Goal: Task Accomplishment & Management: Manage account settings

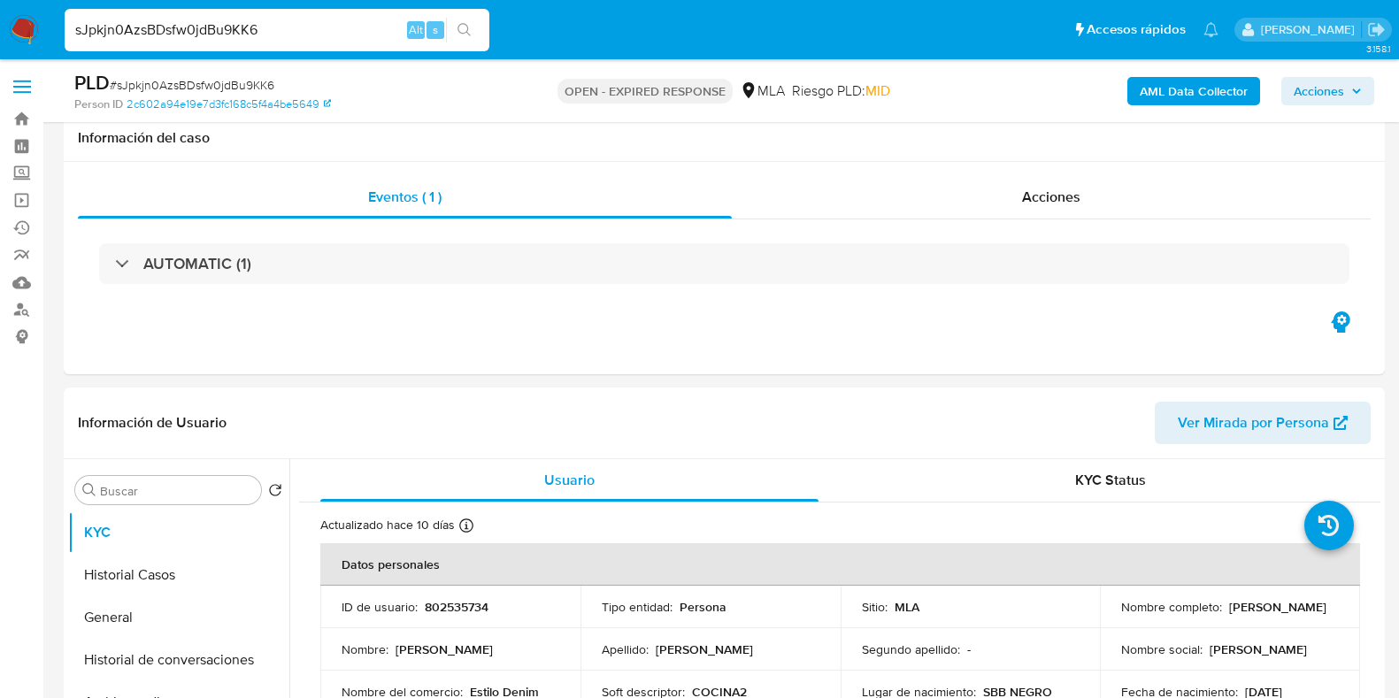
select select "10"
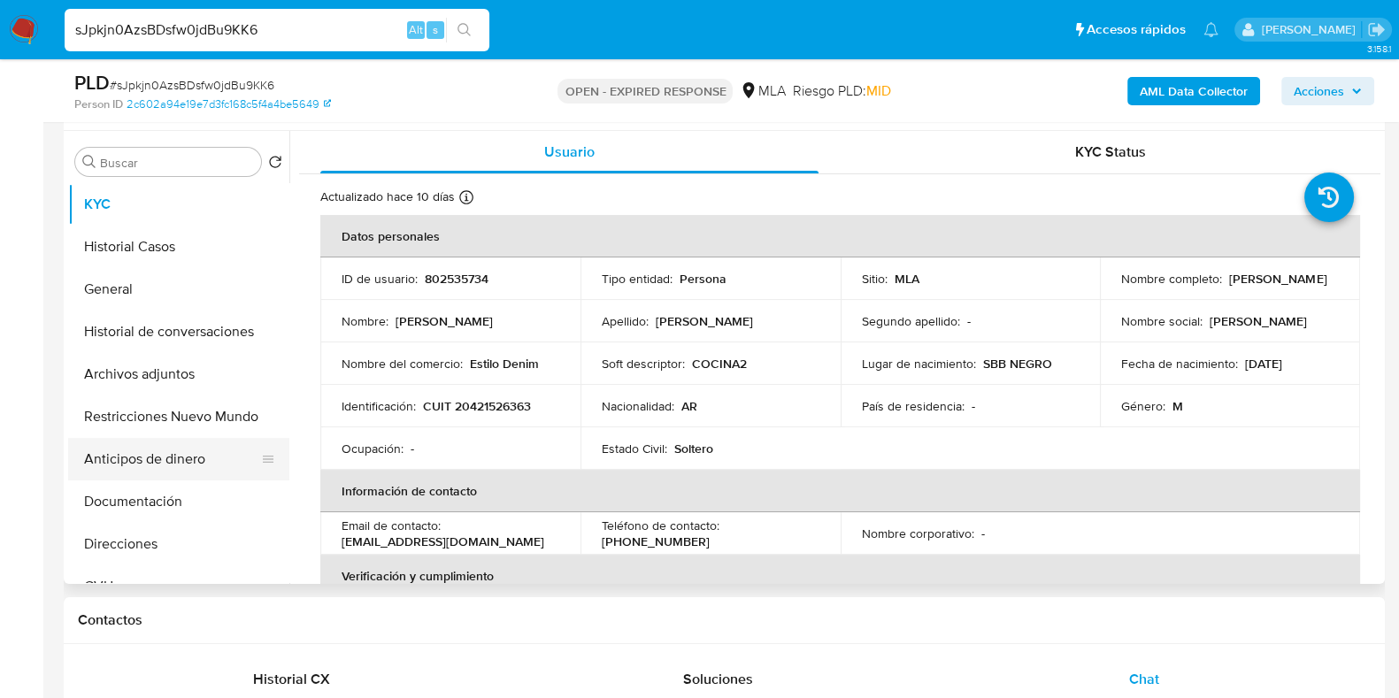
scroll to position [220, 0]
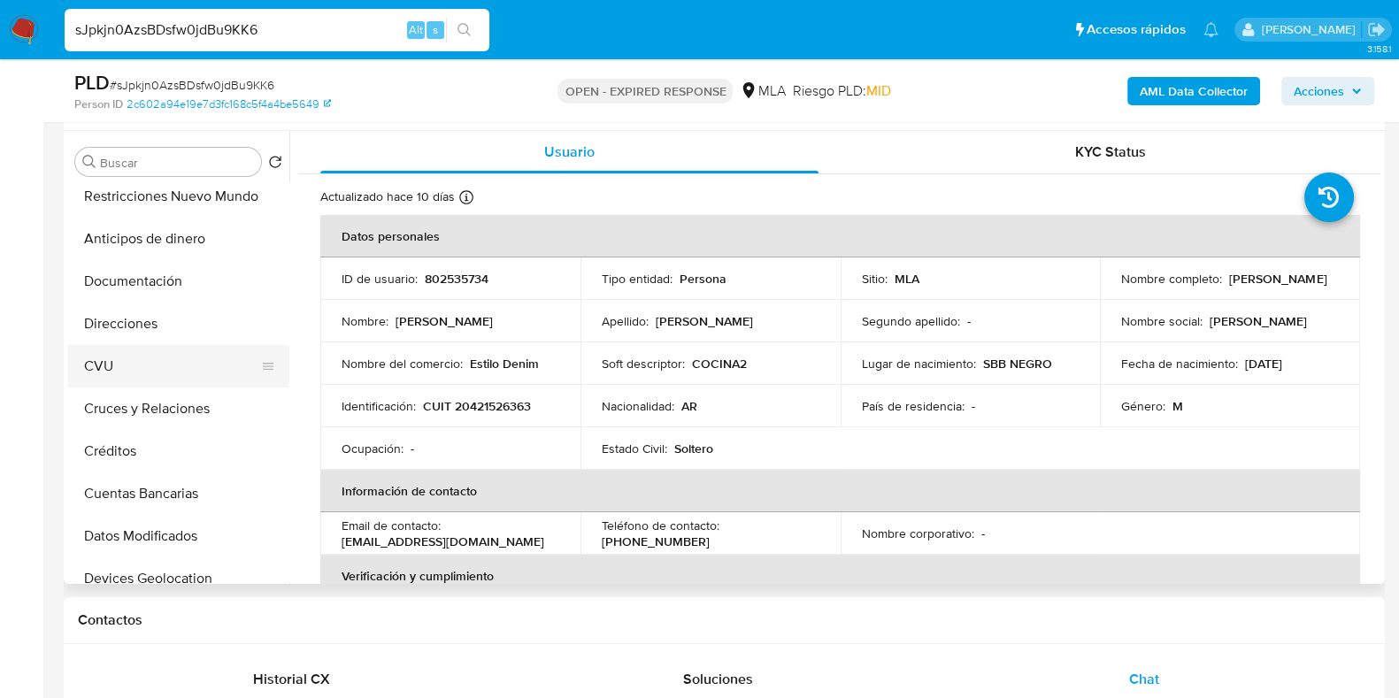
click at [115, 379] on button "CVU" at bounding box center [171, 366] width 207 height 42
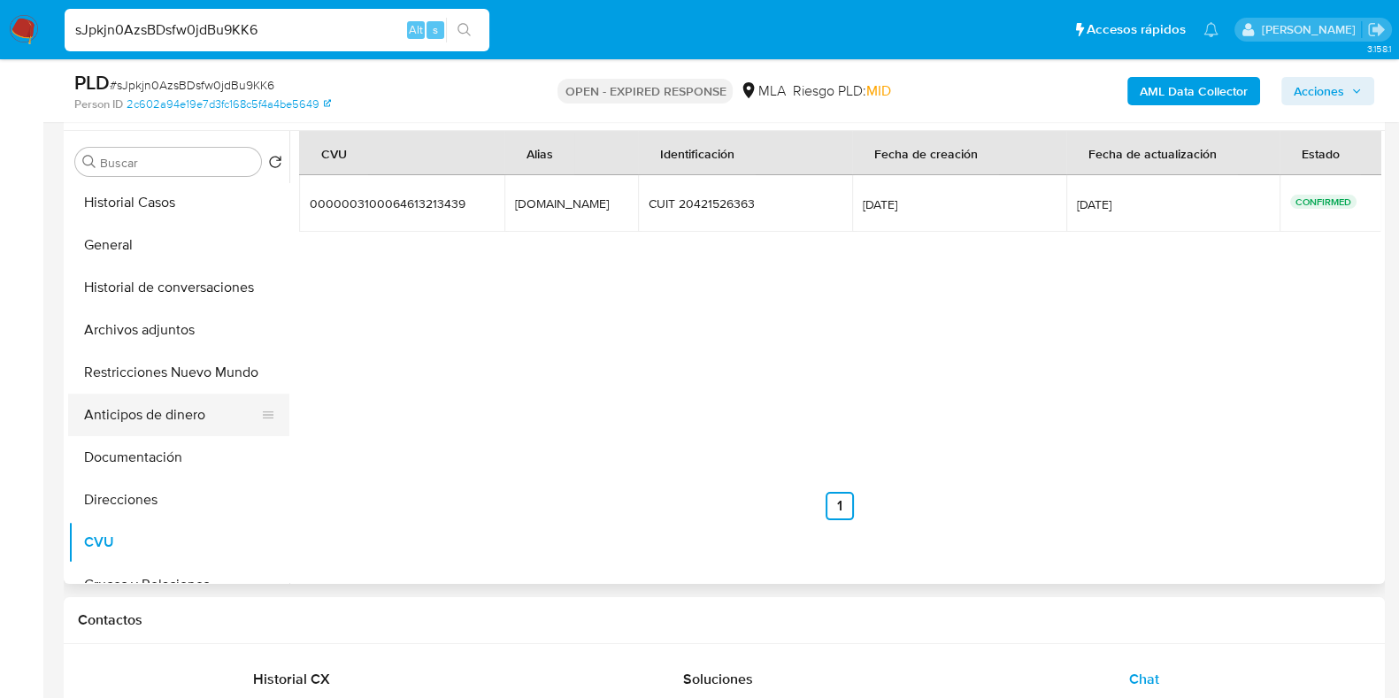
scroll to position [0, 0]
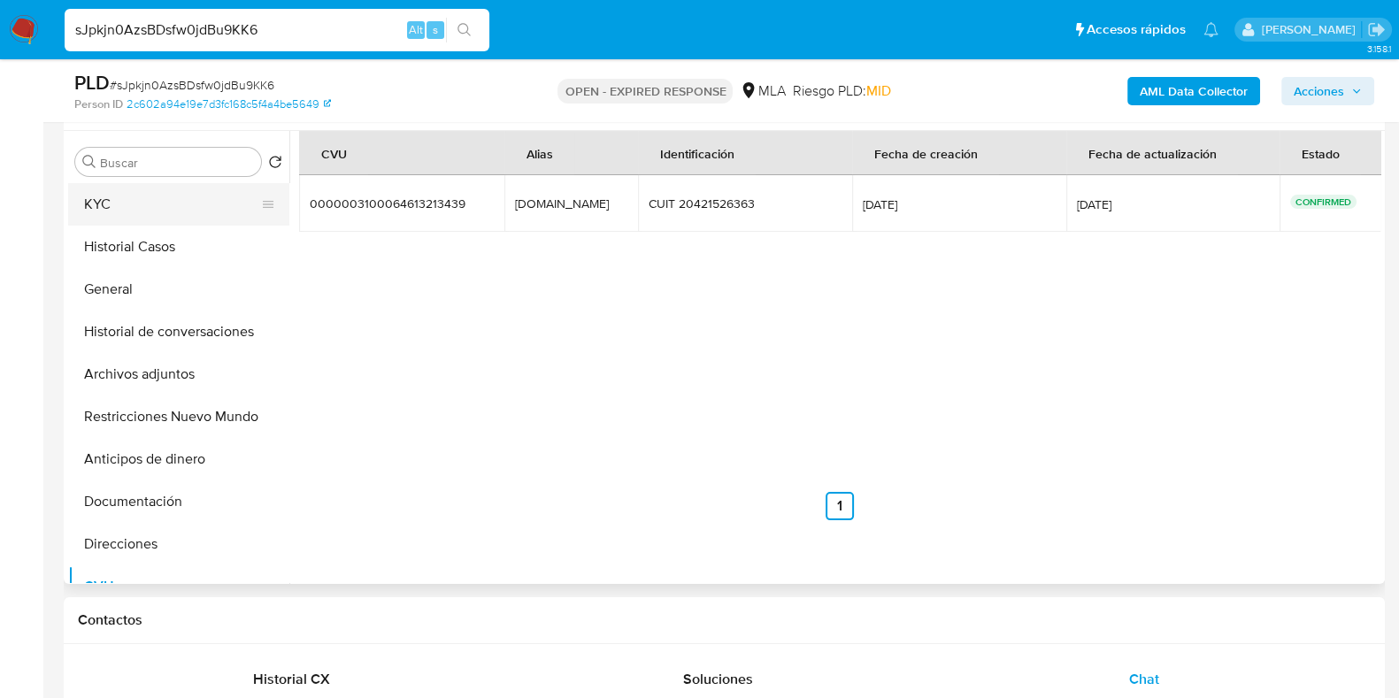
click at [147, 216] on button "KYC" at bounding box center [171, 204] width 207 height 42
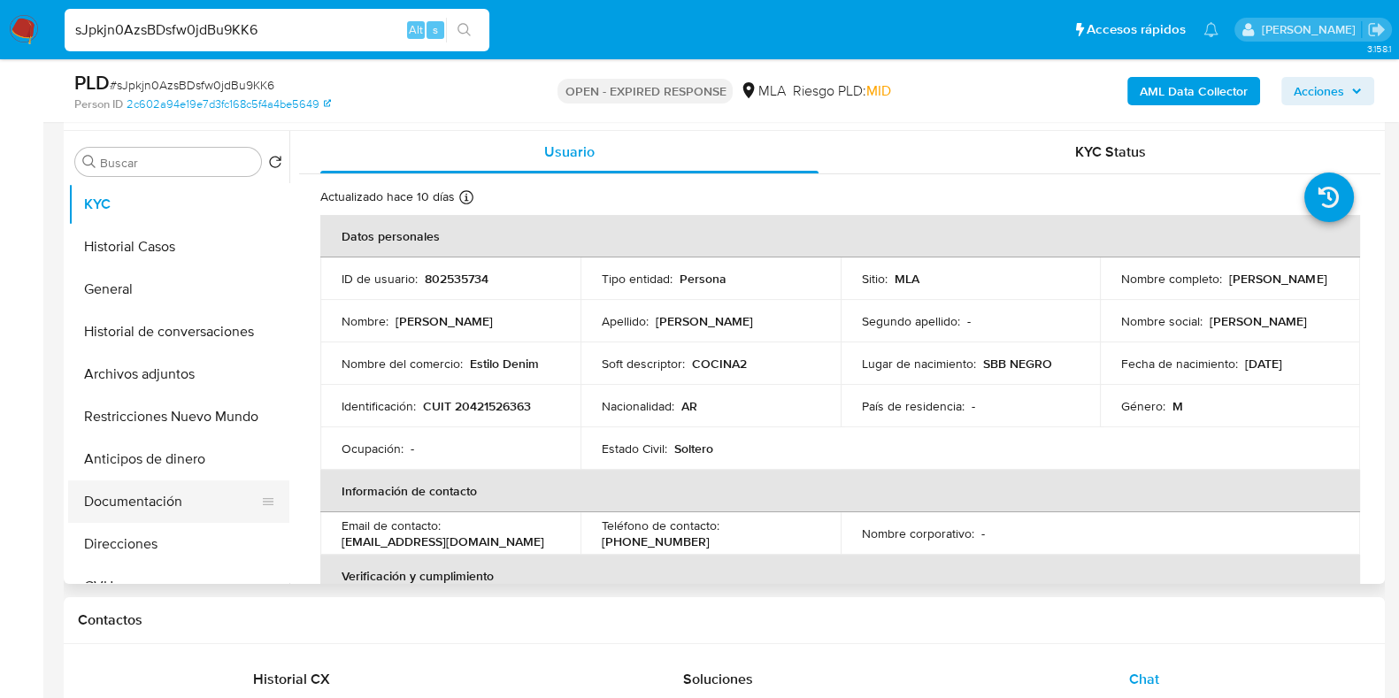
click at [150, 506] on button "Documentación" at bounding box center [171, 501] width 207 height 42
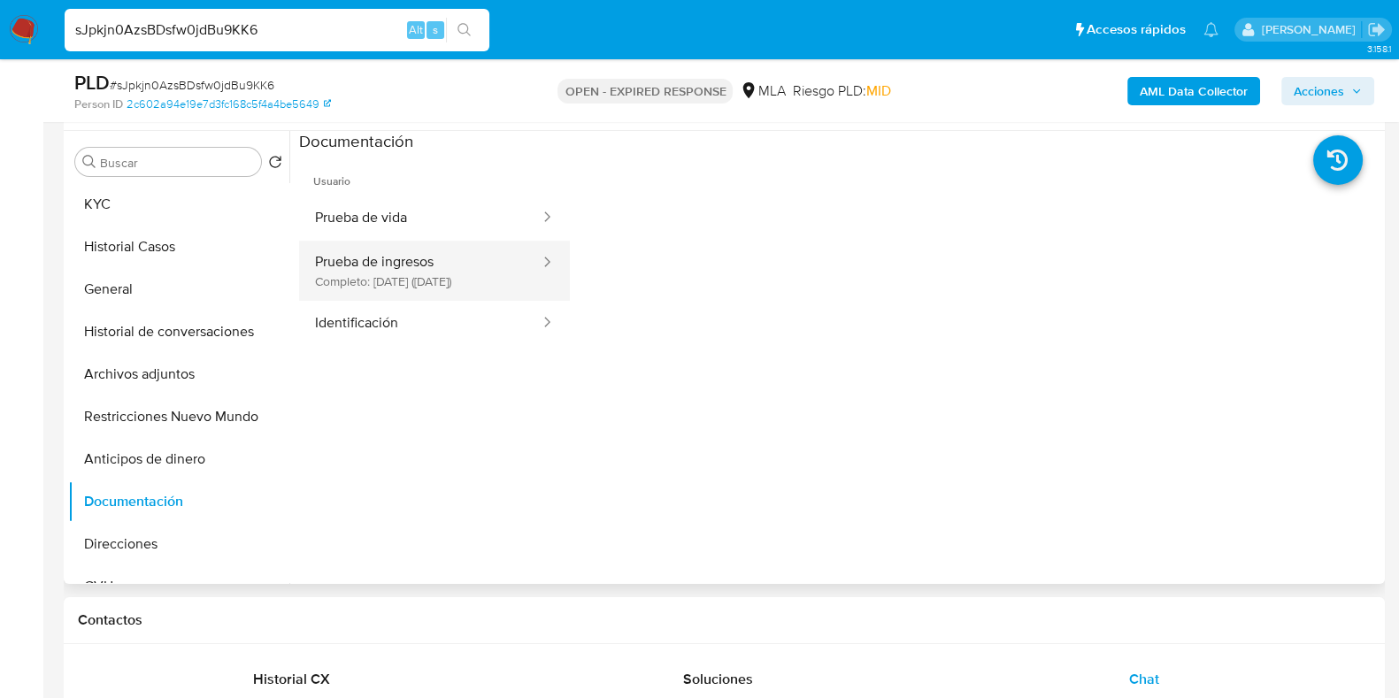
click at [341, 287] on button "Prueba de ingresos Completo: 15/05/2025 (hace 4 meses)" at bounding box center [420, 271] width 242 height 60
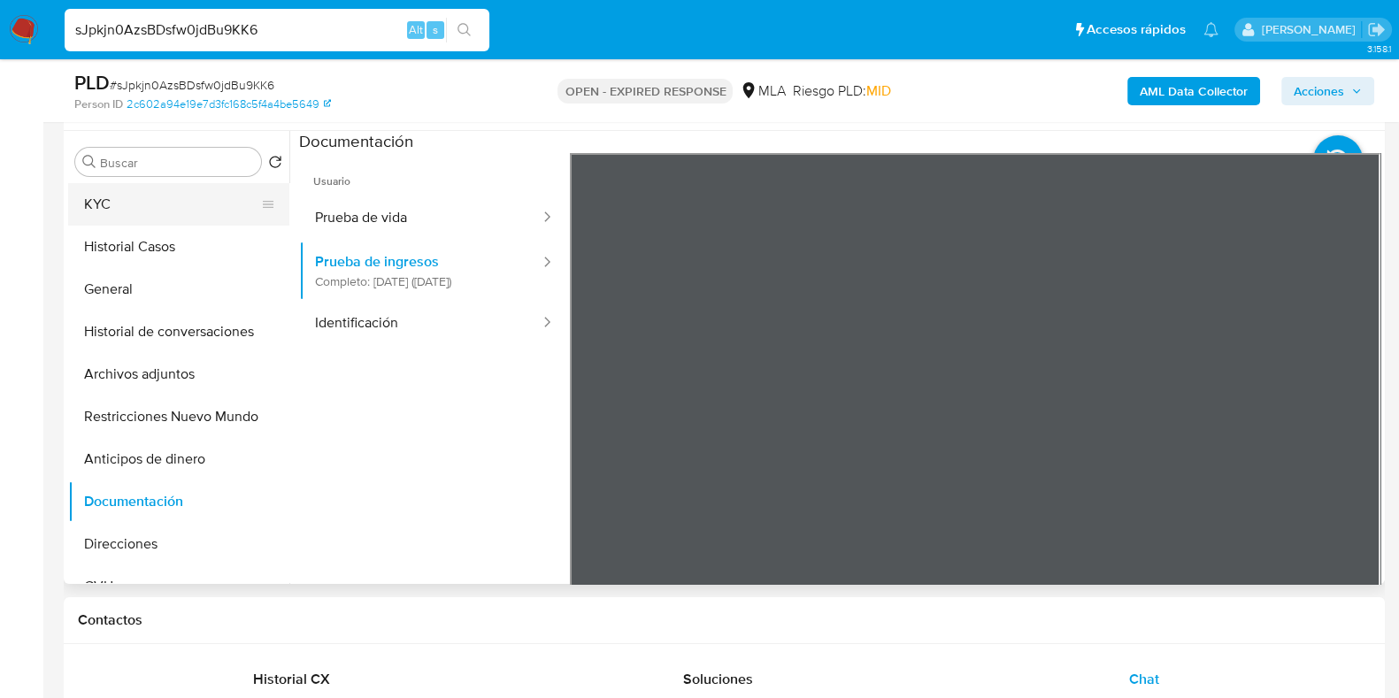
click at [142, 214] on button "KYC" at bounding box center [171, 204] width 207 height 42
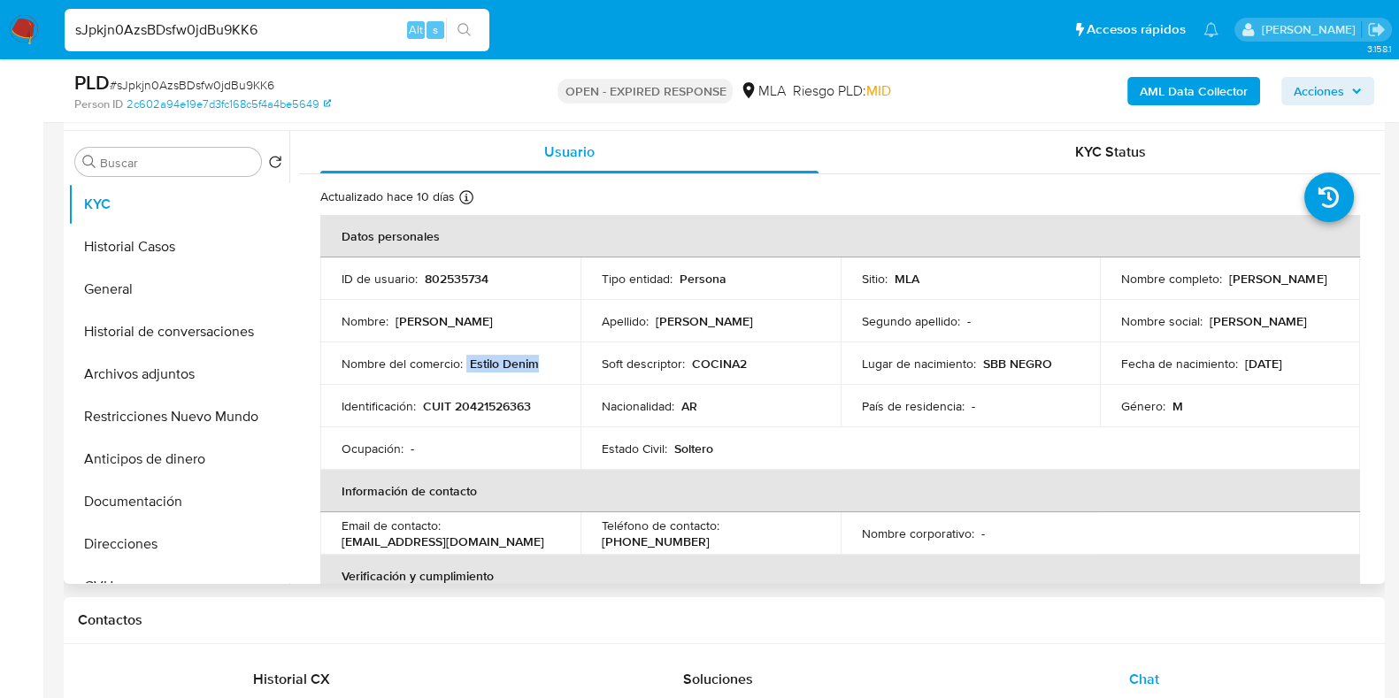
drag, startPoint x: 535, startPoint y: 360, endPoint x: 464, endPoint y: 365, distance: 71.0
click at [464, 365] on div "Nombre del comercio : Estilo Denim" at bounding box center [450, 364] width 218 height 16
copy div "Estilo Denim"
click at [153, 549] on button "Direcciones" at bounding box center [171, 544] width 207 height 42
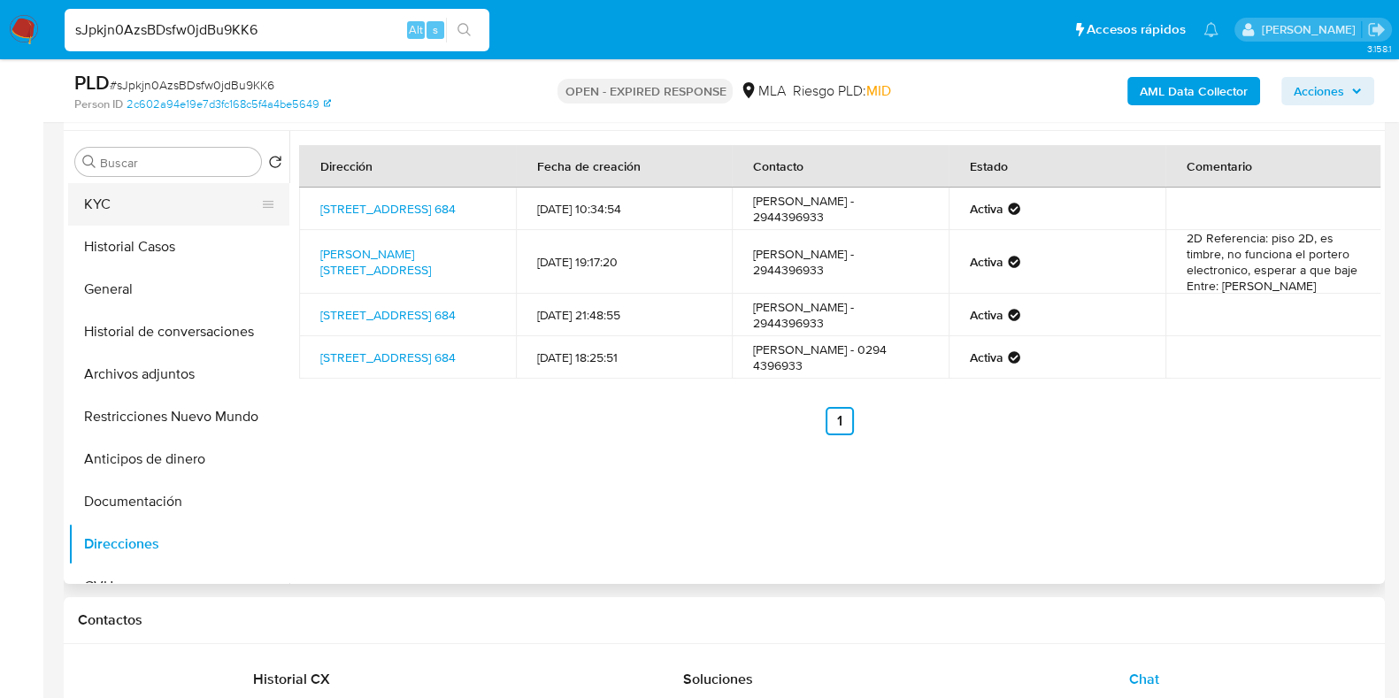
click at [123, 195] on button "KYC" at bounding box center [171, 204] width 207 height 42
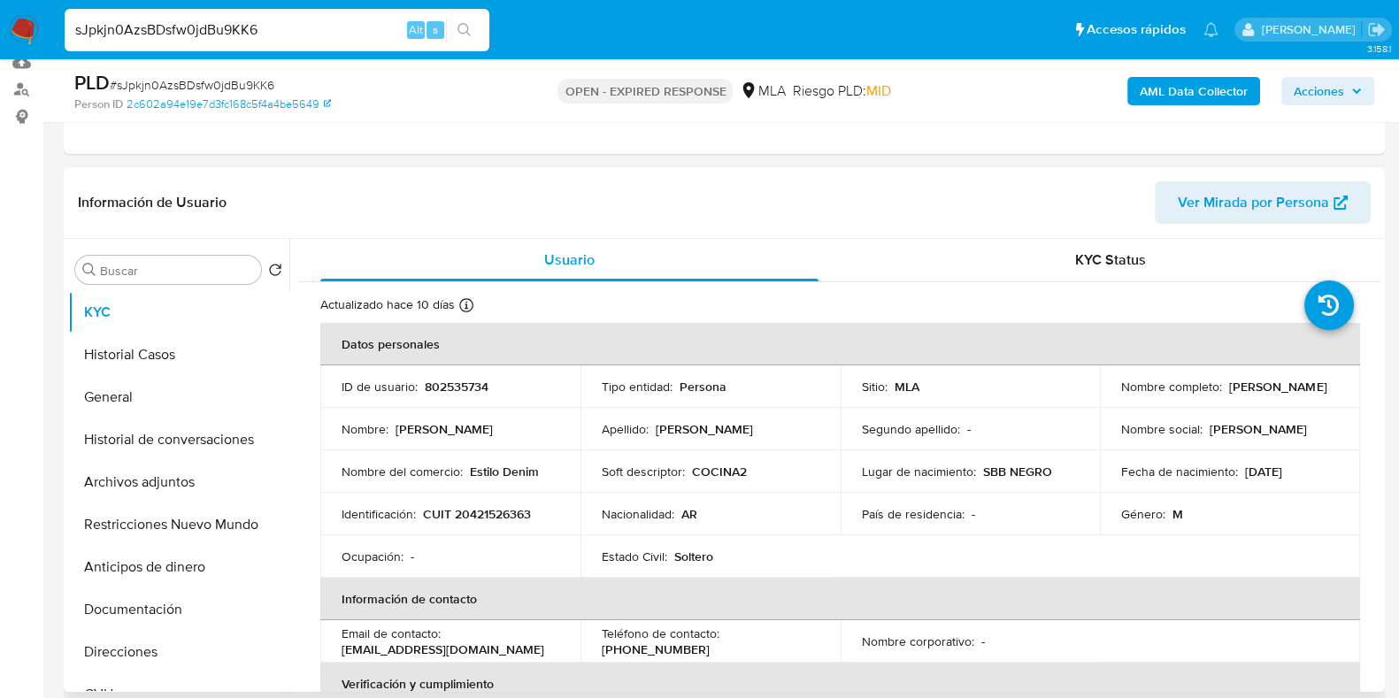
scroll to position [110, 0]
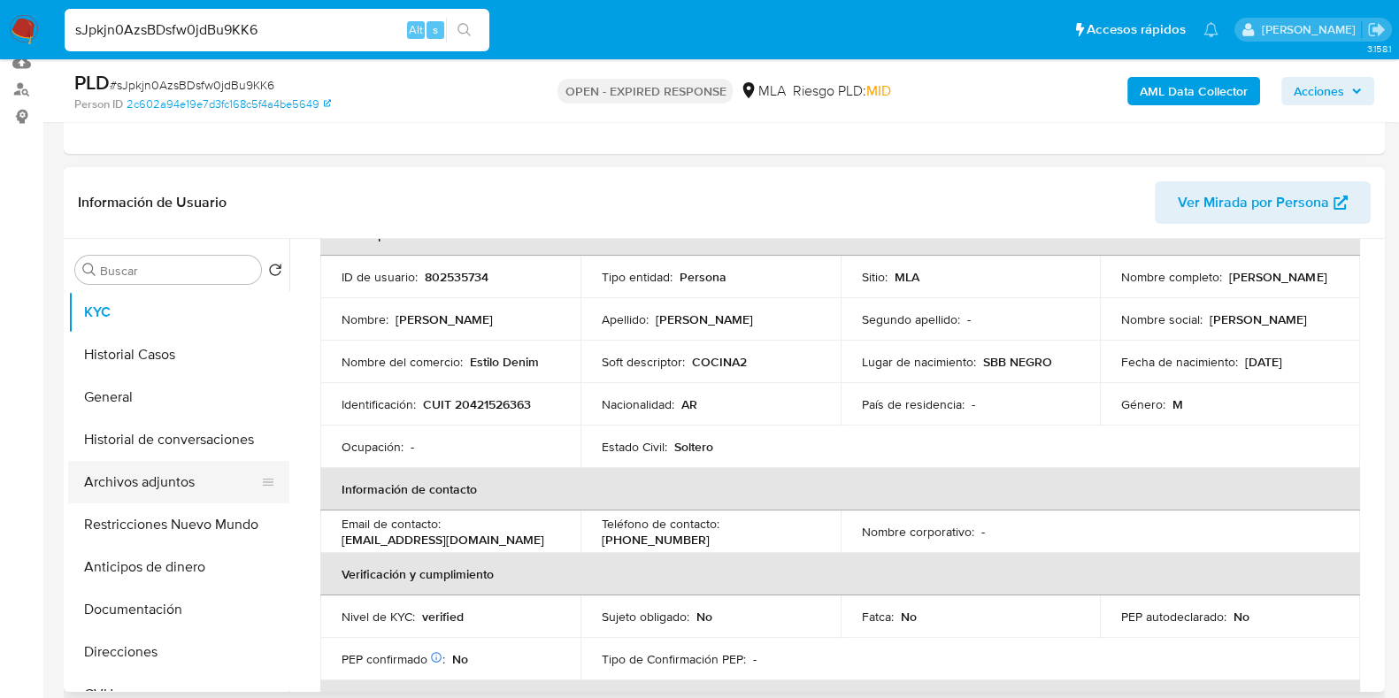
click at [123, 493] on button "Archivos adjuntos" at bounding box center [171, 482] width 207 height 42
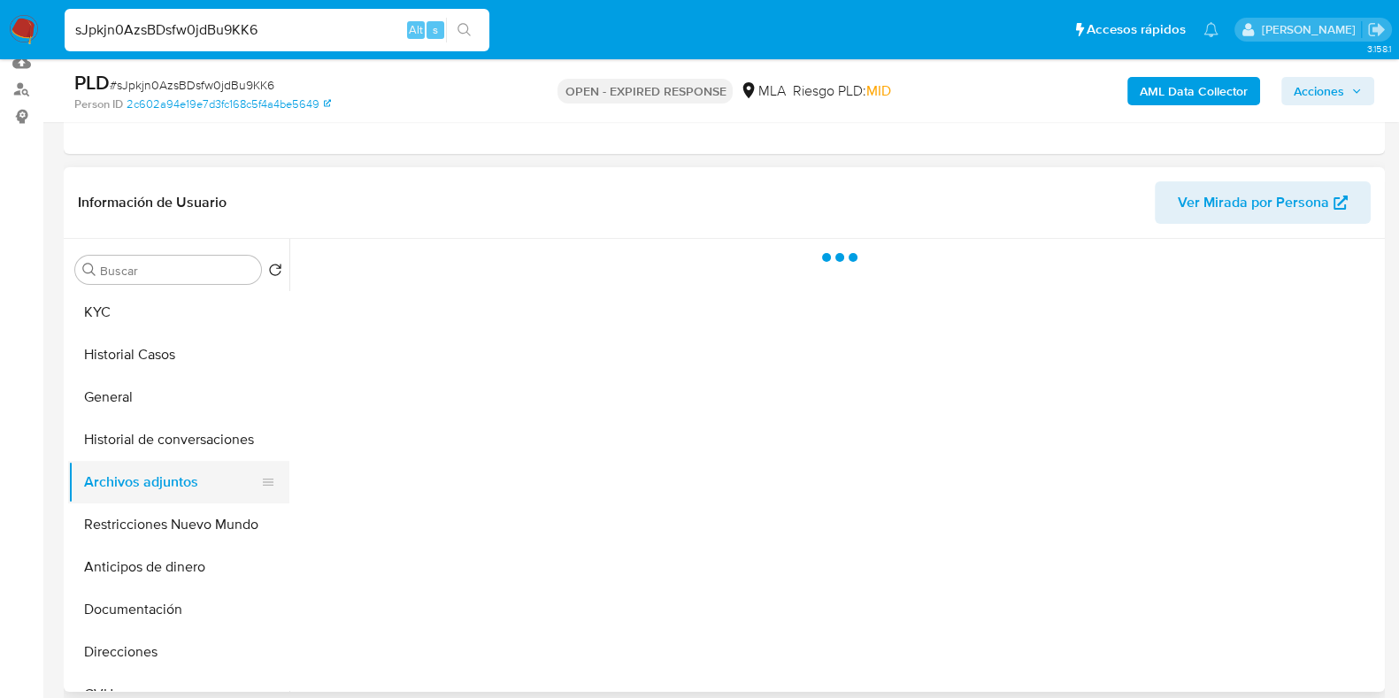
scroll to position [0, 0]
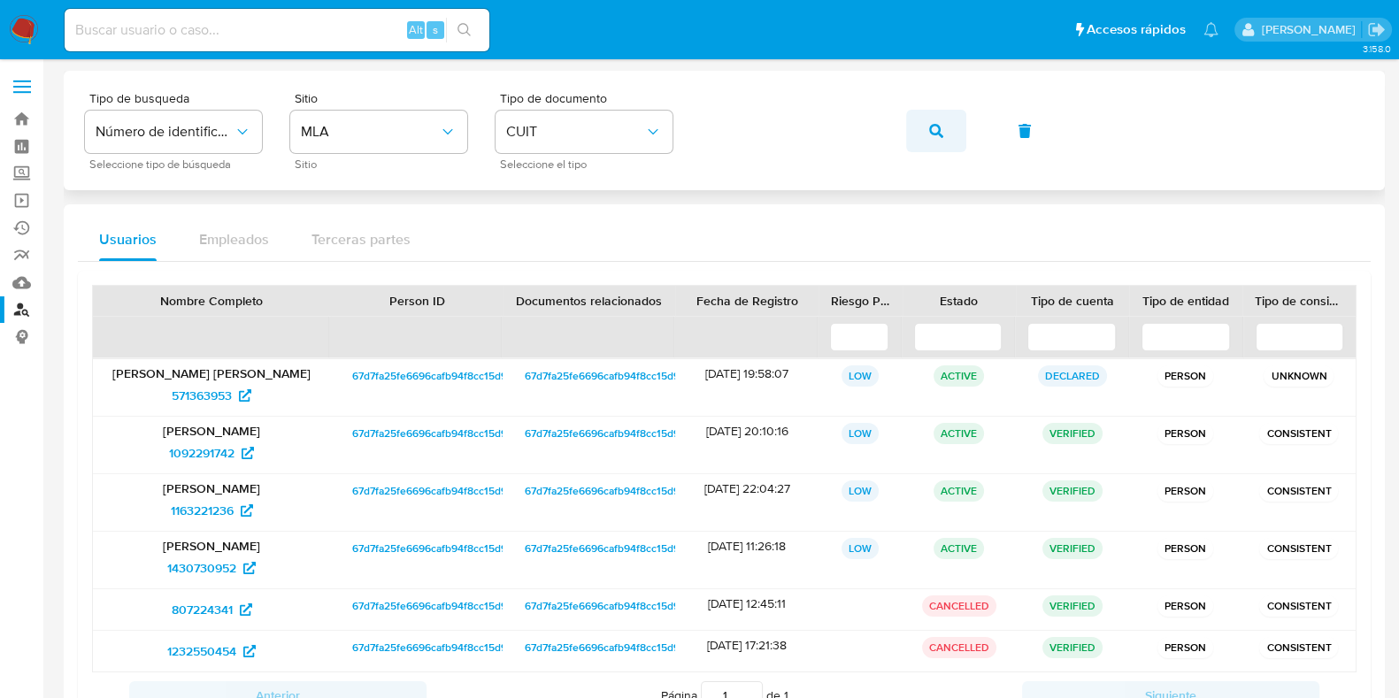
click at [929, 139] on span "button" at bounding box center [936, 130] width 14 height 39
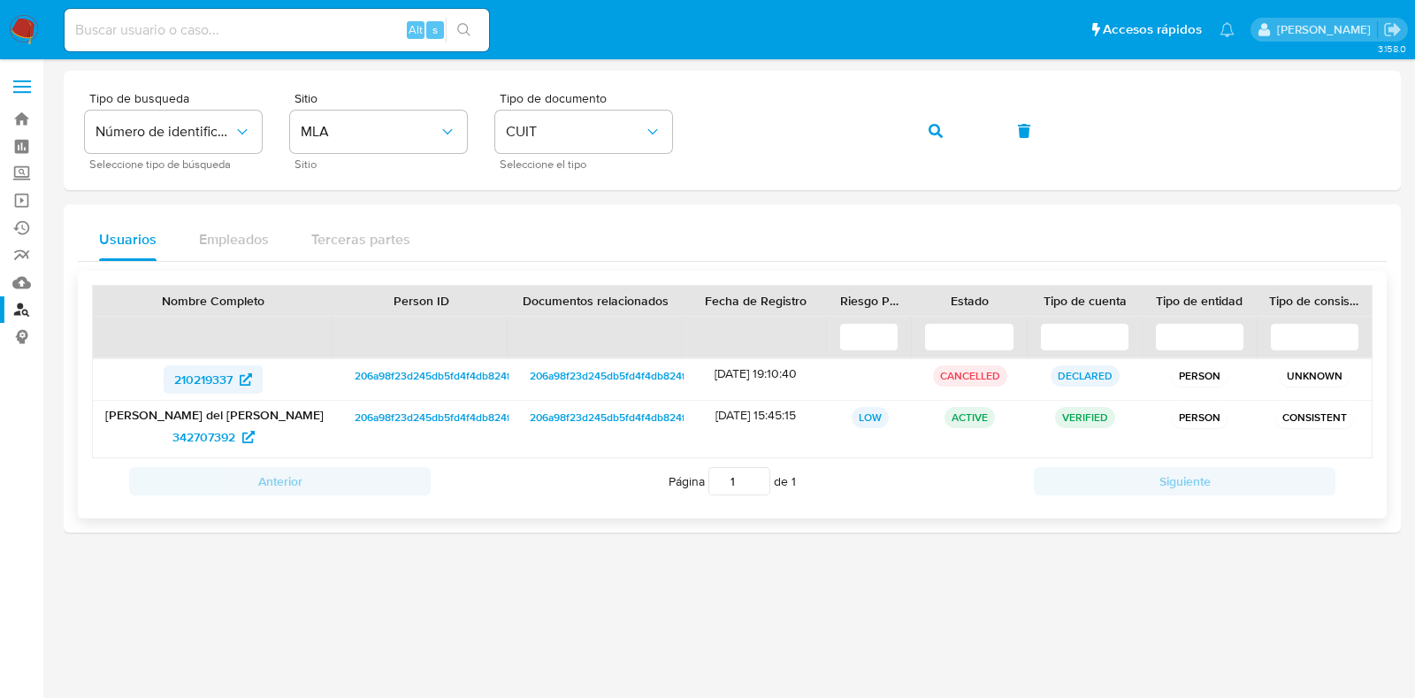
click at [221, 382] on span "210219337" at bounding box center [203, 379] width 58 height 28
click at [208, 441] on span "342707392" at bounding box center [203, 437] width 63 height 28
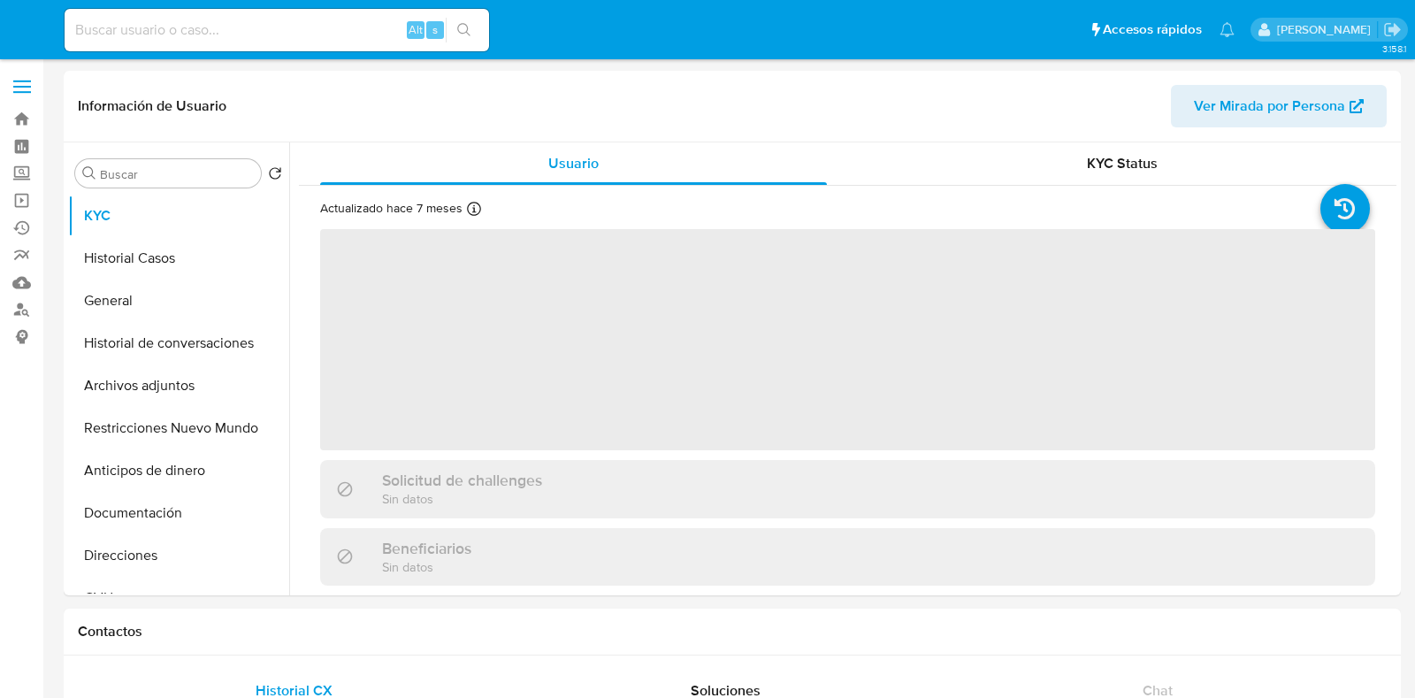
select select "10"
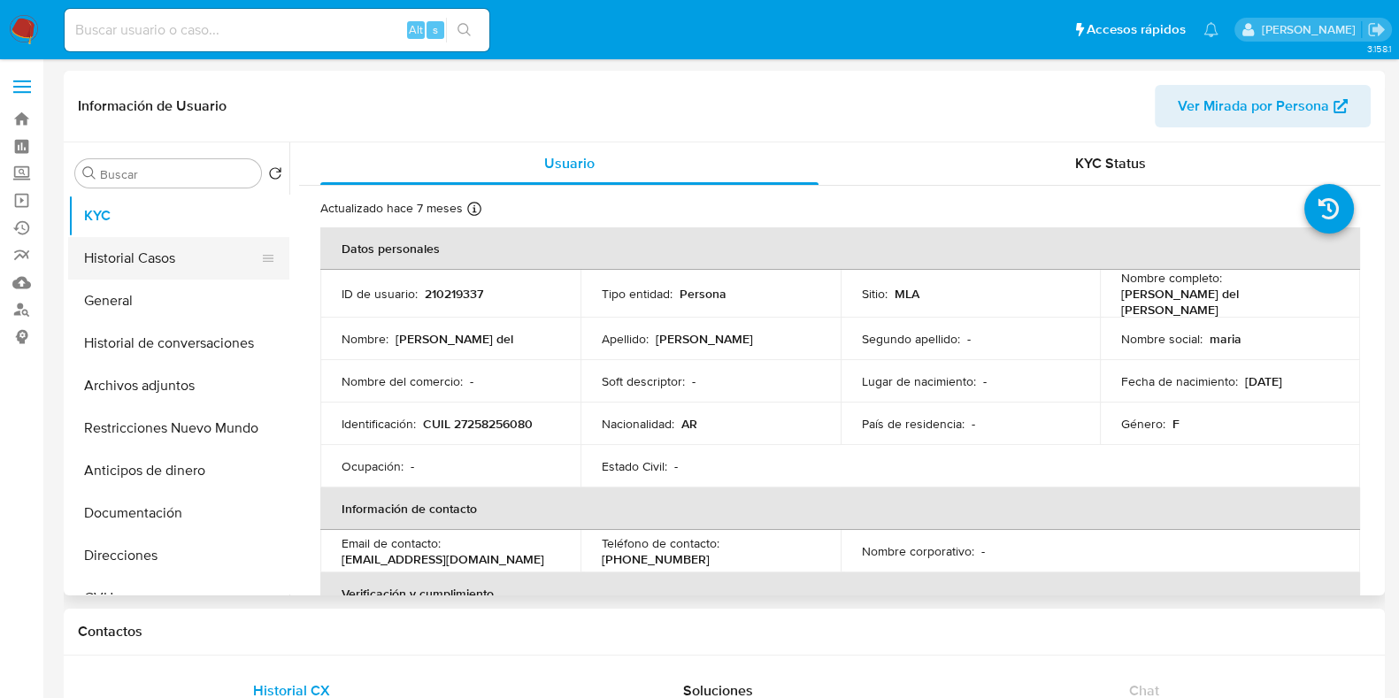
click at [159, 254] on button "Historial Casos" at bounding box center [171, 258] width 207 height 42
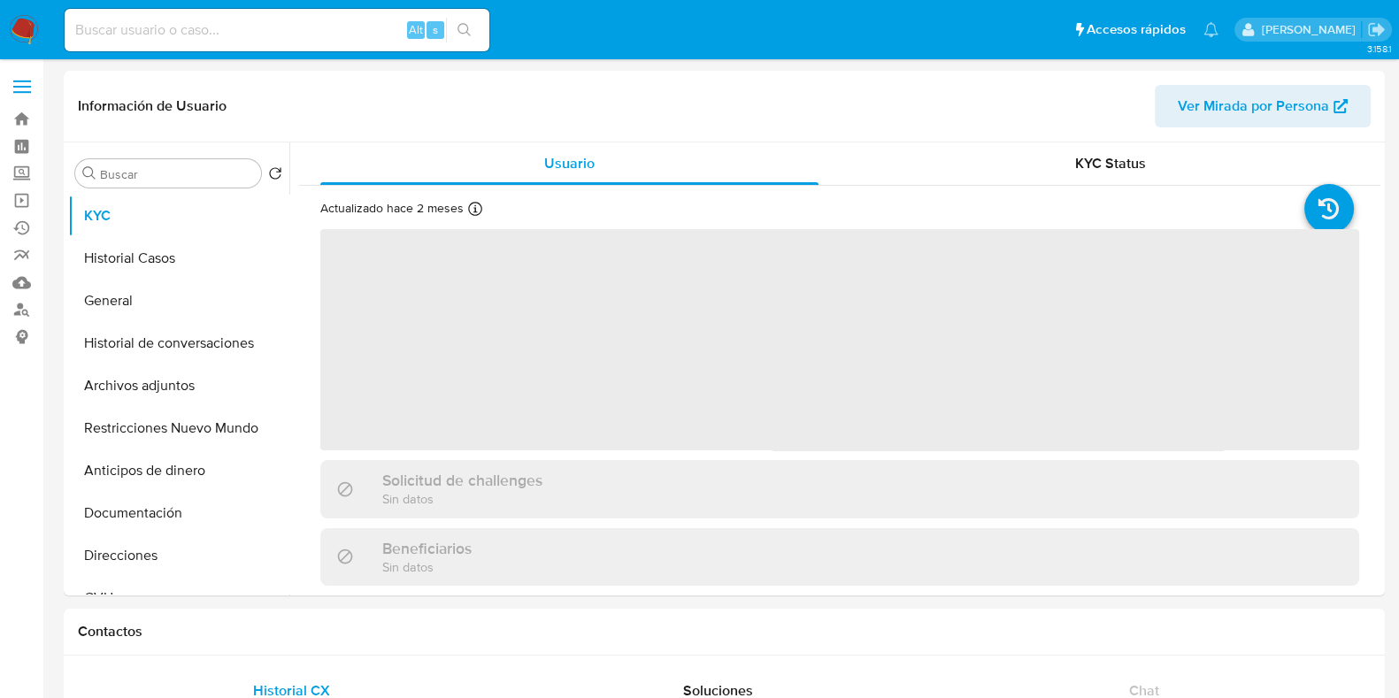
select select "10"
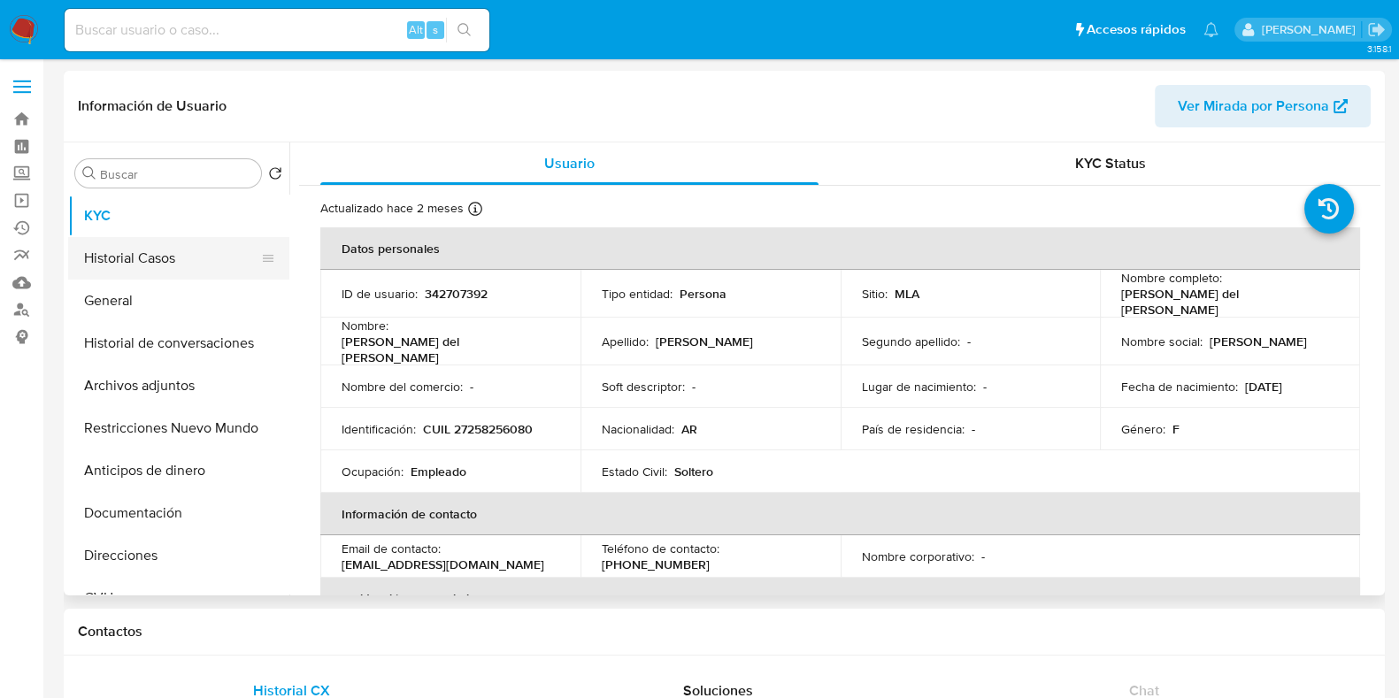
click at [133, 248] on button "Historial Casos" at bounding box center [171, 258] width 207 height 42
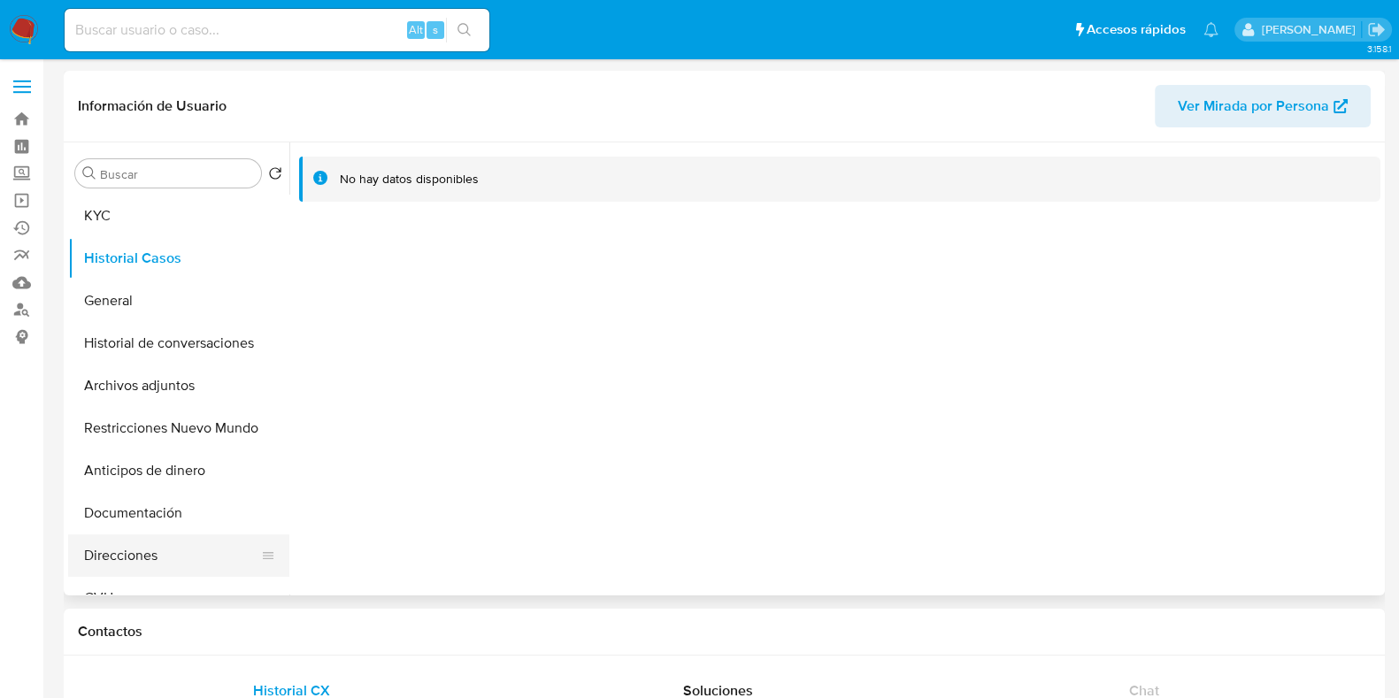
click at [128, 545] on button "Direcciones" at bounding box center [171, 555] width 207 height 42
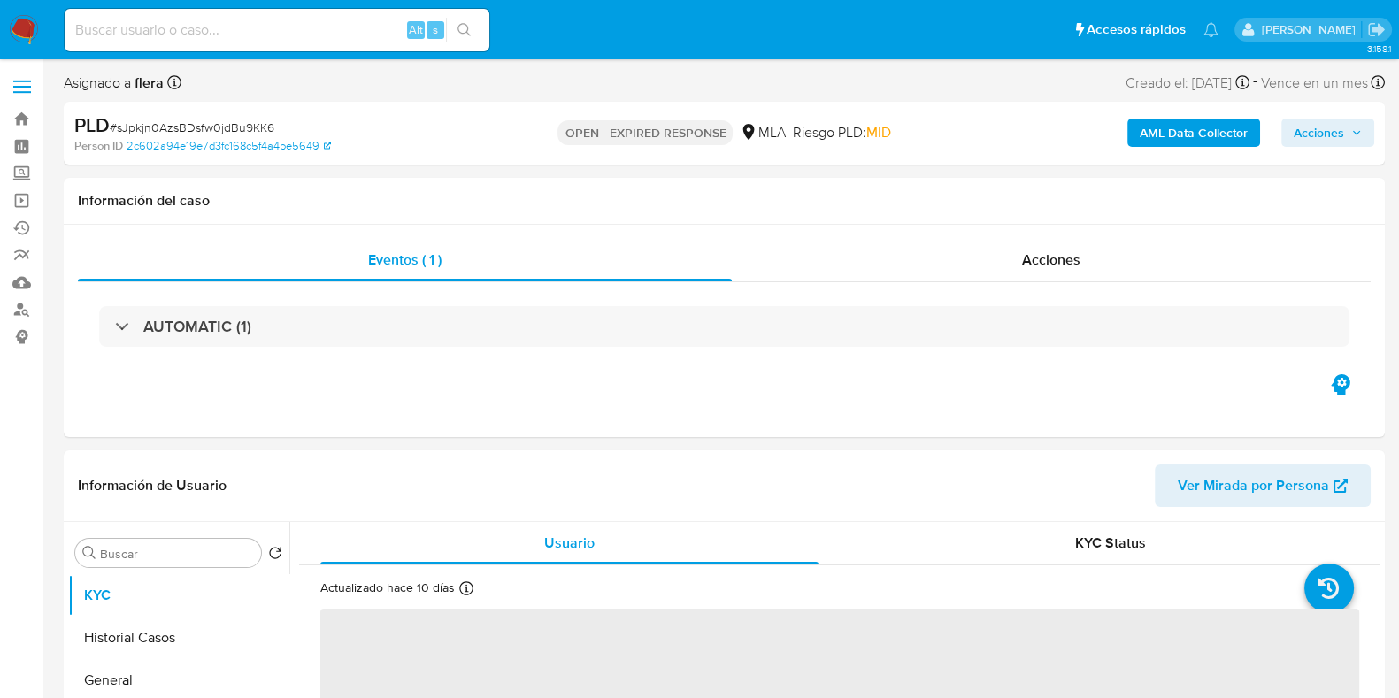
select select "10"
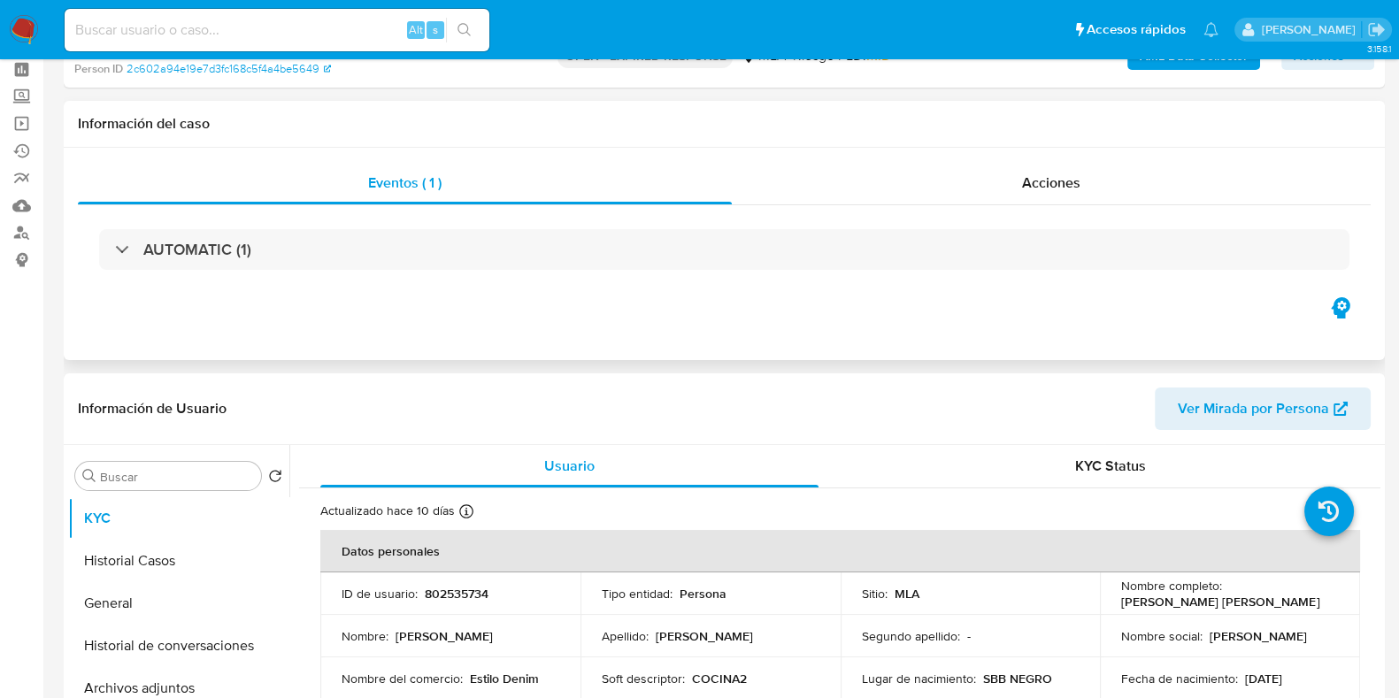
scroll to position [110, 0]
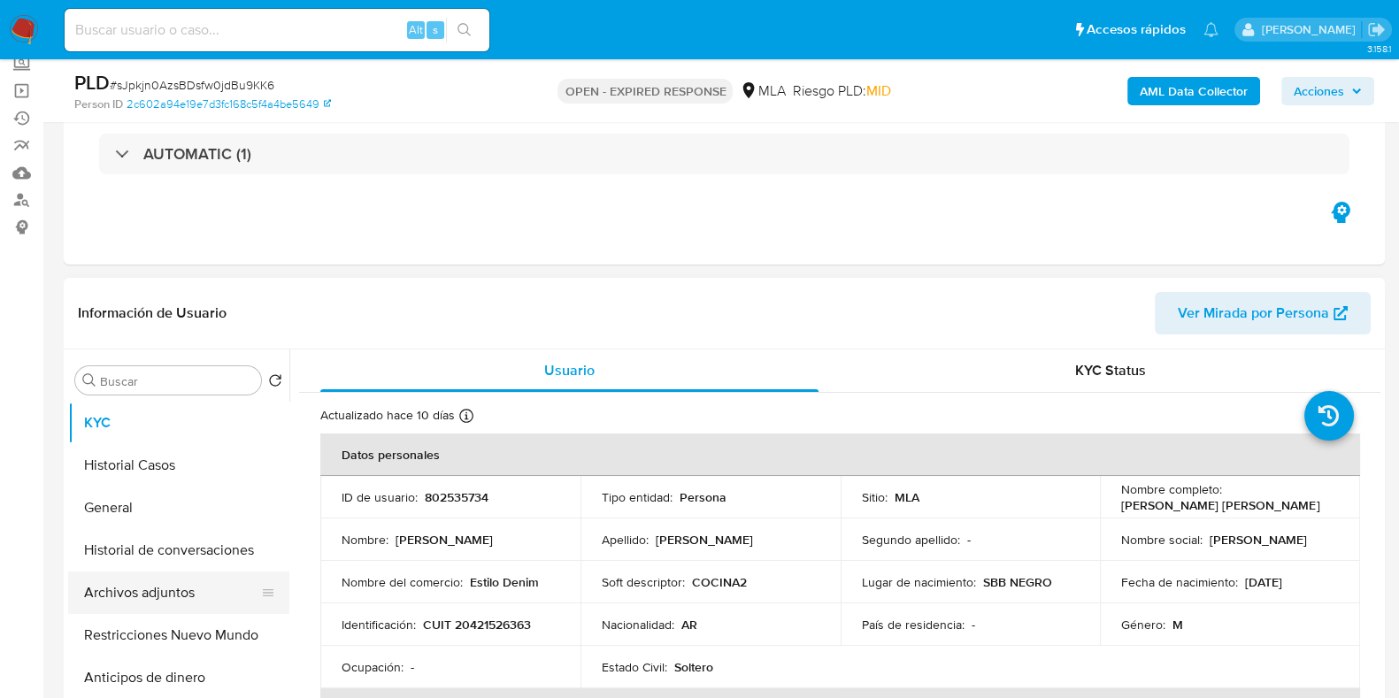
click at [146, 572] on button "Archivos adjuntos" at bounding box center [171, 592] width 207 height 42
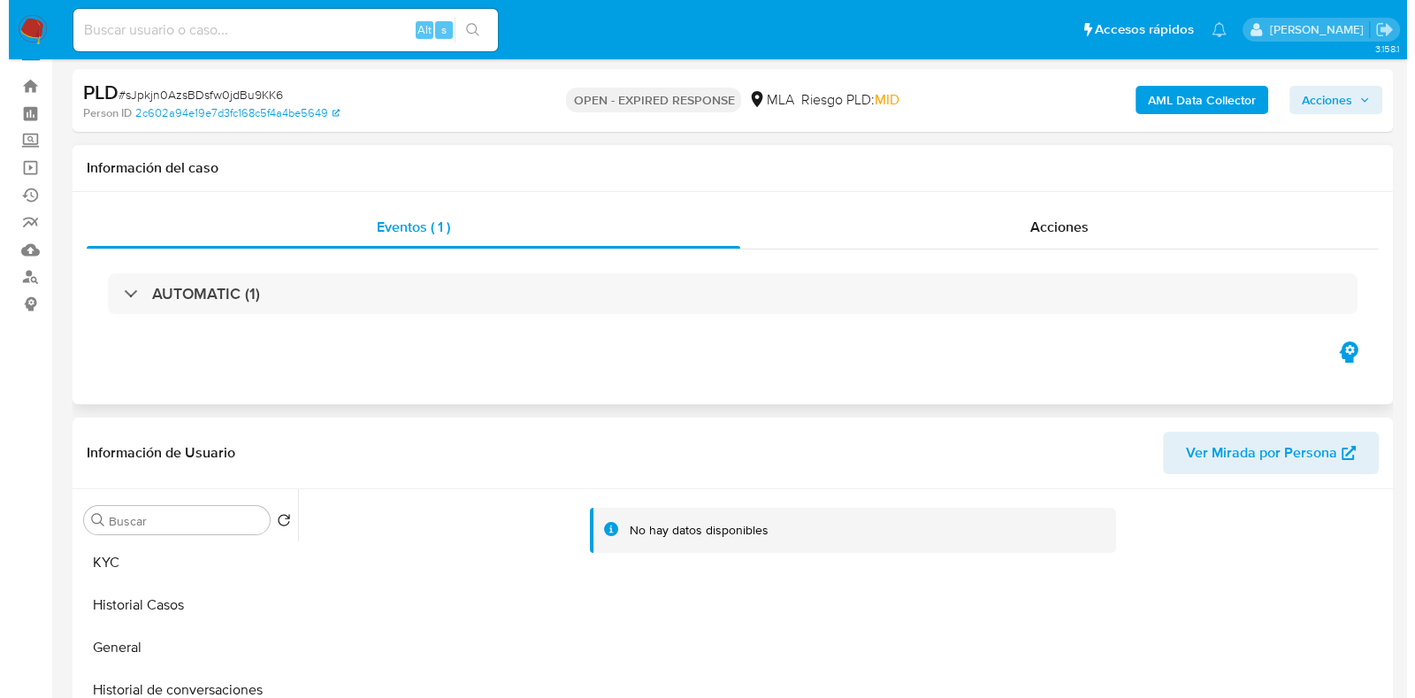
scroll to position [0, 0]
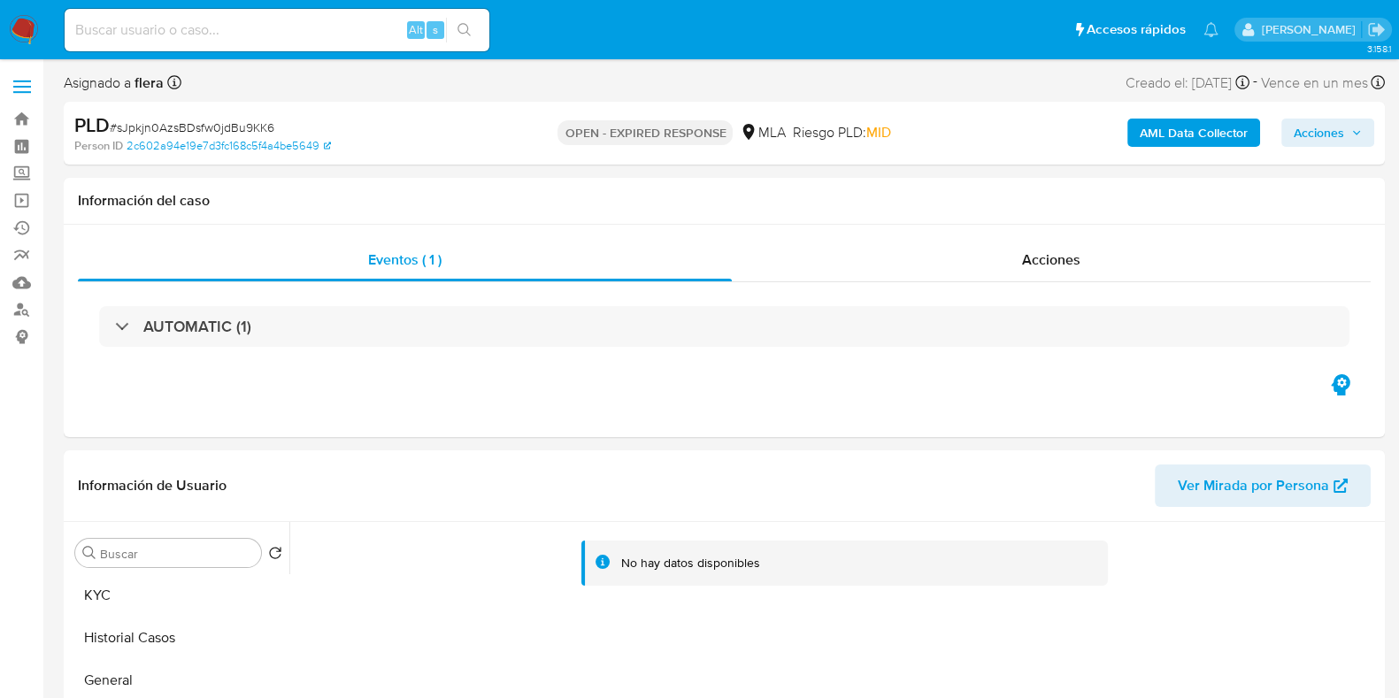
click at [1236, 123] on b "AML Data Collector" at bounding box center [1193, 133] width 108 height 28
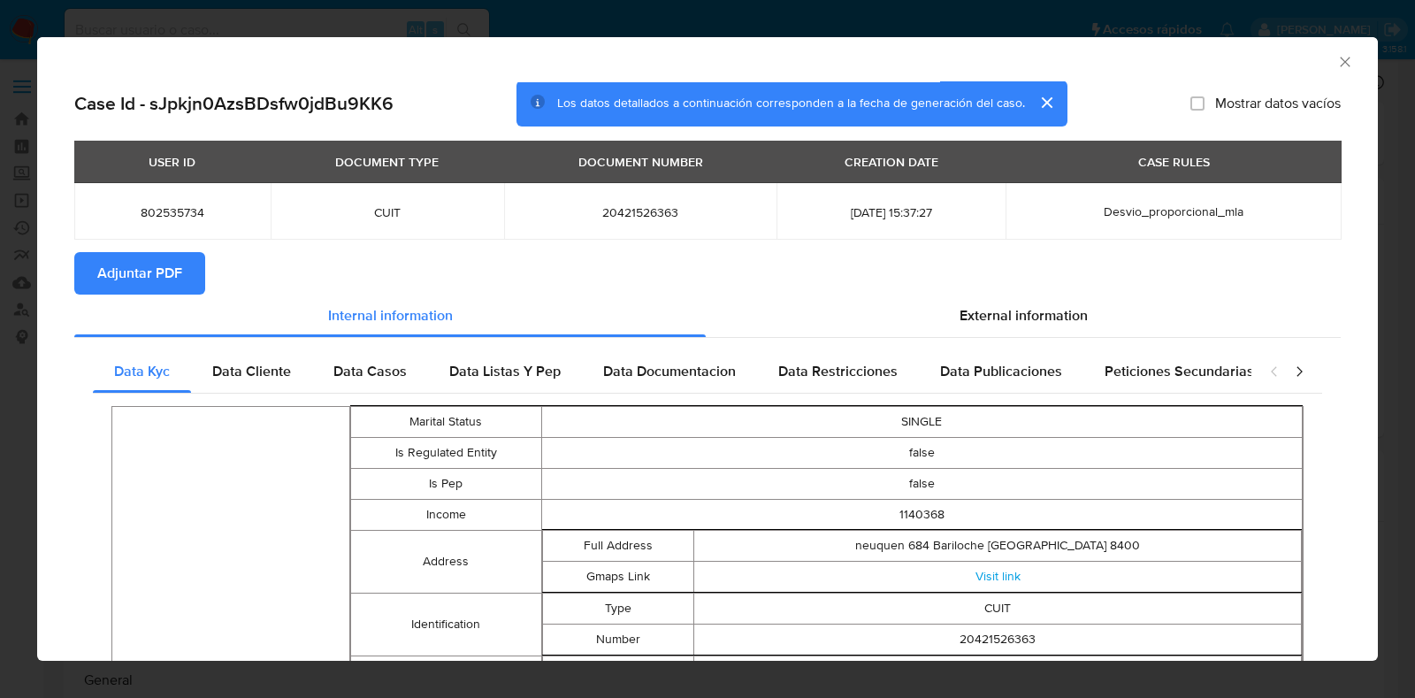
click at [170, 282] on span "Adjuntar PDF" at bounding box center [139, 273] width 85 height 39
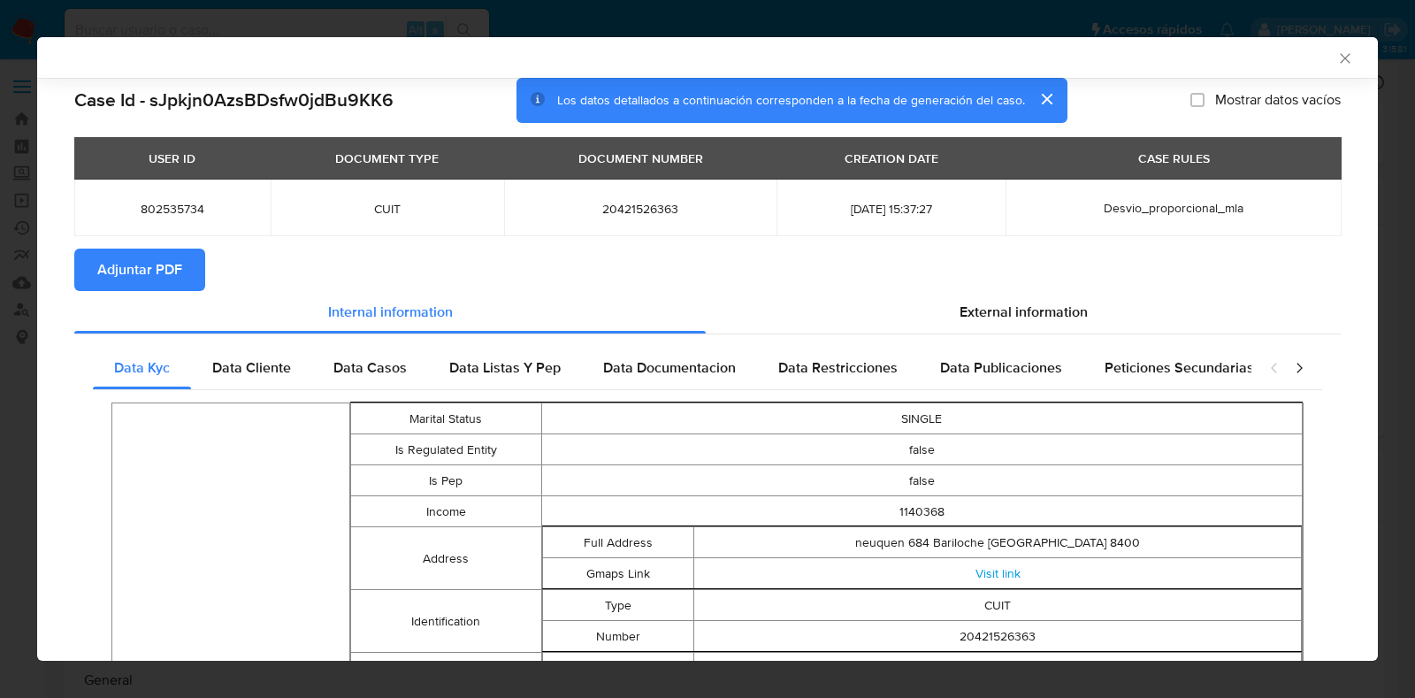
scroll to position [107, 0]
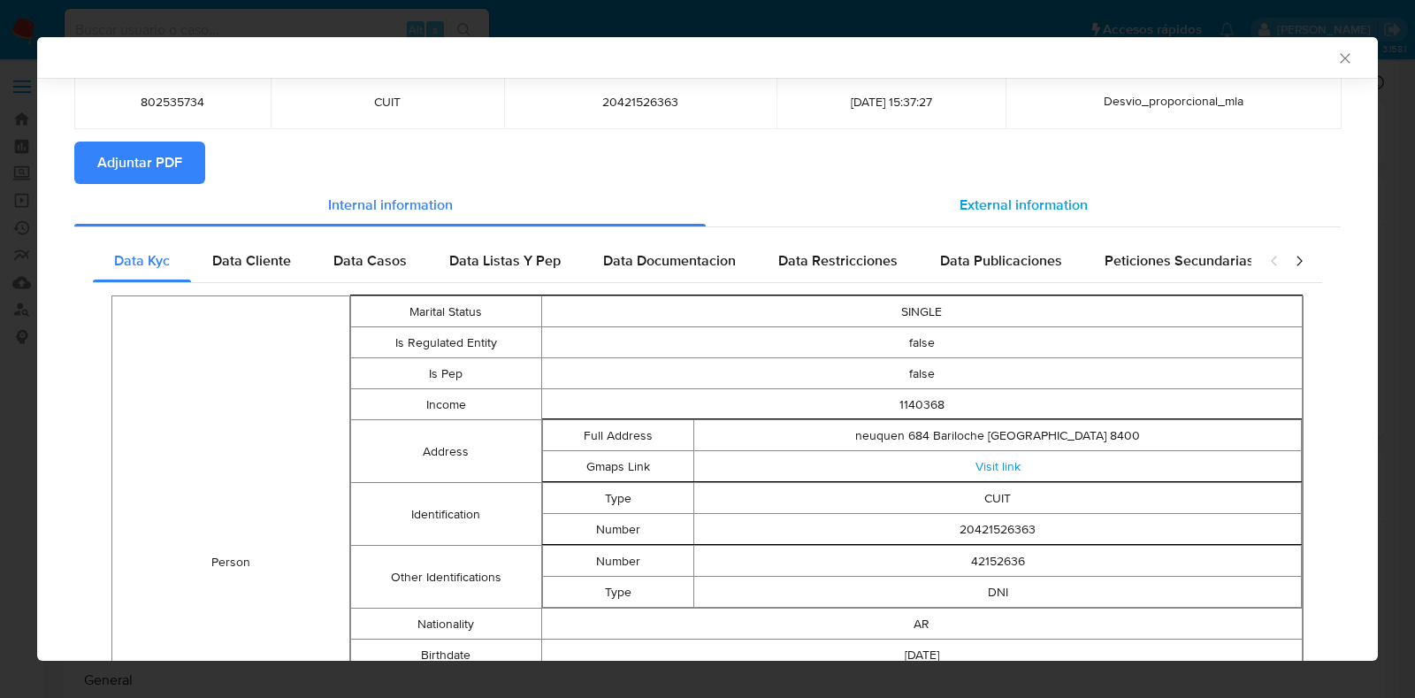
click at [1074, 203] on span "External information" at bounding box center [1024, 205] width 128 height 20
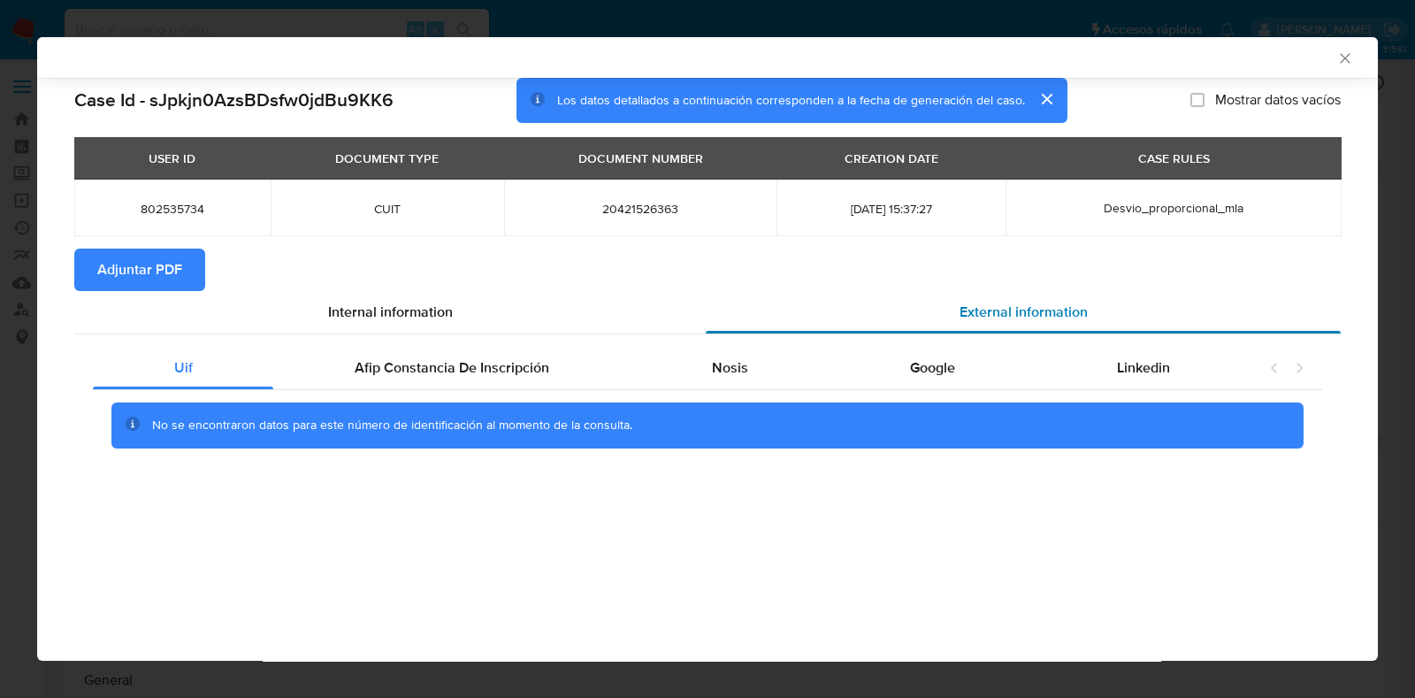
scroll to position [0, 0]
click at [735, 366] on span "Nosis" at bounding box center [730, 367] width 36 height 20
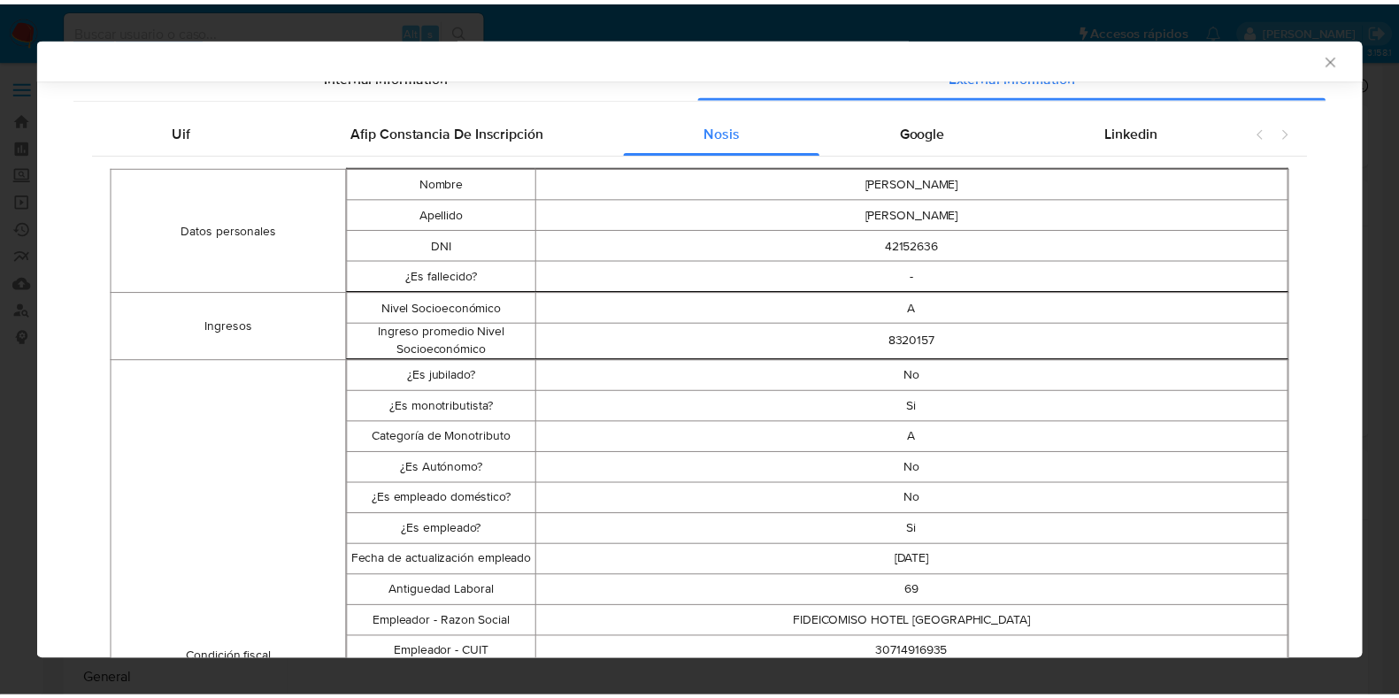
scroll to position [217, 0]
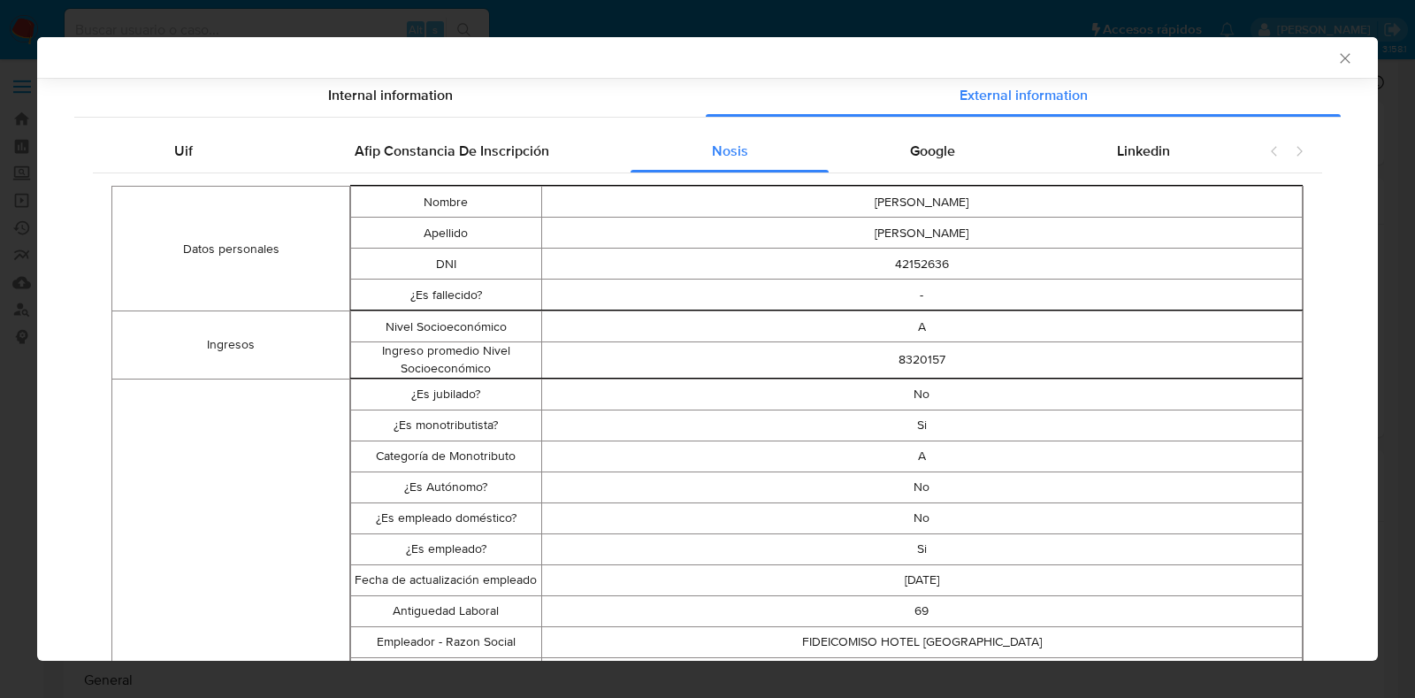
click at [1337, 50] on icon "Cerrar ventana" at bounding box center [1346, 59] width 18 height 18
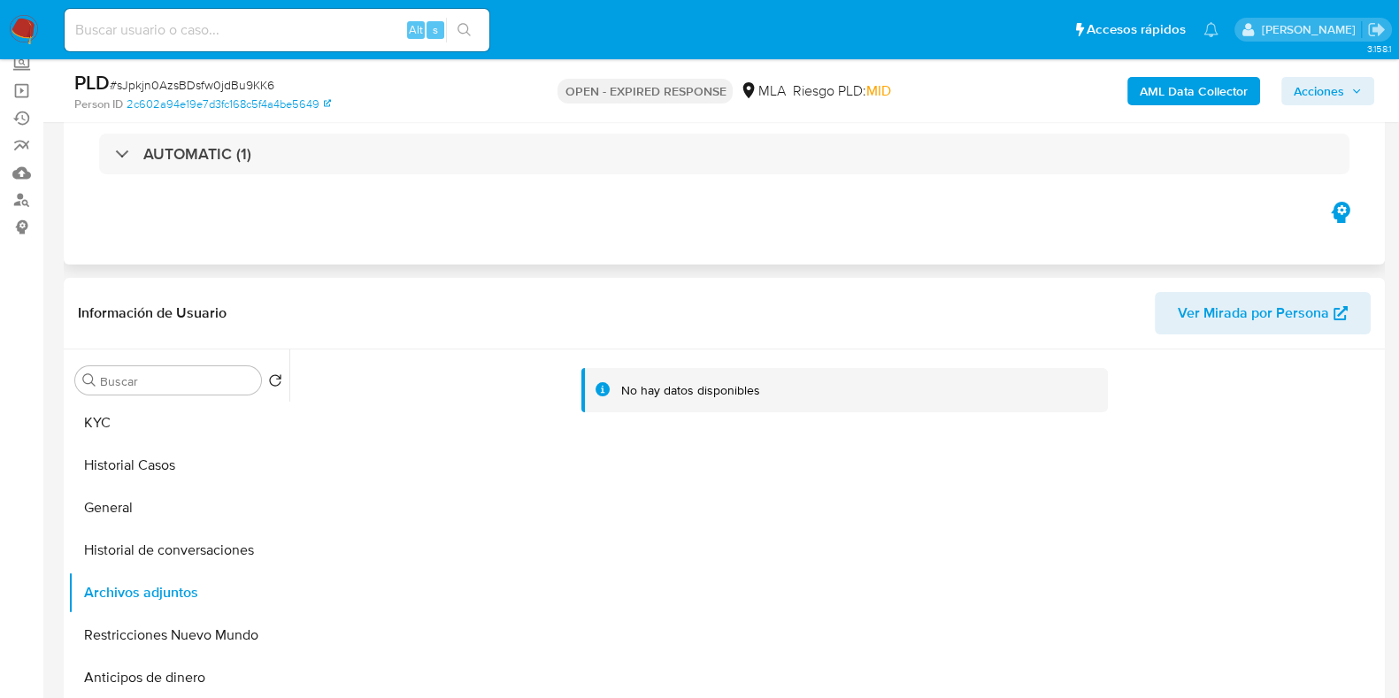
scroll to position [220, 0]
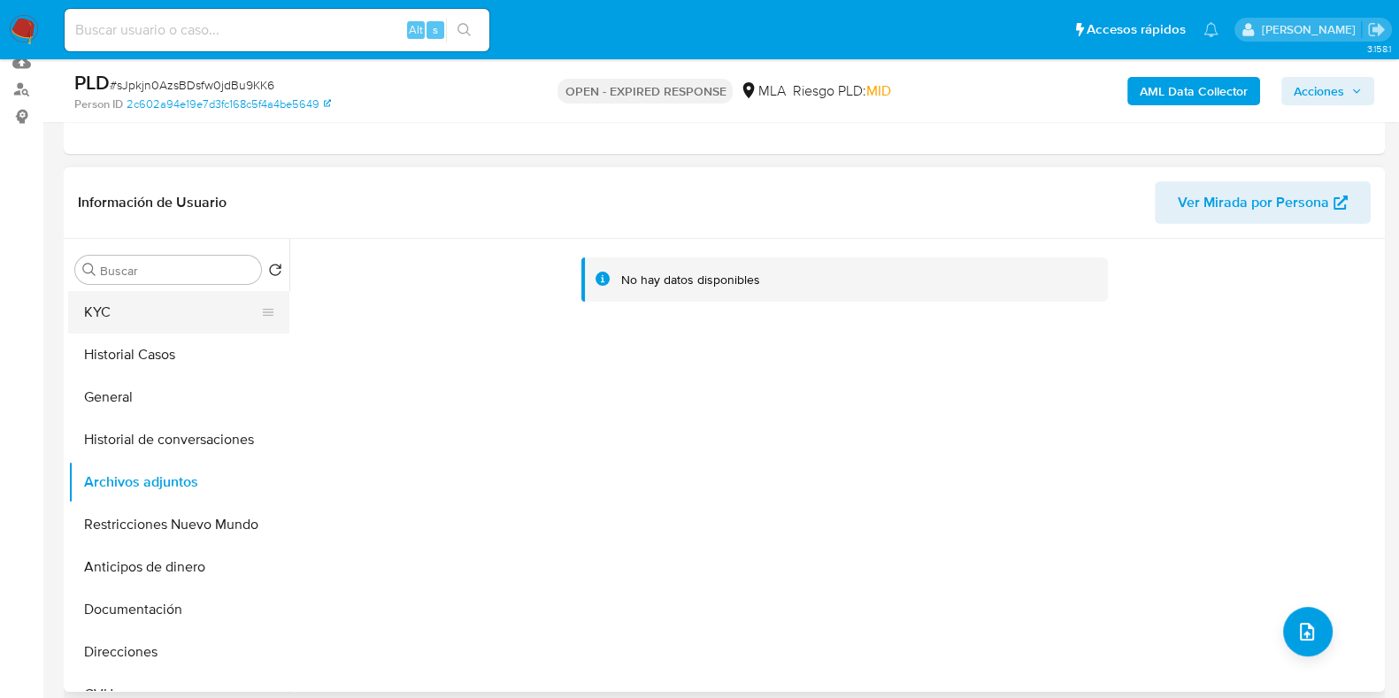
click at [113, 311] on button "KYC" at bounding box center [171, 312] width 207 height 42
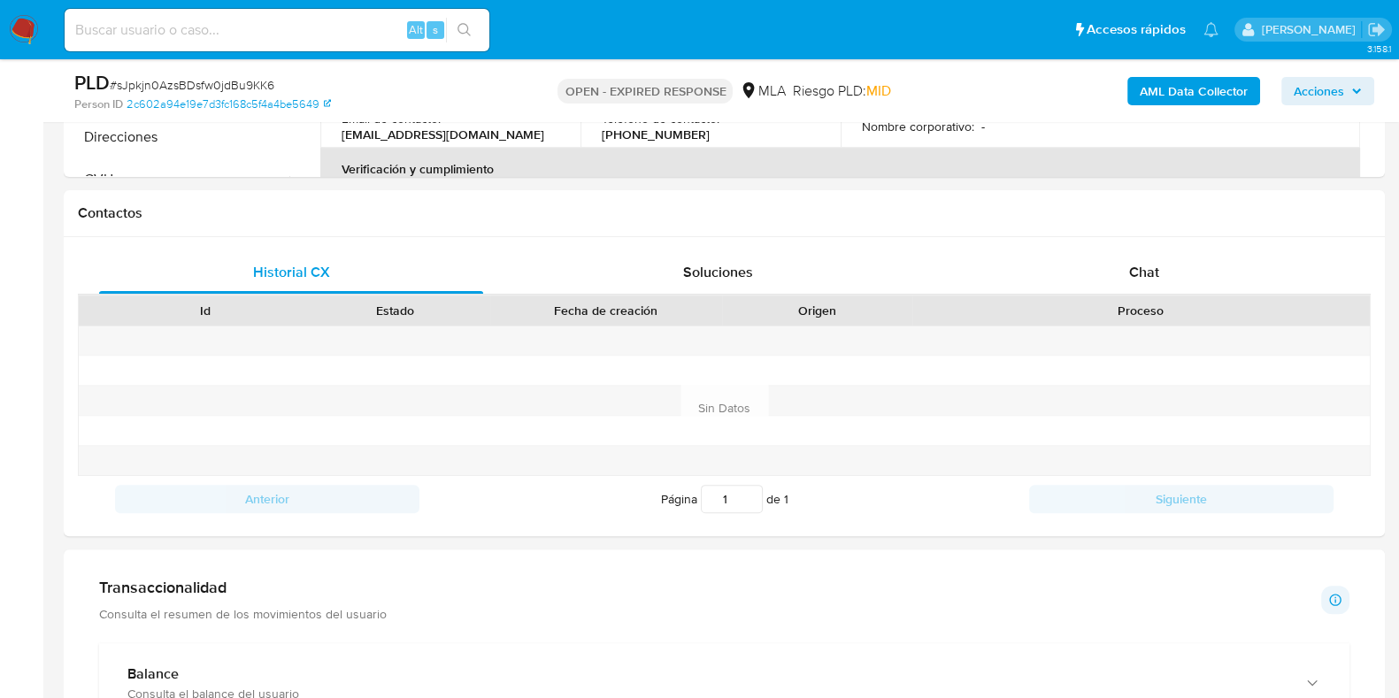
scroll to position [762, 0]
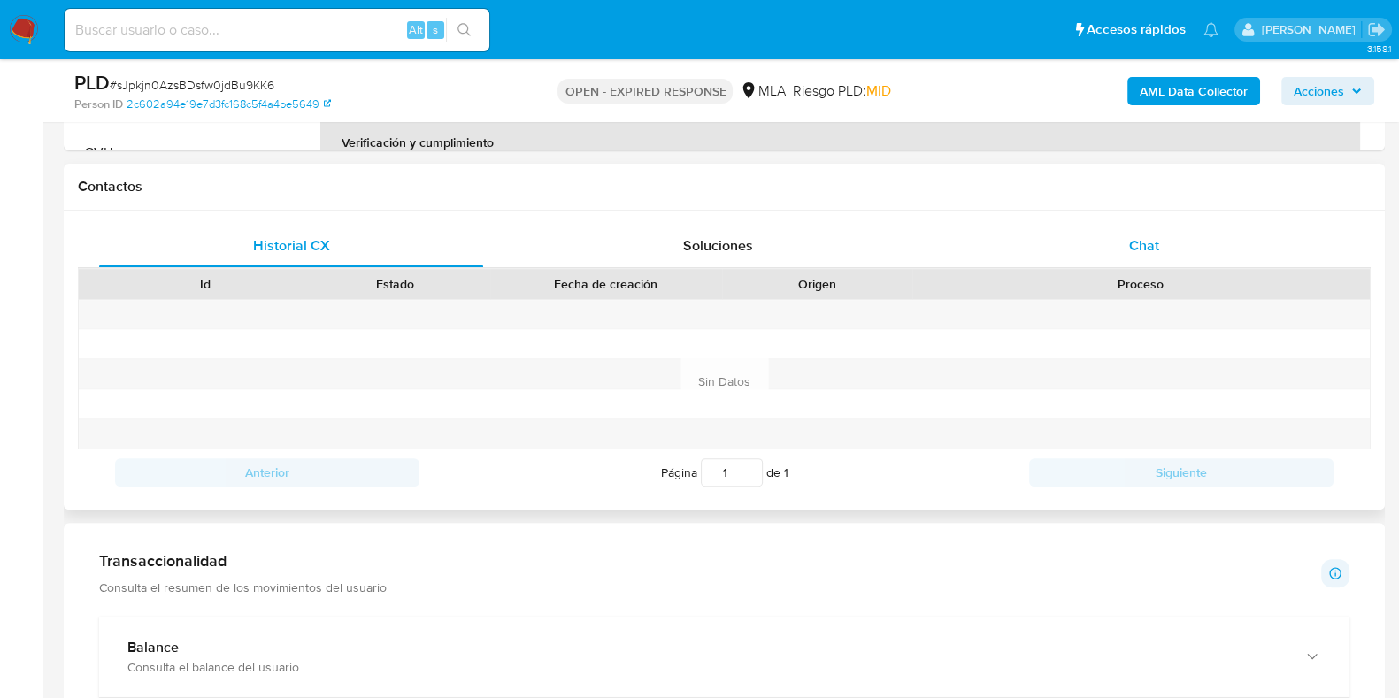
click at [1115, 234] on div "Chat" at bounding box center [1144, 246] width 384 height 42
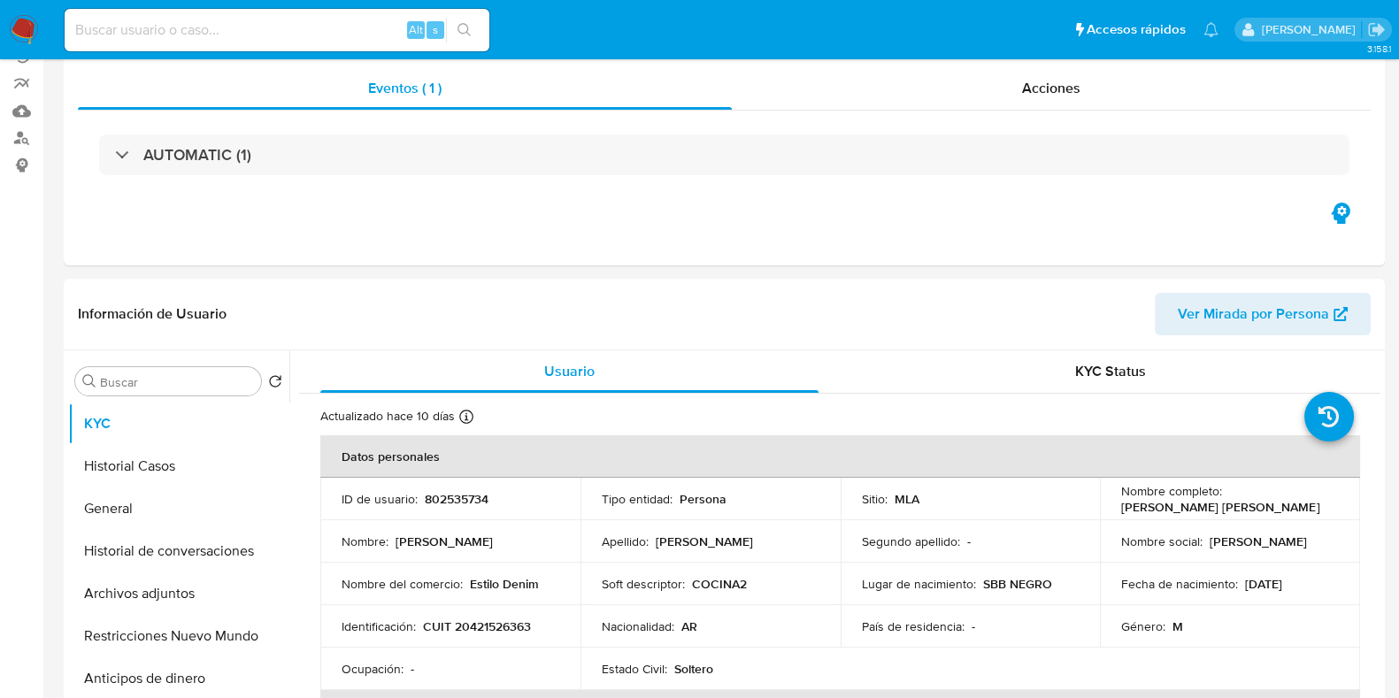
scroll to position [0, 0]
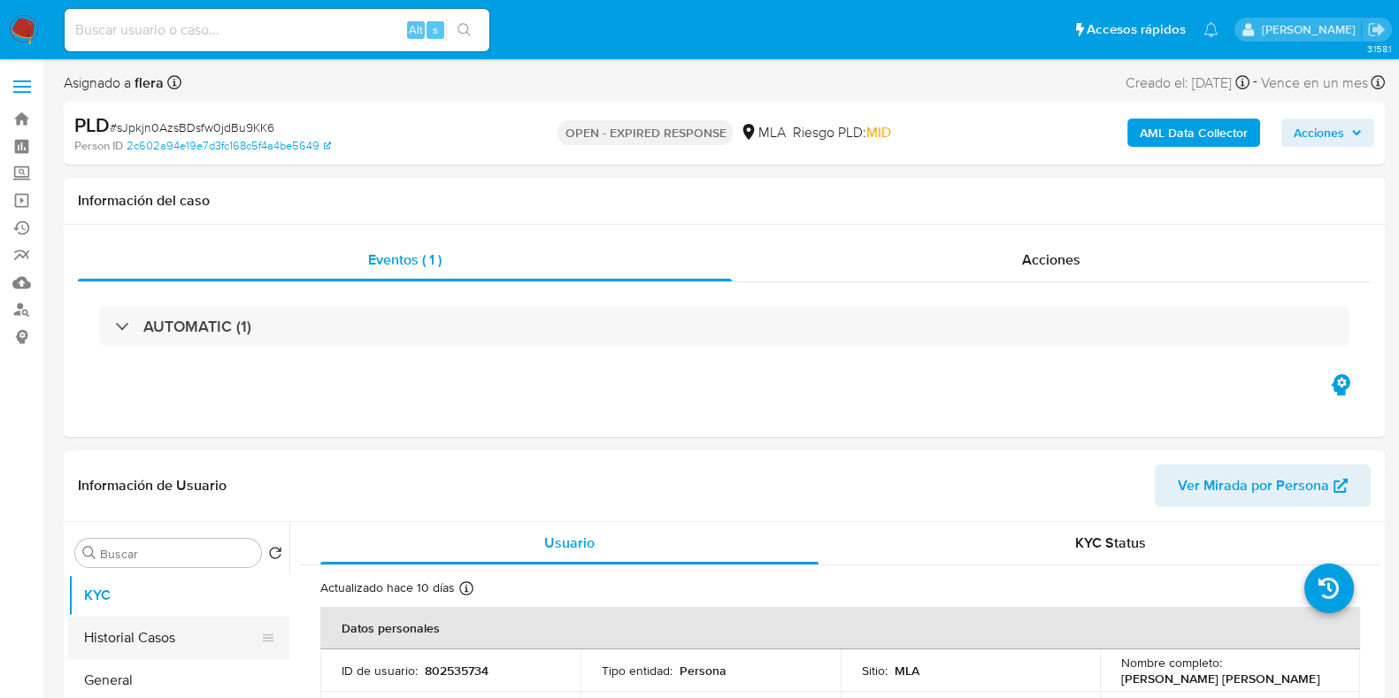
click at [148, 632] on button "Historial Casos" at bounding box center [171, 638] width 207 height 42
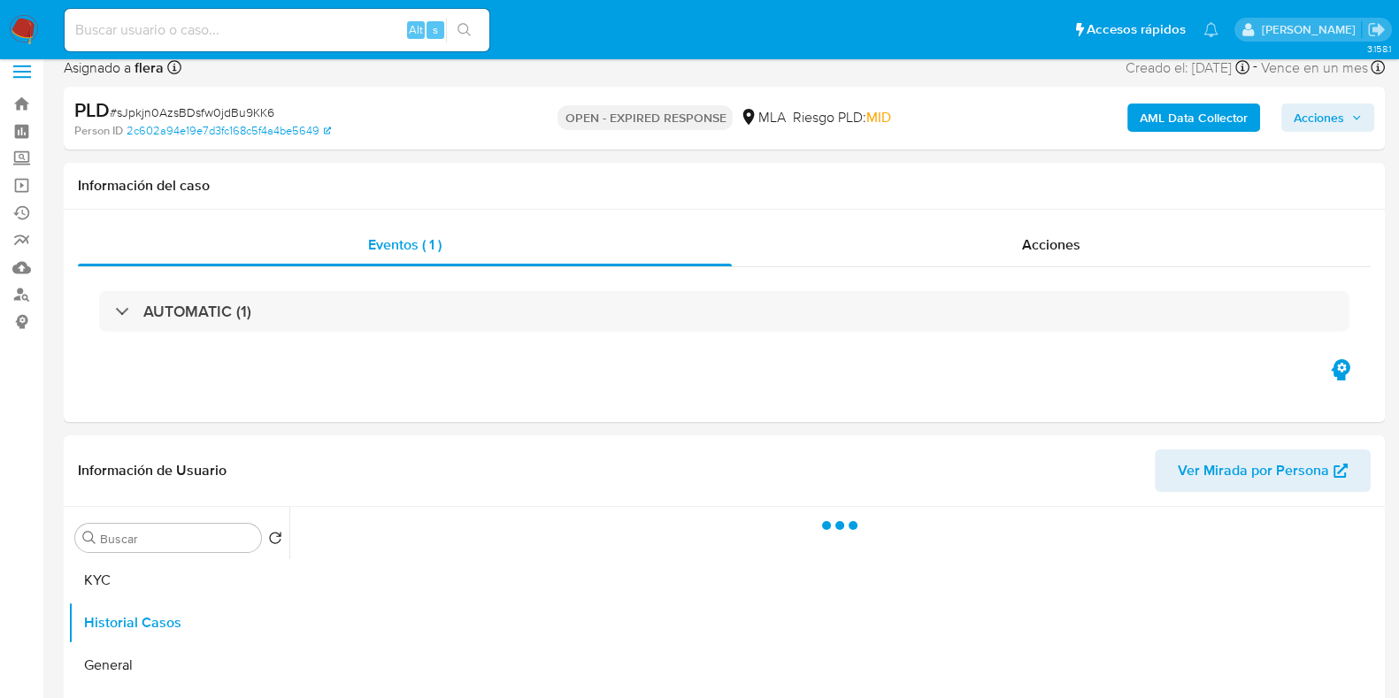
scroll to position [220, 0]
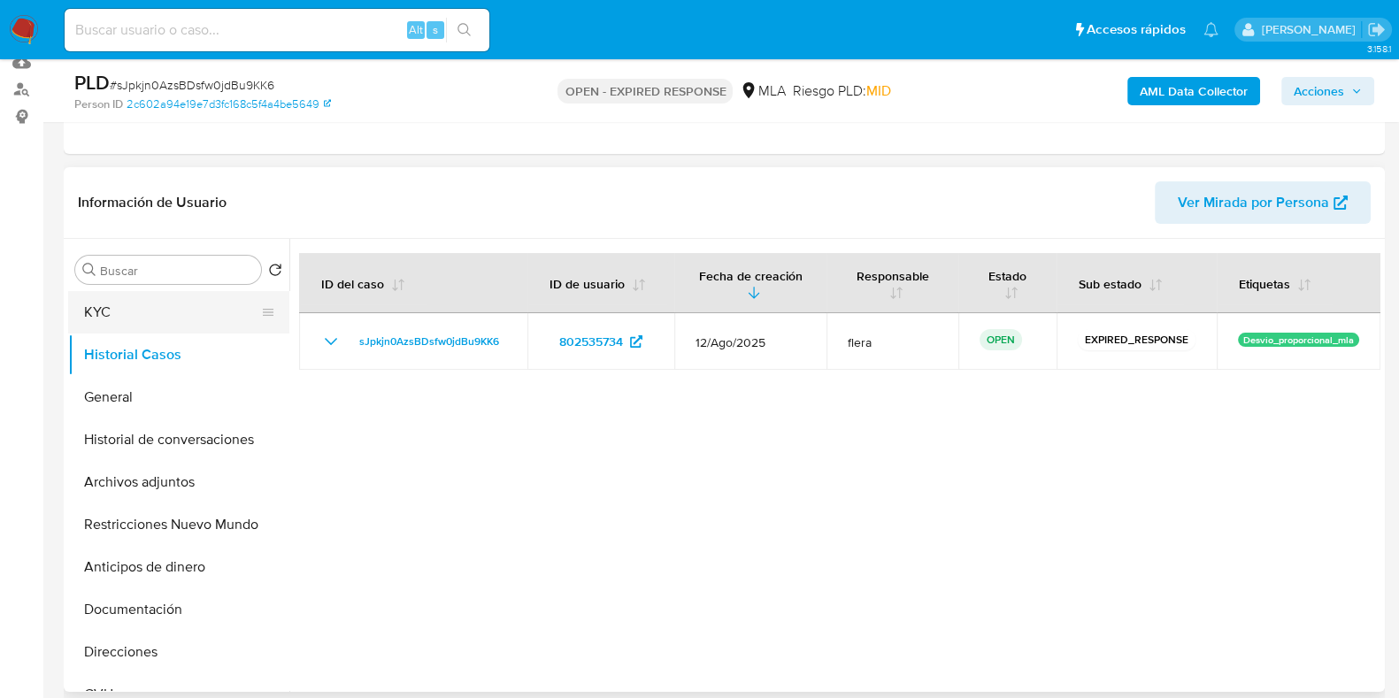
click at [119, 314] on button "KYC" at bounding box center [171, 312] width 207 height 42
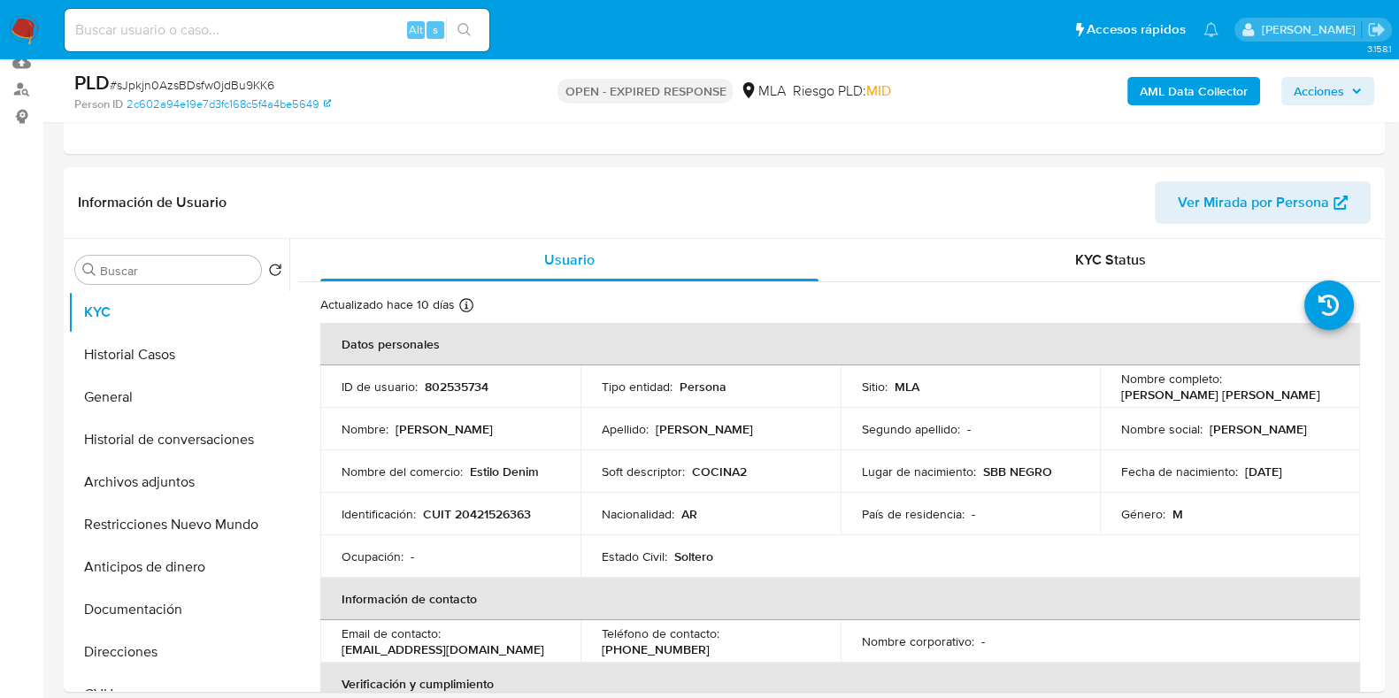
click at [247, 80] on span "# sJpkjn0AzsBDsfw0jdBu9KK6" at bounding box center [192, 85] width 165 height 18
drag, startPoint x: 247, startPoint y: 80, endPoint x: 228, endPoint y: 86, distance: 19.6
click at [228, 86] on span "# sJpkjn0AzsBDsfw0jdBu9KK6" at bounding box center [192, 85] width 165 height 18
copy span "sJpkjn0AzsBDsfw0jdBu9KK6"
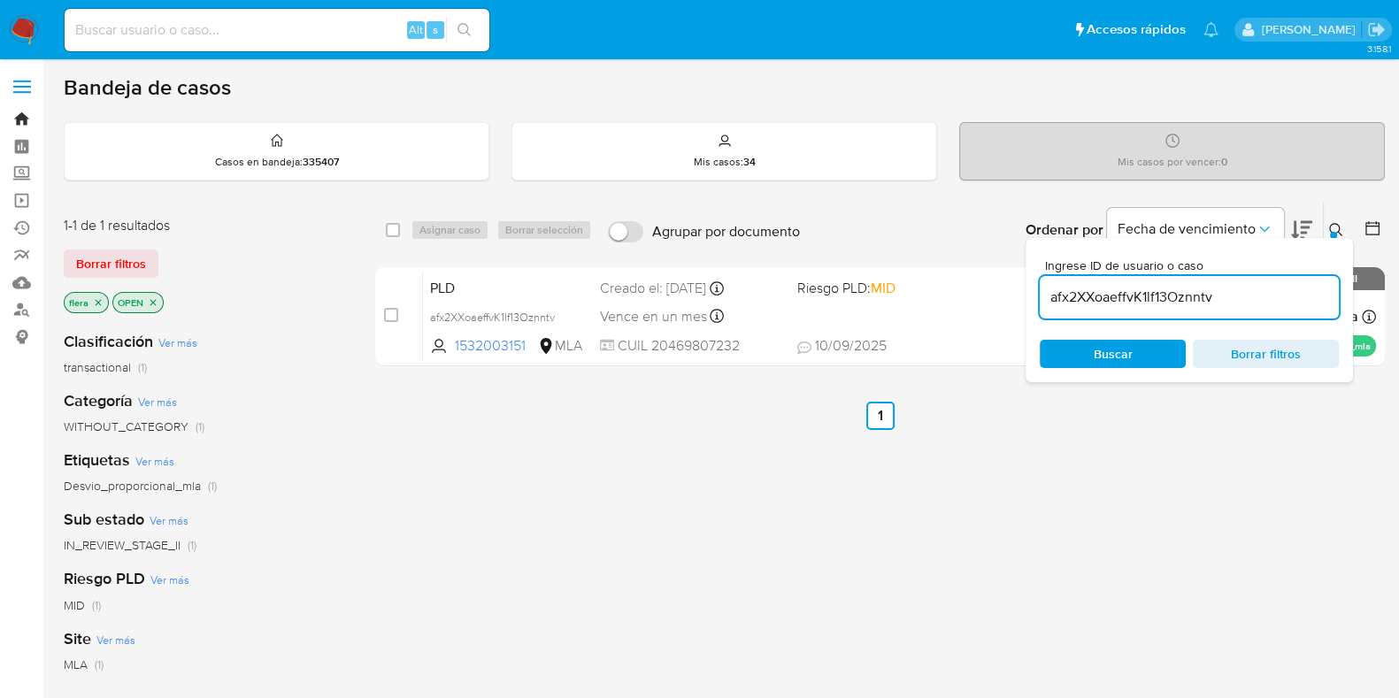
click at [19, 121] on link "Bandeja" at bounding box center [105, 118] width 211 height 27
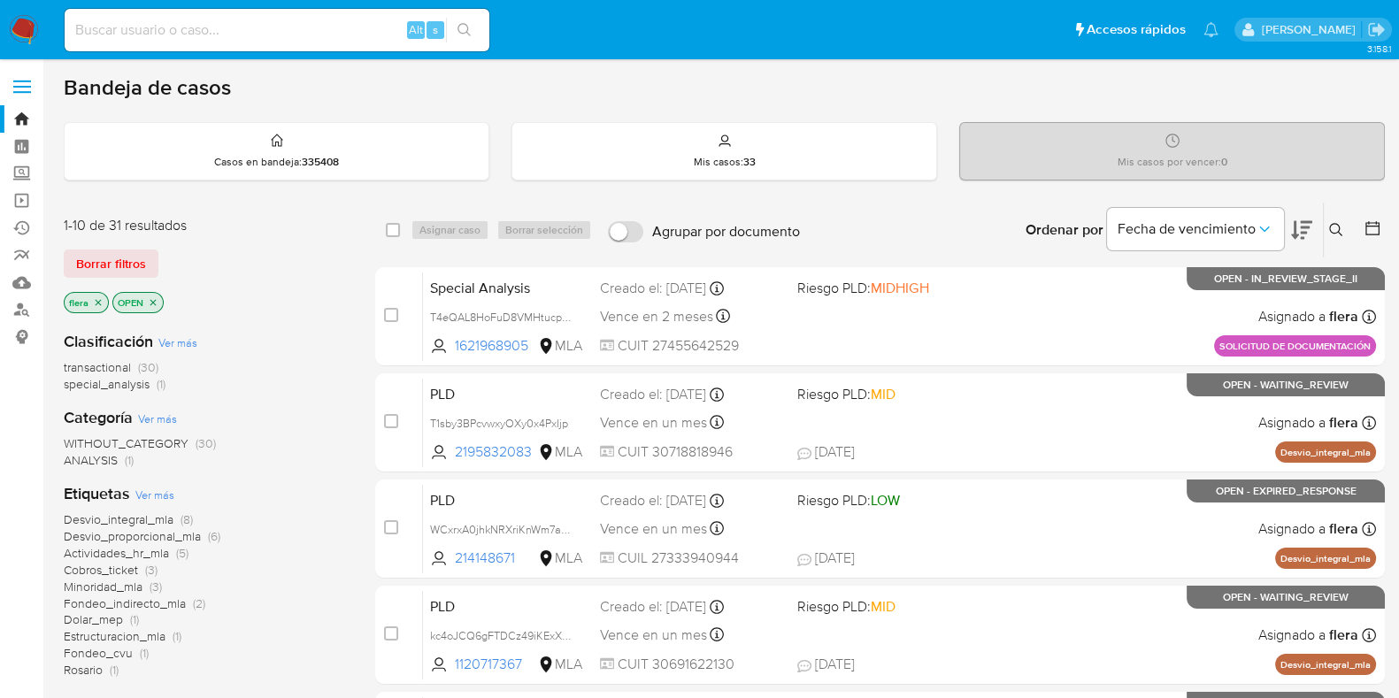
click at [1336, 225] on icon at bounding box center [1336, 230] width 14 height 14
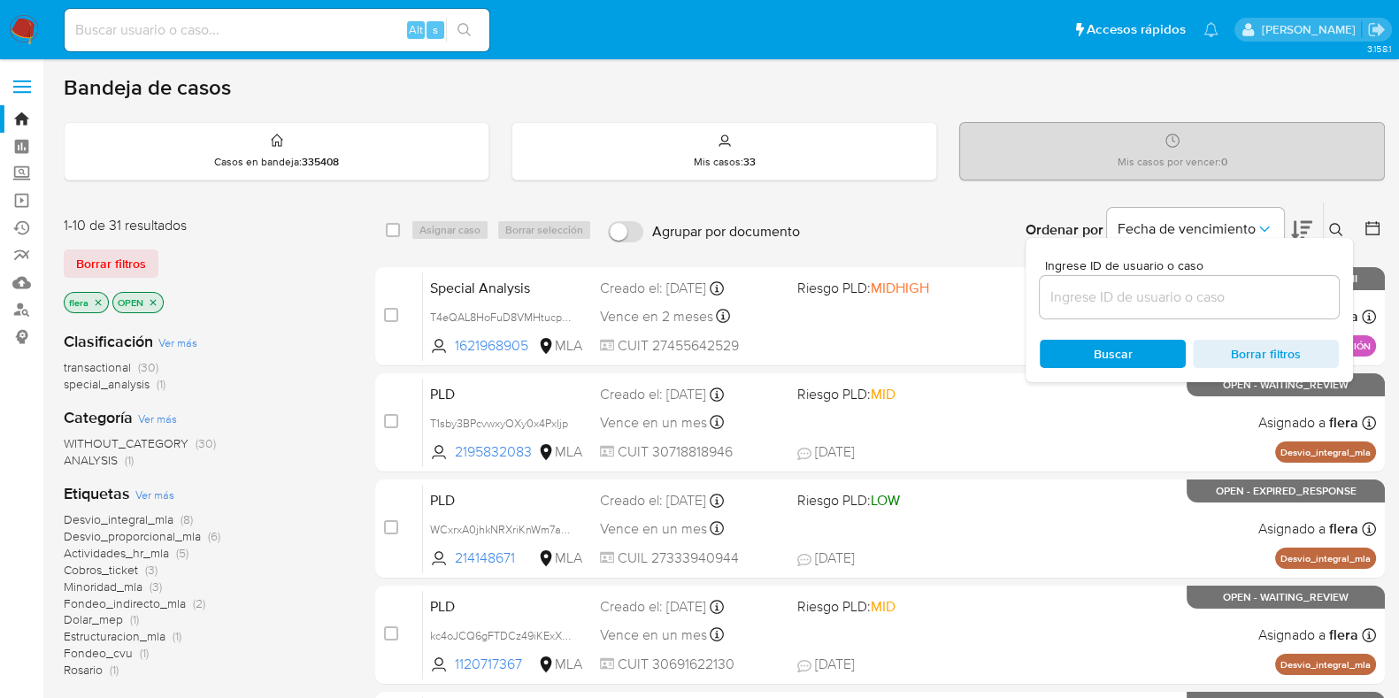
click at [1197, 286] on input at bounding box center [1188, 297] width 299 height 23
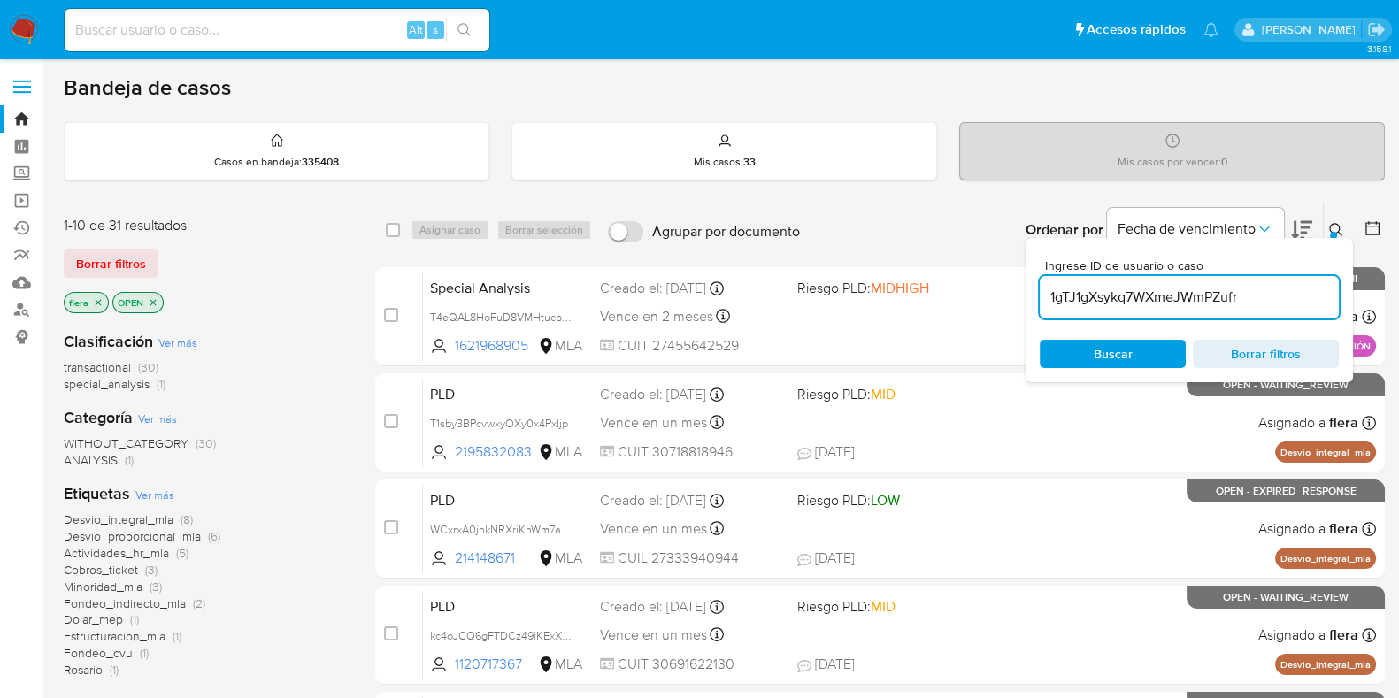
type input "1gTJ1gXsykq7WXmeJWmPZufr"
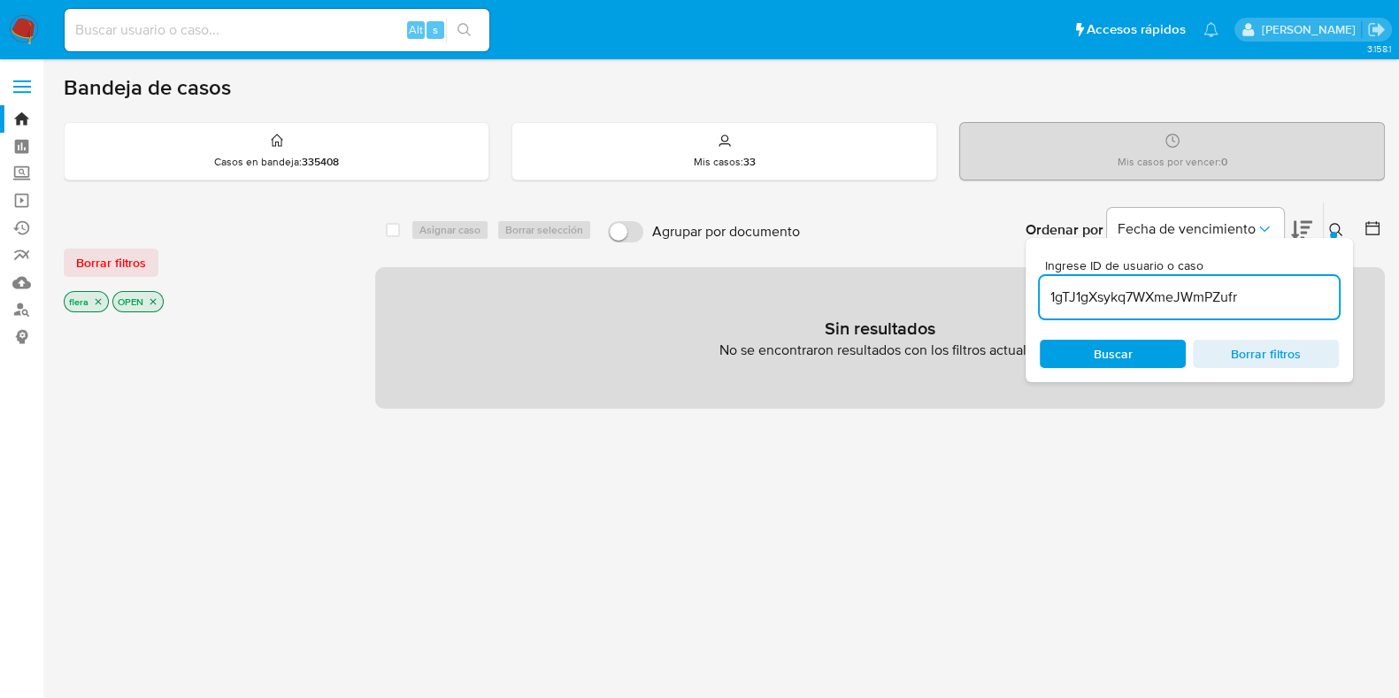
click at [152, 301] on icon "close-filter" at bounding box center [153, 301] width 11 height 11
click at [97, 303] on icon "close-filter" at bounding box center [98, 301] width 11 height 11
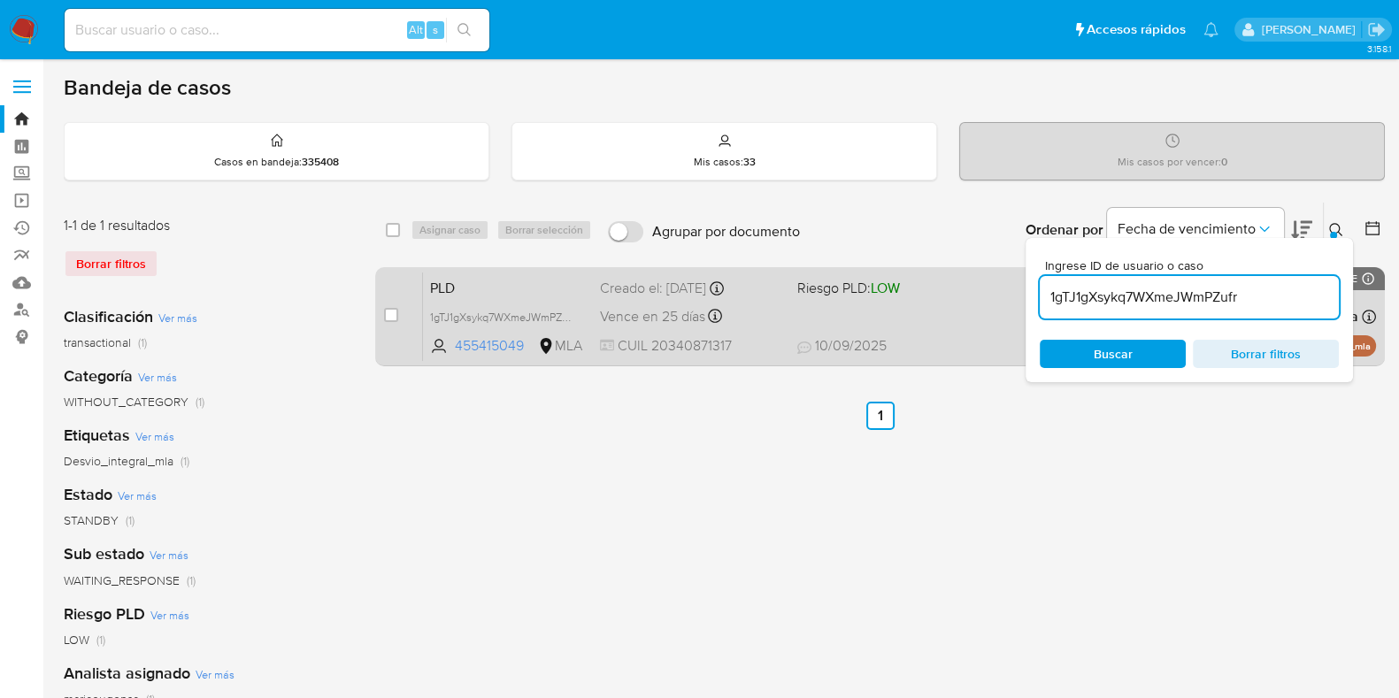
click at [398, 311] on div "case-item-checkbox No es posible asignar el caso" at bounding box center [403, 316] width 39 height 89
click at [392, 314] on input "checkbox" at bounding box center [391, 315] width 14 height 14
checkbox input "true"
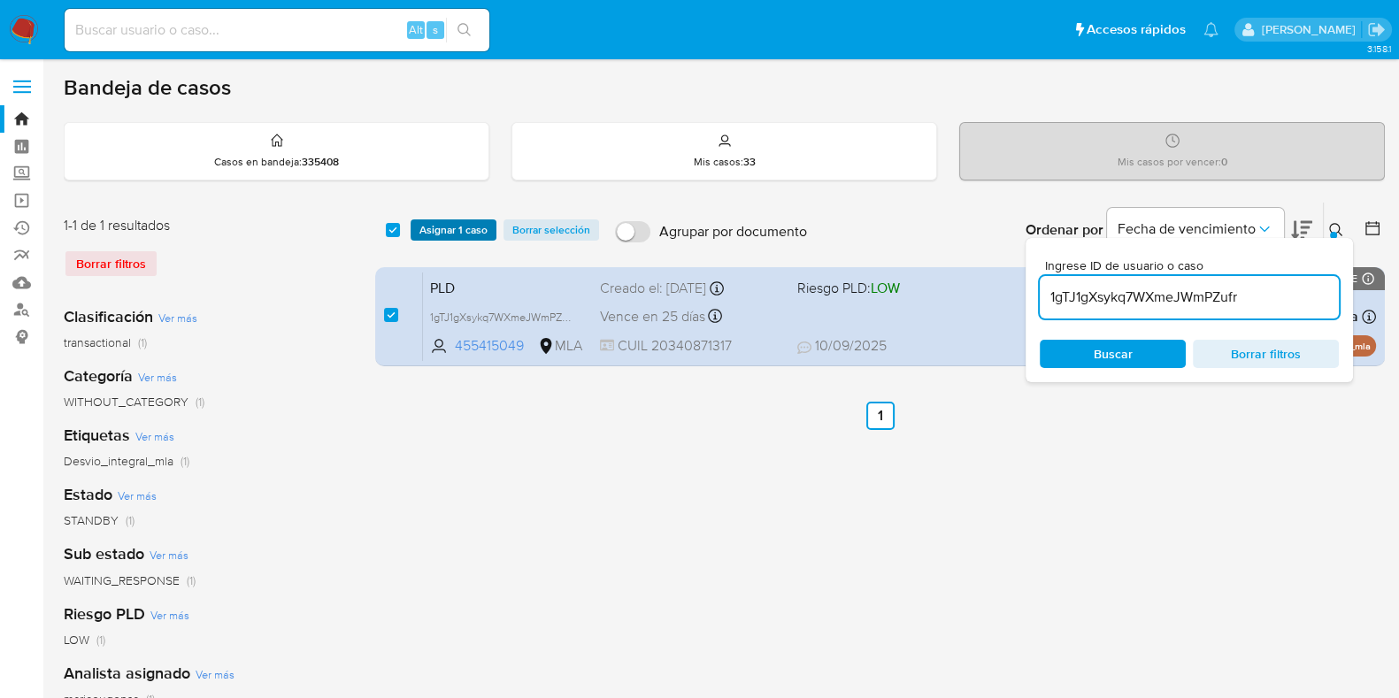
click at [433, 223] on span "Asignar 1 caso" at bounding box center [453, 230] width 68 height 18
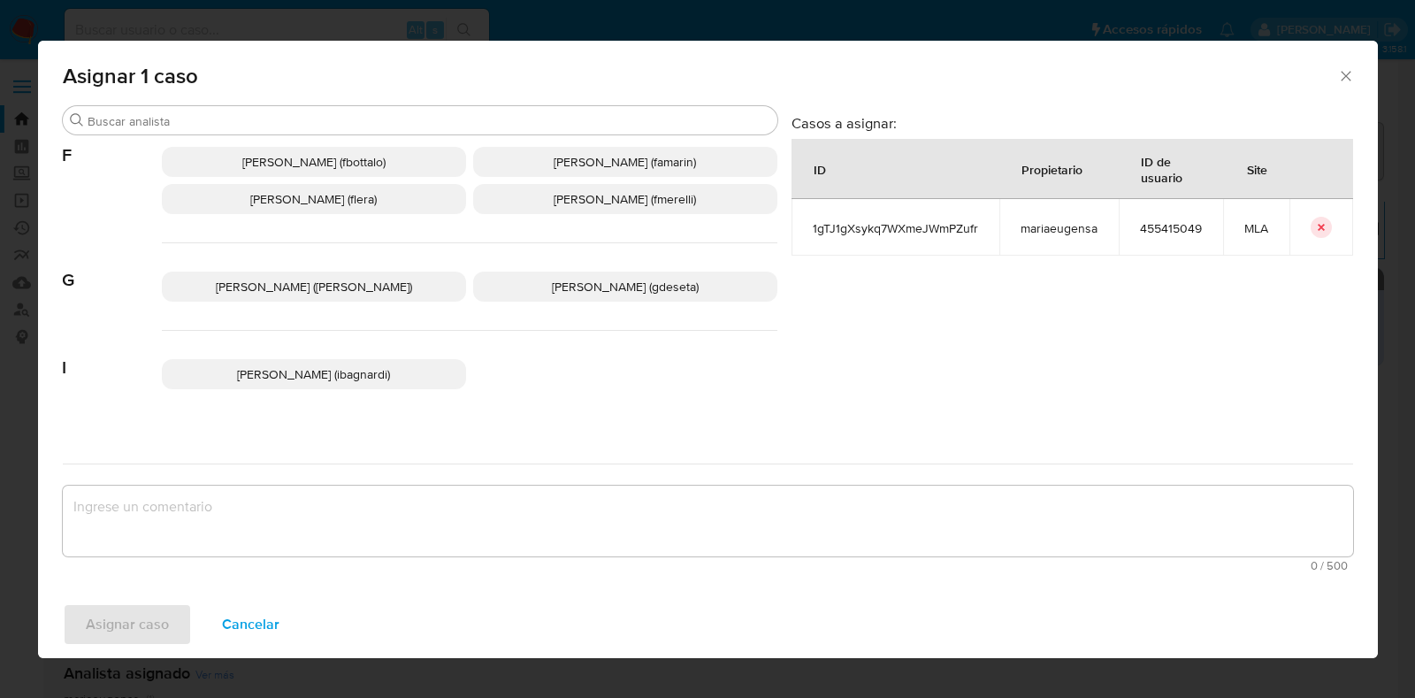
scroll to position [332, 0]
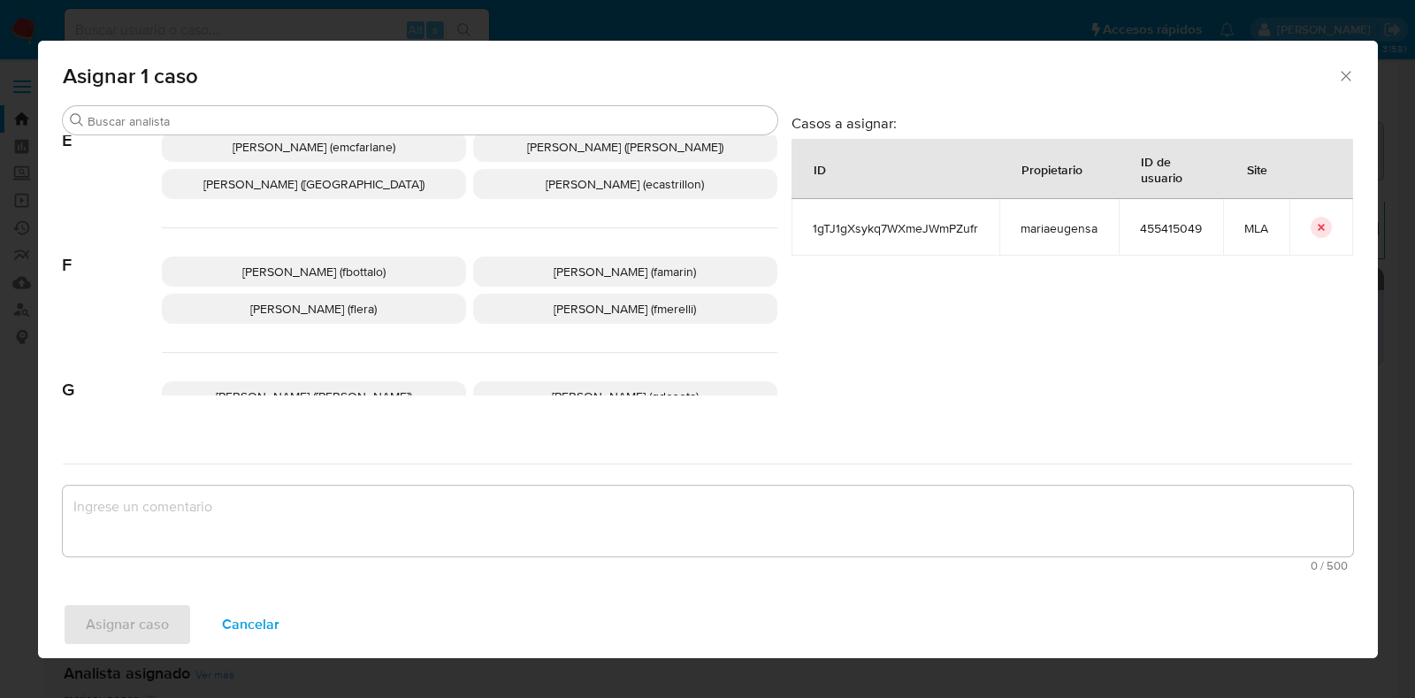
click at [407, 304] on p "Florencia Cecilia Lera (flera)" at bounding box center [314, 309] width 304 height 30
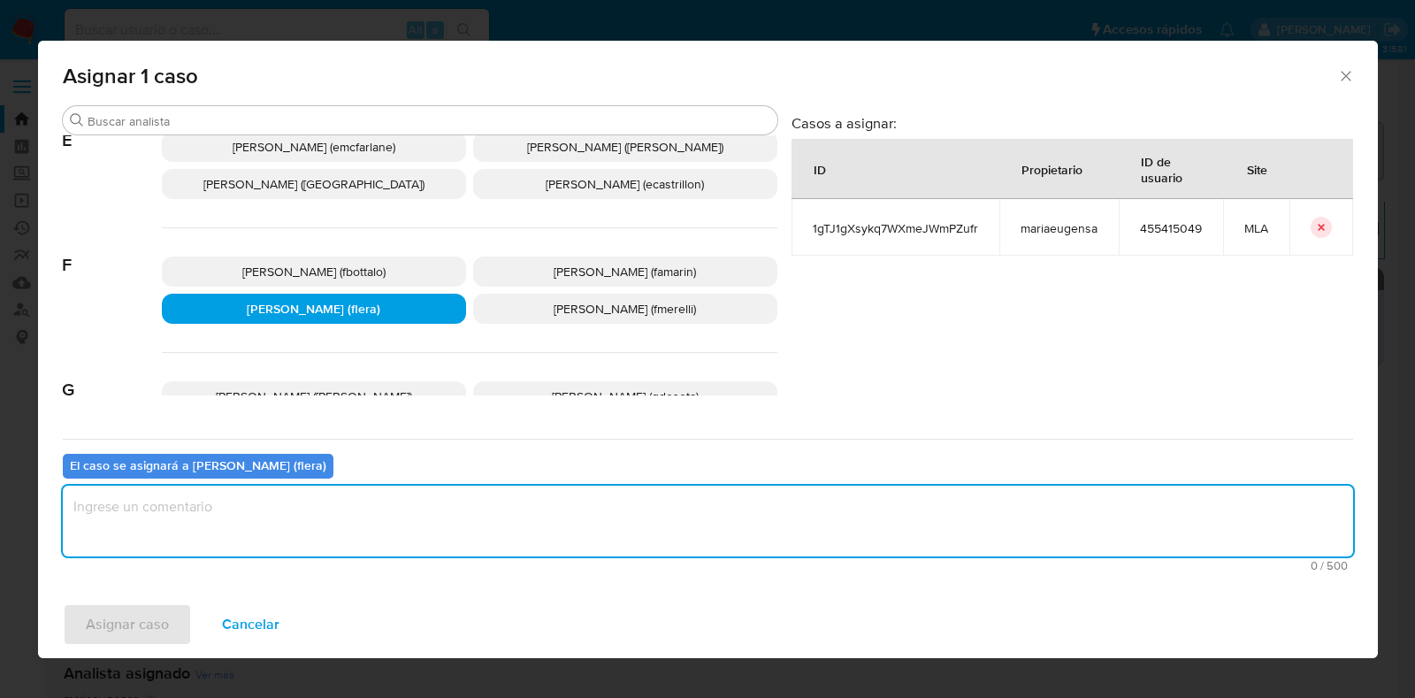
click at [374, 519] on textarea "assign-modal" at bounding box center [708, 521] width 1291 height 71
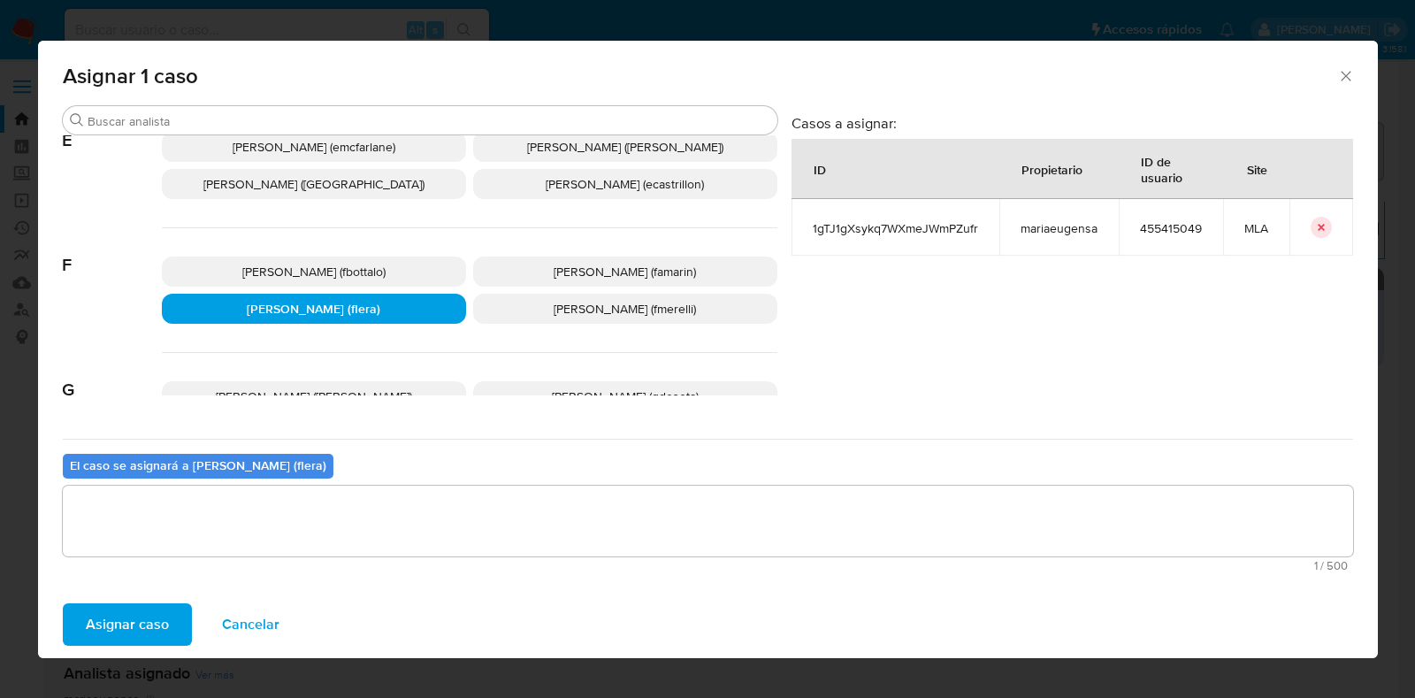
click at [122, 623] on span "Asignar caso" at bounding box center [127, 624] width 83 height 39
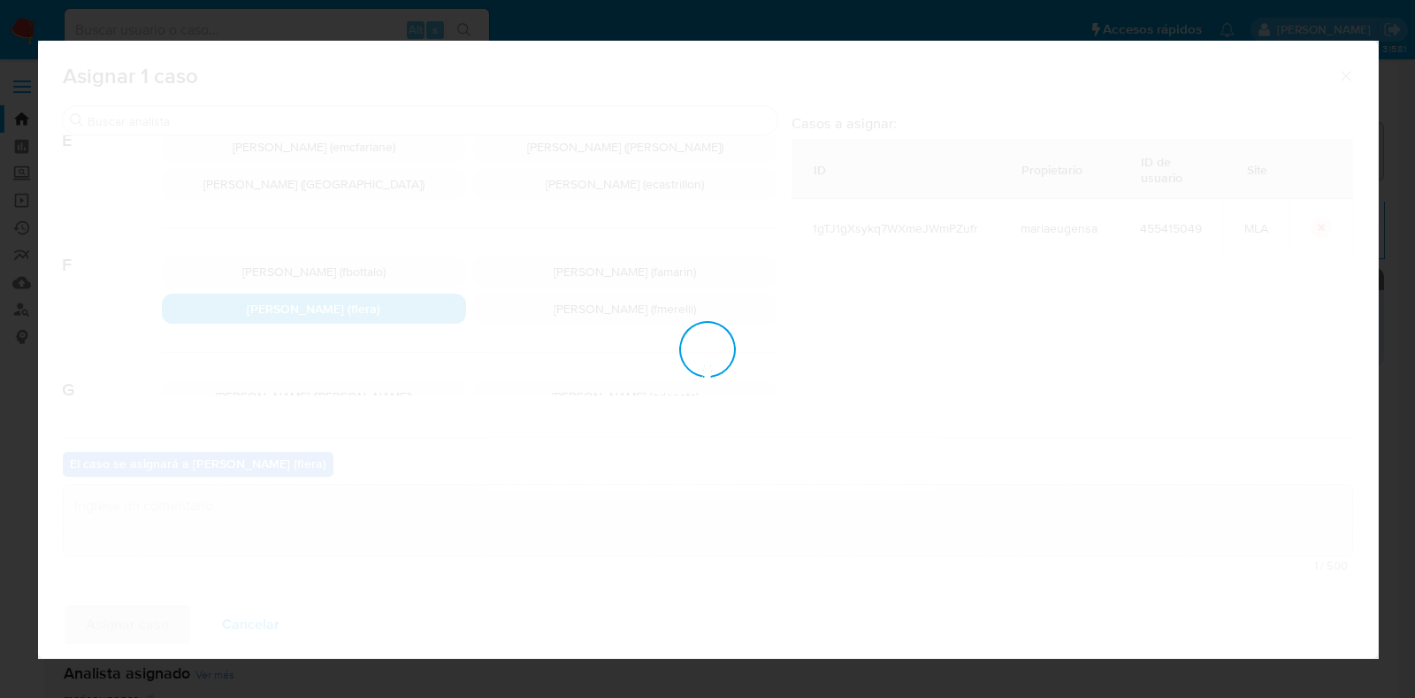
checkbox input "false"
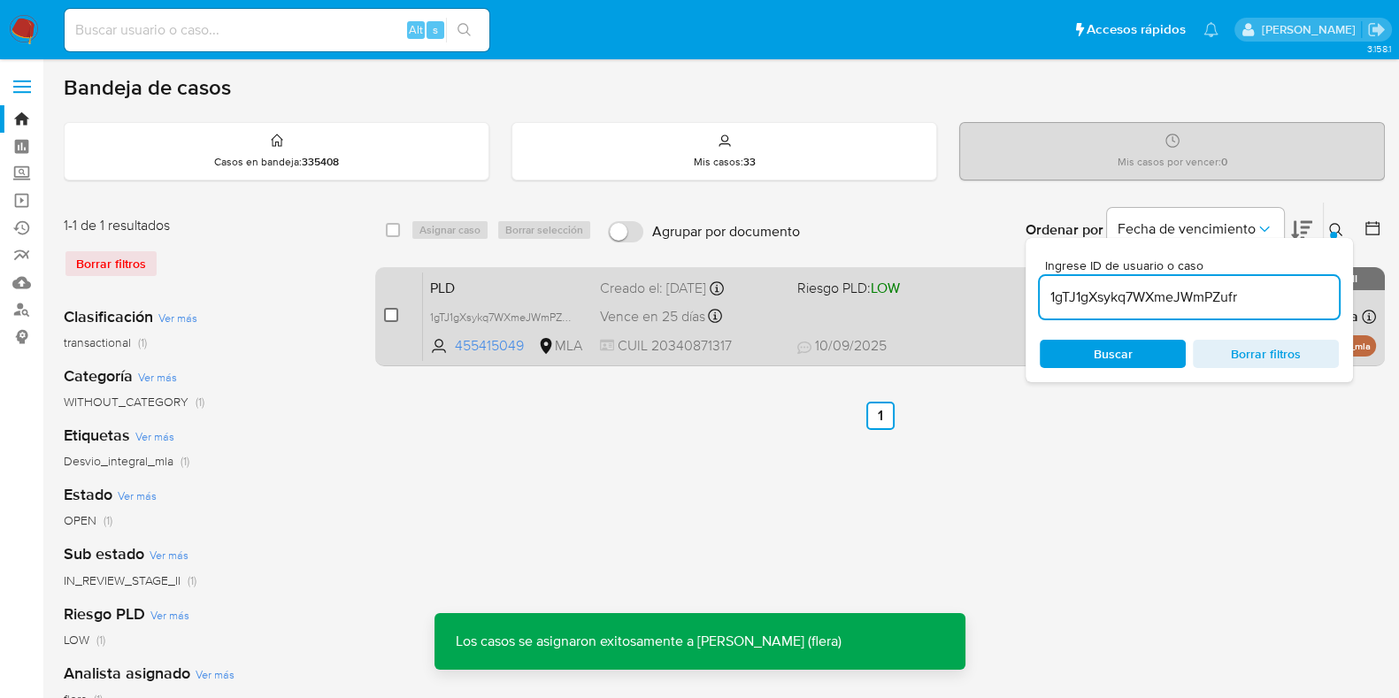
click at [389, 315] on input "checkbox" at bounding box center [391, 315] width 14 height 14
checkbox input "true"
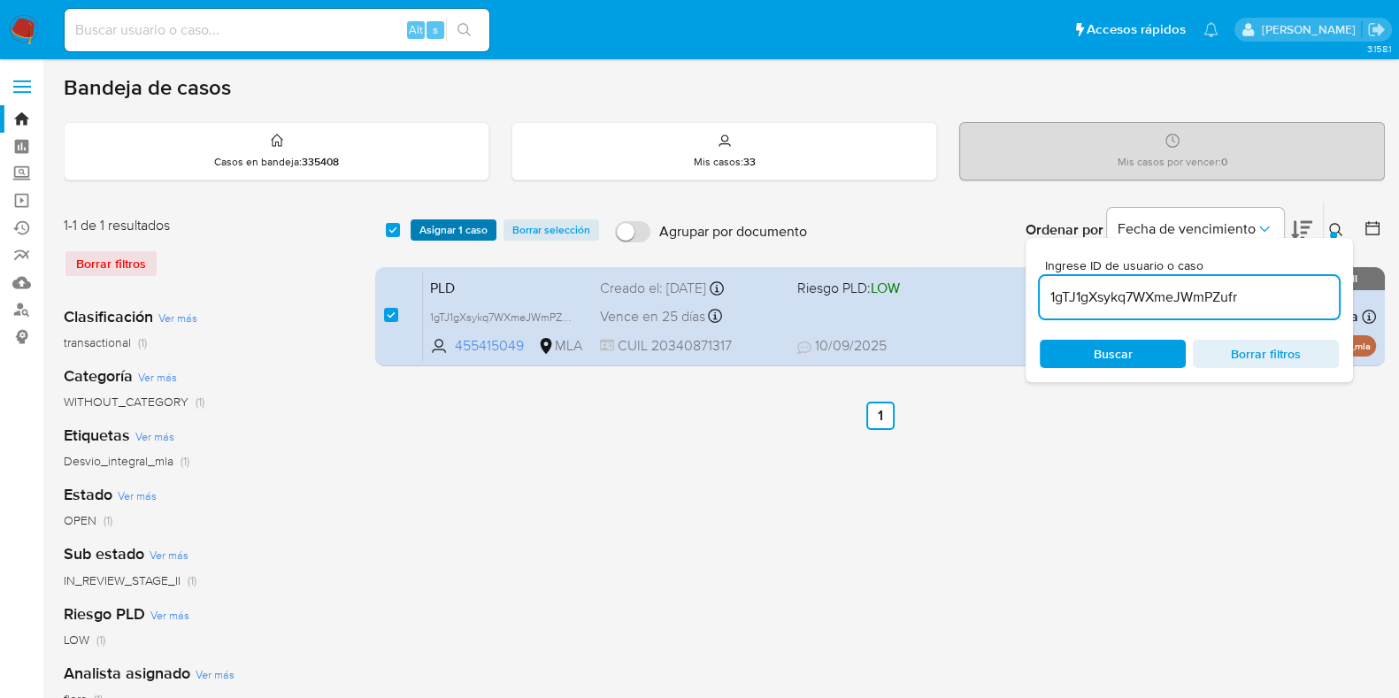
click at [439, 222] on span "Asignar 1 caso" at bounding box center [453, 230] width 68 height 18
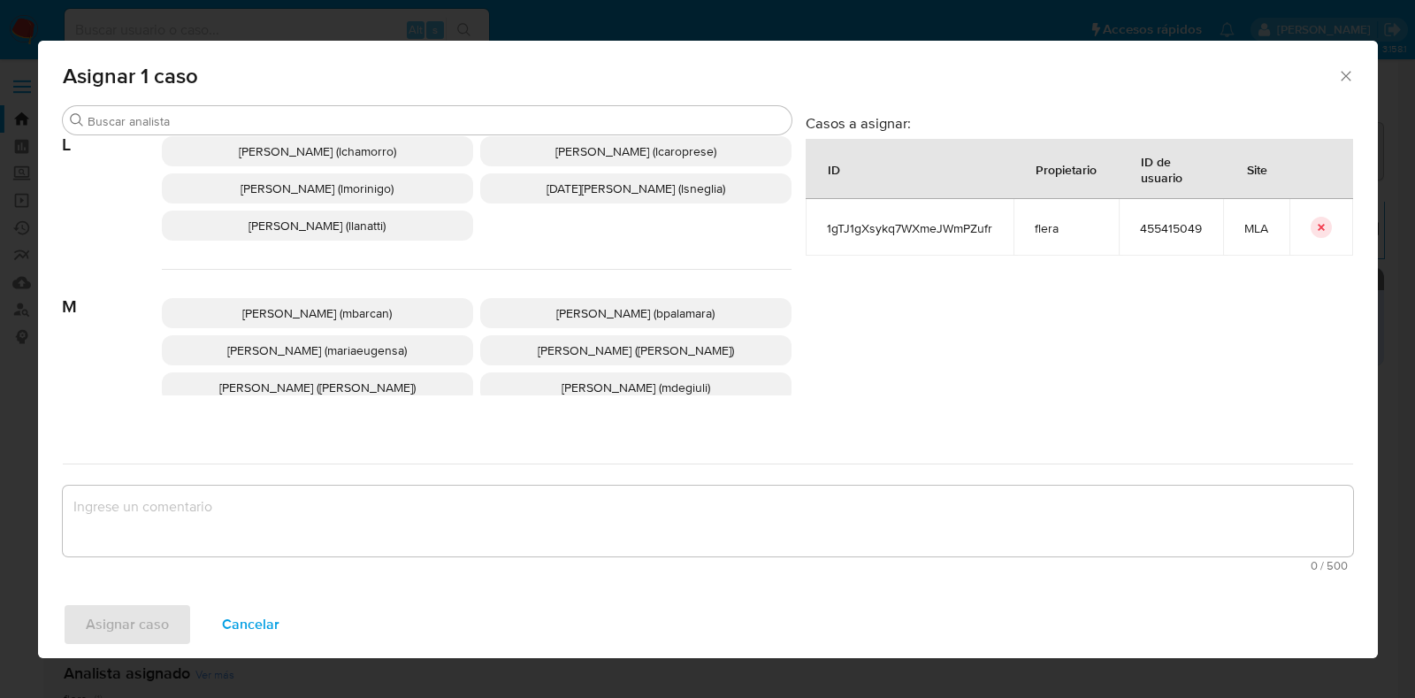
scroll to position [884, 0]
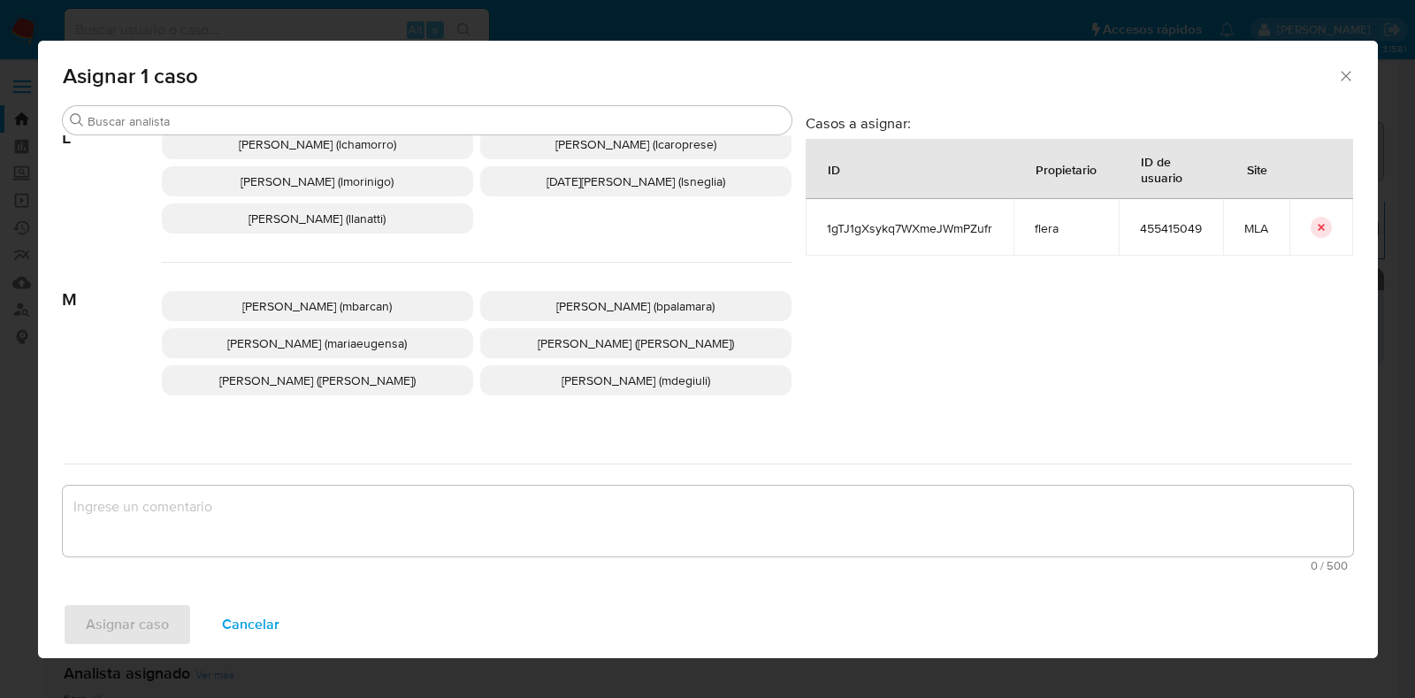
click at [402, 340] on span "Maria Eugenia Sanchez (mariaeugensa)" at bounding box center [317, 343] width 180 height 18
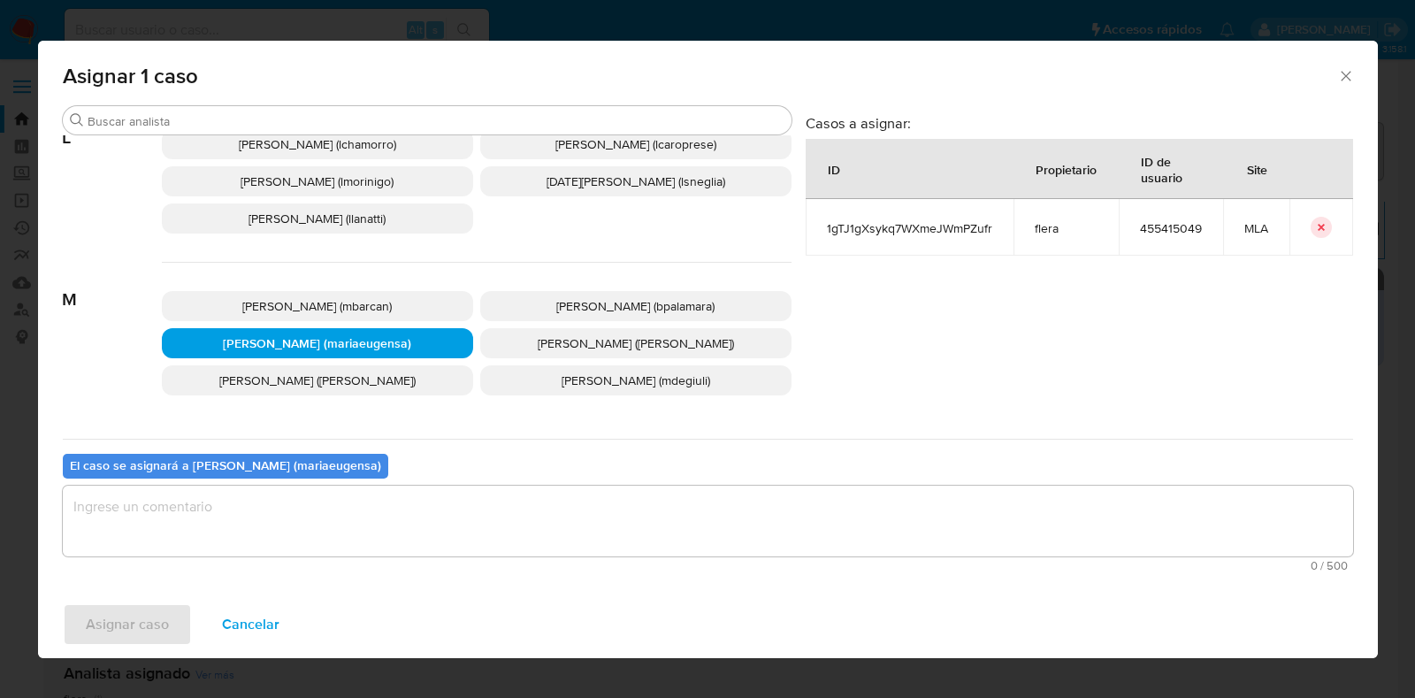
click at [372, 509] on textarea "assign-modal" at bounding box center [708, 521] width 1291 height 71
click at [126, 631] on span "Asignar caso" at bounding box center [127, 624] width 83 height 39
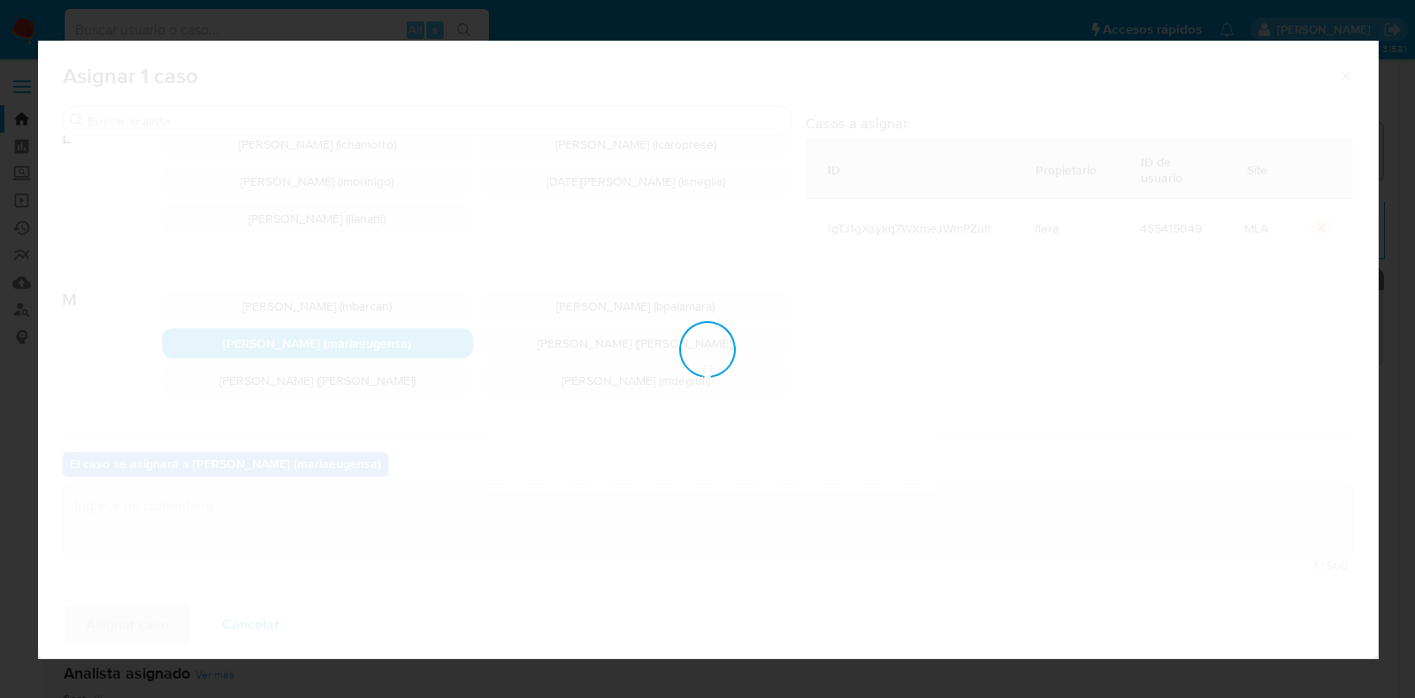
checkbox input "false"
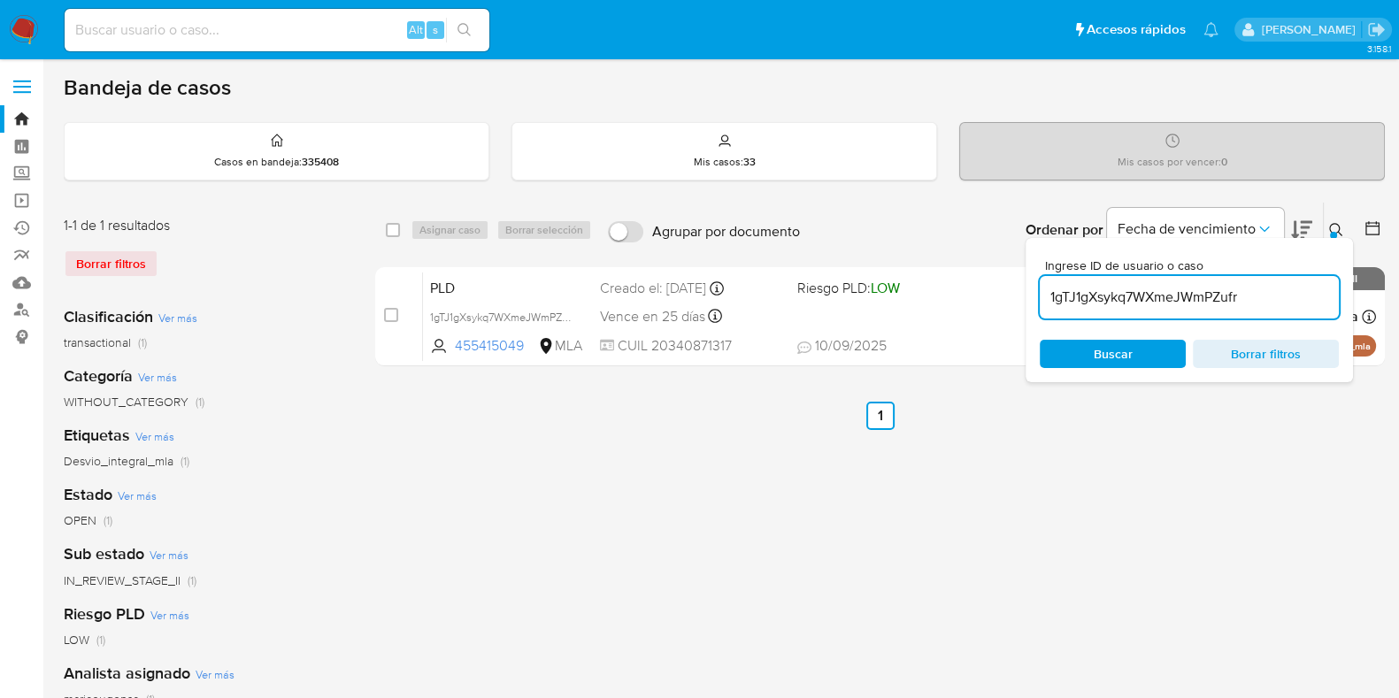
click at [1170, 303] on input "1gTJ1gXsykq7WXmeJWmPZufr" at bounding box center [1188, 297] width 299 height 23
paste input "Fa1qNakzAfxXOmowuYLzgfGq"
type input "Fa1qNakzAfxXOmowuYLzgfGq"
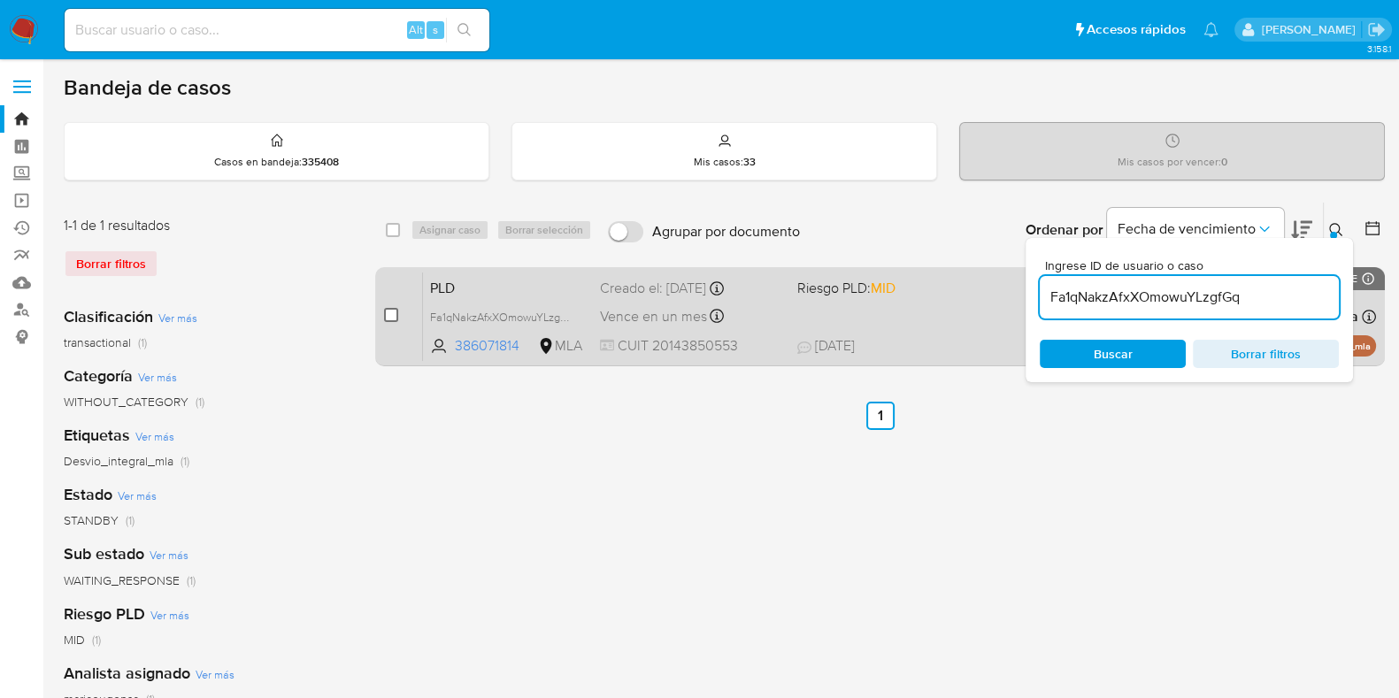
click at [395, 311] on input "checkbox" at bounding box center [391, 315] width 14 height 14
checkbox input "true"
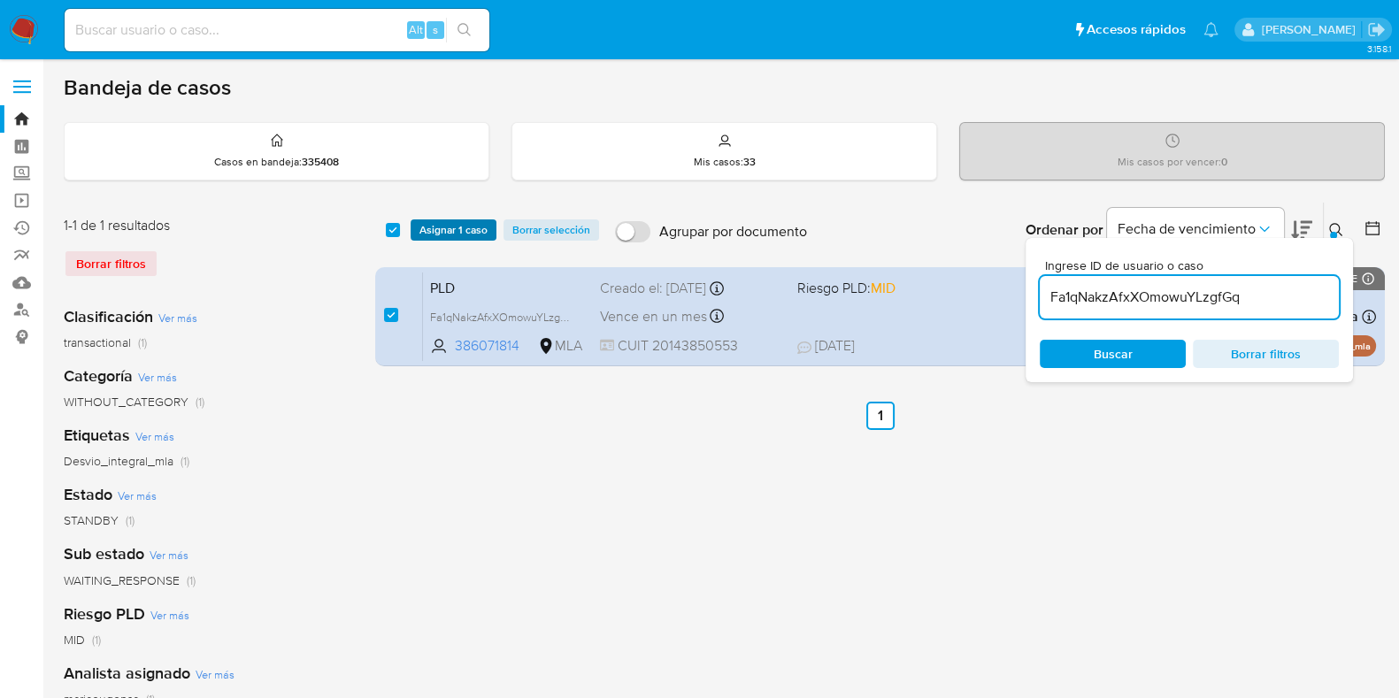
click at [471, 227] on span "Asignar 1 caso" at bounding box center [453, 230] width 68 height 18
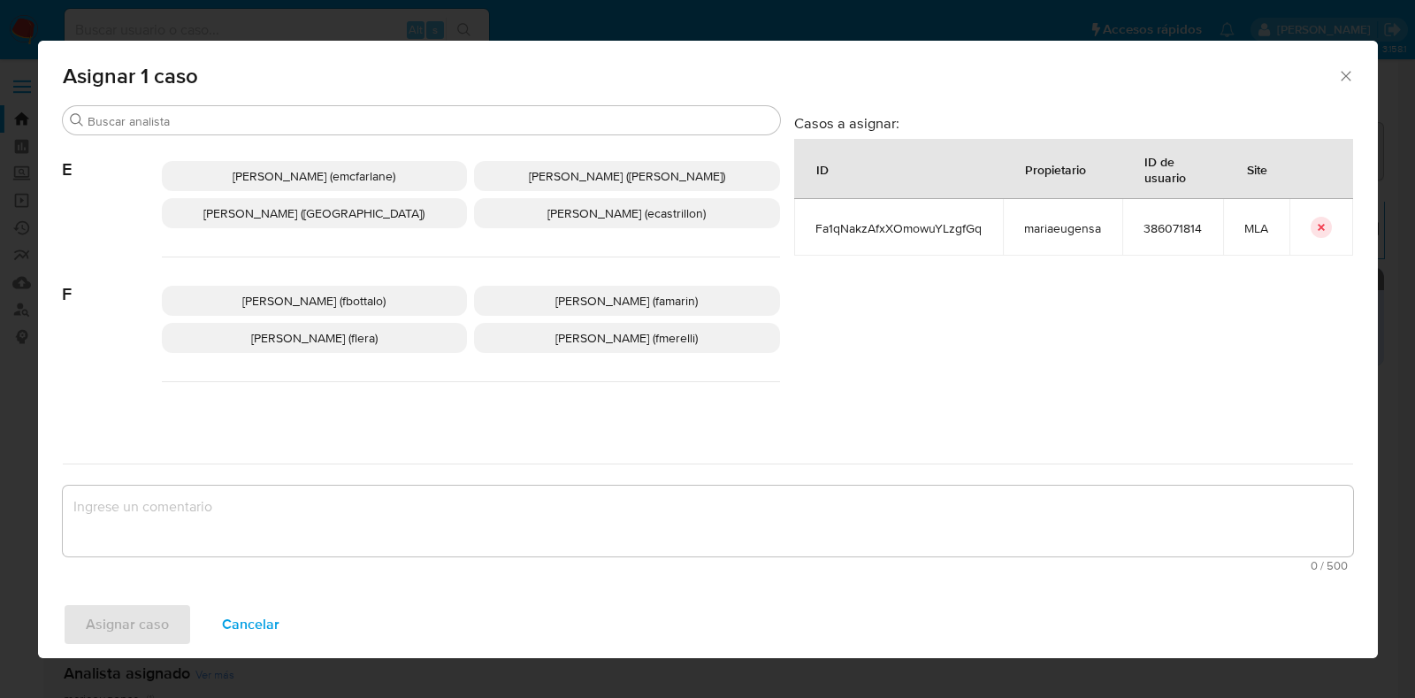
scroll to position [332, 0]
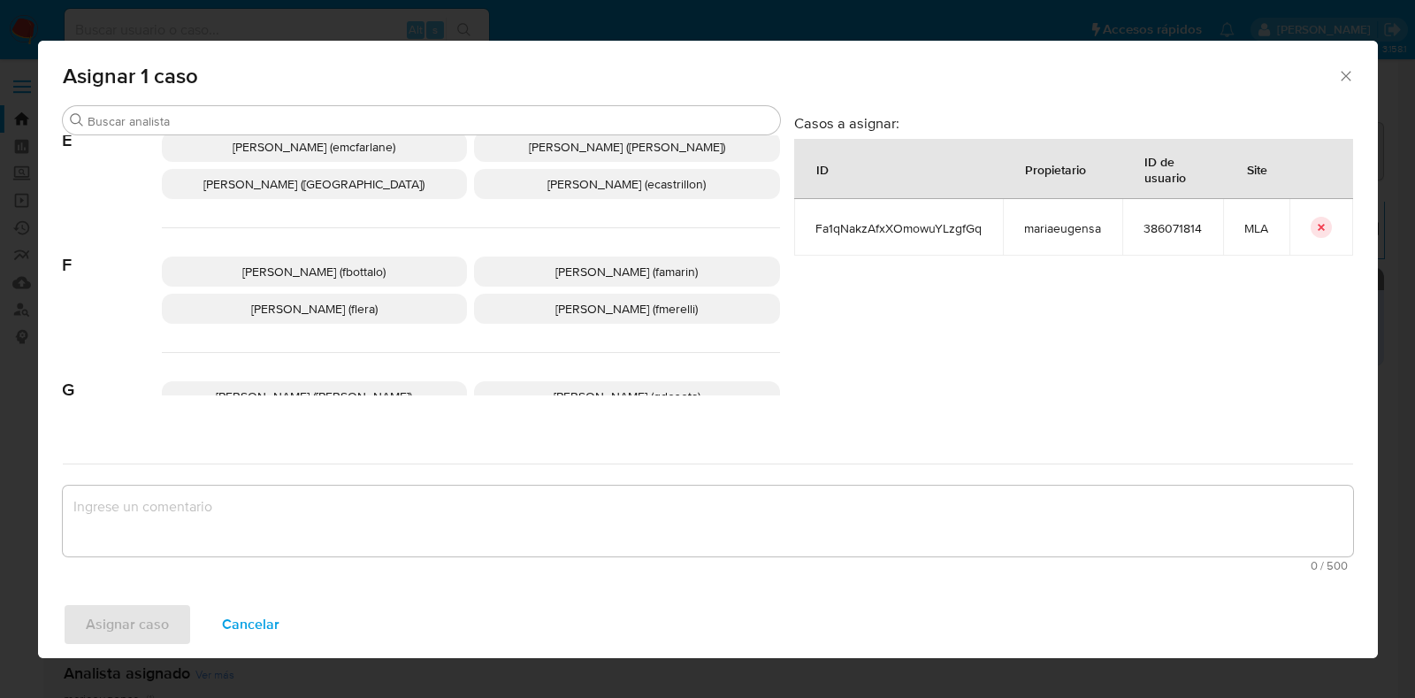
click at [391, 307] on p "Florencia Cecilia Lera (flera)" at bounding box center [315, 309] width 306 height 30
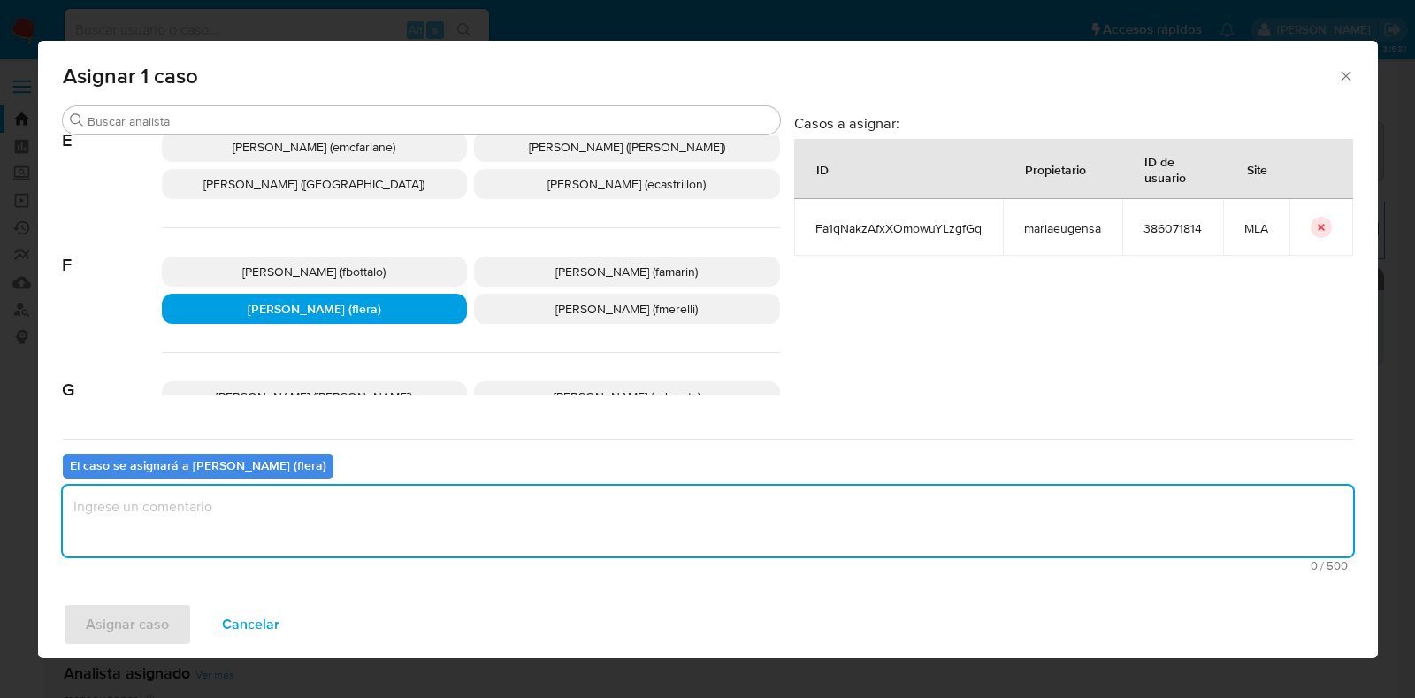
click at [364, 519] on textarea "assign-modal" at bounding box center [708, 521] width 1291 height 71
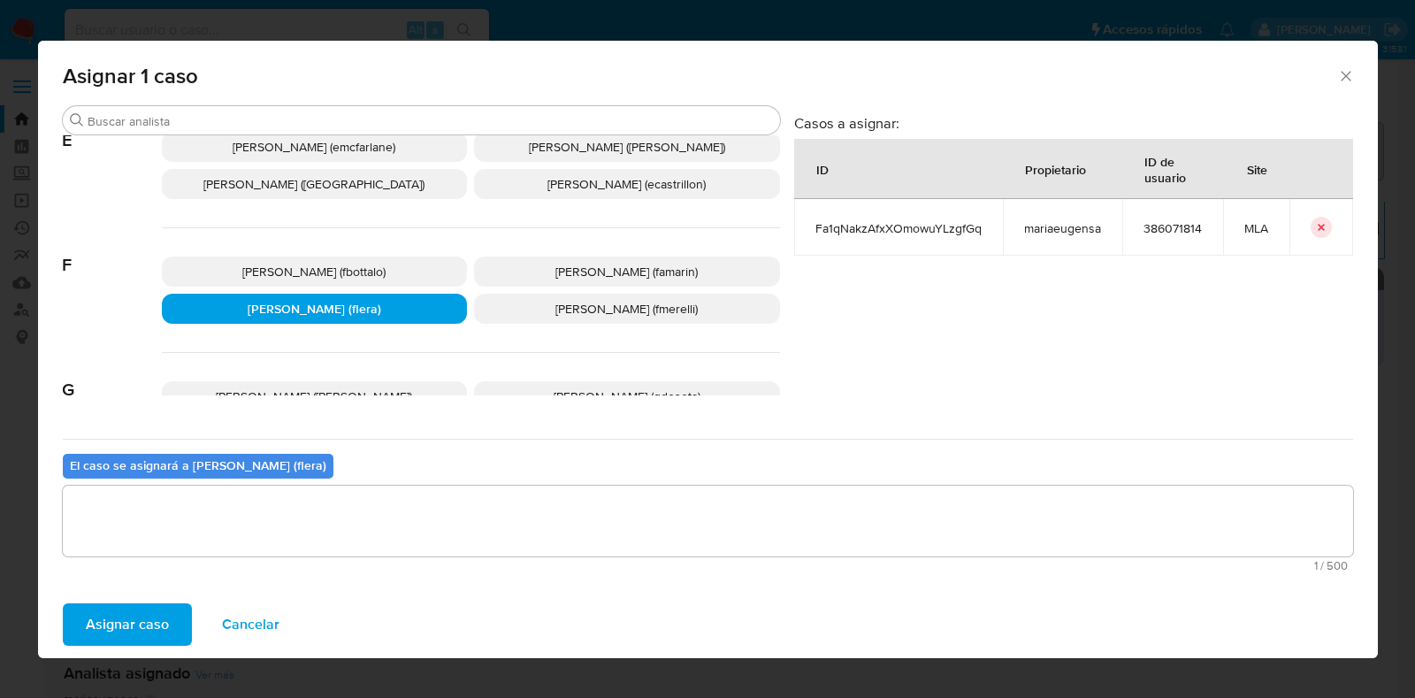
click at [157, 609] on span "Asignar caso" at bounding box center [127, 624] width 83 height 39
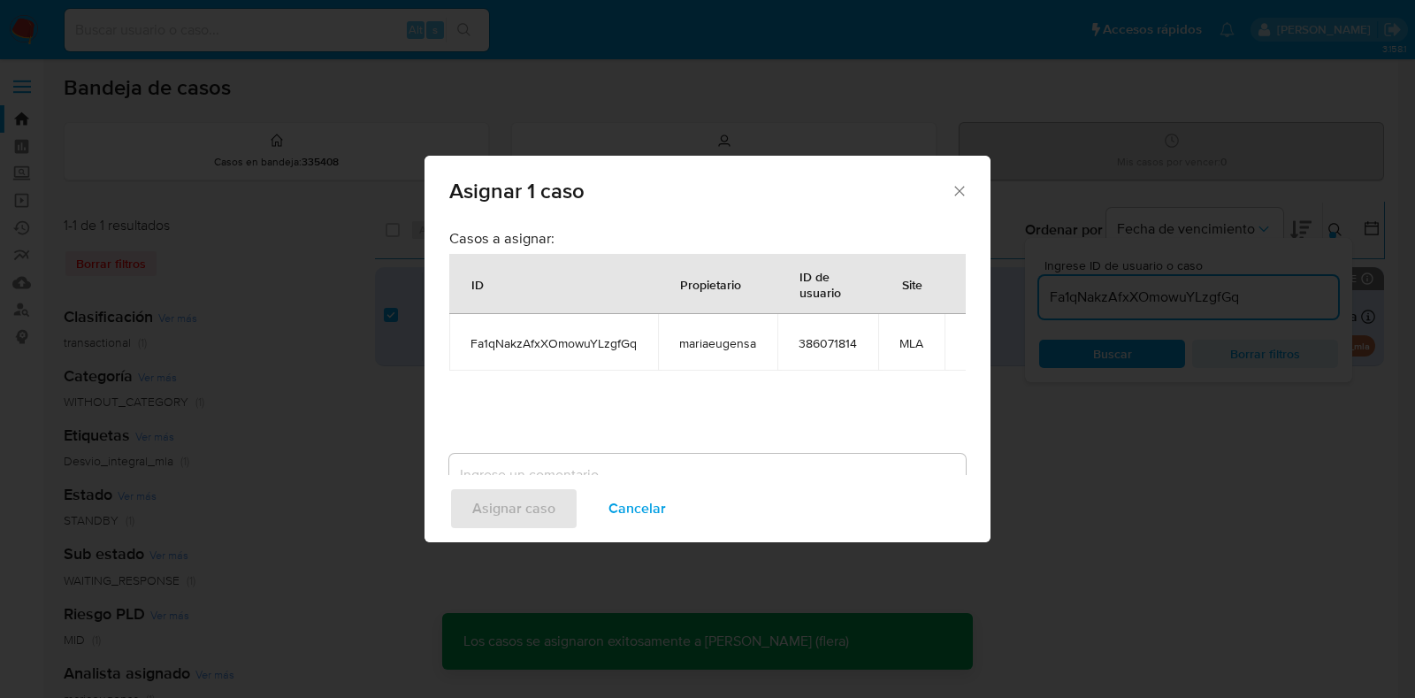
checkbox input "false"
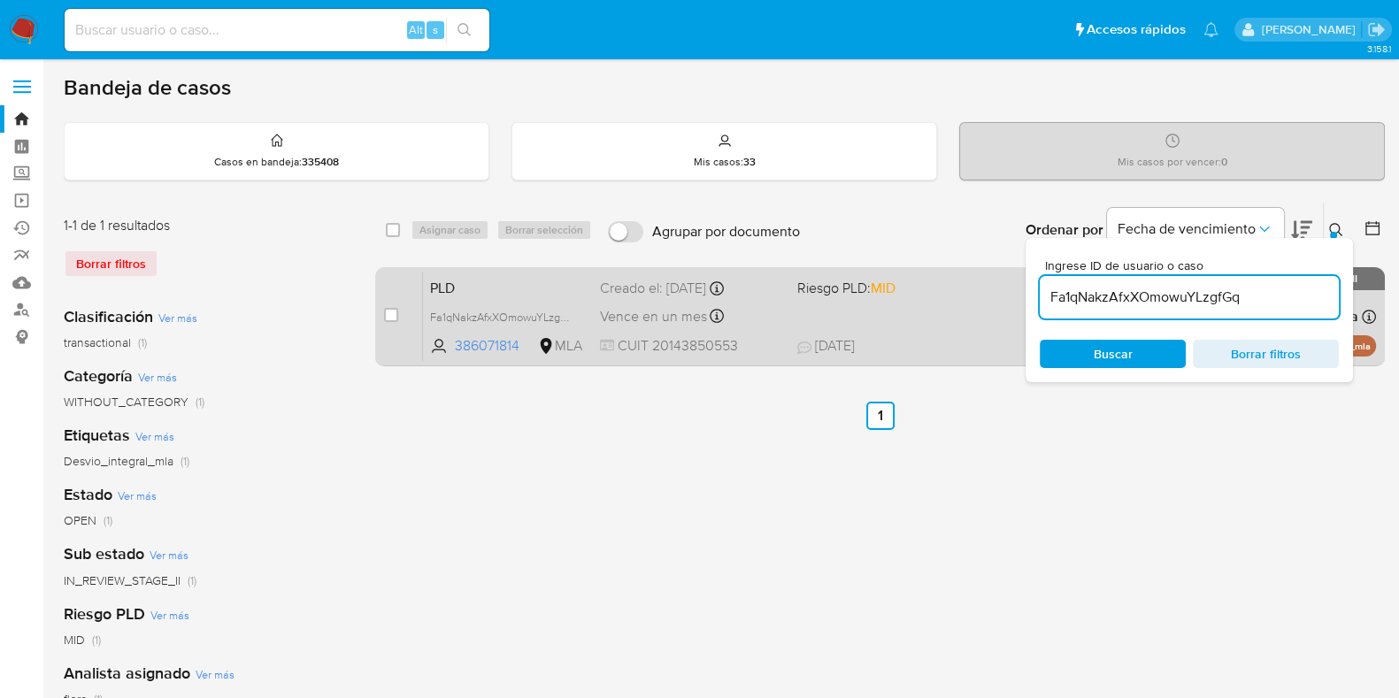
click at [518, 287] on span "PLD" at bounding box center [508, 286] width 156 height 23
click at [385, 318] on input "checkbox" at bounding box center [391, 315] width 14 height 14
checkbox input "true"
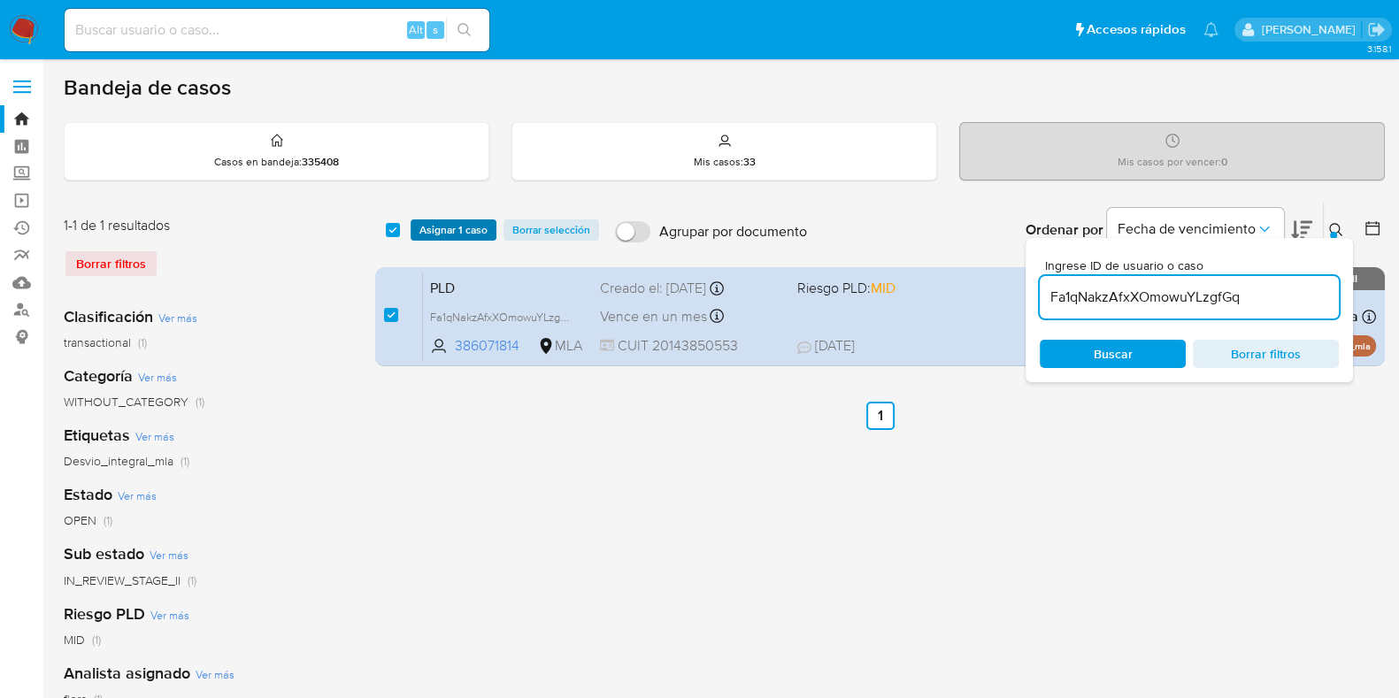
click at [438, 222] on span "Asignar 1 caso" at bounding box center [453, 230] width 68 height 18
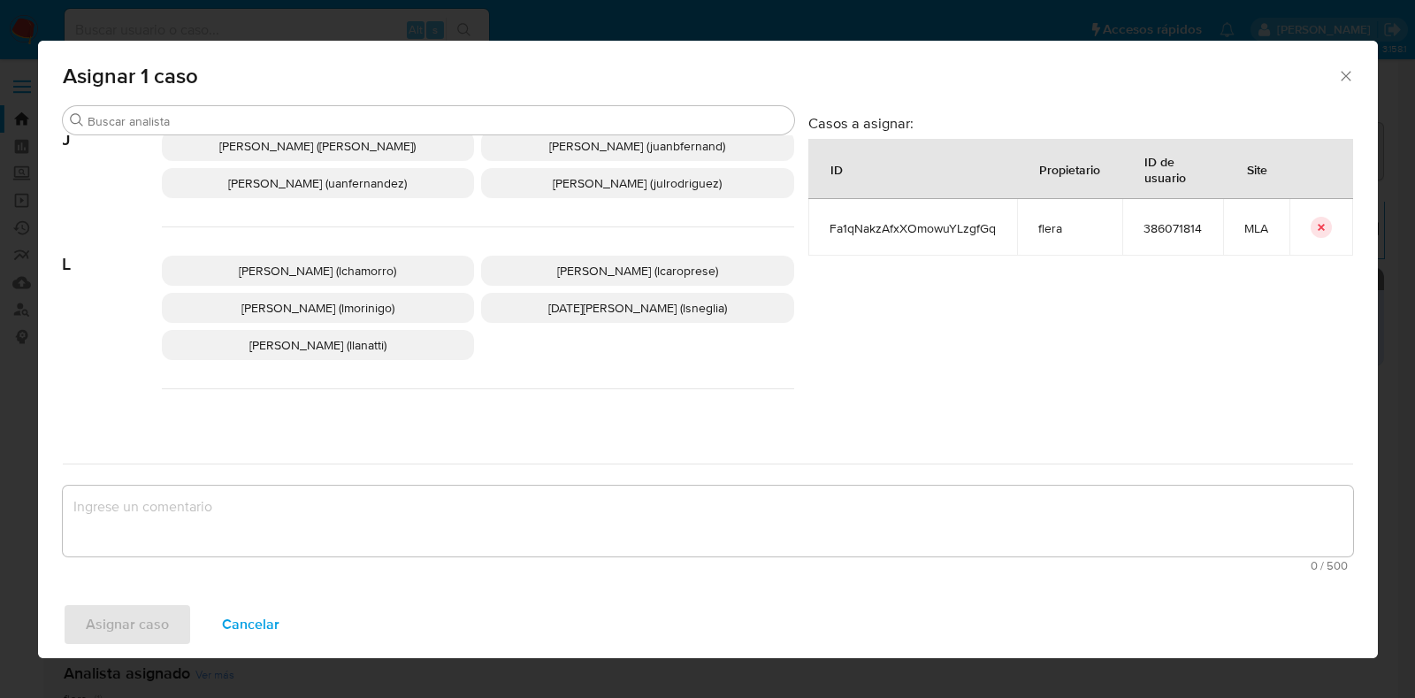
scroll to position [884, 0]
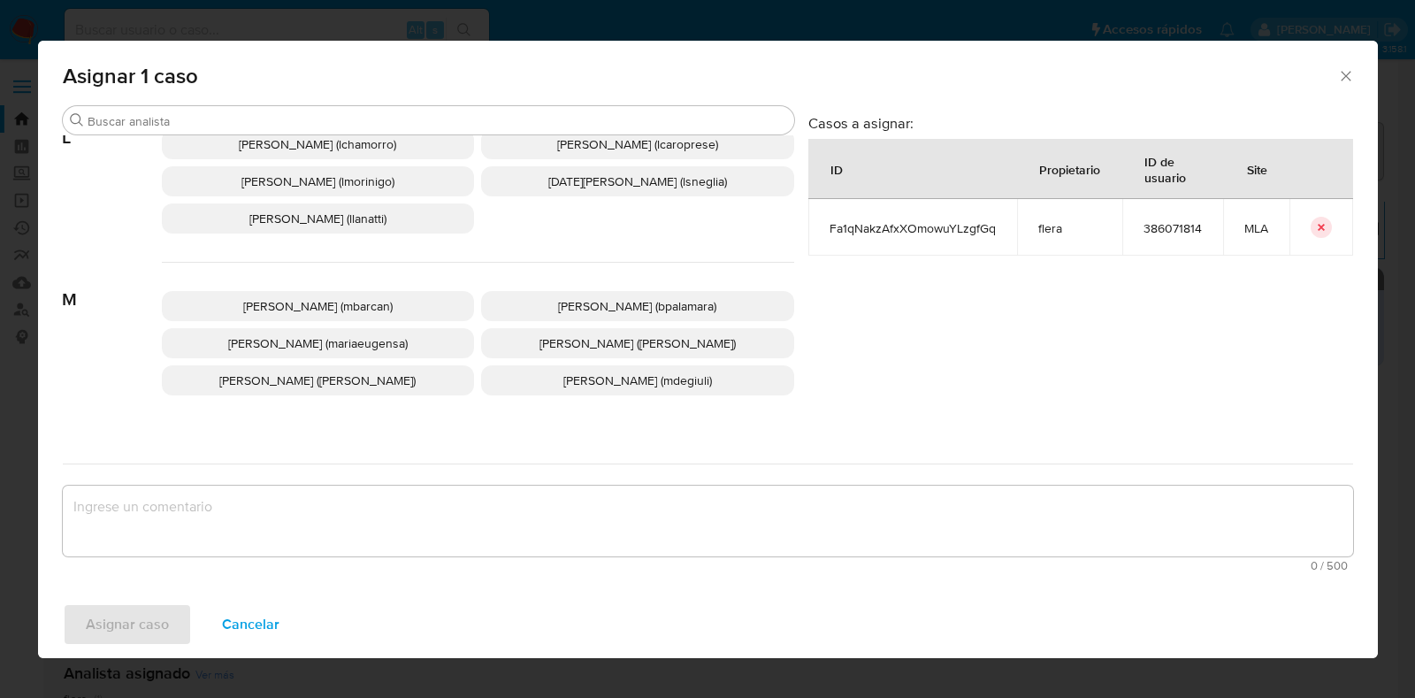
click at [344, 342] on span "Maria Eugenia Sanchez (mariaeugensa)" at bounding box center [318, 343] width 180 height 18
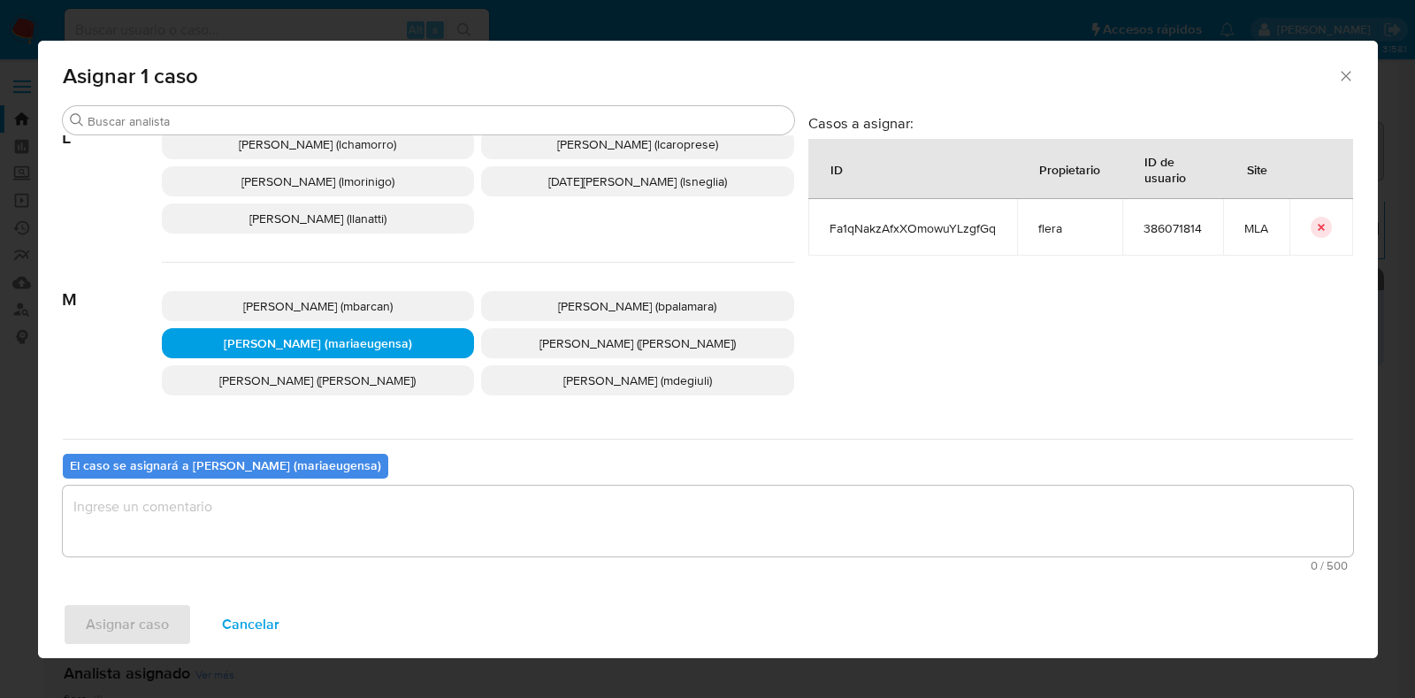
click at [268, 512] on textarea "assign-modal" at bounding box center [708, 521] width 1291 height 71
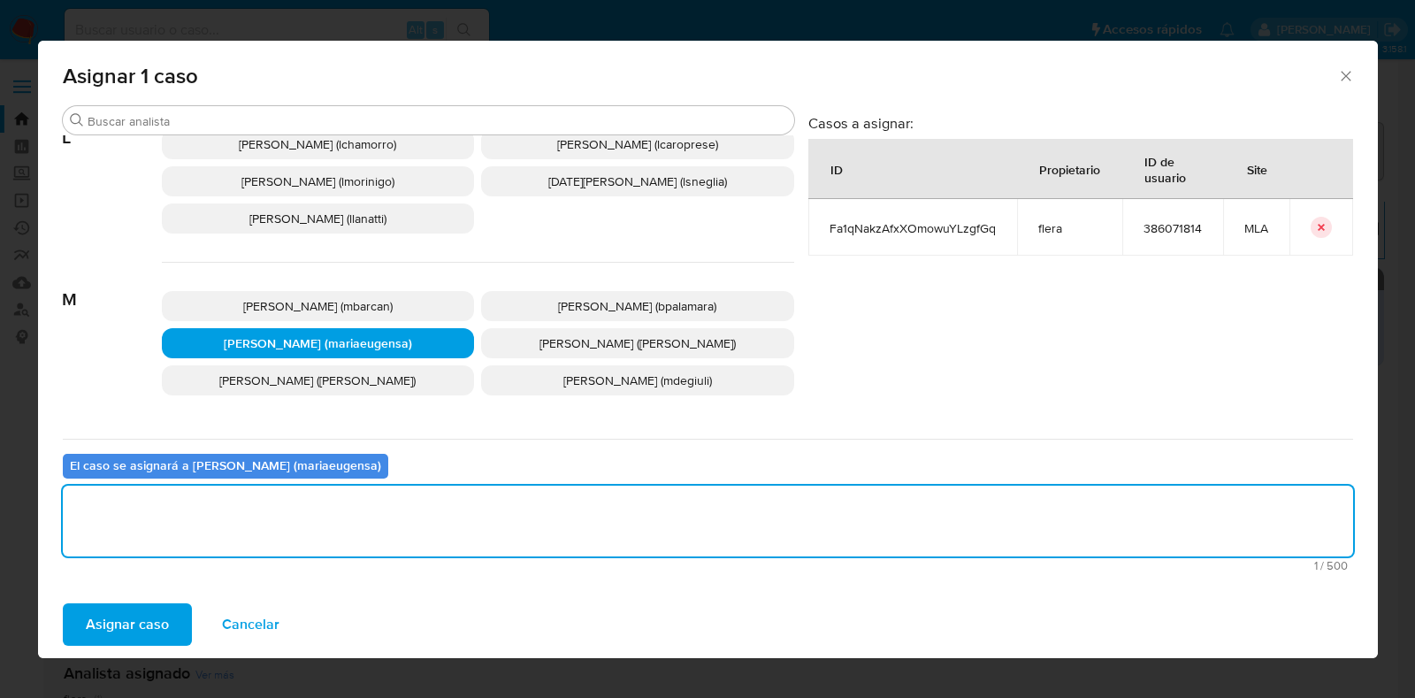
click at [159, 632] on span "Asignar caso" at bounding box center [127, 624] width 83 height 39
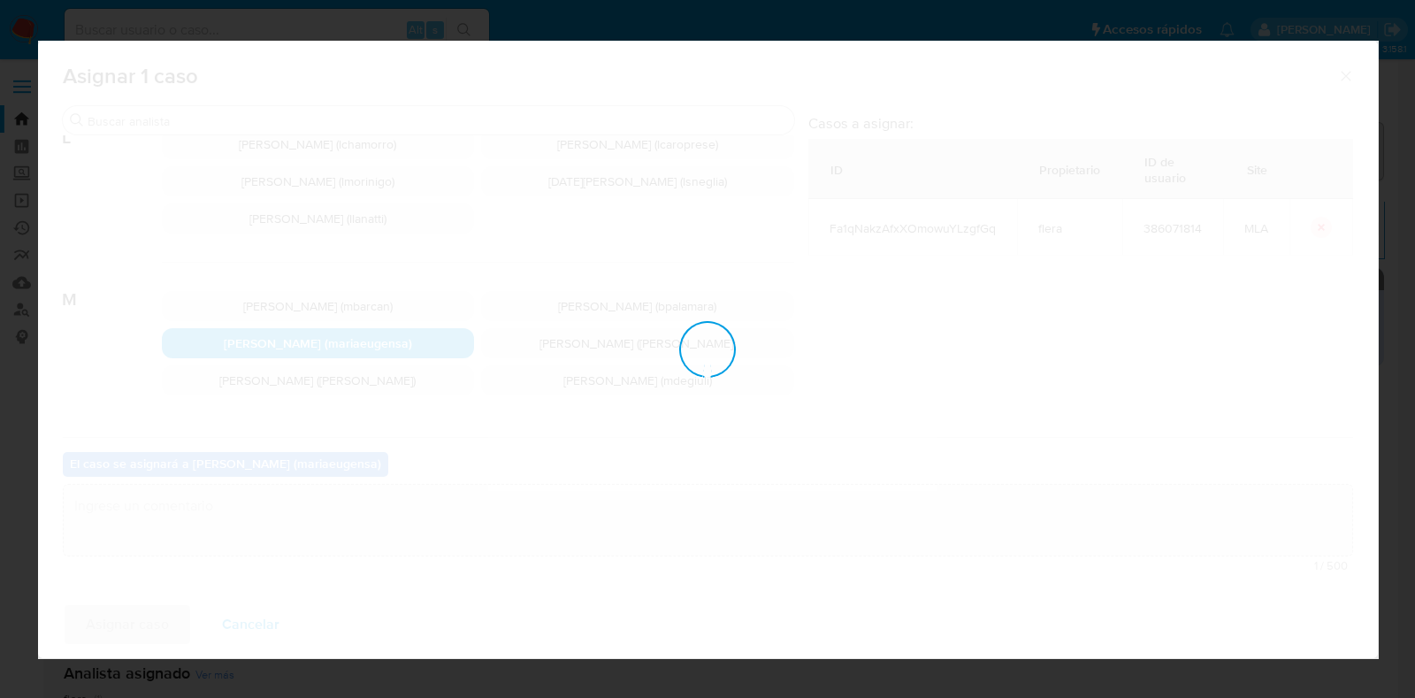
checkbox input "false"
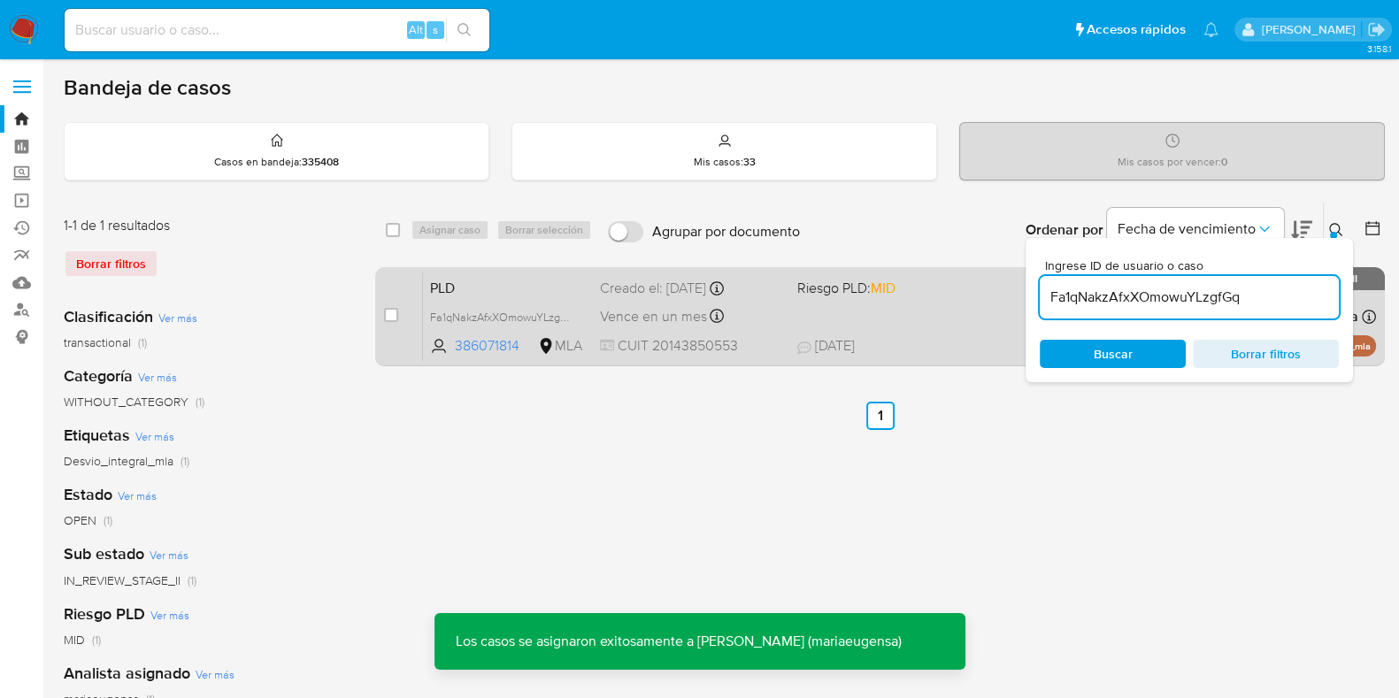
click at [442, 276] on span "PLD" at bounding box center [508, 286] width 156 height 23
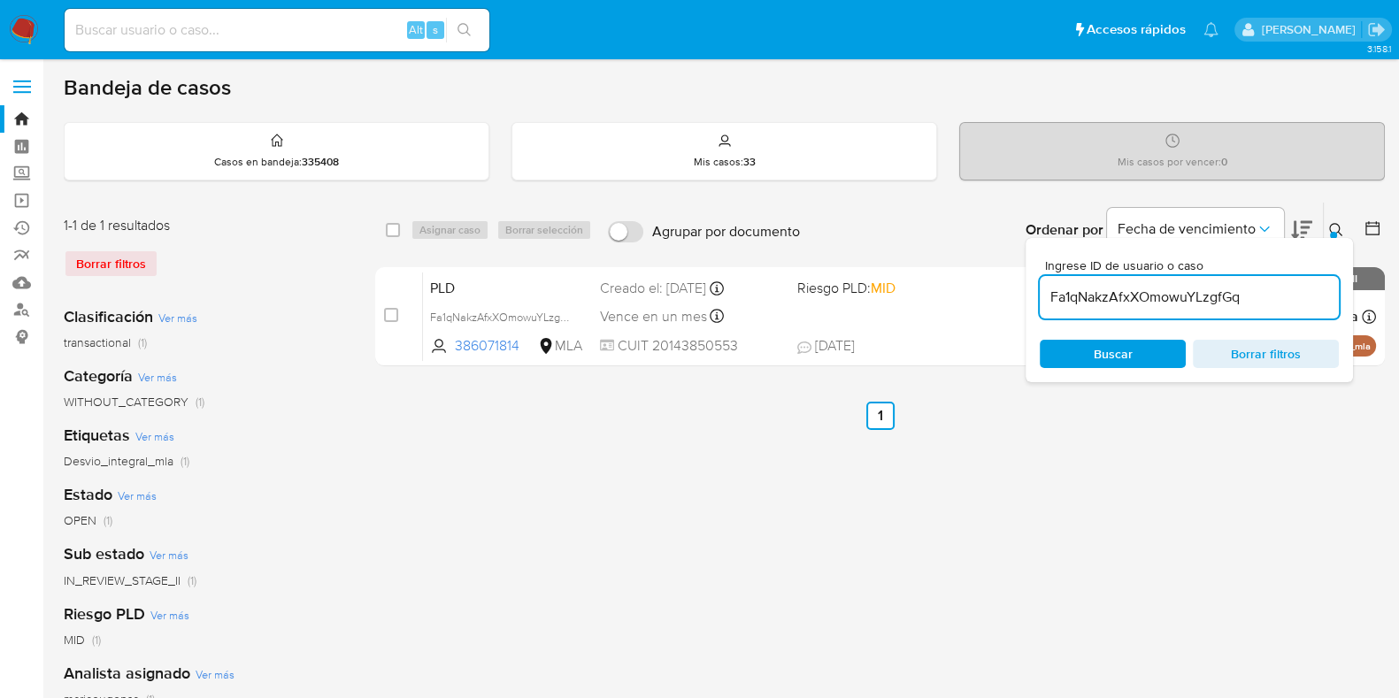
click at [1084, 296] on input "Fa1qNakzAfxXOmowuYLzgfGq" at bounding box center [1188, 297] width 299 height 23
paste input "sJpkjn0AzsBDsfw0jdBu9KK6"
type input "sJpkjn0AzsBDsfw0jdBu9KK6"
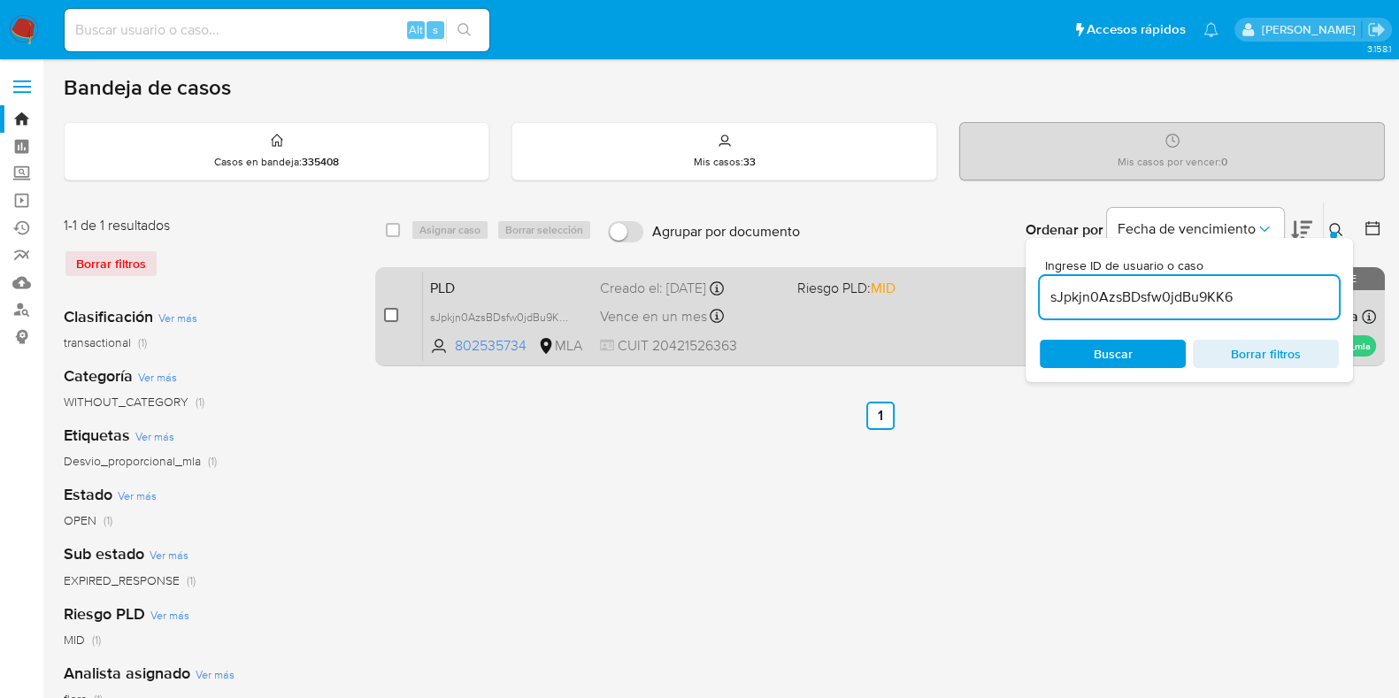
click at [395, 315] on input "checkbox" at bounding box center [391, 315] width 14 height 14
checkbox input "true"
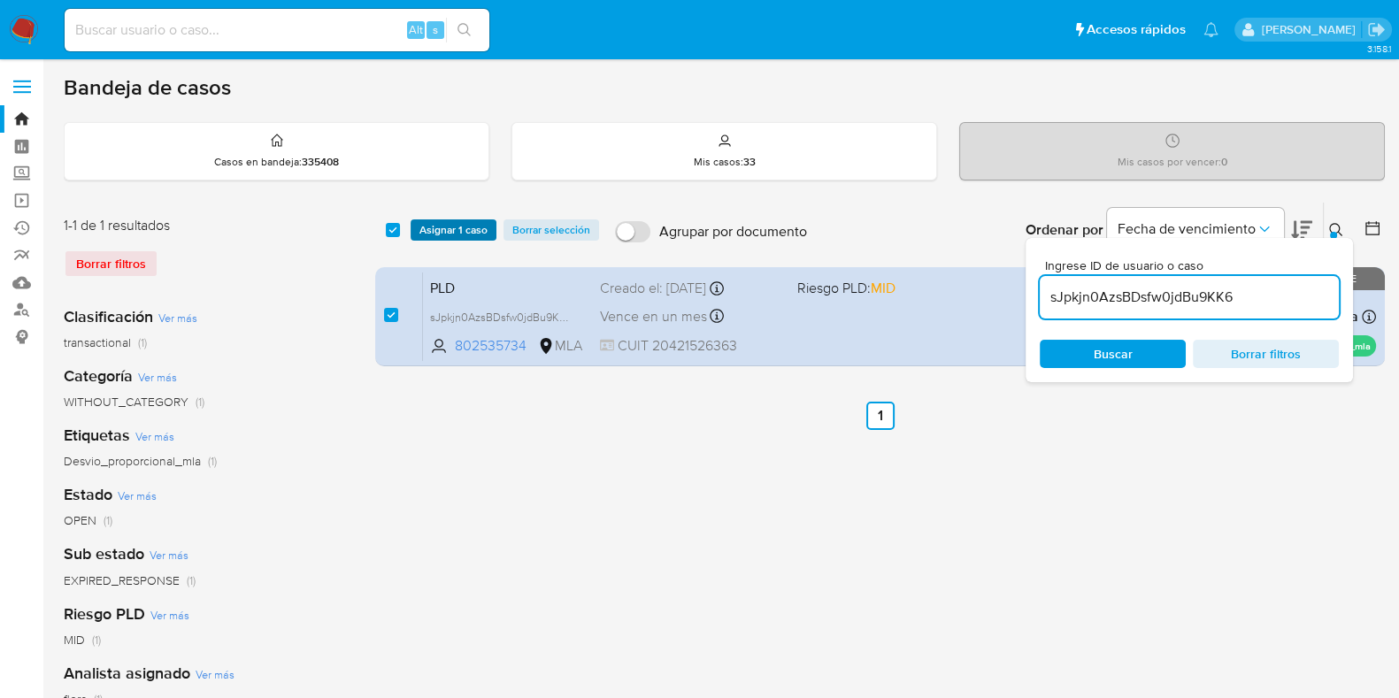
click at [433, 227] on span "Asignar 1 caso" at bounding box center [453, 230] width 68 height 18
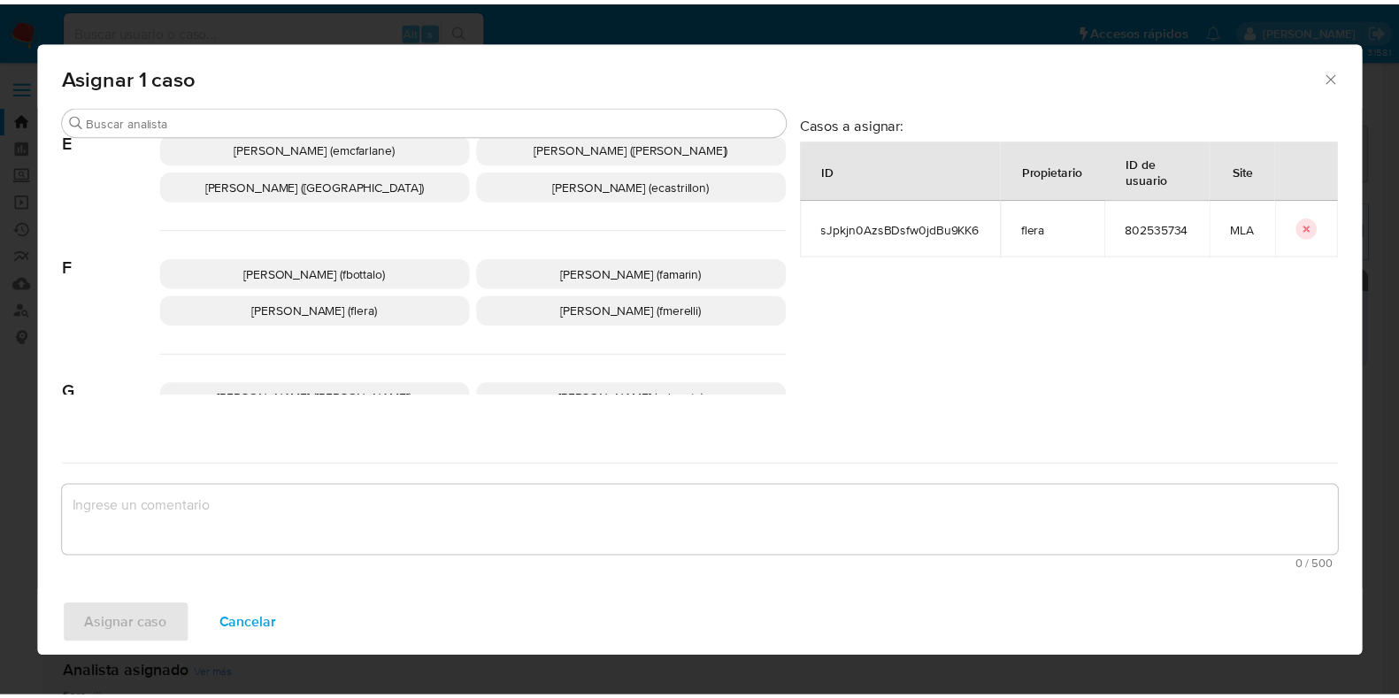
scroll to position [332, 0]
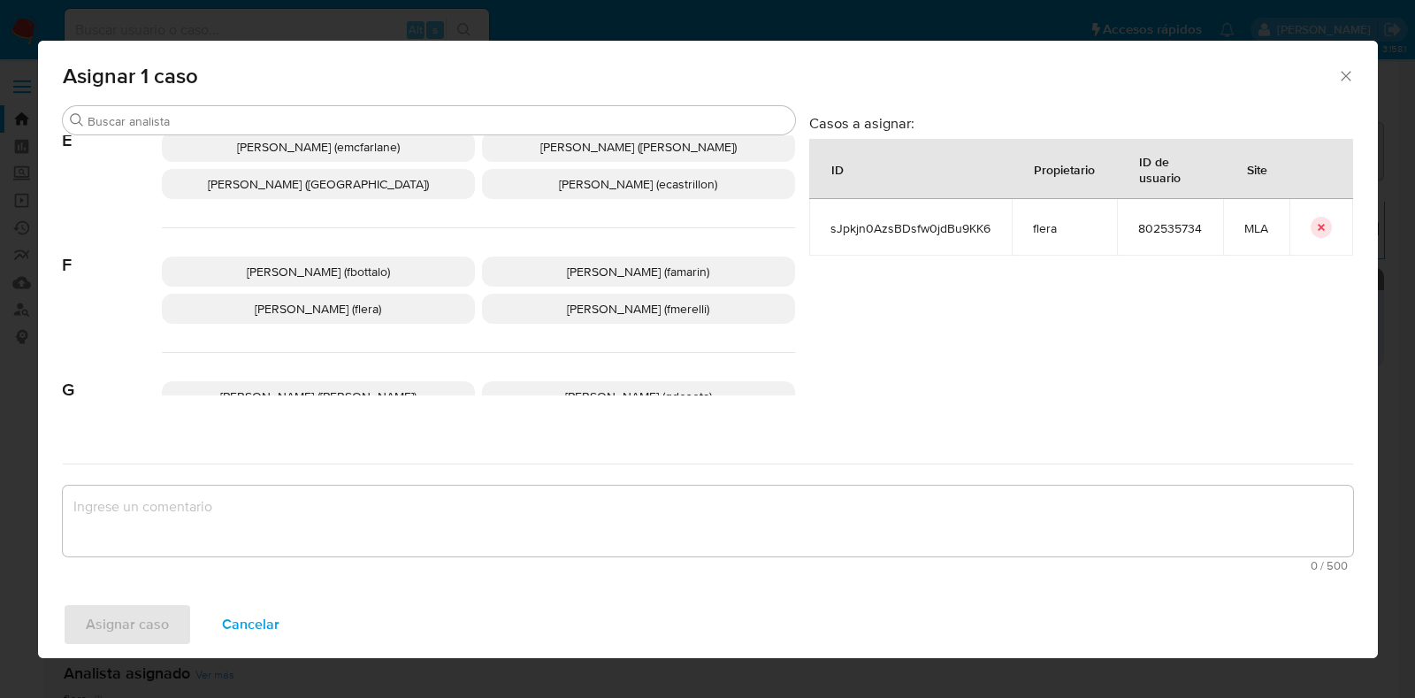
click at [381, 305] on span "Florencia Cecilia Lera (flera)" at bounding box center [318, 309] width 126 height 18
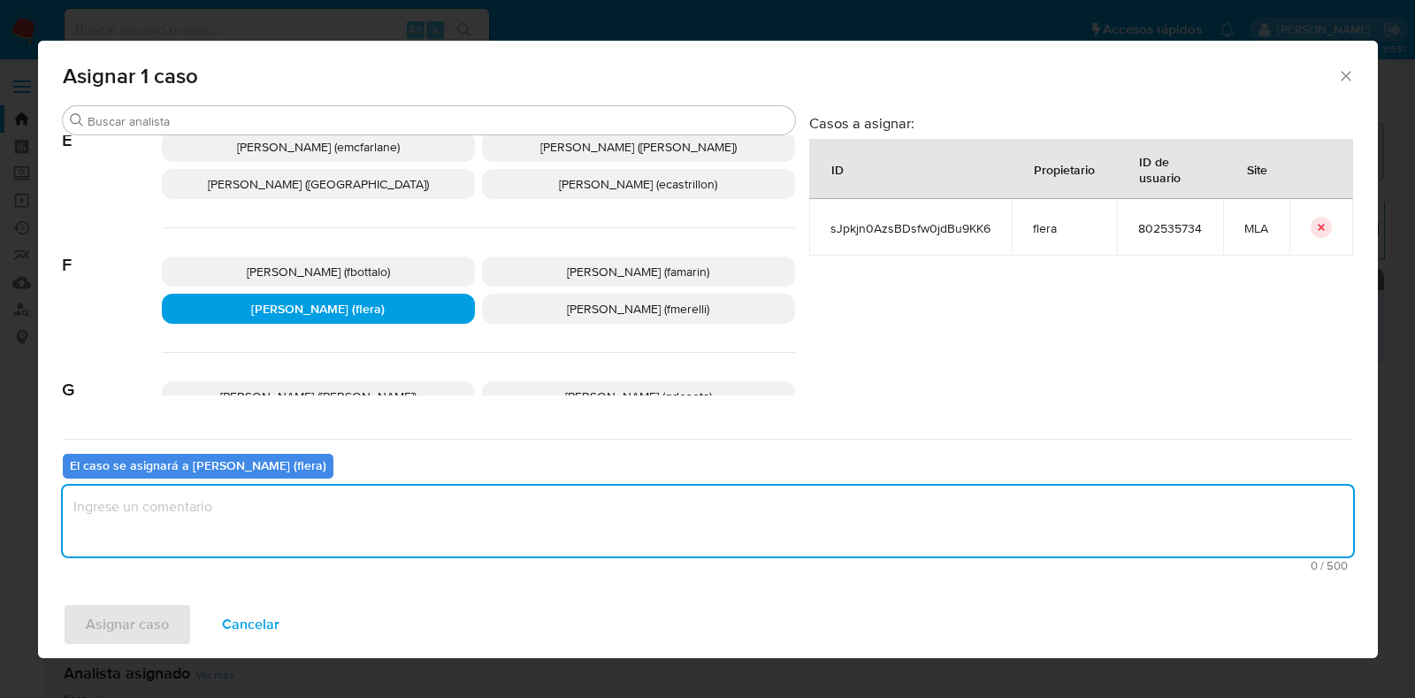
click at [352, 531] on textarea "assign-modal" at bounding box center [708, 521] width 1291 height 71
click at [141, 615] on span "Asignar caso" at bounding box center [127, 624] width 83 height 39
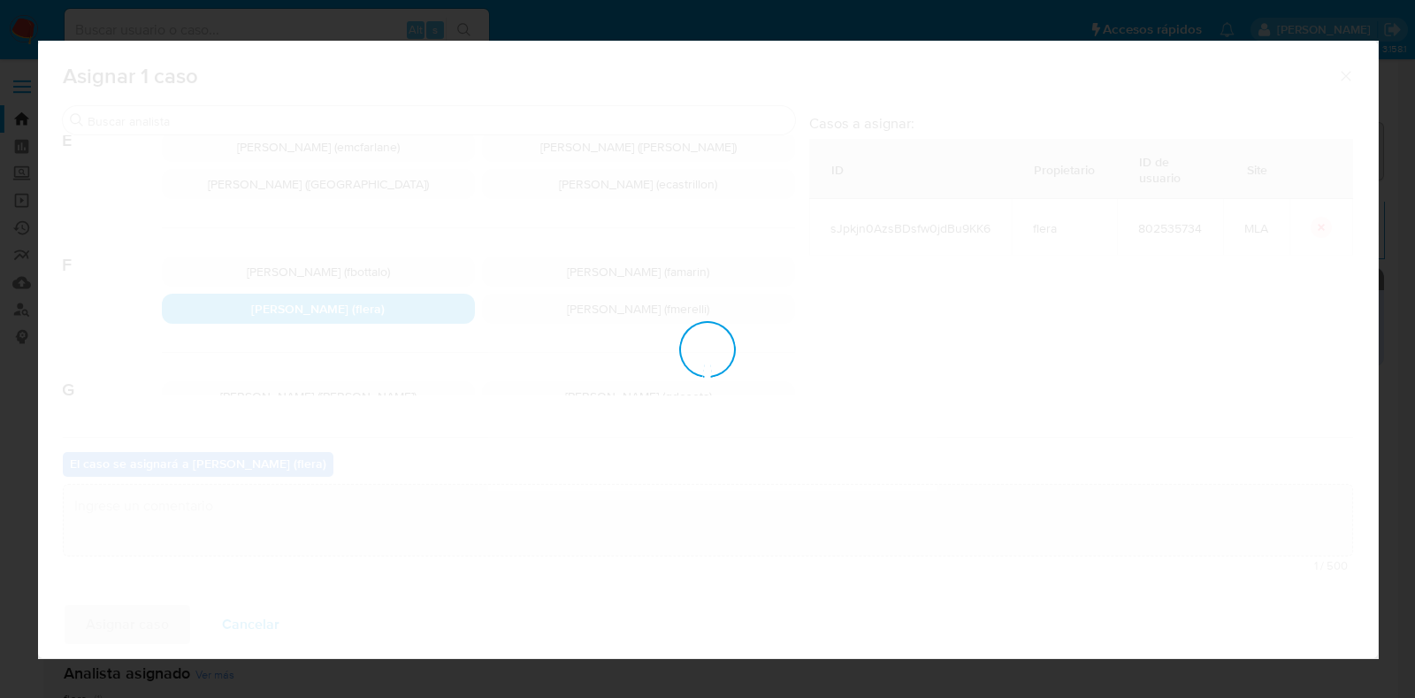
checkbox input "false"
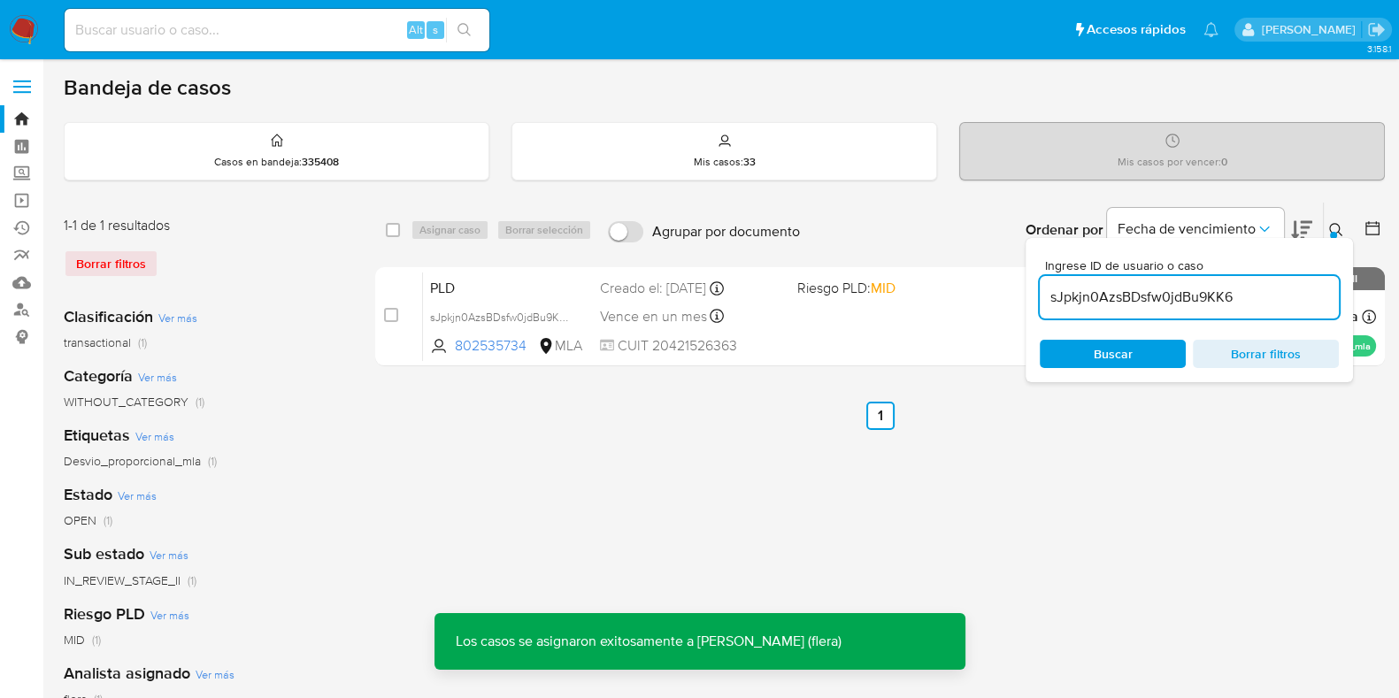
click at [429, 272] on div "PLD sJpkjn0AzsBDsfw0jdBu9KK6 802535734 MLA Riesgo PLD: MID Creado el: 12/08/202…" at bounding box center [899, 316] width 953 height 89
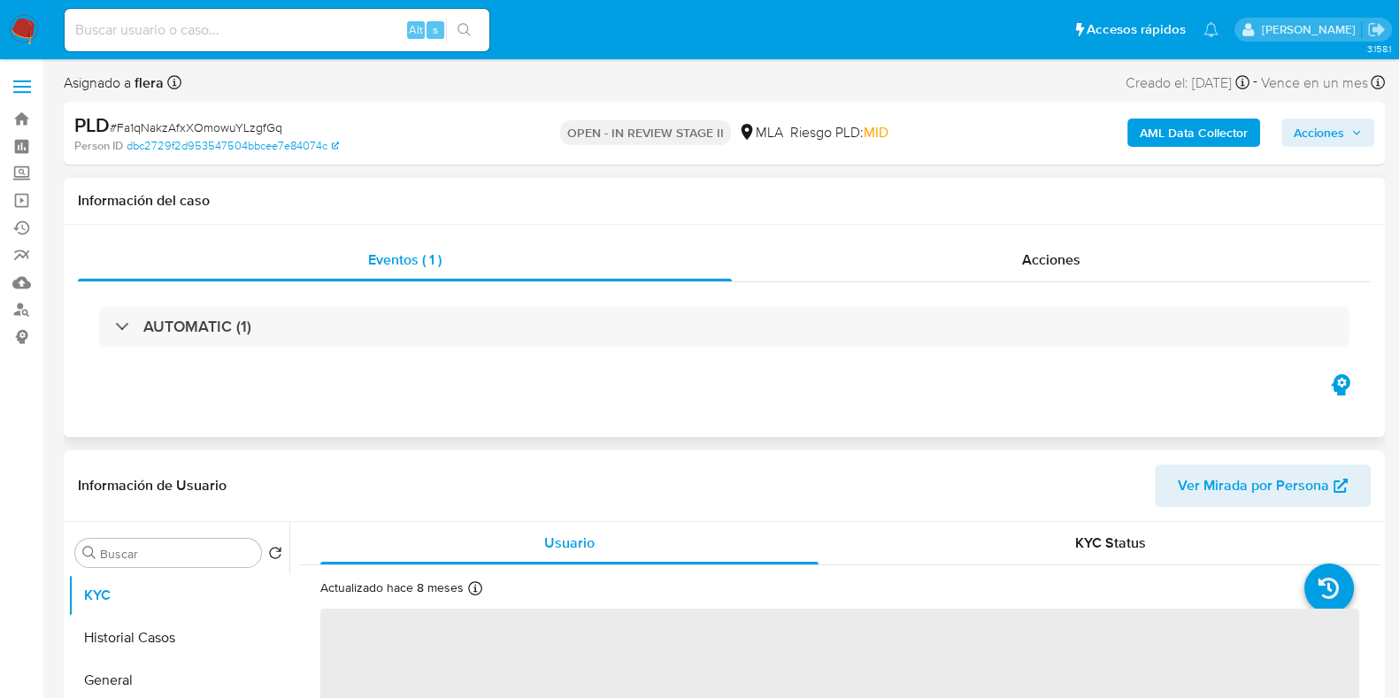
select select "10"
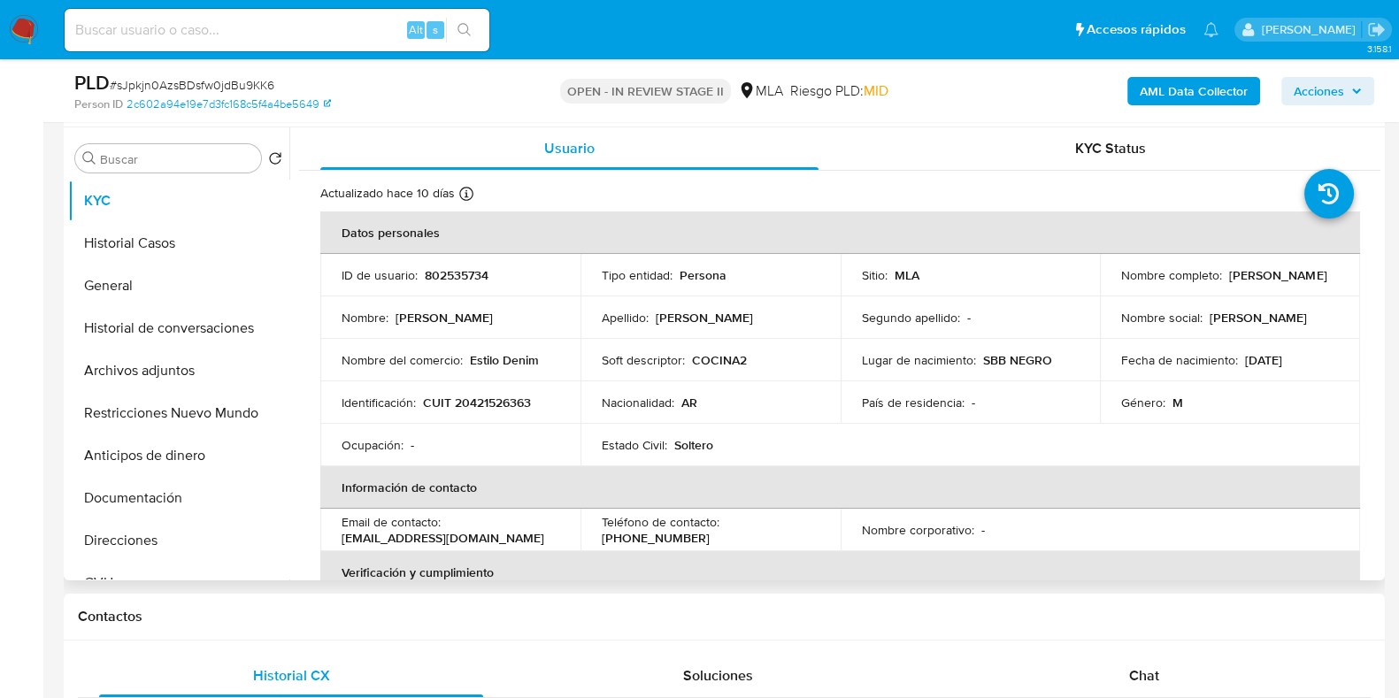
scroll to position [110, 0]
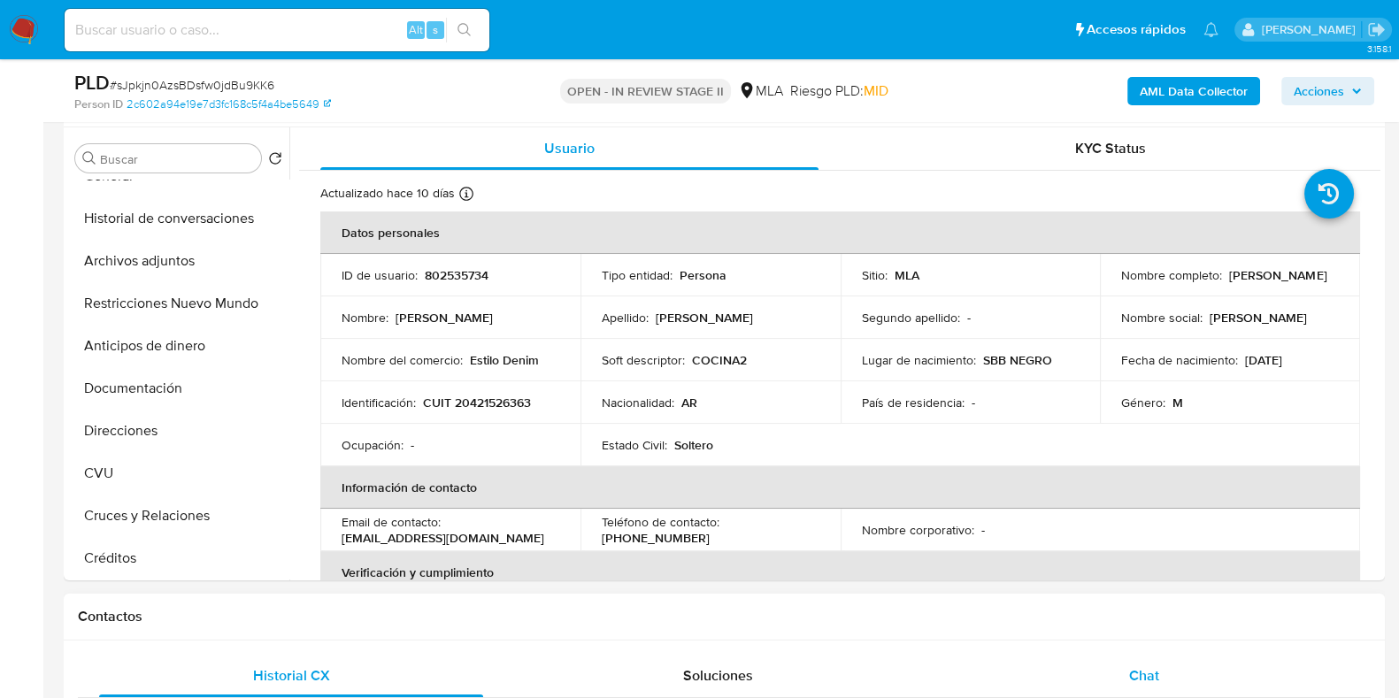
click at [1170, 660] on div "Chat" at bounding box center [1144, 676] width 384 height 42
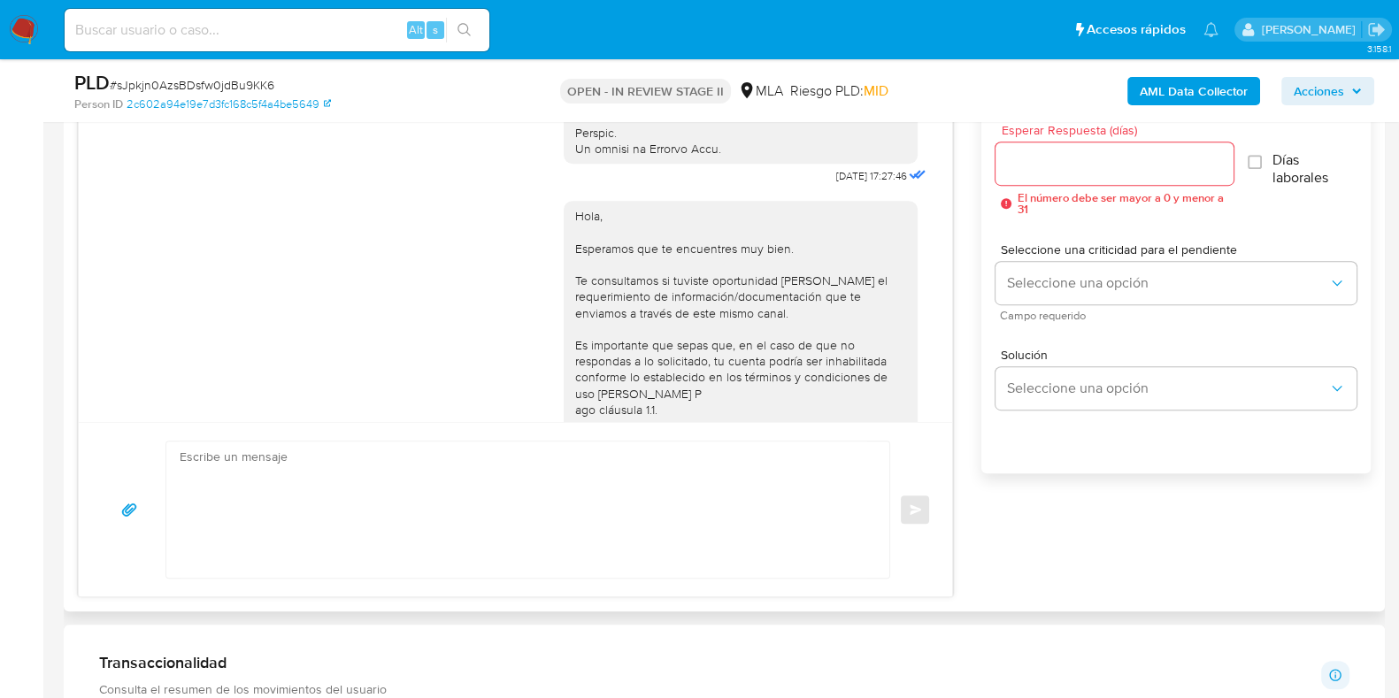
scroll to position [773, 0]
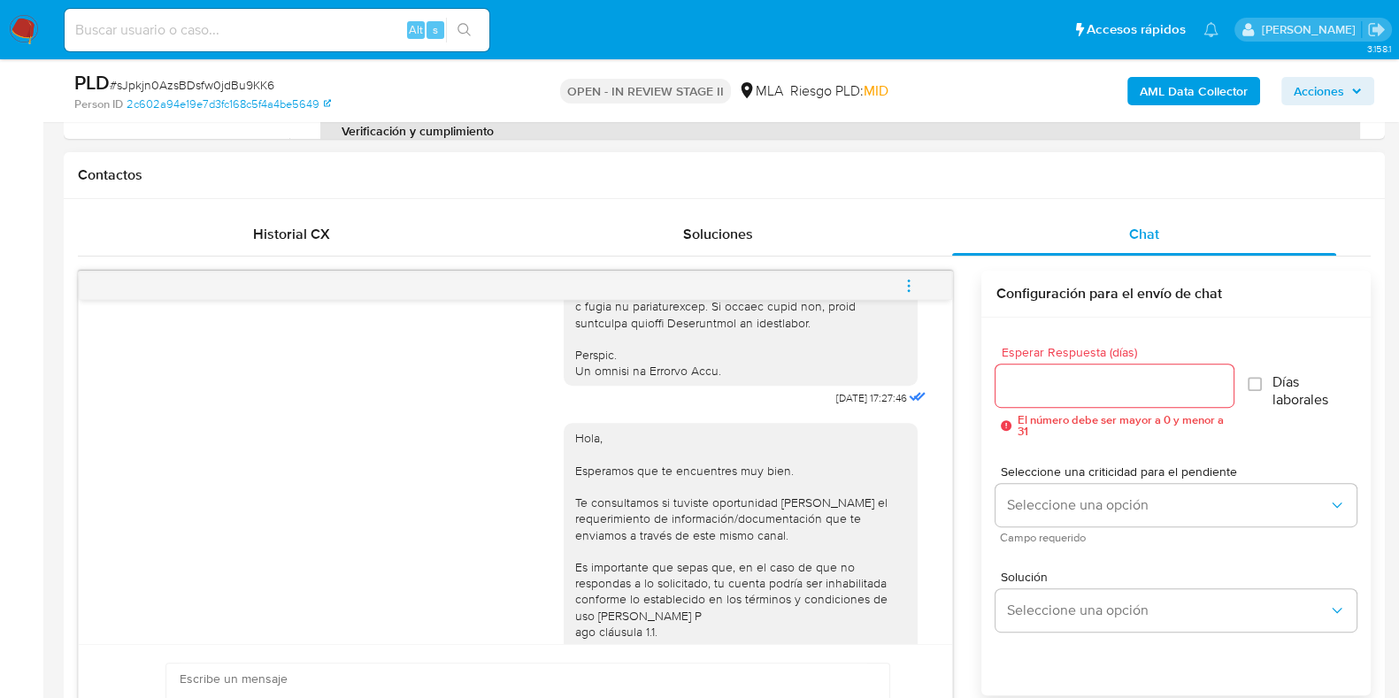
click at [920, 285] on button "menu-action" at bounding box center [908, 285] width 58 height 42
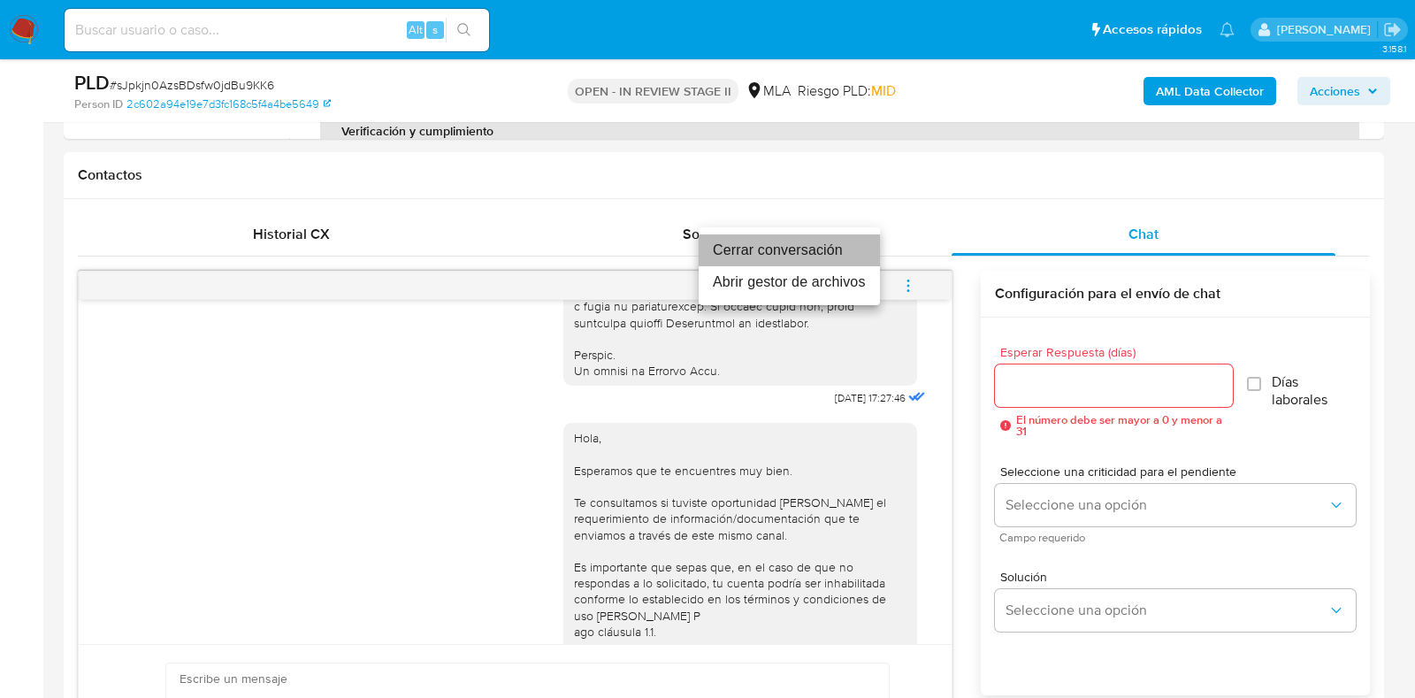
click at [807, 251] on li "Cerrar conversación" at bounding box center [789, 250] width 181 height 32
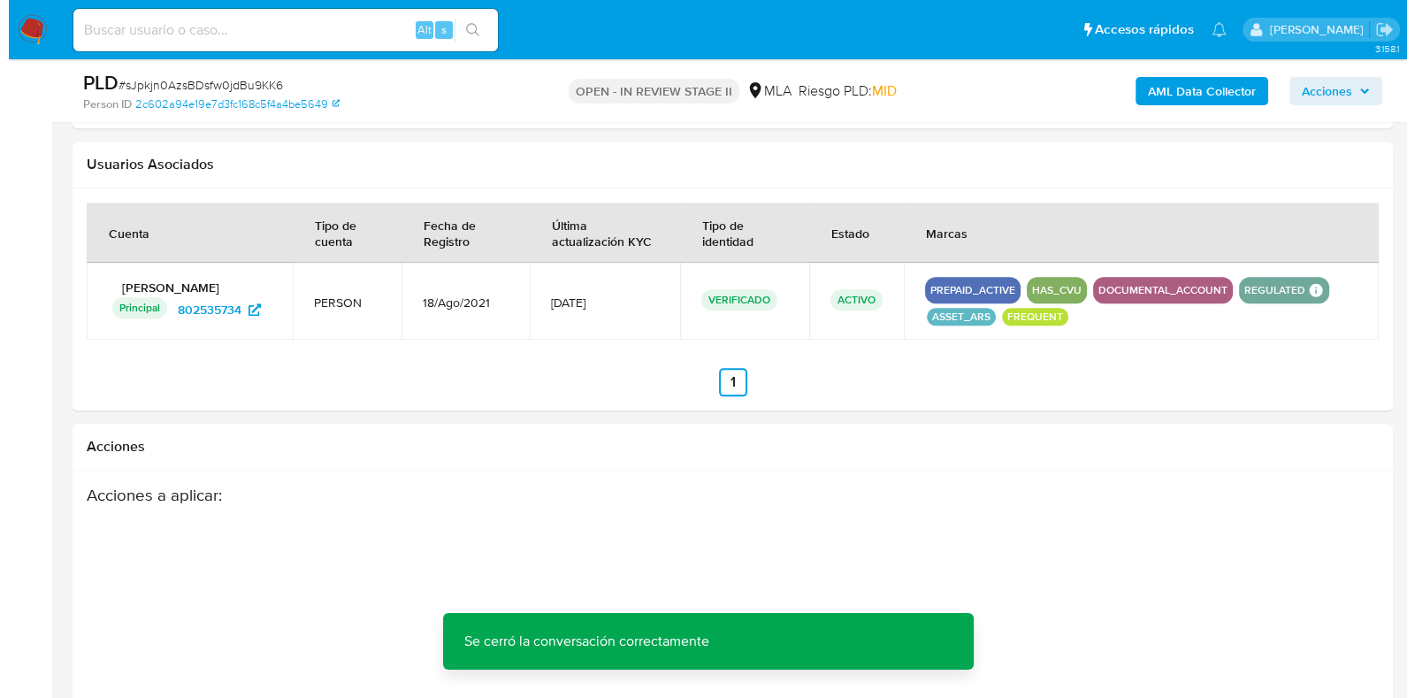
scroll to position [2668, 0]
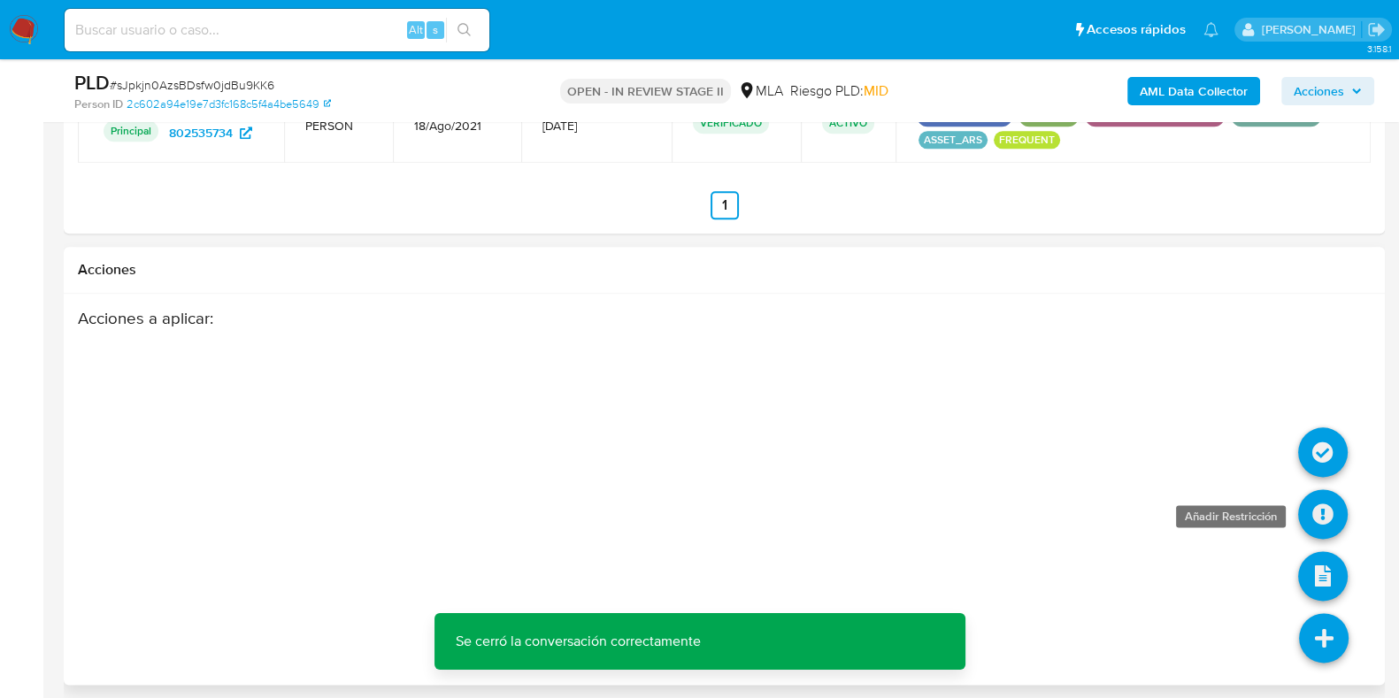
click at [1329, 502] on icon at bounding box center [1323, 514] width 50 height 50
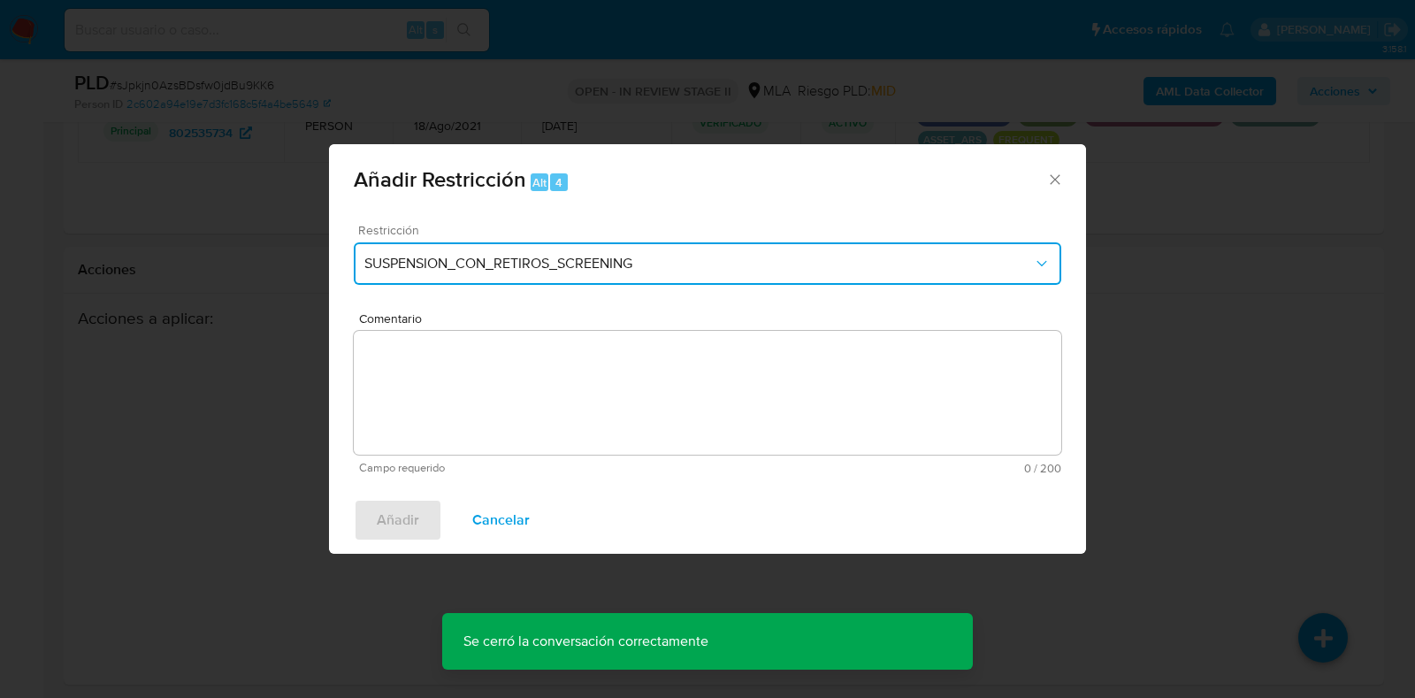
click at [525, 265] on span "SUSPENSION_CON_RETIROS_SCREENING" at bounding box center [698, 264] width 669 height 18
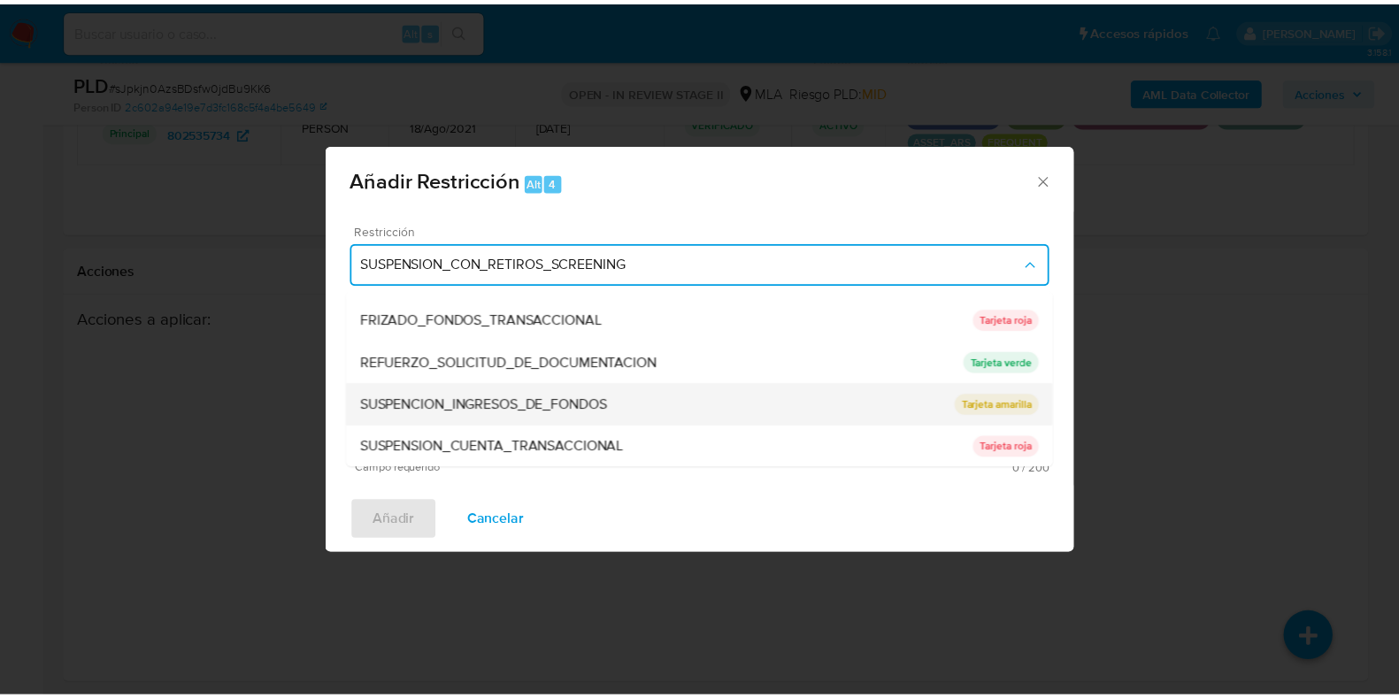
scroll to position [375, 0]
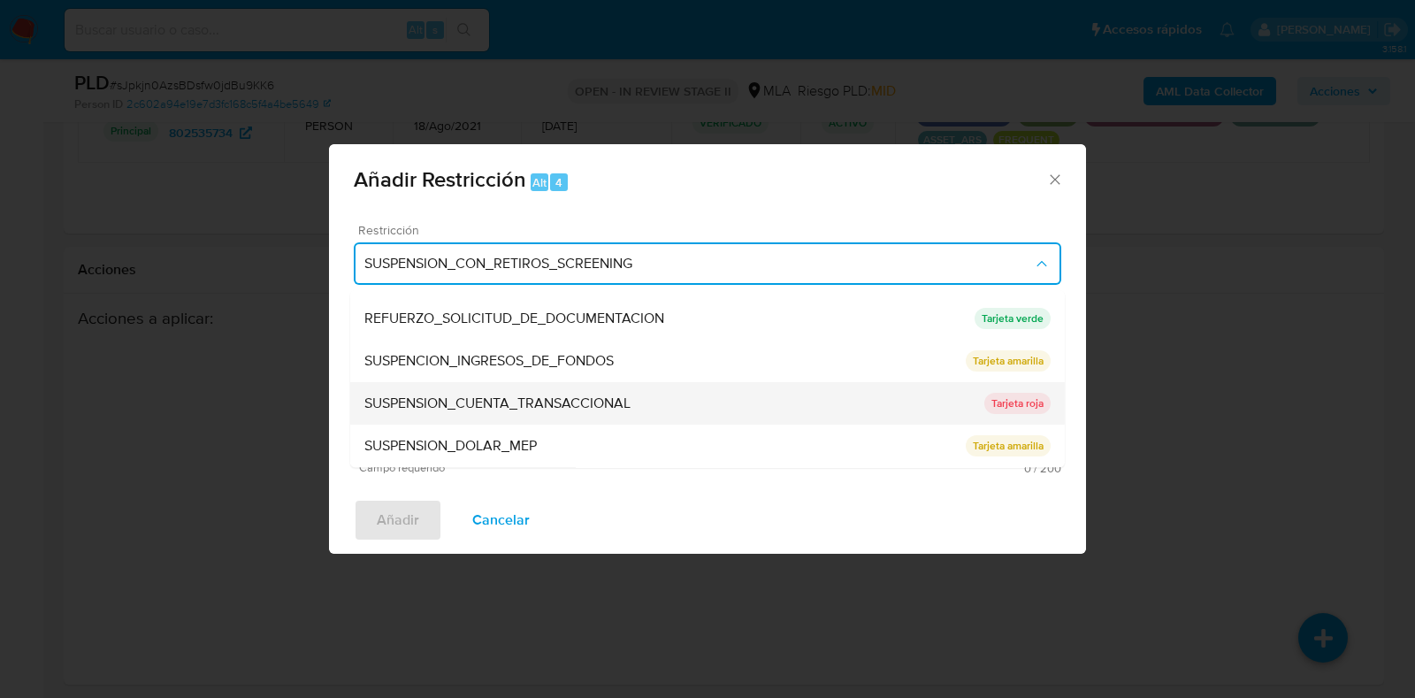
click at [540, 404] on span "SUSPENSION_CUENTA_TRANSACCIONAL" at bounding box center [497, 404] width 266 height 18
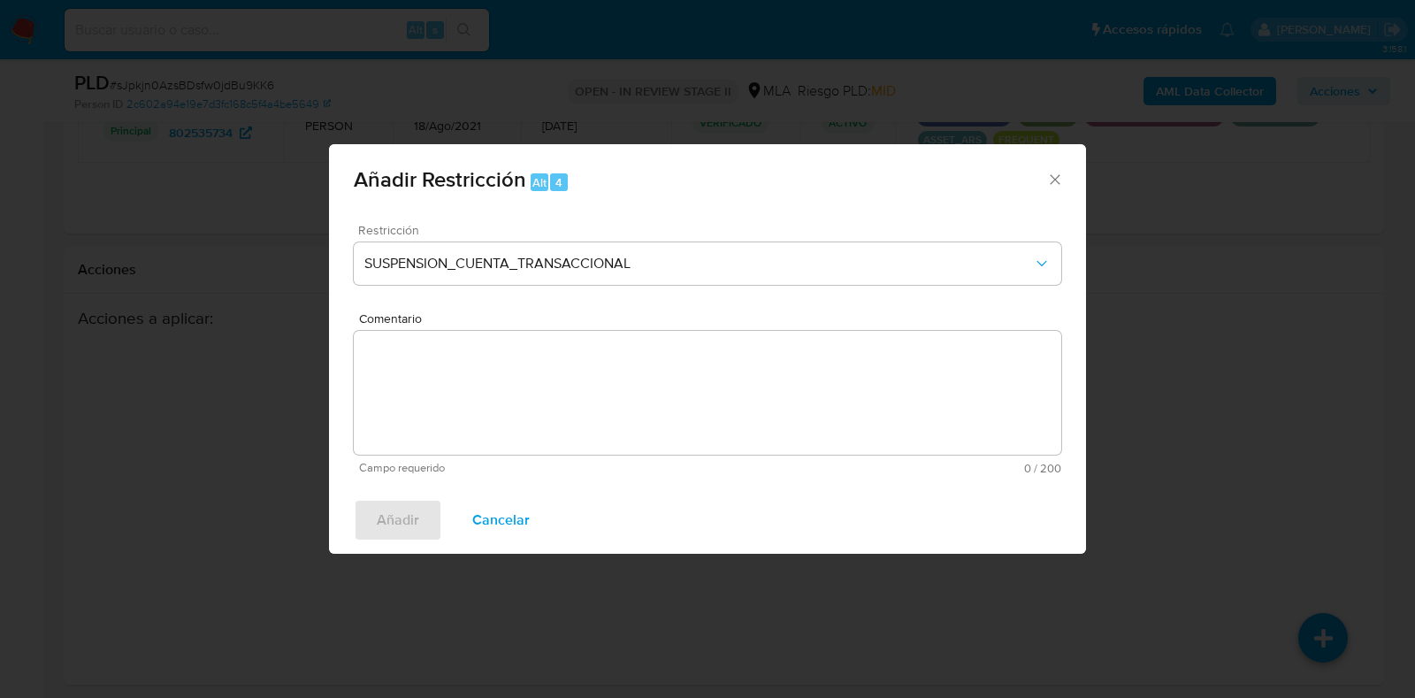
click at [525, 397] on textarea "Comentario" at bounding box center [708, 393] width 708 height 124
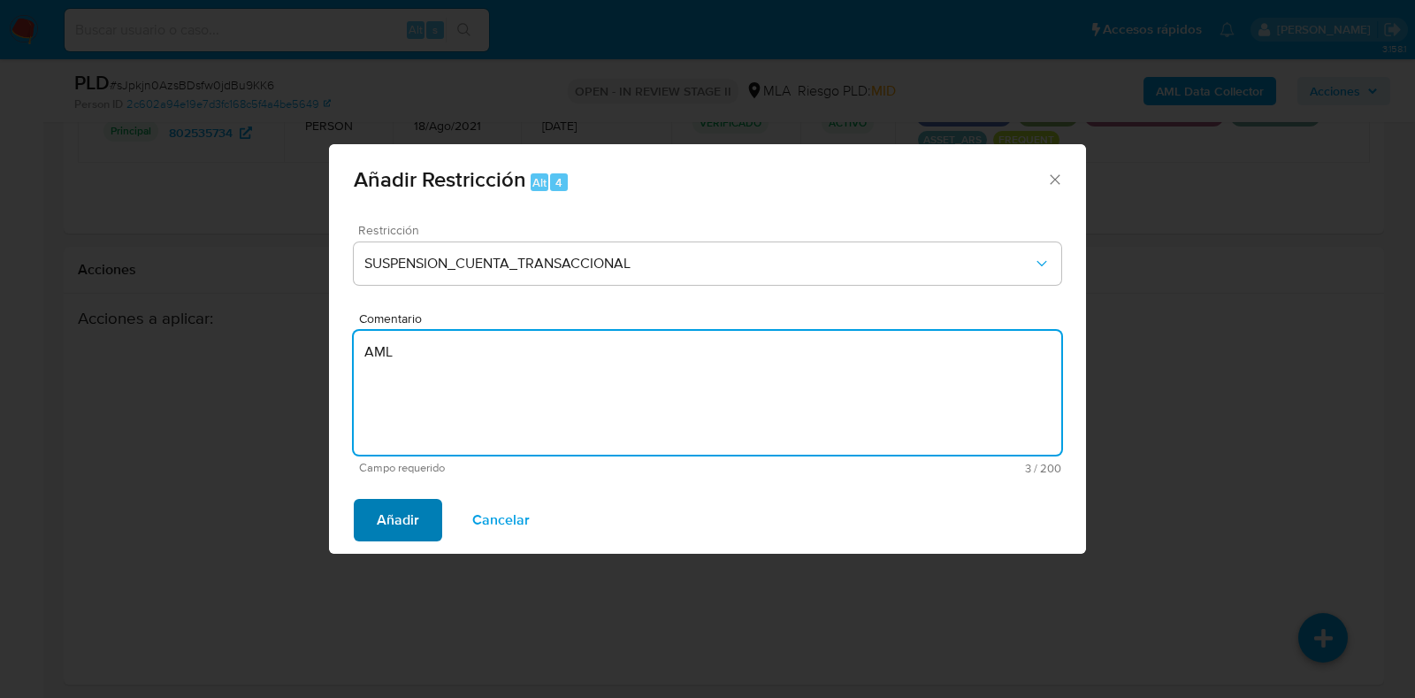
type textarea "AML"
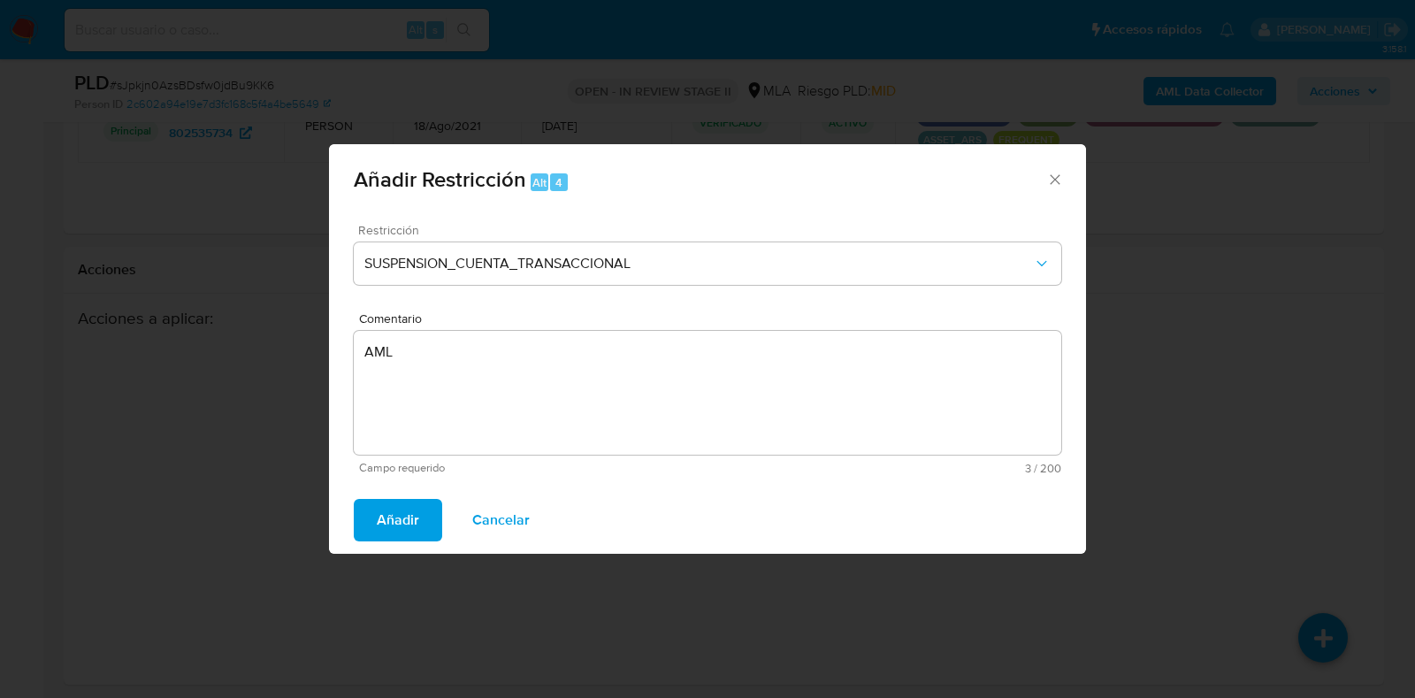
click at [377, 524] on span "Añadir" at bounding box center [398, 520] width 42 height 39
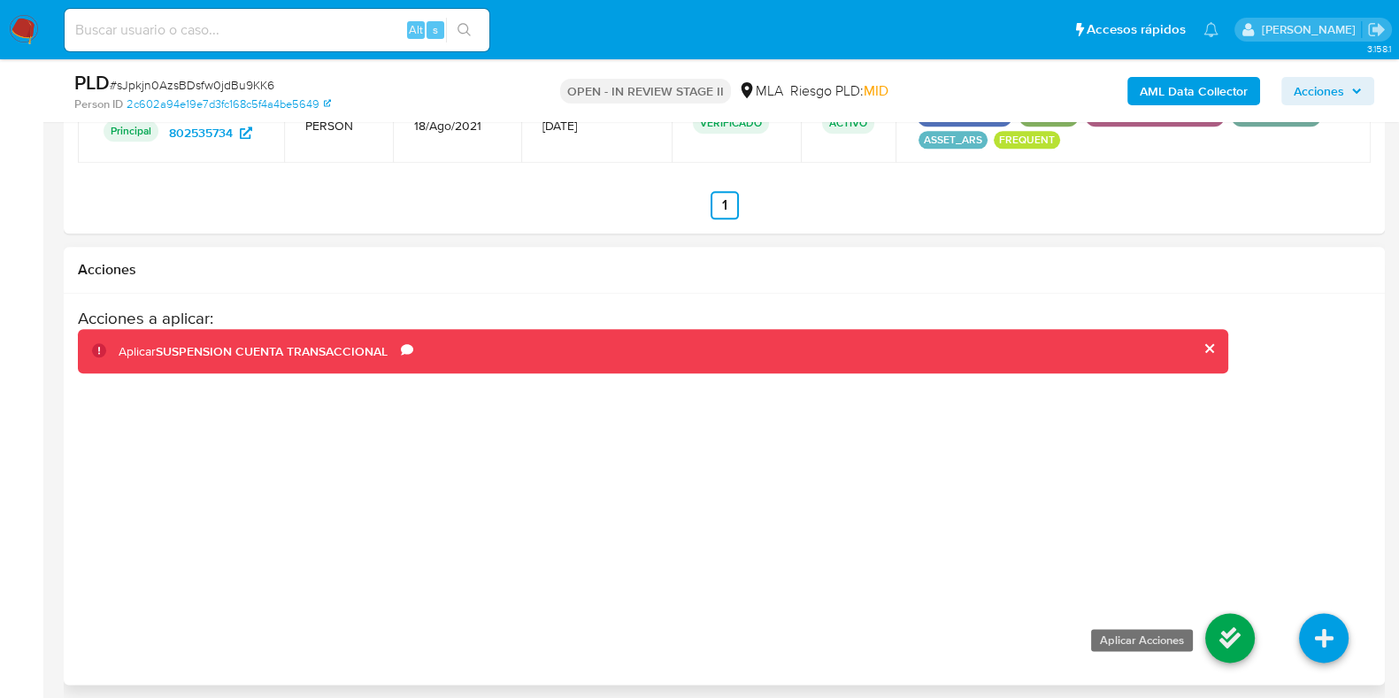
click at [1207, 626] on icon at bounding box center [1230, 638] width 50 height 50
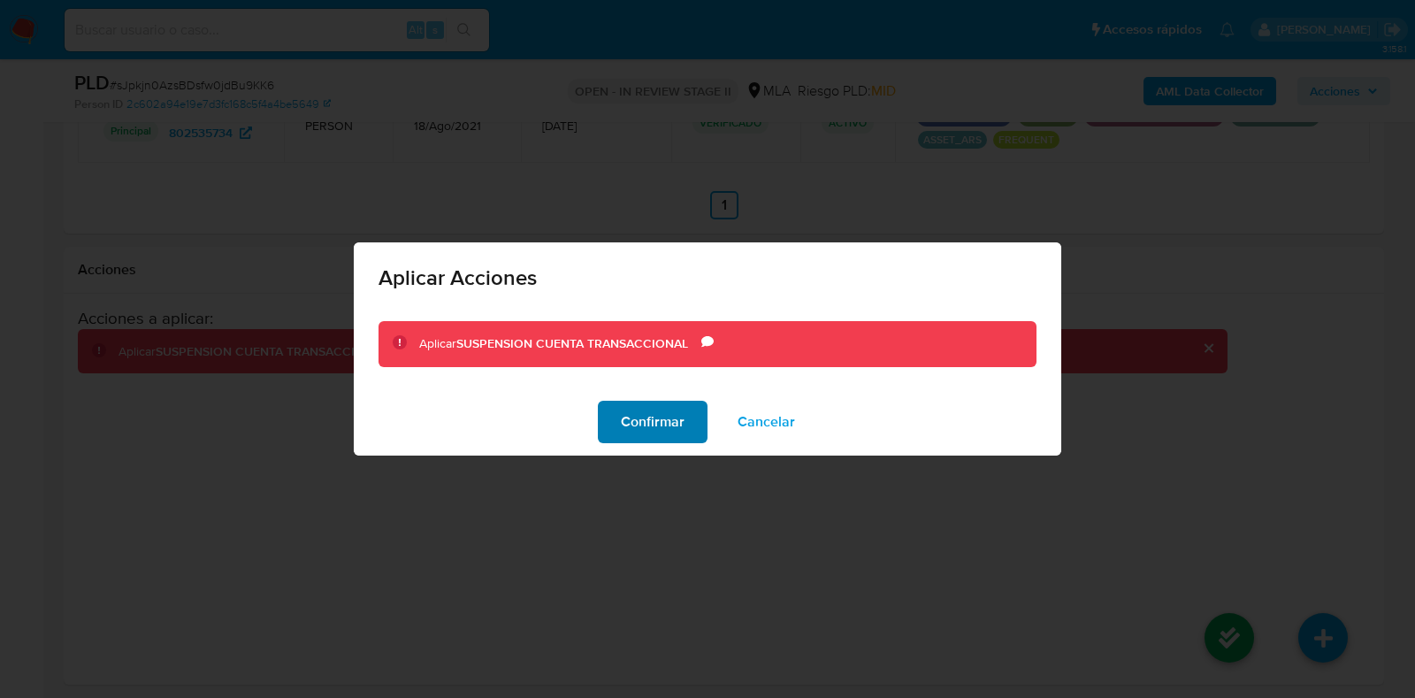
click at [676, 420] on span "Confirmar" at bounding box center [653, 421] width 64 height 39
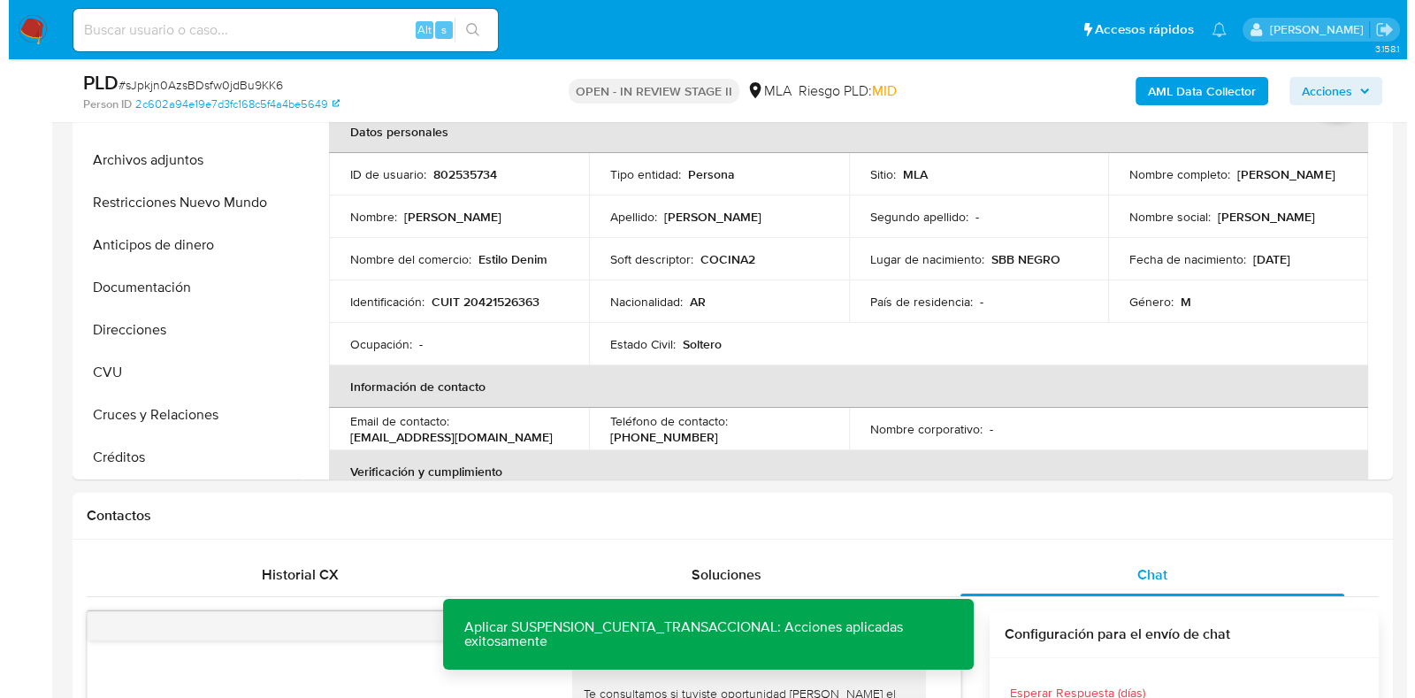
scroll to position [235, 0]
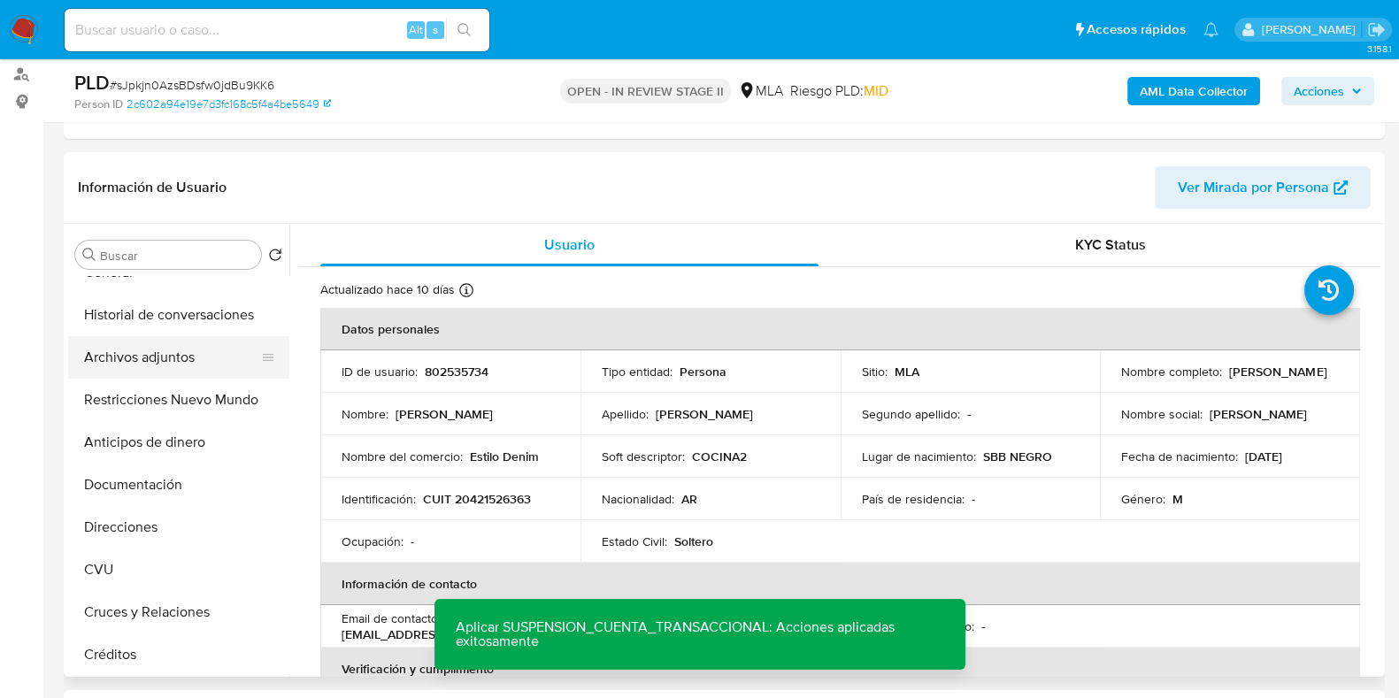
click at [172, 354] on button "Archivos adjuntos" at bounding box center [171, 357] width 207 height 42
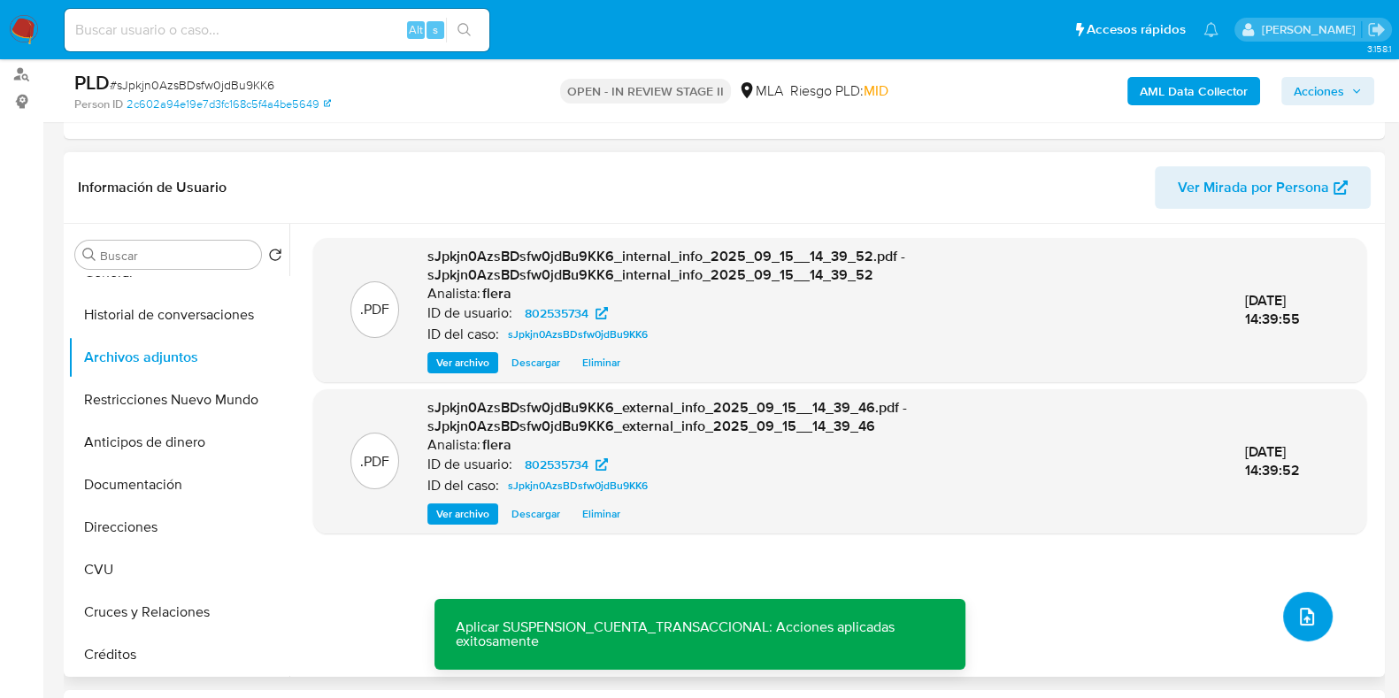
click at [1283, 600] on button "upload-file" at bounding box center [1308, 617] width 50 height 50
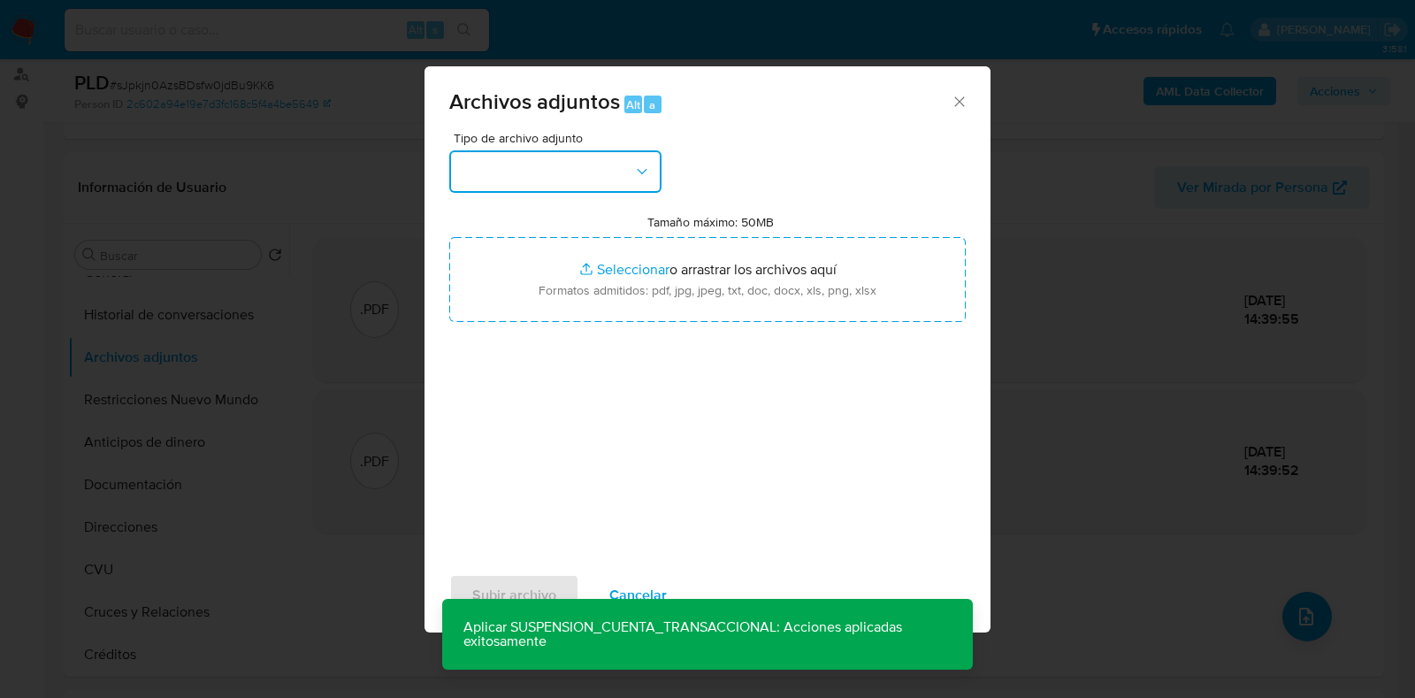
click at [491, 172] on button "button" at bounding box center [555, 171] width 212 height 42
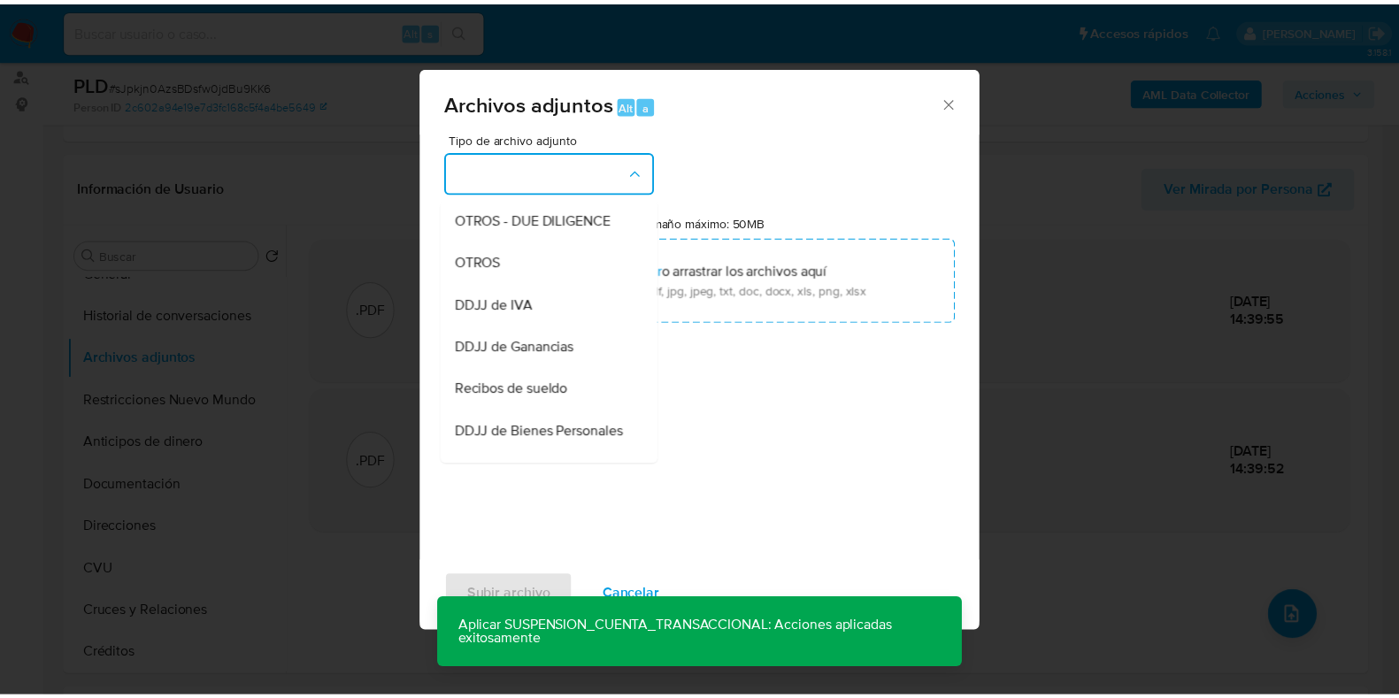
scroll to position [332, 0]
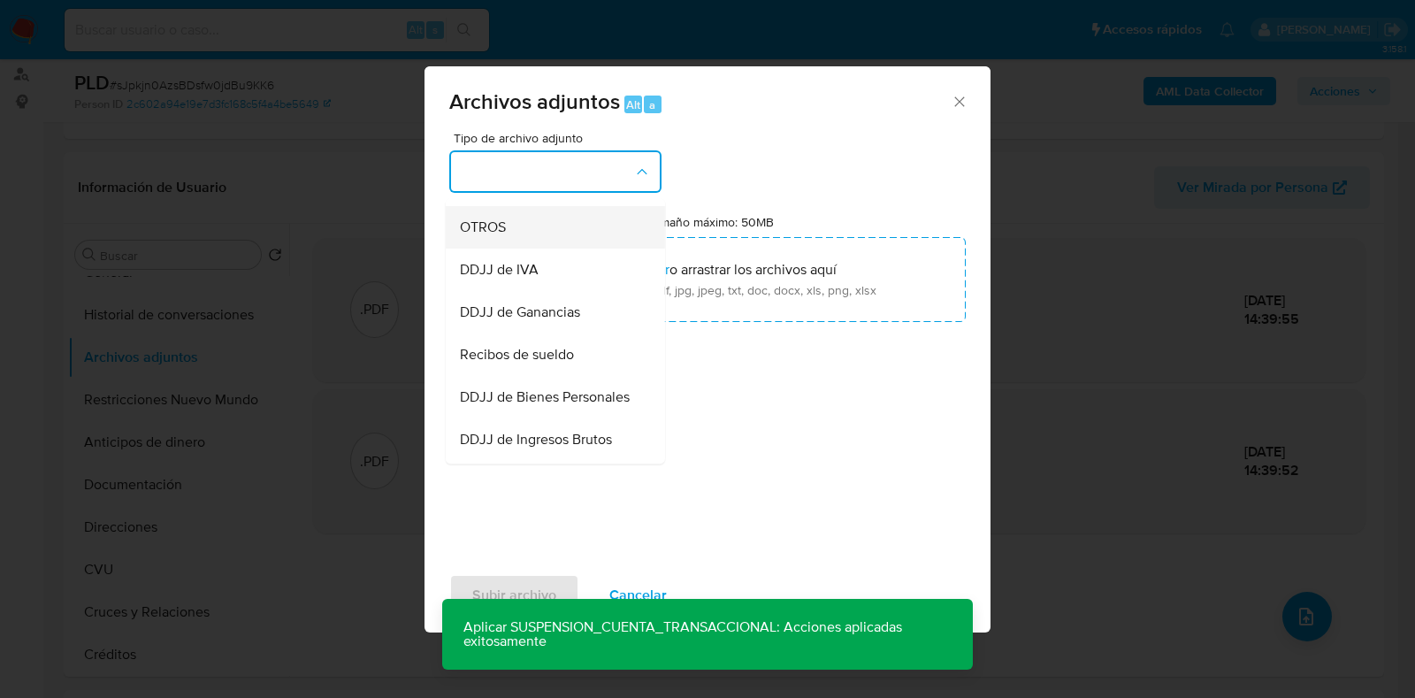
click at [547, 241] on div "OTROS" at bounding box center [550, 227] width 180 height 42
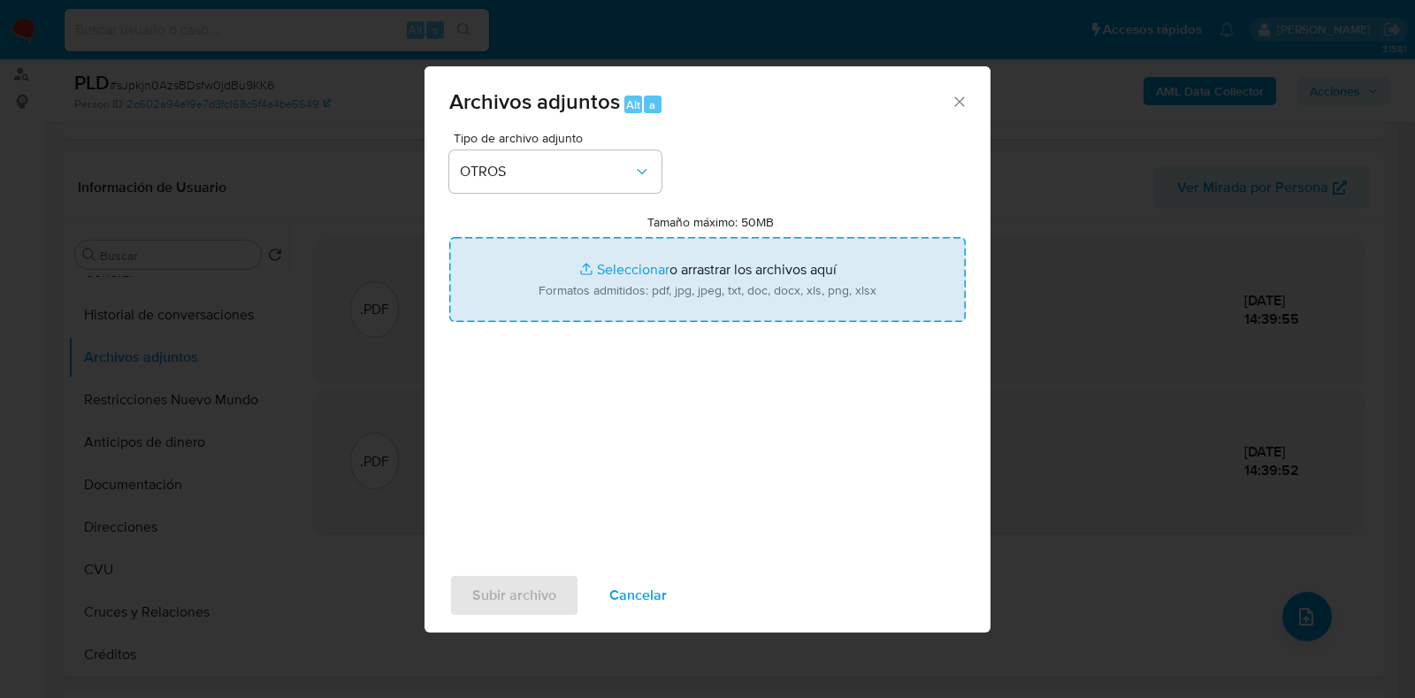
type input "C:\fakepath\Recibo de sueldo- enero 2025.png"
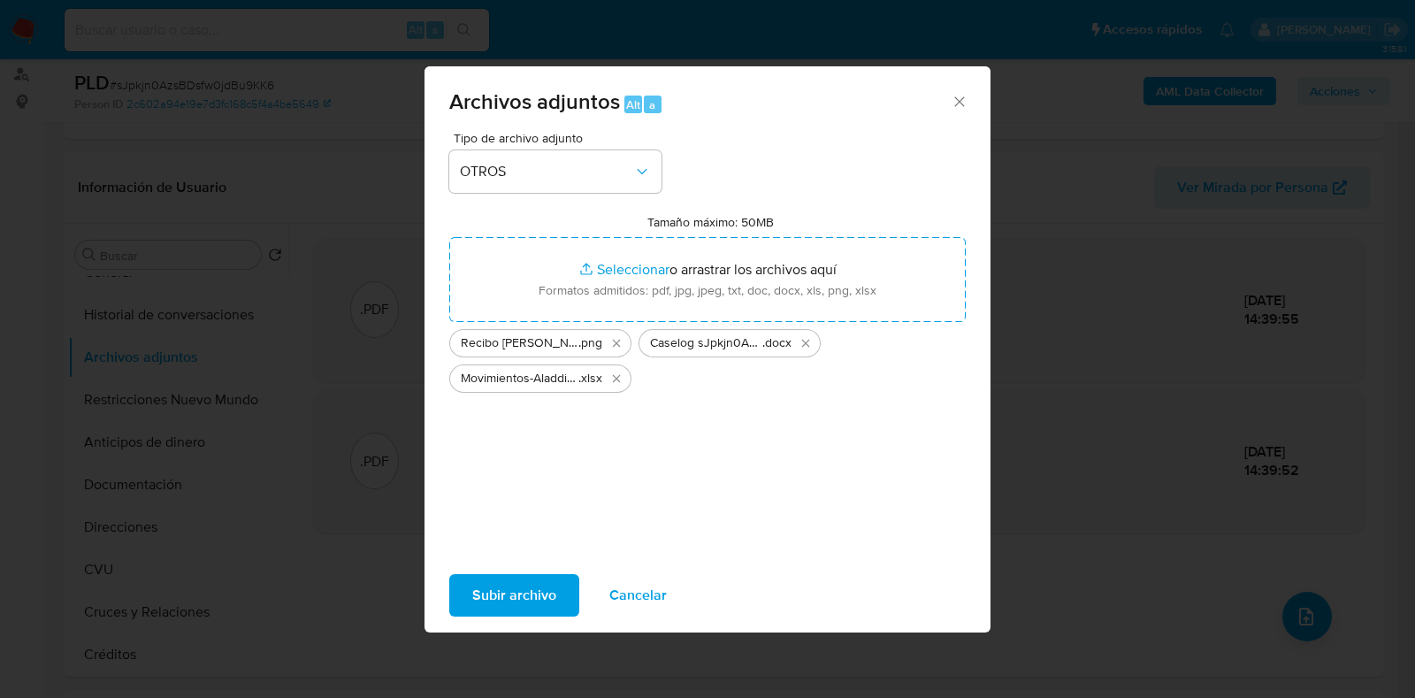
click at [505, 584] on span "Subir archivo" at bounding box center [514, 595] width 84 height 39
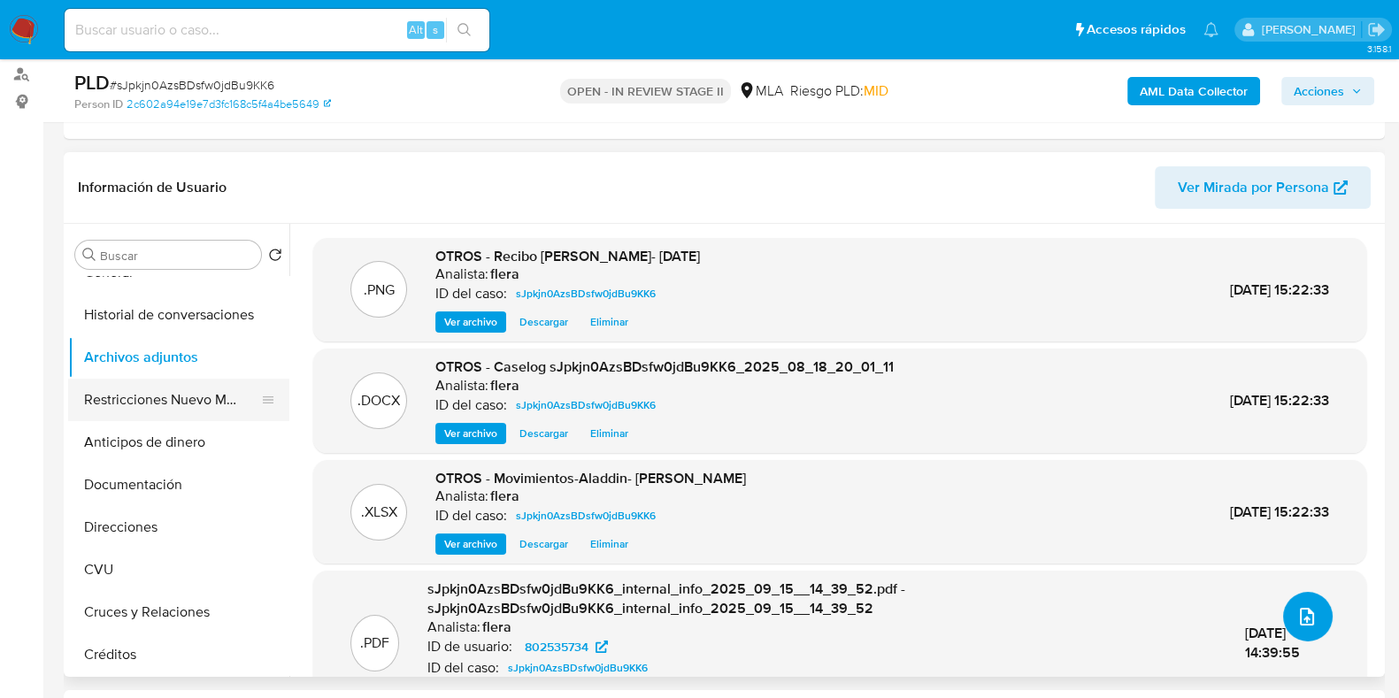
scroll to position [0, 0]
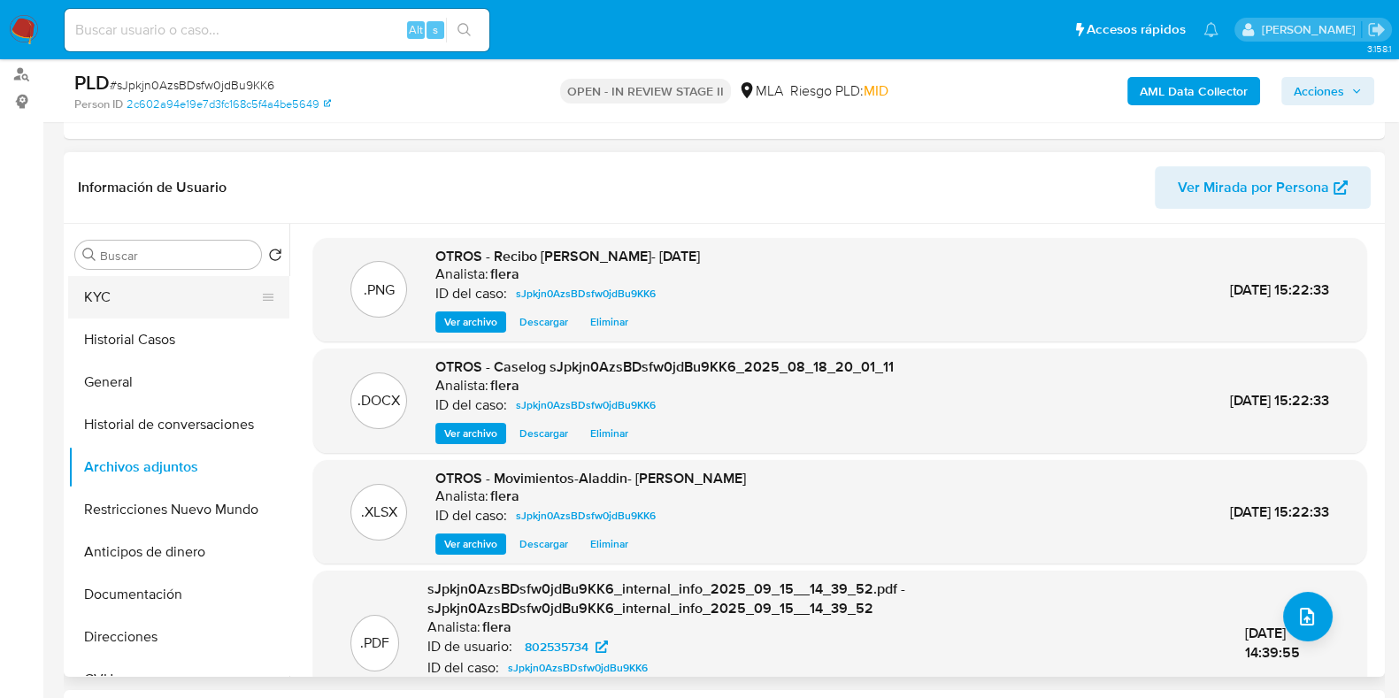
click at [145, 287] on button "KYC" at bounding box center [171, 297] width 207 height 42
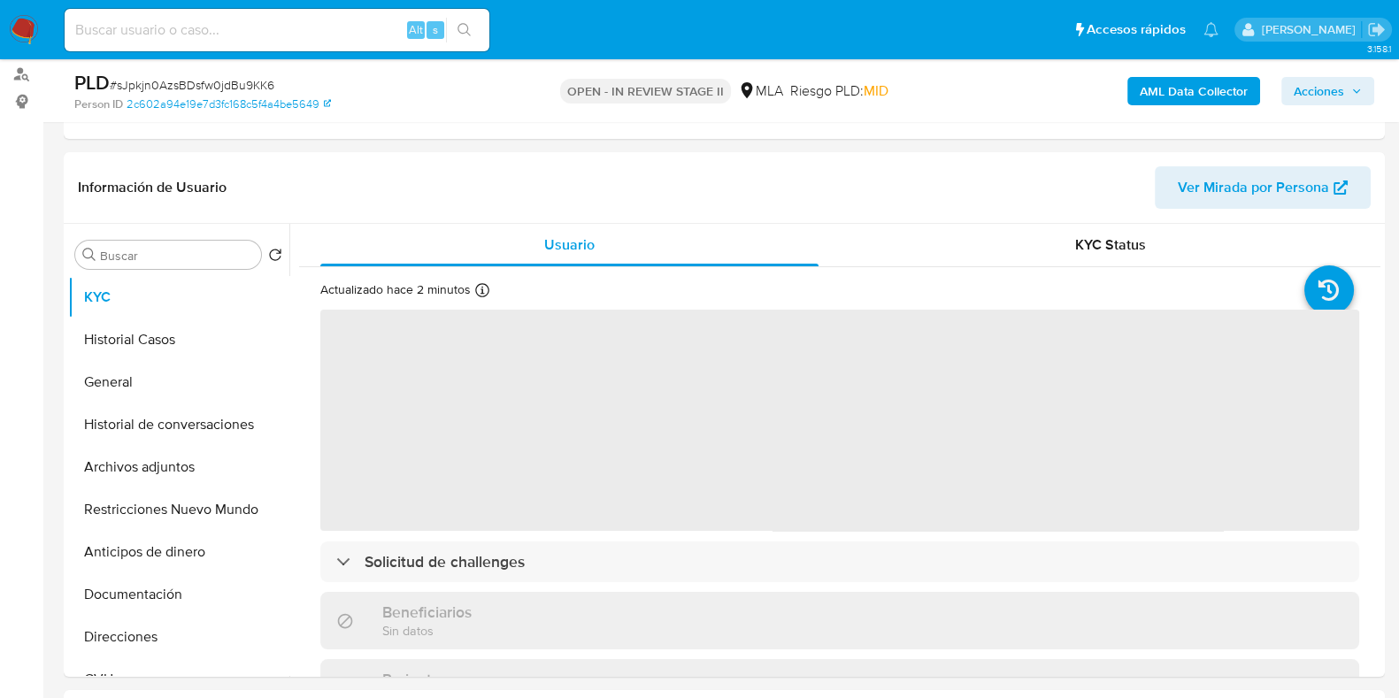
click at [1328, 79] on span "Acciones" at bounding box center [1318, 91] width 50 height 28
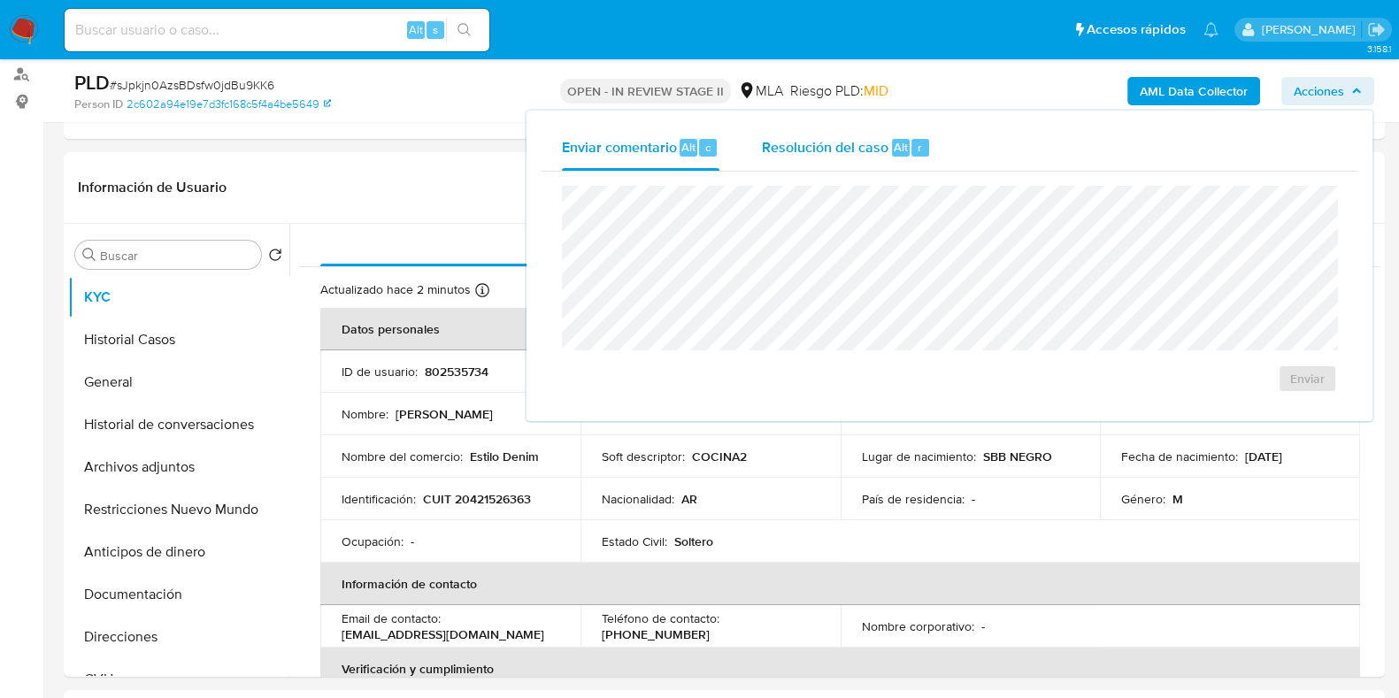
click at [836, 139] on span "Resolución del caso" at bounding box center [825, 146] width 126 height 20
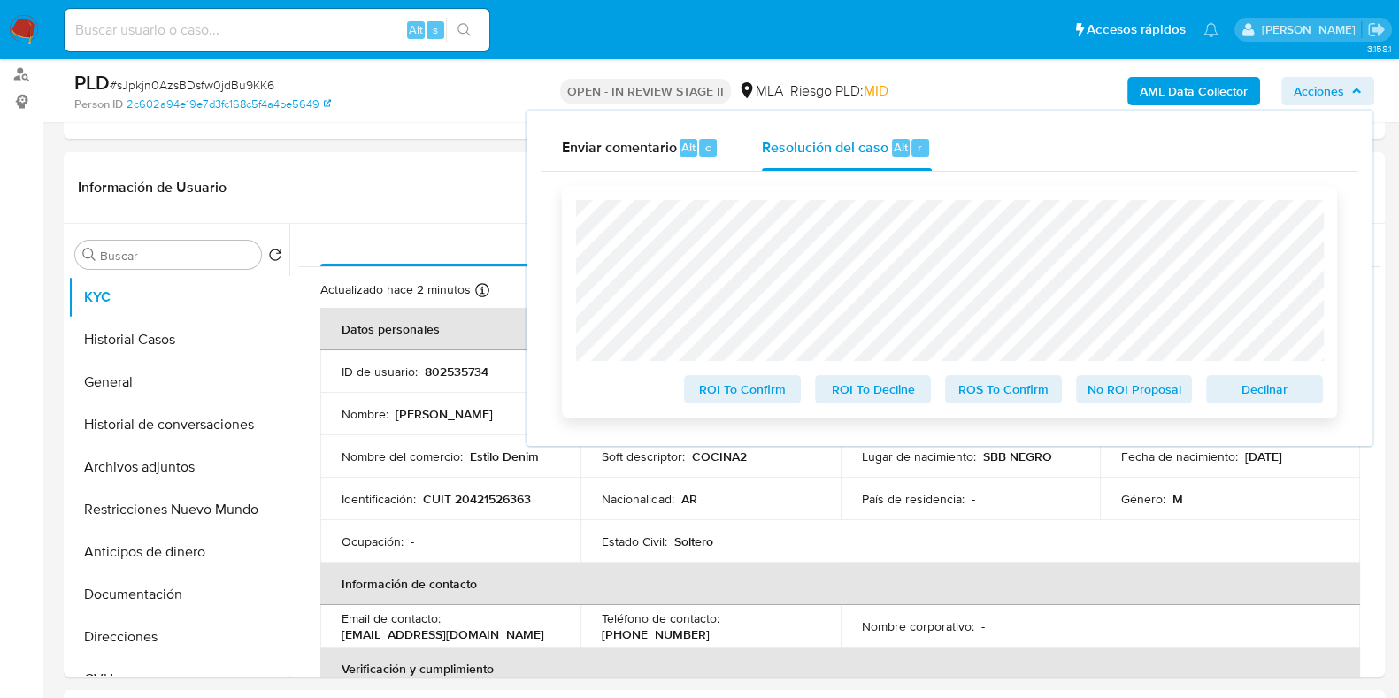
click at [1283, 385] on span "Declinar" at bounding box center [1264, 389] width 92 height 25
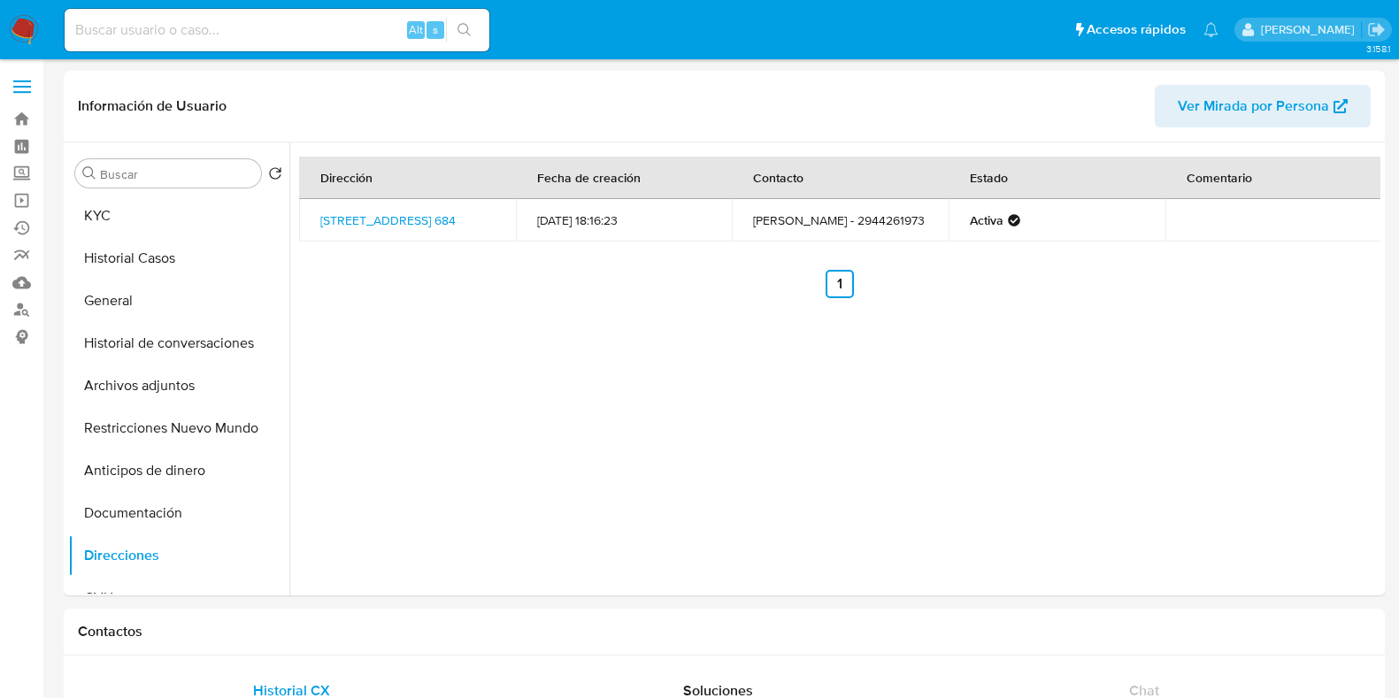
select select "10"
click at [103, 215] on button "KYC" at bounding box center [171, 216] width 207 height 42
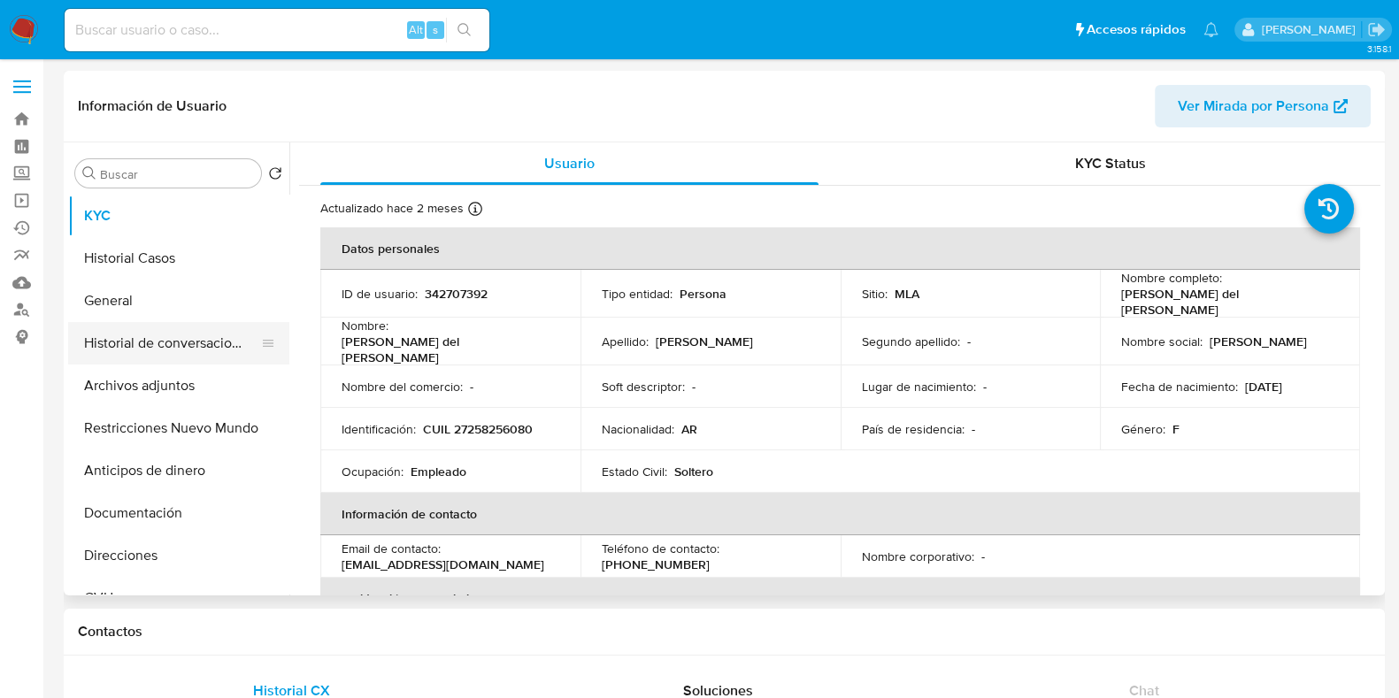
click at [132, 331] on button "Historial de conversaciones" at bounding box center [171, 343] width 207 height 42
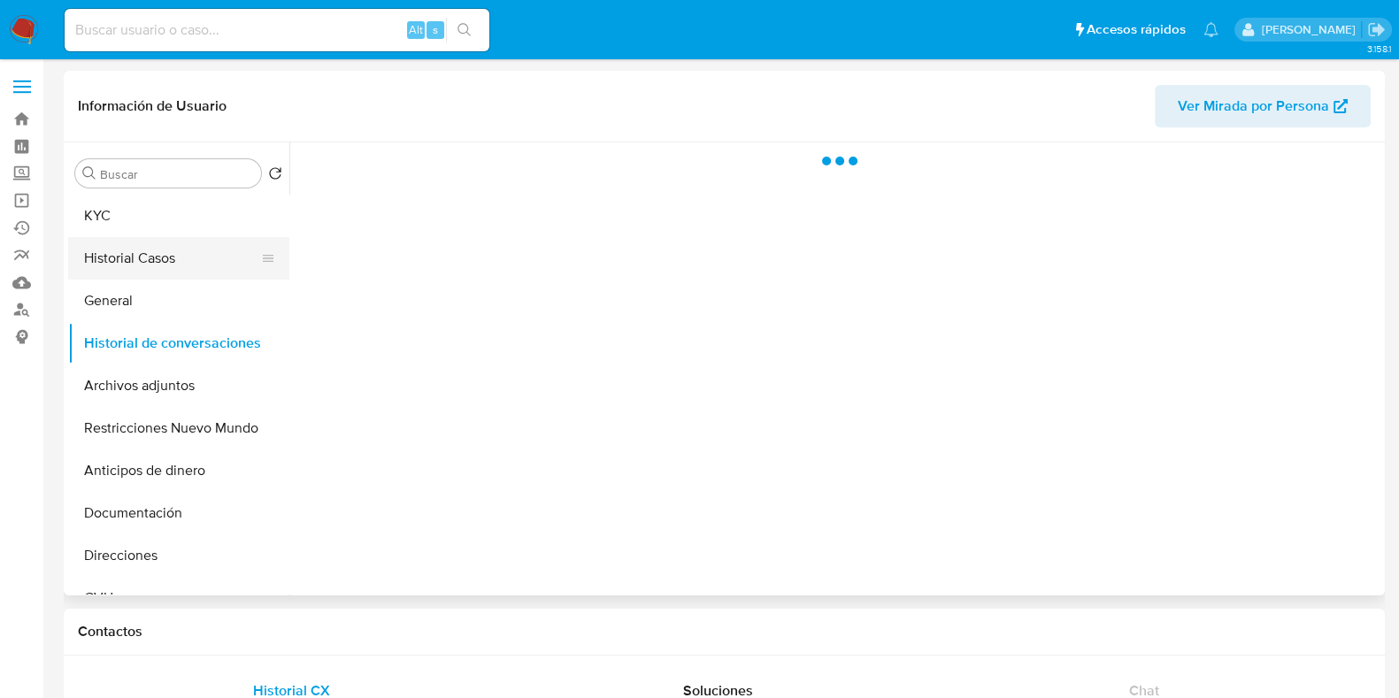
click at [124, 249] on button "Historial Casos" at bounding box center [171, 258] width 207 height 42
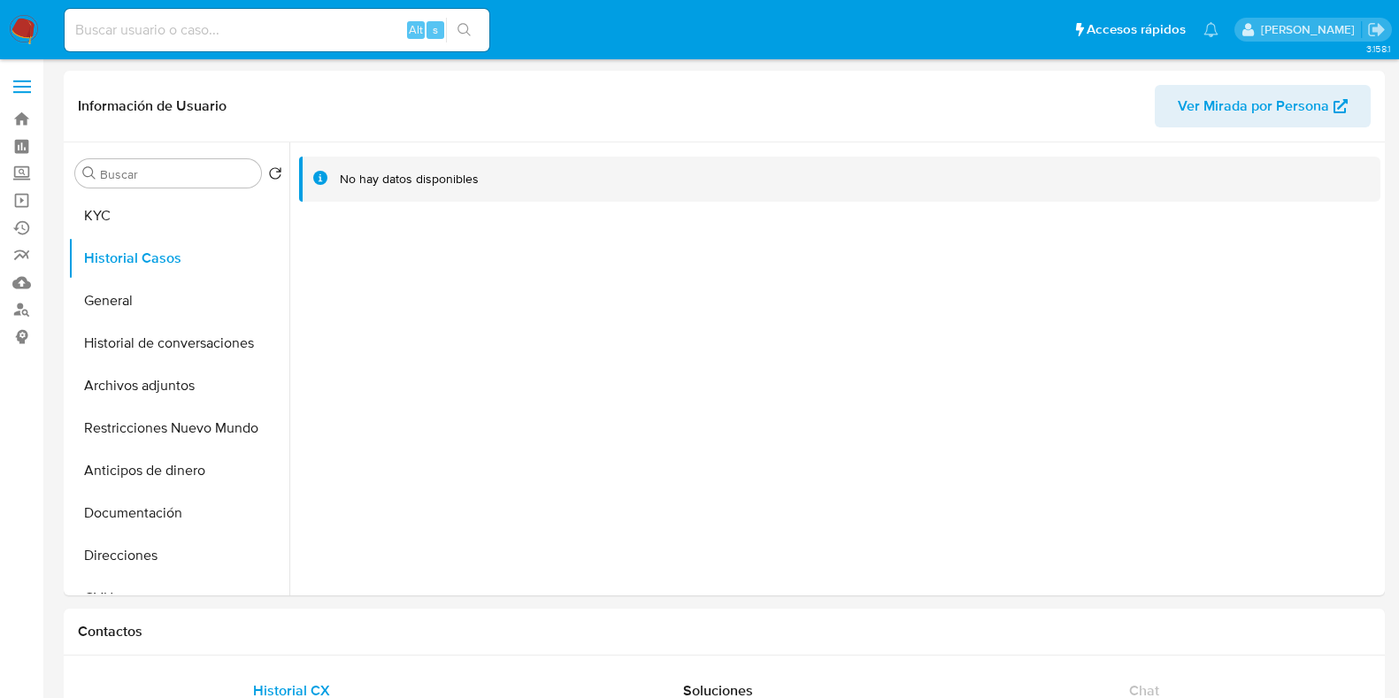
select select "10"
click at [141, 247] on button "Historial Casos" at bounding box center [171, 258] width 207 height 42
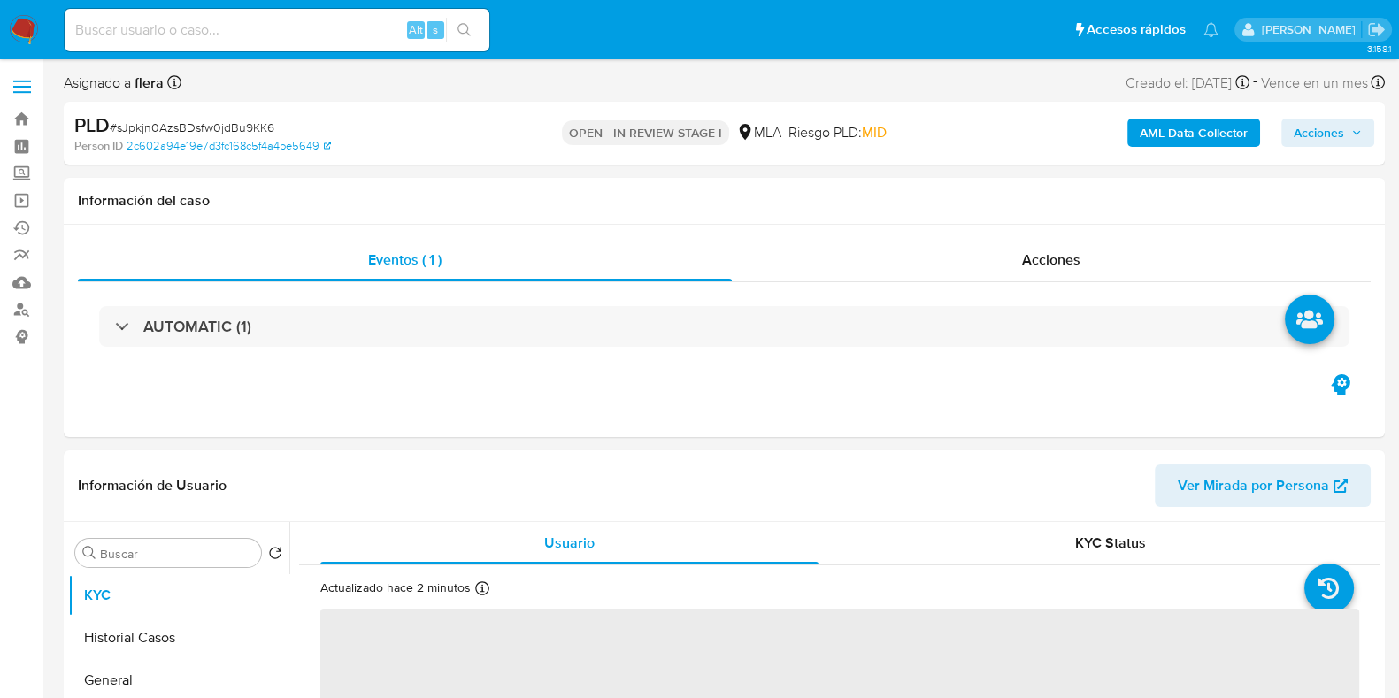
select select "10"
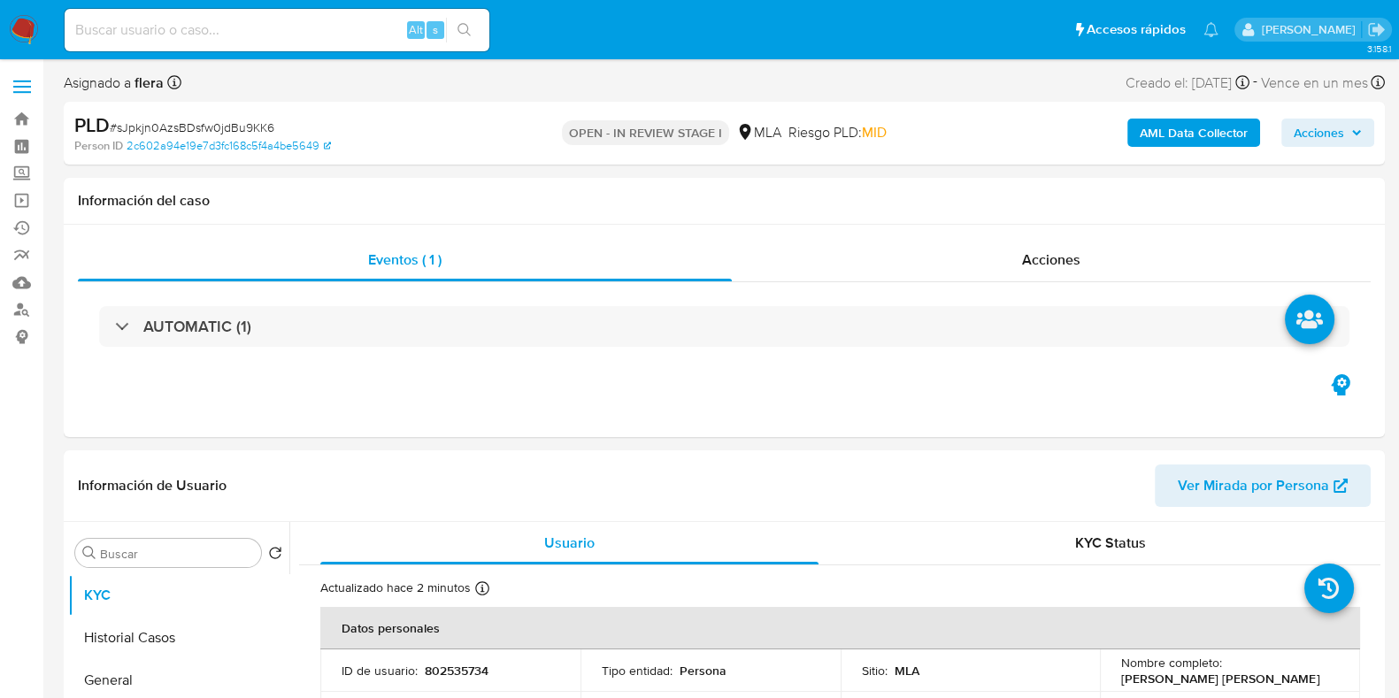
click at [1332, 120] on span "Acciones" at bounding box center [1318, 133] width 50 height 28
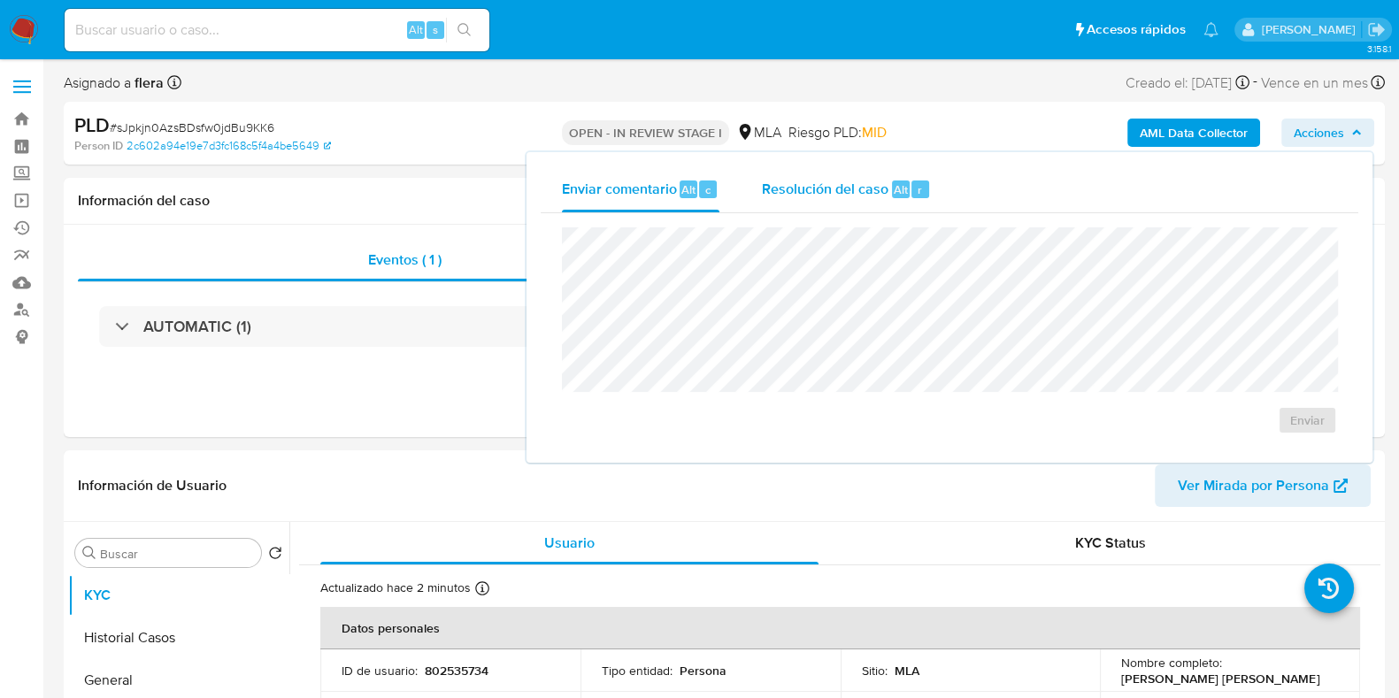
click at [907, 205] on div "Resolución del caso Alt r" at bounding box center [846, 189] width 169 height 46
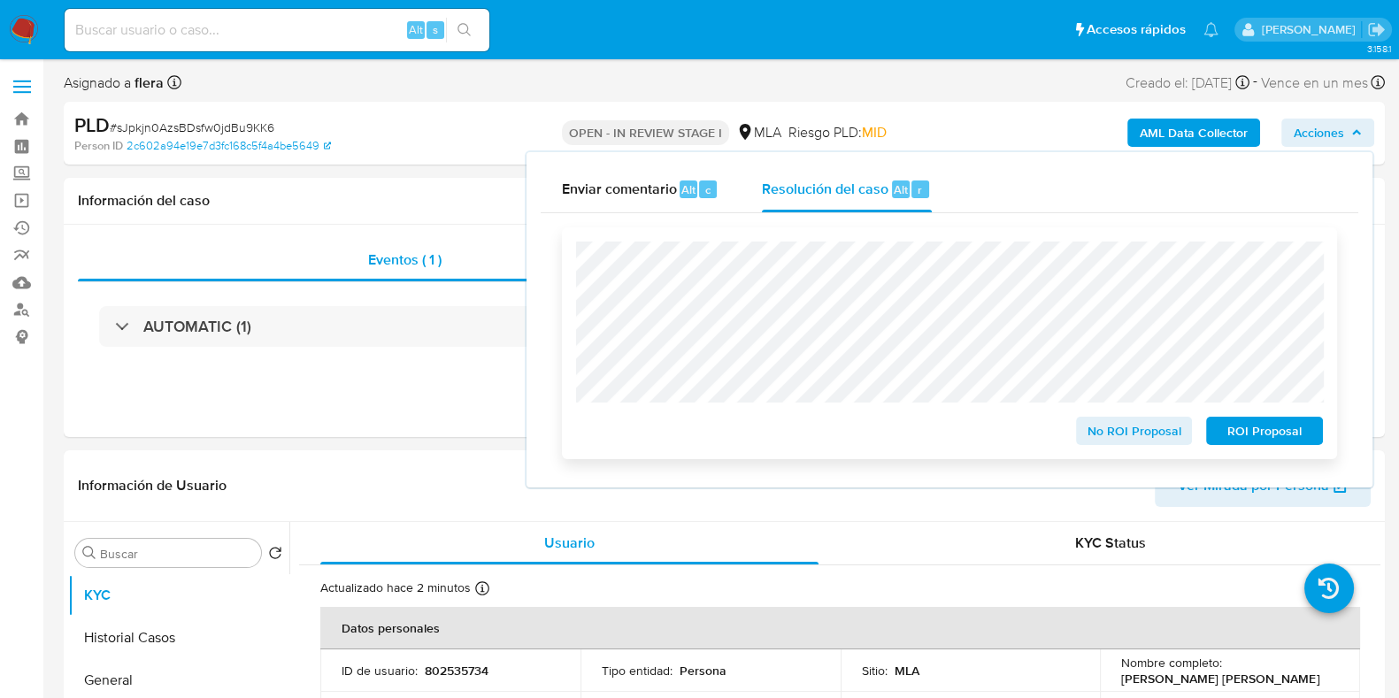
click at [1260, 435] on span "ROI Proposal" at bounding box center [1264, 430] width 92 height 25
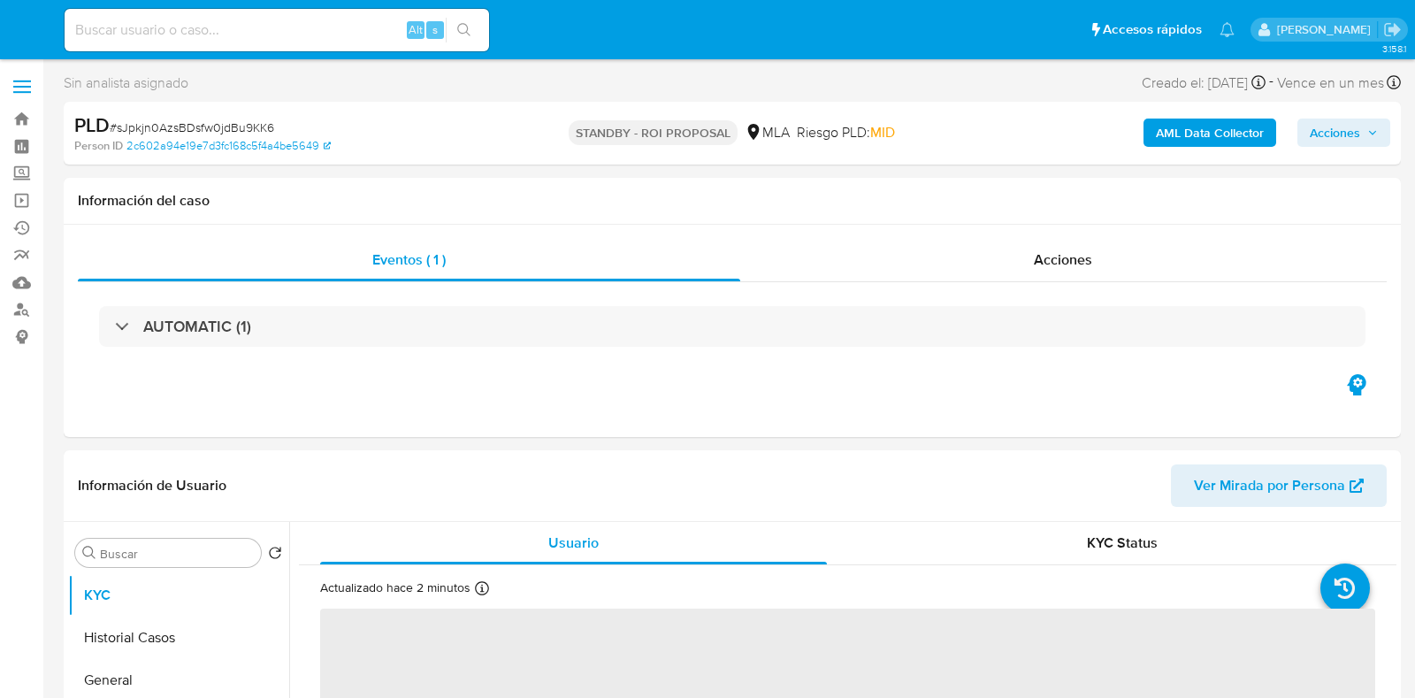
select select "10"
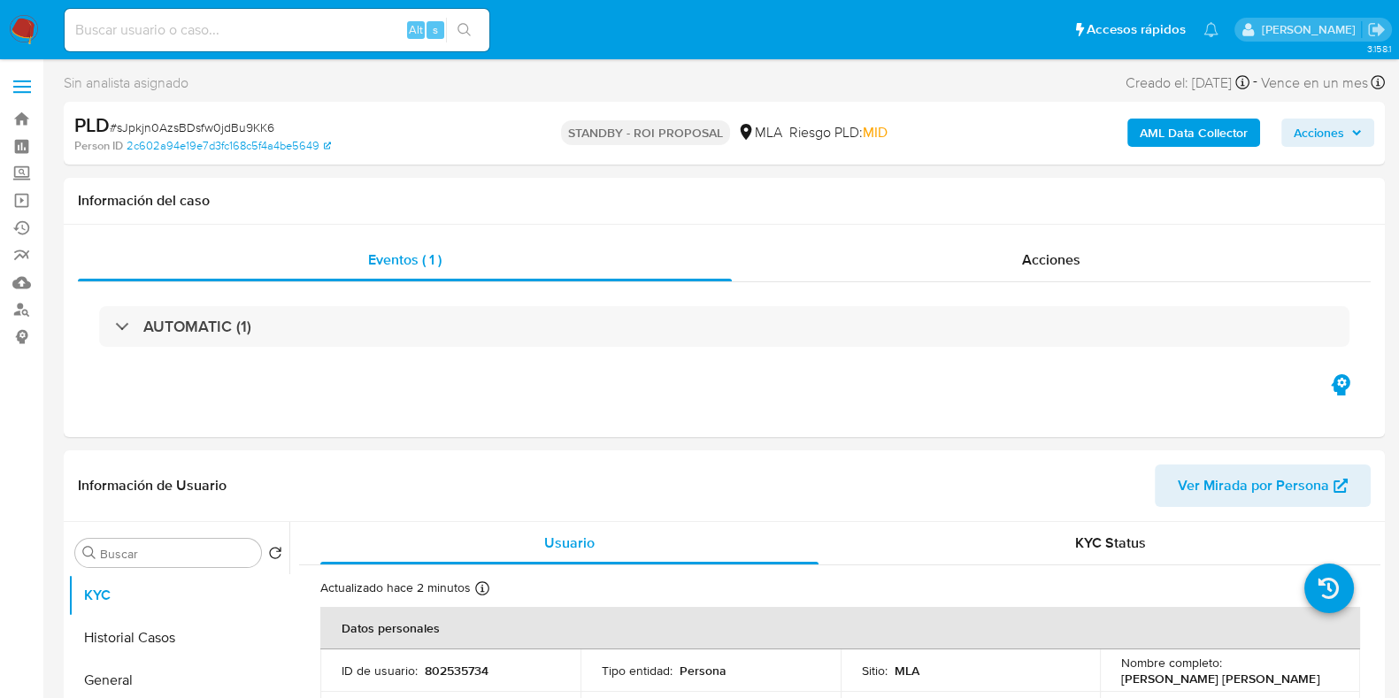
click at [261, 39] on input at bounding box center [277, 30] width 425 height 23
paste input "V7EPB1u1ckBuI2jDADVjUR4V"
type input "V7EPB1u1ckBuI2jDADVjUR4V"
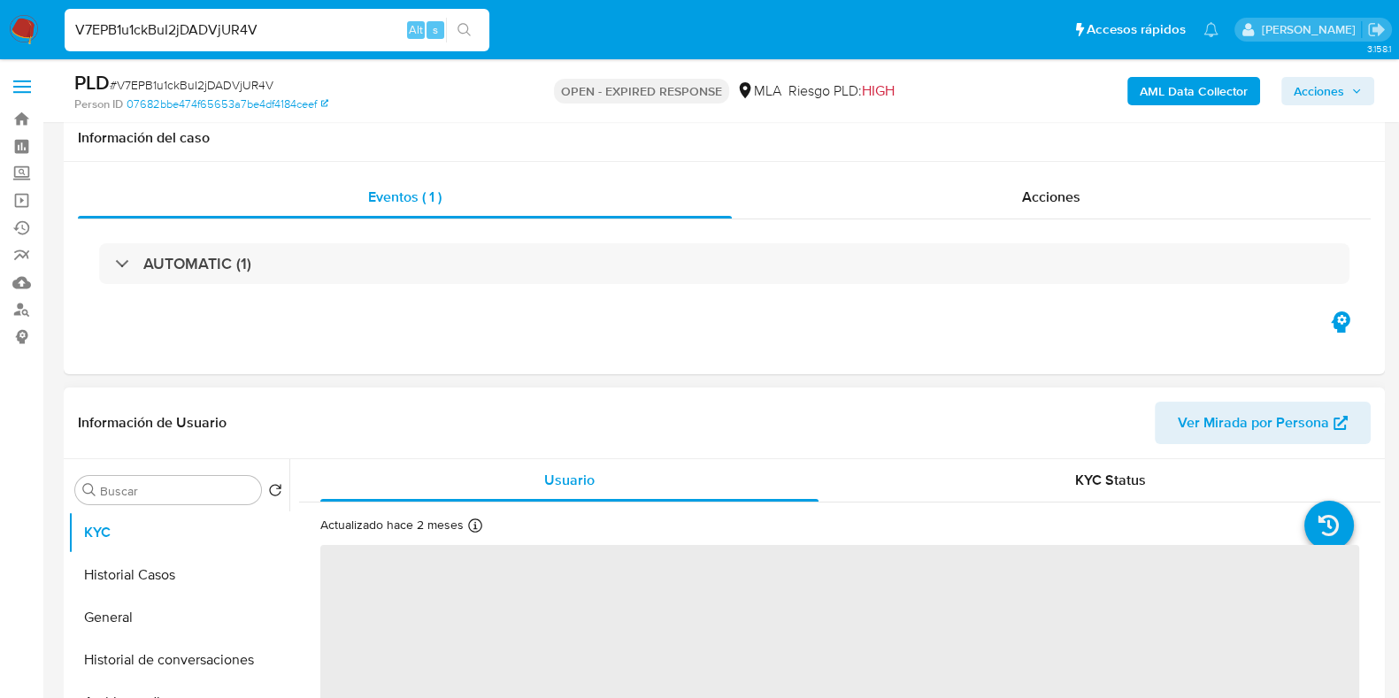
scroll to position [220, 0]
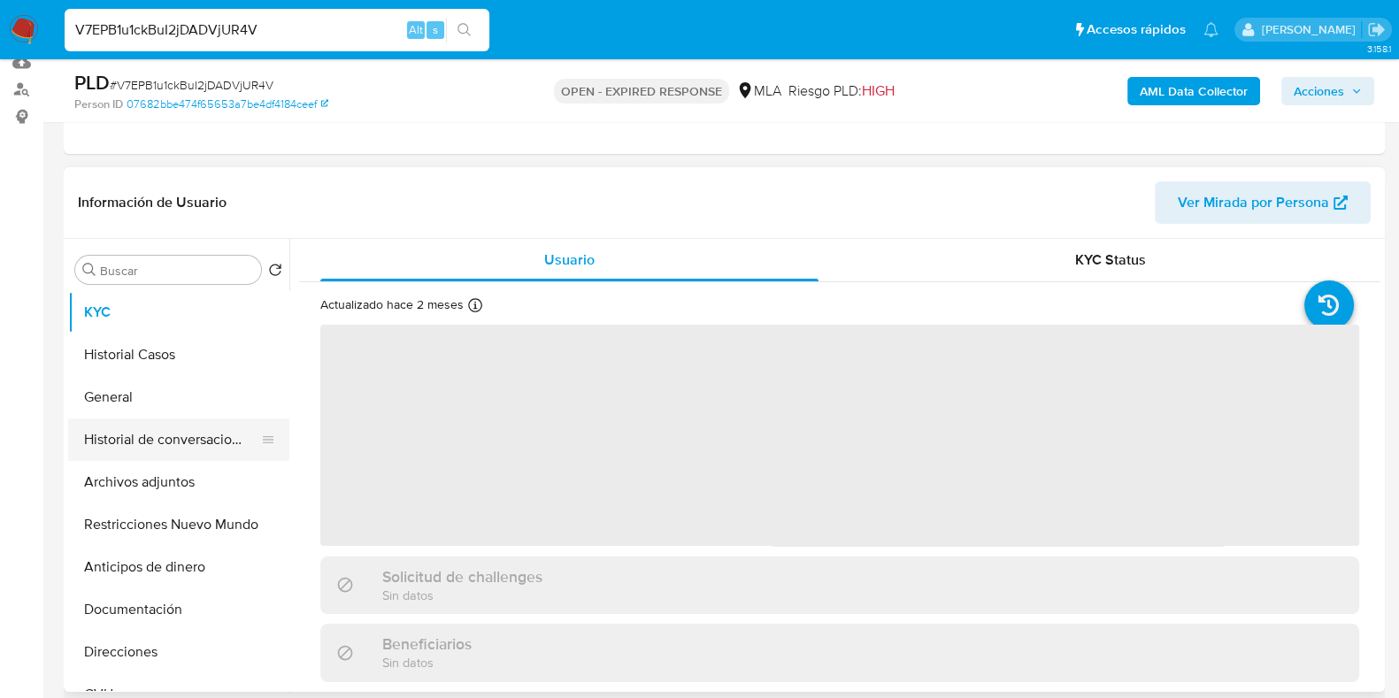
select select "10"
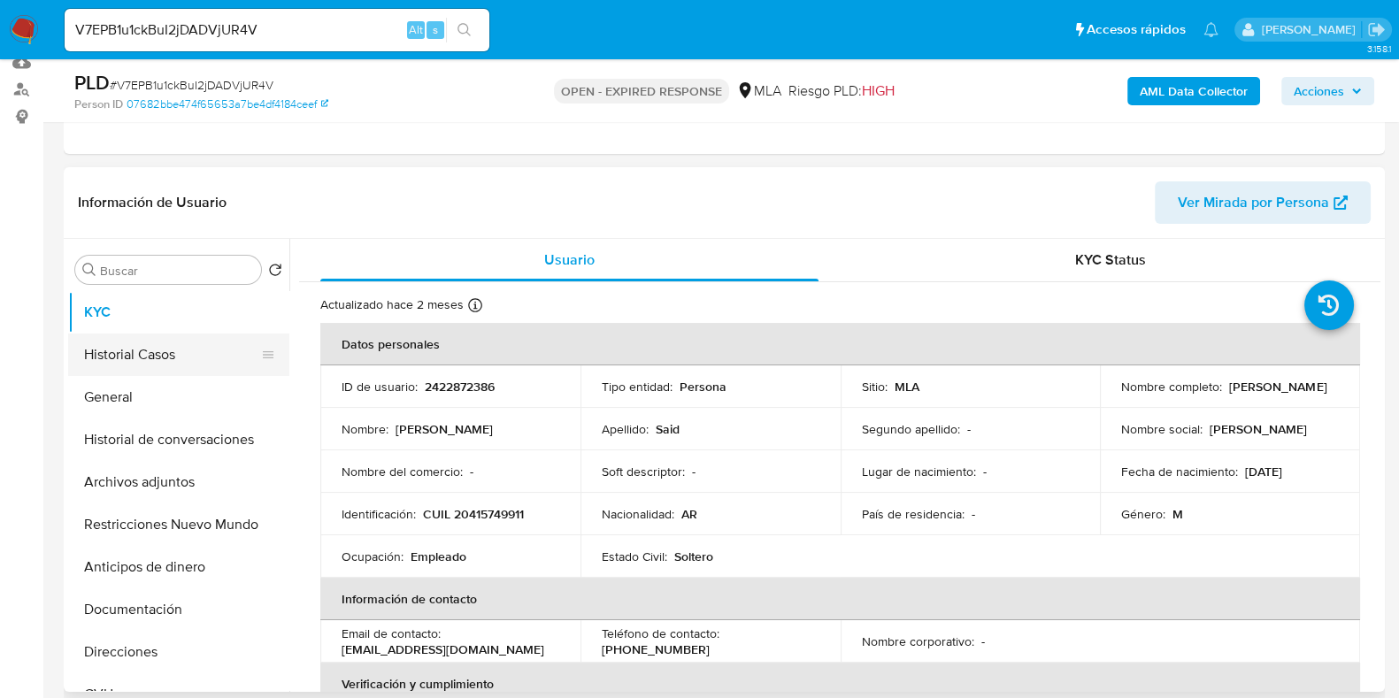
click at [154, 364] on button "Historial Casos" at bounding box center [171, 354] width 207 height 42
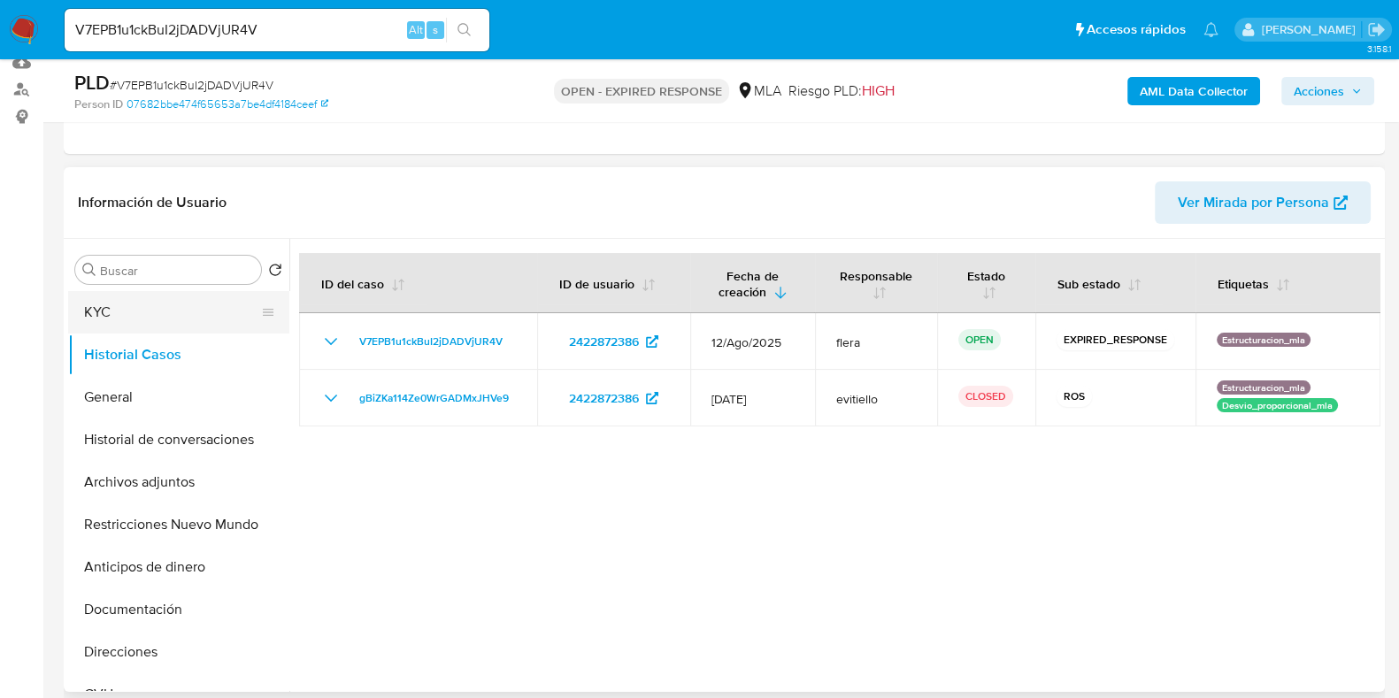
click at [160, 321] on button "KYC" at bounding box center [171, 312] width 207 height 42
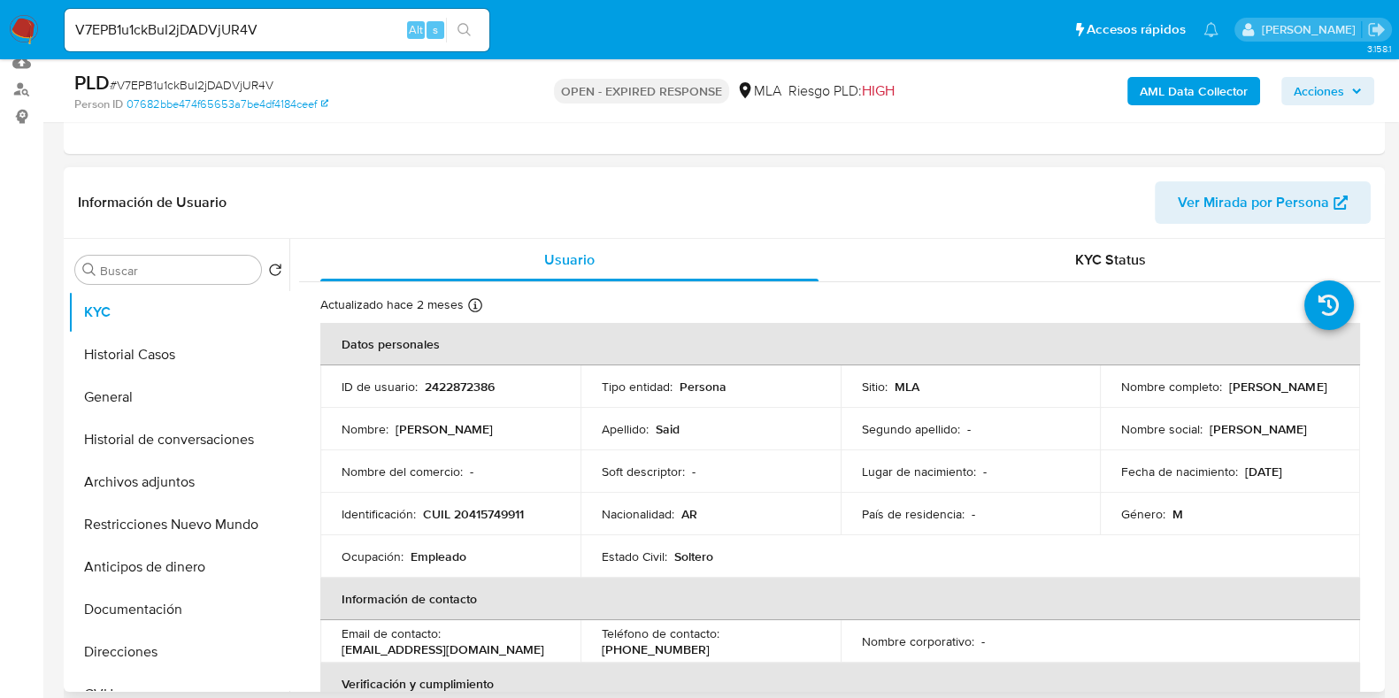
click at [469, 387] on p "2422872386" at bounding box center [460, 387] width 70 height 16
copy p "2422872386"
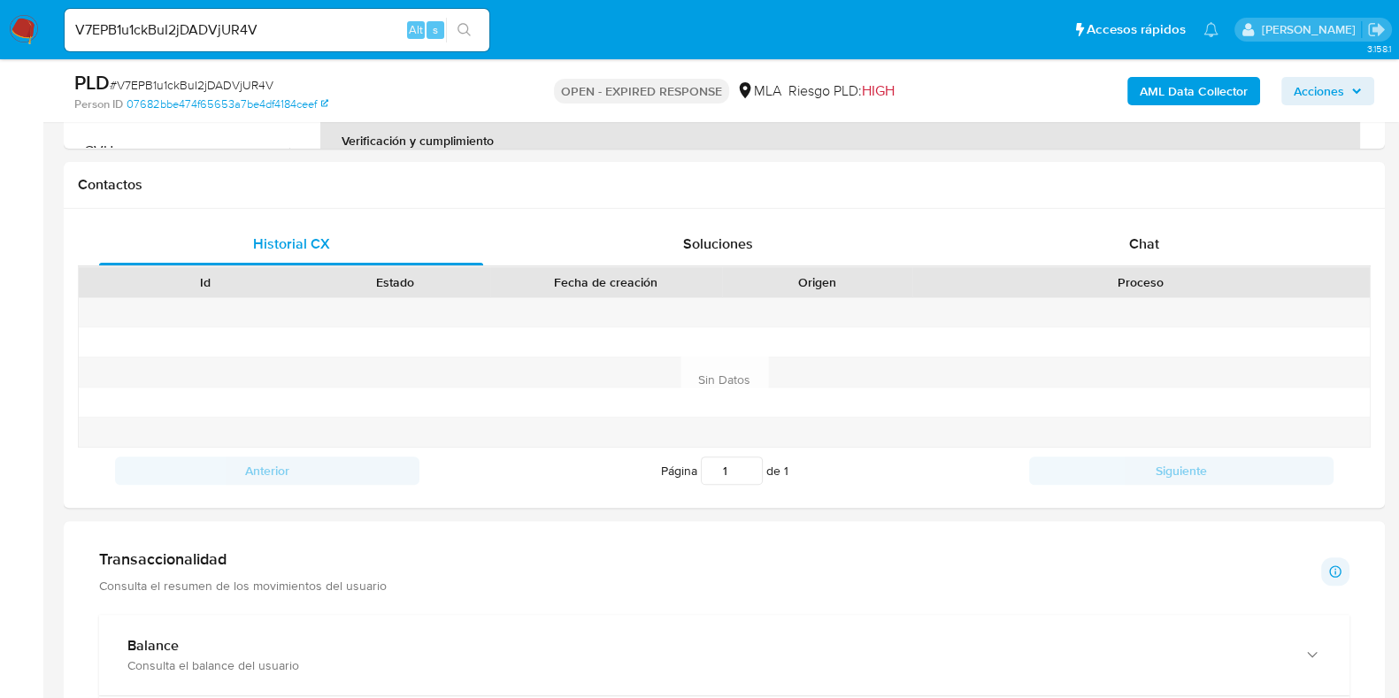
scroll to position [432, 0]
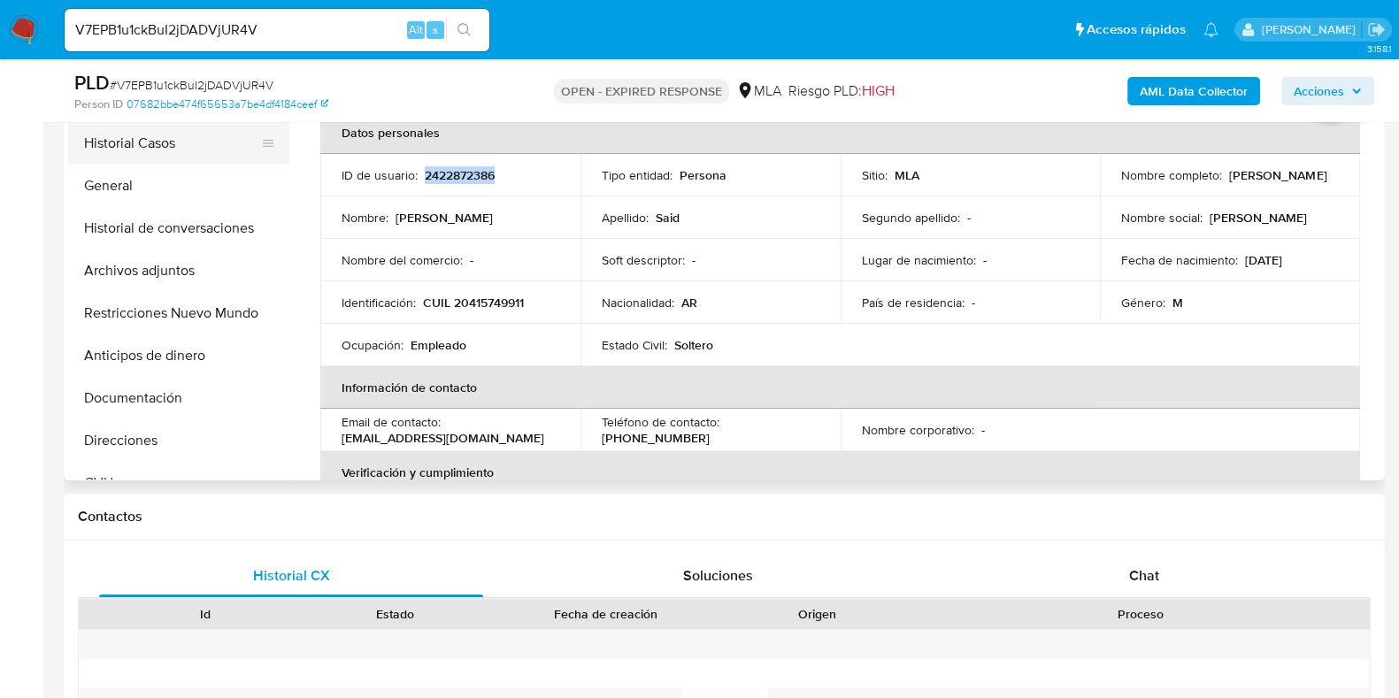
click at [145, 144] on button "Historial Casos" at bounding box center [171, 143] width 207 height 42
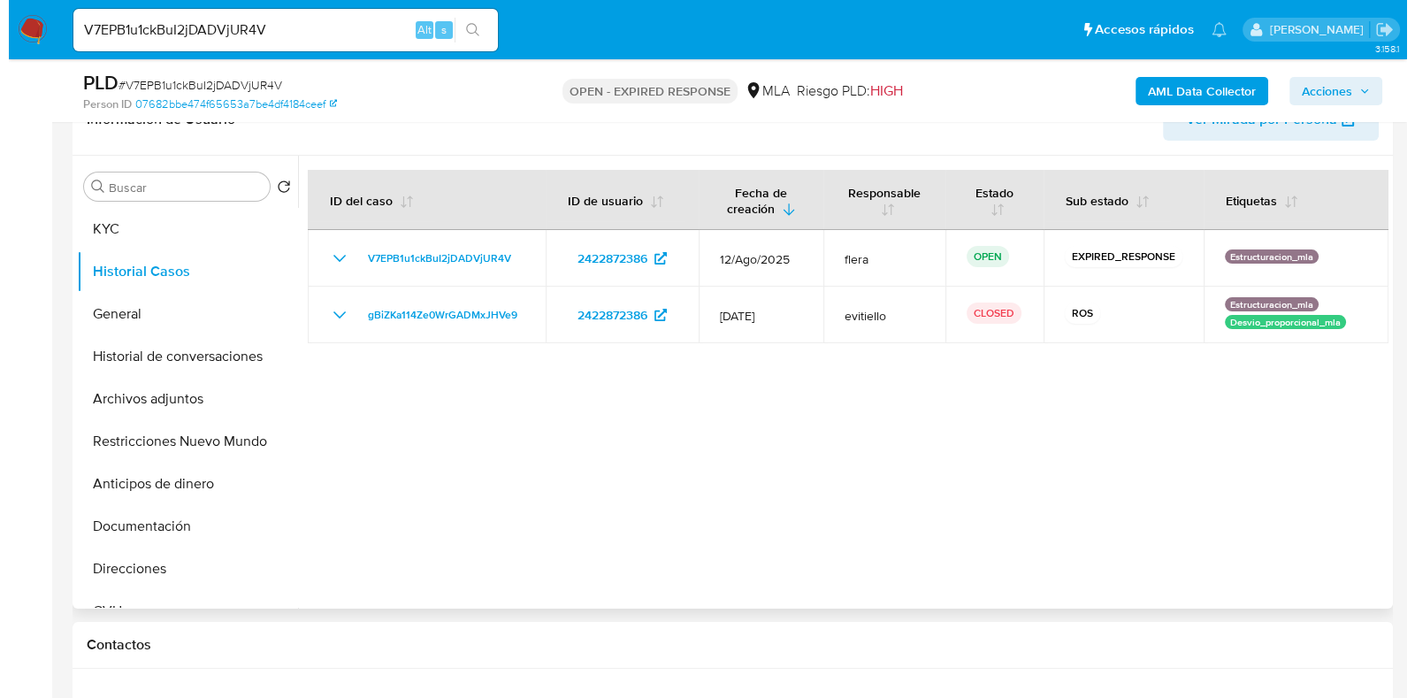
scroll to position [321, 0]
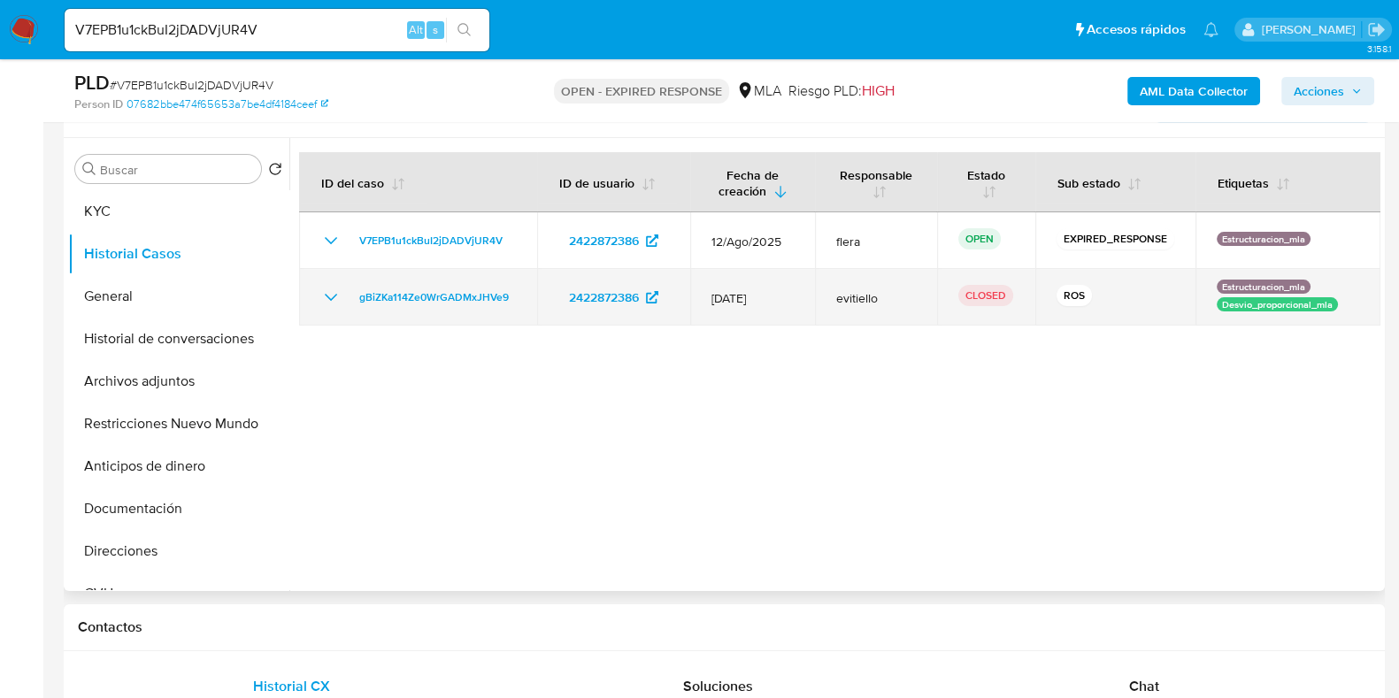
click at [331, 295] on icon "Mostrar/Ocultar" at bounding box center [330, 297] width 21 height 21
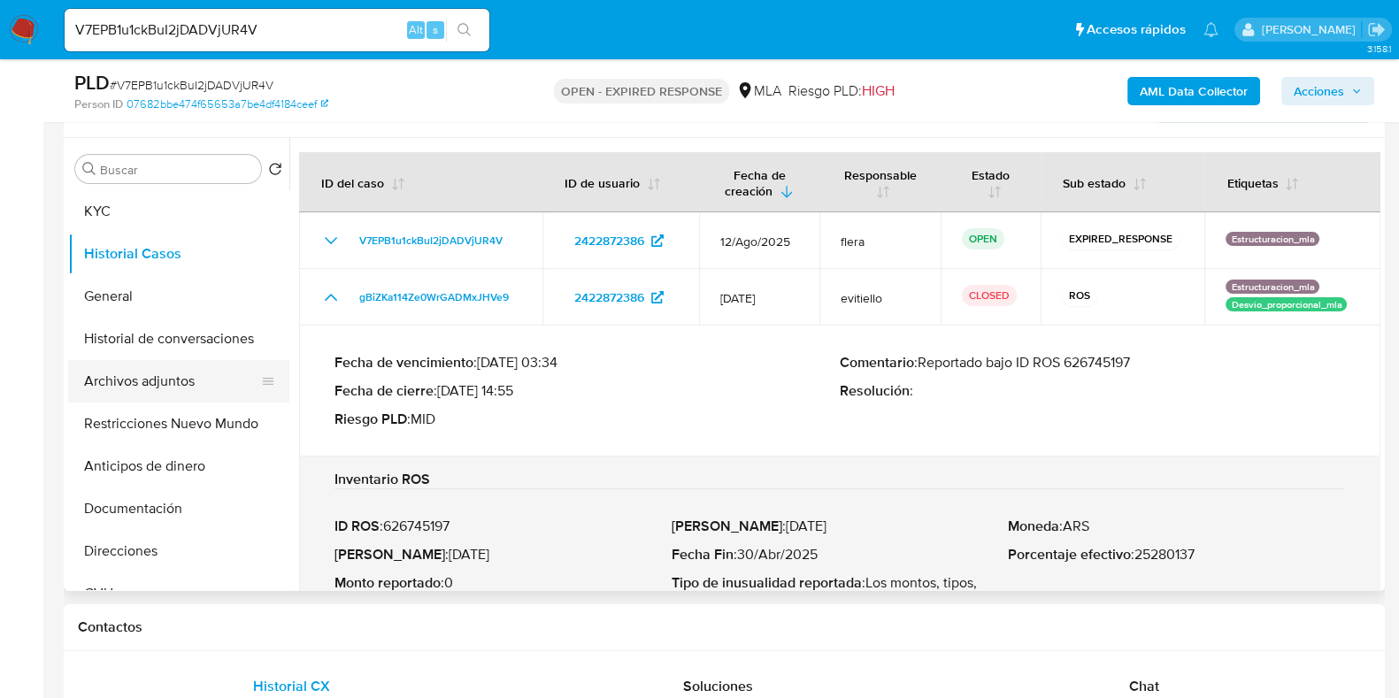
click at [148, 373] on button "Archivos adjuntos" at bounding box center [171, 381] width 207 height 42
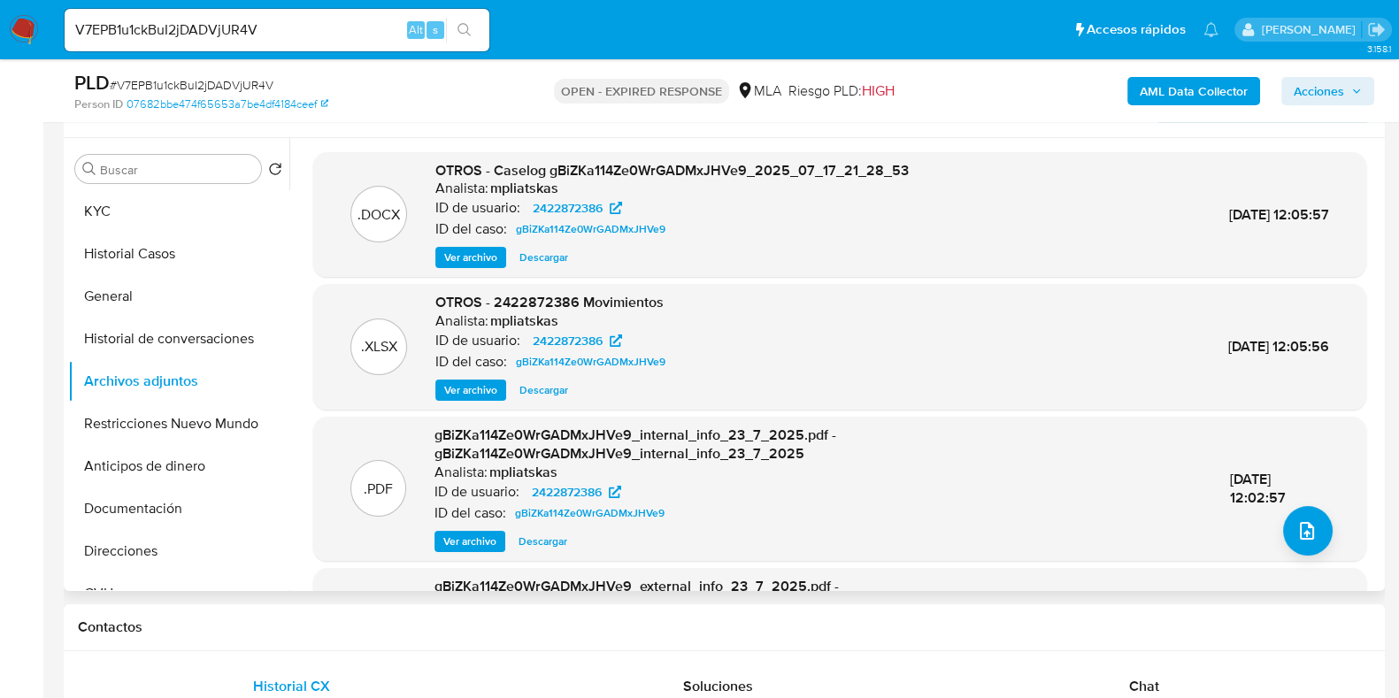
click at [475, 250] on span "Ver archivo" at bounding box center [470, 258] width 53 height 18
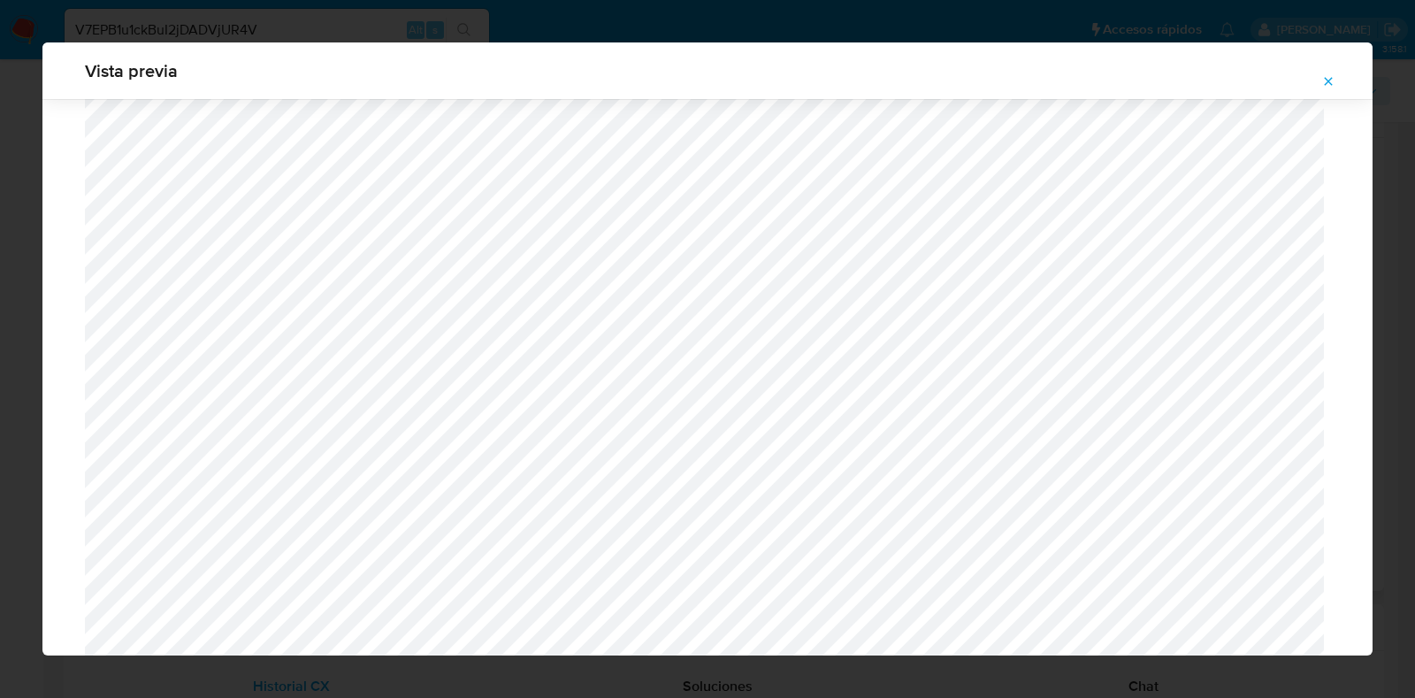
scroll to position [1490, 0]
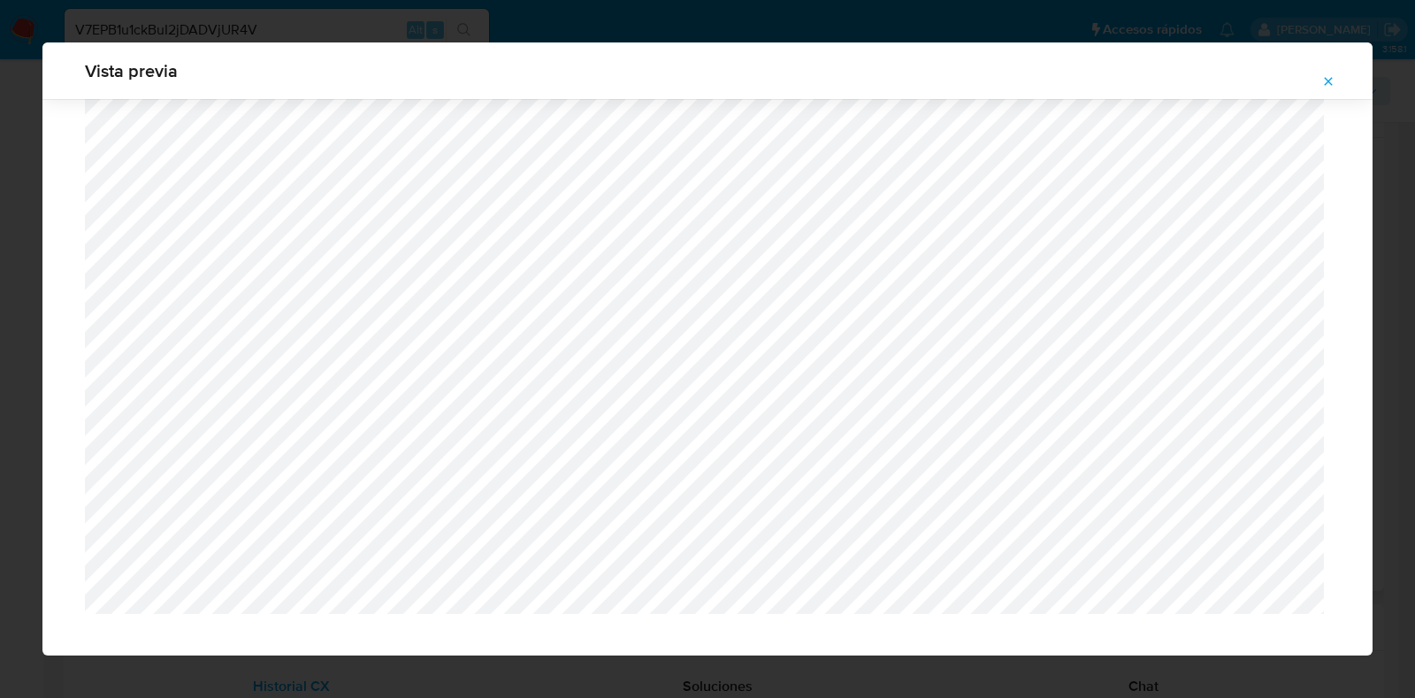
click at [1329, 84] on icon "Attachment preview" at bounding box center [1329, 81] width 14 height 14
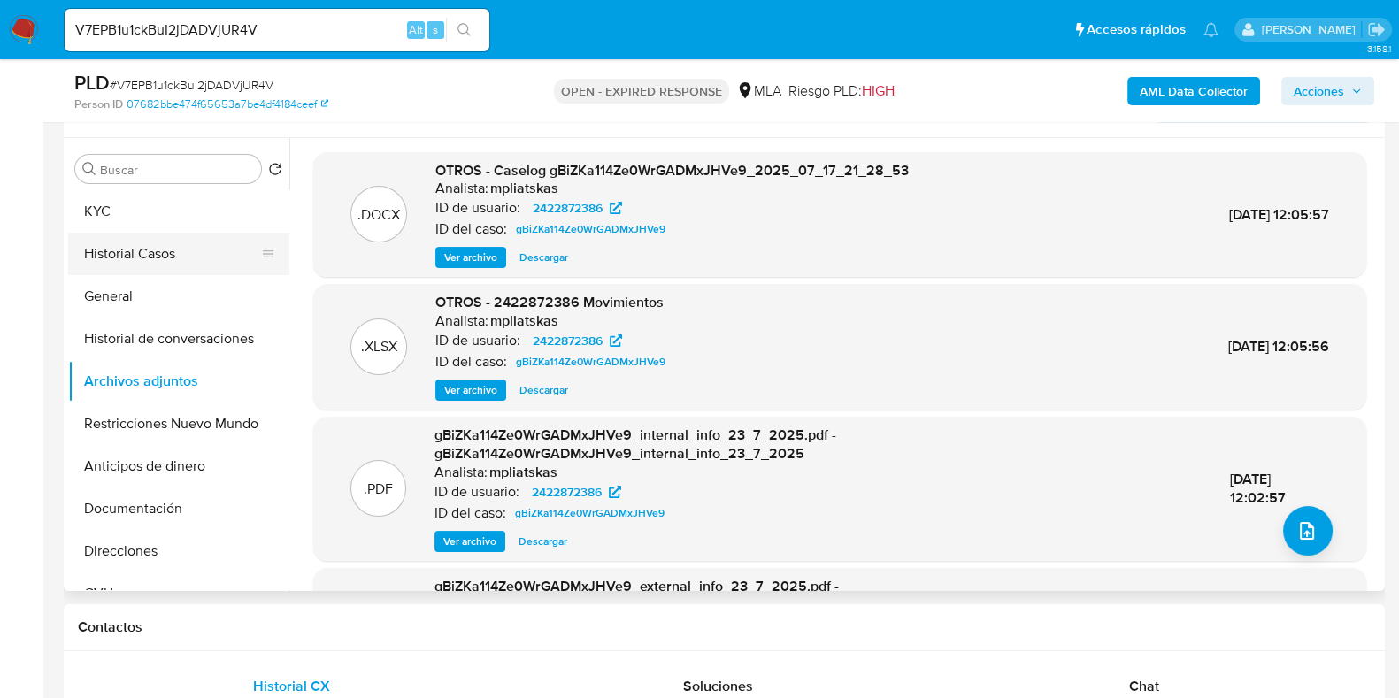
click at [146, 257] on button "Historial Casos" at bounding box center [171, 254] width 207 height 42
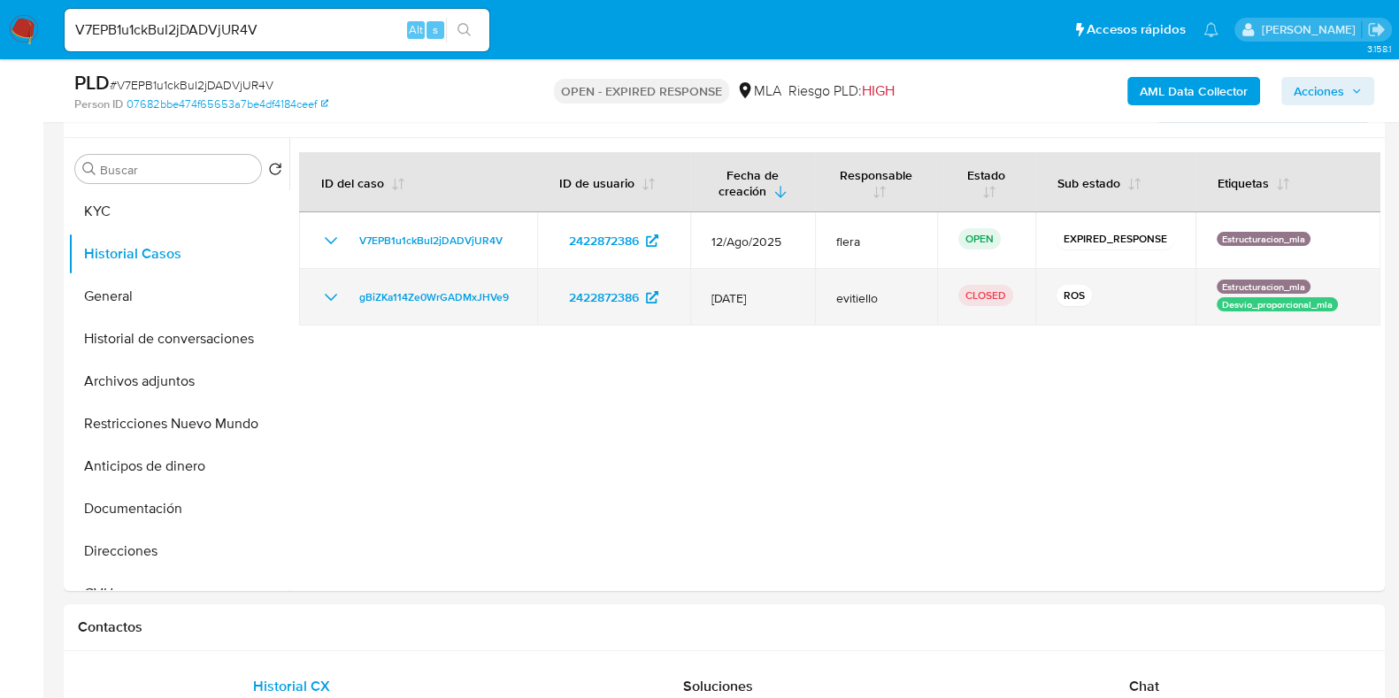
click at [340, 294] on icon "Mostrar/Ocultar" at bounding box center [330, 297] width 21 height 21
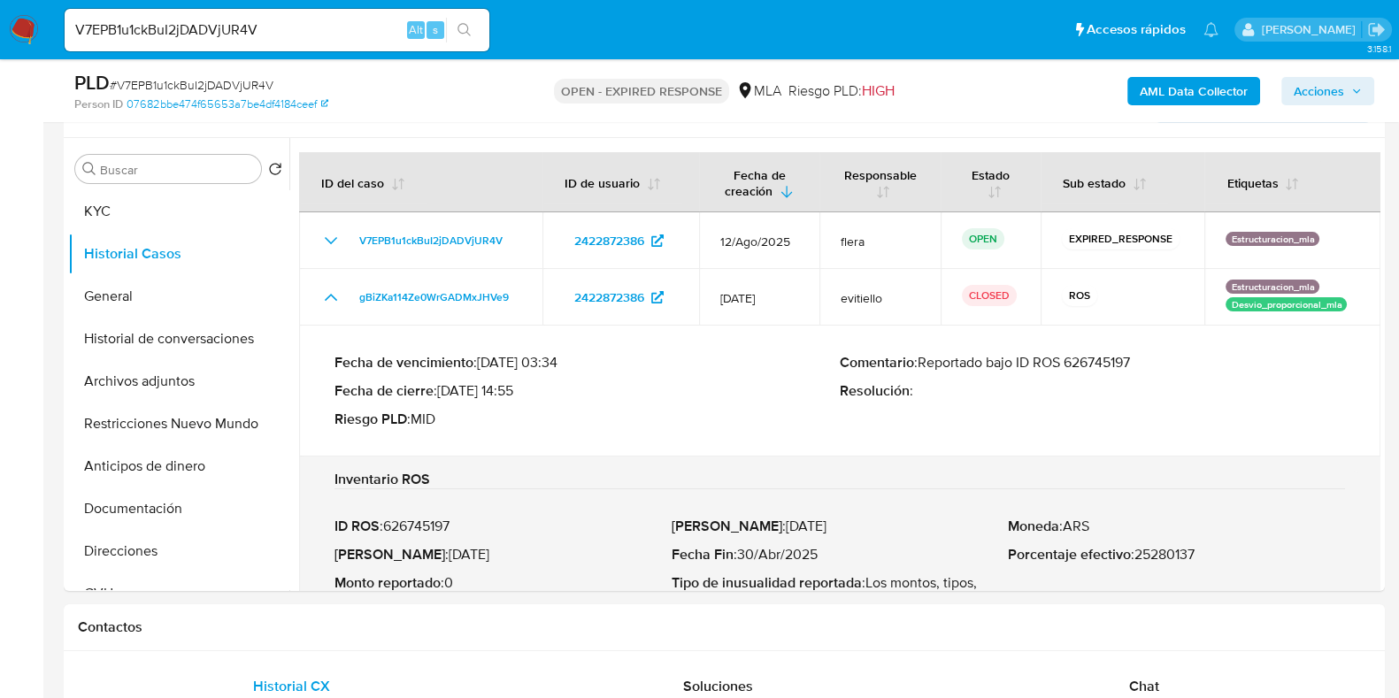
drag, startPoint x: 1037, startPoint y: 361, endPoint x: 1140, endPoint y: 367, distance: 103.7
click at [1140, 367] on p "Comentario : Reportado bajo ID ROS 626745197" at bounding box center [1091, 363] width 505 height 18
click at [191, 428] on button "Restricciones Nuevo Mundo" at bounding box center [171, 423] width 207 height 42
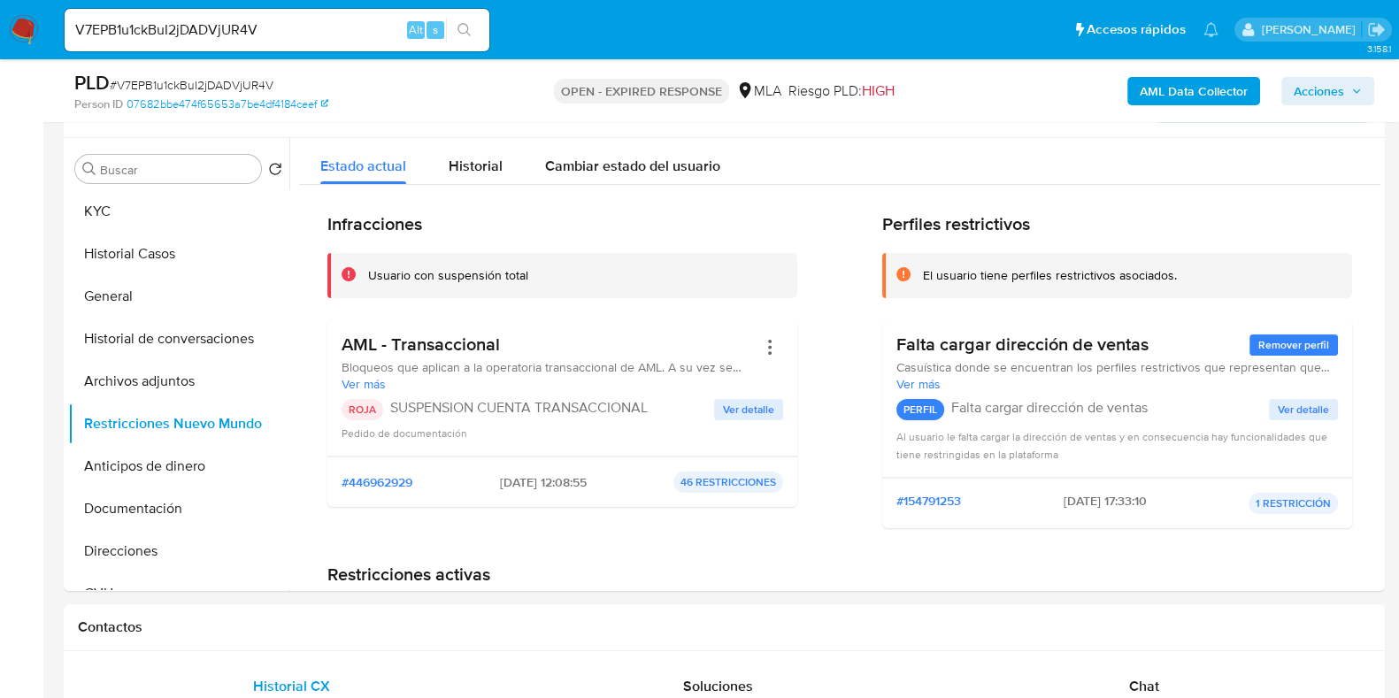
click at [724, 407] on span "Ver detalle" at bounding box center [748, 410] width 51 height 18
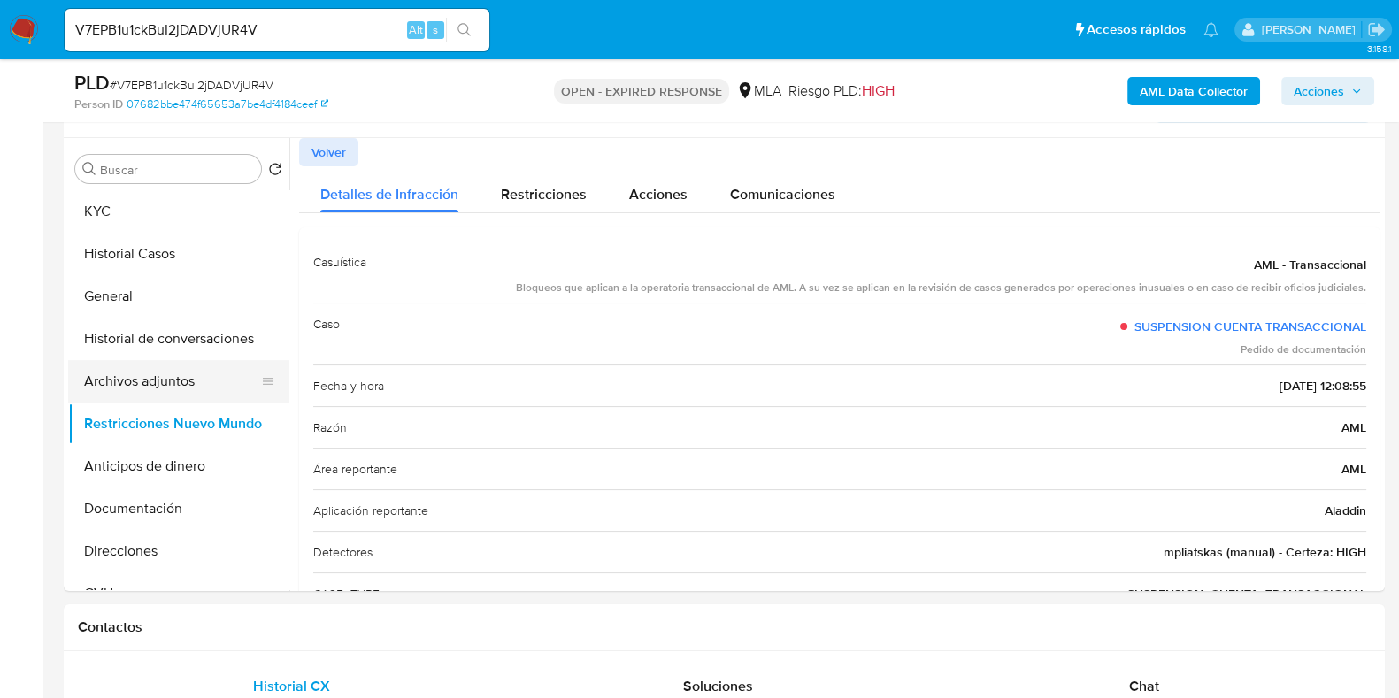
click at [135, 364] on button "Archivos adjuntos" at bounding box center [171, 381] width 207 height 42
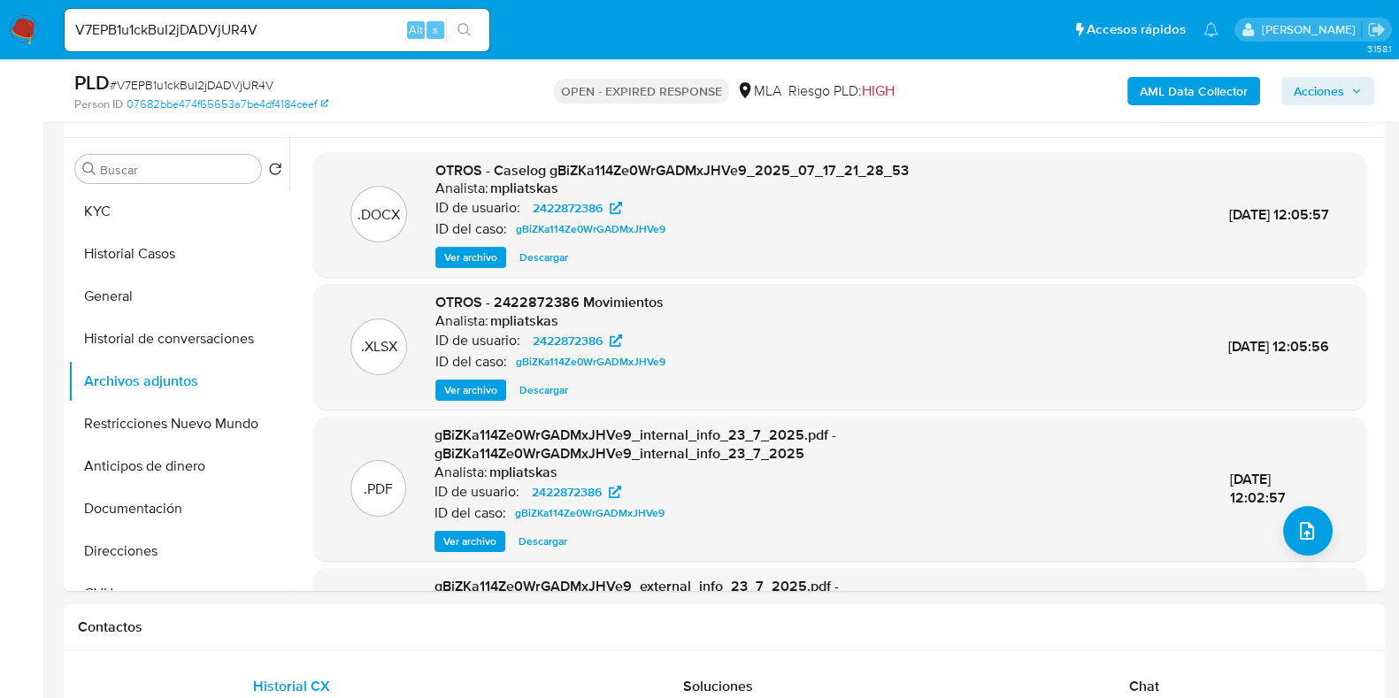
click at [472, 251] on span "Ver archivo" at bounding box center [470, 258] width 53 height 18
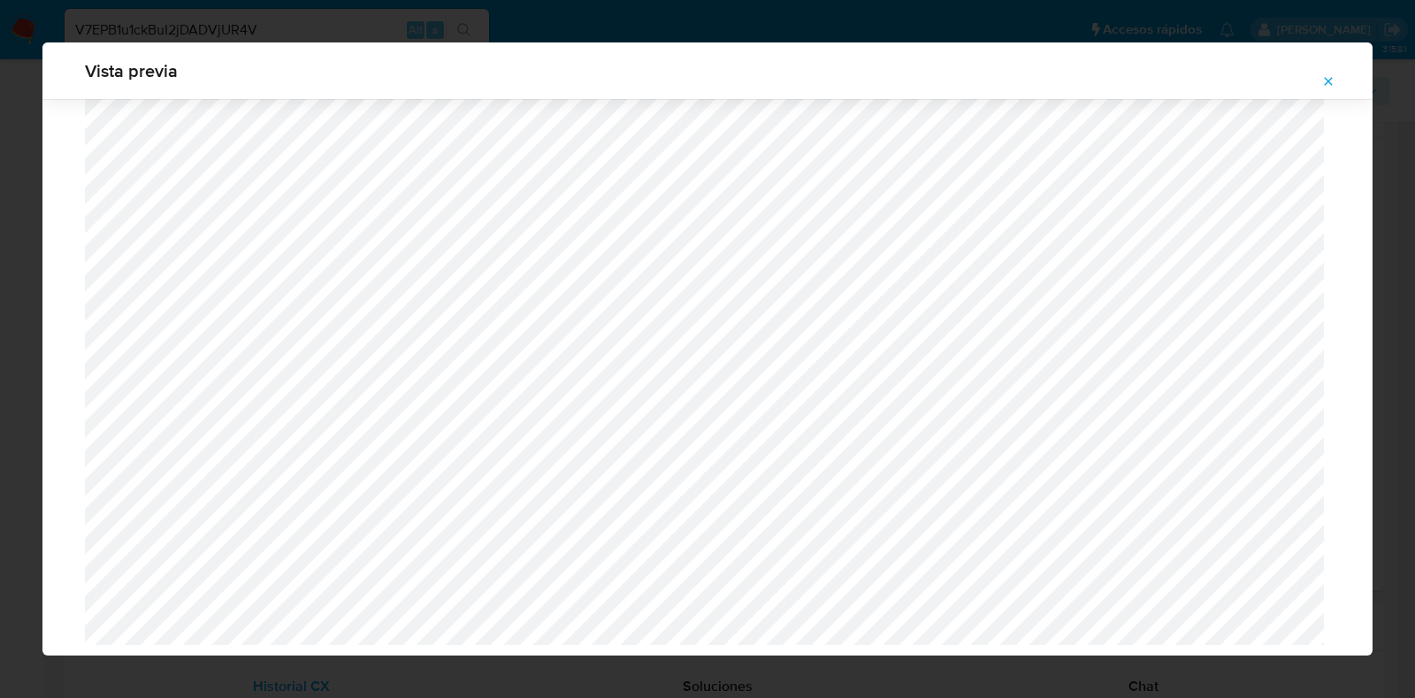
scroll to position [1490, 0]
click at [1328, 78] on icon "Attachment preview" at bounding box center [1329, 81] width 14 height 14
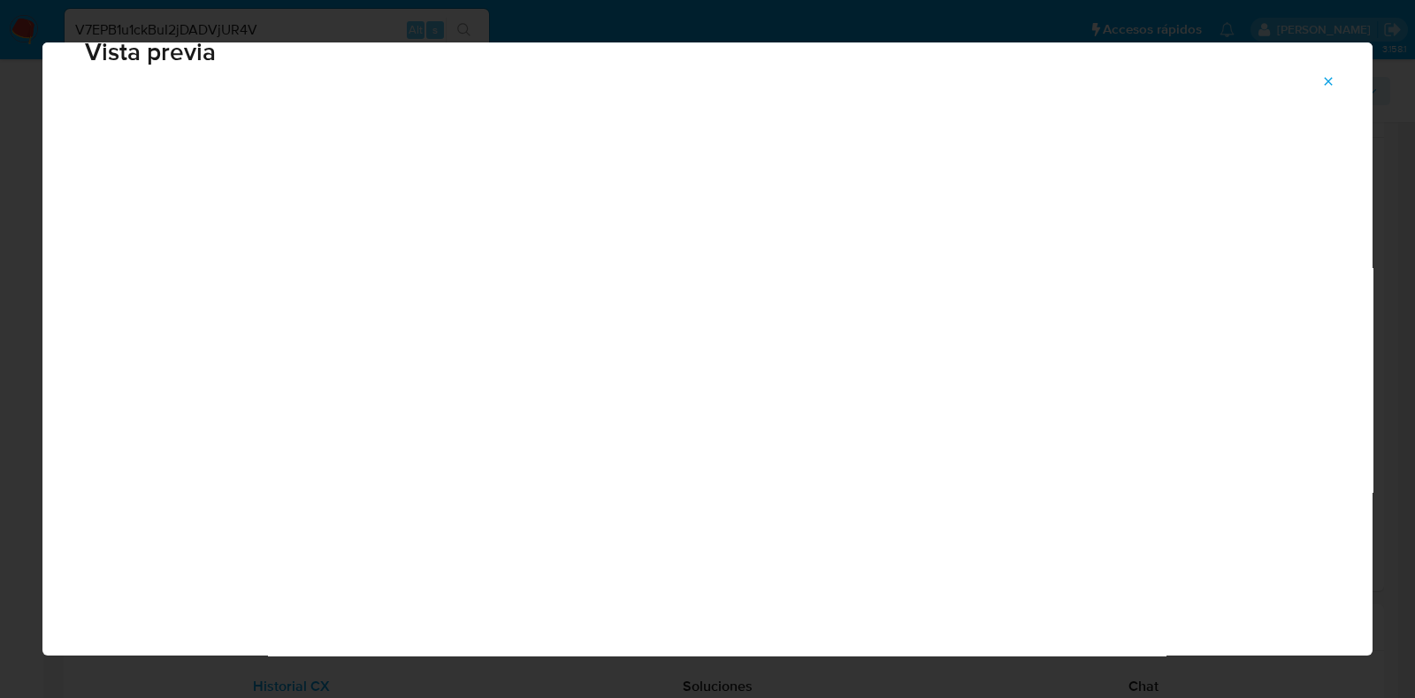
scroll to position [44, 0]
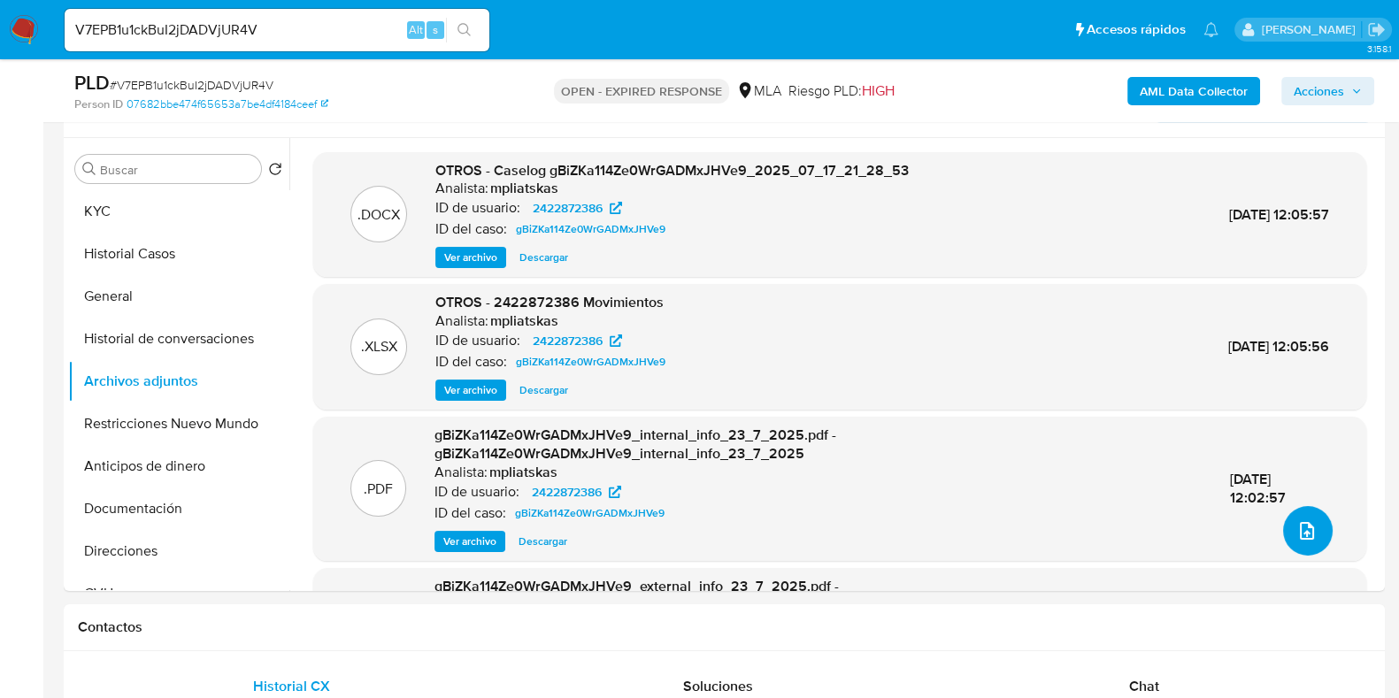
click at [1311, 524] on button "upload-file" at bounding box center [1308, 531] width 50 height 50
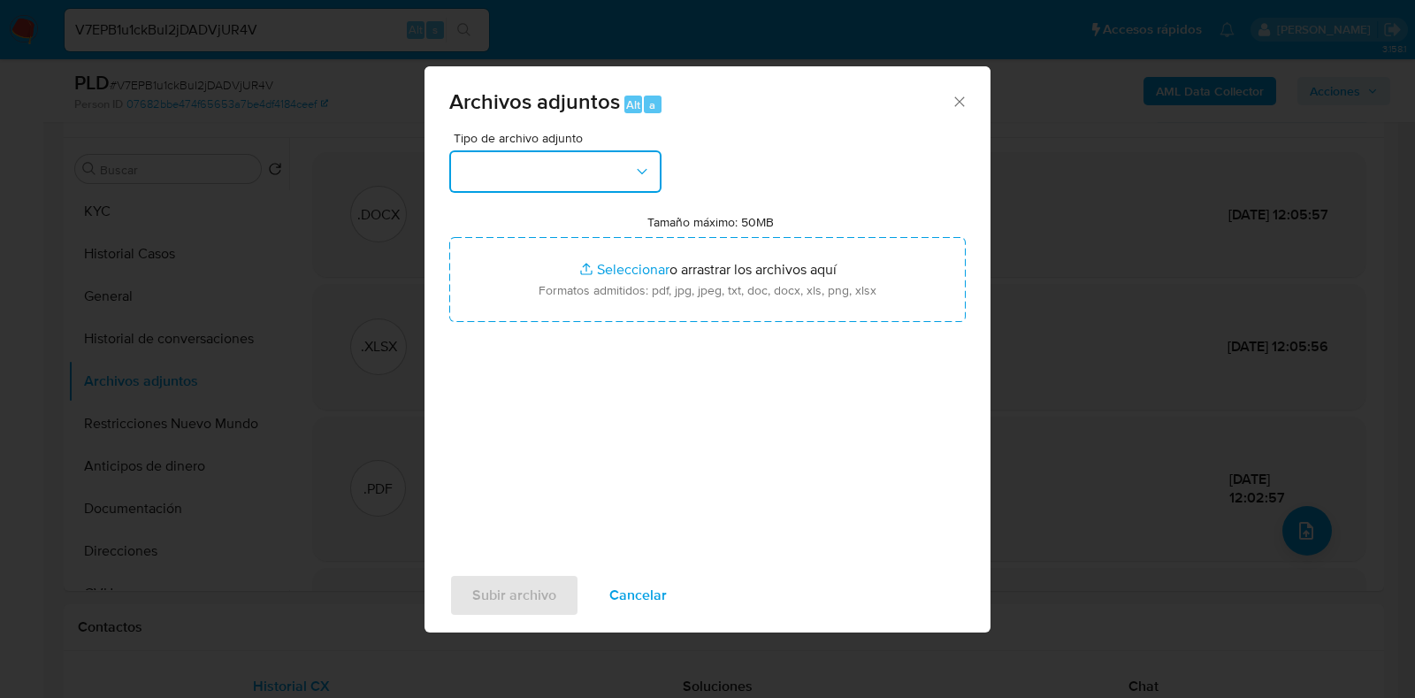
click at [611, 168] on button "button" at bounding box center [555, 171] width 212 height 42
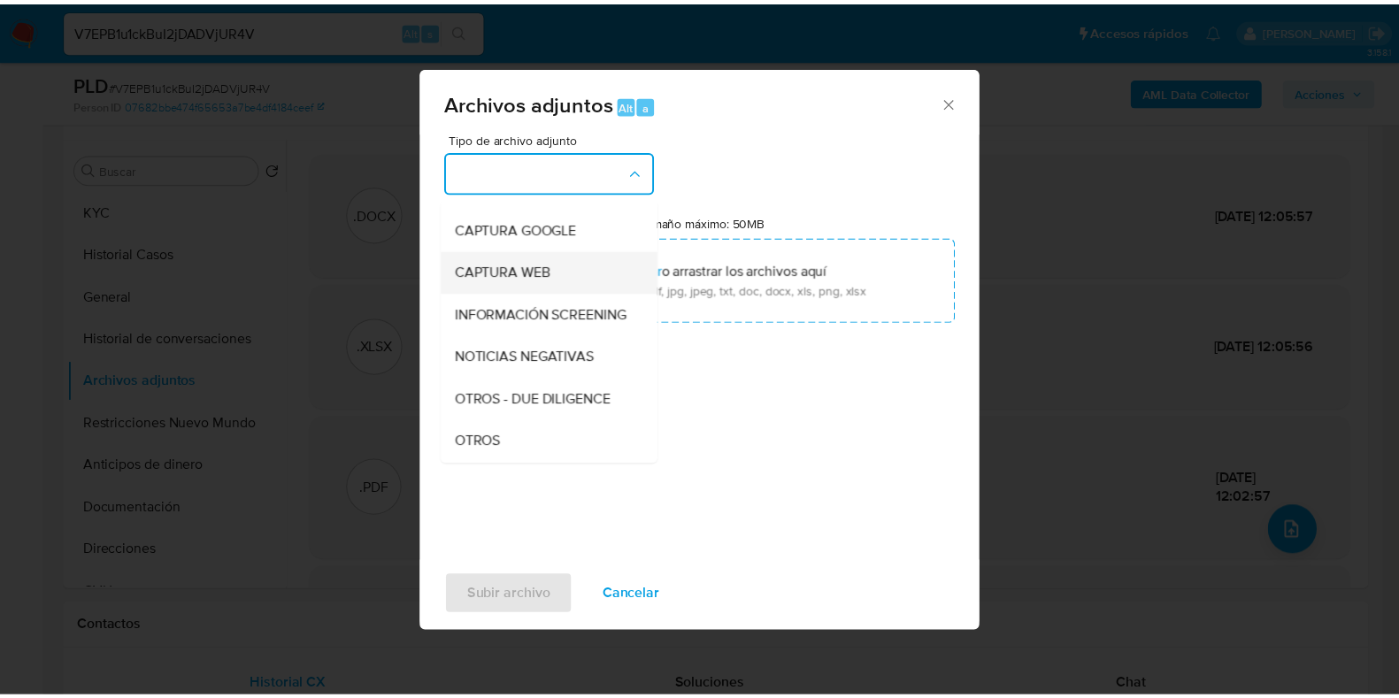
scroll to position [220, 0]
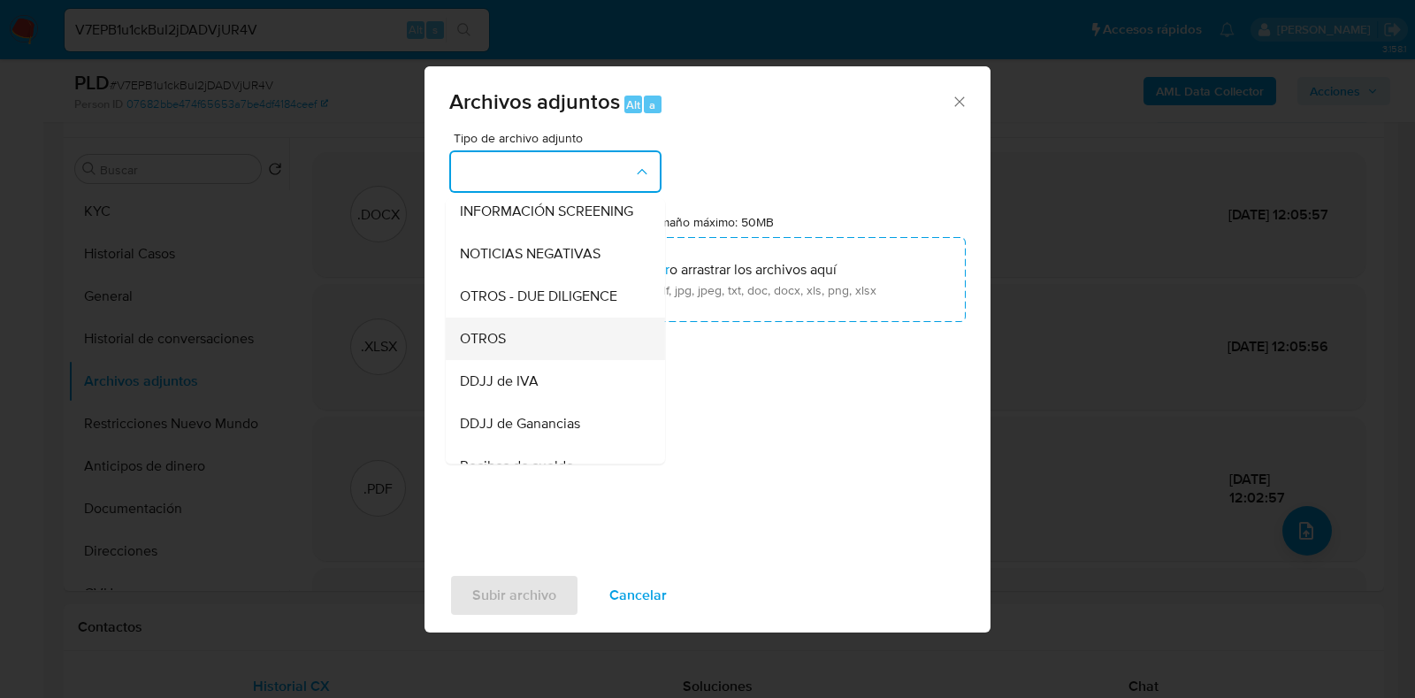
click at [561, 360] on div "OTROS" at bounding box center [550, 339] width 180 height 42
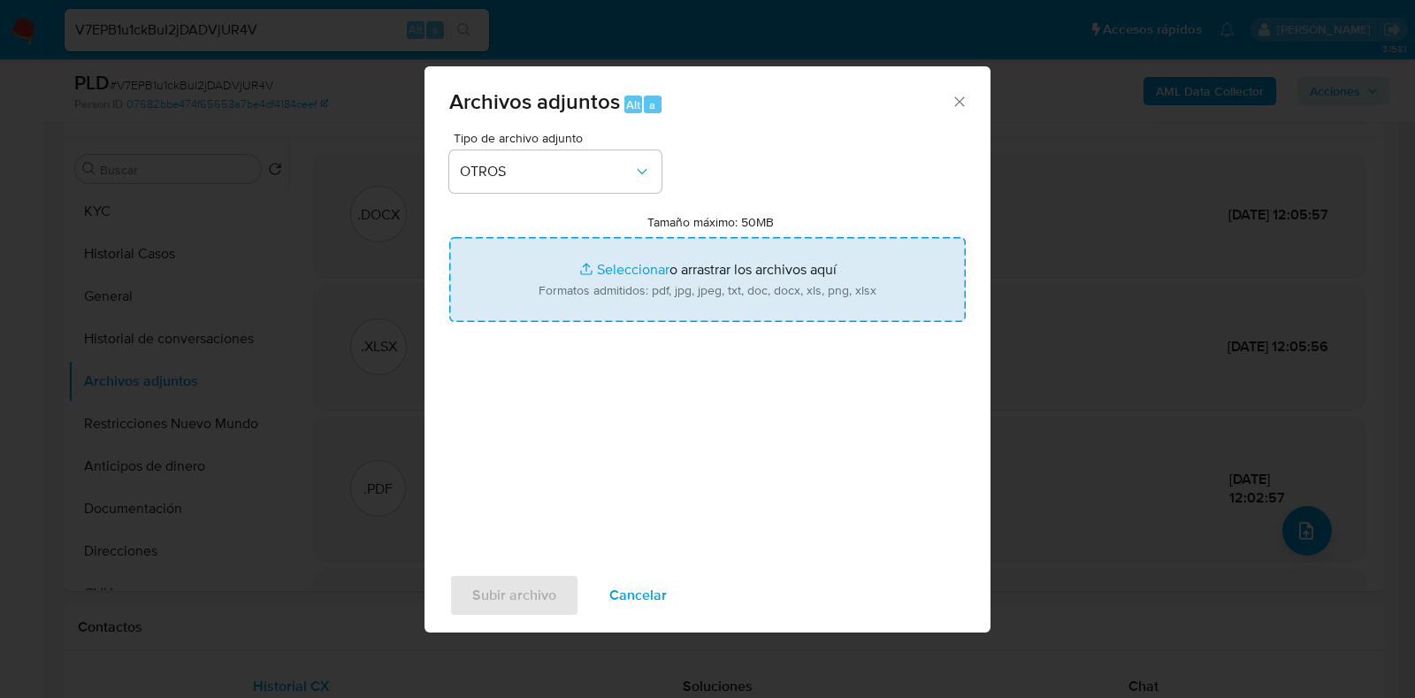
type input "C:\fakepath\Movimientos-Aladdin- Fabian Ezequiel Said.xlsx"
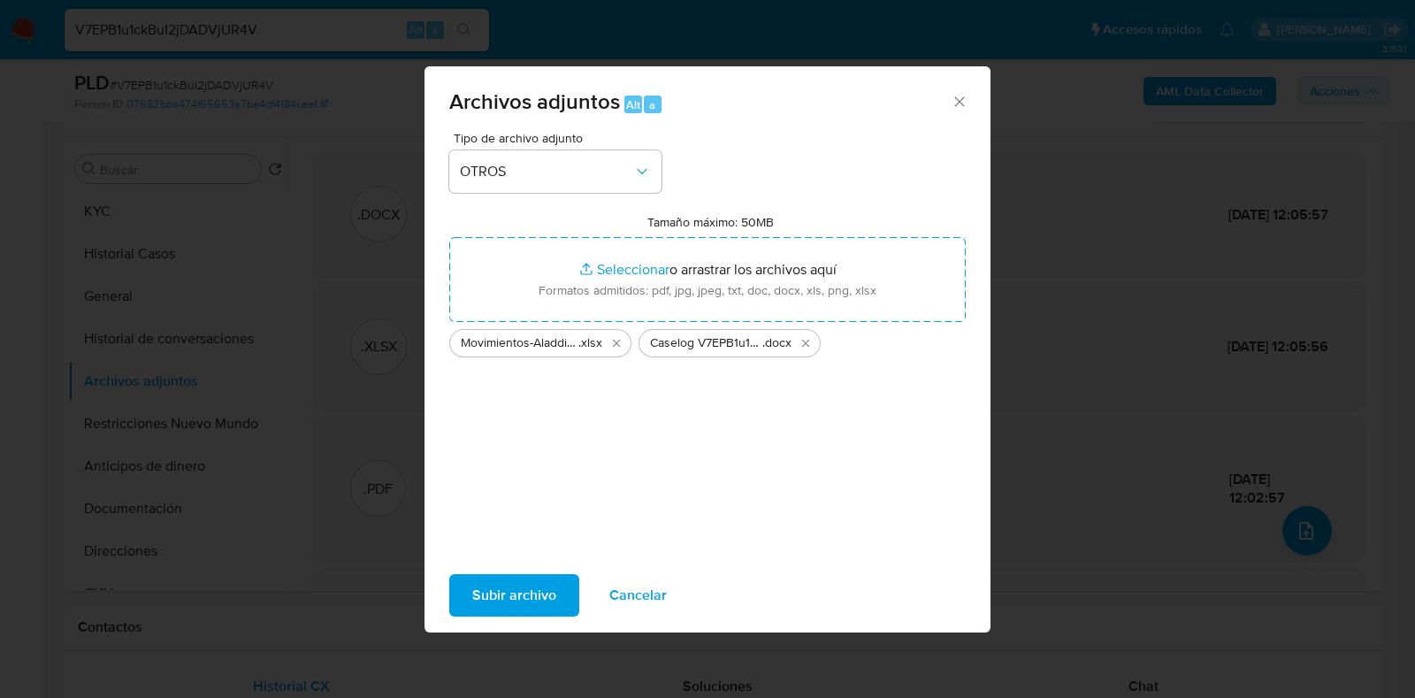
click at [511, 590] on span "Subir archivo" at bounding box center [514, 595] width 84 height 39
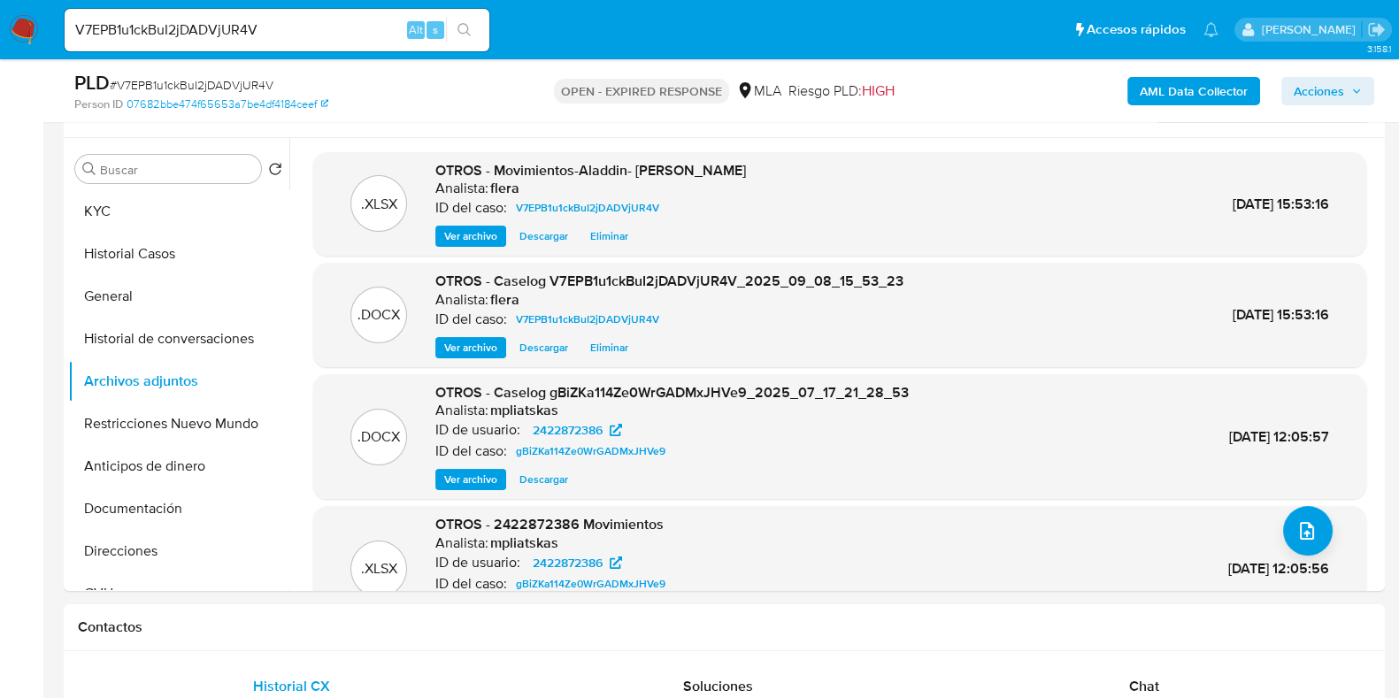
click at [1185, 86] on b "AML Data Collector" at bounding box center [1193, 91] width 108 height 28
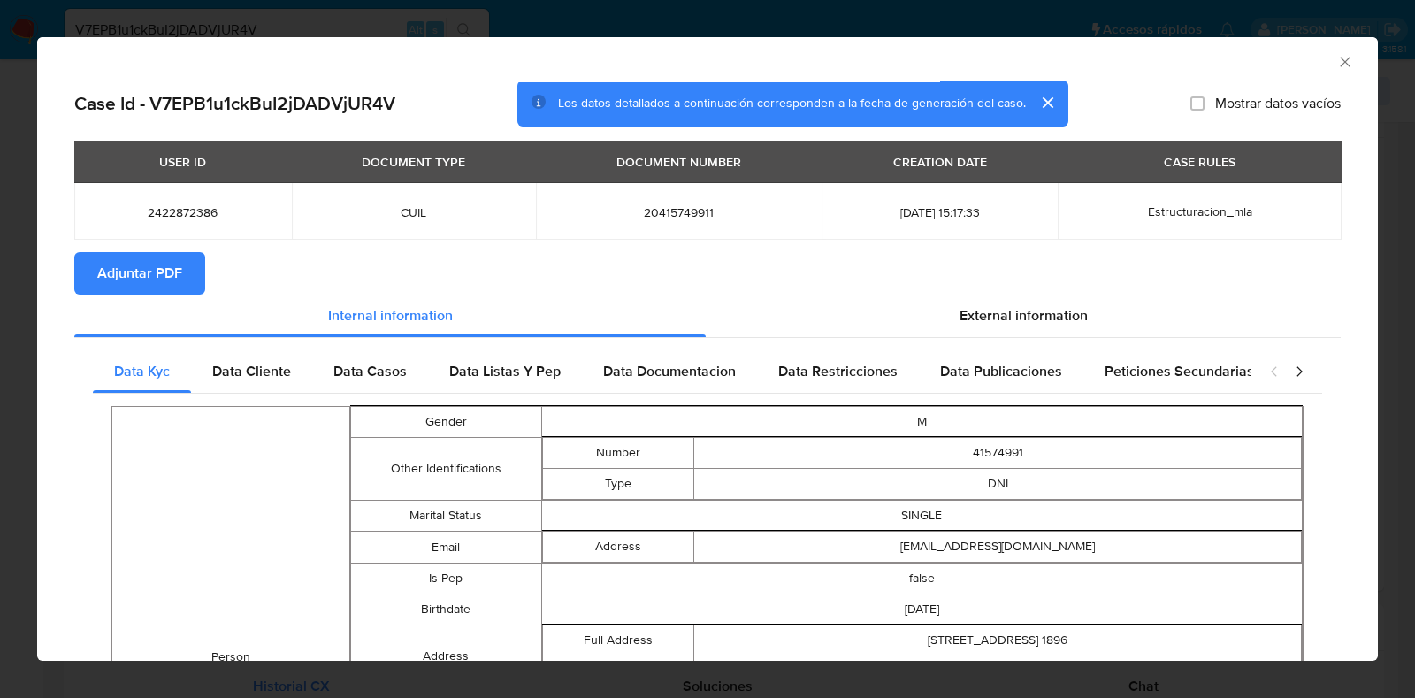
click at [126, 272] on span "Adjuntar PDF" at bounding box center [139, 273] width 85 height 39
click at [1337, 60] on icon "Cerrar ventana" at bounding box center [1346, 62] width 18 height 18
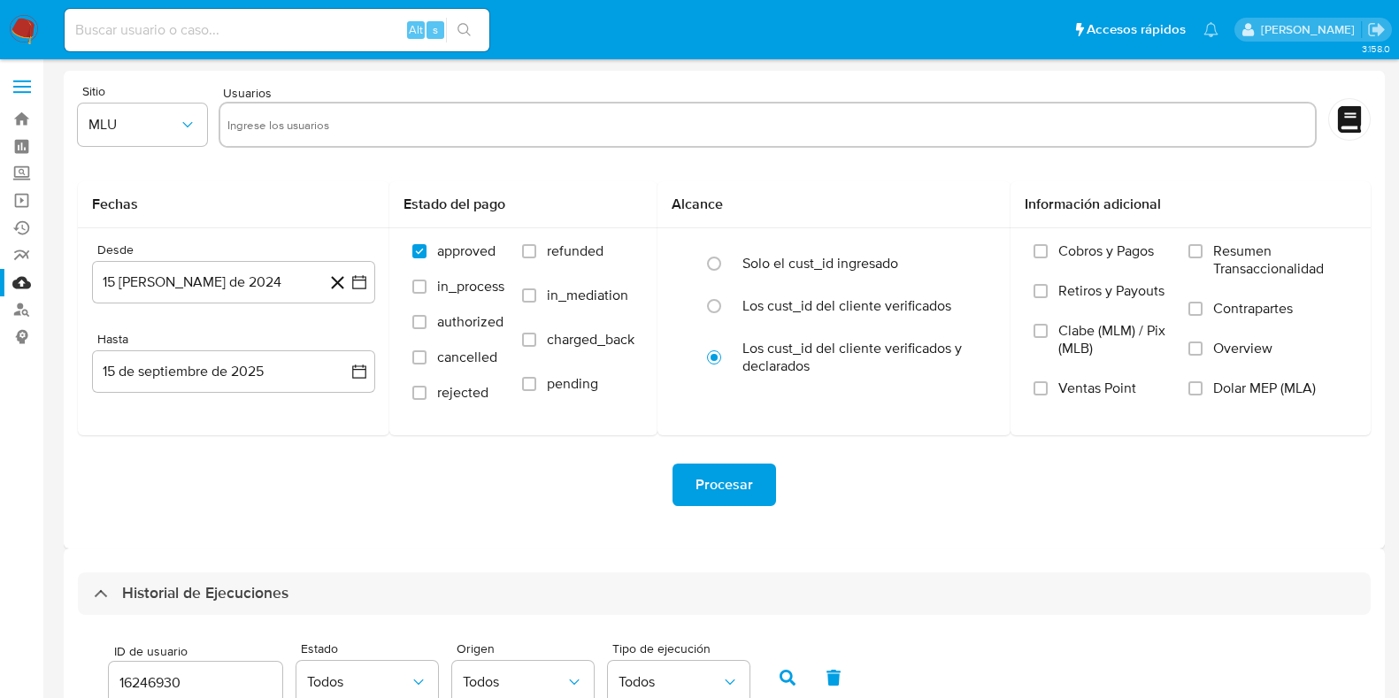
select select "10"
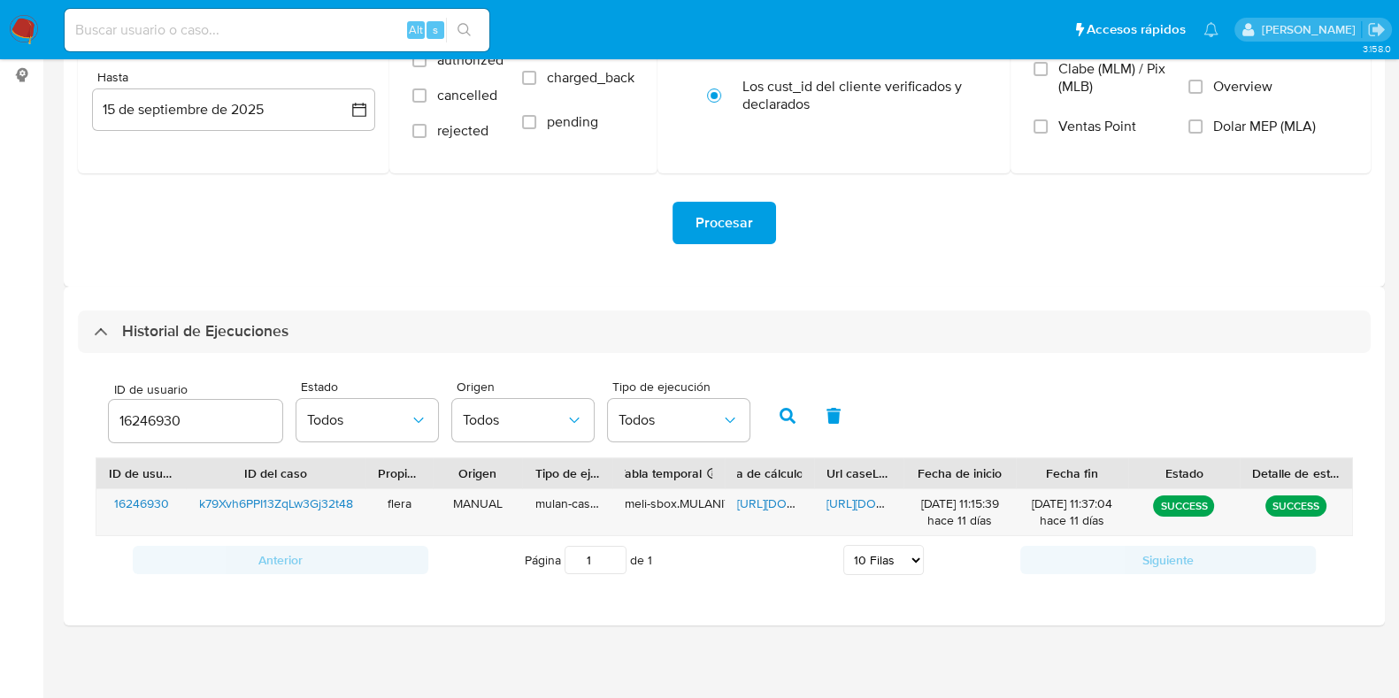
click at [164, 420] on input "16246930" at bounding box center [195, 421] width 173 height 23
type input "2422872386"
click at [781, 415] on icon "button" at bounding box center [787, 416] width 16 height 16
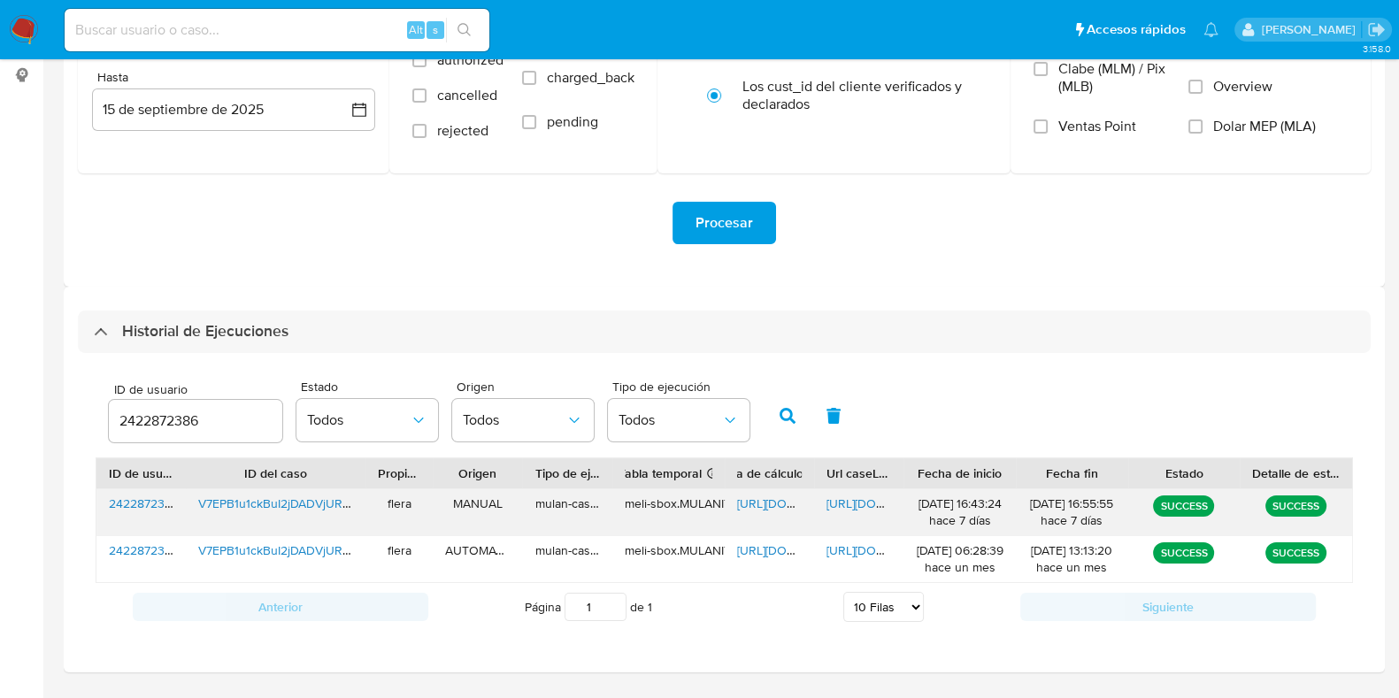
click at [768, 500] on span "https://docs.google.com/spreadsheets/d/1G3jPH_W3rDD2VbTy5I8A4J-MugiPQdAKkF5jP84…" at bounding box center [798, 503] width 122 height 18
click at [853, 494] on span "https://docs.google.com/document/d/17Pn_SFOiRYRRxBlN3zXELQmo063Fwfd88VSKWn9DvN4…" at bounding box center [887, 503] width 122 height 18
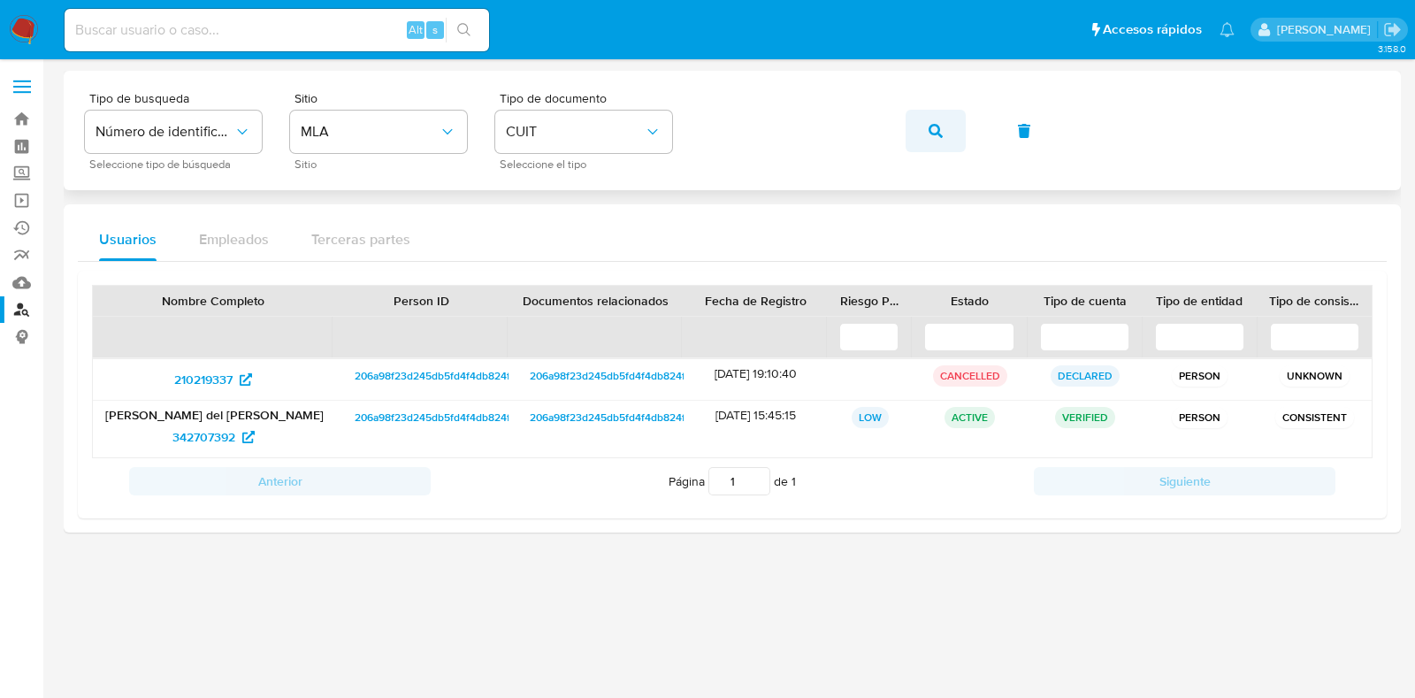
click at [933, 130] on icon "button" at bounding box center [936, 131] width 14 height 14
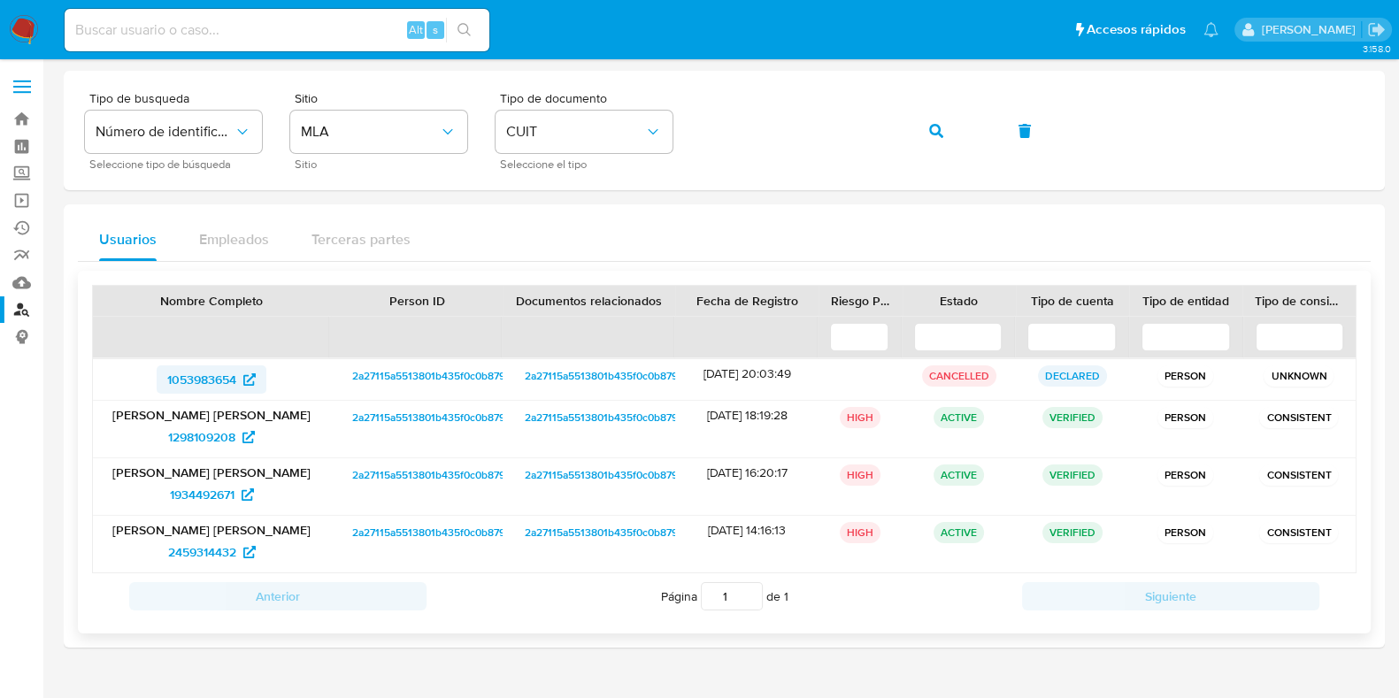
click at [230, 374] on span "1053983654" at bounding box center [201, 379] width 69 height 28
click at [195, 431] on span "1298109208" at bounding box center [201, 437] width 67 height 28
click at [208, 498] on span "1934492671" at bounding box center [202, 494] width 65 height 28
click at [209, 559] on span "2459314432" at bounding box center [202, 552] width 68 height 28
click at [929, 126] on icon "button" at bounding box center [936, 131] width 14 height 14
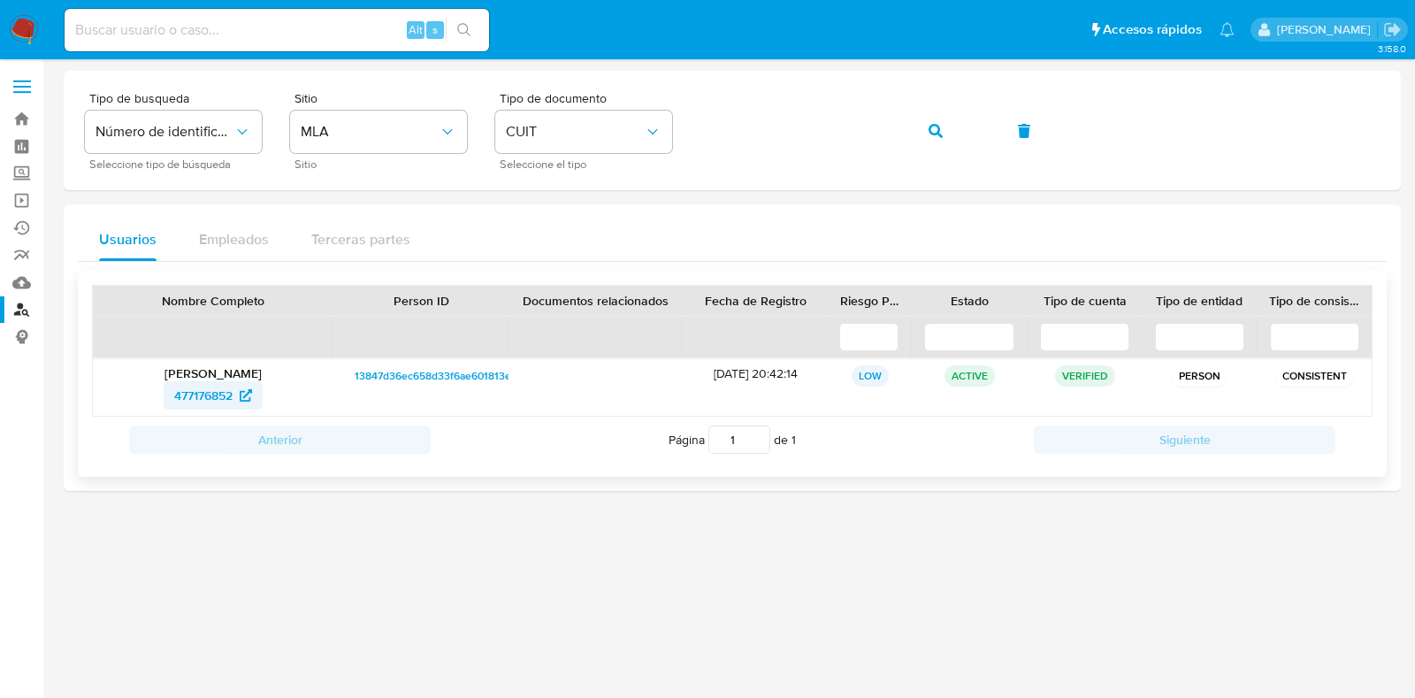
click at [218, 400] on span "477176852" at bounding box center [203, 395] width 58 height 28
click at [935, 136] on icon "button" at bounding box center [936, 131] width 14 height 14
click at [195, 392] on span "362801080" at bounding box center [204, 395] width 64 height 28
click at [936, 134] on icon "button" at bounding box center [936, 131] width 14 height 14
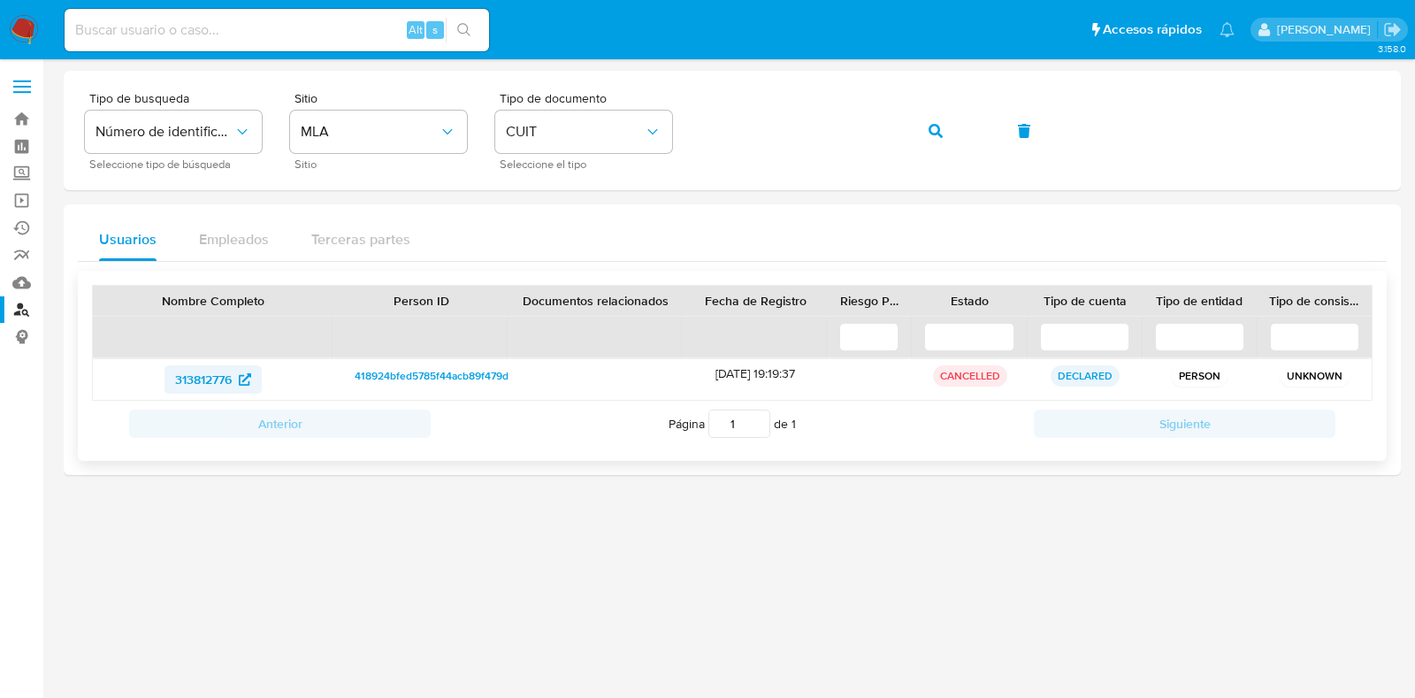
click at [232, 385] on span "313812776" at bounding box center [203, 379] width 57 height 28
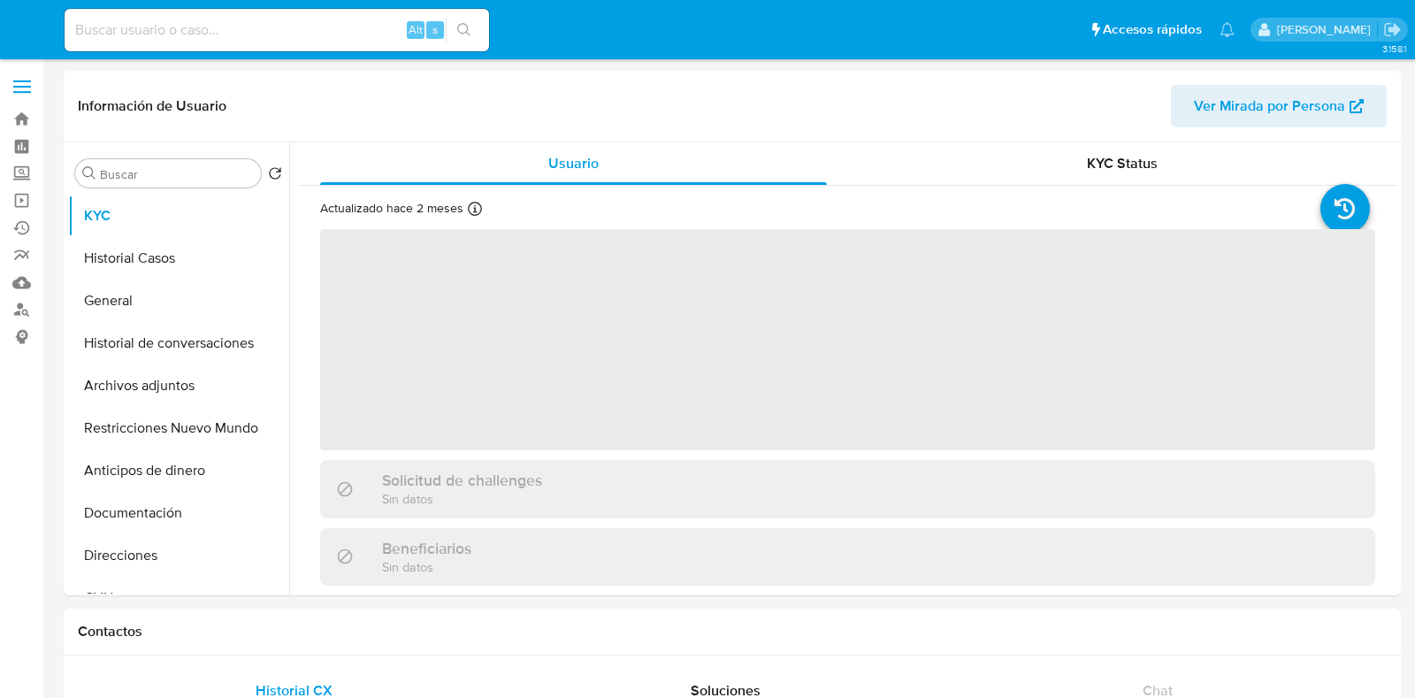
select select "10"
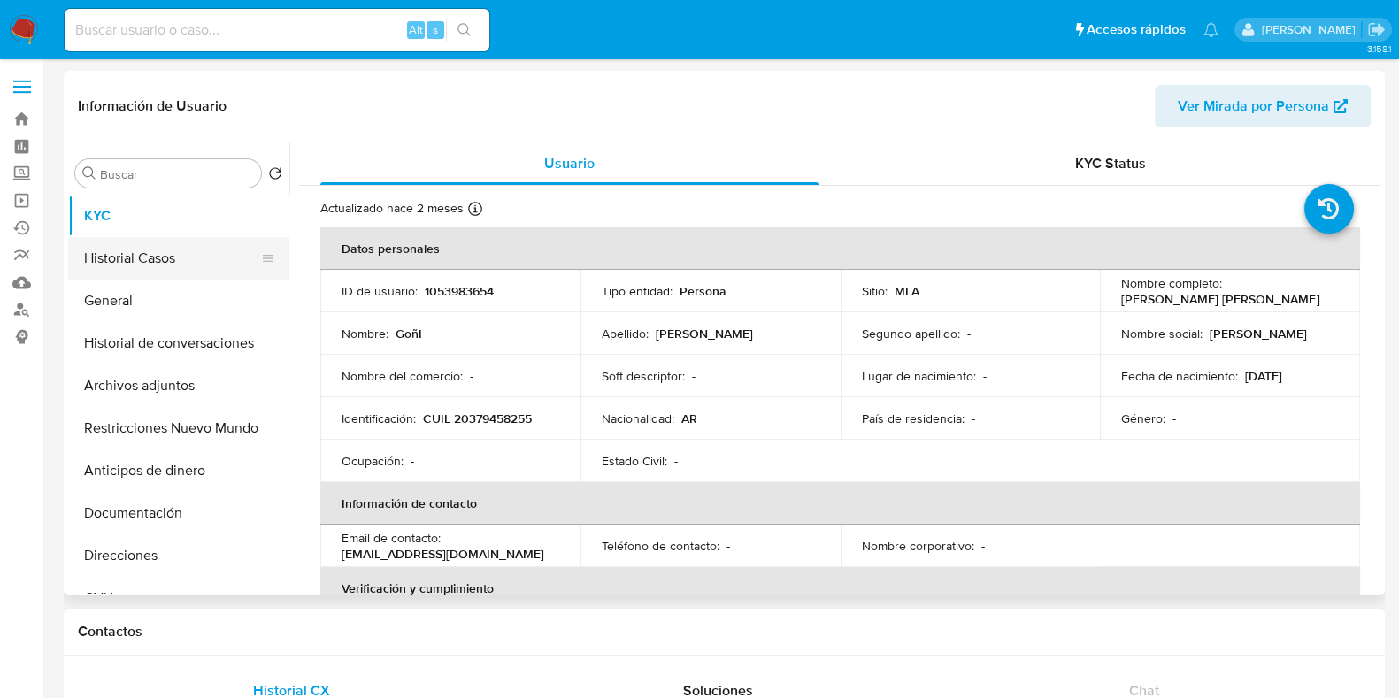
click at [182, 272] on button "Historial Casos" at bounding box center [171, 258] width 207 height 42
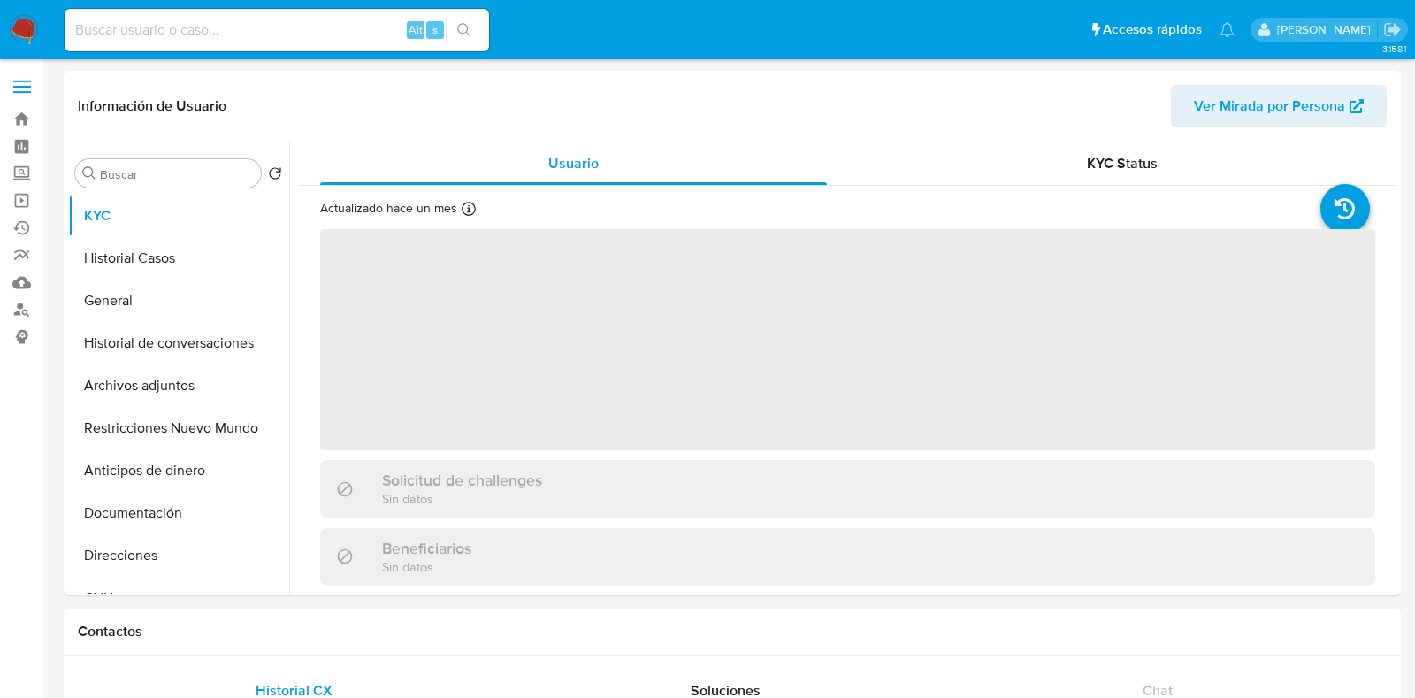
select select "10"
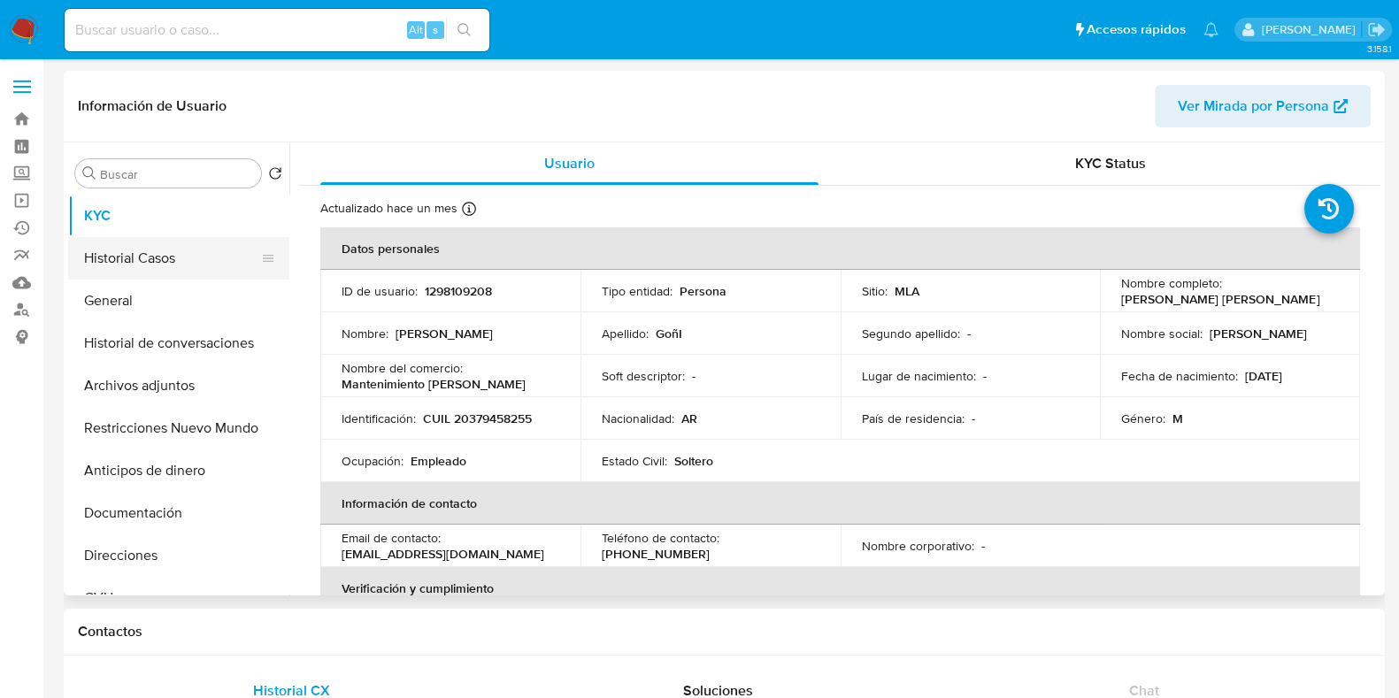
click at [150, 251] on button "Historial Casos" at bounding box center [171, 258] width 207 height 42
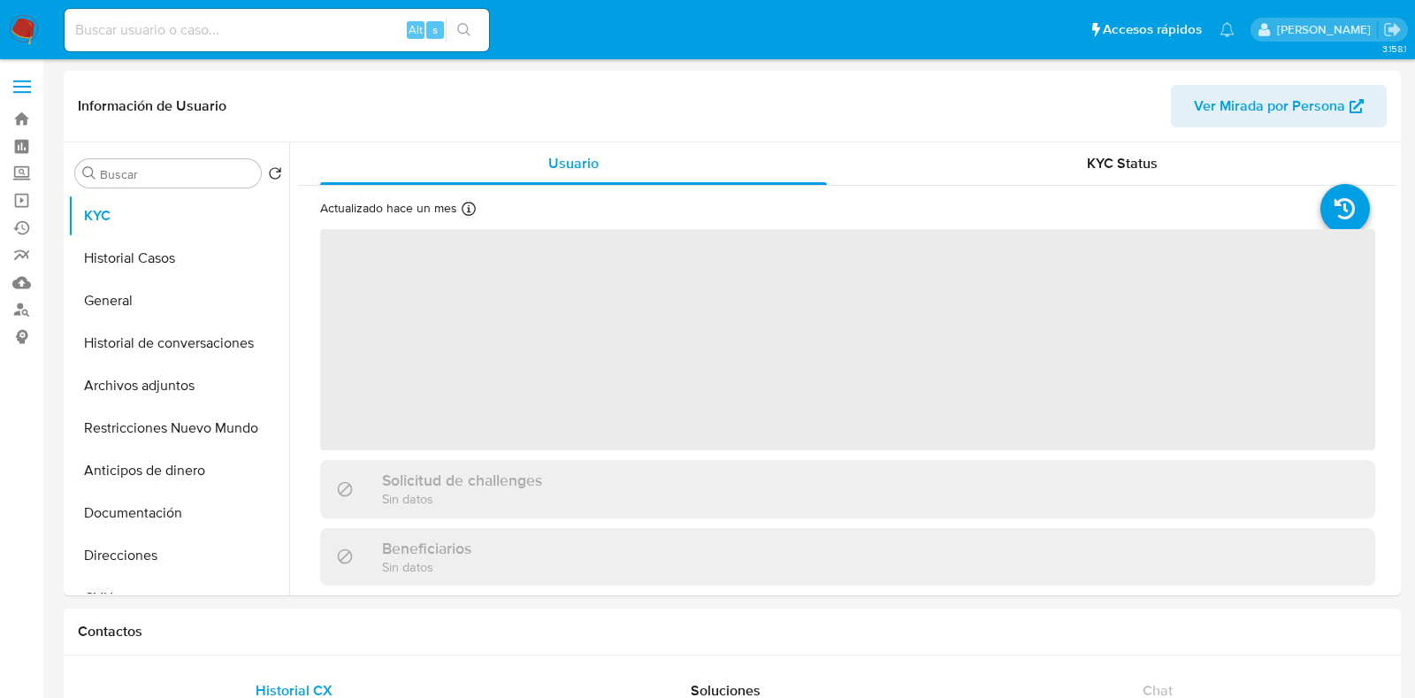
select select "10"
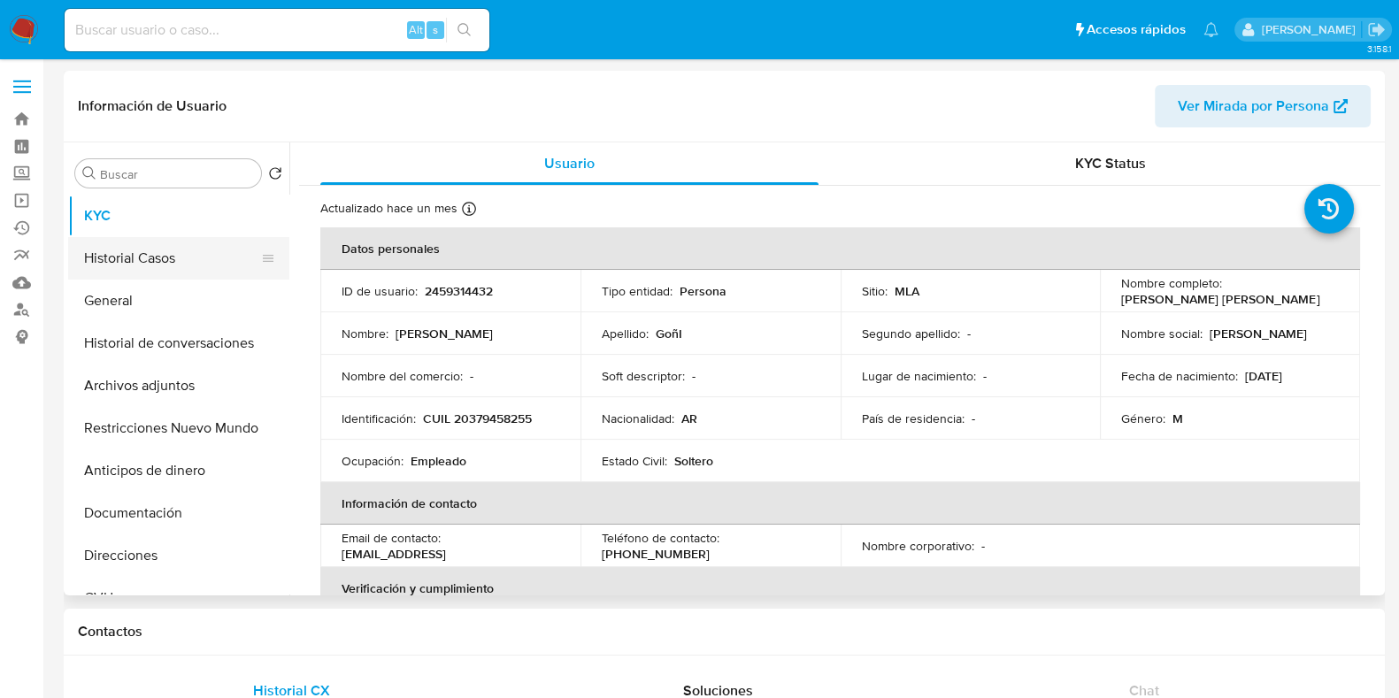
click at [141, 266] on button "Historial Casos" at bounding box center [171, 258] width 207 height 42
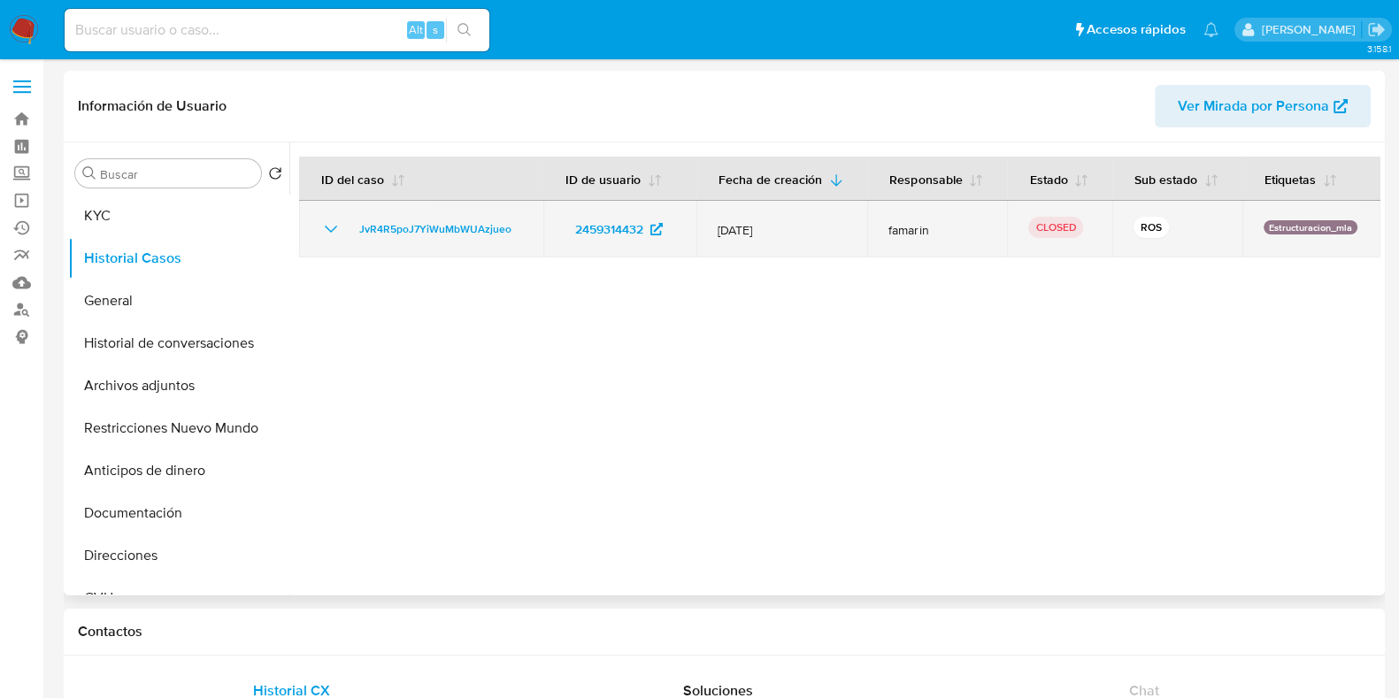
click at [333, 227] on icon "Mostrar/Ocultar" at bounding box center [331, 229] width 12 height 7
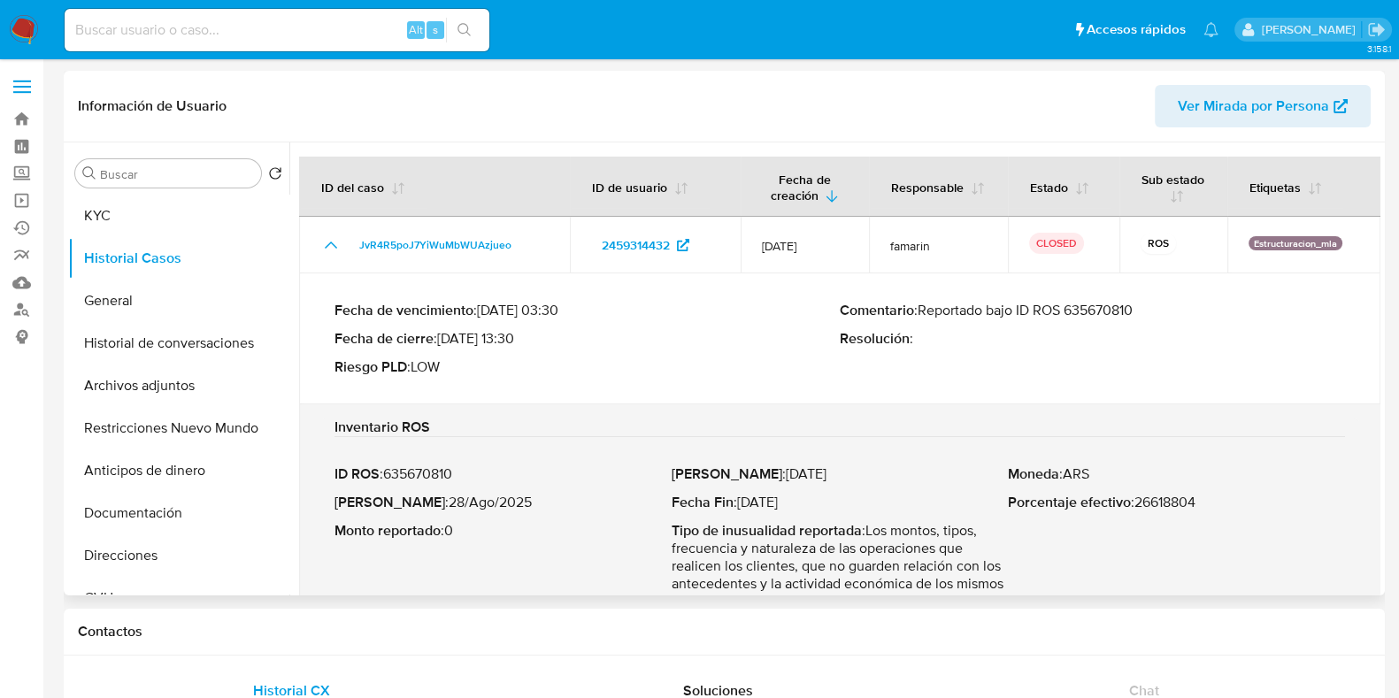
drag, startPoint x: 1146, startPoint y: 311, endPoint x: 923, endPoint y: 314, distance: 223.8
click at [923, 314] on p "Comentario : Reportado bajo ID ROS 635670810" at bounding box center [1091, 311] width 505 height 18
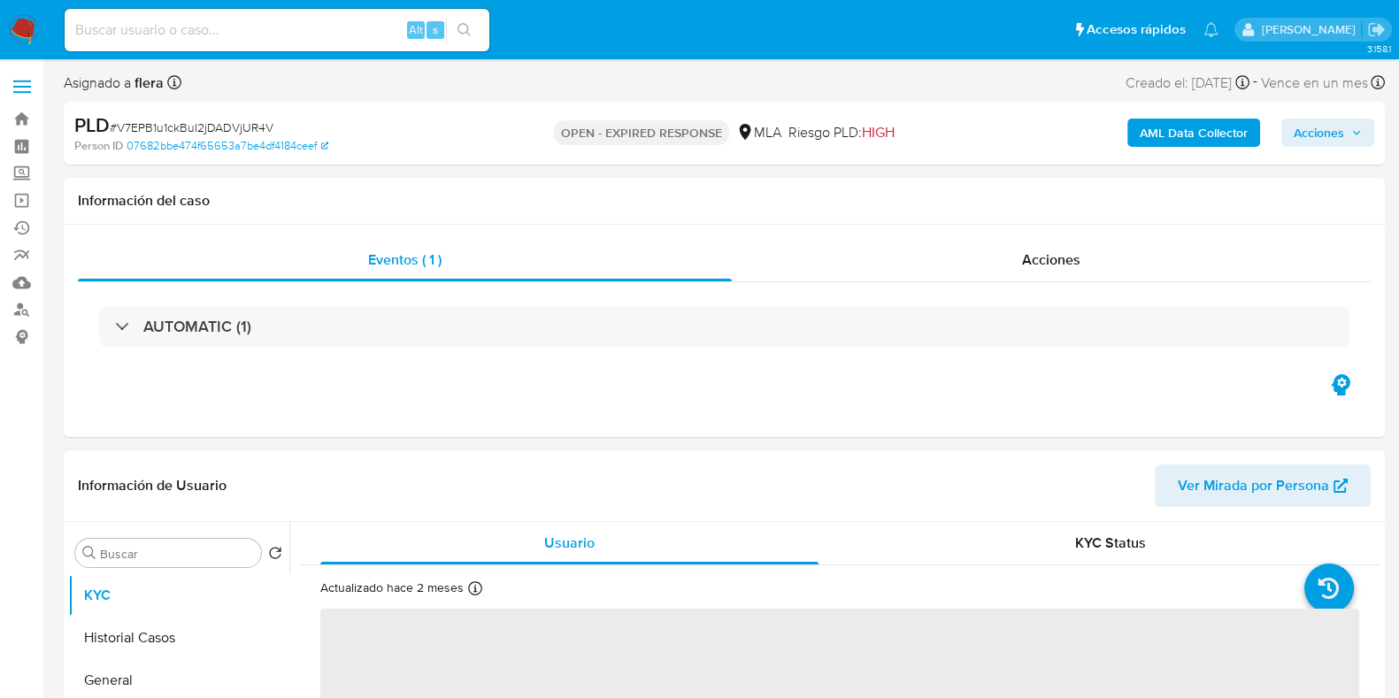
select select "10"
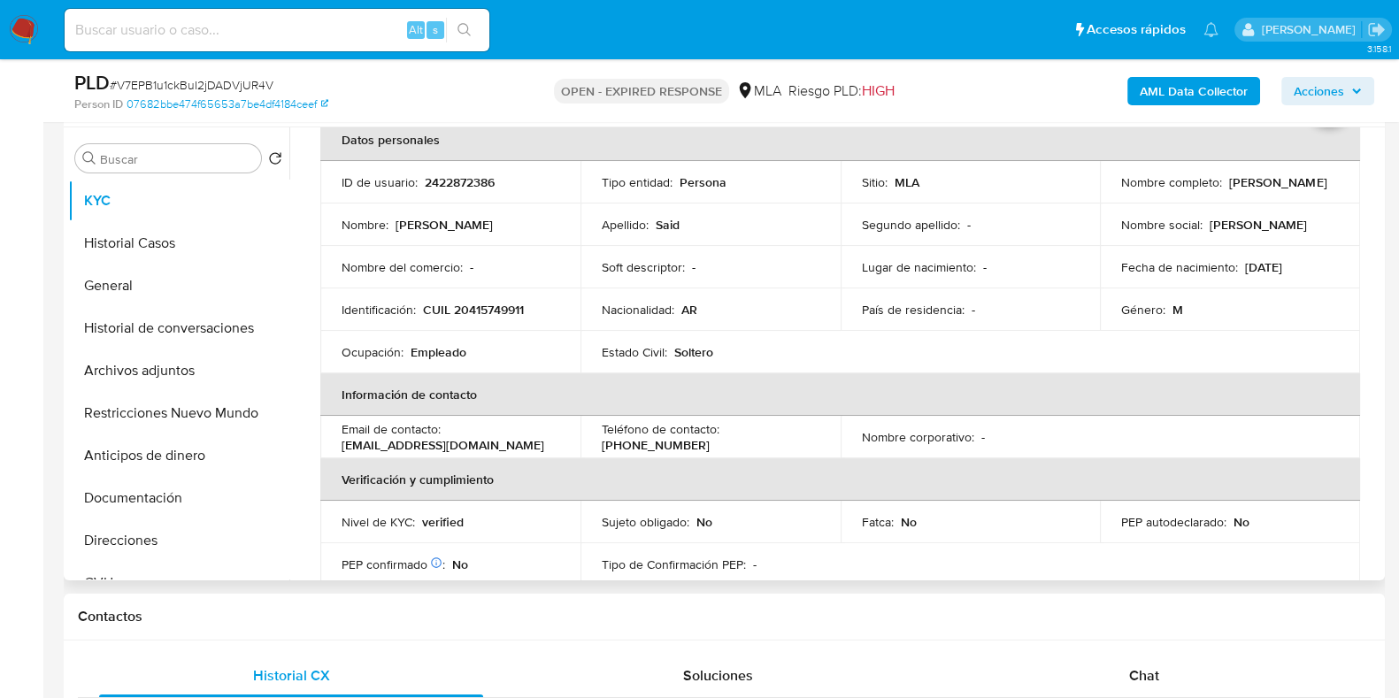
scroll to position [220, 0]
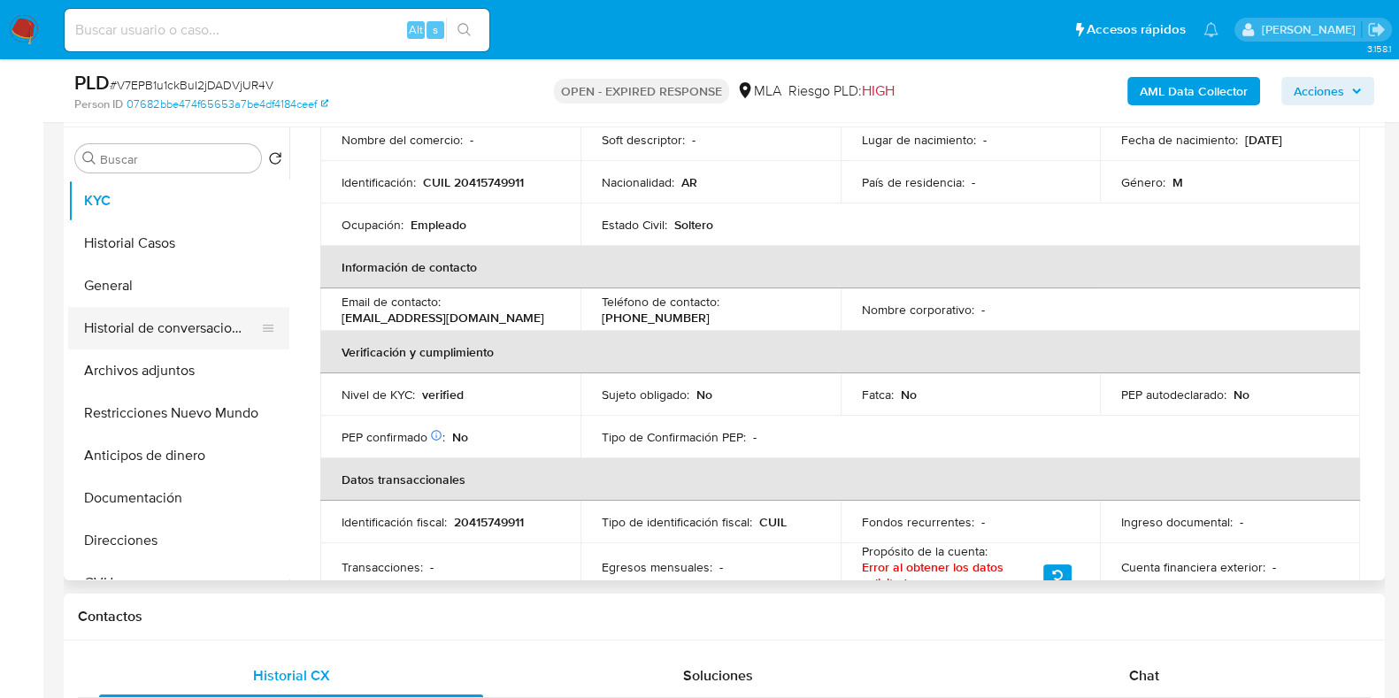
click at [128, 348] on button "Historial de conversaciones" at bounding box center [171, 328] width 207 height 42
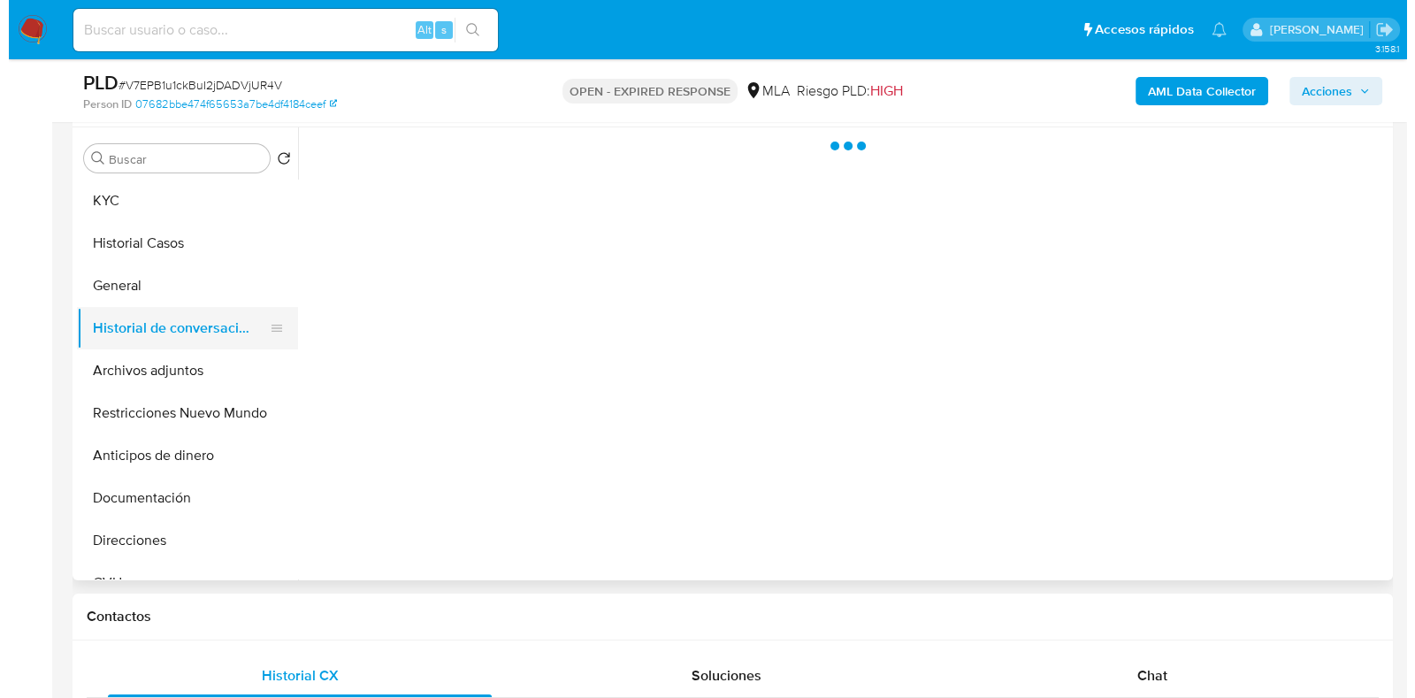
scroll to position [0, 0]
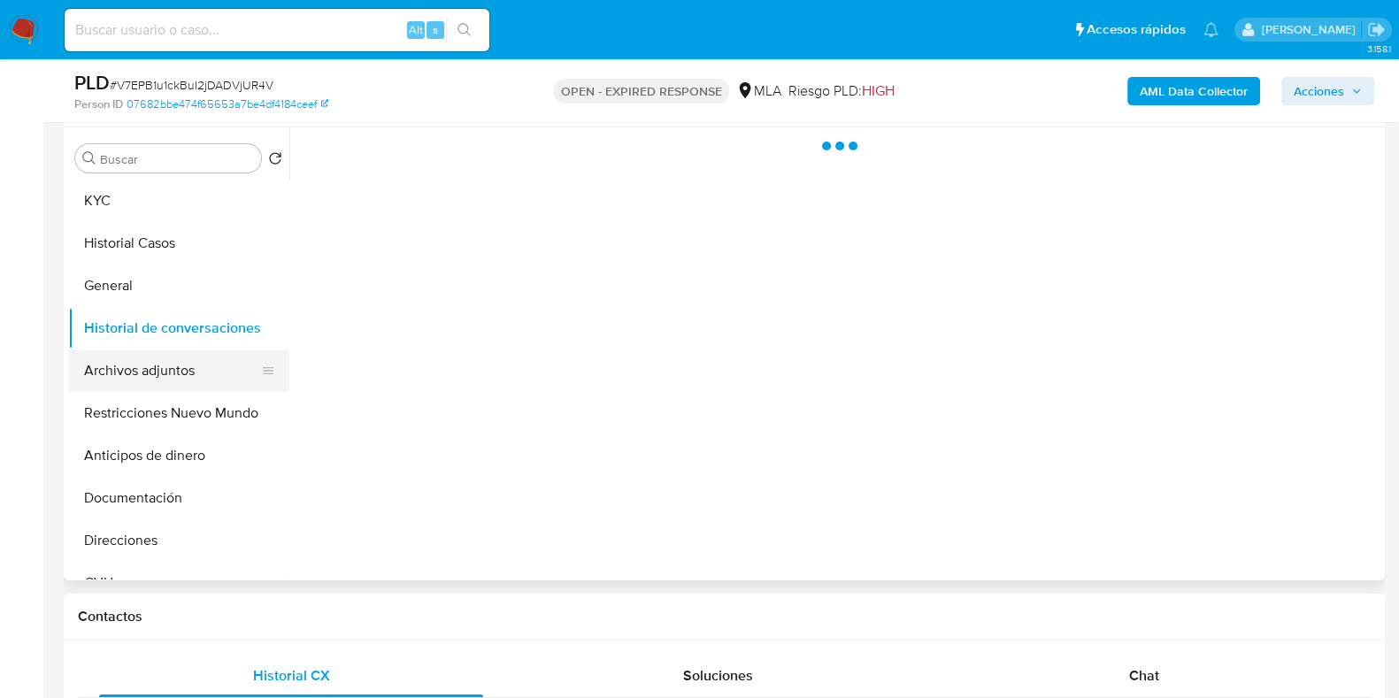
click at [128, 373] on button "Archivos adjuntos" at bounding box center [171, 370] width 207 height 42
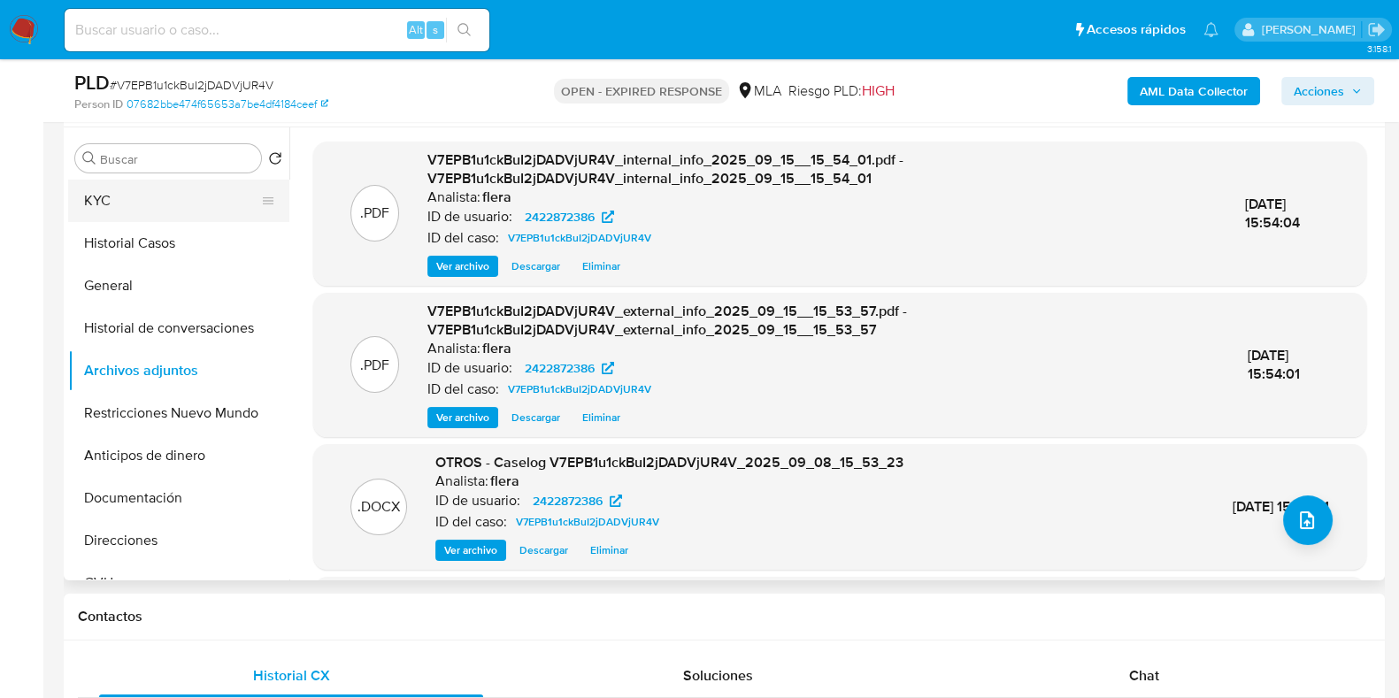
click at [169, 208] on button "KYC" at bounding box center [171, 201] width 207 height 42
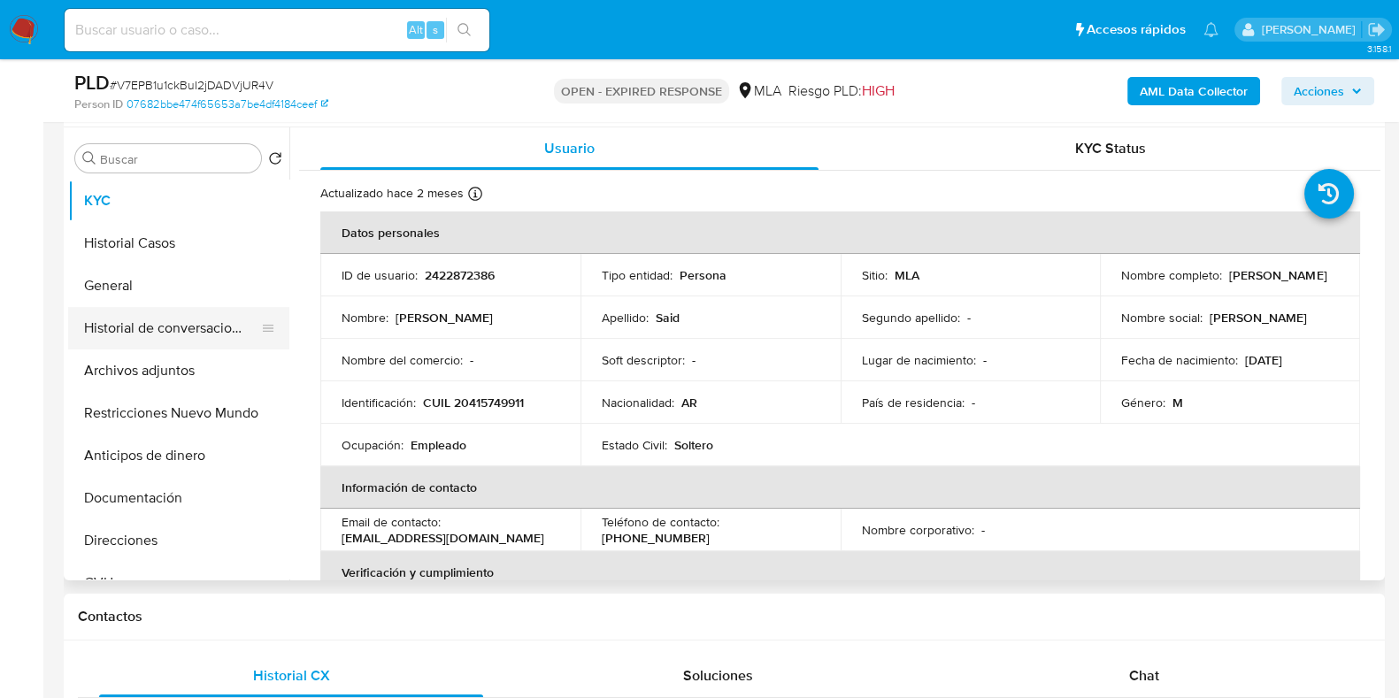
click at [181, 333] on button "Historial de conversaciones" at bounding box center [171, 328] width 207 height 42
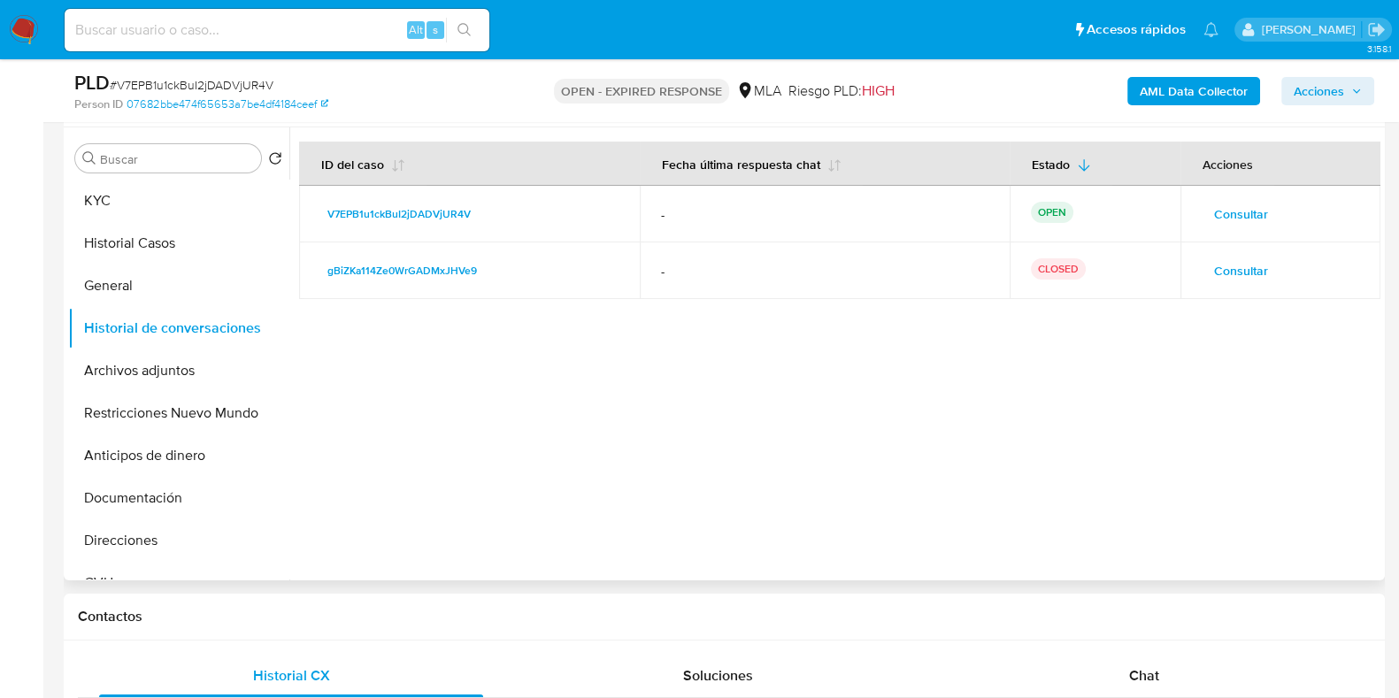
click at [1222, 216] on span "Consultar" at bounding box center [1241, 214] width 54 height 25
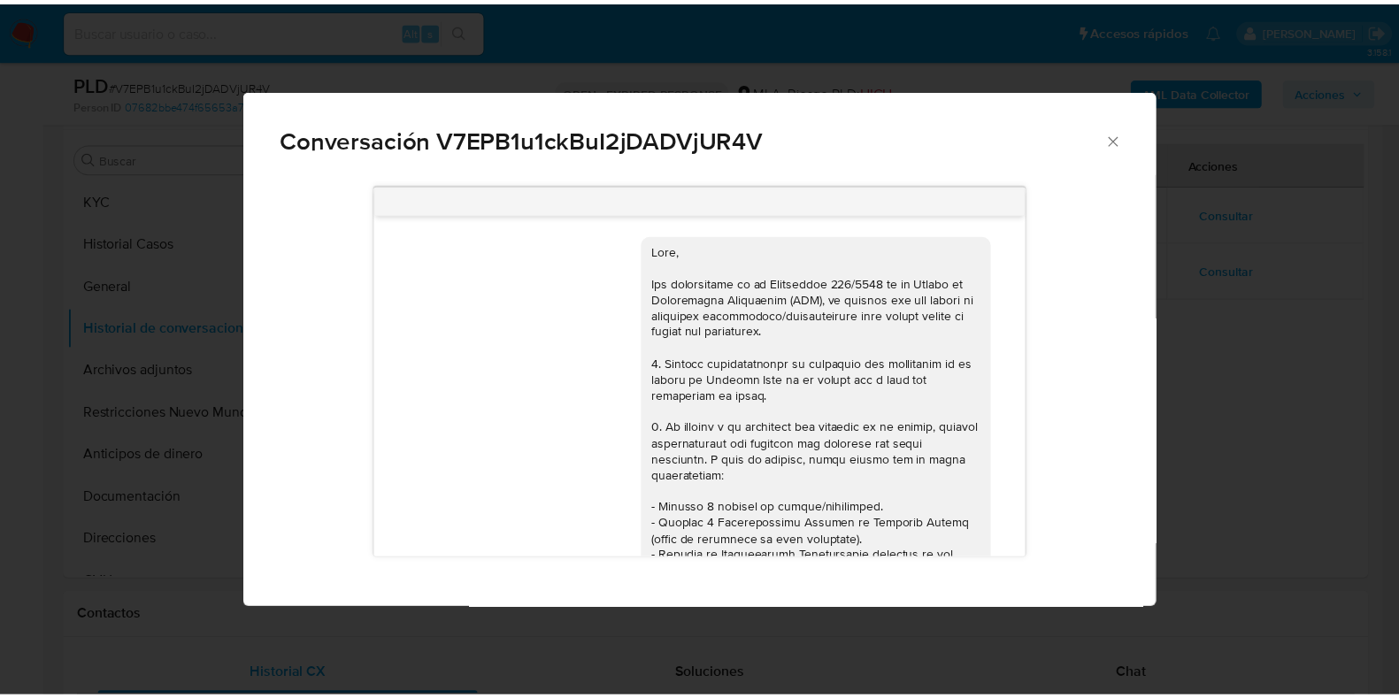
scroll to position [1047, 0]
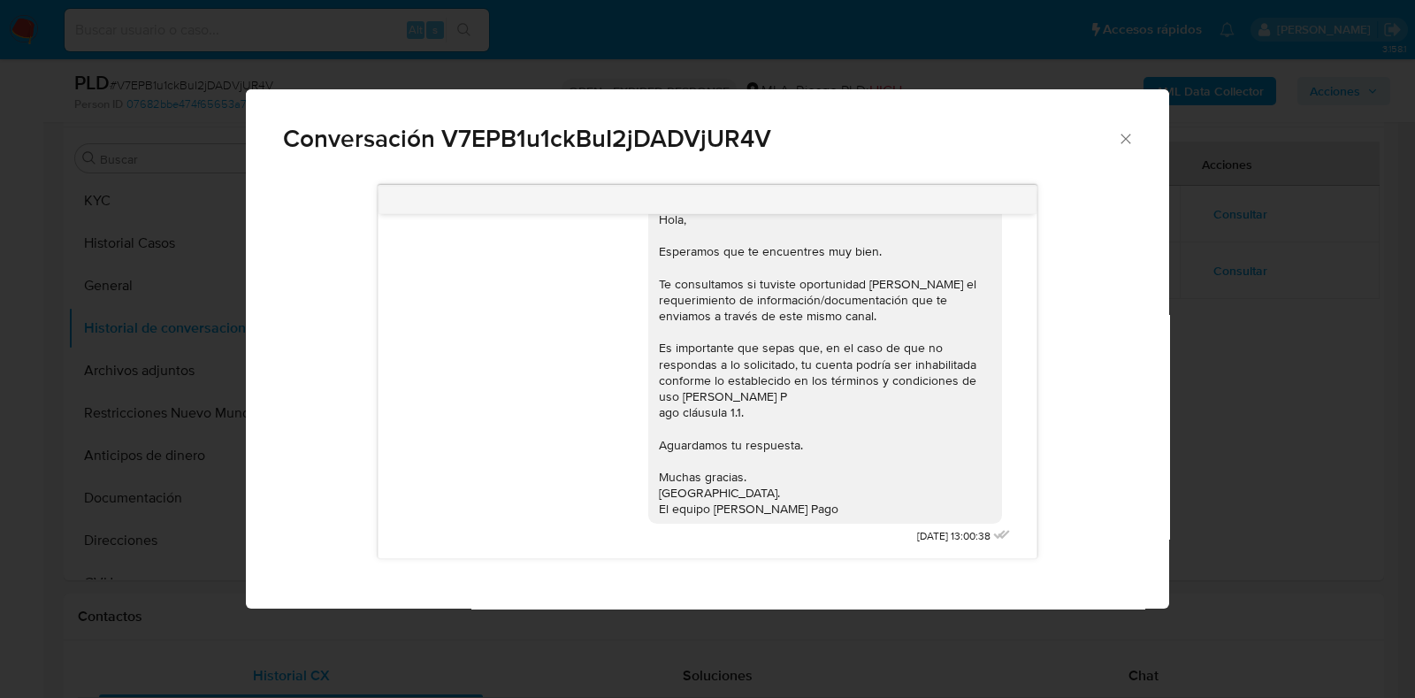
click at [1123, 132] on icon "Cerrar" at bounding box center [1126, 139] width 18 height 18
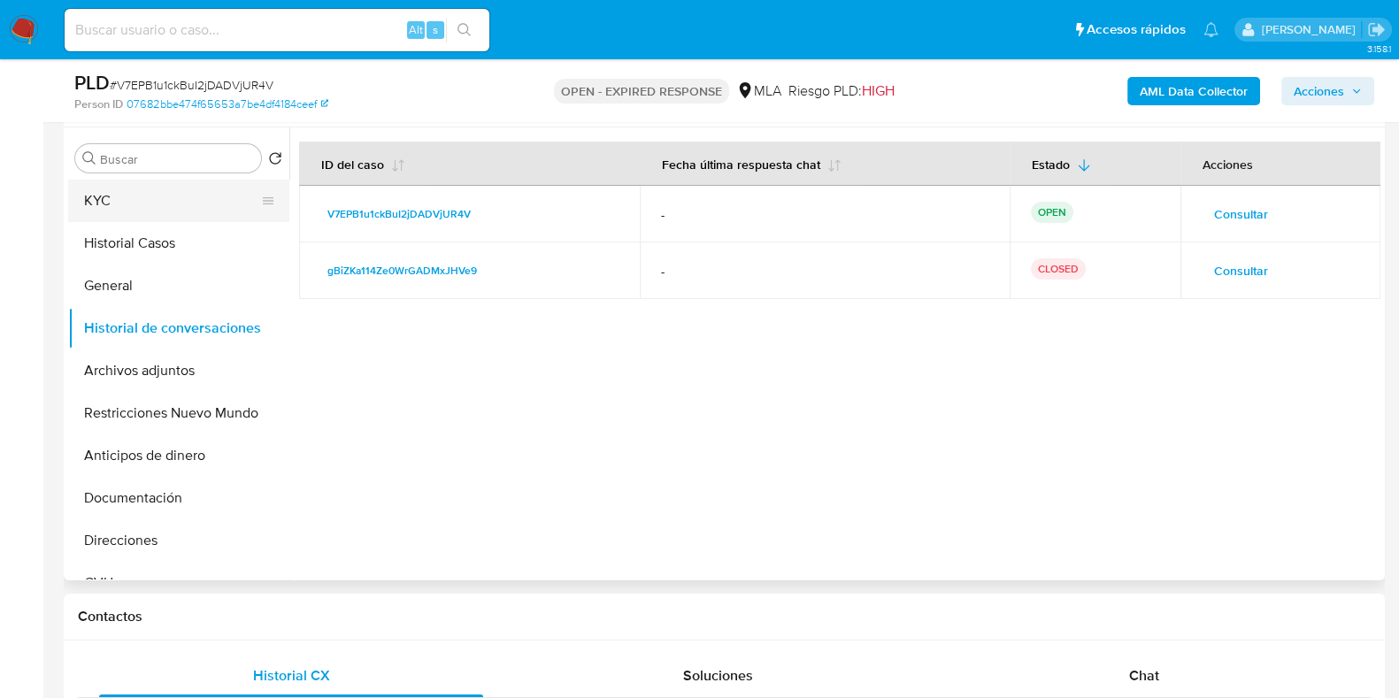
click at [149, 188] on button "KYC" at bounding box center [171, 201] width 207 height 42
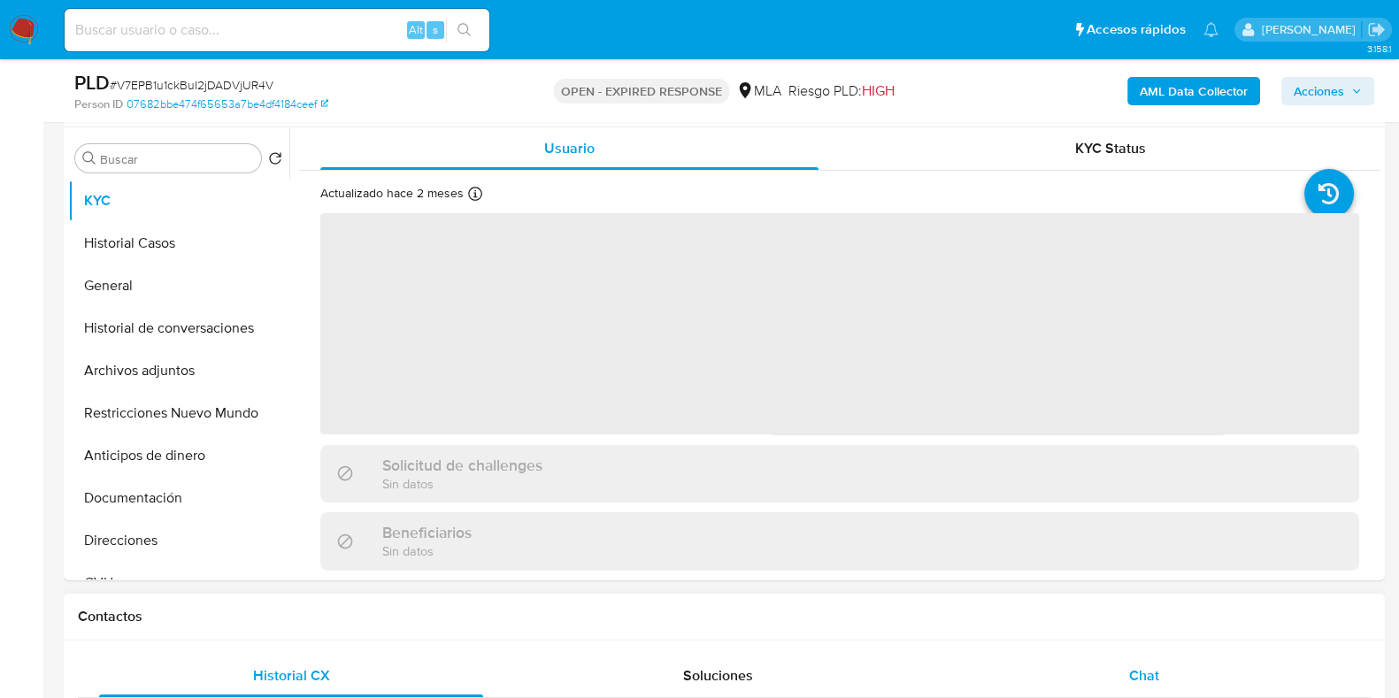
click at [1161, 678] on div "Chat" at bounding box center [1144, 676] width 384 height 42
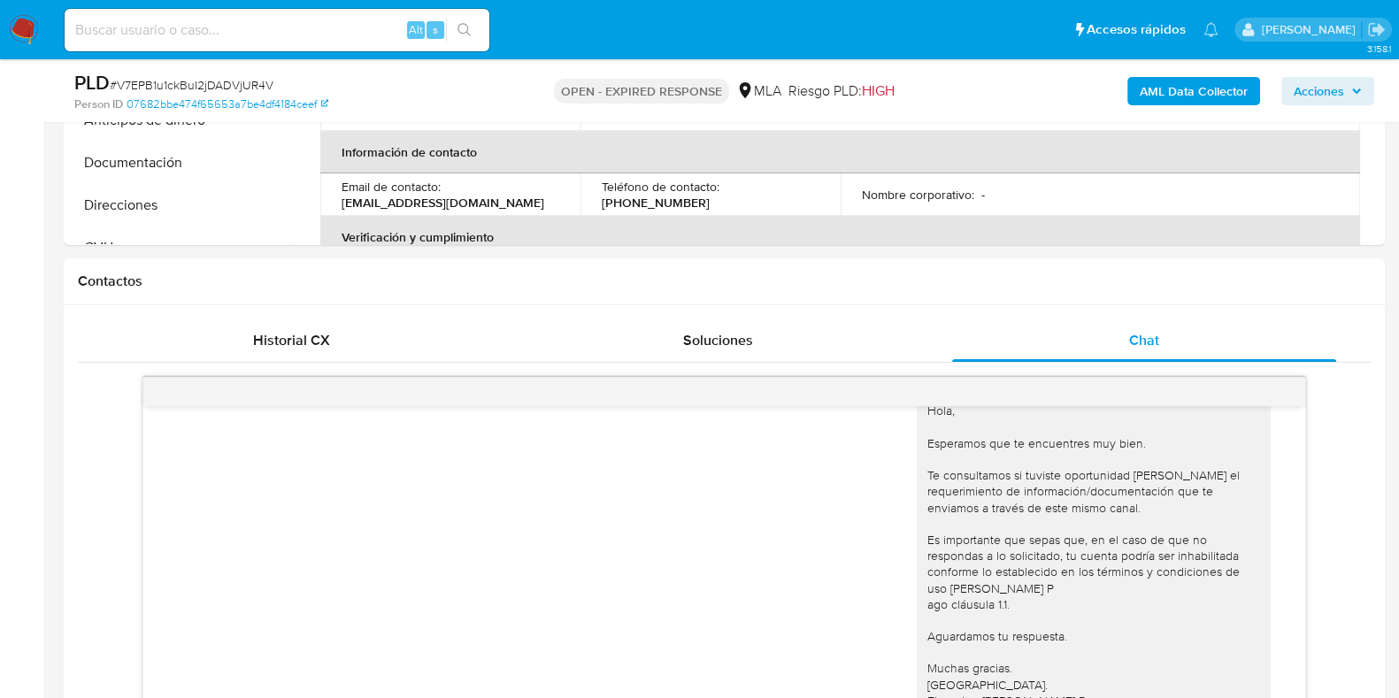
scroll to position [663, 0]
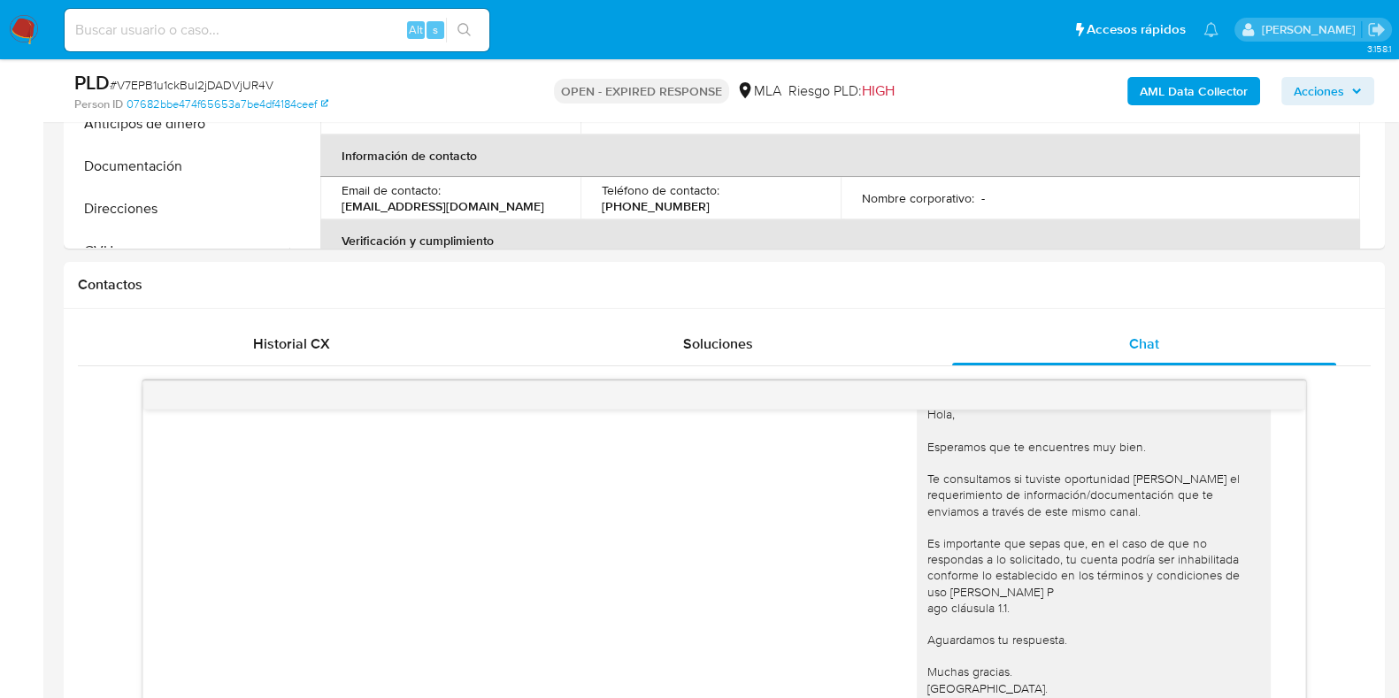
click at [222, 81] on span "# V7EPB1u1ckBuI2jDADVjUR4V" at bounding box center [192, 85] width 164 height 18
copy span "V7EPB1u1ckBuI2jDADVjUR4V"
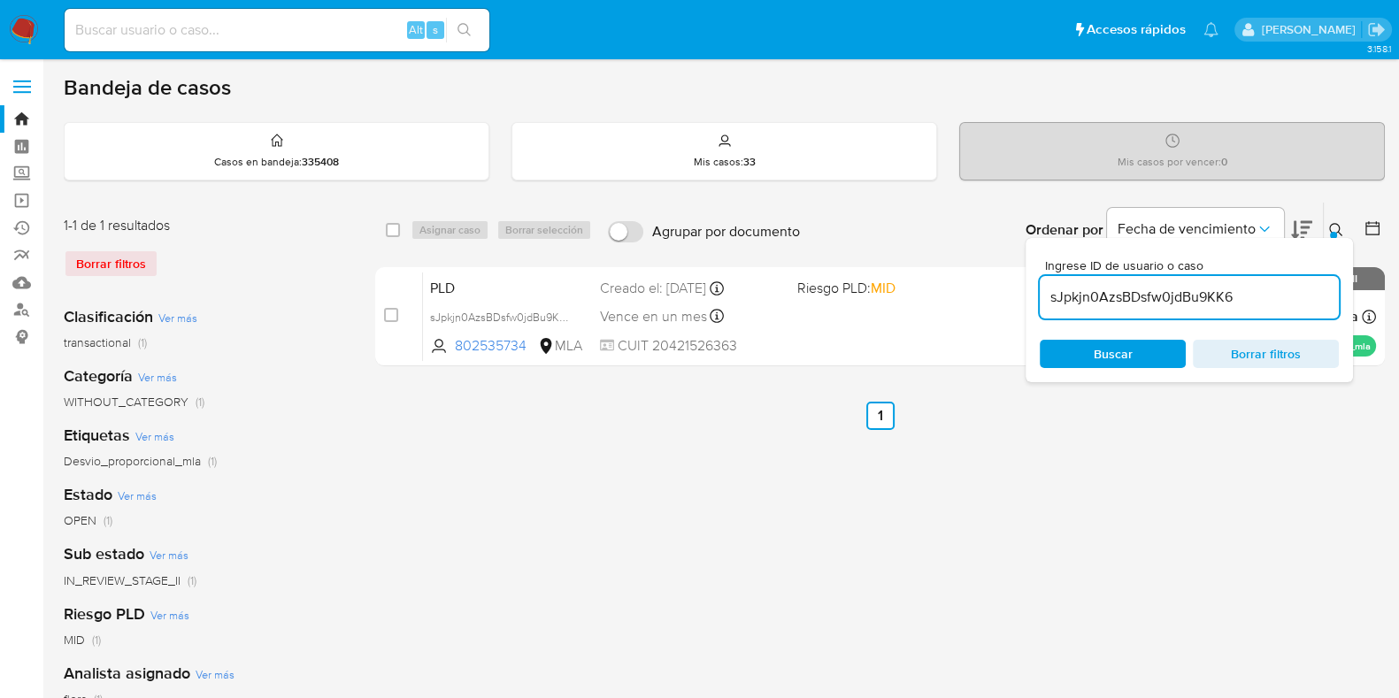
click at [1139, 300] on input "sJpkjn0AzsBDsfw0jdBu9KK6" at bounding box center [1188, 297] width 299 height 23
paste input "V7EPB1u1ckBuI2jDADVjUR4V"
type input "V7EPB1u1ckBuI2jDADVjUR4V"
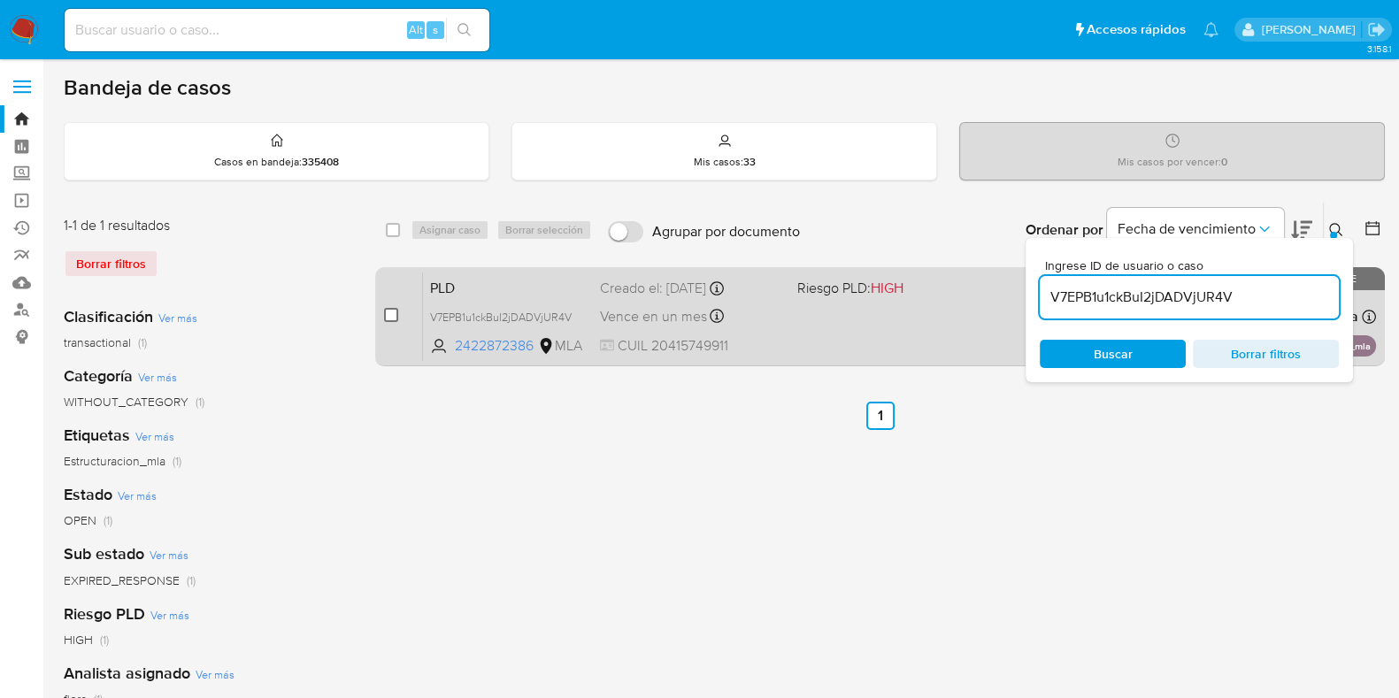
click at [386, 314] on input "checkbox" at bounding box center [391, 315] width 14 height 14
checkbox input "true"
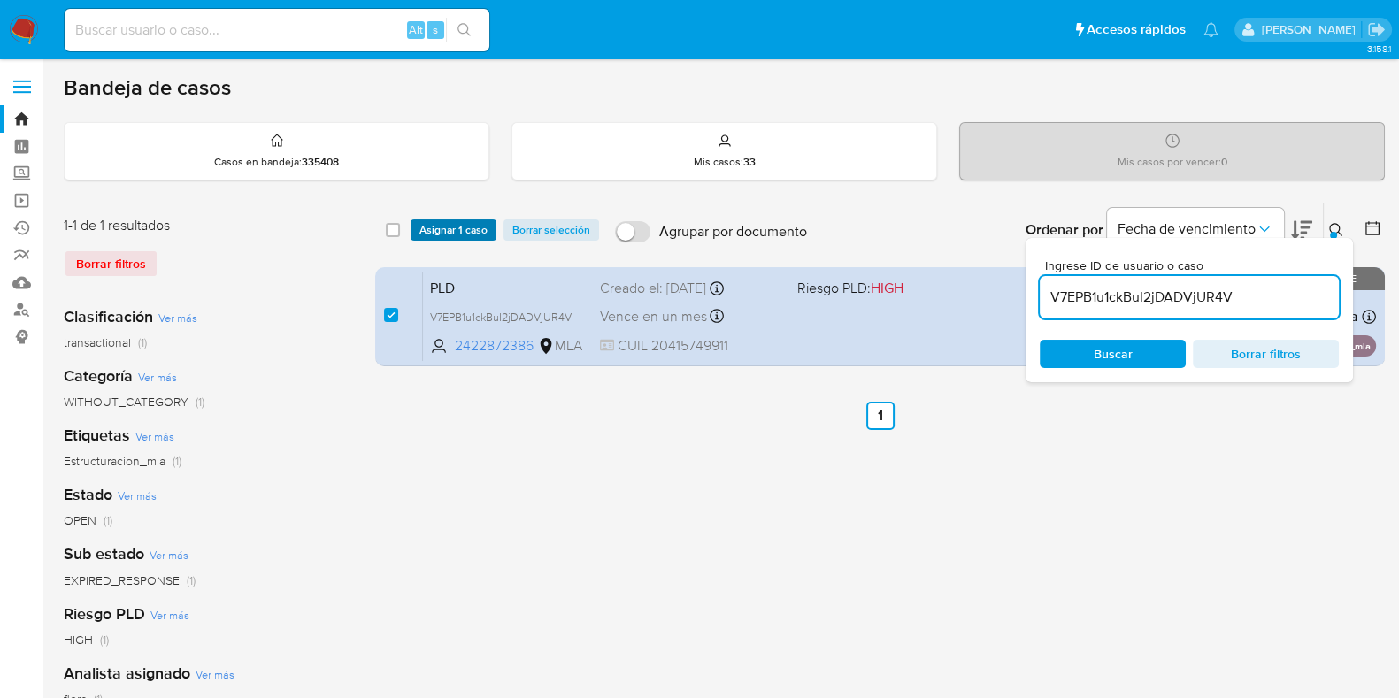
click at [486, 224] on span "Asignar 1 caso" at bounding box center [453, 230] width 68 height 18
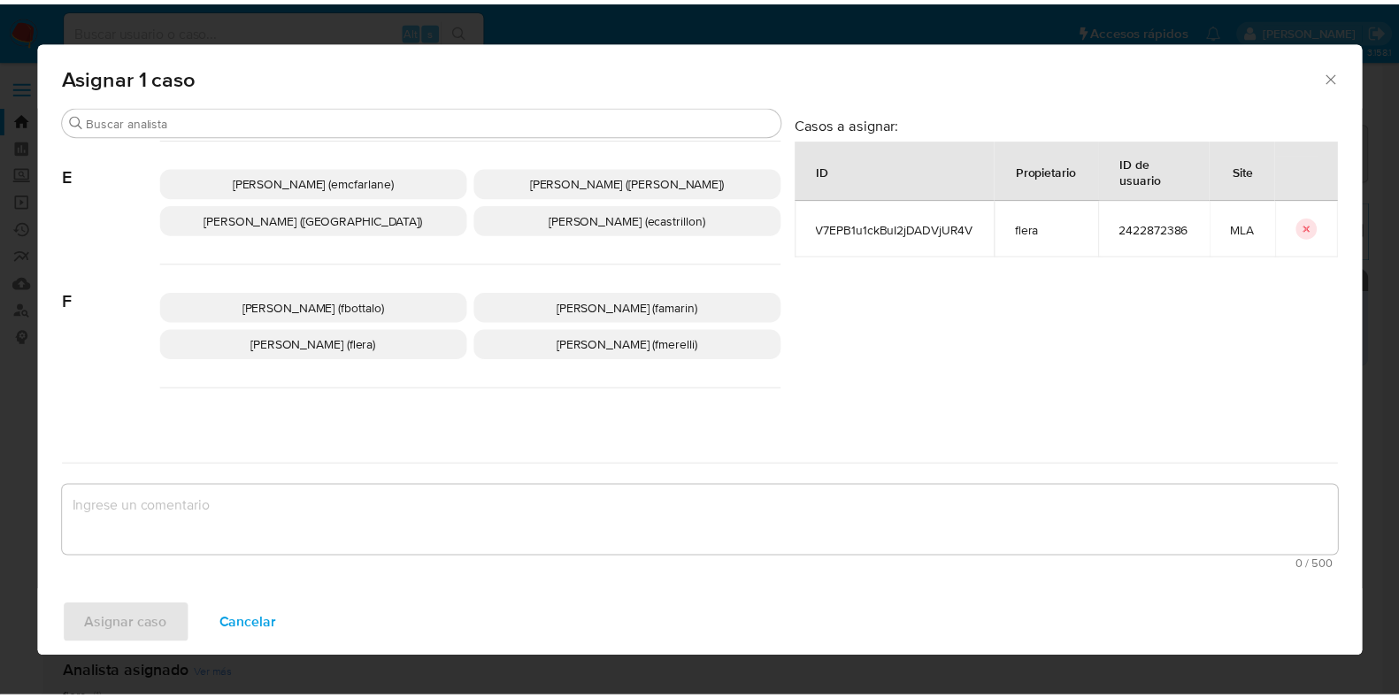
scroll to position [332, 0]
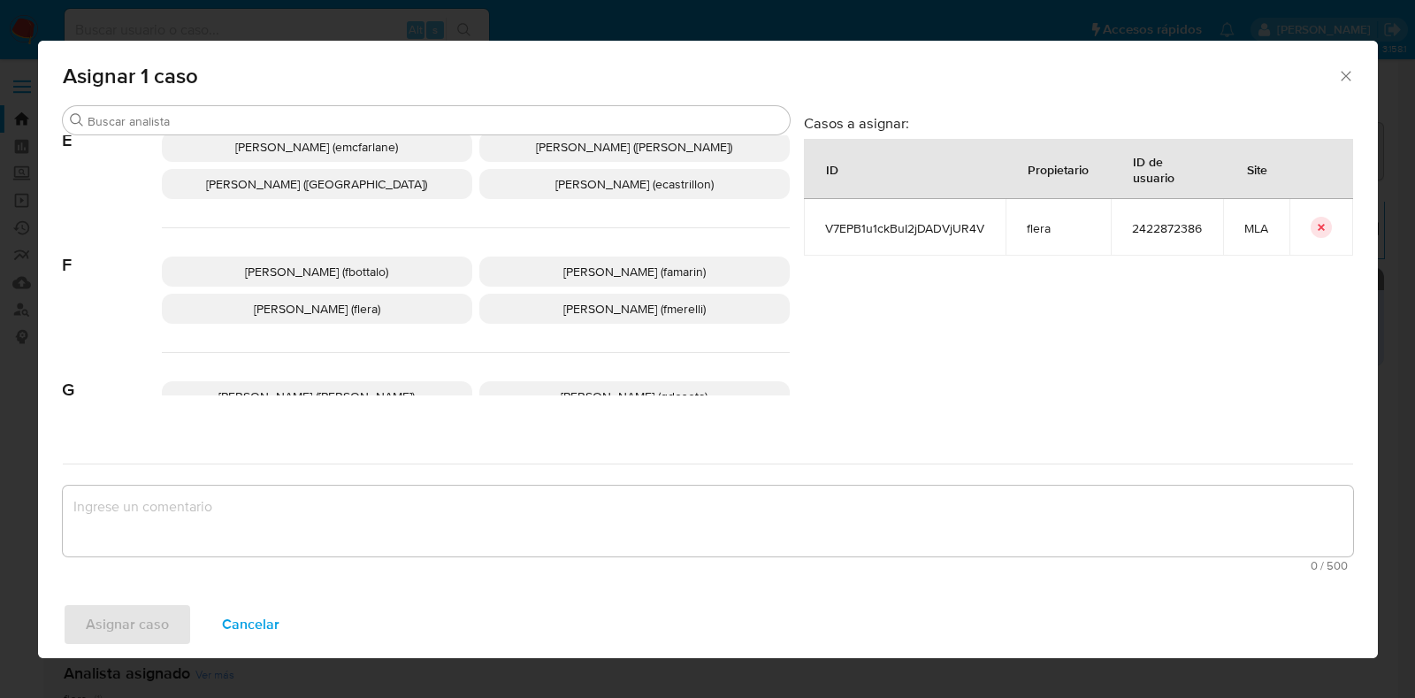
click at [398, 318] on p "[PERSON_NAME] (flera)" at bounding box center [317, 309] width 310 height 30
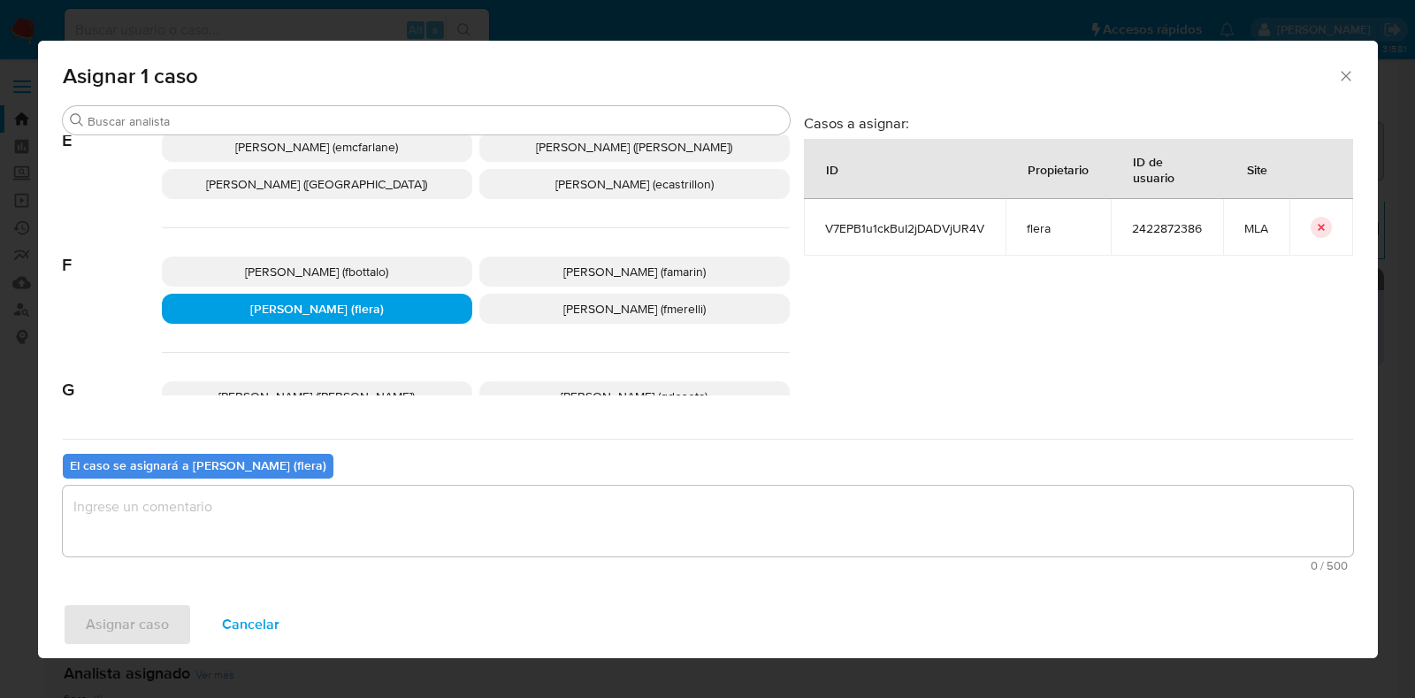
click at [337, 521] on textarea "assign-modal" at bounding box center [708, 521] width 1291 height 71
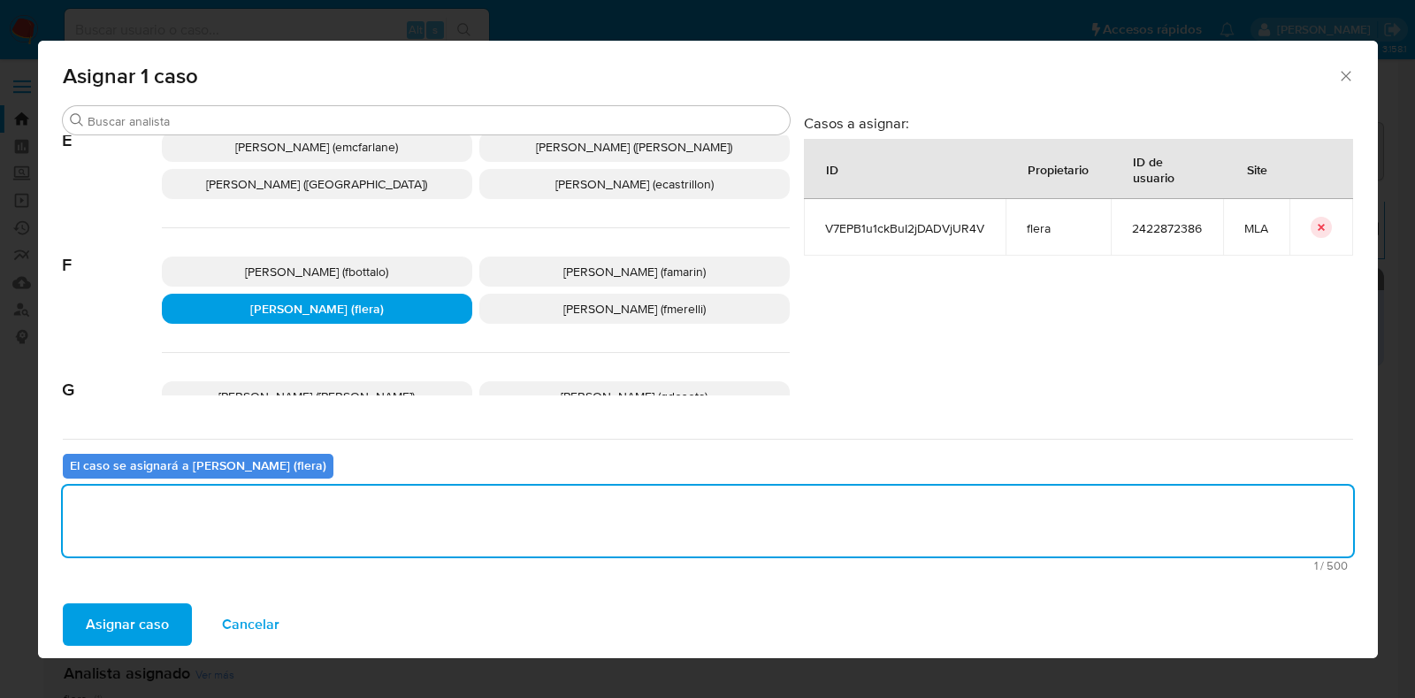
click at [117, 616] on span "Asignar caso" at bounding box center [127, 624] width 83 height 39
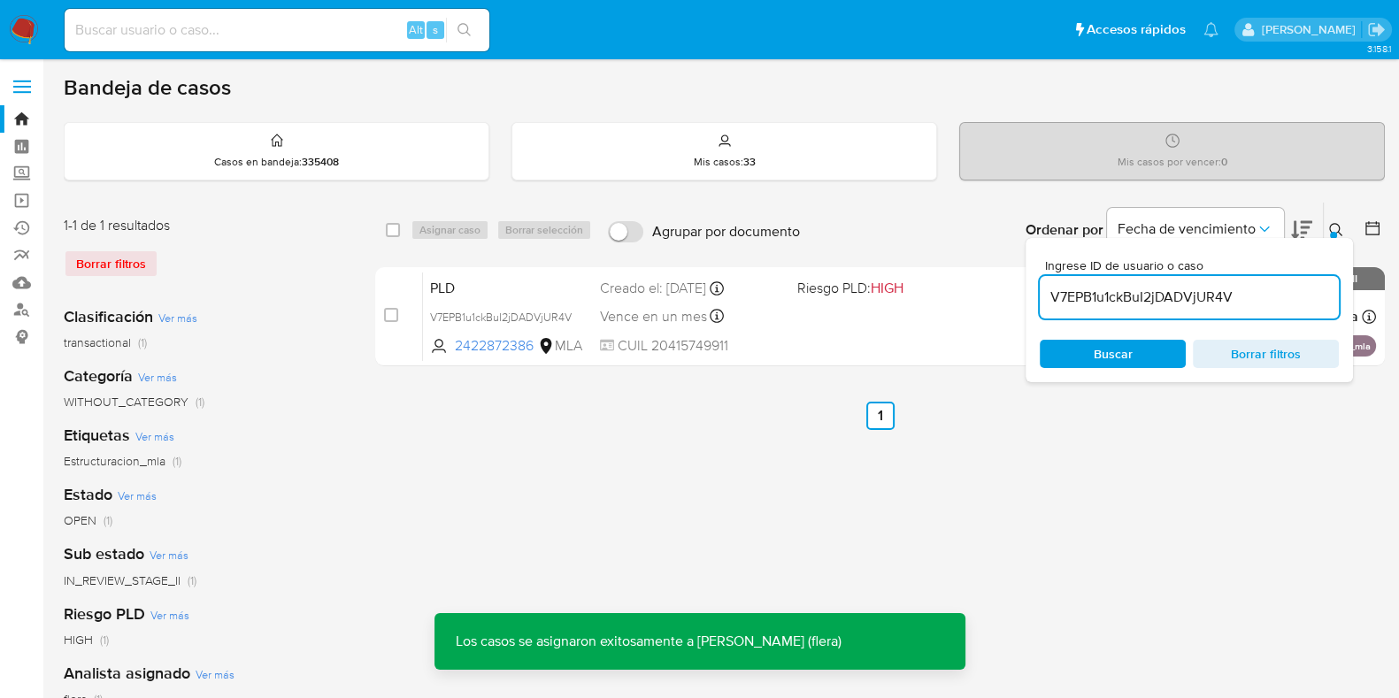
click at [438, 282] on span "PLD" at bounding box center [508, 286] width 156 height 23
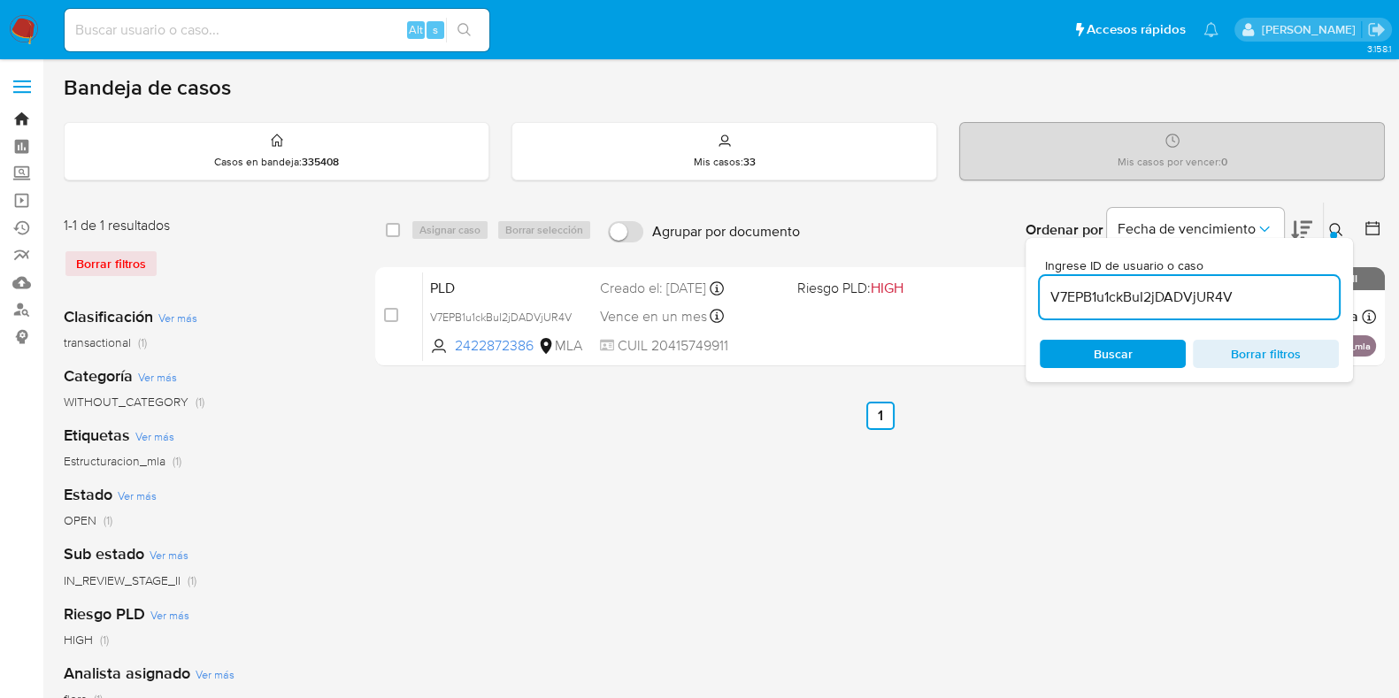
click at [23, 118] on link "Bandeja" at bounding box center [105, 118] width 211 height 27
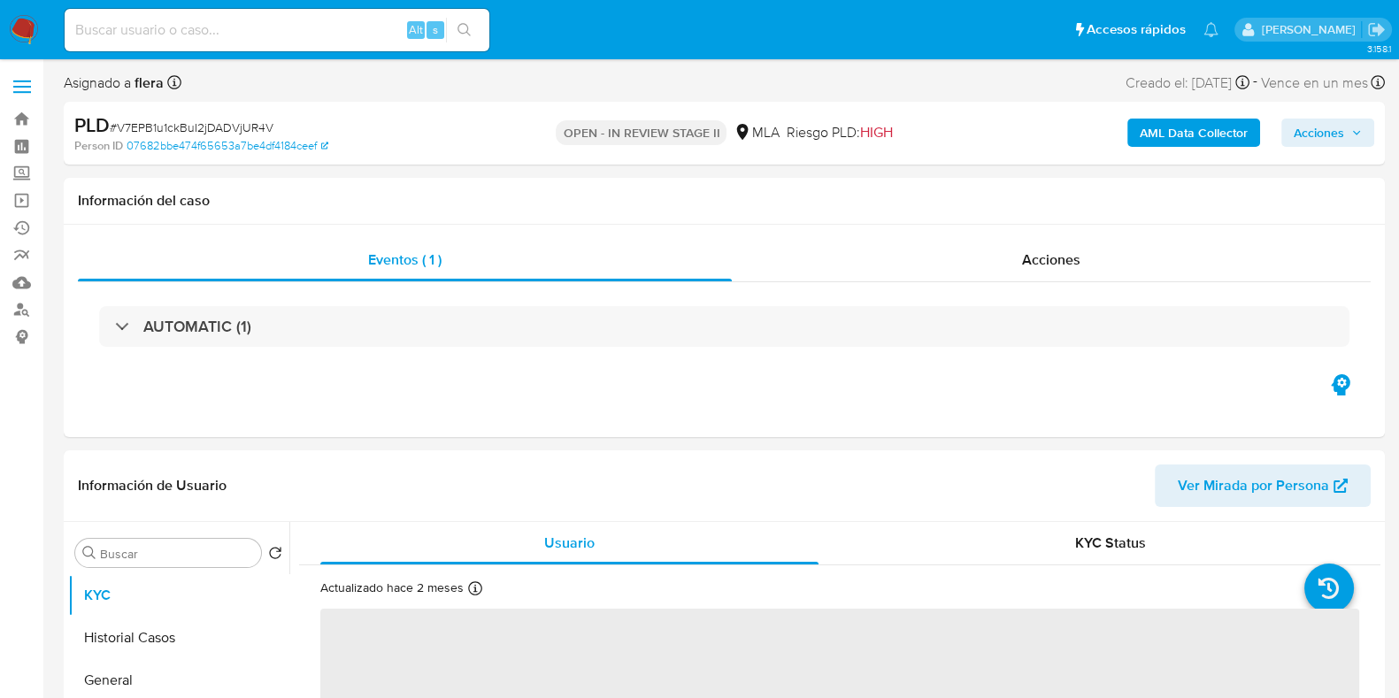
select select "10"
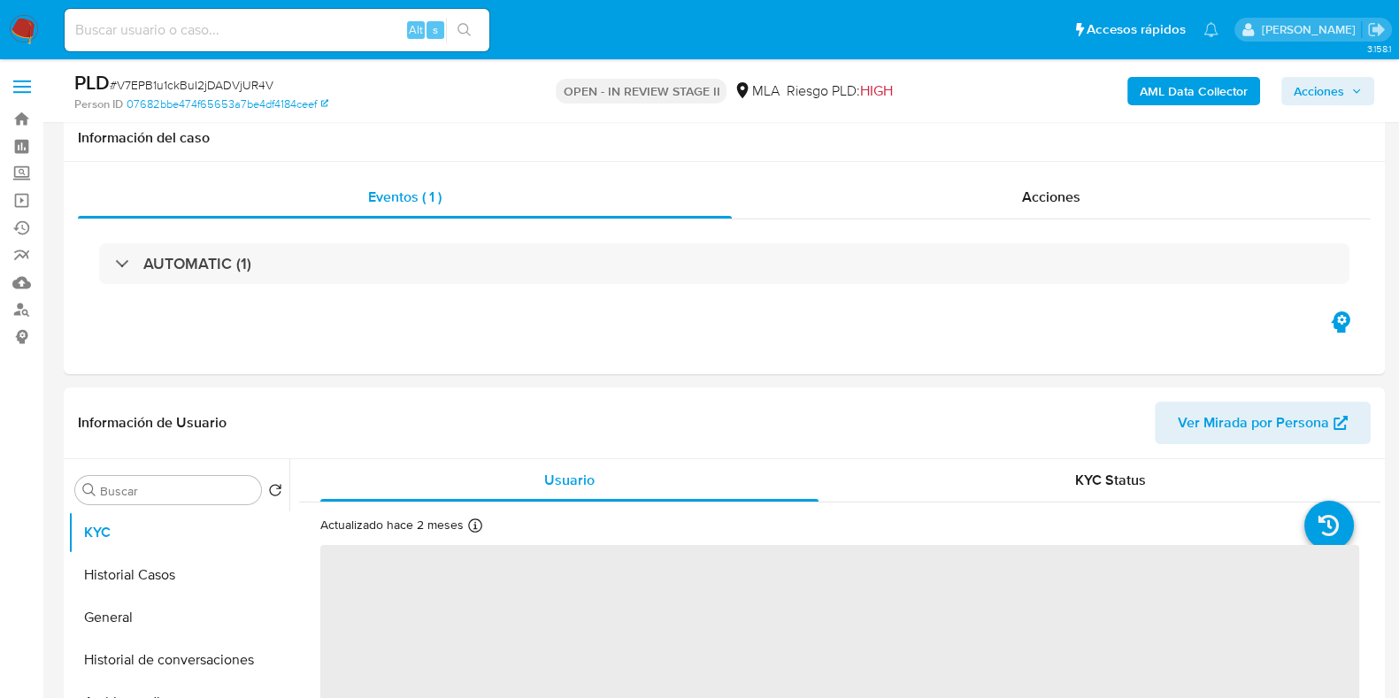
scroll to position [332, 0]
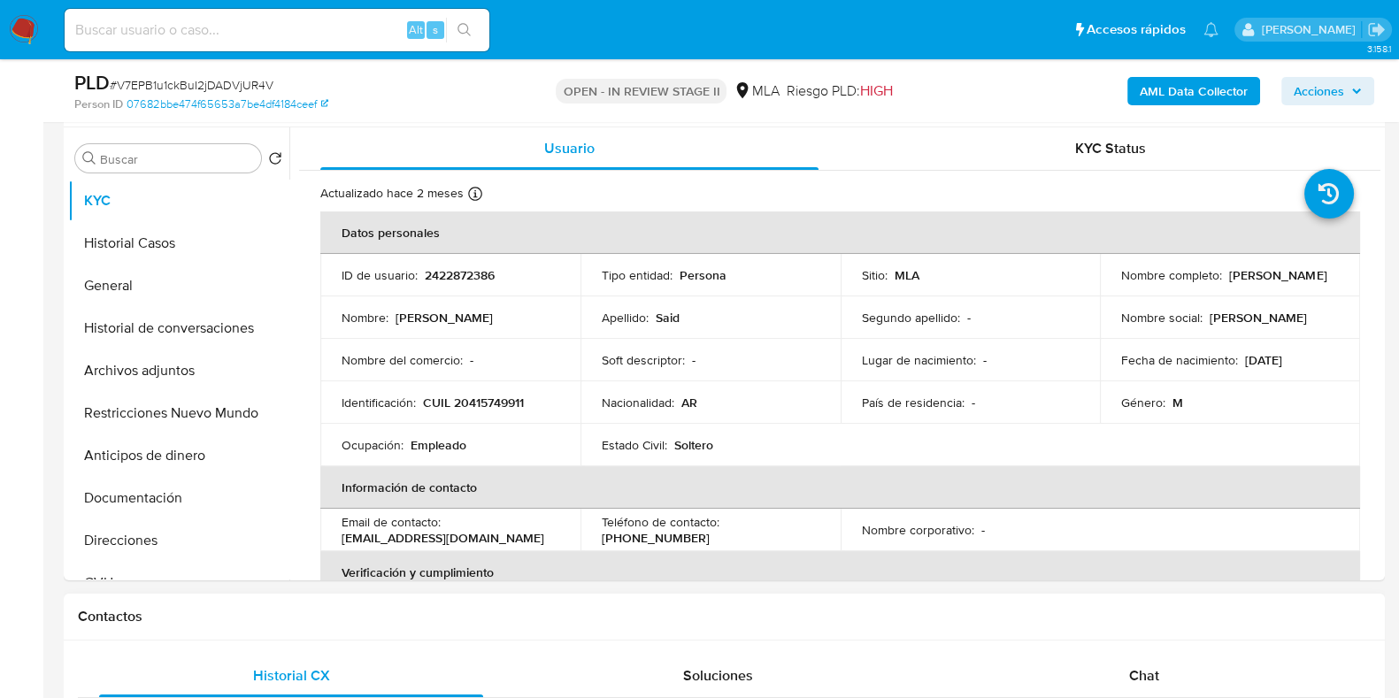
click at [1150, 674] on span "Chat" at bounding box center [1144, 675] width 30 height 20
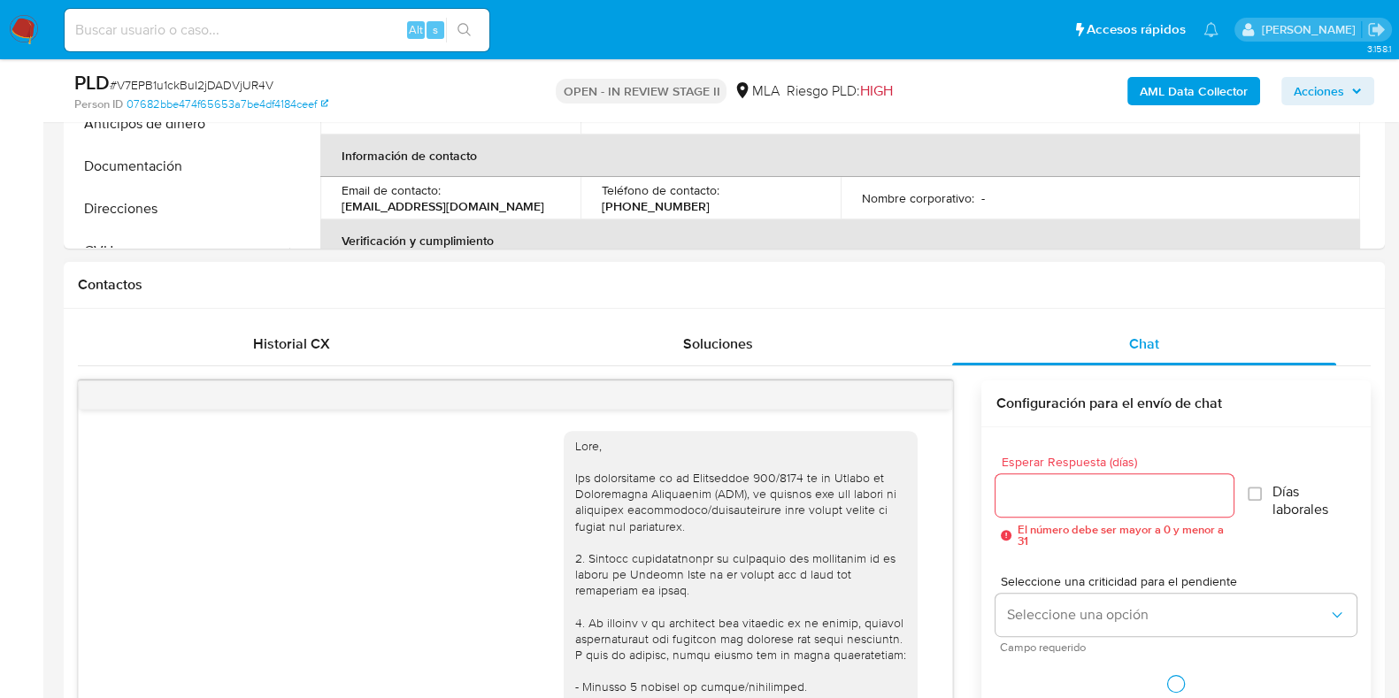
scroll to position [1046, 0]
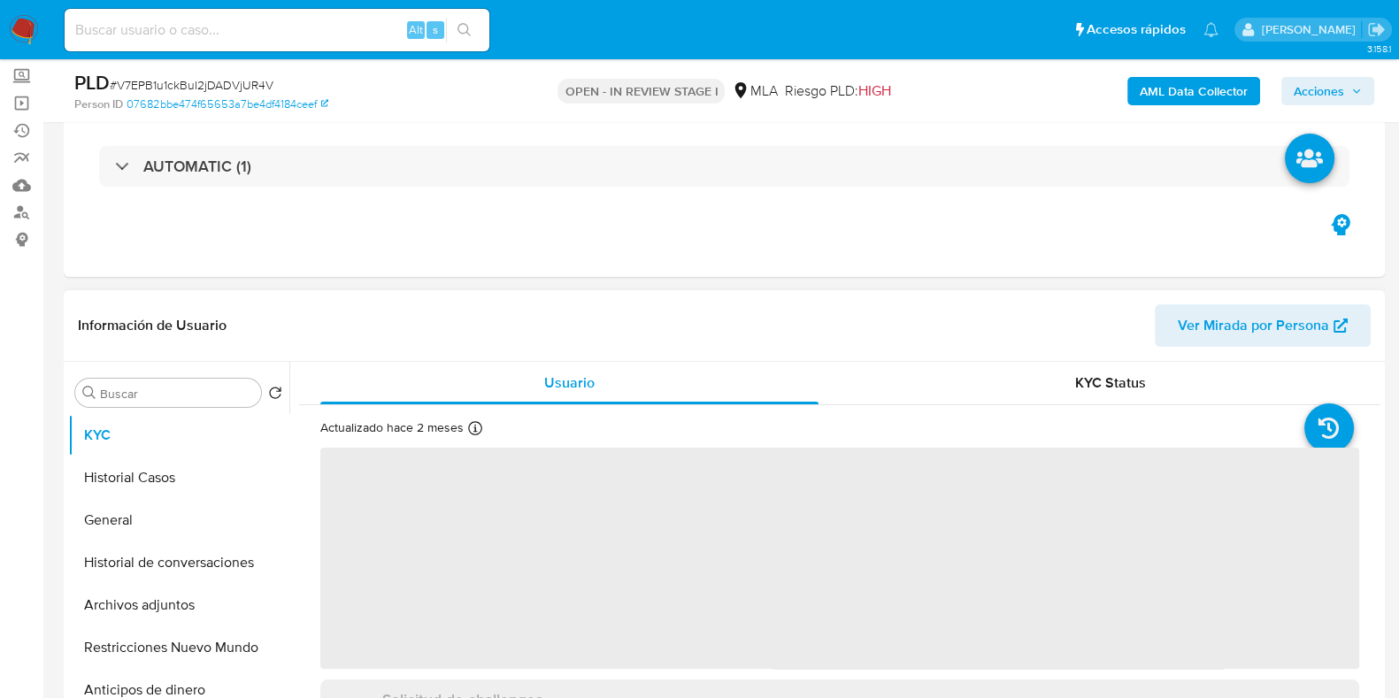
scroll to position [332, 0]
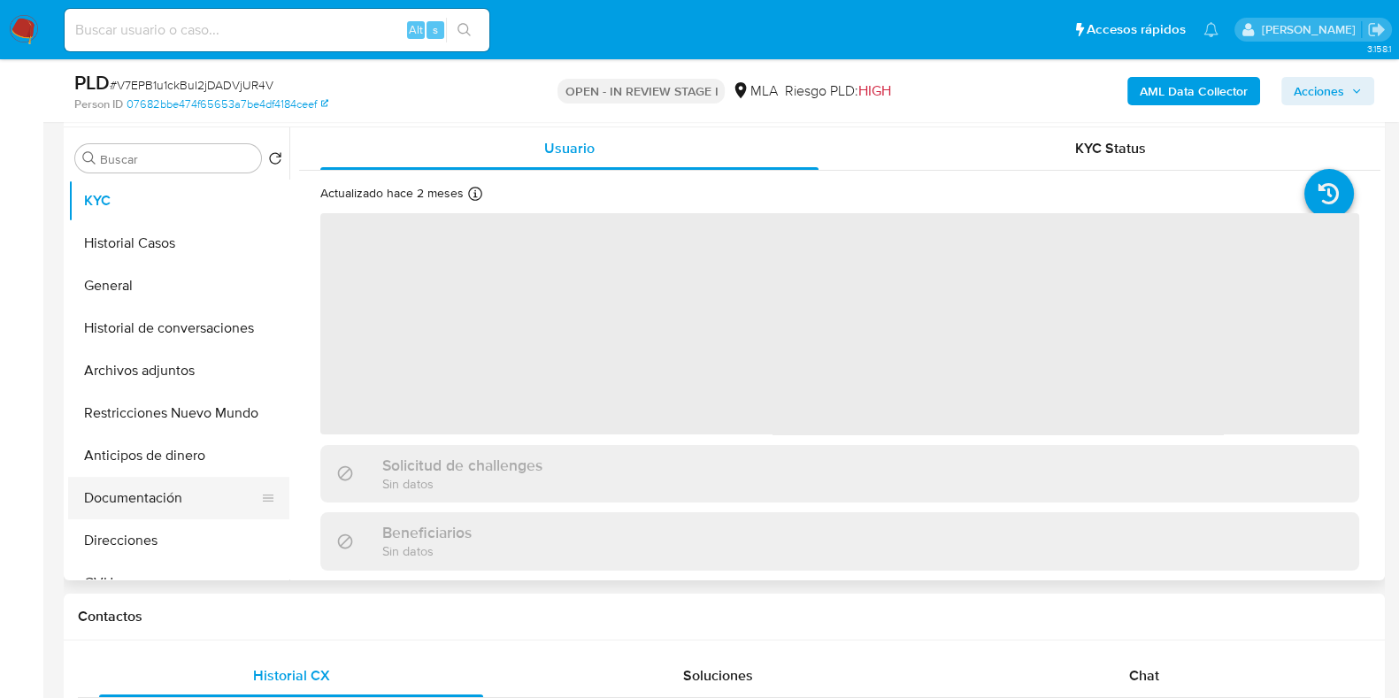
select select "10"
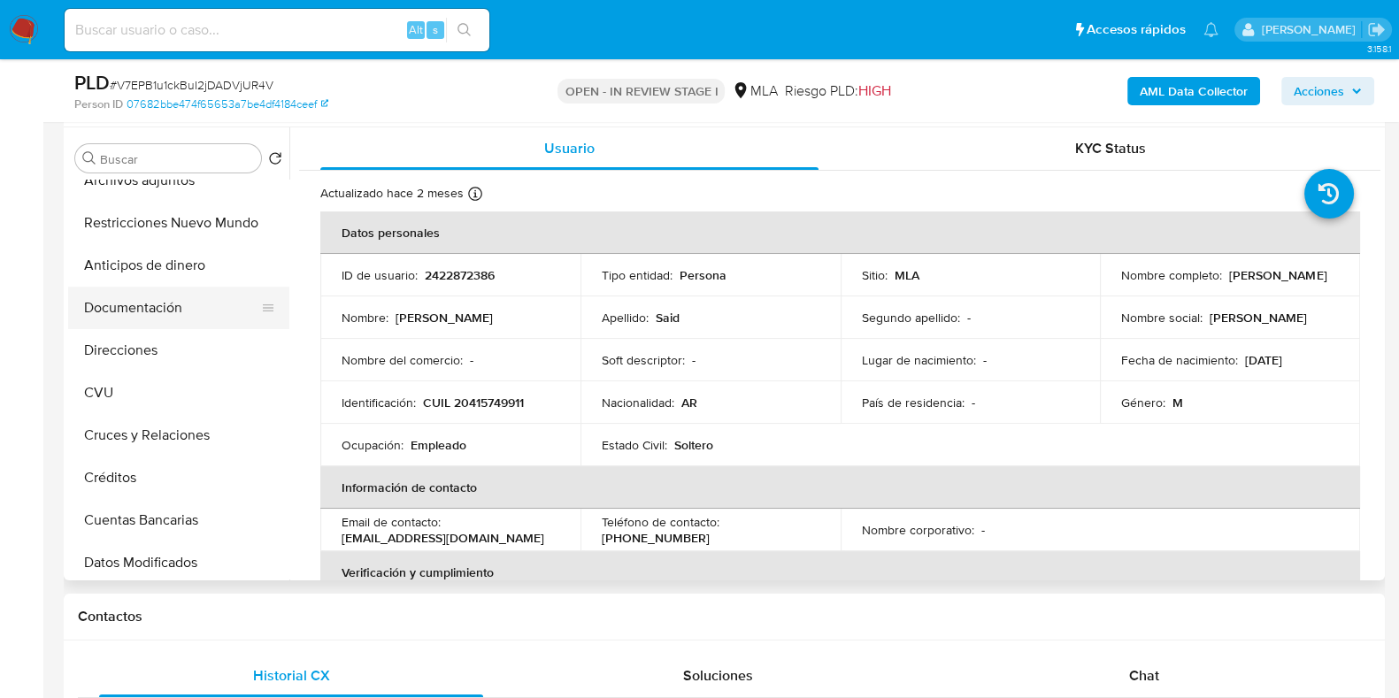
scroll to position [220, 0]
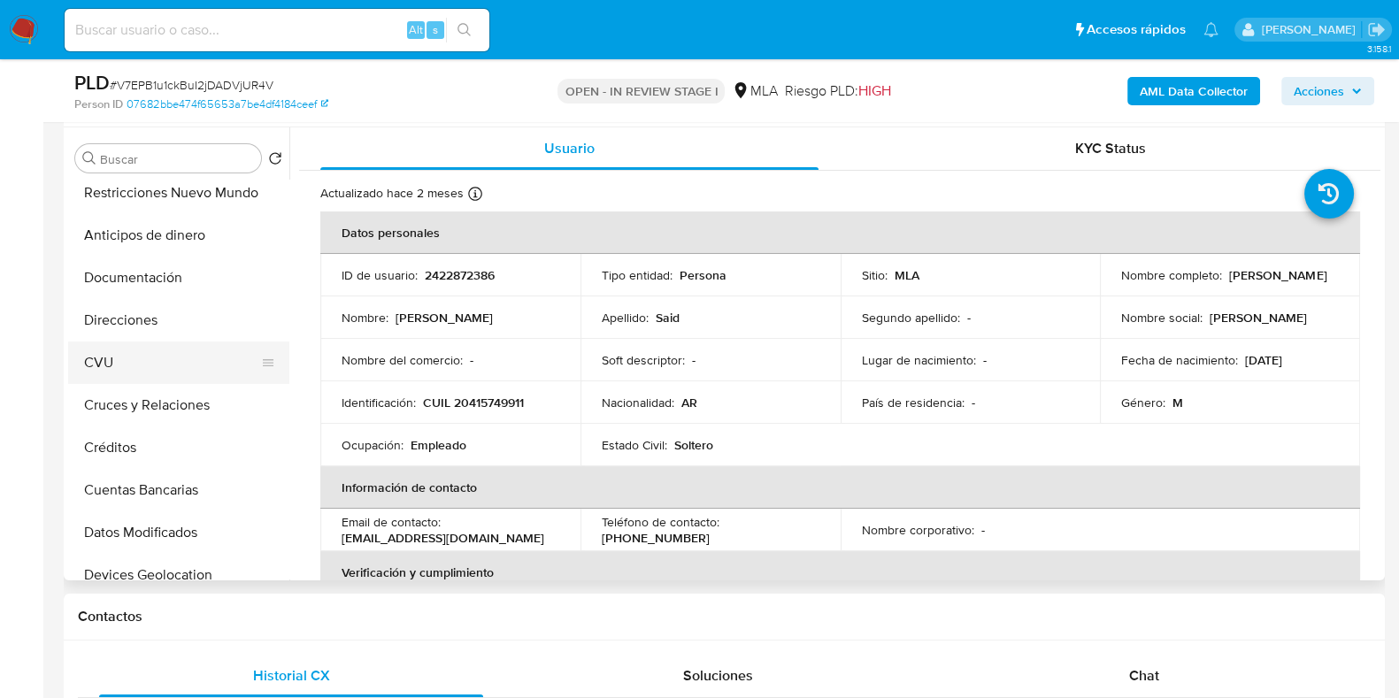
click at [144, 356] on button "CVU" at bounding box center [171, 362] width 207 height 42
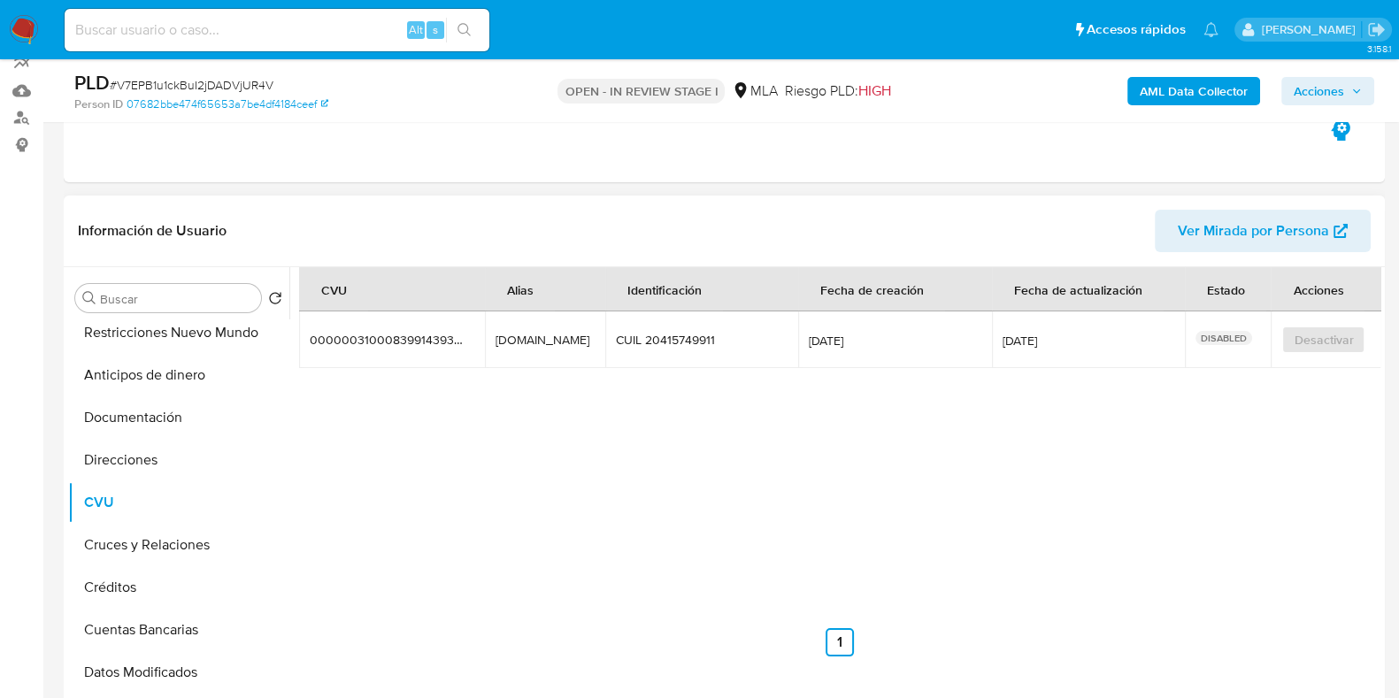
scroll to position [0, 0]
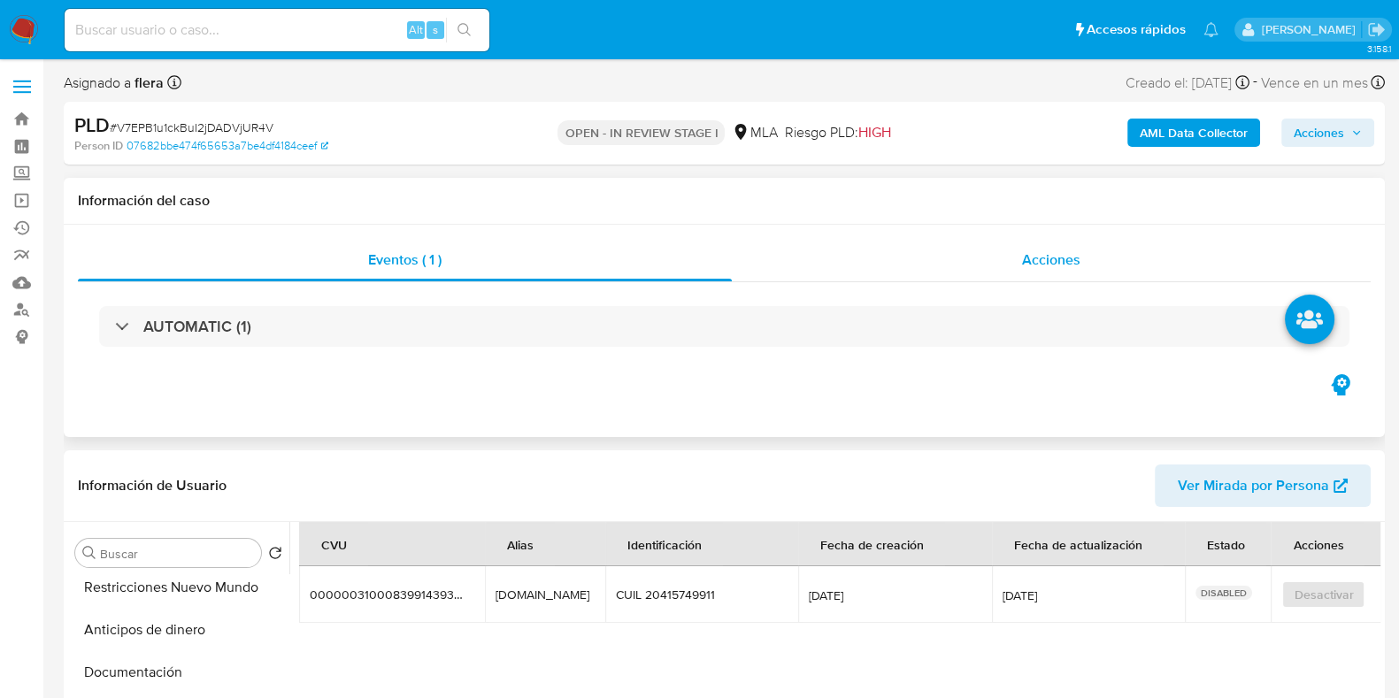
click at [1057, 272] on div "Acciones" at bounding box center [1051, 260] width 639 height 42
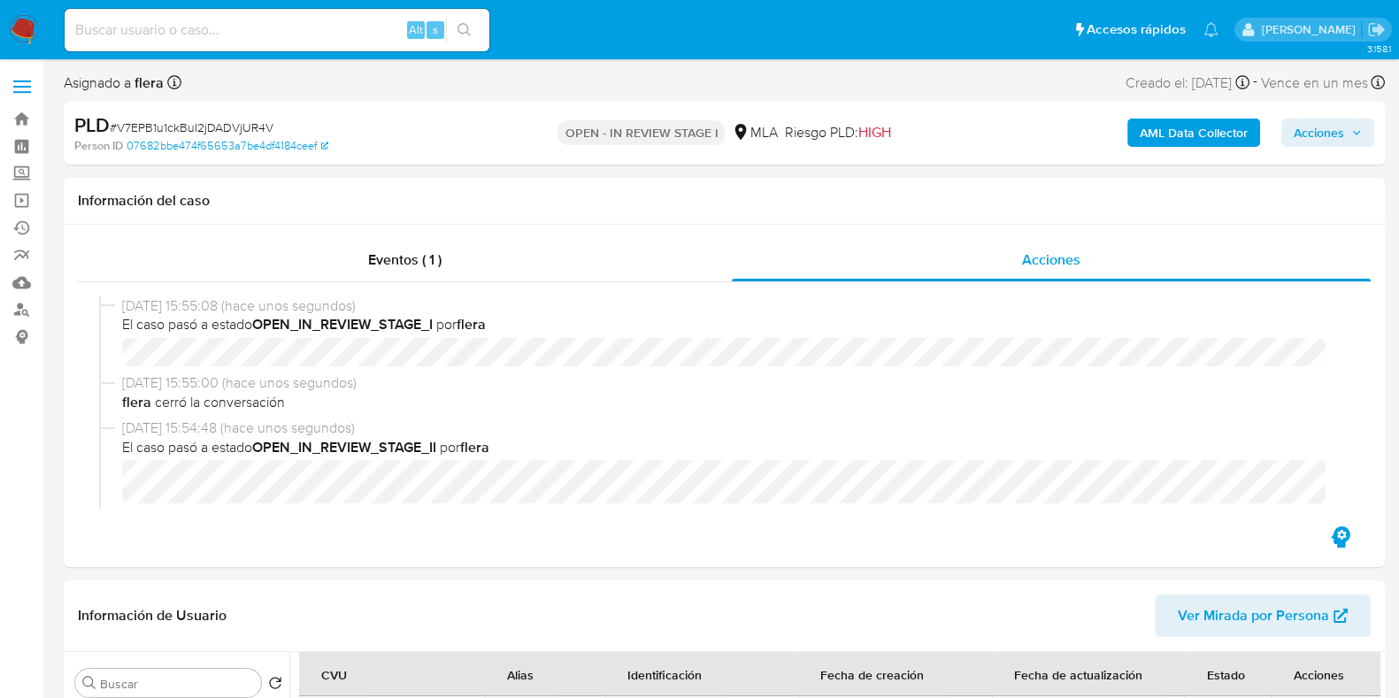
click at [1315, 136] on span "Acciones" at bounding box center [1318, 133] width 50 height 28
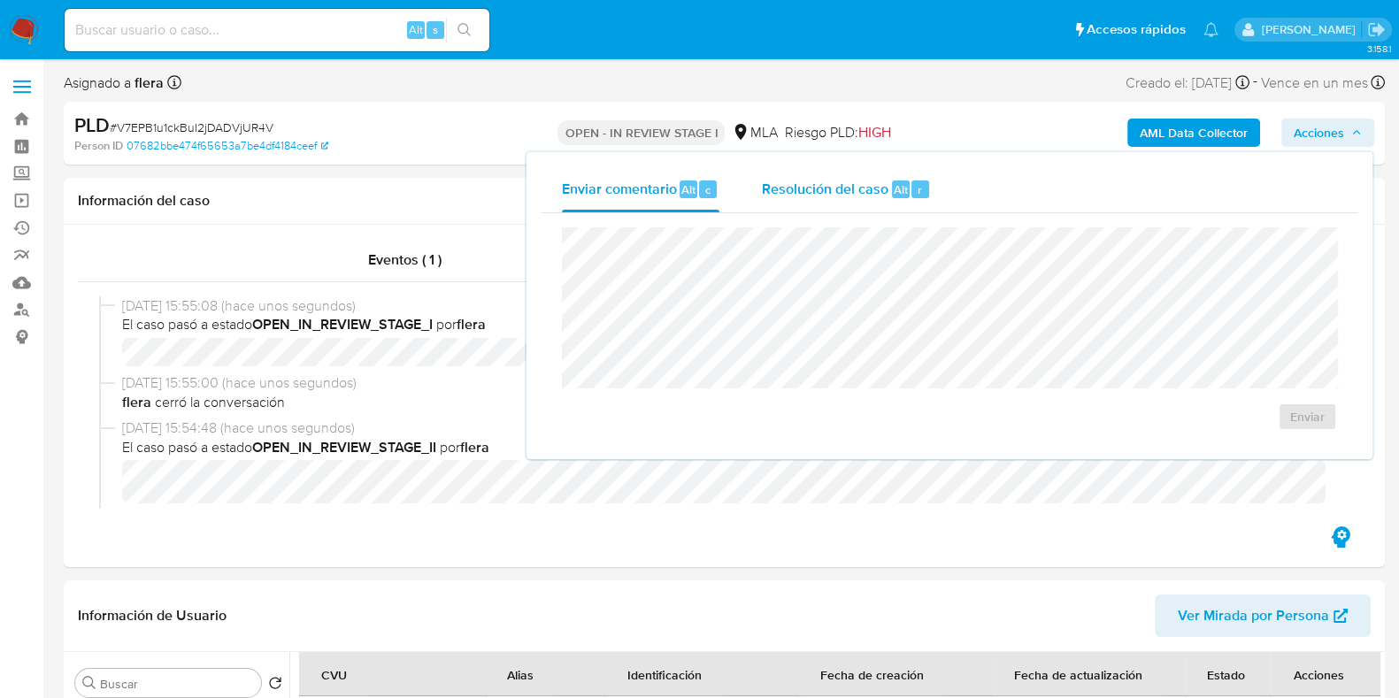
click at [862, 176] on div "Resolución del caso Alt r" at bounding box center [846, 189] width 169 height 46
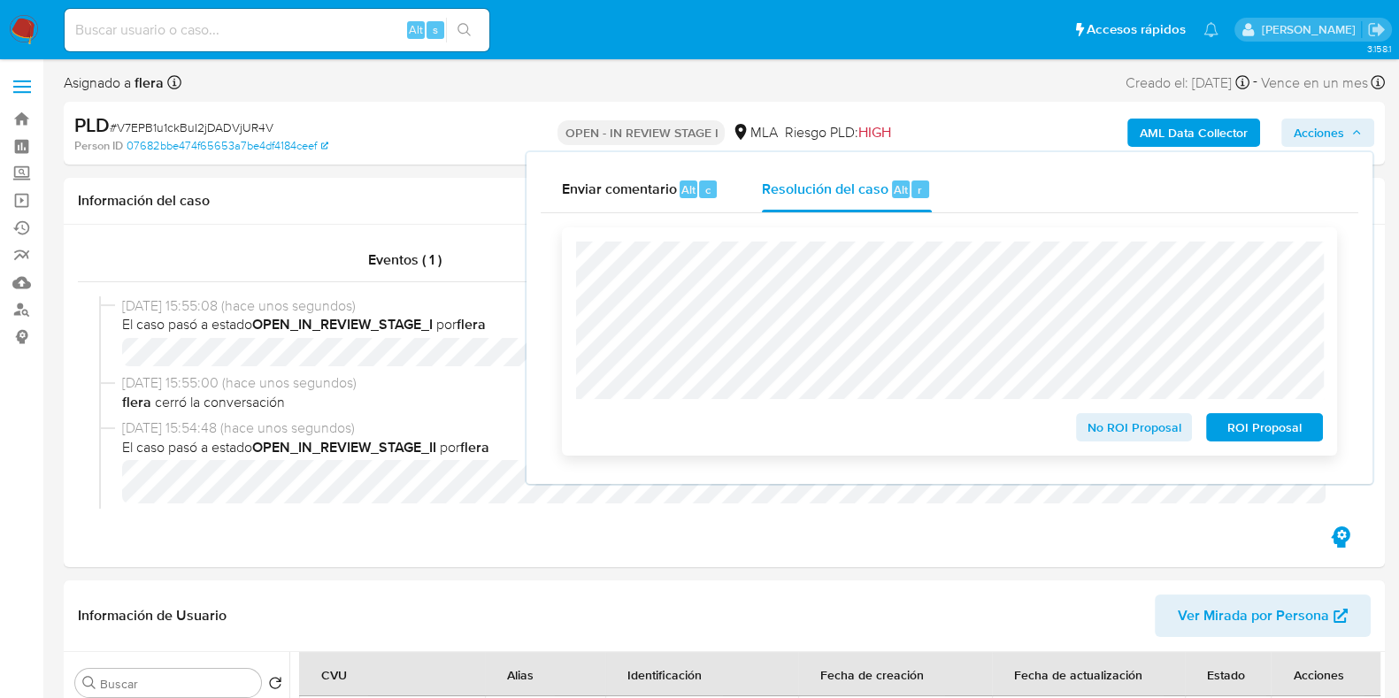
click at [1243, 423] on span "ROI Proposal" at bounding box center [1264, 427] width 92 height 25
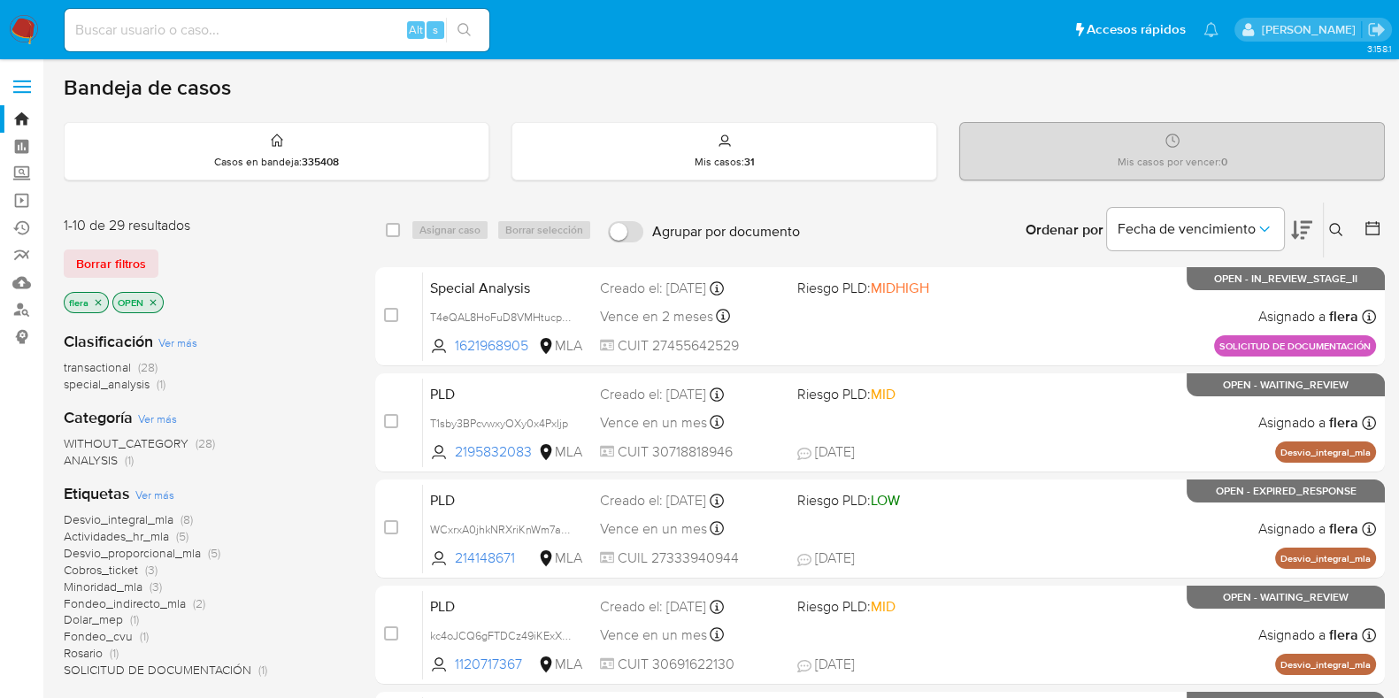
click at [1329, 223] on icon at bounding box center [1336, 230] width 14 height 14
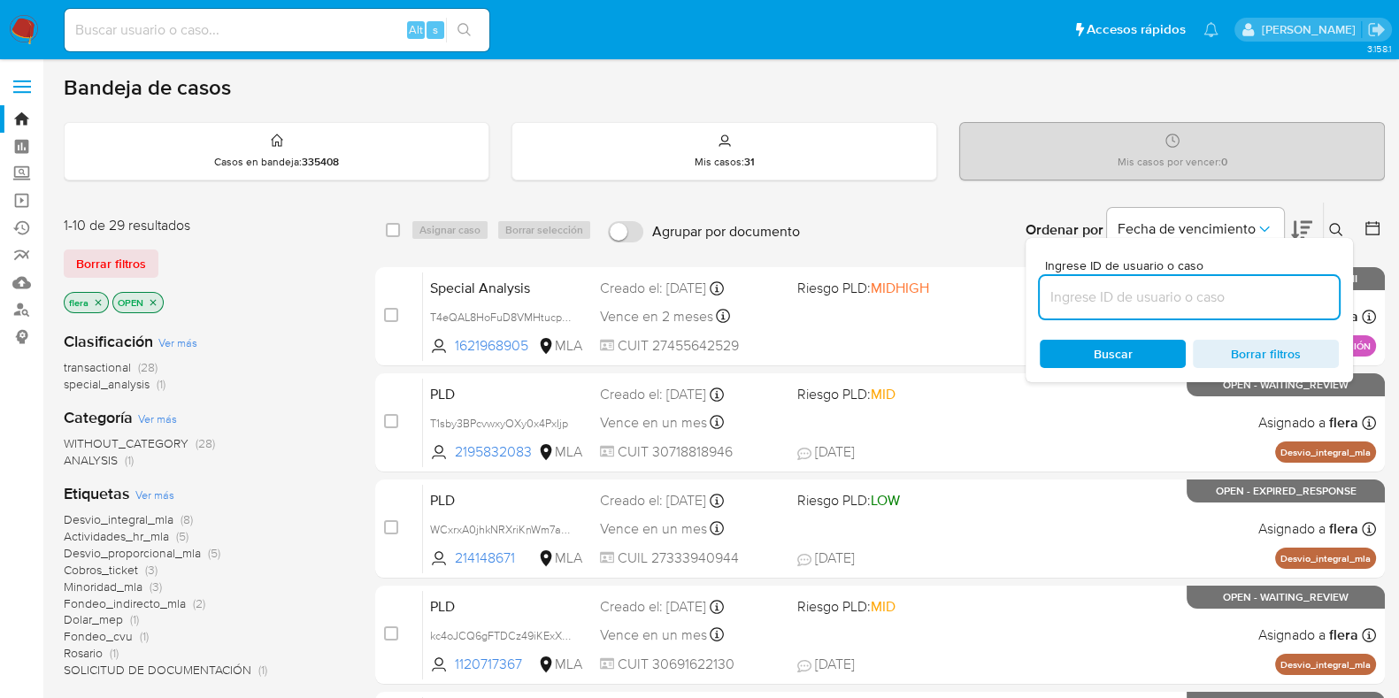
click at [1145, 290] on input at bounding box center [1188, 297] width 299 height 23
type input "jkWJ29mehPC5zHDF1ZVFvWgM"
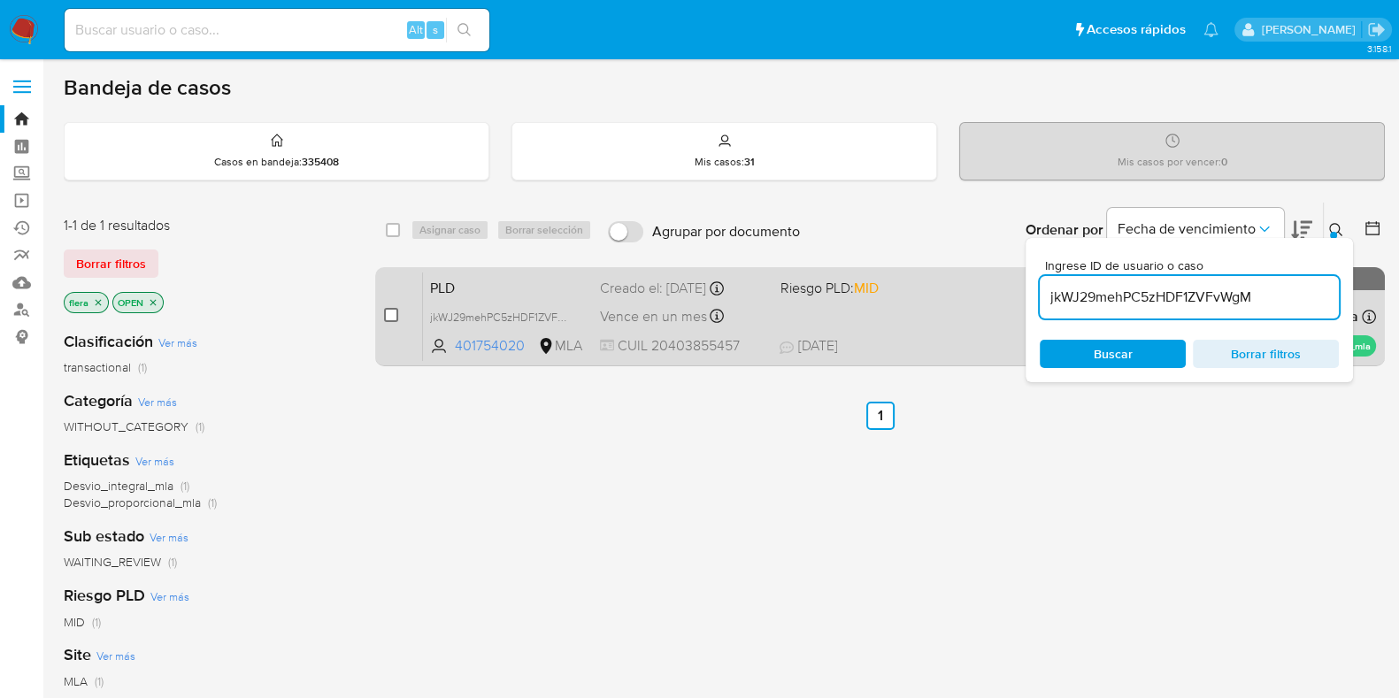
click at [393, 317] on input "checkbox" at bounding box center [391, 315] width 14 height 14
checkbox input "true"
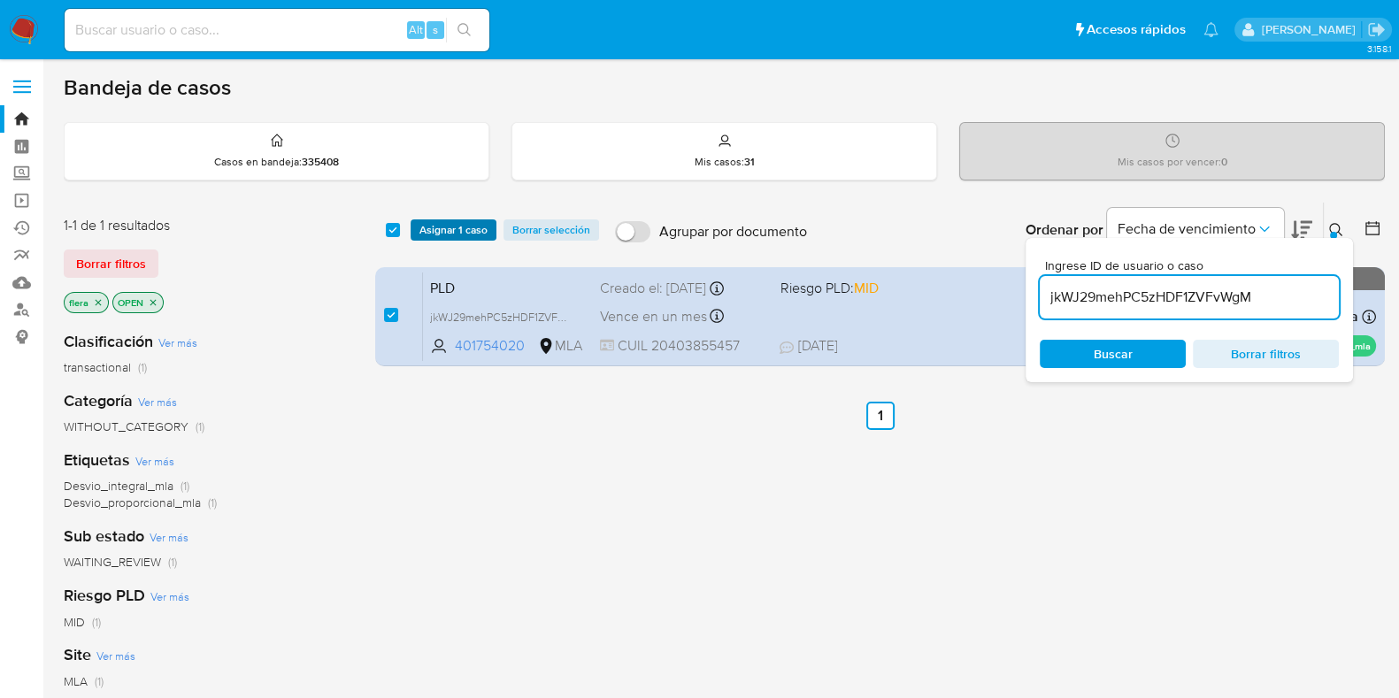
click at [426, 231] on span "Asignar 1 caso" at bounding box center [453, 230] width 68 height 18
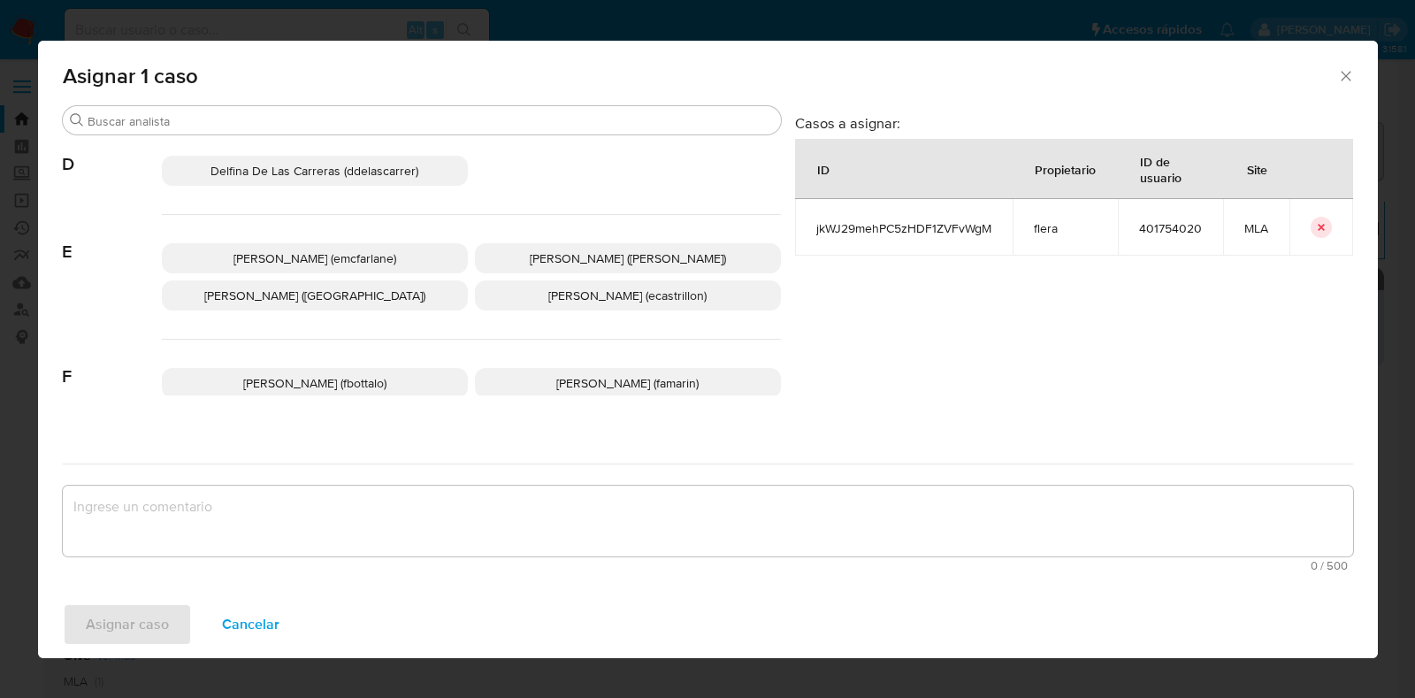
scroll to position [332, 0]
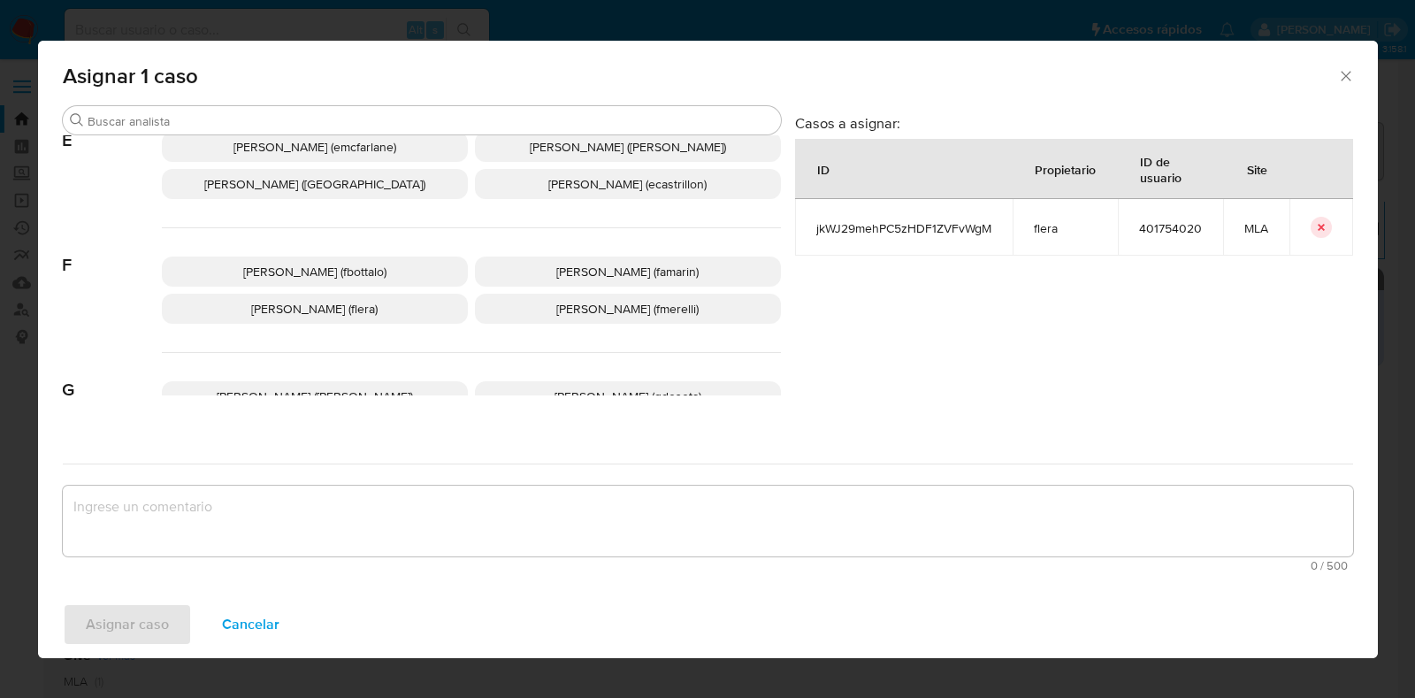
click at [364, 307] on span "[PERSON_NAME] (flera)" at bounding box center [314, 309] width 126 height 18
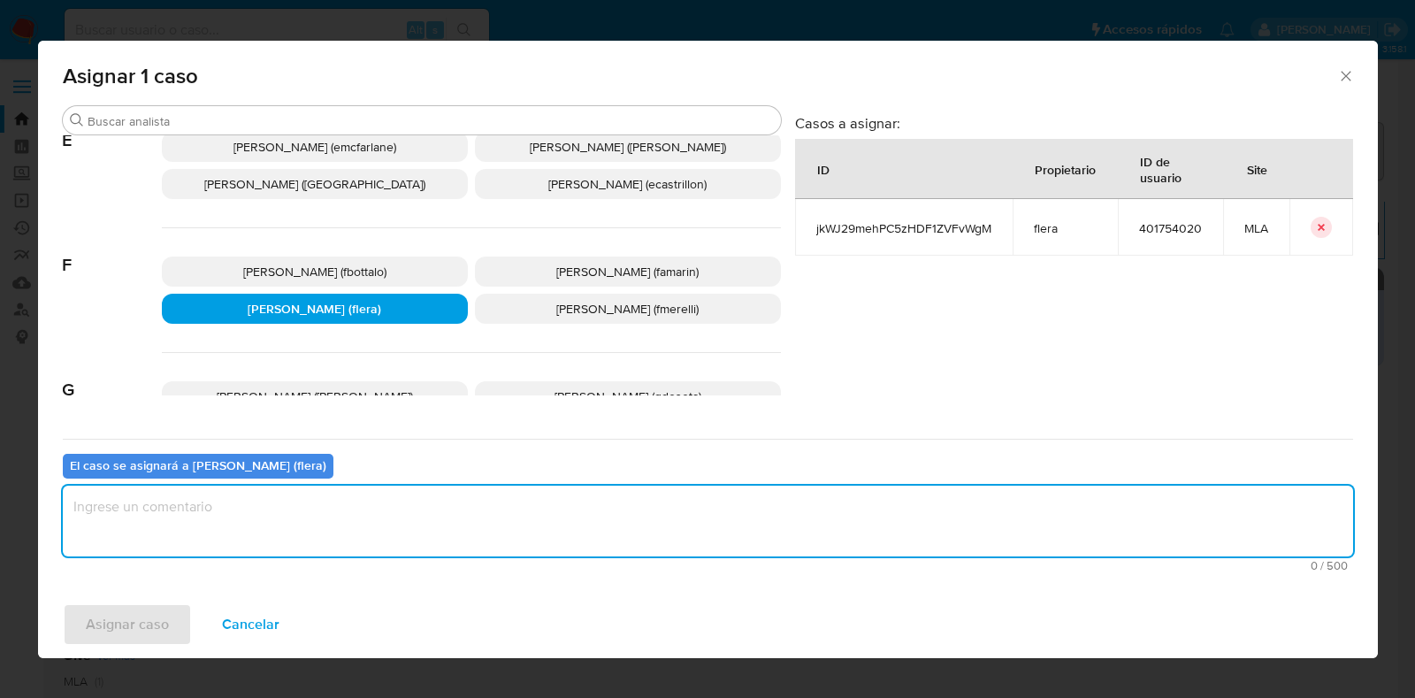
click at [377, 507] on textarea "assign-modal" at bounding box center [708, 521] width 1291 height 71
click at [130, 629] on span "Asignar caso" at bounding box center [127, 624] width 83 height 39
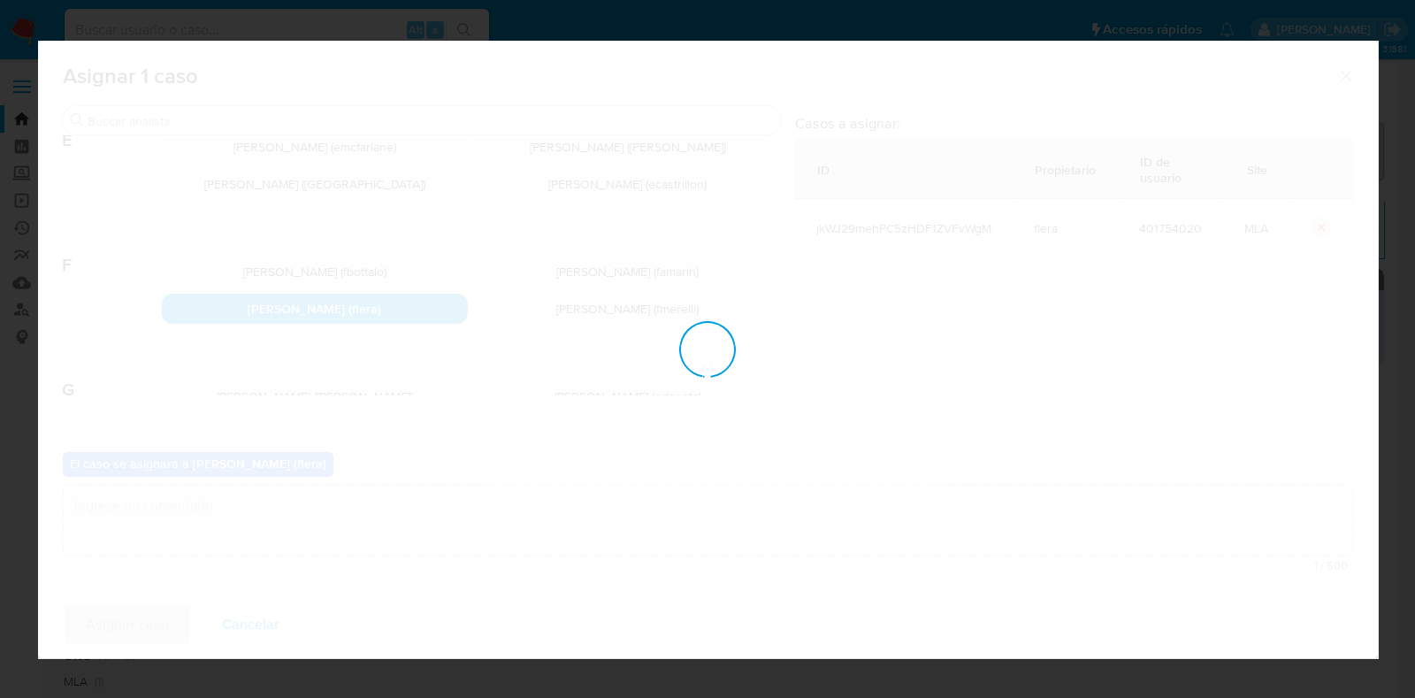
checkbox input "false"
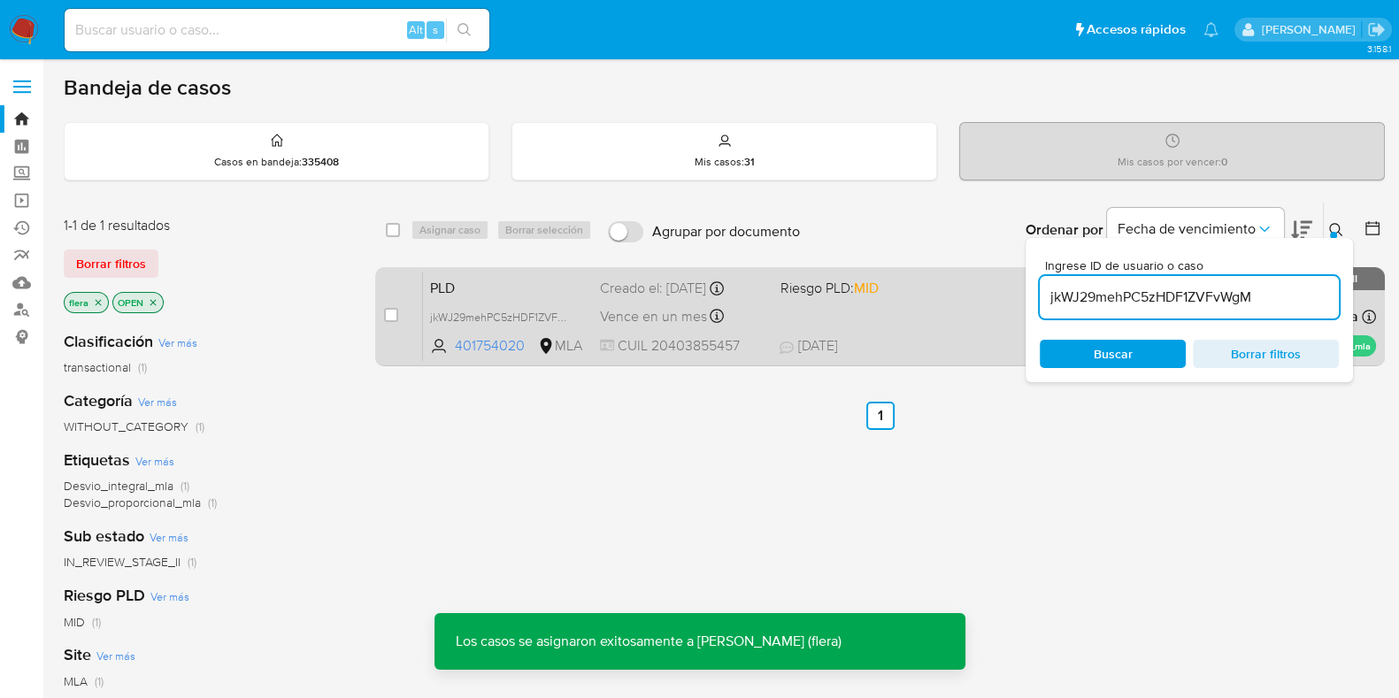
click at [504, 279] on span "PLD" at bounding box center [508, 286] width 156 height 23
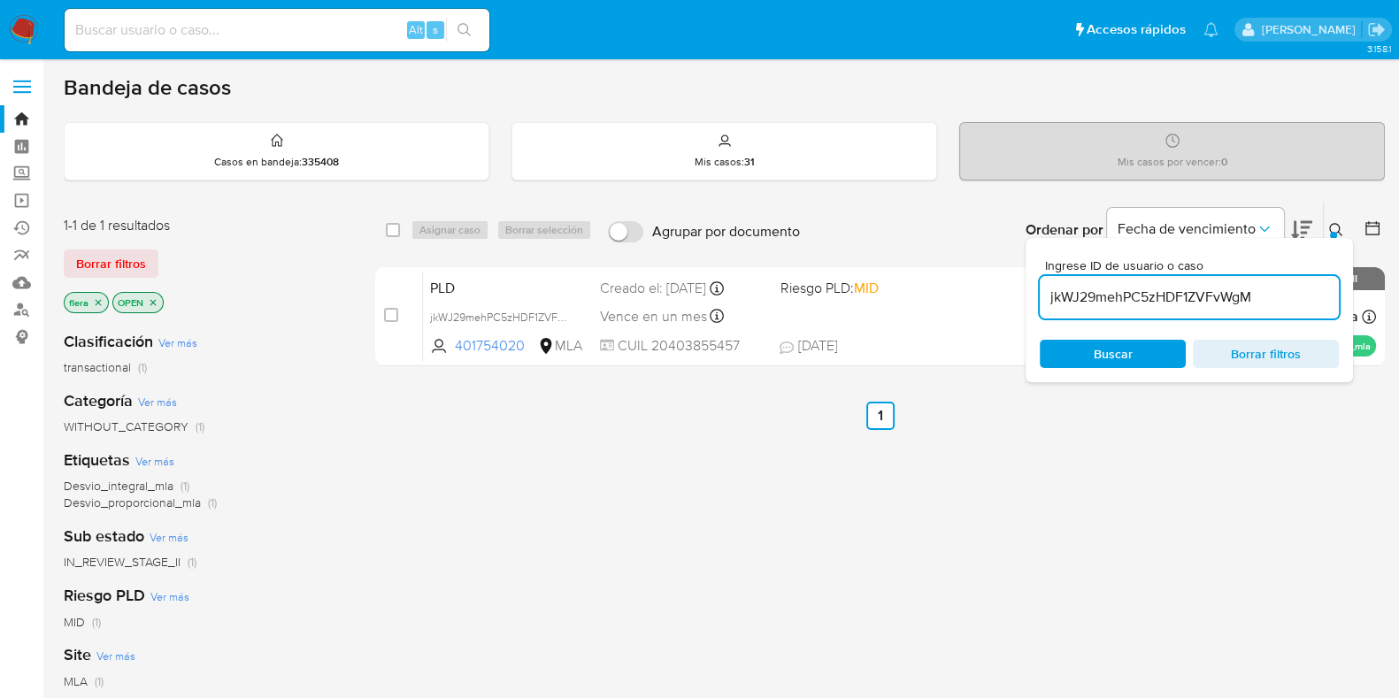
click at [1164, 304] on input "jkWJ29mehPC5zHDF1ZVFvWgM" at bounding box center [1188, 297] width 299 height 23
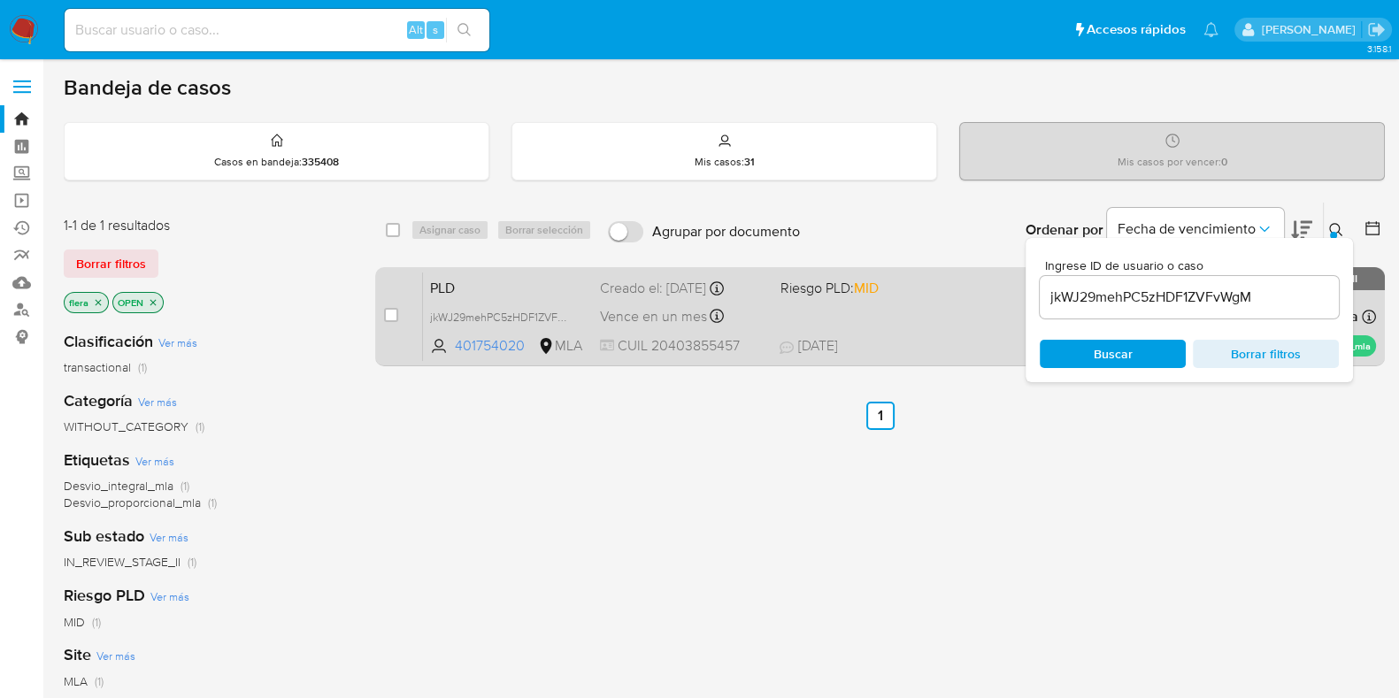
click at [398, 308] on div "case-item-checkbox No es posible asignar el caso" at bounding box center [403, 316] width 39 height 89
click at [390, 309] on input "checkbox" at bounding box center [391, 315] width 14 height 14
checkbox input "true"
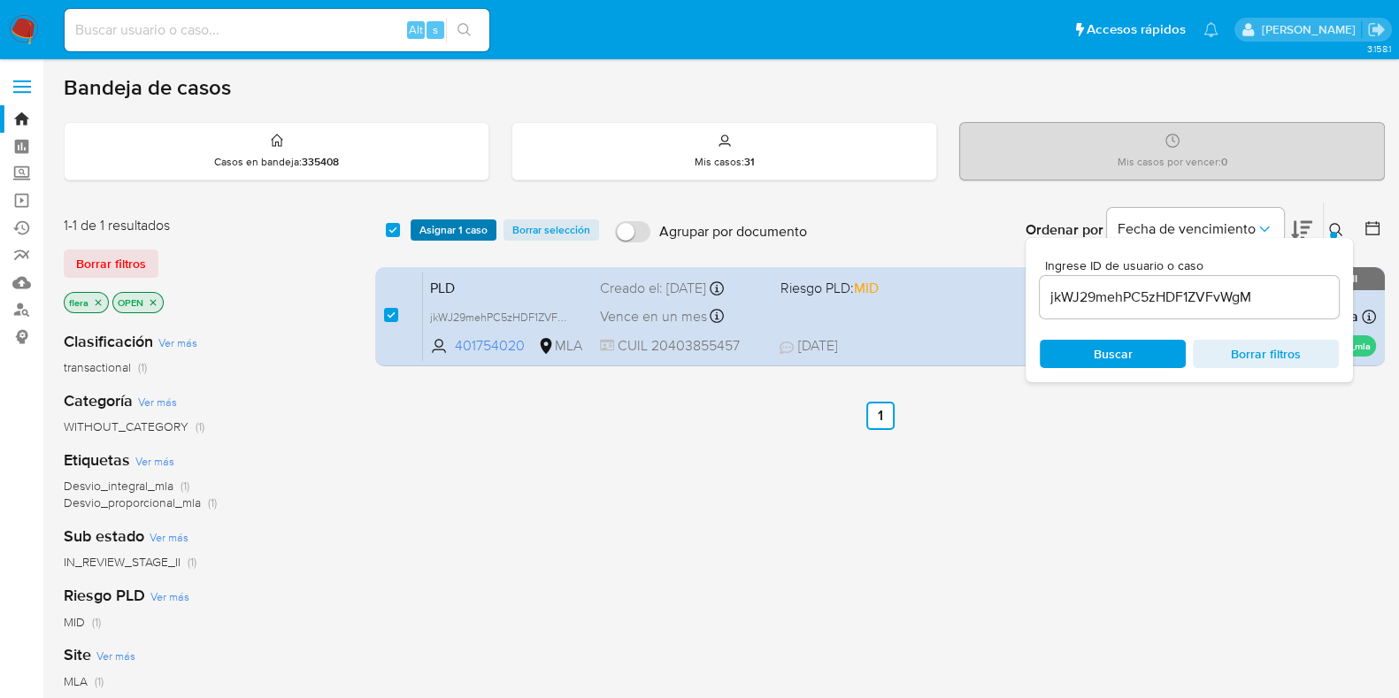
click at [445, 231] on span "Asignar 1 caso" at bounding box center [453, 230] width 68 height 18
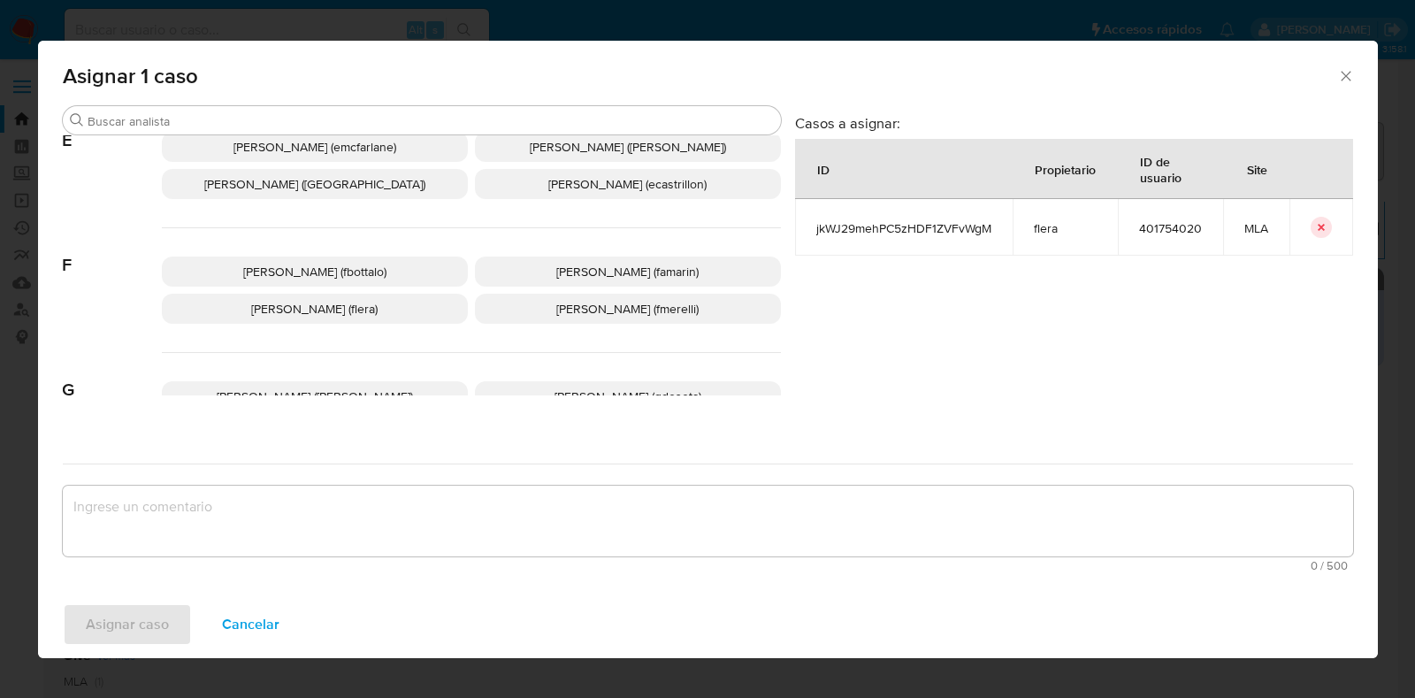
click at [367, 303] on span "Florencia Cecilia Lera (flera)" at bounding box center [314, 309] width 126 height 18
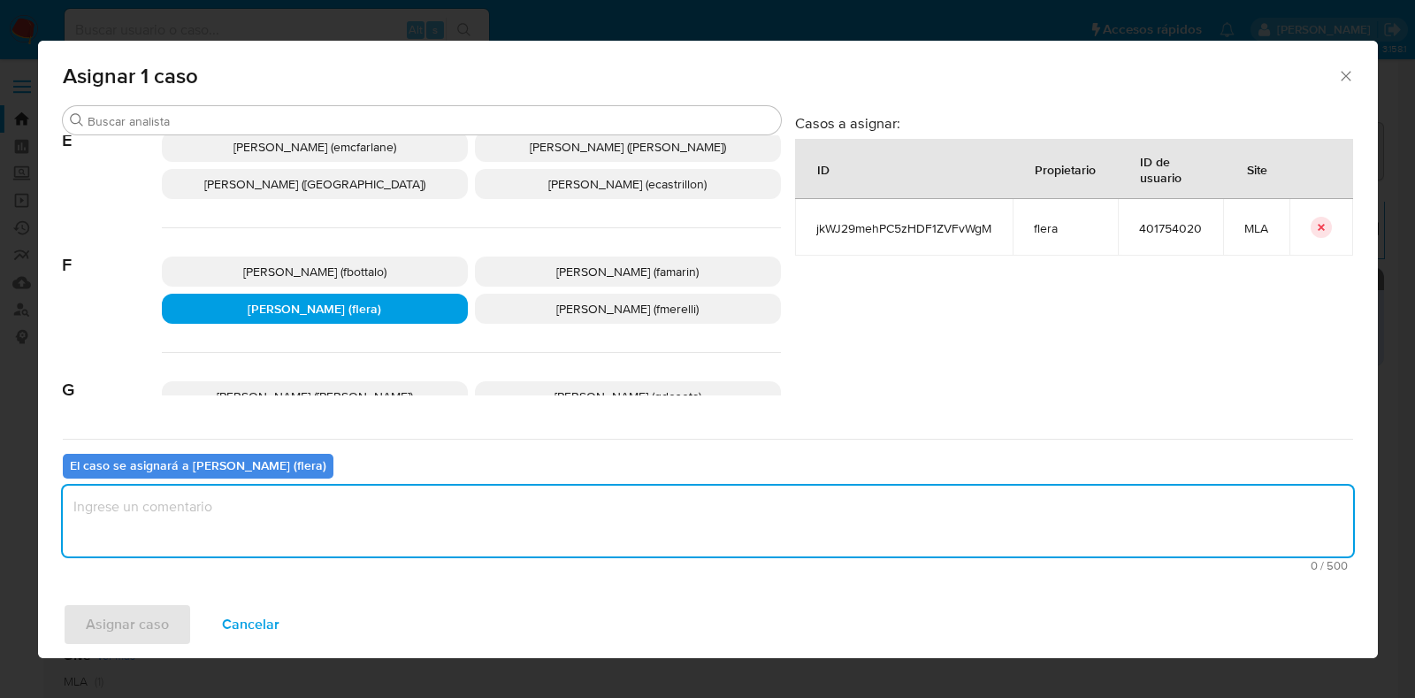
click at [368, 517] on textarea "assign-modal" at bounding box center [708, 521] width 1291 height 71
click at [155, 612] on span "Asignar caso" at bounding box center [127, 624] width 83 height 39
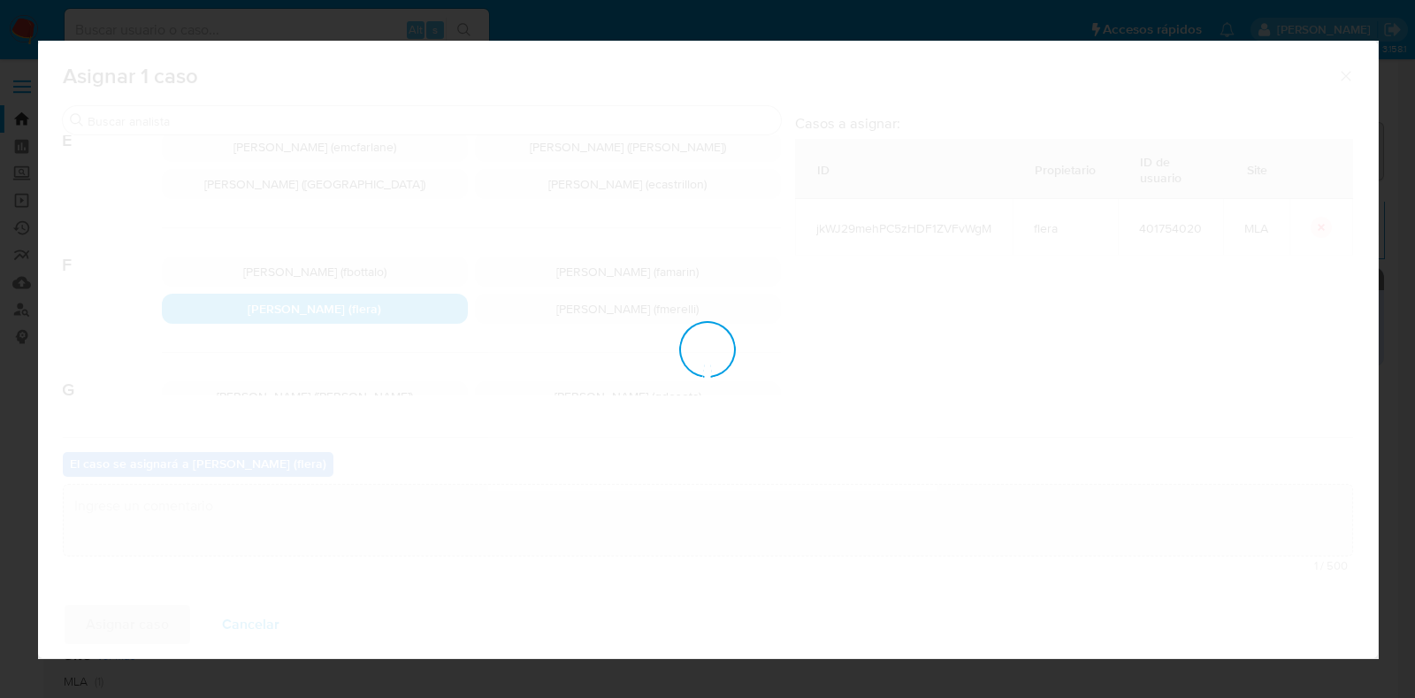
checkbox input "false"
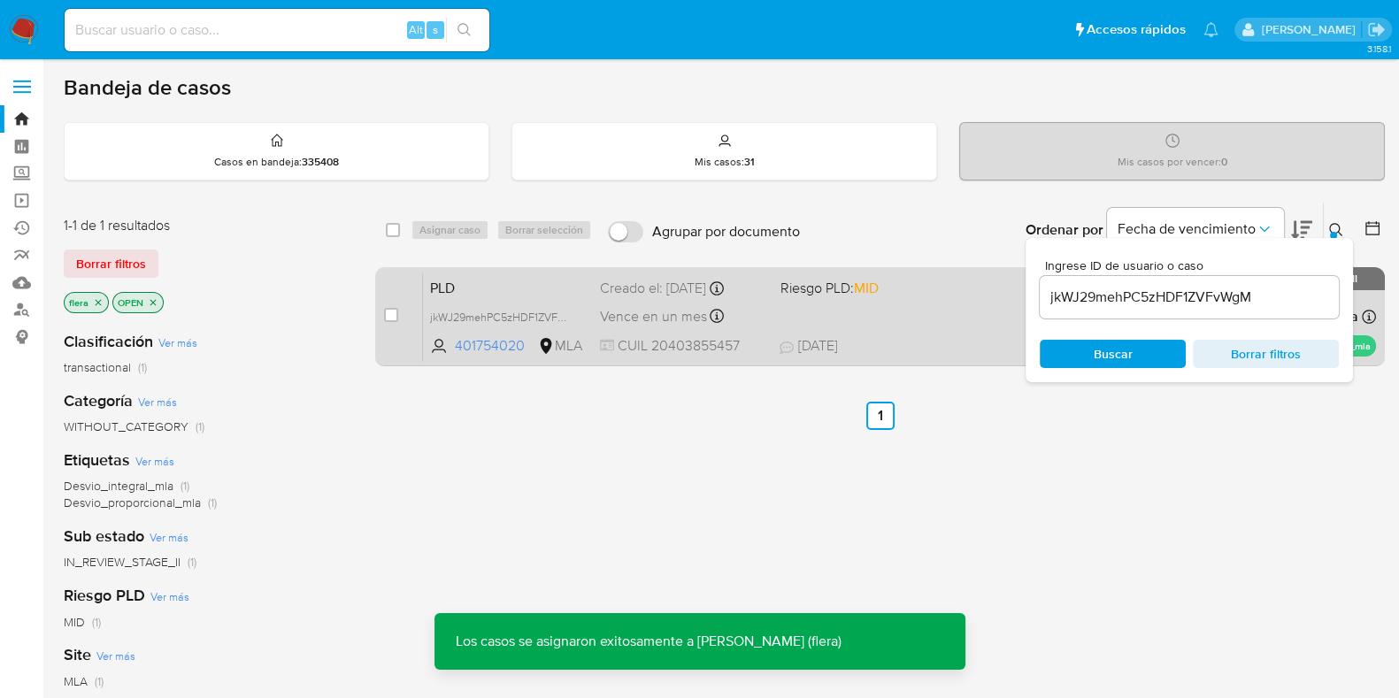
click at [533, 285] on span "PLD" at bounding box center [508, 286] width 156 height 23
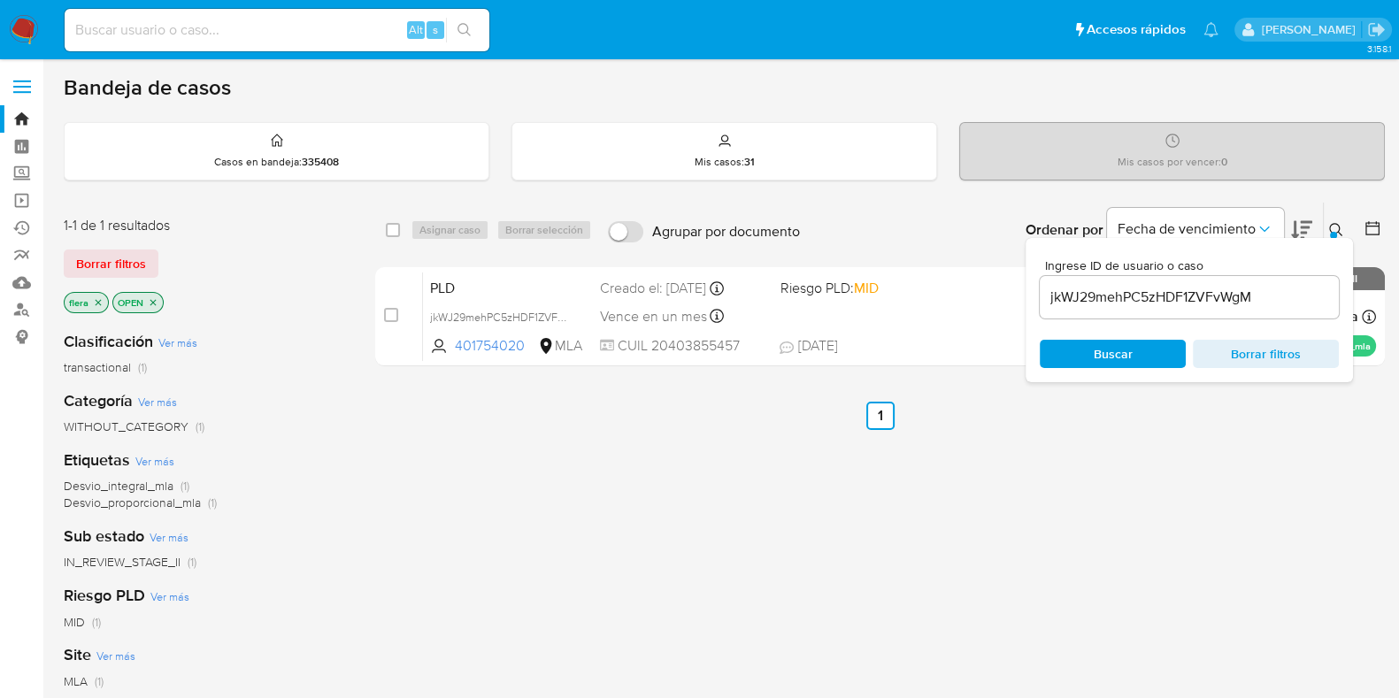
click at [1181, 305] on input "jkWJ29mehPC5zHDF1ZVFvWgM" at bounding box center [1188, 297] width 299 height 23
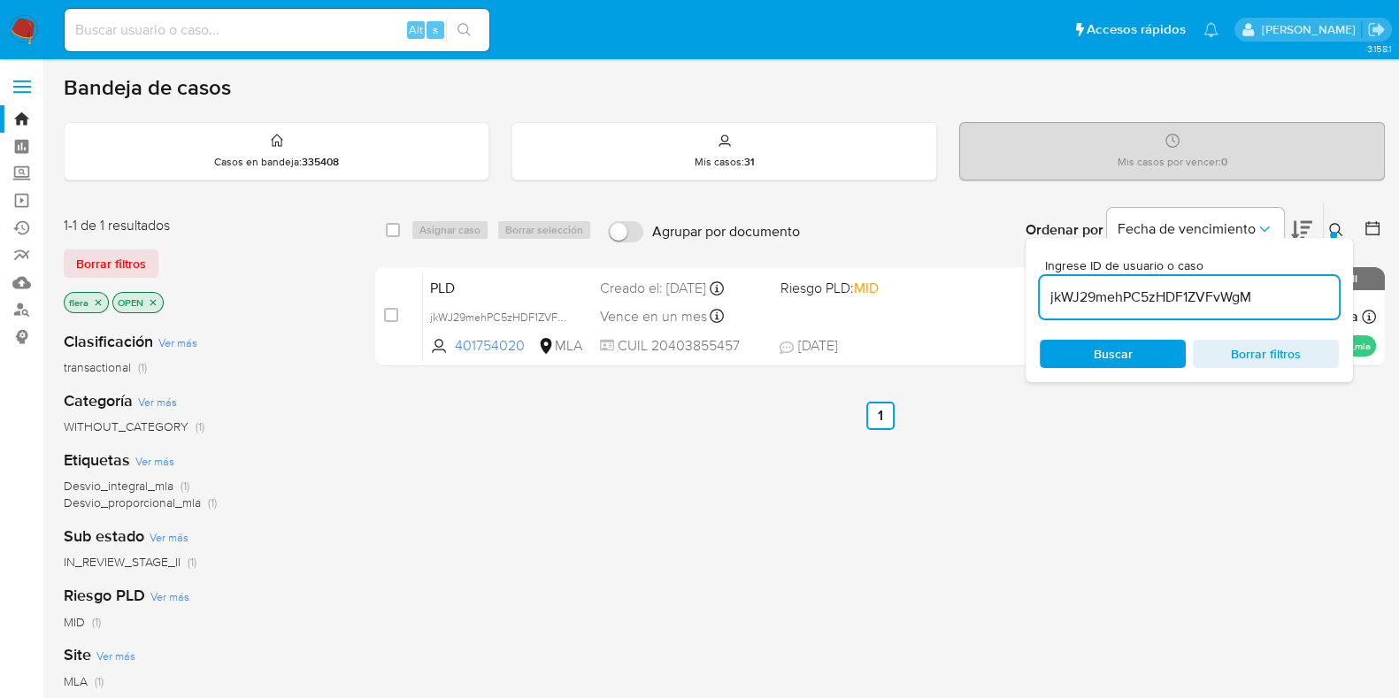
click at [1181, 305] on input "jkWJ29mehPC5zHDF1ZVFvWgM" at bounding box center [1188, 297] width 299 height 23
paste input "T96e4GGGcrSIPO0FBng6FZED"
type input "T96e4GGGcrSIPO0FBng6FZED"
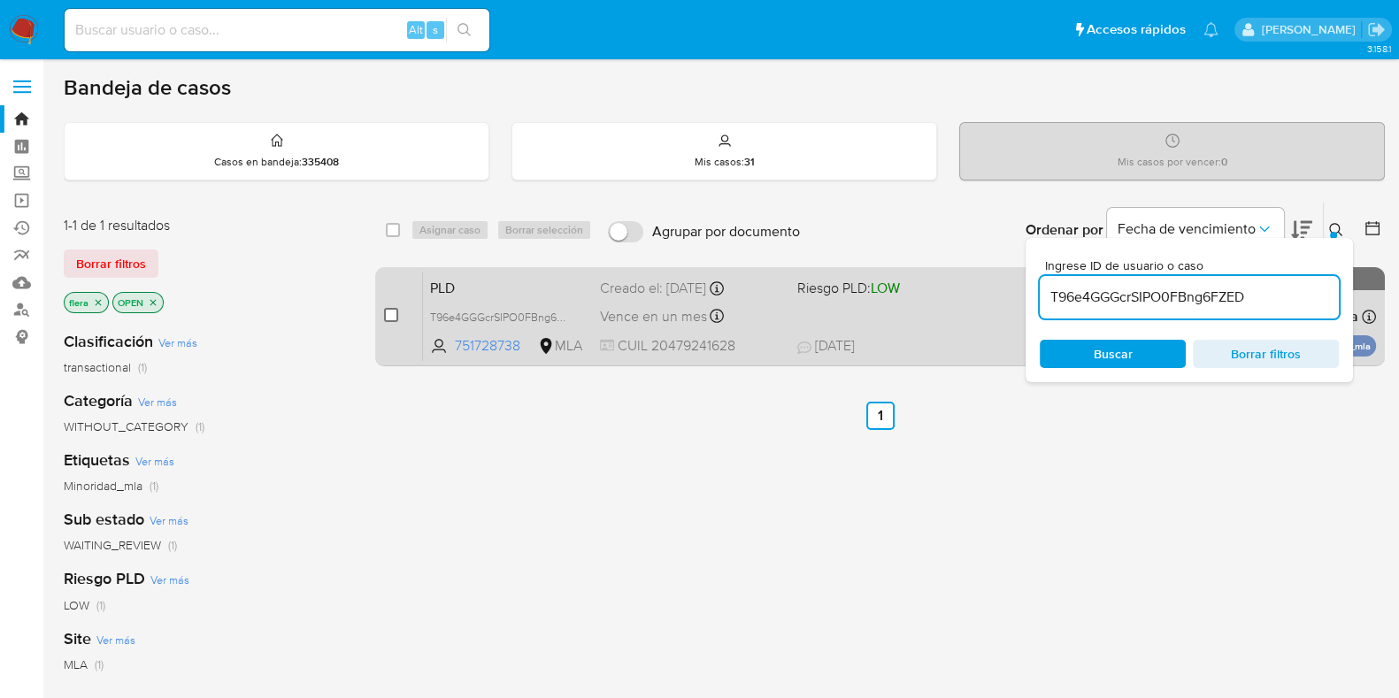
click at [392, 311] on input "checkbox" at bounding box center [391, 315] width 14 height 14
checkbox input "true"
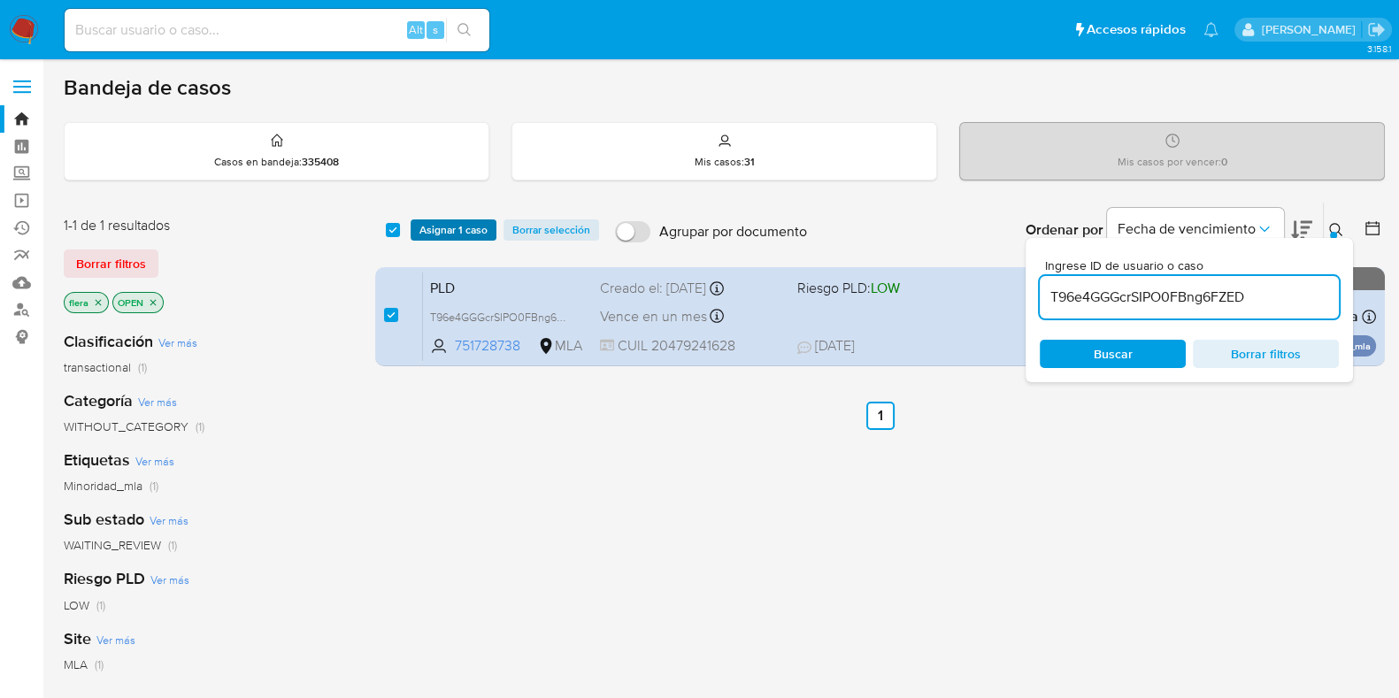
click at [427, 234] on span "Asignar 1 caso" at bounding box center [453, 230] width 68 height 18
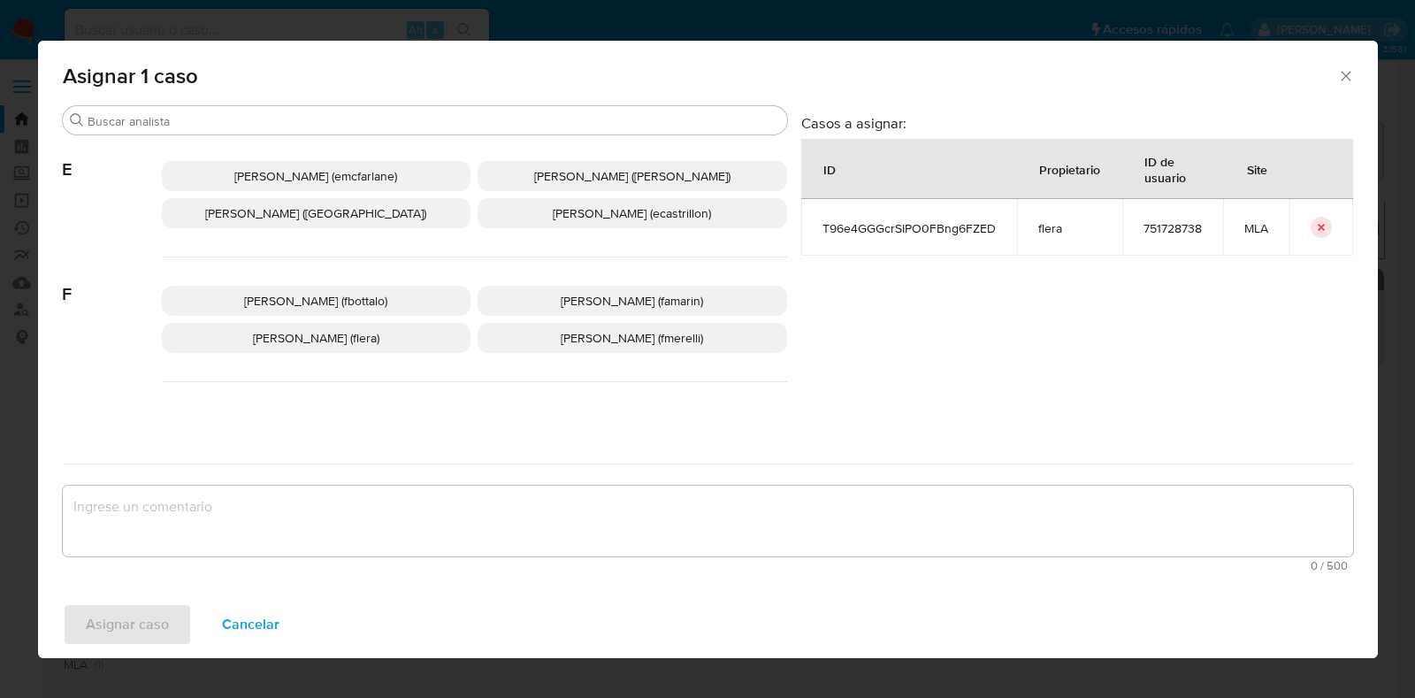
scroll to position [332, 0]
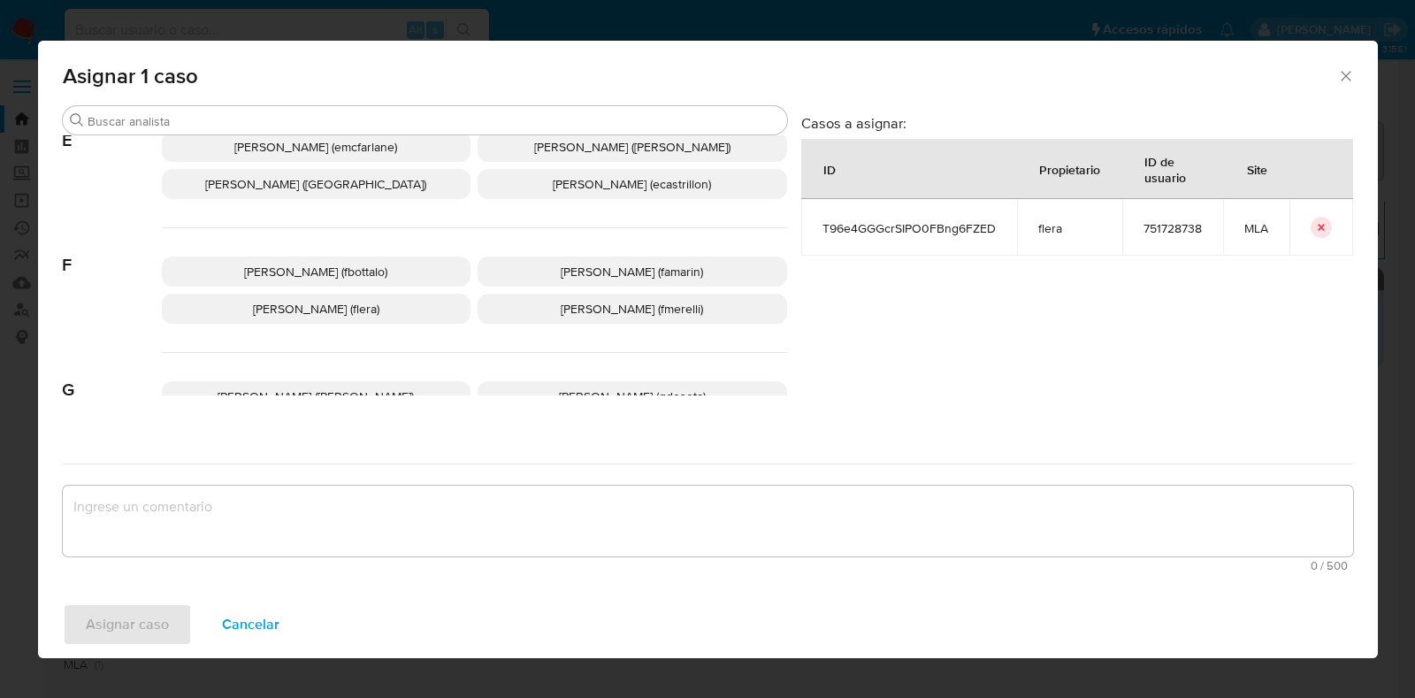
click at [371, 314] on span "Florencia Cecilia Lera (flera)" at bounding box center [316, 309] width 126 height 18
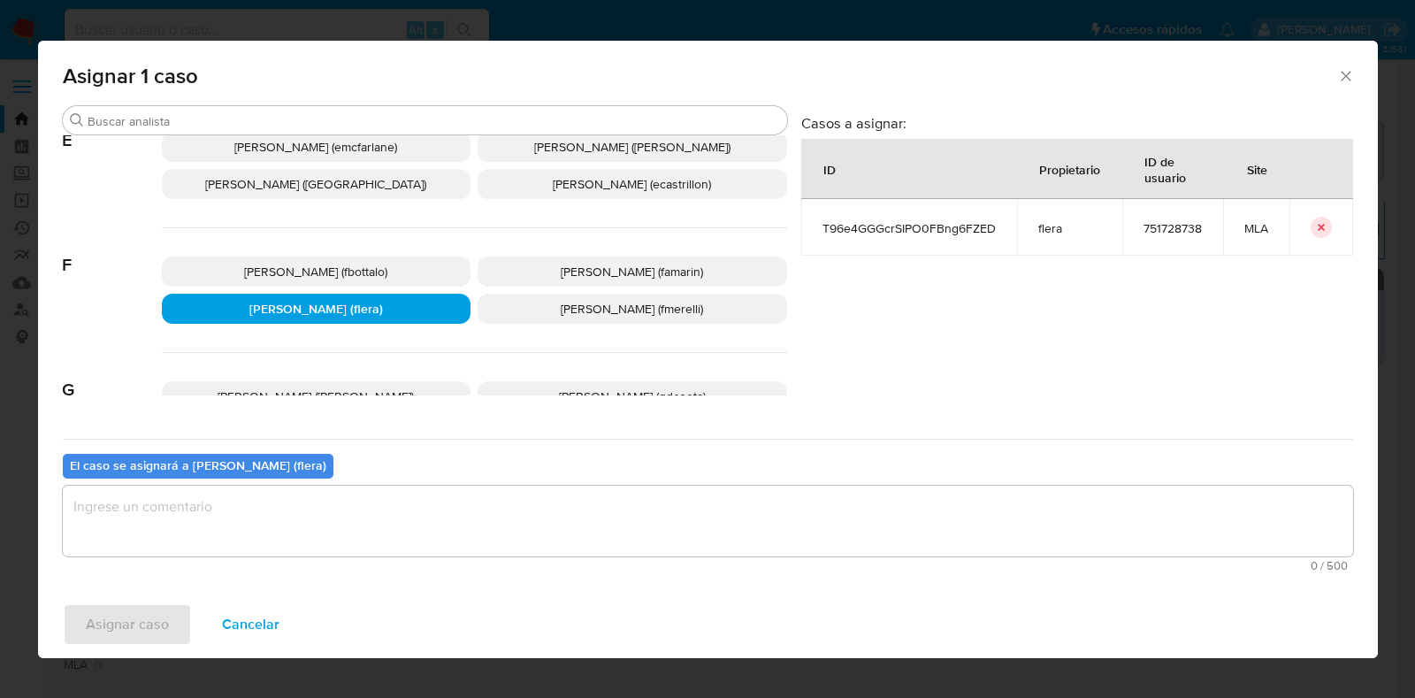
click at [406, 491] on textarea "assign-modal" at bounding box center [708, 521] width 1291 height 71
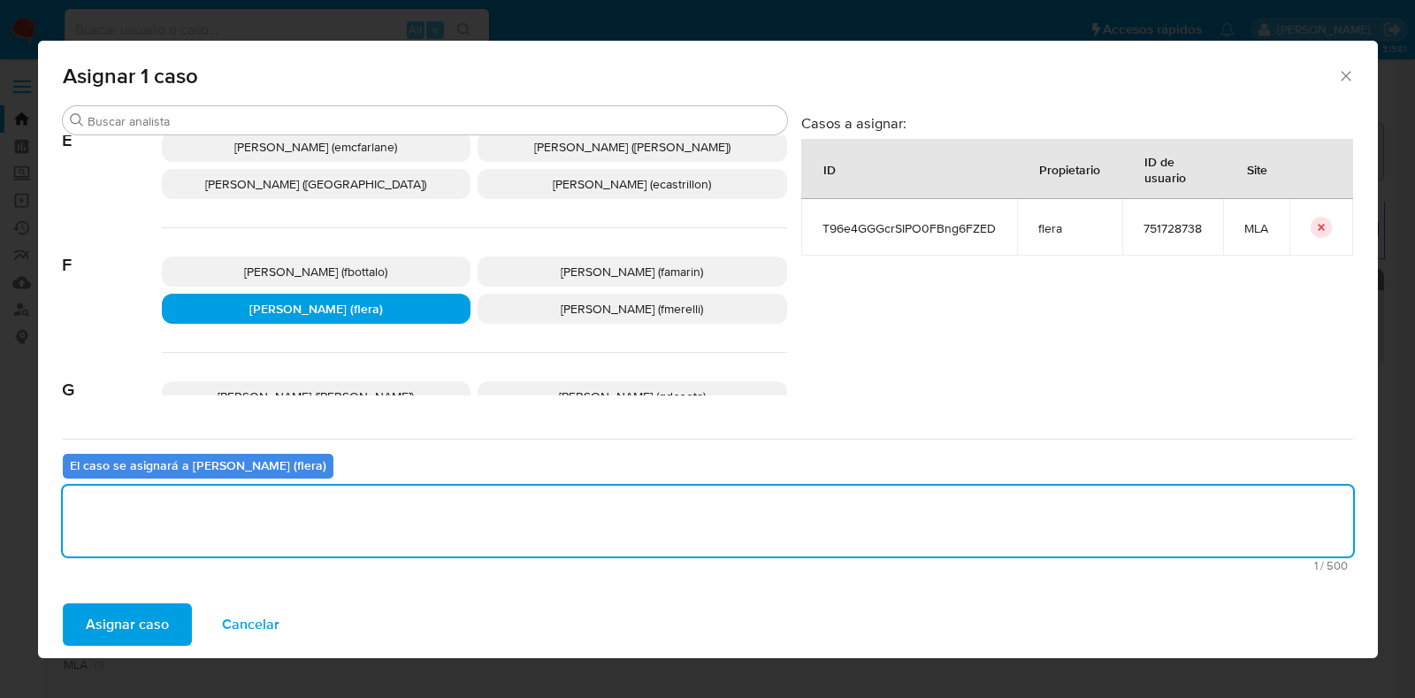
click at [157, 628] on span "Asignar caso" at bounding box center [127, 624] width 83 height 39
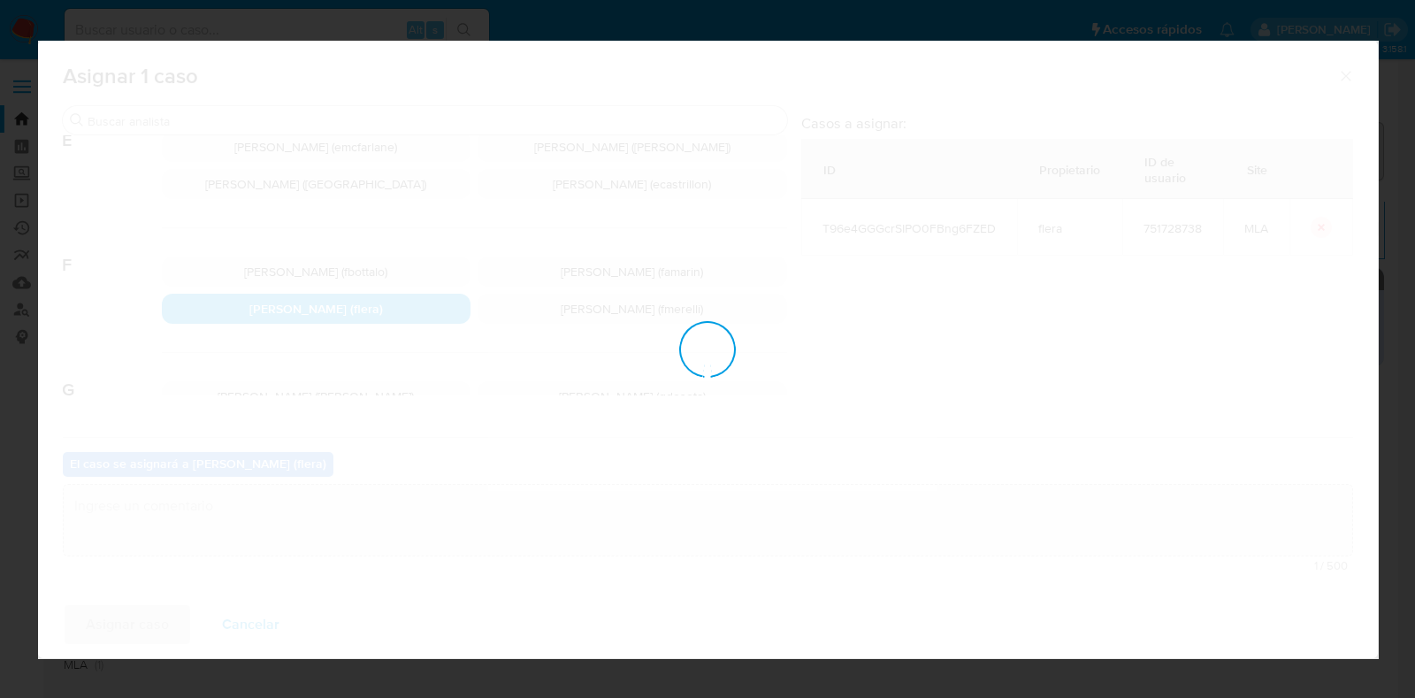
checkbox input "false"
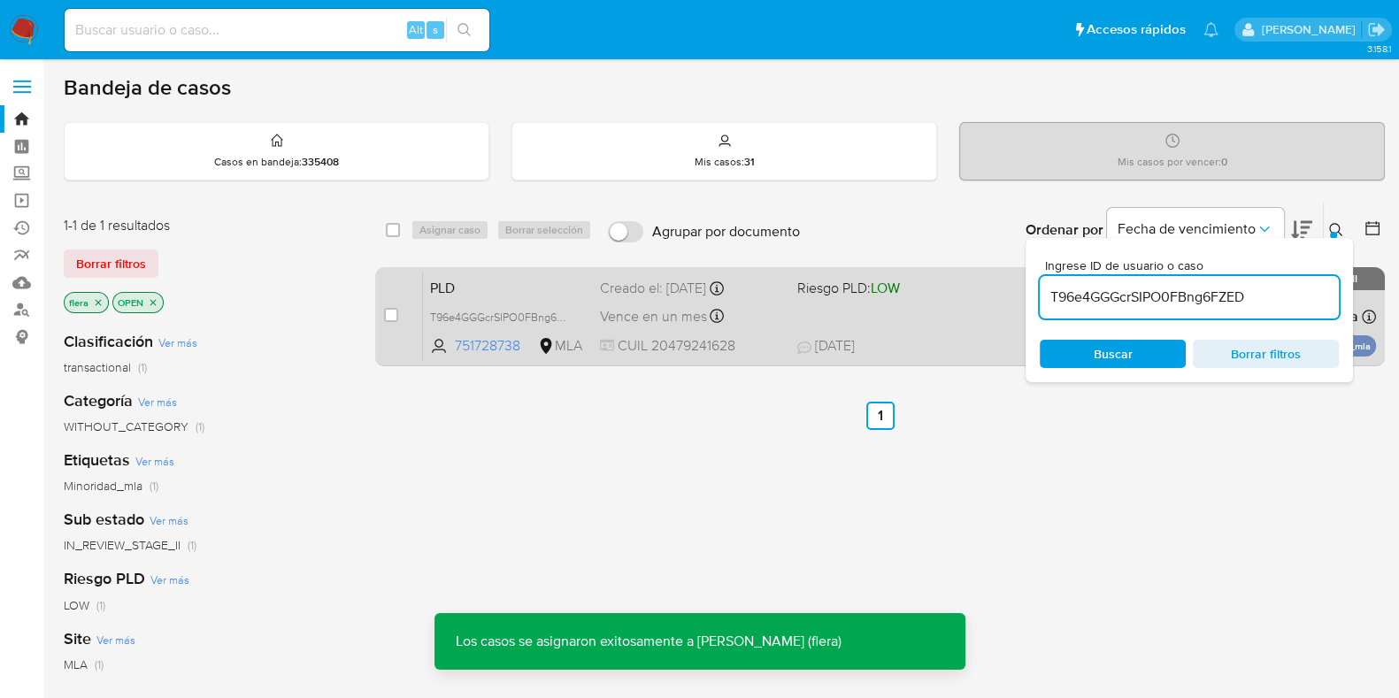
click at [460, 294] on span "PLD" at bounding box center [508, 286] width 156 height 23
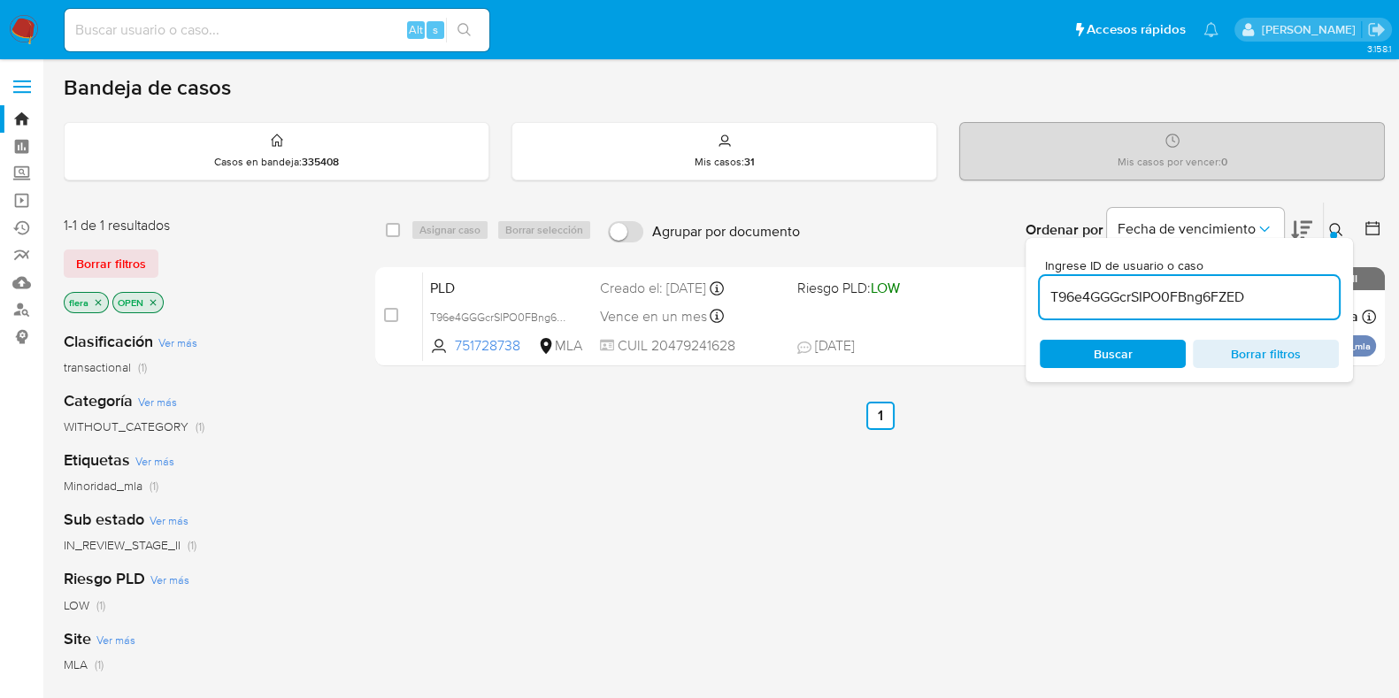
click at [1094, 289] on input "T96e4GGGcrSIPO0FBng6FZED" at bounding box center [1188, 297] width 299 height 23
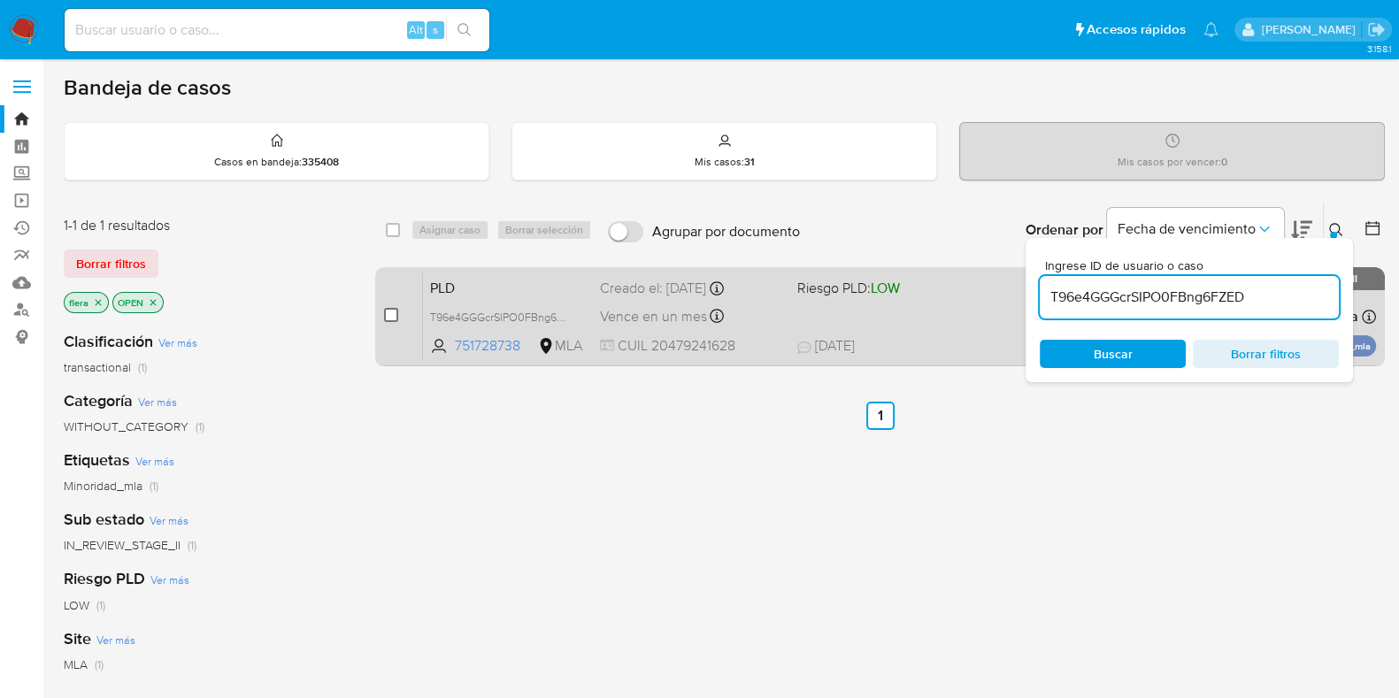
click at [395, 316] on input "checkbox" at bounding box center [391, 315] width 14 height 14
checkbox input "true"
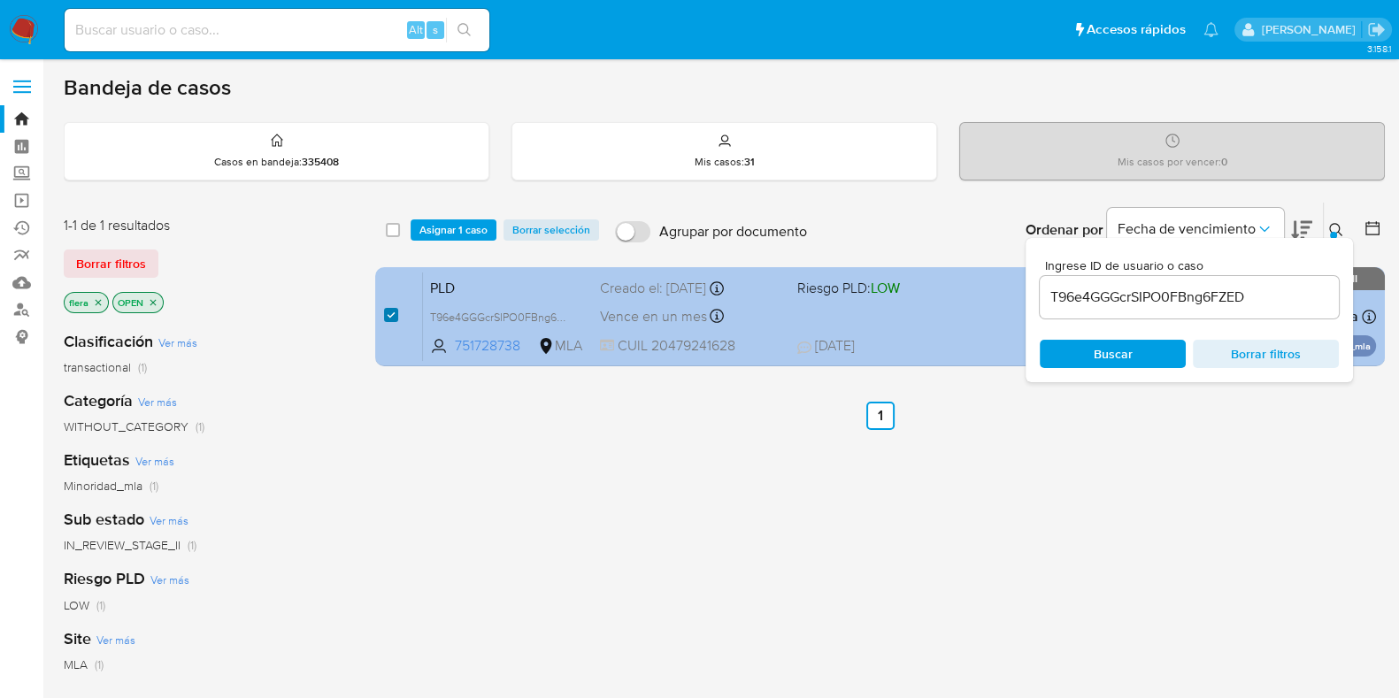
checkbox input "true"
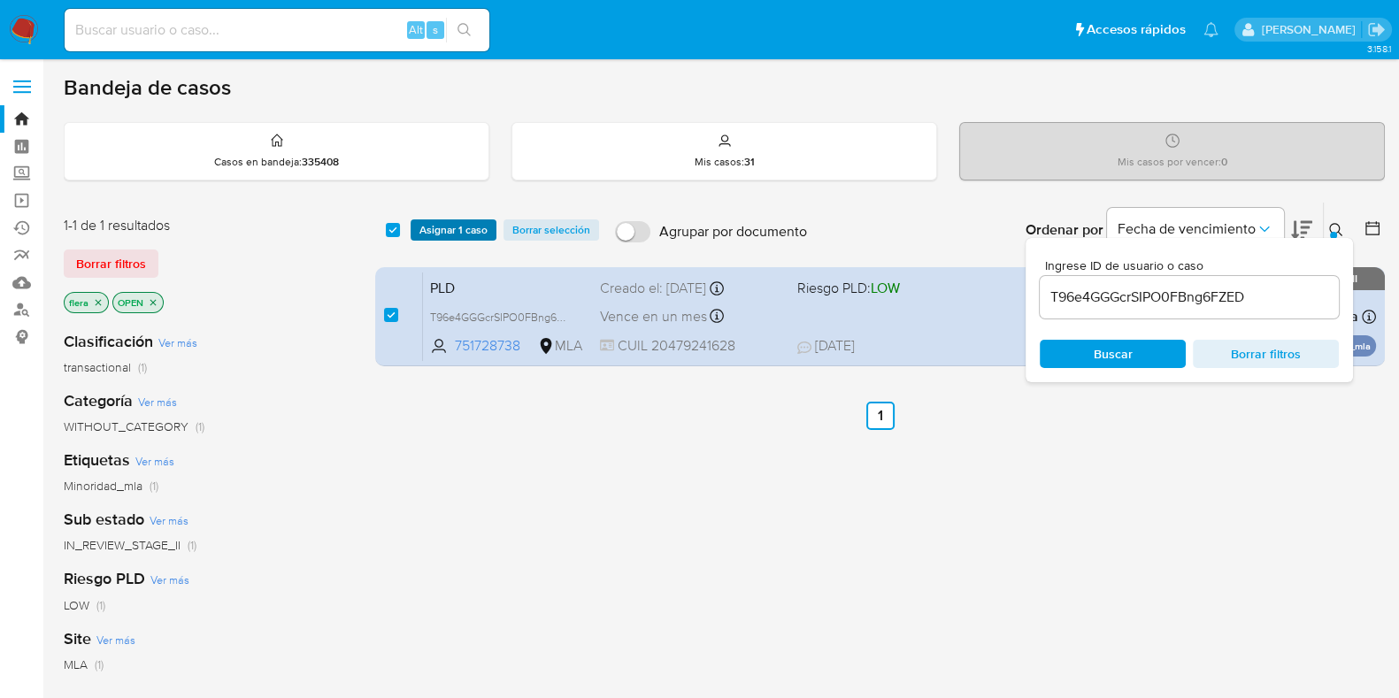
click at [451, 223] on span "Asignar 1 caso" at bounding box center [453, 230] width 68 height 18
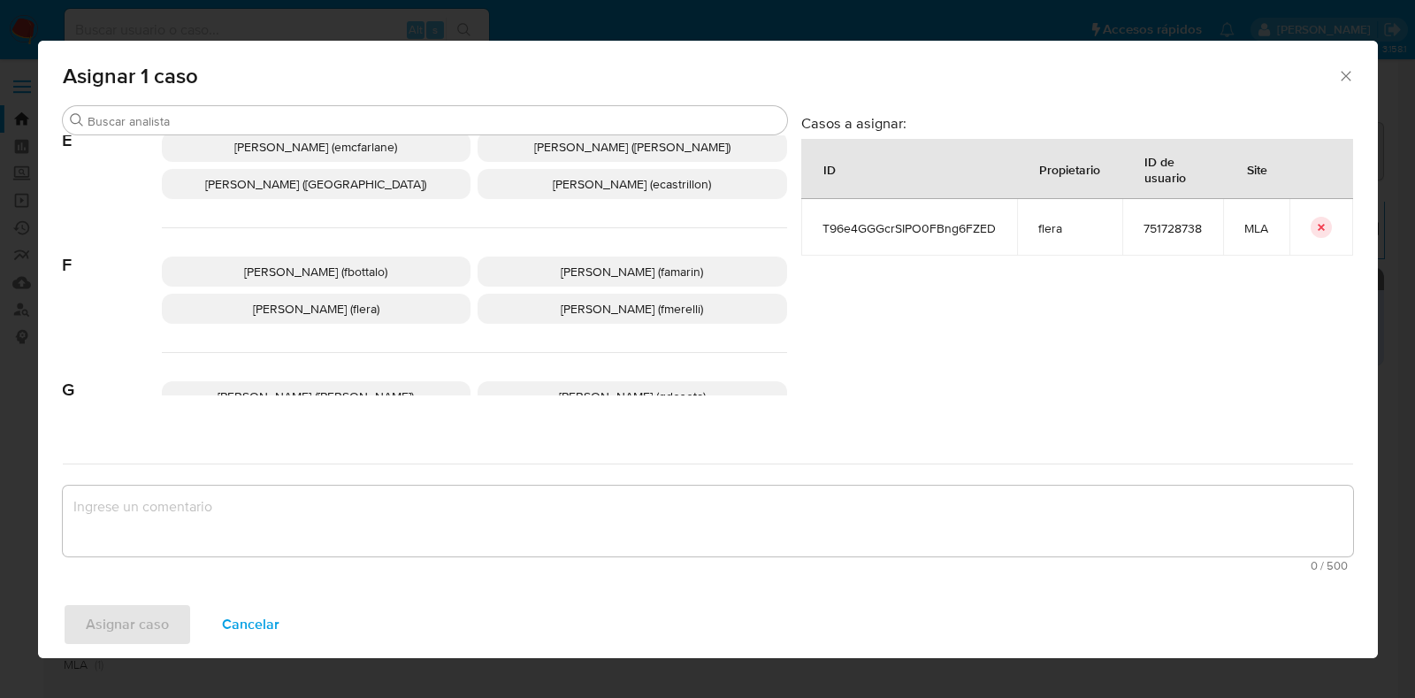
click at [391, 317] on p "Florencia Cecilia Lera (flera)" at bounding box center [317, 309] width 310 height 30
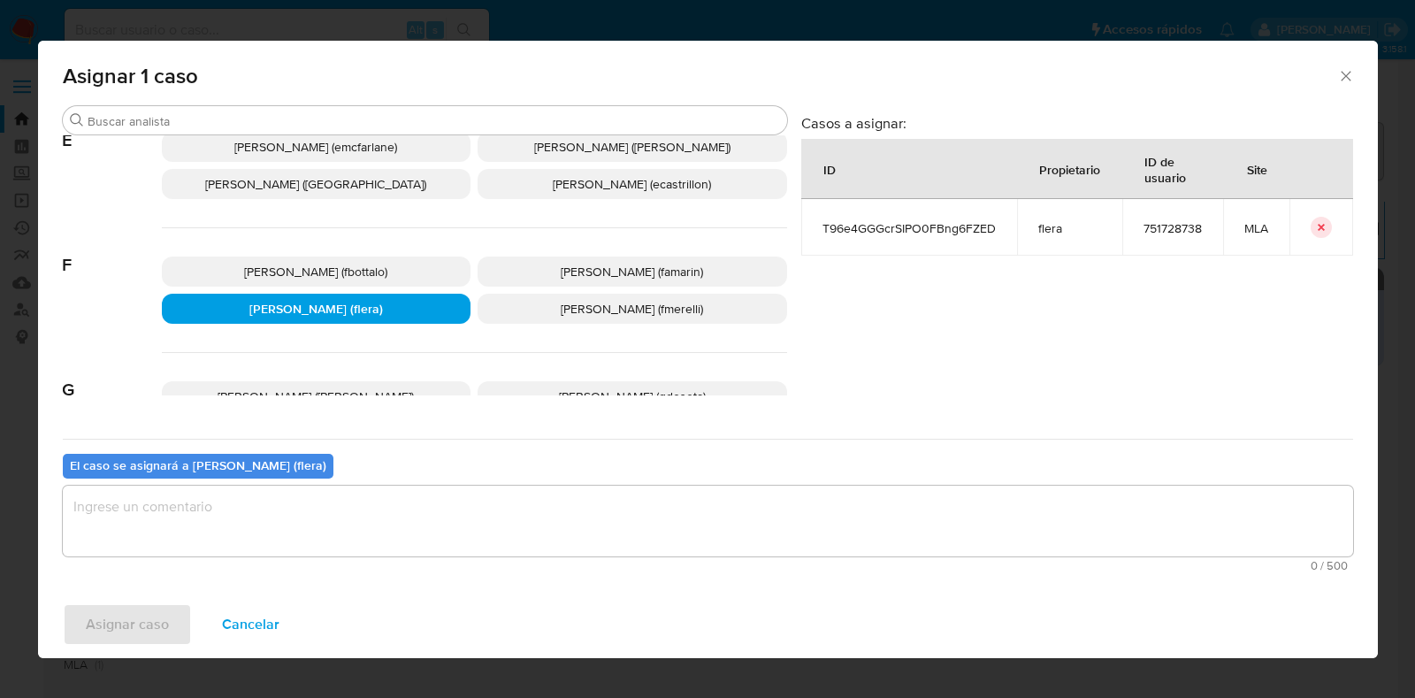
click at [345, 479] on div "El caso se asignará a Florencia Cecilia Lera (flera) 0 / 500 500 caracteres res…" at bounding box center [708, 509] width 1291 height 140
click at [341, 506] on textarea "assign-modal" at bounding box center [708, 521] width 1291 height 71
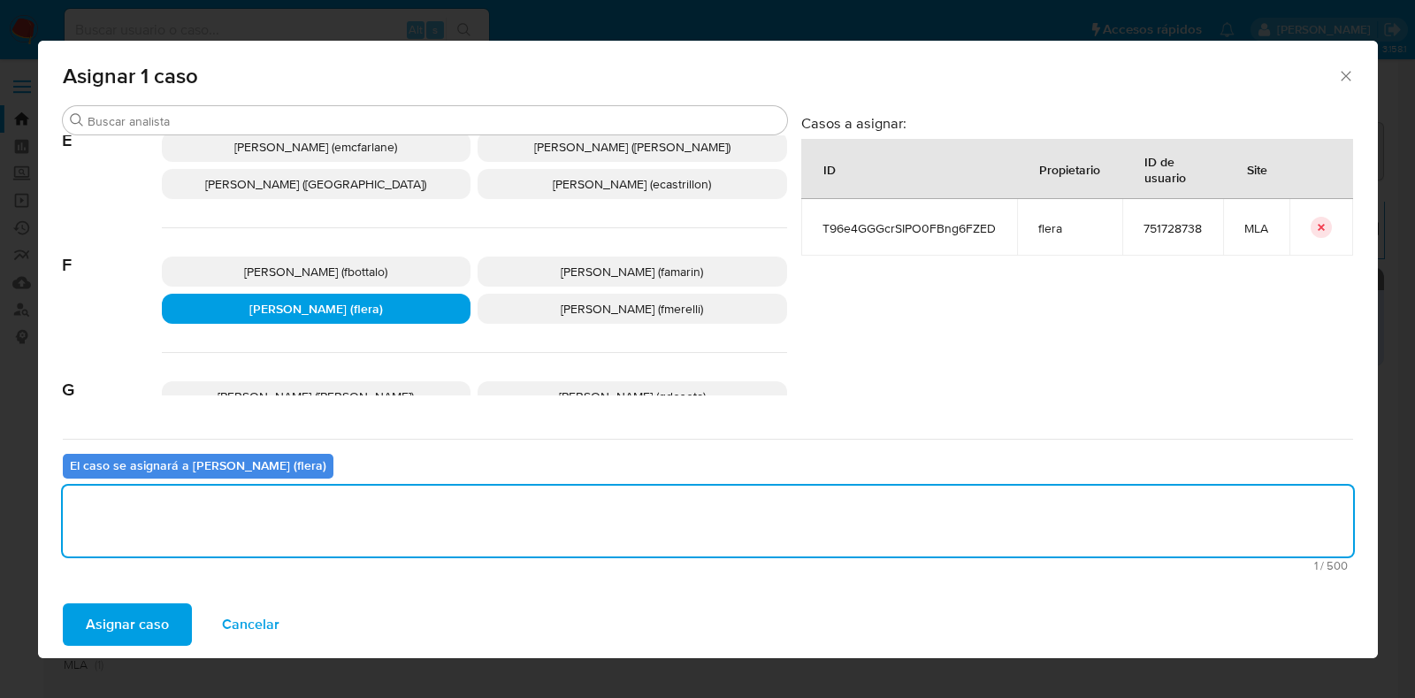
click at [139, 619] on span "Asignar caso" at bounding box center [127, 624] width 83 height 39
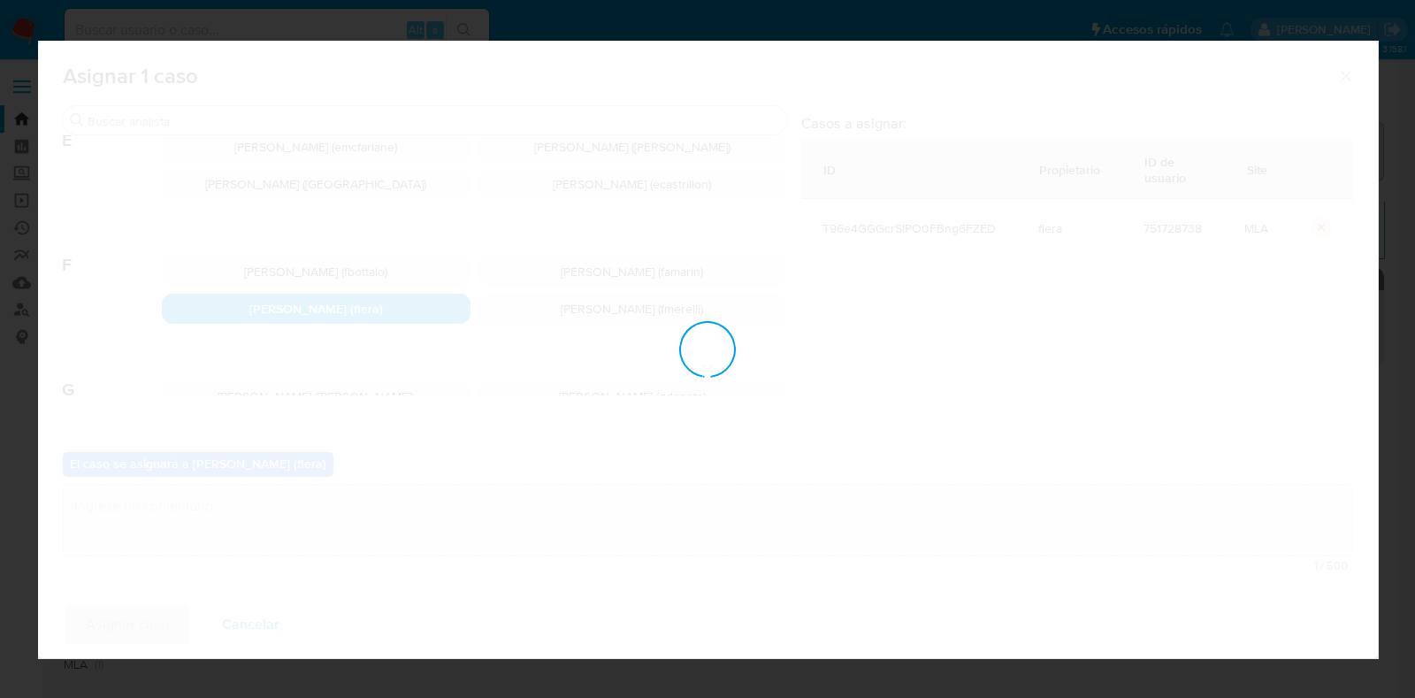
checkbox input "false"
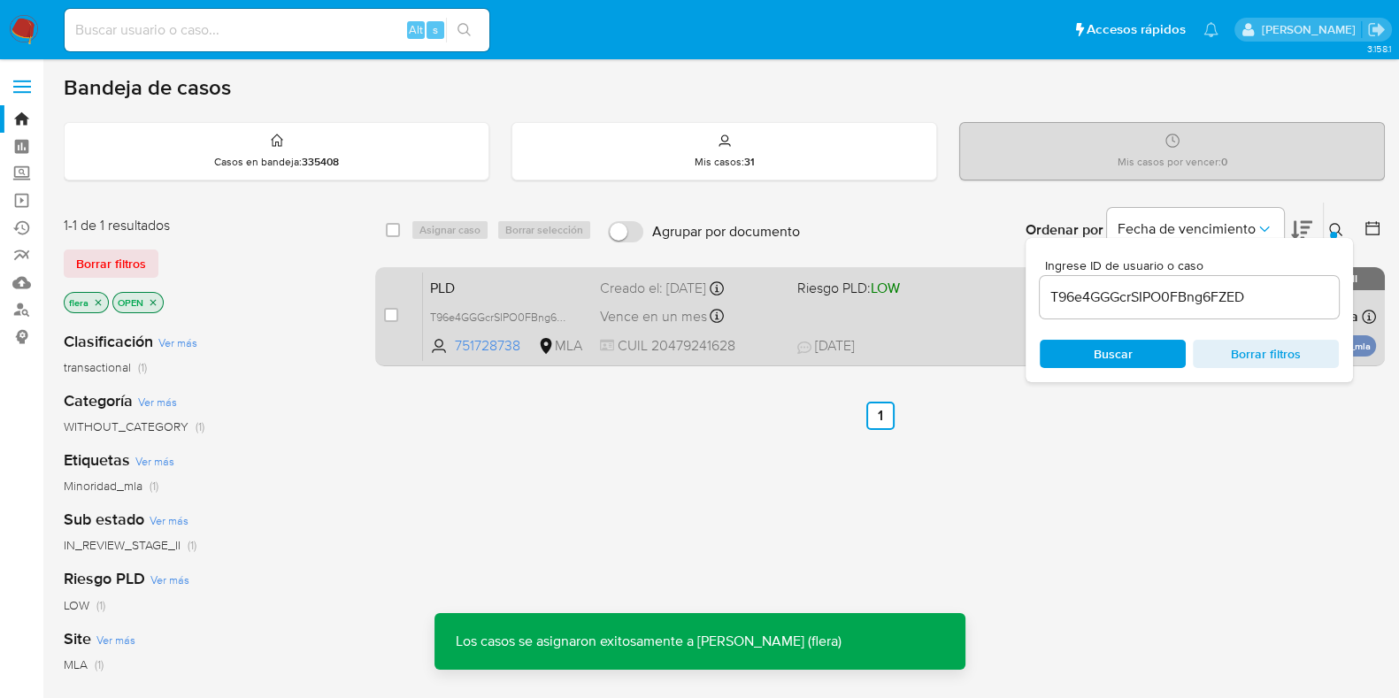
click at [510, 289] on span "PLD" at bounding box center [508, 286] width 156 height 23
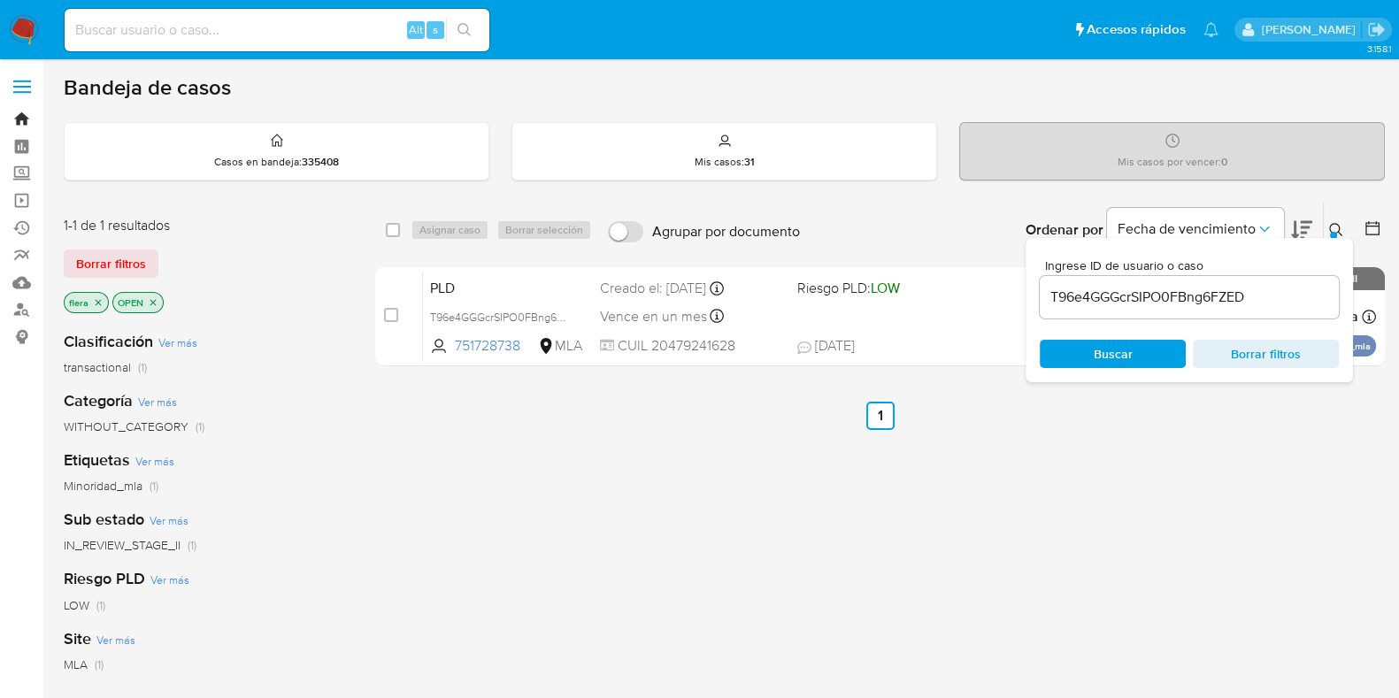
click at [18, 121] on link "Bandeja" at bounding box center [105, 118] width 211 height 27
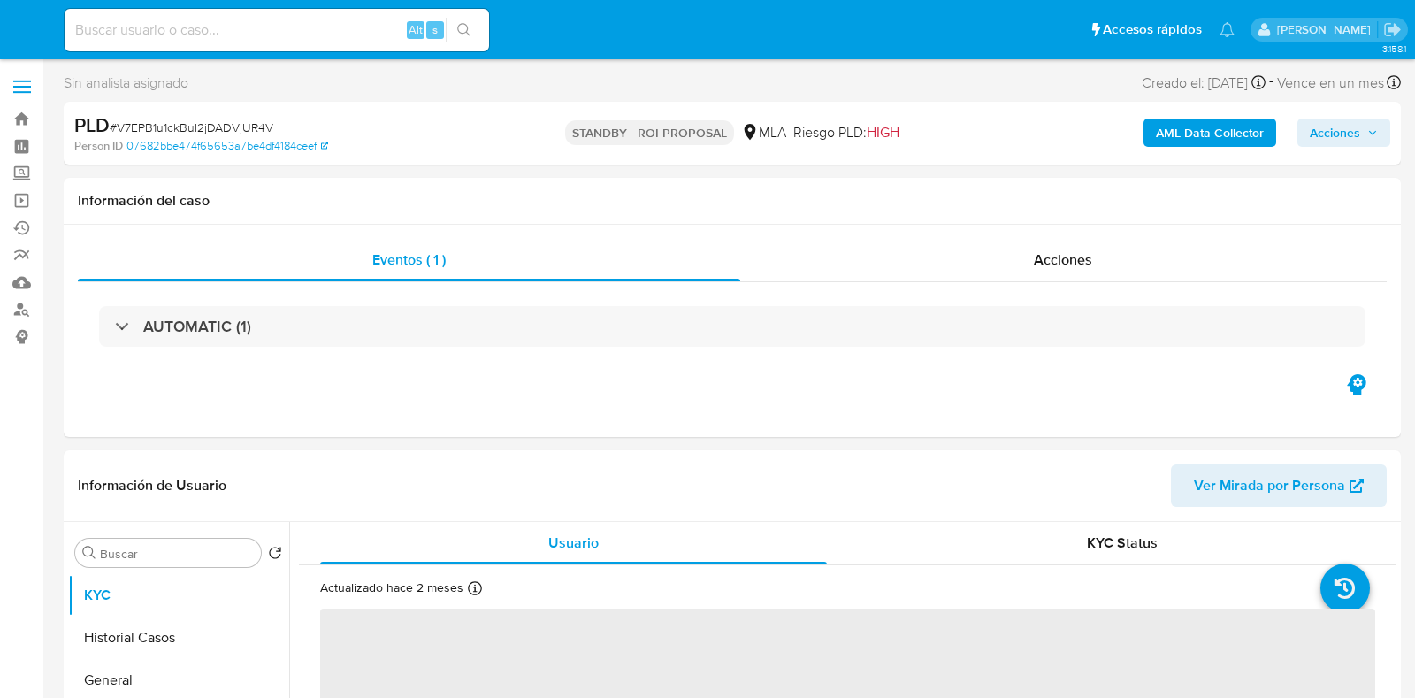
select select "10"
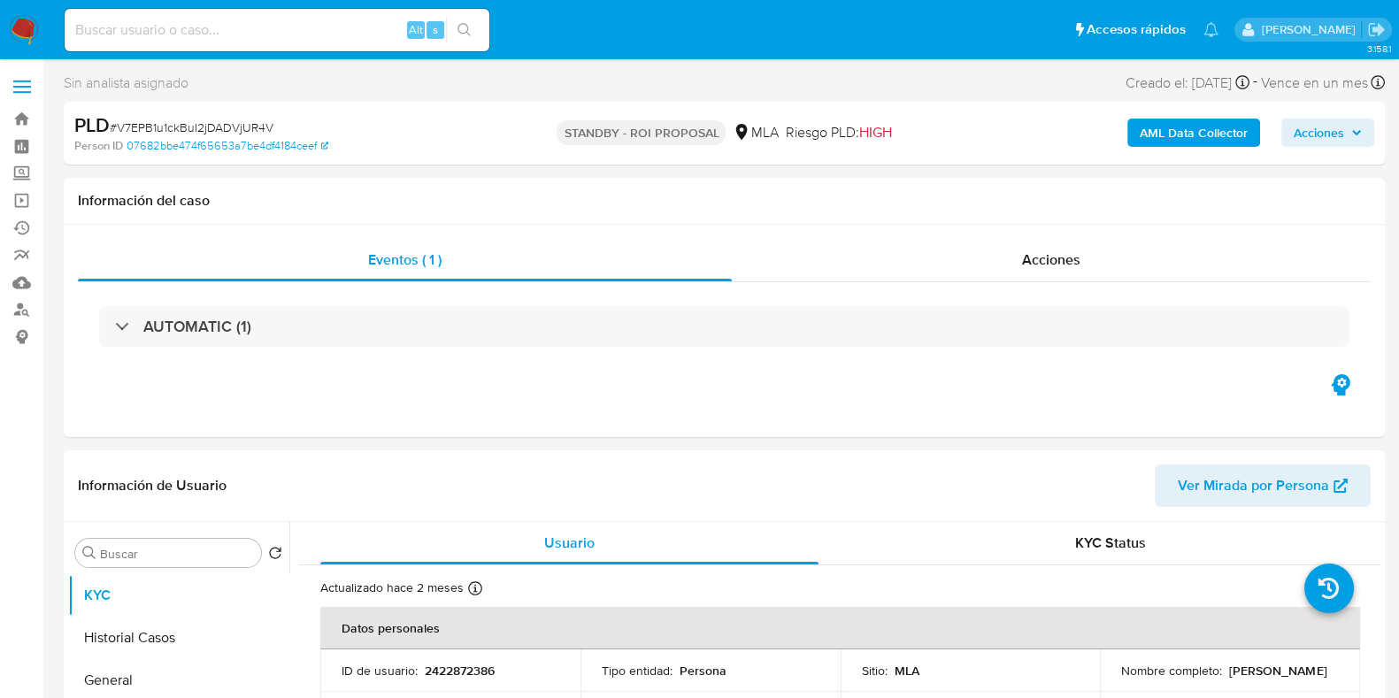
scroll to position [220, 0]
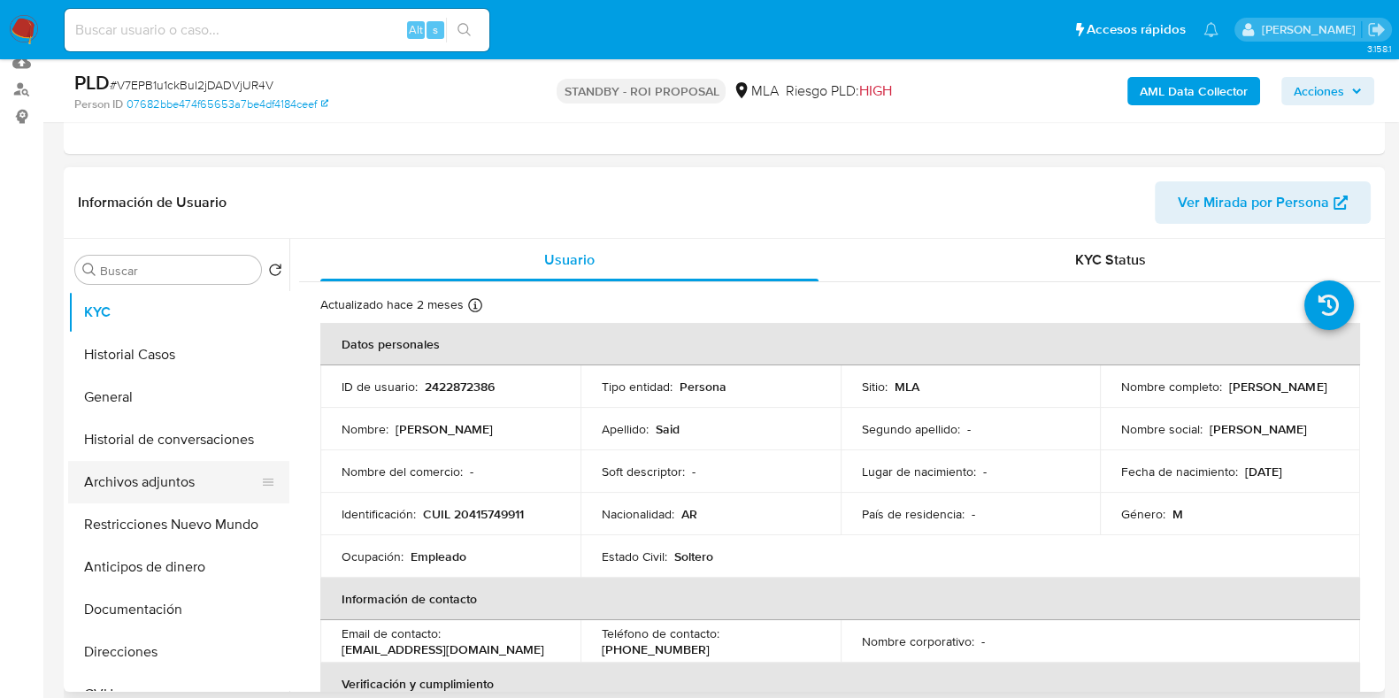
click at [172, 498] on button "Archivos adjuntos" at bounding box center [171, 482] width 207 height 42
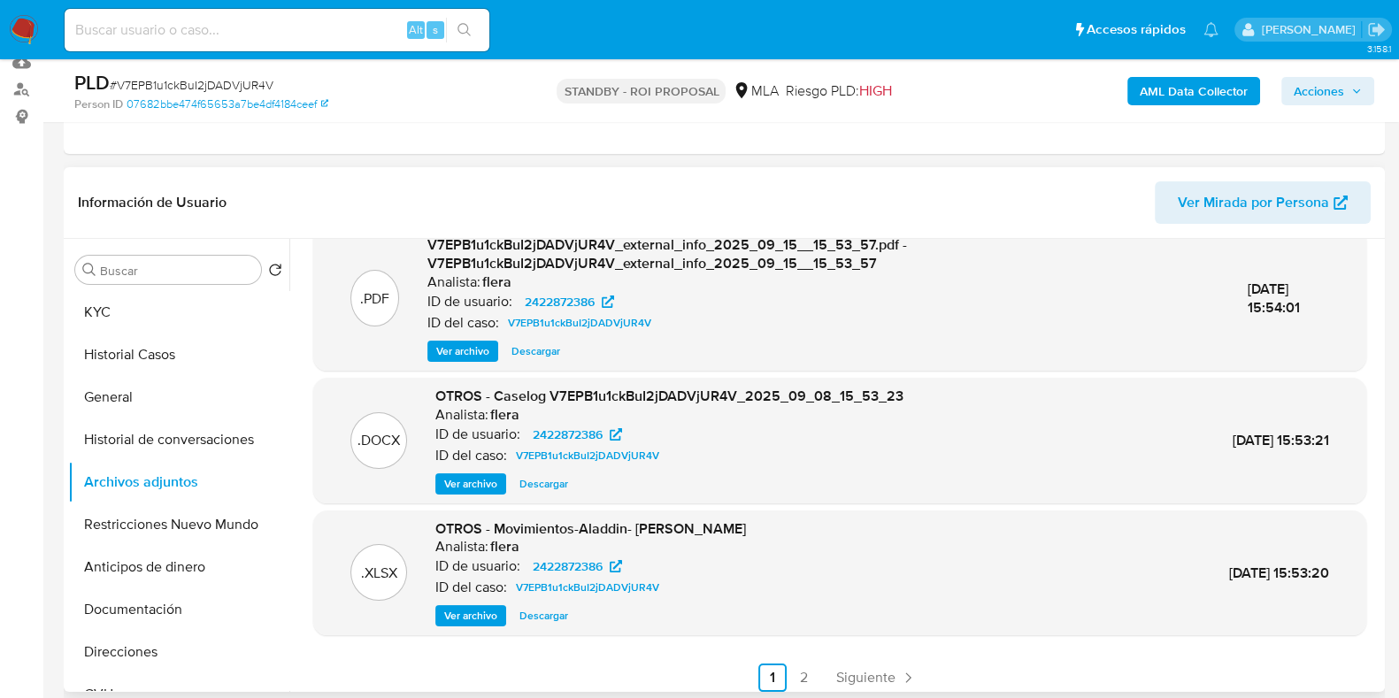
scroll to position [187, 0]
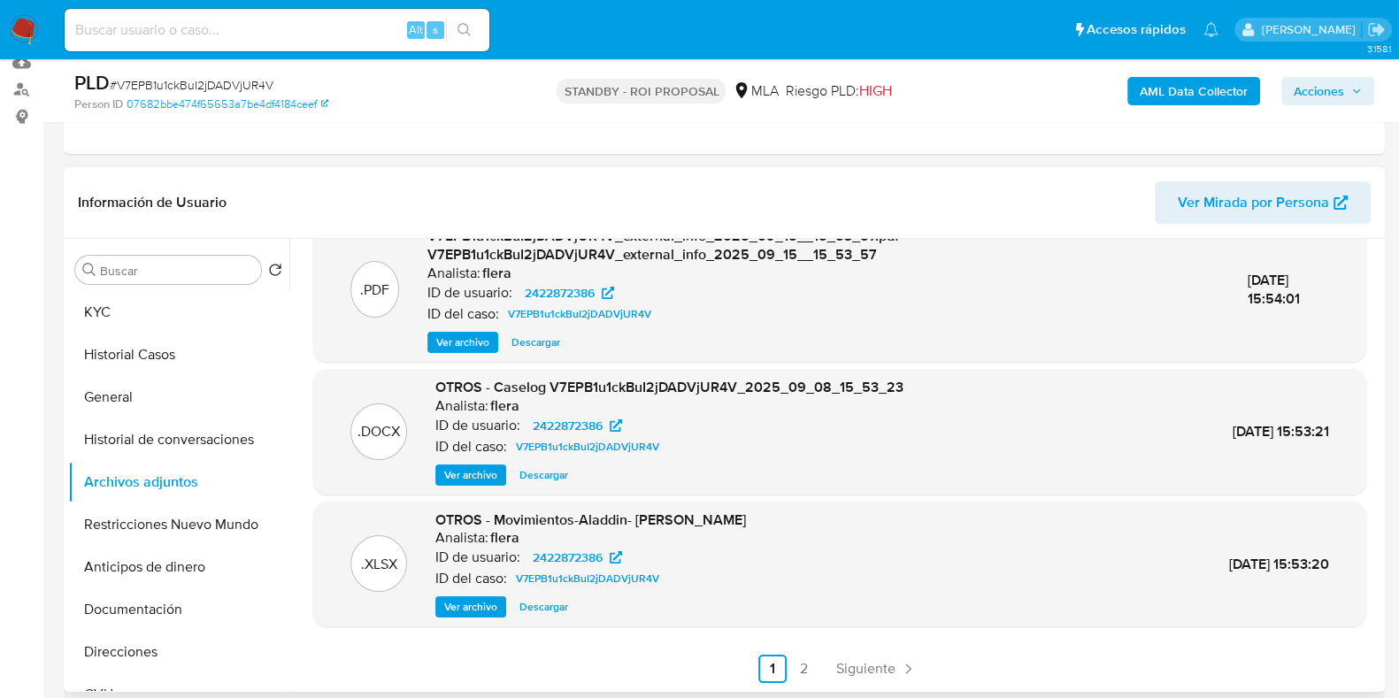
click at [543, 603] on span "Descargar" at bounding box center [543, 607] width 49 height 18
click at [194, 19] on input at bounding box center [277, 30] width 425 height 23
paste input "jkWJ29mehPC5zHDF1ZVFvWgM"
type input "jkWJ29mehPC5zHDF1ZVFvWgM"
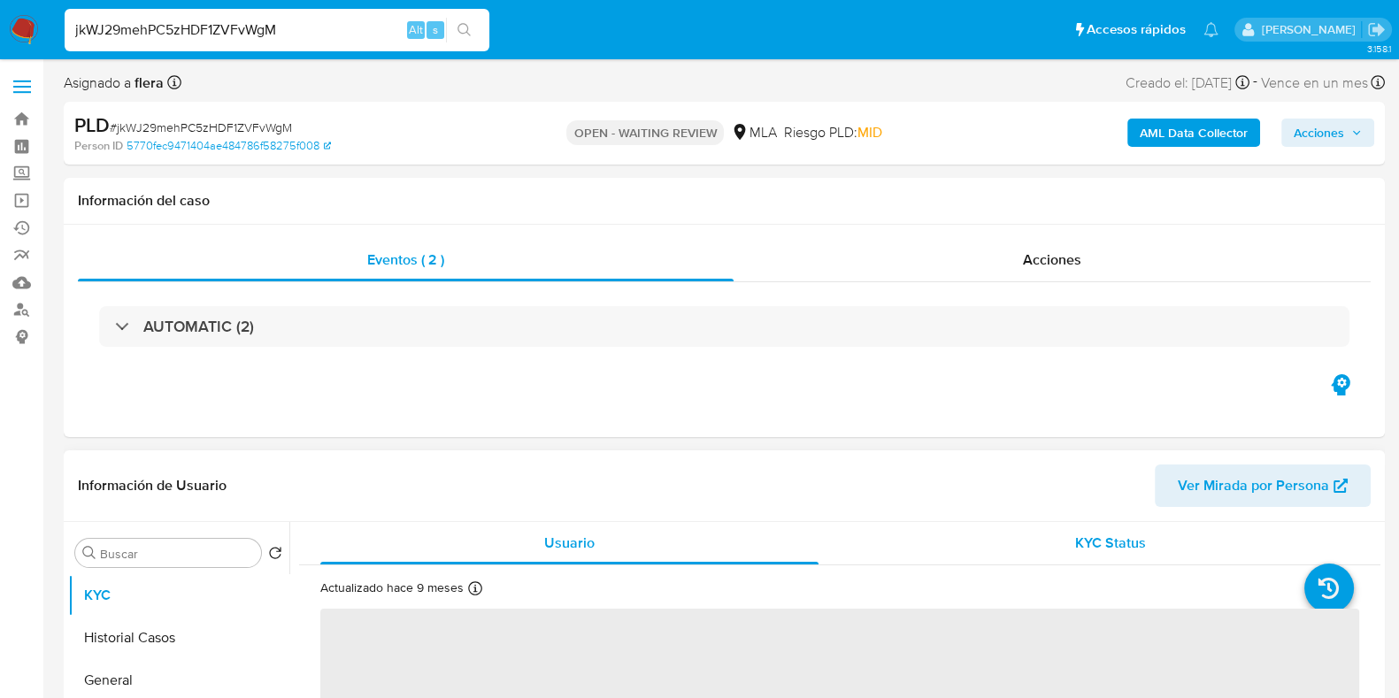
select select "10"
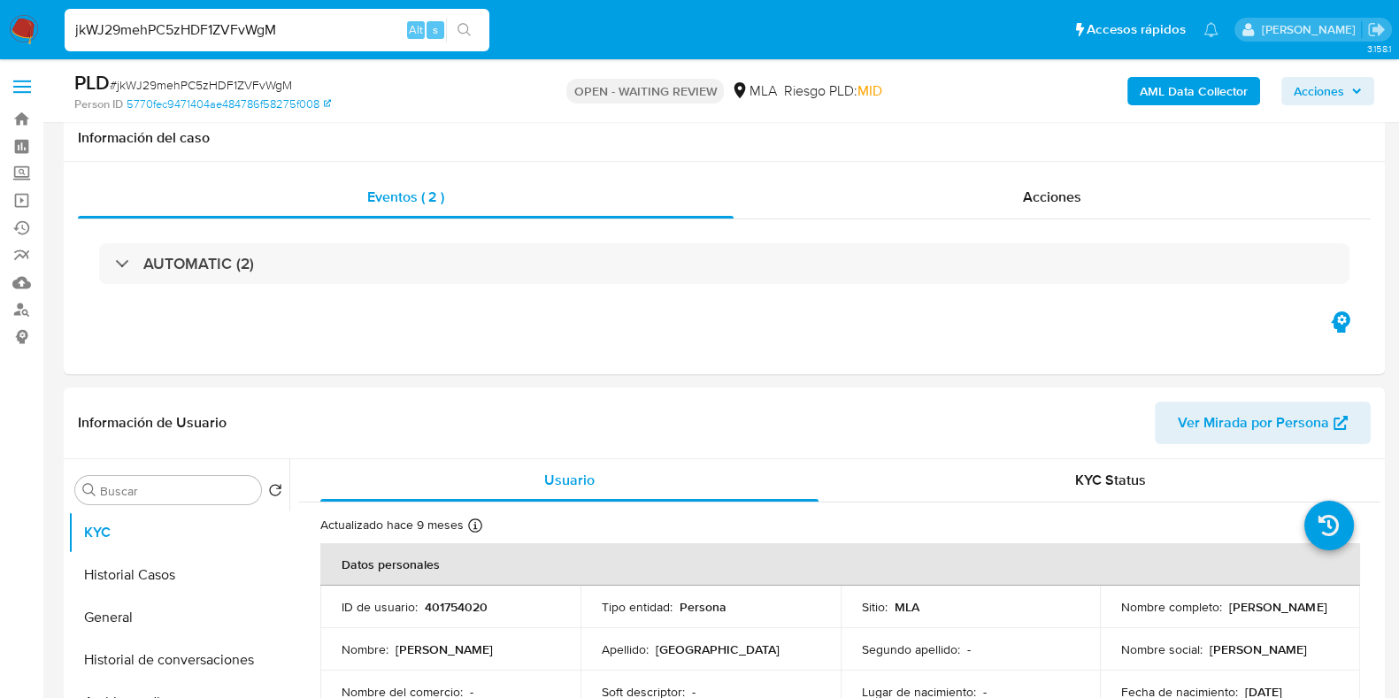
scroll to position [110, 0]
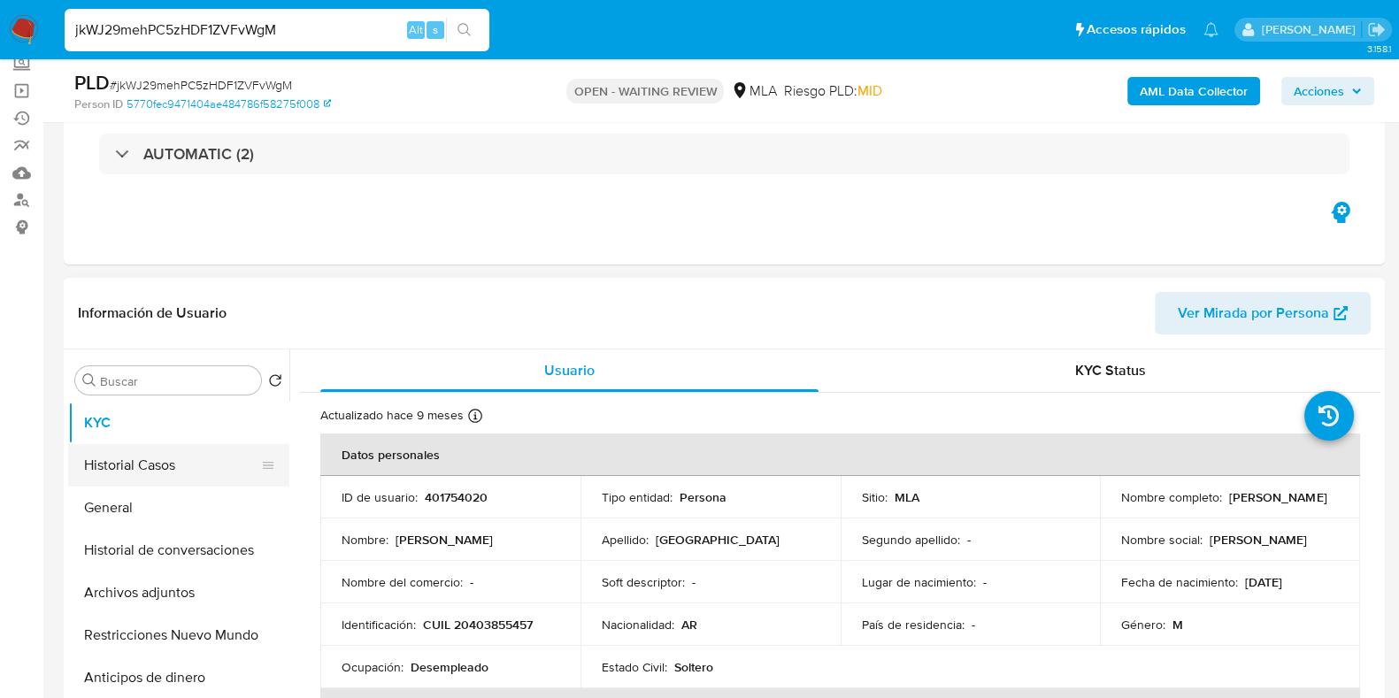
click at [125, 462] on button "Historial Casos" at bounding box center [171, 465] width 207 height 42
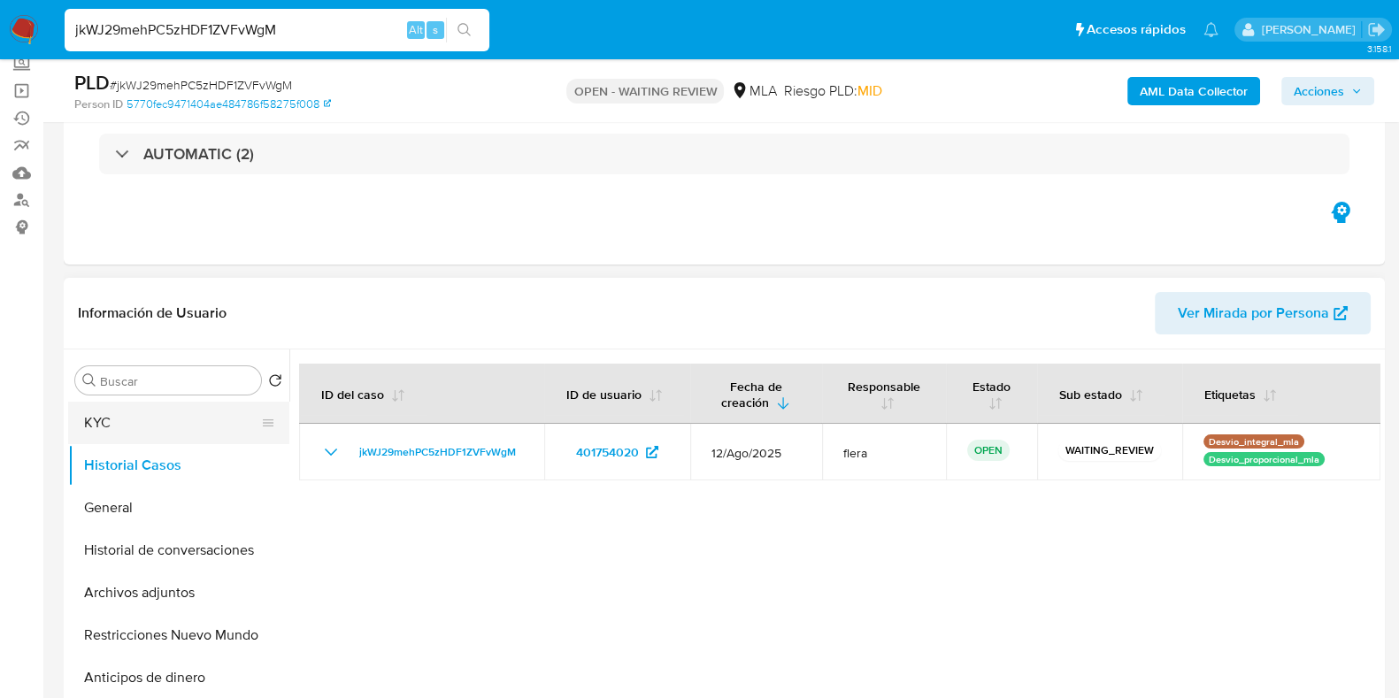
click at [146, 432] on button "KYC" at bounding box center [171, 423] width 207 height 42
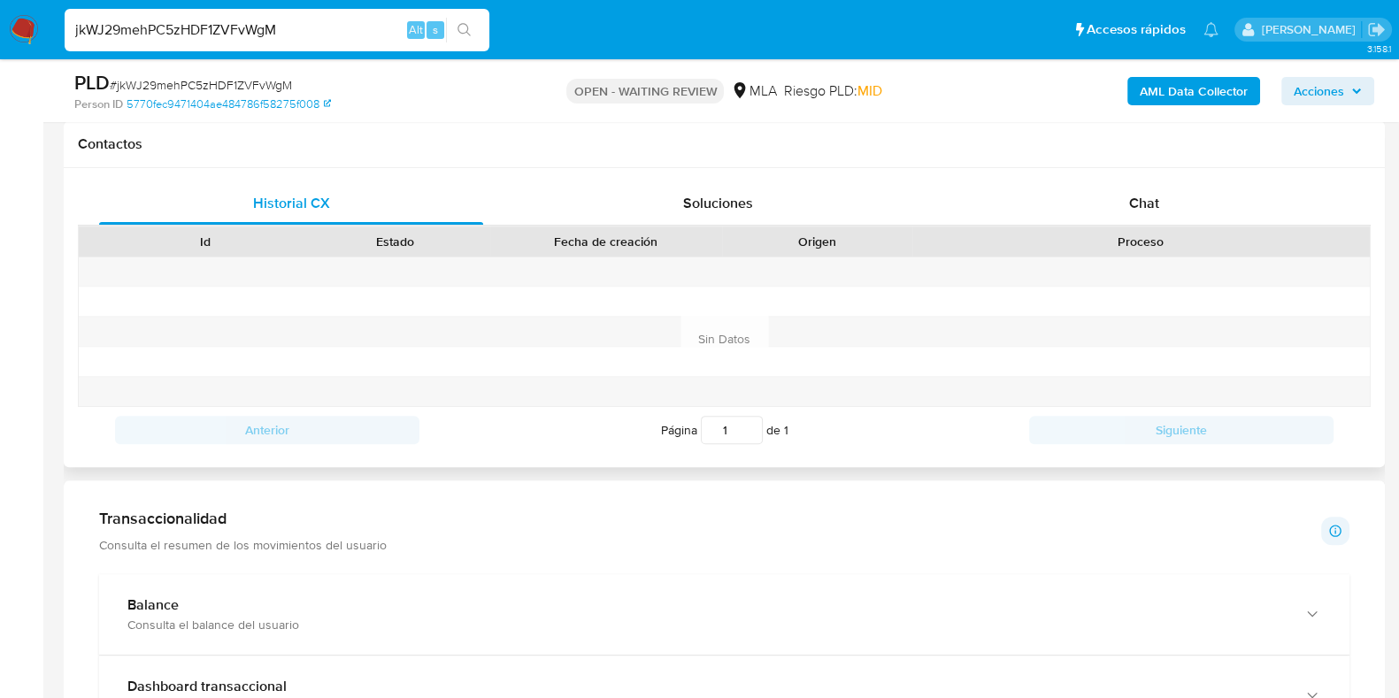
scroll to position [663, 0]
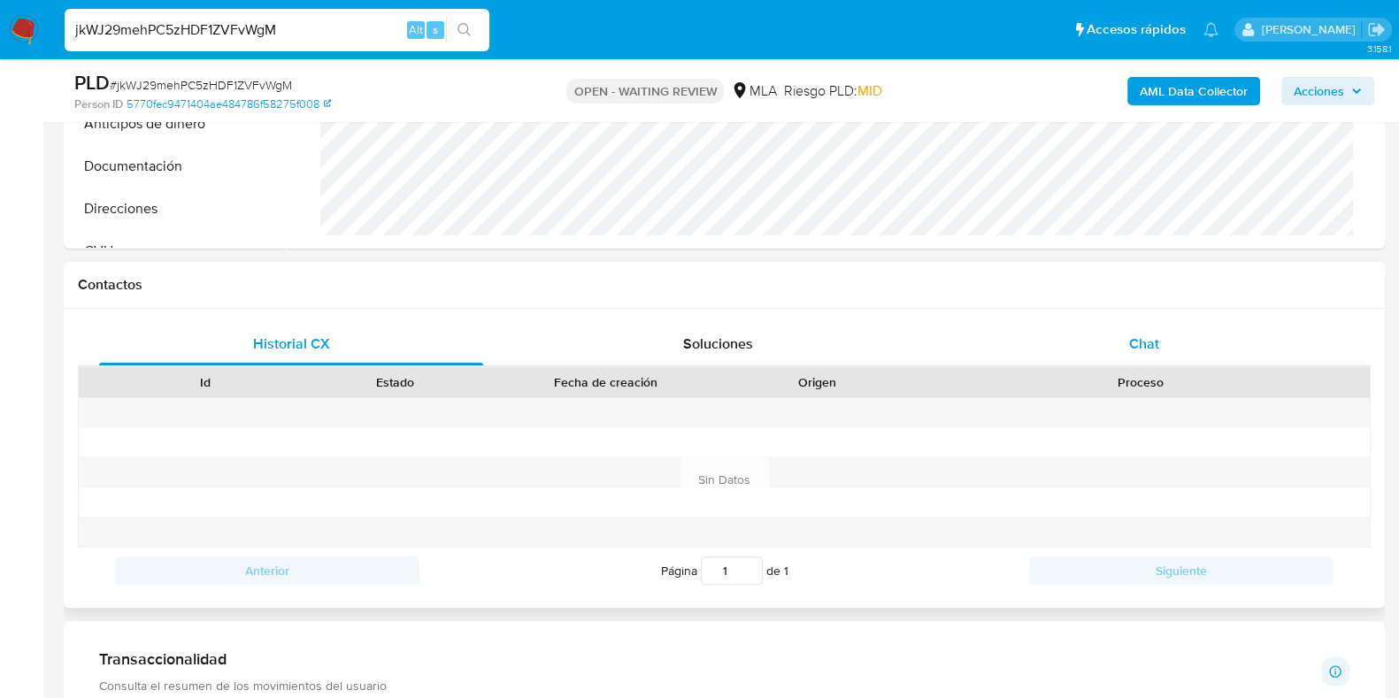
click at [1131, 350] on span "Chat" at bounding box center [1144, 343] width 30 height 20
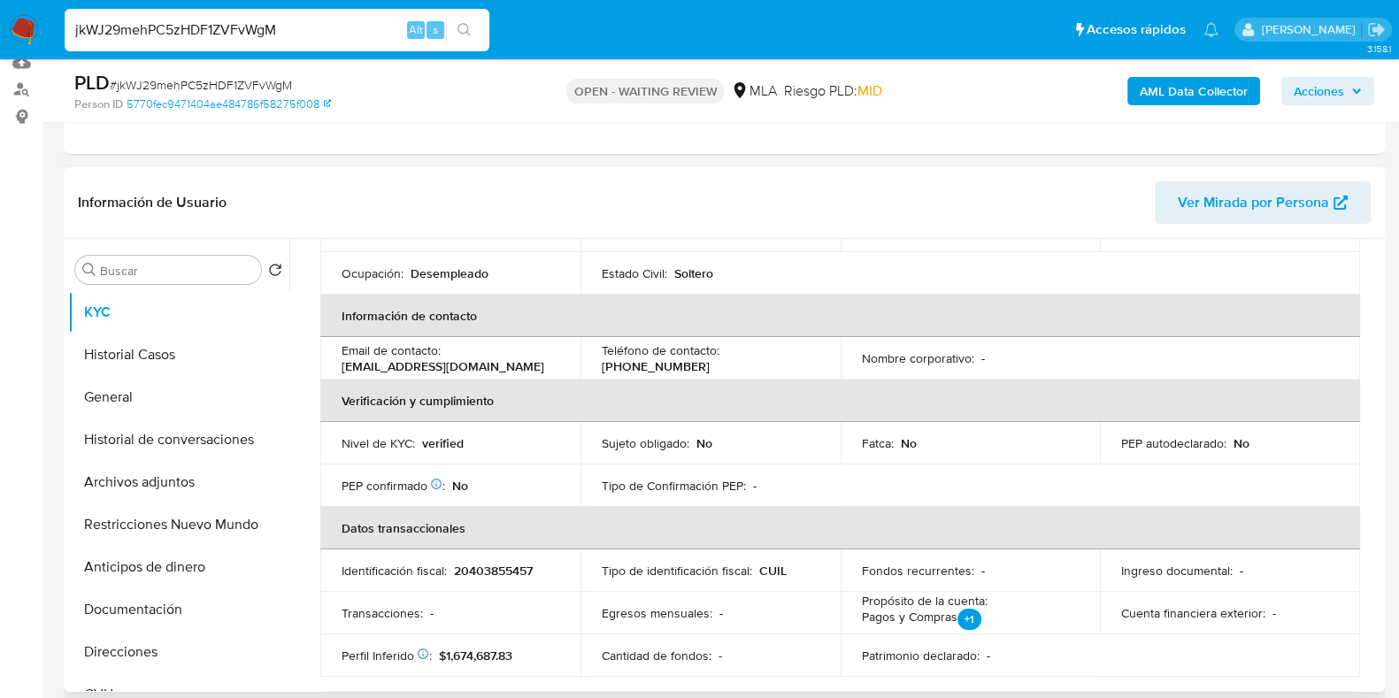
scroll to position [0, 0]
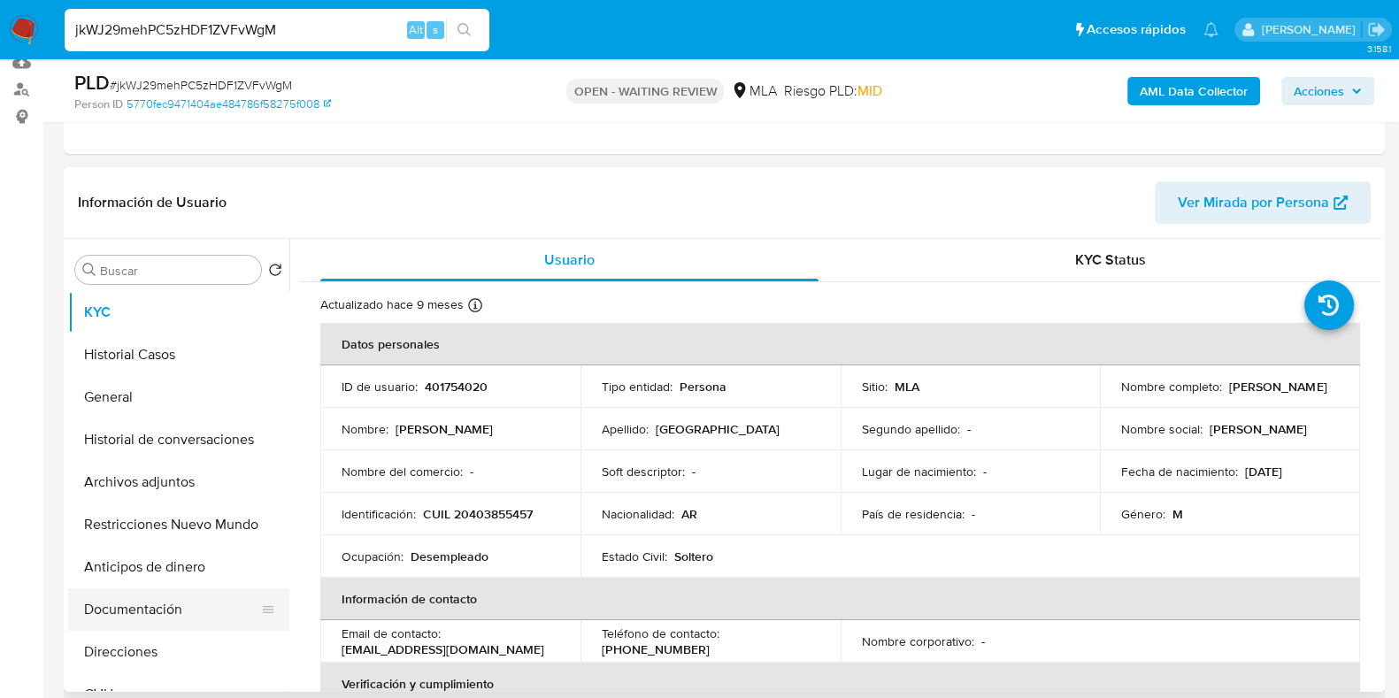
click at [164, 590] on button "Documentación" at bounding box center [171, 609] width 207 height 42
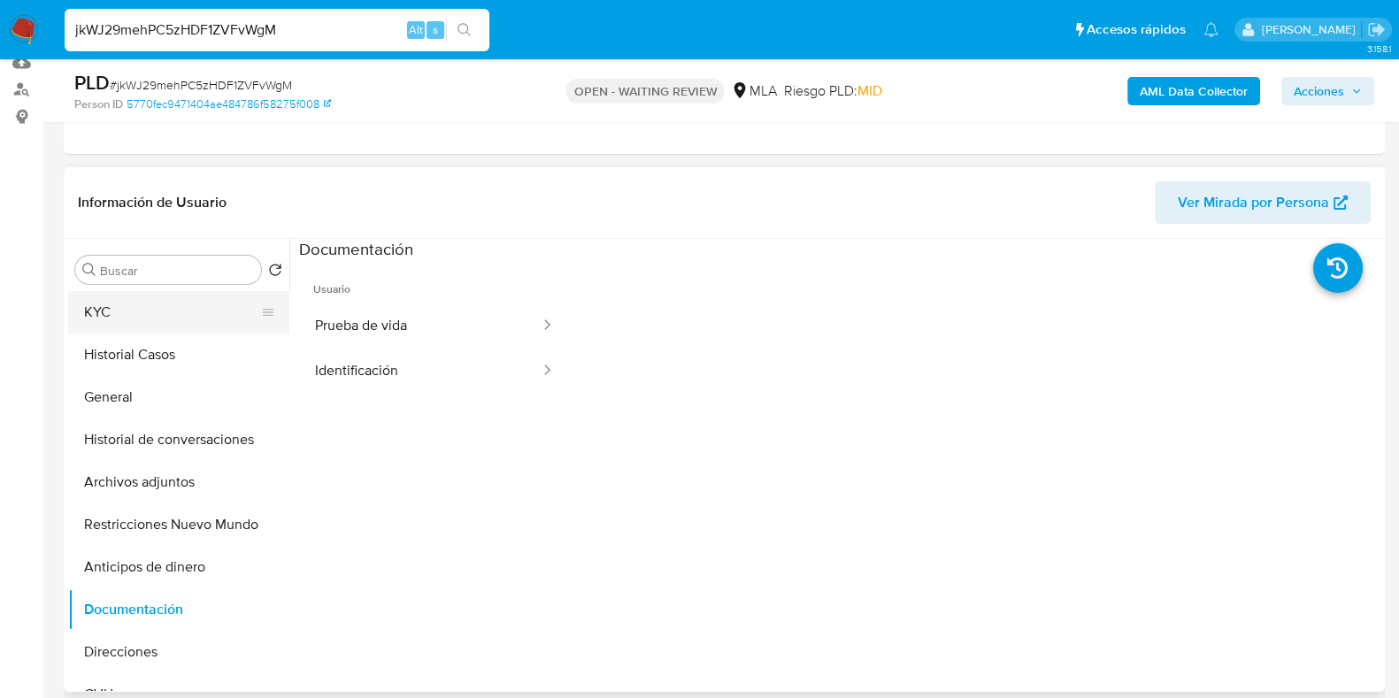
click at [155, 322] on button "KYC" at bounding box center [171, 312] width 207 height 42
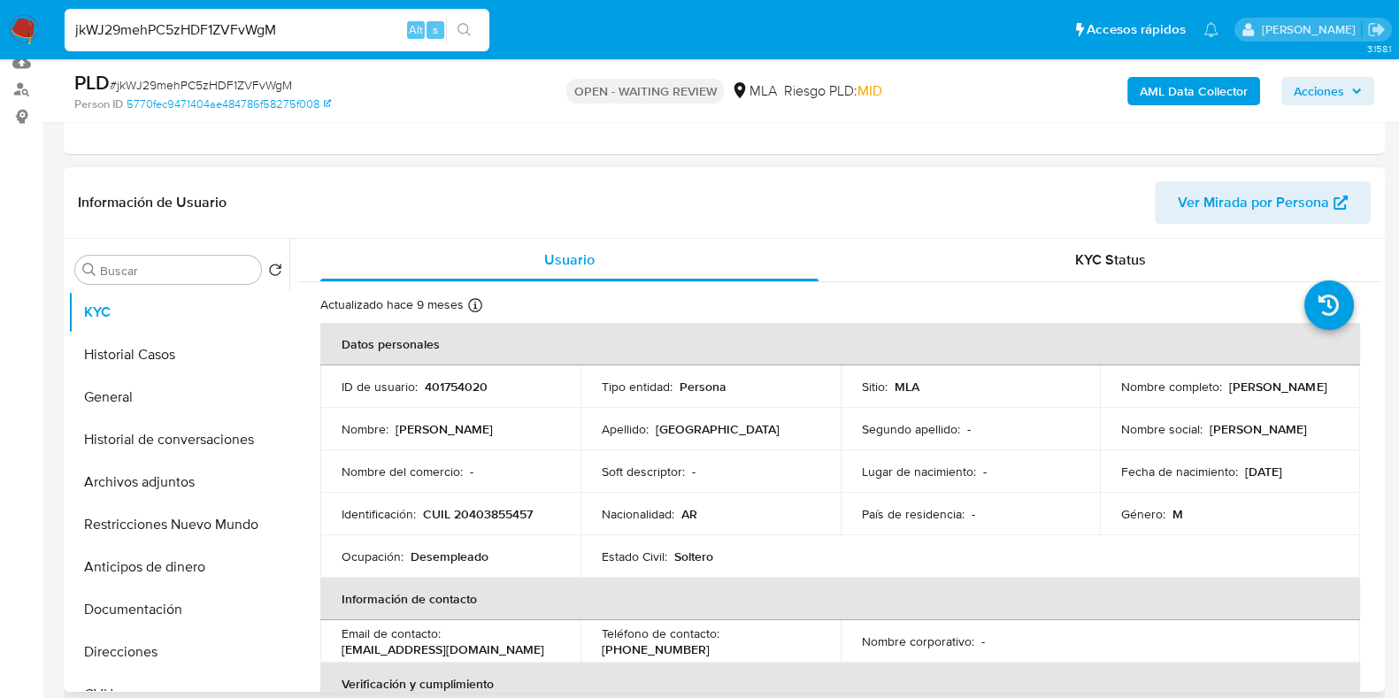
click at [493, 510] on p "CUIL 20403855457" at bounding box center [478, 514] width 110 height 16
copy p "20403855457"
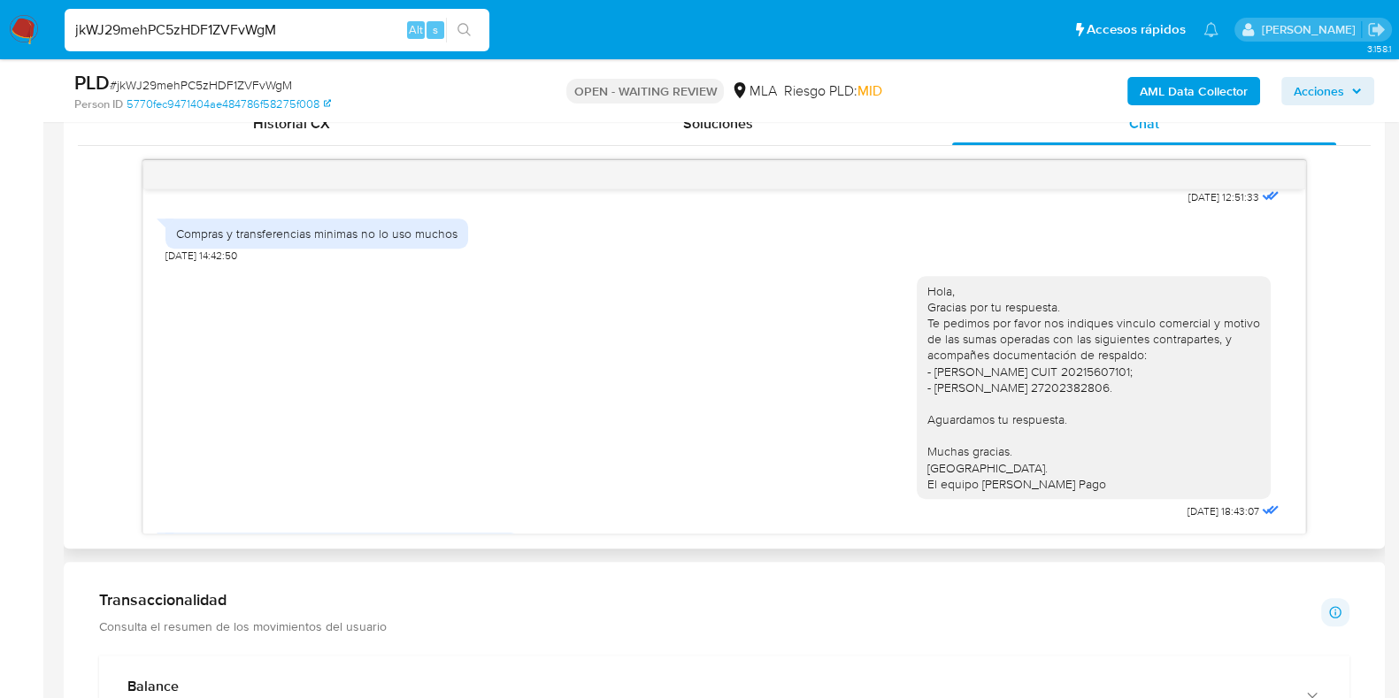
scroll to position [1430, 0]
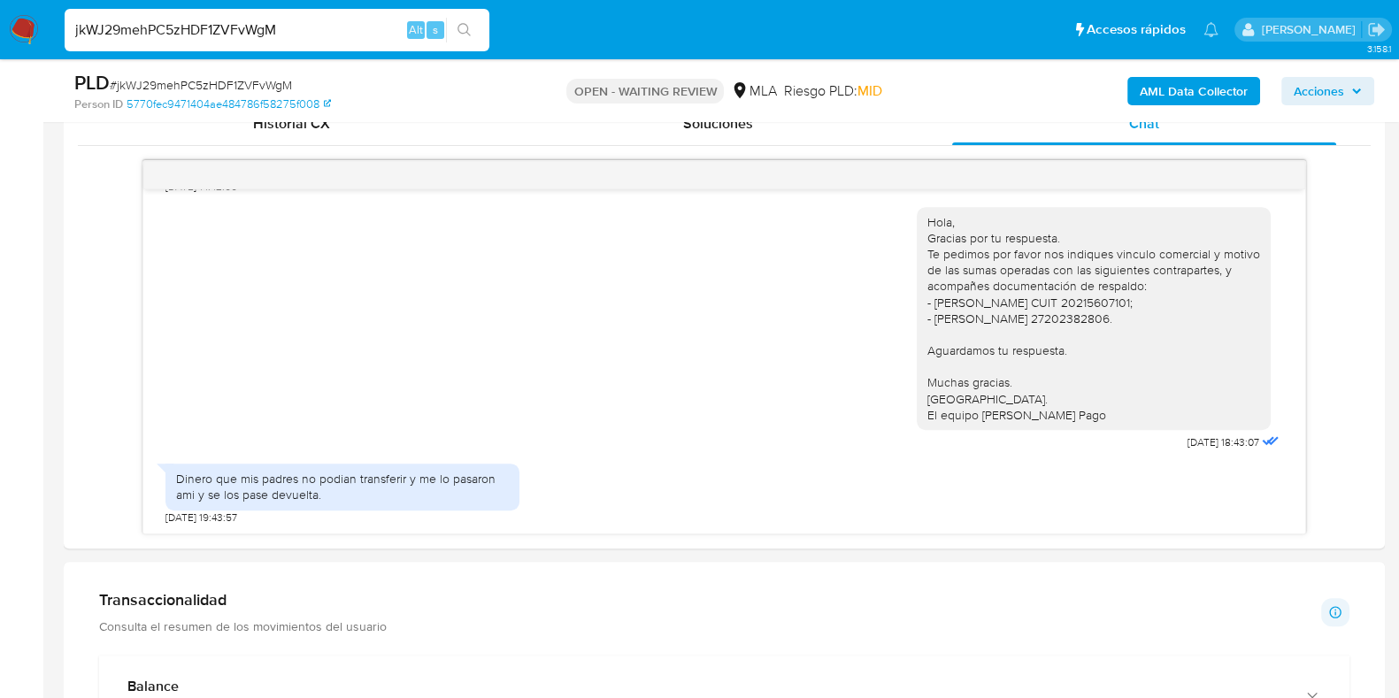
click at [255, 80] on span "# jkWJ29mehPC5zHDF1ZVFvWgM" at bounding box center [201, 85] width 182 height 18
copy span "jkWJ29mehPC5zHDF1ZVFvWgM"
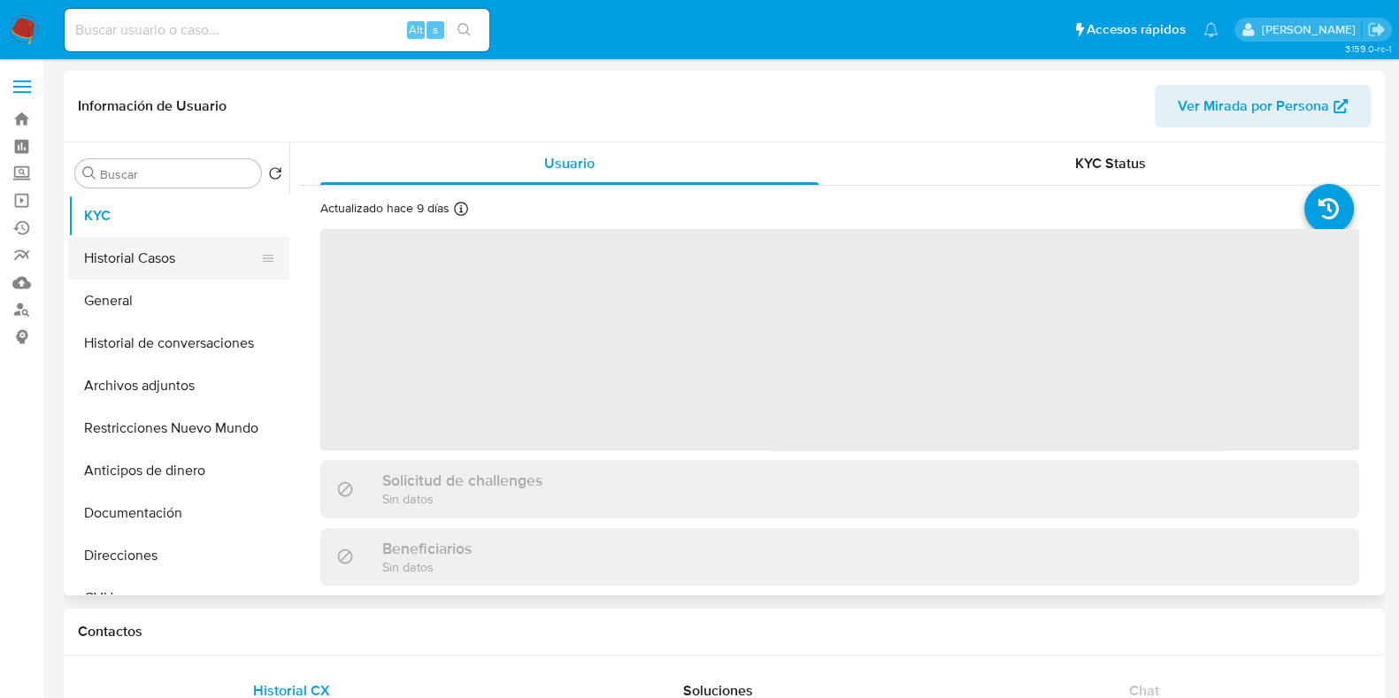
click at [136, 276] on button "Historial Casos" at bounding box center [171, 258] width 207 height 42
select select "10"
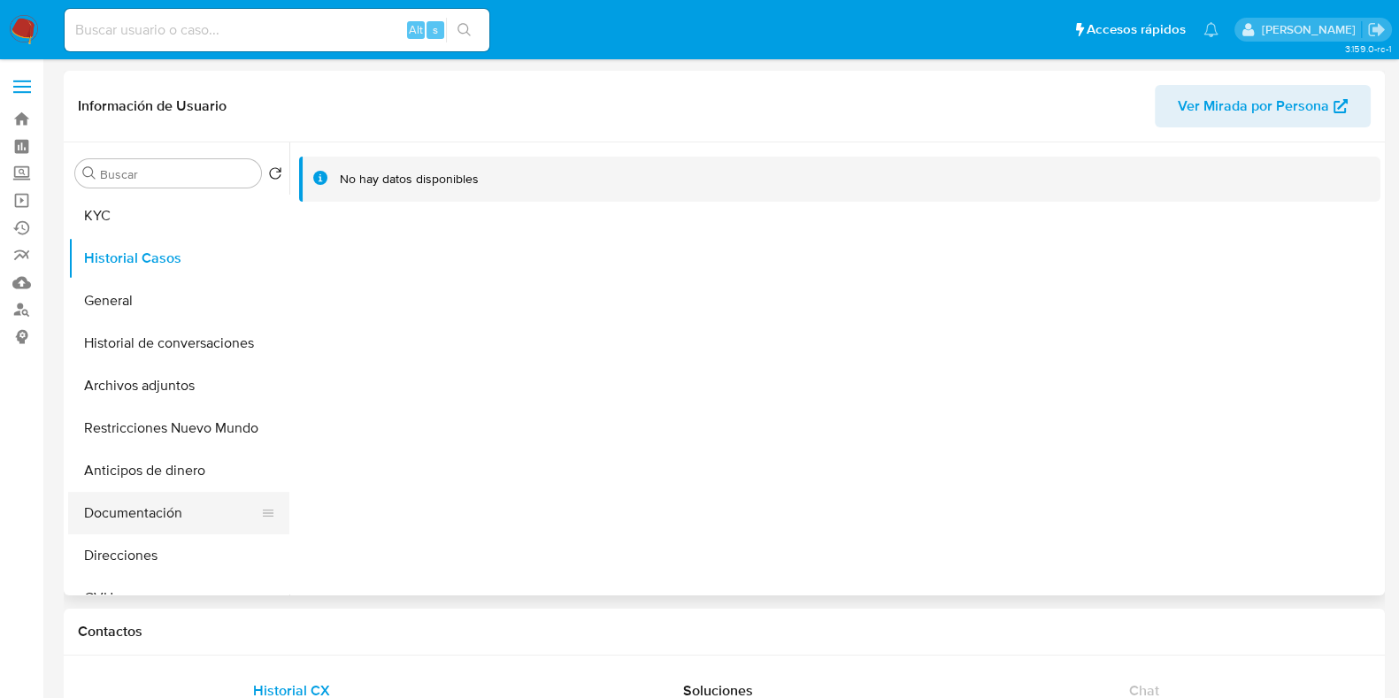
click at [159, 519] on button "Documentación" at bounding box center [171, 513] width 207 height 42
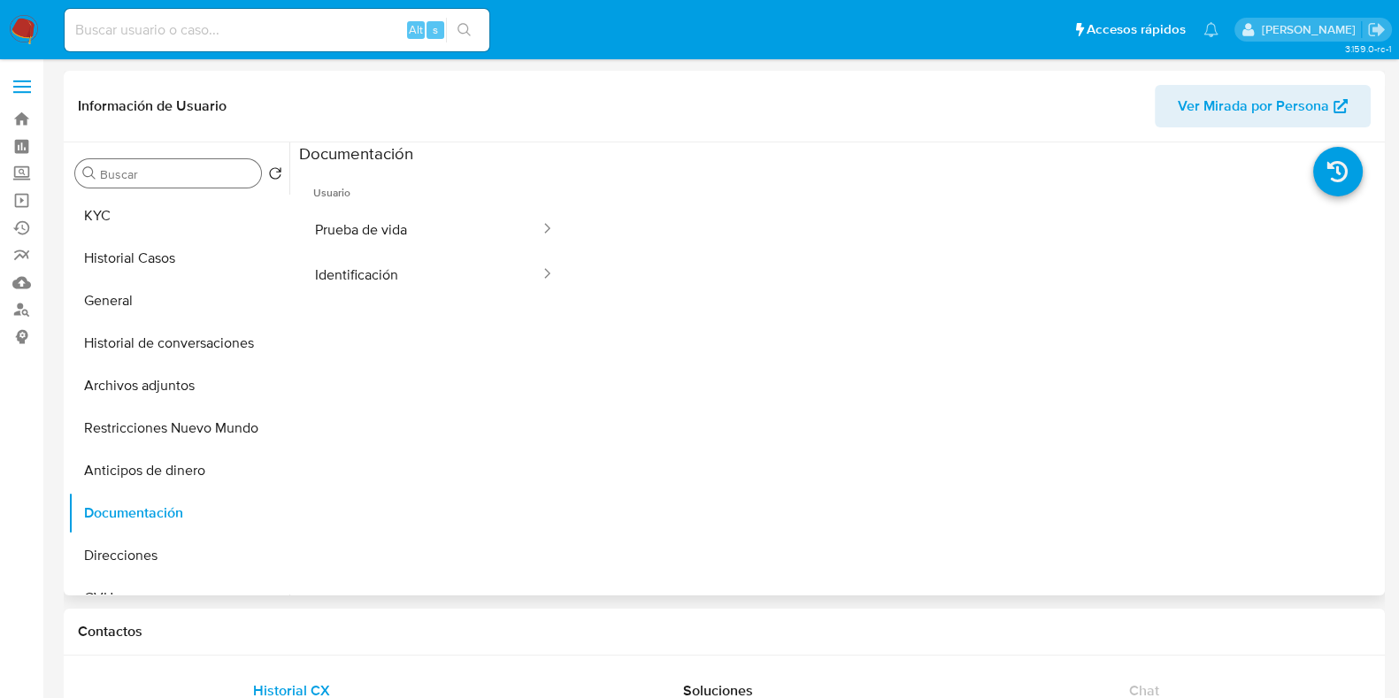
click at [148, 180] on input "Buscar" at bounding box center [177, 174] width 154 height 16
click at [139, 210] on button "KYC" at bounding box center [171, 216] width 207 height 42
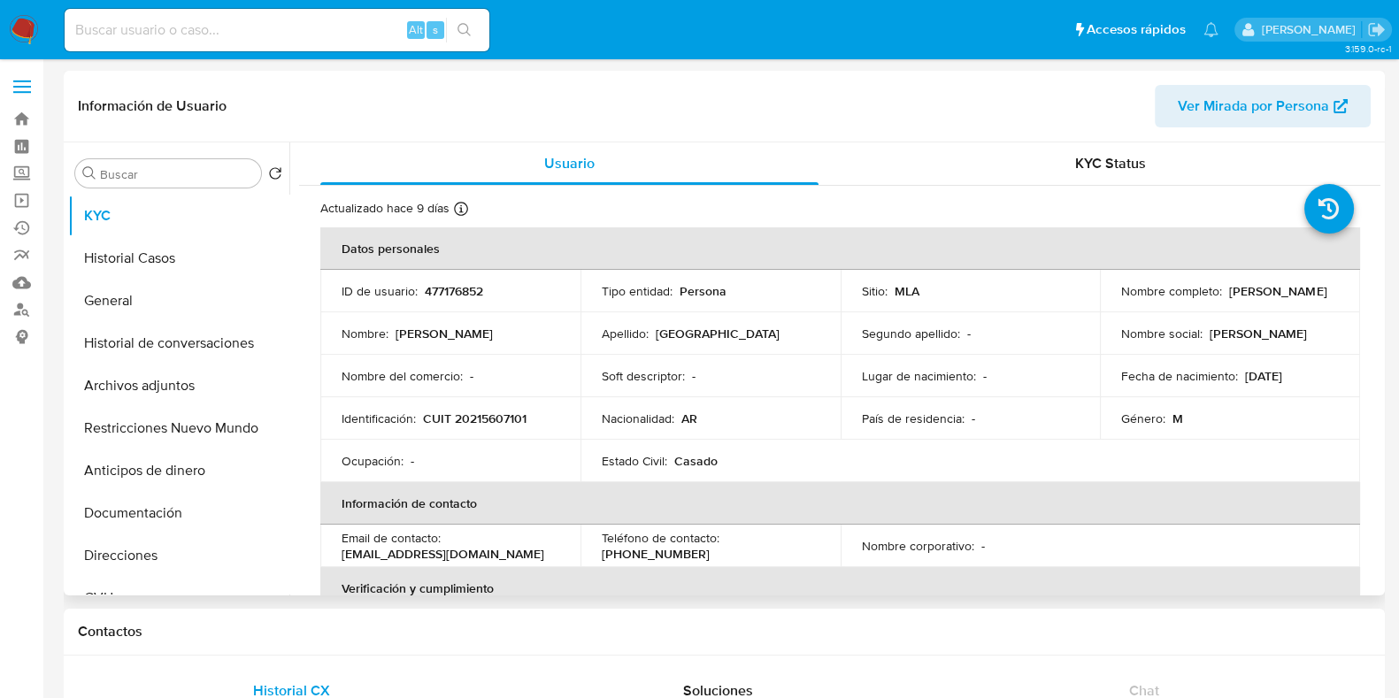
click at [480, 419] on p "CUIT 20215607101" at bounding box center [474, 418] width 103 height 16
copy p "20215607101"
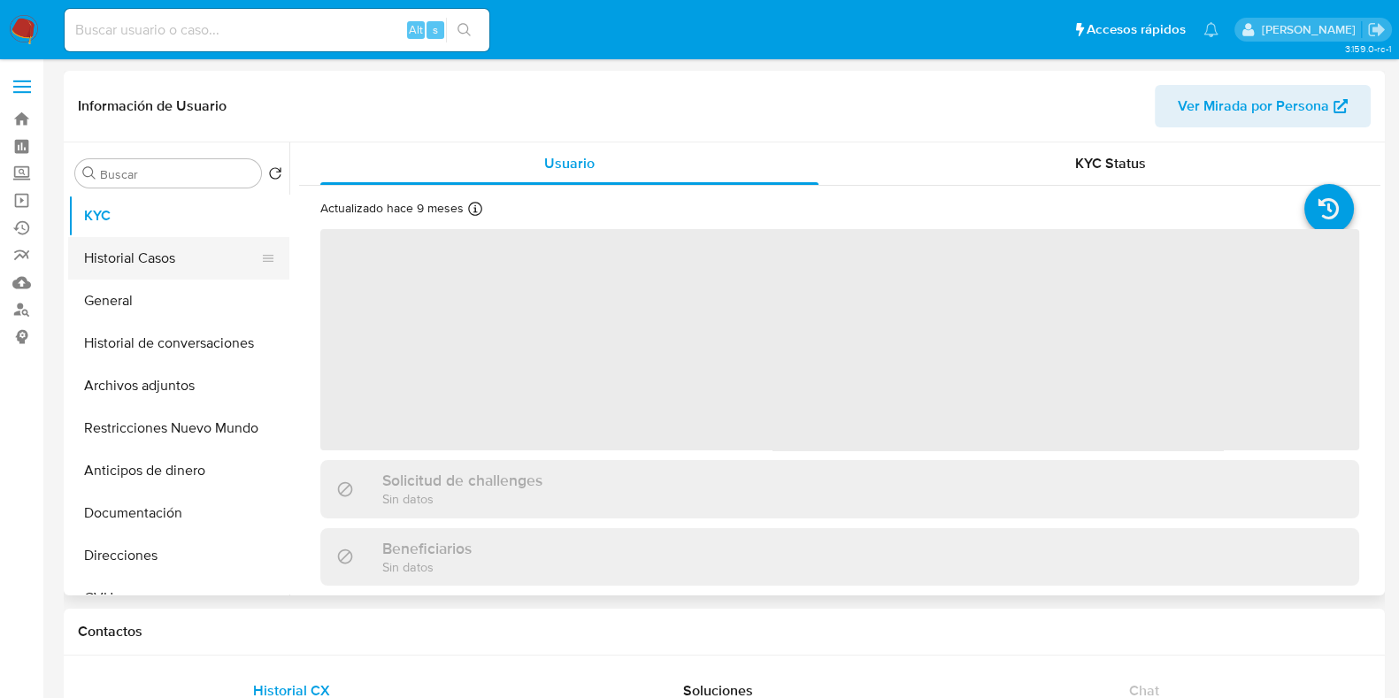
click at [114, 272] on button "Historial Casos" at bounding box center [171, 258] width 207 height 42
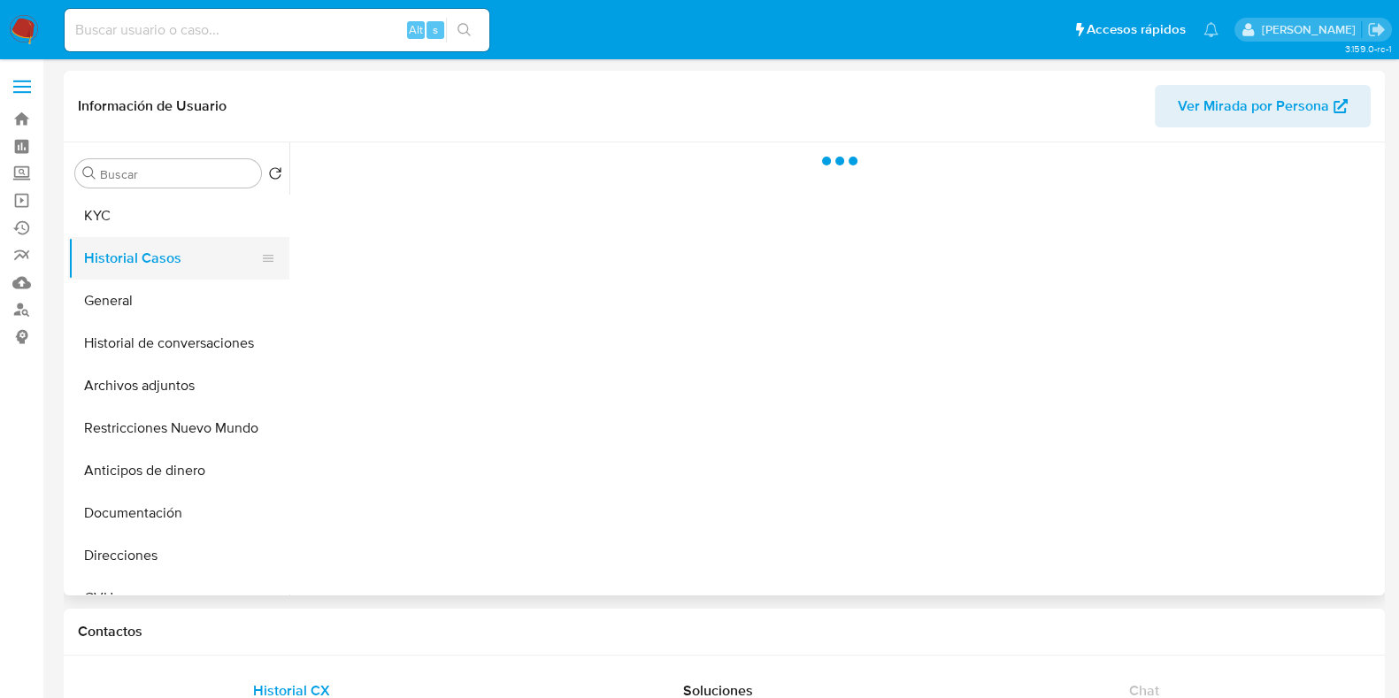
select select "10"
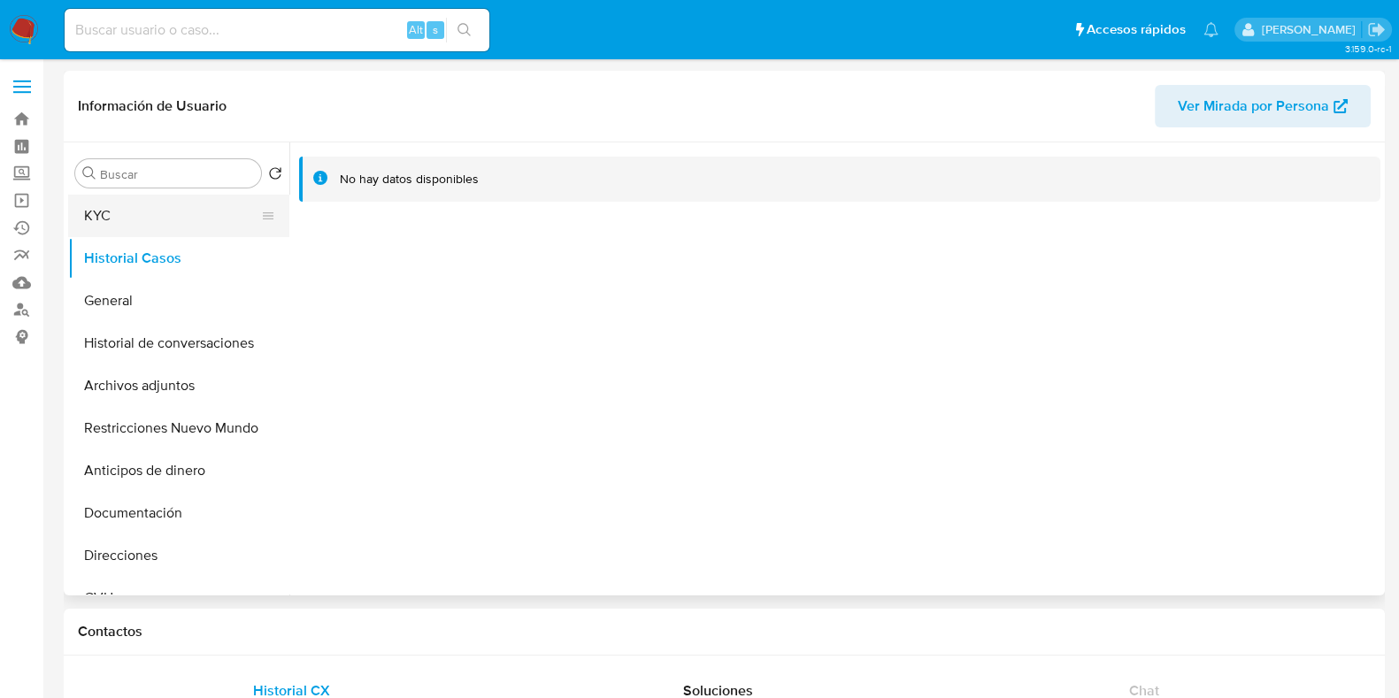
click at [166, 214] on button "KYC" at bounding box center [171, 216] width 207 height 42
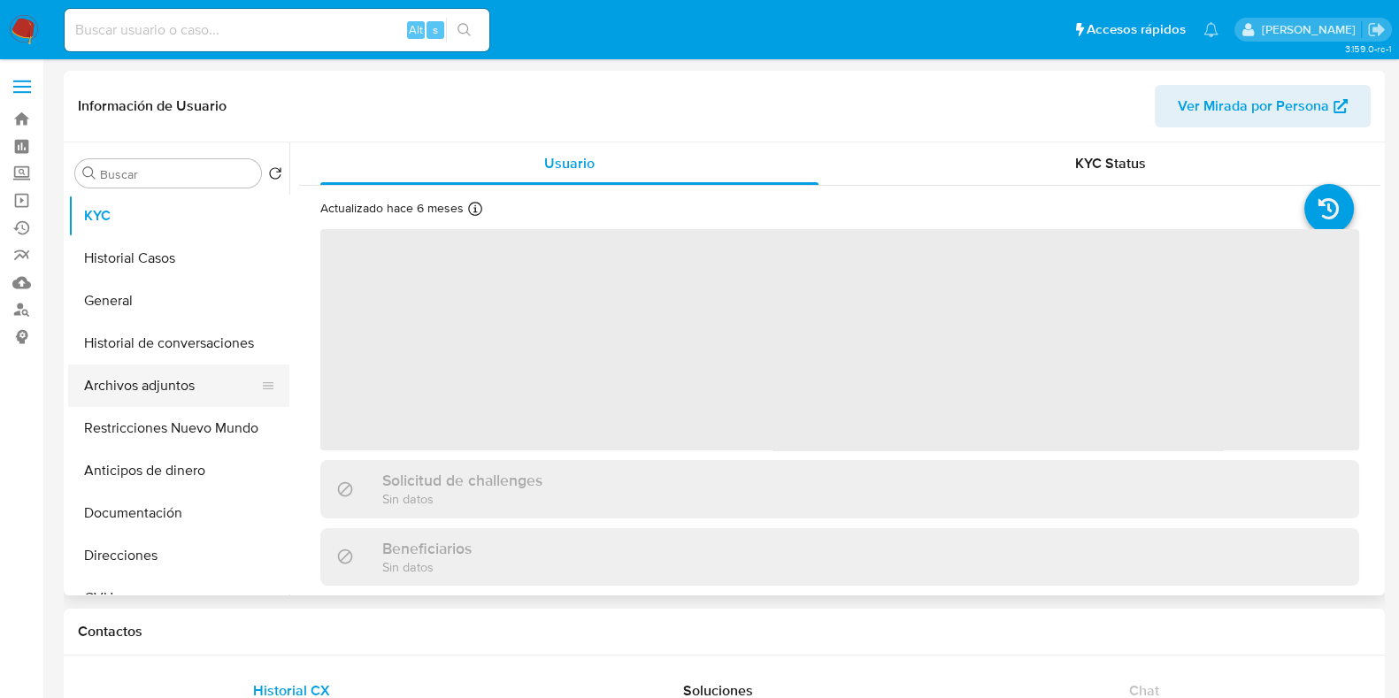
select select "10"
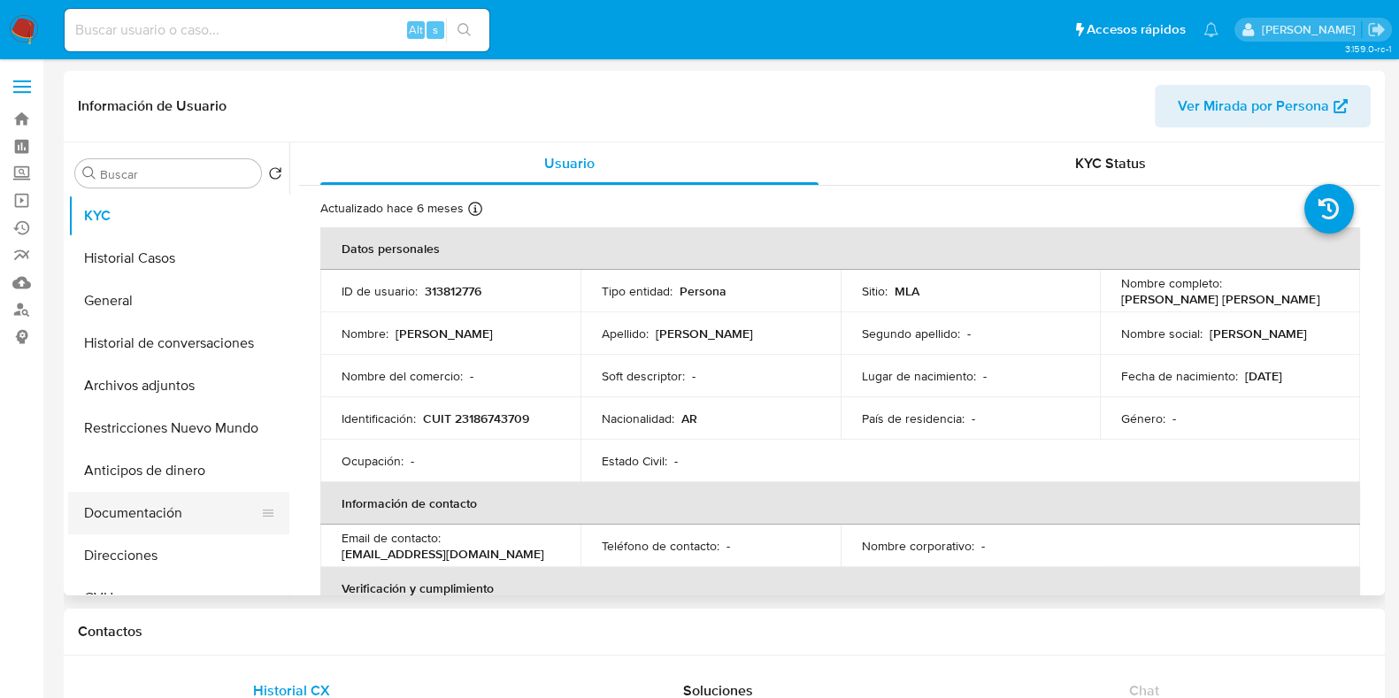
click at [133, 513] on button "Documentación" at bounding box center [171, 513] width 207 height 42
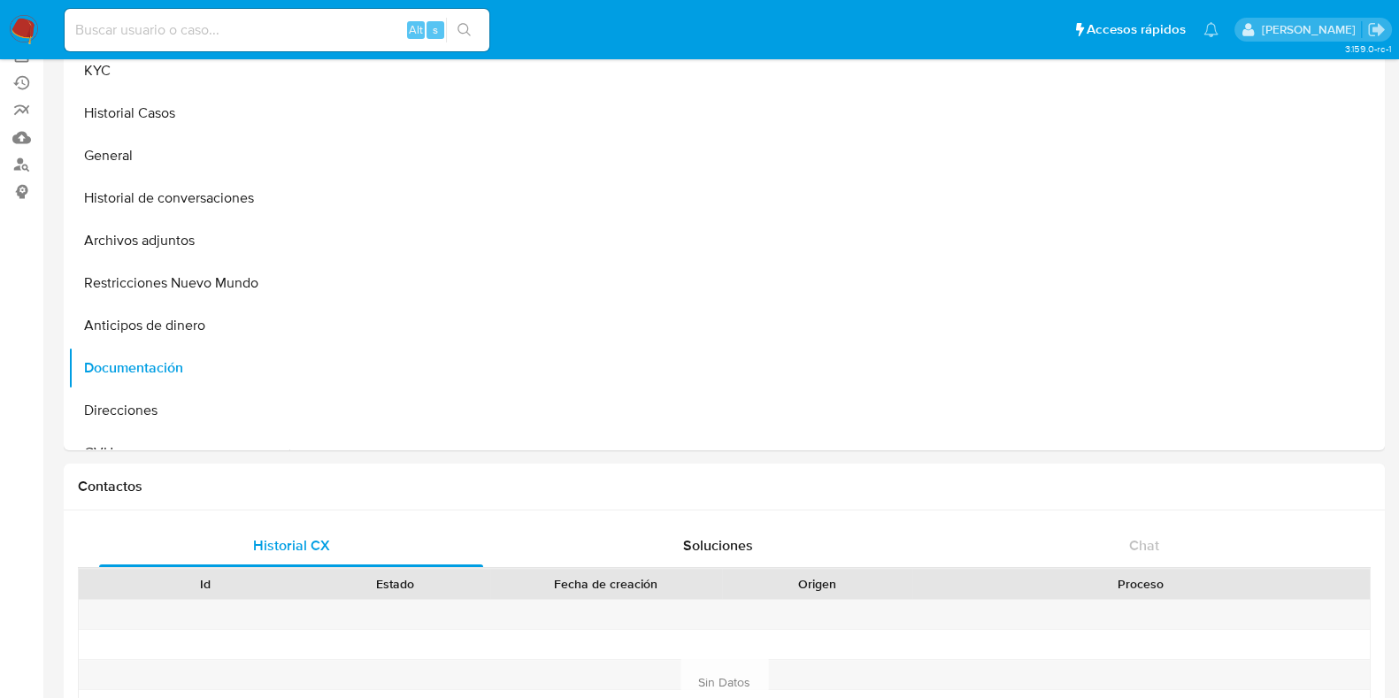
scroll to position [110, 0]
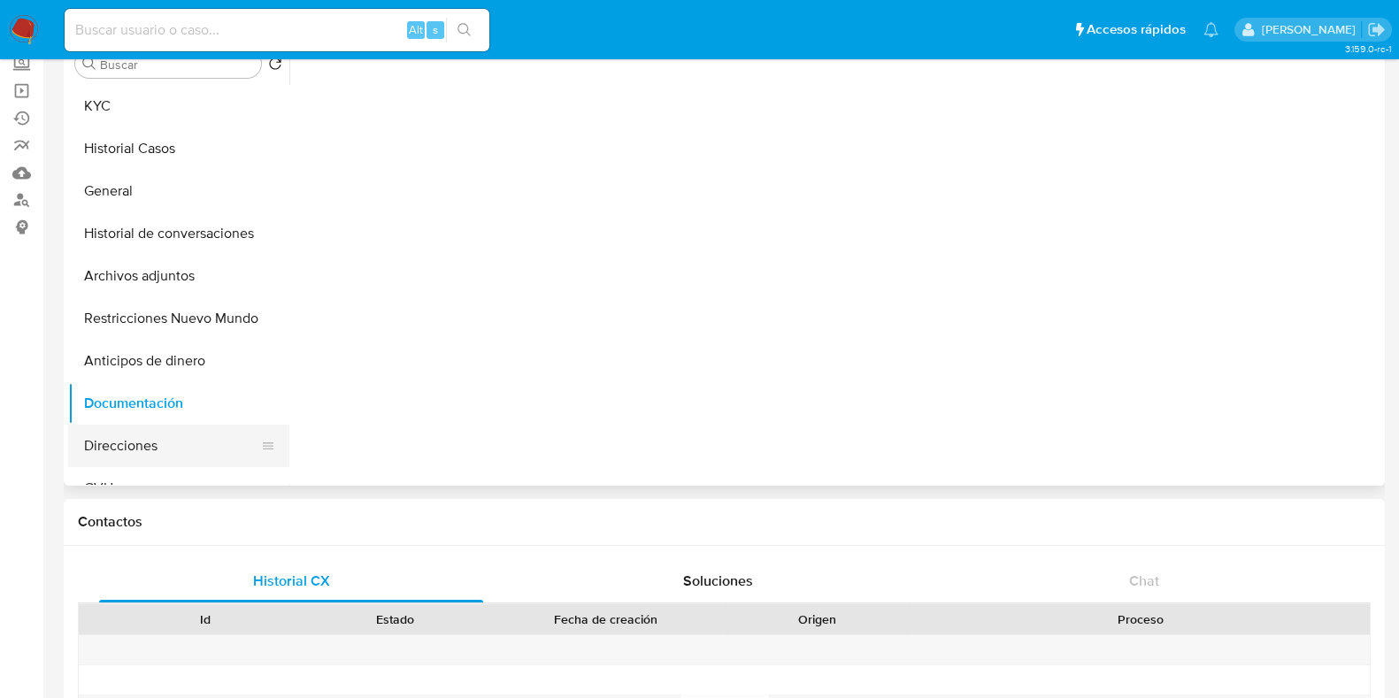
click at [127, 444] on button "Direcciones" at bounding box center [171, 446] width 207 height 42
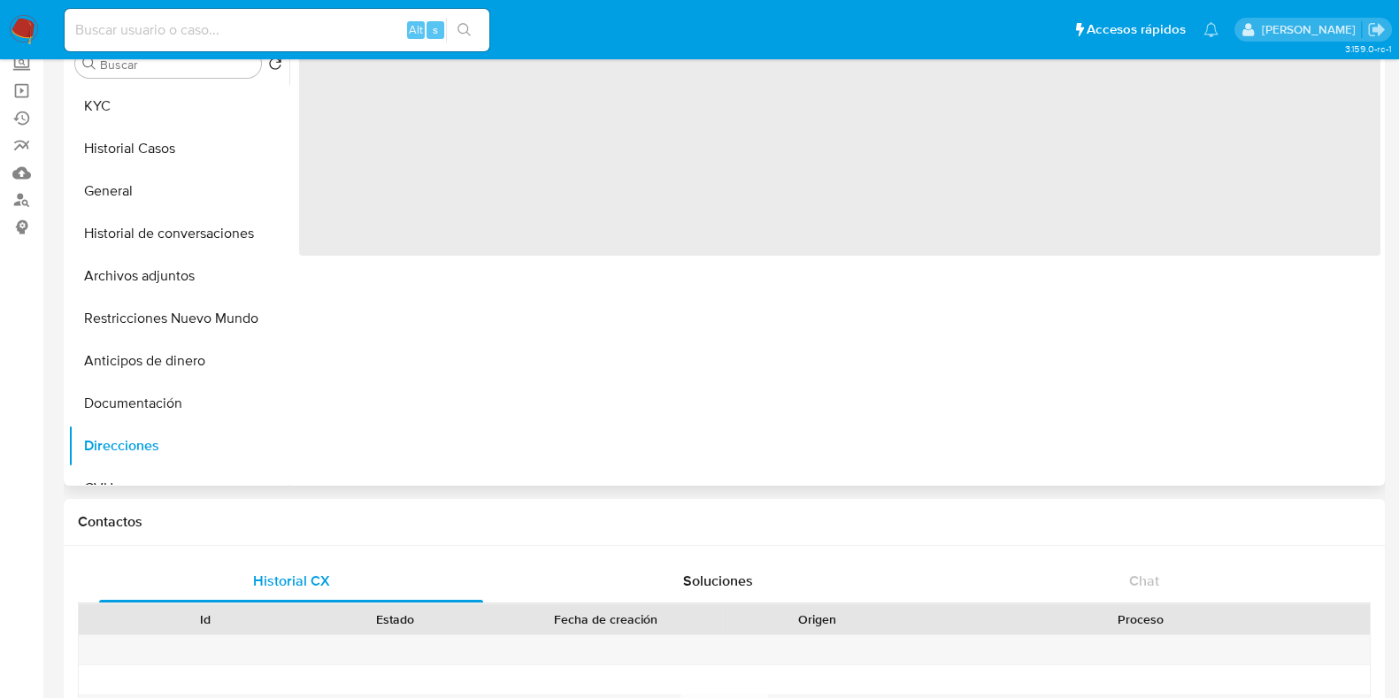
scroll to position [0, 0]
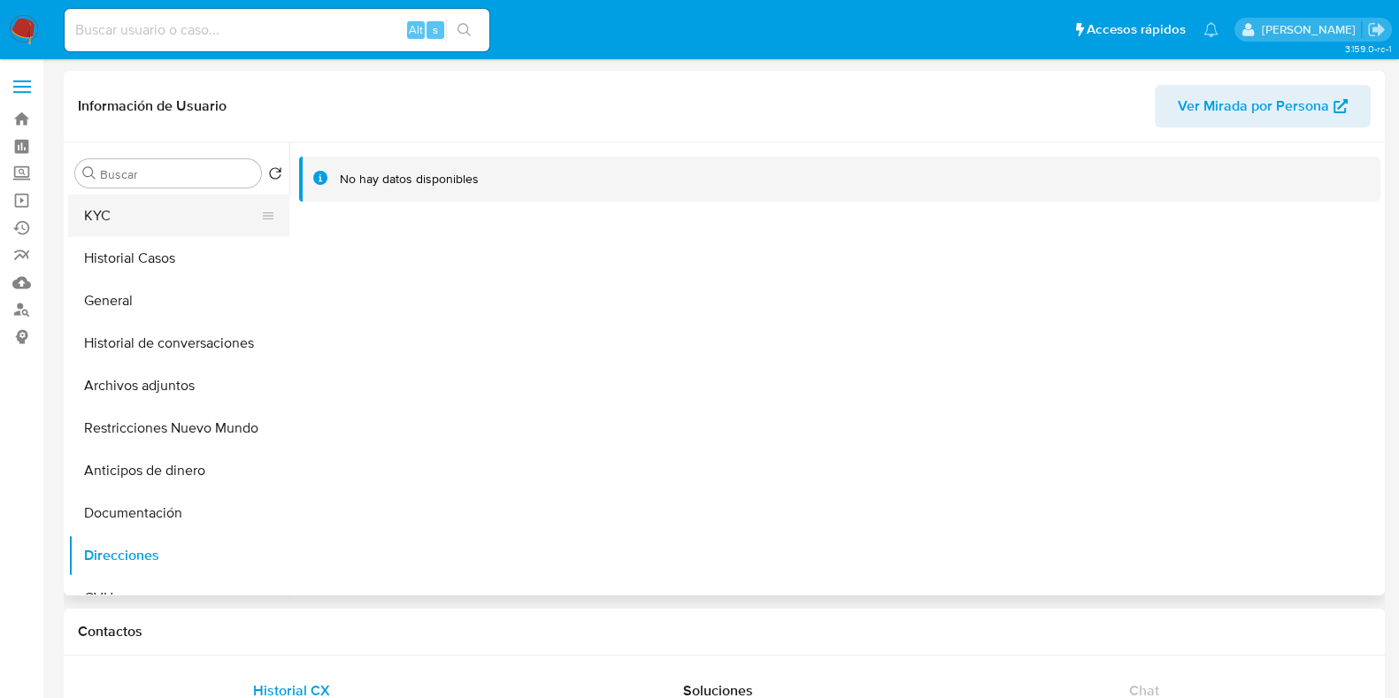
click at [134, 218] on button "KYC" at bounding box center [171, 216] width 207 height 42
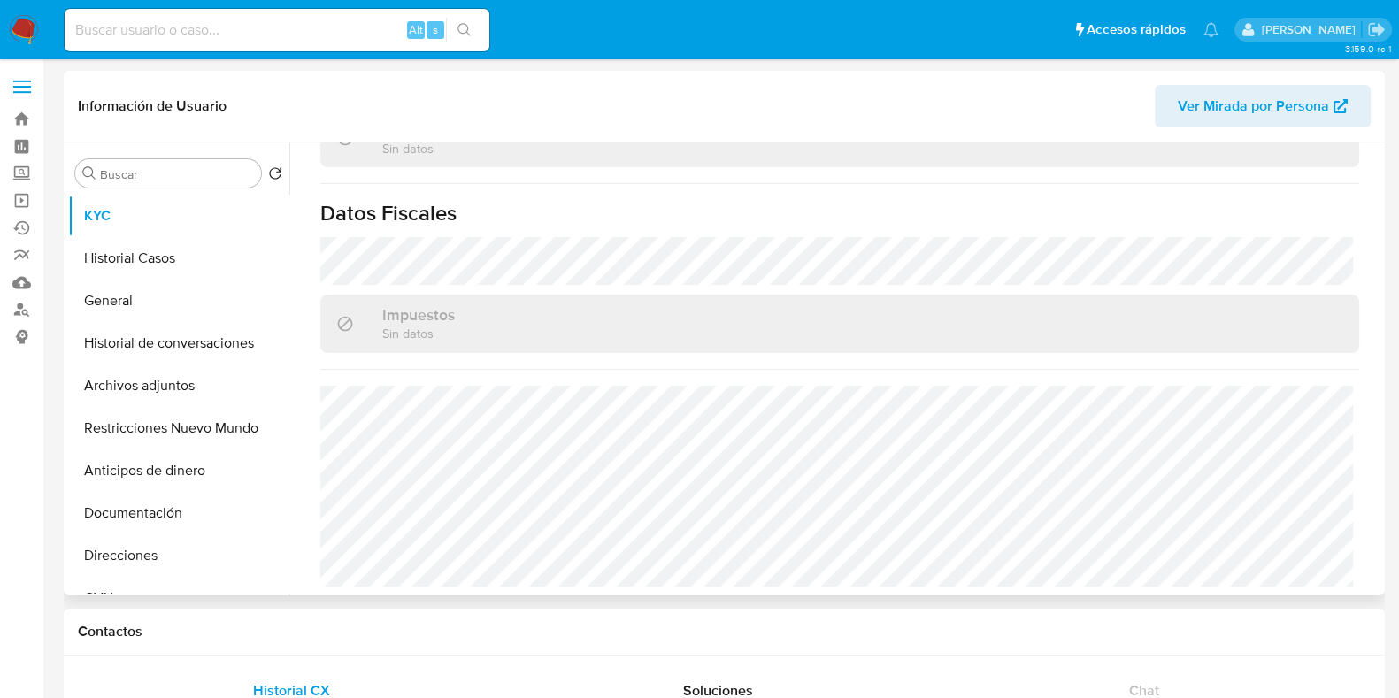
scroll to position [982, 0]
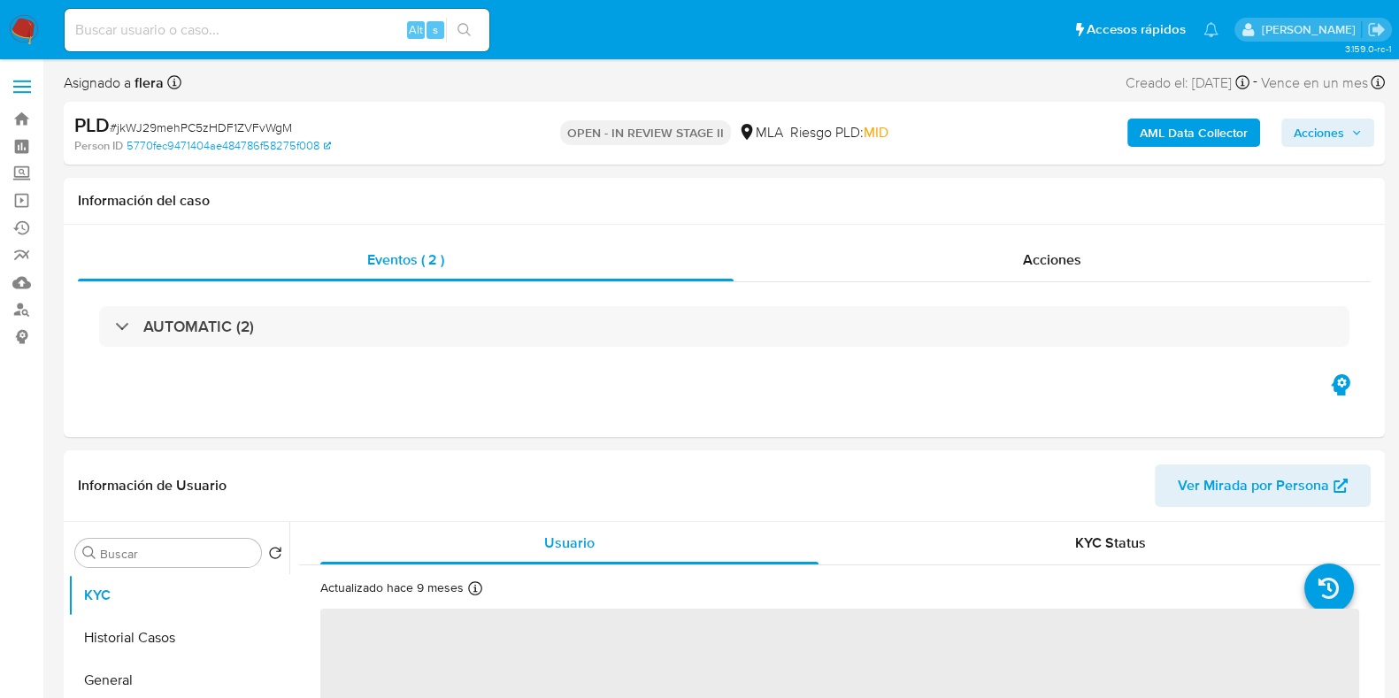
select select "10"
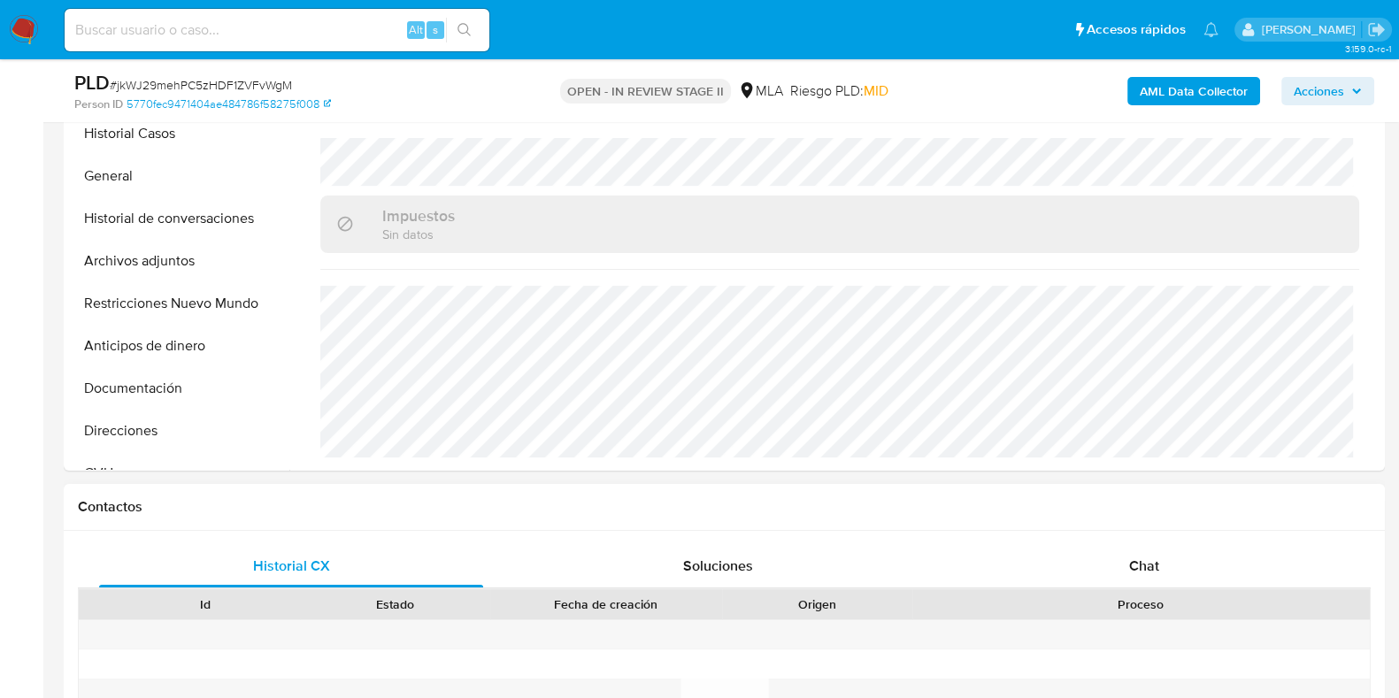
scroll to position [773, 0]
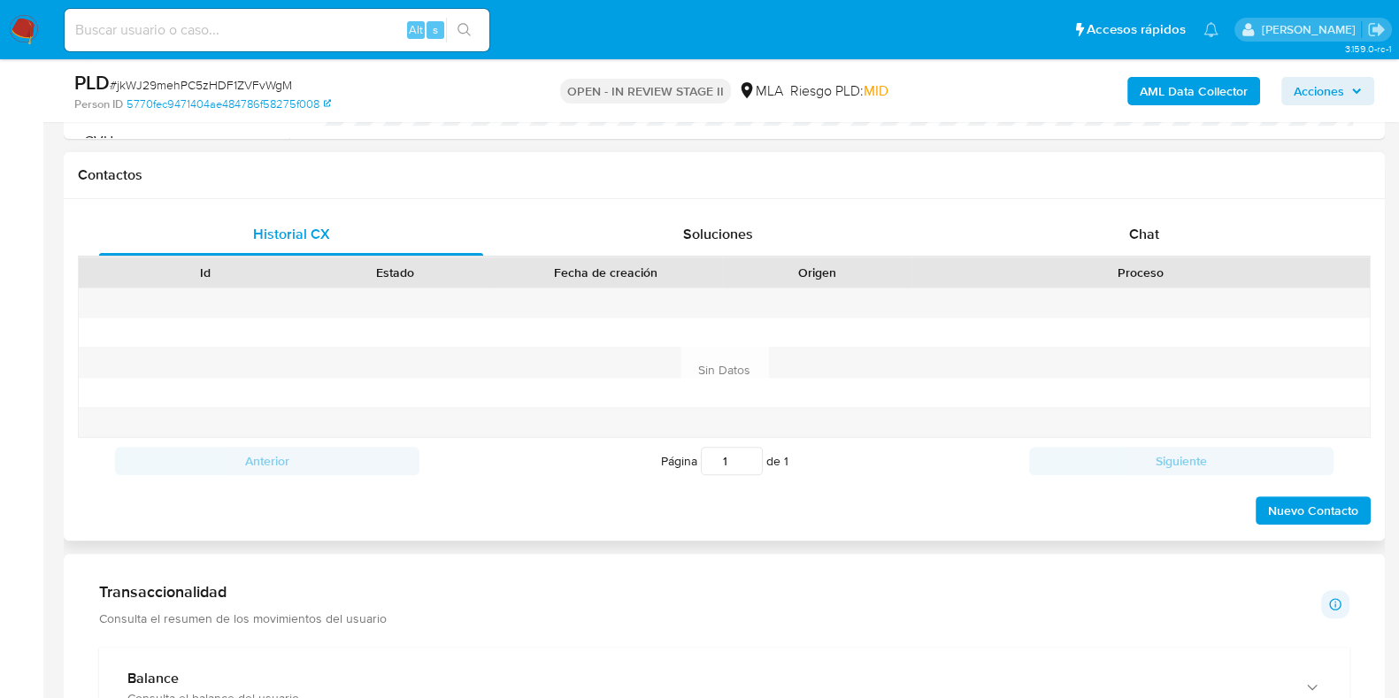
click at [1154, 205] on div "Historial CX Soluciones Chat Id Estado Fecha de creación Origen Proceso Anterio…" at bounding box center [724, 369] width 1321 height 341
click at [1150, 242] on div "Chat" at bounding box center [1144, 234] width 384 height 42
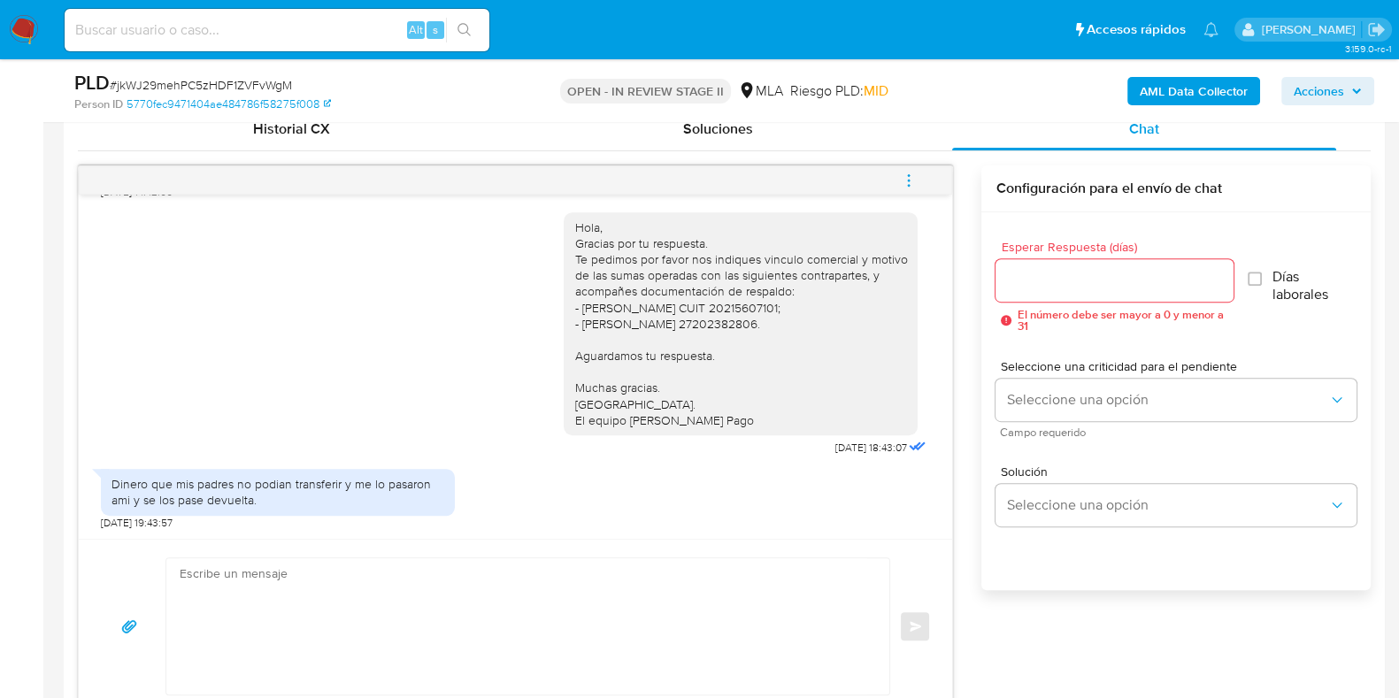
scroll to position [995, 0]
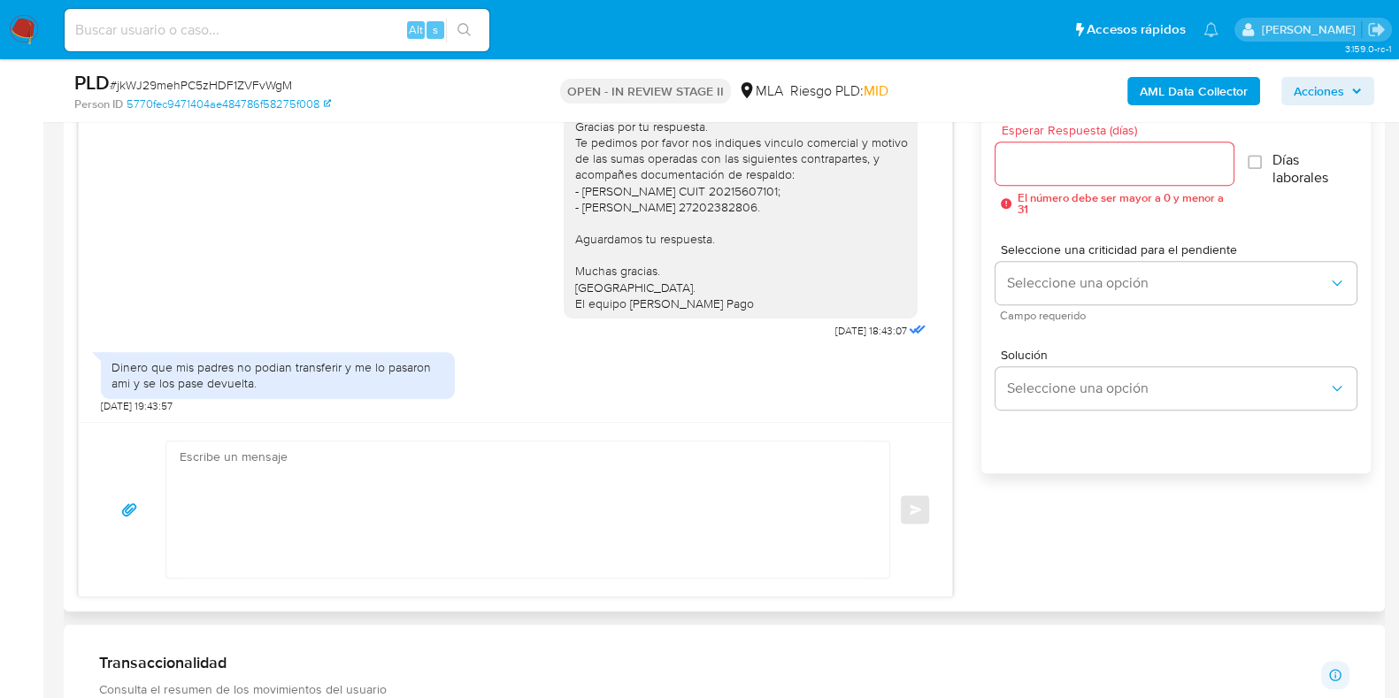
click at [451, 450] on textarea at bounding box center [523, 509] width 687 height 136
paste textarea "Hola, ¡Muchas gracias por tu respuesta! Confirmamos la recepción de la document…"
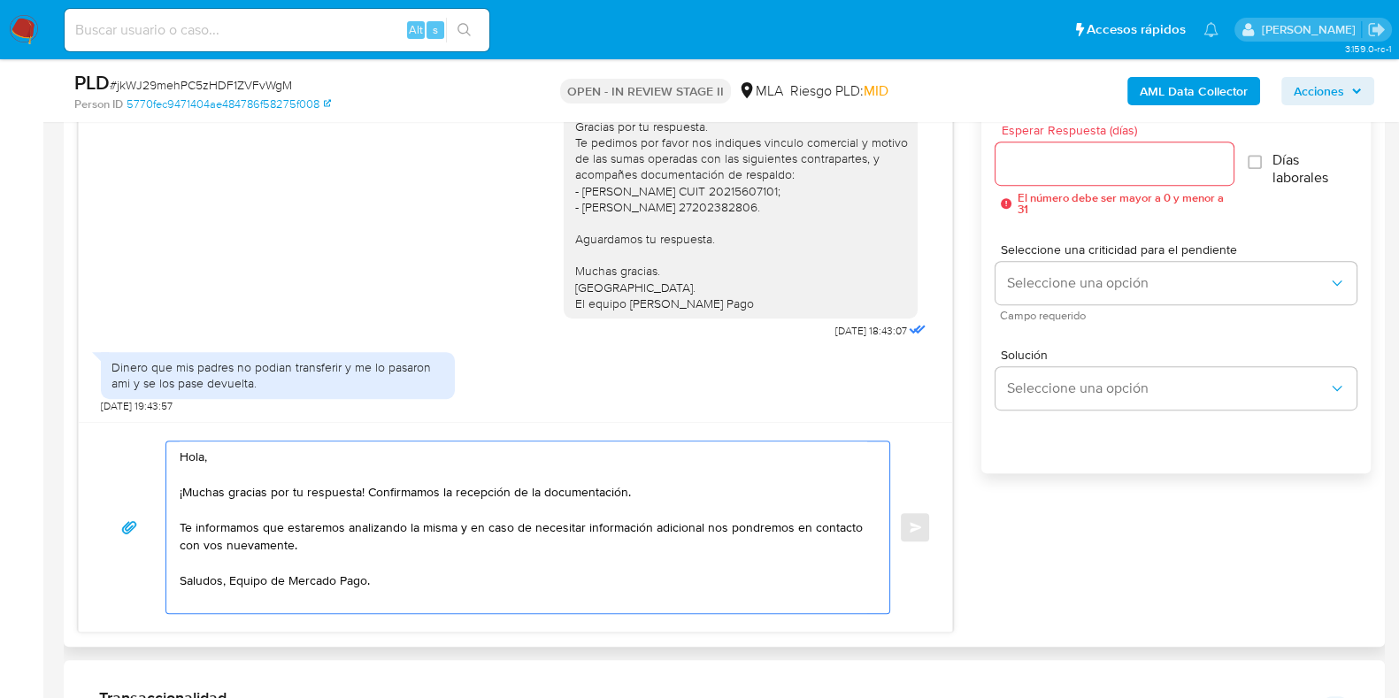
click at [182, 492] on textarea "Hola, ¡Muchas gracias por tu respuesta! Confirmamos la recepción de la document…" at bounding box center [523, 527] width 687 height 172
click at [362, 493] on textarea "Hola, Muchas gracias por tu respuesta! Confirmamos la recepción de la documenta…" at bounding box center [523, 527] width 687 height 172
drag, startPoint x: 633, startPoint y: 483, endPoint x: 358, endPoint y: 497, distance: 275.5
click at [358, 497] on textarea "Hola, Muchas gracias por tu respuesta! Confirmamos la recepción de la documenta…" at bounding box center [523, 527] width 687 height 172
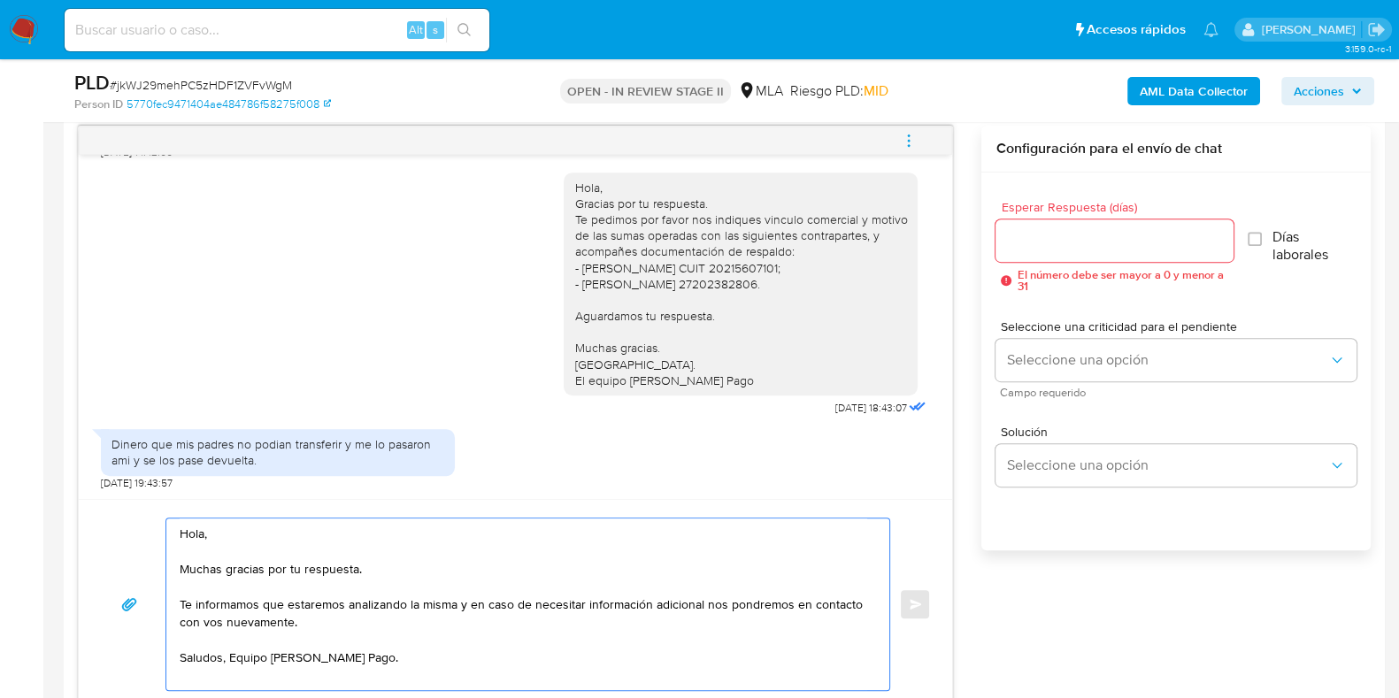
scroll to position [884, 0]
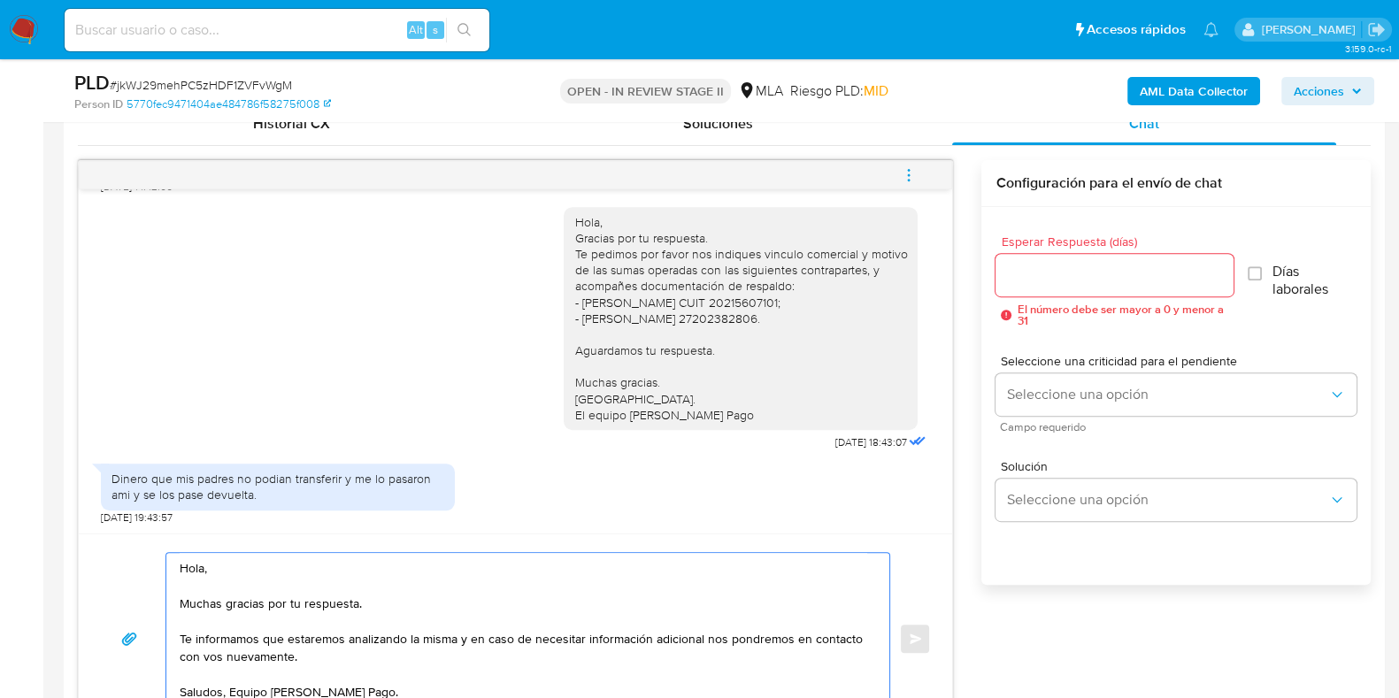
type textarea "Hola, Muchas gracias por tu respuesta. Te informamos que estaremos analizando l…"
click at [1024, 267] on input "Esperar Respuesta (días)" at bounding box center [1113, 275] width 237 height 23
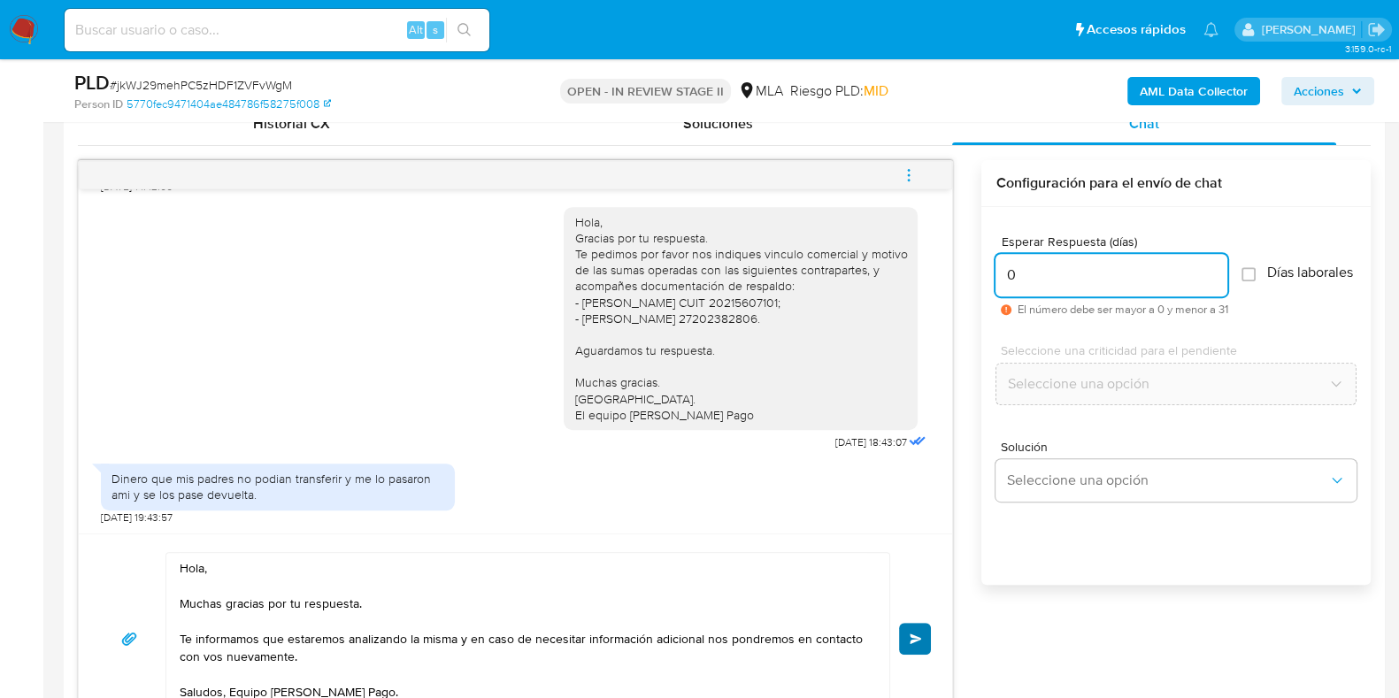
type input "0"
click at [916, 644] on button "Enviar" at bounding box center [915, 639] width 32 height 32
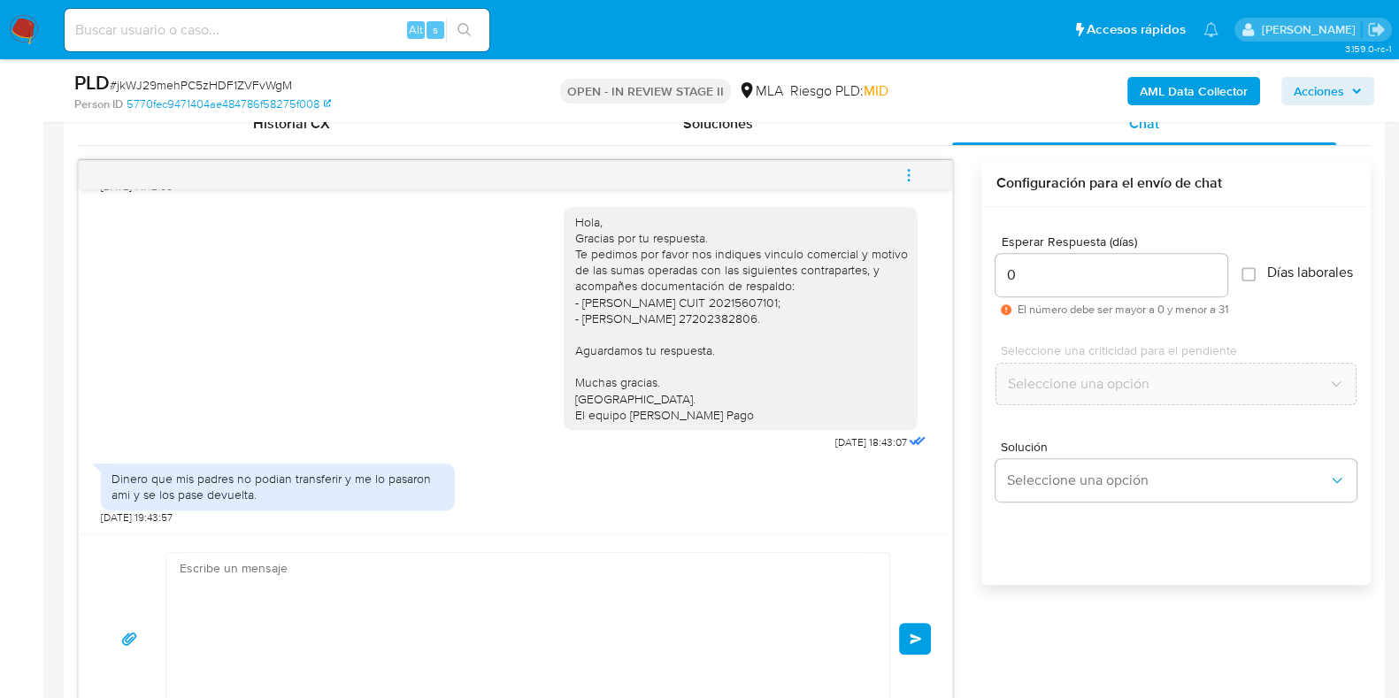
scroll to position [1625, 0]
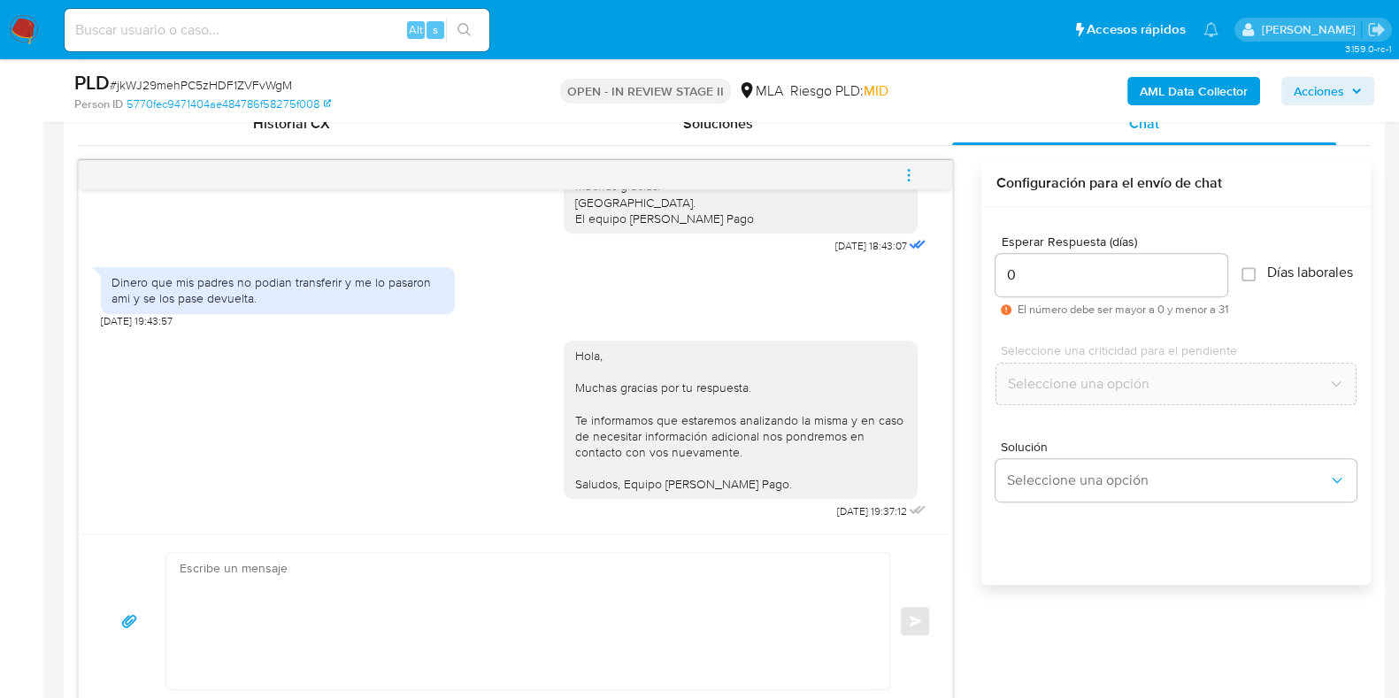
click at [911, 171] on icon "menu-action" at bounding box center [909, 175] width 16 height 16
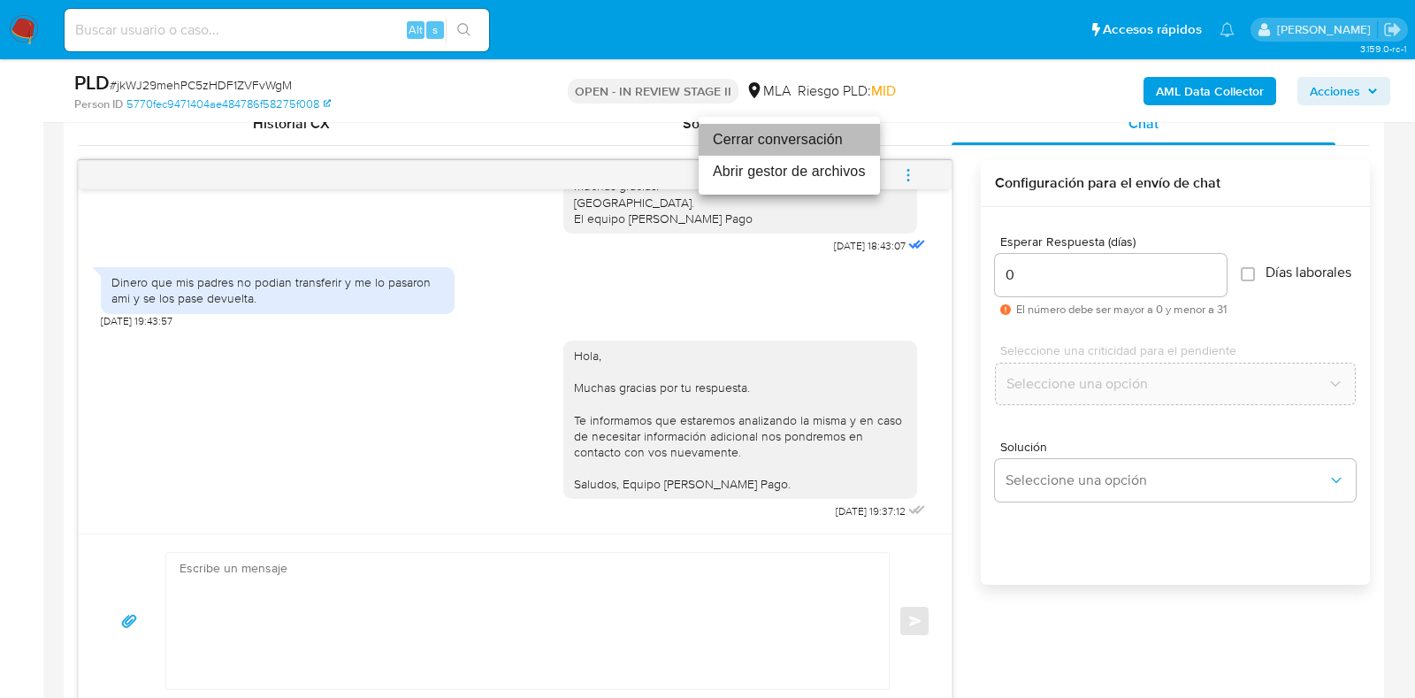
click at [794, 141] on li "Cerrar conversación" at bounding box center [789, 140] width 181 height 32
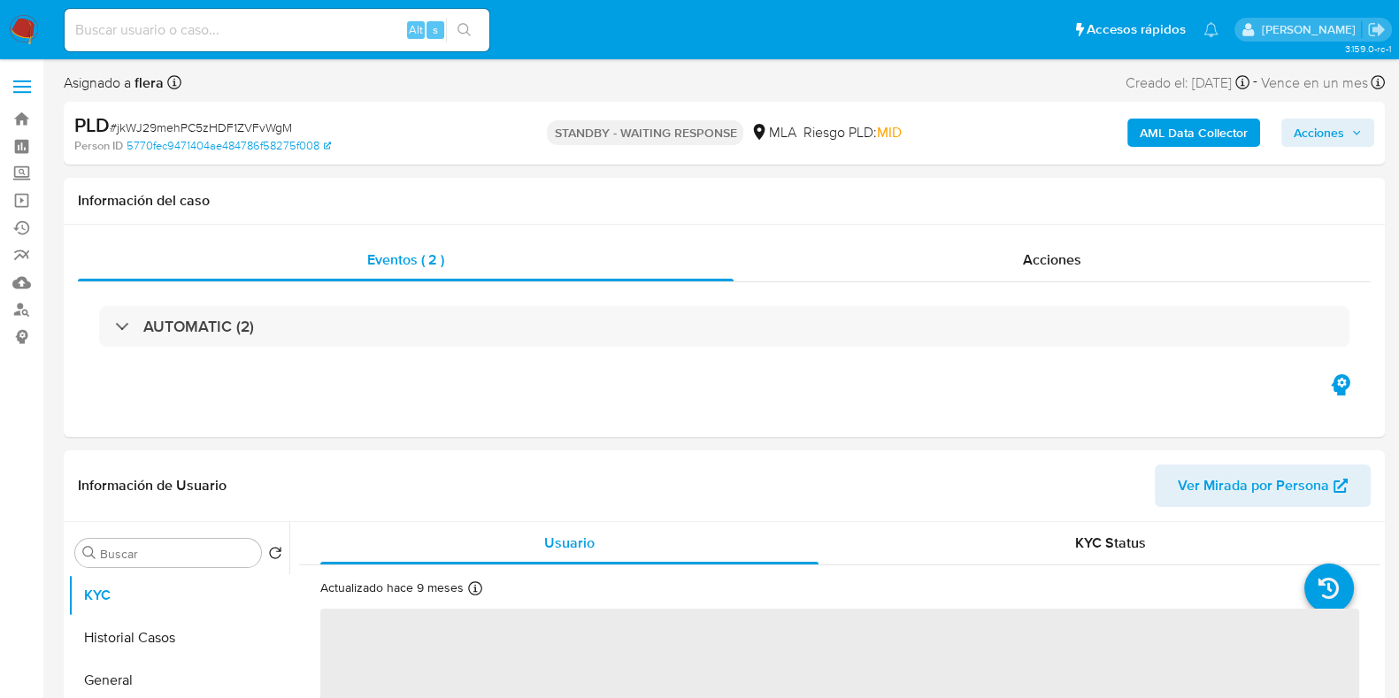
select select "10"
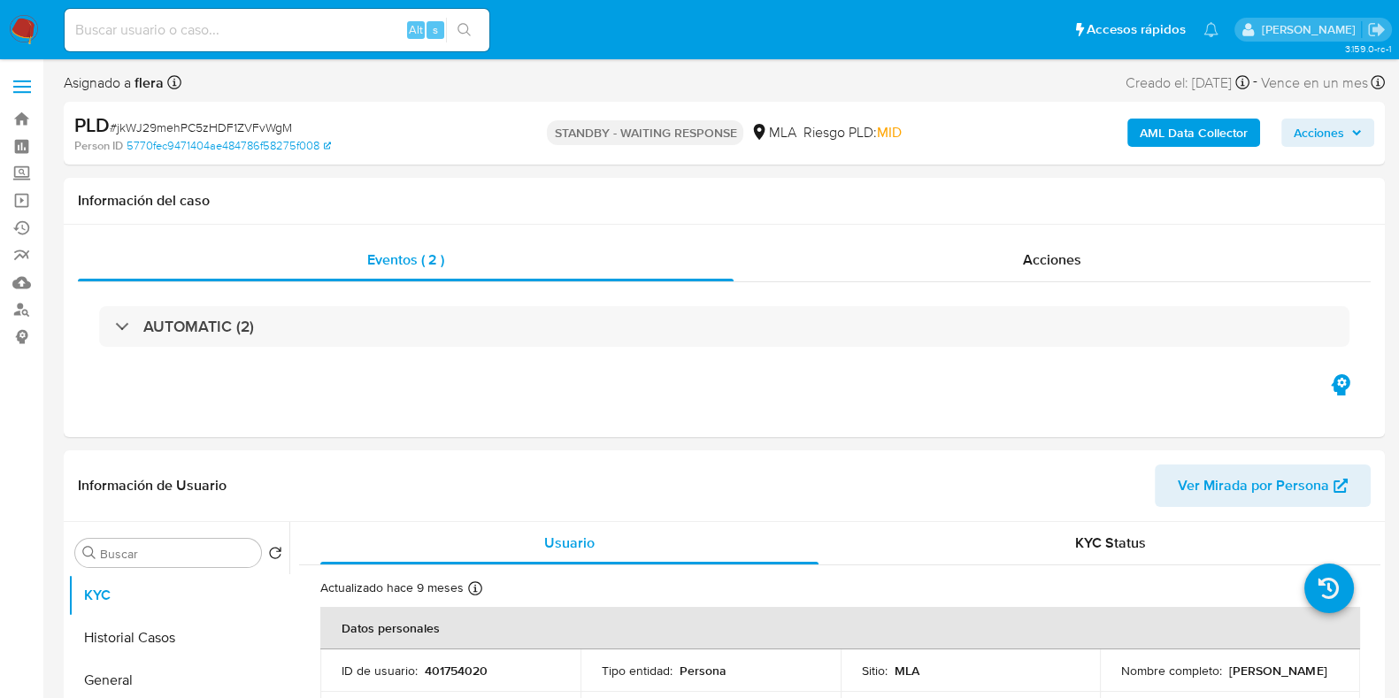
scroll to position [110, 0]
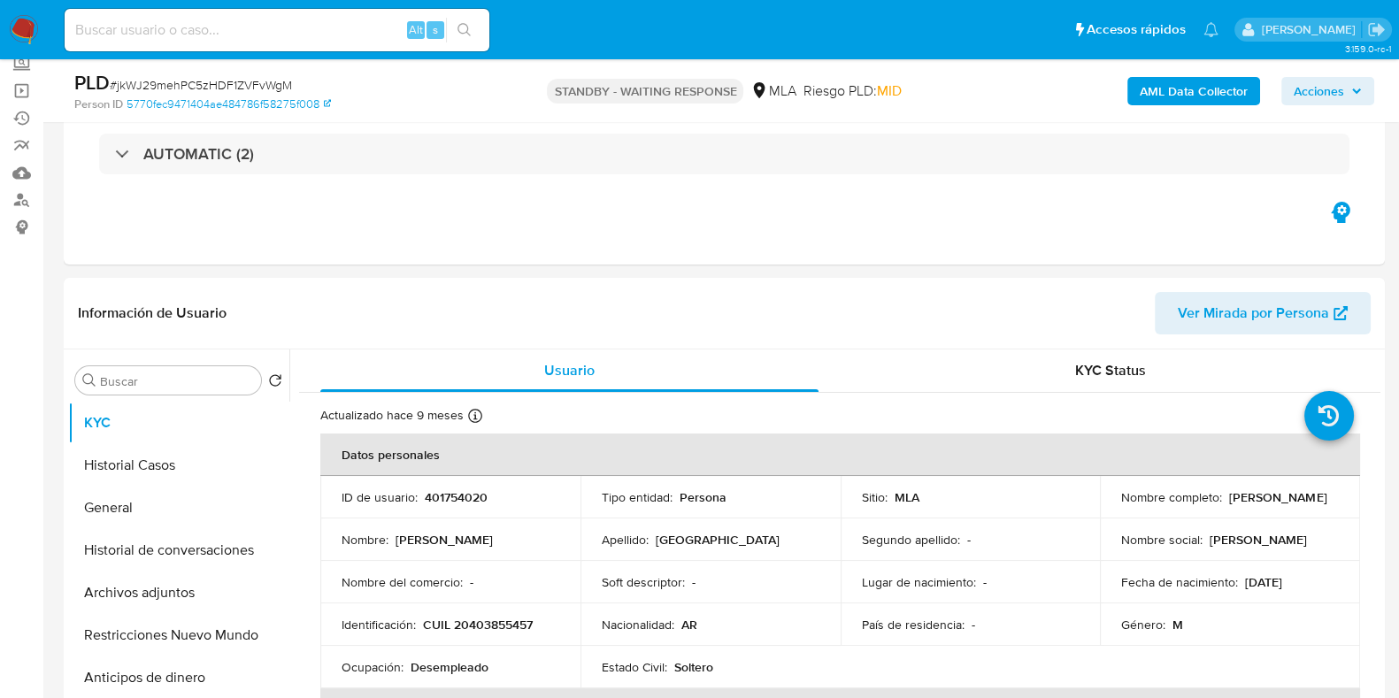
click at [274, 78] on span "# jkWJ29mehPC5zHDF1ZVFvWgM" at bounding box center [201, 85] width 182 height 18
copy span "jkWJ29mehPC5zHDF1ZVFvWgM"
click at [164, 599] on button "Archivos adjuntos" at bounding box center [171, 592] width 207 height 42
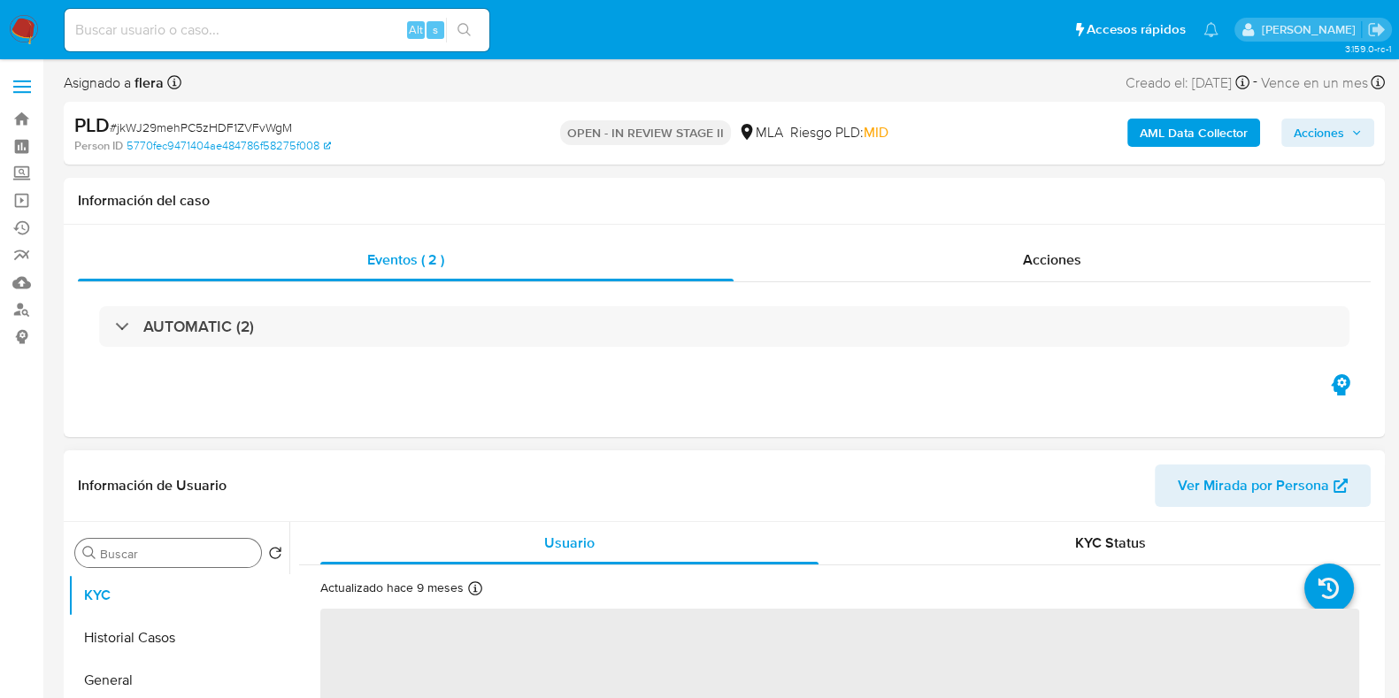
select select "10"
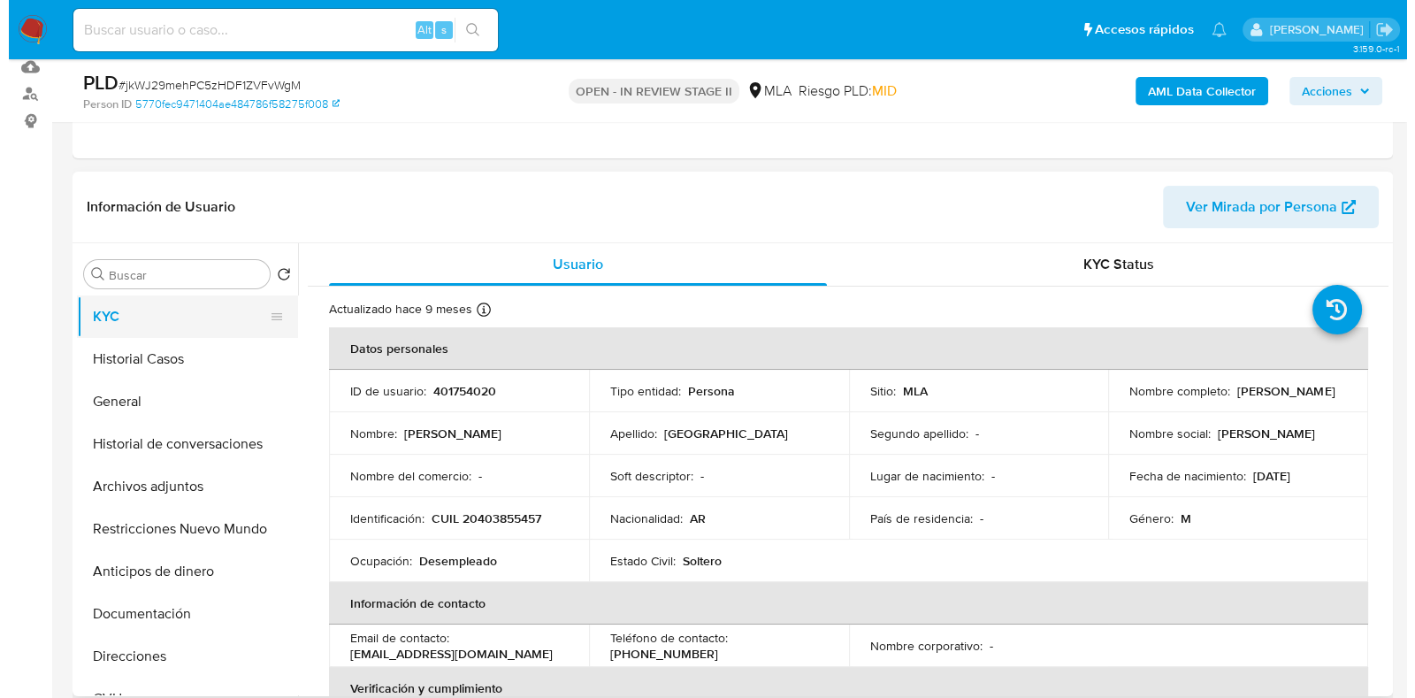
scroll to position [220, 0]
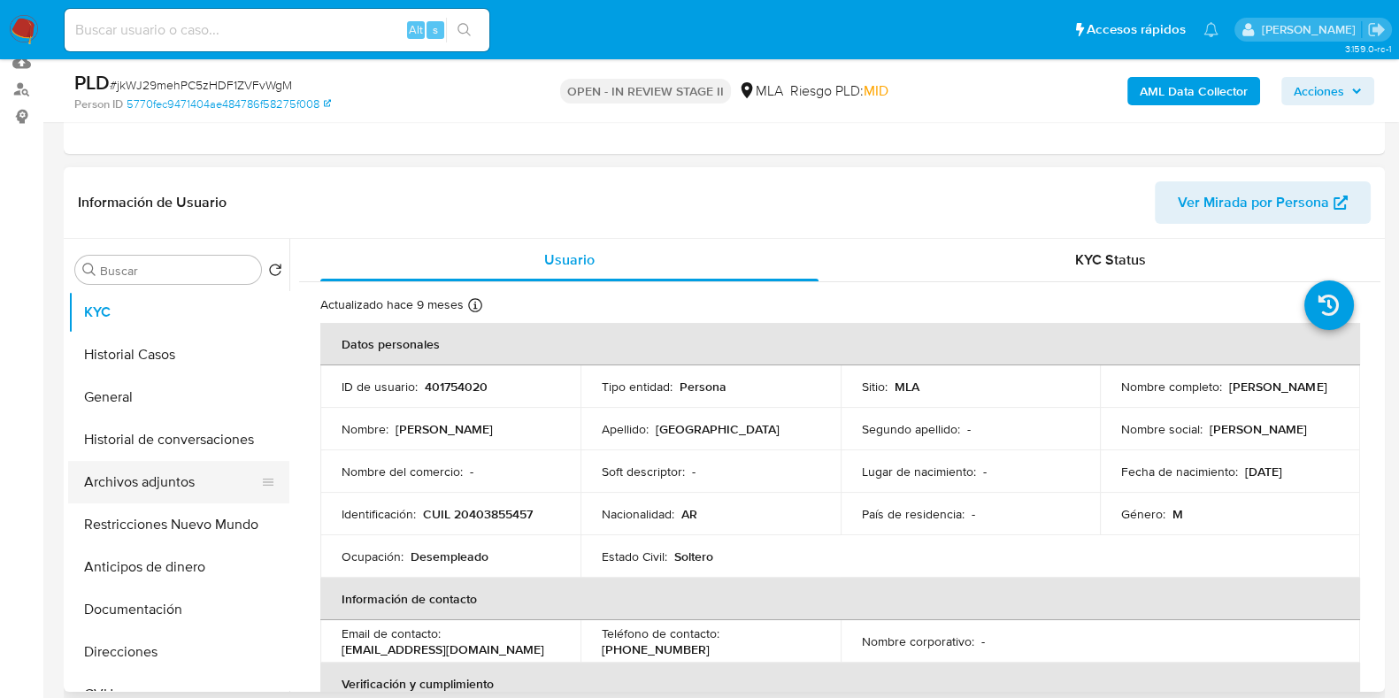
click at [123, 469] on button "Archivos adjuntos" at bounding box center [171, 482] width 207 height 42
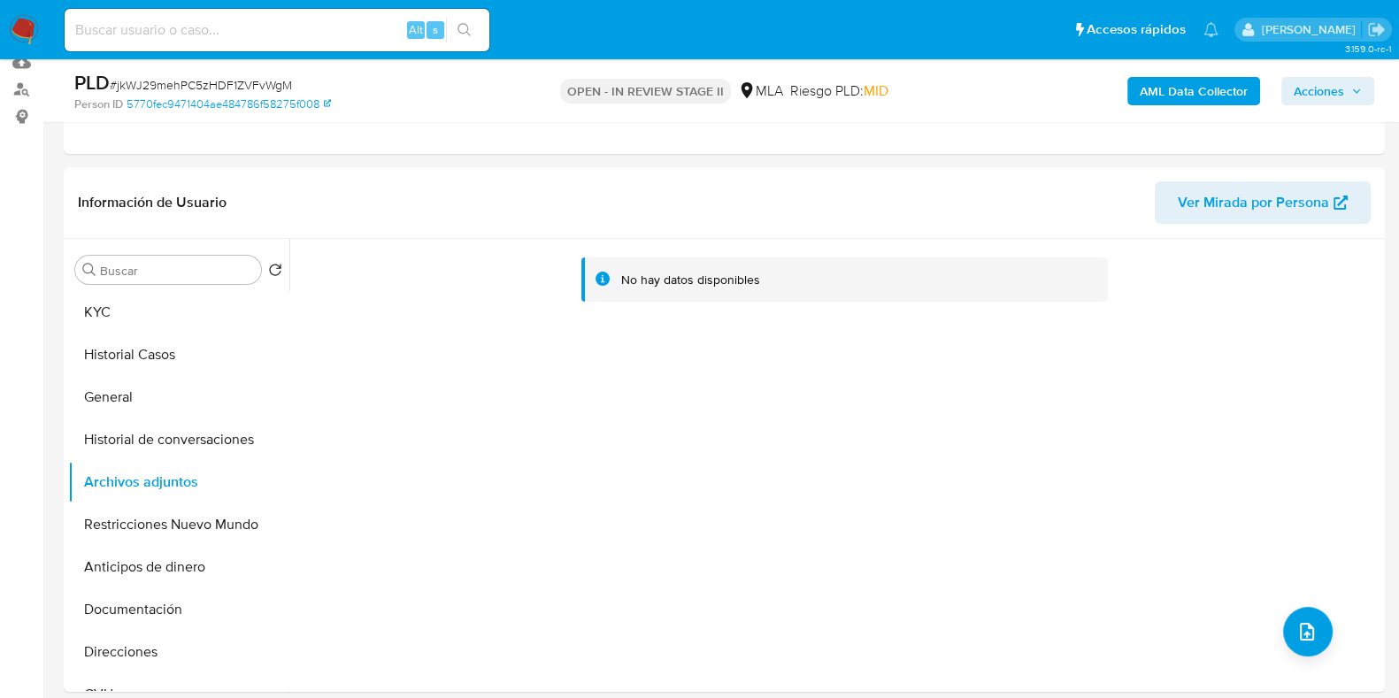
click at [1172, 85] on b "AML Data Collector" at bounding box center [1193, 91] width 108 height 28
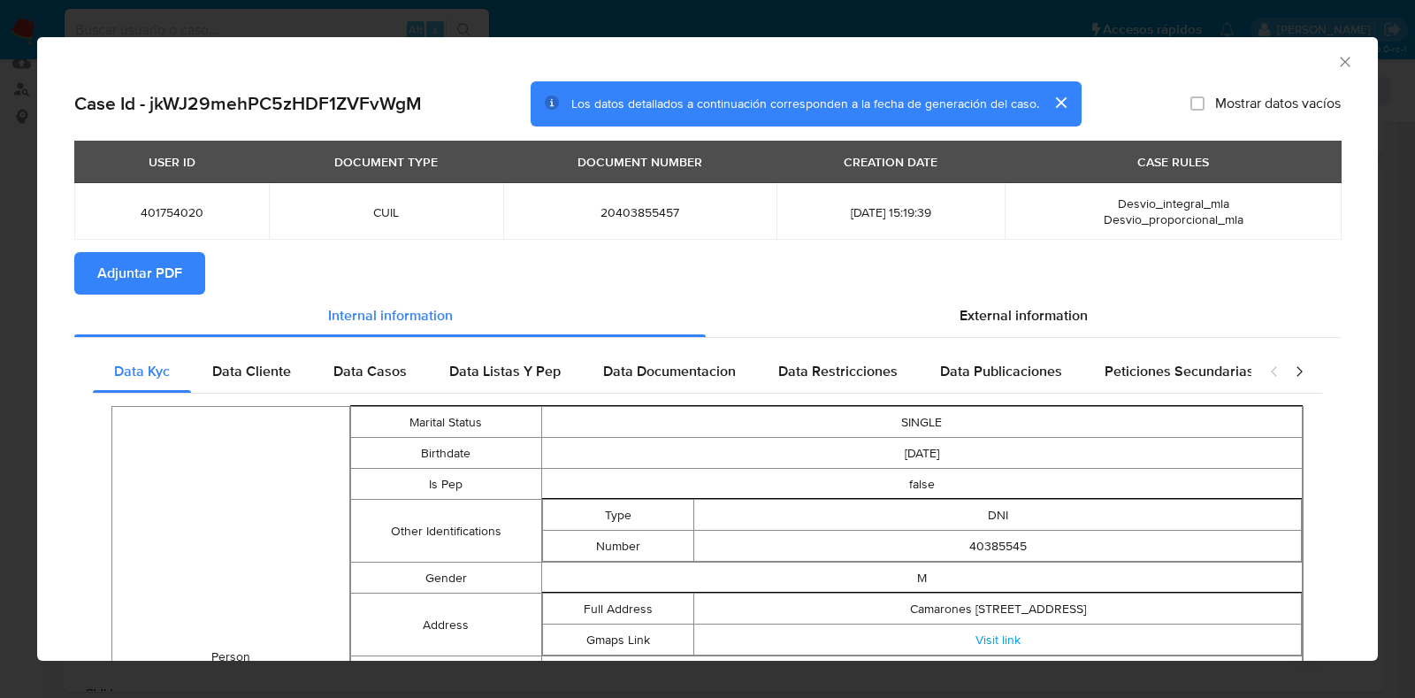
click at [177, 282] on span "Adjuntar PDF" at bounding box center [139, 273] width 85 height 39
click at [1337, 67] on icon "Cerrar ventana" at bounding box center [1346, 62] width 18 height 18
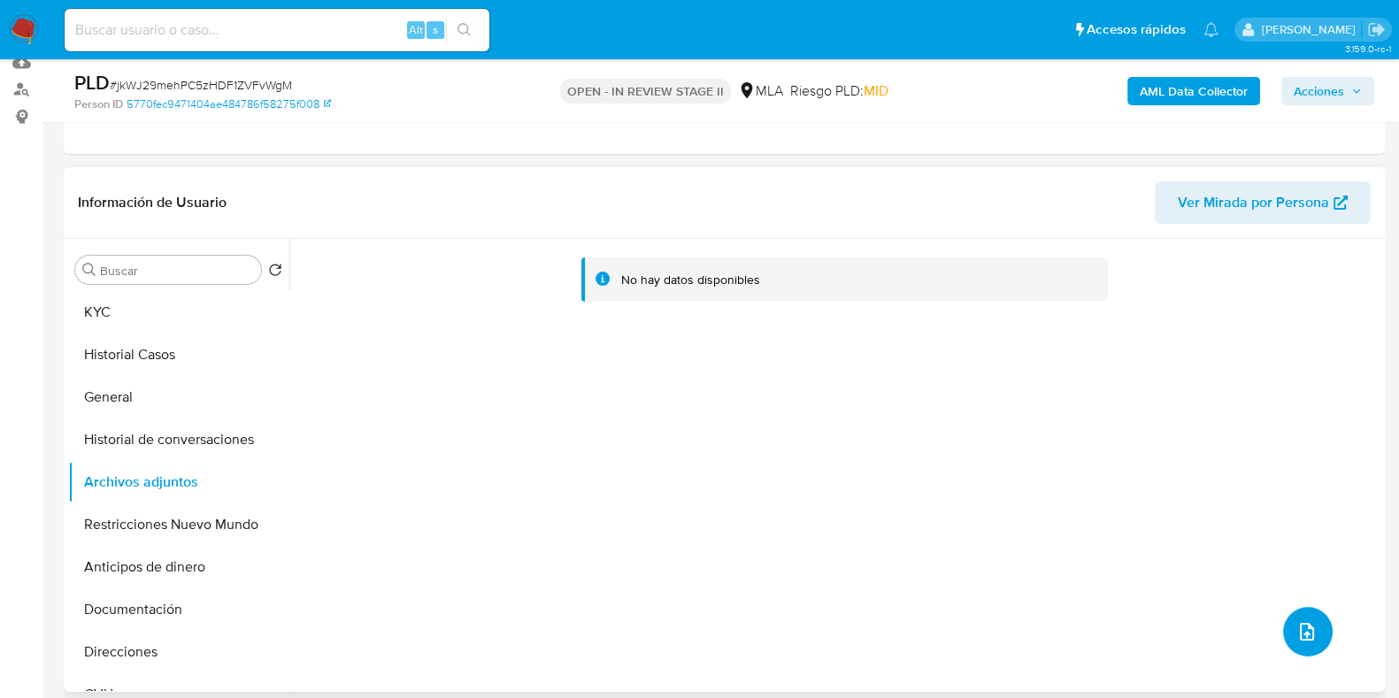
click at [1321, 630] on button "upload-file" at bounding box center [1308, 632] width 50 height 50
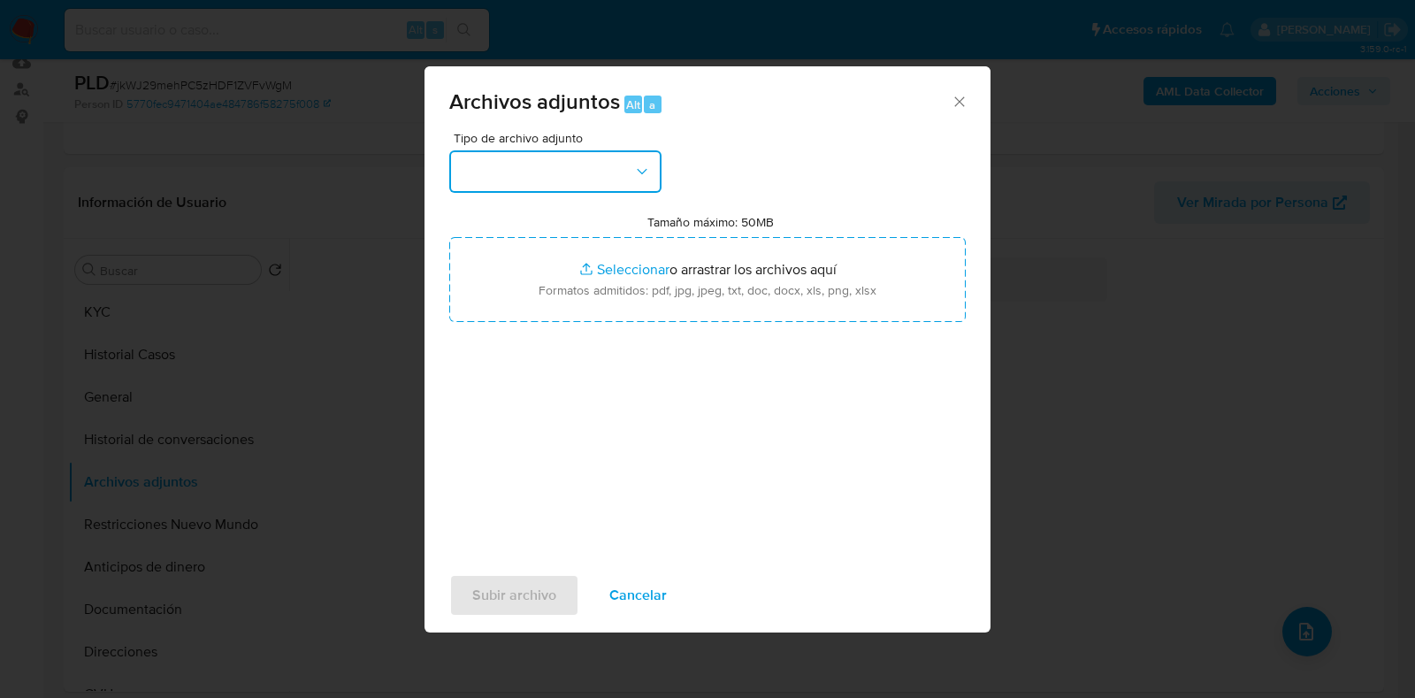
click at [619, 162] on button "button" at bounding box center [555, 171] width 212 height 42
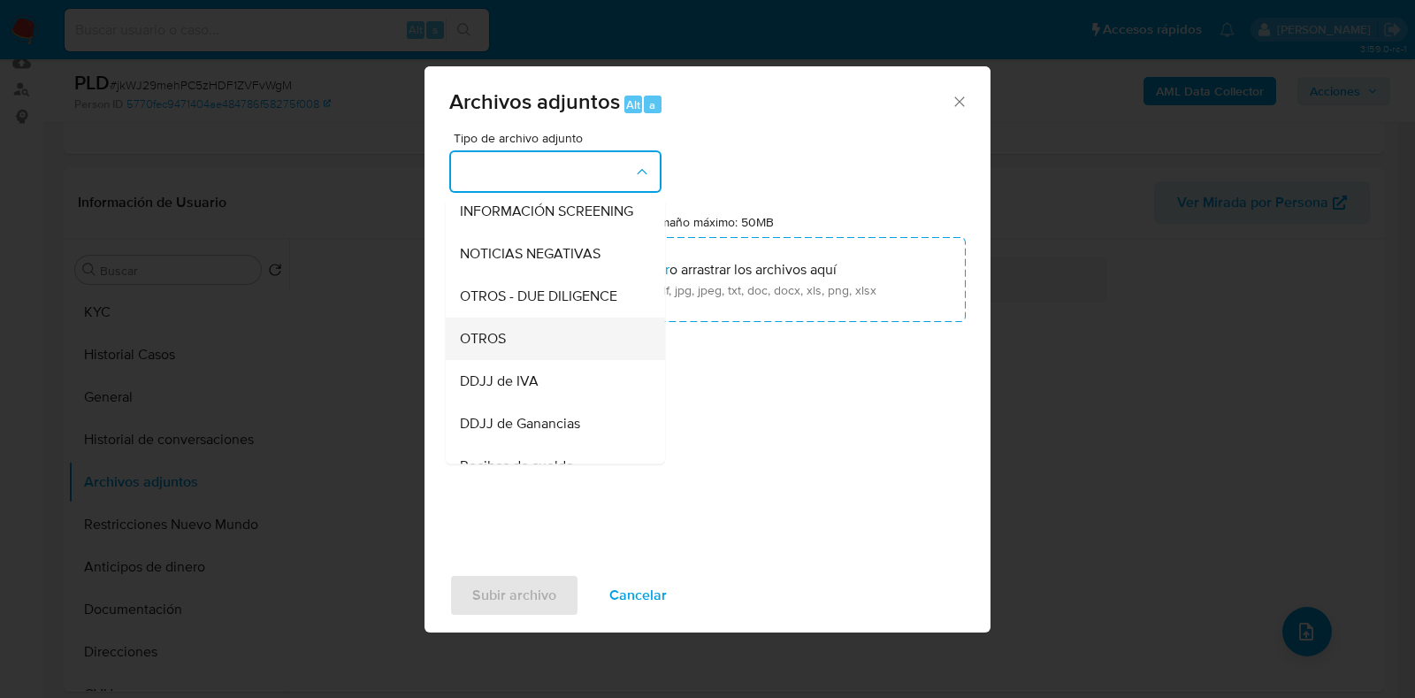
click at [530, 349] on div "OTROS" at bounding box center [550, 339] width 180 height 42
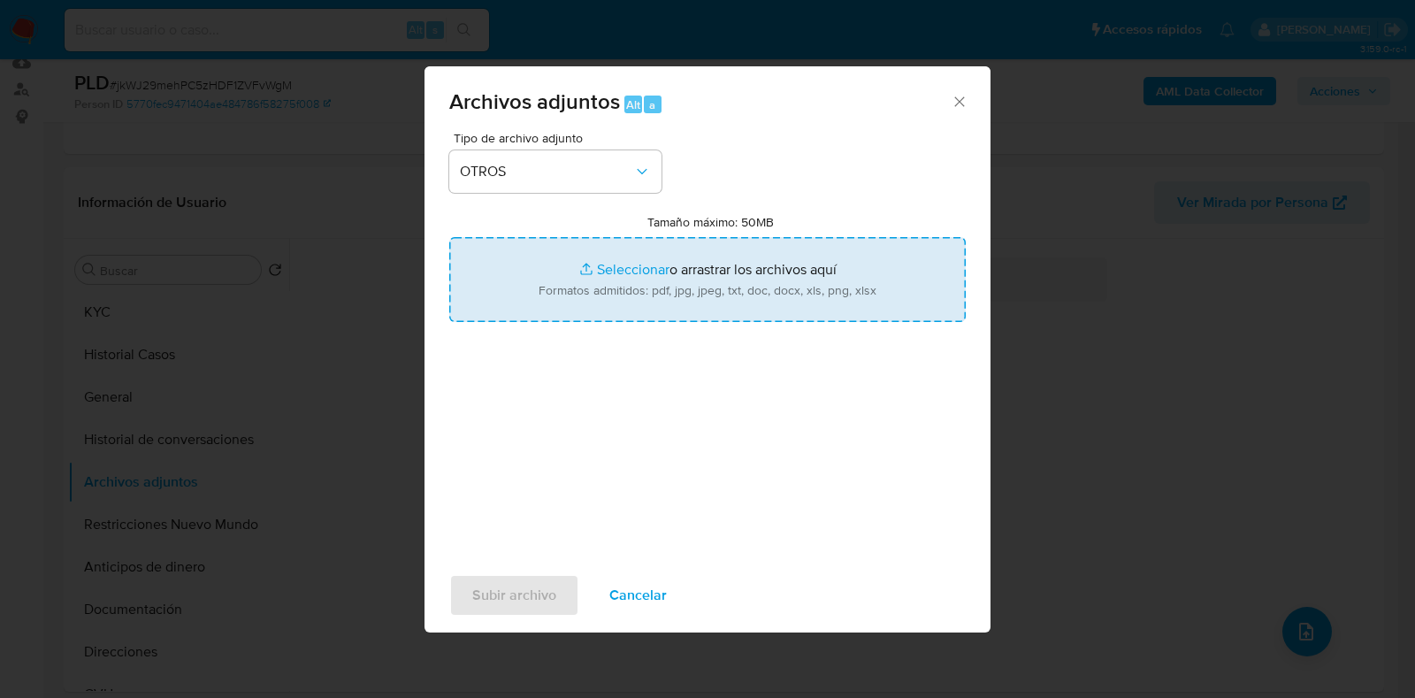
type input "C:\fakepath\NOSIS_Manager_InformeIndividual_20403855457_654930_20250915161831.p…"
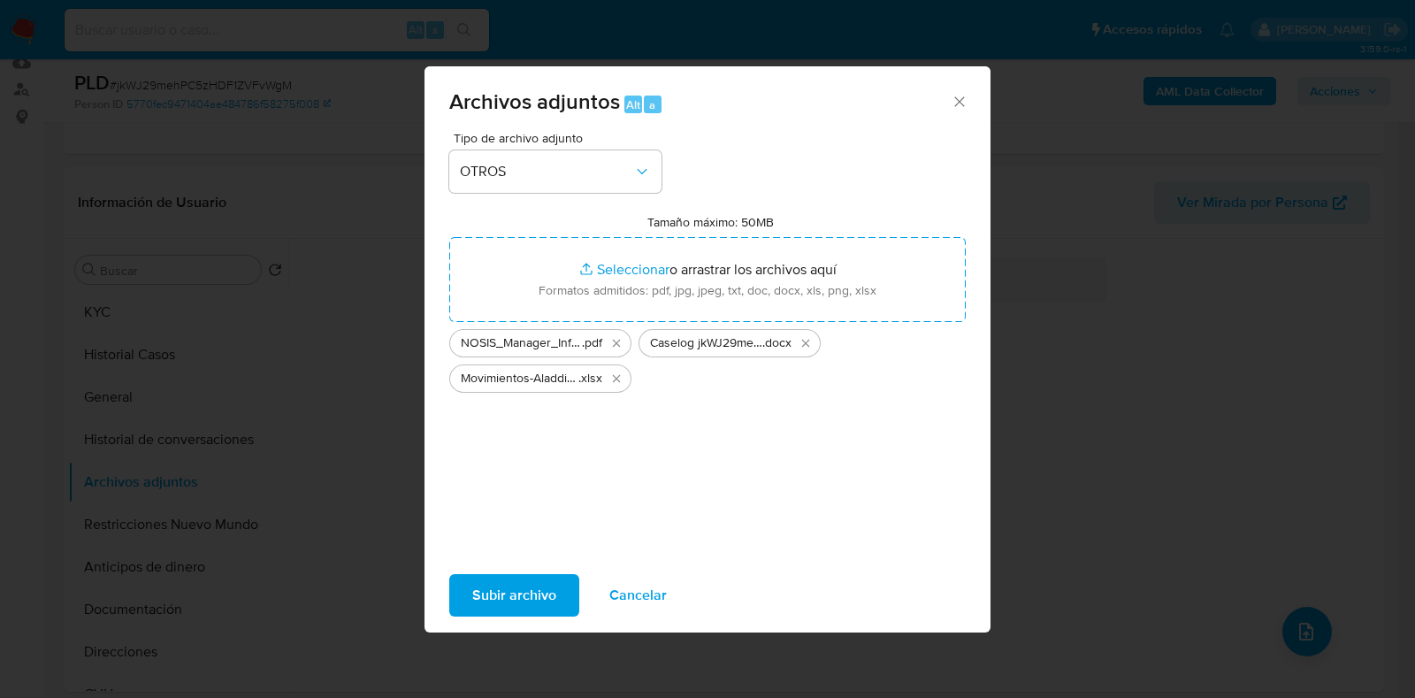
click at [536, 586] on span "Subir archivo" at bounding box center [514, 595] width 84 height 39
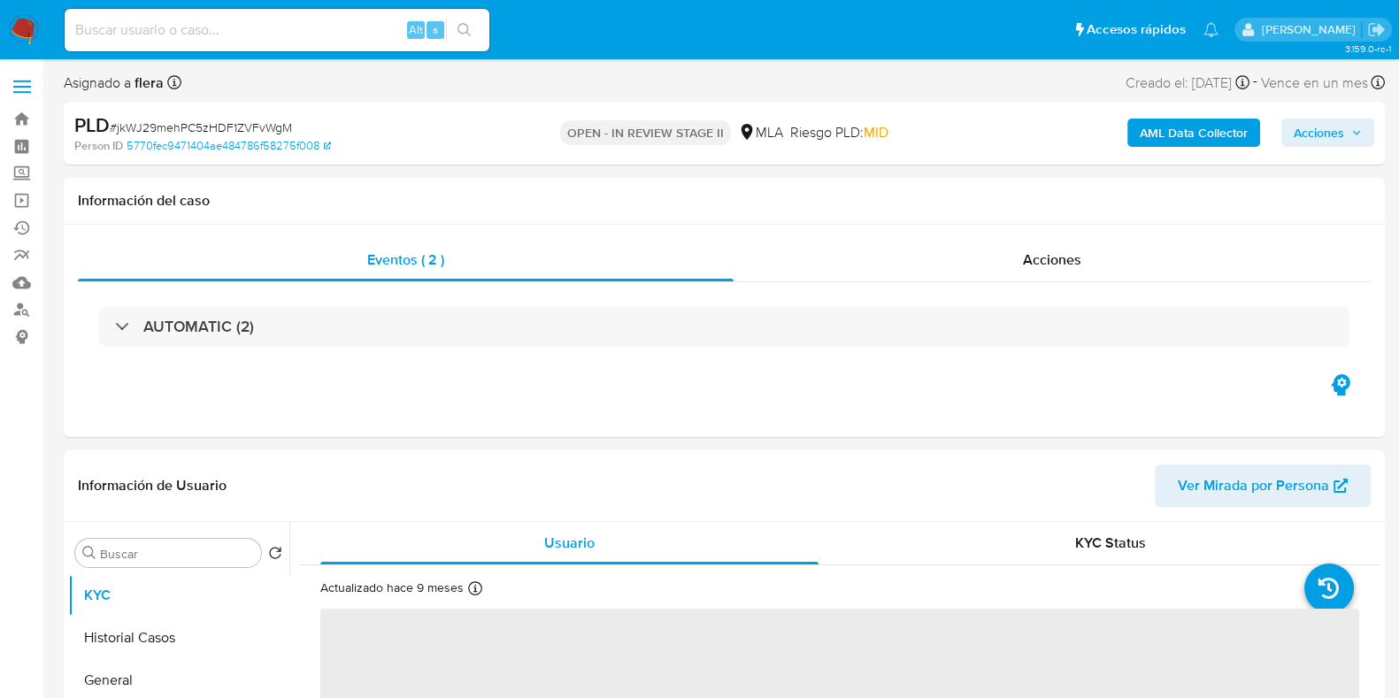
select select "10"
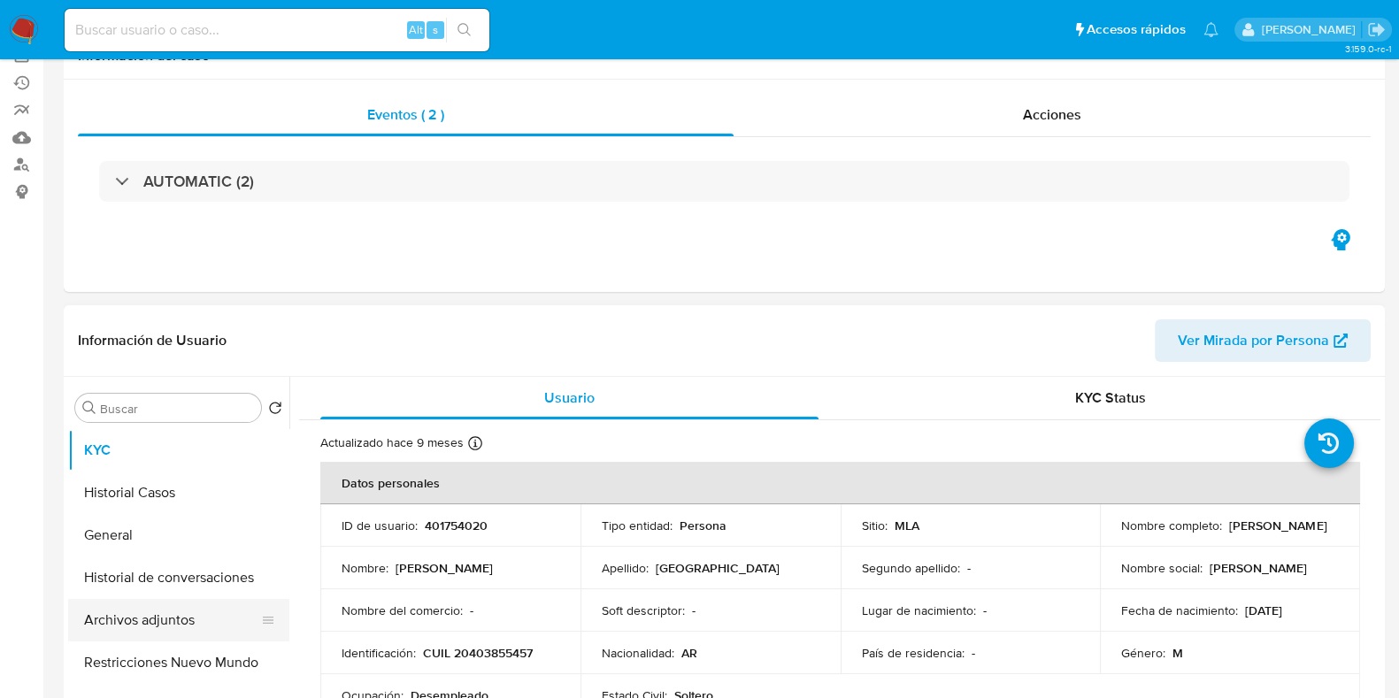
scroll to position [220, 0]
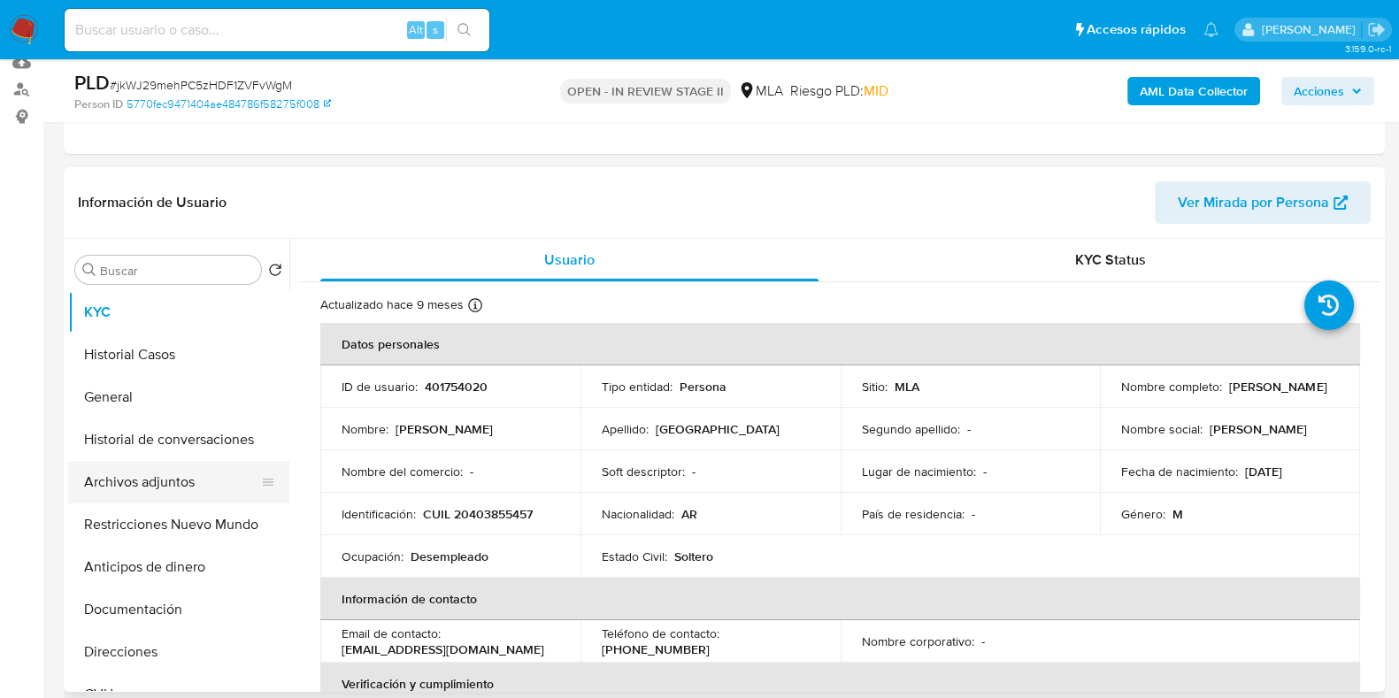
click at [164, 484] on button "Archivos adjuntos" at bounding box center [171, 482] width 207 height 42
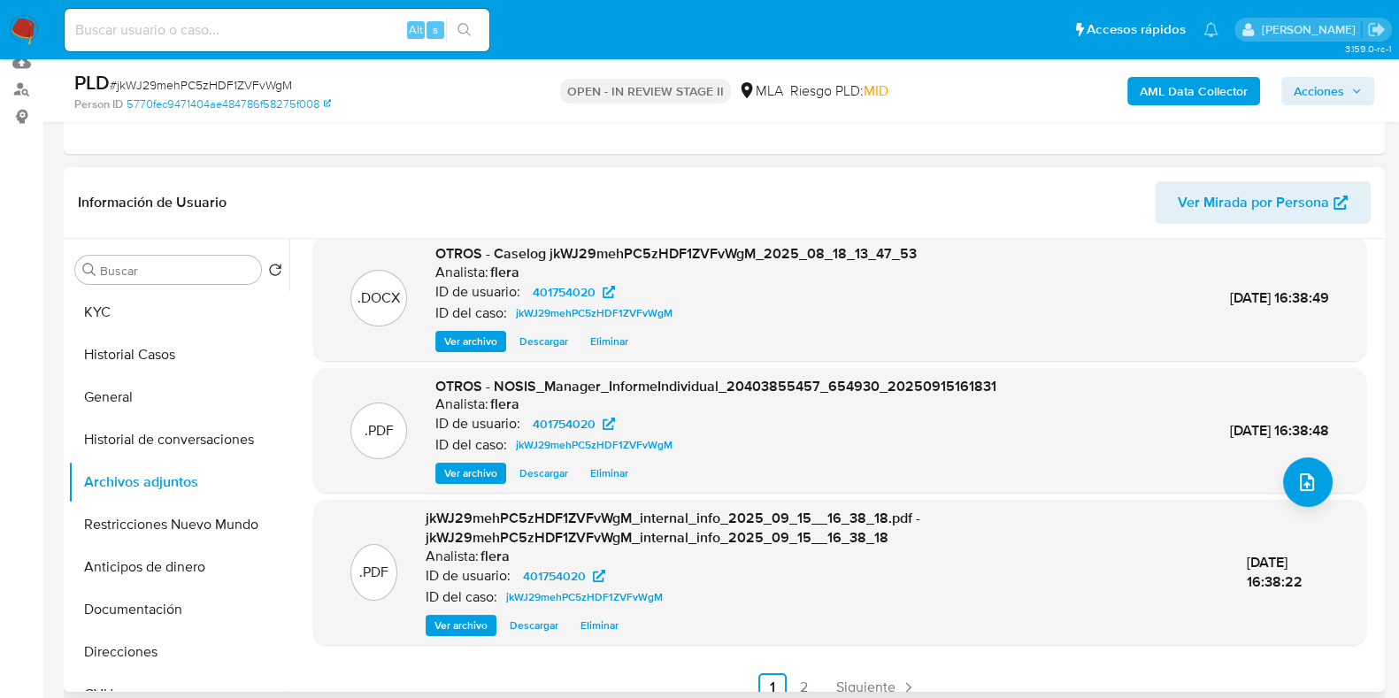
scroll to position [168, 0]
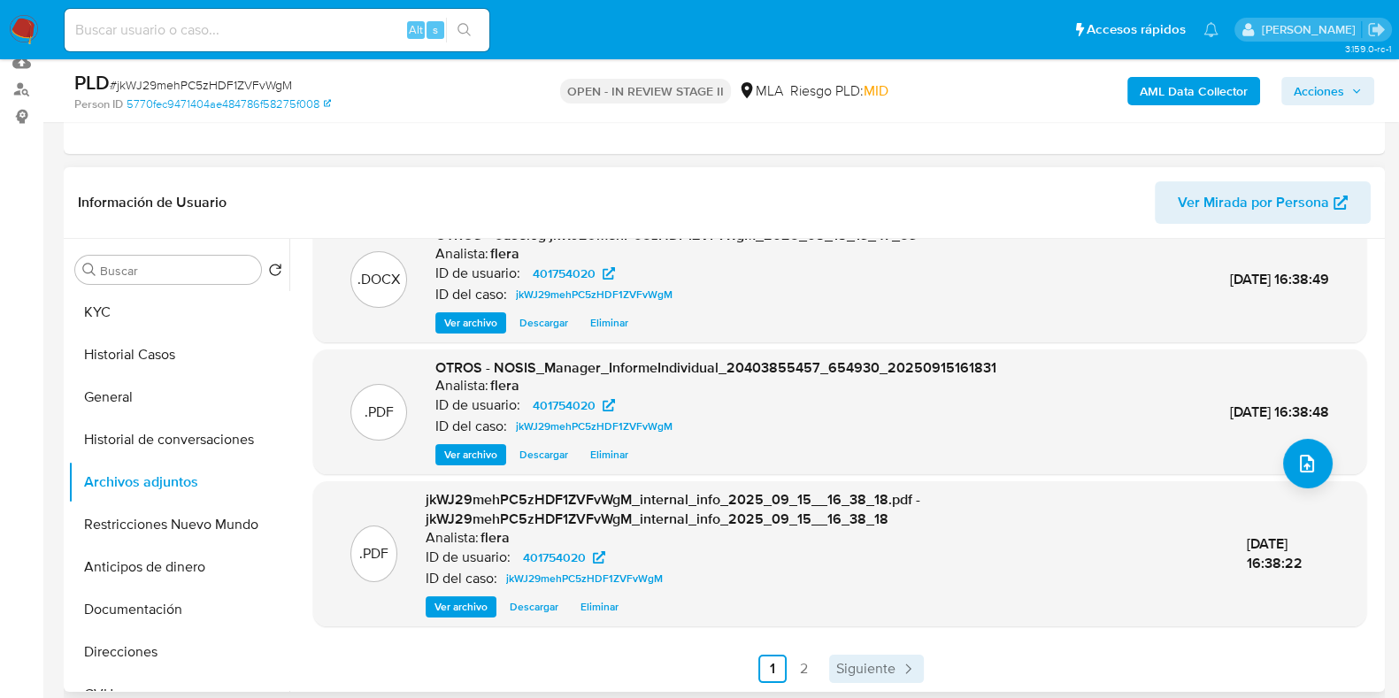
click at [845, 667] on span "Siguiente" at bounding box center [865, 669] width 59 height 14
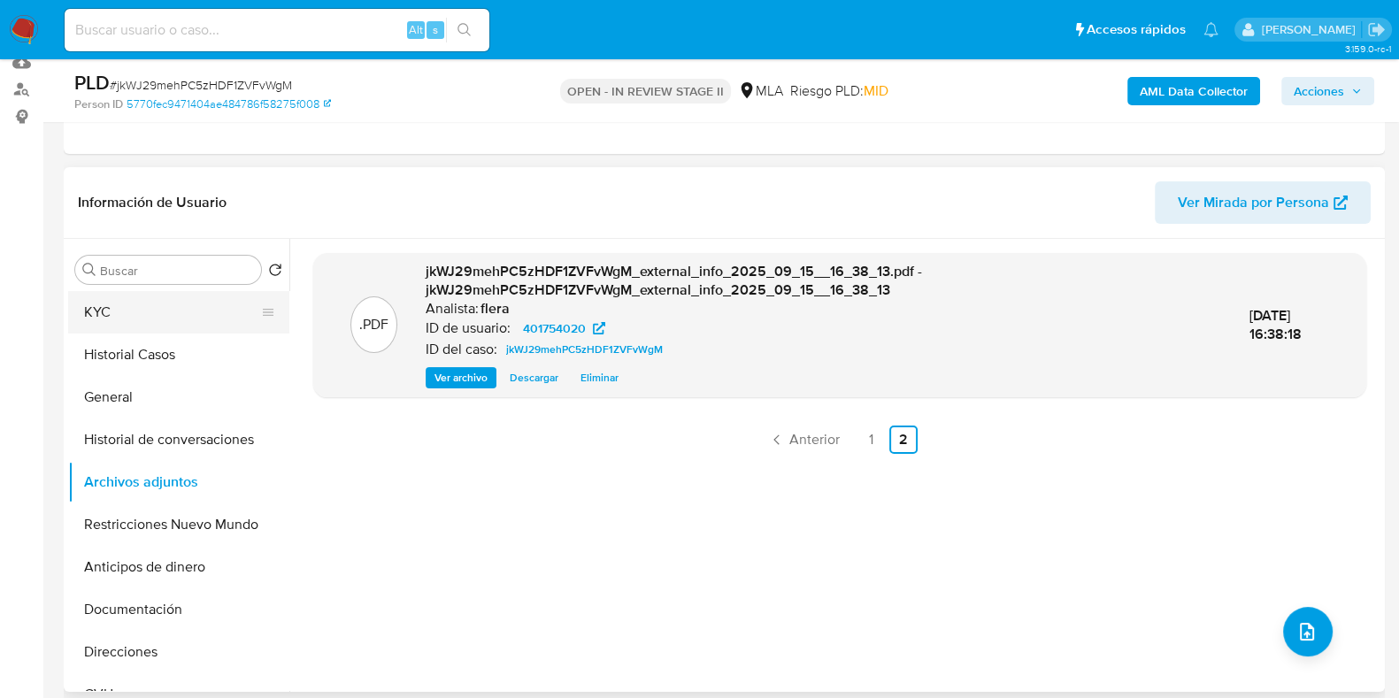
click at [138, 316] on button "KYC" at bounding box center [171, 312] width 207 height 42
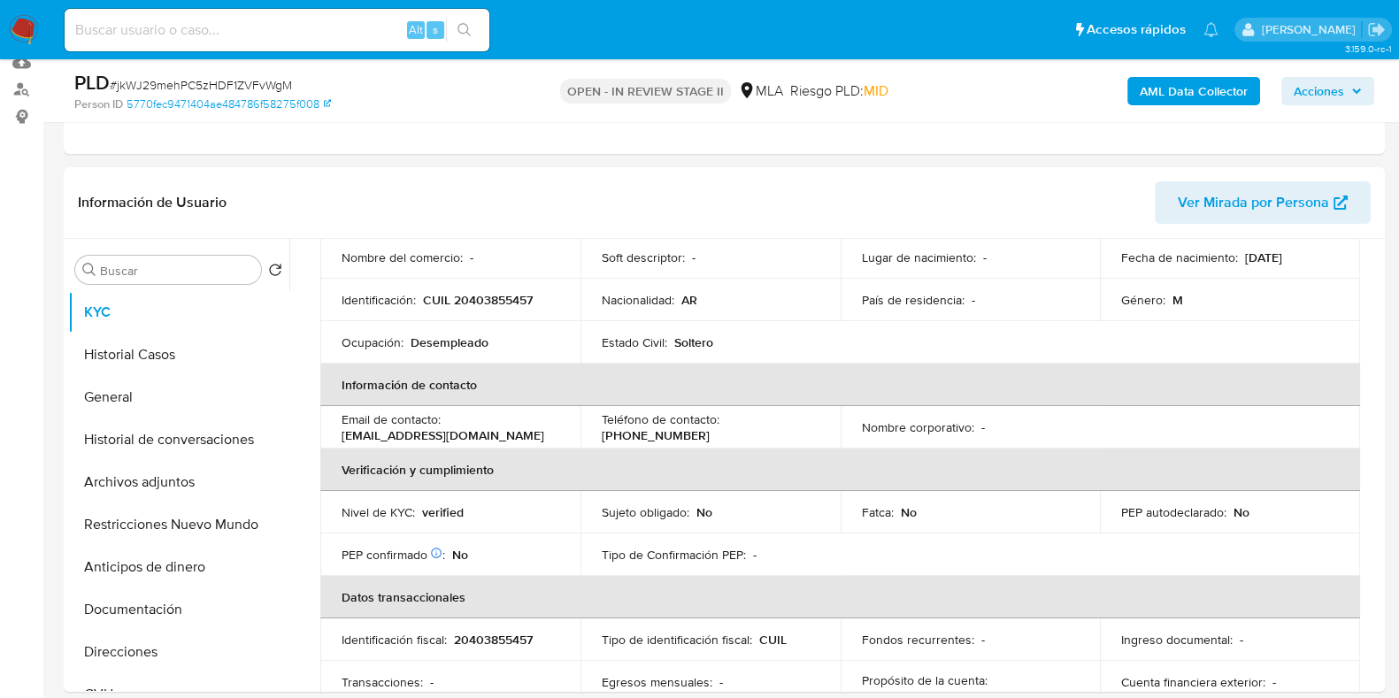
scroll to position [220, 0]
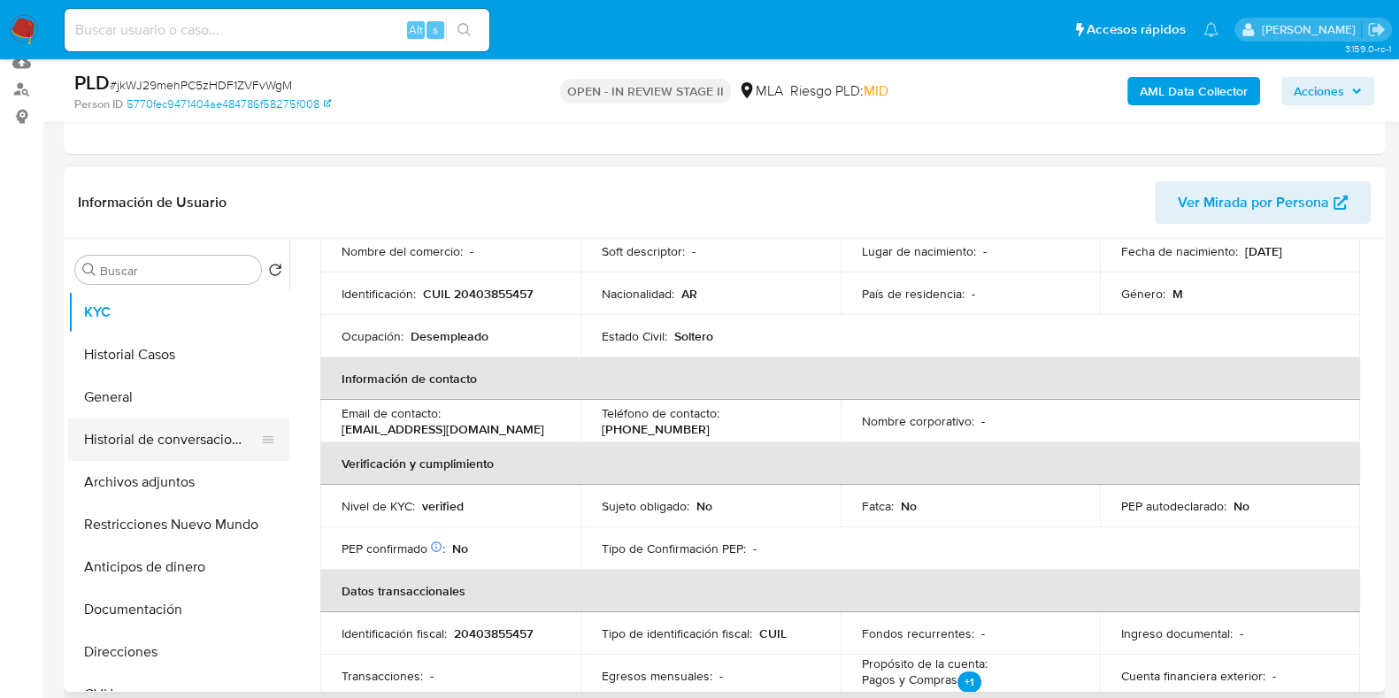
click at [210, 435] on button "Historial de conversaciones" at bounding box center [171, 439] width 207 height 42
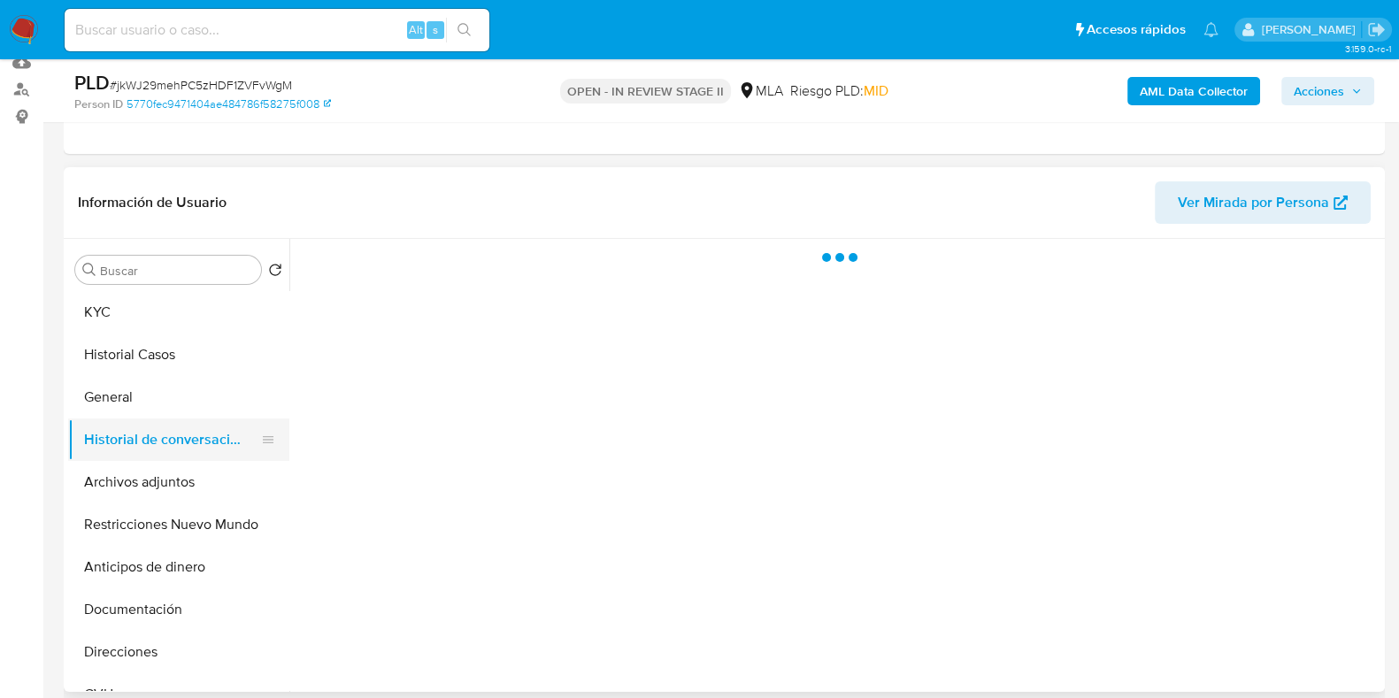
scroll to position [0, 0]
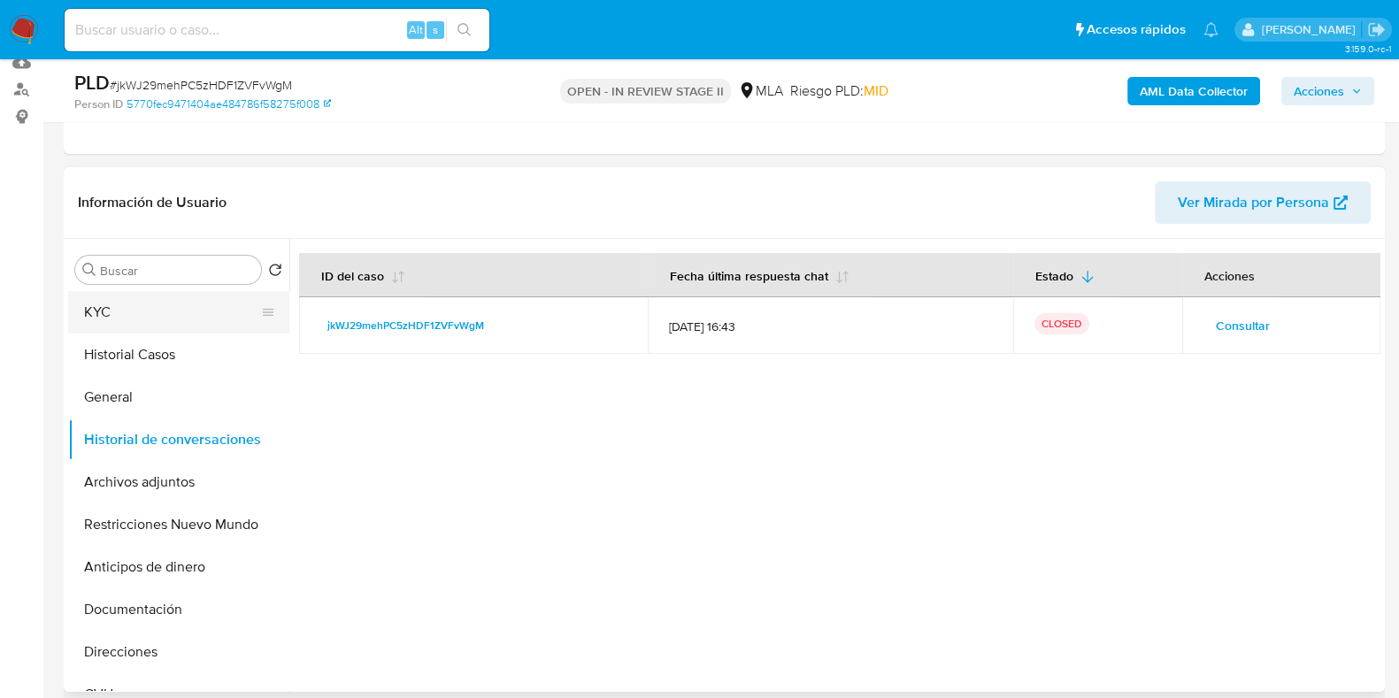
click at [169, 302] on button "KYC" at bounding box center [171, 312] width 207 height 42
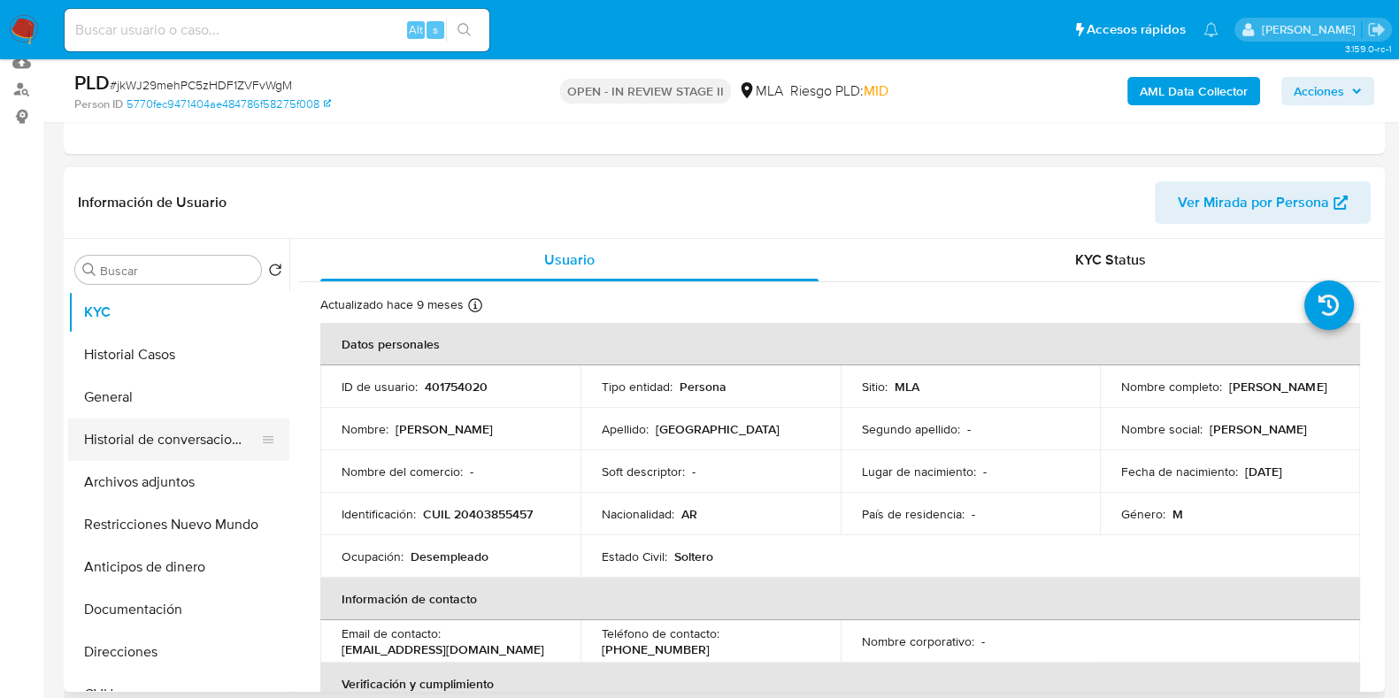
click at [128, 426] on button "Historial de conversaciones" at bounding box center [171, 439] width 207 height 42
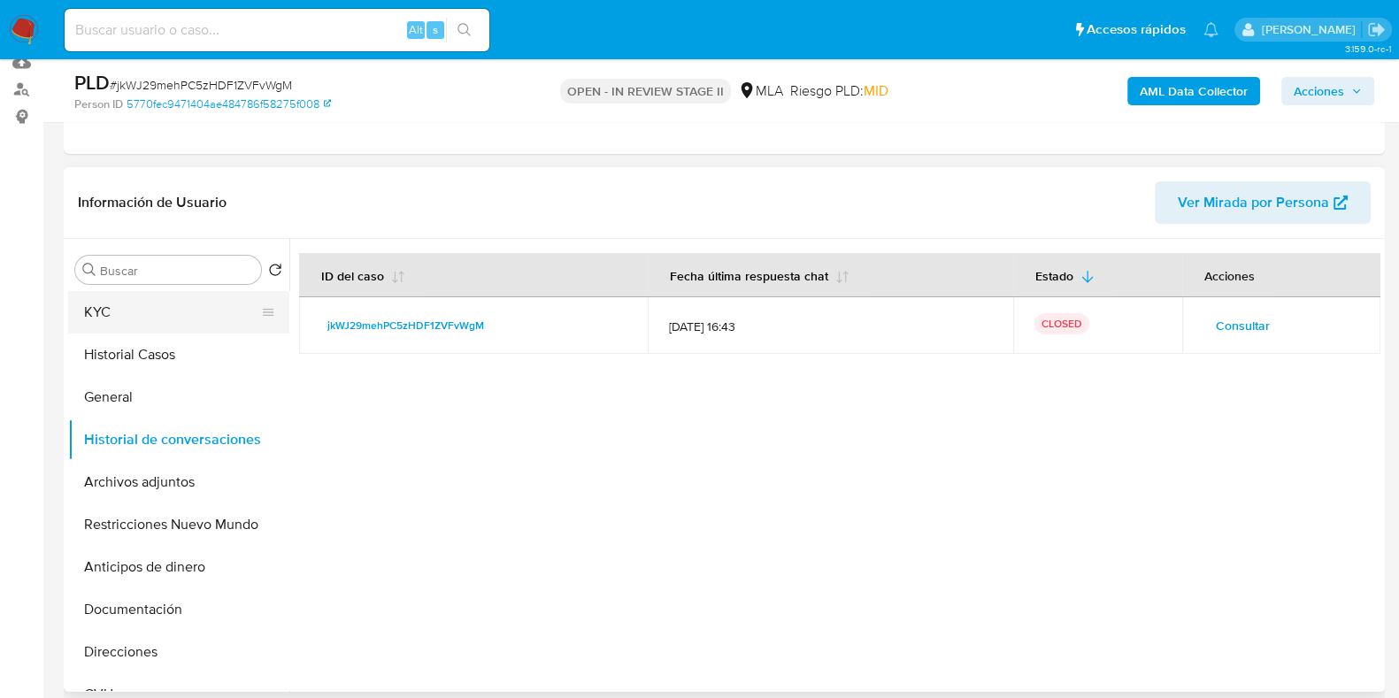
click at [119, 312] on button "KYC" at bounding box center [171, 312] width 207 height 42
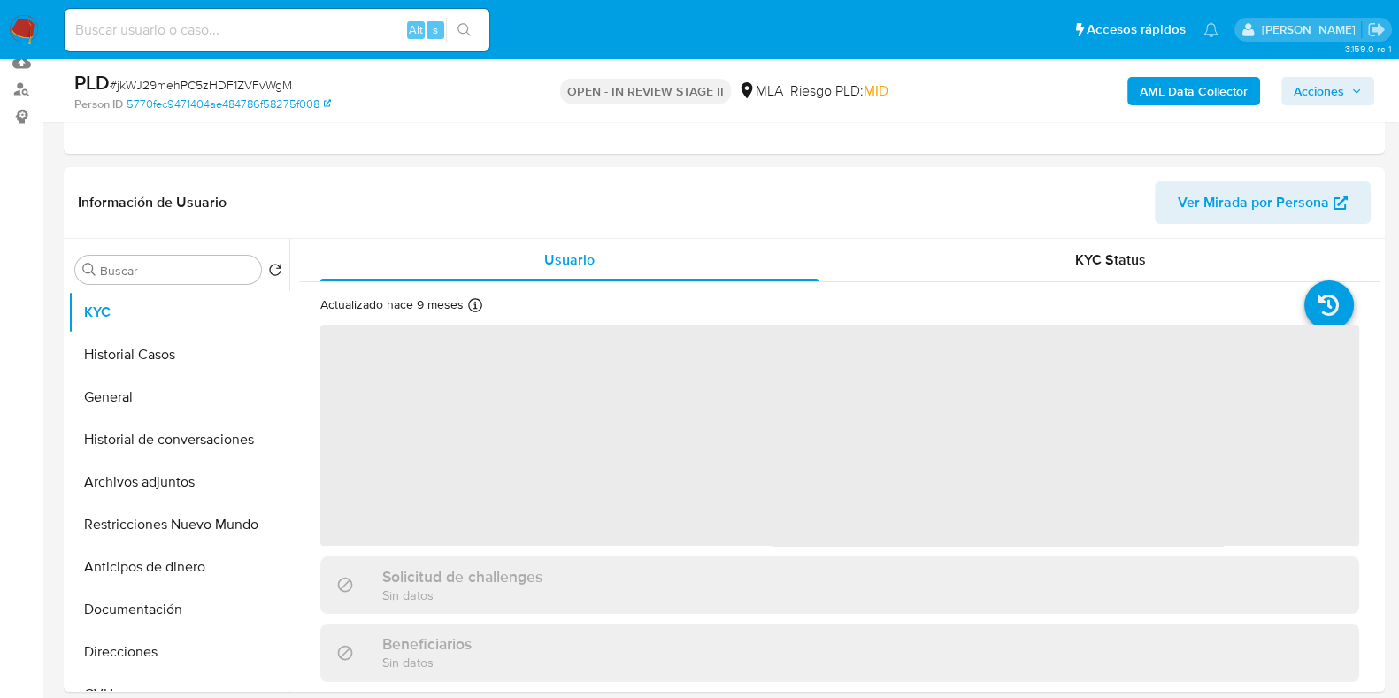
click at [1340, 91] on span "Acciones" at bounding box center [1318, 91] width 50 height 28
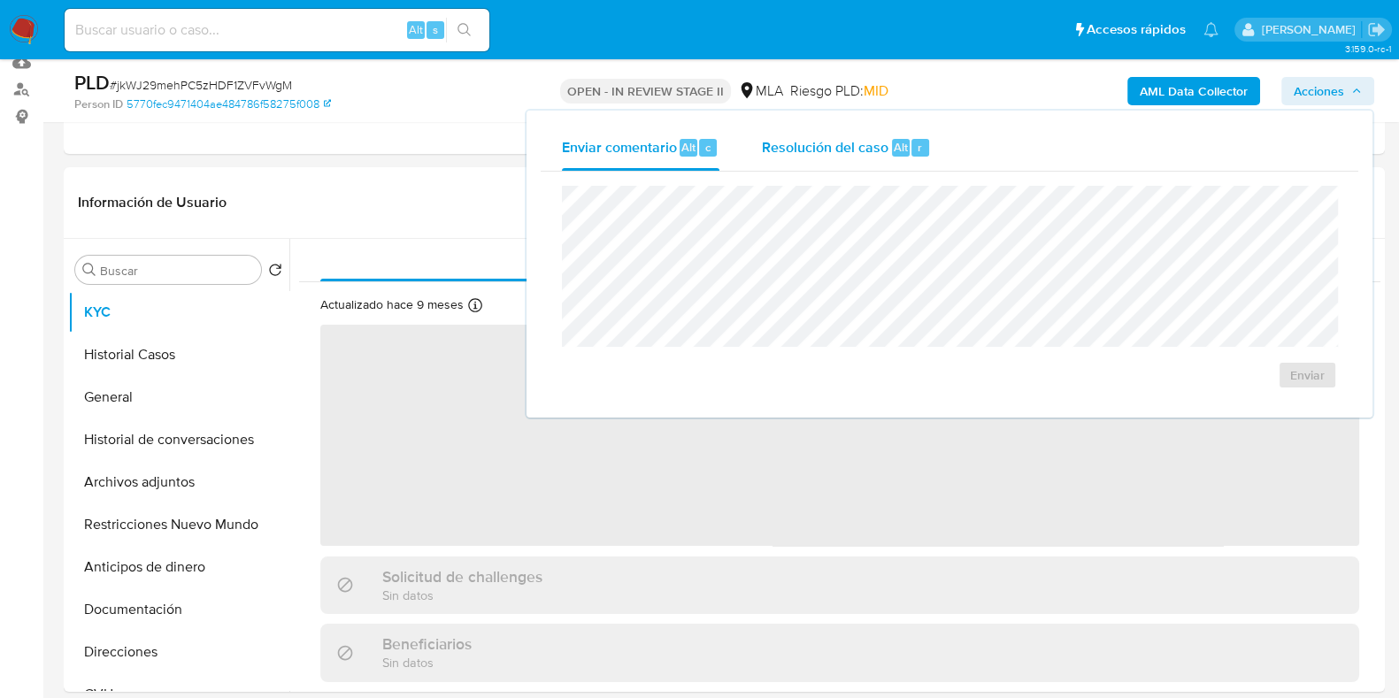
click at [889, 158] on div "Resolución del caso Alt r" at bounding box center [846, 148] width 169 height 46
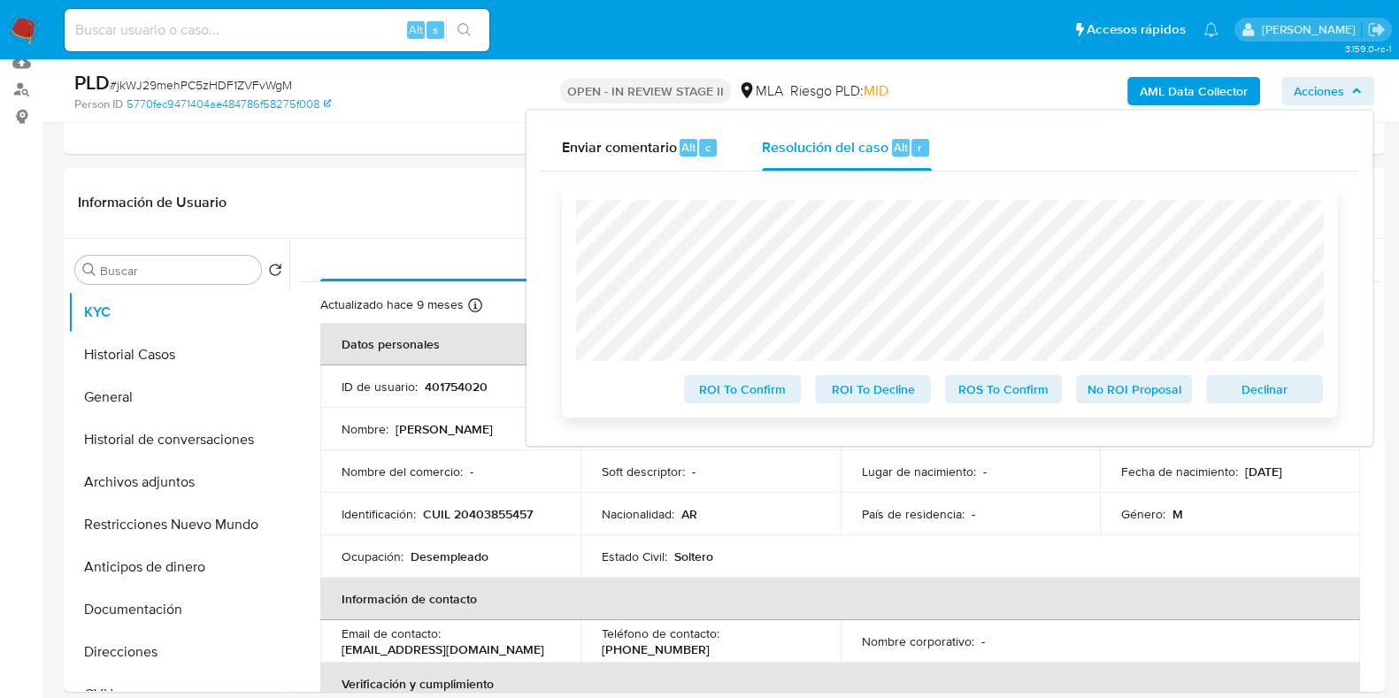
click at [1126, 386] on span "No ROI Proposal" at bounding box center [1134, 389] width 92 height 25
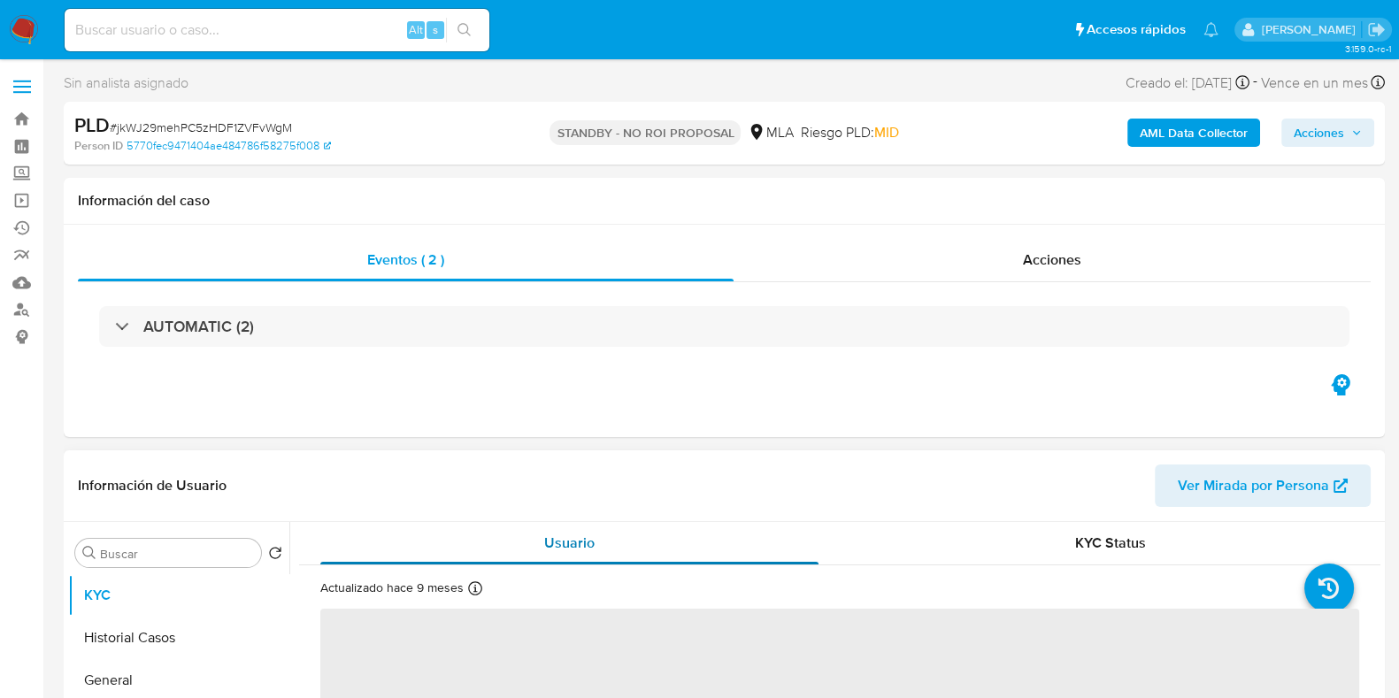
select select "10"
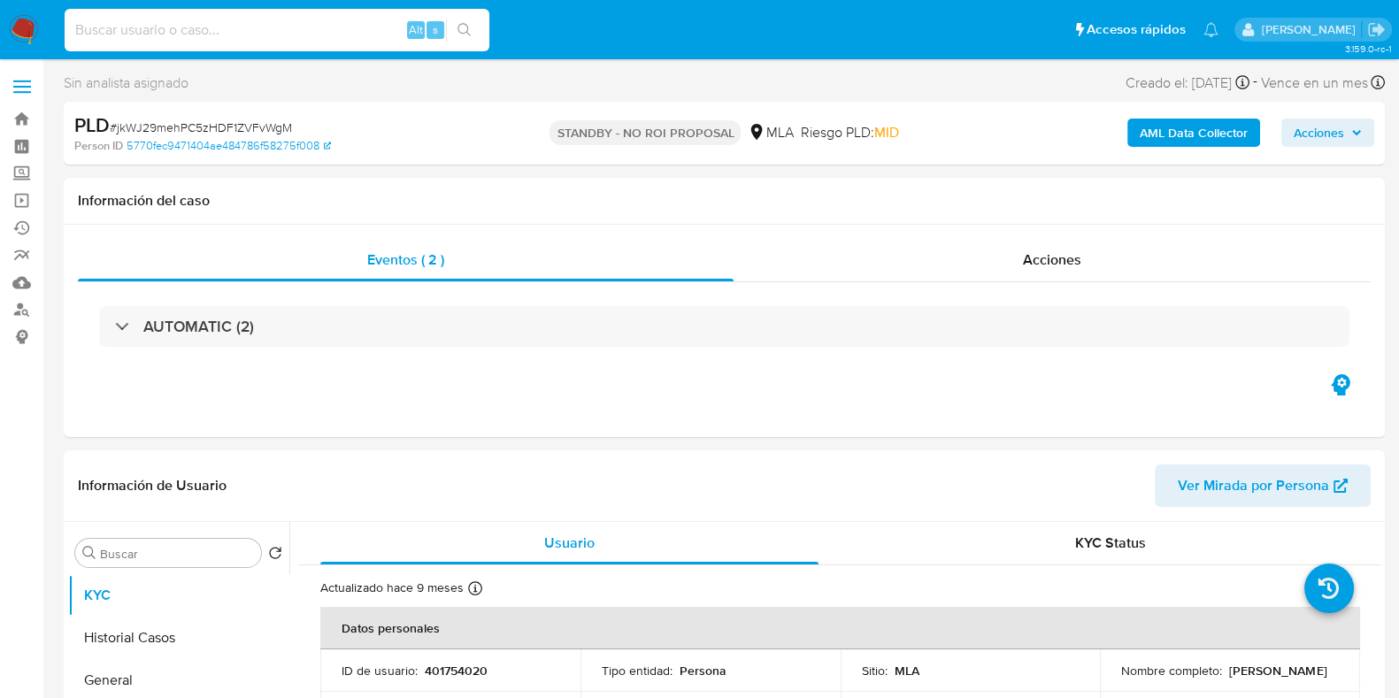
click at [229, 31] on input at bounding box center [277, 30] width 425 height 23
paste input "T96e4GGGcrSIPO0FBng6FZED"
type input "T96e4GGGcrSIPO0FBng6FZED"
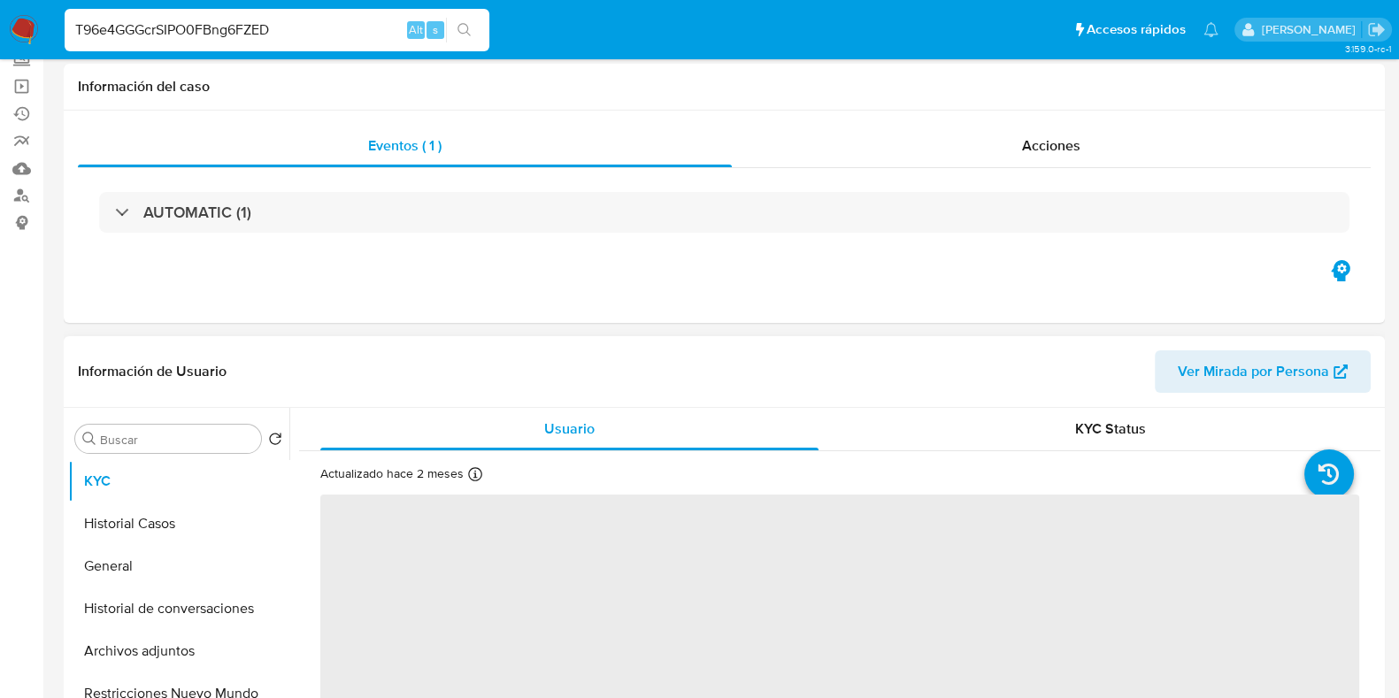
select select "10"
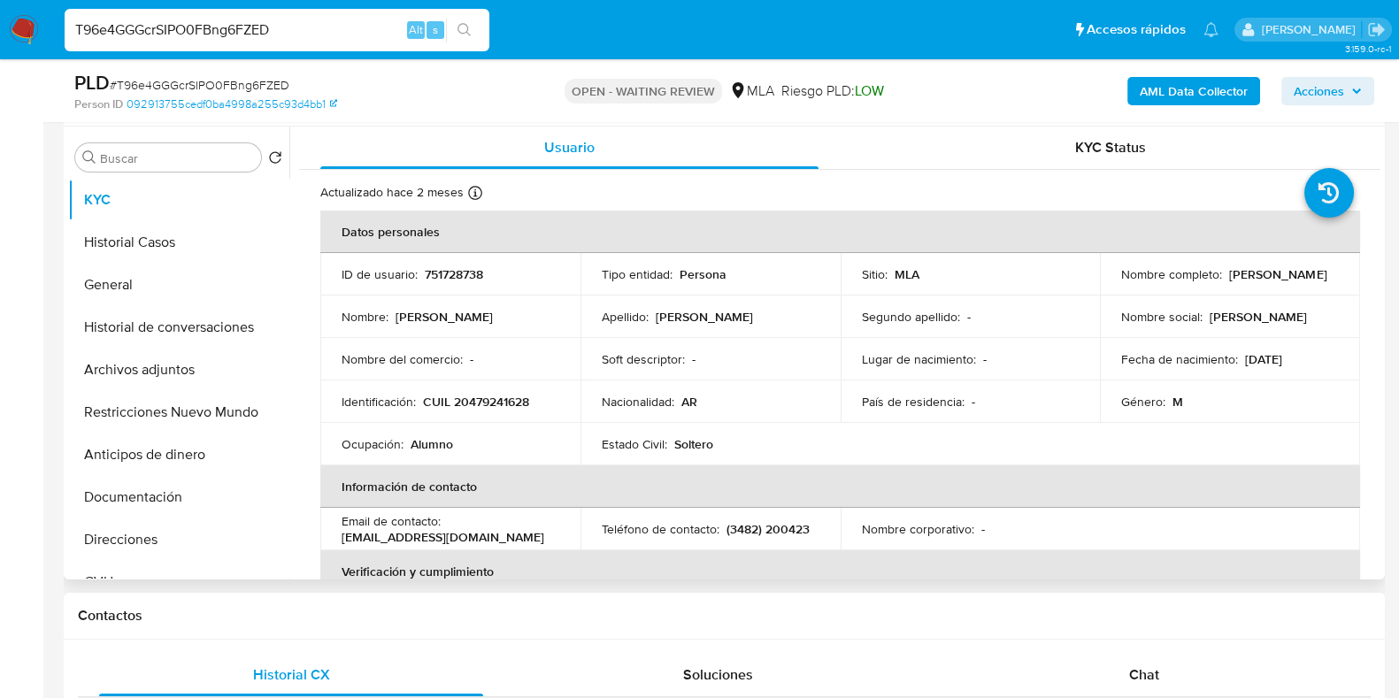
scroll to position [332, 0]
click at [1163, 665] on div "Chat" at bounding box center [1144, 676] width 384 height 42
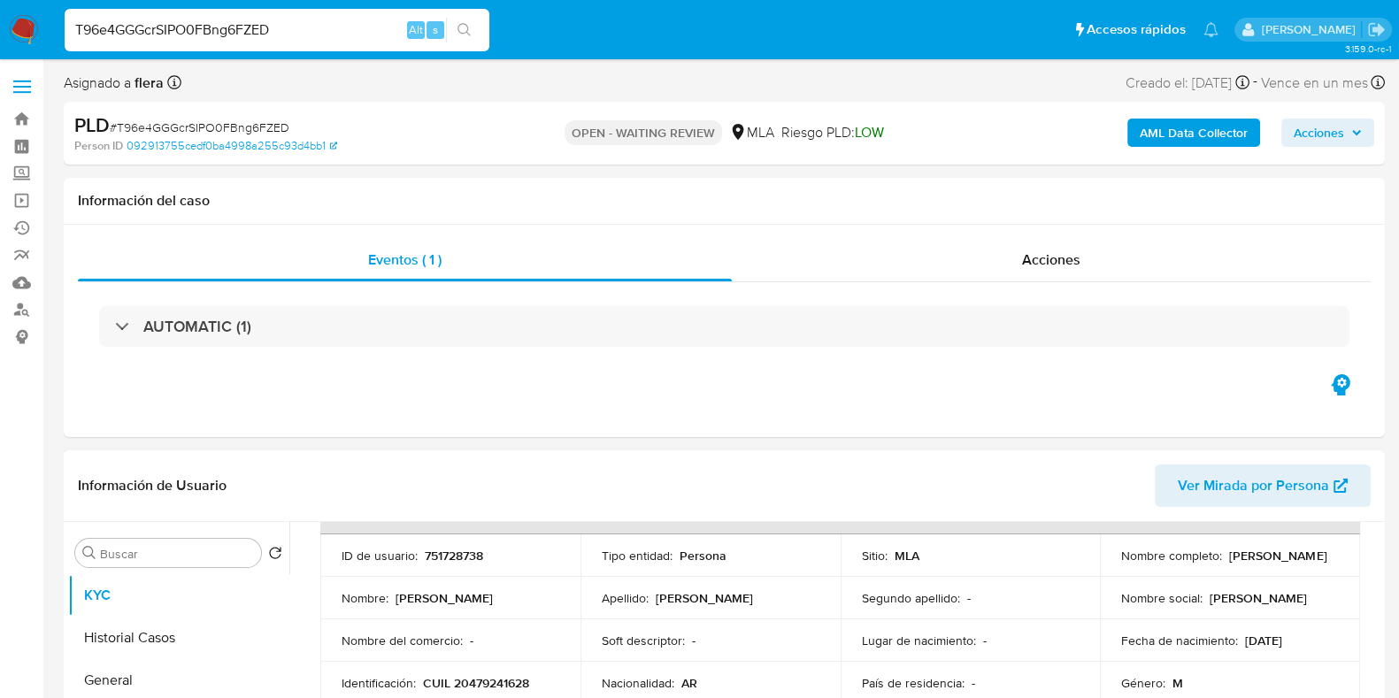
scroll to position [220, 0]
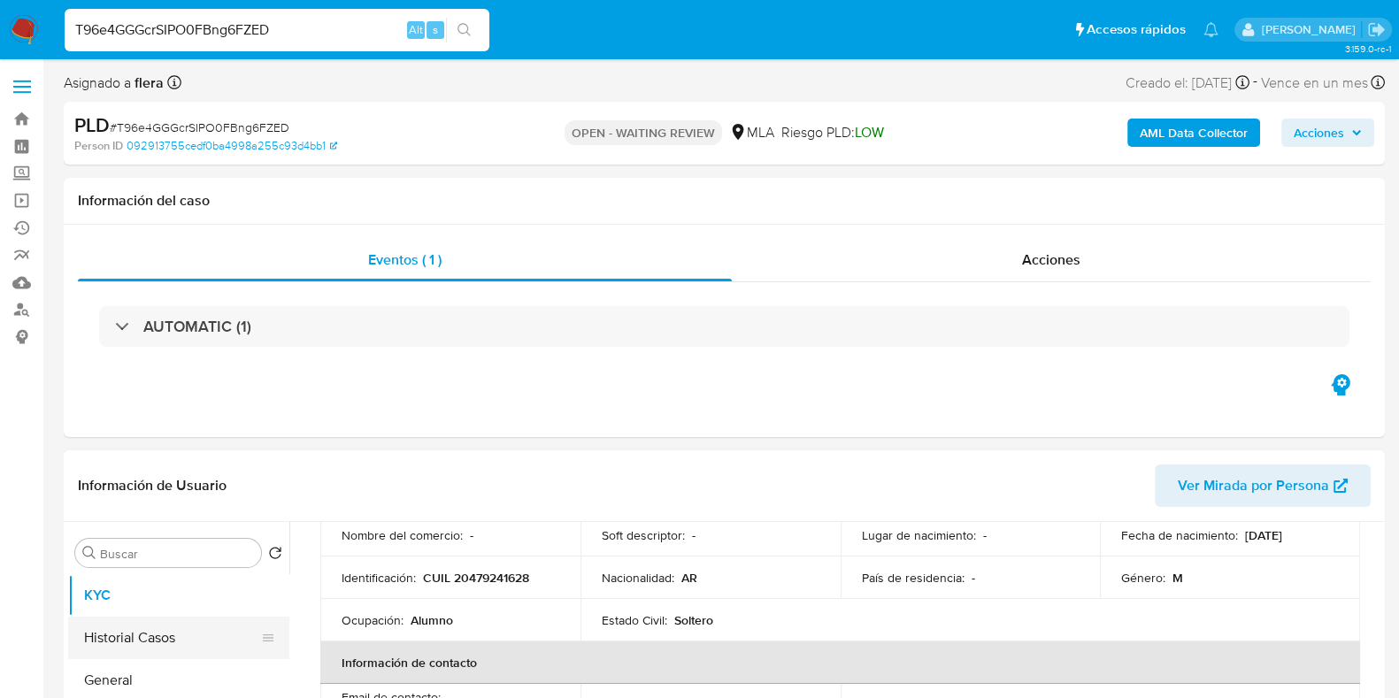
click at [157, 648] on button "Historial Casos" at bounding box center [171, 638] width 207 height 42
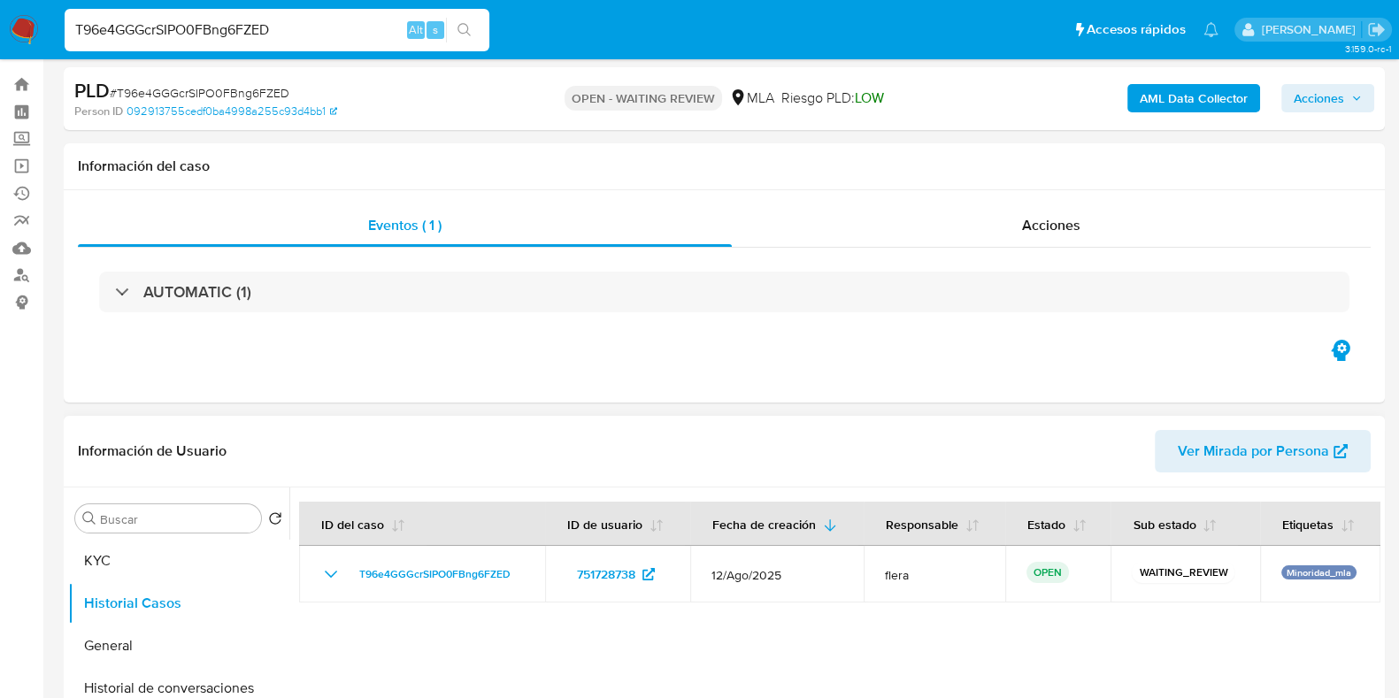
scroll to position [0, 0]
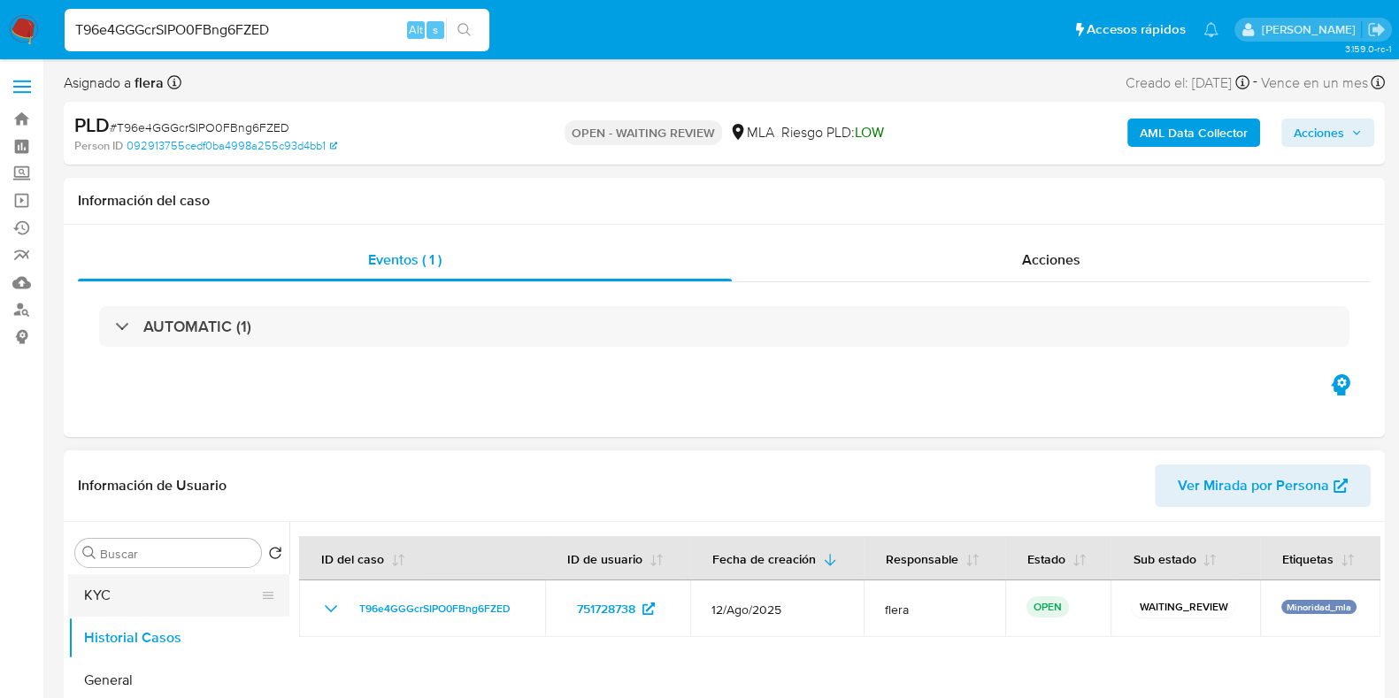
click at [121, 598] on button "KYC" at bounding box center [171, 595] width 207 height 42
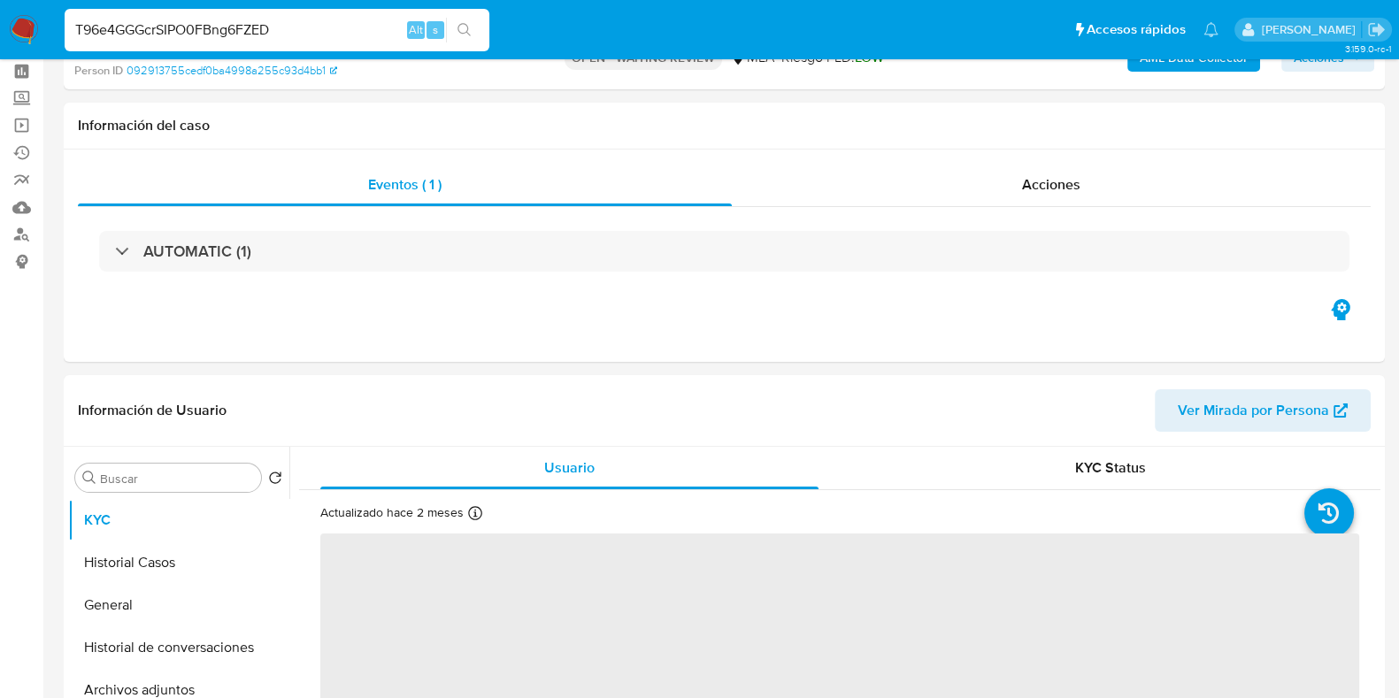
scroll to position [110, 0]
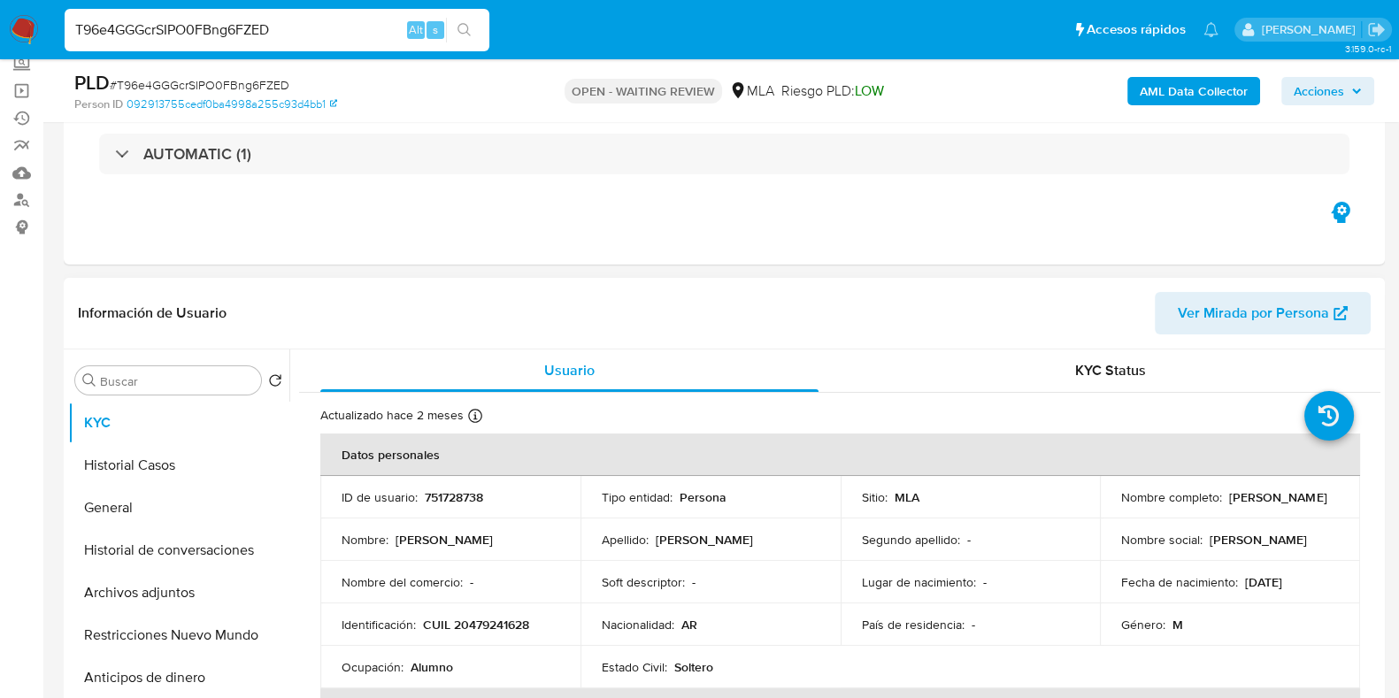
click at [451, 499] on p "751728738" at bounding box center [454, 497] width 58 height 16
copy p "751728738"
drag, startPoint x: 1306, startPoint y: 501, endPoint x: 1224, endPoint y: 500, distance: 81.4
click at [1224, 500] on div "Nombre completo : Augusto Yañez" at bounding box center [1230, 497] width 218 height 16
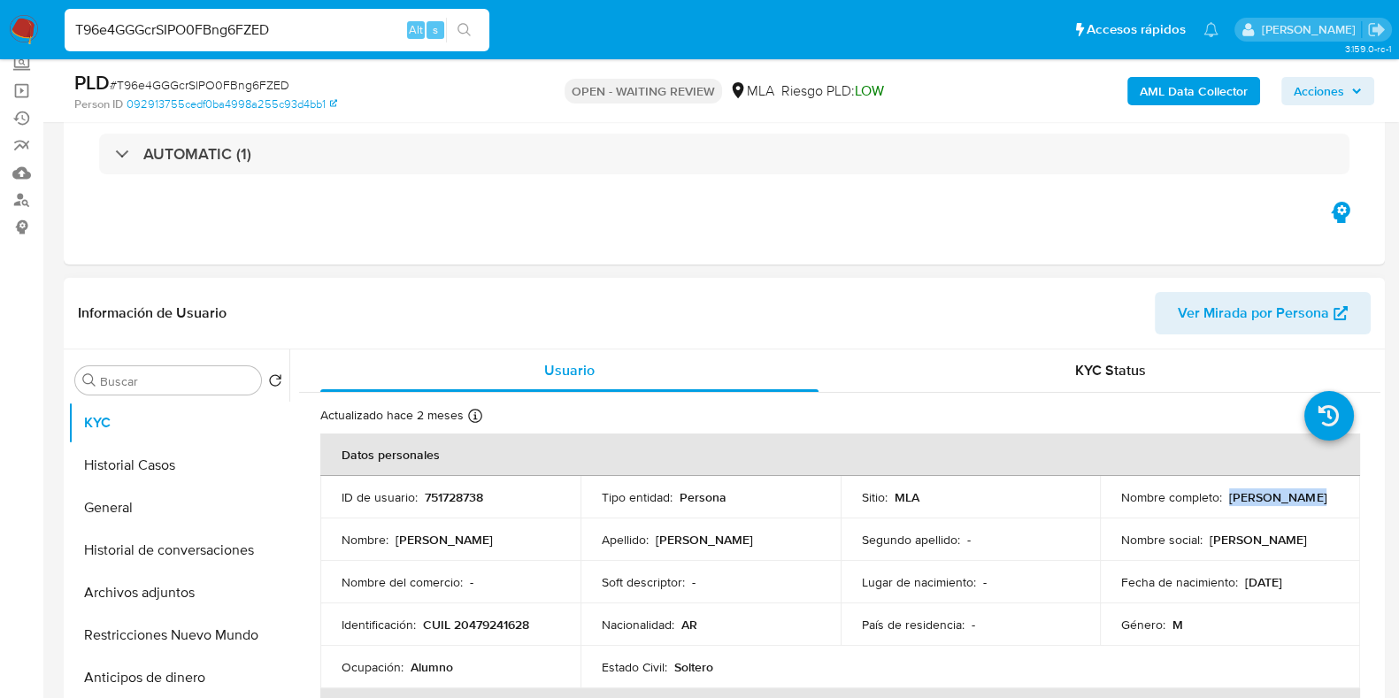
copy p "Augusto Yañez"
click at [454, 502] on p "751728738" at bounding box center [454, 497] width 58 height 16
copy p "751728738"
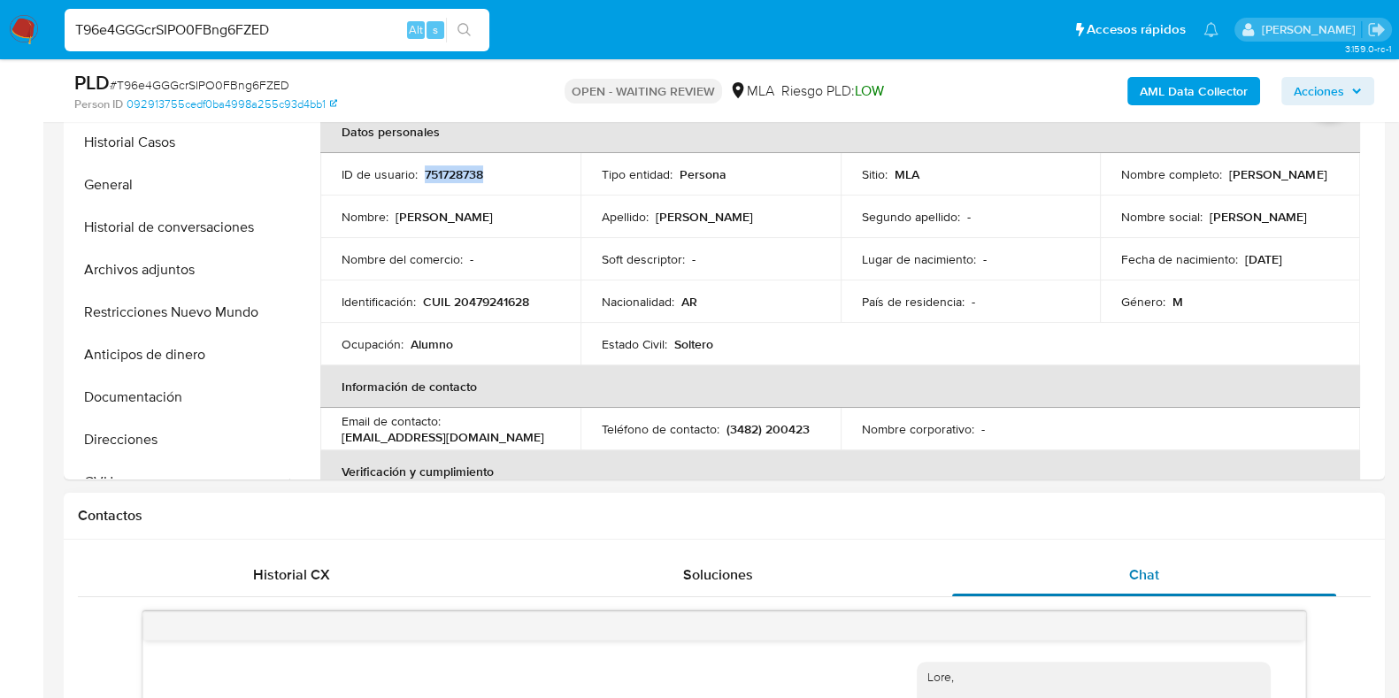
scroll to position [180, 0]
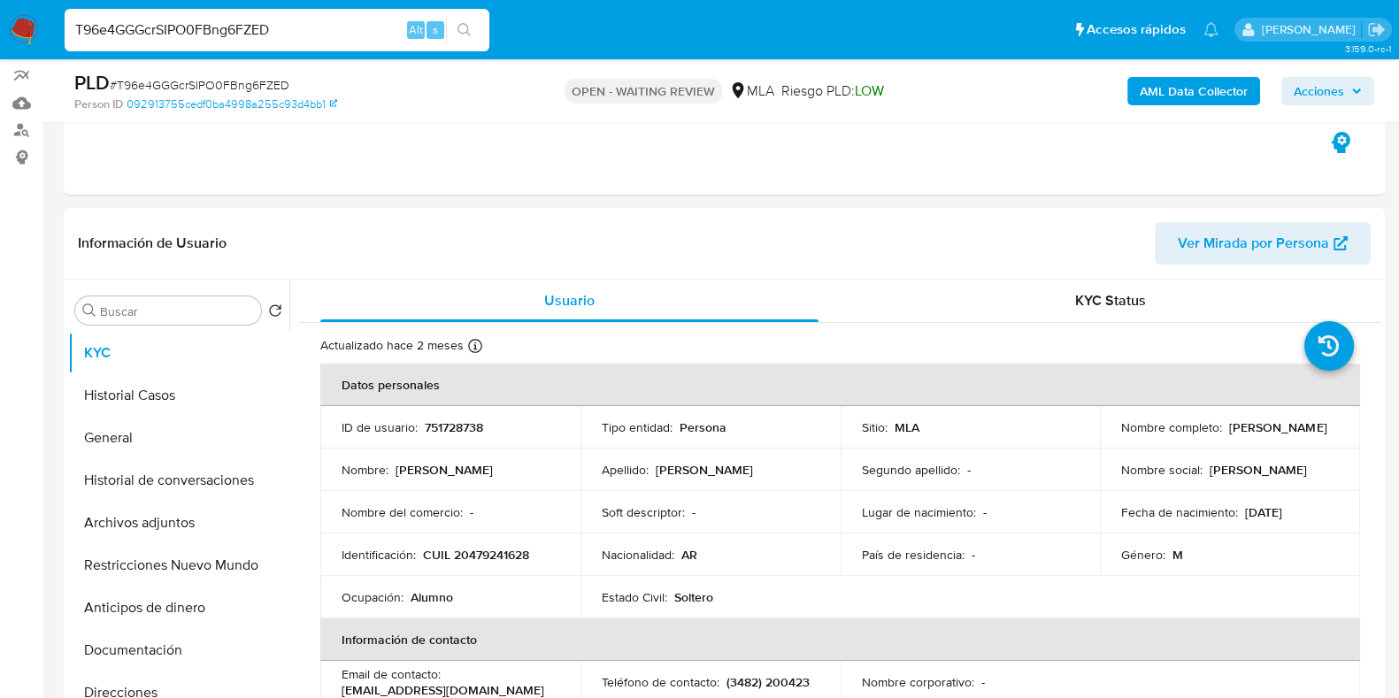
click at [268, 80] on span "# T96e4GGGcrSIPO0FBng6FZED" at bounding box center [200, 85] width 180 height 18
copy span "T96e4GGGcrSIPO0FBng6FZED"
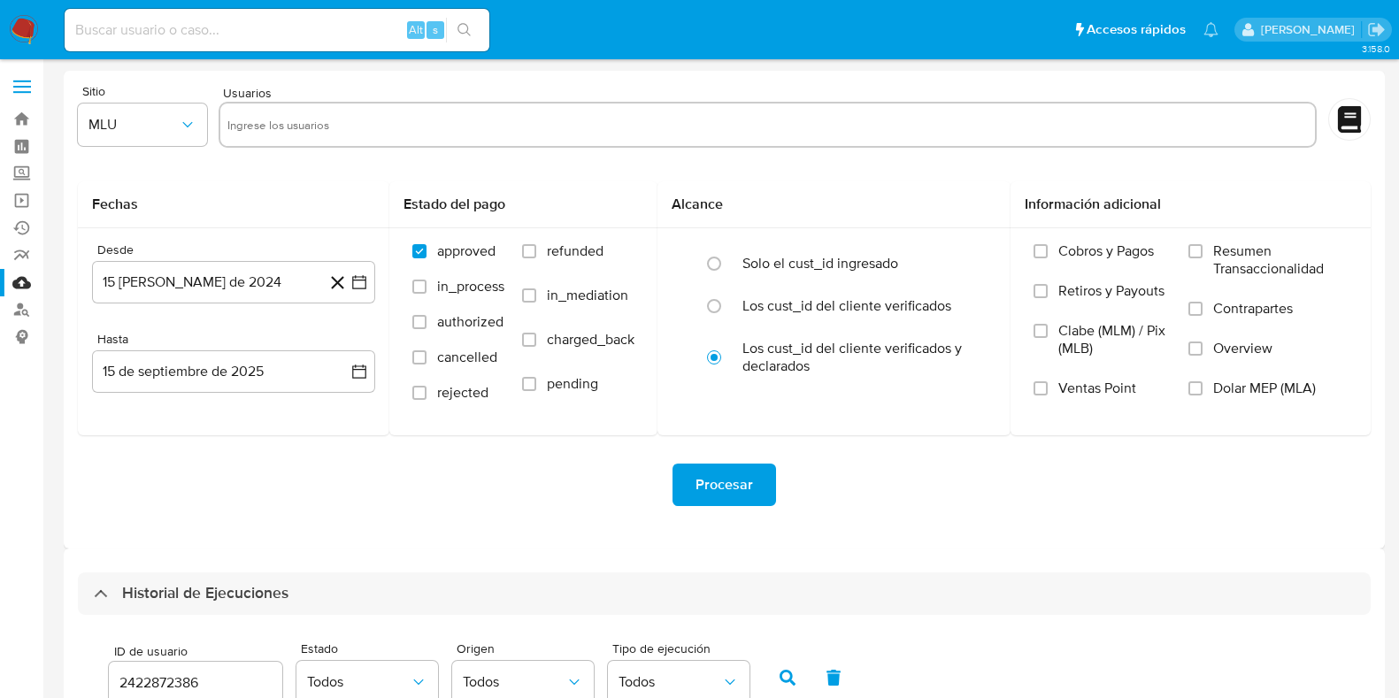
select select "10"
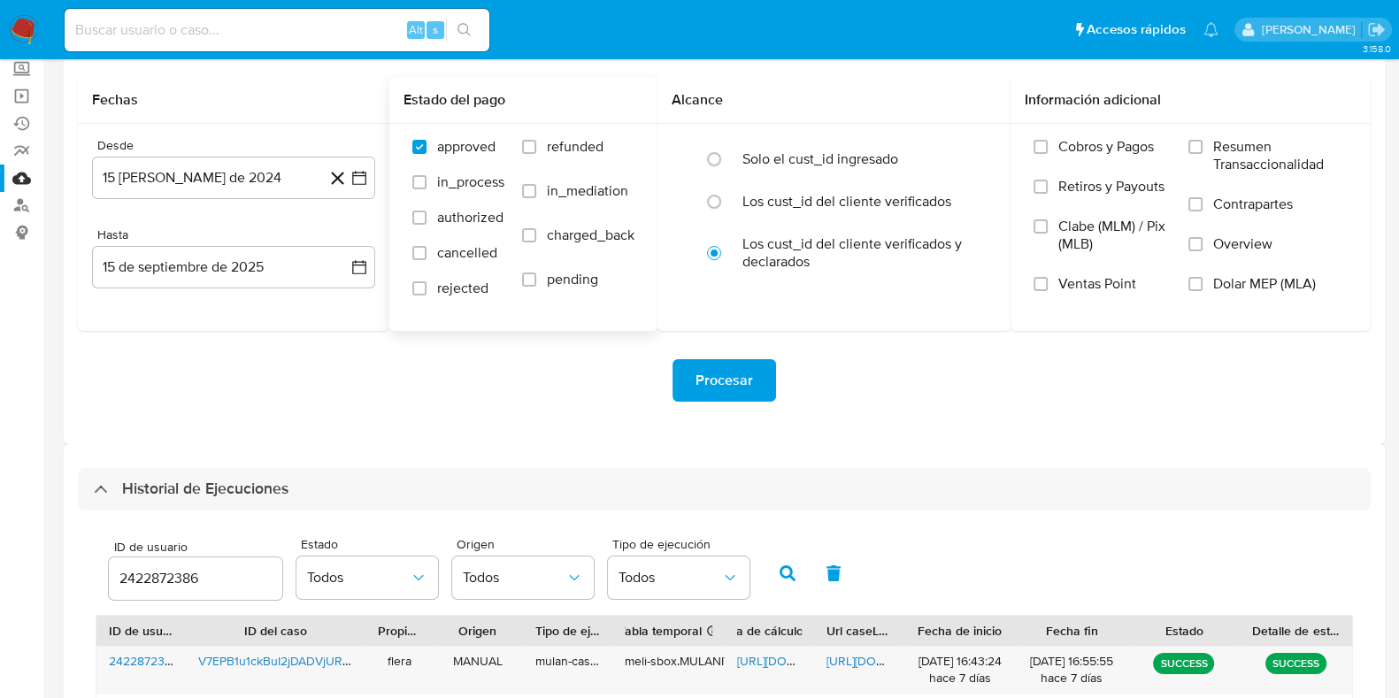
scroll to position [309, 0]
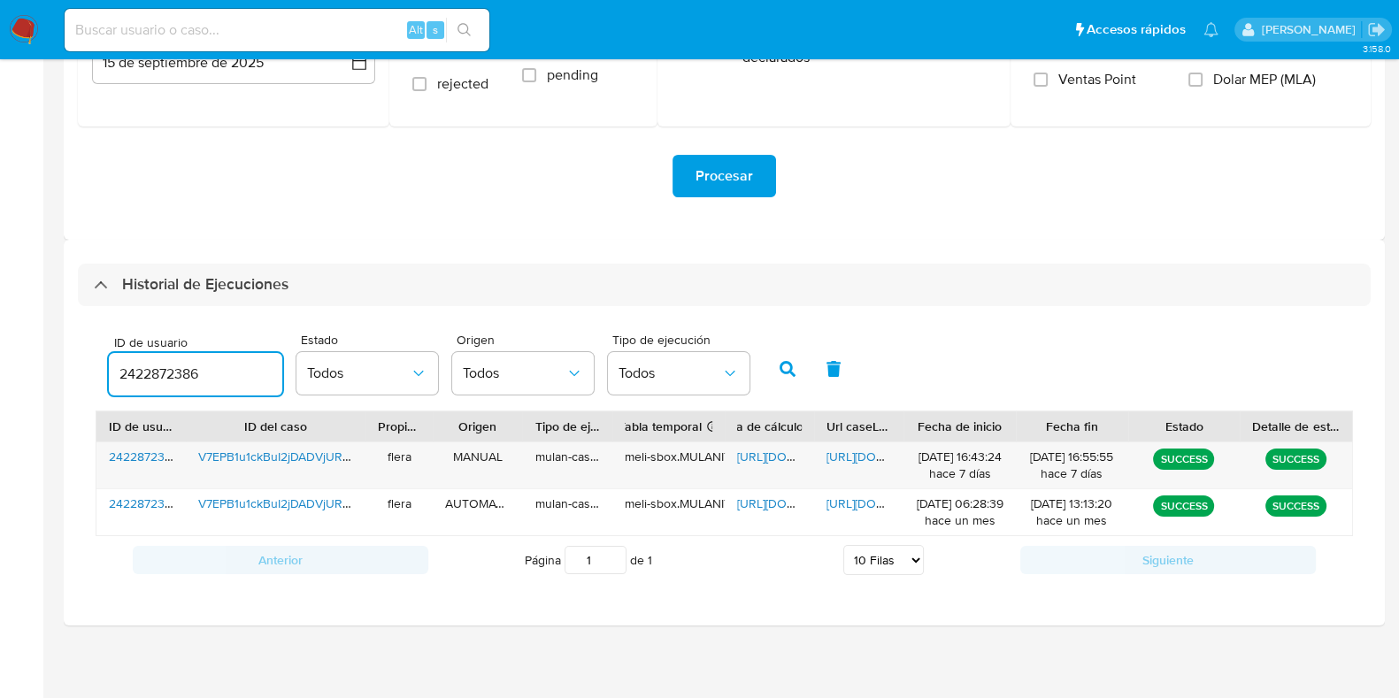
click at [181, 375] on input "2422872386" at bounding box center [195, 374] width 173 height 23
type input "751728738"
click at [779, 372] on icon "button" at bounding box center [787, 369] width 16 height 16
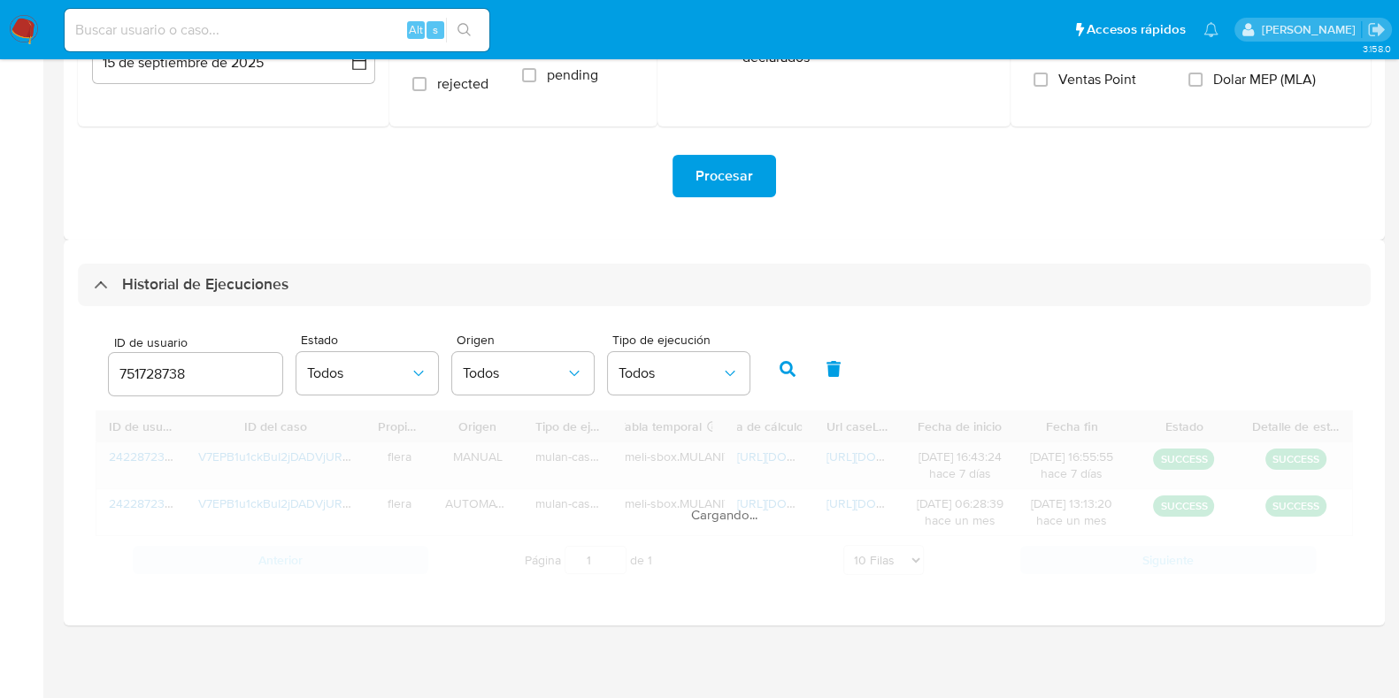
scroll to position [262, 0]
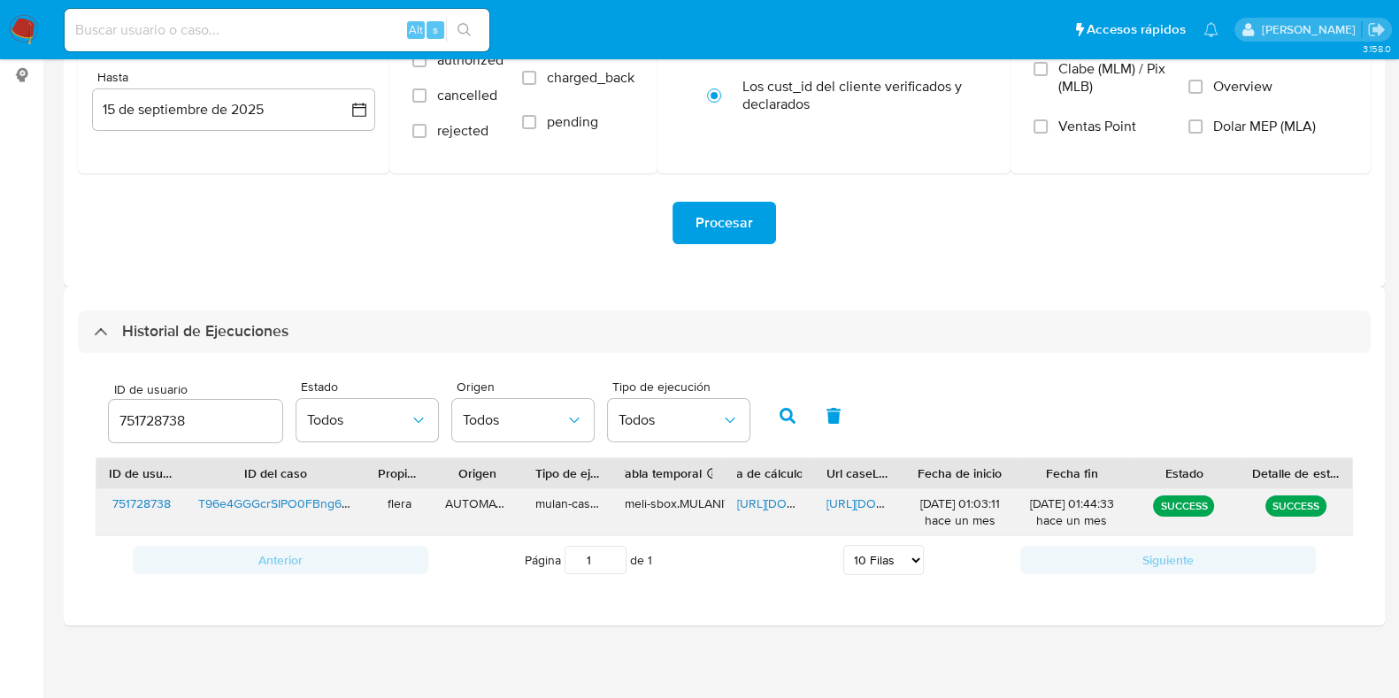
click at [743, 496] on span "https://docs.google.com/spreadsheets/d/1XqsGkFeQPQZitdeKtrweQqR2oAconDP7MUFL-aL…" at bounding box center [798, 503] width 122 height 18
click at [858, 507] on span "https://docs.google.com/document/d/17FuoNO40f60ddxxnvXFV_qRRt2pfUq0cp9B0Sb_RkII…" at bounding box center [887, 503] width 122 height 18
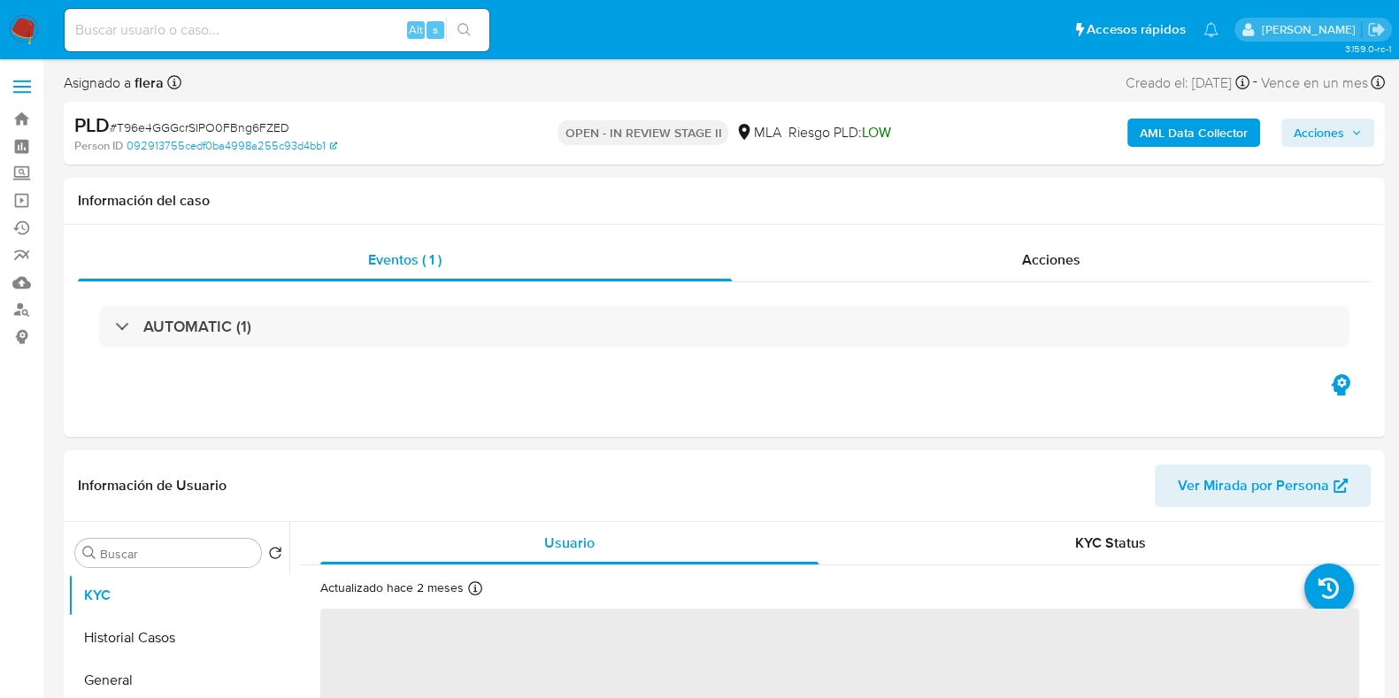
select select "10"
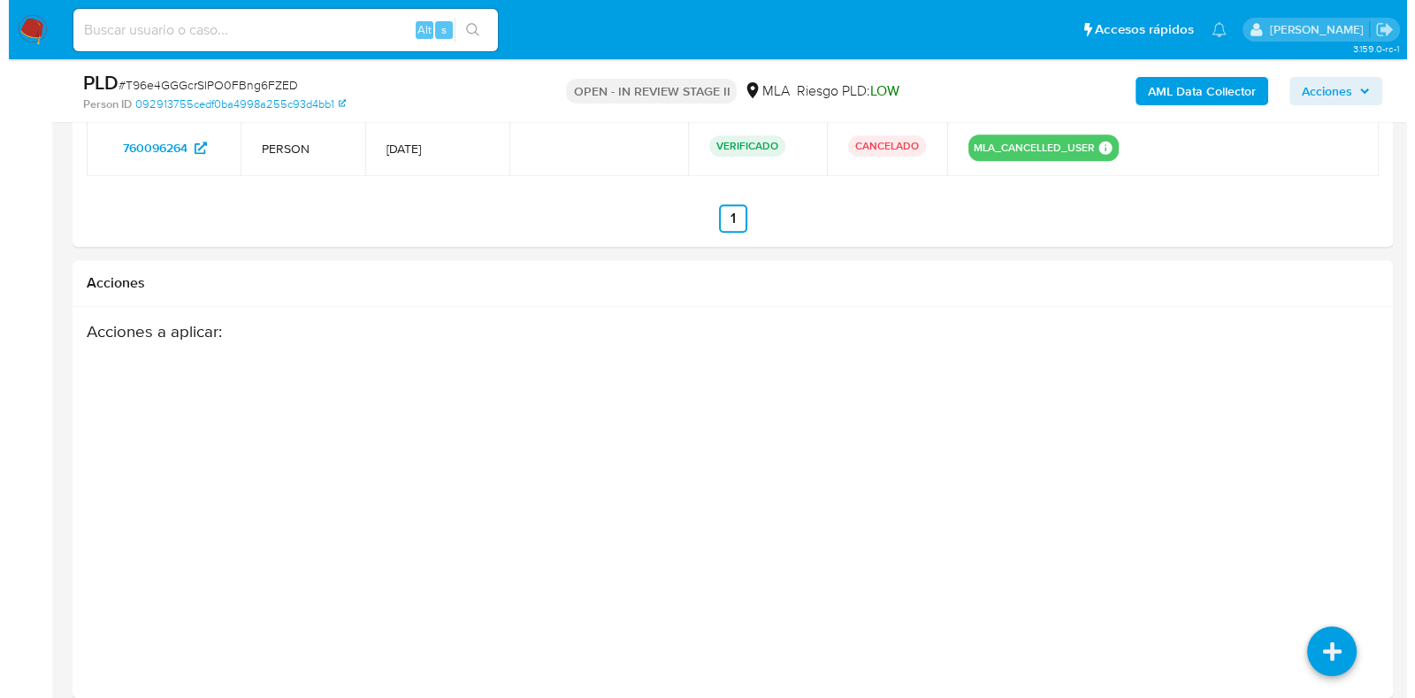
scroll to position [2502, 0]
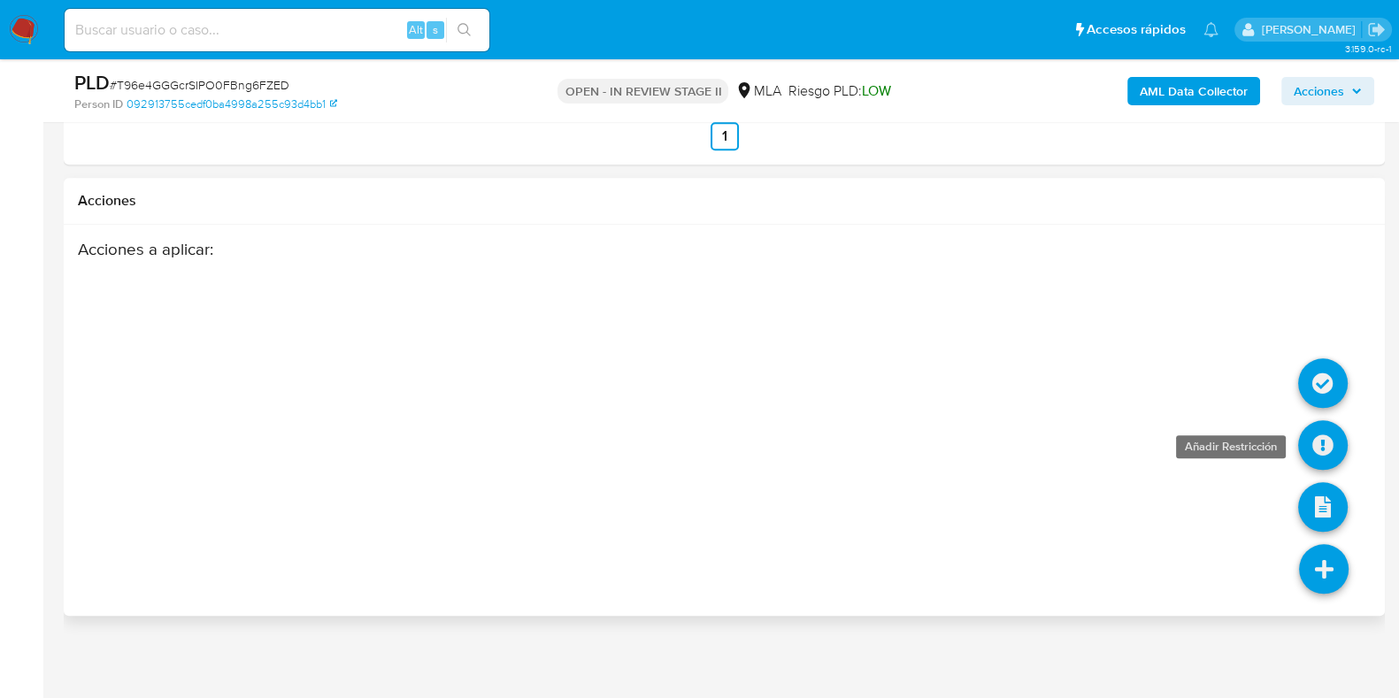
click at [1345, 442] on icon at bounding box center [1323, 445] width 50 height 50
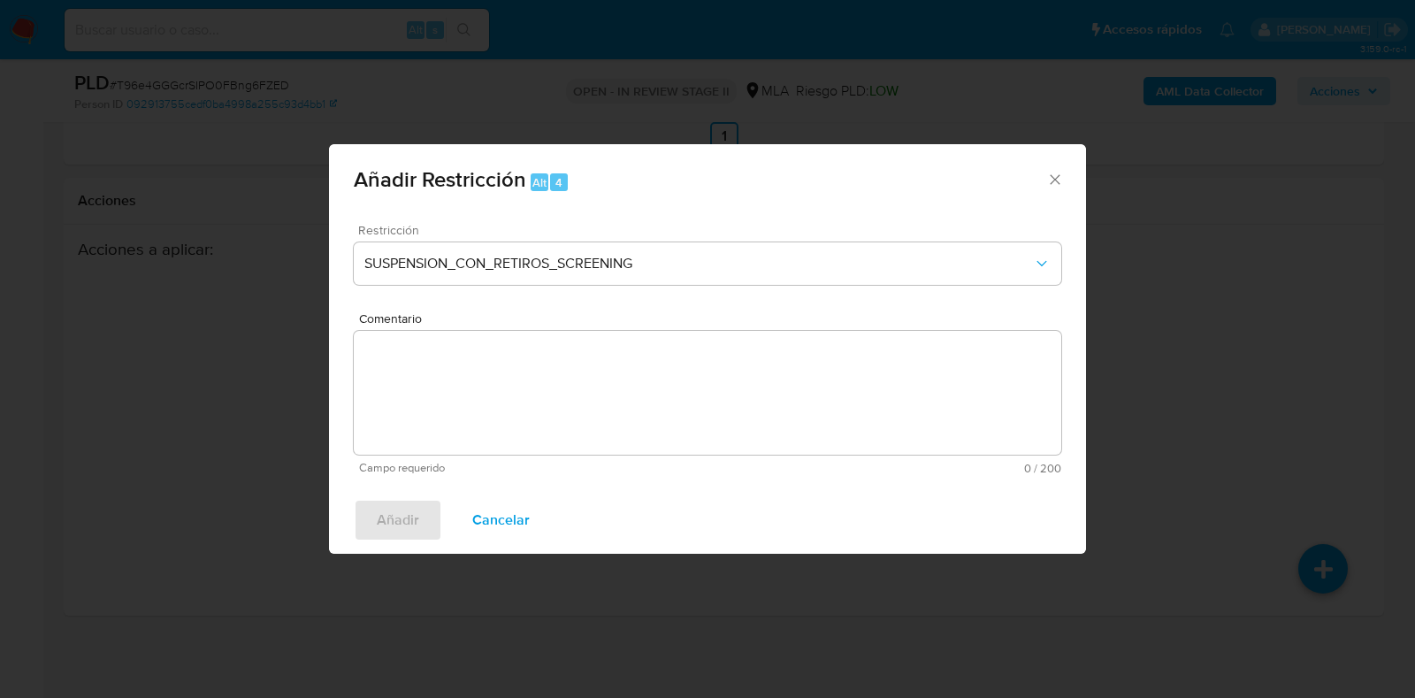
click at [433, 233] on span "Restricción" at bounding box center [712, 230] width 708 height 12
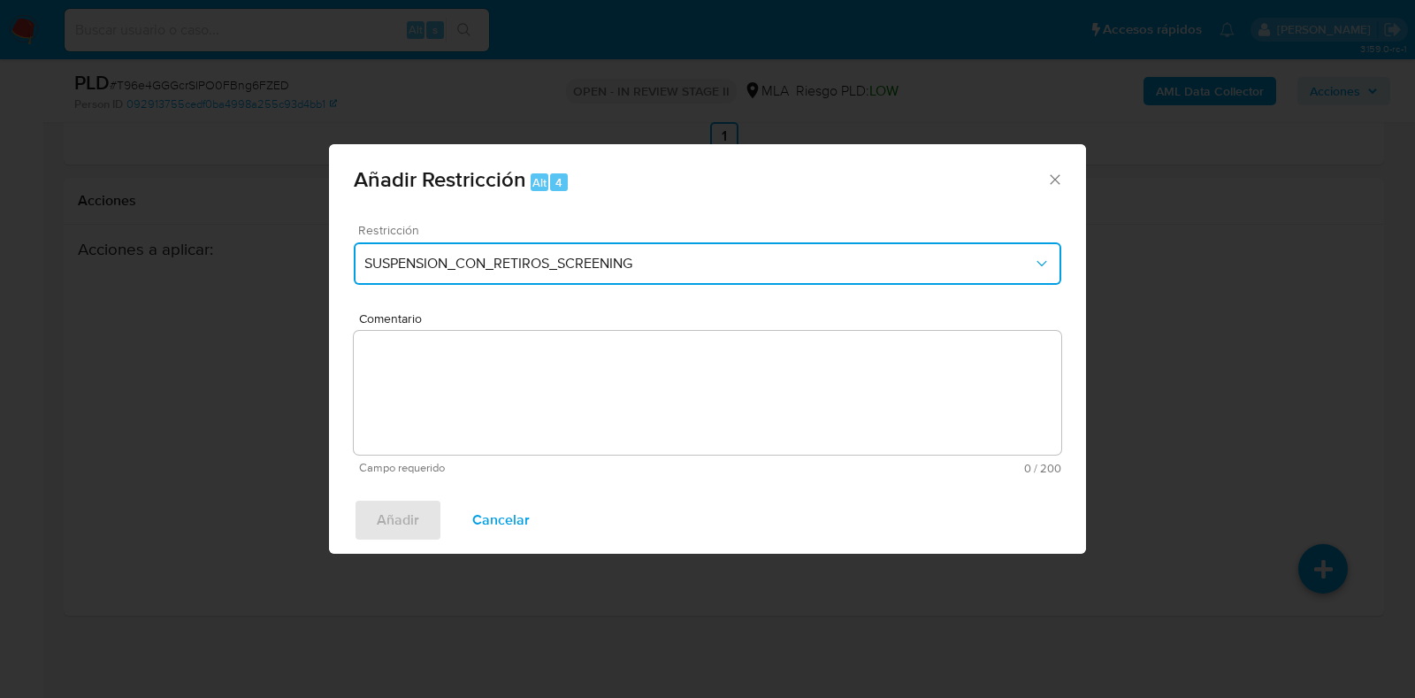
click at [434, 249] on button "SUSPENSION_CON_RETIROS_SCREENING" at bounding box center [708, 263] width 708 height 42
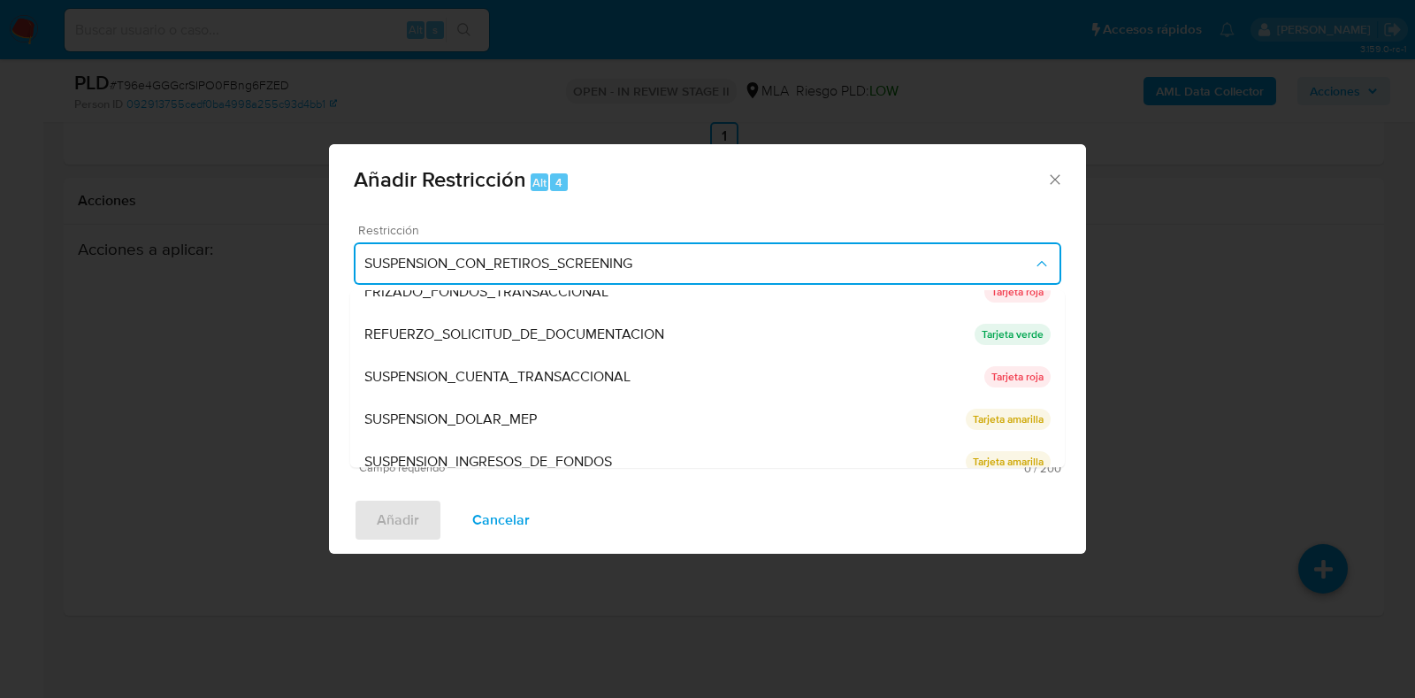
scroll to position [375, 0]
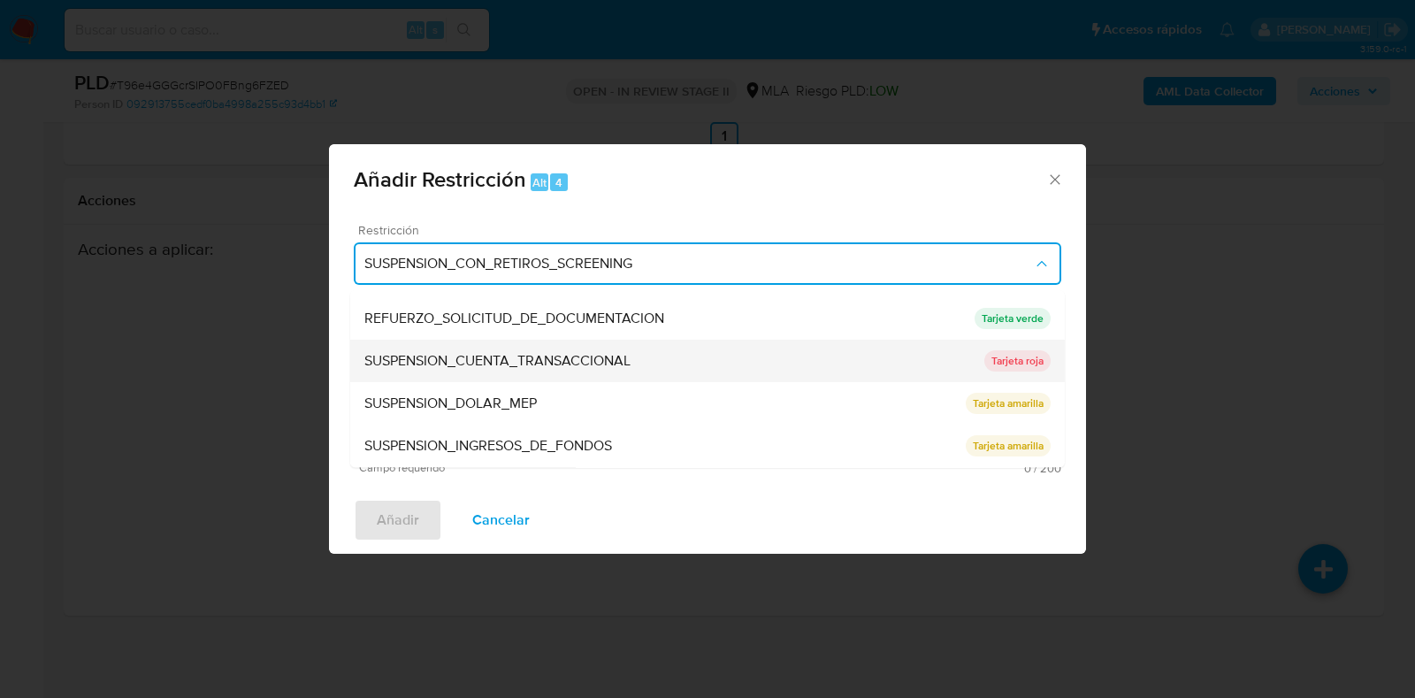
click at [529, 364] on span "SUSPENSION_CUENTA_TRANSACCIONAL" at bounding box center [497, 362] width 266 height 18
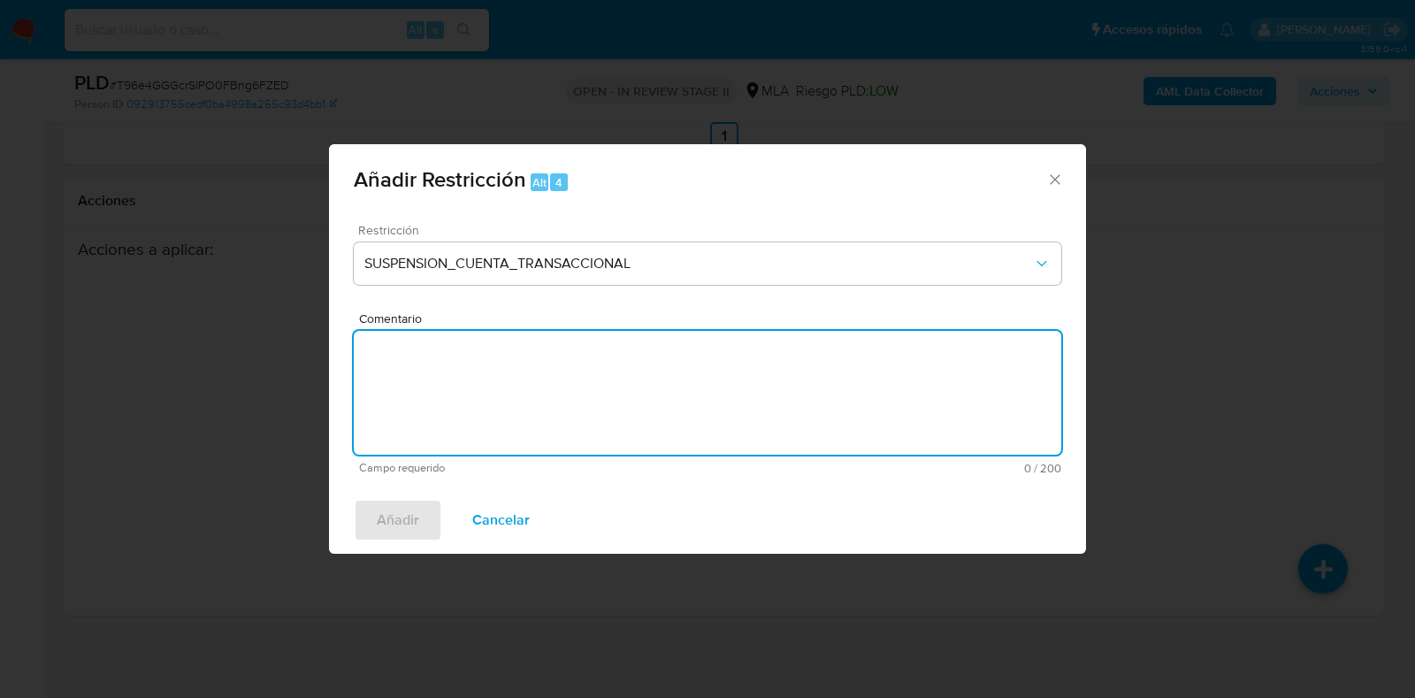
click at [527, 363] on textarea "Comentario" at bounding box center [708, 393] width 708 height 124
type textarea "AML"
click at [420, 526] on button "Añadir" at bounding box center [398, 520] width 88 height 42
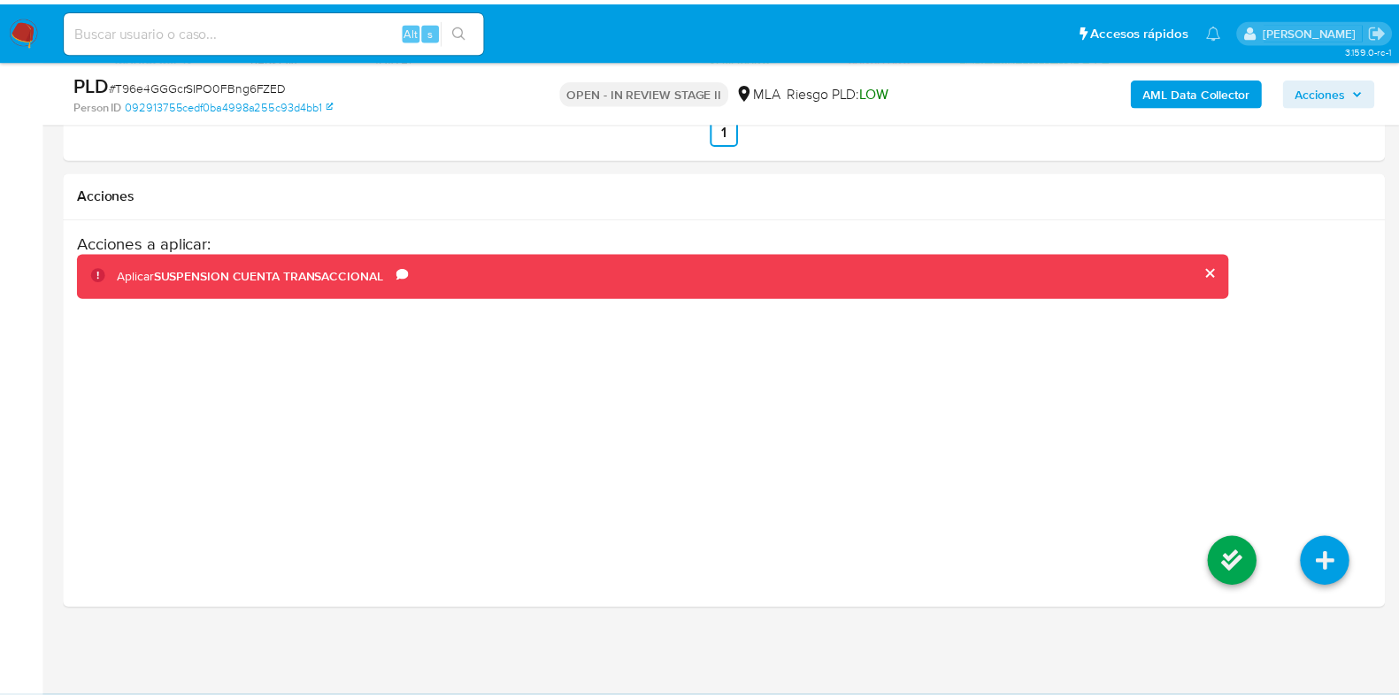
scroll to position [2465, 0]
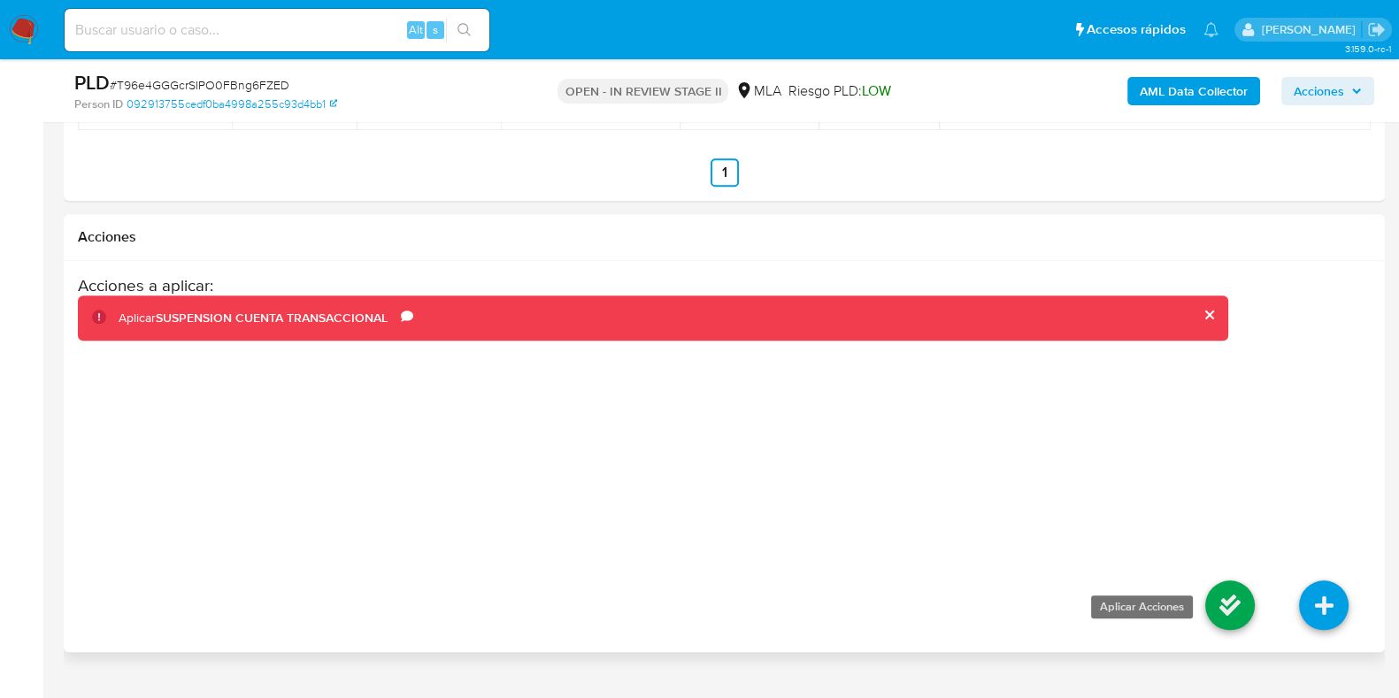
click at [1233, 602] on icon at bounding box center [1230, 605] width 50 height 50
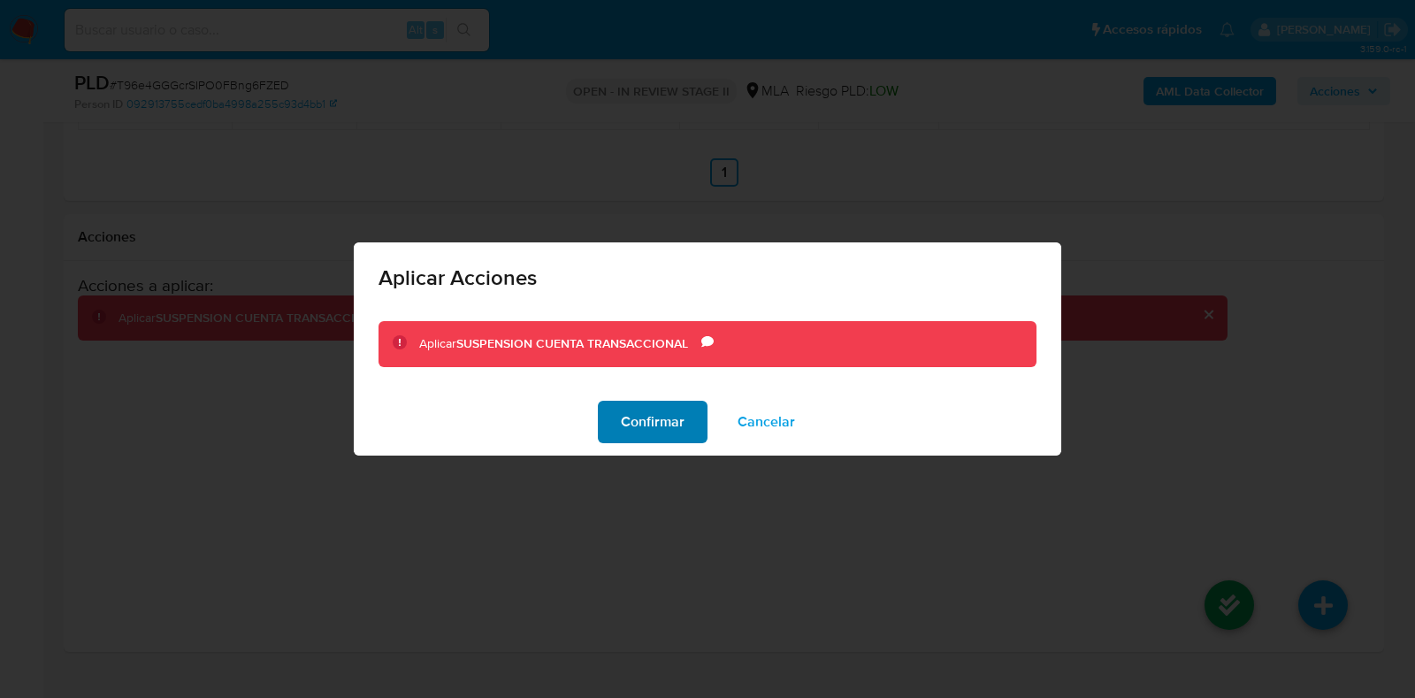
click at [665, 405] on span "Confirmar" at bounding box center [653, 421] width 64 height 39
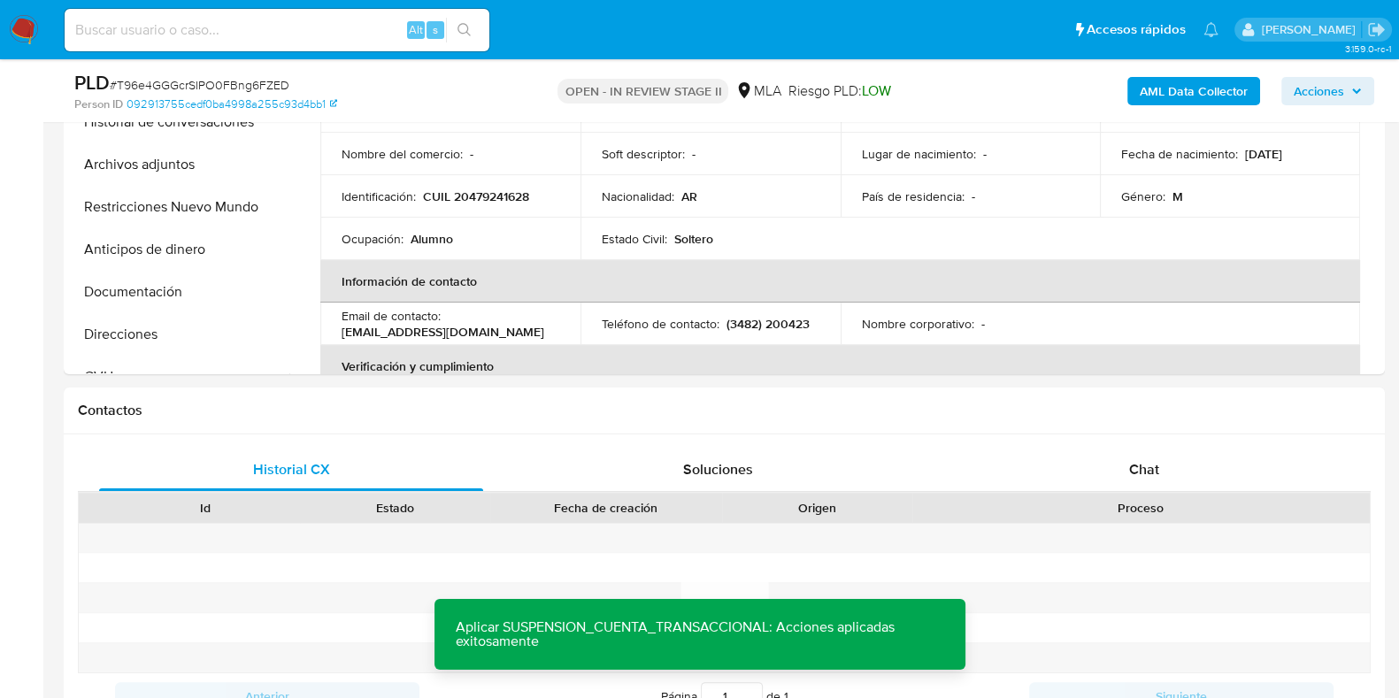
scroll to position [586, 0]
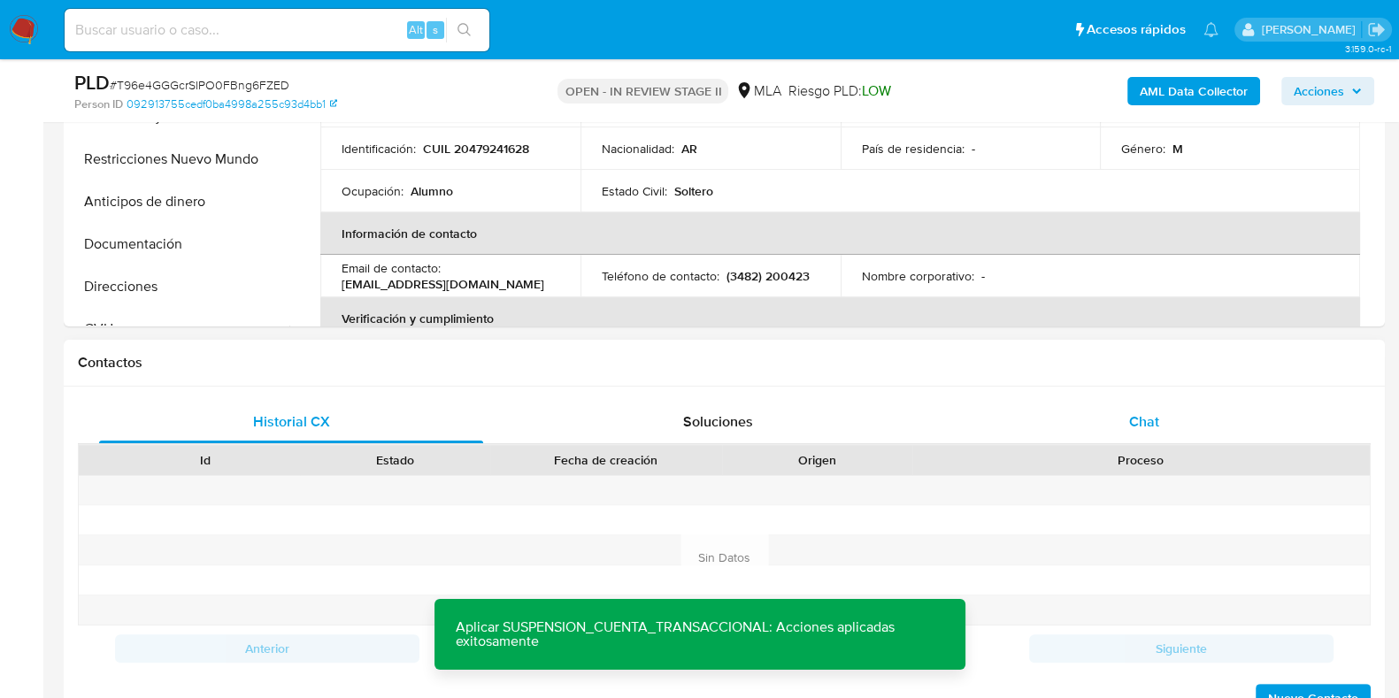
click at [1148, 416] on span "Chat" at bounding box center [1144, 421] width 30 height 20
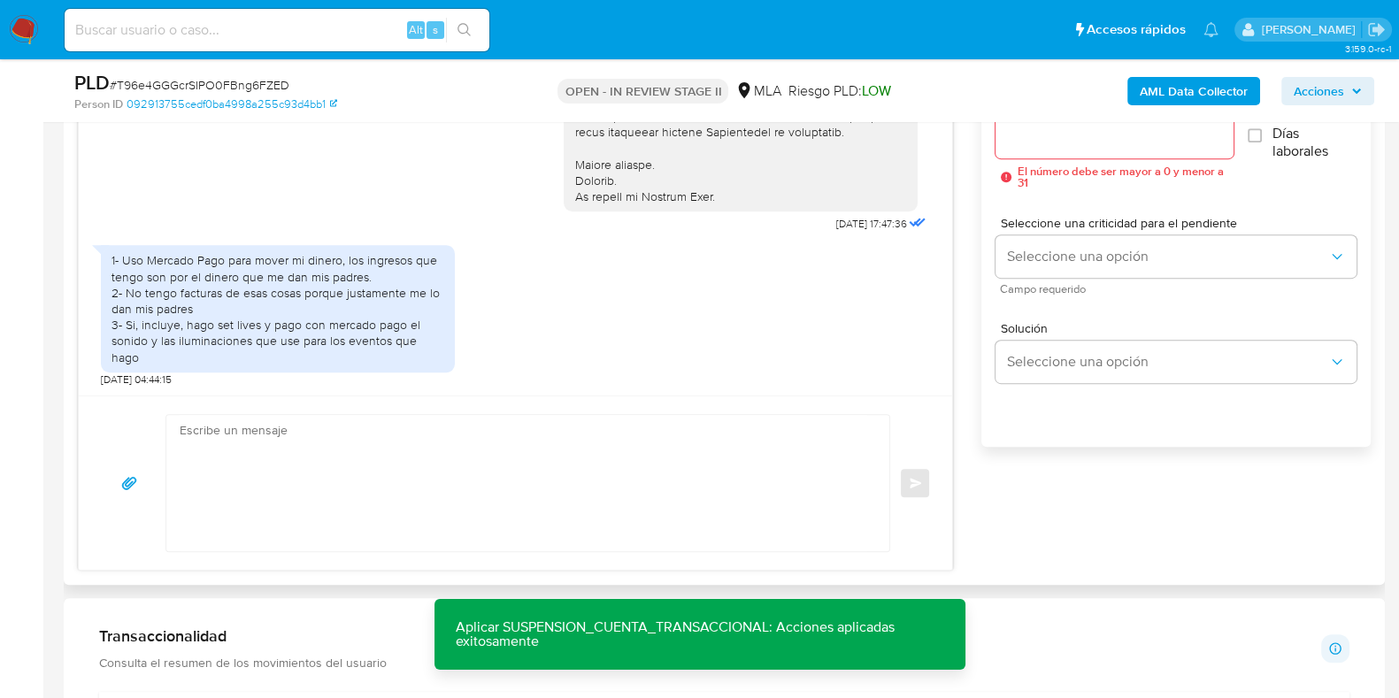
scroll to position [1028, 0]
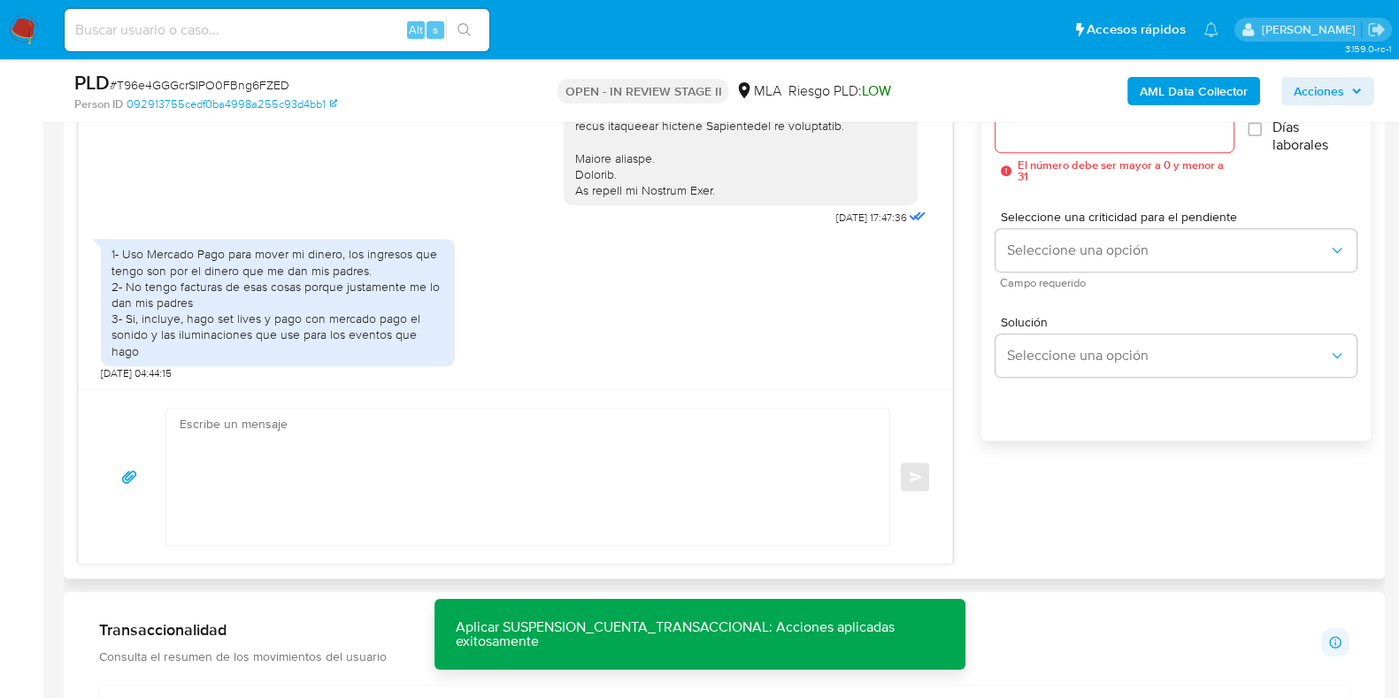
click at [437, 495] on textarea at bounding box center [523, 477] width 687 height 136
paste textarea "Hola XXX, Muchas gracias por tu respuesta. Analizamos tu caso y verificamos que…"
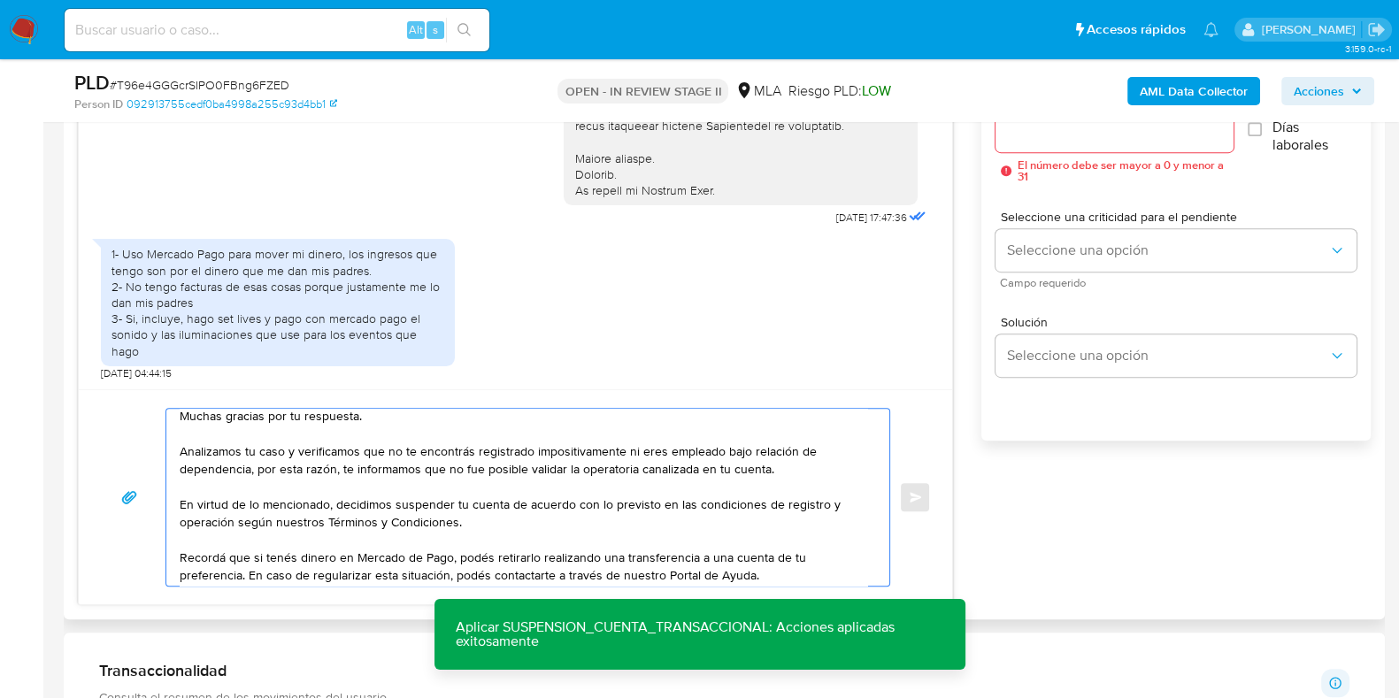
scroll to position [0, 0]
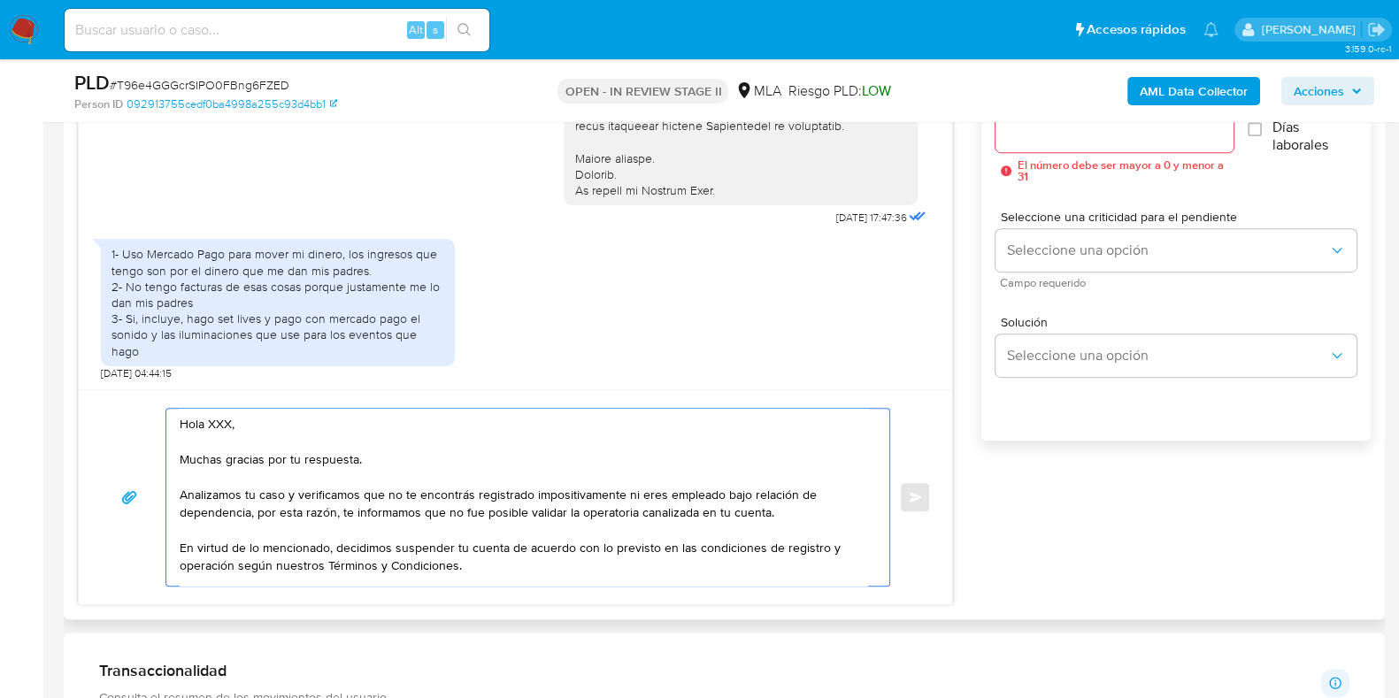
click at [228, 423] on textarea "Hola XXX, Muchas gracias por tu respuesta. Analizamos tu caso y verificamos que…" at bounding box center [523, 497] width 687 height 177
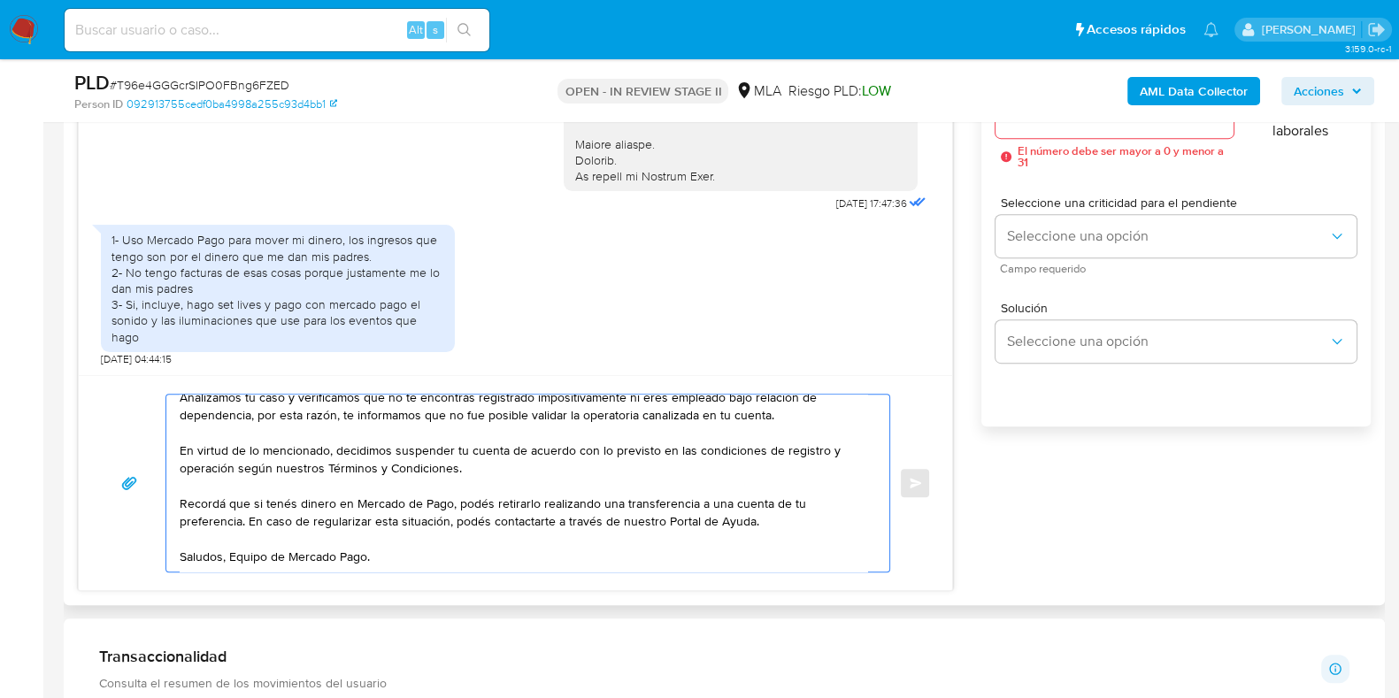
scroll to position [917, 0]
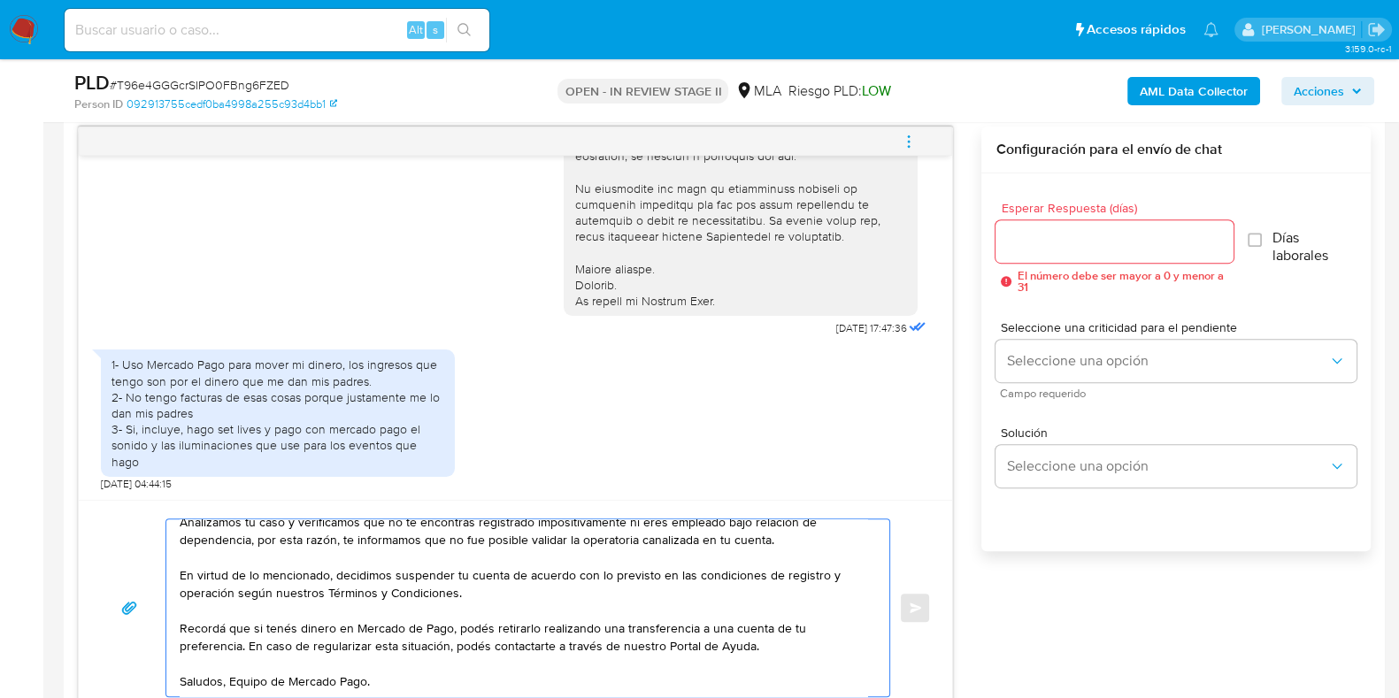
type textarea "Hola, Muchas gracias por tu respuesta. Analizamos tu caso y verificamos que no …"
click at [1031, 242] on input "Esperar Respuesta (días)" at bounding box center [1113, 241] width 237 height 23
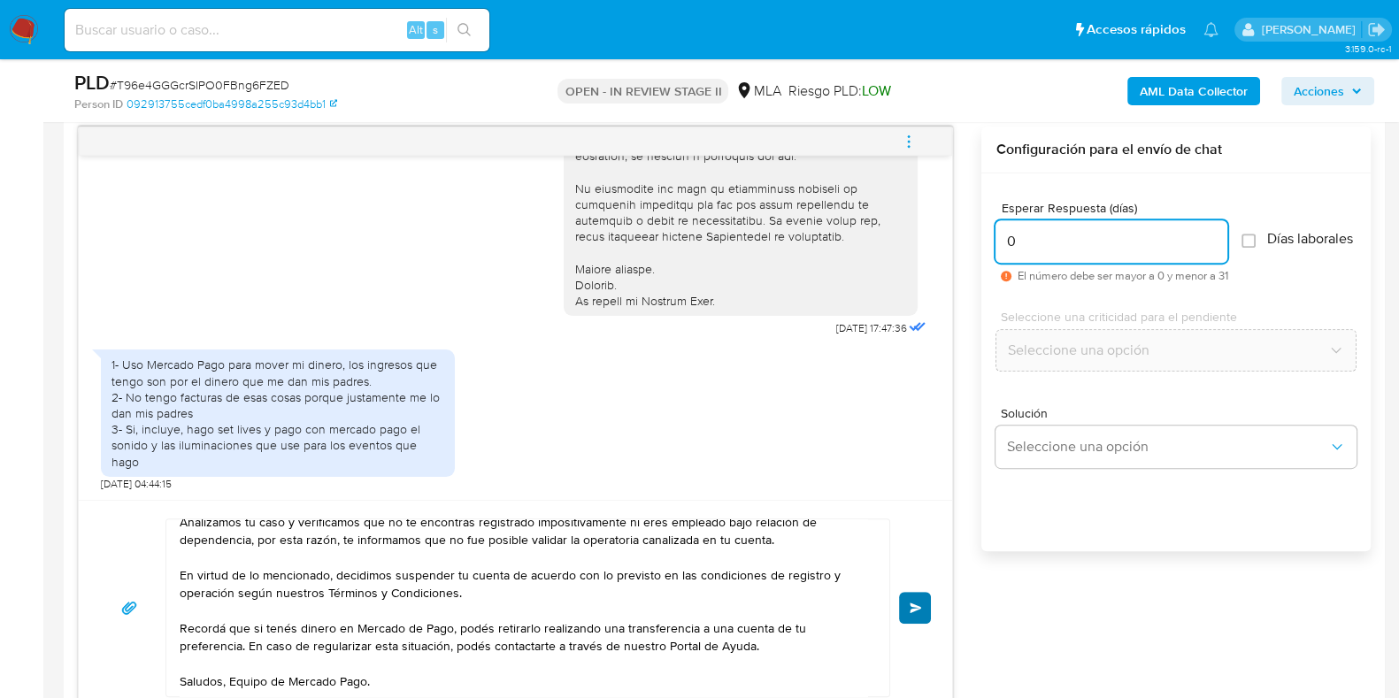
type input "0"
click at [900, 598] on button "Enviar" at bounding box center [915, 608] width 32 height 32
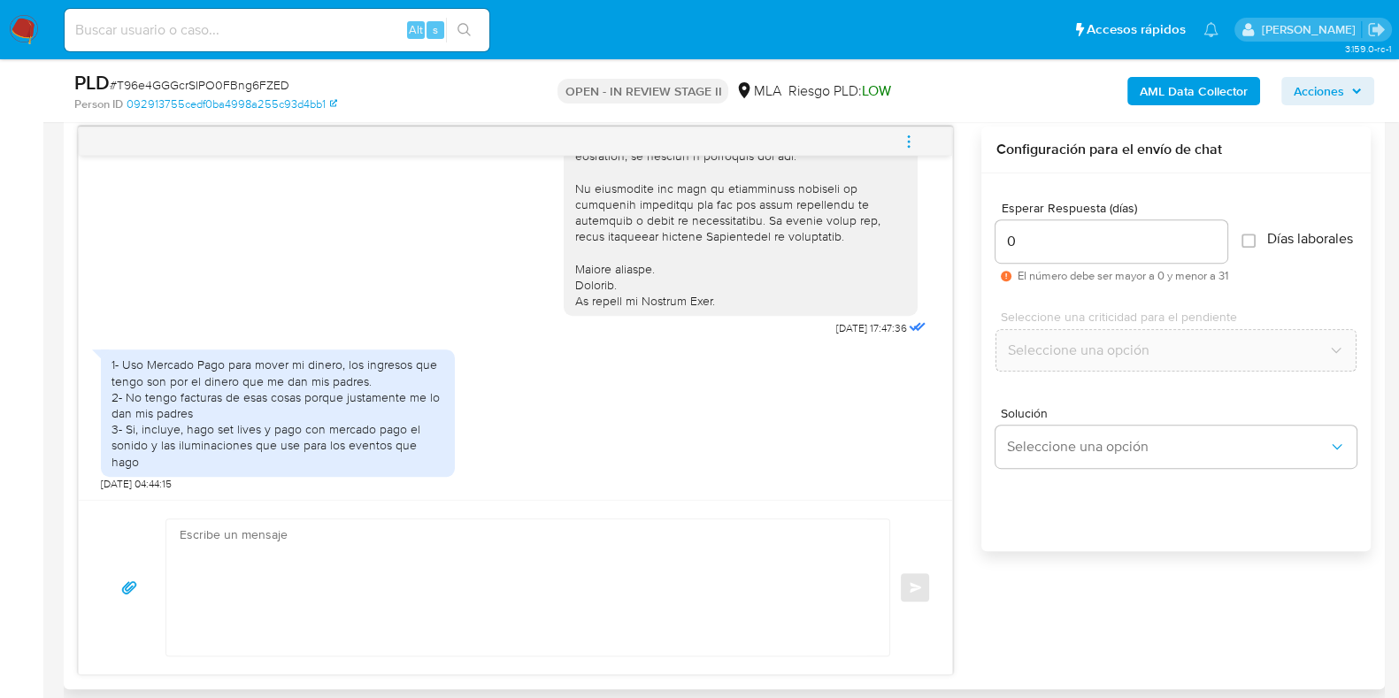
scroll to position [971, 0]
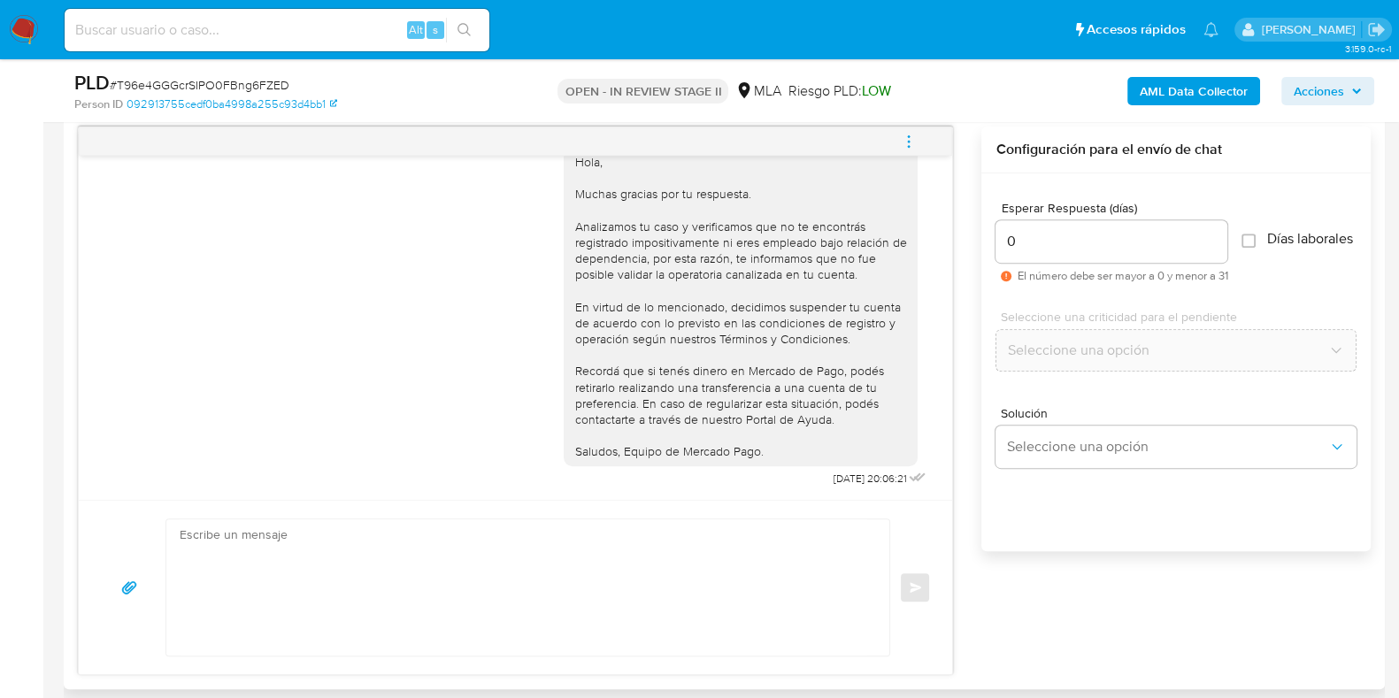
click at [902, 141] on icon "menu-action" at bounding box center [909, 142] width 16 height 16
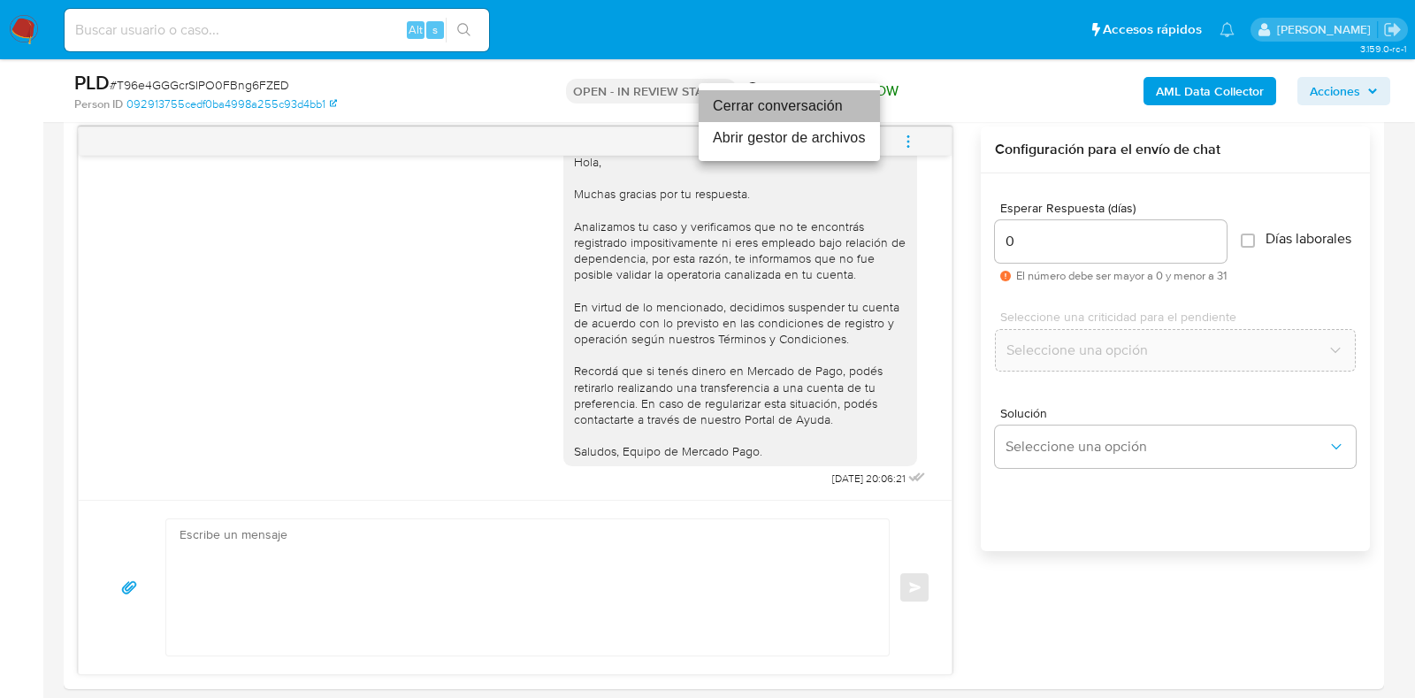
click at [774, 108] on li "Cerrar conversación" at bounding box center [789, 106] width 181 height 32
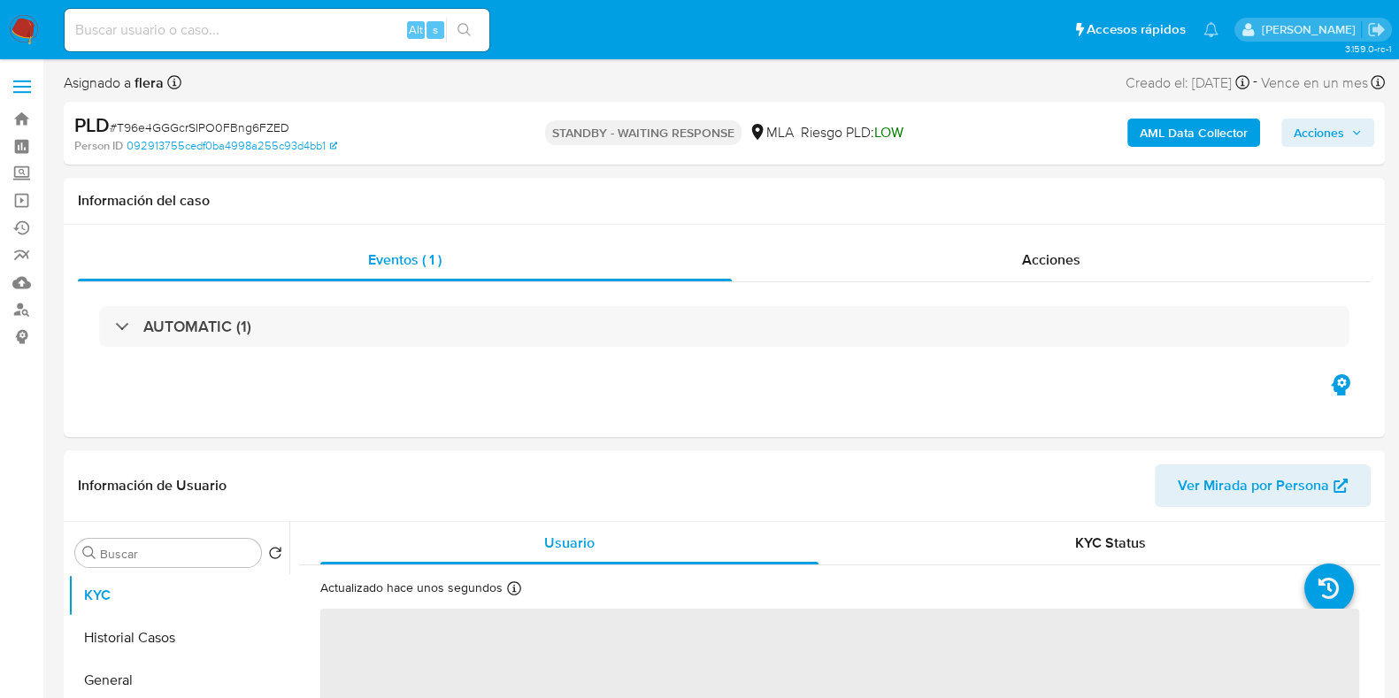
select select "10"
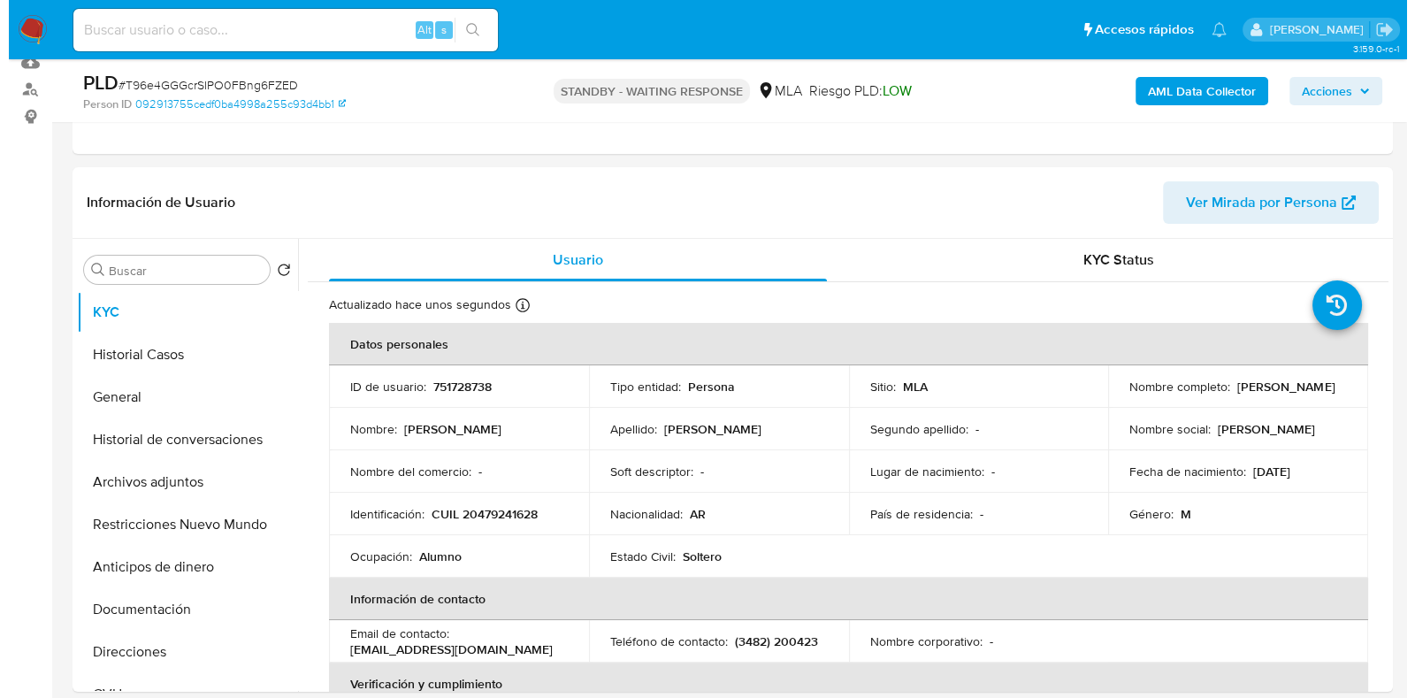
scroll to position [220, 0]
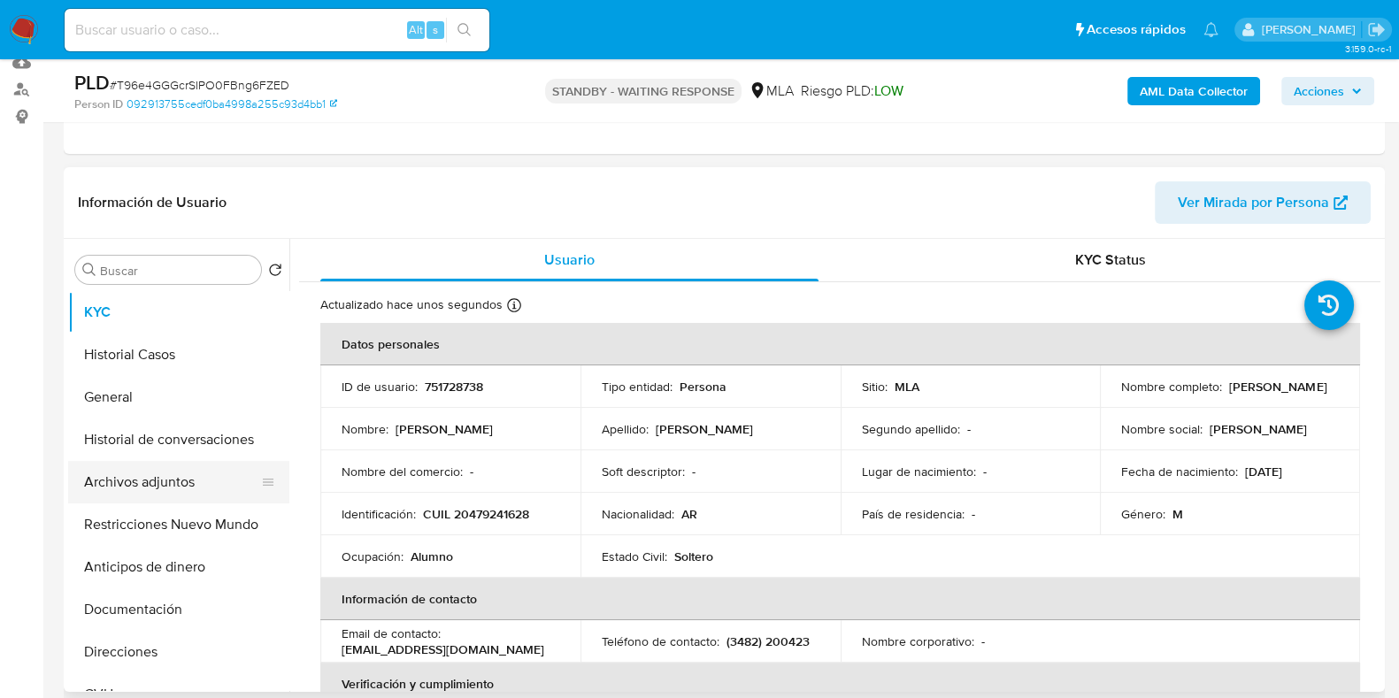
click at [217, 465] on button "Archivos adjuntos" at bounding box center [171, 482] width 207 height 42
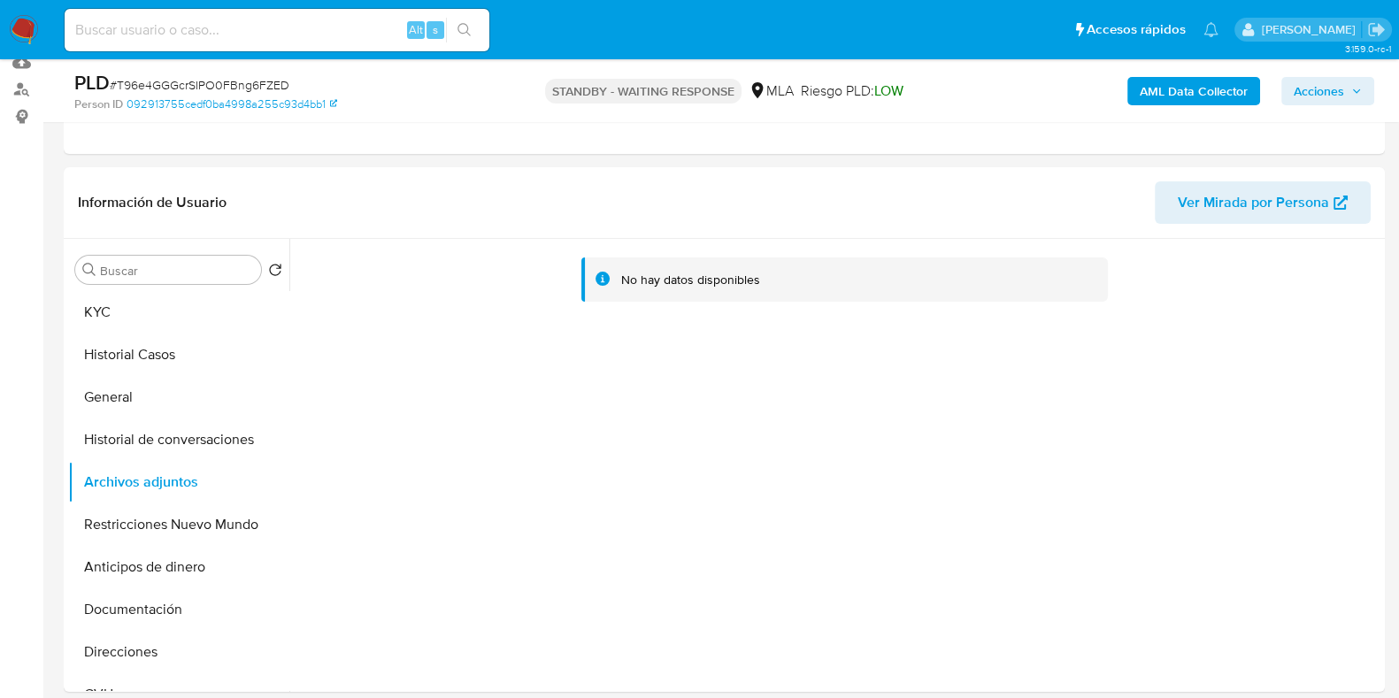
click at [1184, 88] on b "AML Data Collector" at bounding box center [1193, 91] width 108 height 28
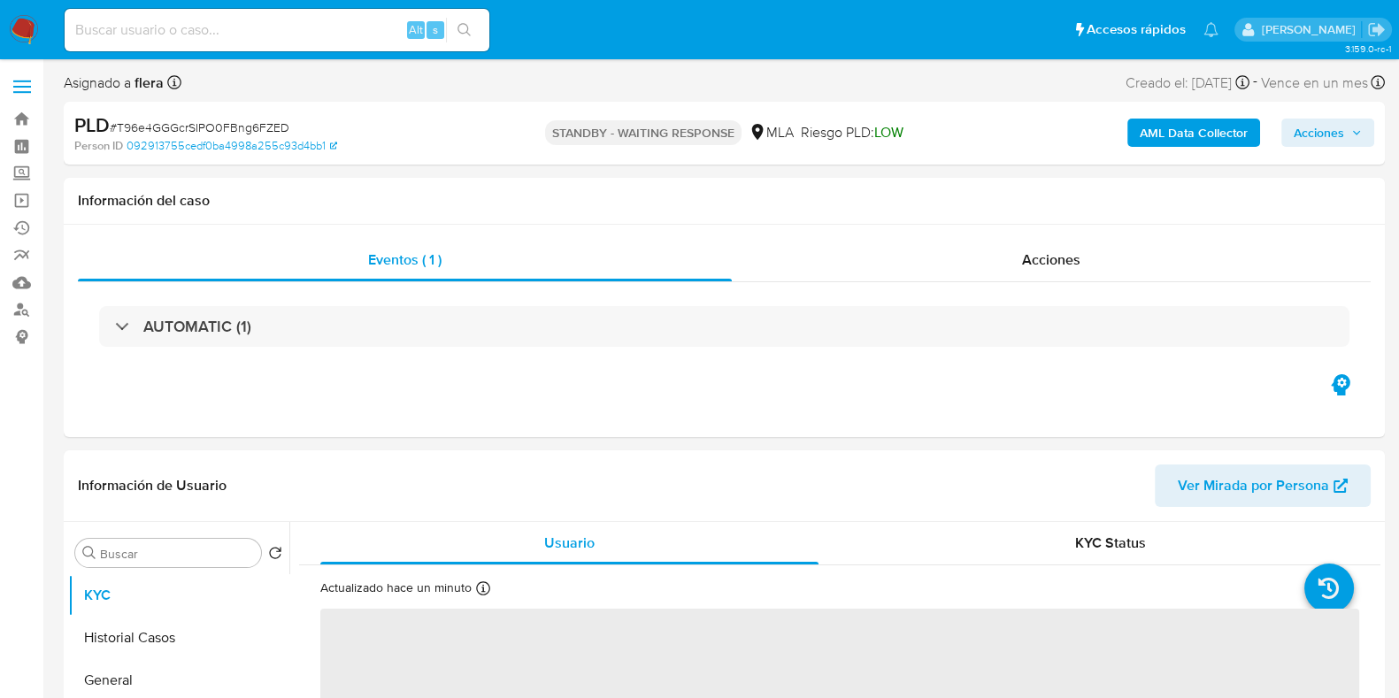
click at [1230, 126] on b "AML Data Collector" at bounding box center [1193, 133] width 108 height 28
select select "10"
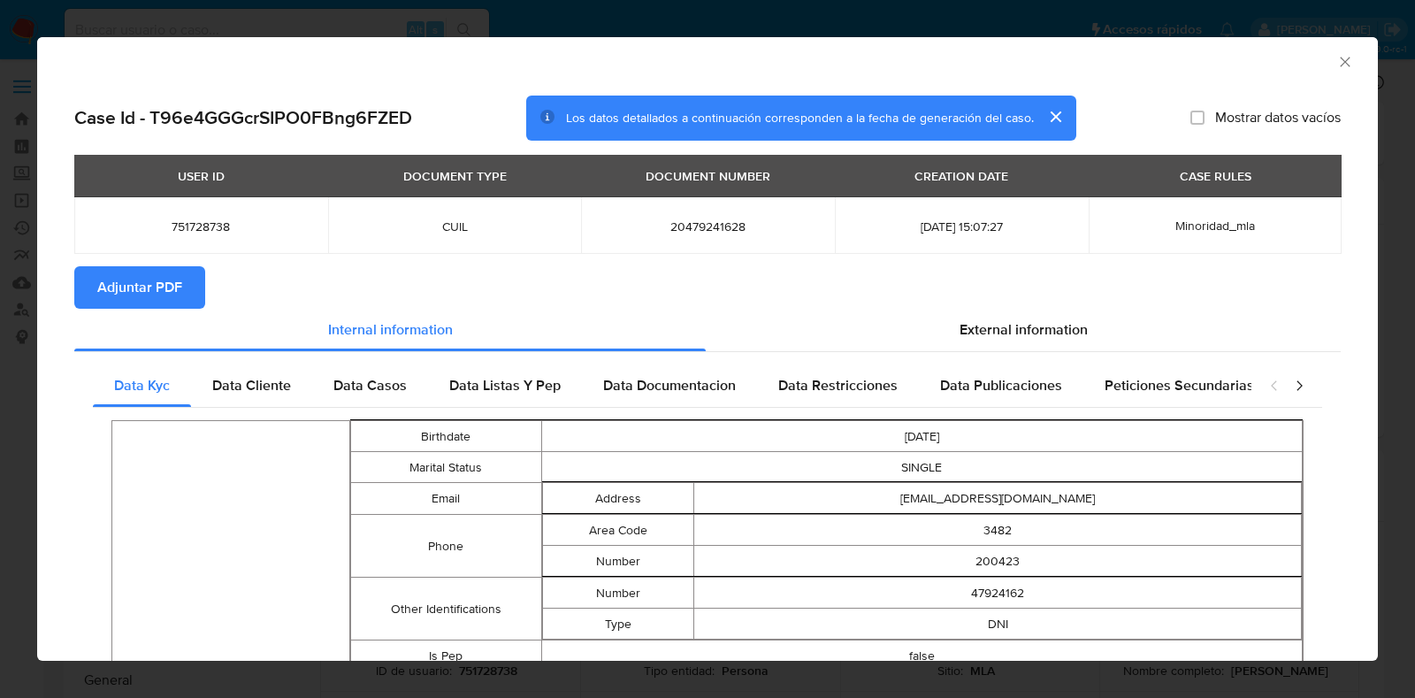
click at [147, 289] on span "Adjuntar PDF" at bounding box center [139, 287] width 85 height 39
click at [1337, 64] on icon "Cerrar ventana" at bounding box center [1346, 62] width 18 height 18
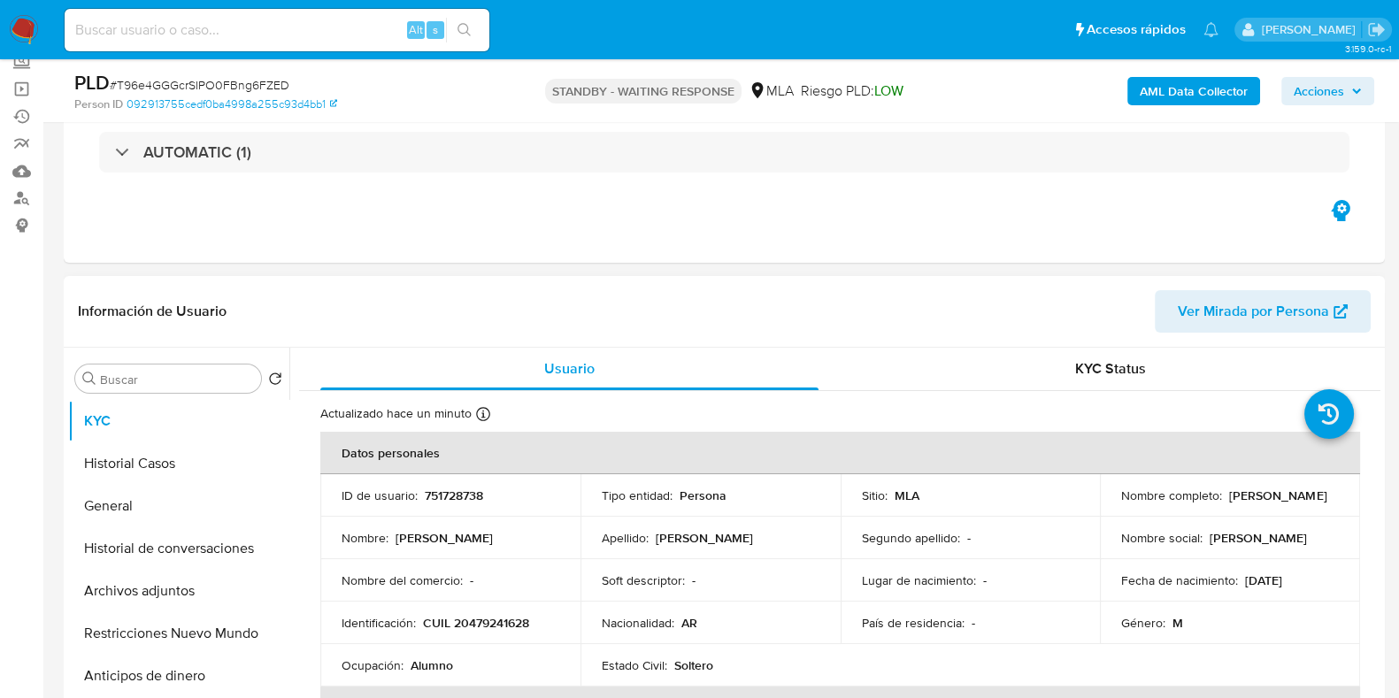
scroll to position [220, 0]
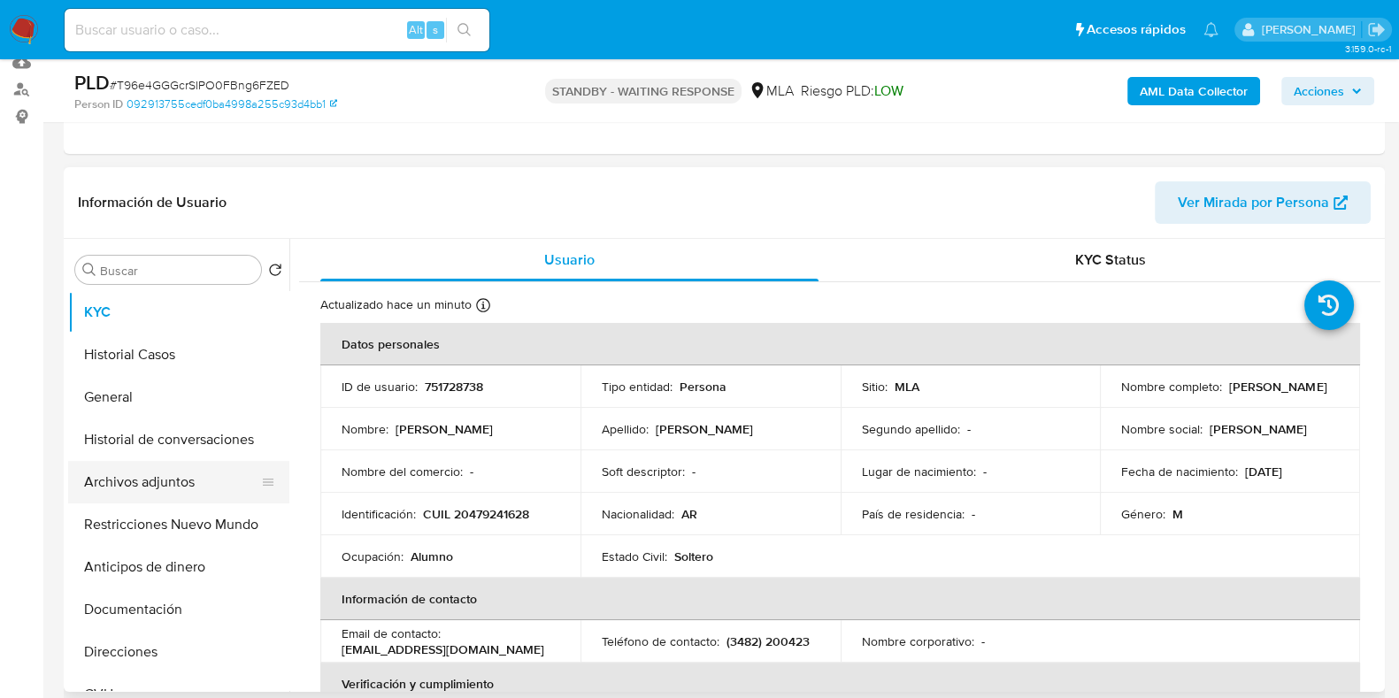
click at [152, 471] on button "Archivos adjuntos" at bounding box center [171, 482] width 207 height 42
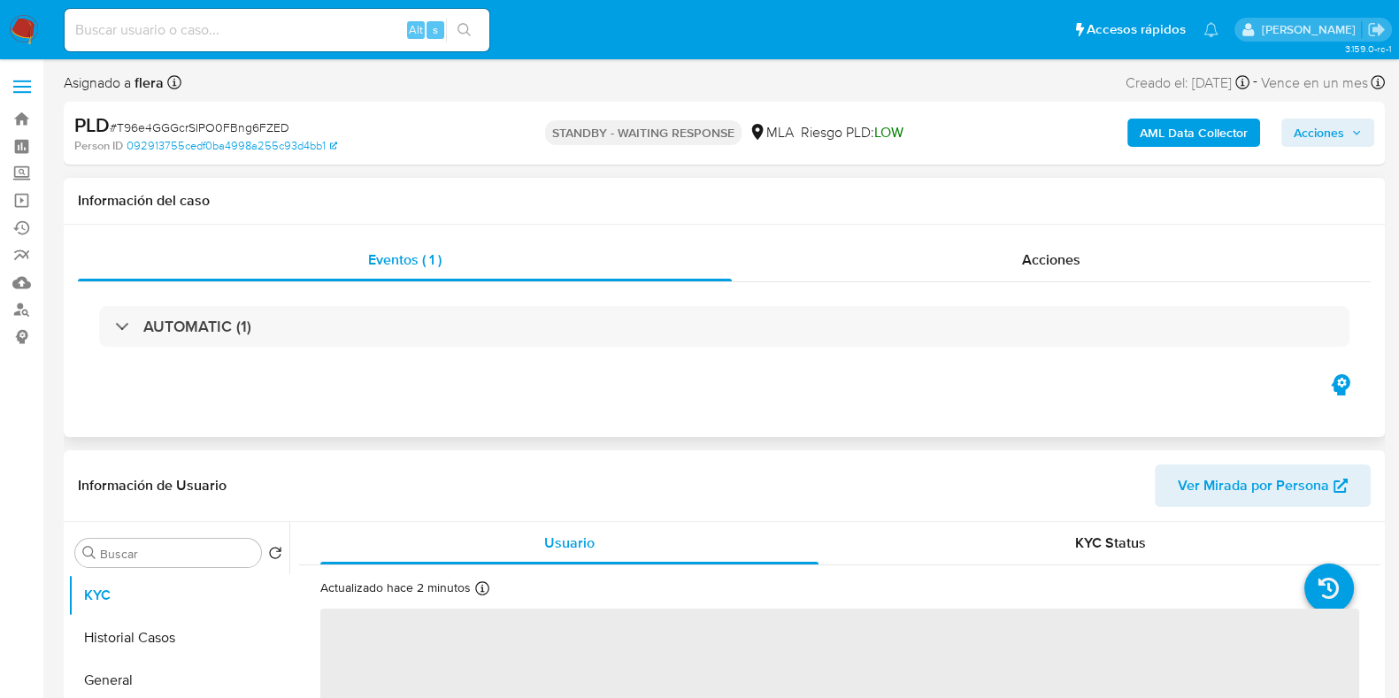
select select "10"
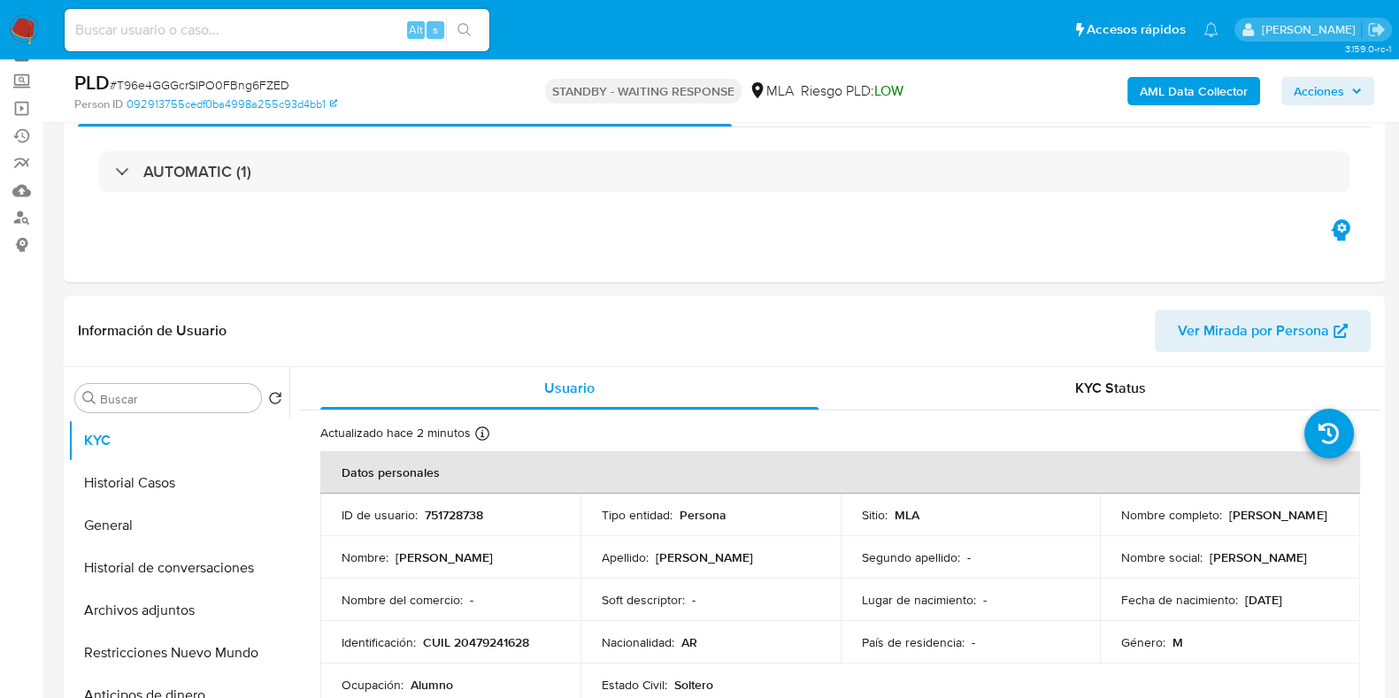
scroll to position [220, 0]
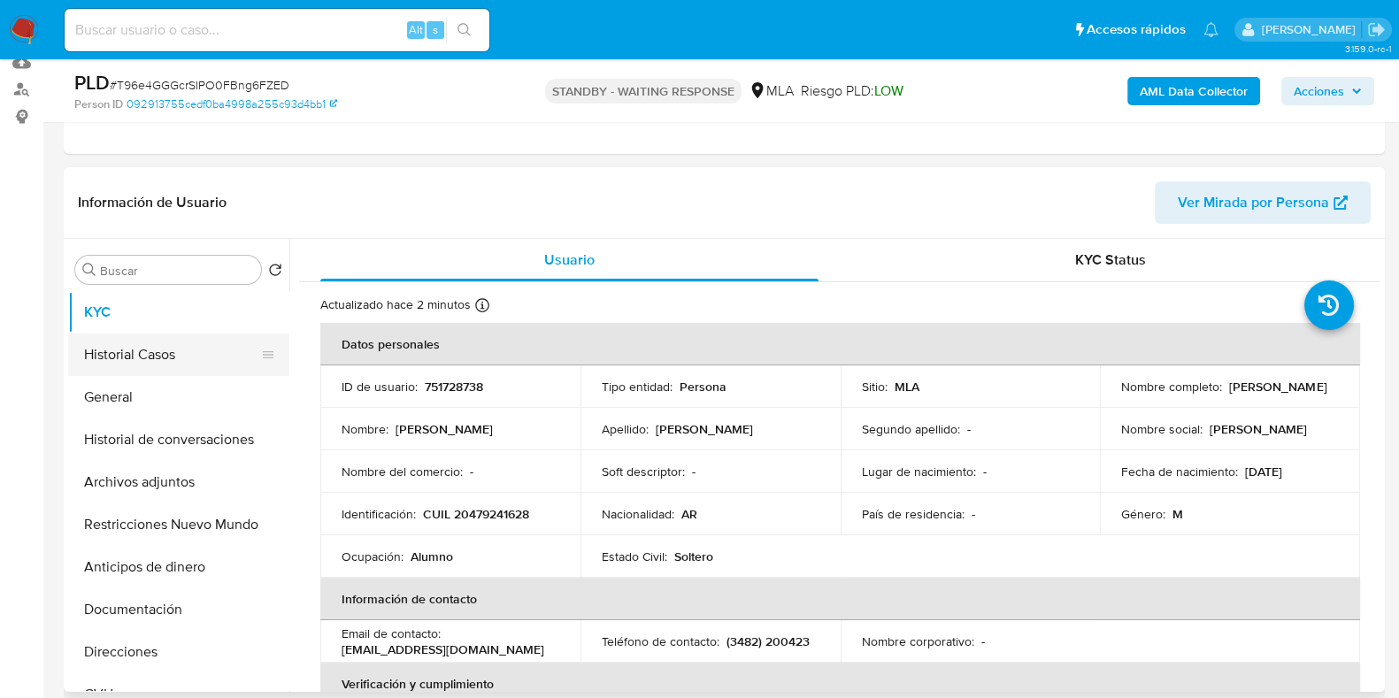
click at [141, 362] on button "Historial Casos" at bounding box center [171, 354] width 207 height 42
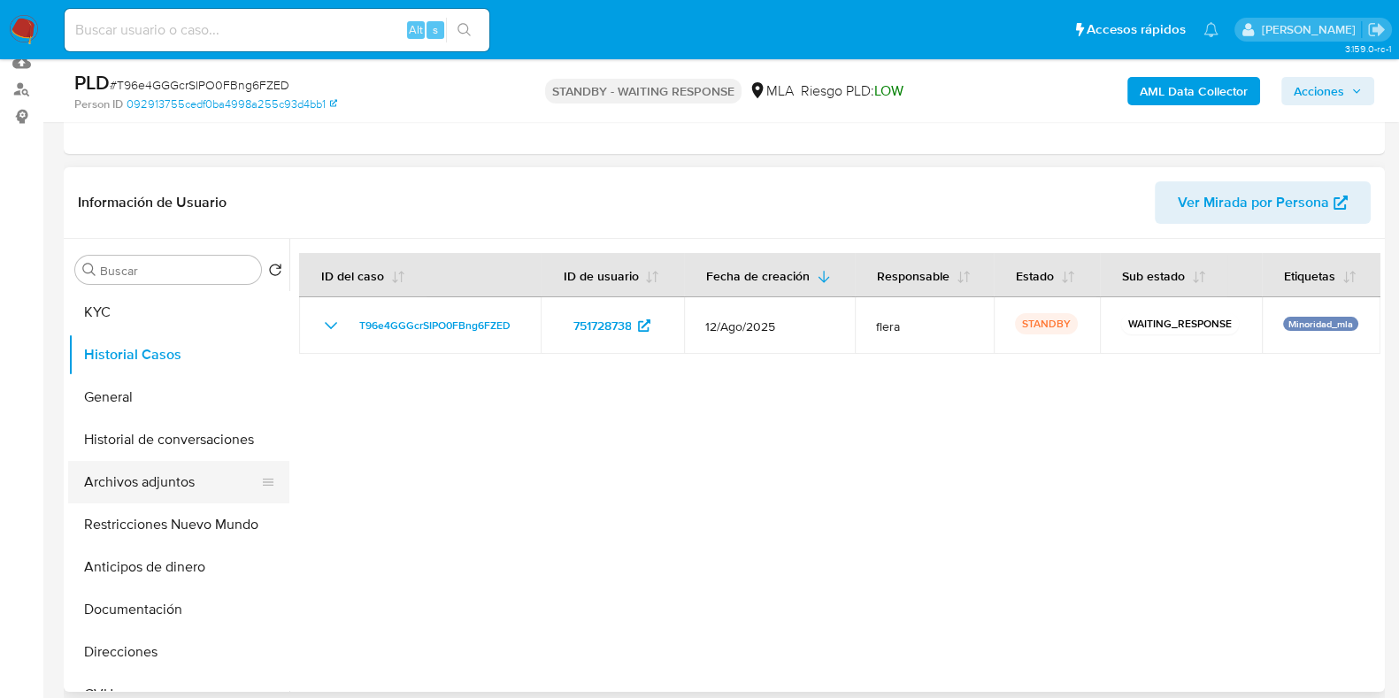
click at [193, 467] on button "Archivos adjuntos" at bounding box center [171, 482] width 207 height 42
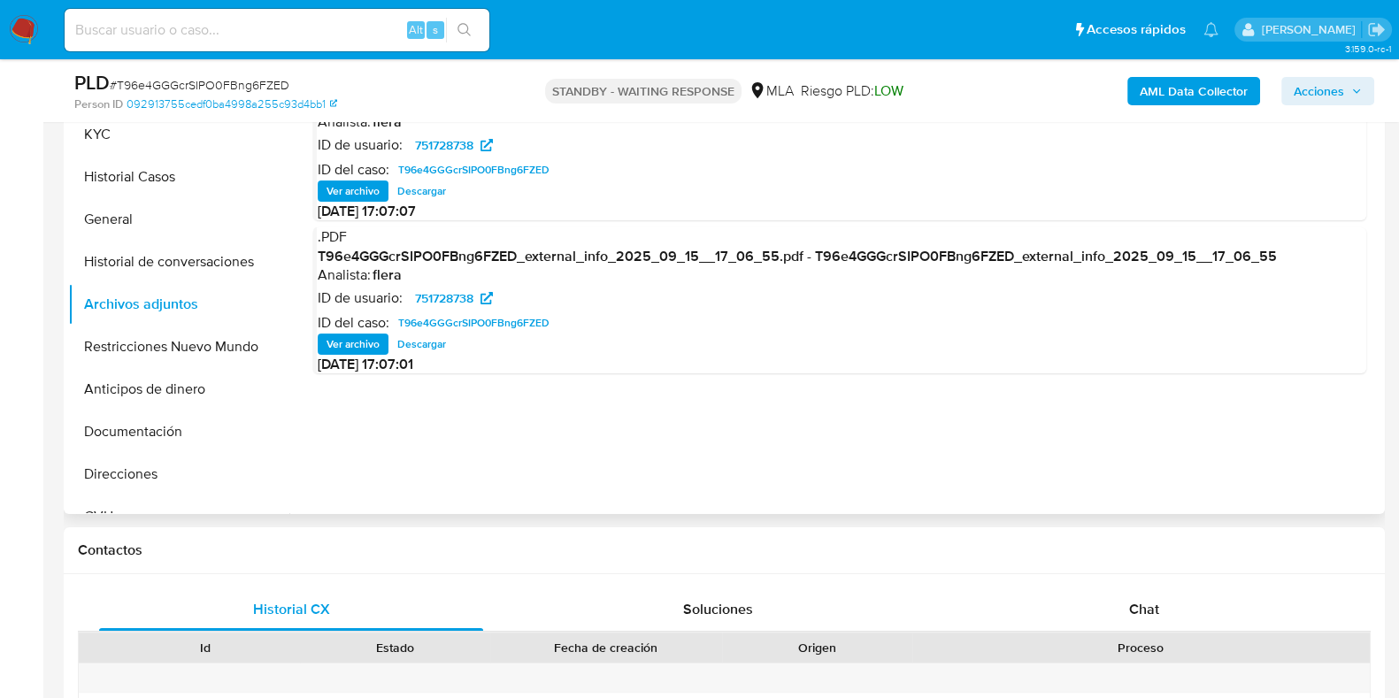
scroll to position [441, 0]
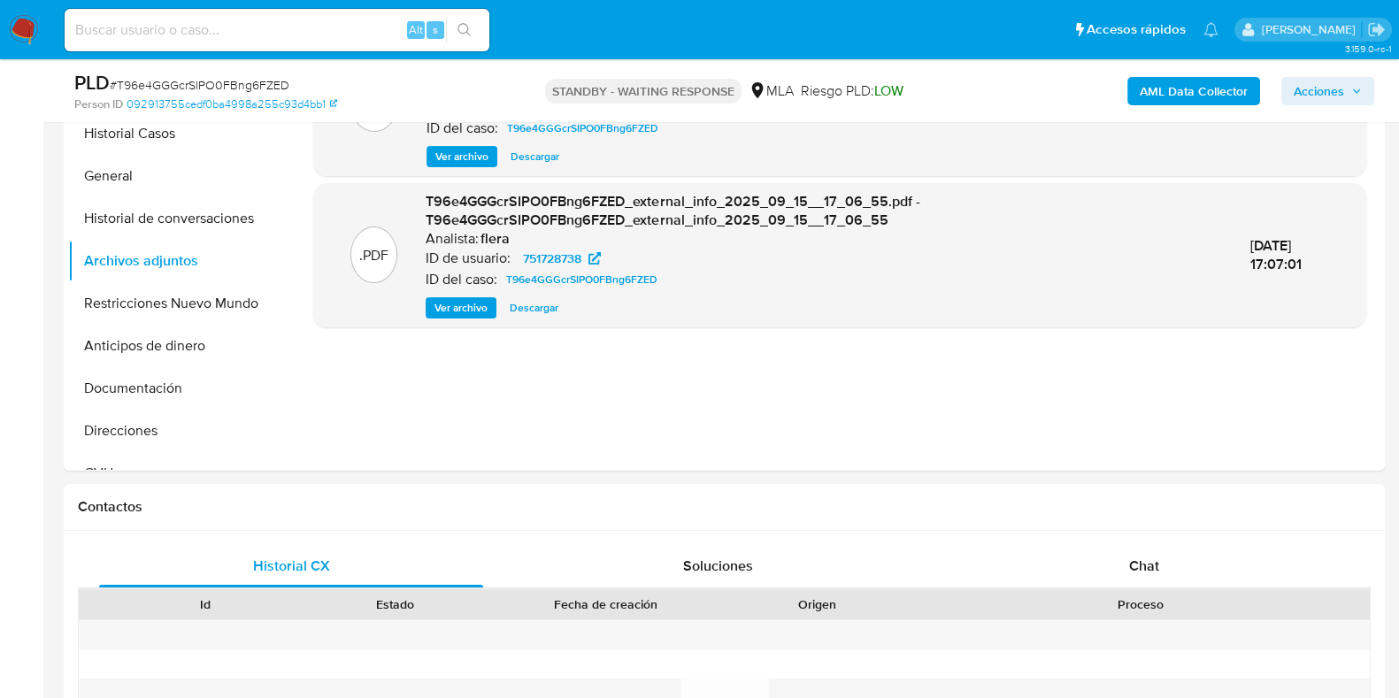
click at [245, 84] on span "# T96e4GGGcrSIPO0FBng6FZED" at bounding box center [200, 85] width 180 height 18
copy span "T96e4GGGcrSIPO0FBng6FZED"
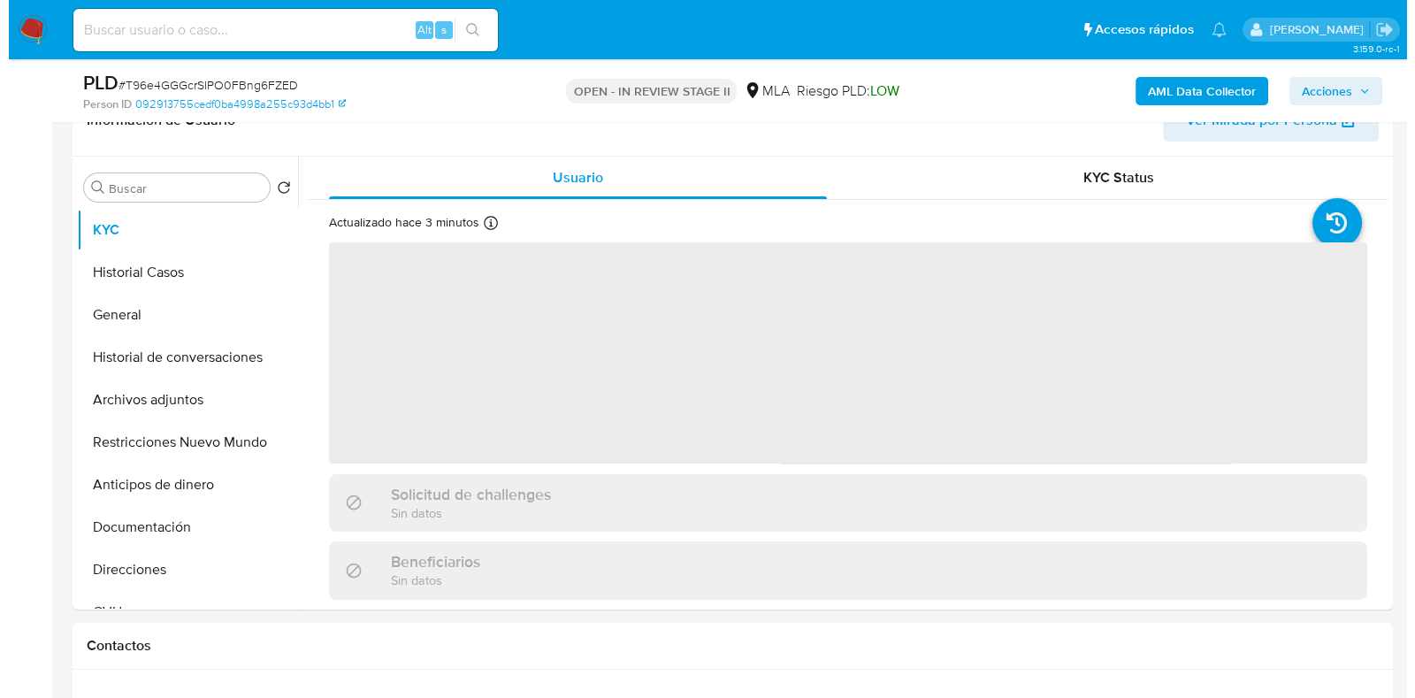
scroll to position [332, 0]
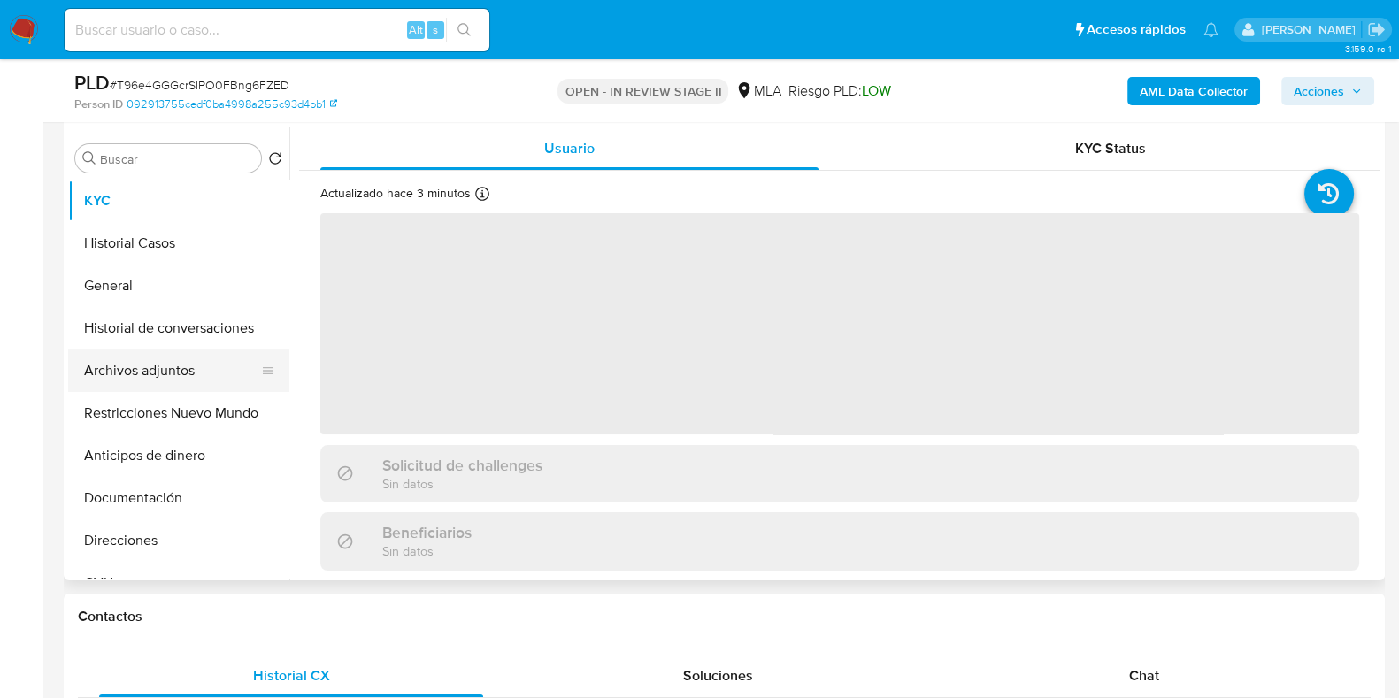
select select "10"
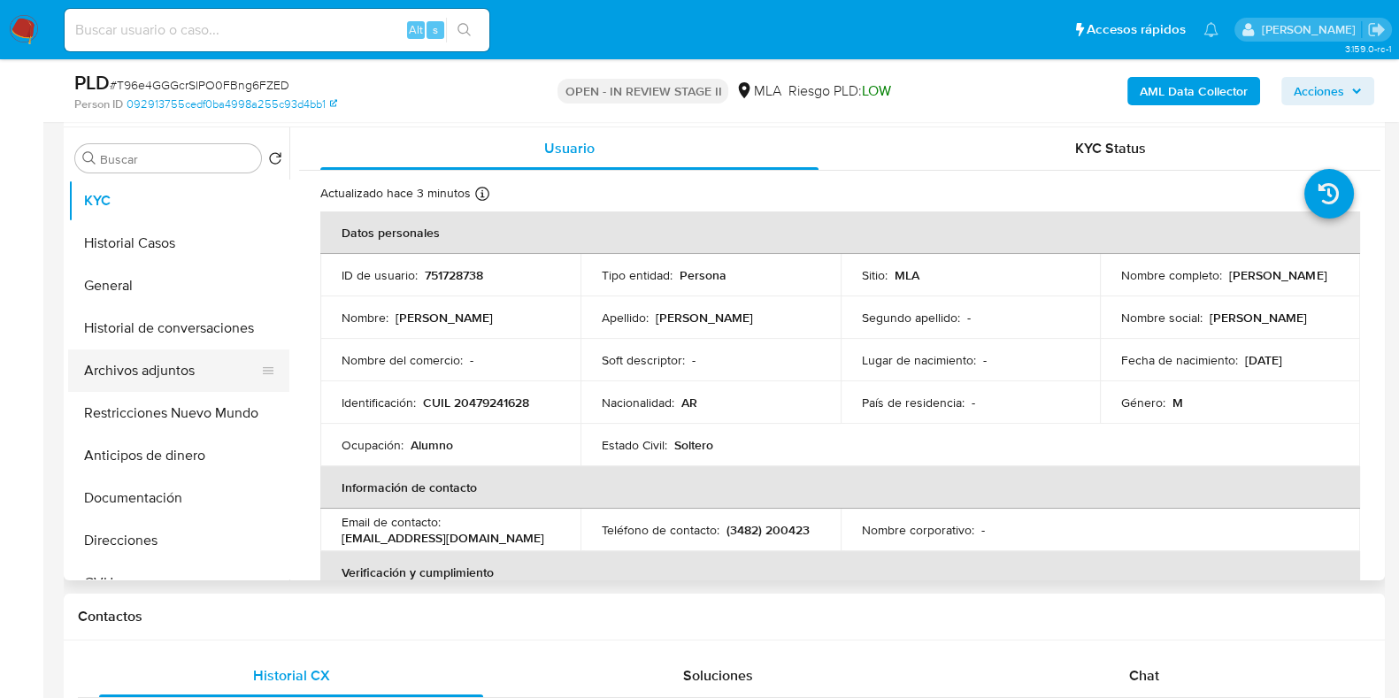
click at [173, 364] on button "Archivos adjuntos" at bounding box center [171, 370] width 207 height 42
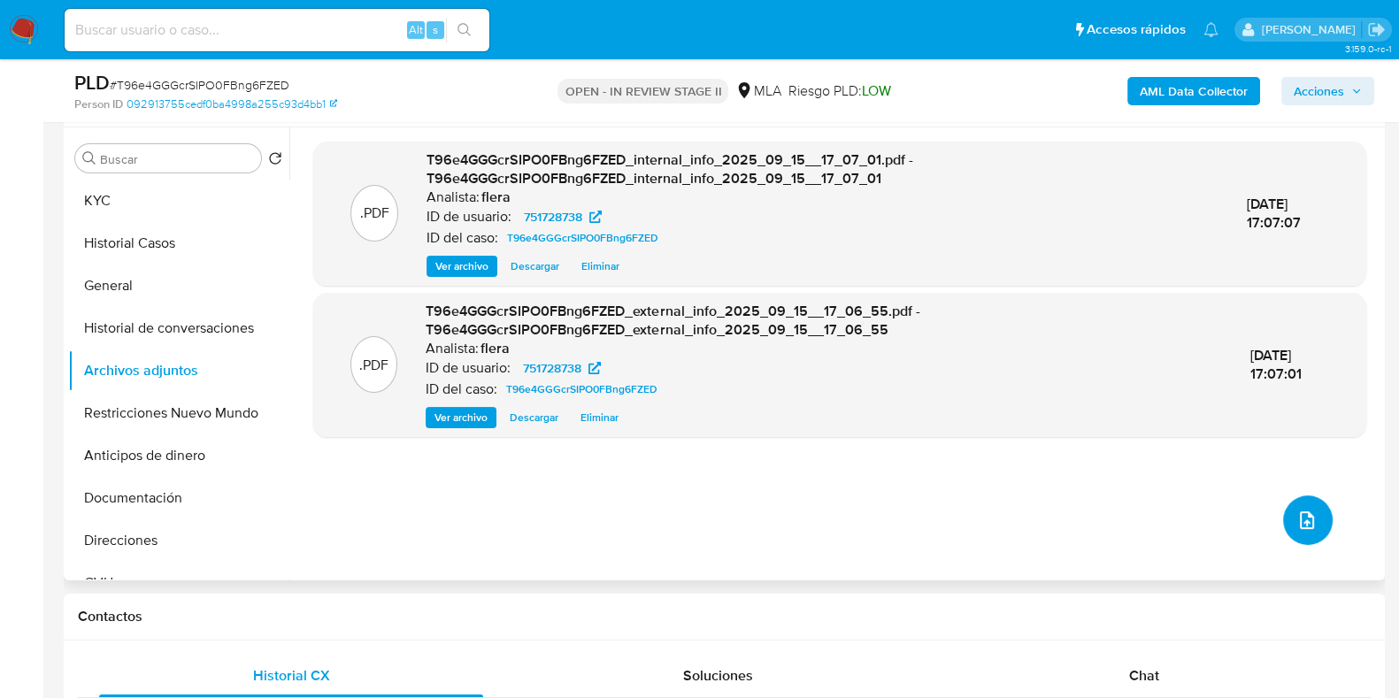
click at [1322, 525] on button "upload-file" at bounding box center [1308, 520] width 50 height 50
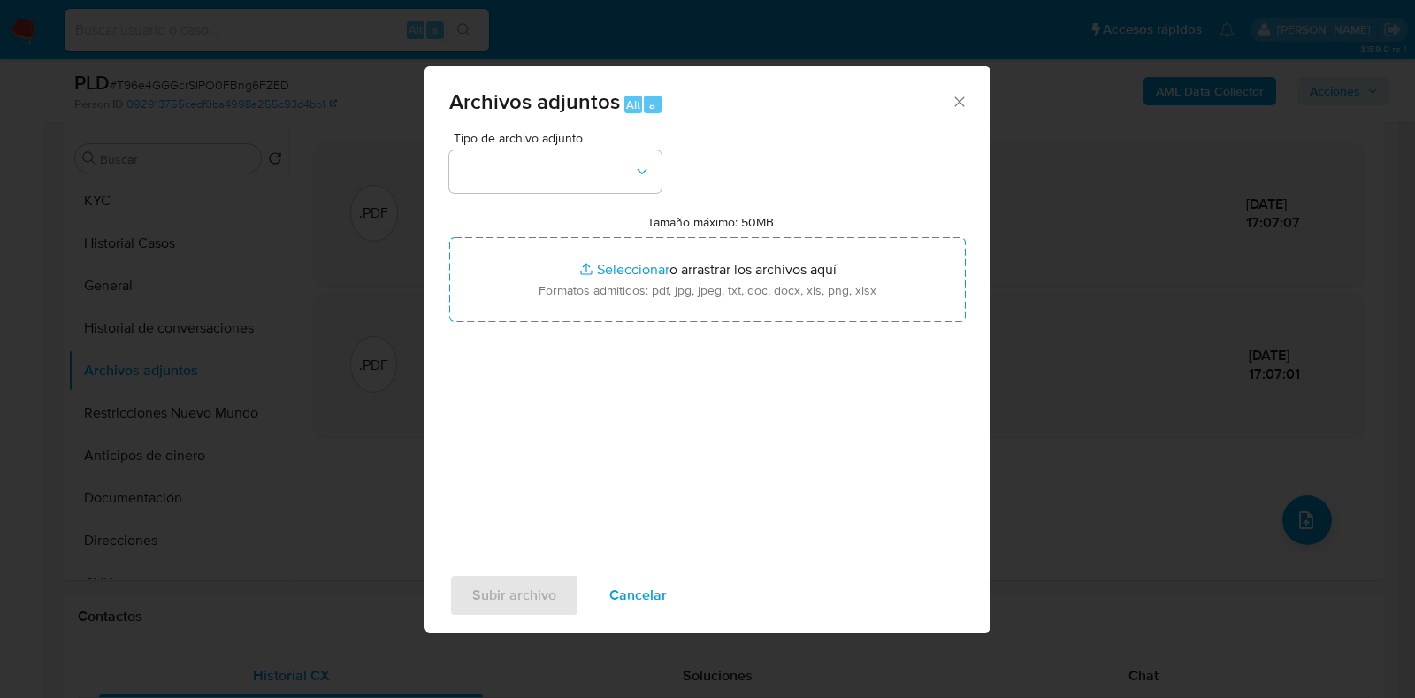
click at [535, 143] on span "Tipo de archivo adjunto" at bounding box center [560, 138] width 212 height 12
click at [548, 172] on button "button" at bounding box center [555, 171] width 212 height 42
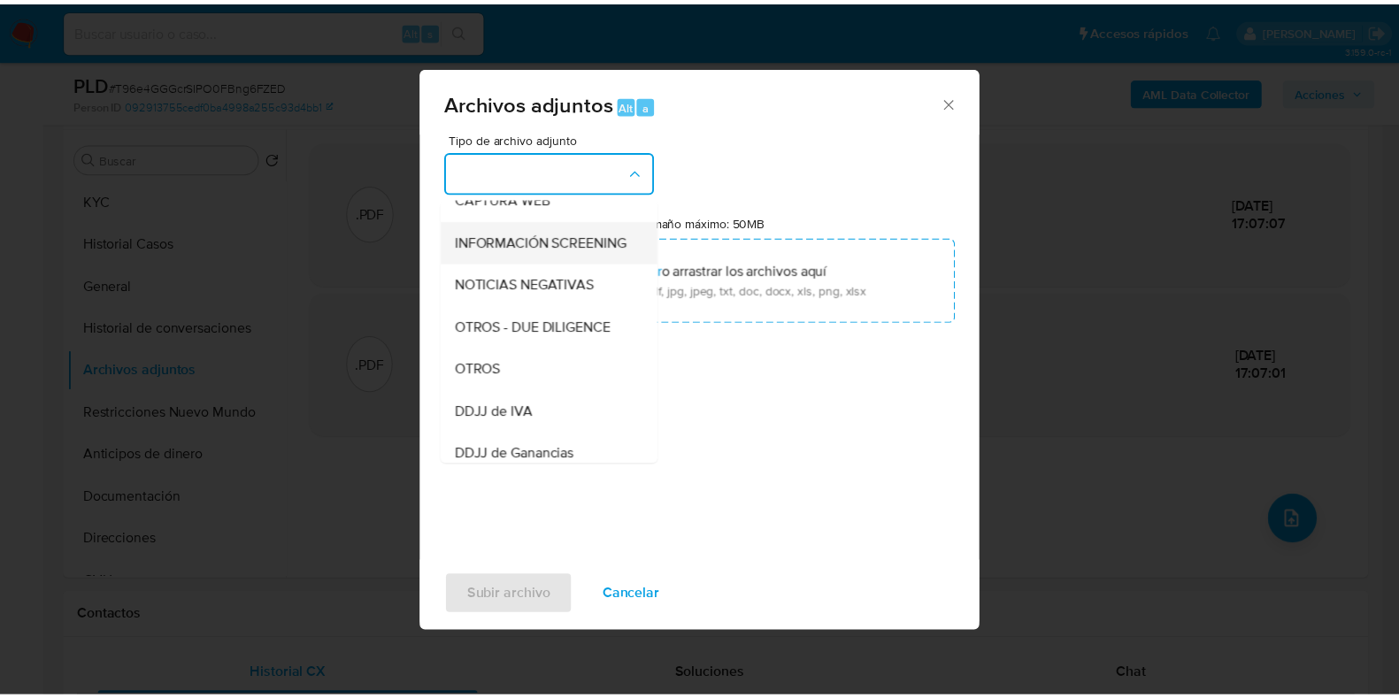
scroll to position [220, 0]
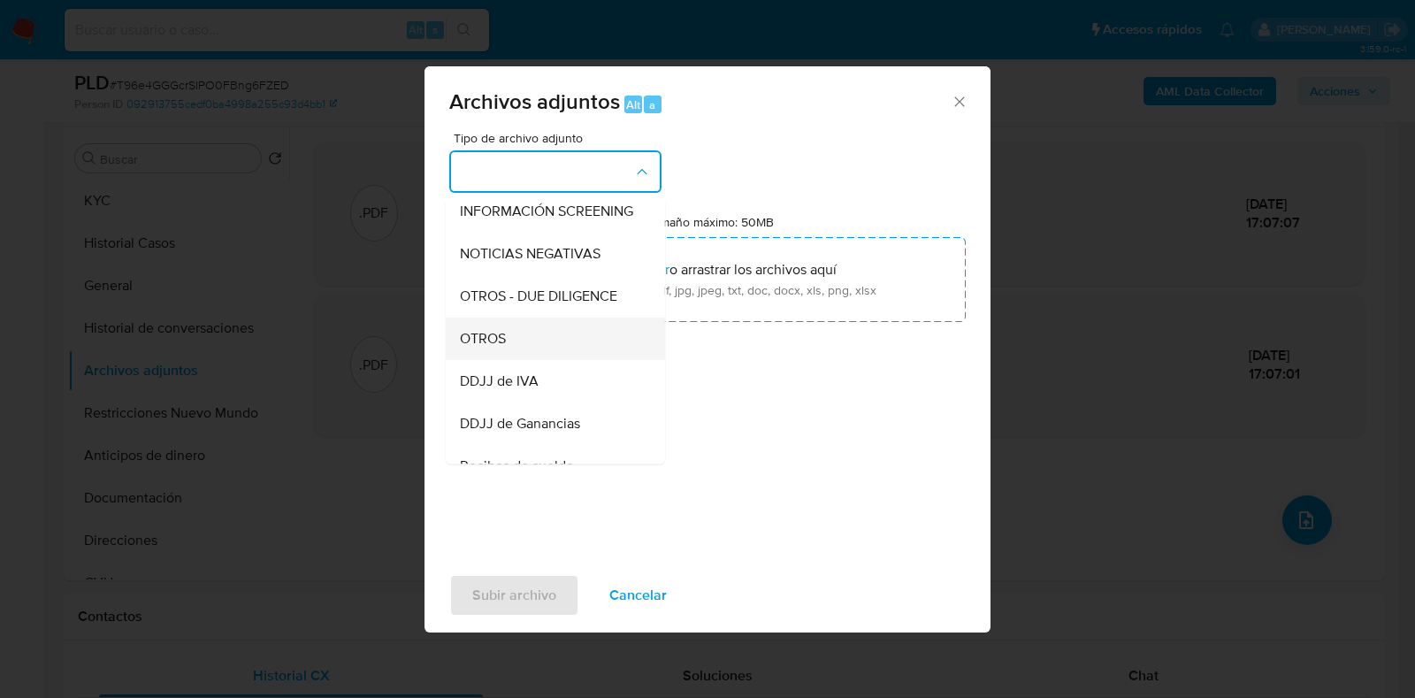
click at [548, 360] on div "OTROS" at bounding box center [550, 339] width 180 height 42
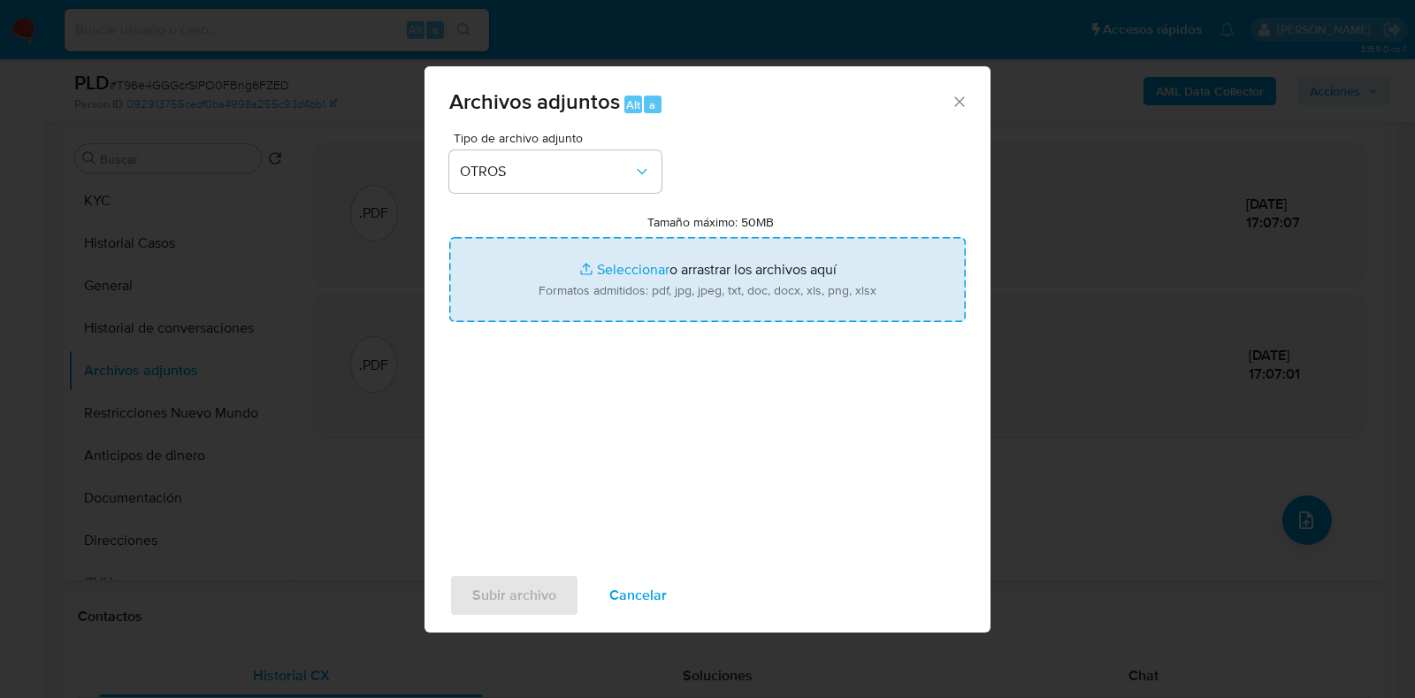
type input "C:\fakepath\Caselog T96e4GGGcrSIPO0FBng6FZED_2025_08_19_00_43_38.docx"
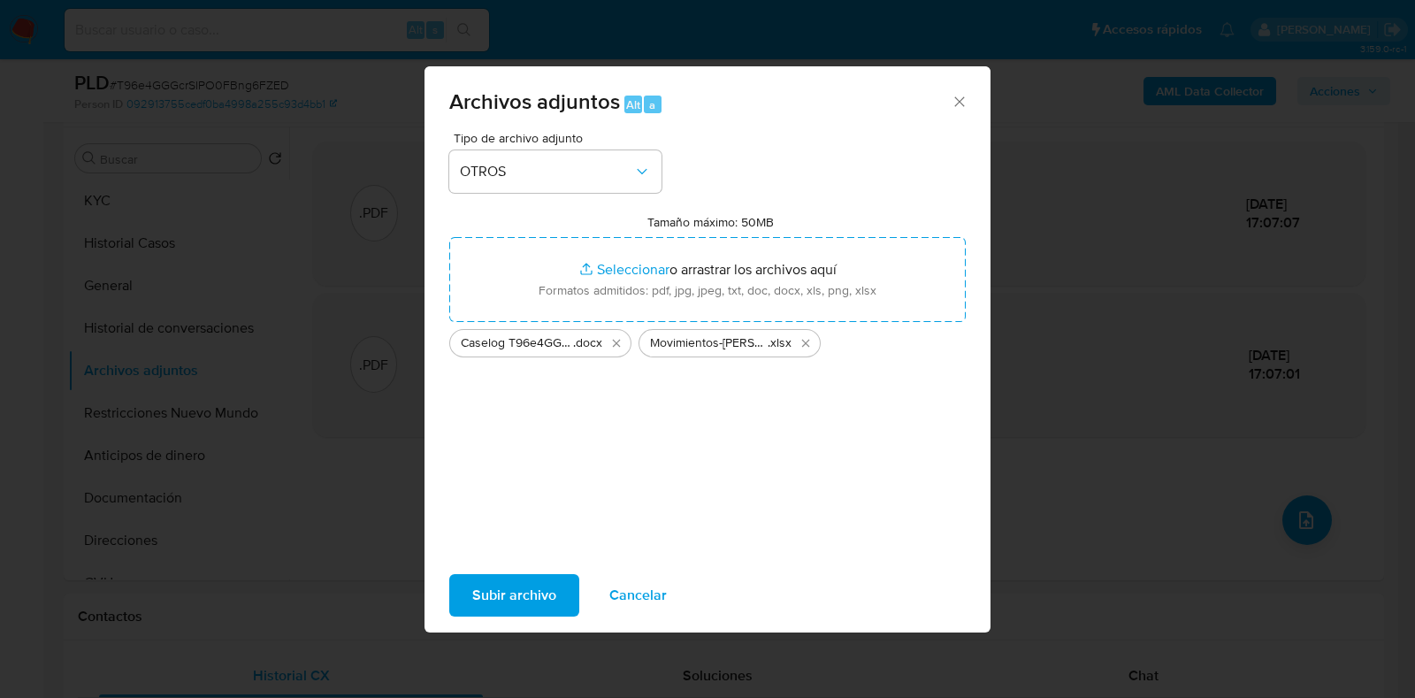
click at [513, 594] on span "Subir archivo" at bounding box center [514, 595] width 84 height 39
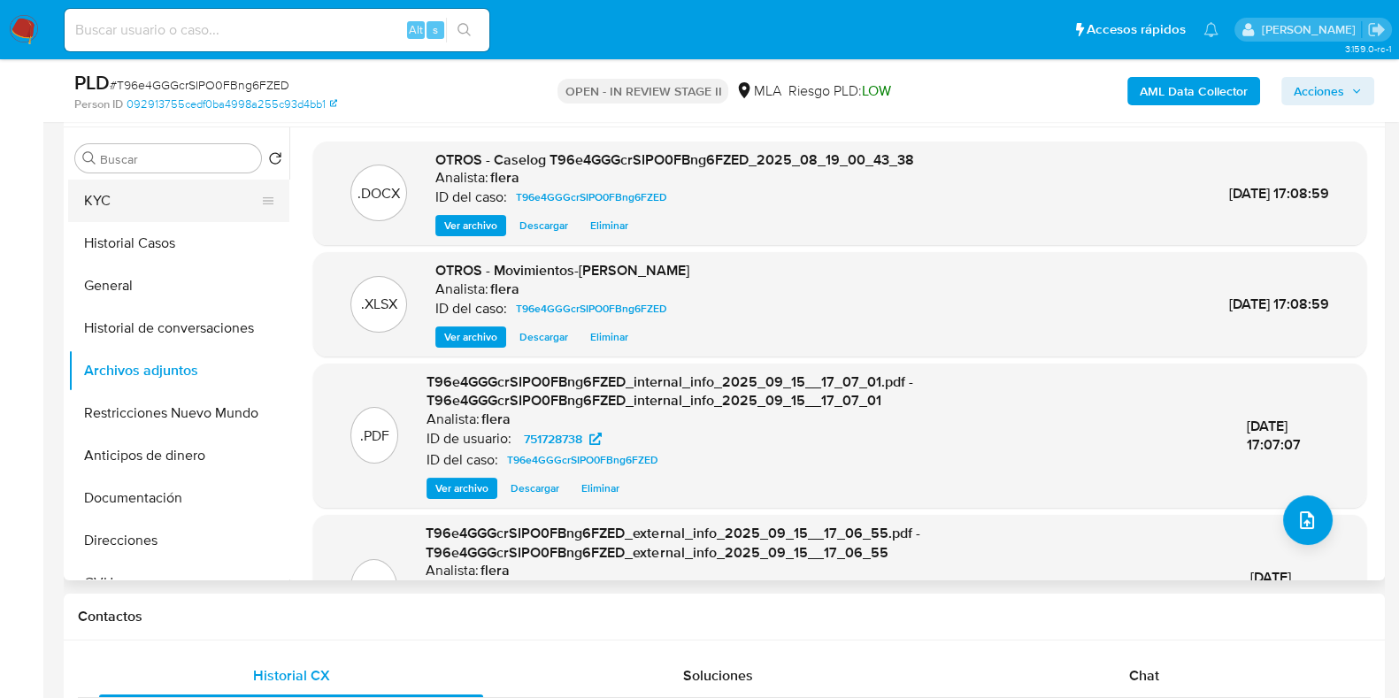
click at [162, 196] on button "KYC" at bounding box center [171, 201] width 207 height 42
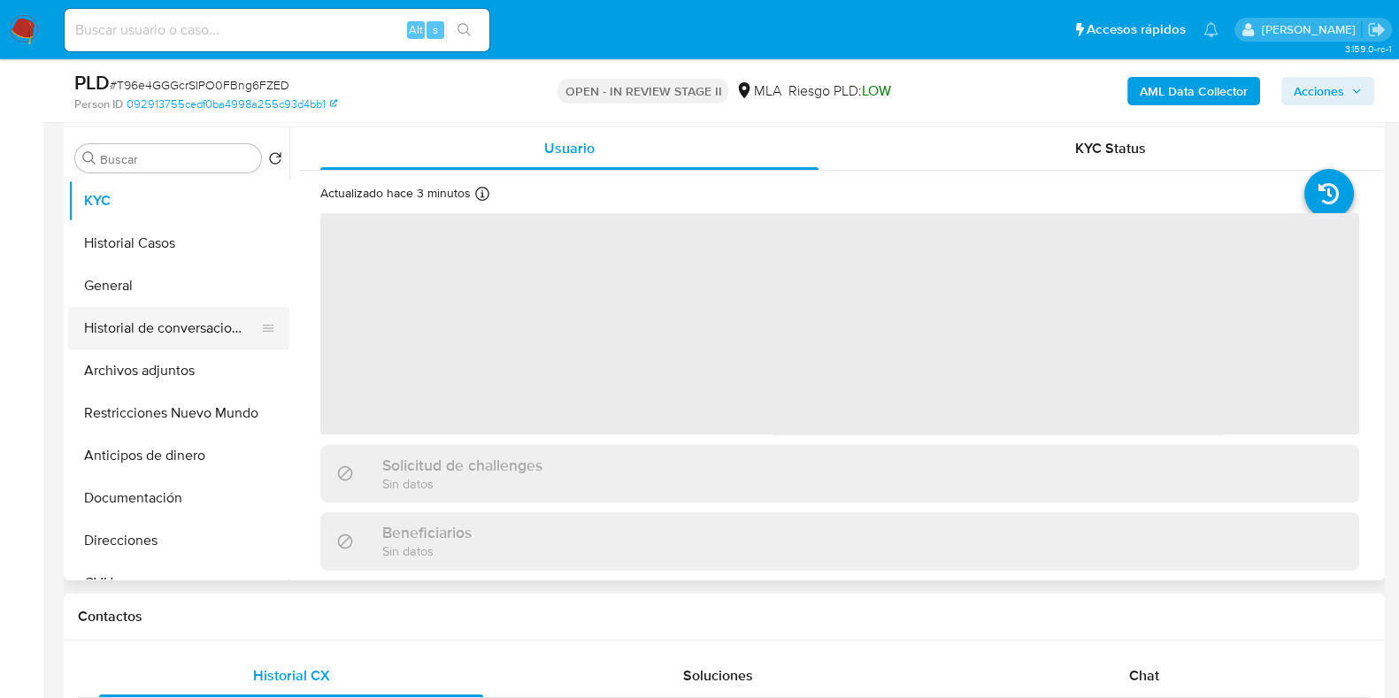
click at [173, 320] on button "Historial de conversaciones" at bounding box center [171, 328] width 207 height 42
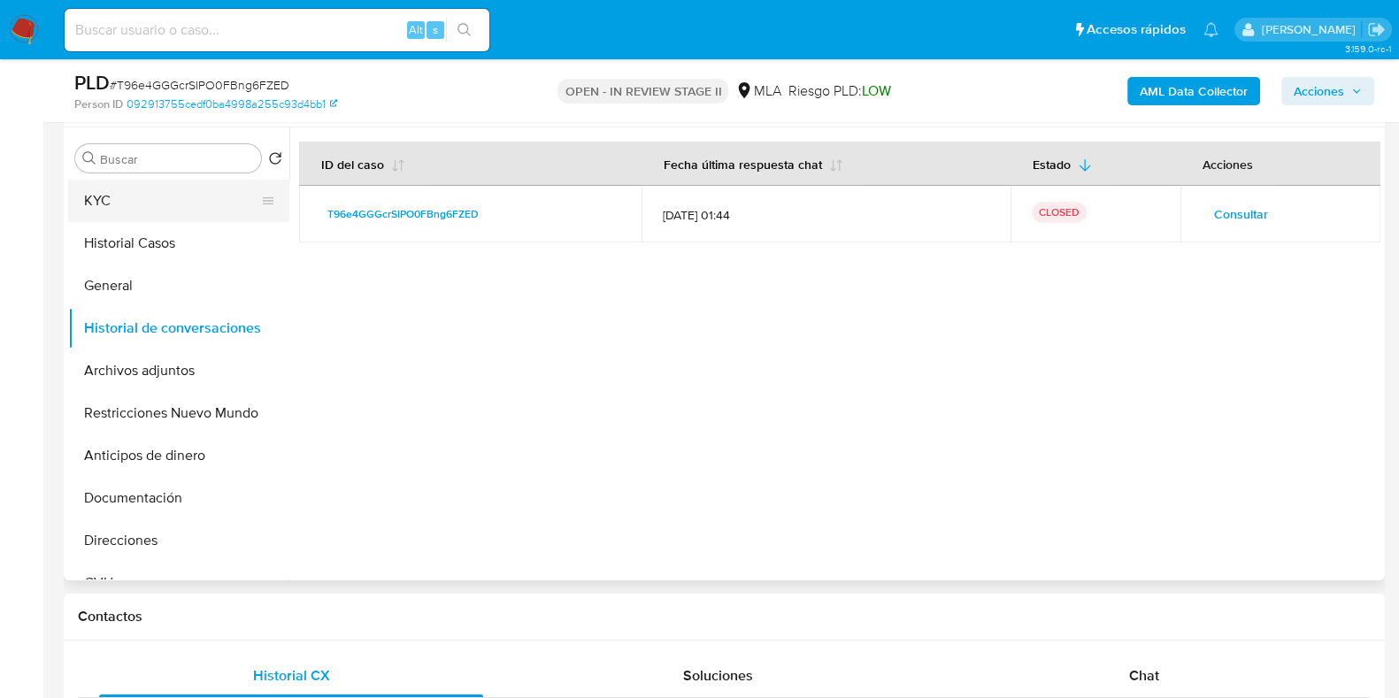
click at [160, 180] on button "KYC" at bounding box center [171, 201] width 207 height 42
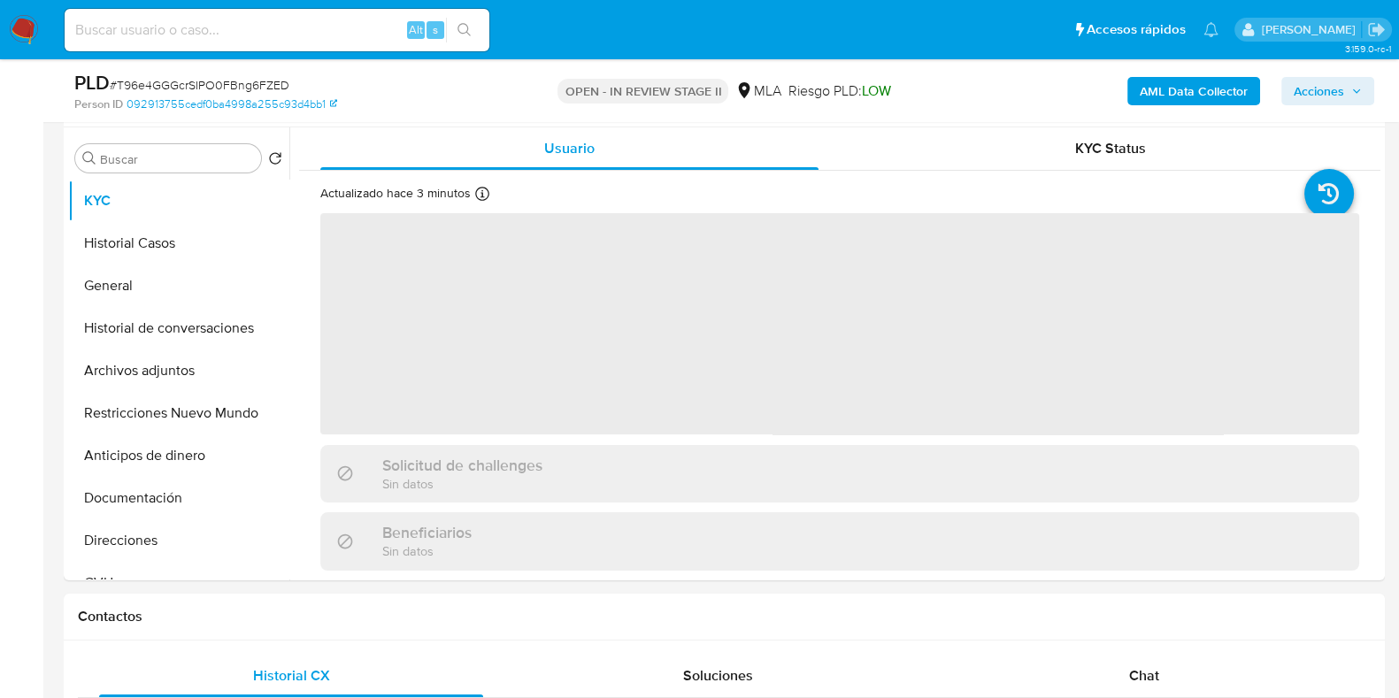
click at [1338, 65] on div "PLD # T96e4GGGcrSIPO0FBng6FZED Person ID 092913755cedf0ba4998a255c93d4bb1 OPEN …" at bounding box center [724, 90] width 1321 height 63
click at [1338, 73] on div "AML Data Collector Acciones" at bounding box center [1160, 91] width 428 height 42
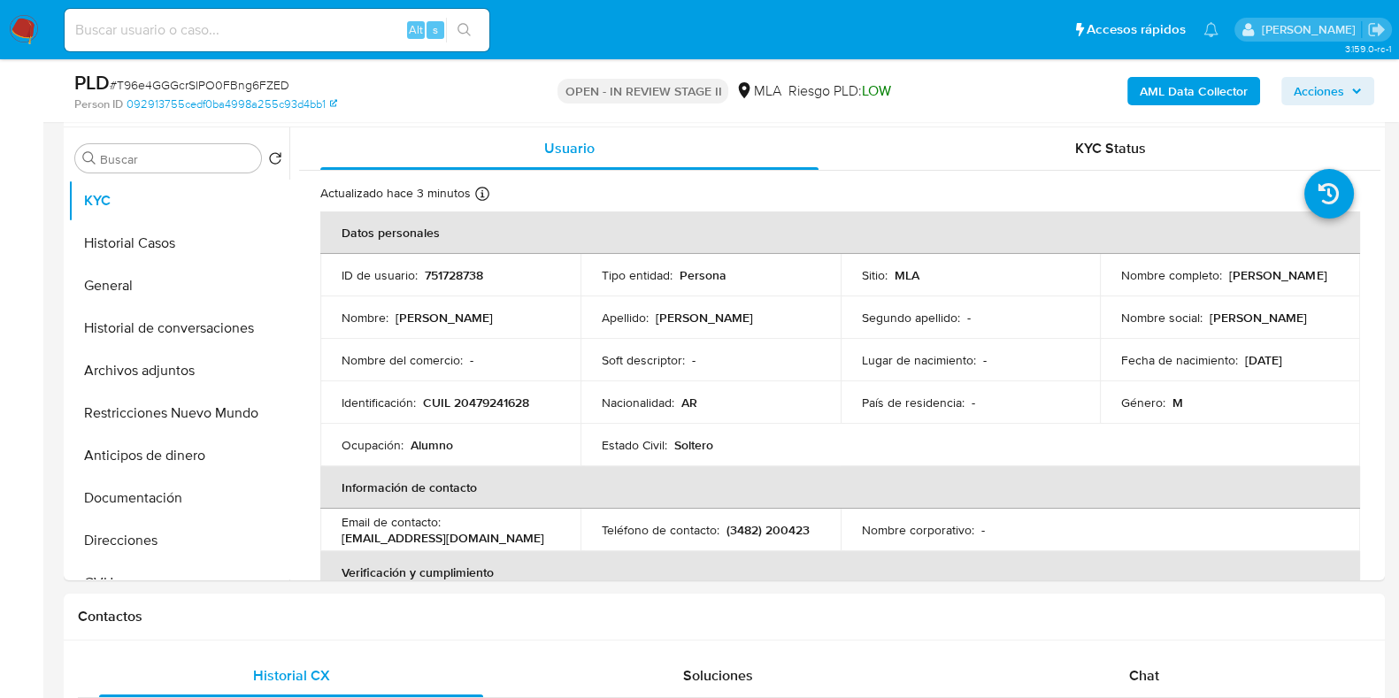
click at [1333, 96] on span "Acciones" at bounding box center [1318, 91] width 50 height 28
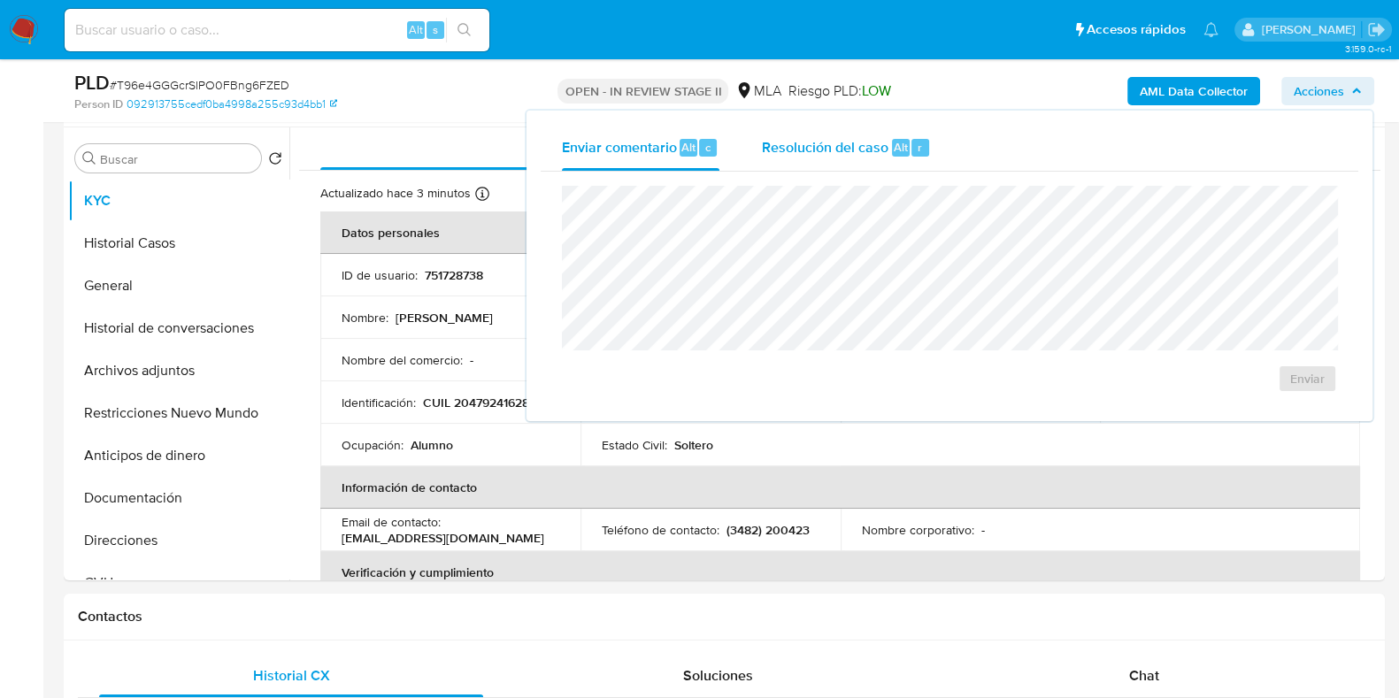
click at [801, 143] on span "Resolución del caso" at bounding box center [825, 146] width 126 height 20
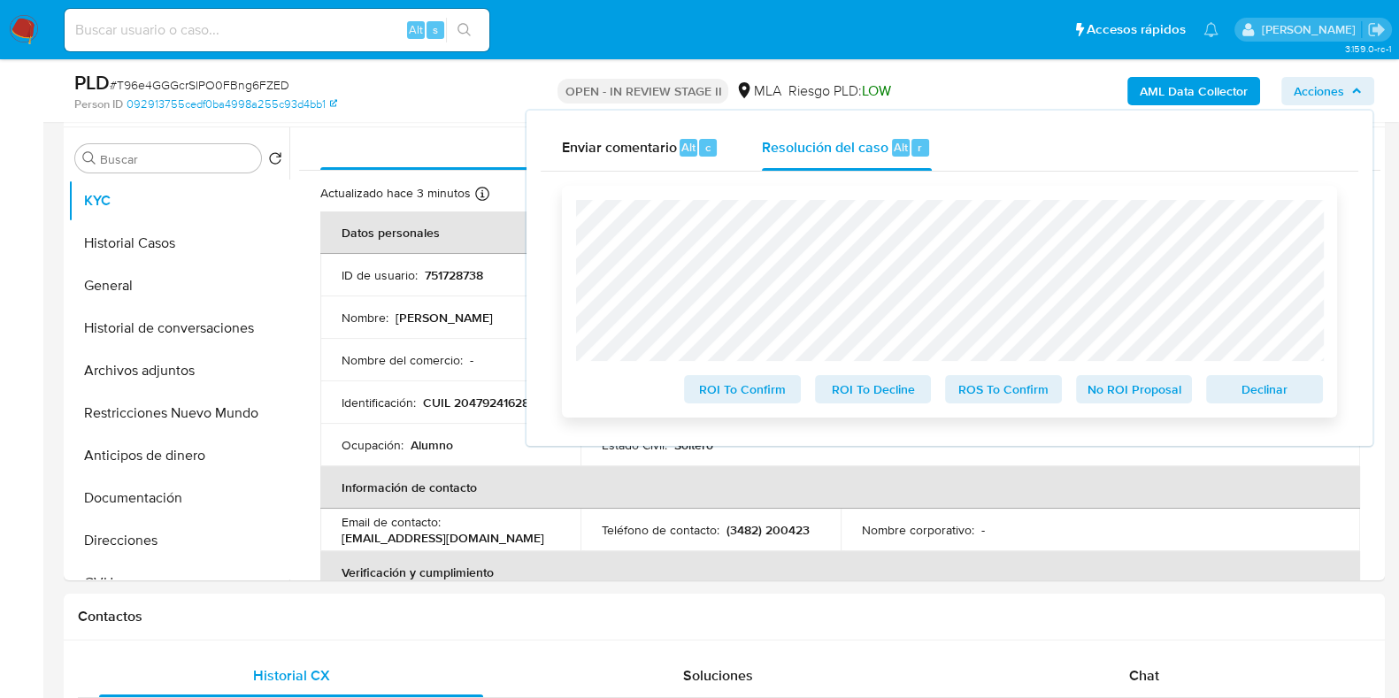
click at [1256, 395] on span "Declinar" at bounding box center [1264, 389] width 92 height 25
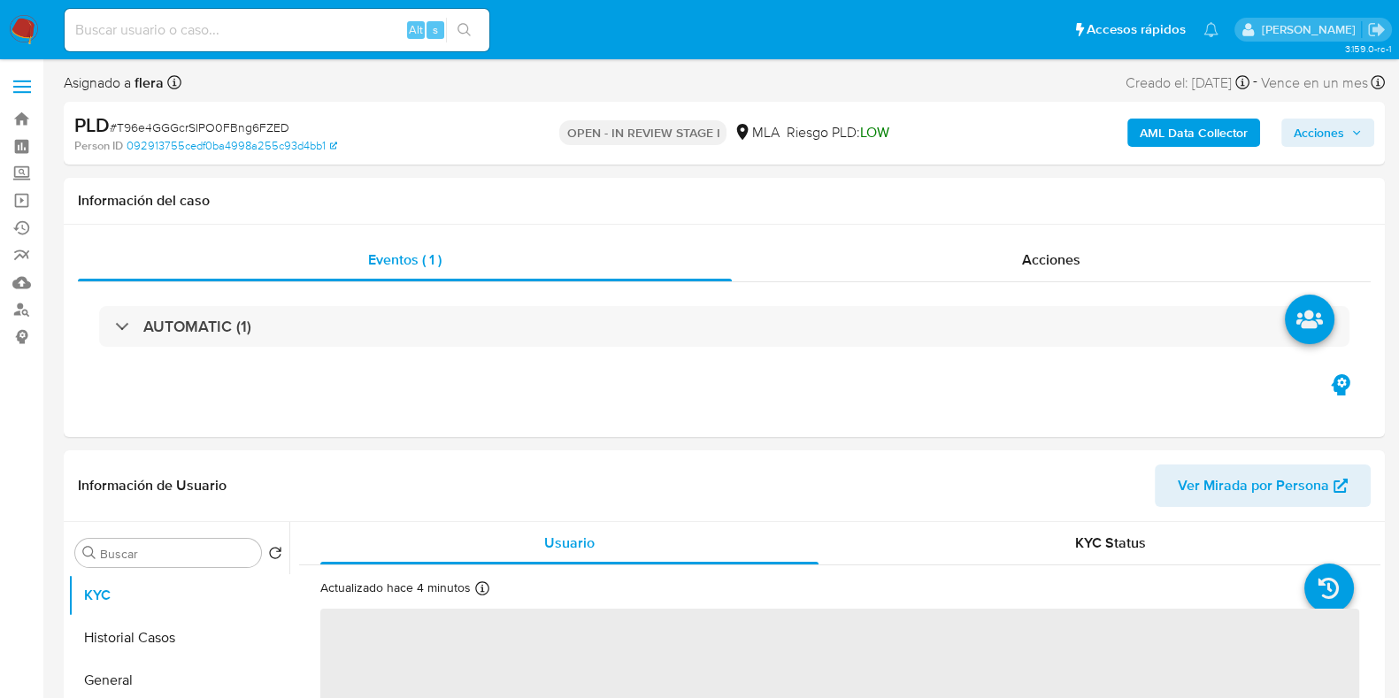
select select "10"
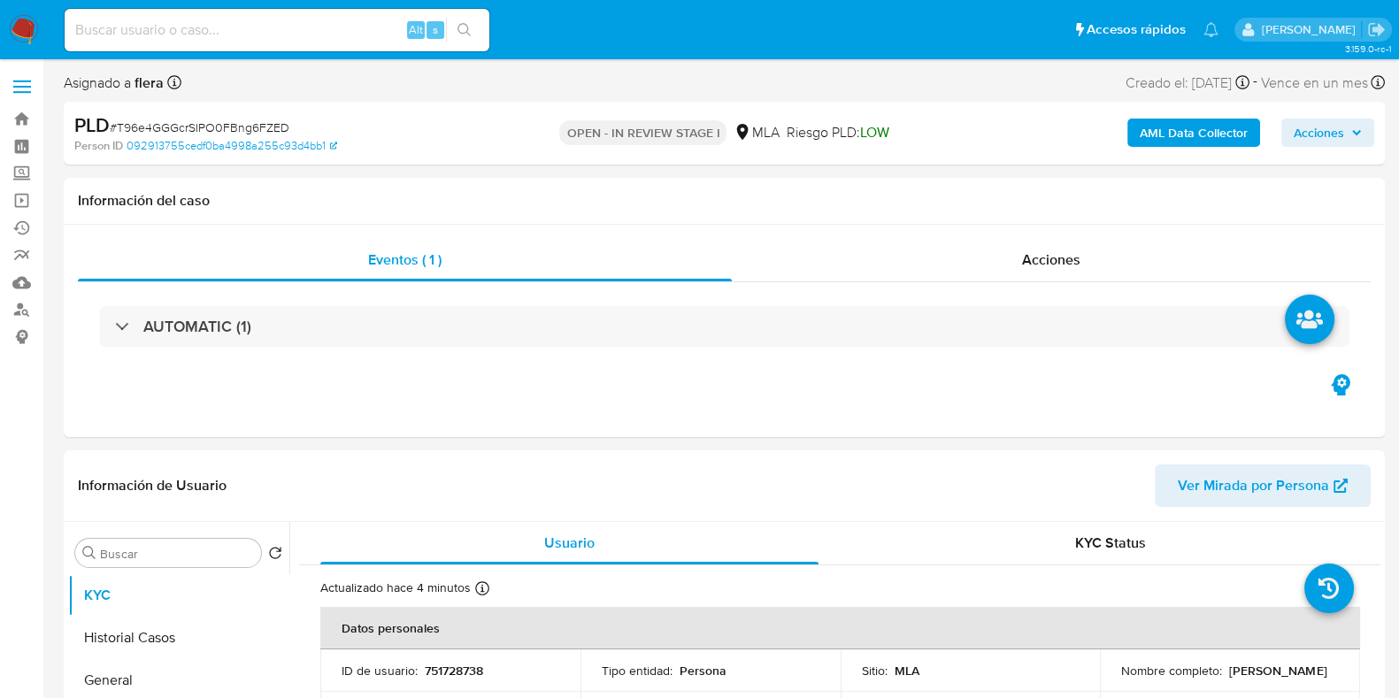
click at [1312, 121] on span "Acciones" at bounding box center [1318, 133] width 50 height 28
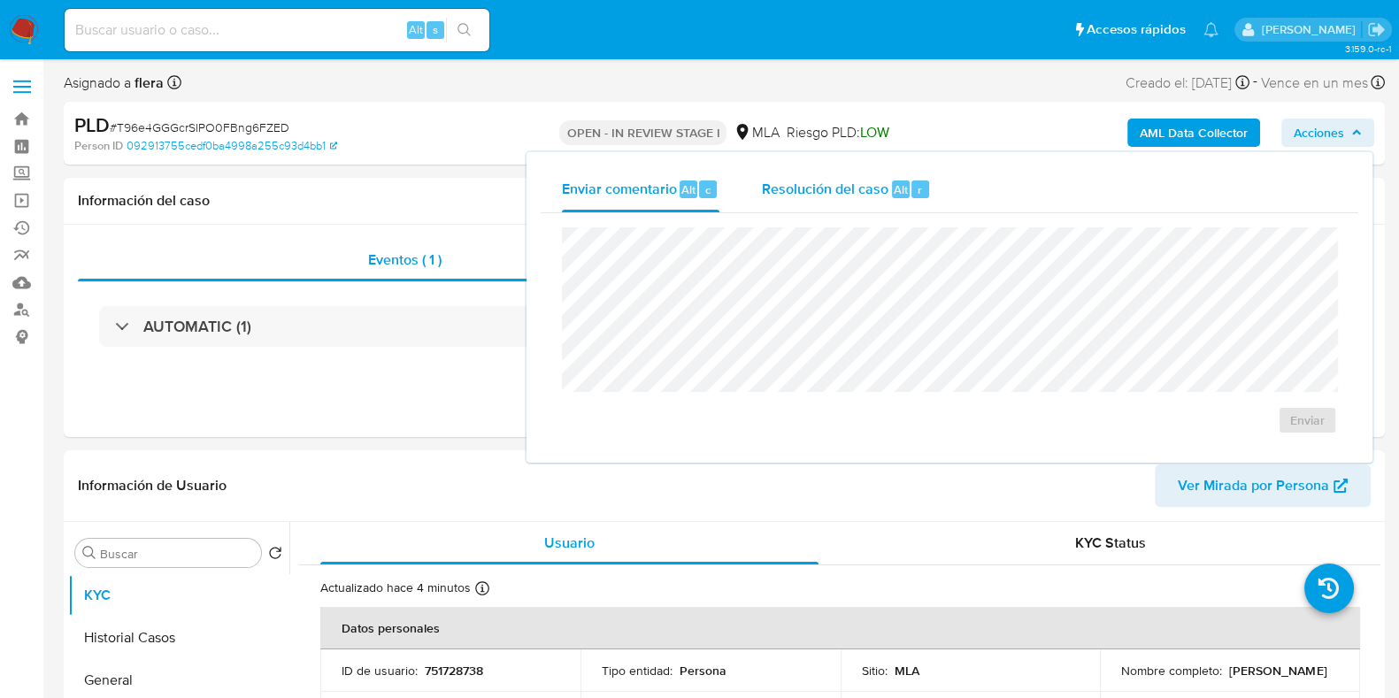
click at [893, 189] on span "Alt" at bounding box center [900, 189] width 14 height 17
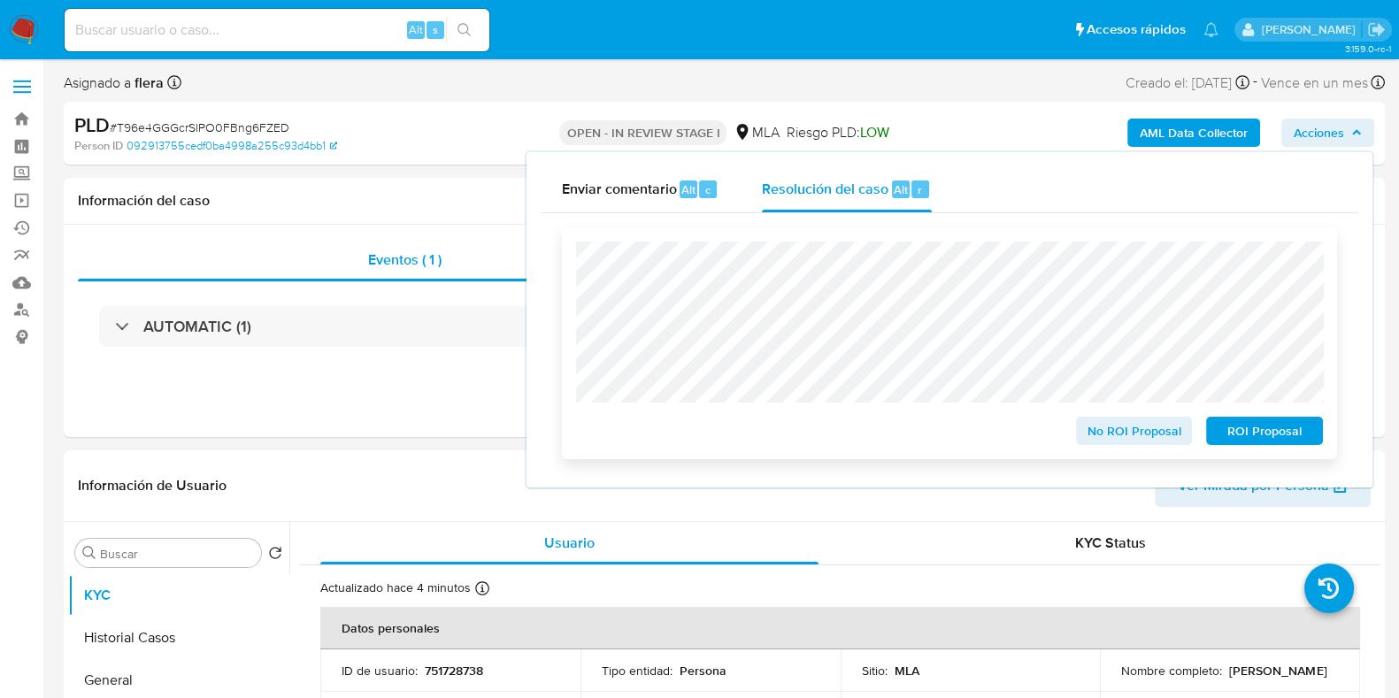
click at [1268, 424] on span "ROI Proposal" at bounding box center [1264, 430] width 92 height 25
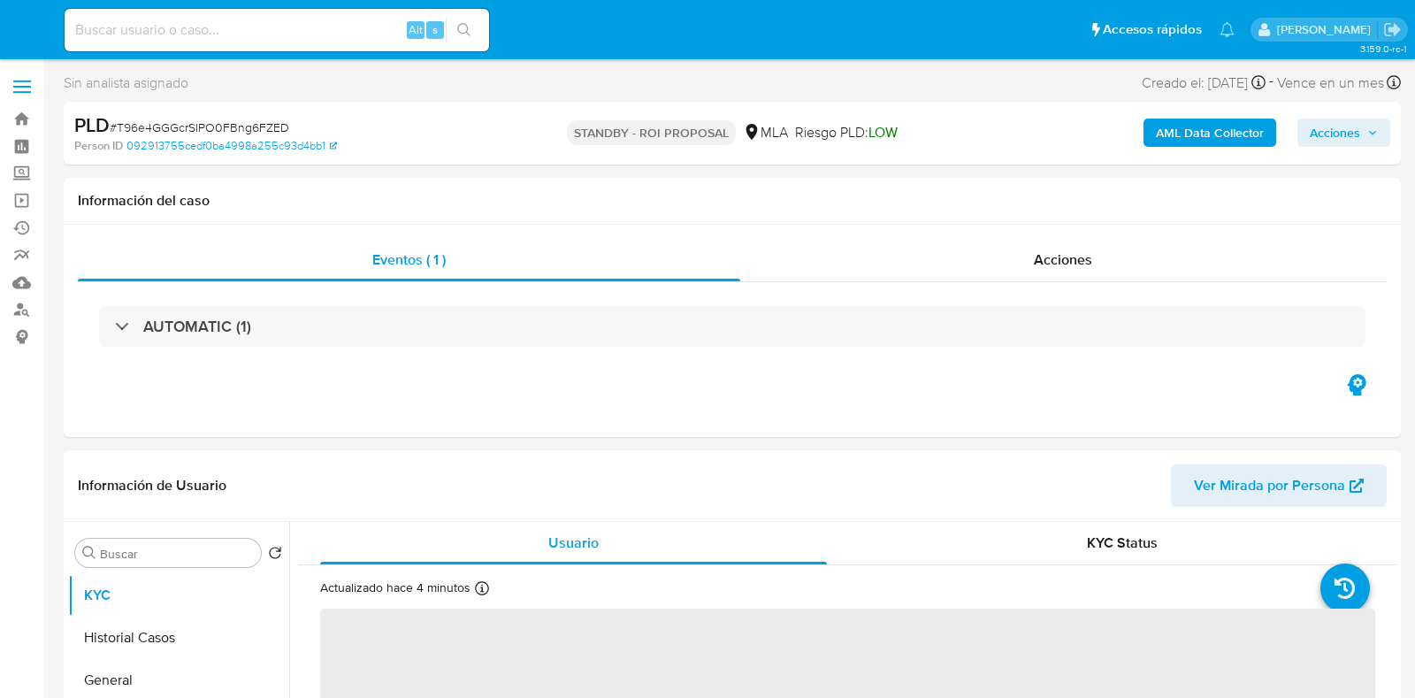
select select "10"
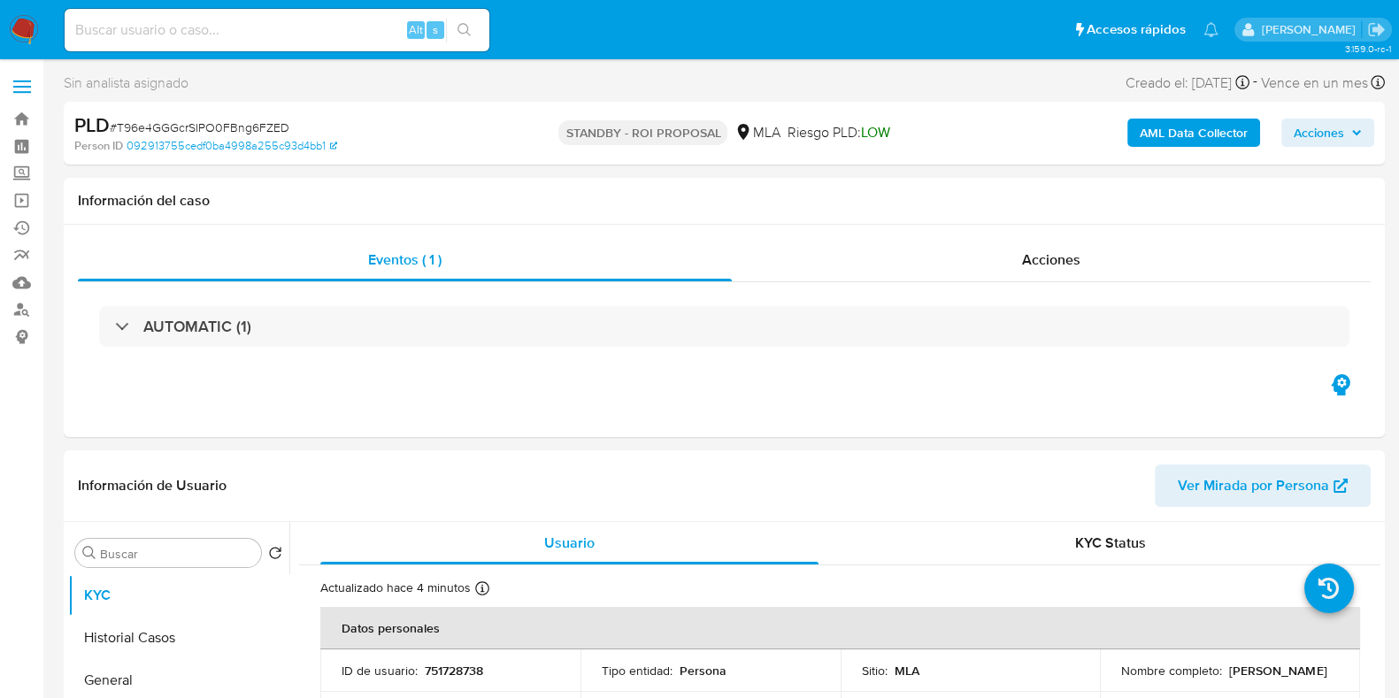
click at [192, 42] on div "Alt s" at bounding box center [277, 30] width 425 height 42
click at [203, 36] on input at bounding box center [277, 30] width 425 height 23
paste input "NXZtzNgNr92IS9I29XO4vWpH"
type input "NXZtzNgNr92IS9I29XO4vWpH"
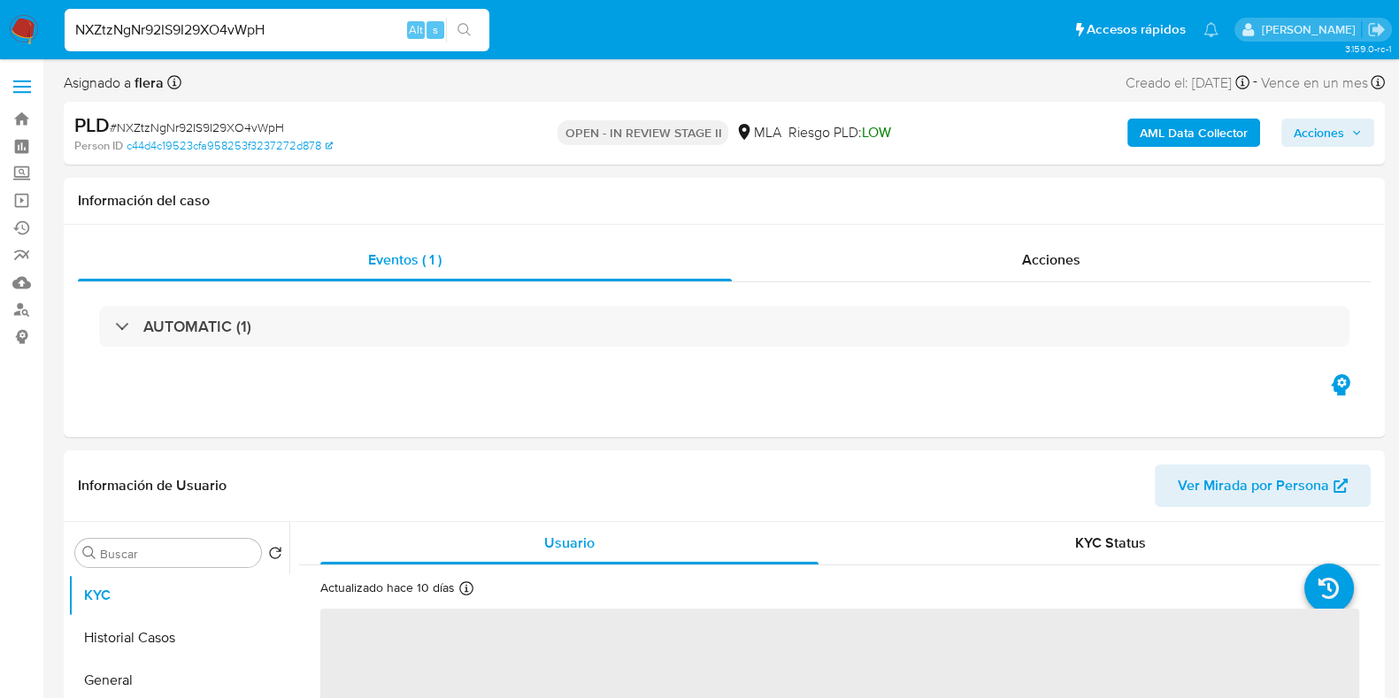
select select "10"
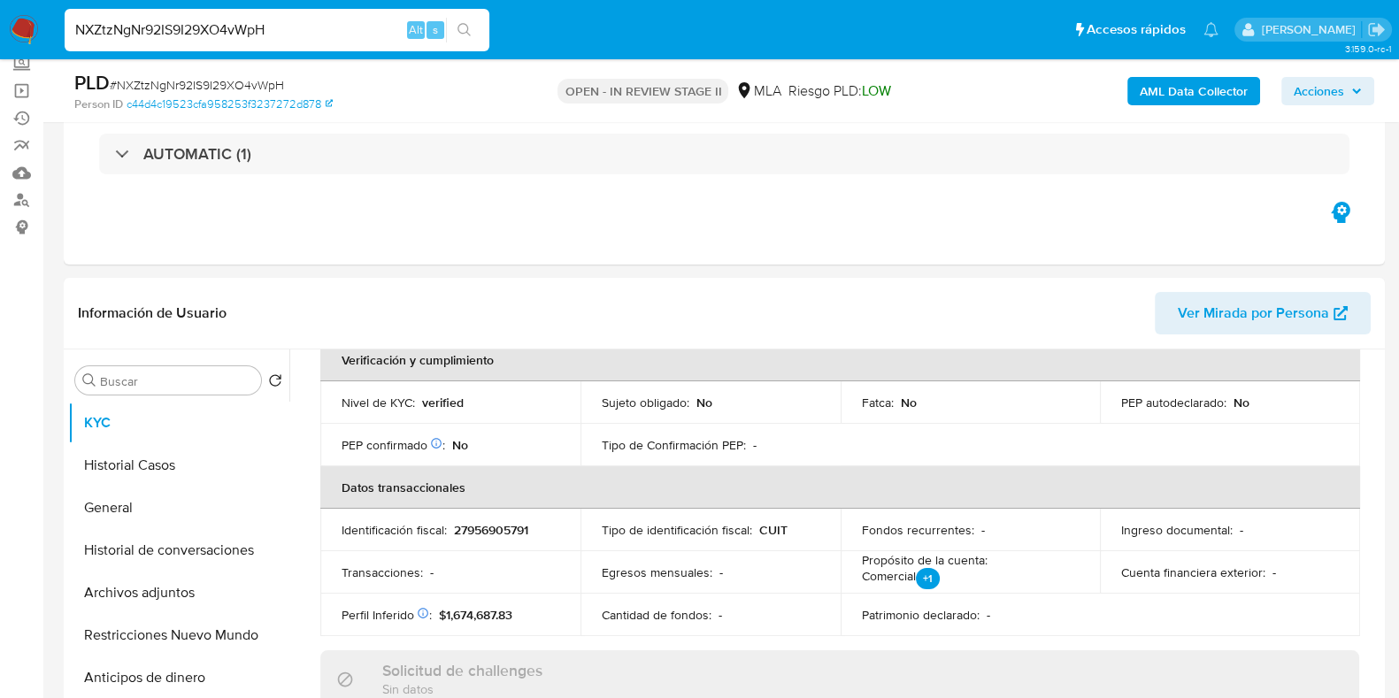
scroll to position [553, 0]
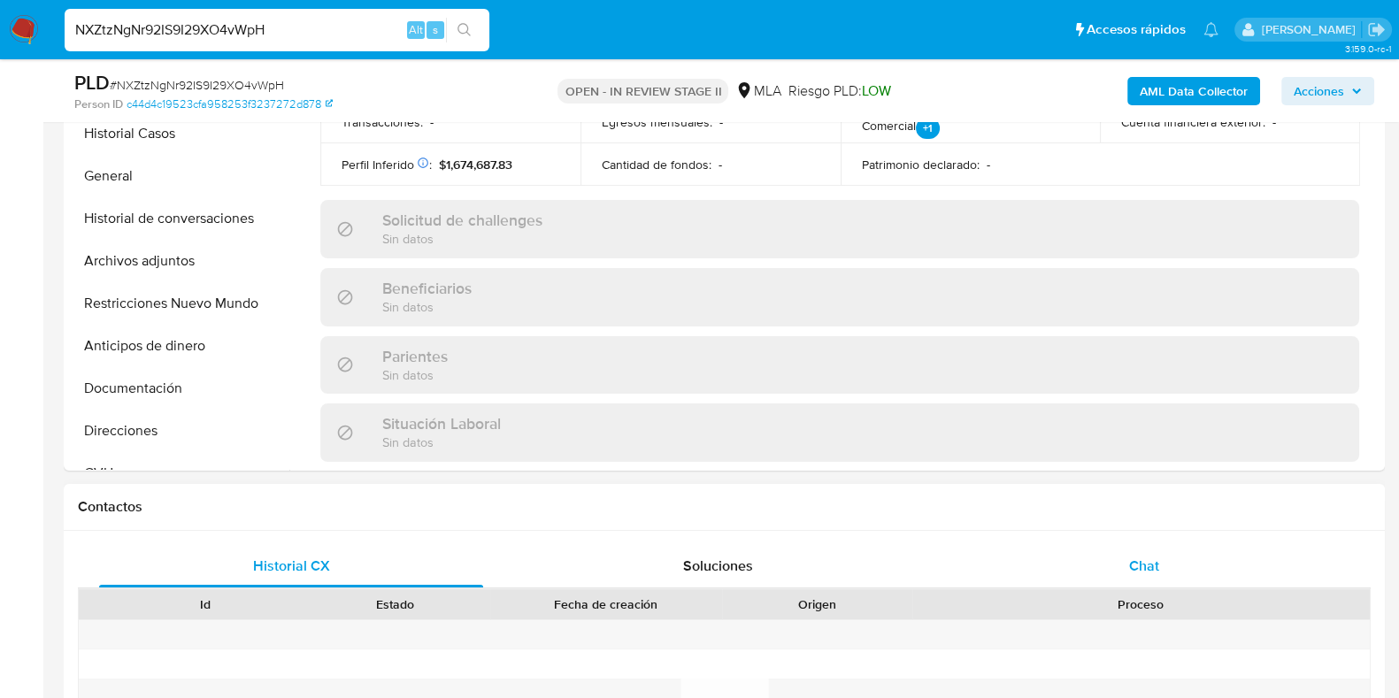
click at [1139, 561] on span "Chat" at bounding box center [1144, 566] width 30 height 20
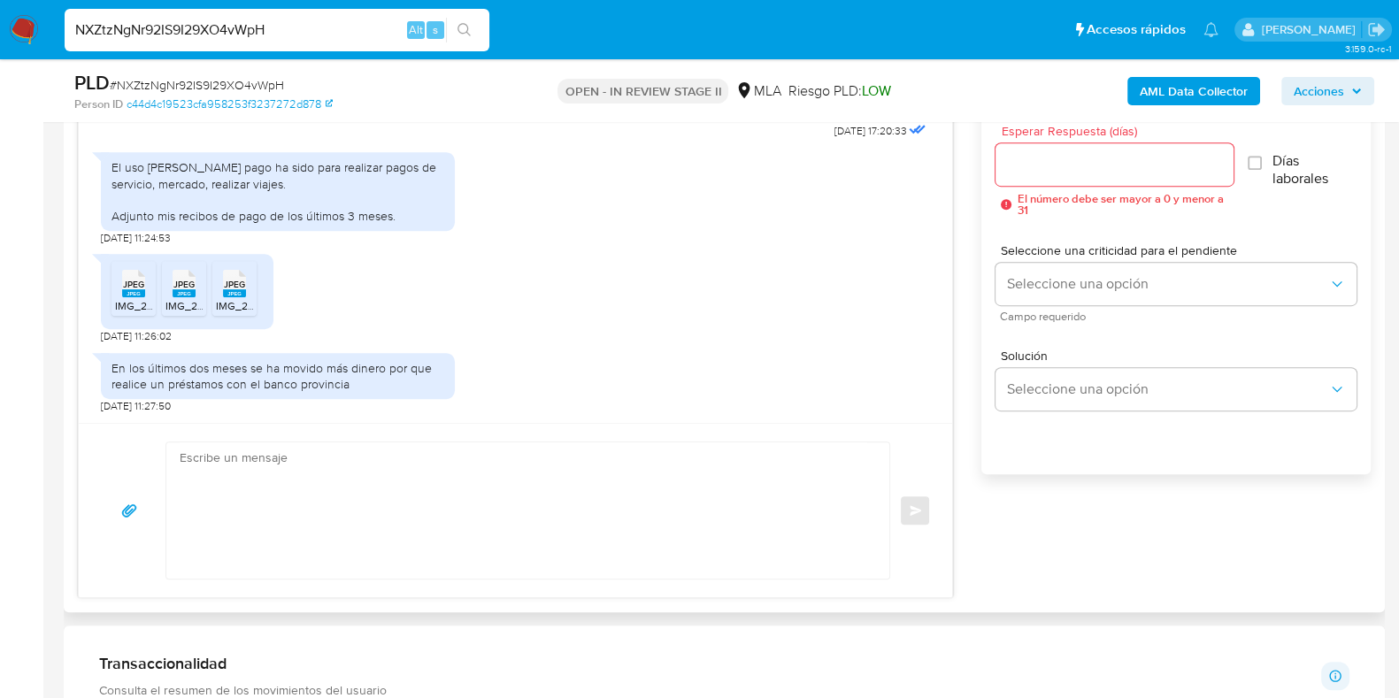
scroll to position [995, 0]
click at [248, 38] on input "NXZtzNgNr92IS9I29XO4vWpH" at bounding box center [277, 30] width 425 height 23
paste input "eYHtWrYdHFQ4a3Z2MSt3PgAs"
type input "eYHtWrYdHFQ4a3Z2MSt3PgAs"
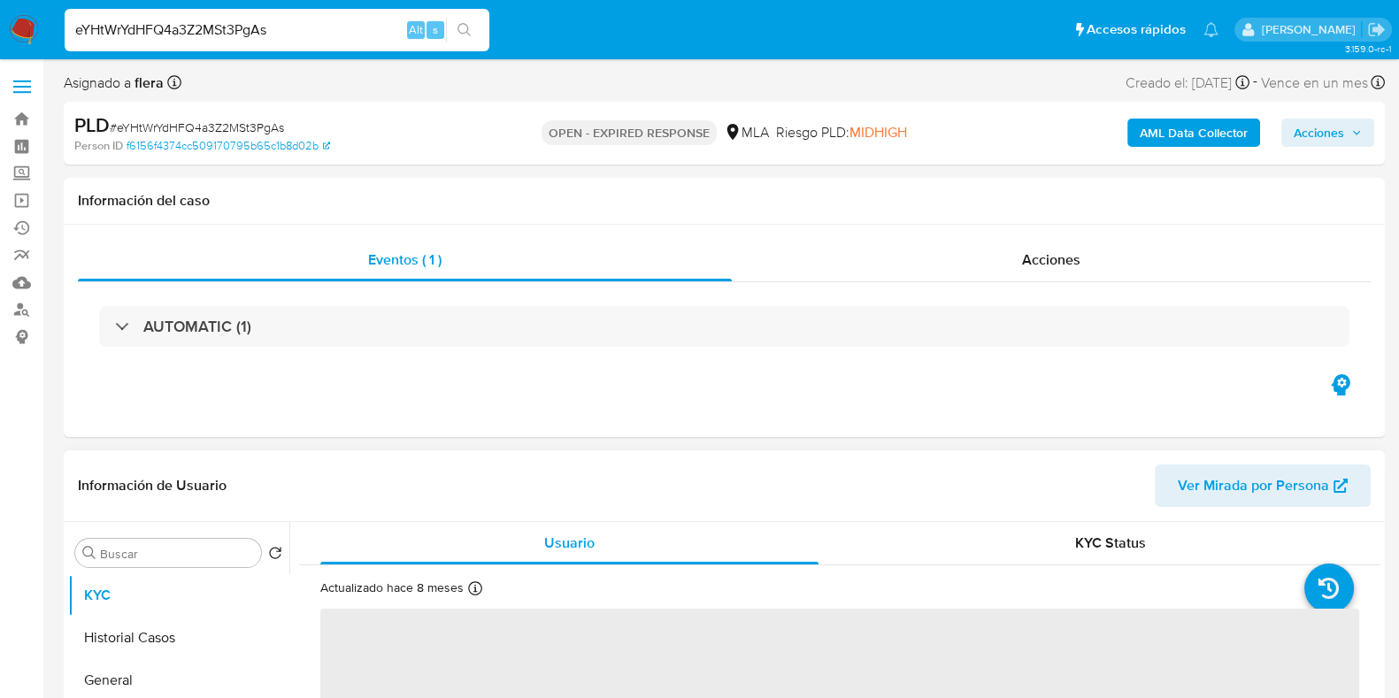
scroll to position [220, 0]
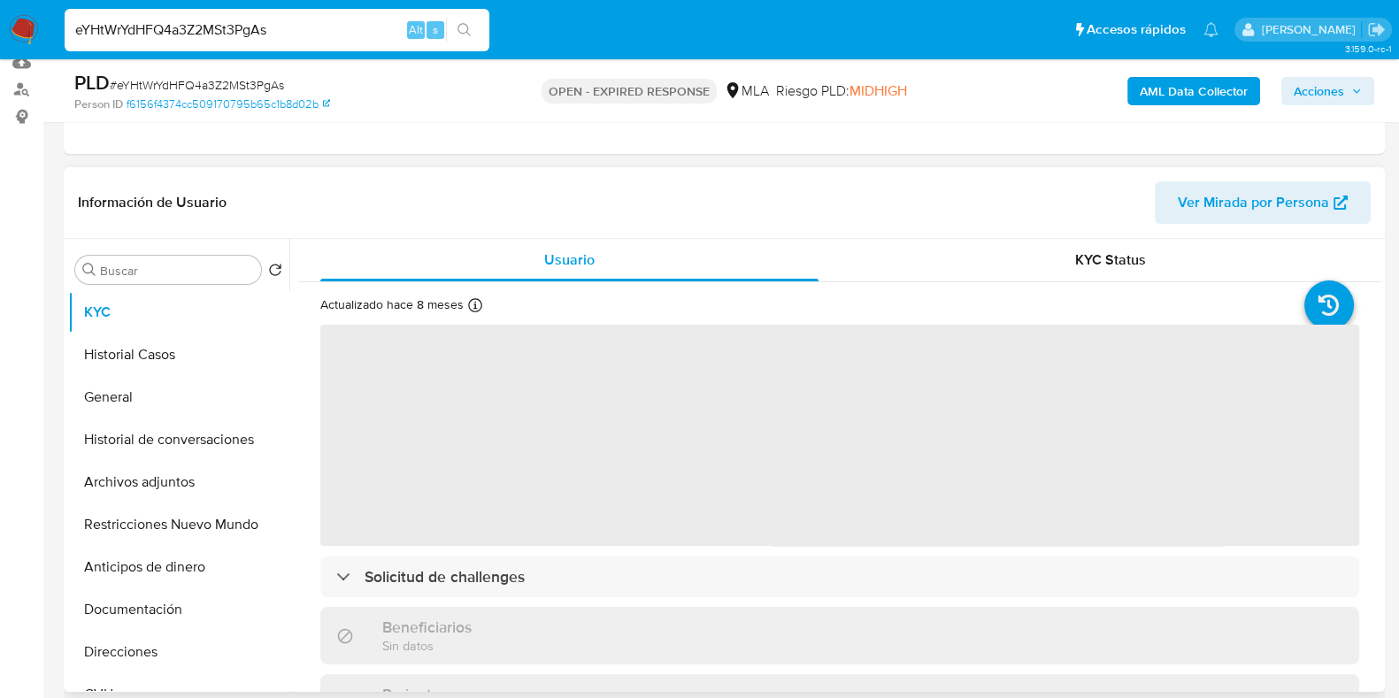
select select "10"
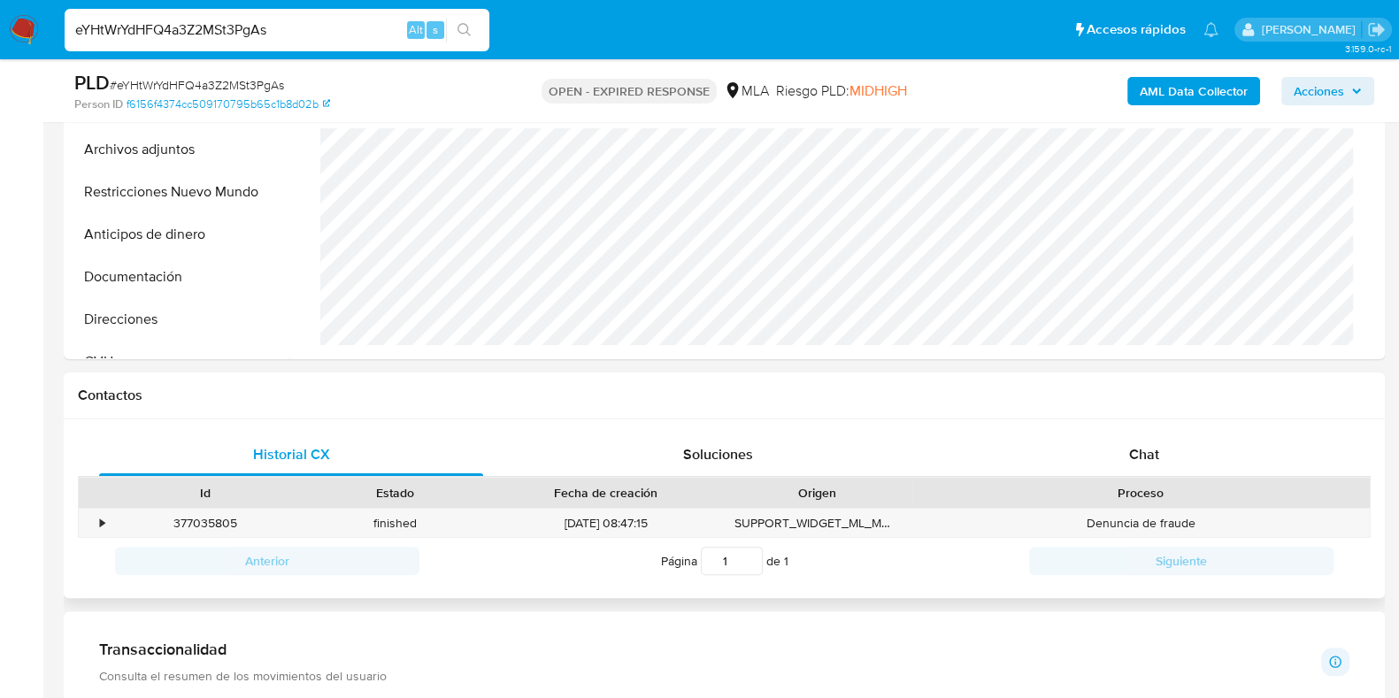
scroll to position [773, 0]
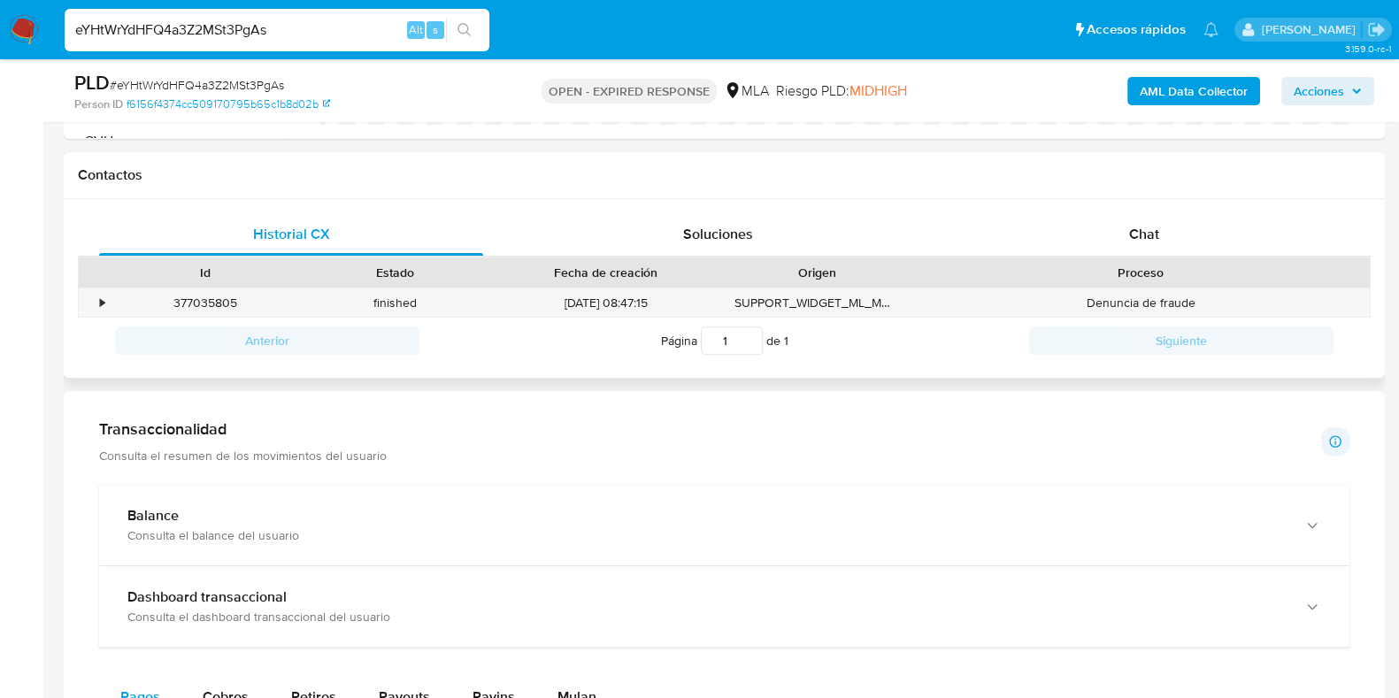
click at [1146, 209] on div "Historial CX Soluciones Chat Id Estado Fecha de creación Origen Proceso • 37703…" at bounding box center [724, 289] width 1321 height 180
click at [1141, 226] on span "Chat" at bounding box center [1144, 234] width 30 height 20
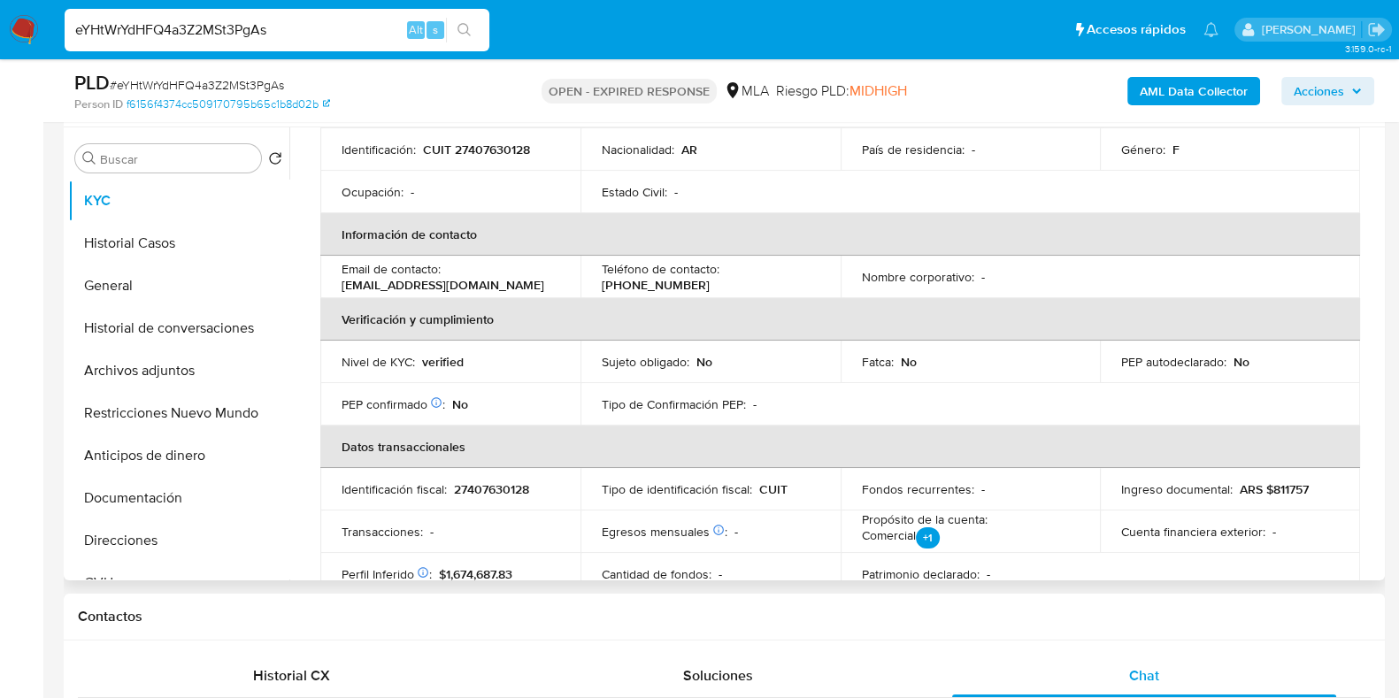
scroll to position [91, 0]
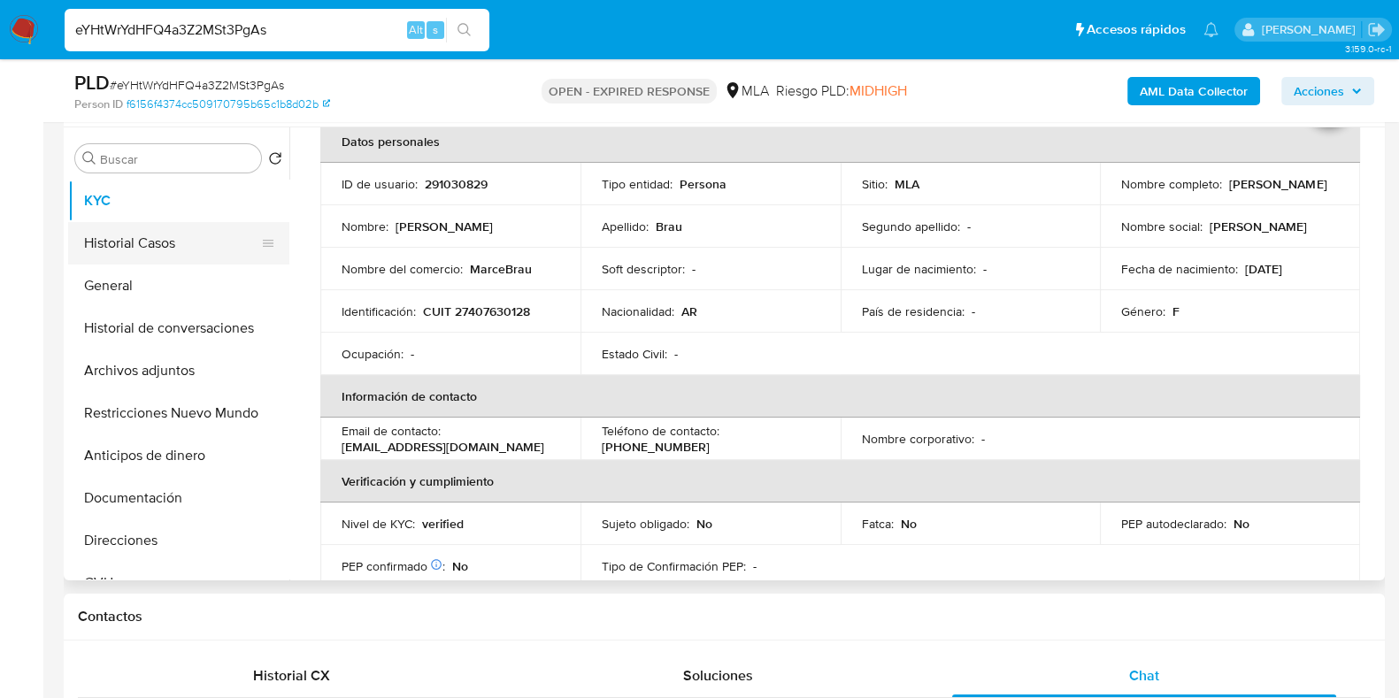
click at [125, 244] on button "Historial Casos" at bounding box center [171, 243] width 207 height 42
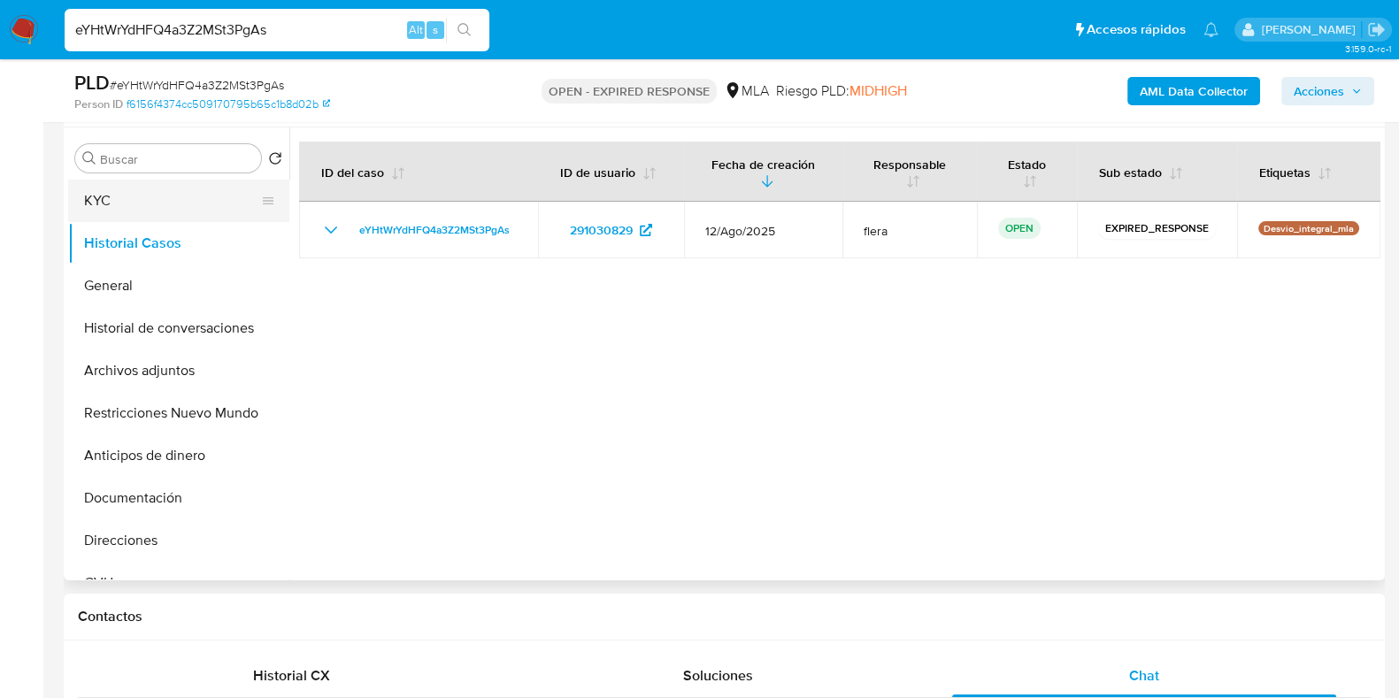
click at [122, 196] on button "KYC" at bounding box center [171, 201] width 207 height 42
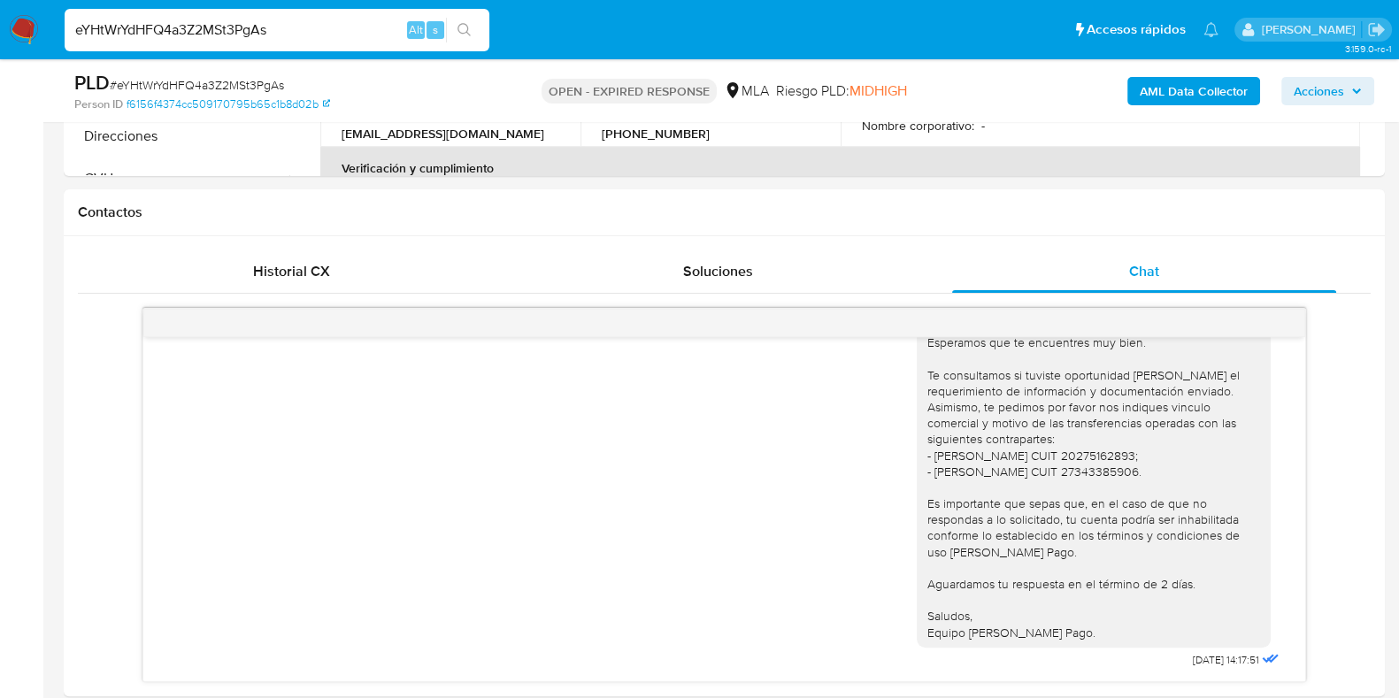
scroll to position [441, 0]
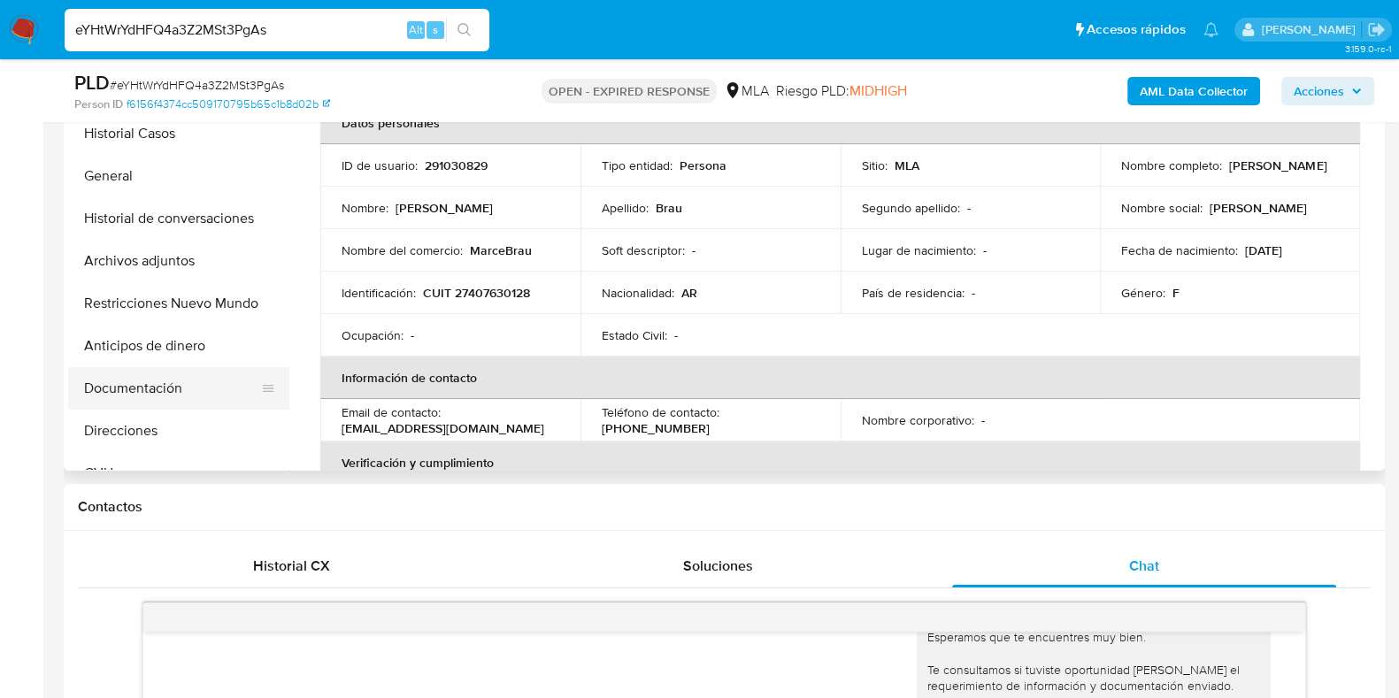
click at [151, 391] on button "Documentación" at bounding box center [171, 388] width 207 height 42
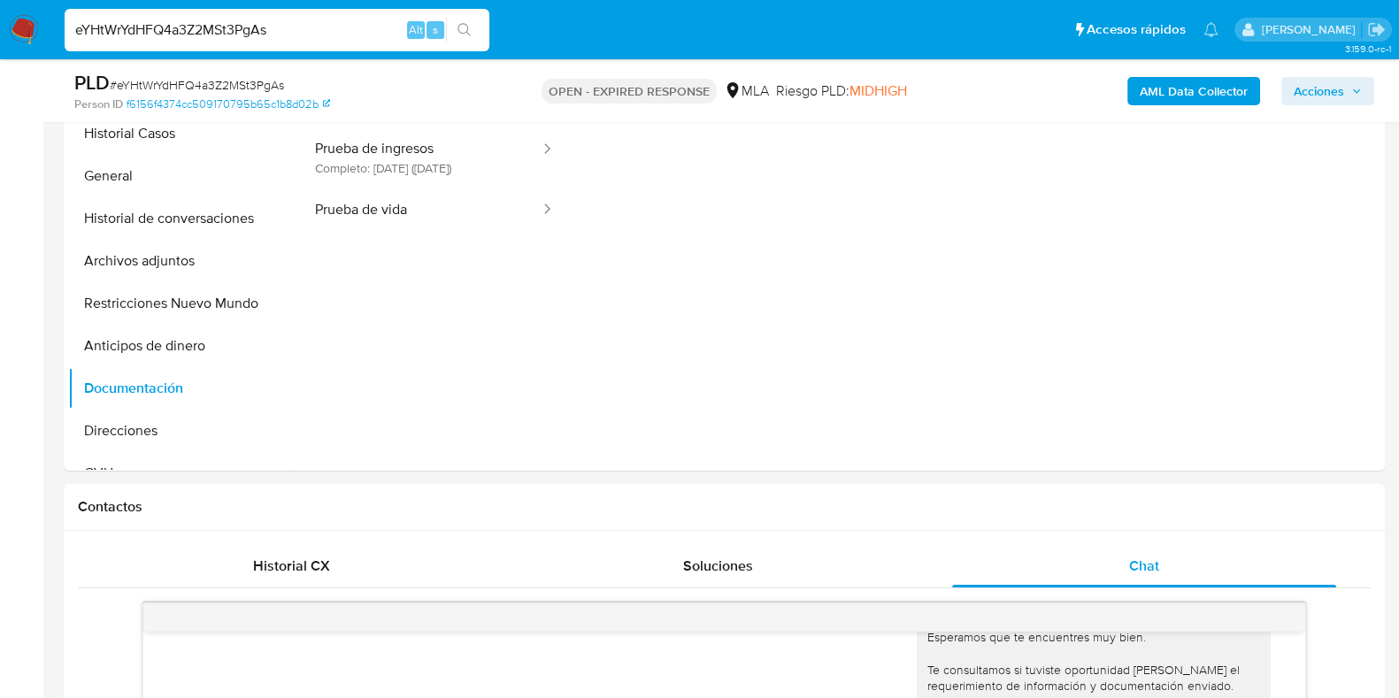
scroll to position [332, 0]
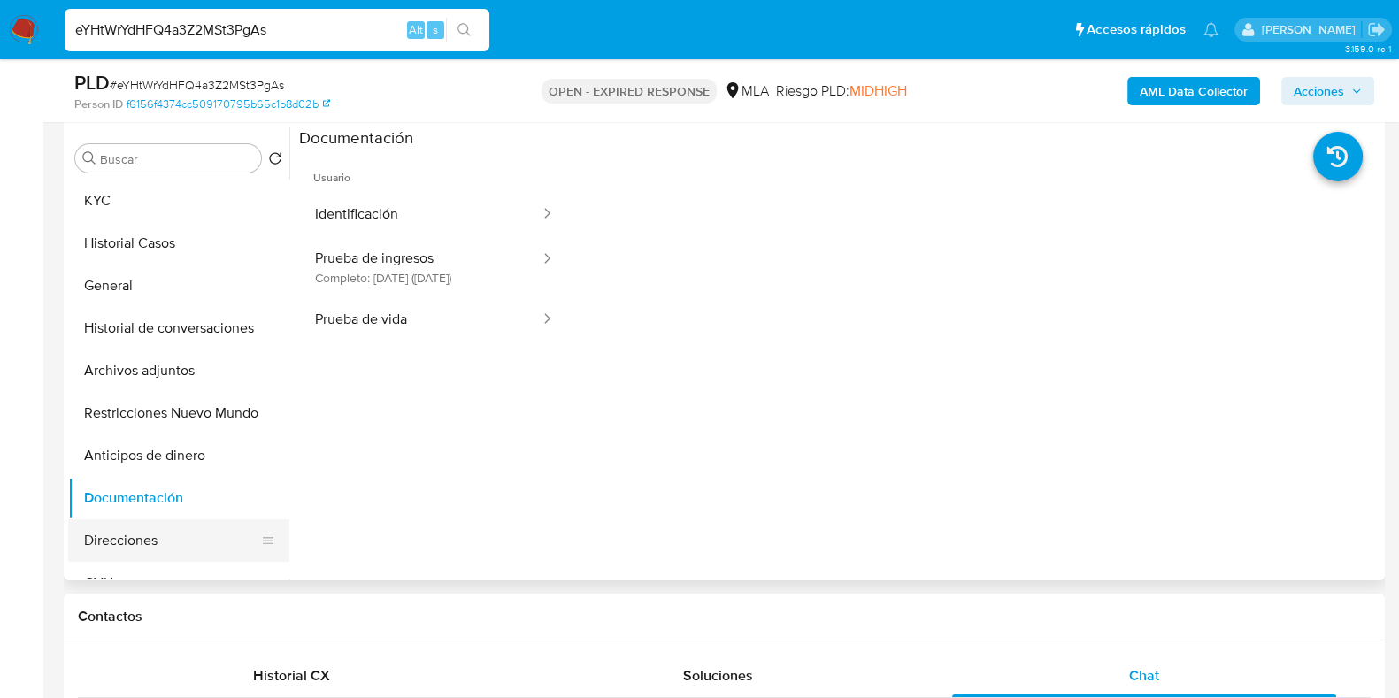
click at [142, 537] on button "Direcciones" at bounding box center [171, 540] width 207 height 42
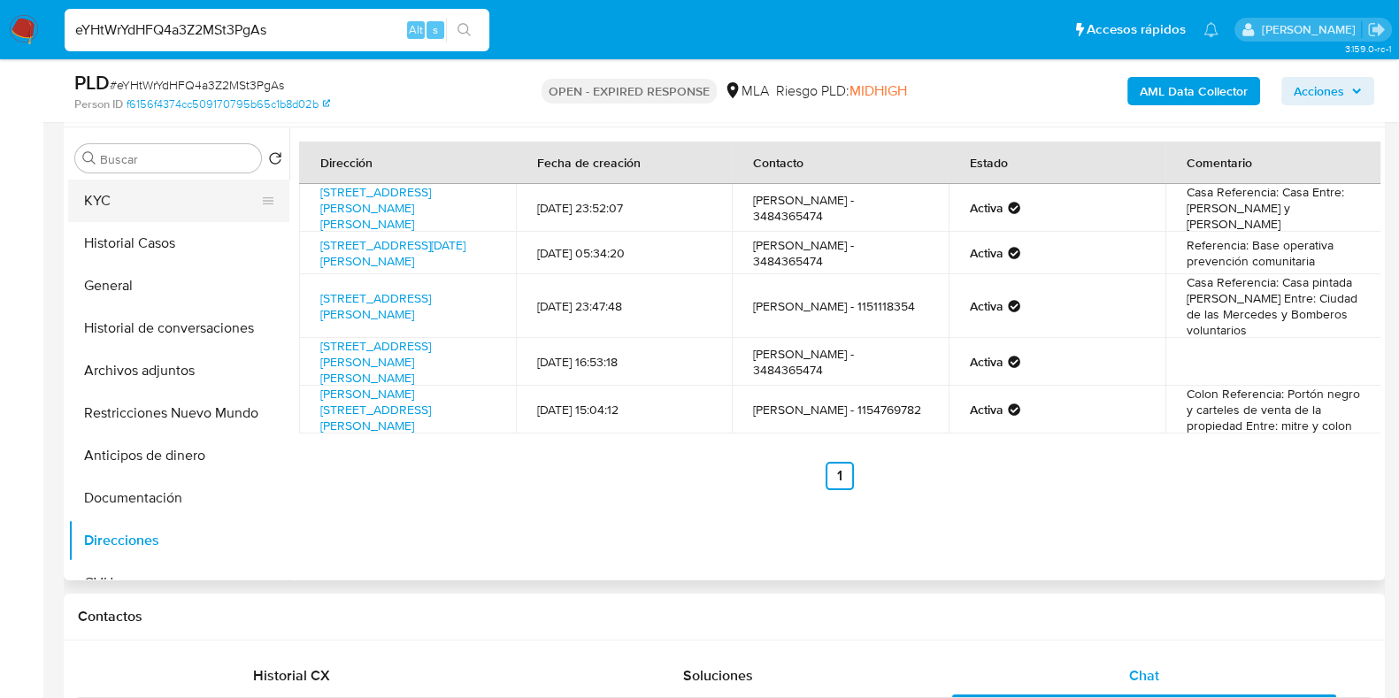
click at [72, 207] on button "KYC" at bounding box center [171, 201] width 207 height 42
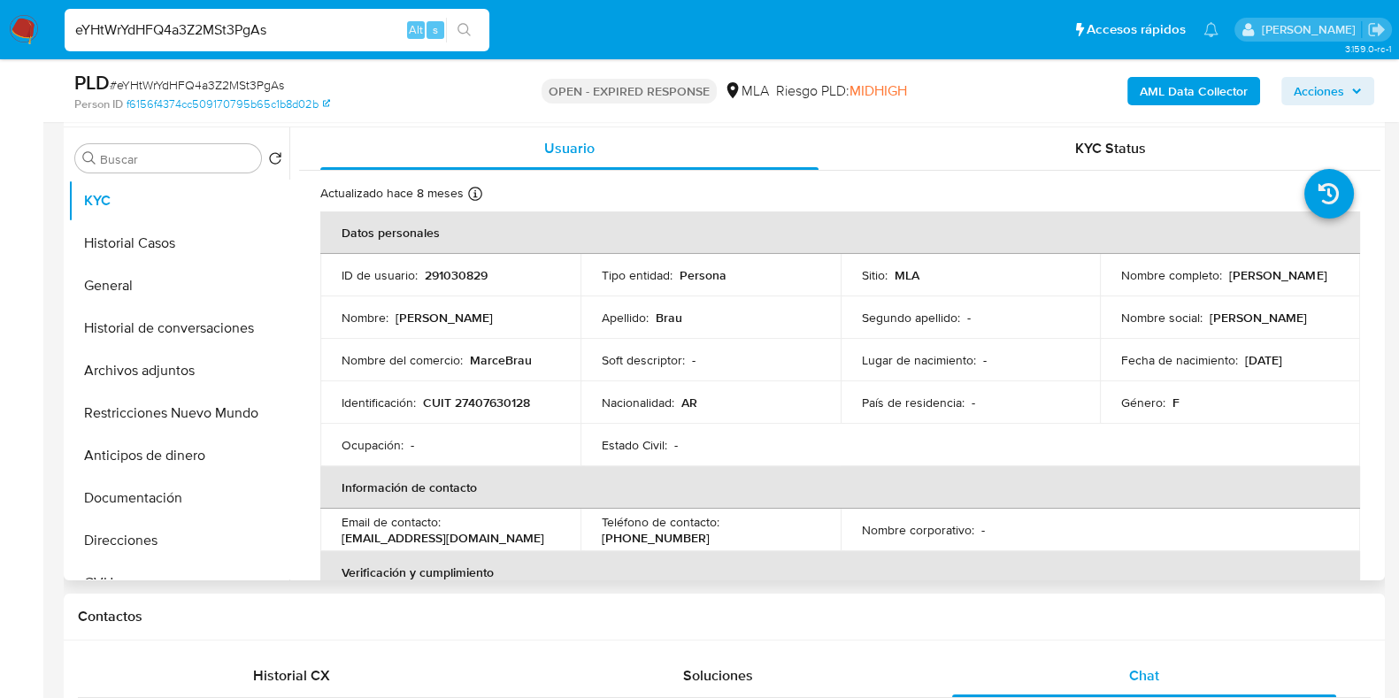
click at [487, 405] on p "CUIT 27407630128" at bounding box center [476, 403] width 107 height 16
copy p "27407630128"
click at [106, 515] on button "Documentación" at bounding box center [171, 498] width 207 height 42
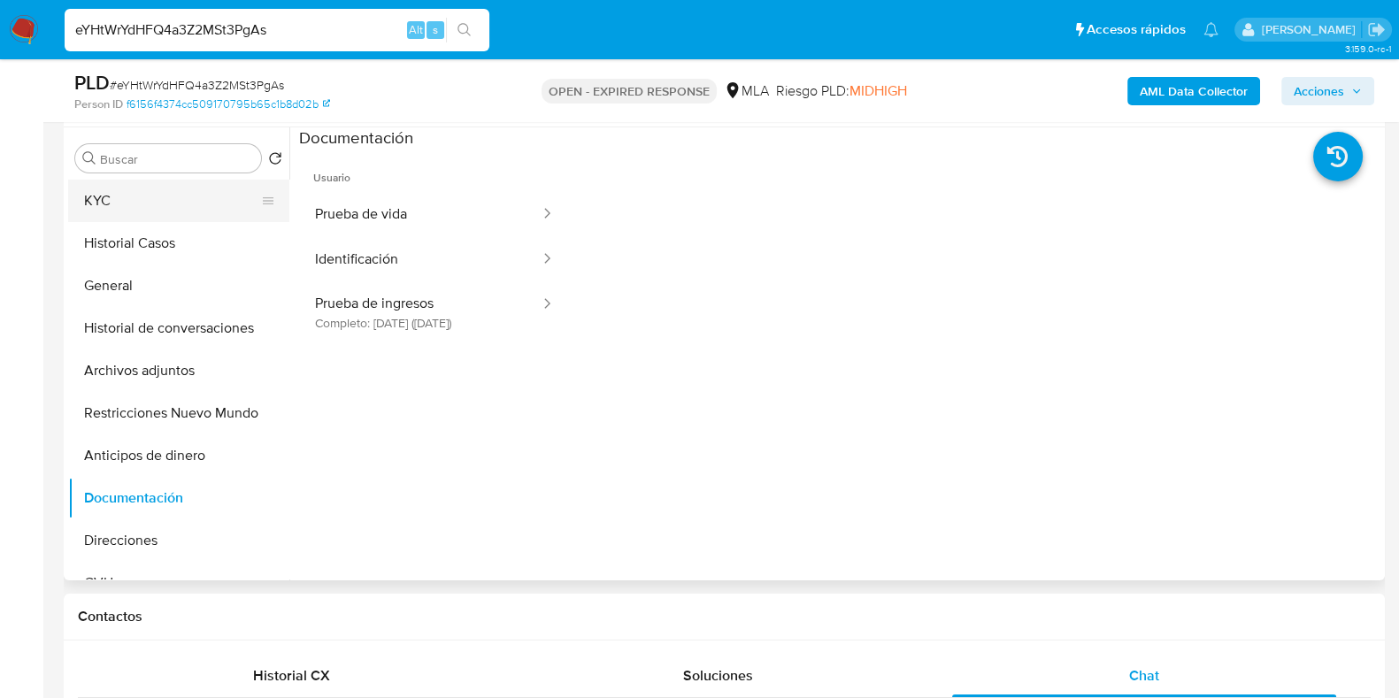
click at [172, 188] on button "KYC" at bounding box center [171, 201] width 207 height 42
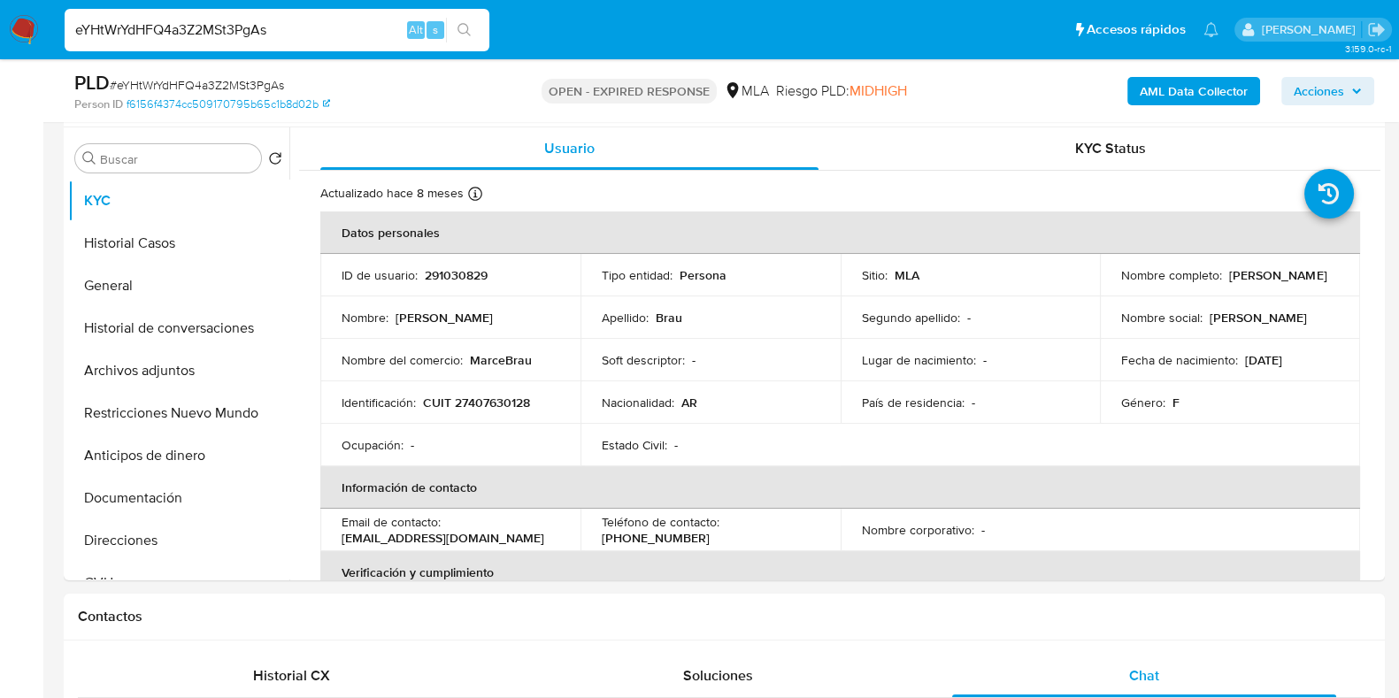
click at [270, 83] on span "# eYHtWrYdHFQ4a3Z2MSt3PgAs" at bounding box center [197, 85] width 174 height 18
copy span "eYHtWrYdHFQ4a3Z2MSt3PgAs"
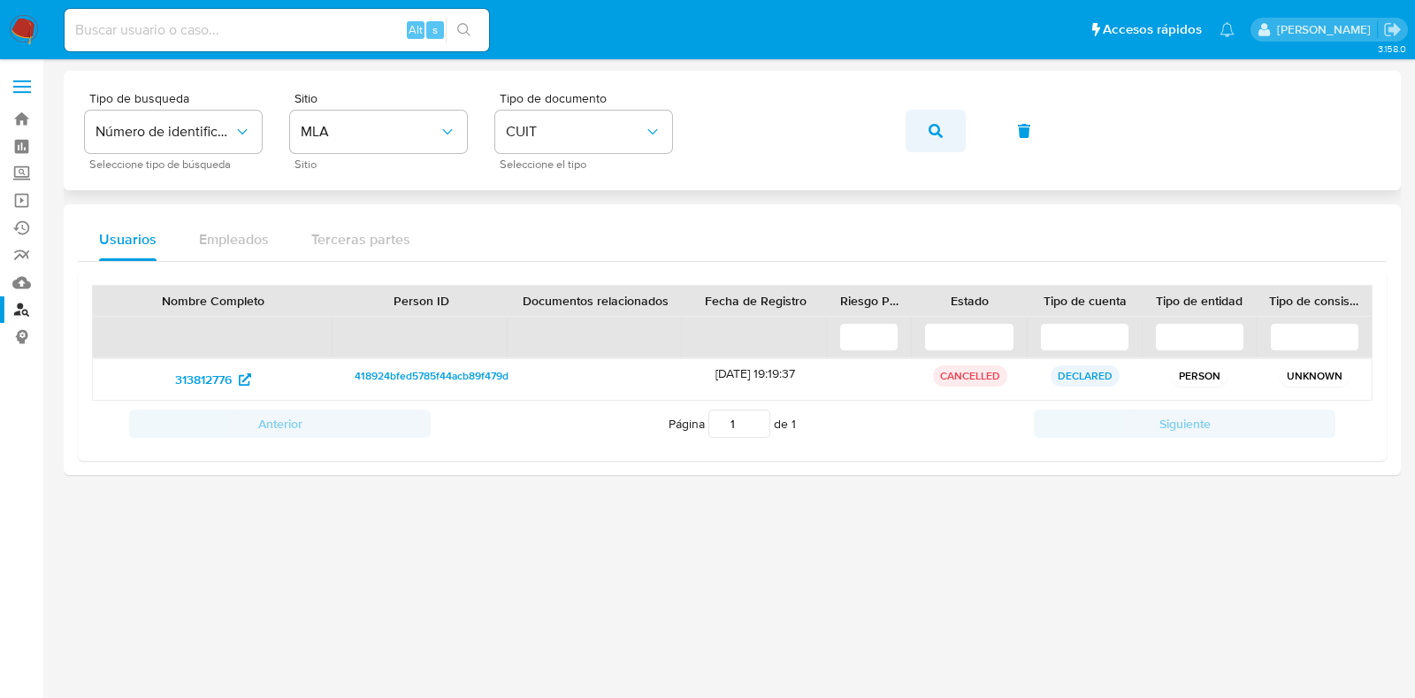
click at [931, 134] on icon "button" at bounding box center [936, 131] width 14 height 14
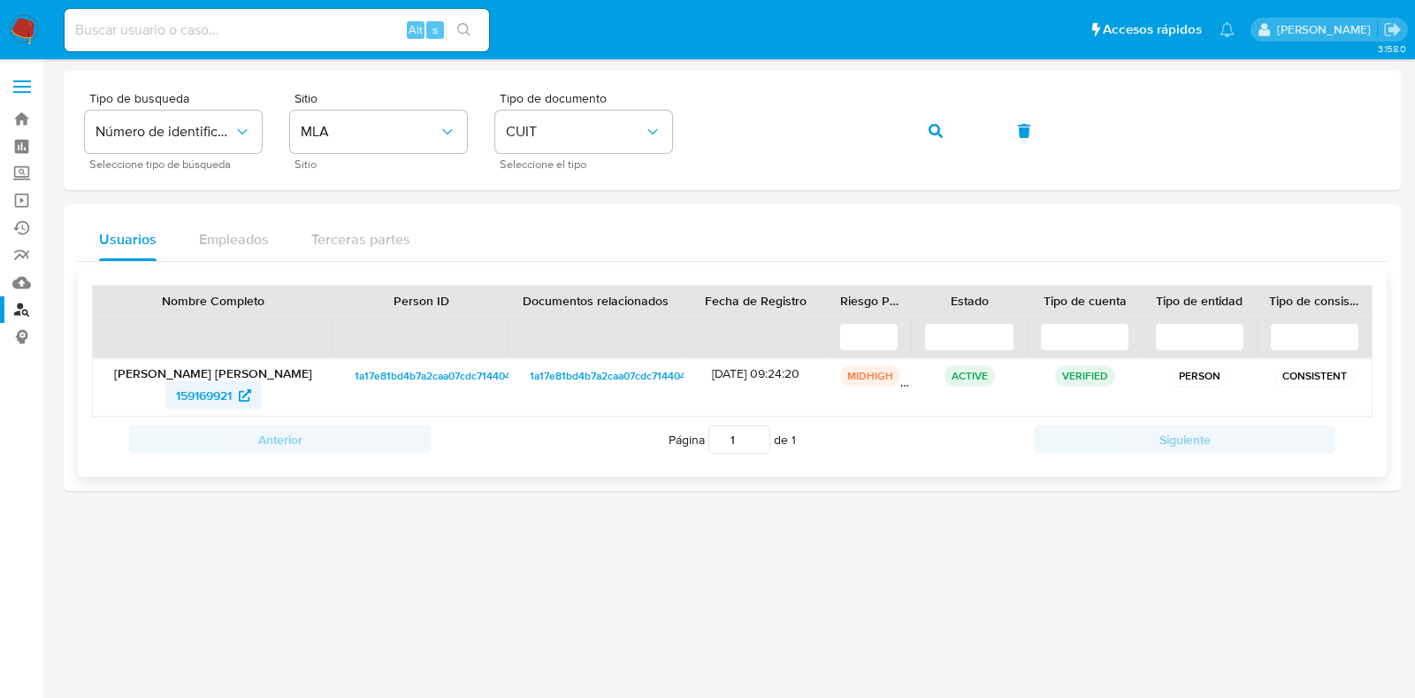
click at [215, 402] on span "159169921" at bounding box center [204, 395] width 56 height 28
click at [935, 134] on icon "button" at bounding box center [936, 131] width 14 height 14
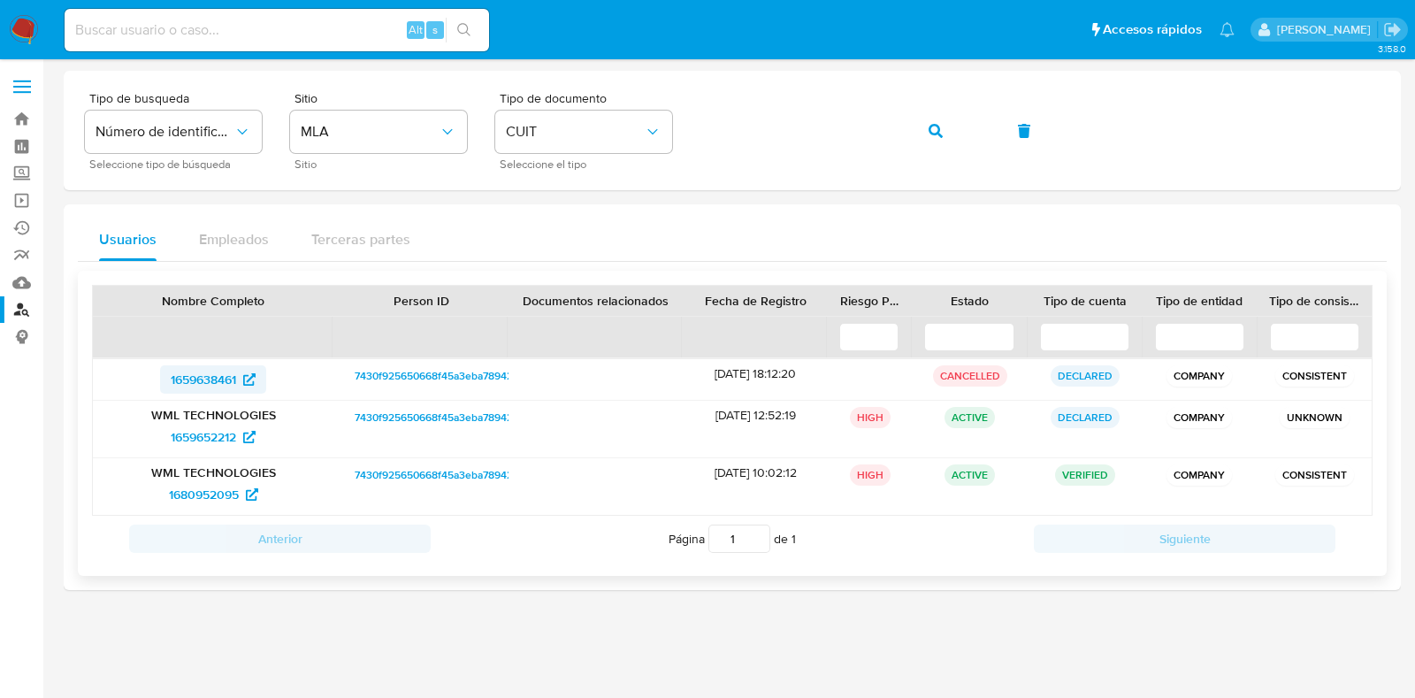
click at [218, 369] on span "1659638461" at bounding box center [203, 379] width 65 height 28
click at [182, 431] on span "1659652212" at bounding box center [203, 437] width 65 height 28
click at [217, 488] on span "1680952095" at bounding box center [204, 494] width 70 height 28
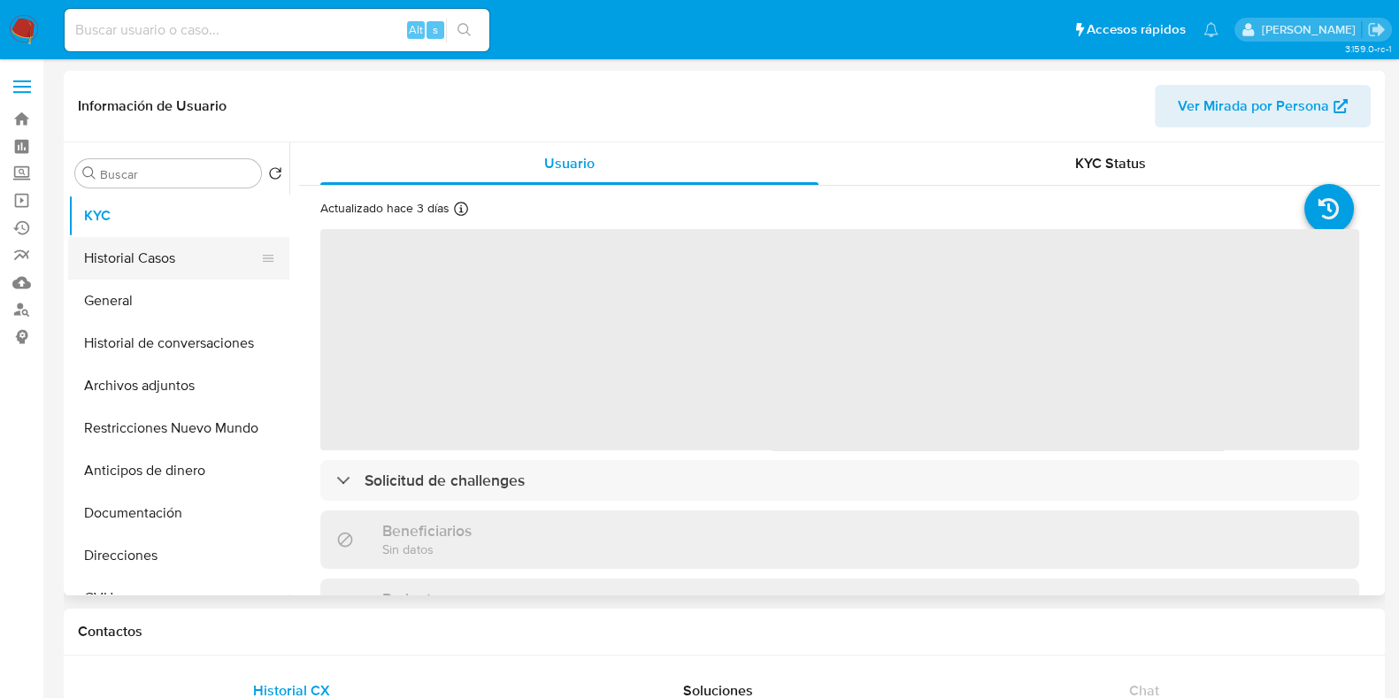
select select "10"
click at [155, 246] on button "Historial Casos" at bounding box center [171, 258] width 207 height 42
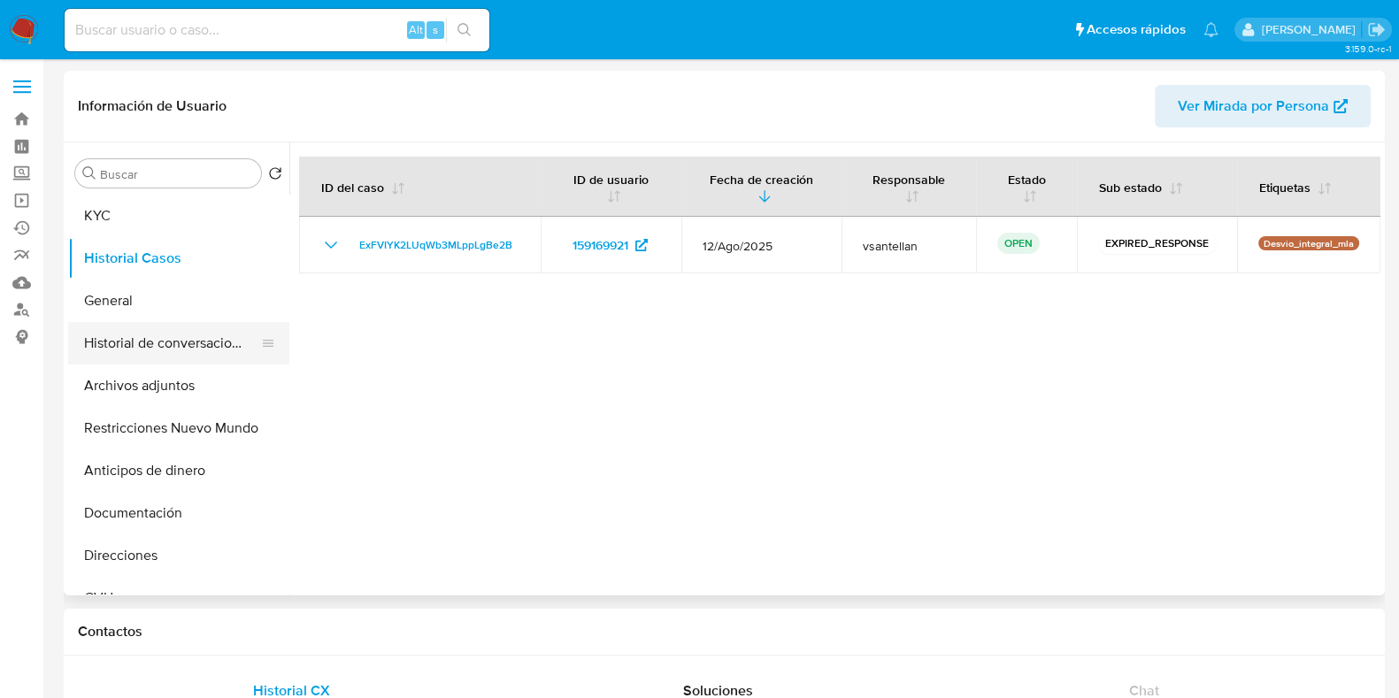
click at [190, 338] on button "Historial de conversaciones" at bounding box center [171, 343] width 207 height 42
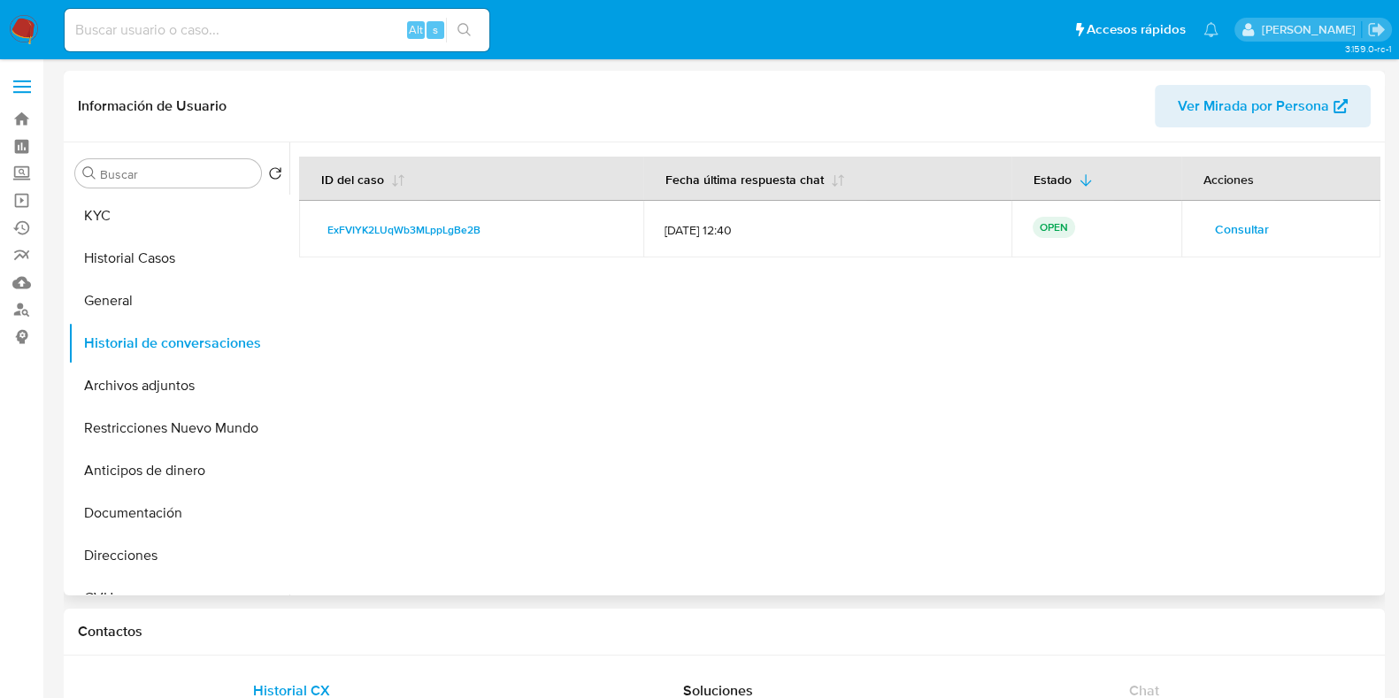
click at [1256, 226] on span "Consultar" at bounding box center [1242, 229] width 54 height 25
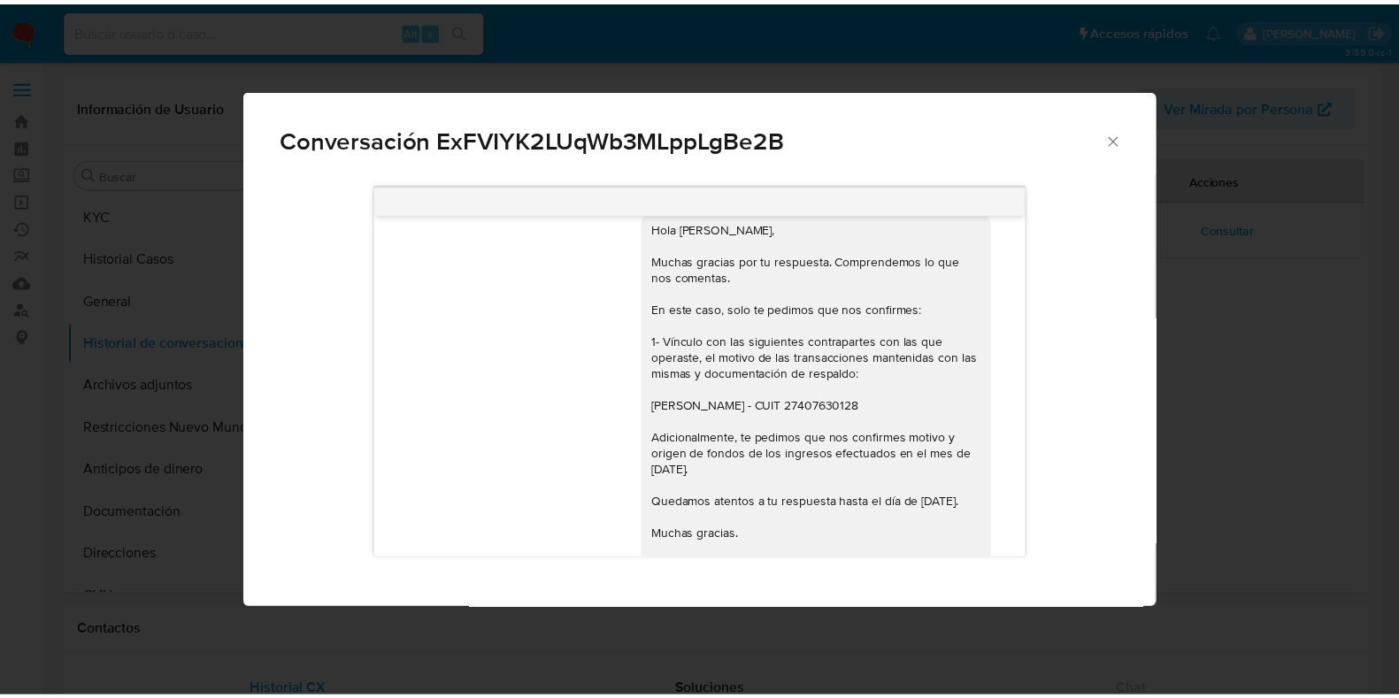
scroll to position [1294, 0]
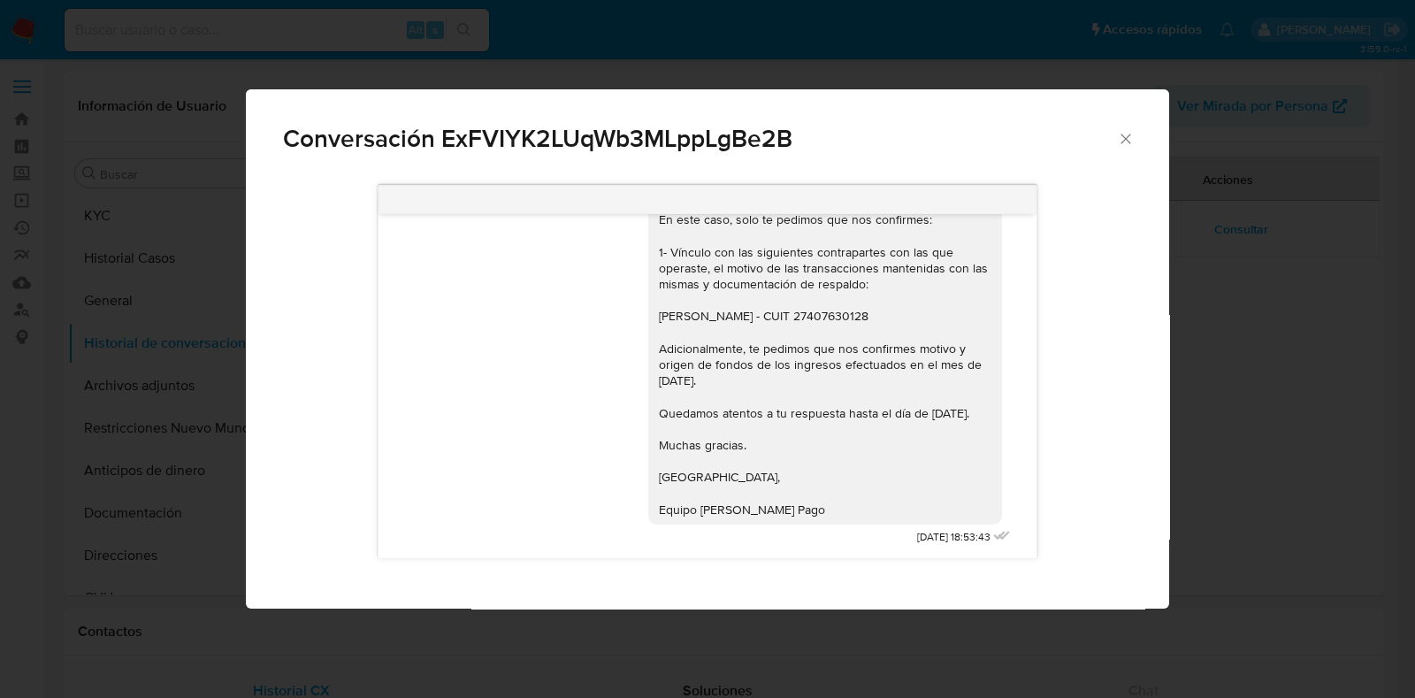
click at [1123, 136] on icon "Cerrar" at bounding box center [1126, 139] width 10 height 10
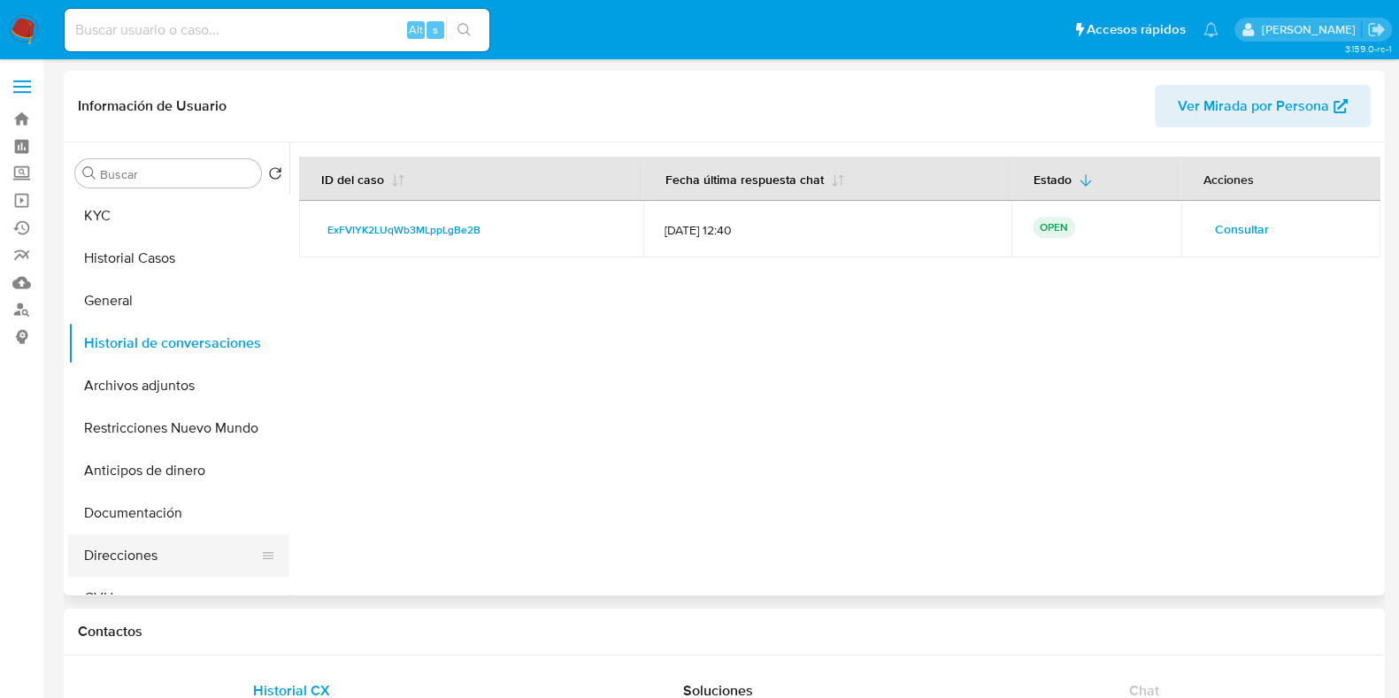
click at [131, 548] on button "Direcciones" at bounding box center [171, 555] width 207 height 42
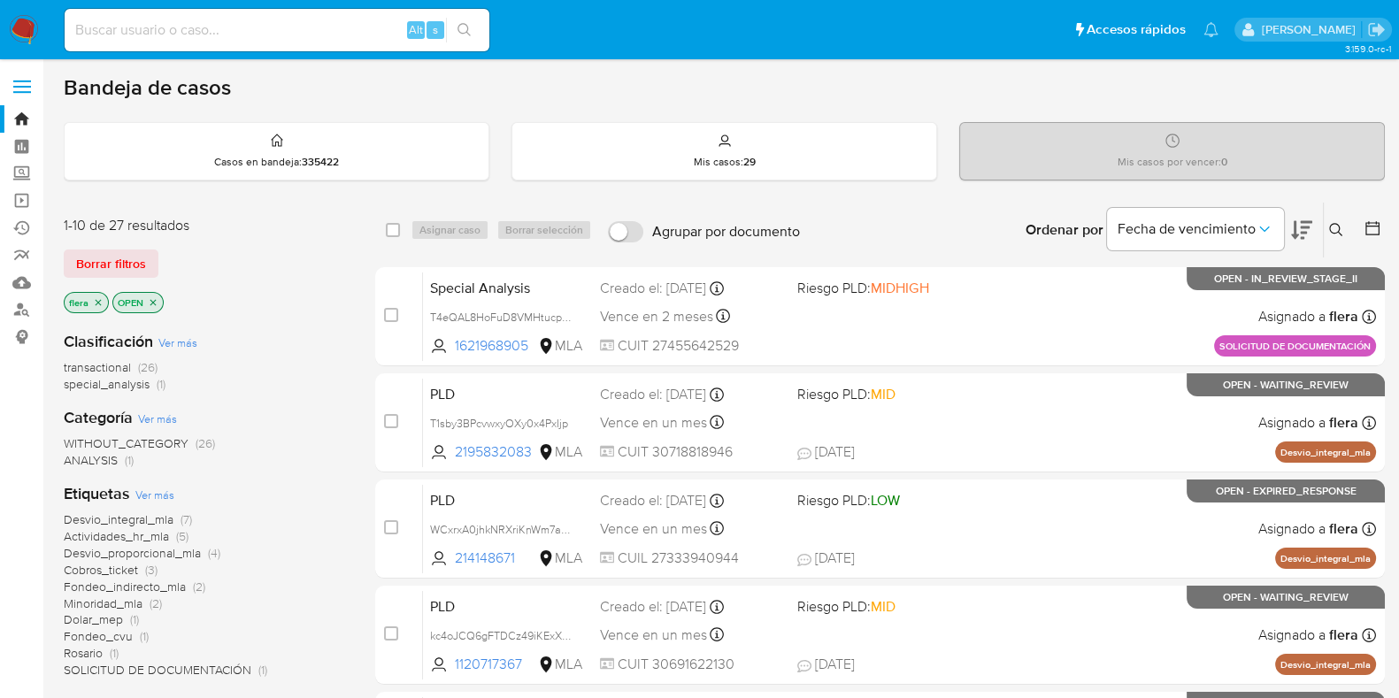
click at [1347, 226] on button at bounding box center [1337, 229] width 29 height 21
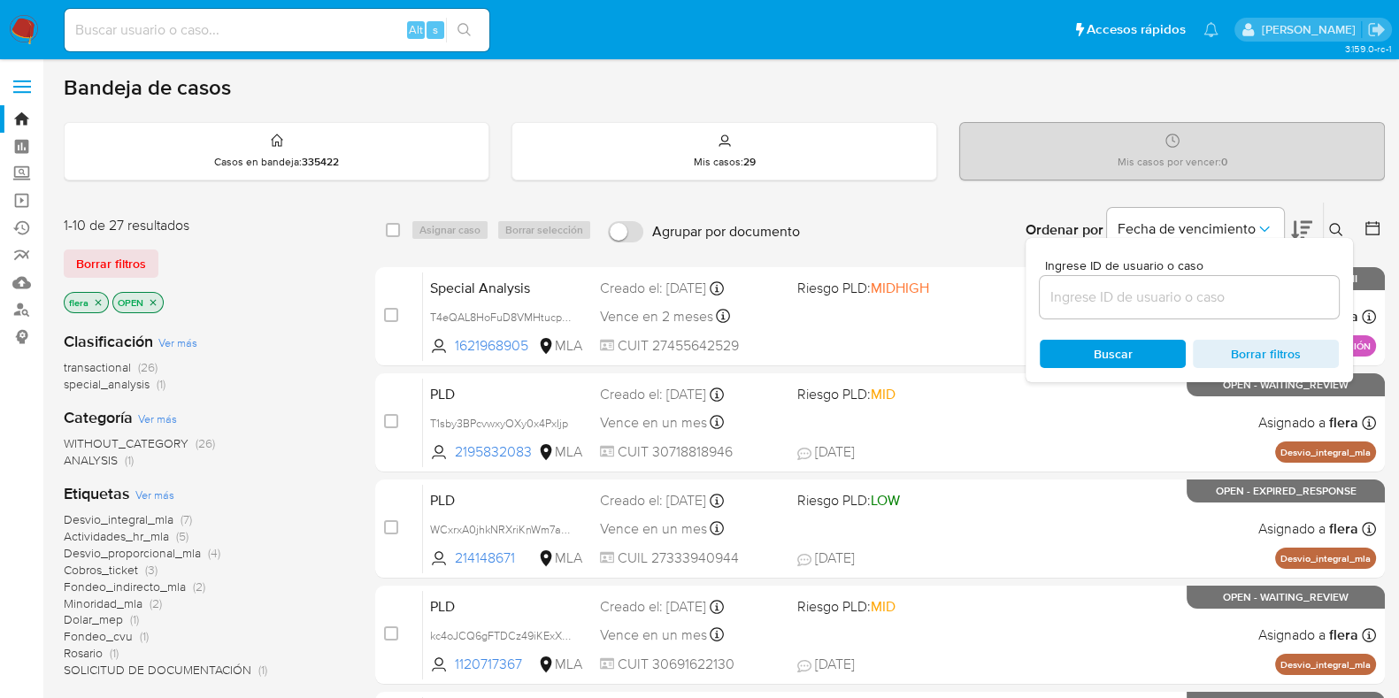
click at [1183, 303] on input at bounding box center [1188, 297] width 299 height 23
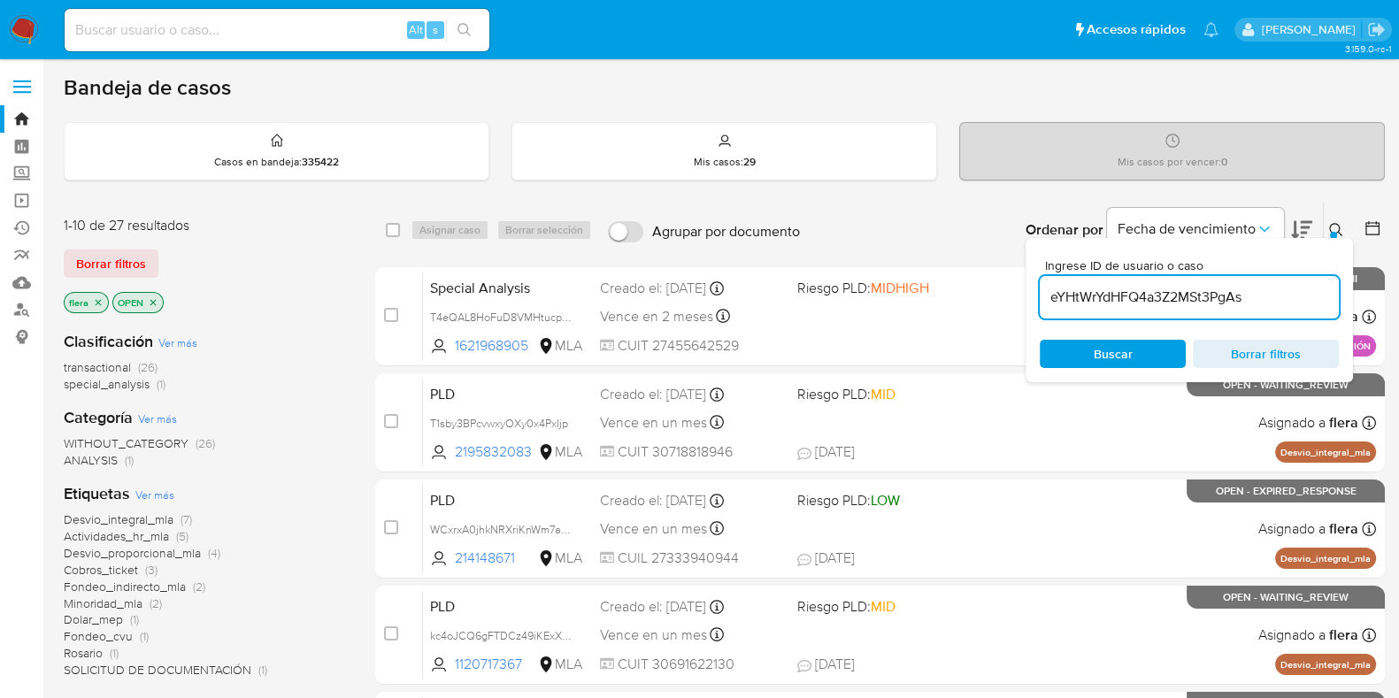
type input "eYHtWrYdHFQ4a3Z2MSt3PgAs"
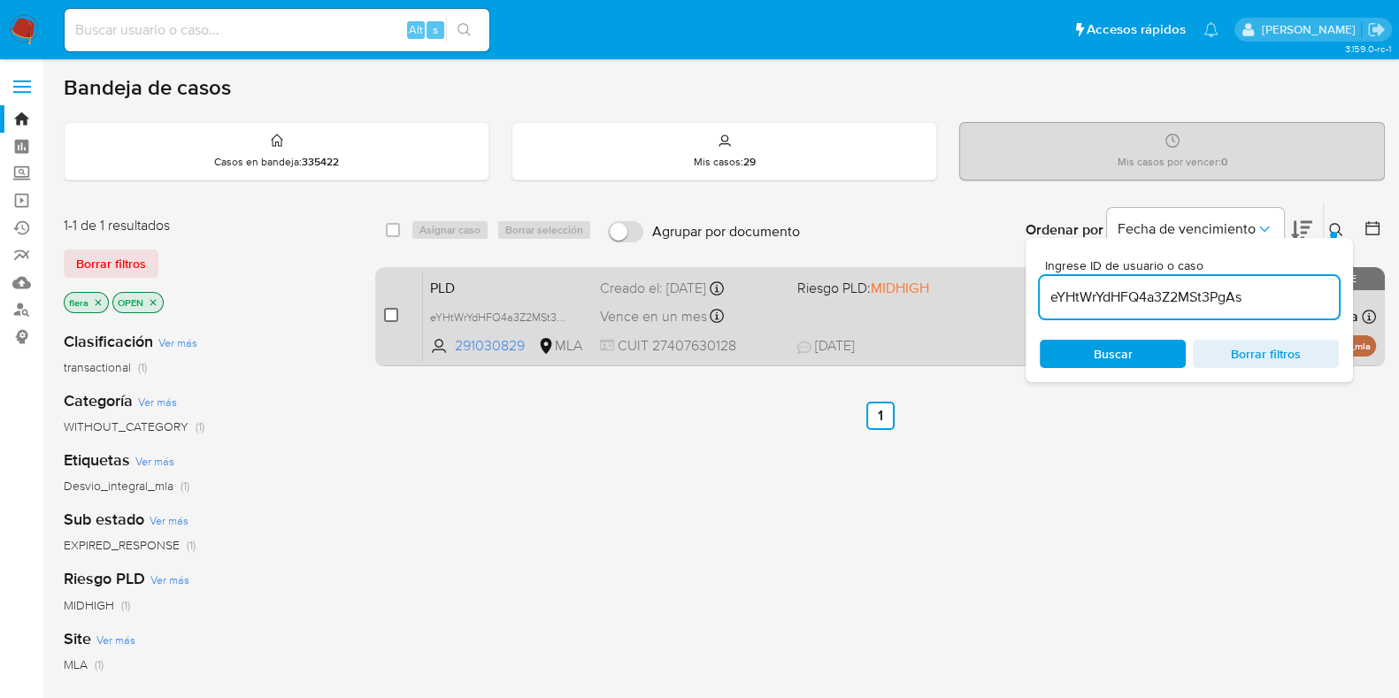
click at [395, 310] on input "checkbox" at bounding box center [391, 315] width 14 height 14
checkbox input "true"
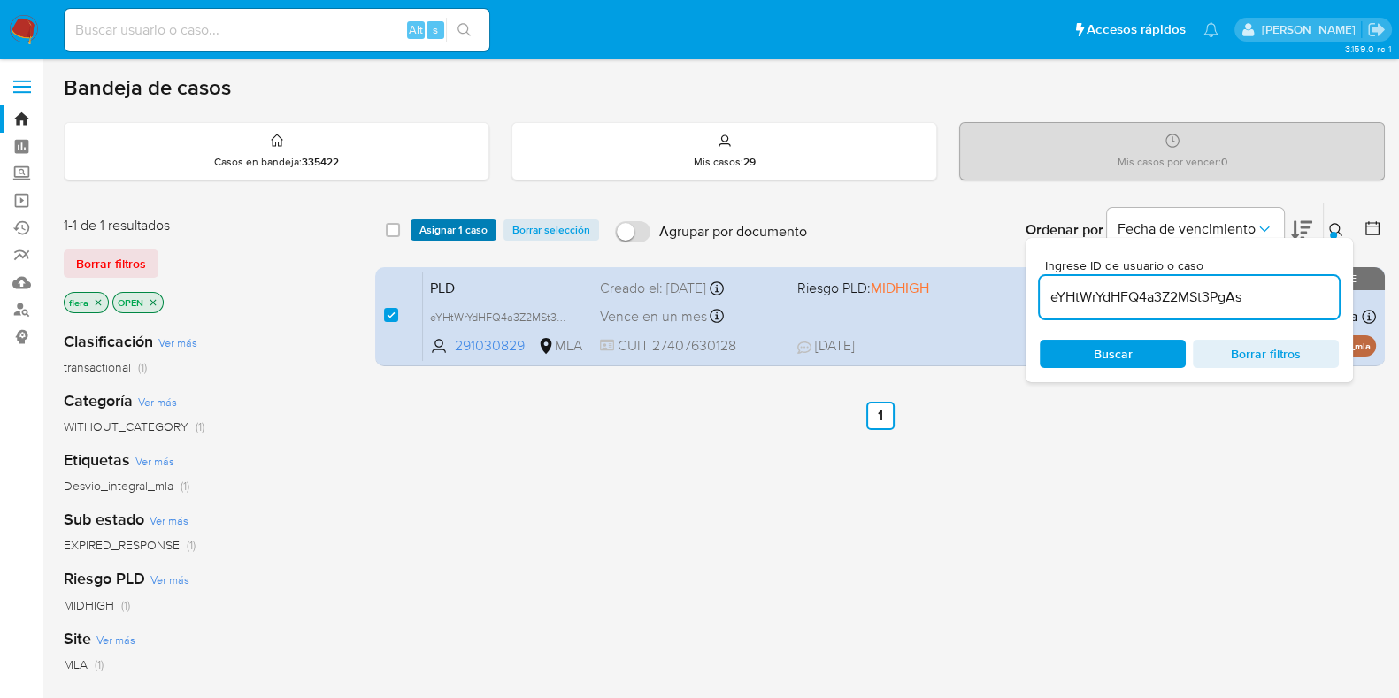
click at [437, 232] on span "Asignar 1 caso" at bounding box center [453, 230] width 68 height 18
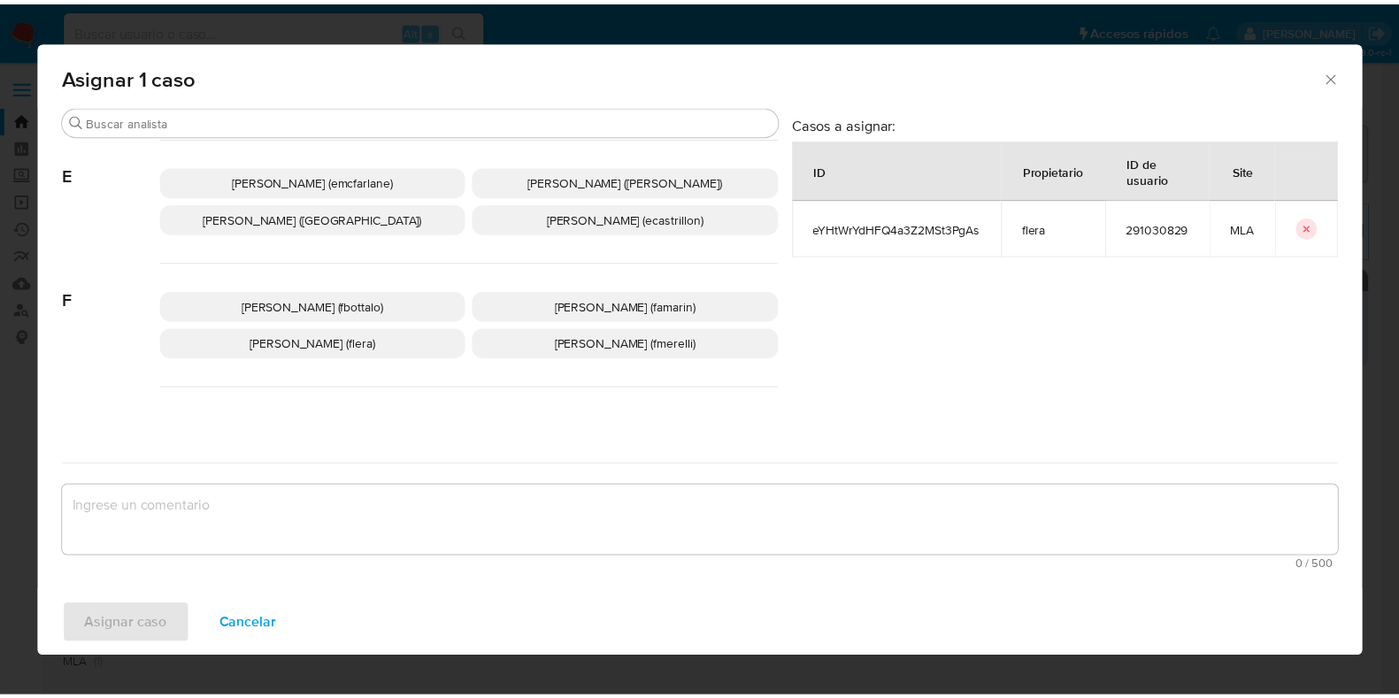
scroll to position [332, 0]
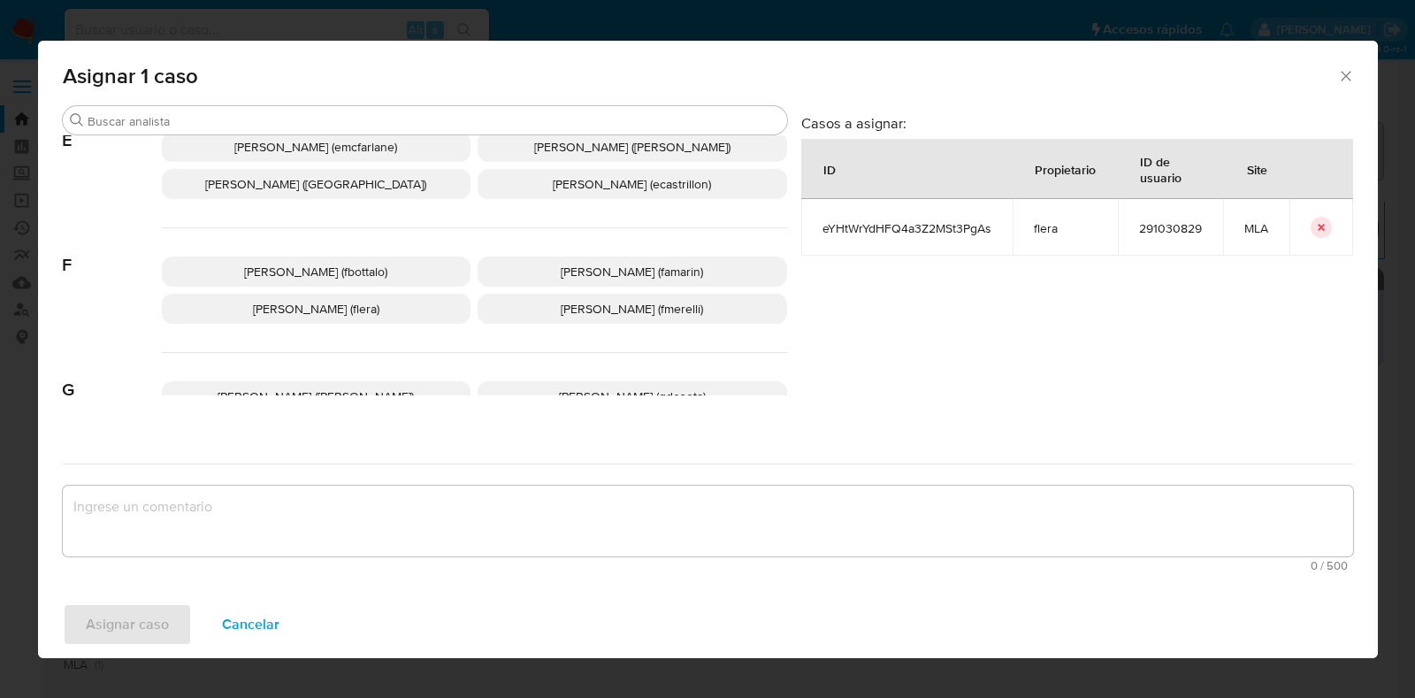
click at [419, 305] on p "Florencia Cecilia Lera (flera)" at bounding box center [317, 309] width 310 height 30
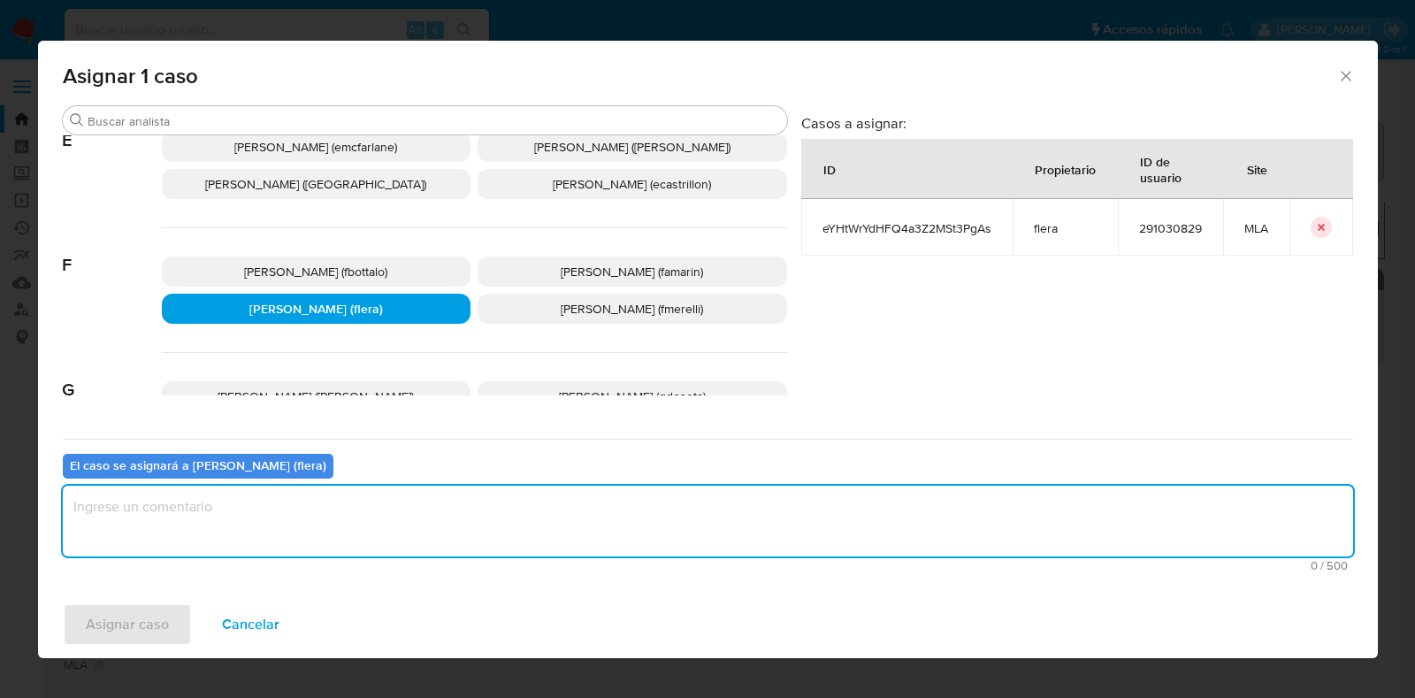
click at [389, 496] on textarea "assign-modal" at bounding box center [708, 521] width 1291 height 71
click at [153, 622] on span "Asignar caso" at bounding box center [127, 624] width 83 height 39
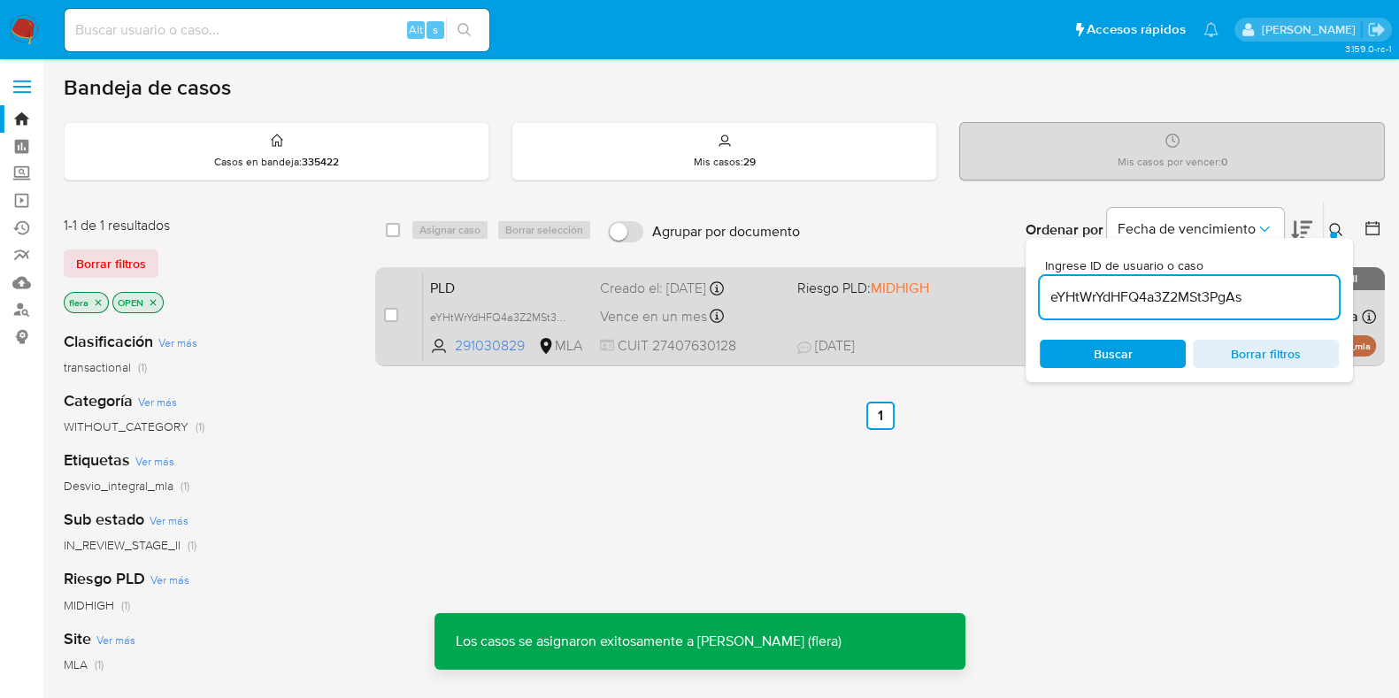
click at [552, 295] on span "PLD" at bounding box center [508, 286] width 156 height 23
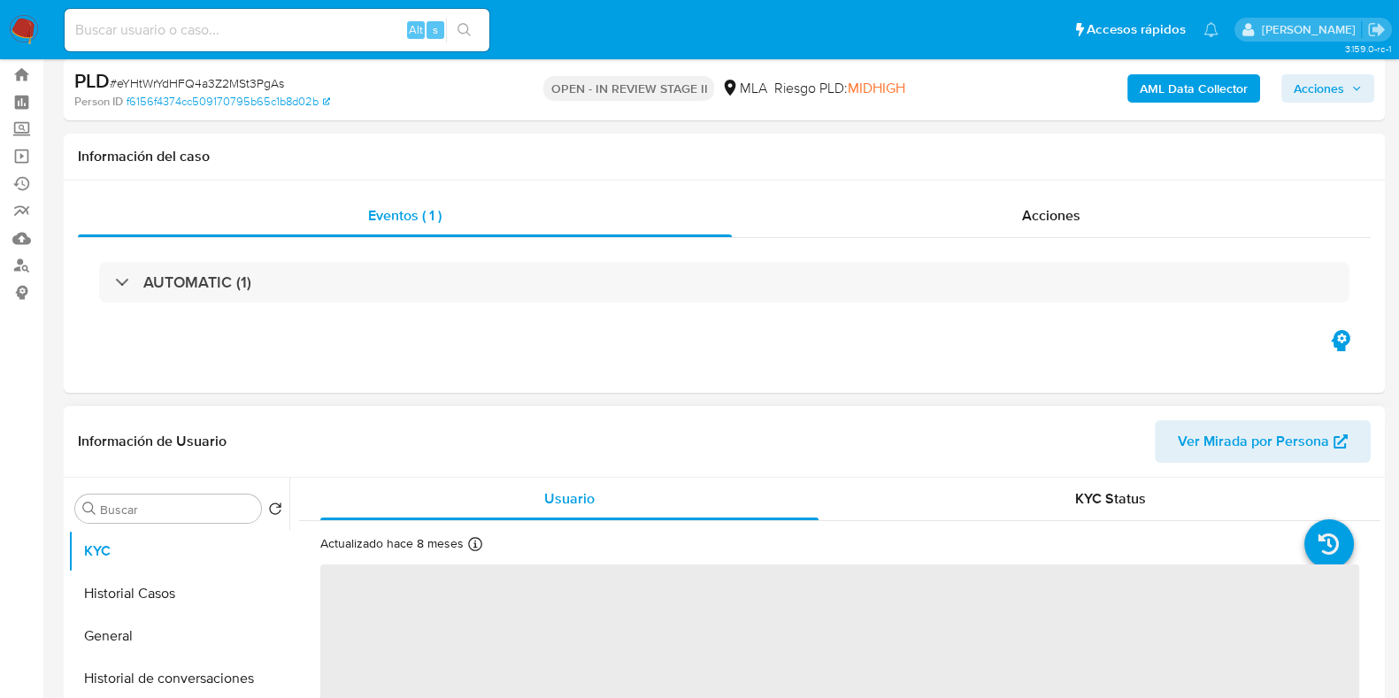
select select "10"
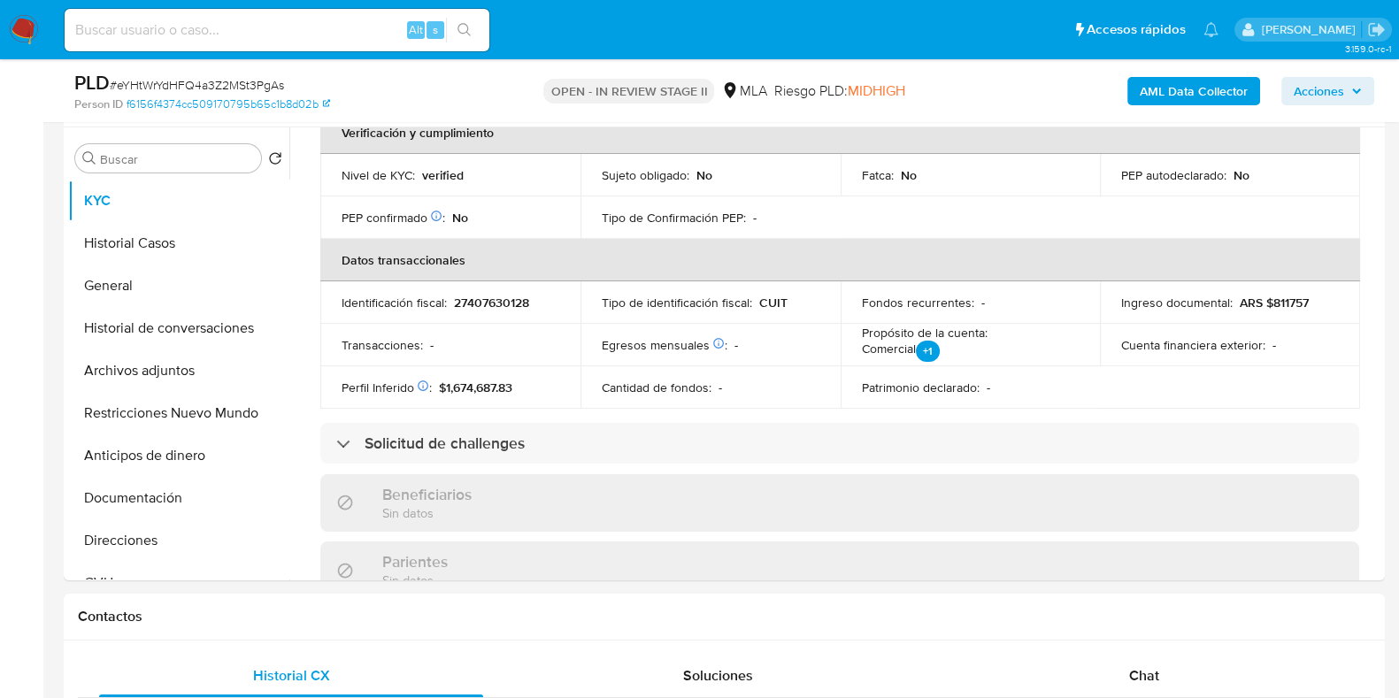
scroll to position [441, 0]
click at [1142, 658] on div "Chat" at bounding box center [1144, 676] width 384 height 42
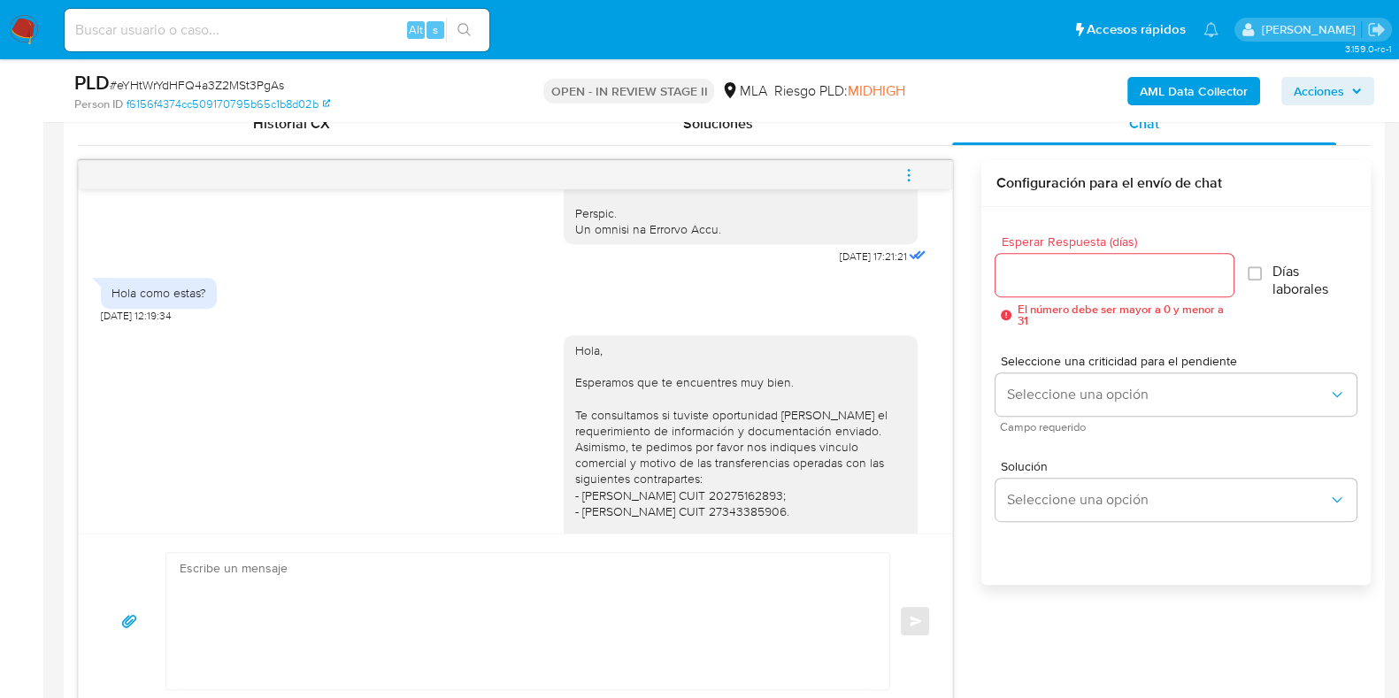
scroll to position [894, 0]
click at [904, 167] on icon "menu-action" at bounding box center [909, 175] width 16 height 16
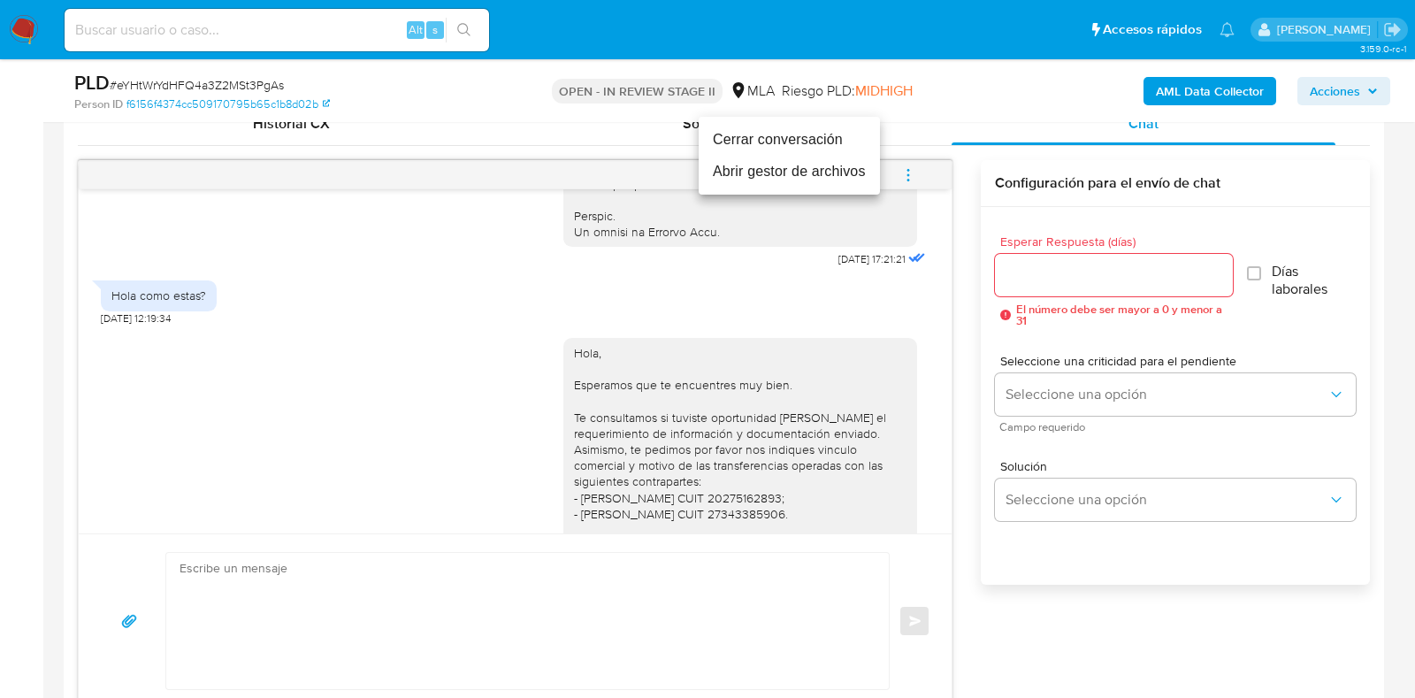
click at [787, 133] on li "Cerrar conversación" at bounding box center [789, 140] width 181 height 32
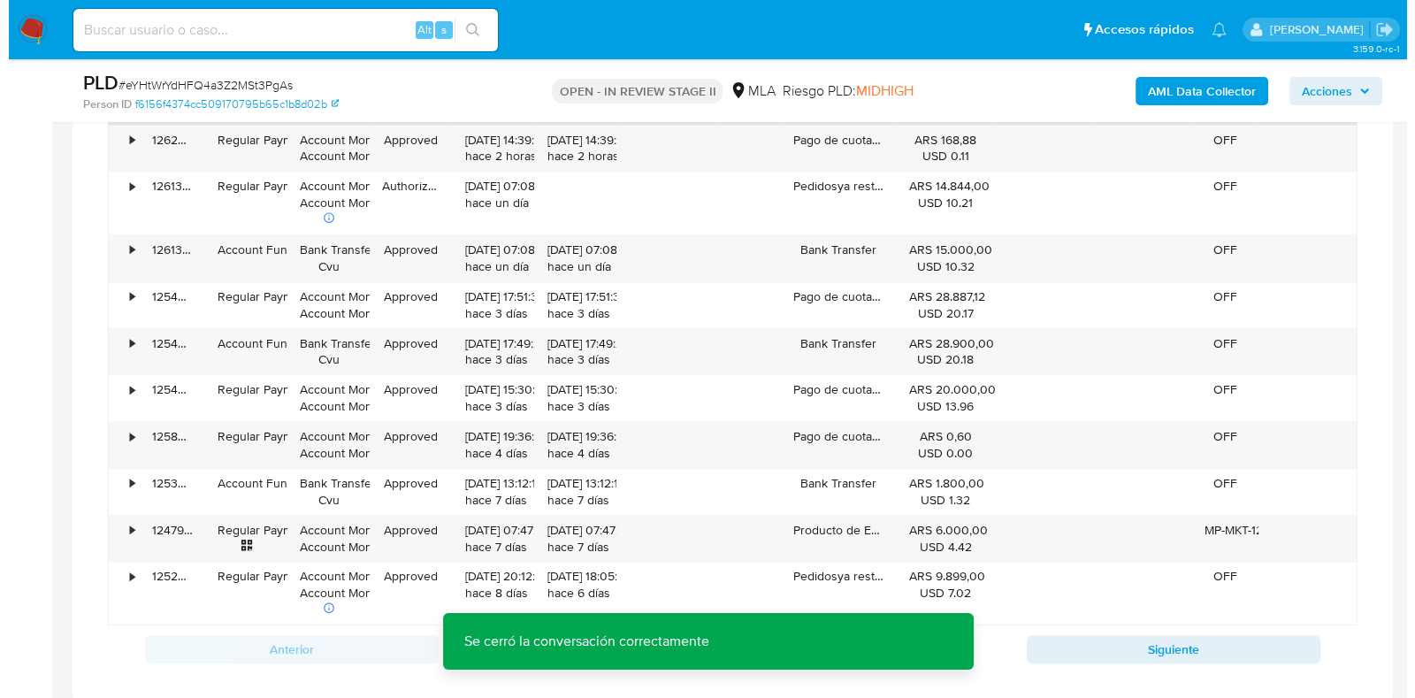
scroll to position [2771, 0]
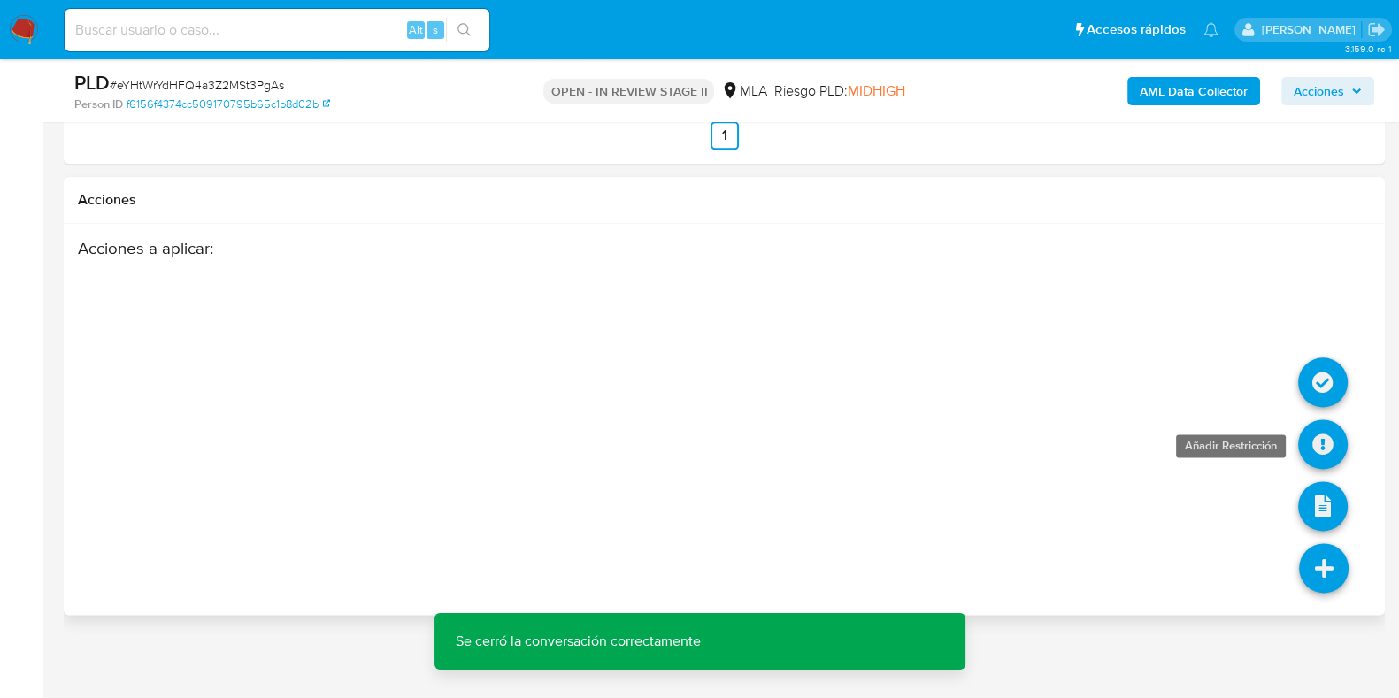
click at [1340, 424] on icon at bounding box center [1323, 444] width 50 height 50
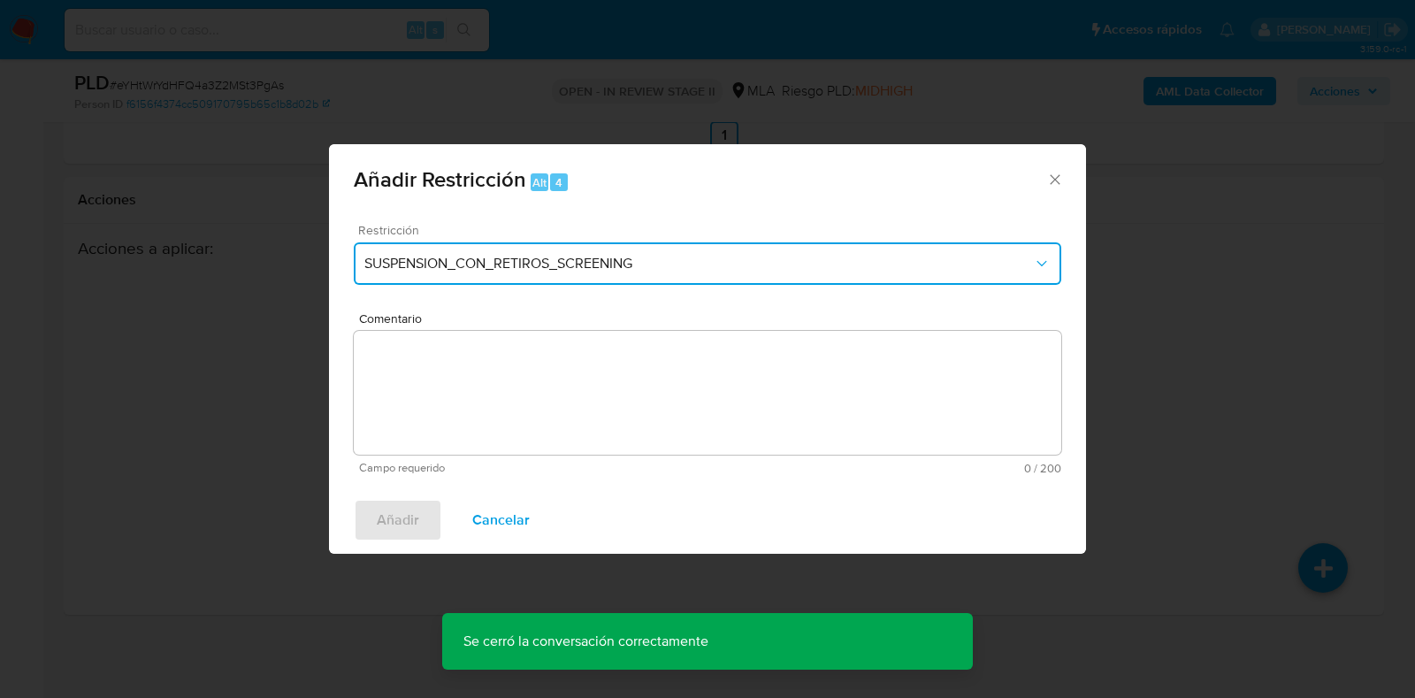
click at [708, 258] on span "SUSPENSION_CON_RETIROS_SCREENING" at bounding box center [698, 264] width 669 height 18
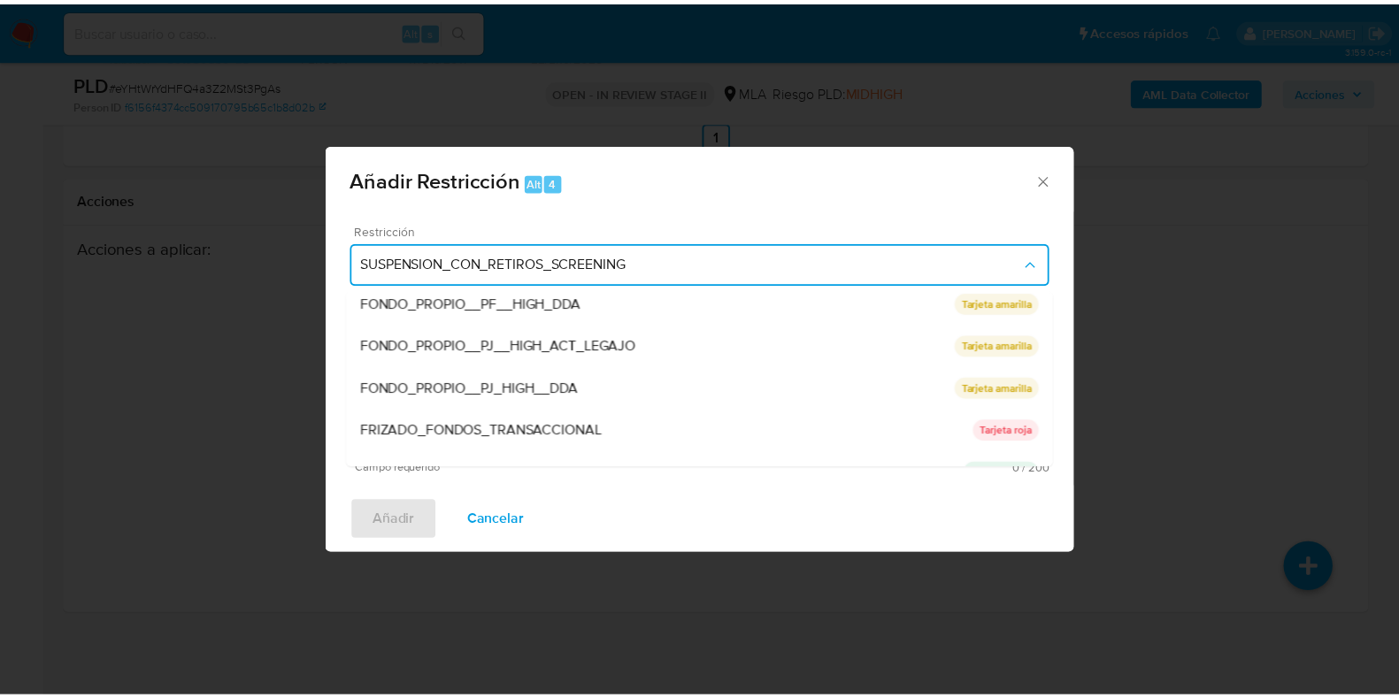
scroll to position [332, 0]
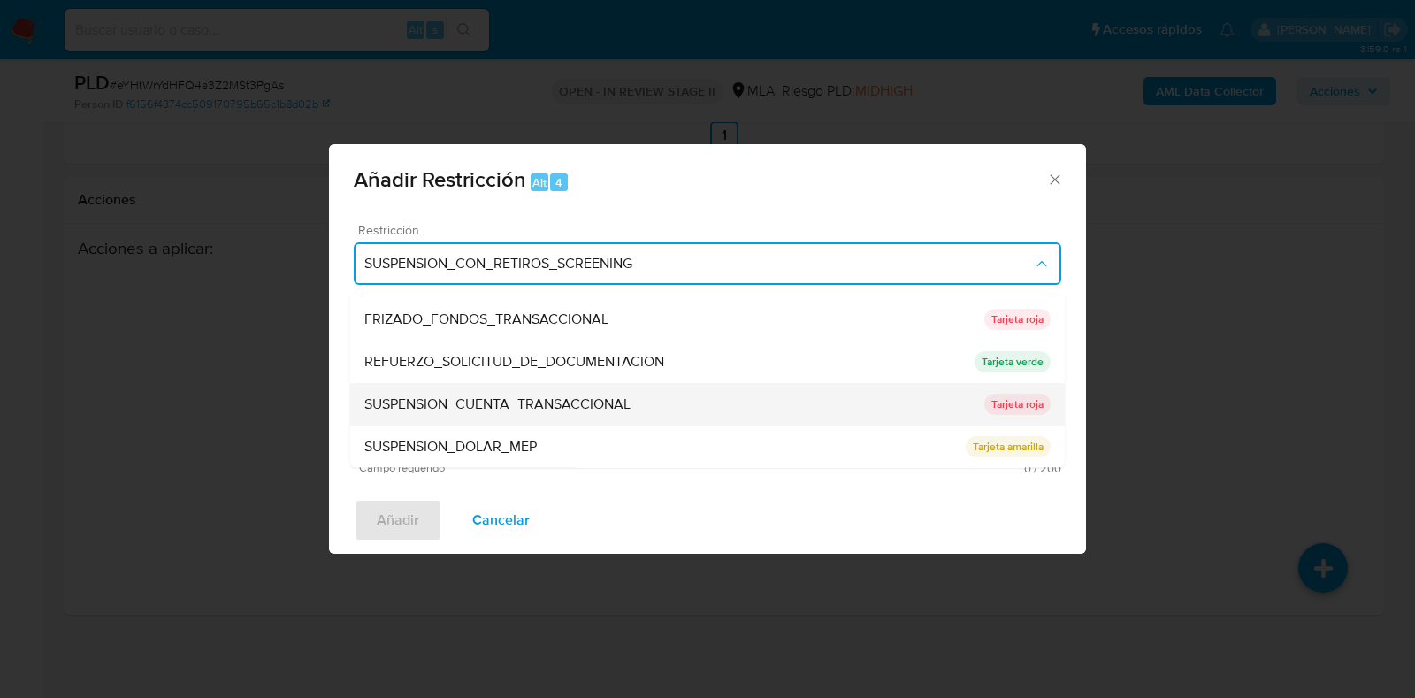
click at [650, 407] on div "SUSPENSION_CUENTA_TRANSACCIONAL" at bounding box center [674, 405] width 620 height 42
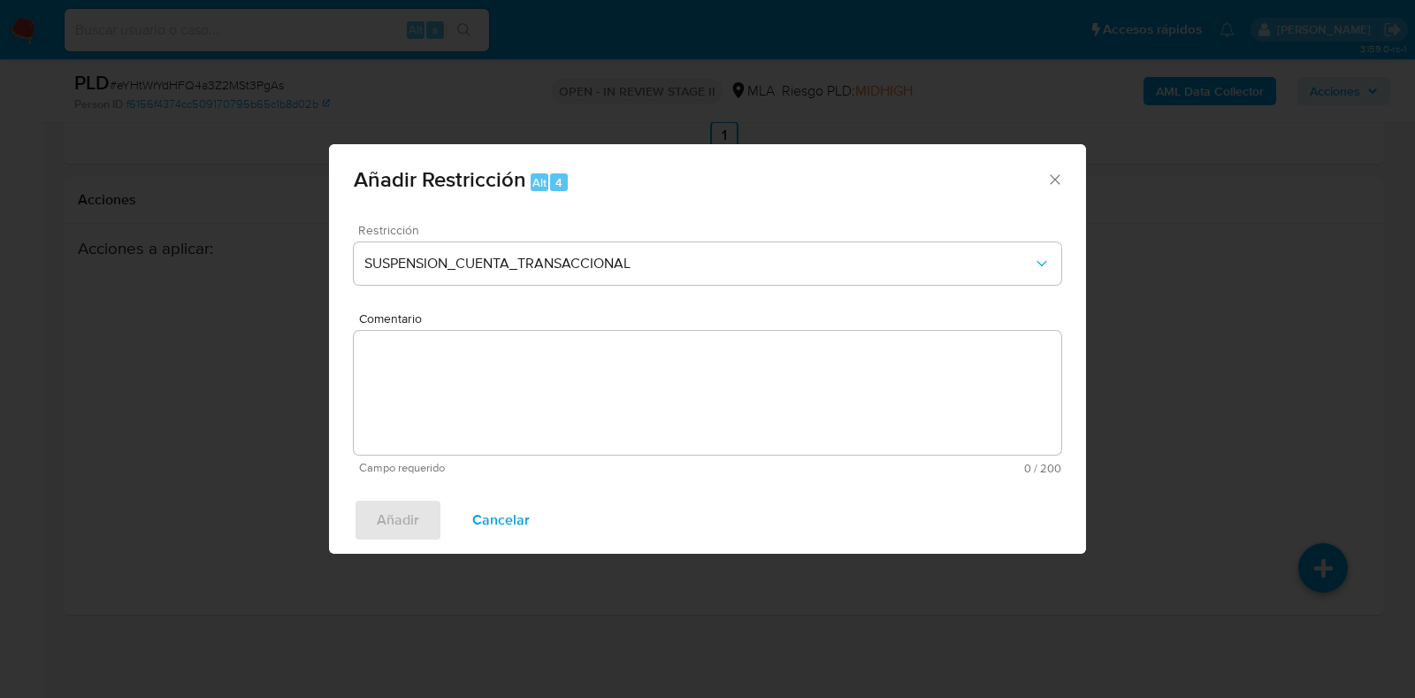
click at [617, 461] on div "Comentario Campo requerido 0 / 200 200 caracteres restantes" at bounding box center [708, 393] width 708 height 162
click at [632, 406] on textarea "Comentario" at bounding box center [708, 393] width 708 height 124
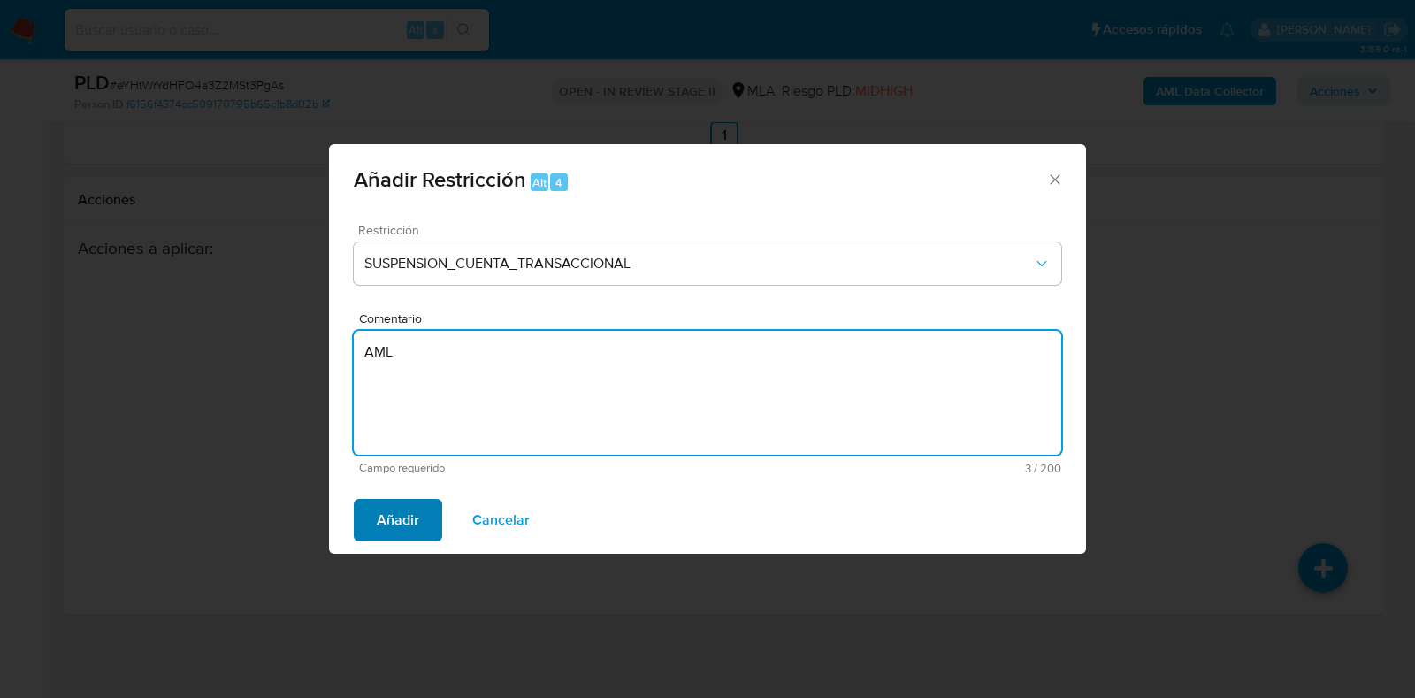
type textarea "AML"
click at [395, 533] on span "Añadir" at bounding box center [398, 520] width 42 height 39
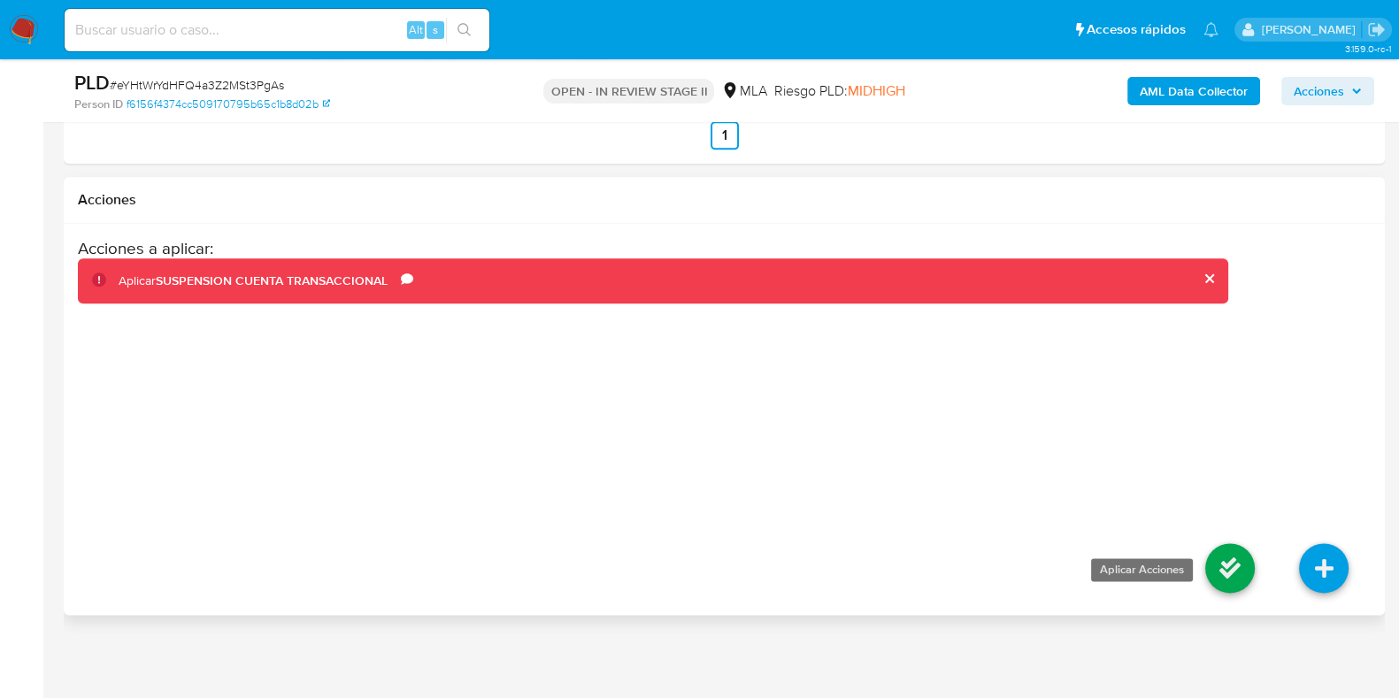
click at [1216, 566] on icon at bounding box center [1230, 568] width 50 height 50
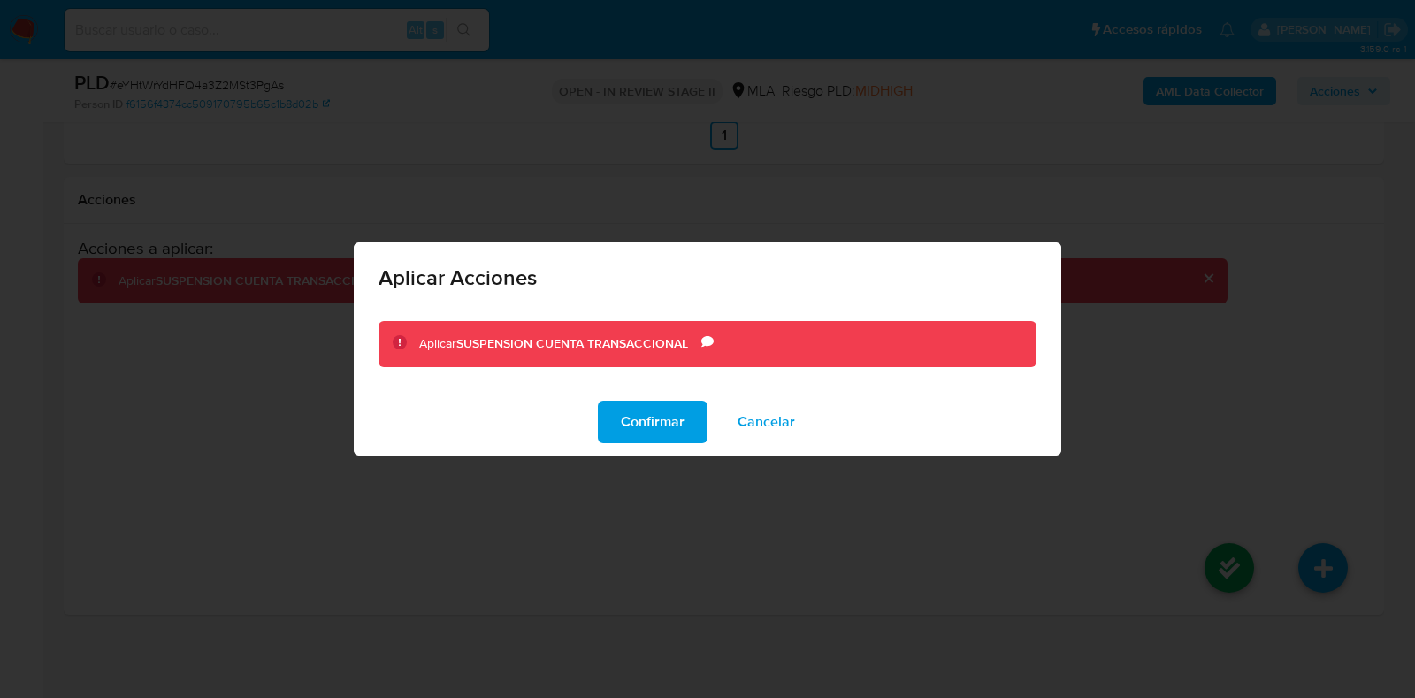
click at [617, 395] on div "Confirmar Cancelar" at bounding box center [708, 421] width 708 height 67
click at [624, 418] on span "Confirmar" at bounding box center [653, 421] width 64 height 39
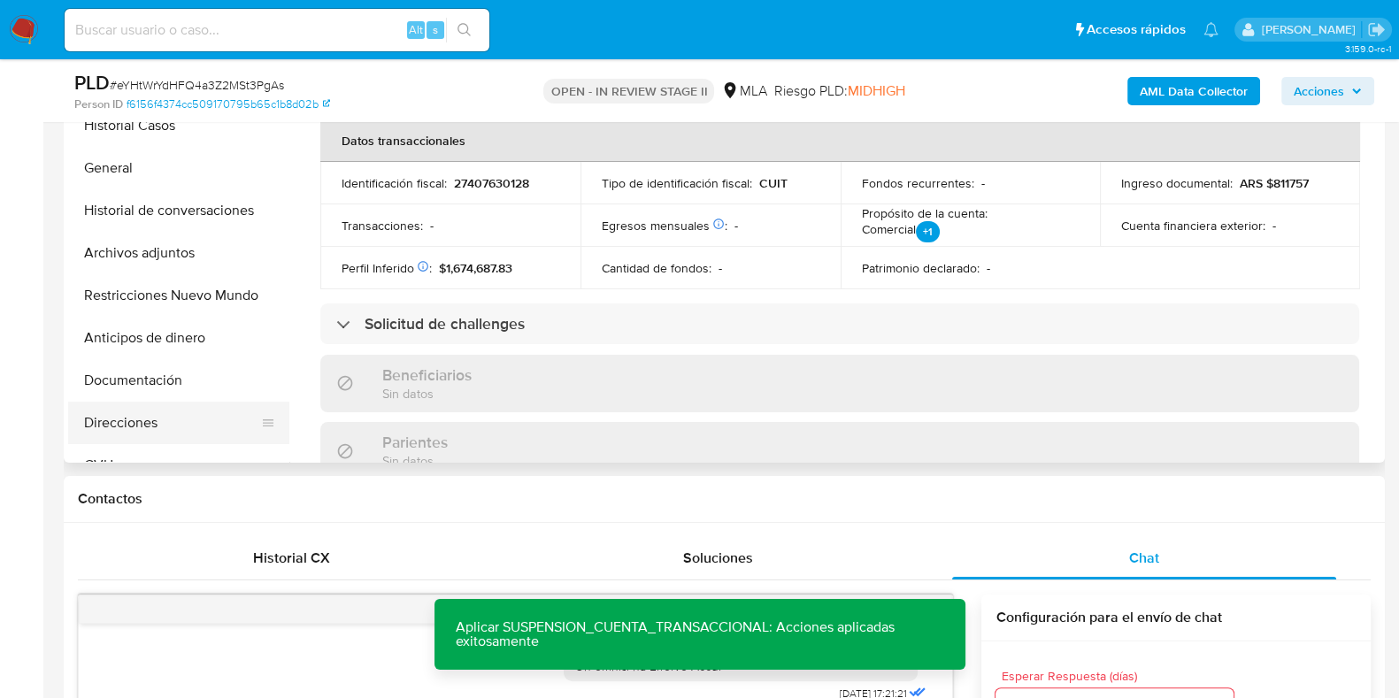
scroll to position [339, 0]
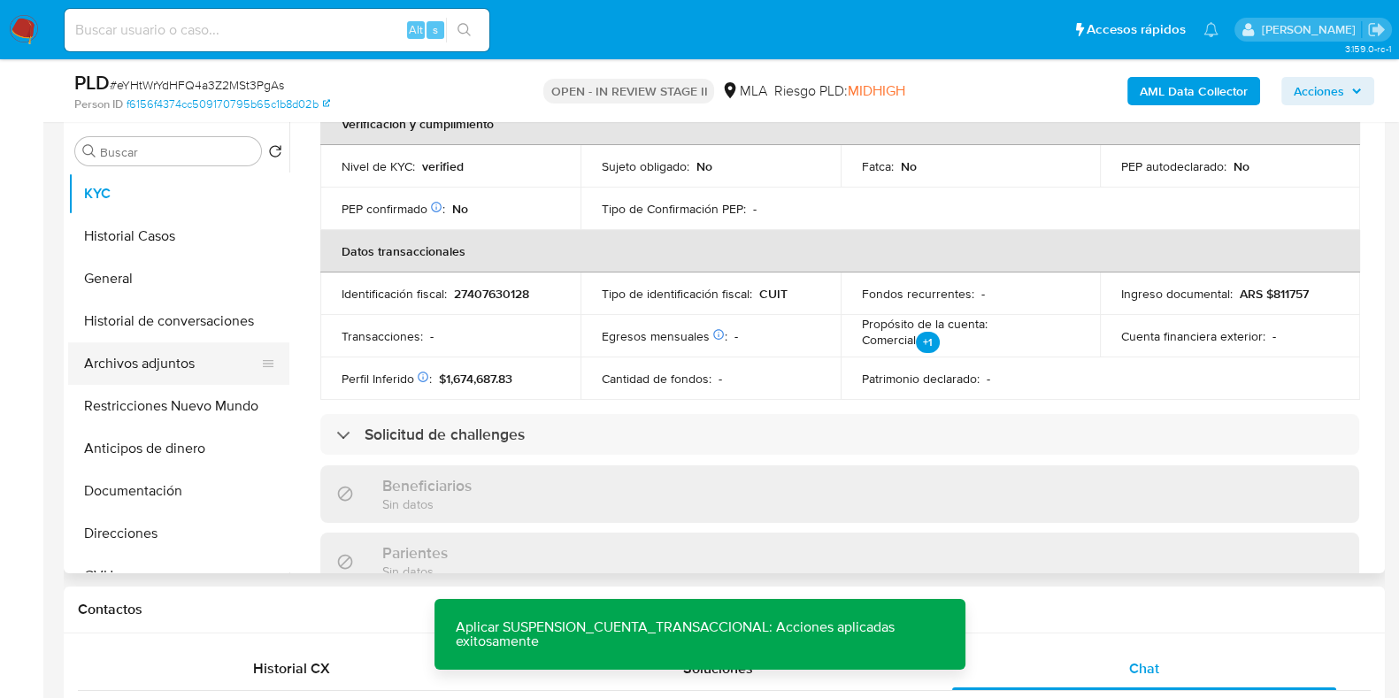
click at [180, 366] on button "Archivos adjuntos" at bounding box center [171, 363] width 207 height 42
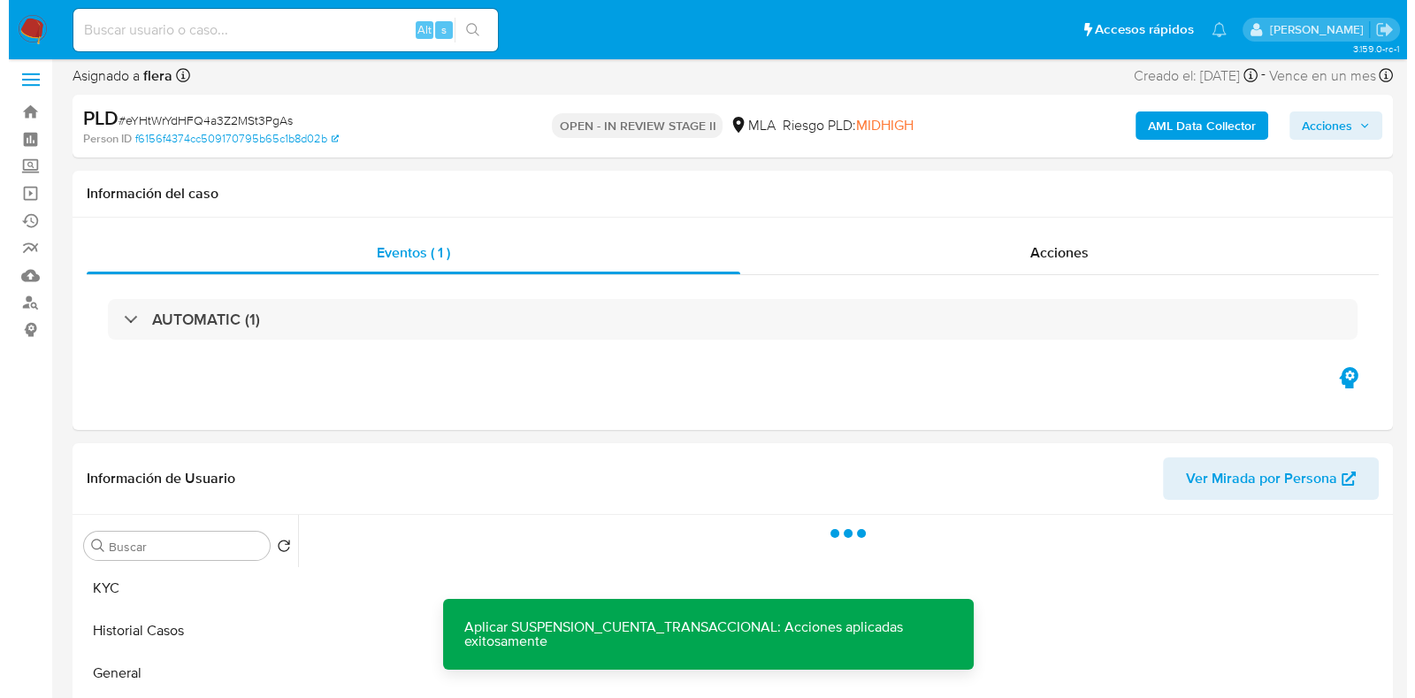
scroll to position [228, 0]
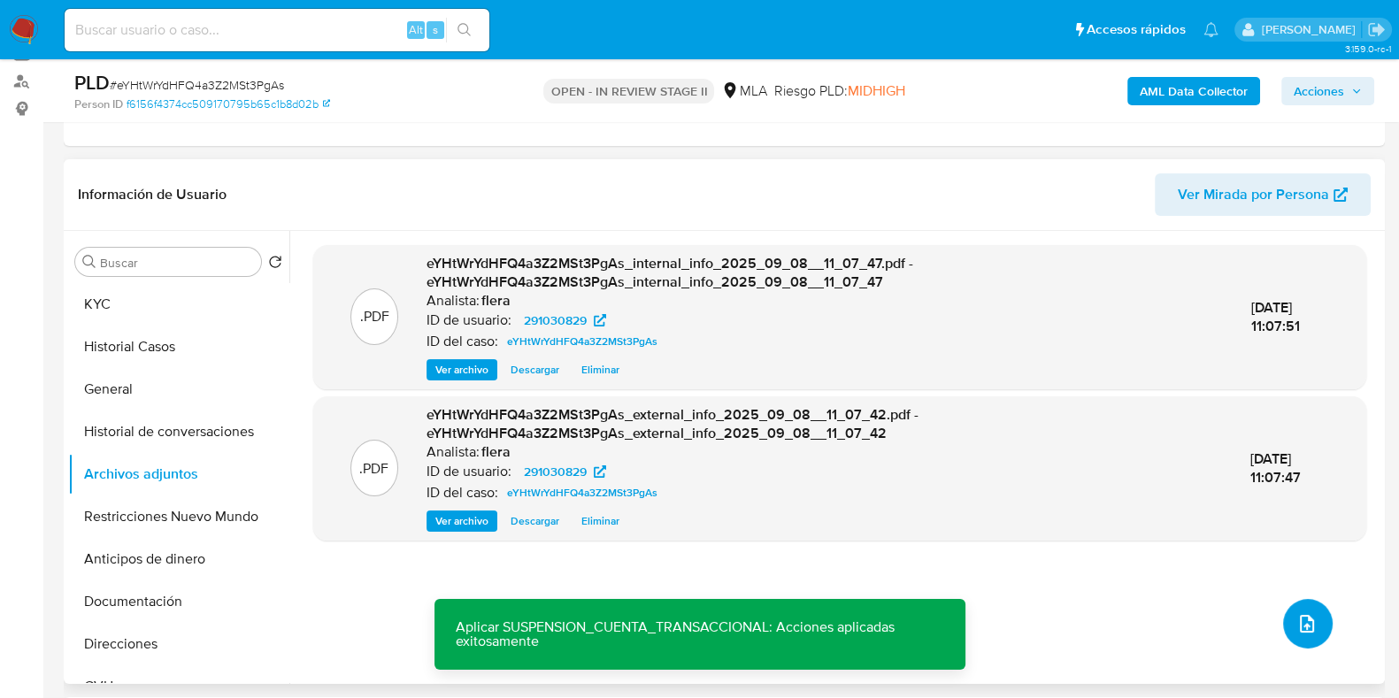
click at [1303, 614] on icon "upload-file" at bounding box center [1306, 623] width 21 height 21
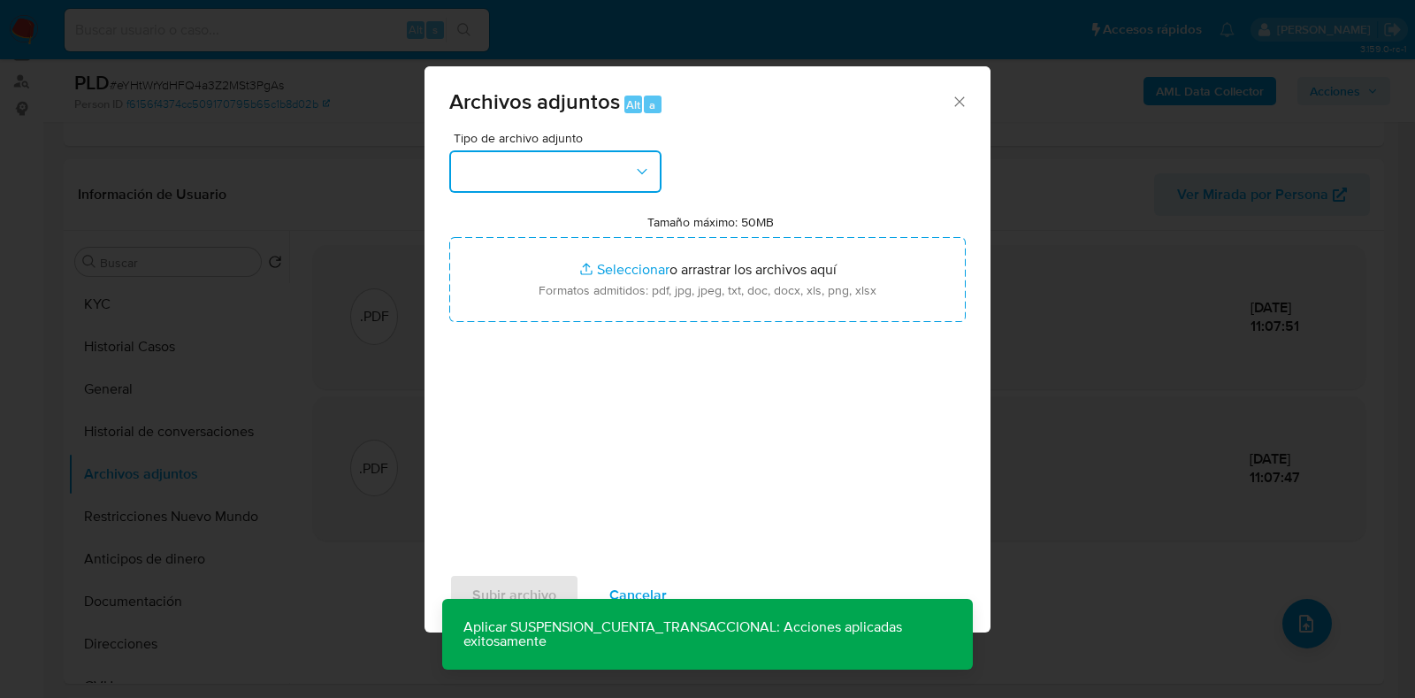
click at [494, 183] on button "button" at bounding box center [555, 171] width 212 height 42
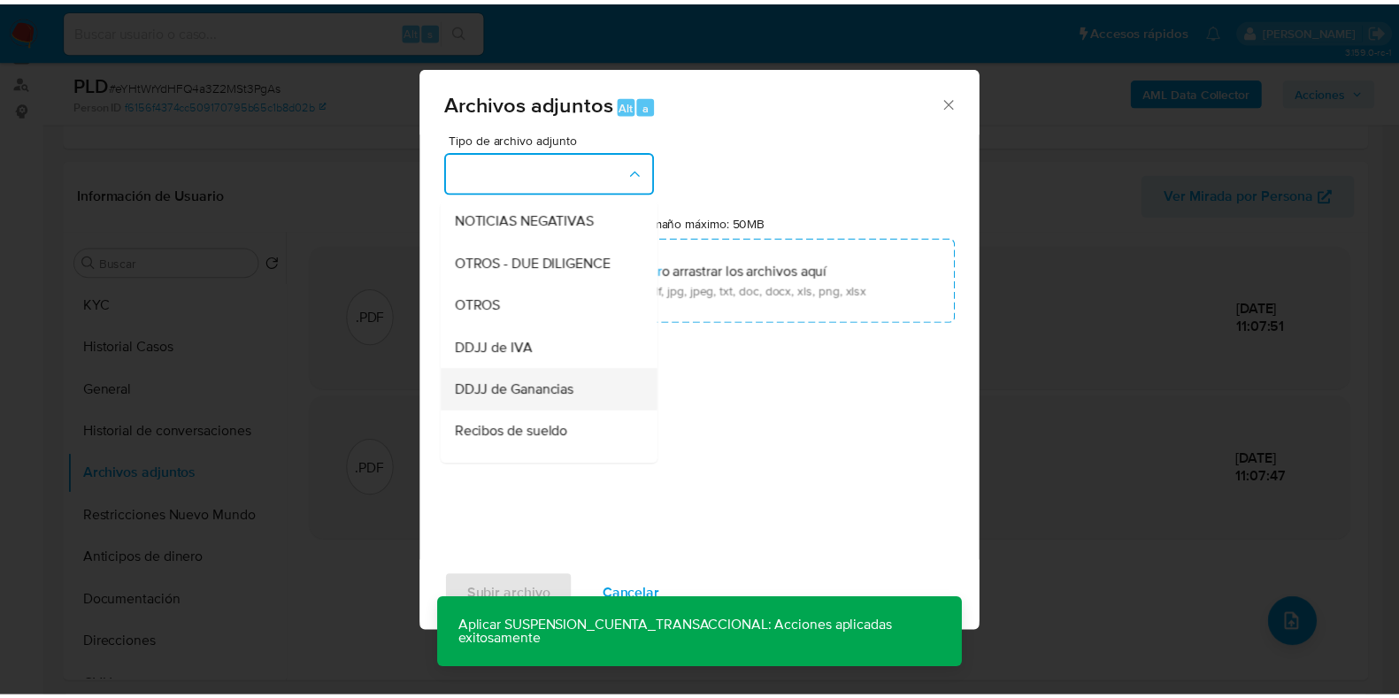
scroll to position [220, 0]
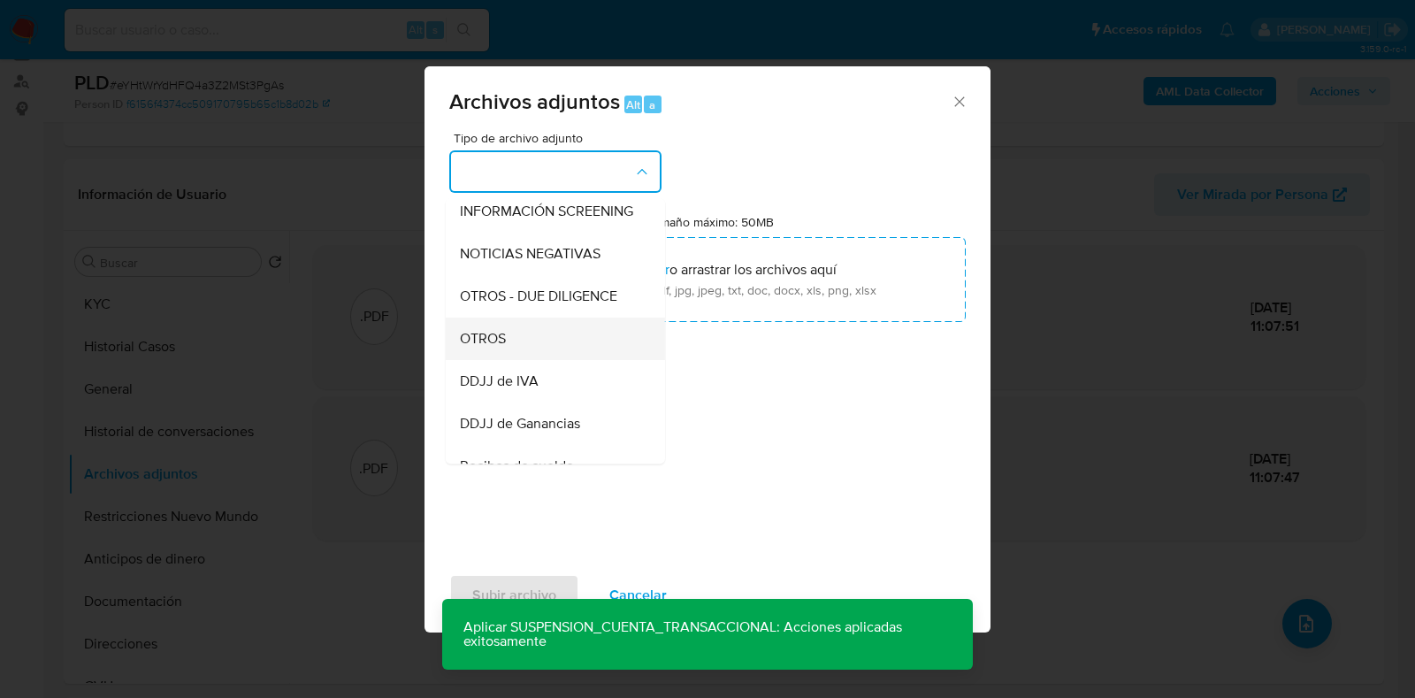
click at [557, 342] on div "OTROS" at bounding box center [550, 339] width 180 height 42
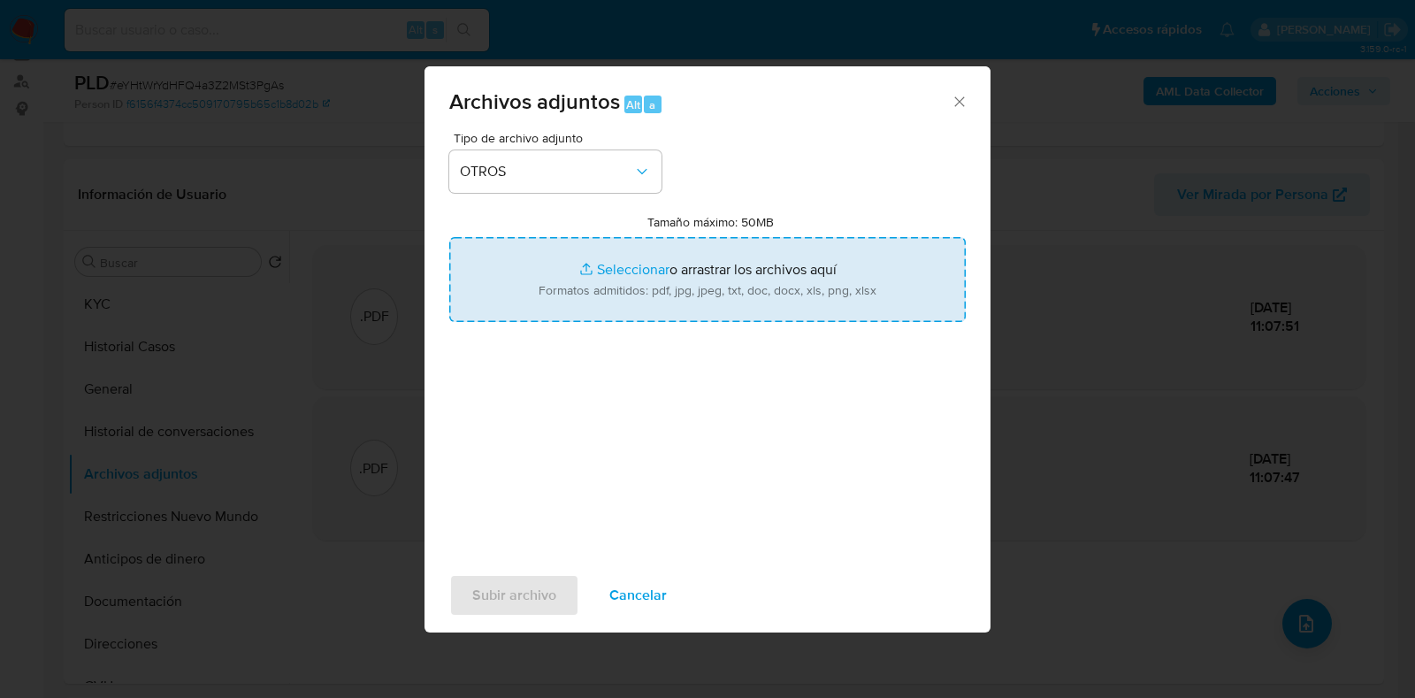
type input "C:\fakepath\Recibo de sueldo- octubre 2024.jpeg"
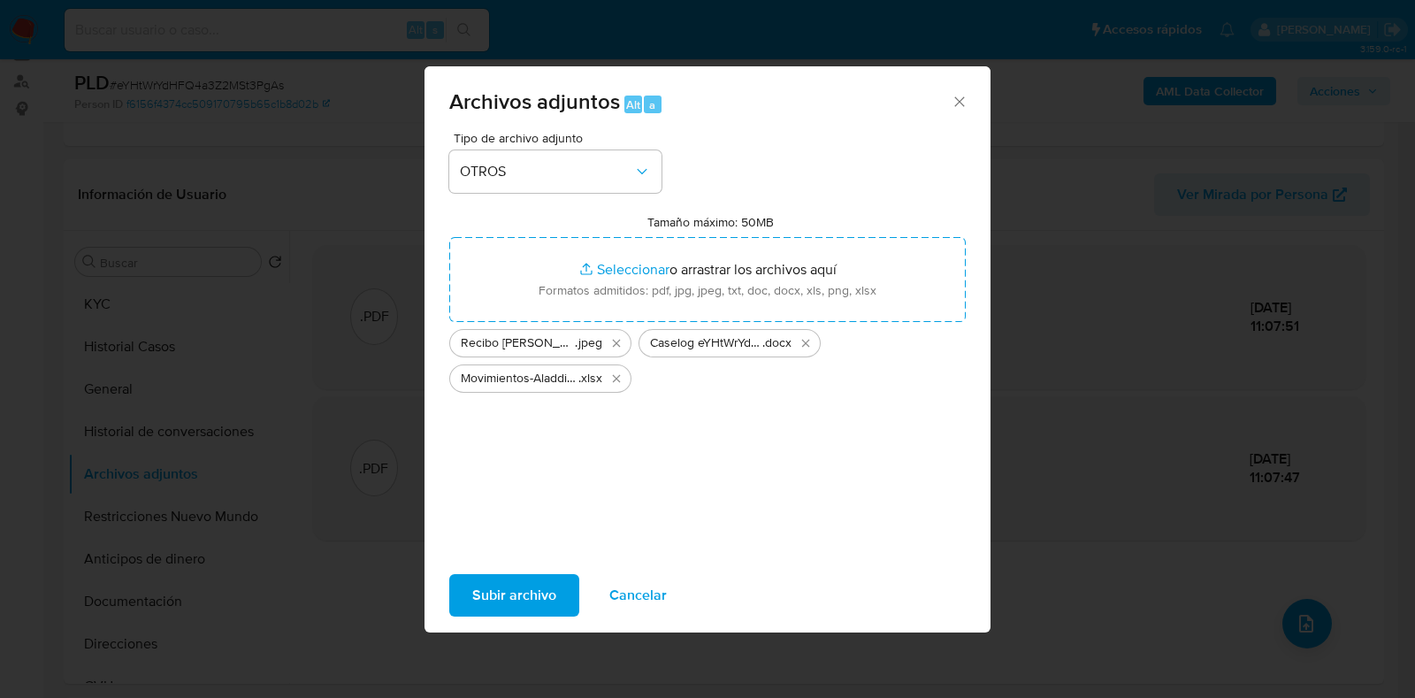
click at [502, 607] on span "Subir archivo" at bounding box center [514, 595] width 84 height 39
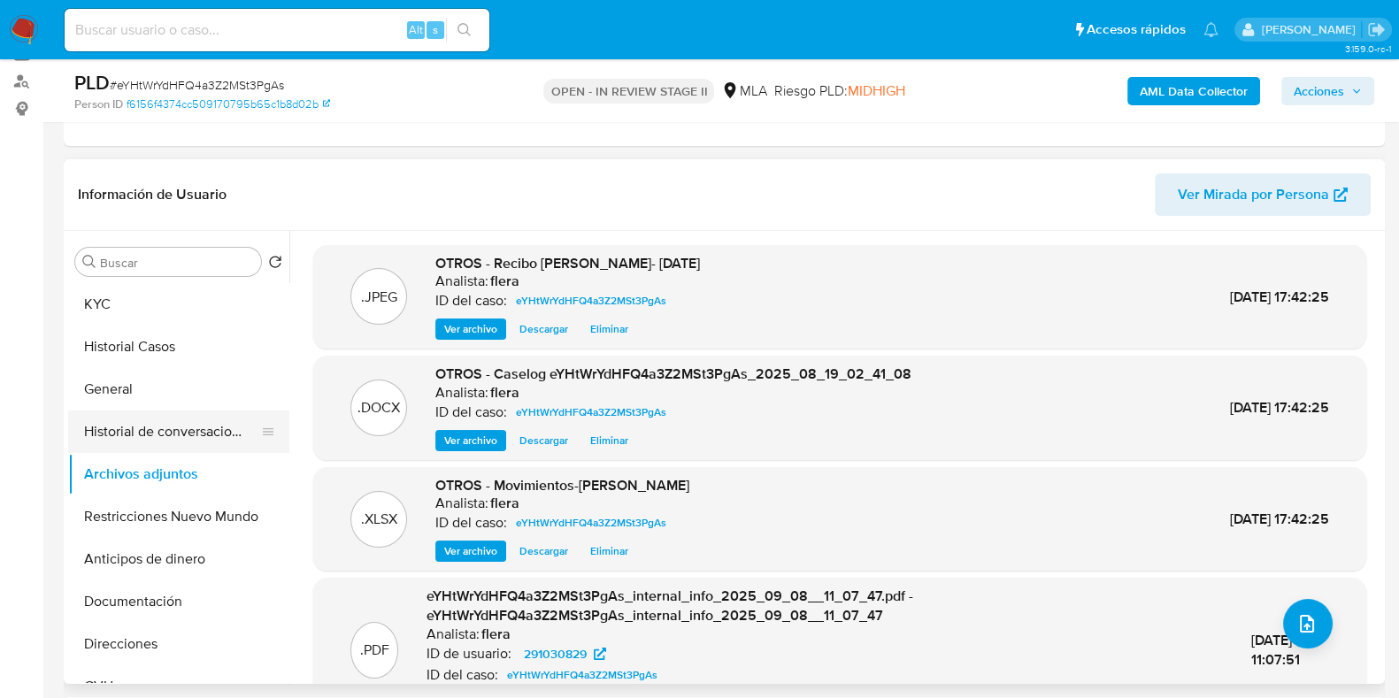
click at [151, 420] on button "Historial de conversaciones" at bounding box center [171, 431] width 207 height 42
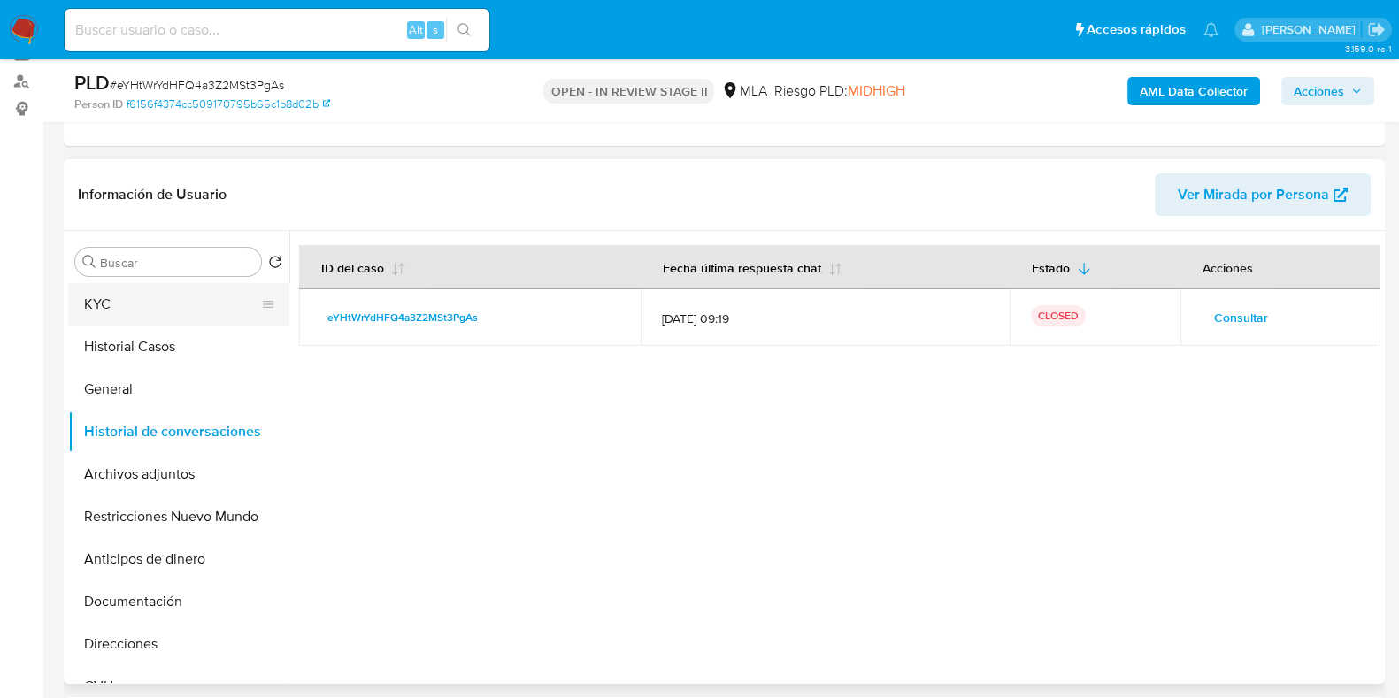
click at [145, 301] on button "KYC" at bounding box center [171, 304] width 207 height 42
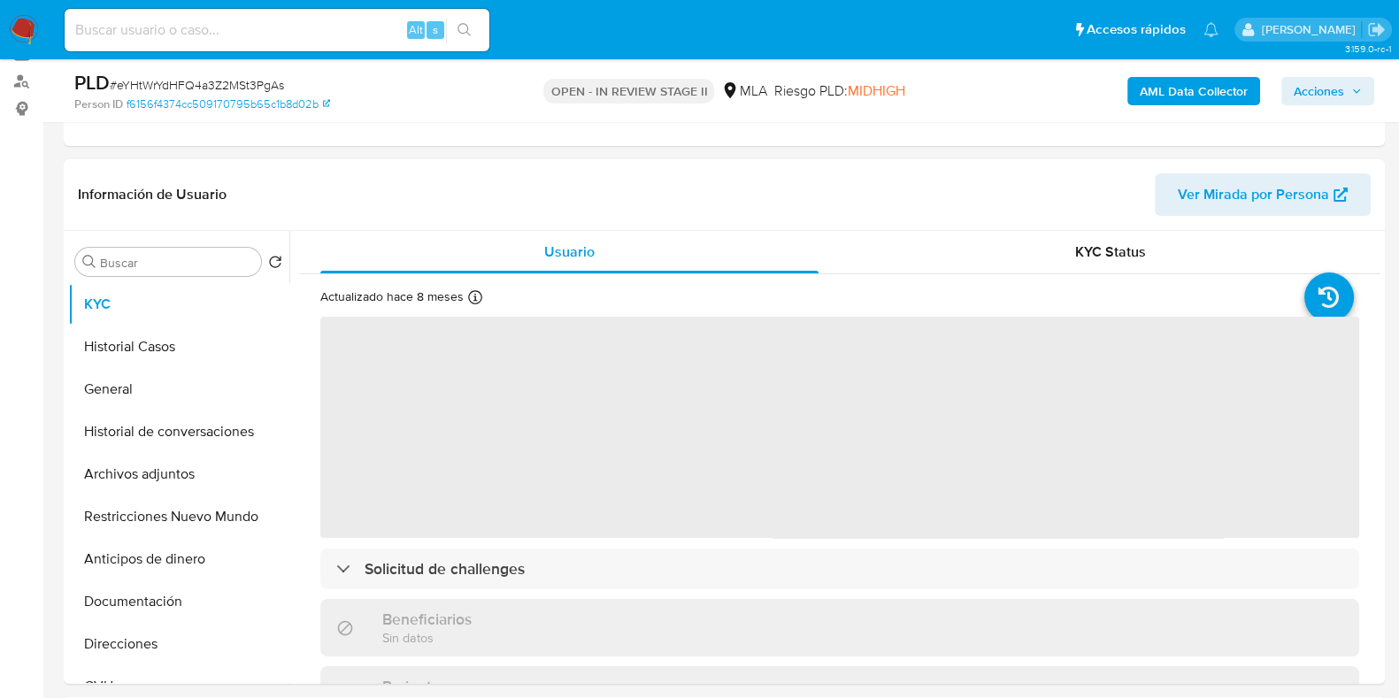
click at [1334, 95] on span "Acciones" at bounding box center [1318, 91] width 50 height 28
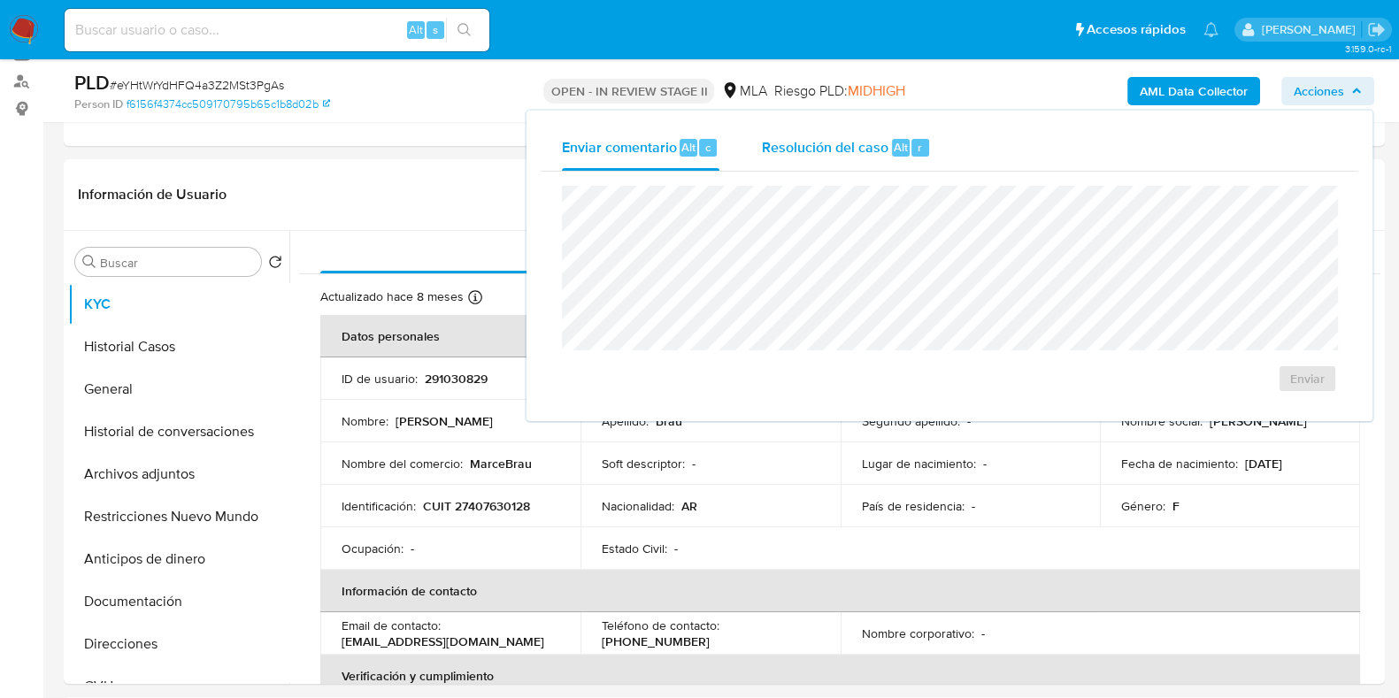
click at [827, 148] on span "Resolución del caso" at bounding box center [825, 146] width 126 height 20
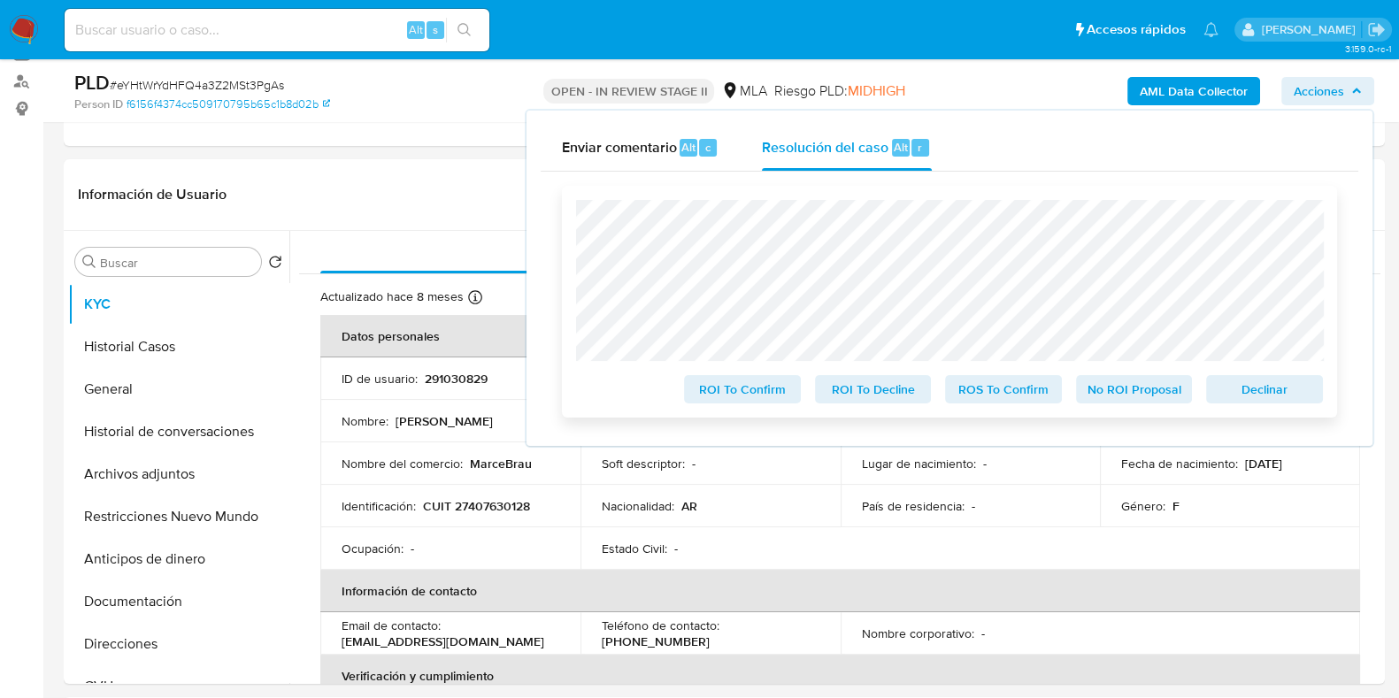
click at [1295, 396] on span "Declinar" at bounding box center [1264, 389] width 92 height 25
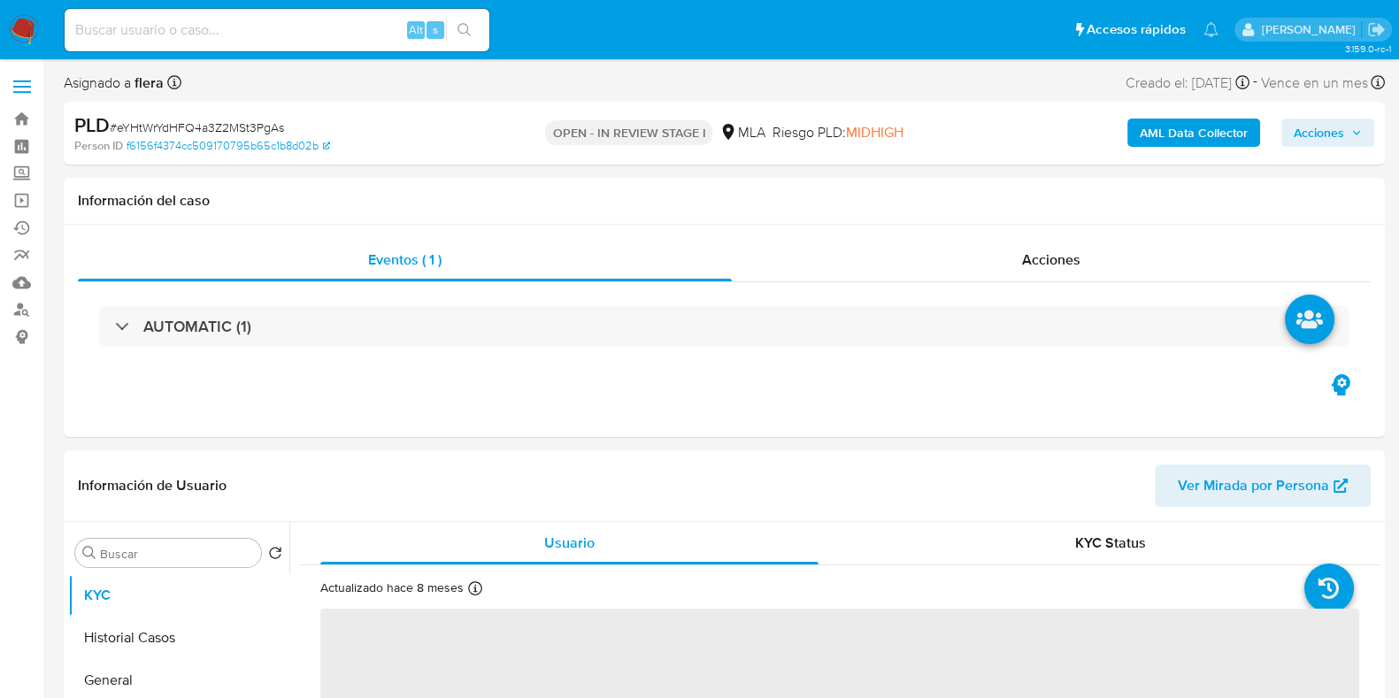
select select "10"
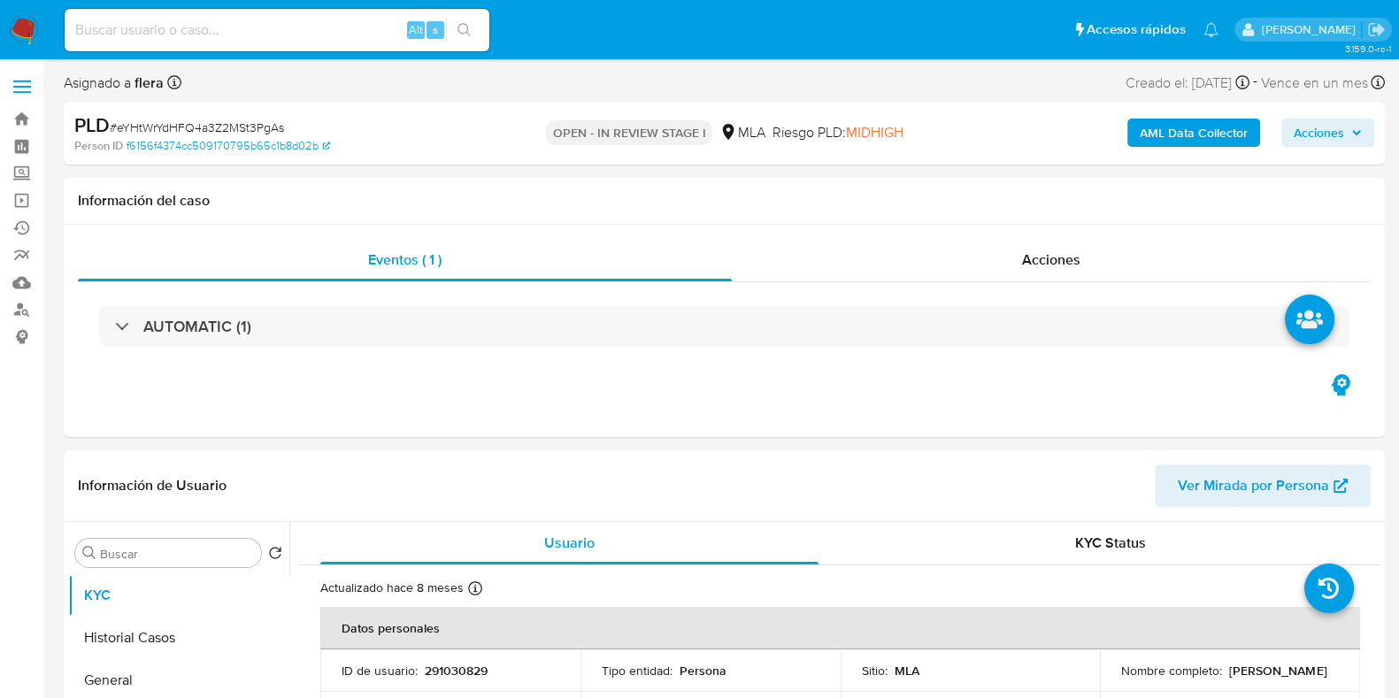
click at [1321, 134] on span "Acciones" at bounding box center [1318, 133] width 50 height 28
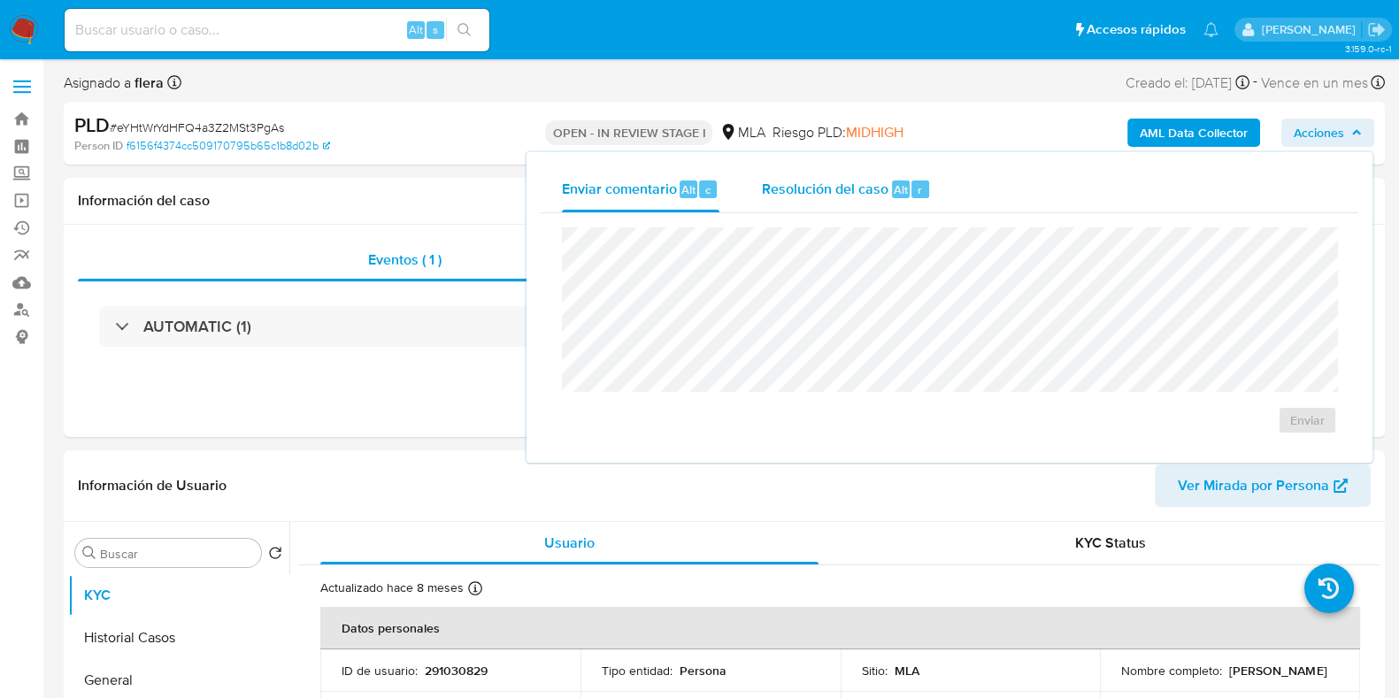
click at [900, 188] on span "Alt" at bounding box center [900, 189] width 14 height 17
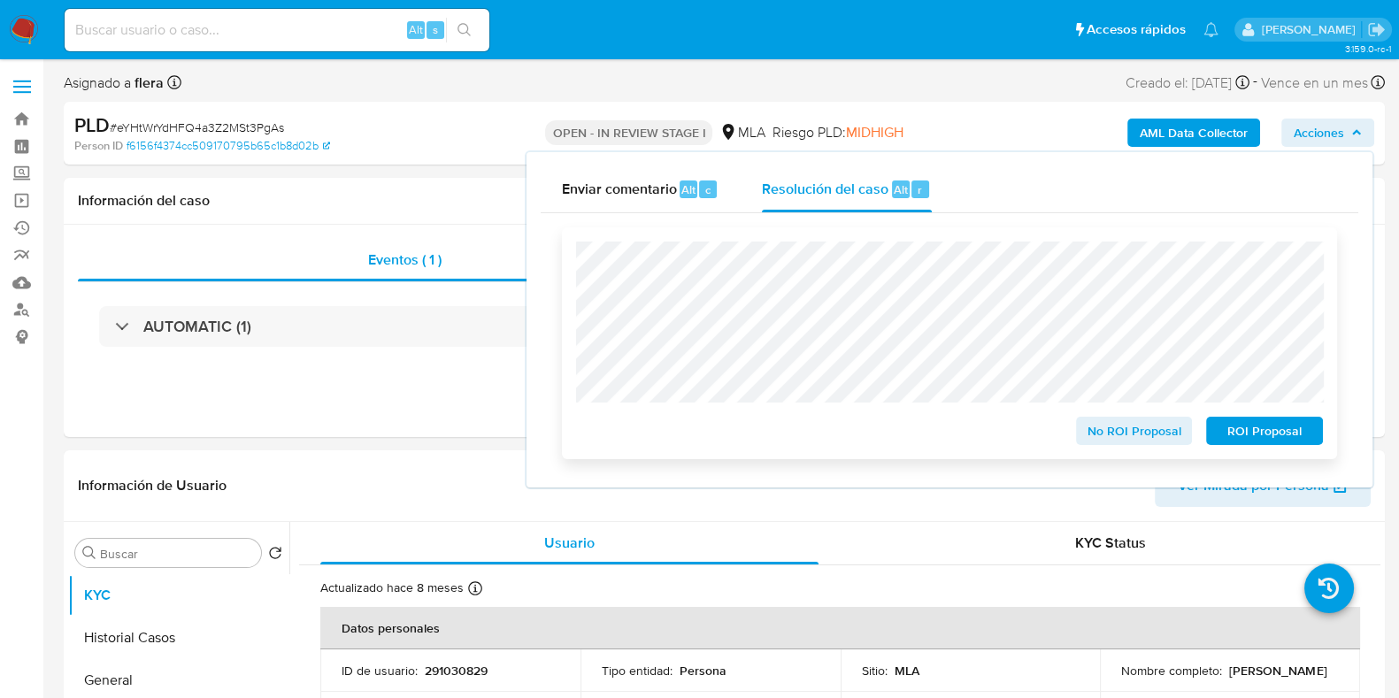
click at [1247, 431] on span "ROI Proposal" at bounding box center [1264, 430] width 92 height 25
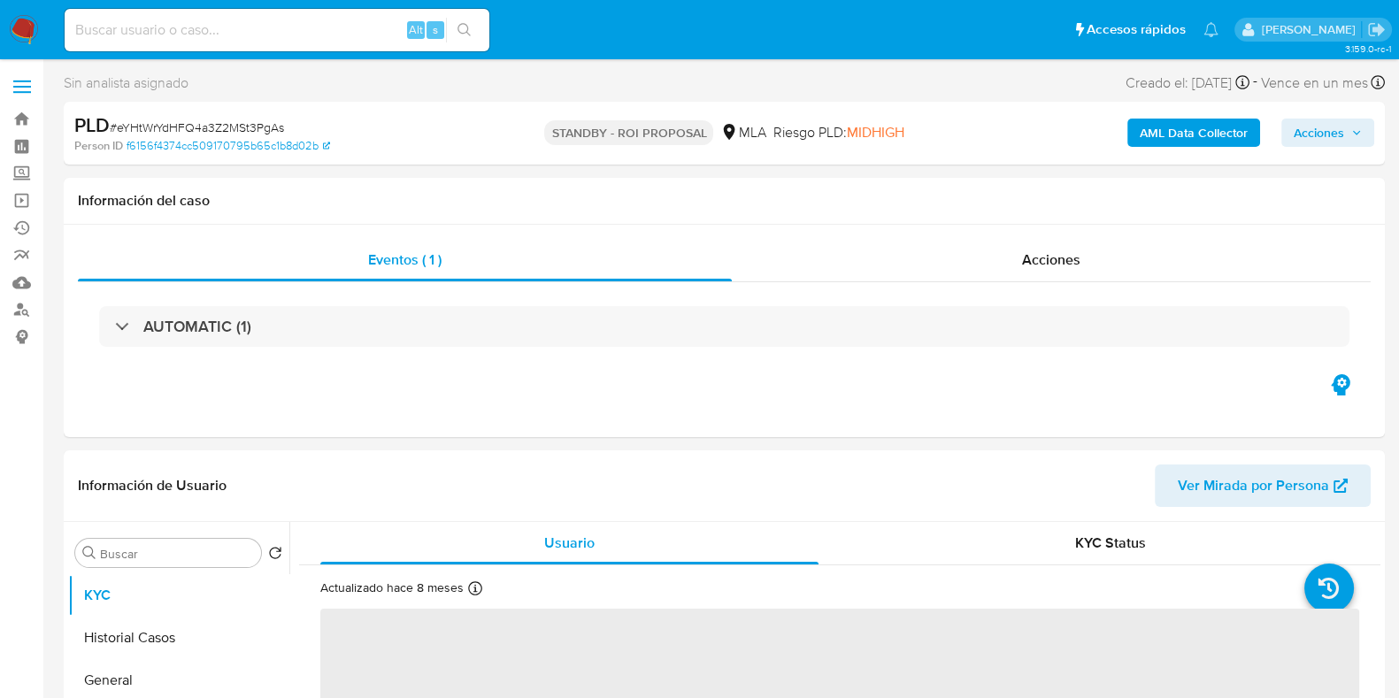
select select "10"
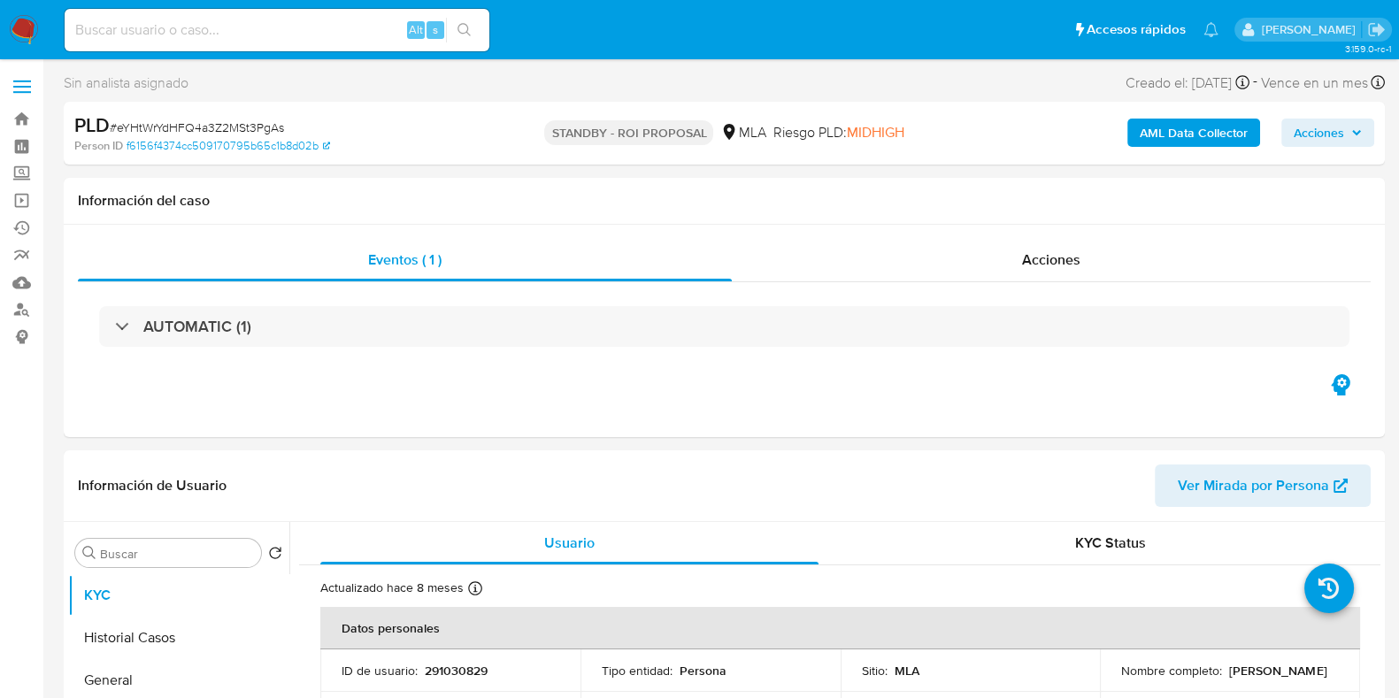
click at [292, 23] on input at bounding box center [277, 30] width 425 height 23
paste input "4U8ooF3fXkCthm1bZmR6Kgxk"
type input "4U8ooF3fXkCthm1bZmR6Kgxk"
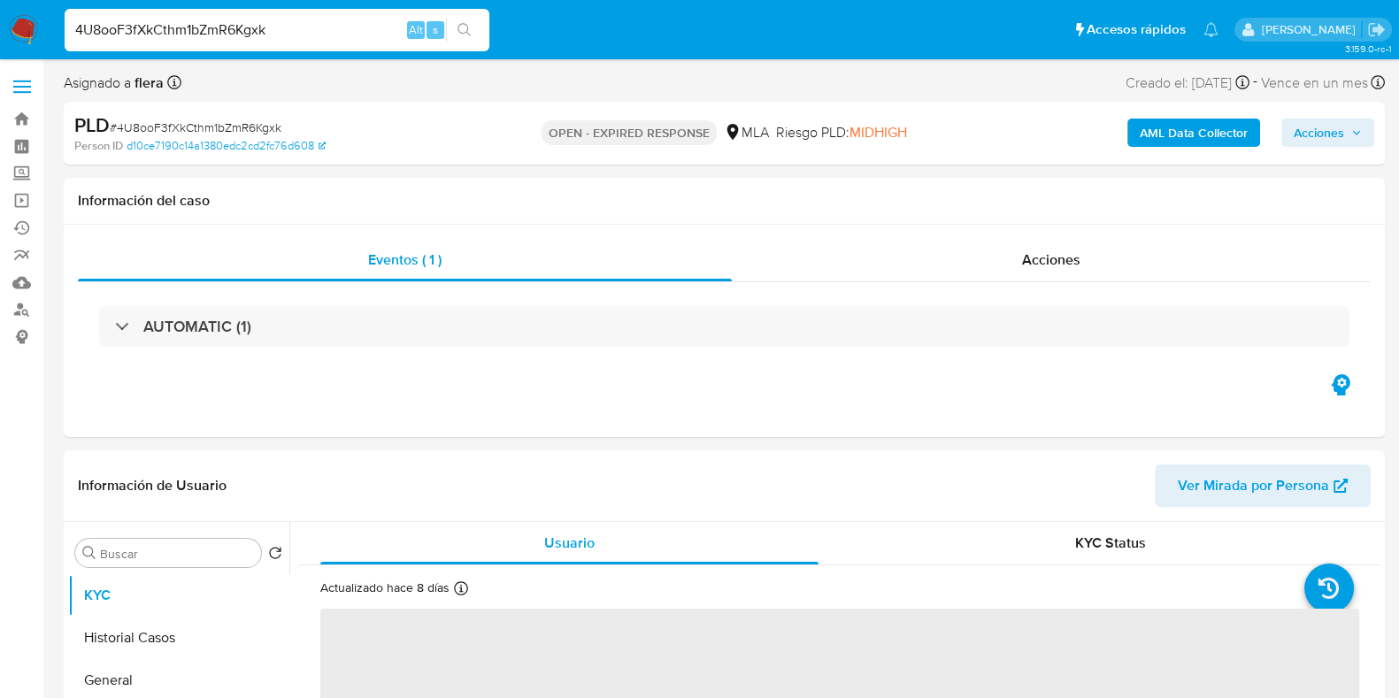
select select "10"
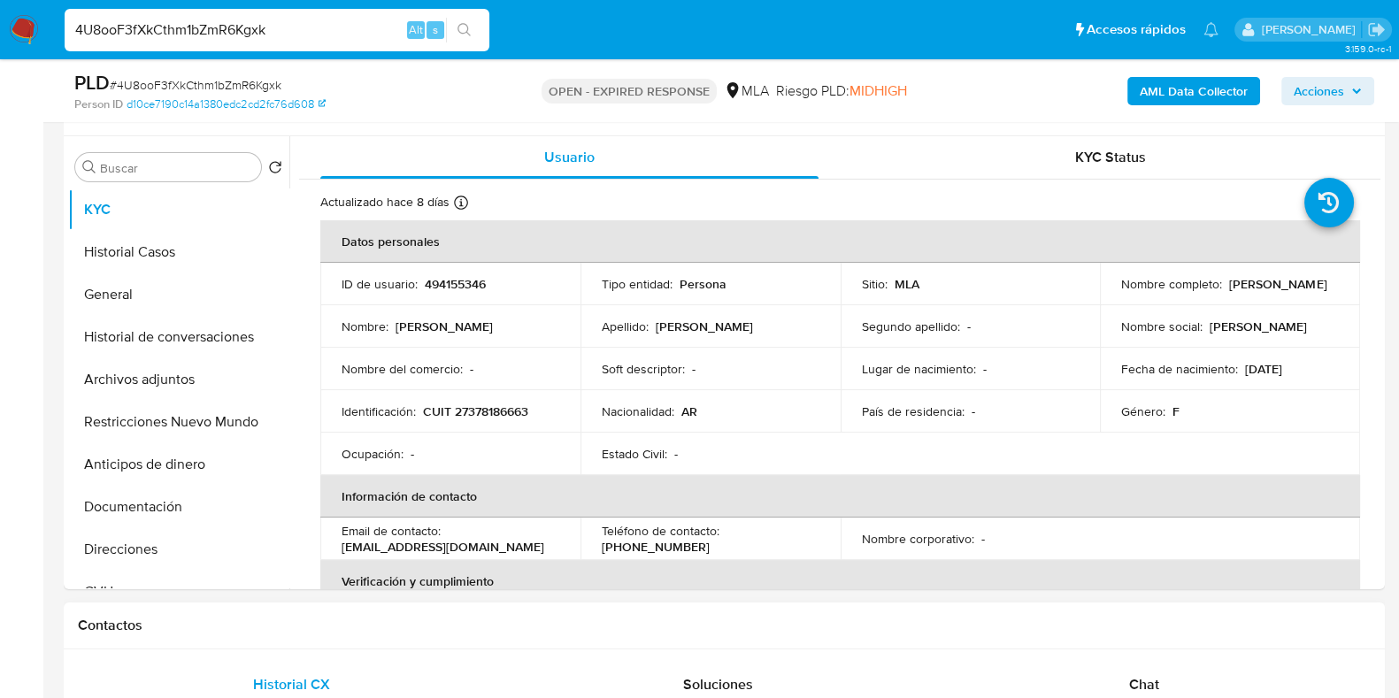
scroll to position [332, 0]
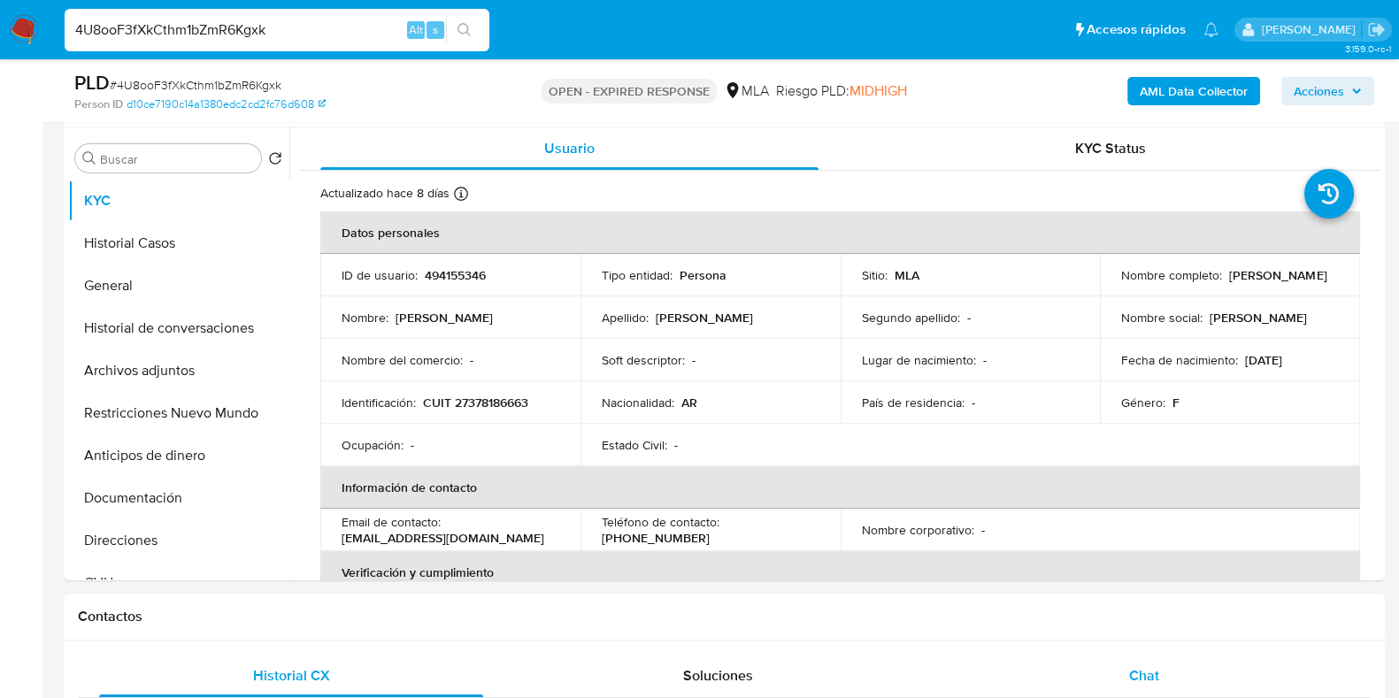
click at [1130, 679] on span "Chat" at bounding box center [1144, 675] width 30 height 20
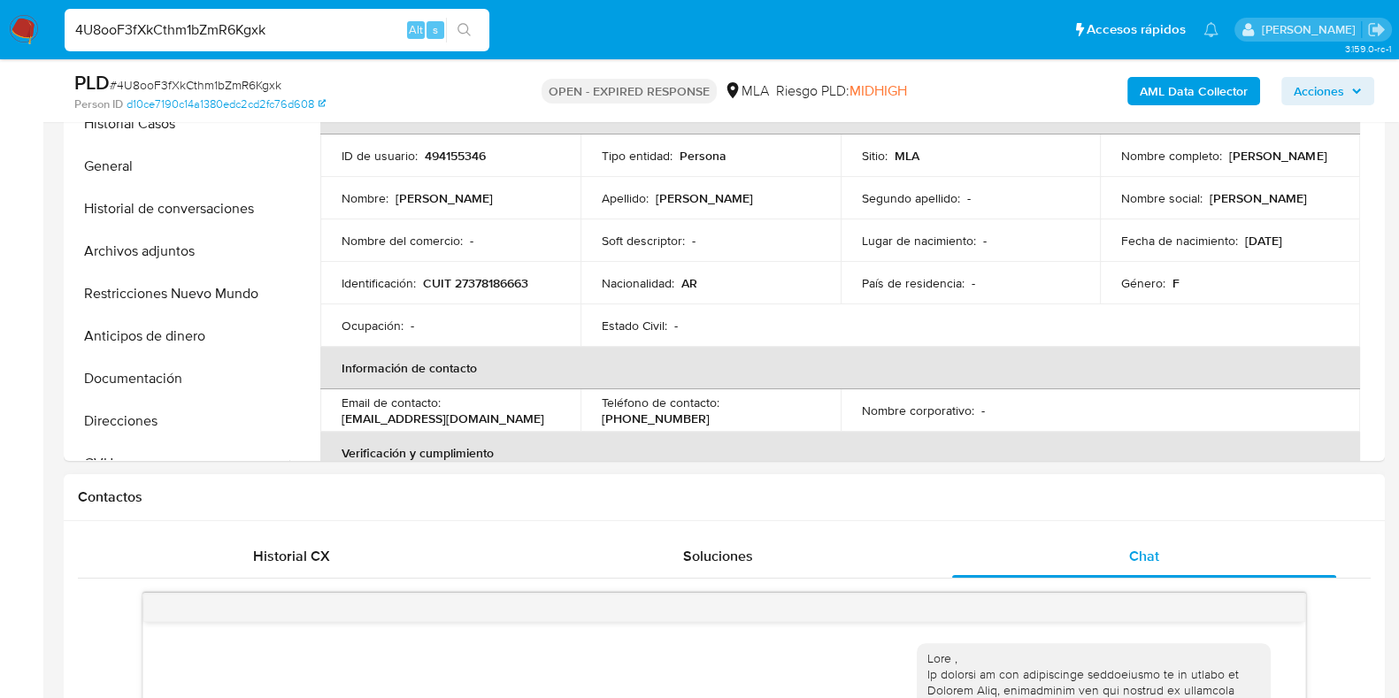
scroll to position [441, 0]
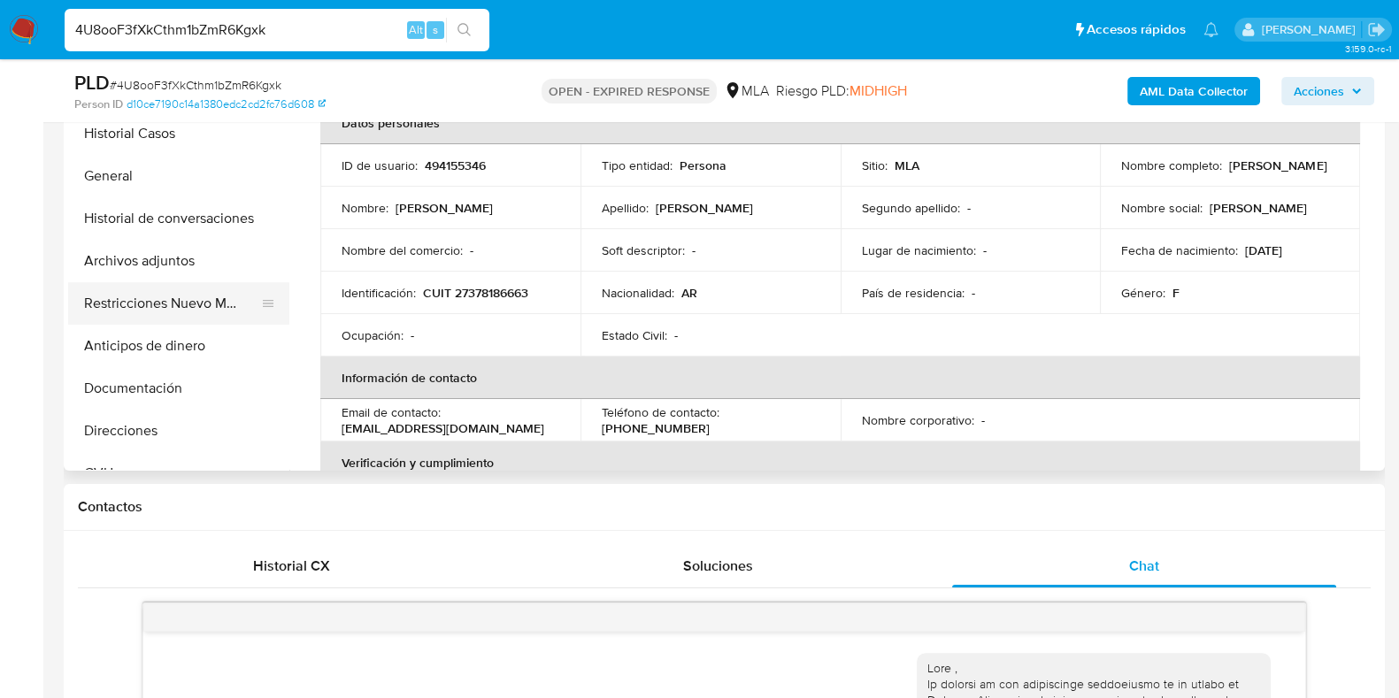
click at [142, 303] on button "Restricciones Nuevo Mundo" at bounding box center [171, 303] width 207 height 42
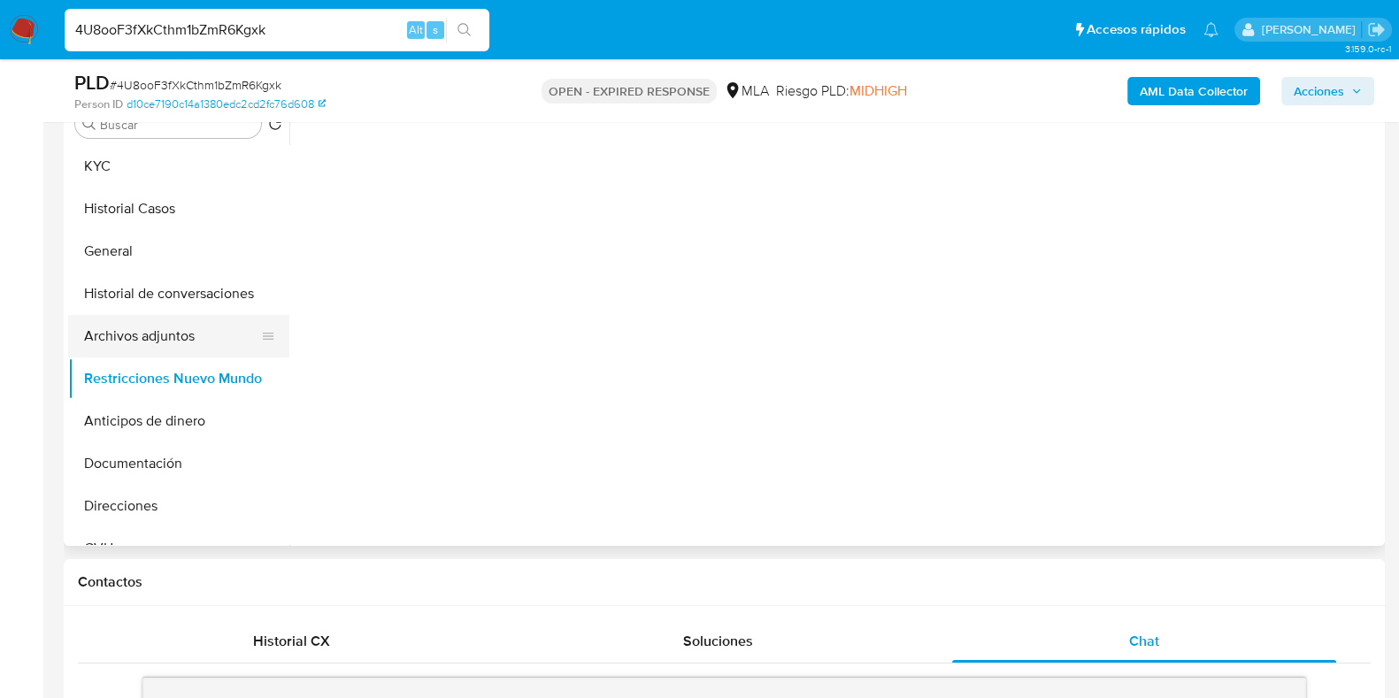
scroll to position [332, 0]
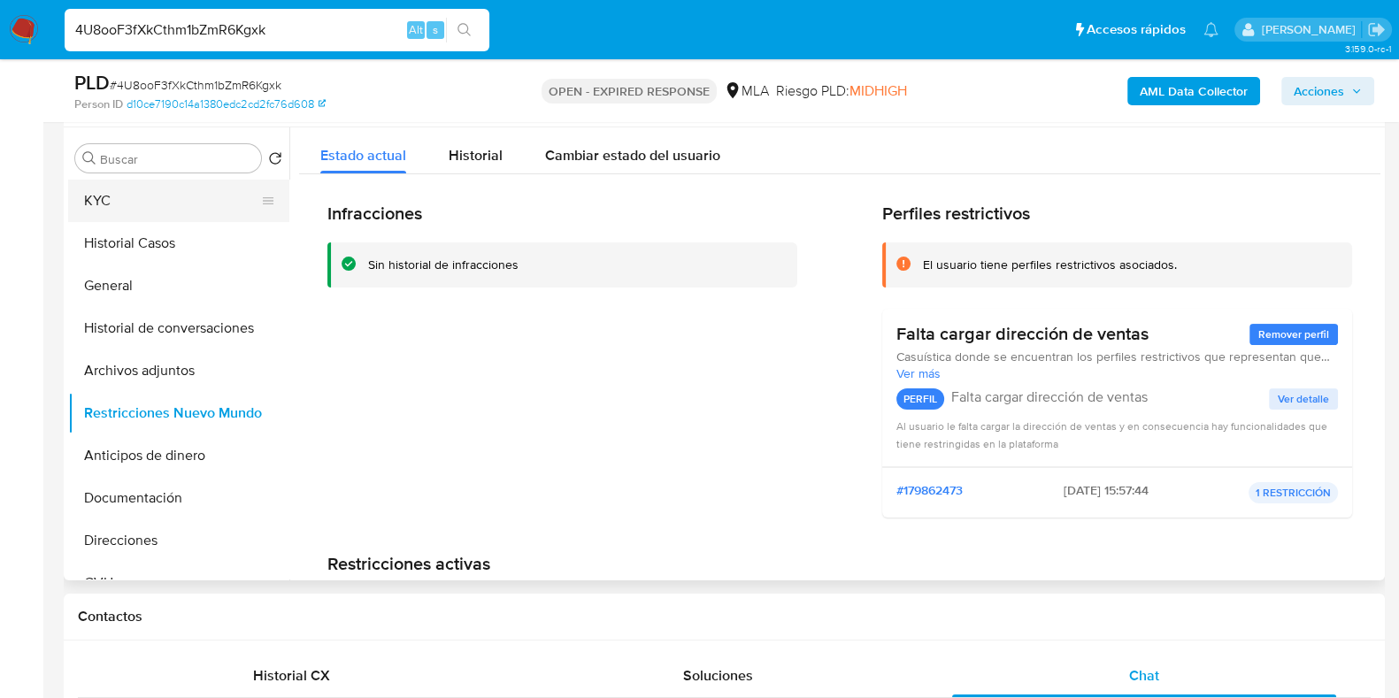
click at [116, 210] on button "KYC" at bounding box center [171, 201] width 207 height 42
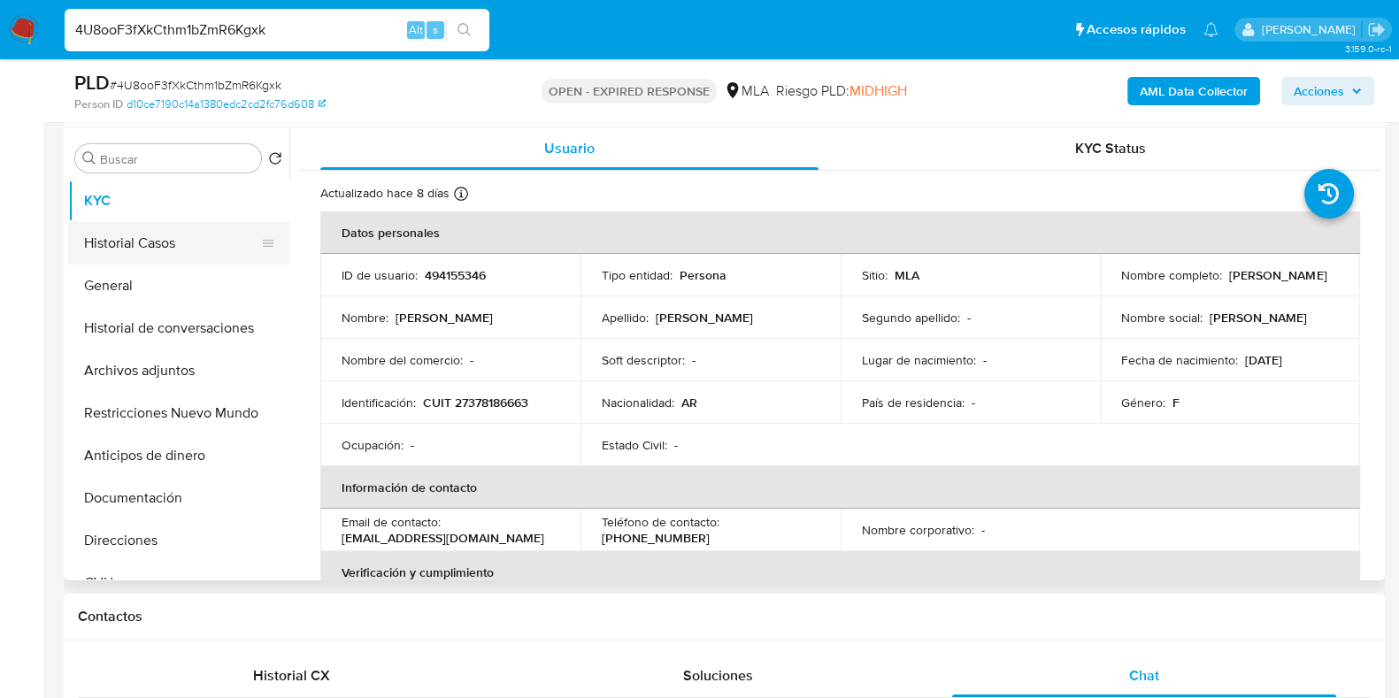
click at [138, 249] on button "Historial Casos" at bounding box center [171, 243] width 207 height 42
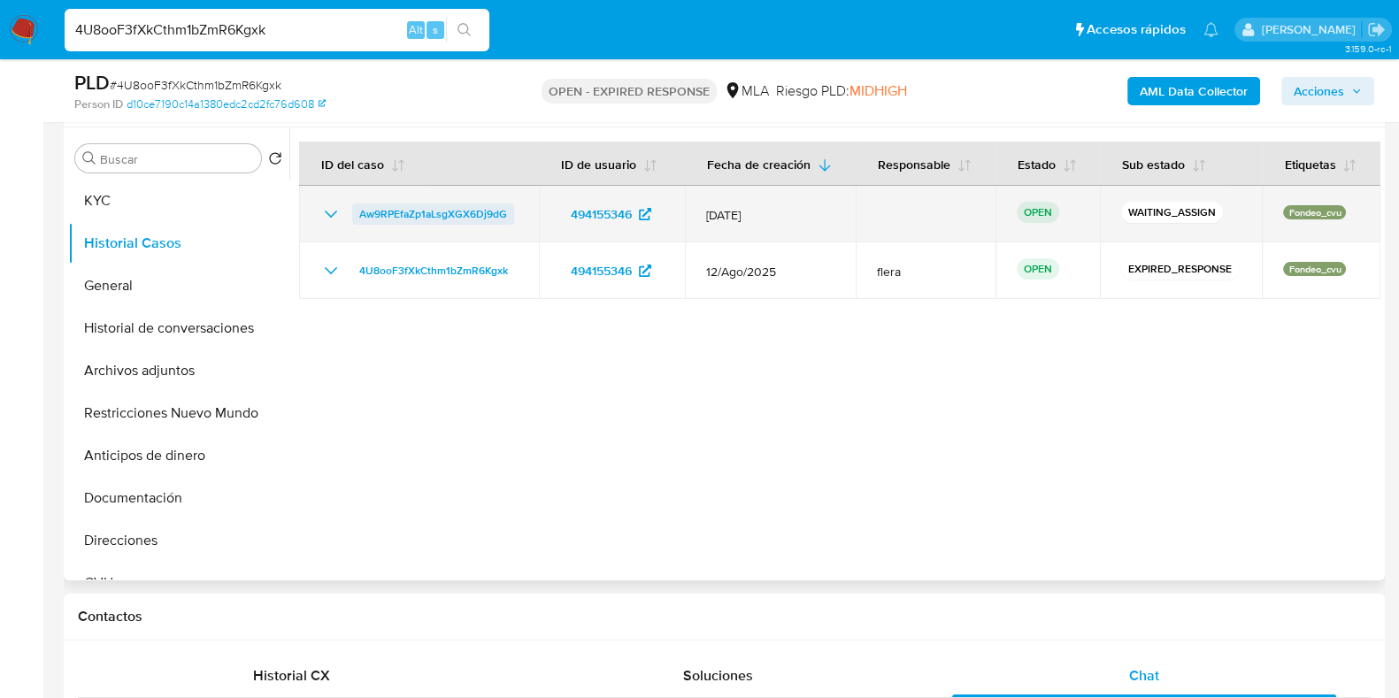
drag, startPoint x: 514, startPoint y: 212, endPoint x: 358, endPoint y: 217, distance: 155.8
click at [358, 217] on div "Aw9RPEfaZp1aLsgXGX6Dj9dG" at bounding box center [418, 213] width 197 height 21
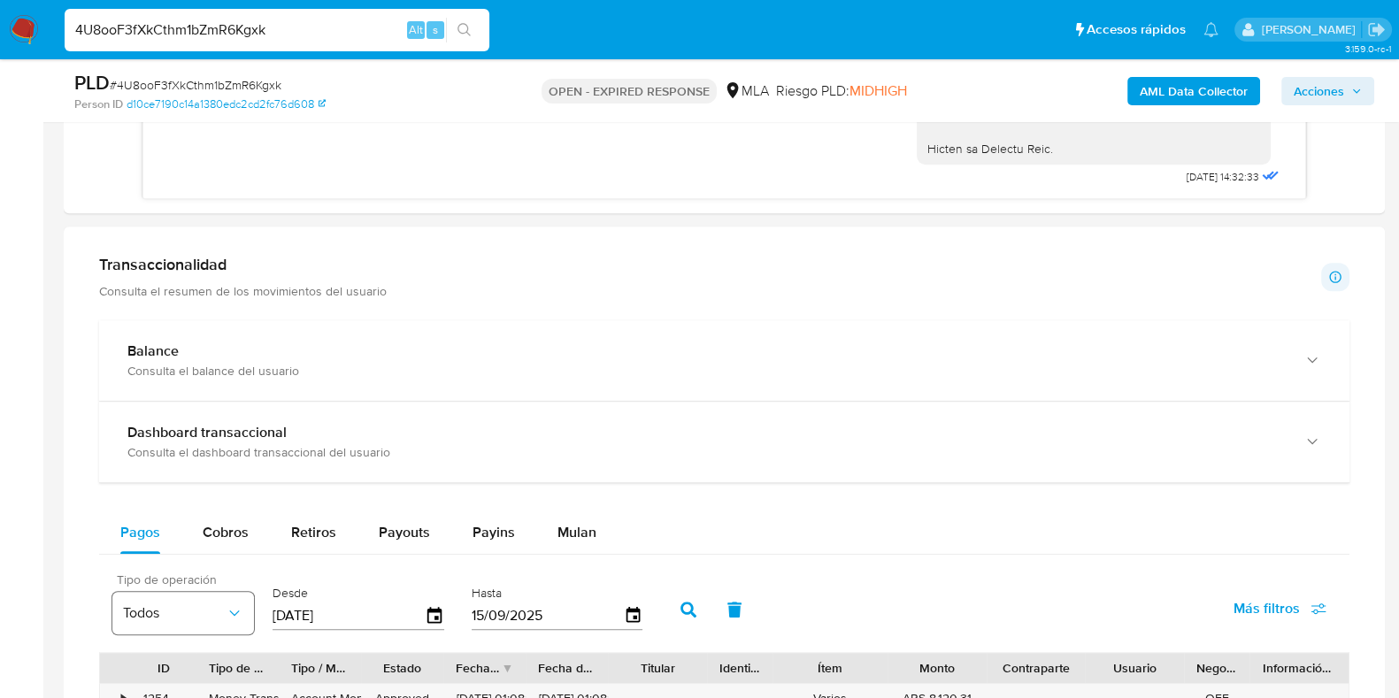
scroll to position [1437, 0]
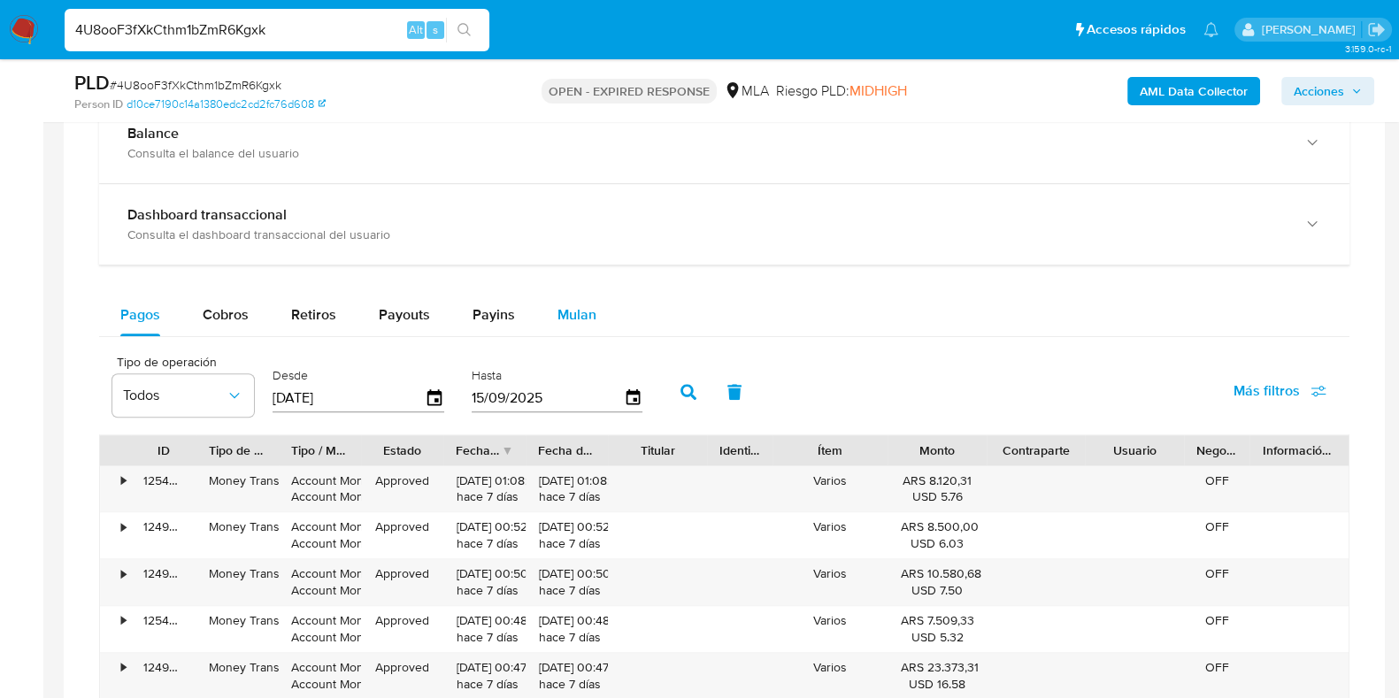
click at [568, 309] on span "Mulan" at bounding box center [576, 314] width 39 height 20
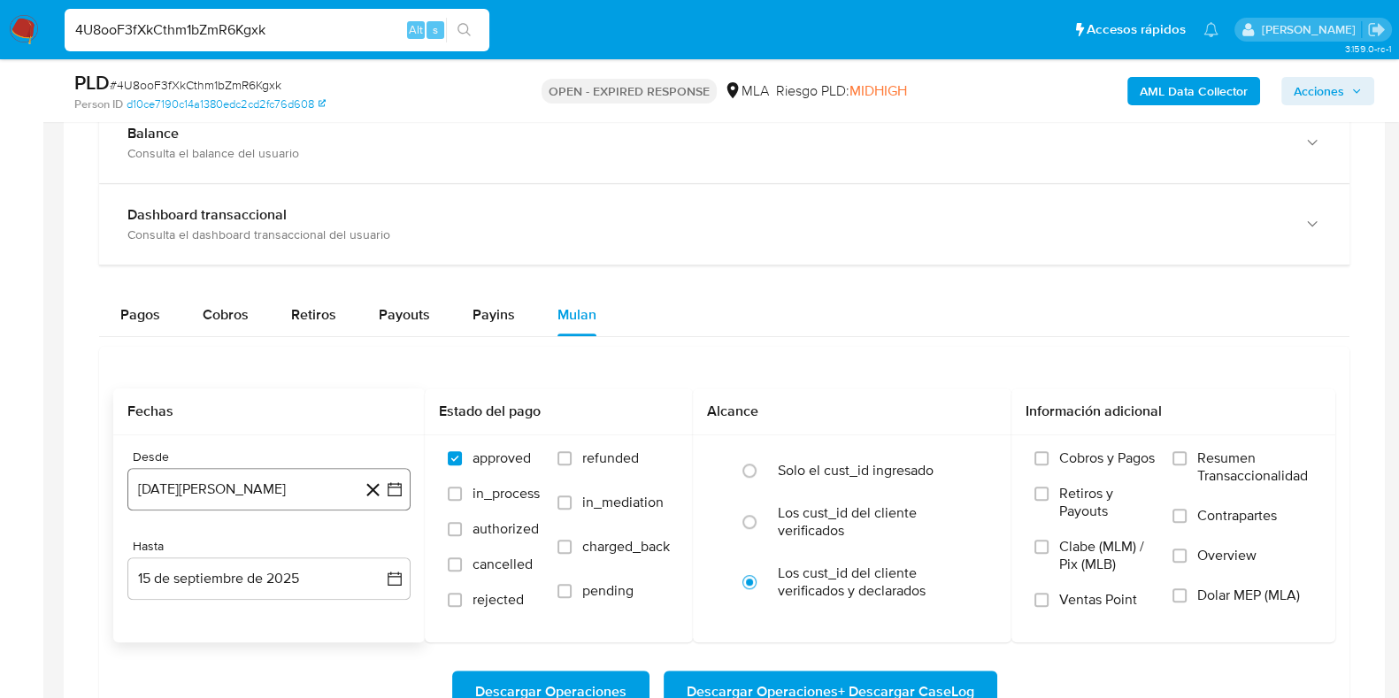
click at [278, 484] on button "15 de agosto de 2024" at bounding box center [268, 489] width 283 height 42
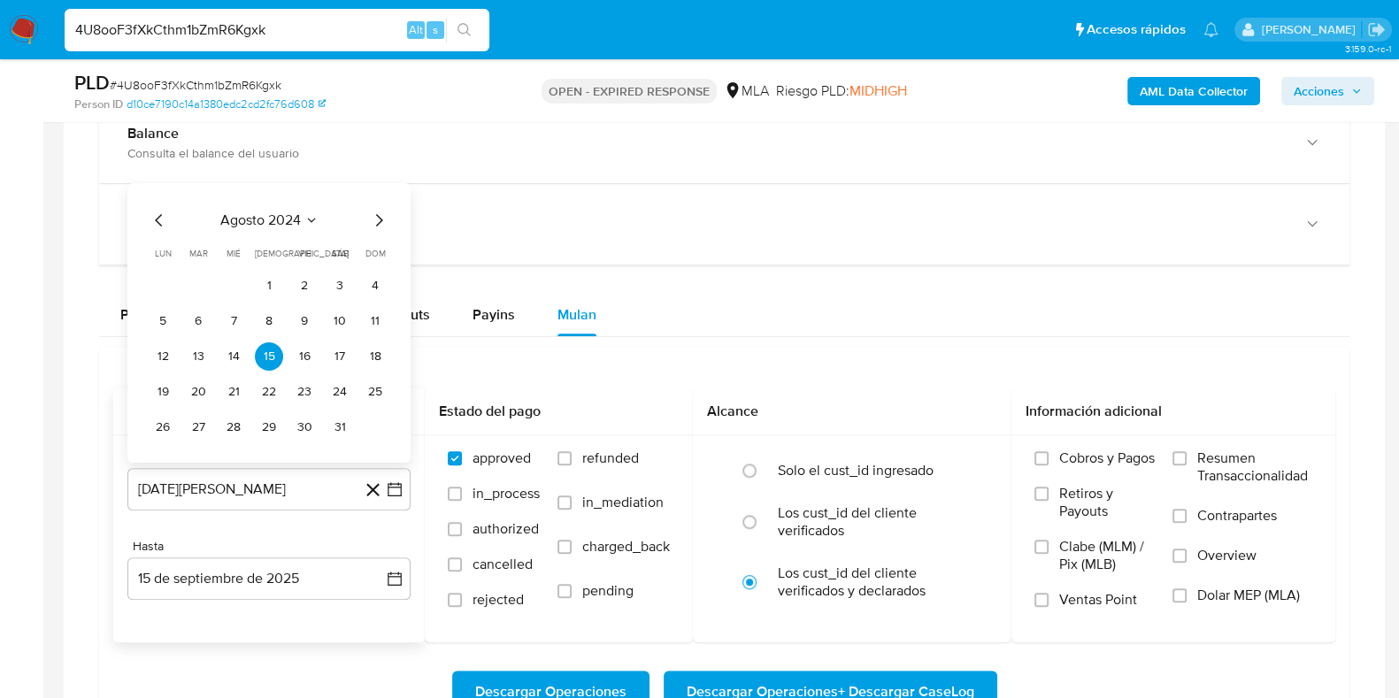
click at [297, 213] on span "agosto 2024" at bounding box center [260, 220] width 80 height 18
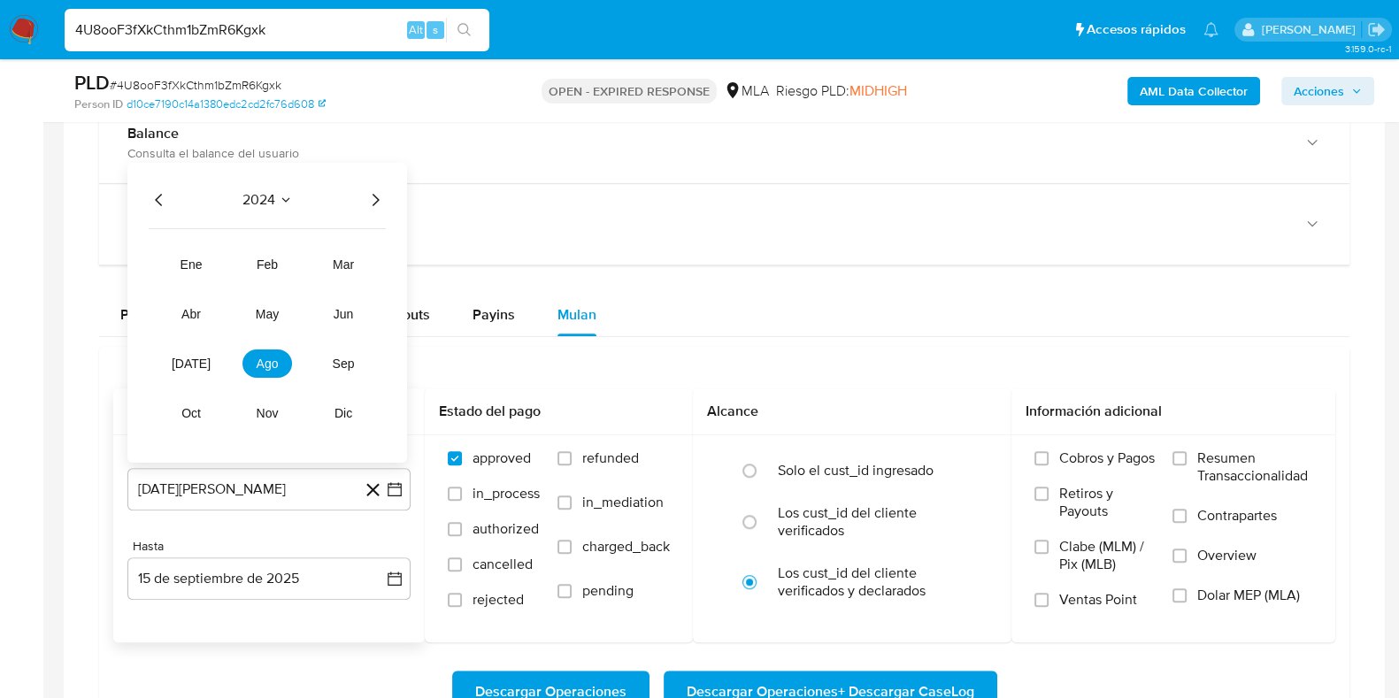
click at [371, 201] on icon "Año siguiente" at bounding box center [374, 198] width 21 height 21
click at [179, 307] on button "abr" at bounding box center [191, 313] width 50 height 28
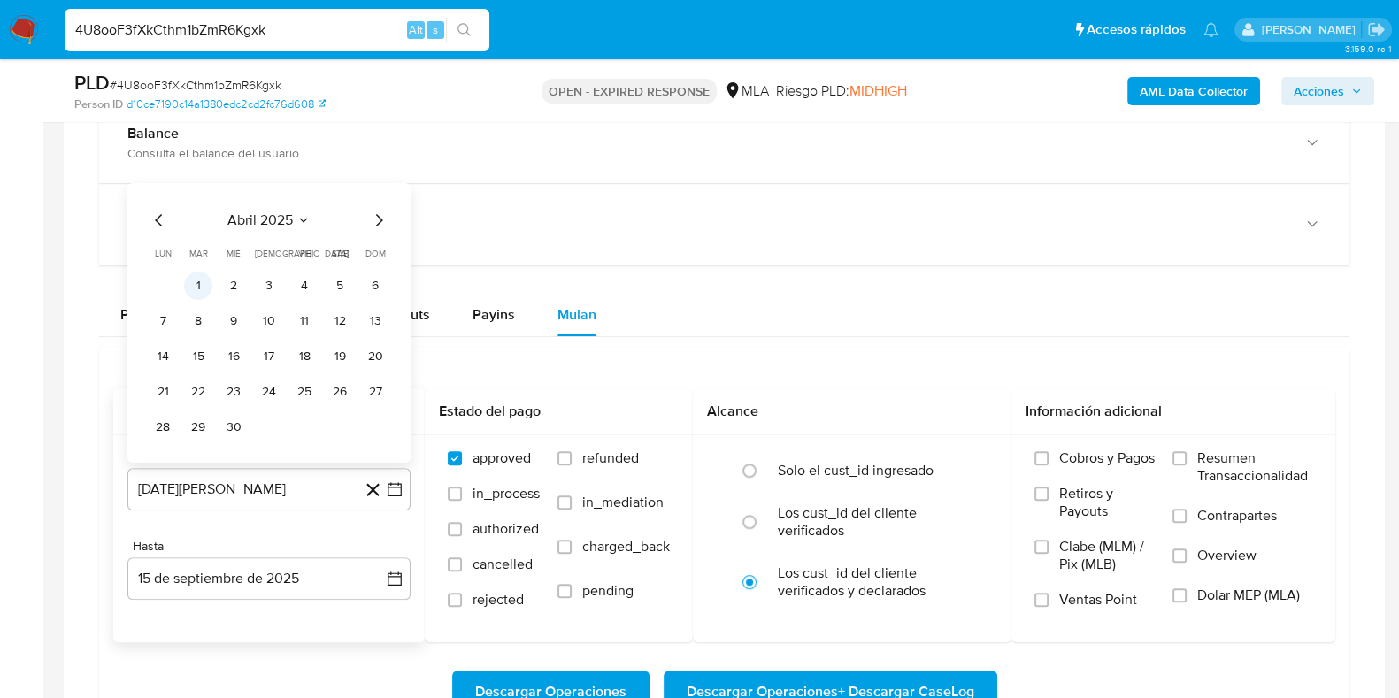
click at [199, 282] on button "1" at bounding box center [198, 285] width 28 height 28
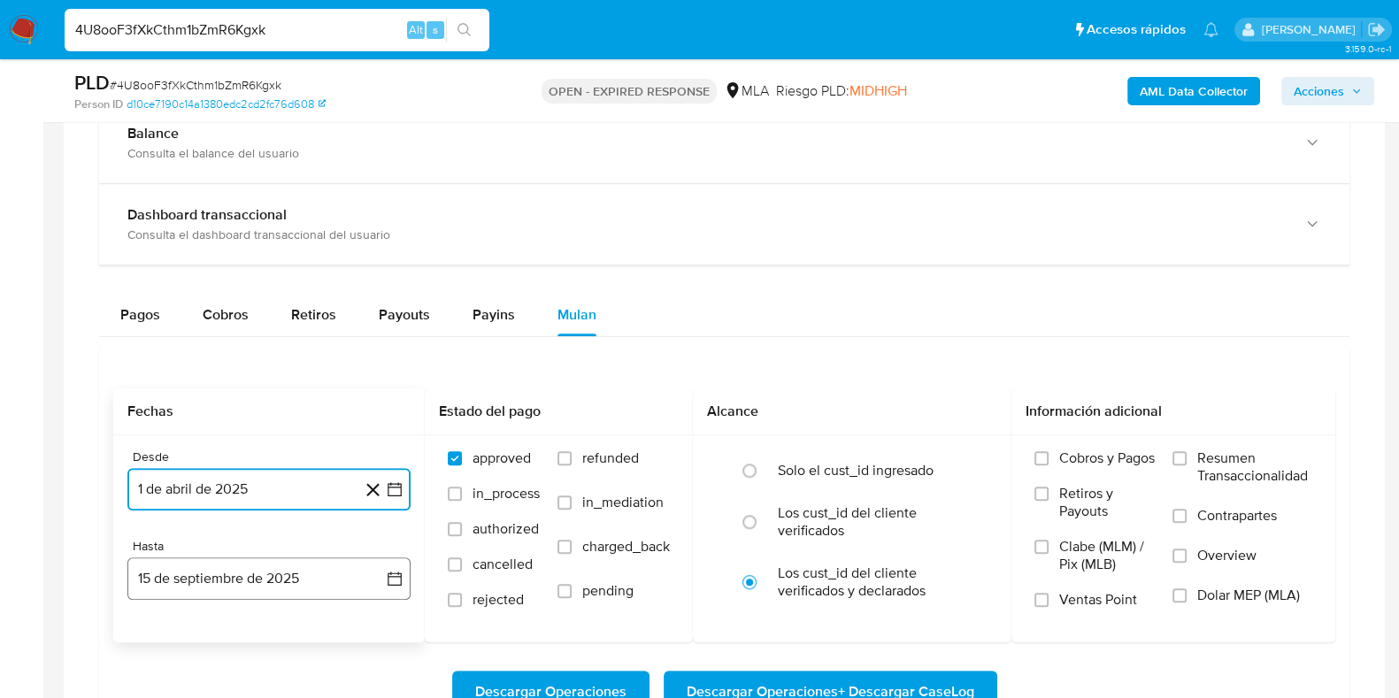
click at [232, 582] on button "15 de septiembre de 2025" at bounding box center [268, 578] width 283 height 42
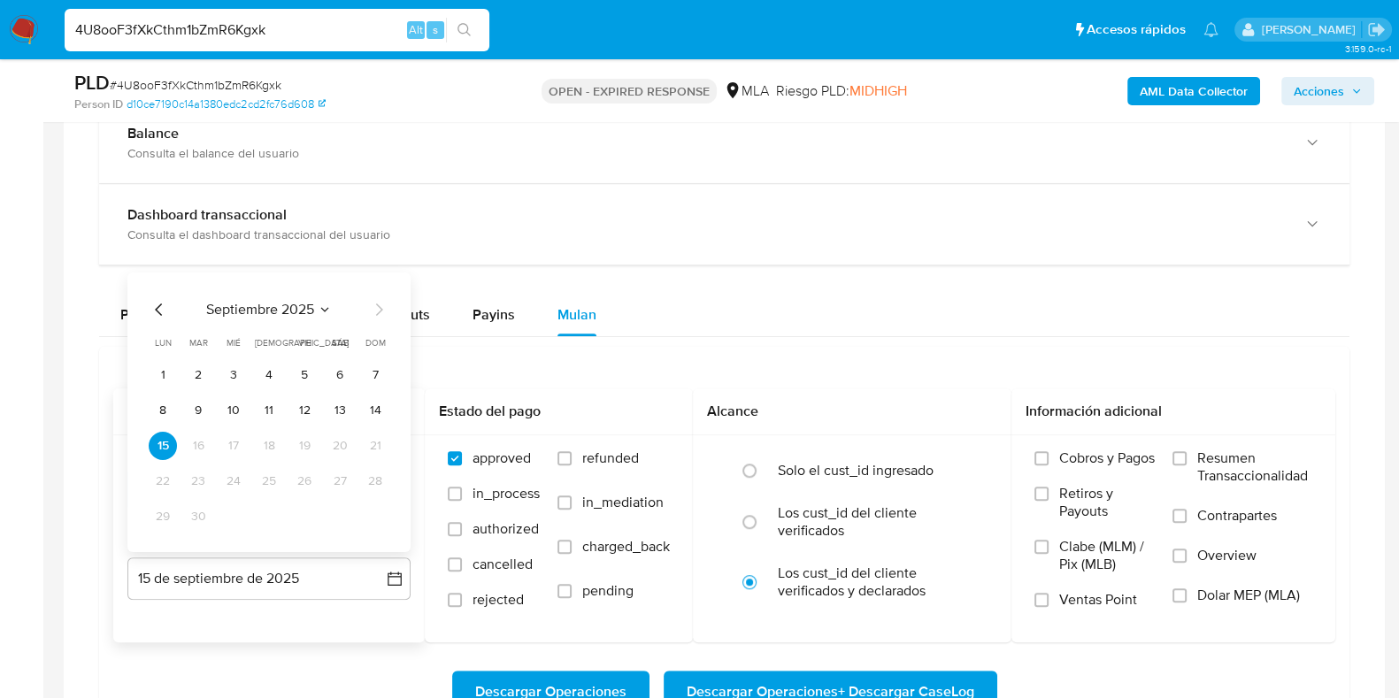
click at [323, 309] on icon "Seleccionar mes y año" at bounding box center [325, 309] width 14 height 14
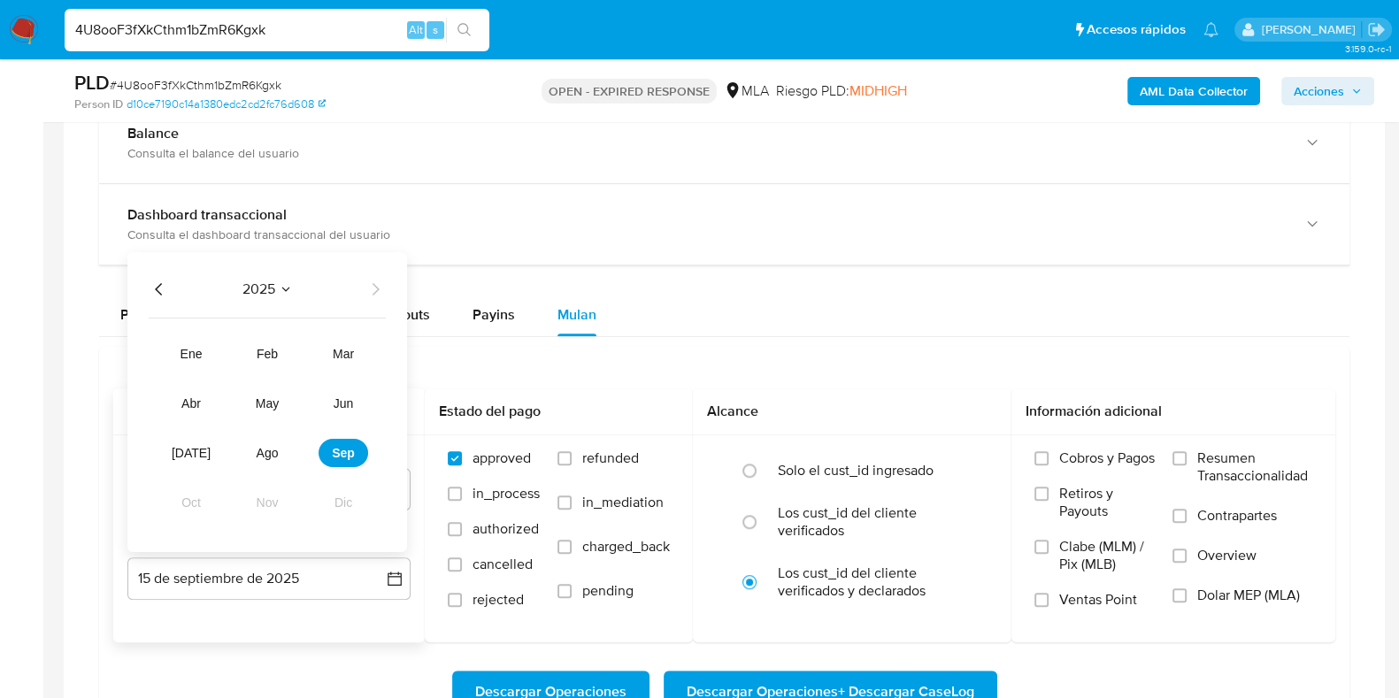
click at [264, 465] on tr "ene feb mar abr may jun jul ago sep oct nov dic" at bounding box center [267, 427] width 202 height 177
click at [266, 447] on span "ago" at bounding box center [268, 452] width 22 height 14
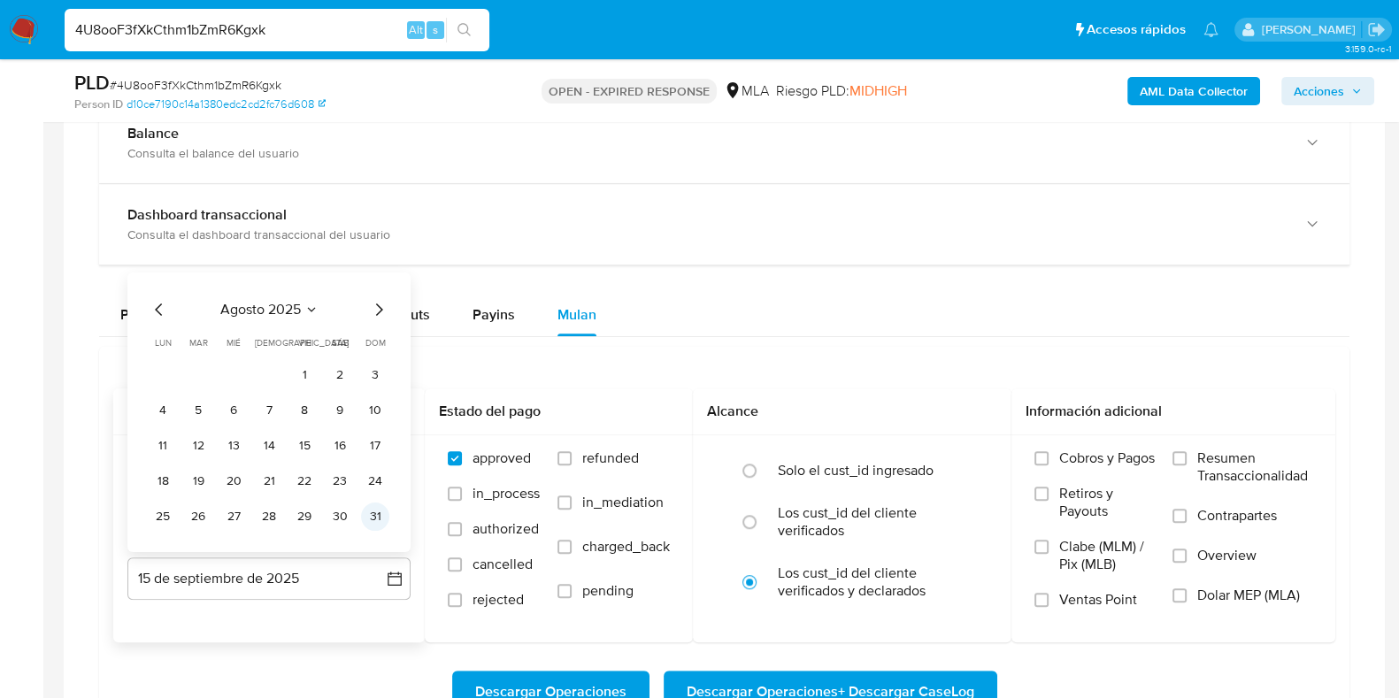
click at [366, 517] on button "31" at bounding box center [375, 516] width 28 height 28
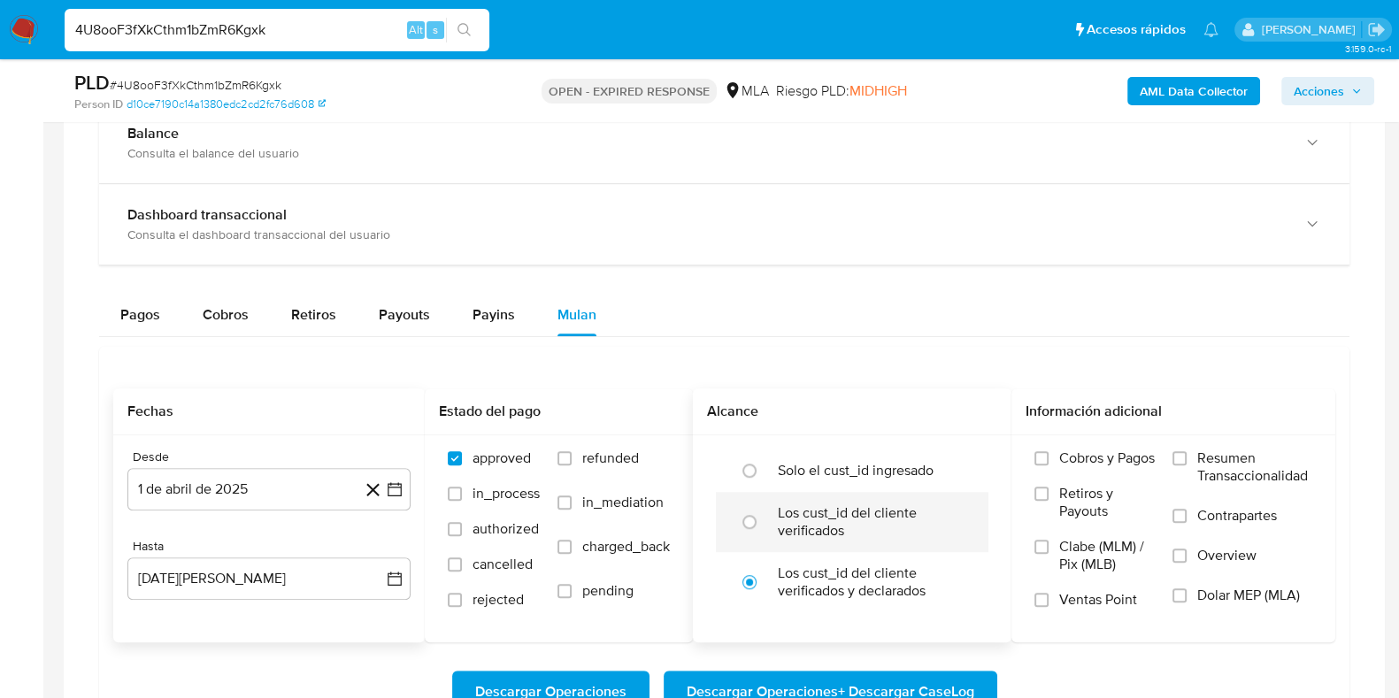
click at [844, 529] on label "Los cust_id del cliente verificados" at bounding box center [871, 521] width 186 height 35
click at [763, 529] on input "radio" at bounding box center [749, 522] width 28 height 28
radio input "true"
click at [1271, 603] on label "Dolar MEP (MLA)" at bounding box center [1242, 606] width 140 height 40
click at [1186, 602] on input "Dolar MEP (MLA)" at bounding box center [1179, 595] width 14 height 14
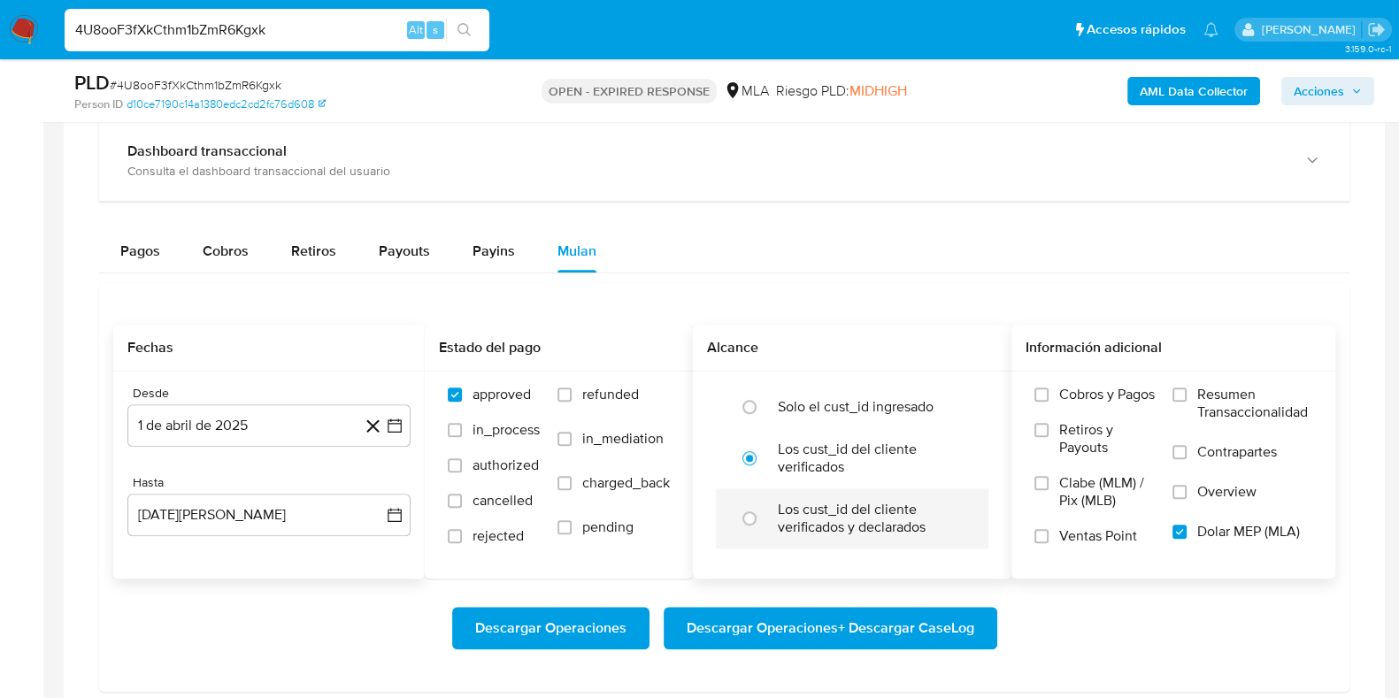
scroll to position [1547, 0]
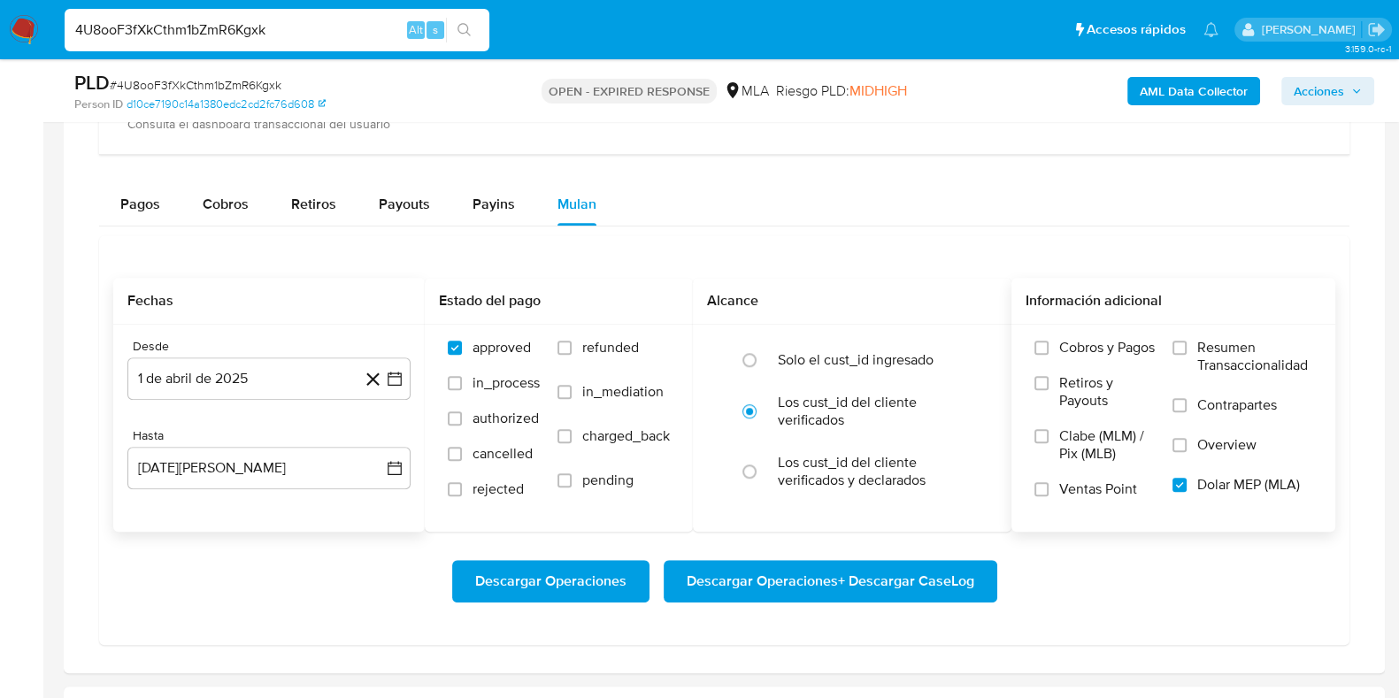
click at [864, 572] on span "Descargar Operaciones + Descargar CaseLog" at bounding box center [829, 581] width 287 height 39
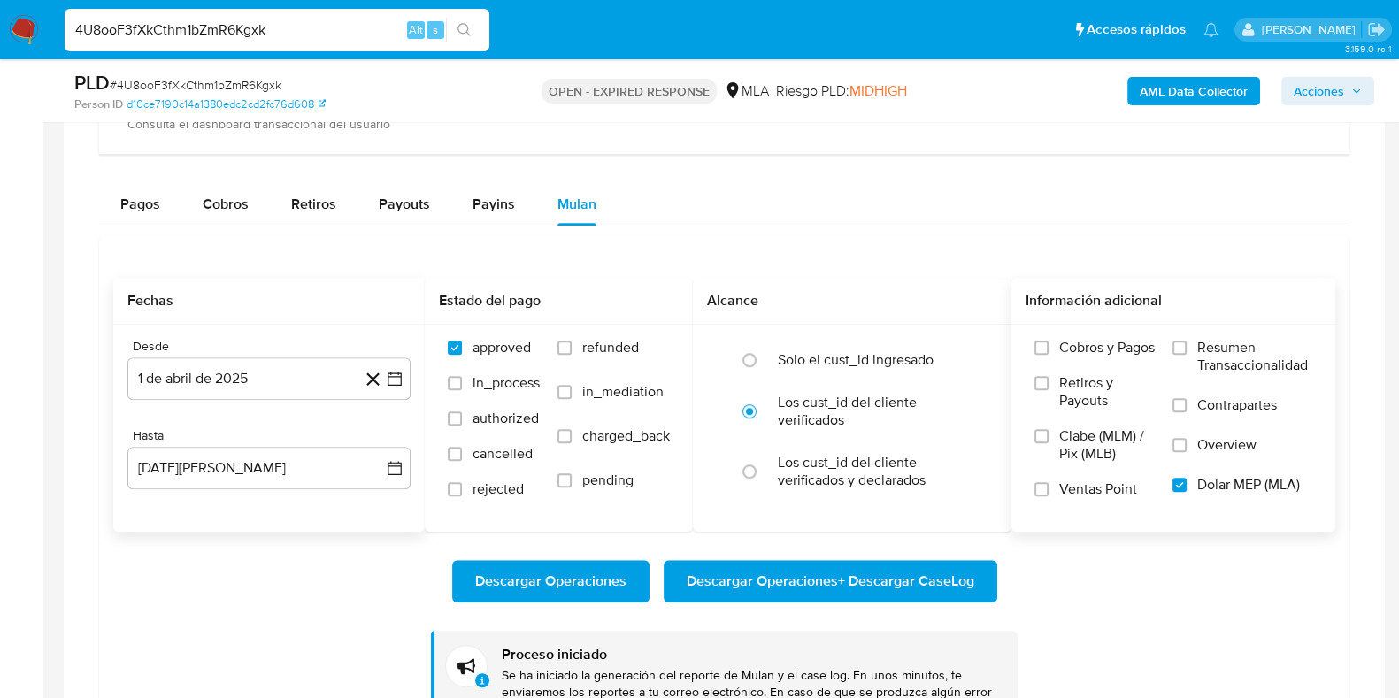
click at [246, 27] on input "4U8ooF3fXkCthm1bZmR6Kgxk" at bounding box center [277, 30] width 425 height 23
paste input "58rGlq0mKjVL6q15d6sIgpO4"
type input "58rGlq0mKjVL6q15d6sIgpO4"
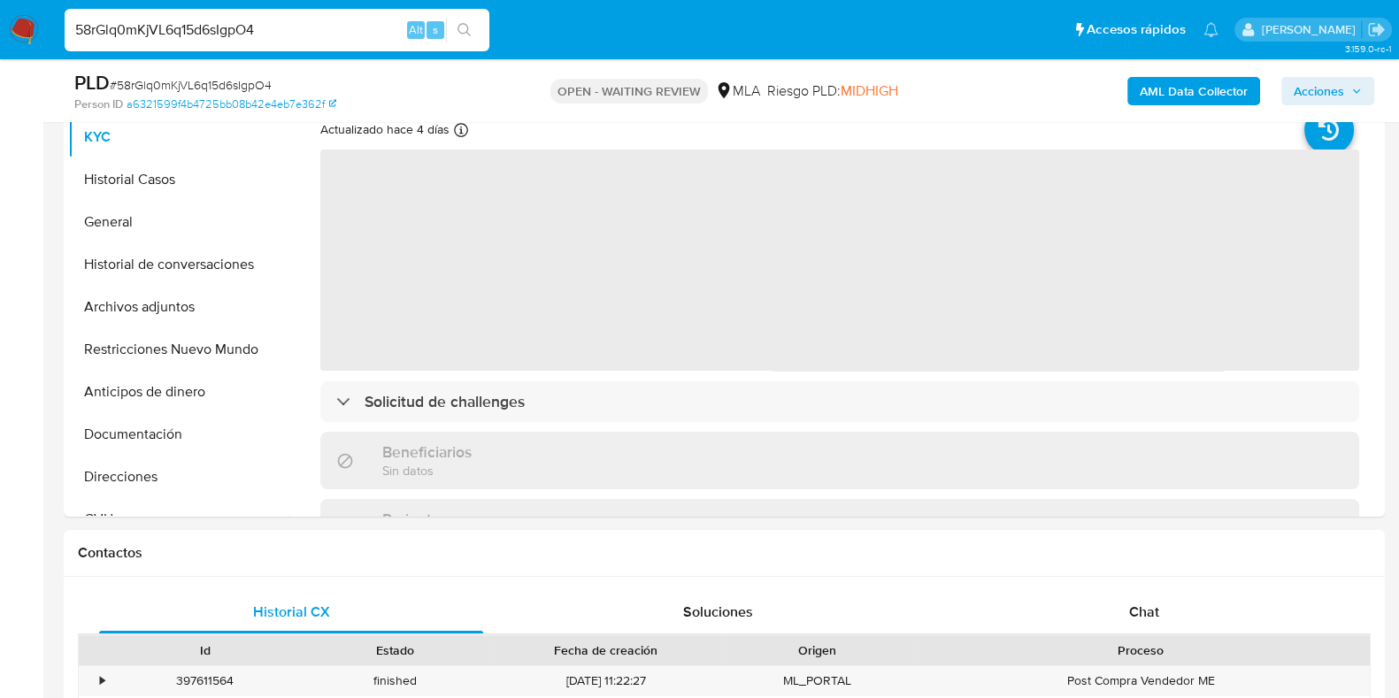
scroll to position [553, 0]
select select "10"
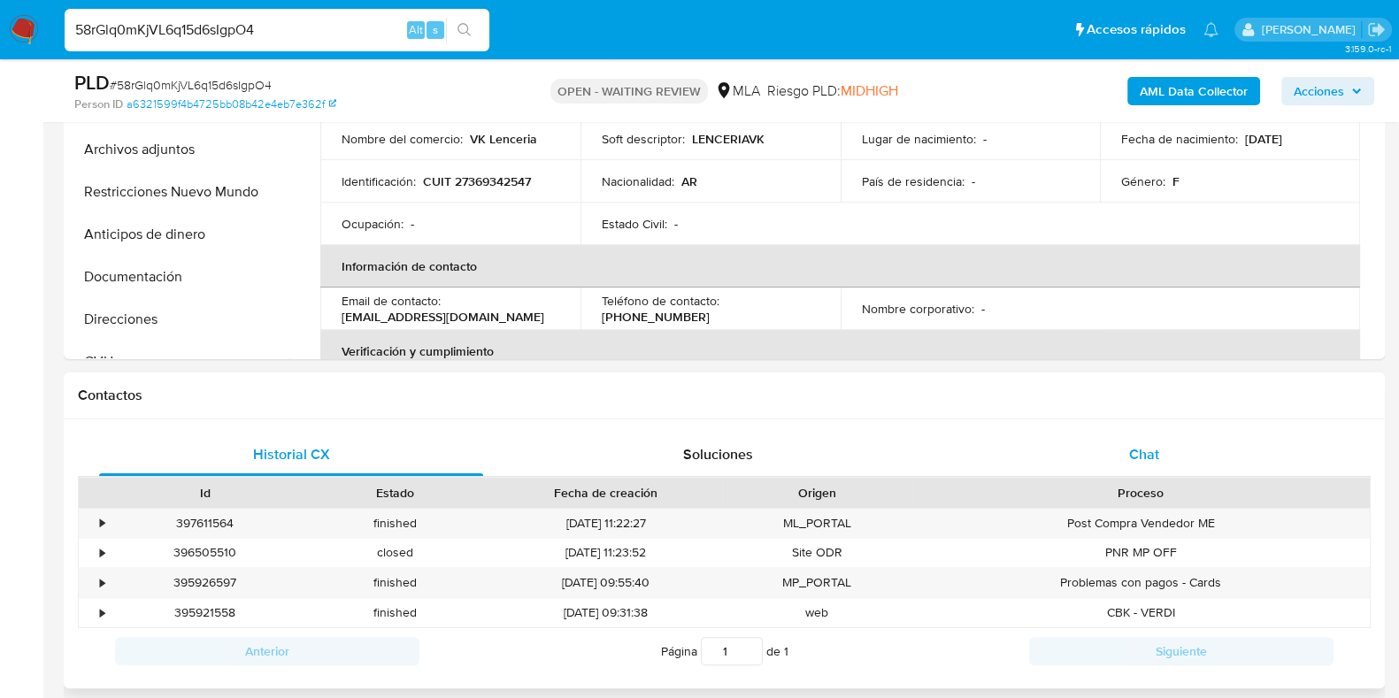
click at [1150, 448] on span "Chat" at bounding box center [1144, 454] width 30 height 20
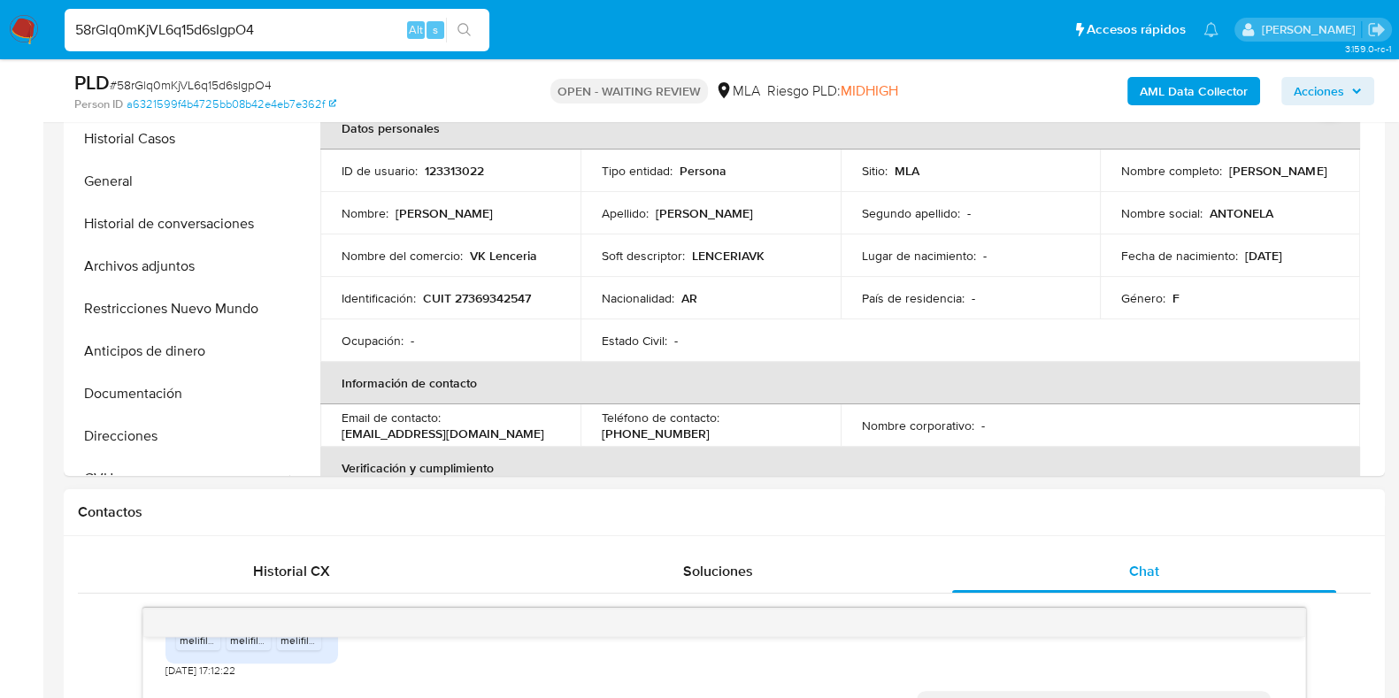
scroll to position [220, 0]
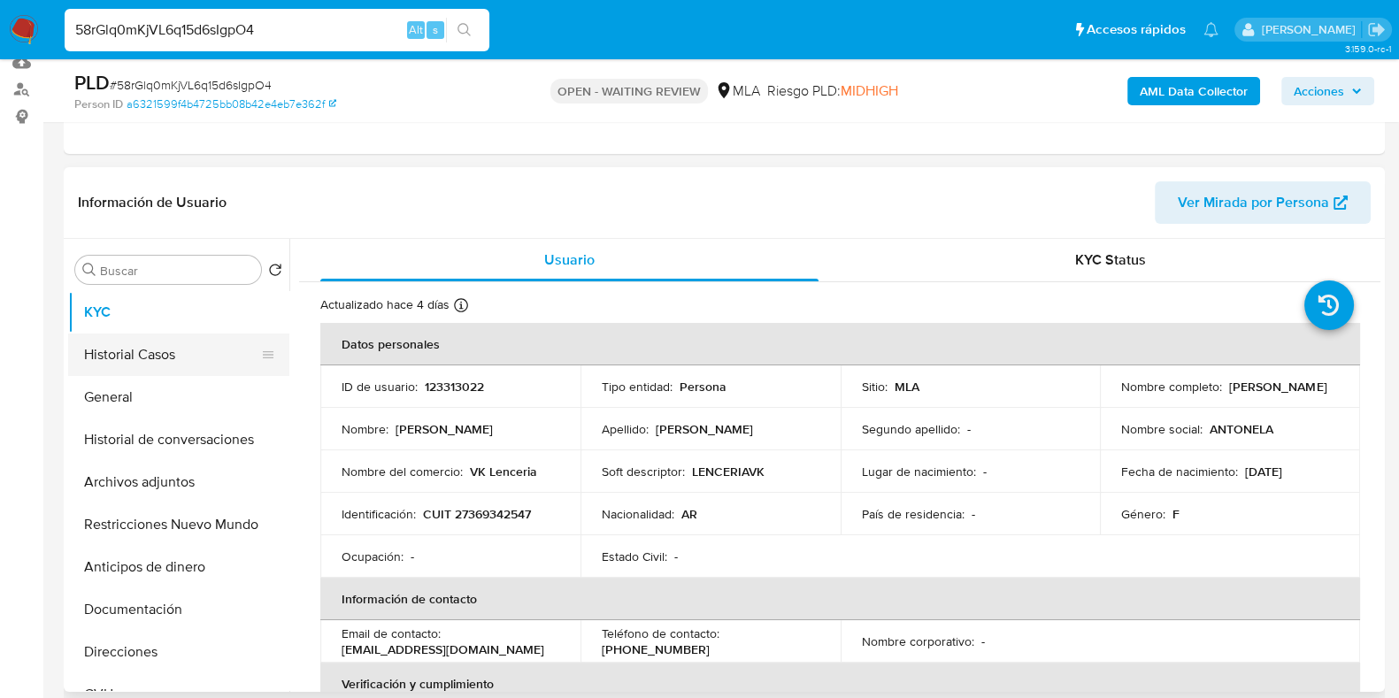
click at [167, 359] on button "Historial Casos" at bounding box center [171, 354] width 207 height 42
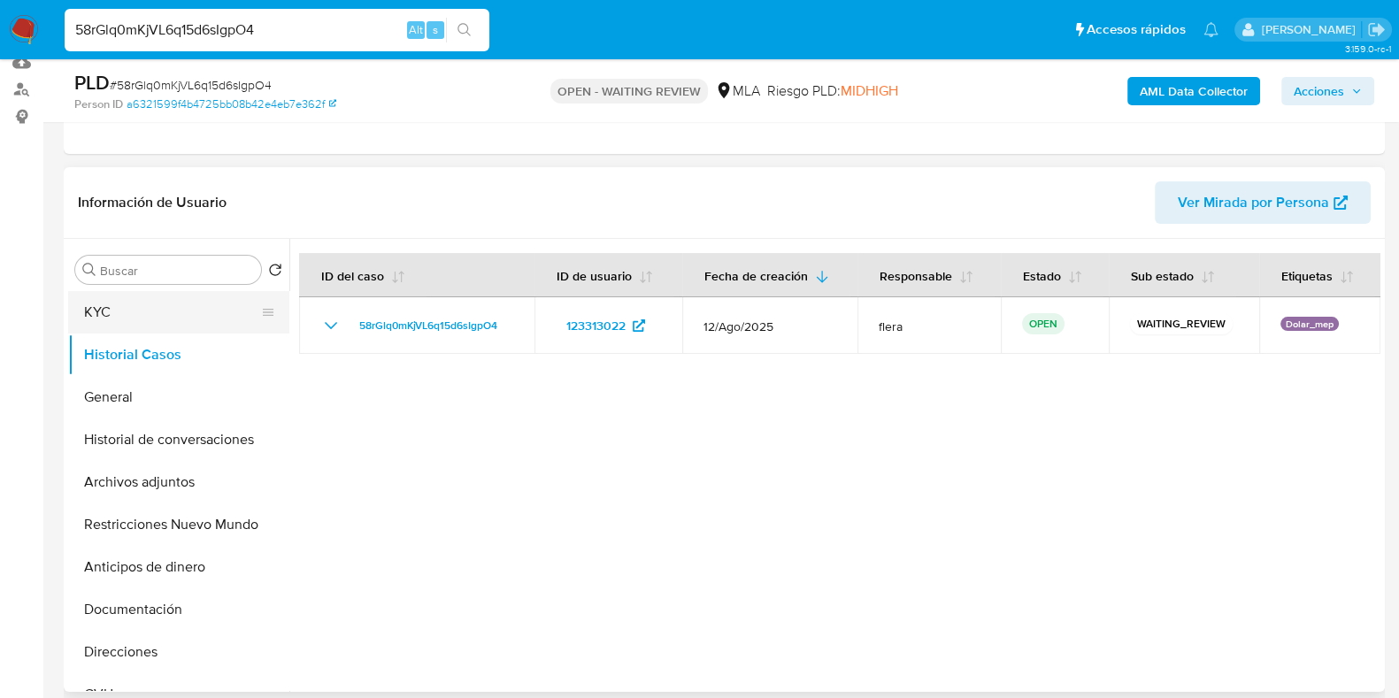
click at [150, 311] on button "KYC" at bounding box center [171, 312] width 207 height 42
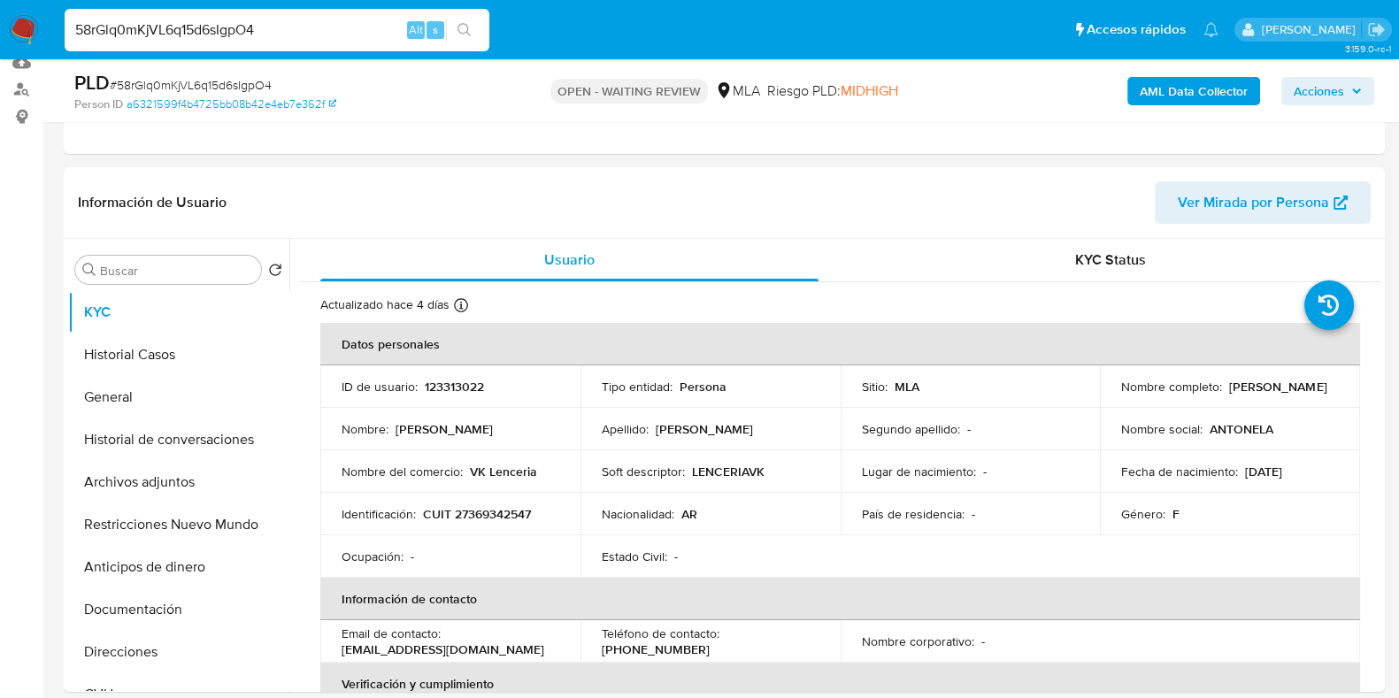
click at [177, 26] on input "58rGlq0mKjVL6q15d6sIgpO4" at bounding box center [277, 30] width 425 height 23
paste input "4U8ooF3fXkCthm1bZmR6Kgxk"
type input "4U8ooF3fXkCthm1bZmR6Kgxk"
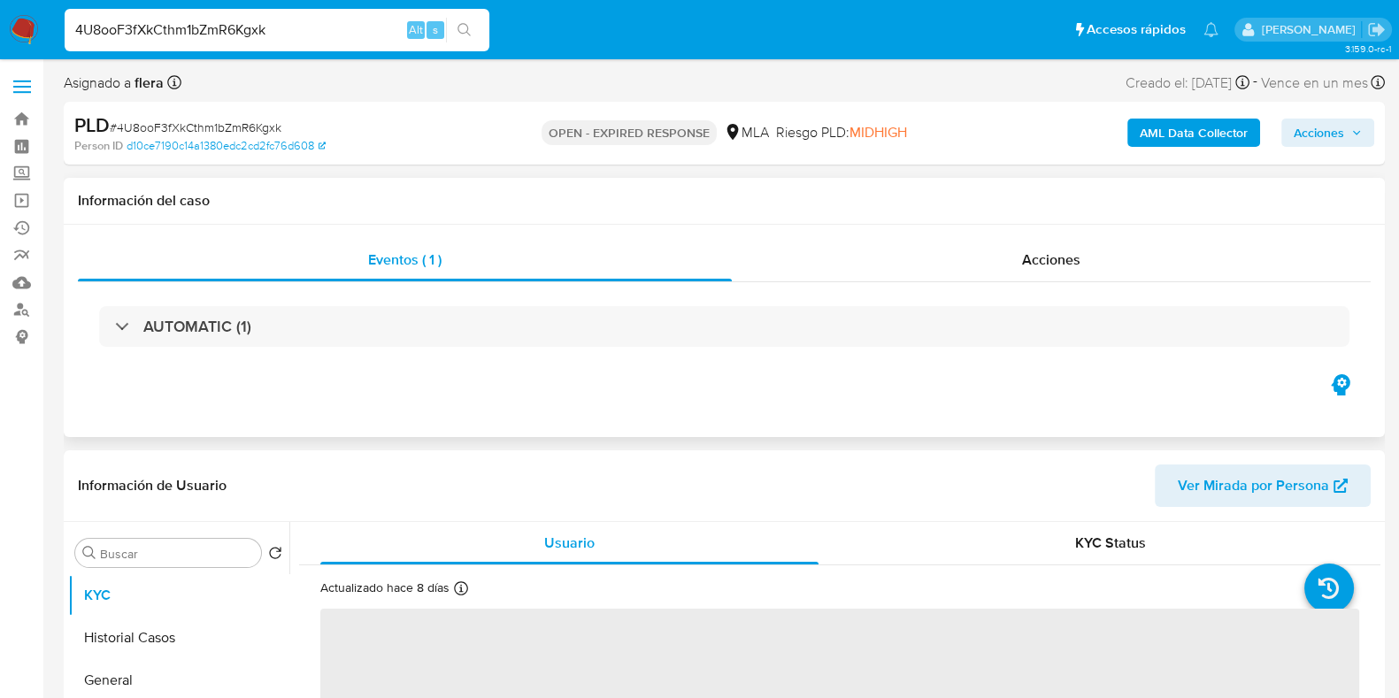
select select "10"
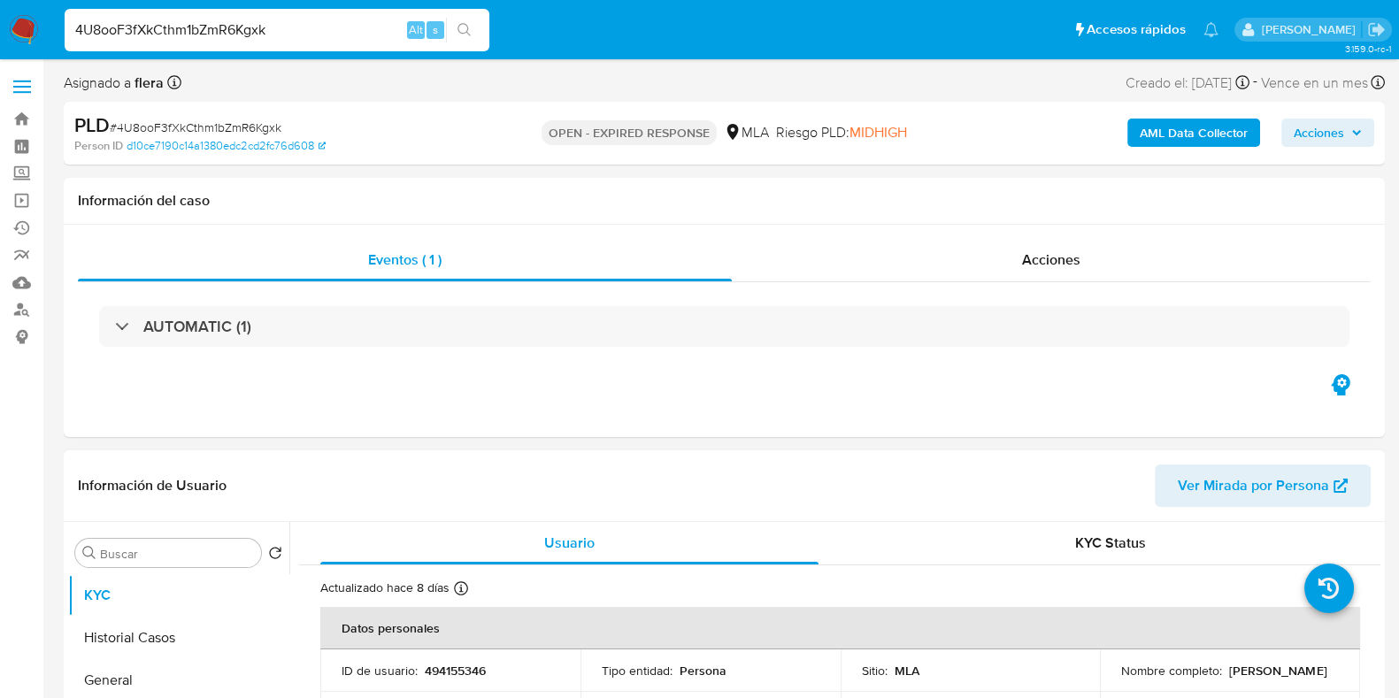
click at [441, 674] on p "494155346" at bounding box center [455, 671] width 61 height 16
copy p "494155346"
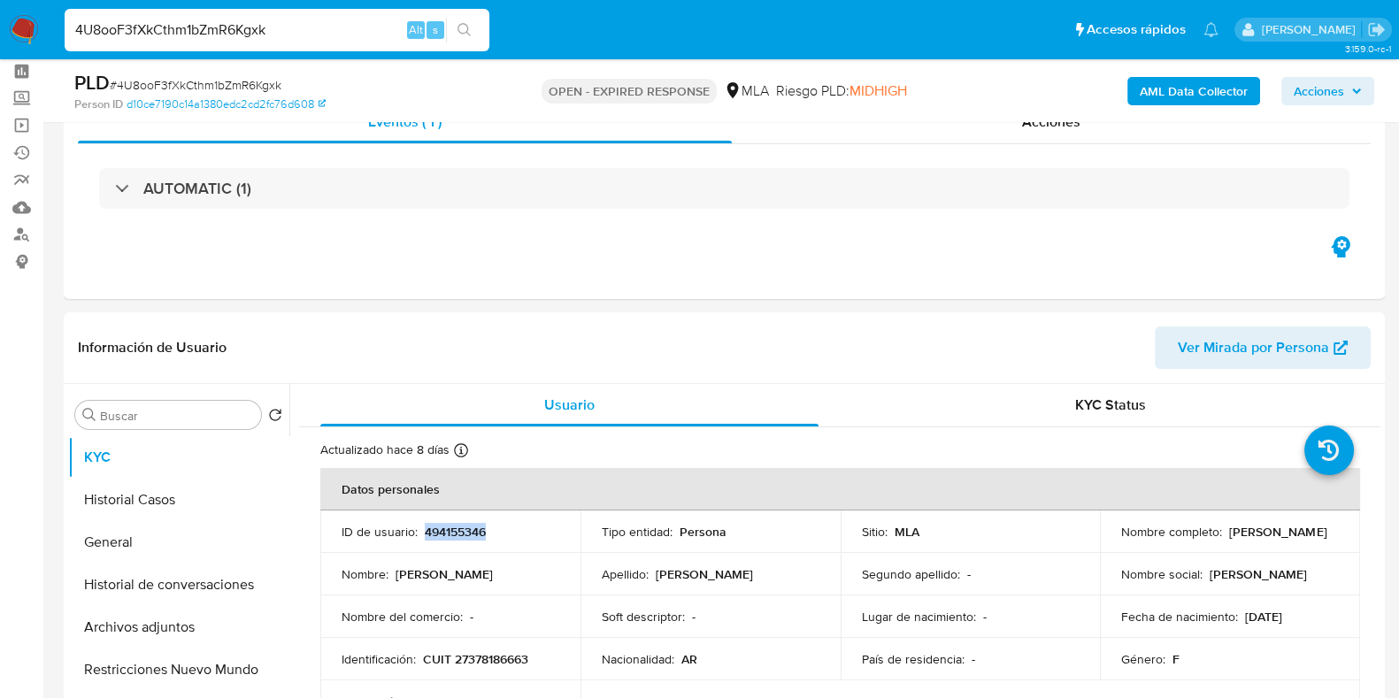
scroll to position [110, 0]
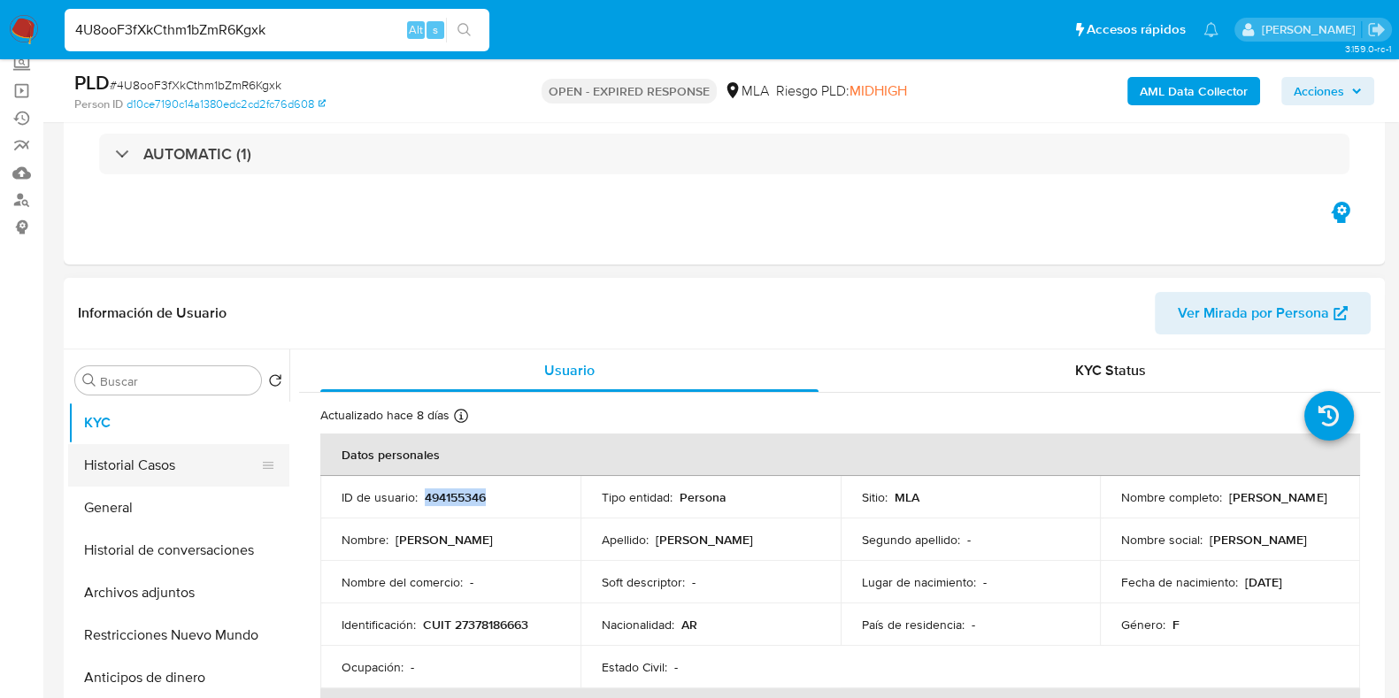
click at [125, 474] on button "Historial Casos" at bounding box center [171, 465] width 207 height 42
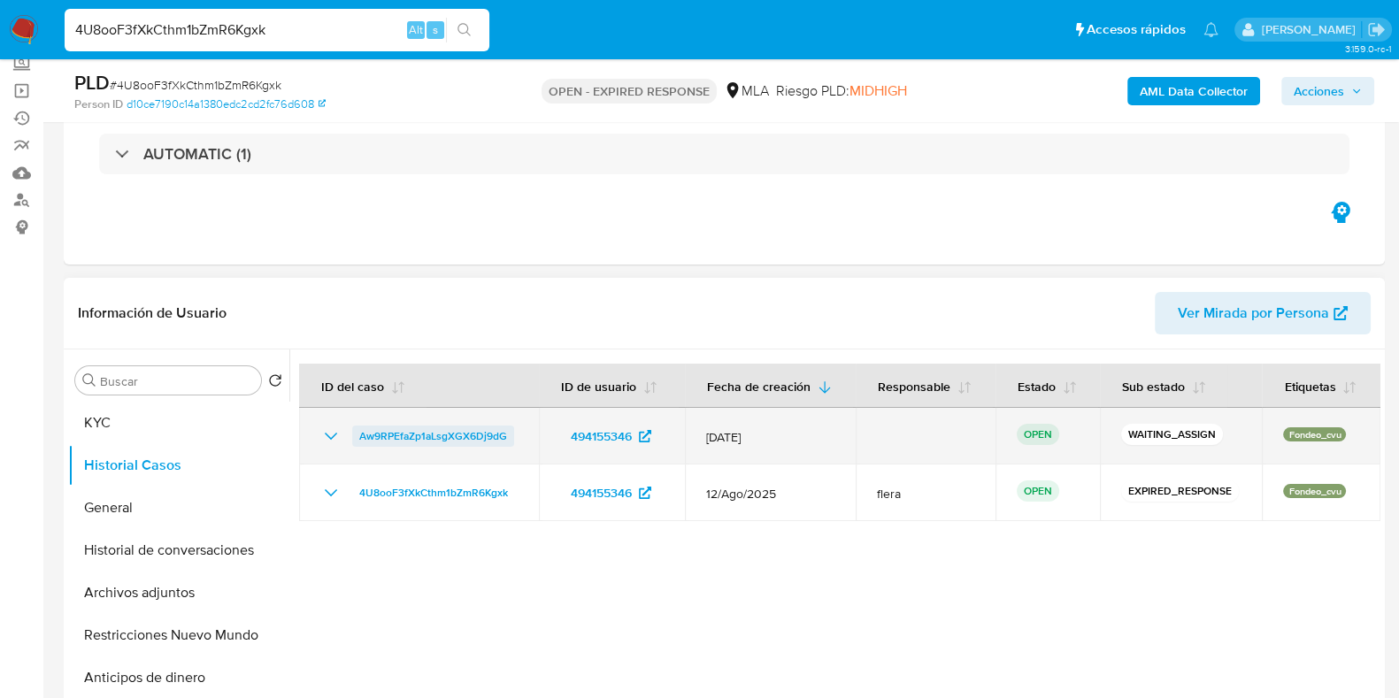
drag, startPoint x: 513, startPoint y: 435, endPoint x: 359, endPoint y: 441, distance: 154.0
click at [359, 441] on div "Aw9RPEfaZp1aLsgXGX6Dj9dG" at bounding box center [418, 435] width 197 height 21
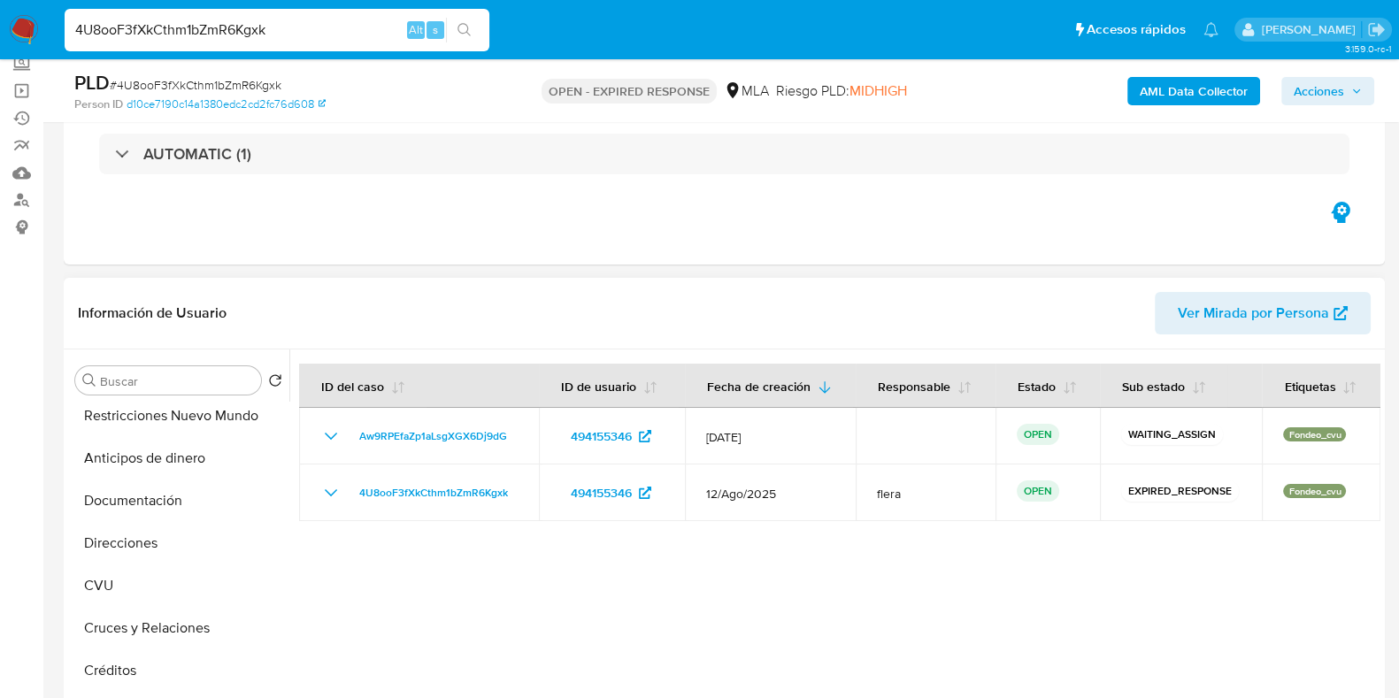
scroll to position [220, 0]
click at [158, 583] on button "CVU" at bounding box center [171, 584] width 207 height 42
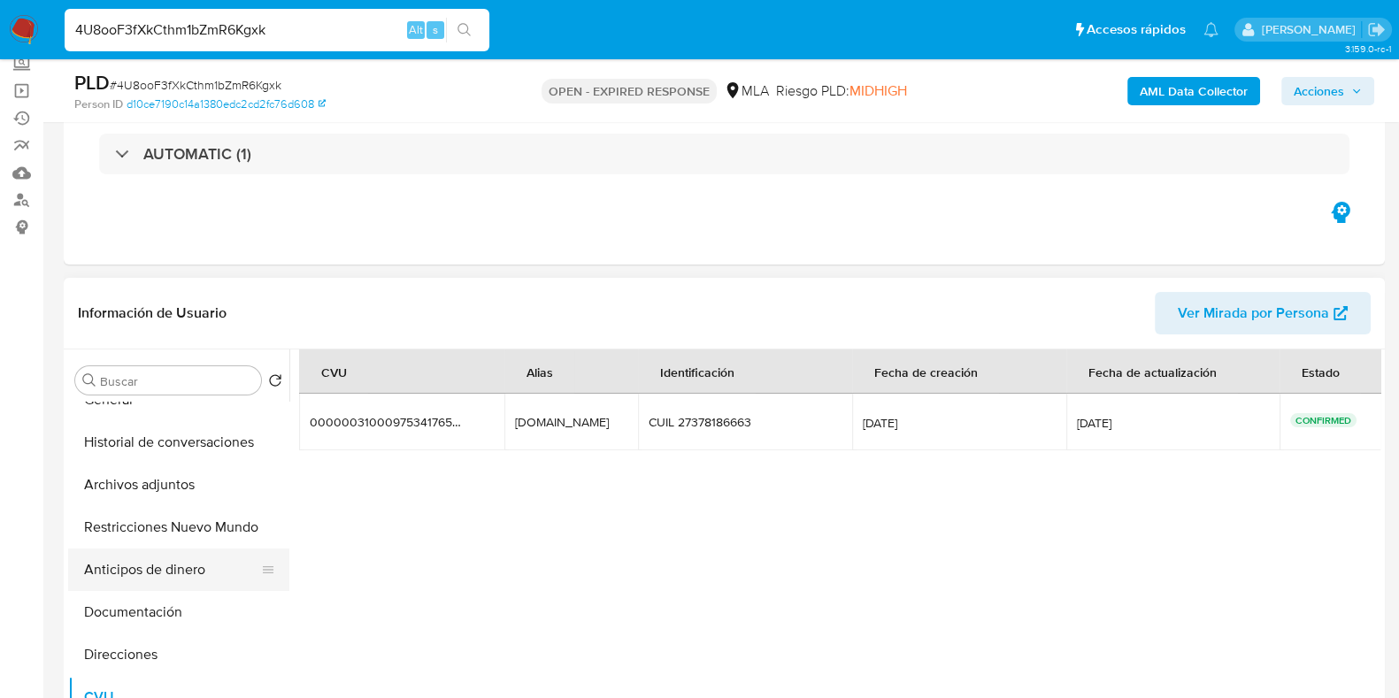
scroll to position [0, 0]
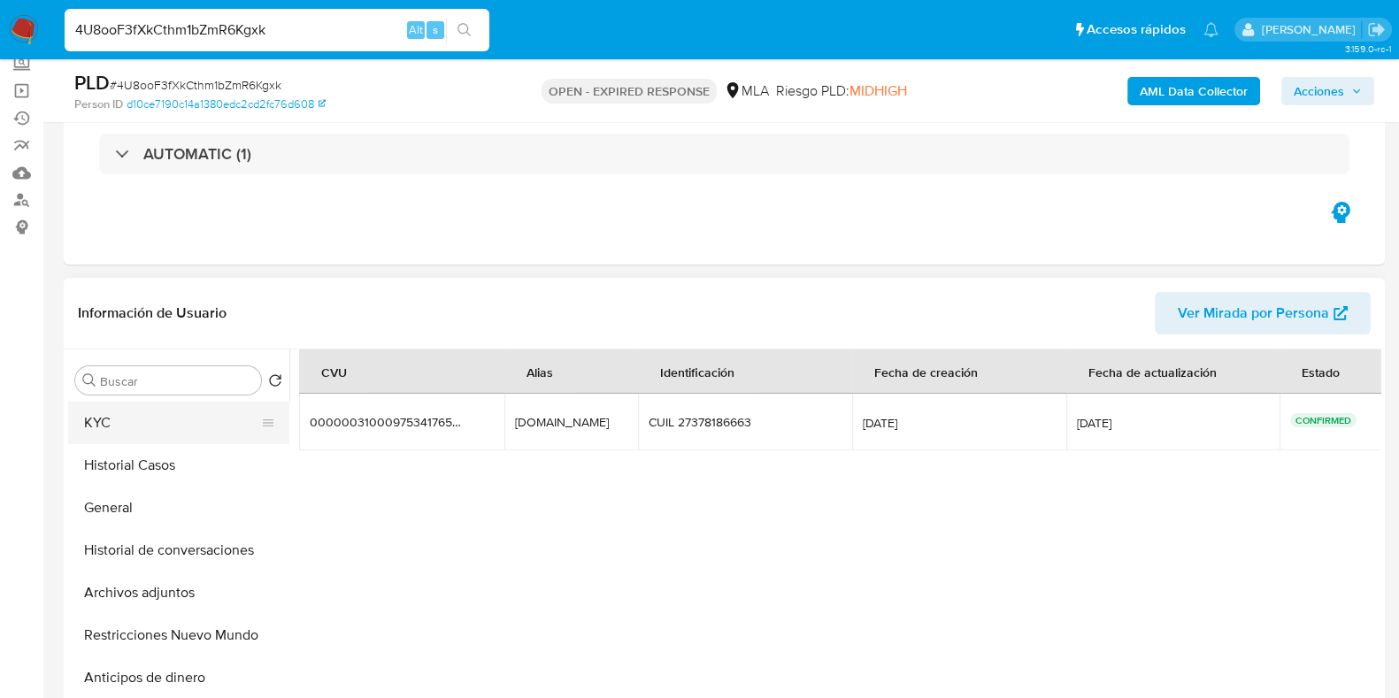
click at [137, 415] on button "KYC" at bounding box center [171, 423] width 207 height 42
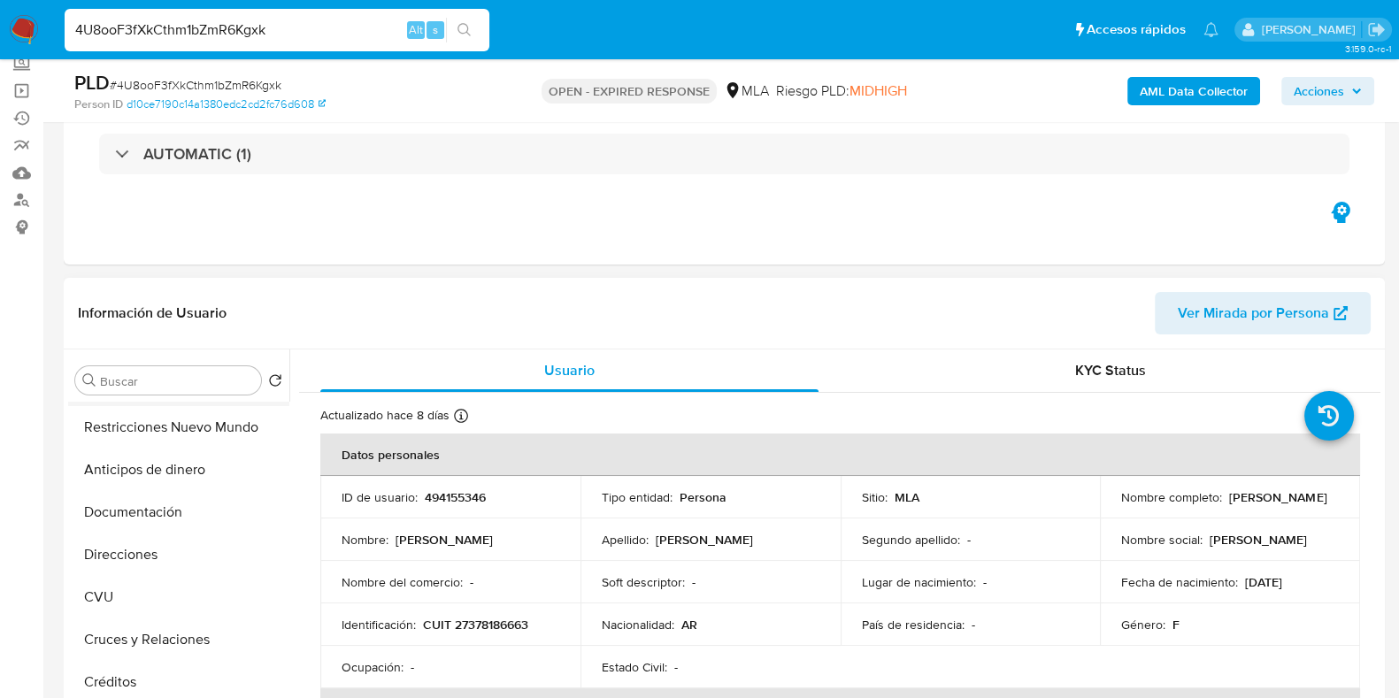
scroll to position [220, 0]
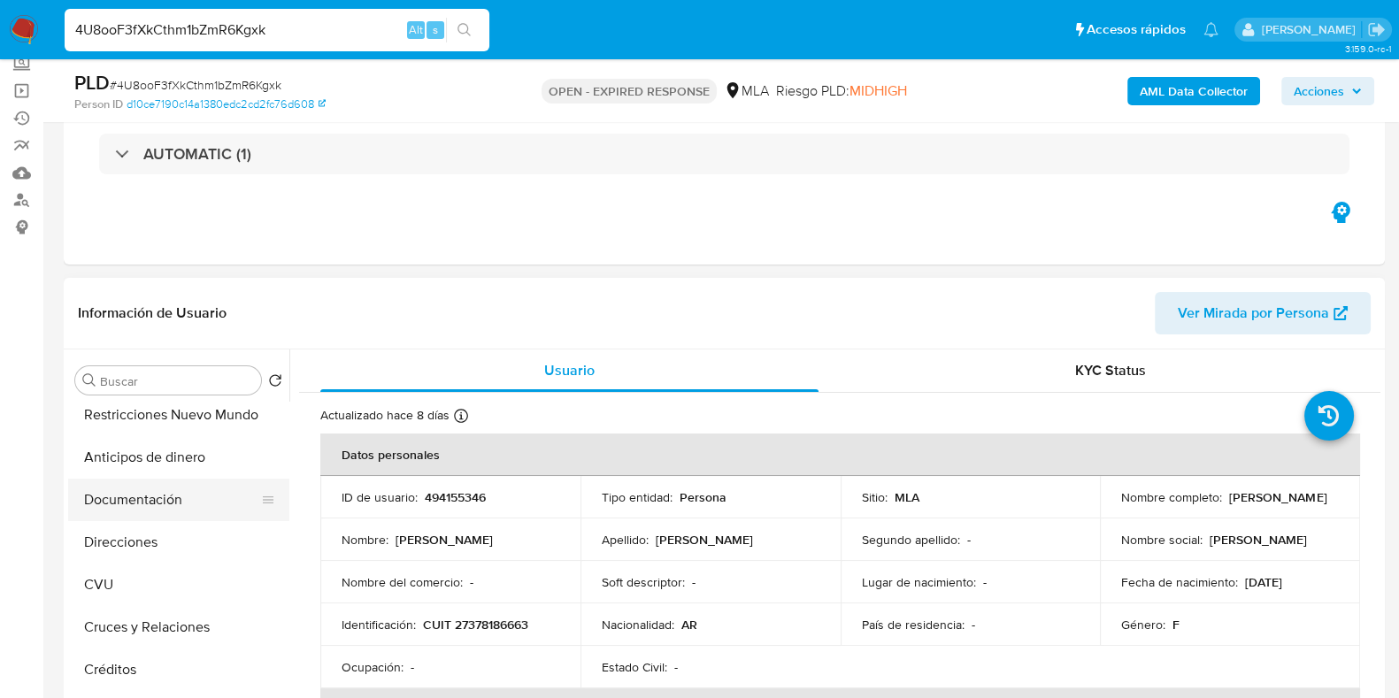
click at [193, 500] on button "Documentación" at bounding box center [171, 500] width 207 height 42
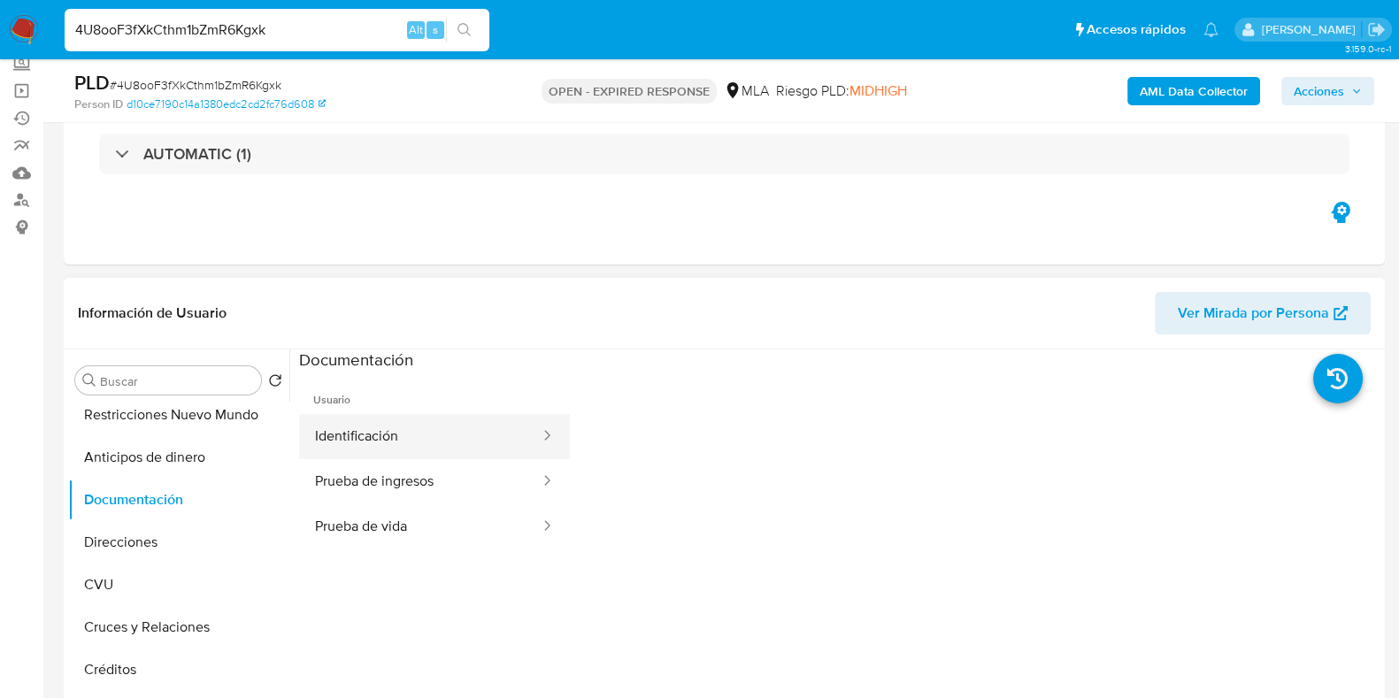
click at [405, 454] on button "Identificación" at bounding box center [420, 436] width 242 height 45
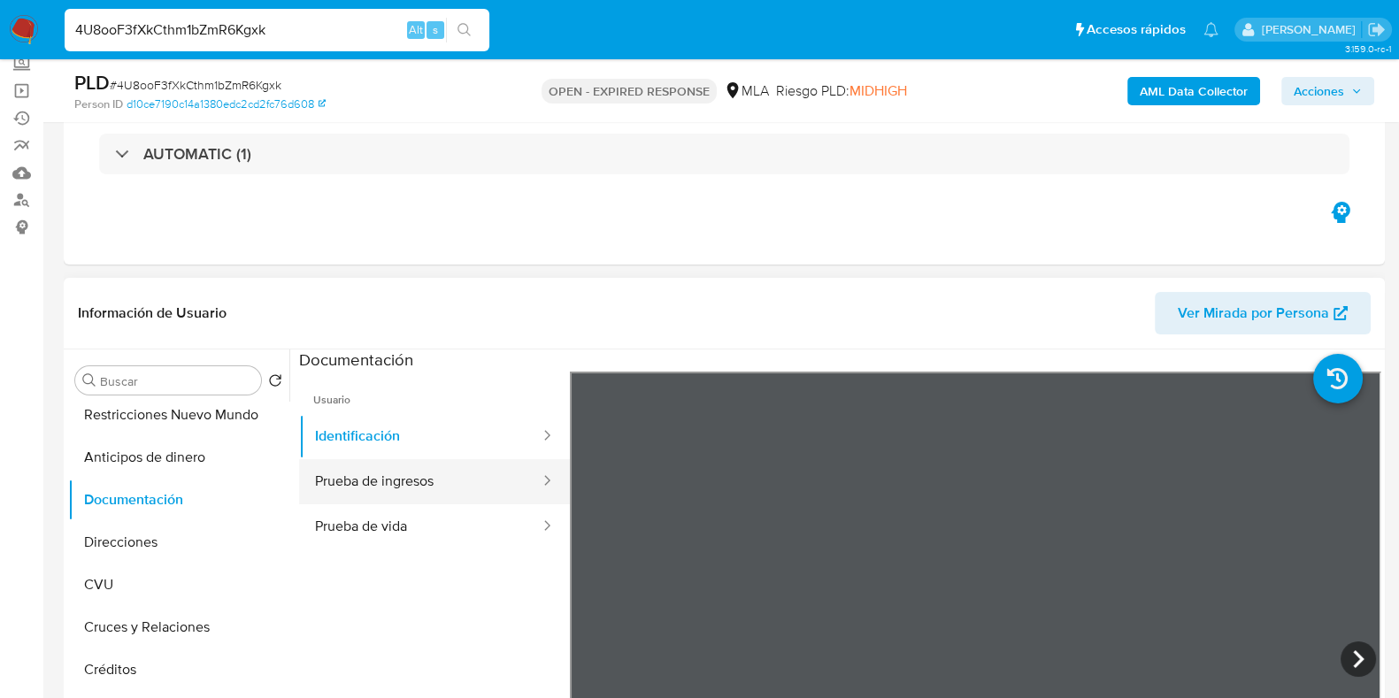
click at [419, 493] on button "Prueba de ingresos" at bounding box center [420, 481] width 242 height 45
click at [915, 280] on div "Información de Usuario Ver Mirada por Persona Buscar Volver al orden por defect…" at bounding box center [724, 540] width 1321 height 525
click at [1357, 661] on icon at bounding box center [1357, 658] width 35 height 35
click at [1351, 668] on icon at bounding box center [1357, 658] width 35 height 35
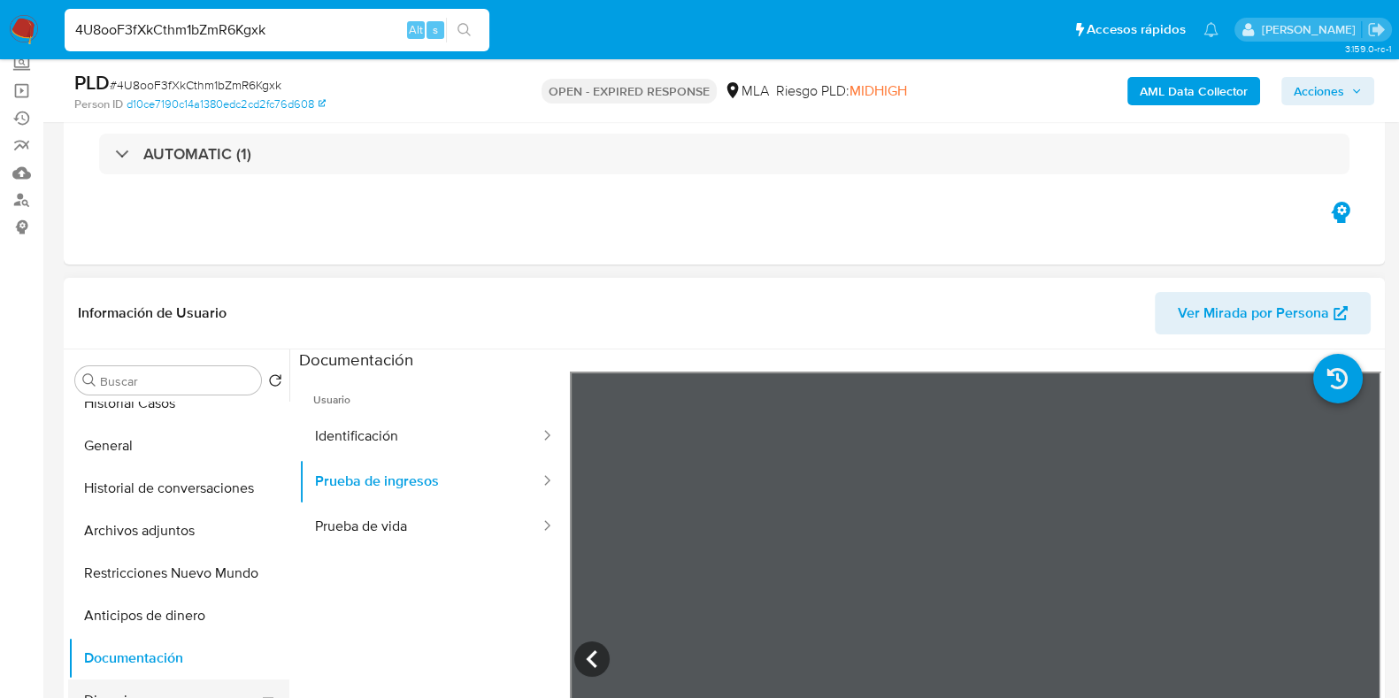
scroll to position [0, 0]
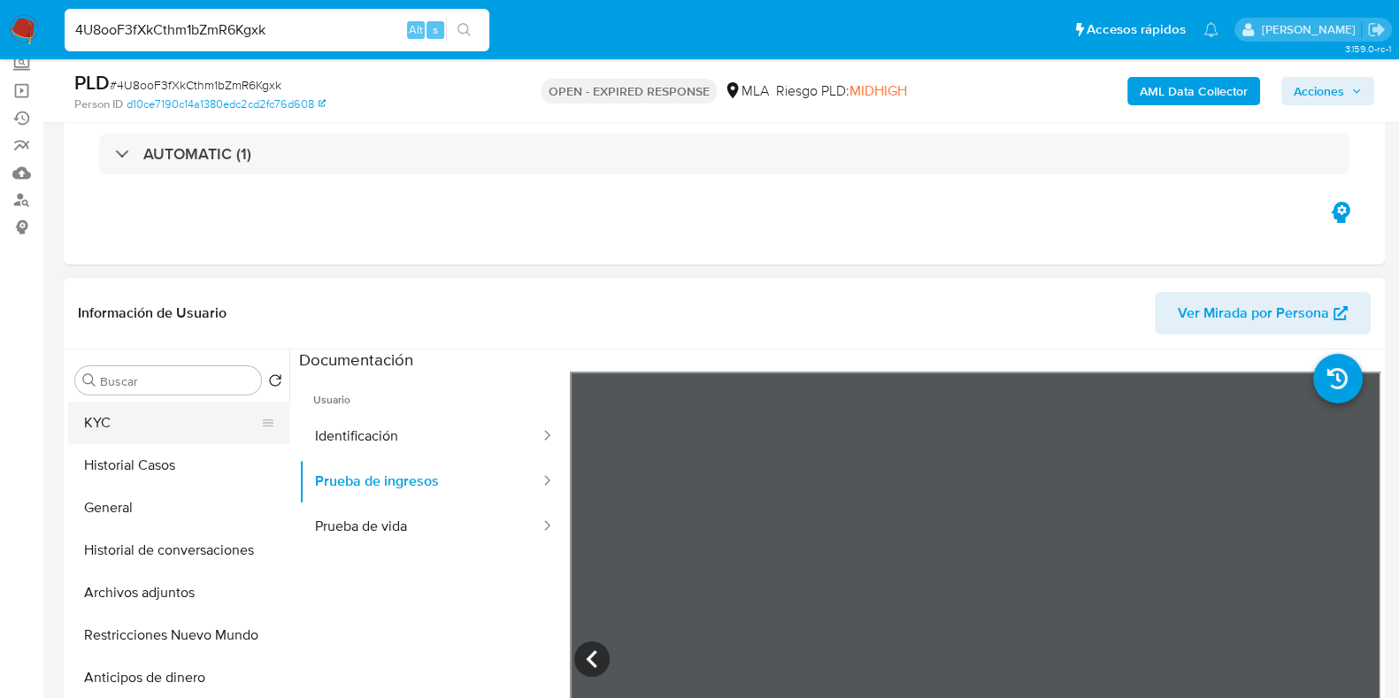
click at [178, 412] on button "KYC" at bounding box center [171, 423] width 207 height 42
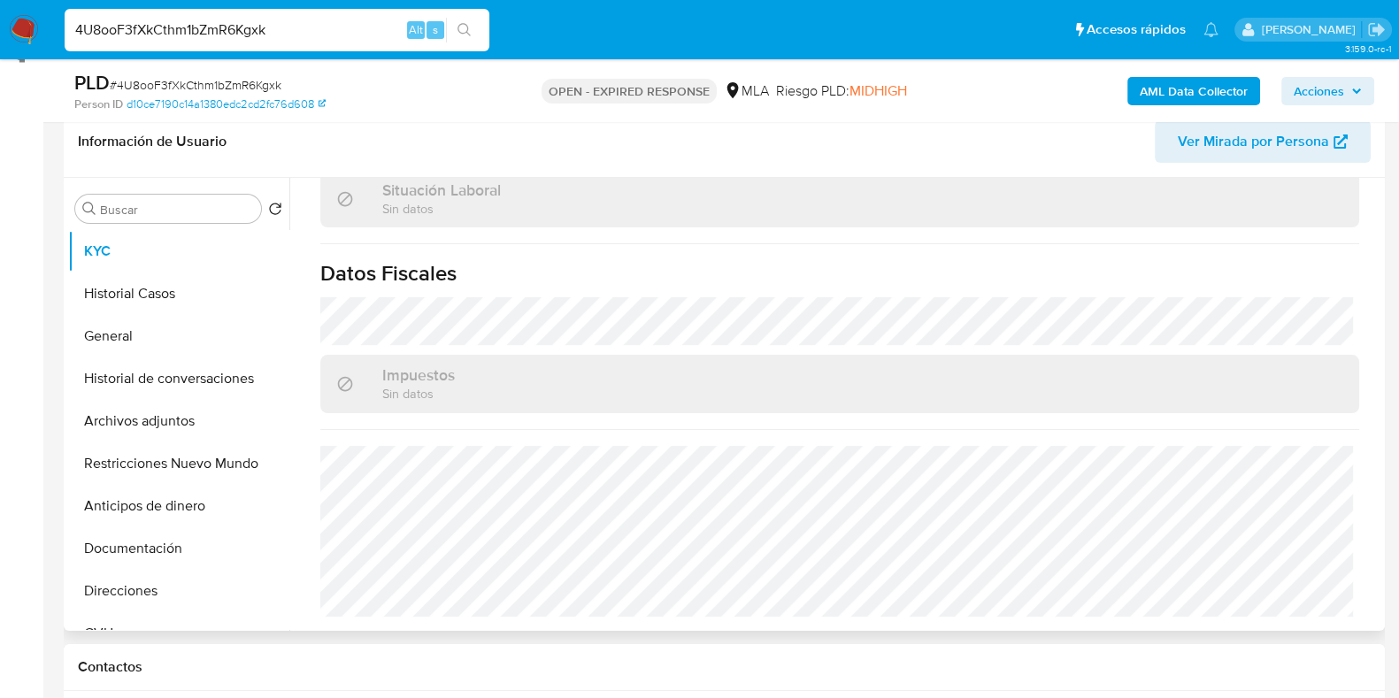
scroll to position [579, 0]
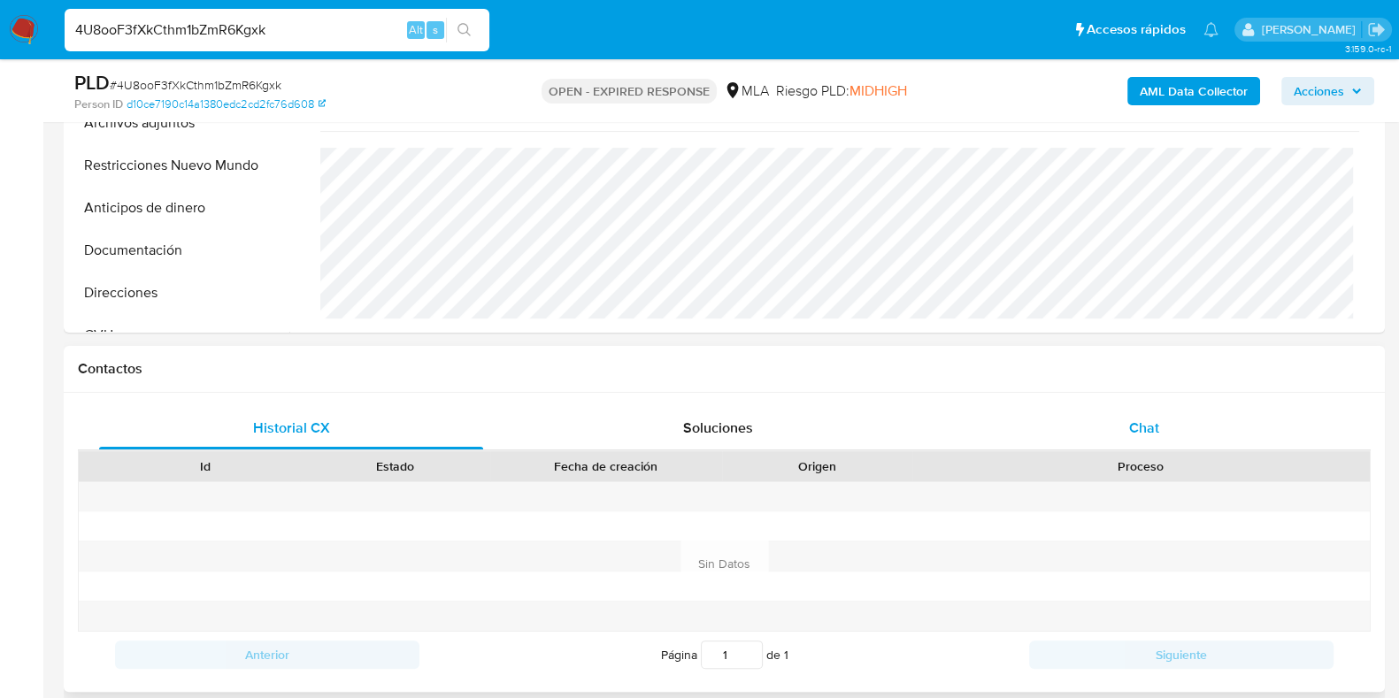
click at [1136, 424] on span "Chat" at bounding box center [1144, 428] width 30 height 20
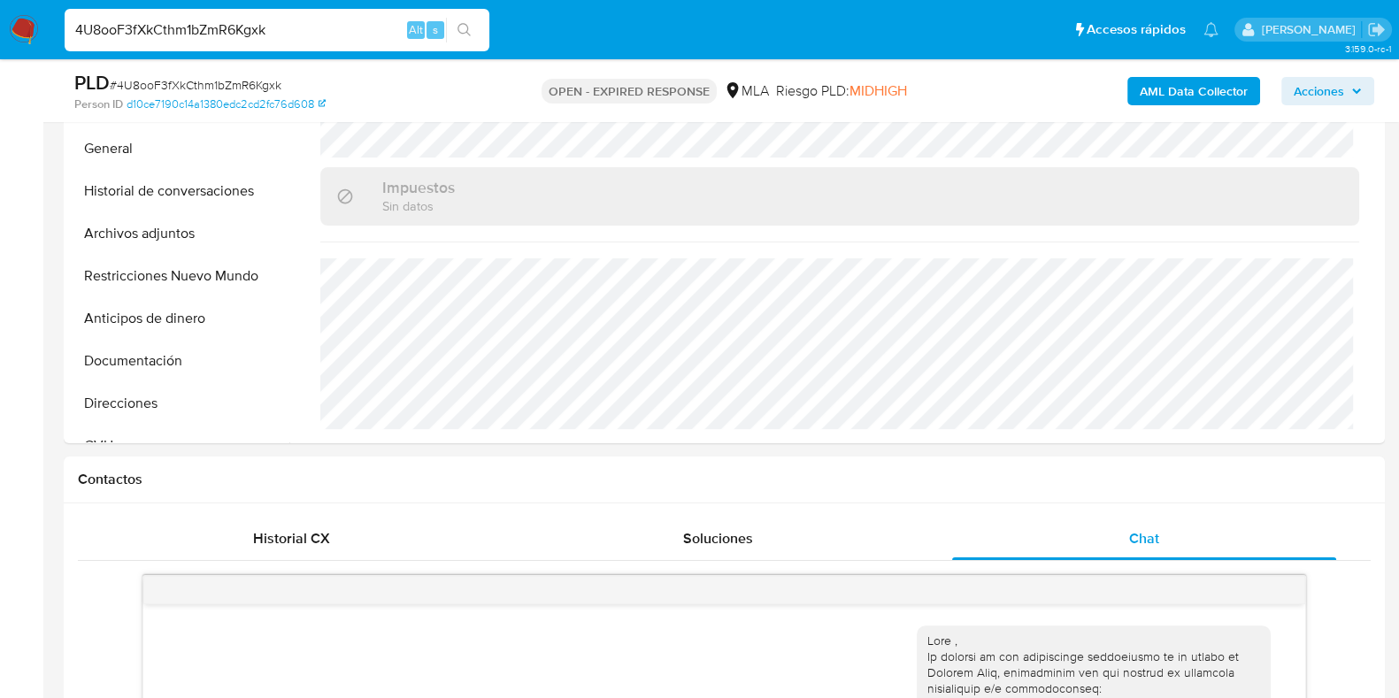
scroll to position [137, 0]
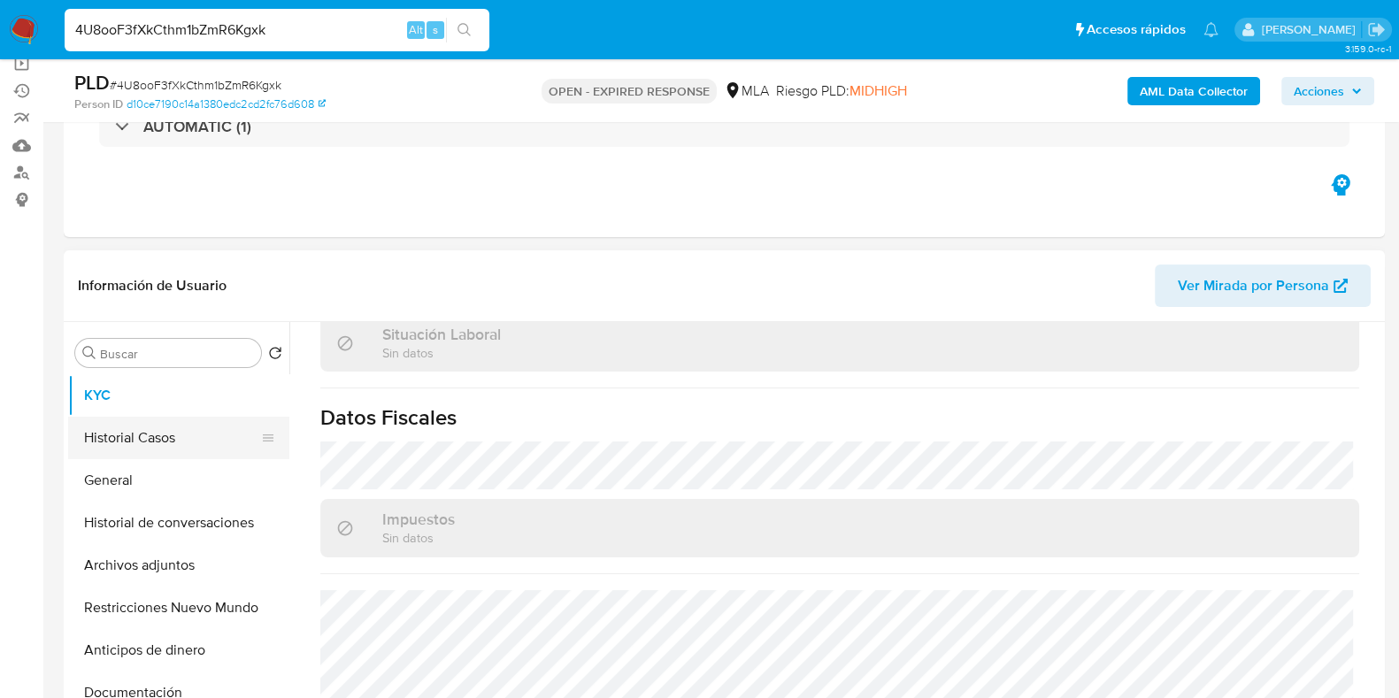
click at [173, 443] on button "Historial Casos" at bounding box center [171, 438] width 207 height 42
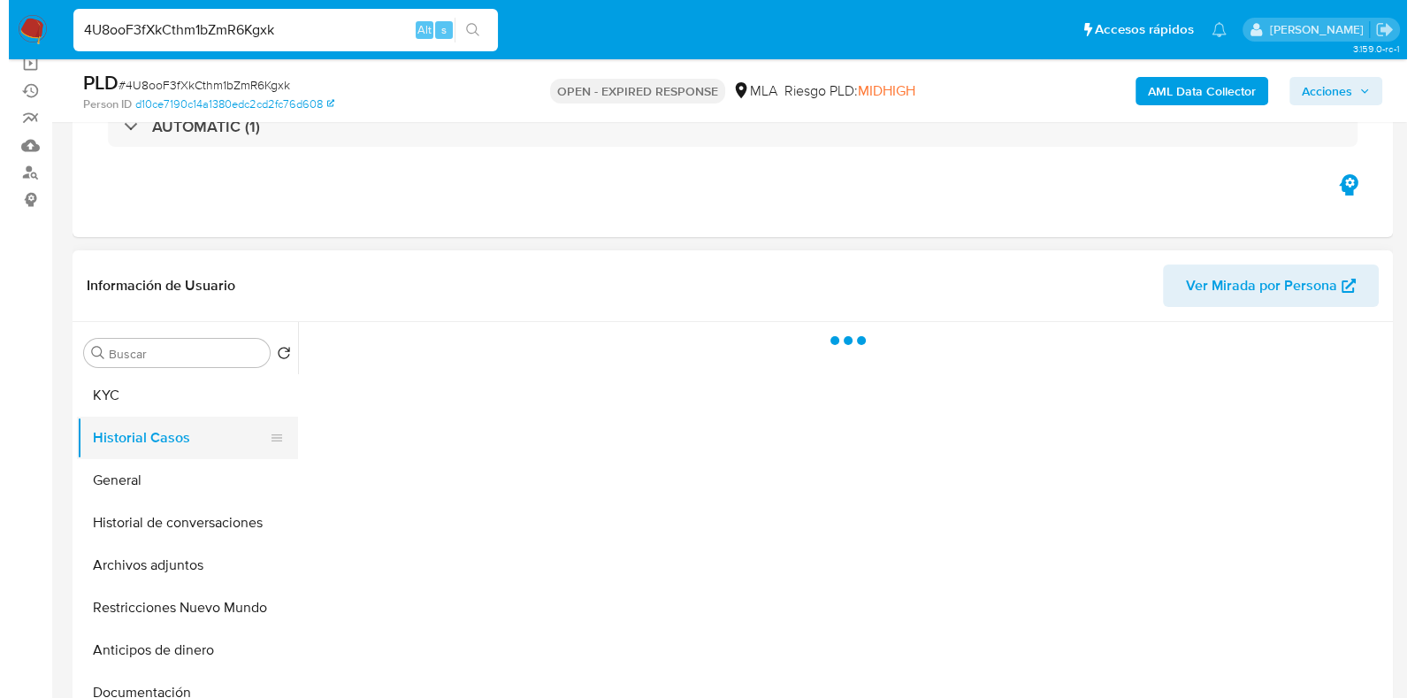
scroll to position [0, 0]
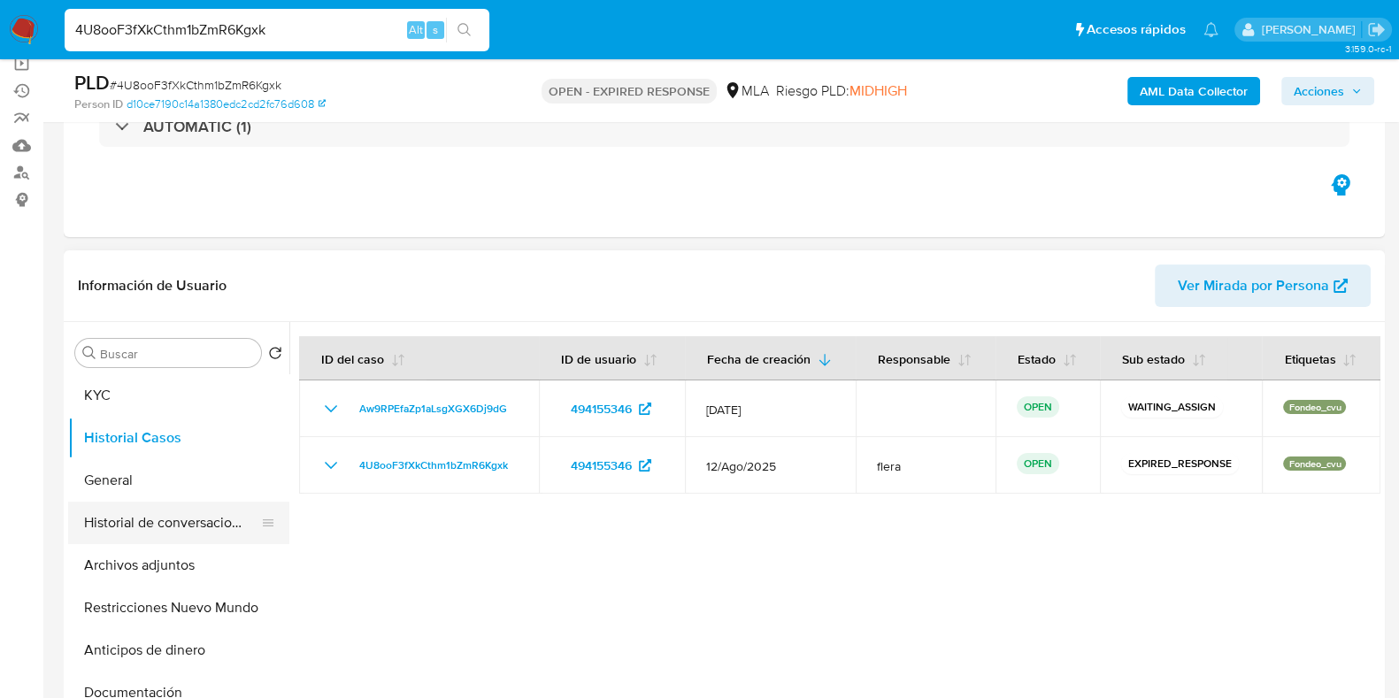
click at [162, 514] on button "Historial de conversaciones" at bounding box center [171, 523] width 207 height 42
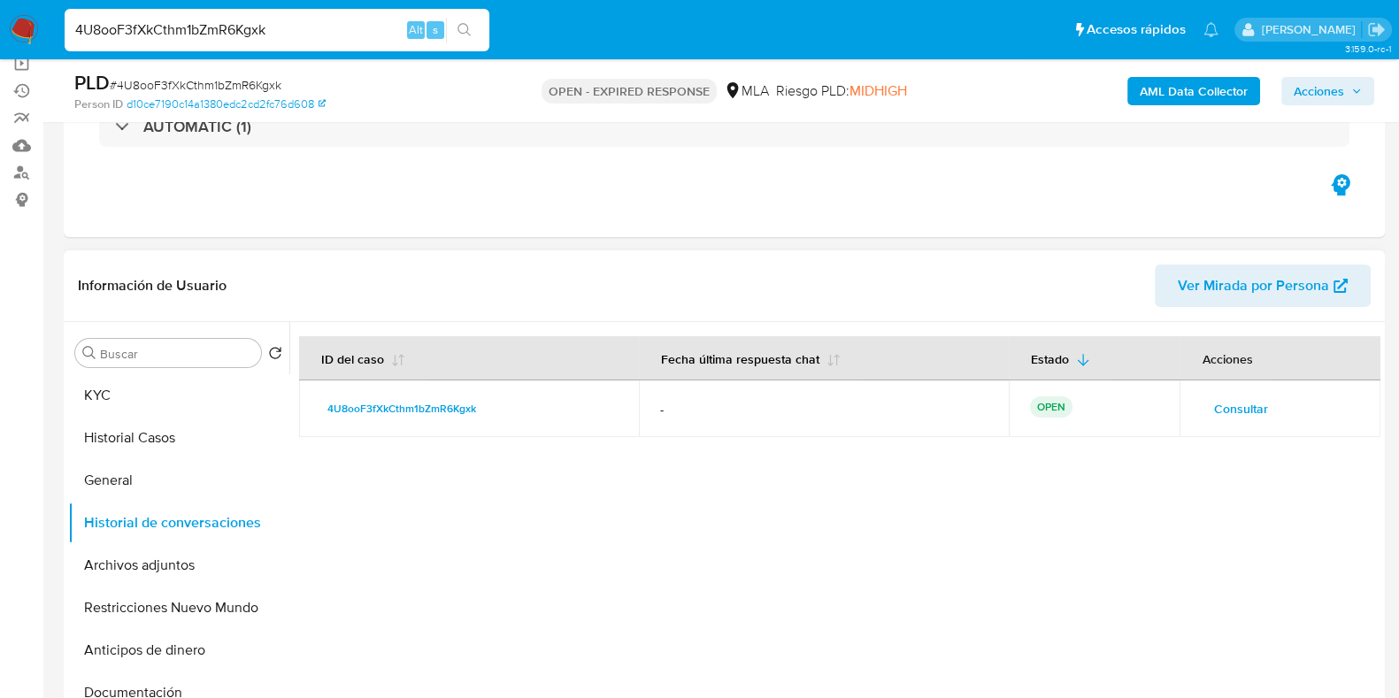
click at [1227, 403] on span "Consultar" at bounding box center [1240, 408] width 54 height 25
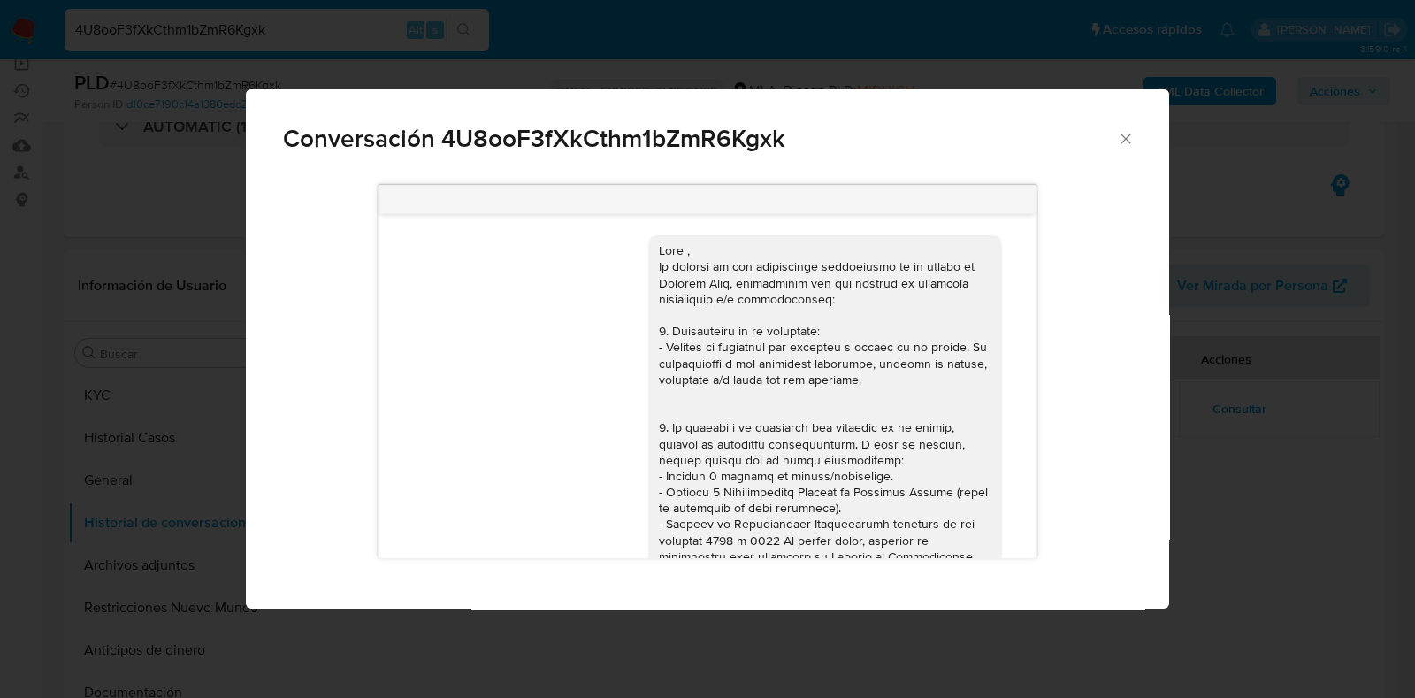
click at [1128, 143] on icon "Cerrar" at bounding box center [1126, 139] width 18 height 18
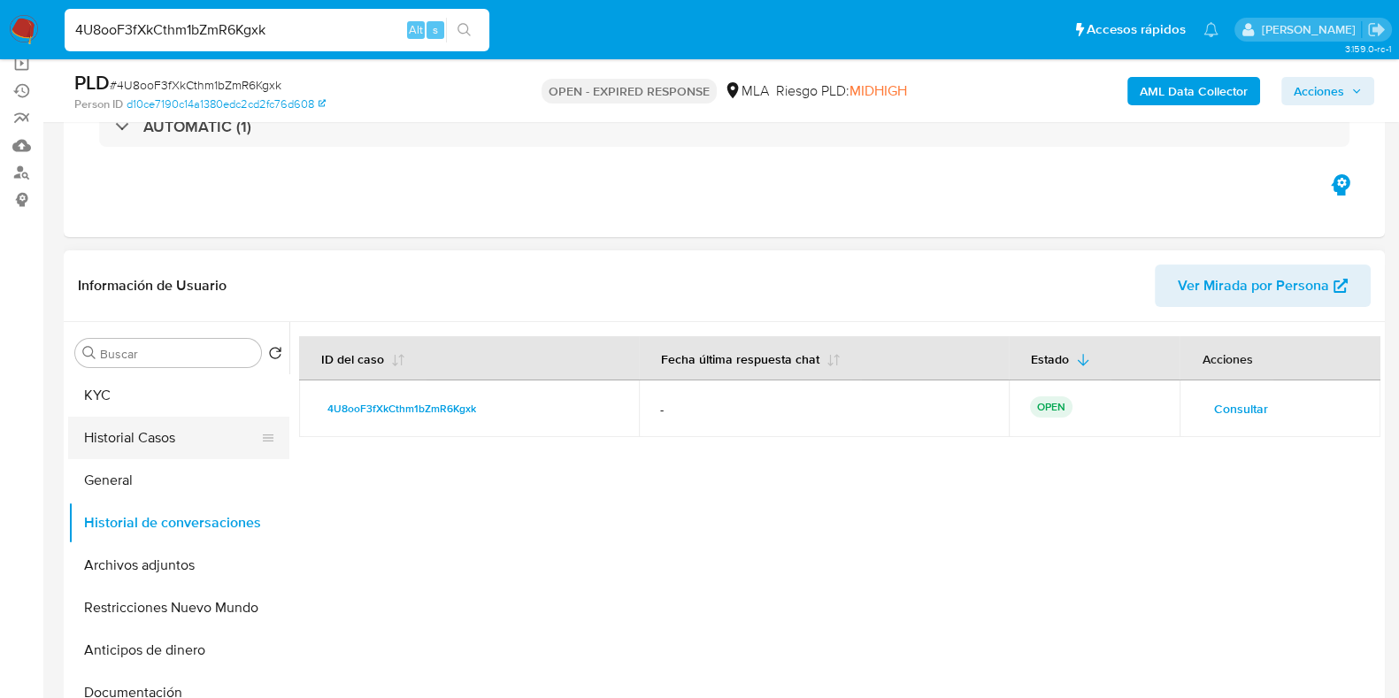
click at [150, 436] on button "Historial Casos" at bounding box center [171, 438] width 207 height 42
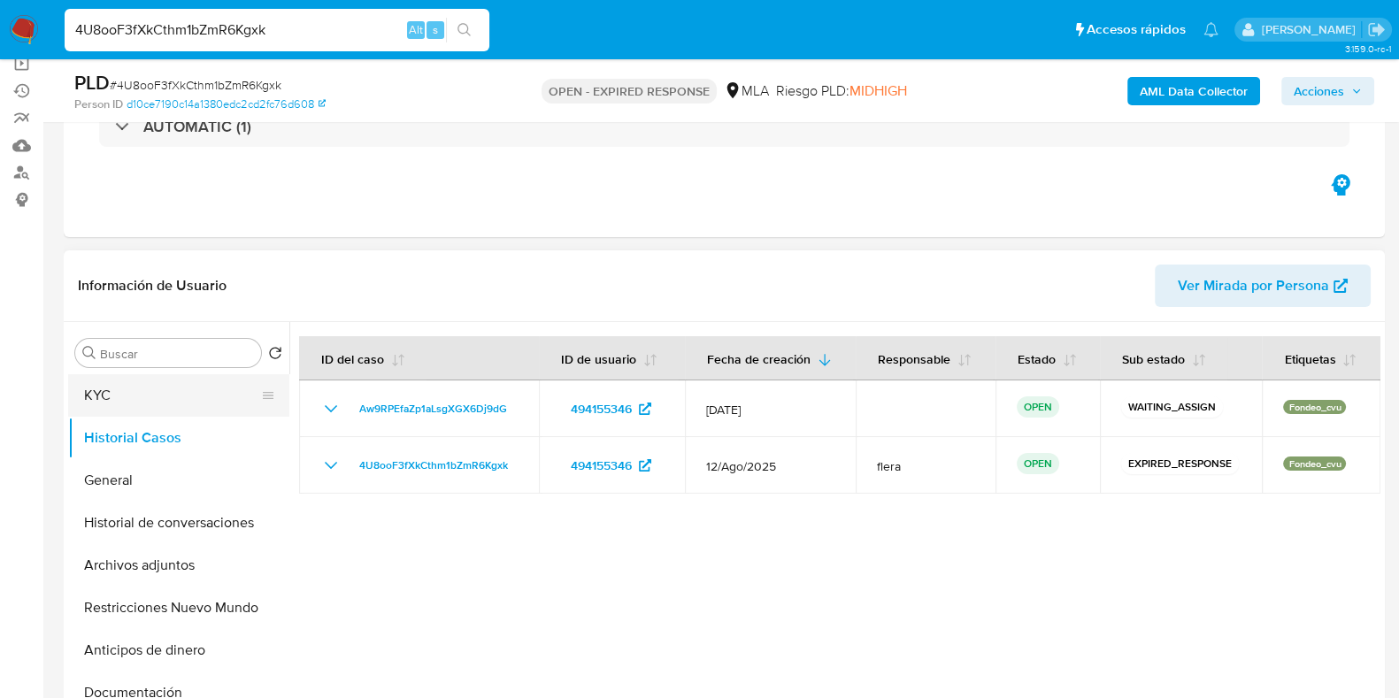
click at [111, 391] on button "KYC" at bounding box center [171, 395] width 207 height 42
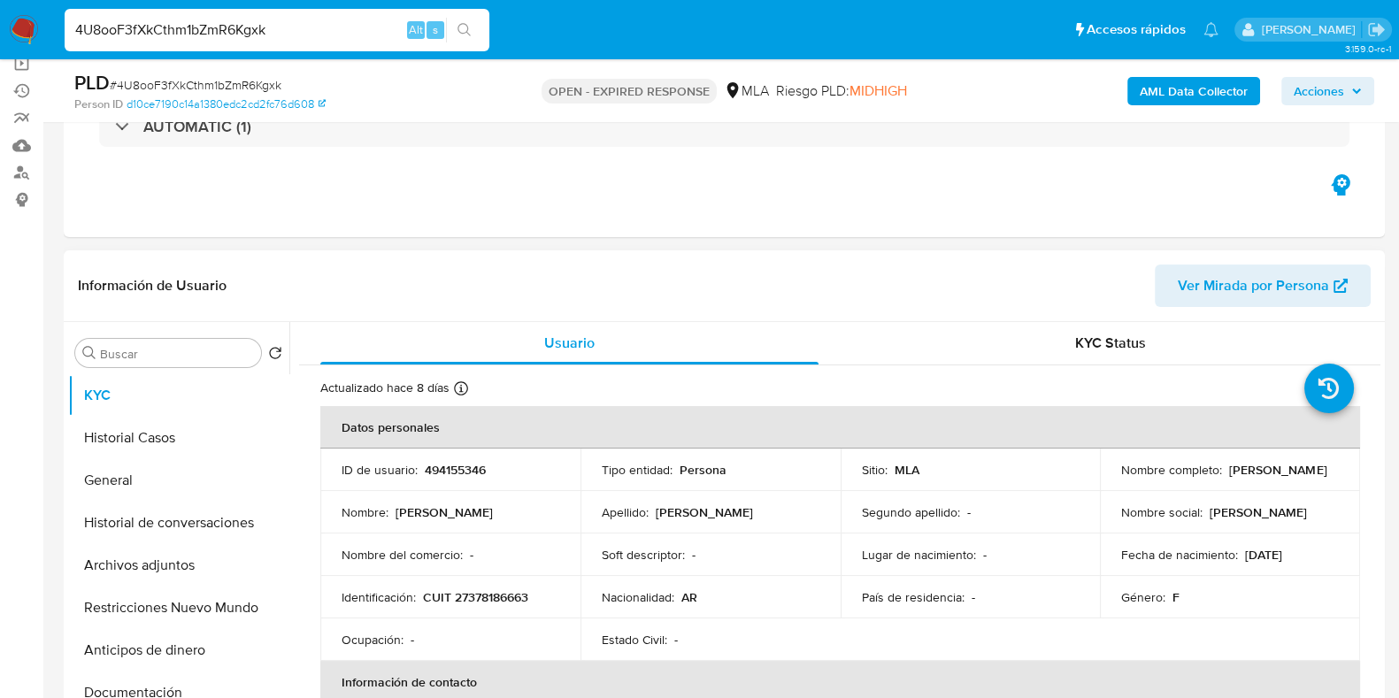
click at [508, 597] on p "CUIT 27378186663" at bounding box center [475, 597] width 105 height 16
copy p "27378186663"
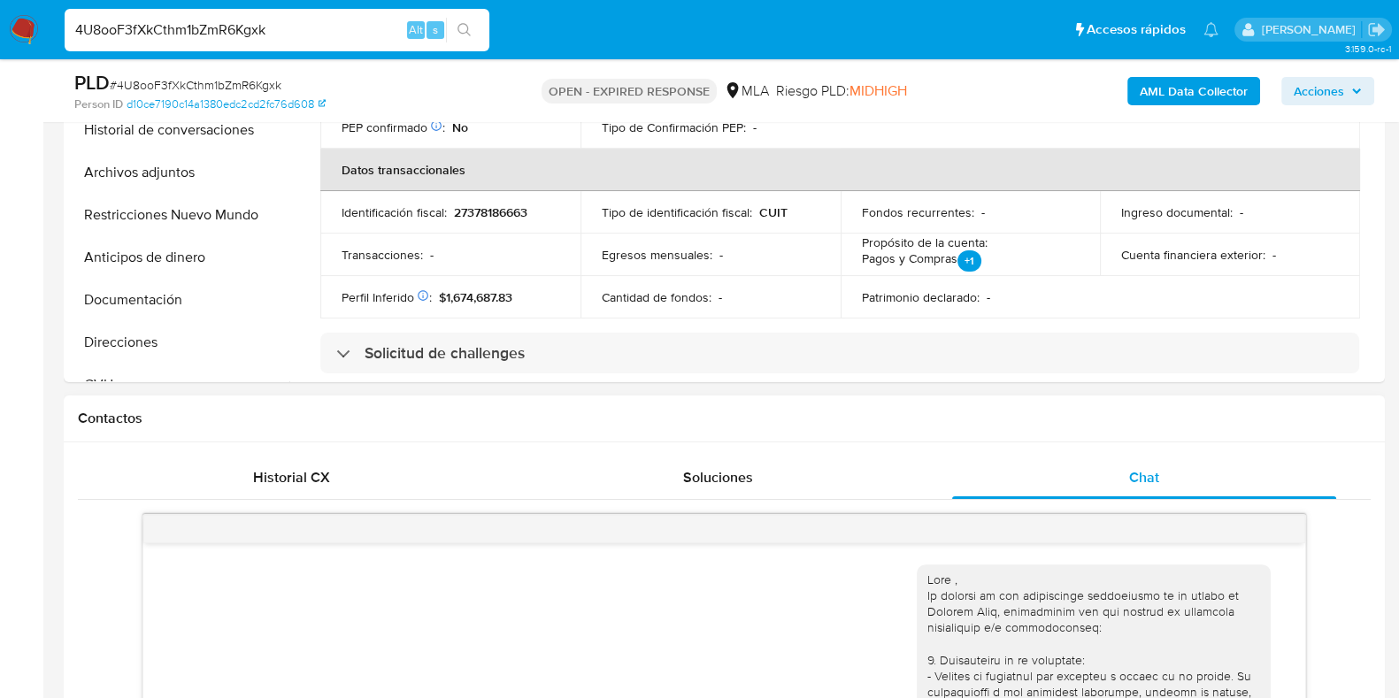
scroll to position [579, 0]
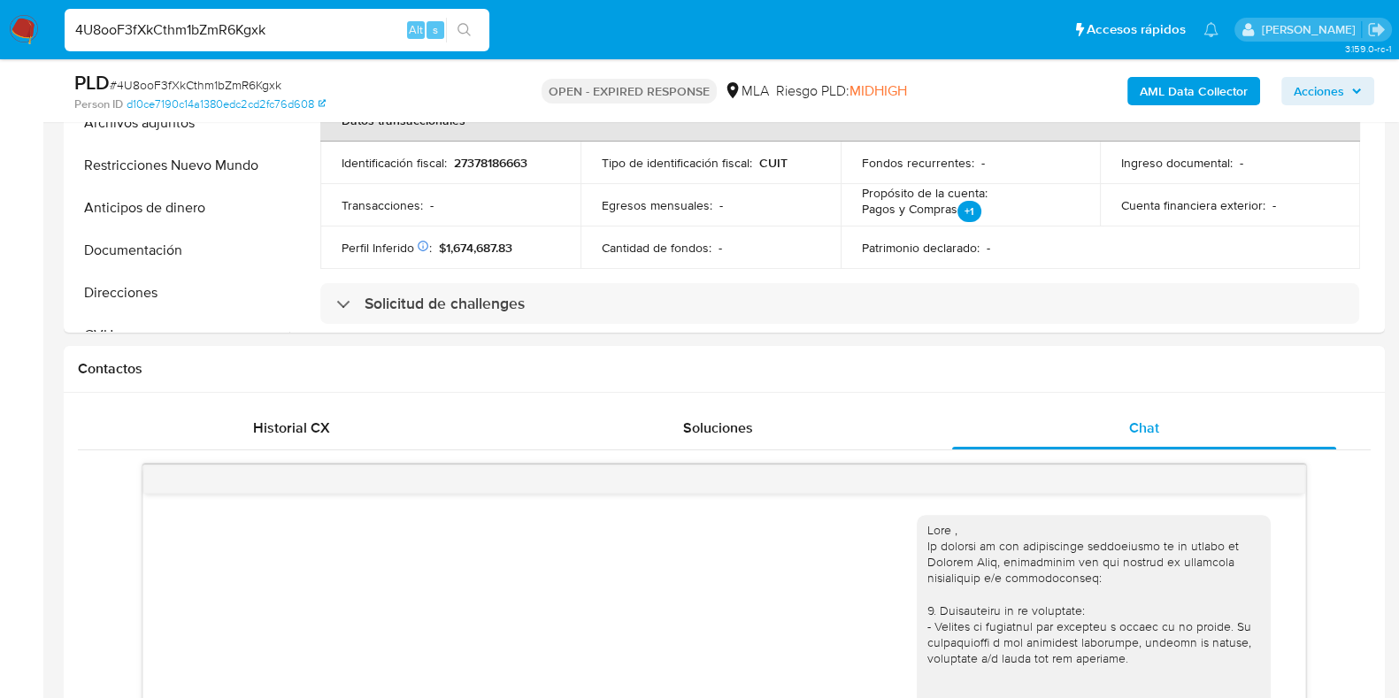
click at [227, 74] on div "PLD # 4U8ooF3fXkCthm1bZmR6Kgxk" at bounding box center [287, 83] width 426 height 27
click at [229, 81] on span "# 4U8ooF3fXkCthm1bZmR6Kgxk" at bounding box center [196, 85] width 172 height 18
copy span "4U8ooF3fXkCthm1bZmR6Kgxk"
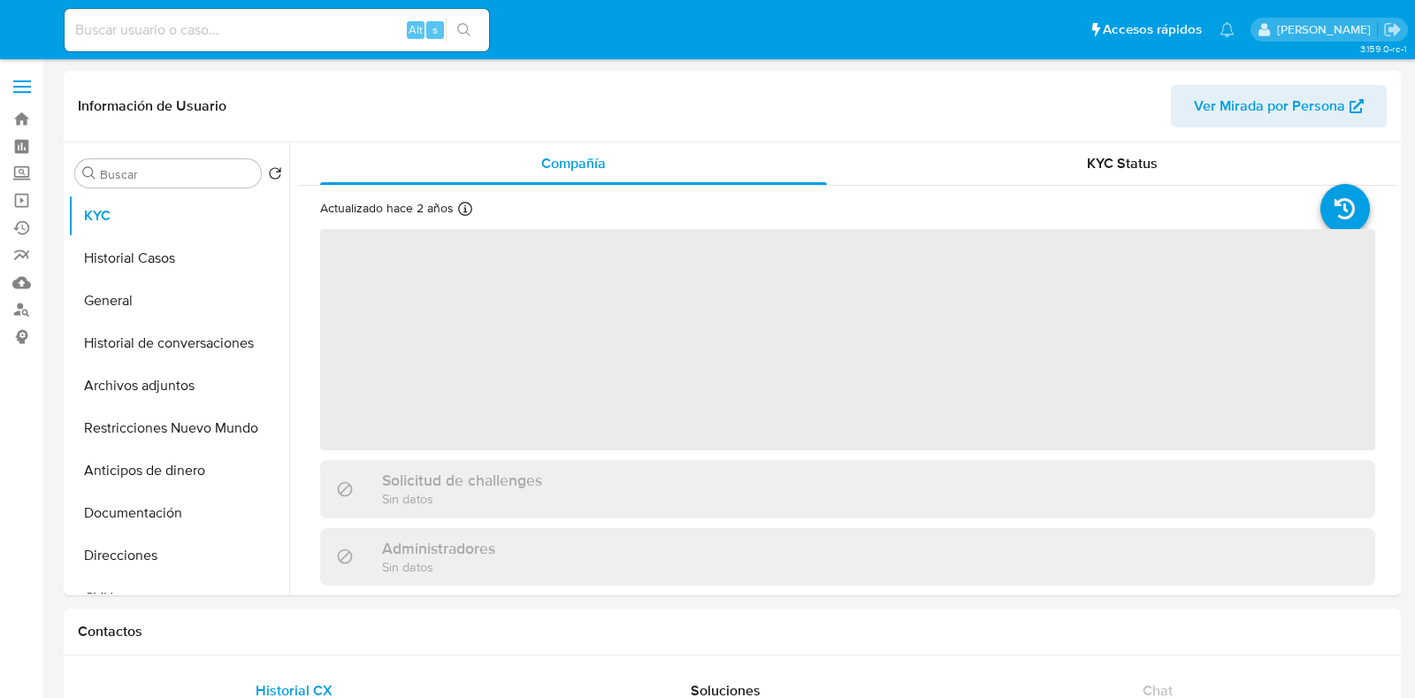
select select "10"
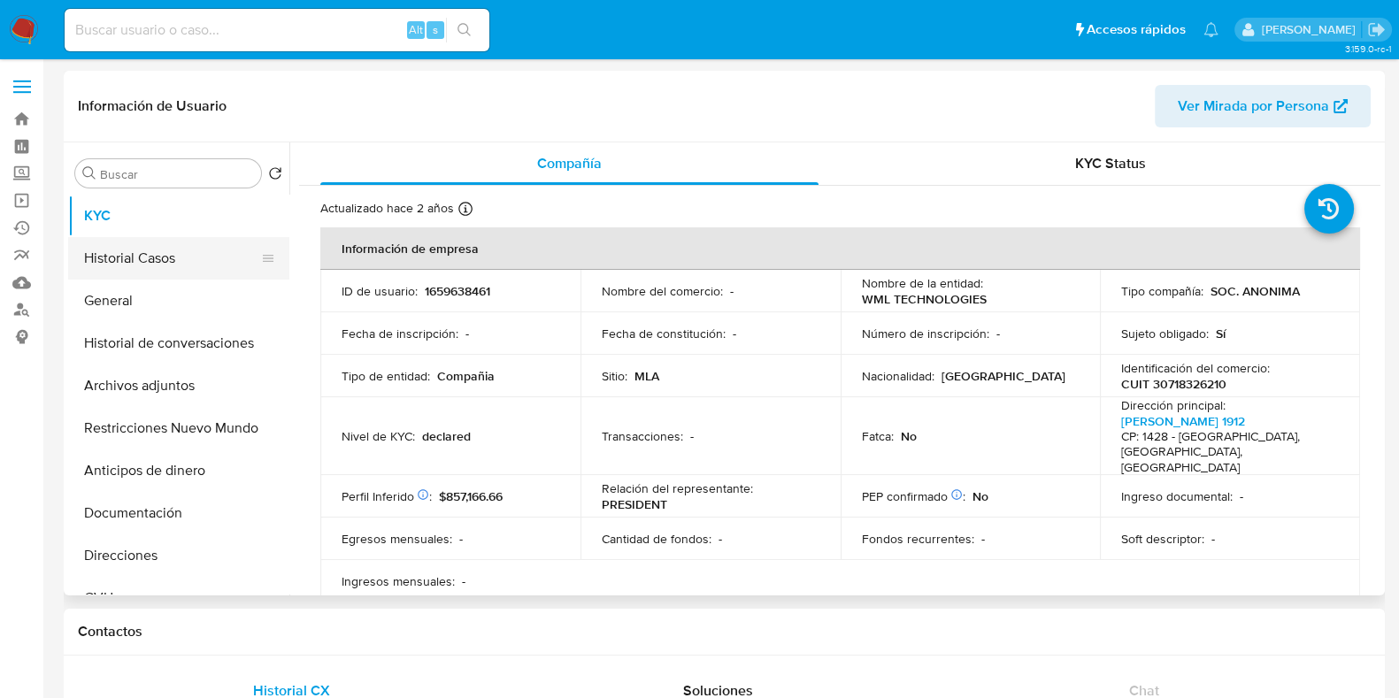
click at [132, 249] on button "Historial Casos" at bounding box center [171, 258] width 207 height 42
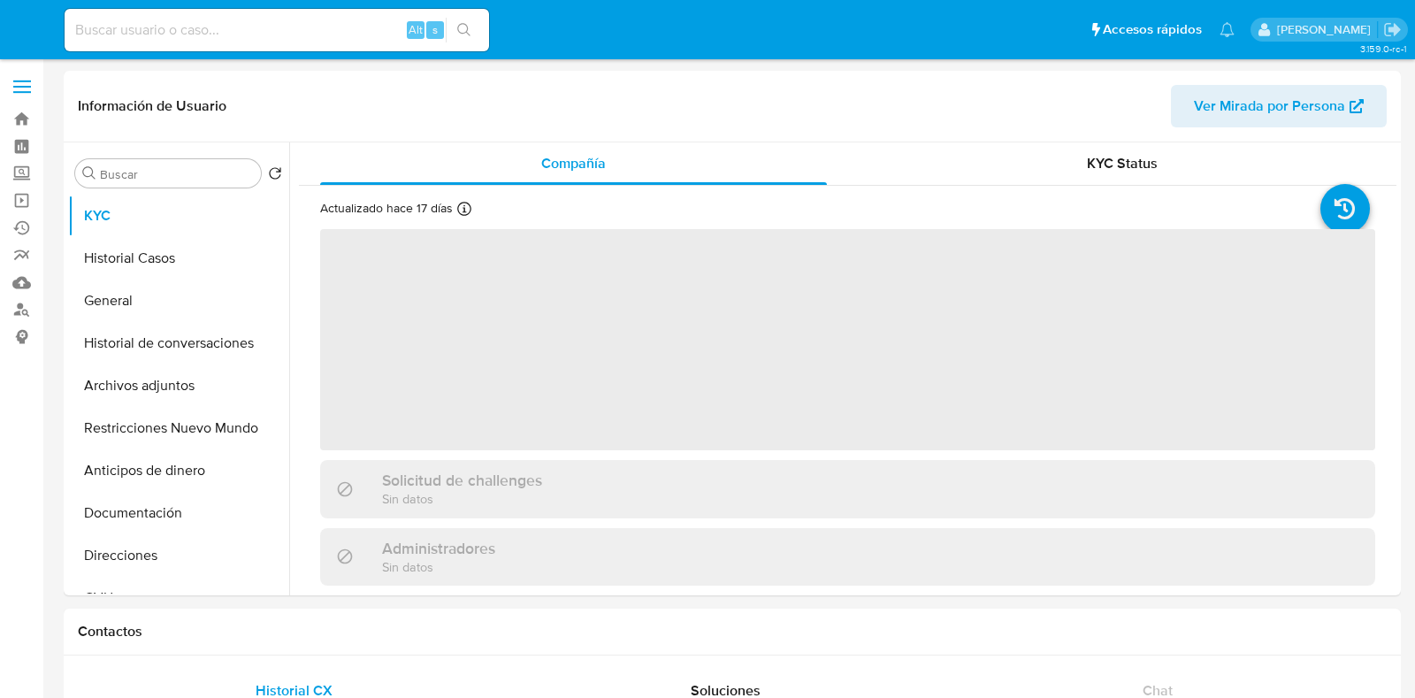
select select "10"
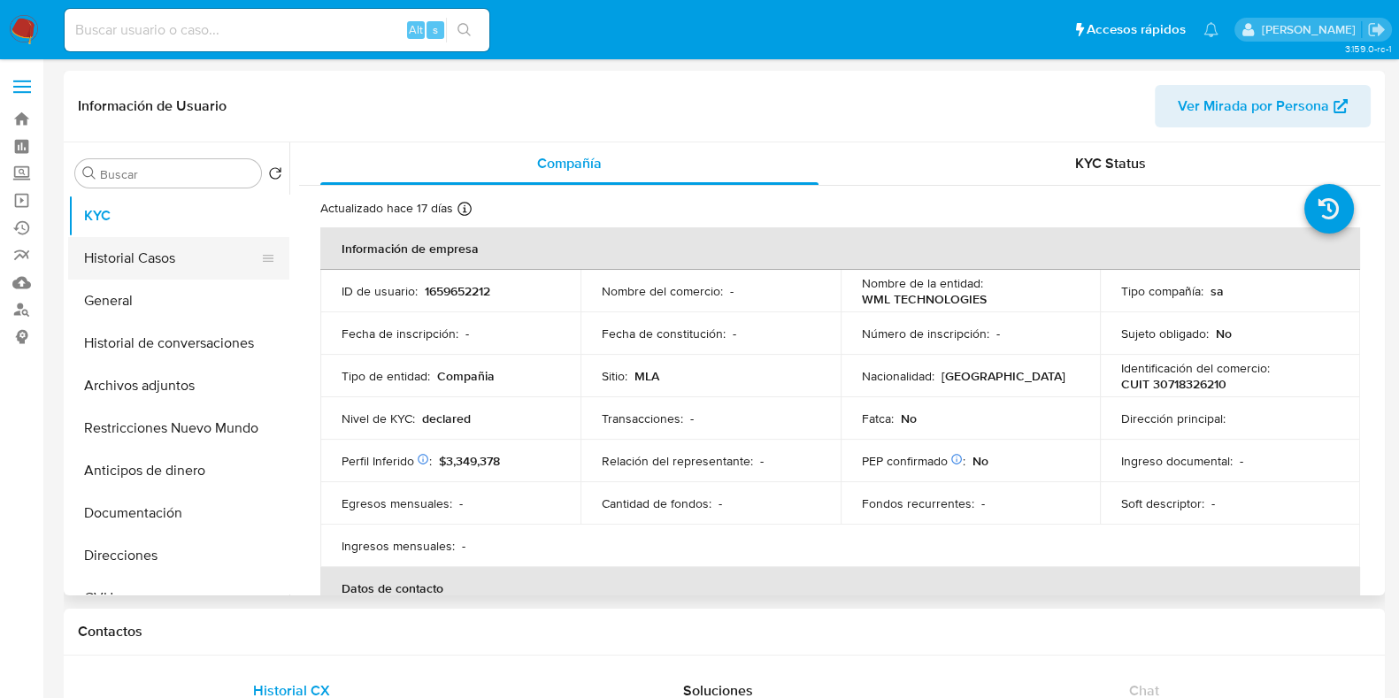
click at [156, 250] on button "Historial Casos" at bounding box center [171, 258] width 207 height 42
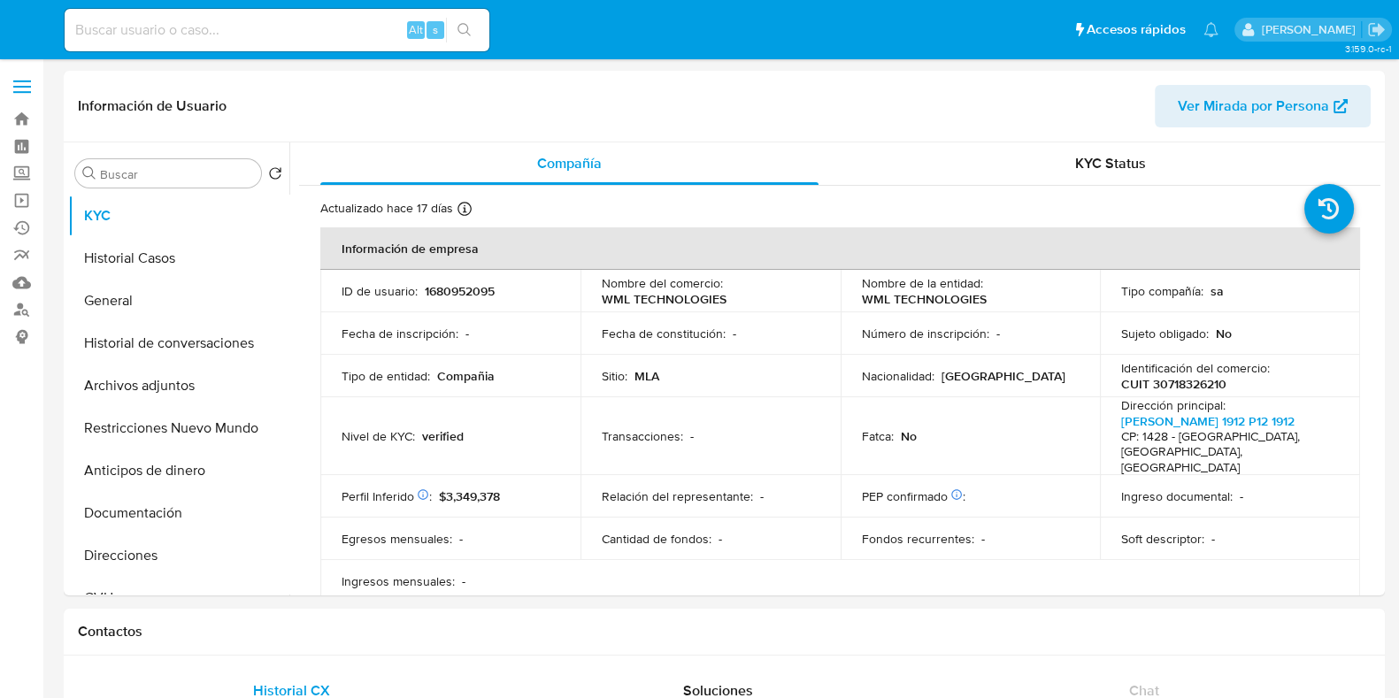
select select "10"
click at [167, 260] on button "Historial Casos" at bounding box center [171, 258] width 207 height 42
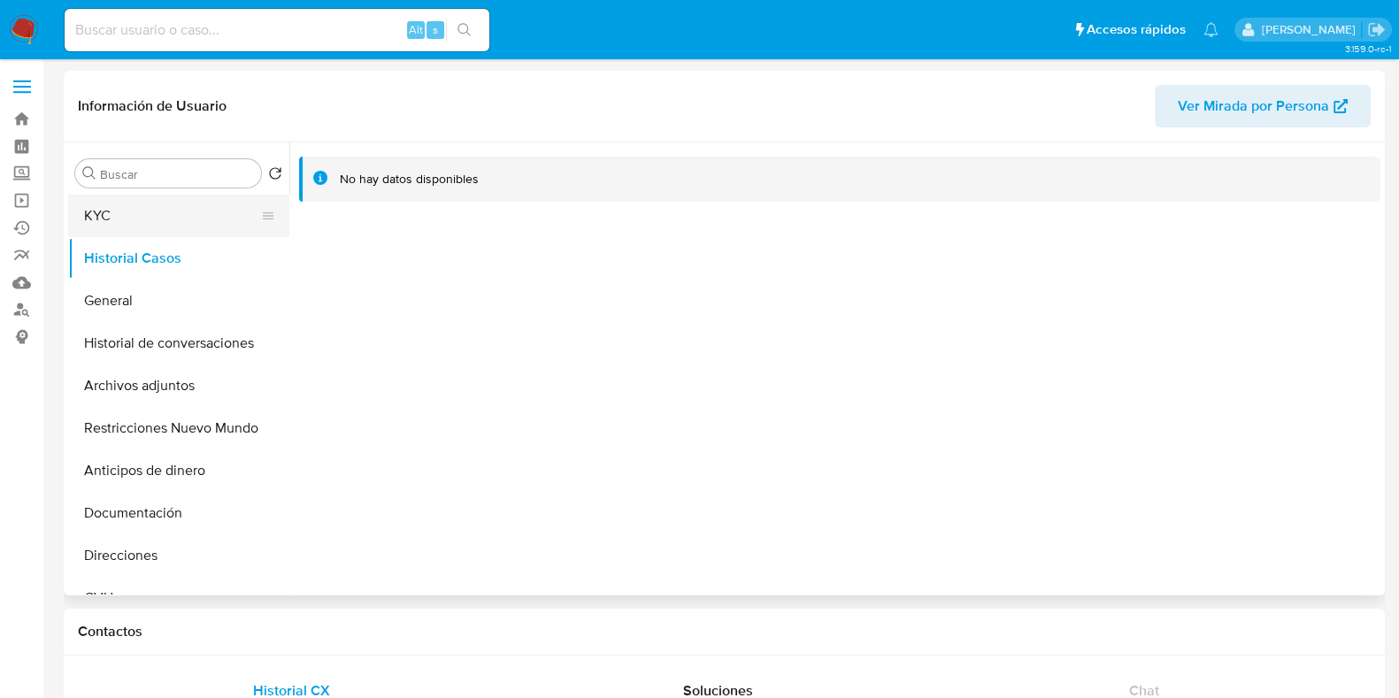
click at [174, 210] on button "KYC" at bounding box center [171, 216] width 207 height 42
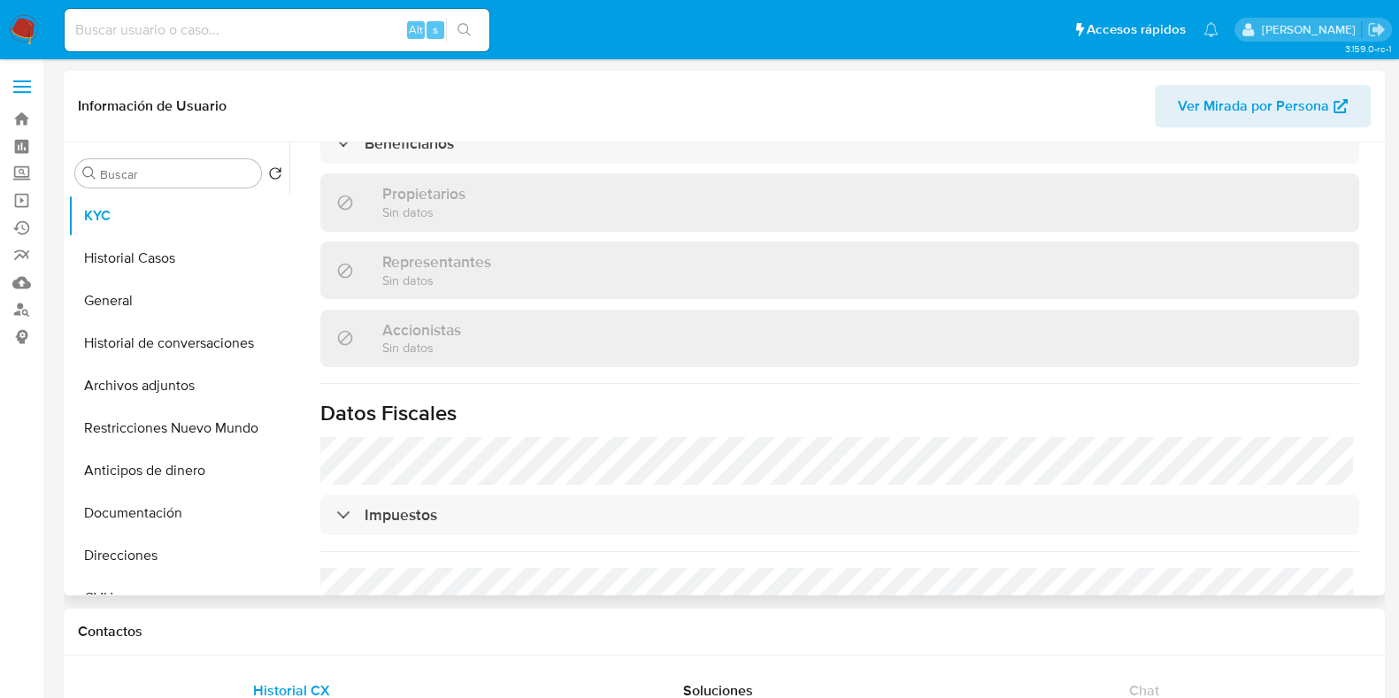
scroll to position [1305, 0]
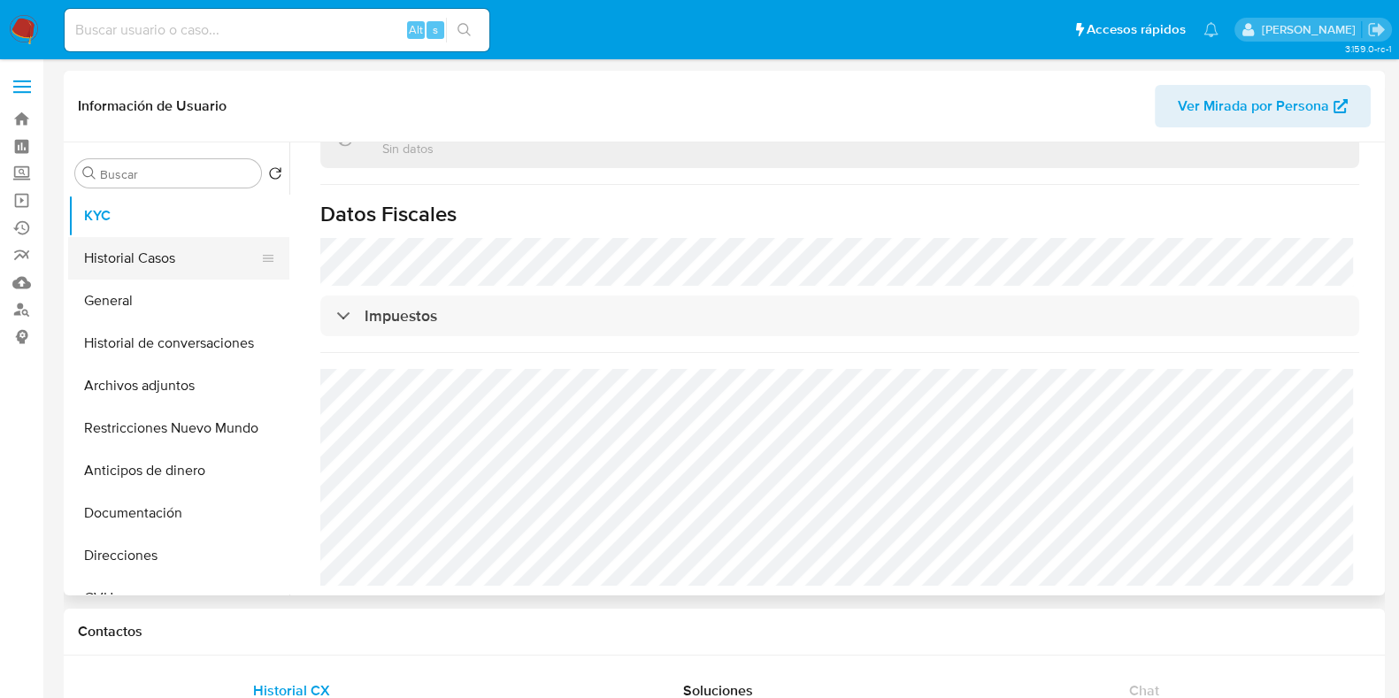
click at [167, 256] on button "Historial Casos" at bounding box center [171, 258] width 207 height 42
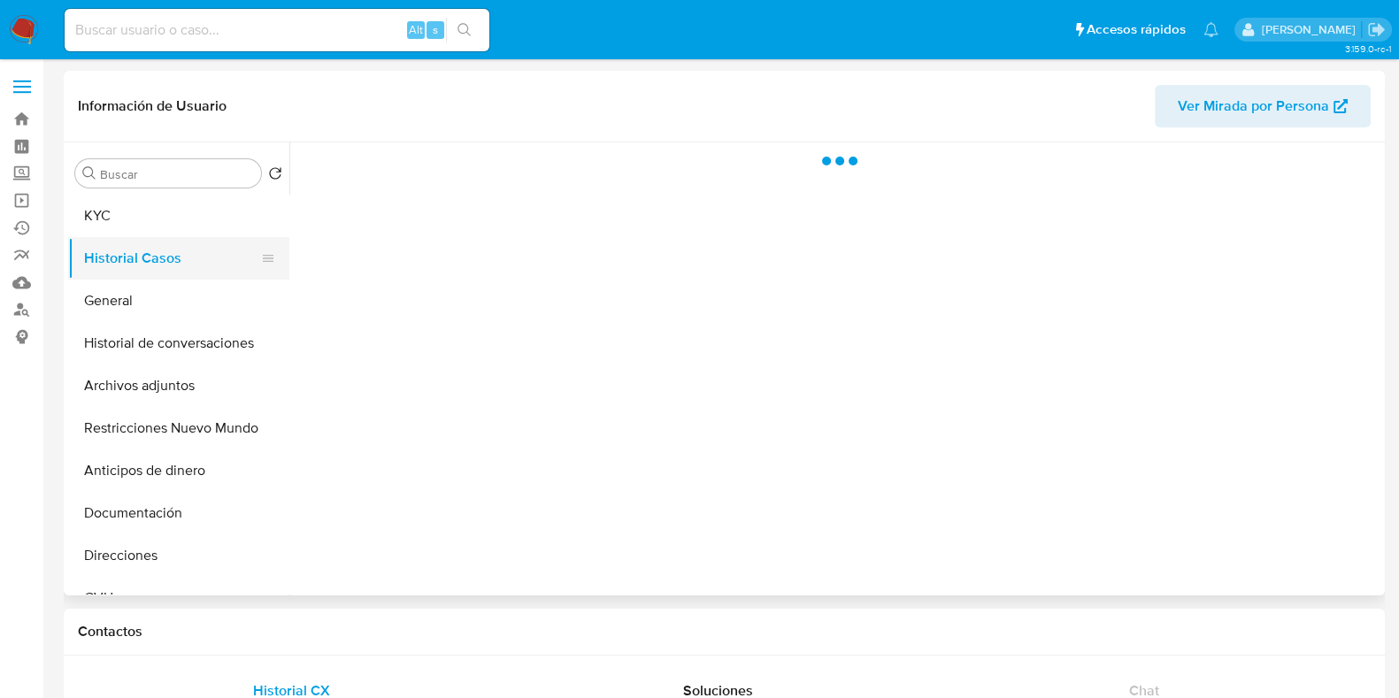
scroll to position [0, 0]
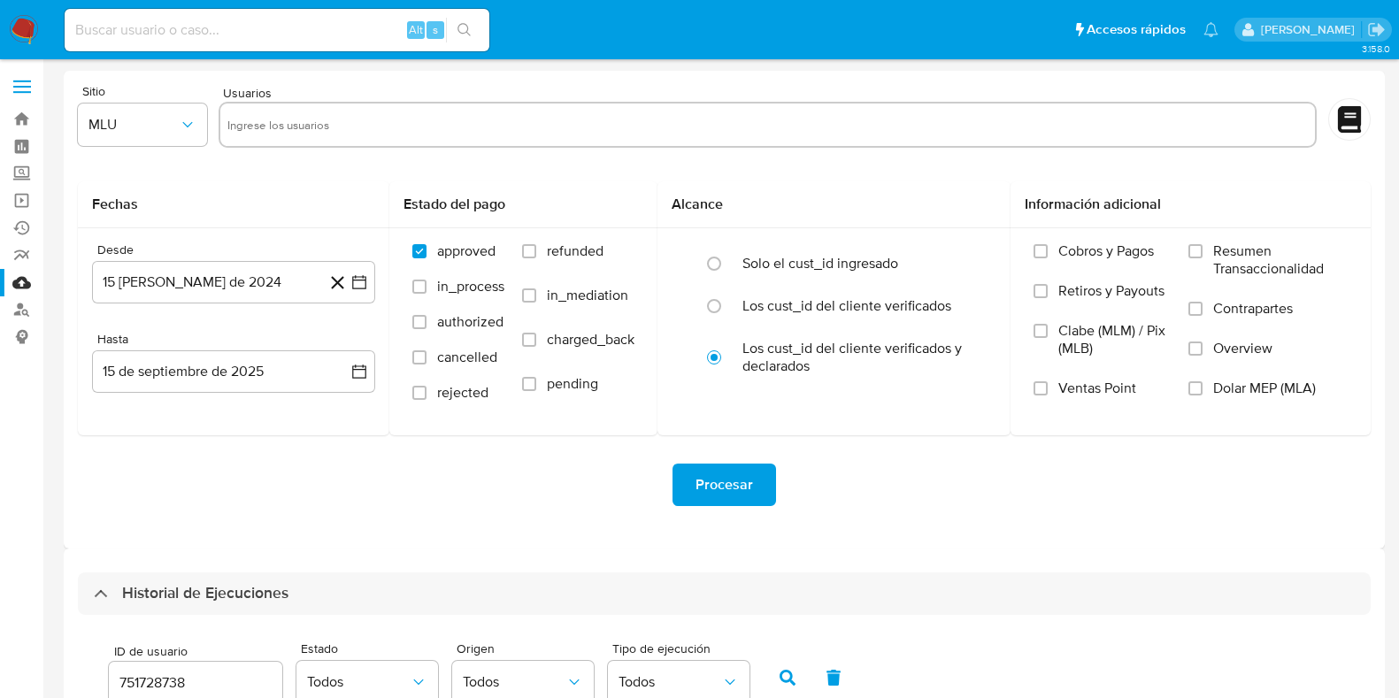
select select "10"
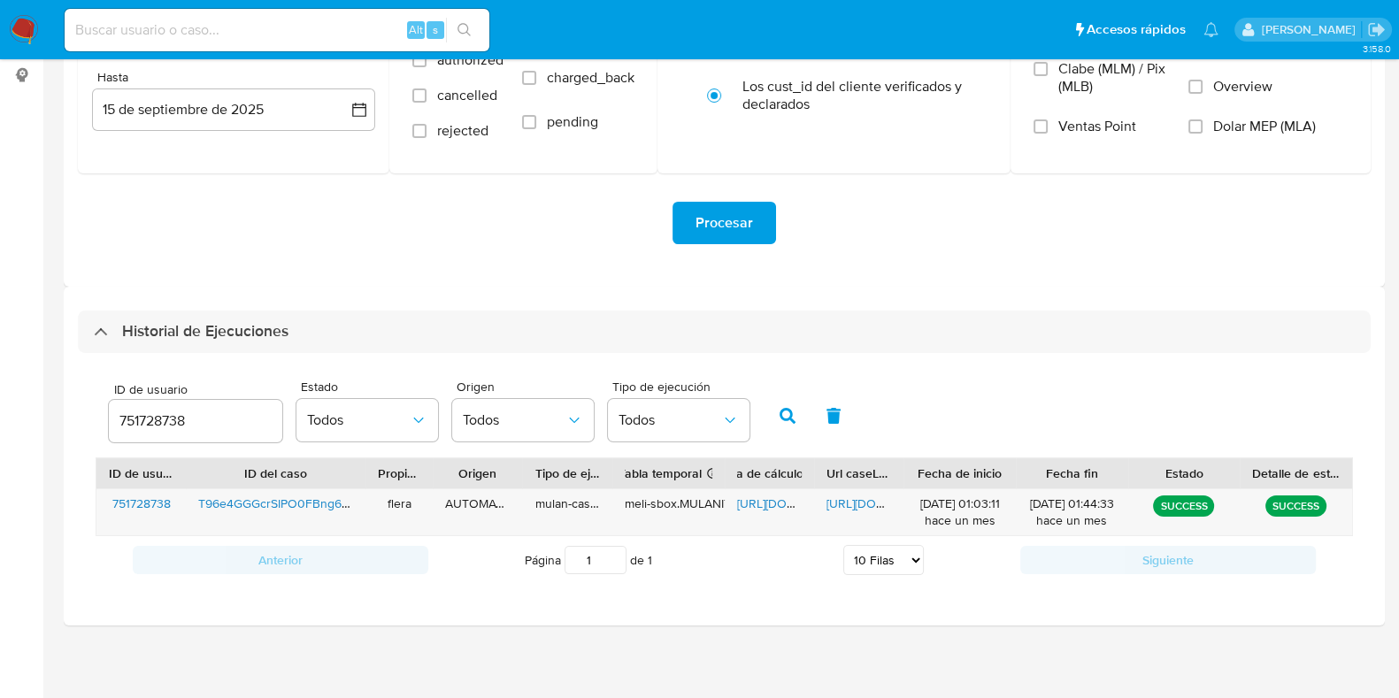
click at [153, 424] on input "751728738" at bounding box center [195, 421] width 173 height 23
type input "494155346"
click at [779, 408] on icon "button" at bounding box center [787, 416] width 16 height 16
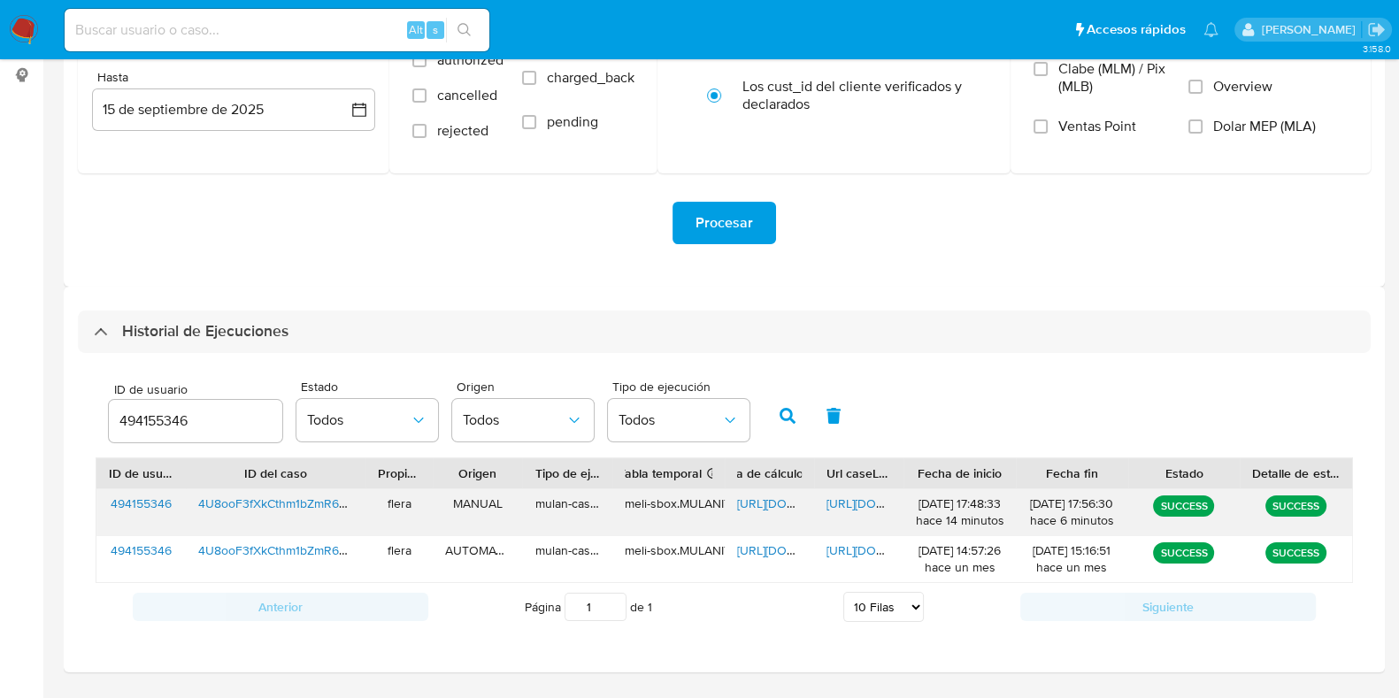
click at [770, 497] on span "[URL][DOMAIN_NAME]" at bounding box center [798, 503] width 122 height 18
click at [865, 506] on span "[URL][DOMAIN_NAME]" at bounding box center [887, 503] width 122 height 18
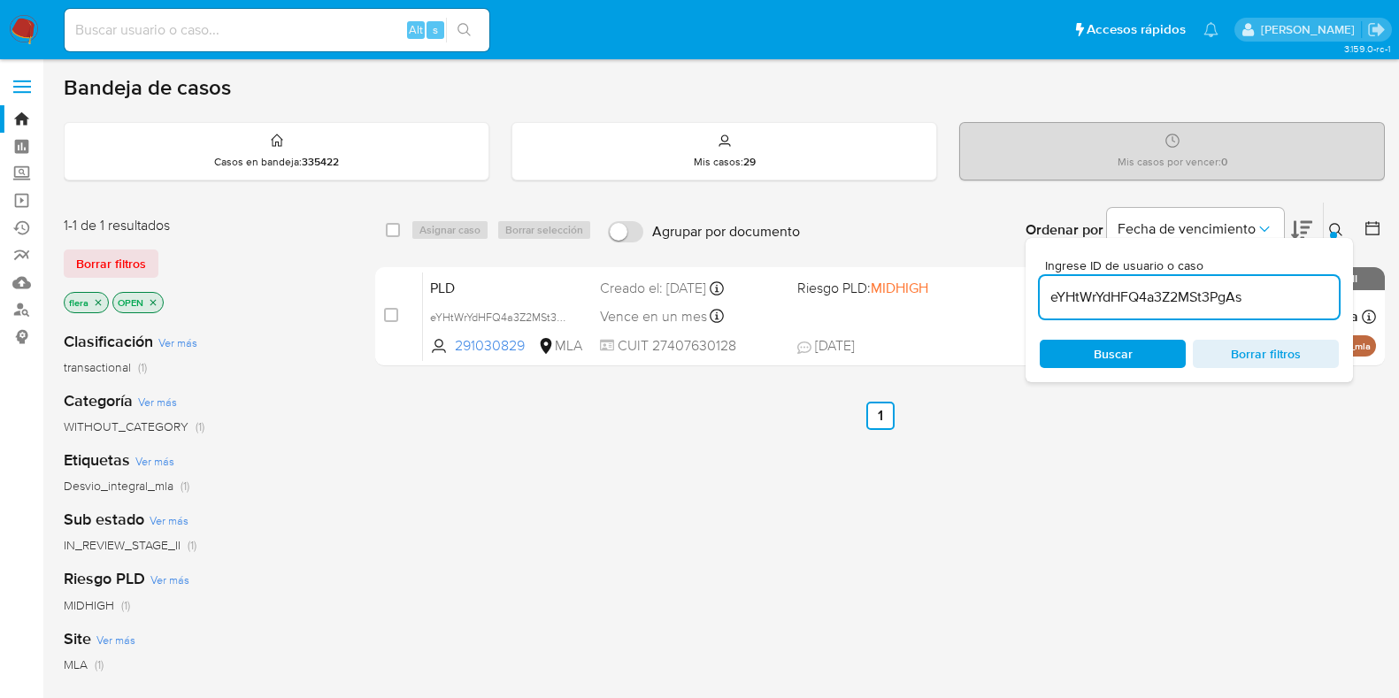
click at [1171, 280] on div "eYHtWrYdHFQ4a3Z2MSt3PgAs" at bounding box center [1188, 297] width 299 height 42
click at [1168, 290] on input "eYHtWrYdHFQ4a3Z2MSt3PgAs" at bounding box center [1188, 297] width 299 height 23
paste input "4U8ooF3fXkCthm1bZmR6Kgxk"
type input "4U8ooF3fXkCthm1bZmR6Kgxk"
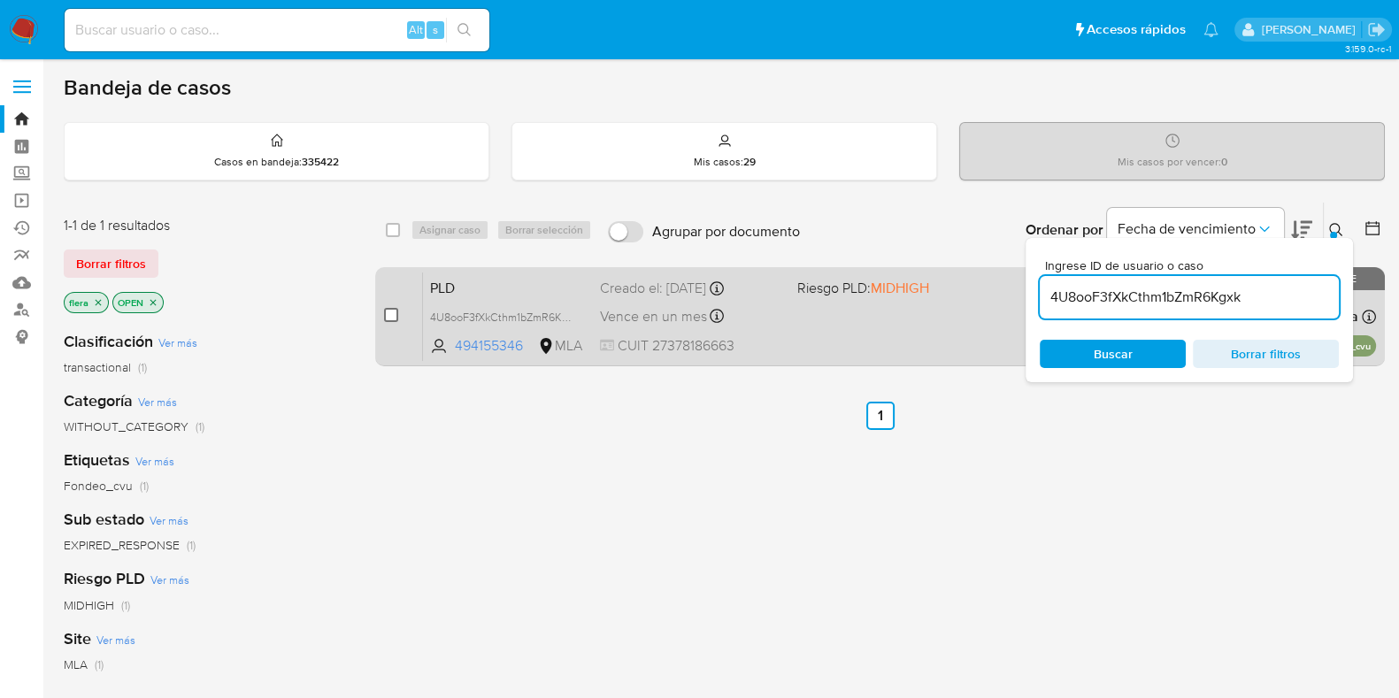
click at [384, 313] on input "checkbox" at bounding box center [391, 315] width 14 height 14
checkbox input "true"
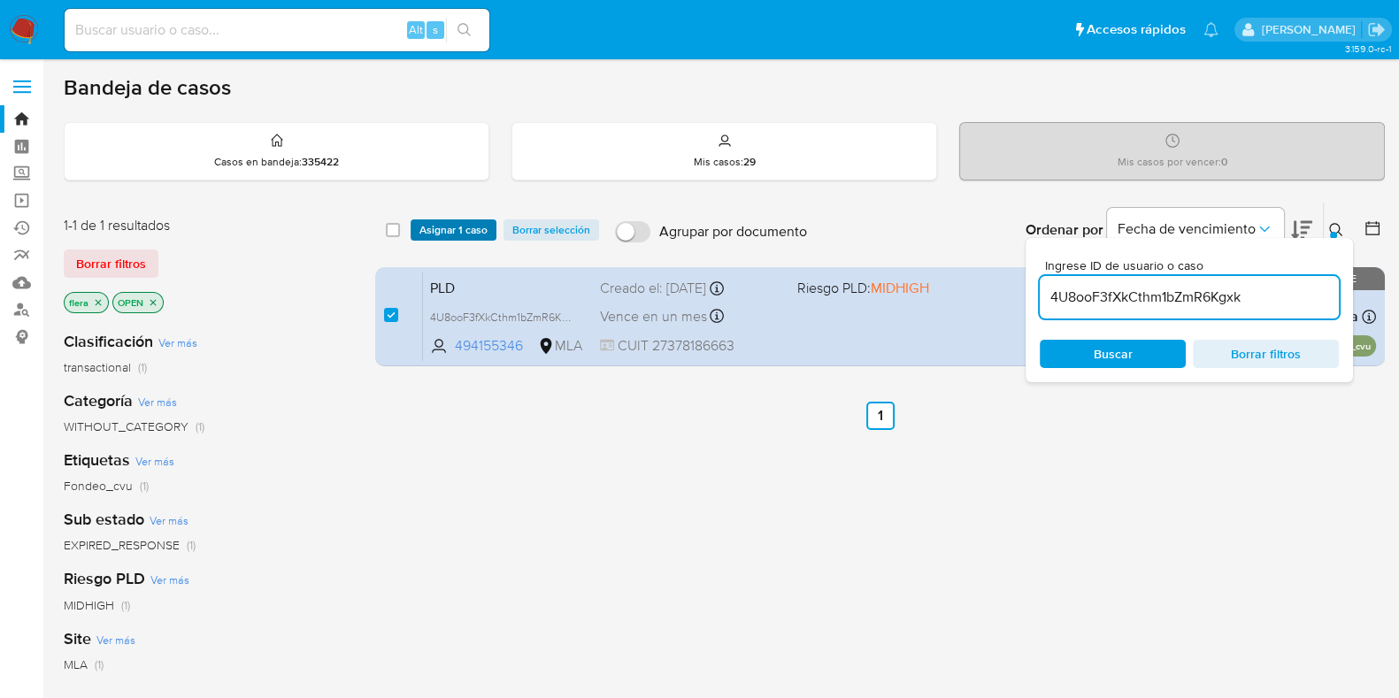
click at [443, 225] on span "Asignar 1 caso" at bounding box center [453, 230] width 68 height 18
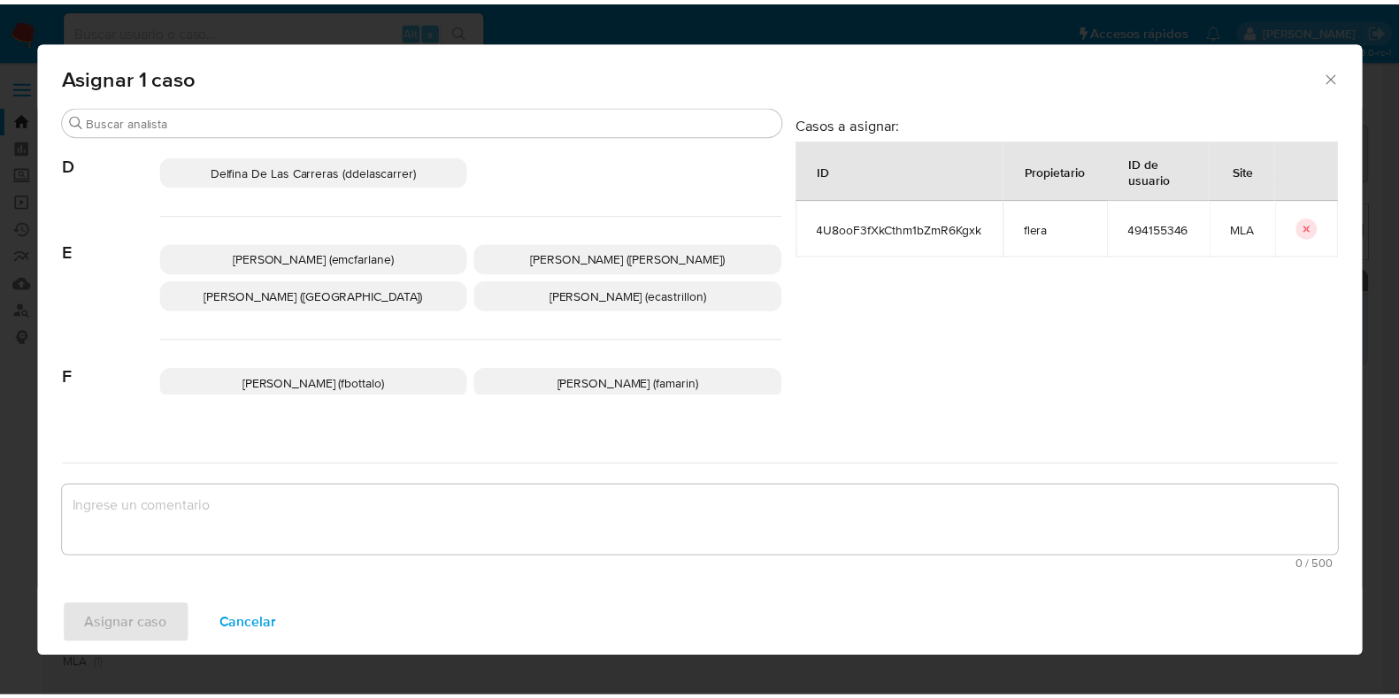
scroll to position [332, 0]
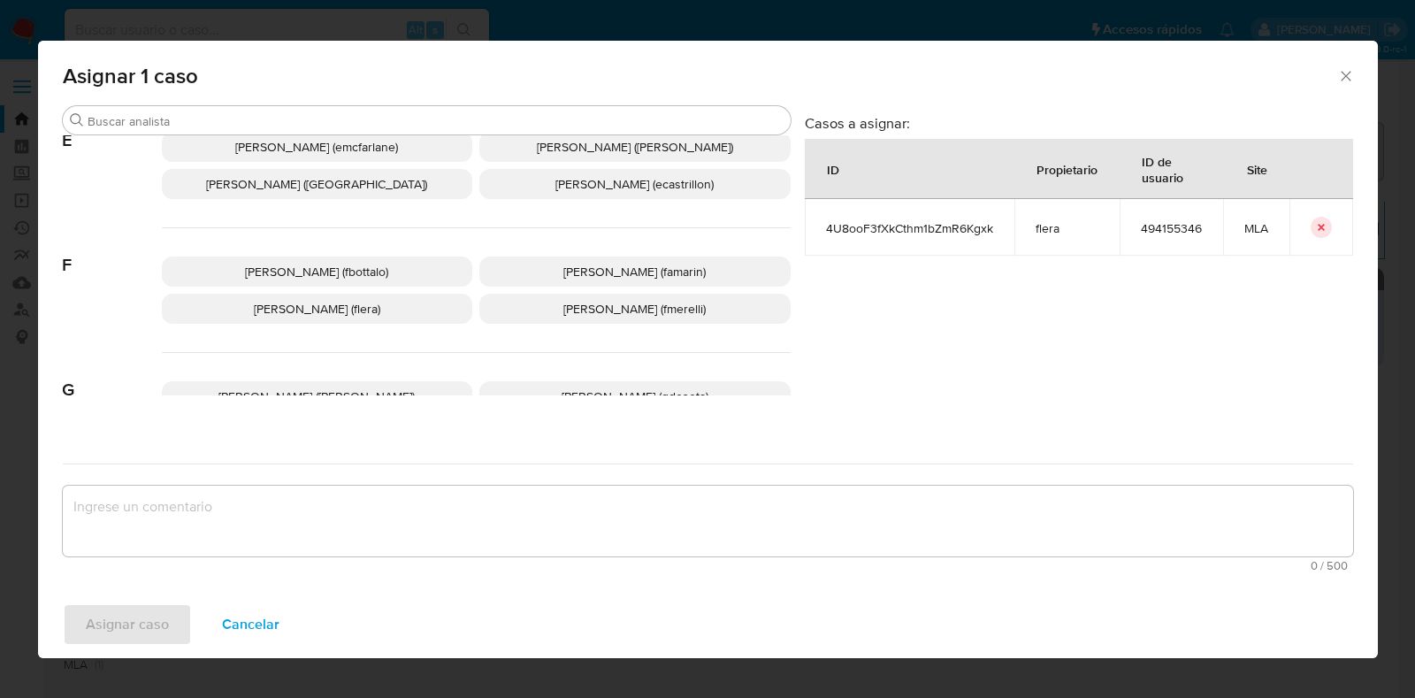
click at [410, 311] on p "Florencia Cecilia Lera (flera)" at bounding box center [317, 309] width 311 height 30
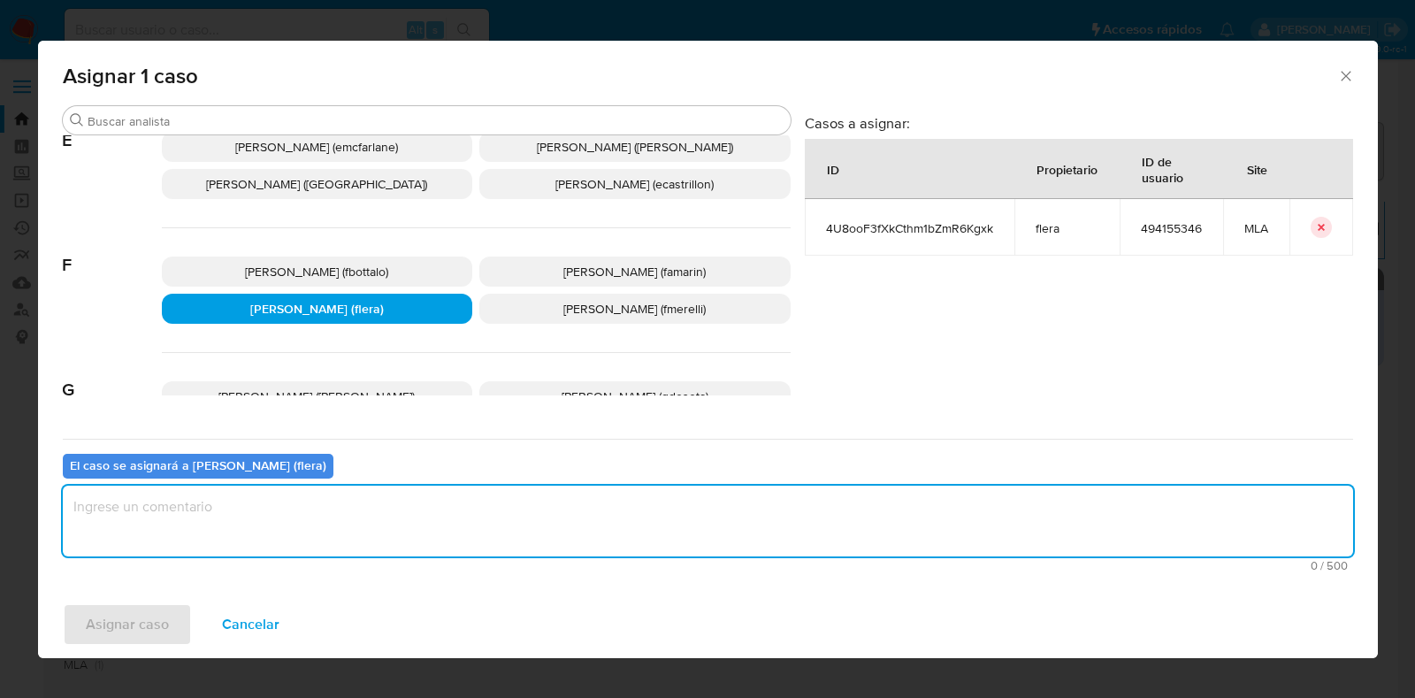
click at [323, 519] on textarea "assign-modal" at bounding box center [708, 521] width 1291 height 71
click at [135, 625] on span "Asignar caso" at bounding box center [127, 624] width 83 height 39
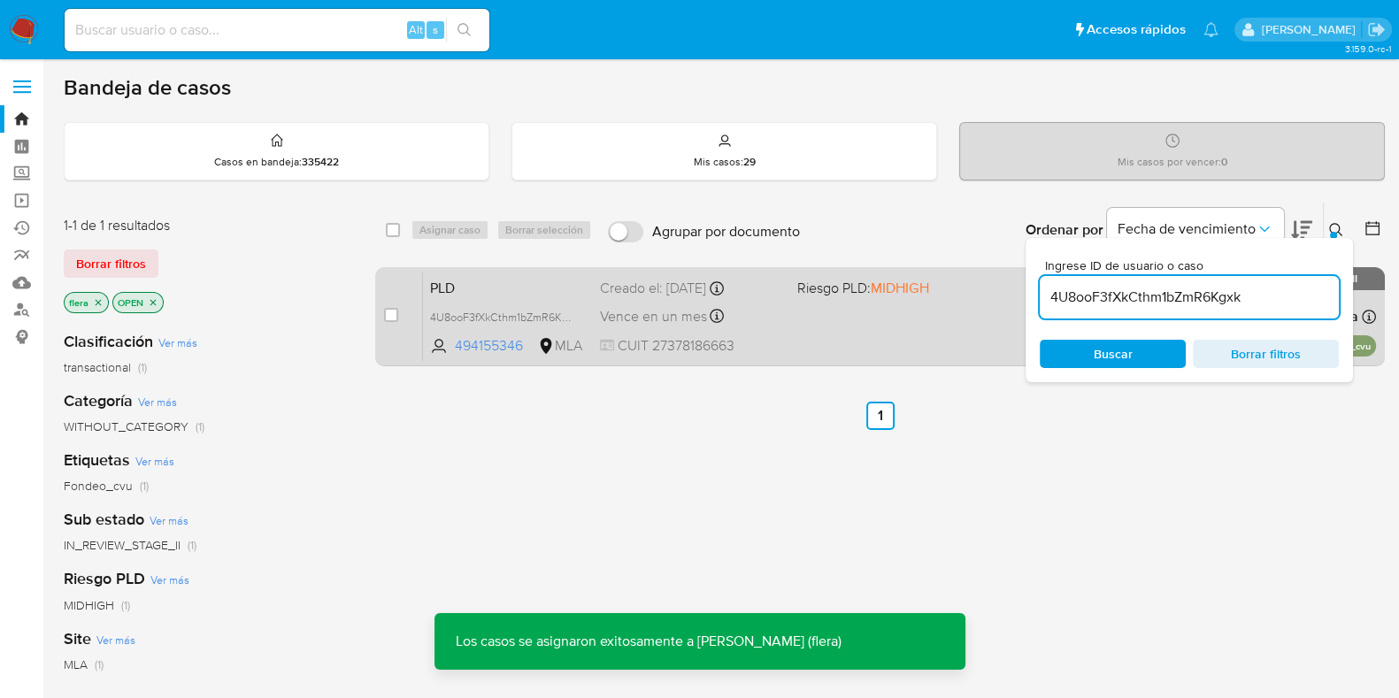
click at [504, 294] on span "PLD" at bounding box center [508, 286] width 156 height 23
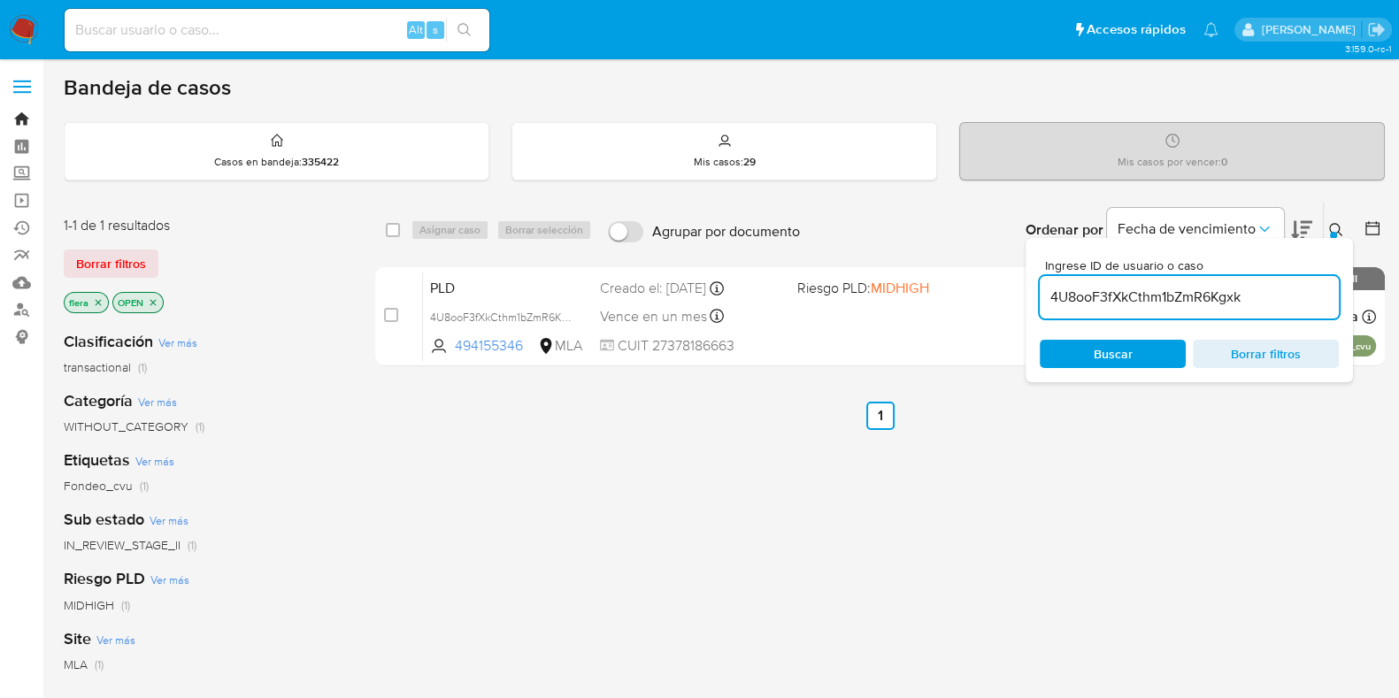
click at [19, 117] on link "Bandeja" at bounding box center [105, 118] width 211 height 27
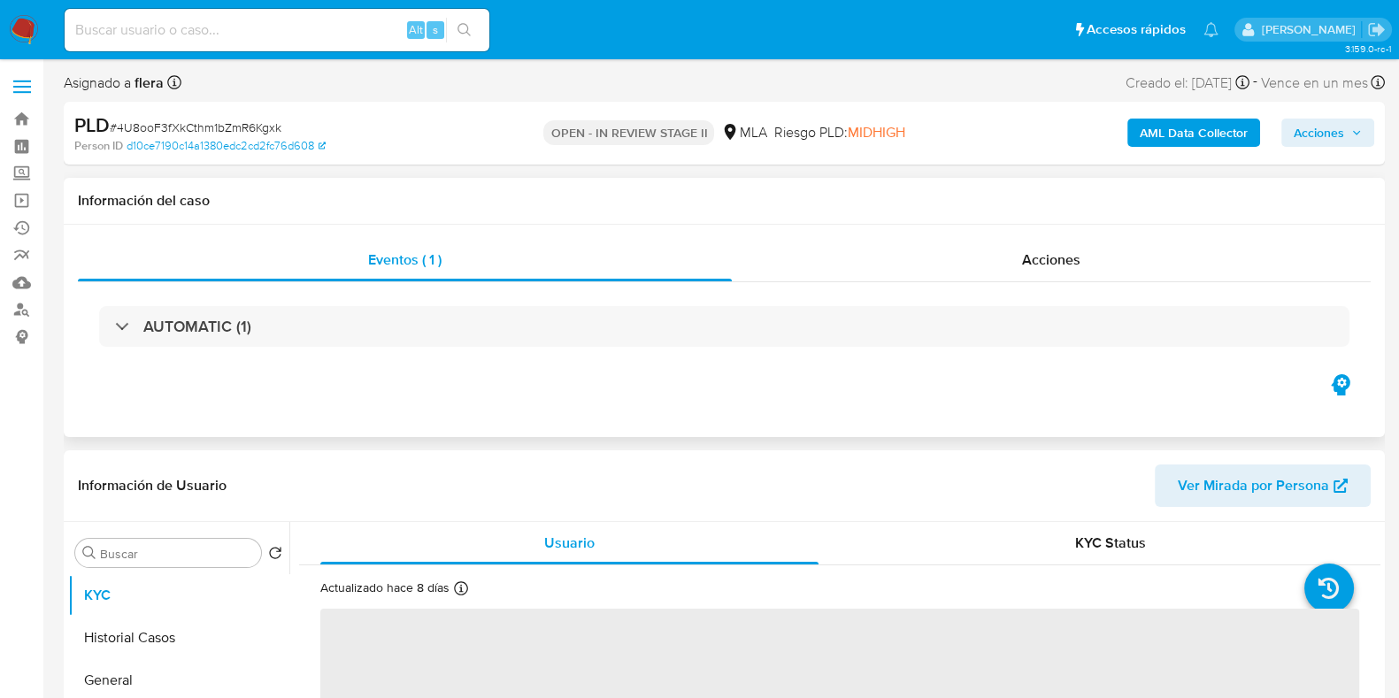
select select "10"
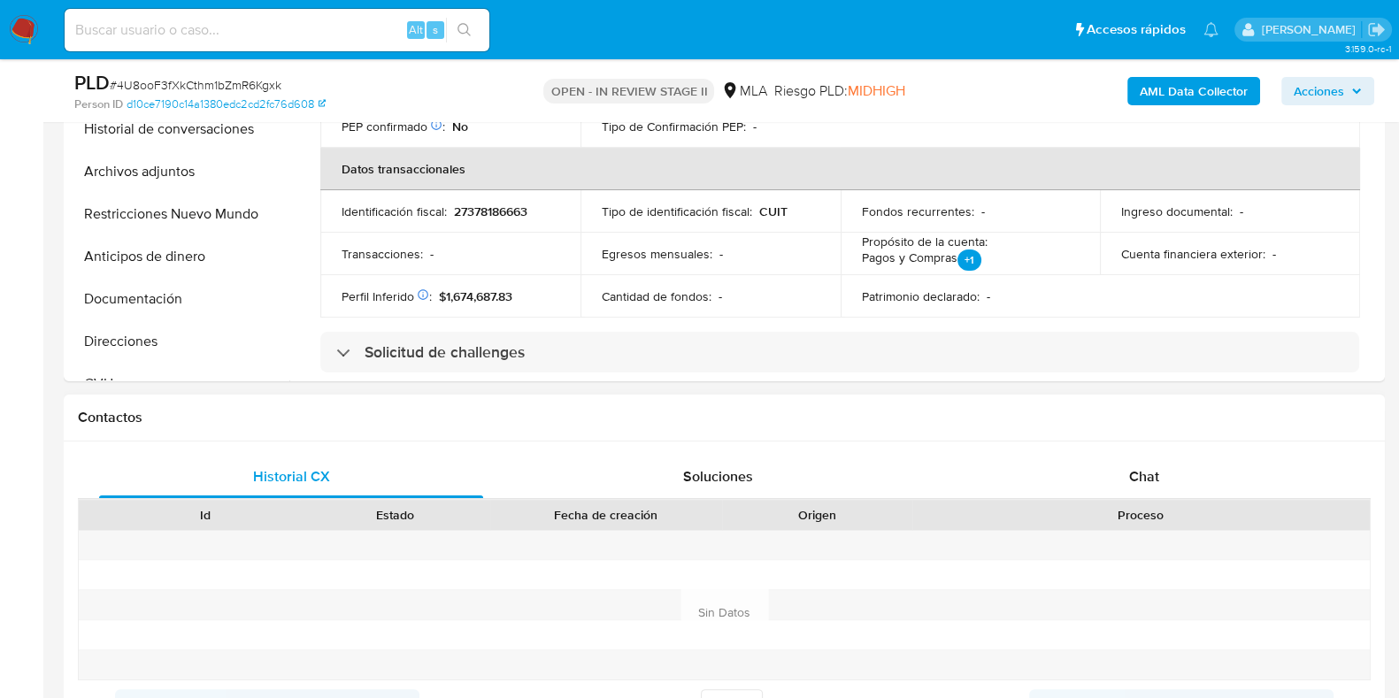
scroll to position [773, 0]
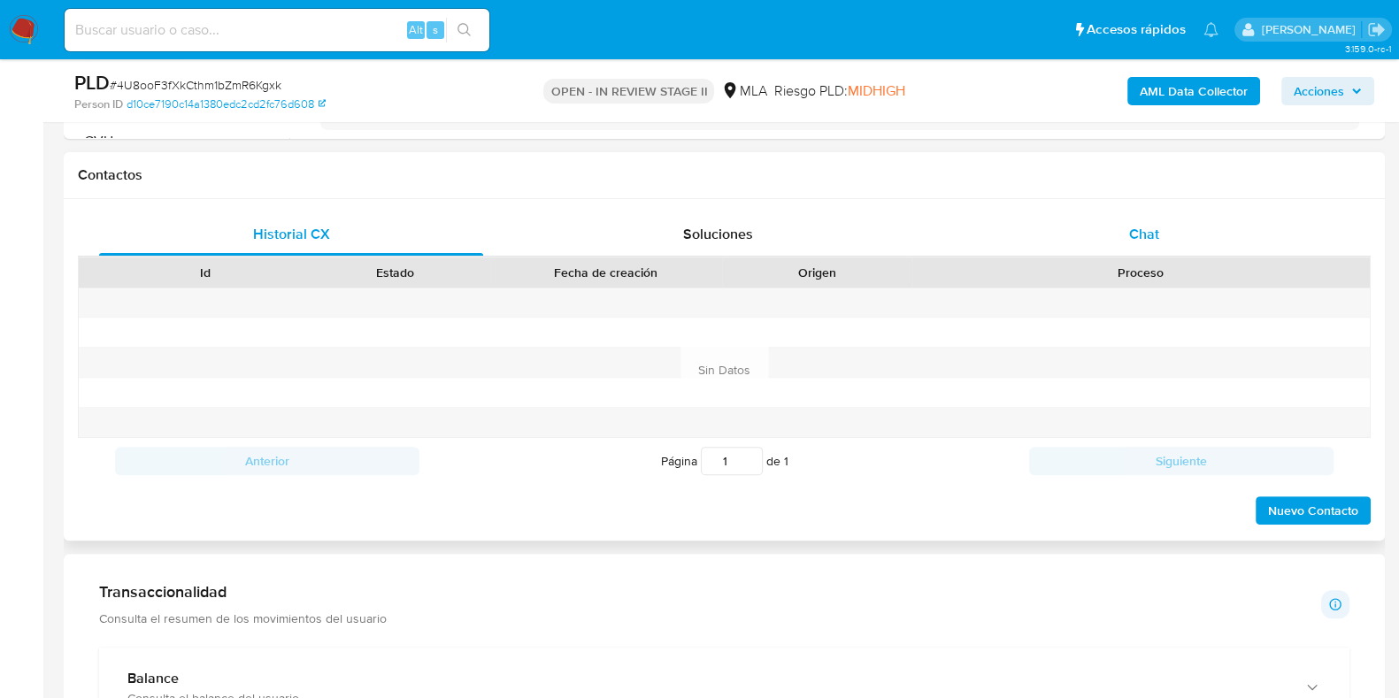
click at [1143, 218] on div "Chat" at bounding box center [1144, 234] width 384 height 42
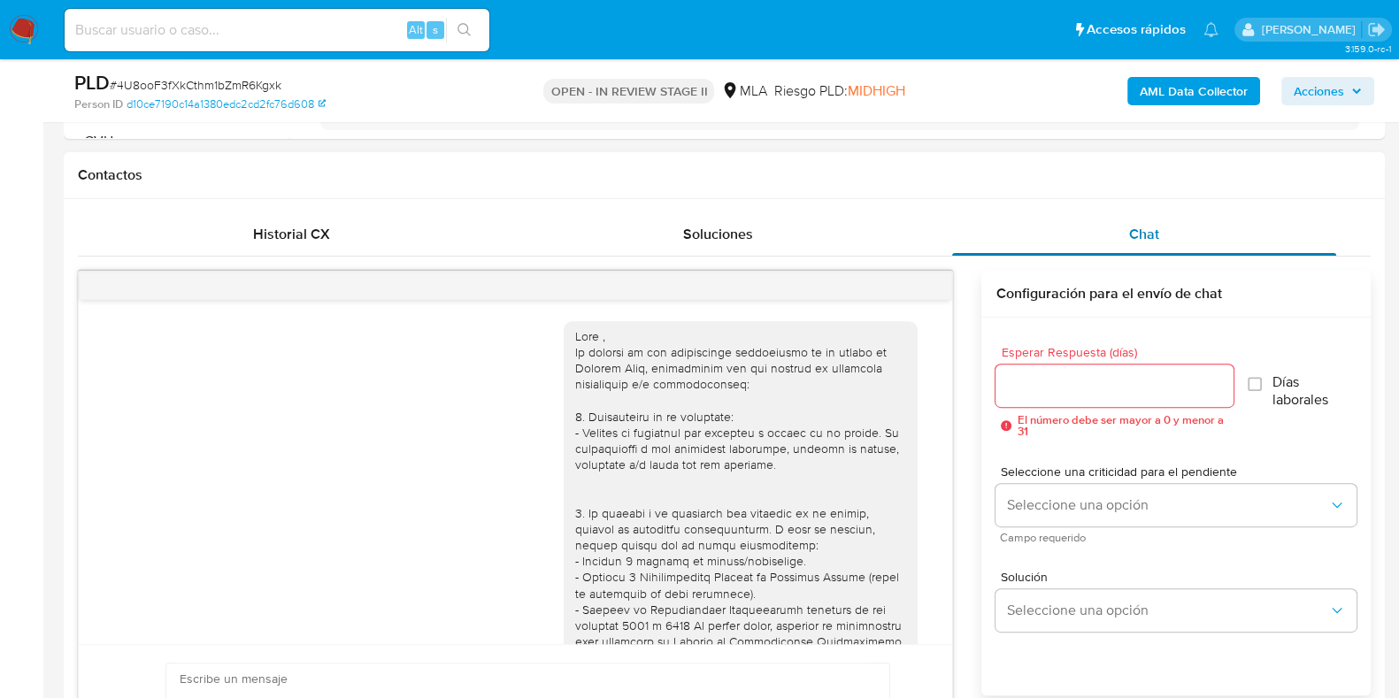
scroll to position [513, 0]
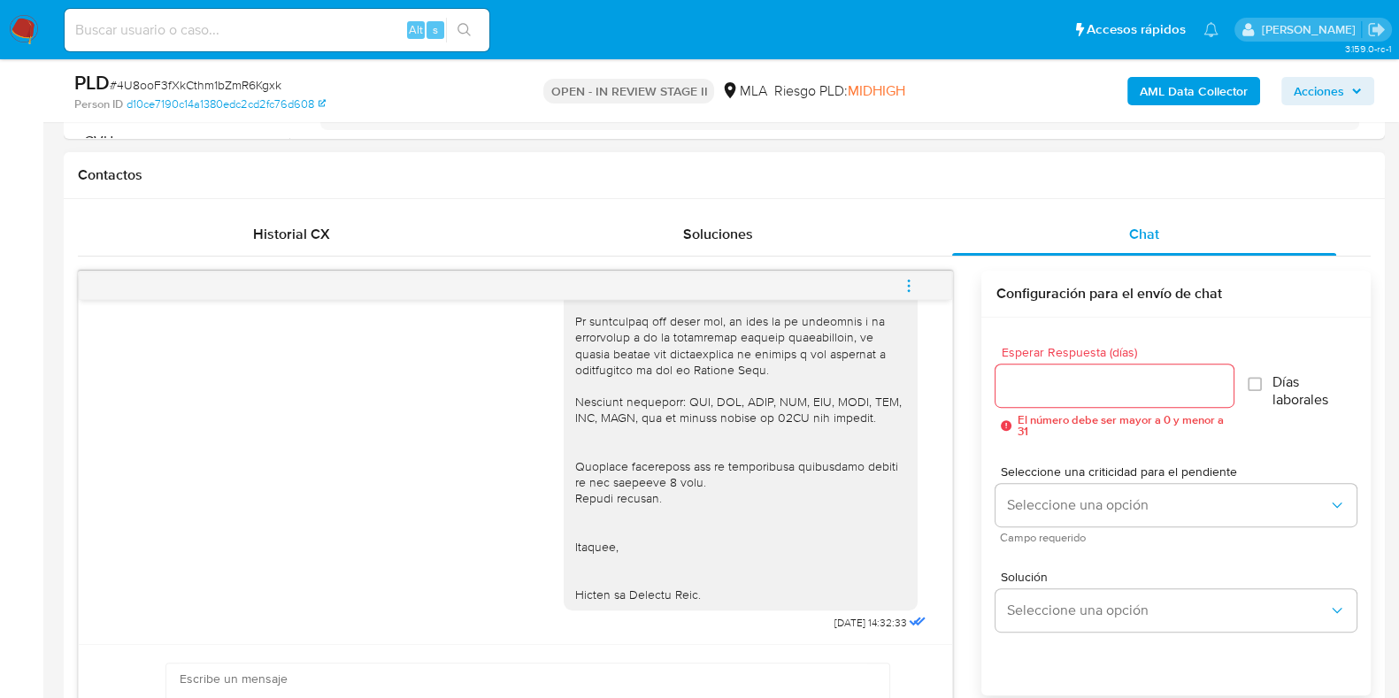
click at [901, 287] on icon "menu-action" at bounding box center [909, 286] width 16 height 16
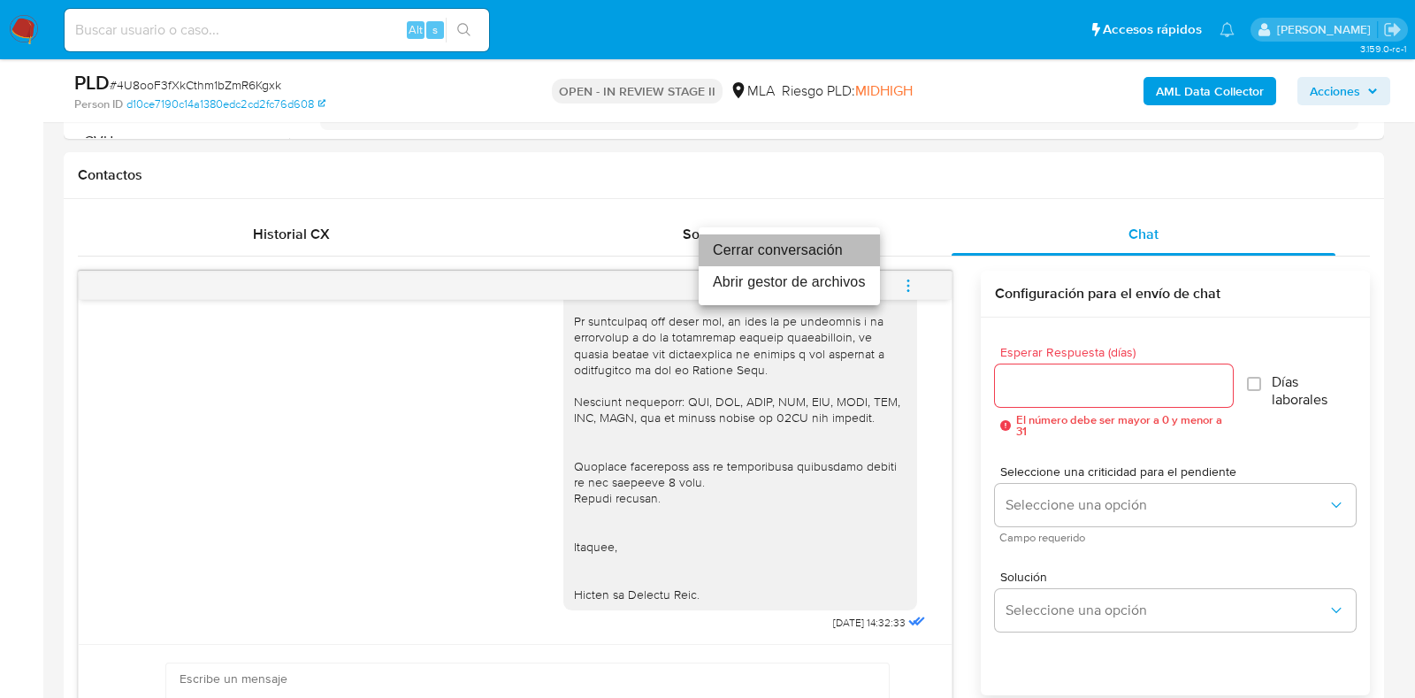
click at [778, 249] on li "Cerrar conversación" at bounding box center [789, 250] width 181 height 32
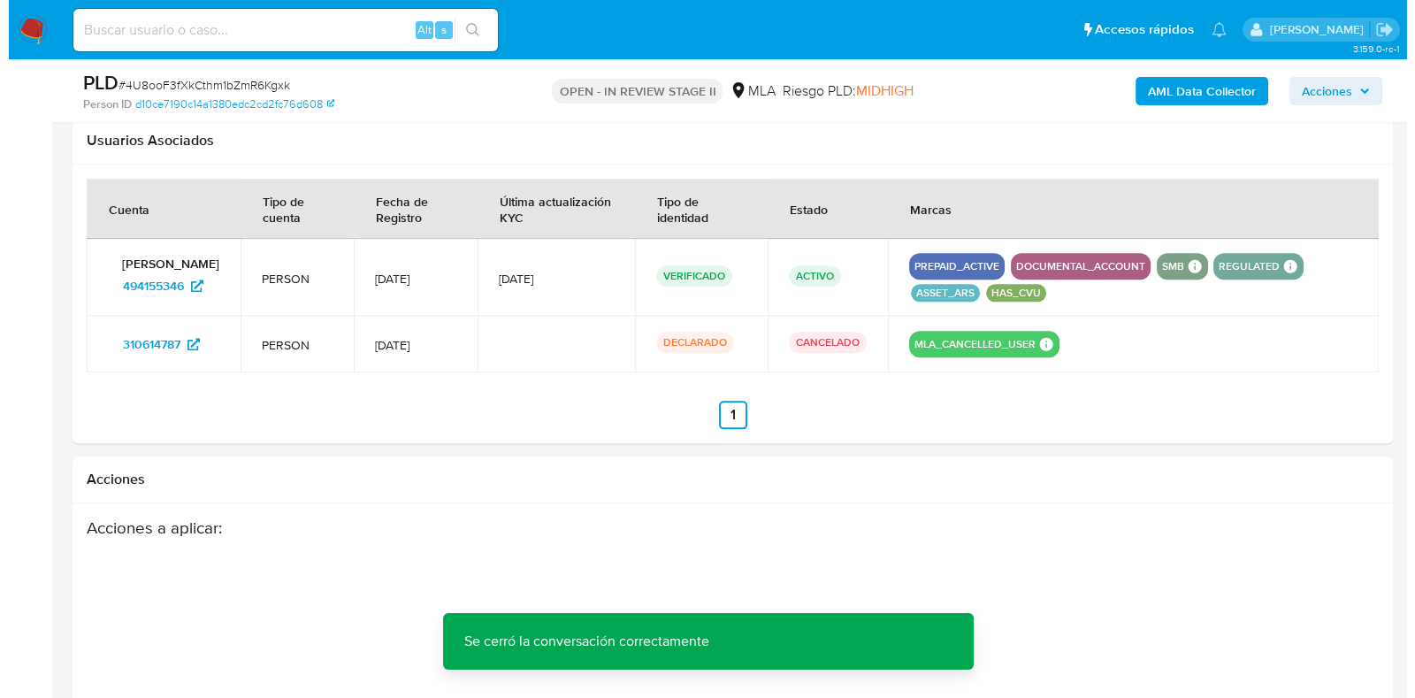
scroll to position [2794, 0]
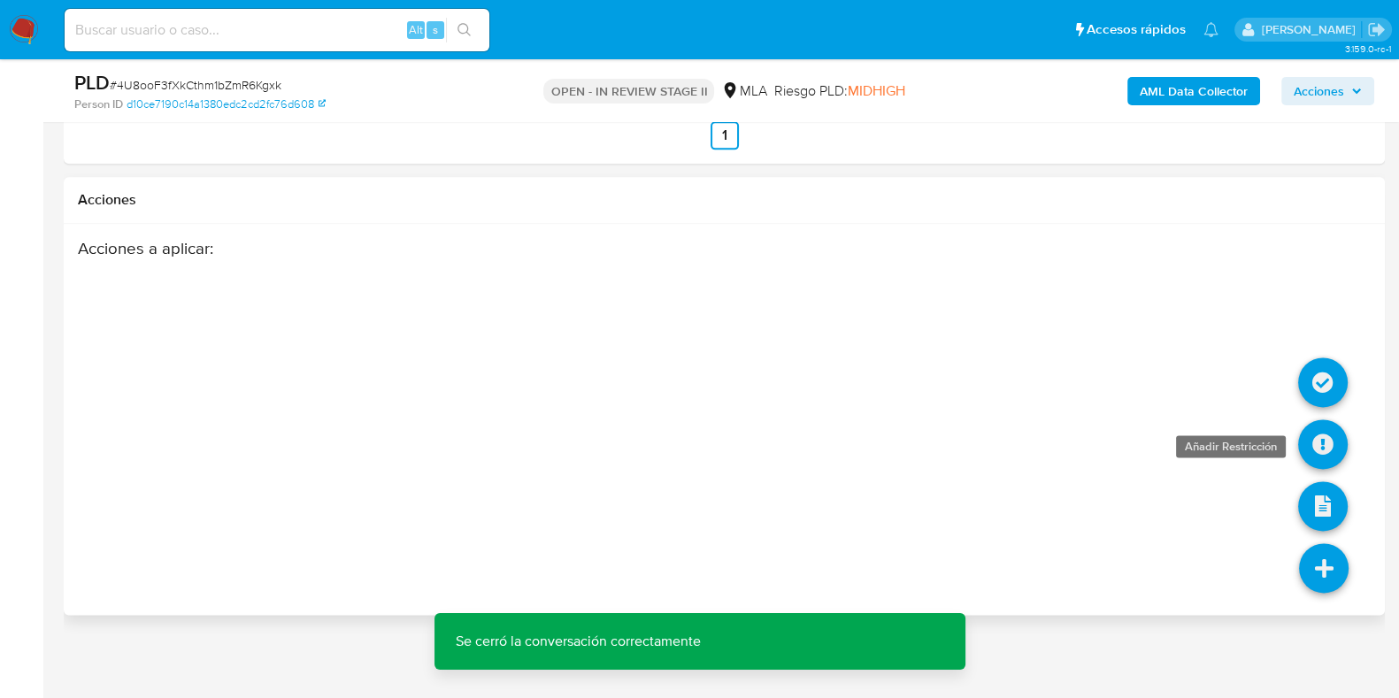
click at [1327, 440] on icon at bounding box center [1323, 444] width 50 height 50
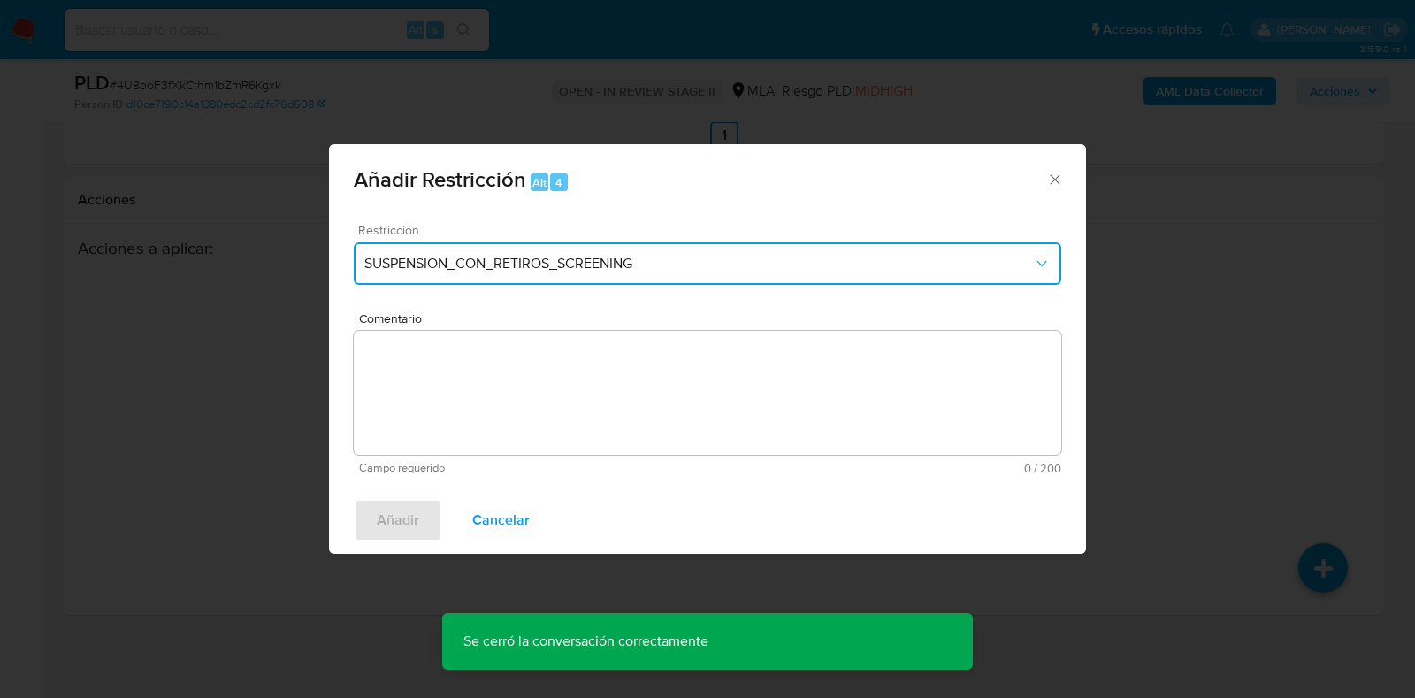
click at [747, 265] on span "SUSPENSION_CON_RETIROS_SCREENING" at bounding box center [698, 264] width 669 height 18
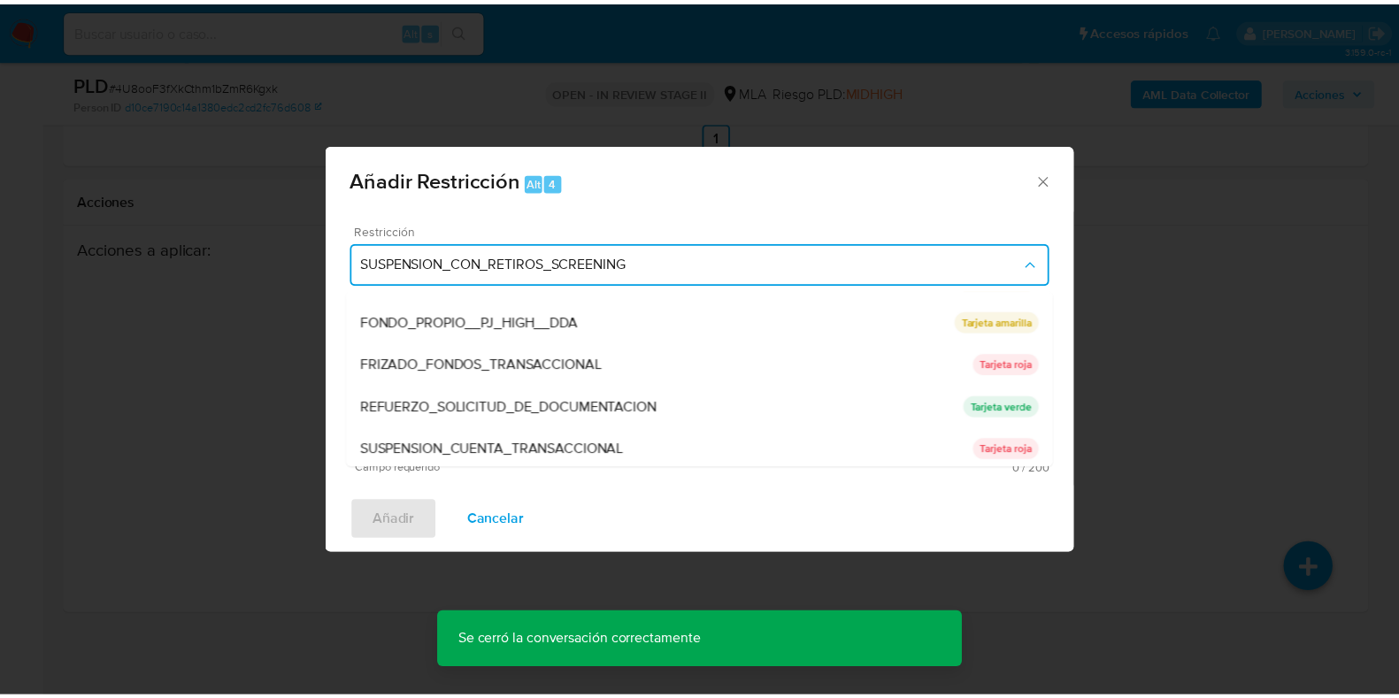
scroll to position [332, 0]
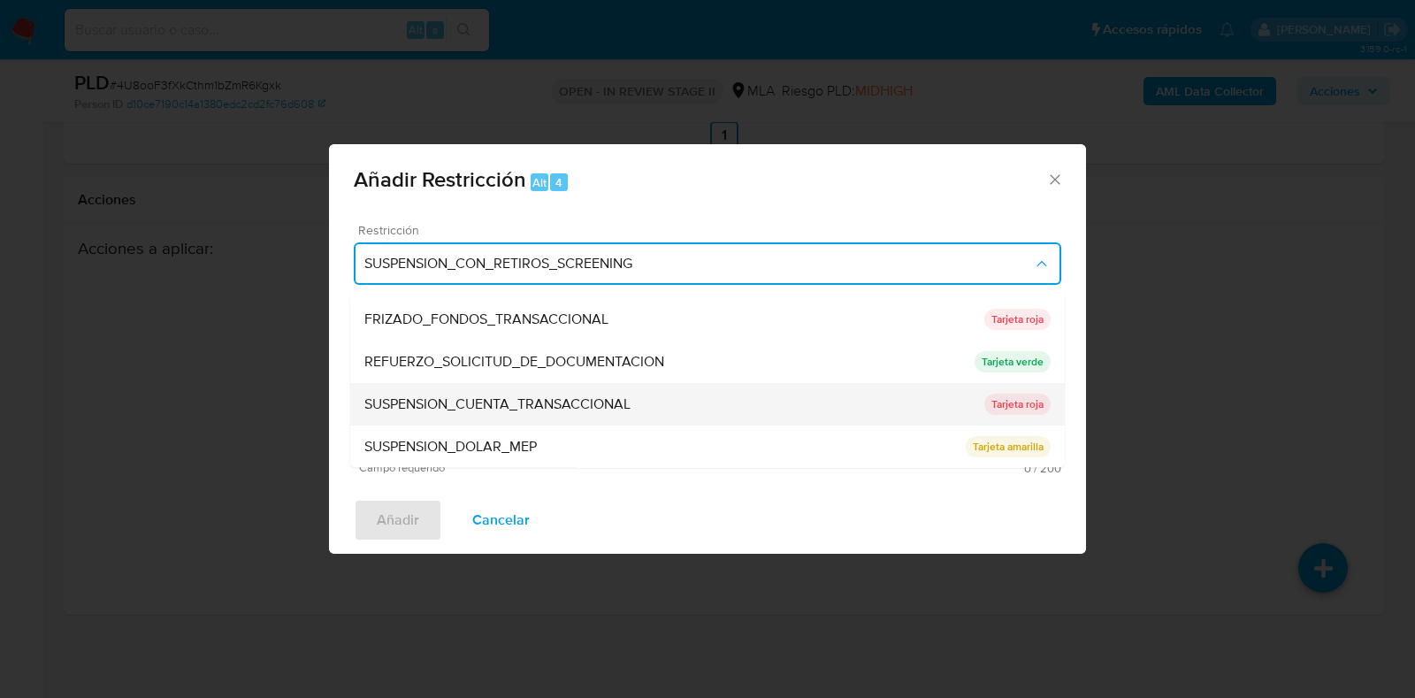
click at [694, 407] on div "SUSPENSION_CUENTA_TRANSACCIONAL" at bounding box center [674, 405] width 620 height 42
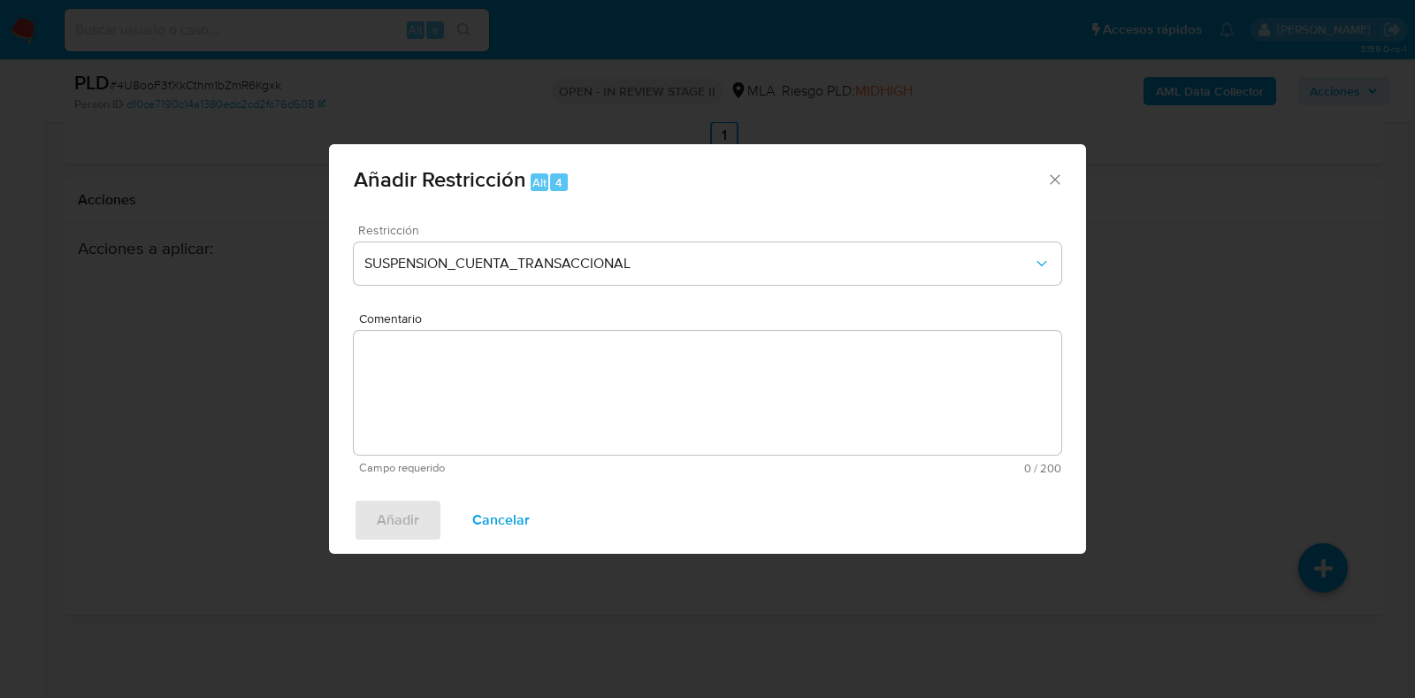
click at [681, 410] on textarea "Comentario" at bounding box center [708, 393] width 708 height 124
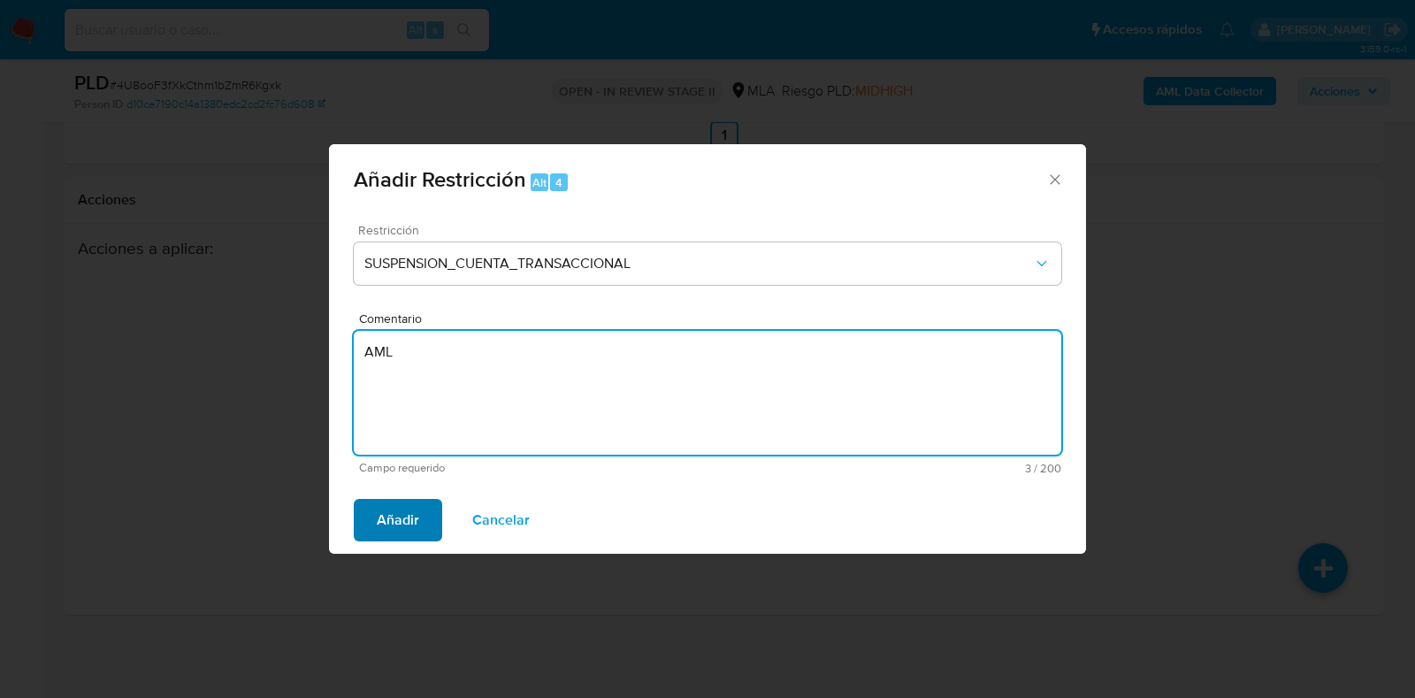
type textarea "AML"
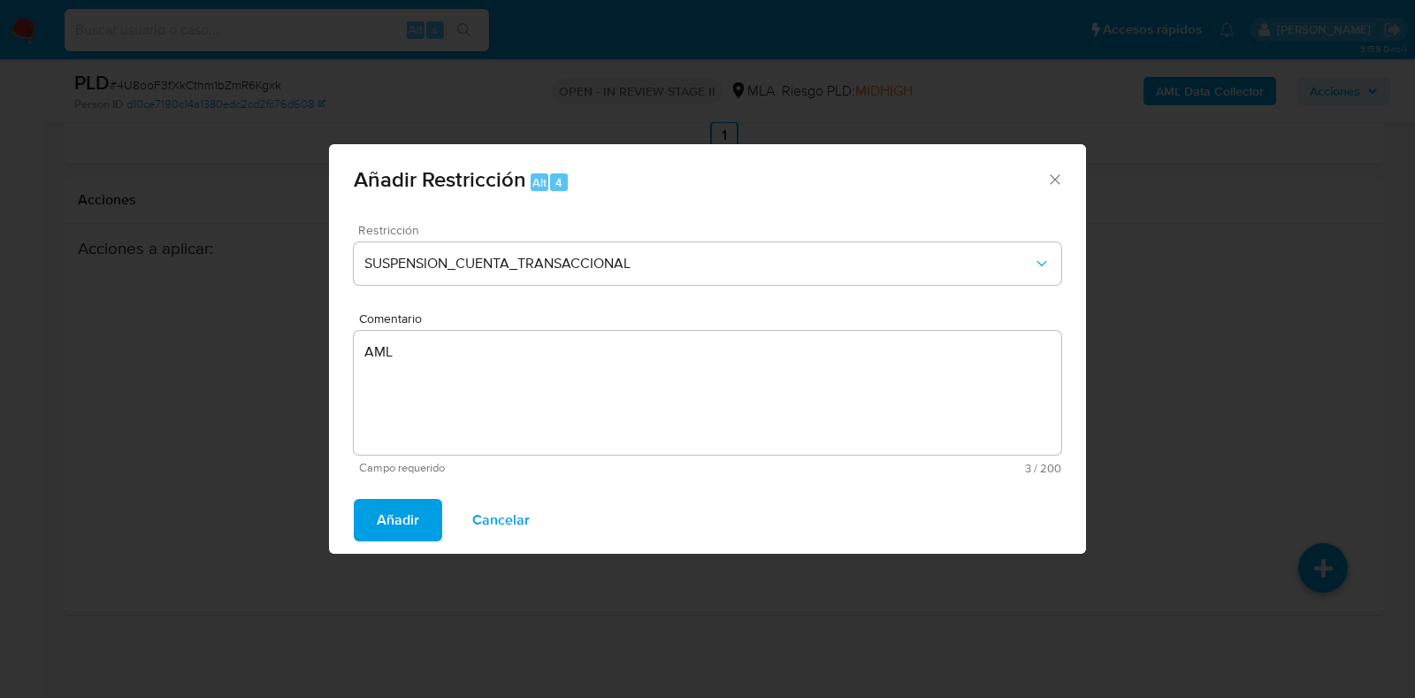
click at [380, 520] on span "Añadir" at bounding box center [398, 520] width 42 height 39
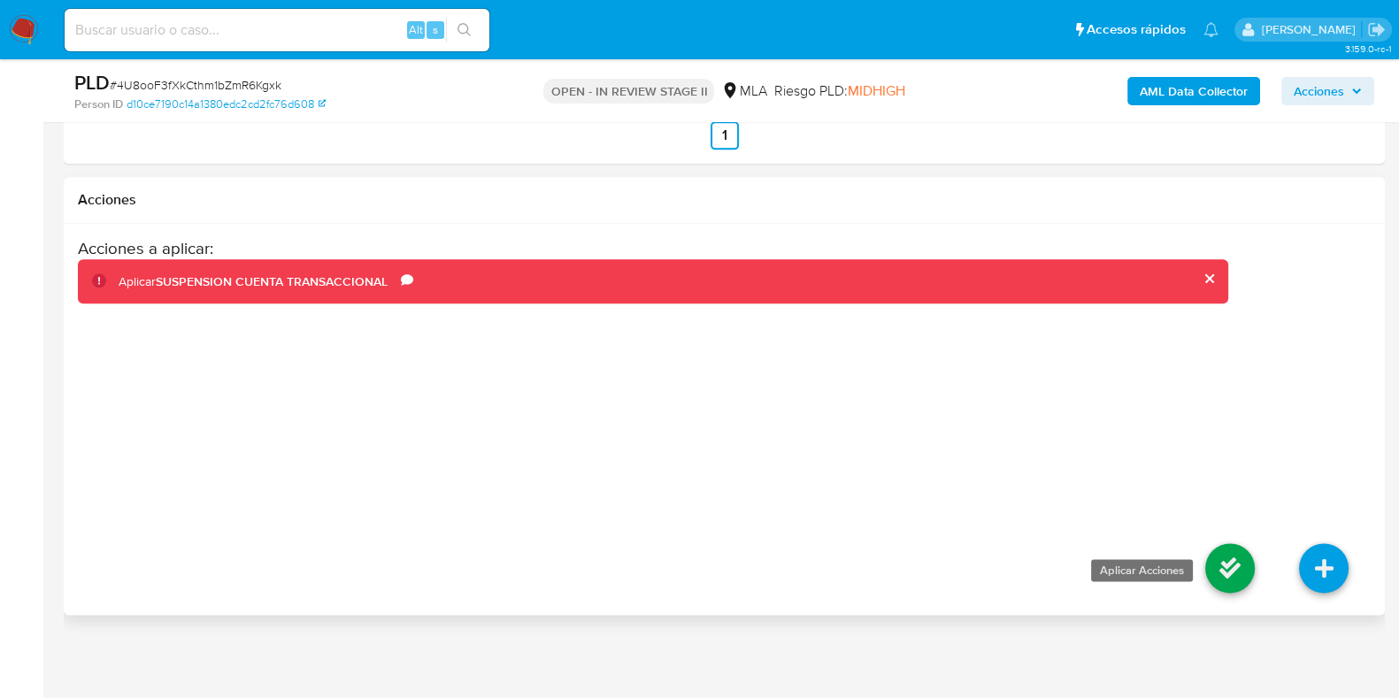
click at [1238, 573] on icon at bounding box center [1230, 568] width 50 height 50
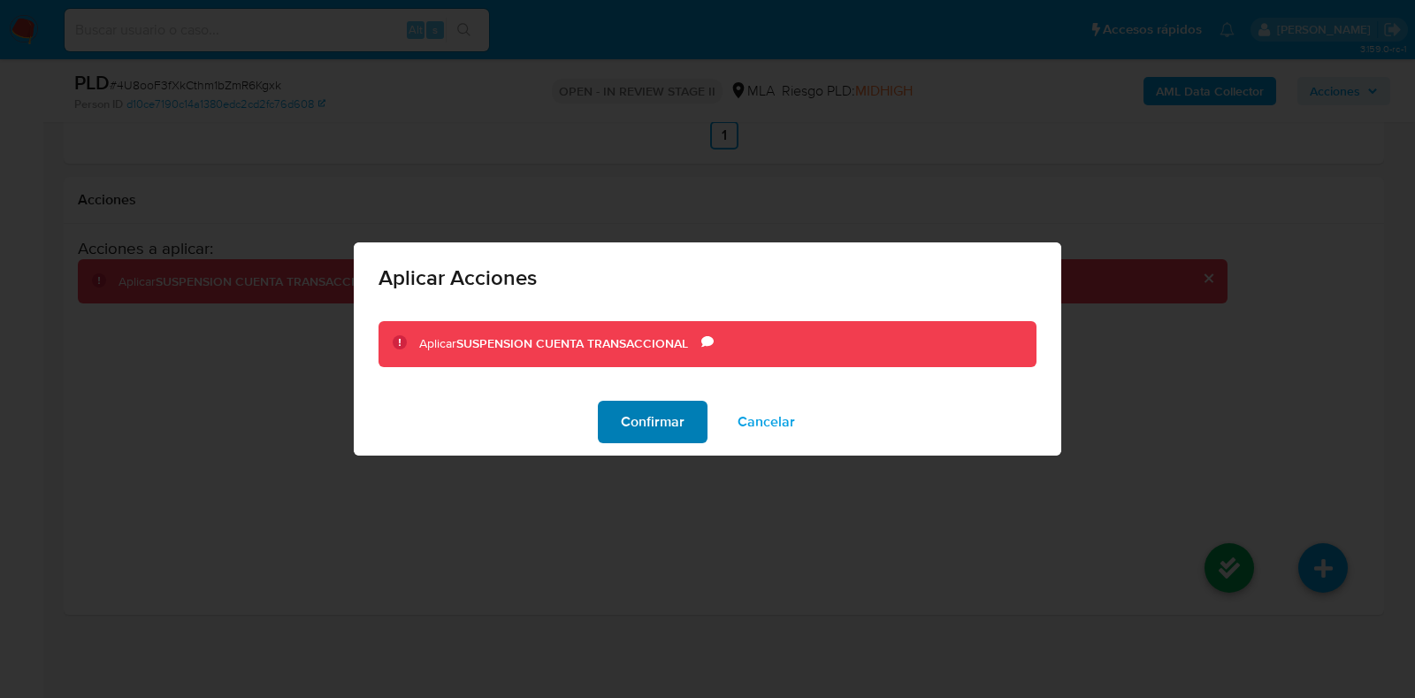
click at [642, 408] on span "Confirmar" at bounding box center [653, 421] width 64 height 39
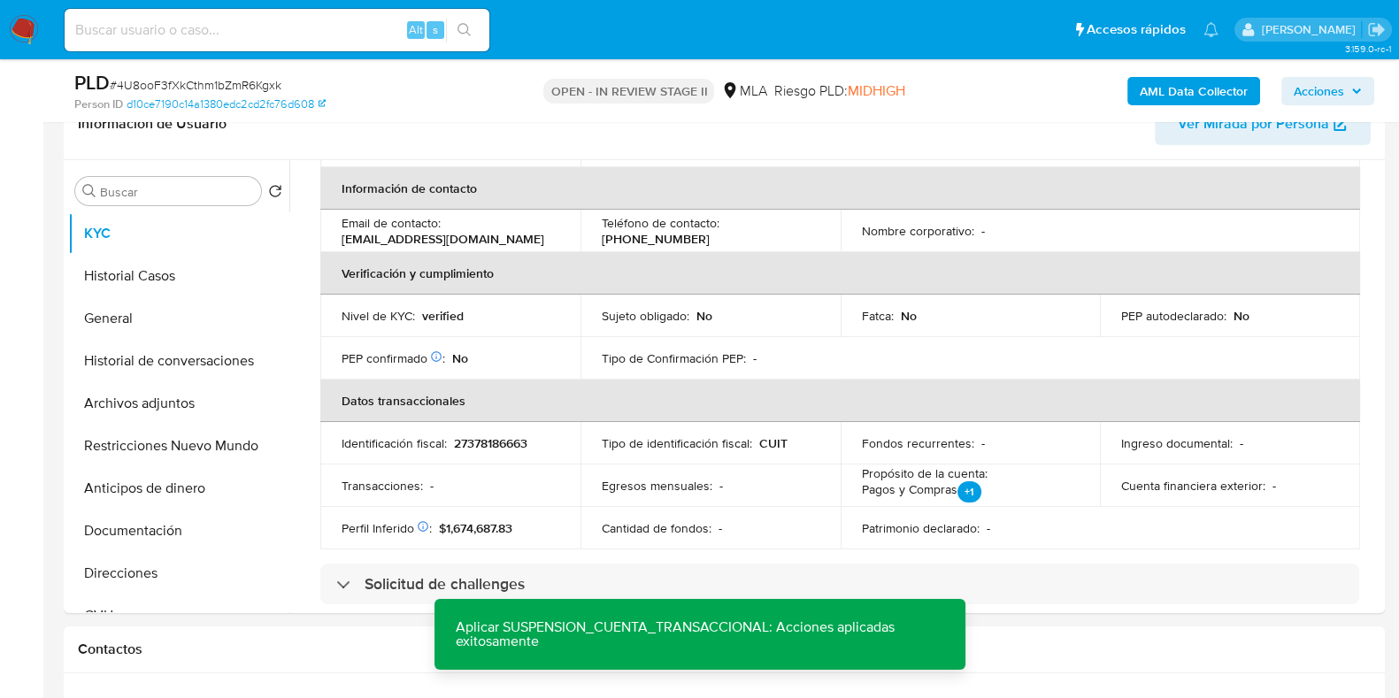
scroll to position [251, 0]
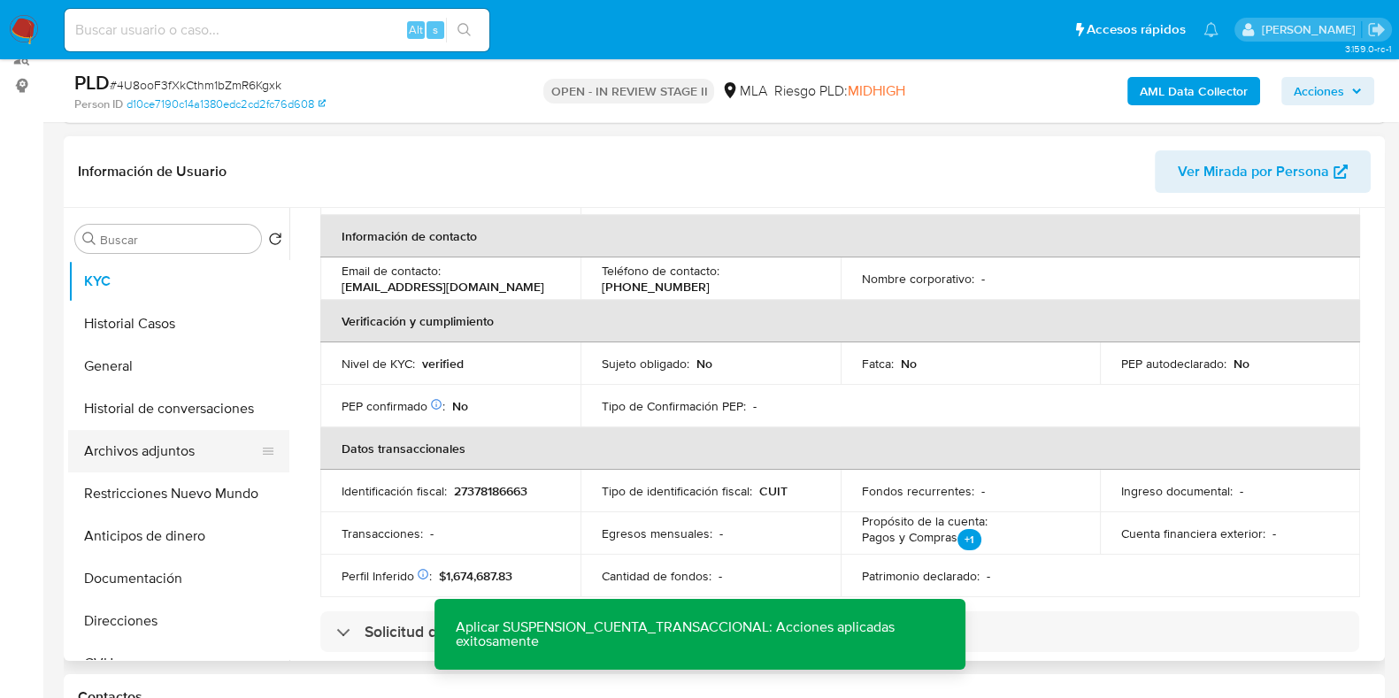
click at [137, 450] on button "Archivos adjuntos" at bounding box center [171, 451] width 207 height 42
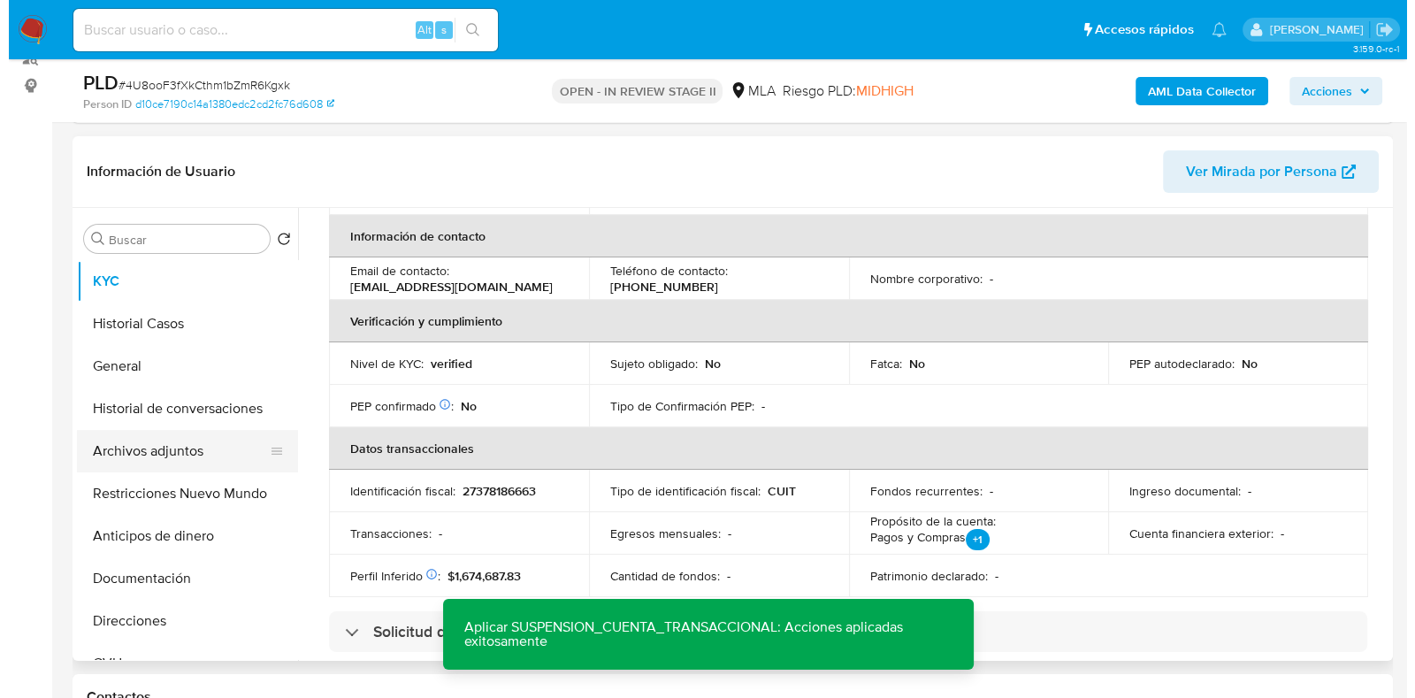
scroll to position [0, 0]
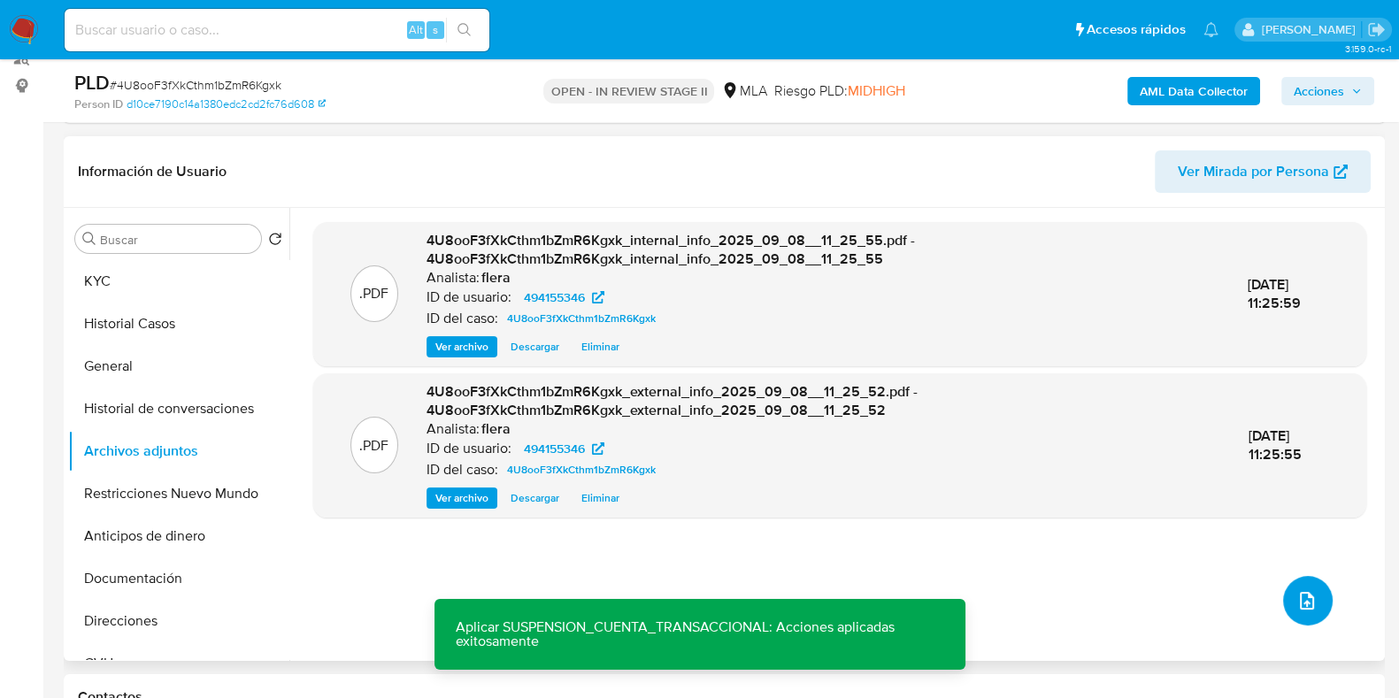
click at [1315, 601] on button "upload-file" at bounding box center [1308, 601] width 50 height 50
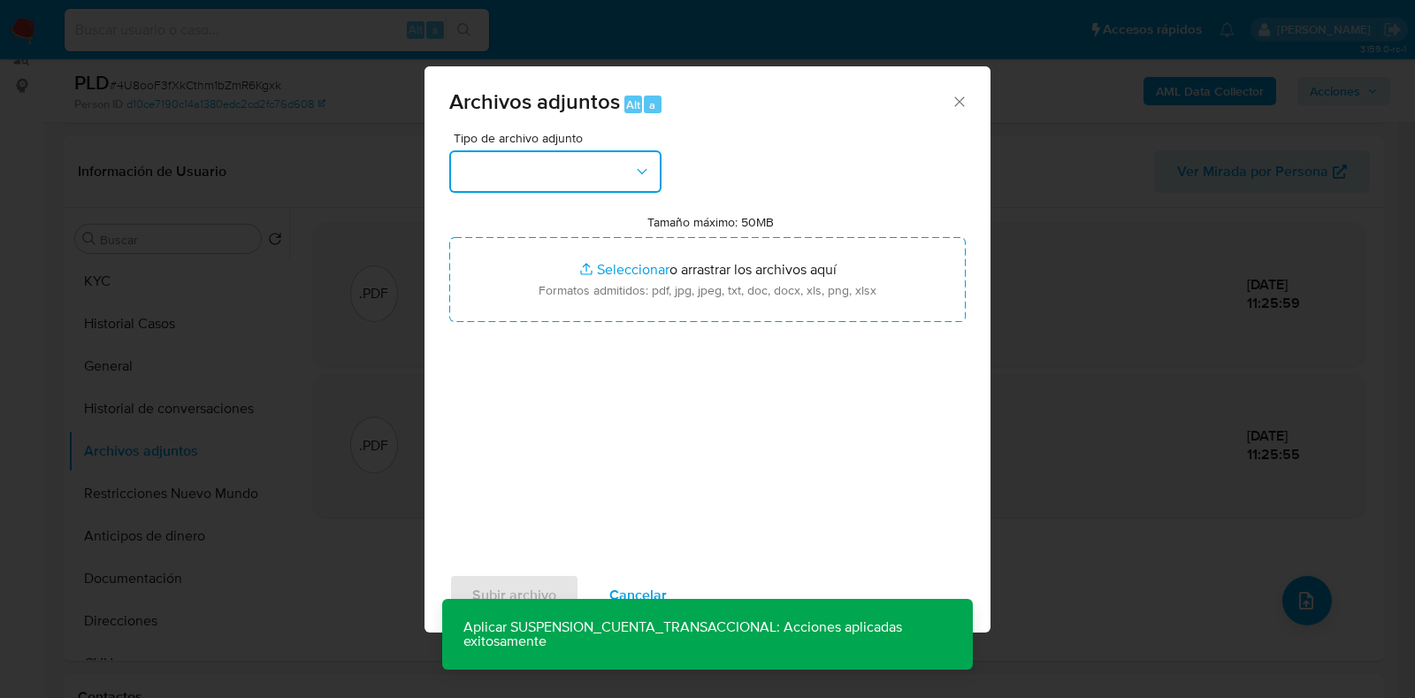
click at [589, 180] on button "button" at bounding box center [555, 171] width 212 height 42
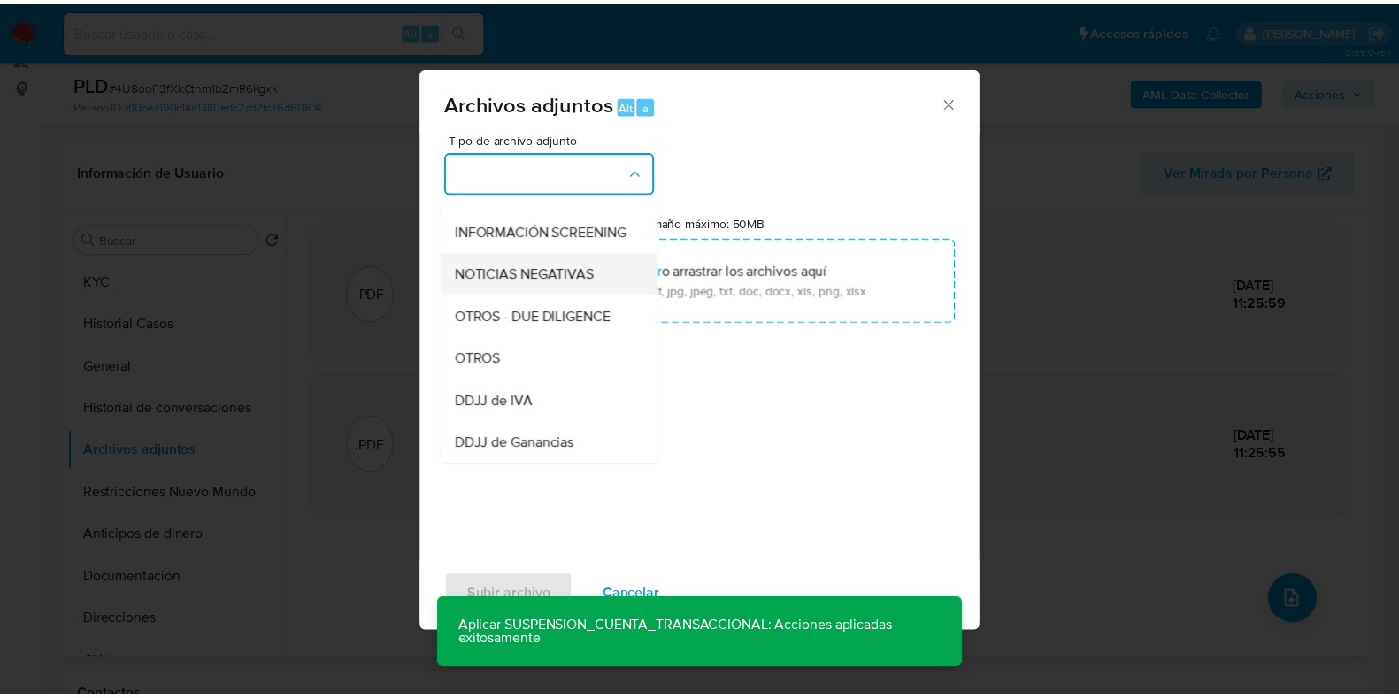
scroll to position [220, 0]
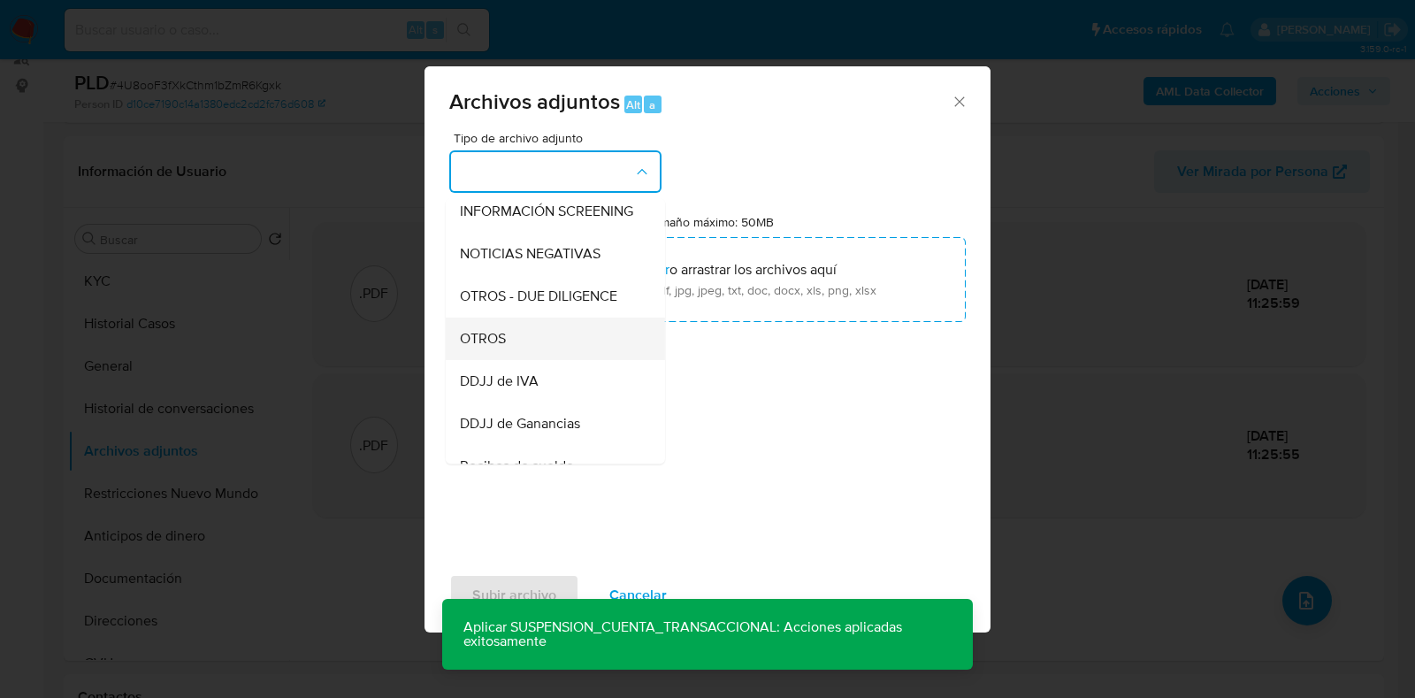
click at [522, 344] on div "OTROS" at bounding box center [550, 339] width 180 height 42
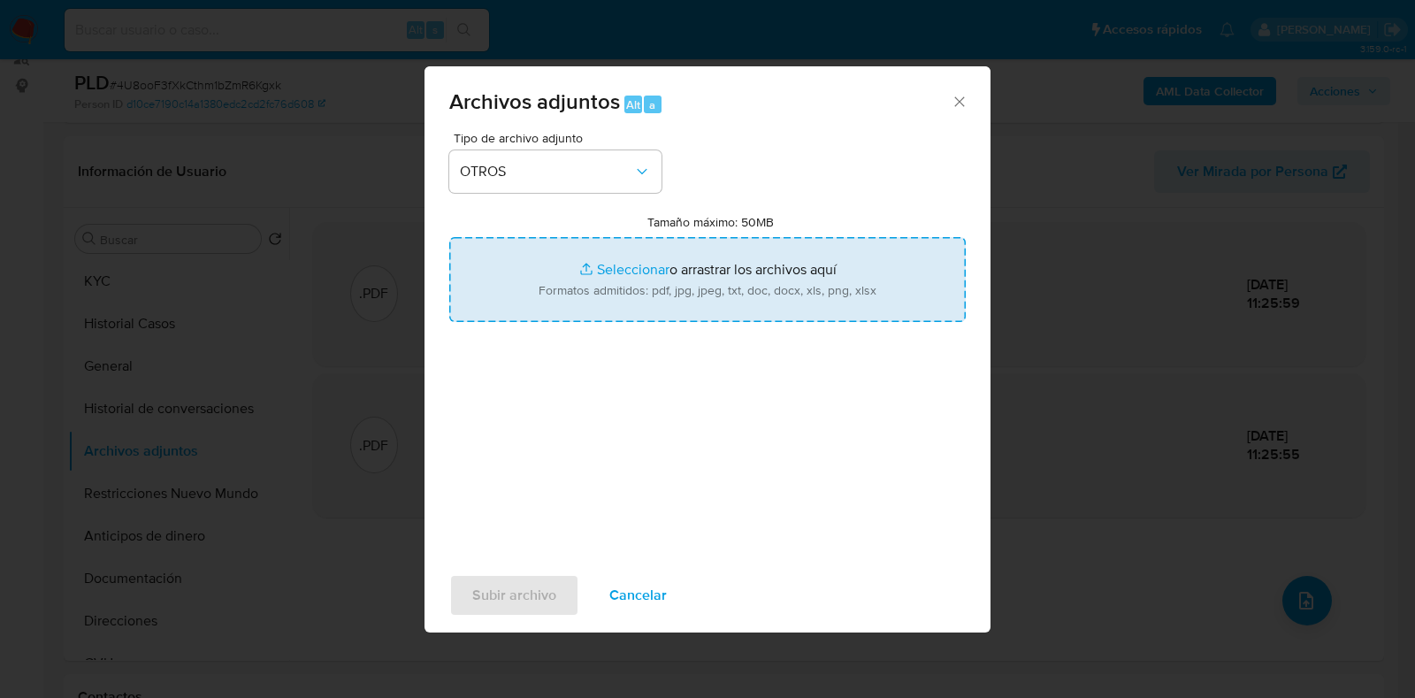
type input "C:\fakepath\Movimientos-Aladdin- [PERSON_NAME].xlsx"
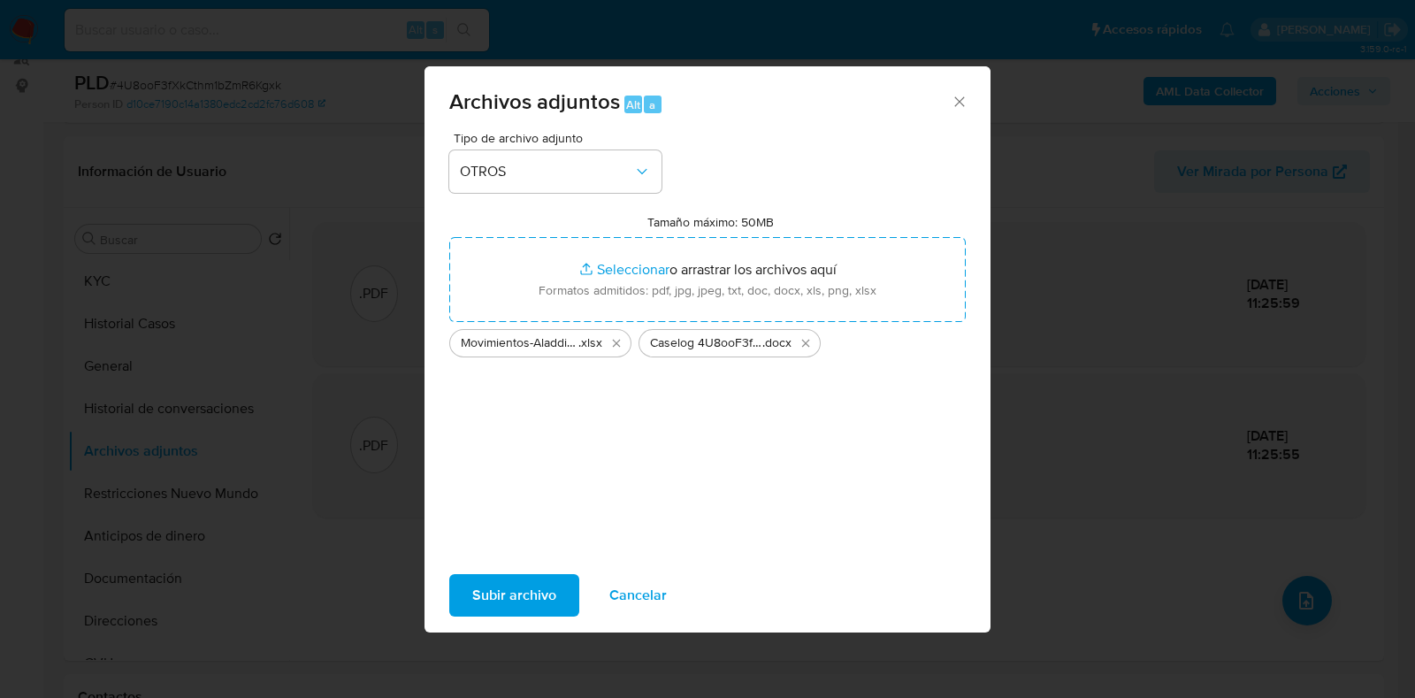
click at [492, 601] on span "Subir archivo" at bounding box center [514, 595] width 84 height 39
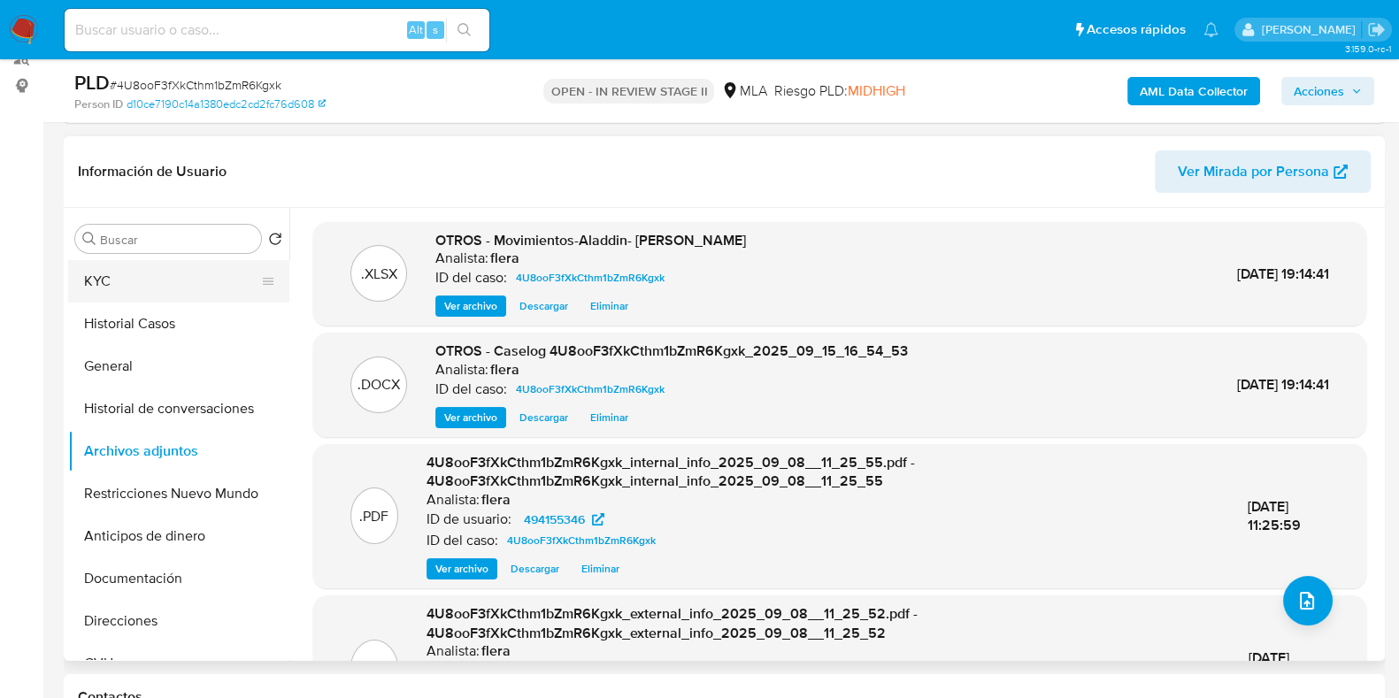
click at [170, 272] on button "KYC" at bounding box center [171, 281] width 207 height 42
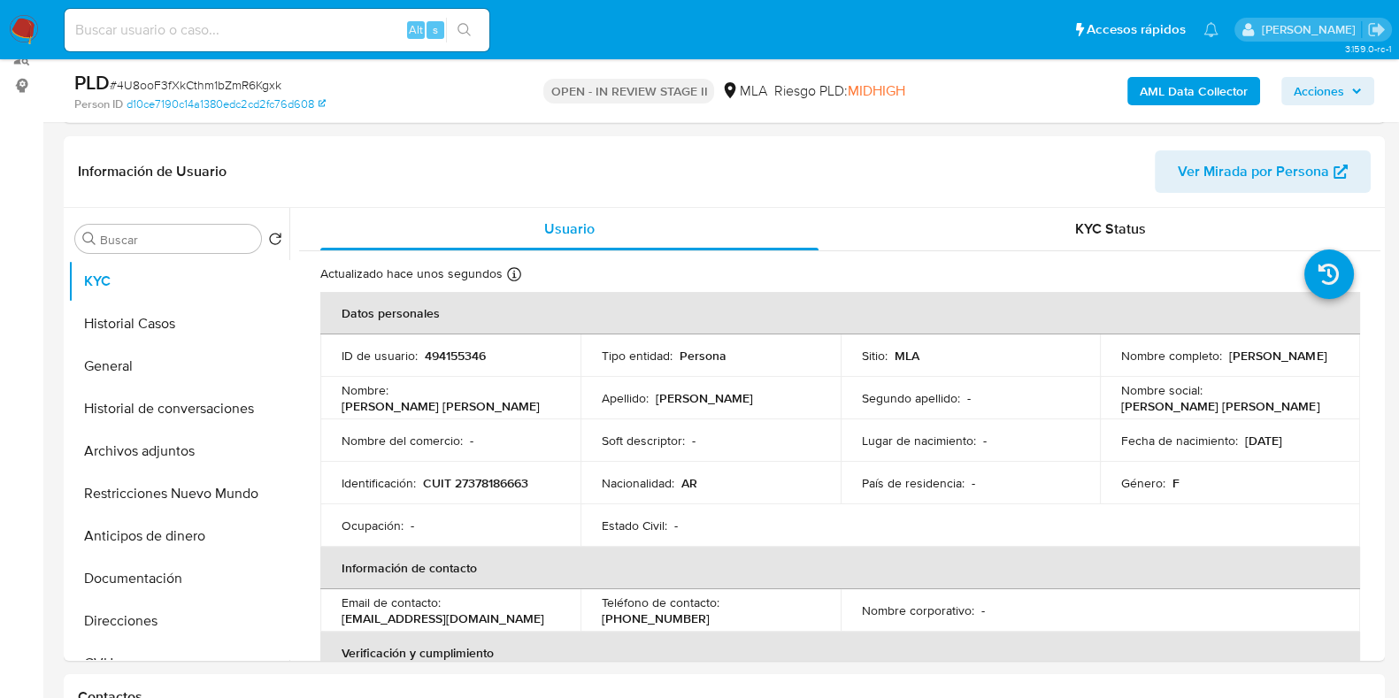
click at [1322, 99] on span "Acciones" at bounding box center [1318, 91] width 50 height 28
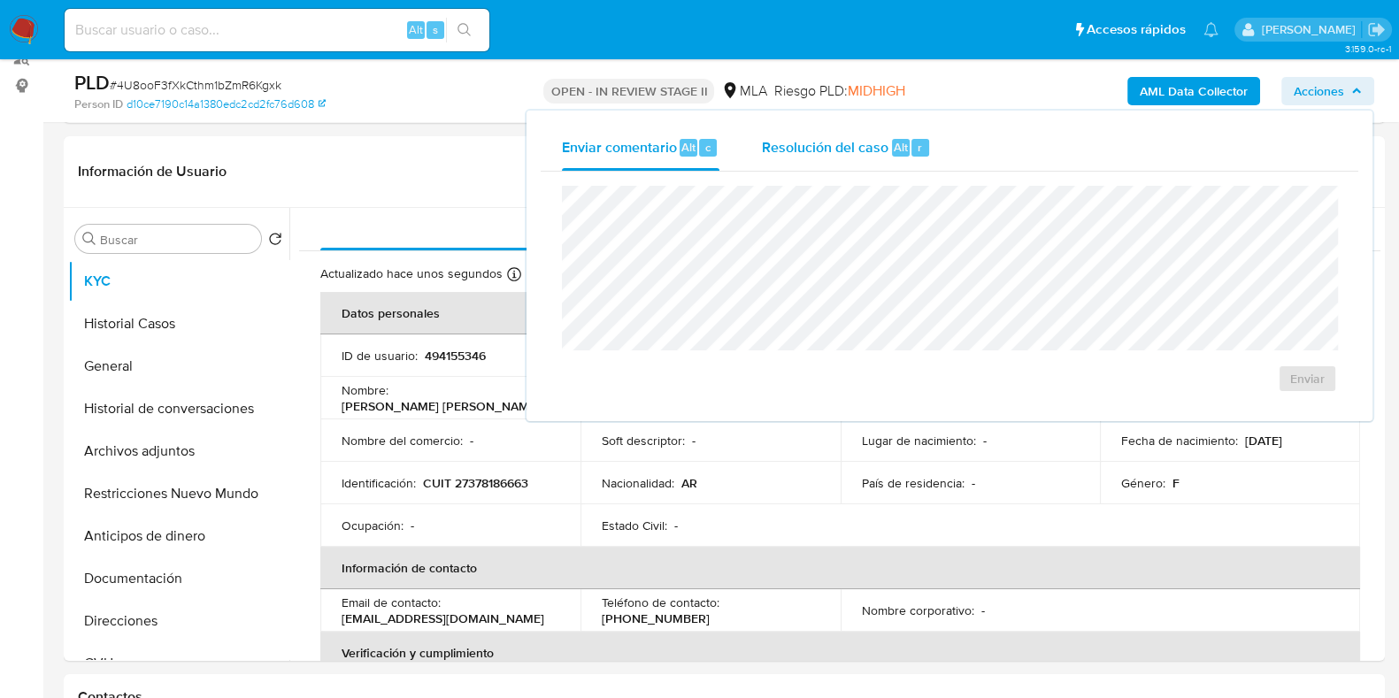
click at [939, 157] on button "Resolución del caso Alt r" at bounding box center [845, 148] width 211 height 46
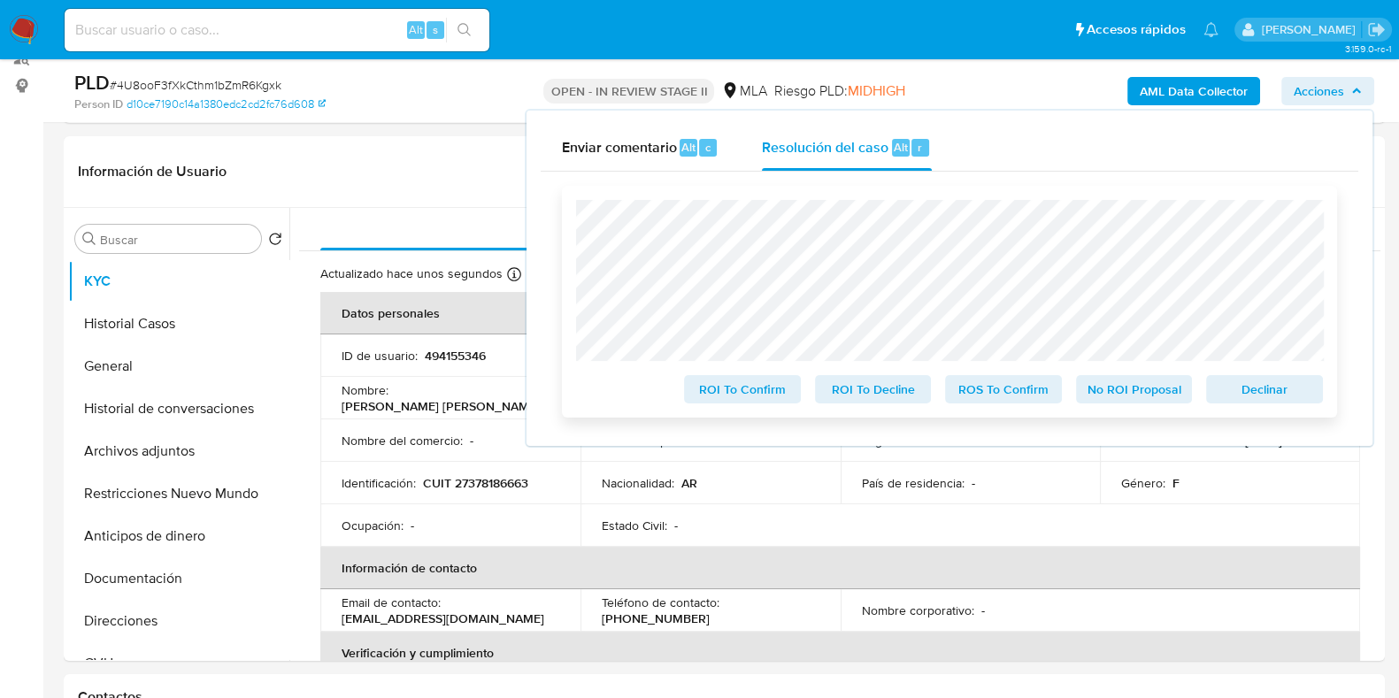
click at [1315, 391] on button "Declinar" at bounding box center [1264, 389] width 117 height 28
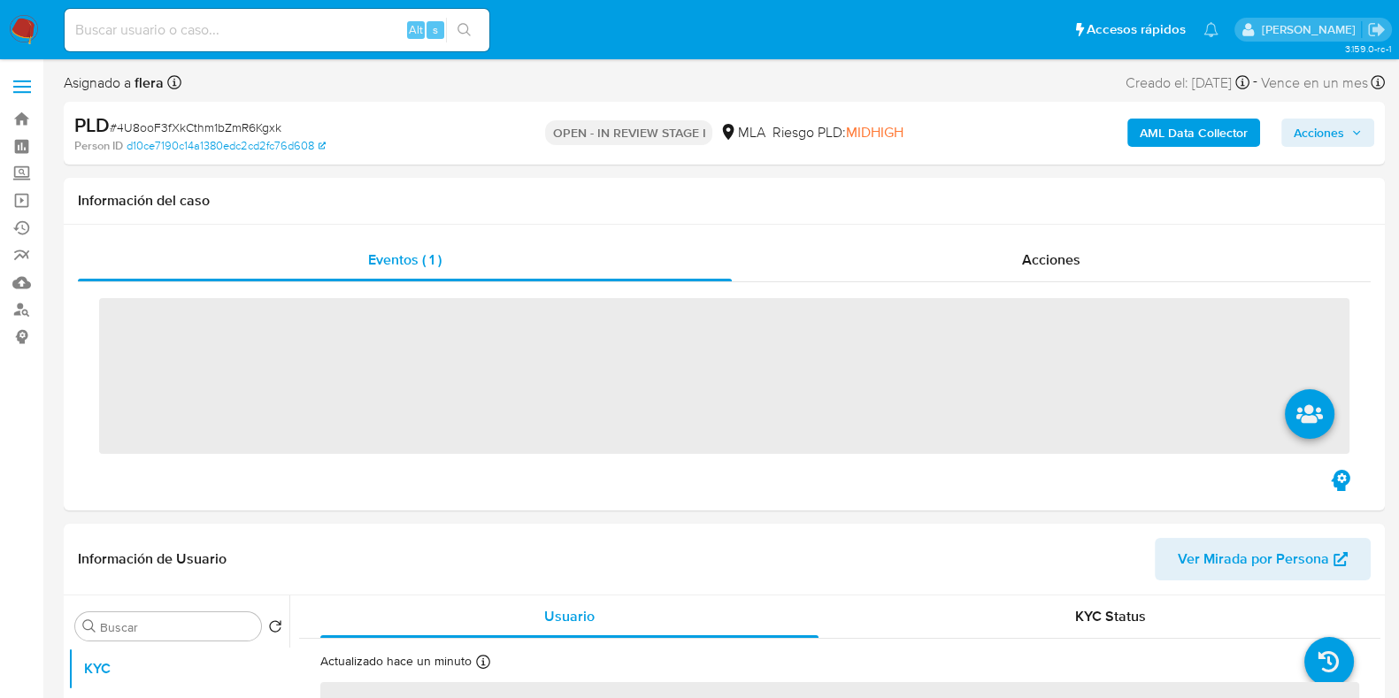
click at [1353, 126] on span "Acciones" at bounding box center [1327, 132] width 68 height 25
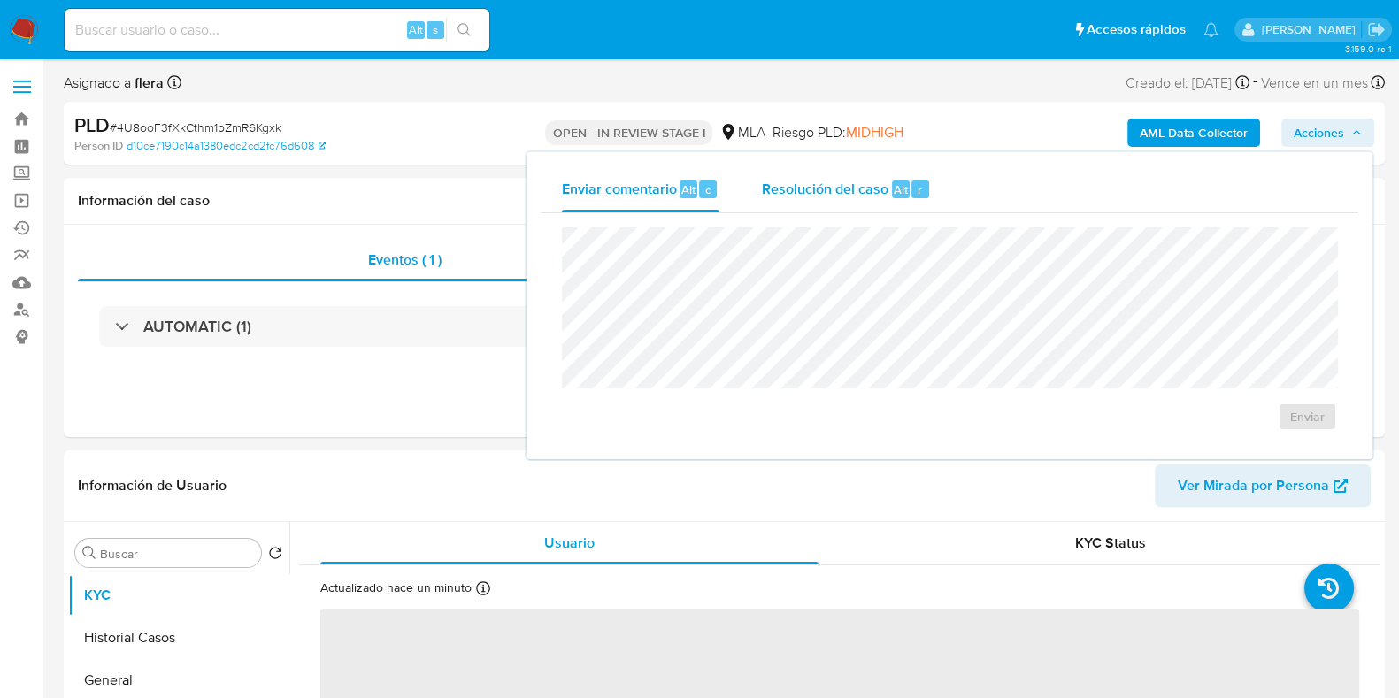
click at [863, 196] on span "Resolución del caso" at bounding box center [825, 189] width 126 height 20
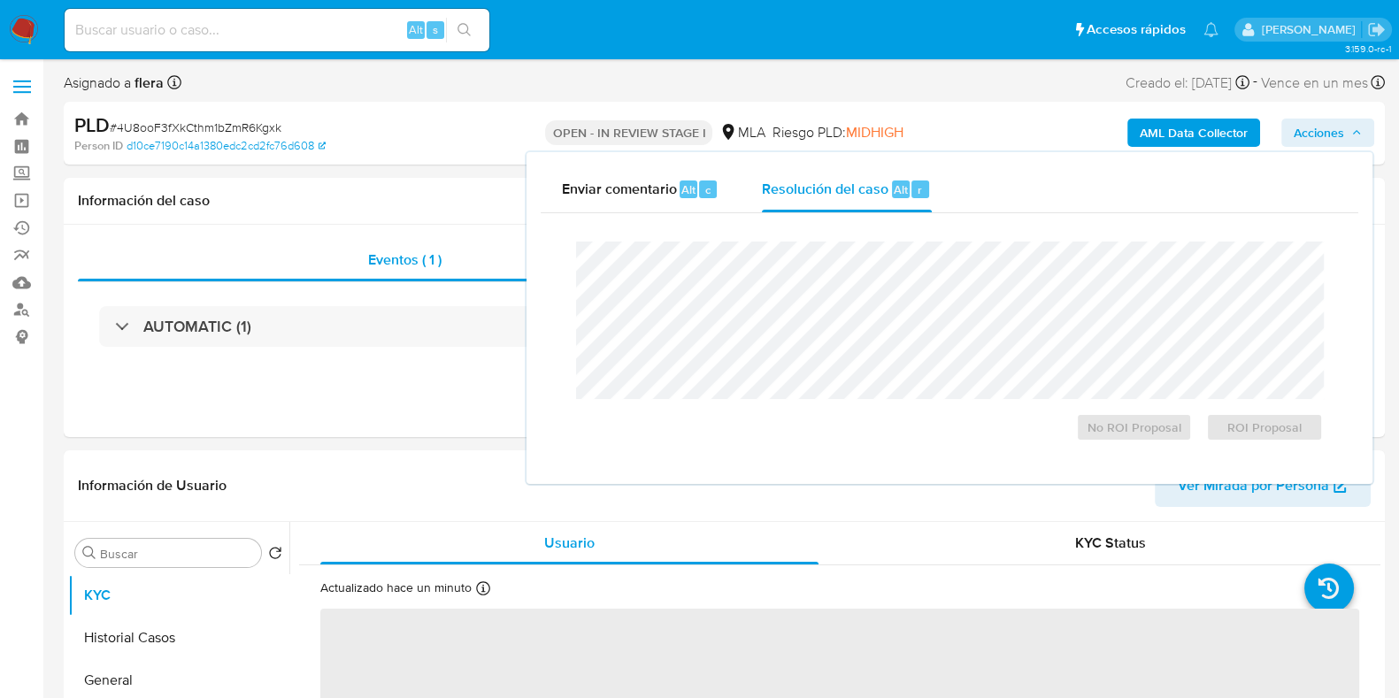
select select "10"
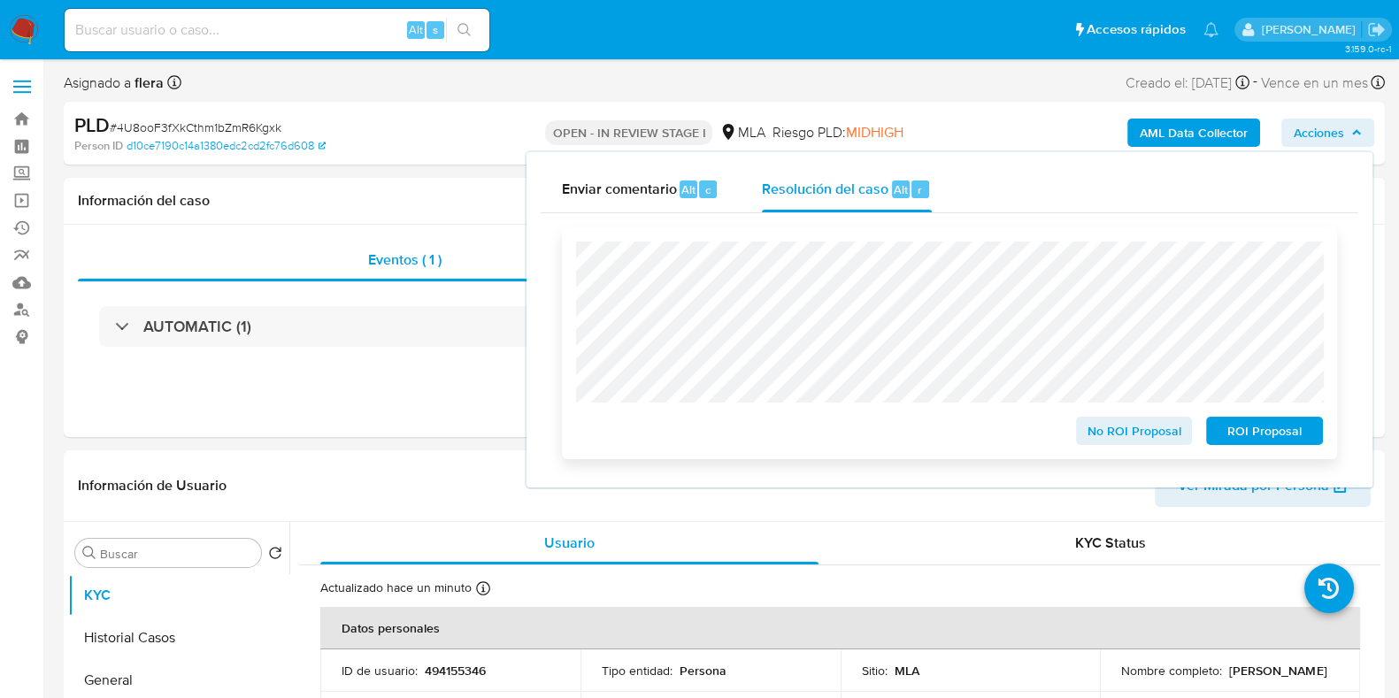
click at [1274, 433] on span "ROI Proposal" at bounding box center [1264, 430] width 92 height 25
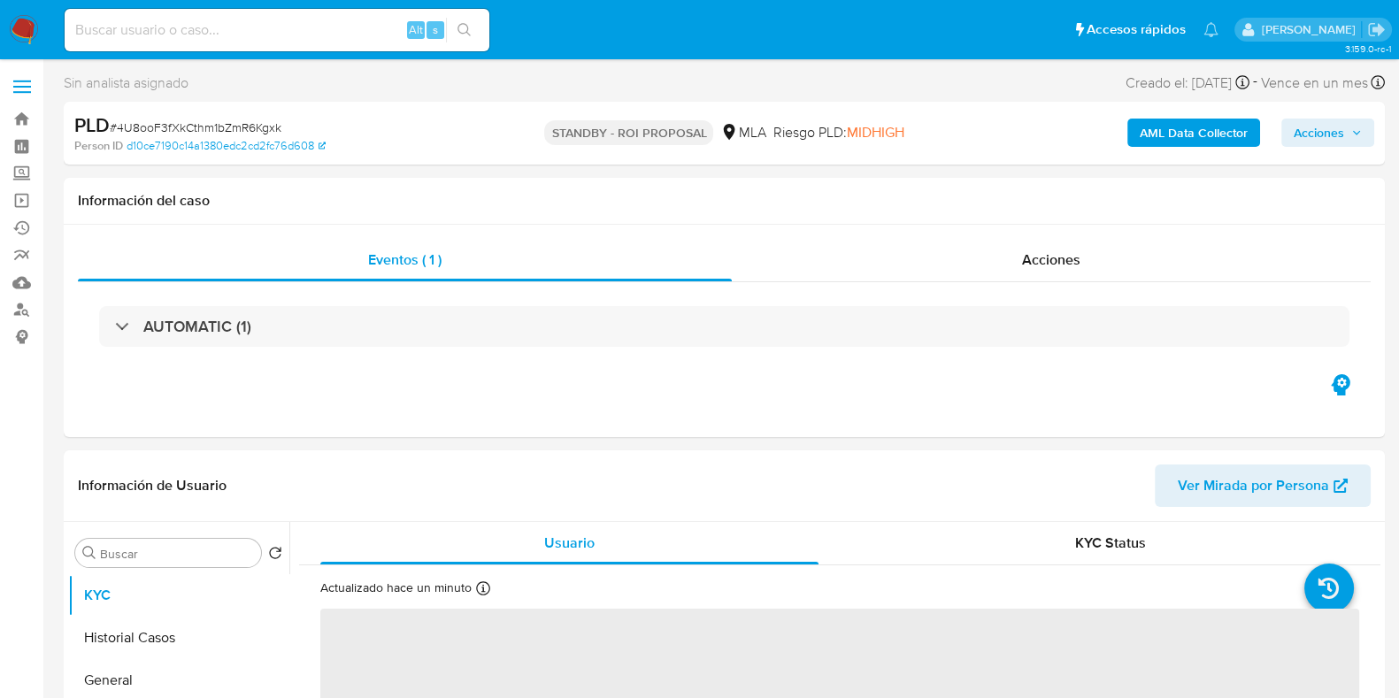
select select "10"
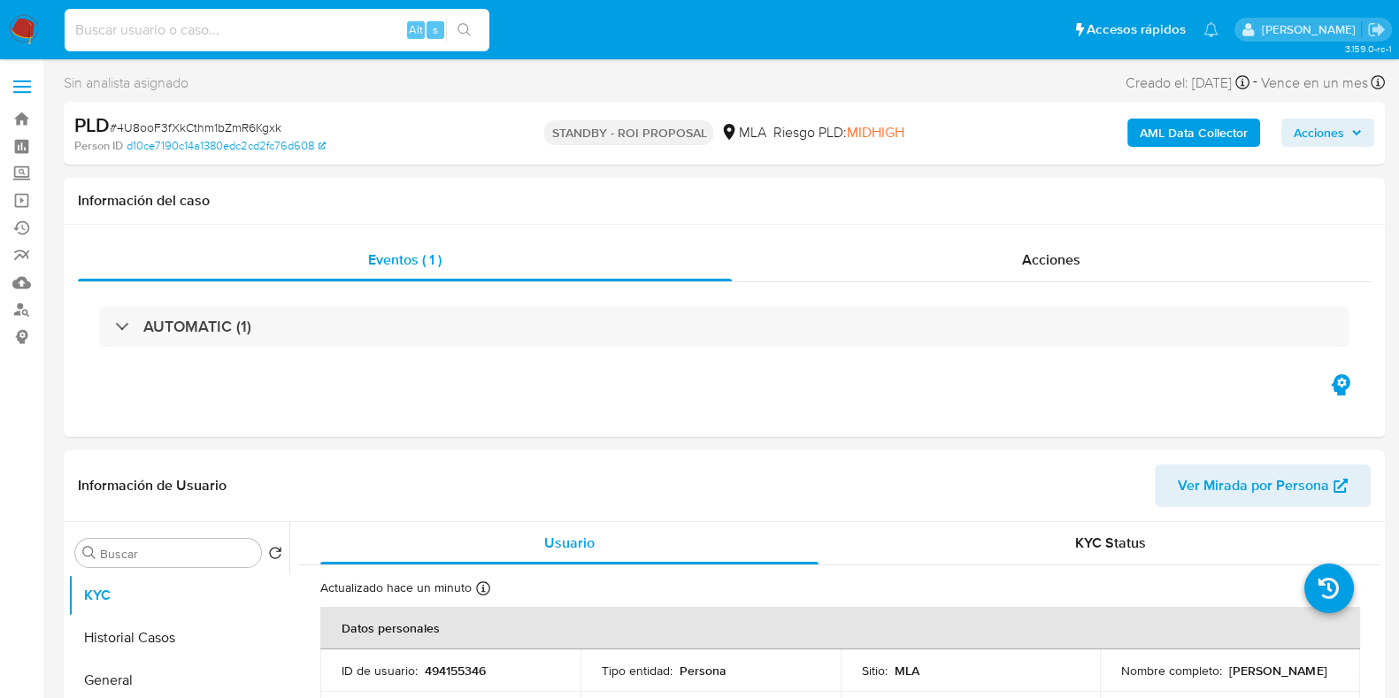
click at [274, 30] on input at bounding box center [277, 30] width 425 height 23
paste input "ajpS53uPxCeb5AjojU9JUAwx"
type input "ajpS53uPxCeb5AjojU9JUAwx"
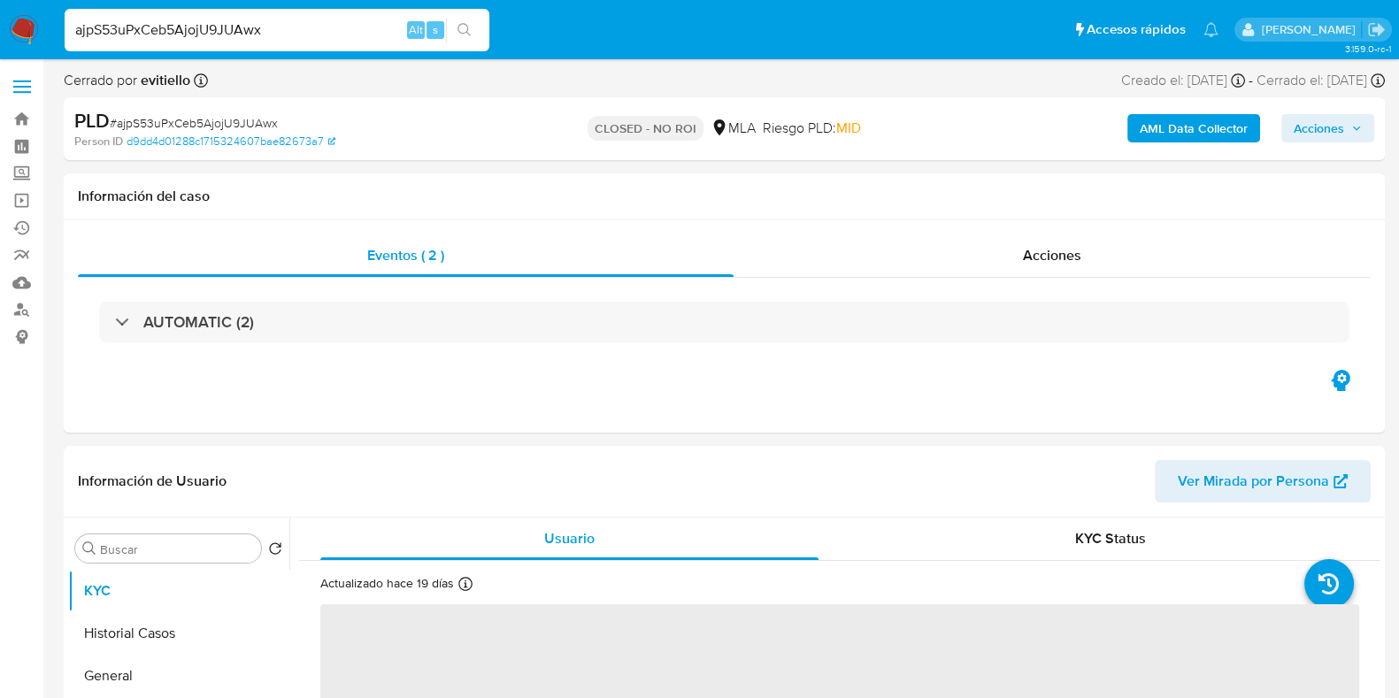
select select "10"
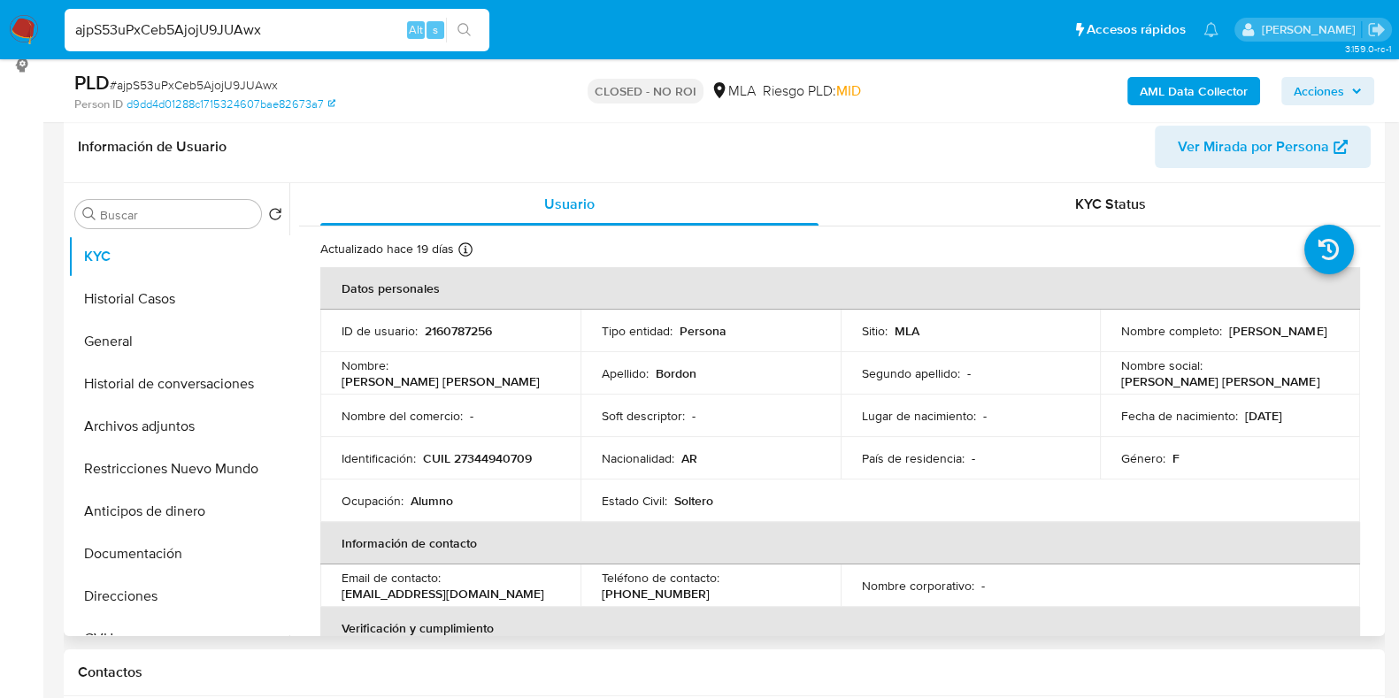
scroll to position [332, 0]
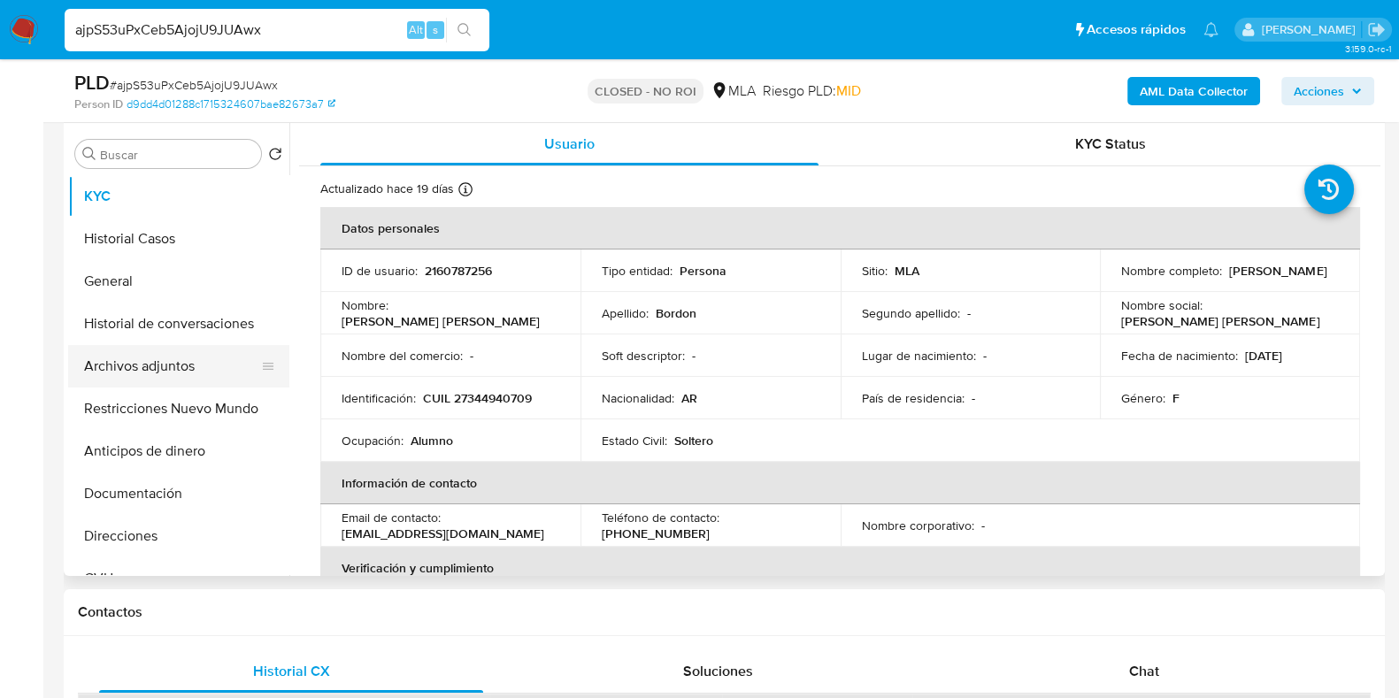
click at [135, 355] on button "Archivos adjuntos" at bounding box center [171, 366] width 207 height 42
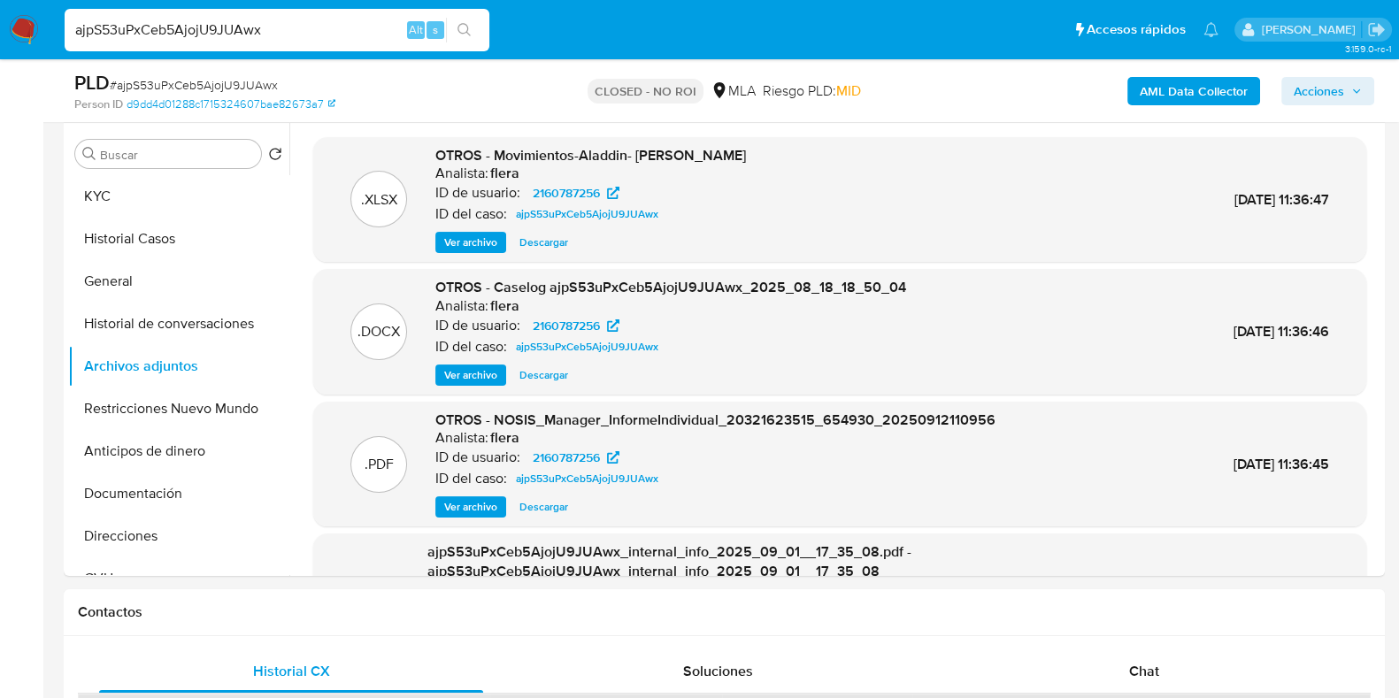
click at [248, 27] on input "ajpS53uPxCeb5AjojU9JUAwx" at bounding box center [277, 30] width 425 height 23
paste input "WCxrxA0jhkNRXriKnWm7aUva"
type input "WCxrxA0jhkNRXriKnWm7aUva"
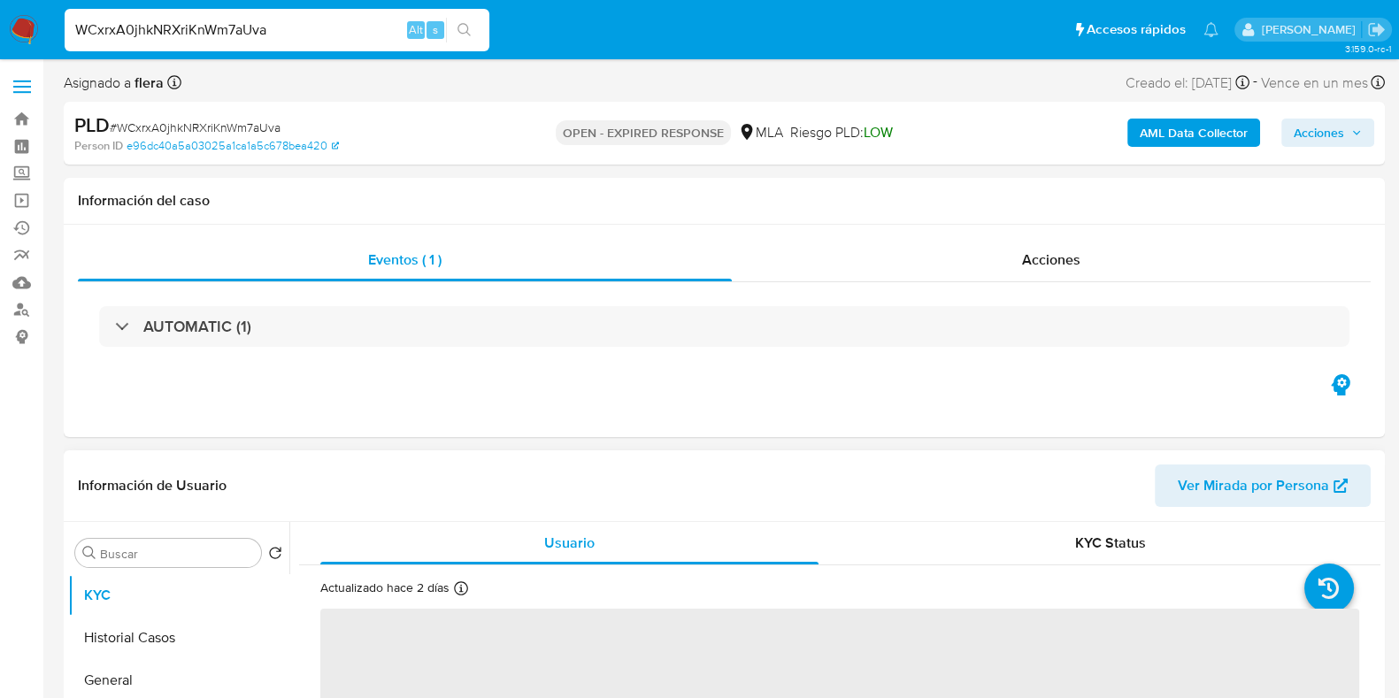
select select "10"
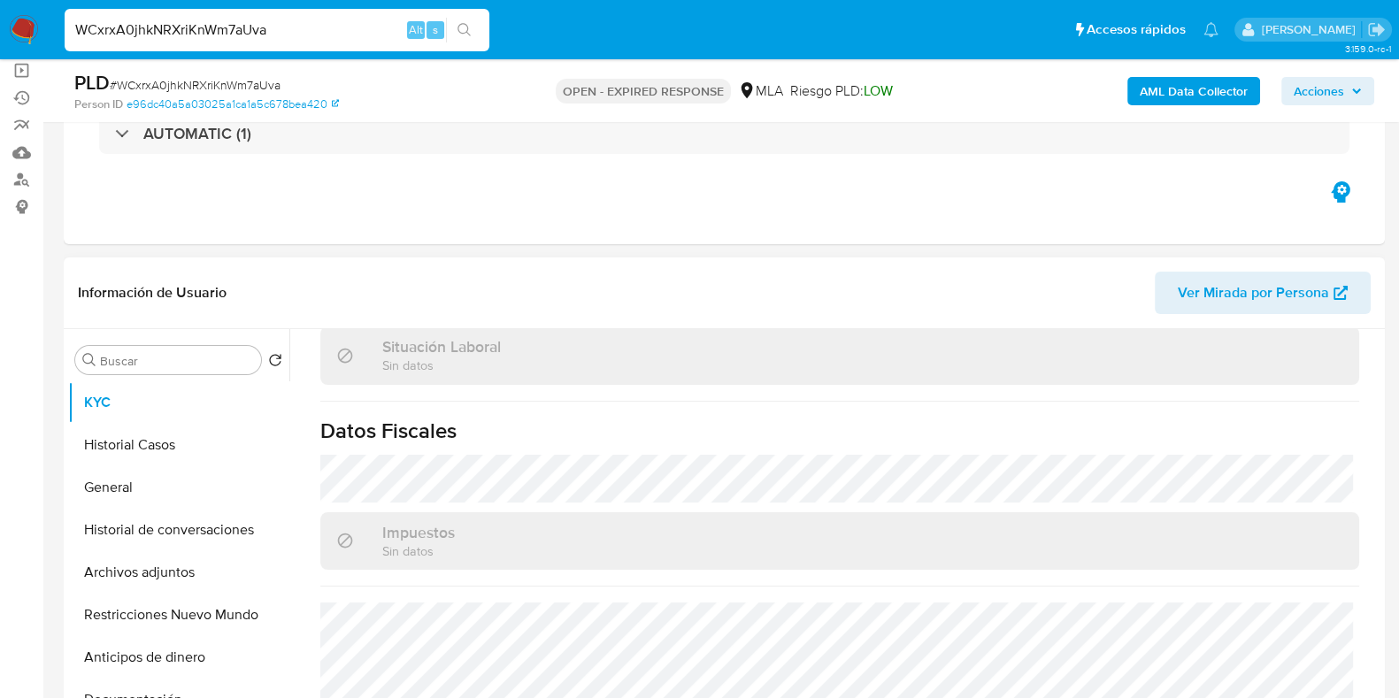
scroll to position [332, 0]
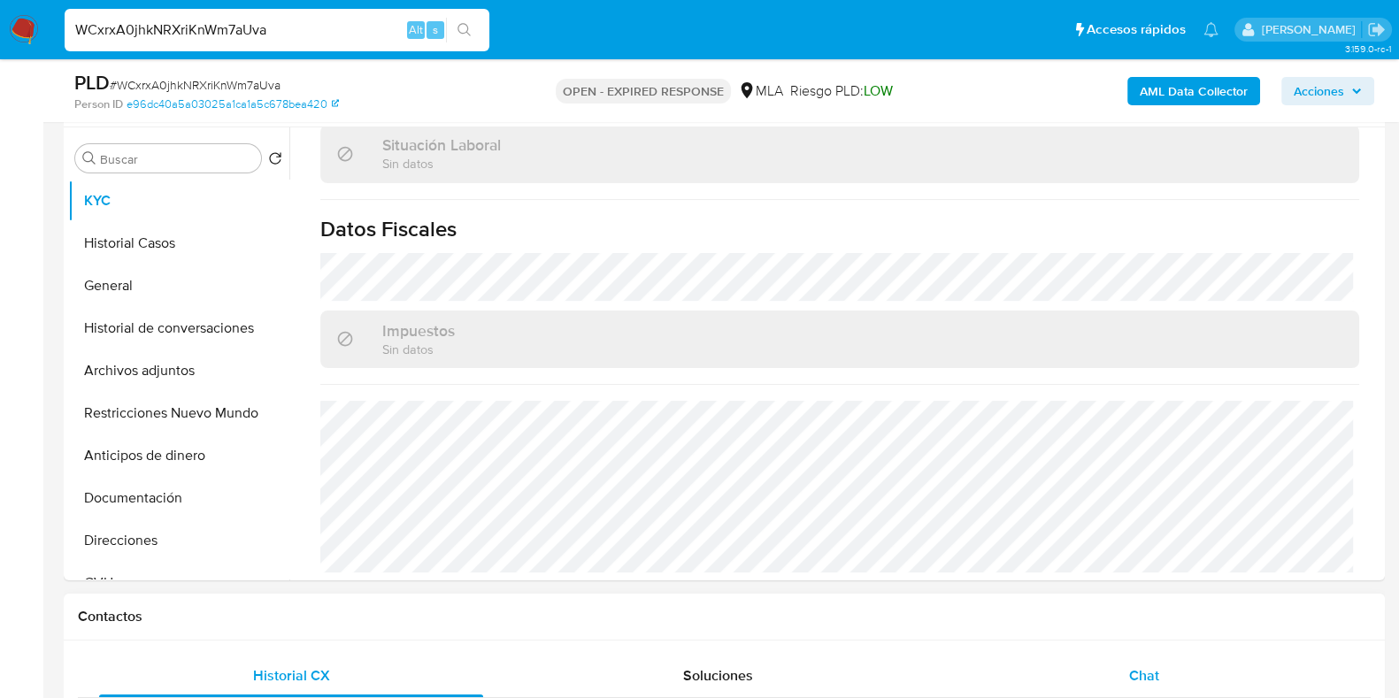
click at [1181, 671] on div "Chat" at bounding box center [1144, 676] width 384 height 42
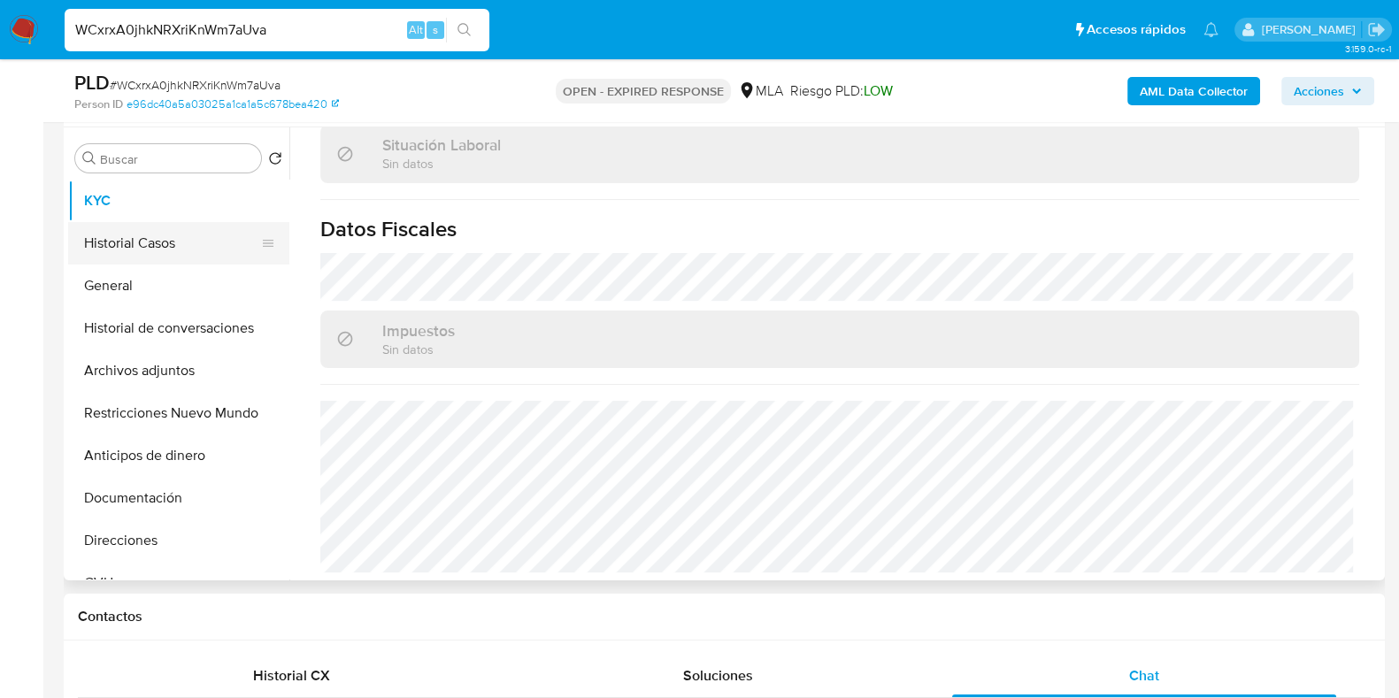
click at [126, 253] on button "Historial Casos" at bounding box center [171, 243] width 207 height 42
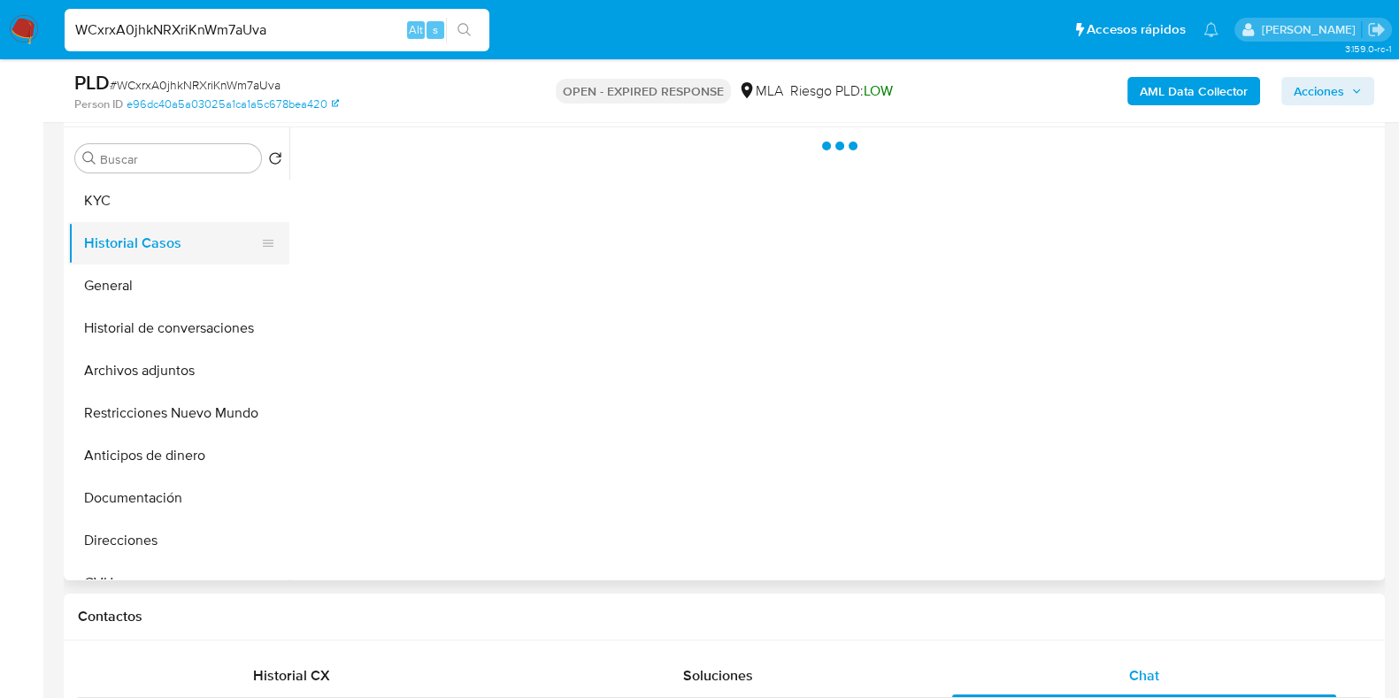
scroll to position [0, 0]
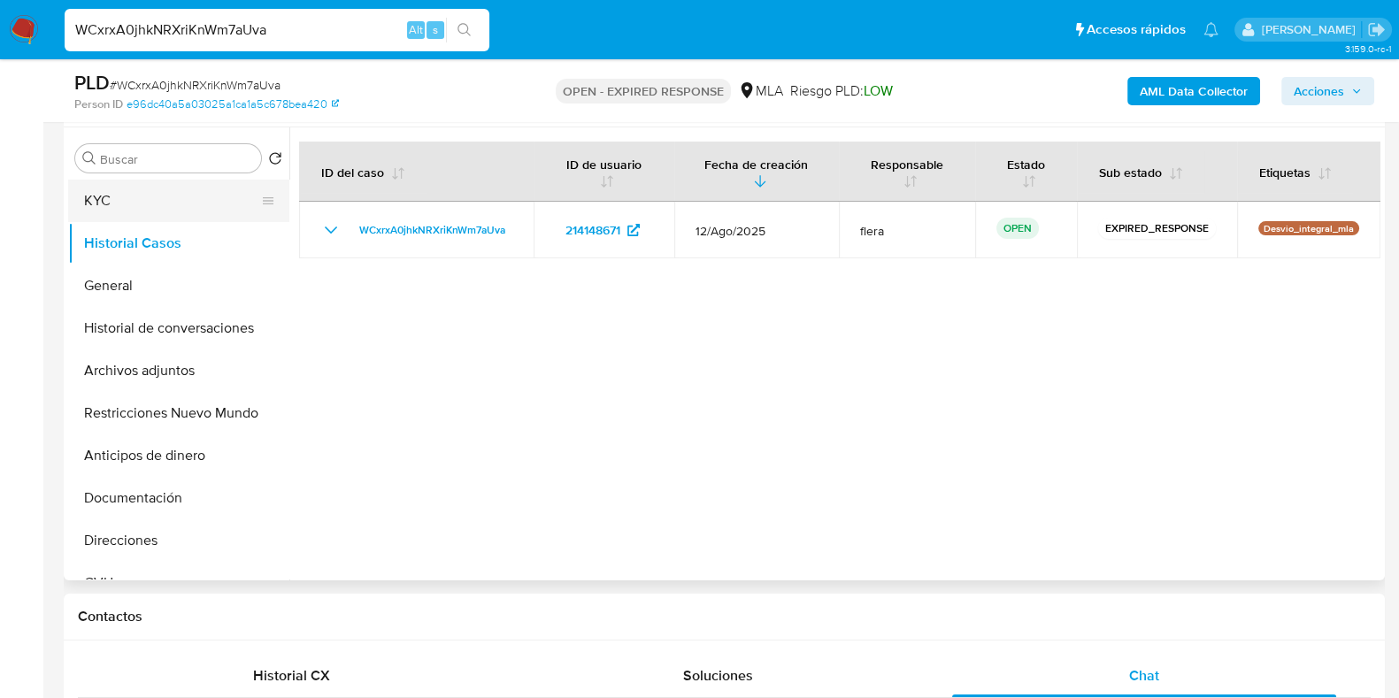
click at [140, 195] on button "KYC" at bounding box center [171, 201] width 207 height 42
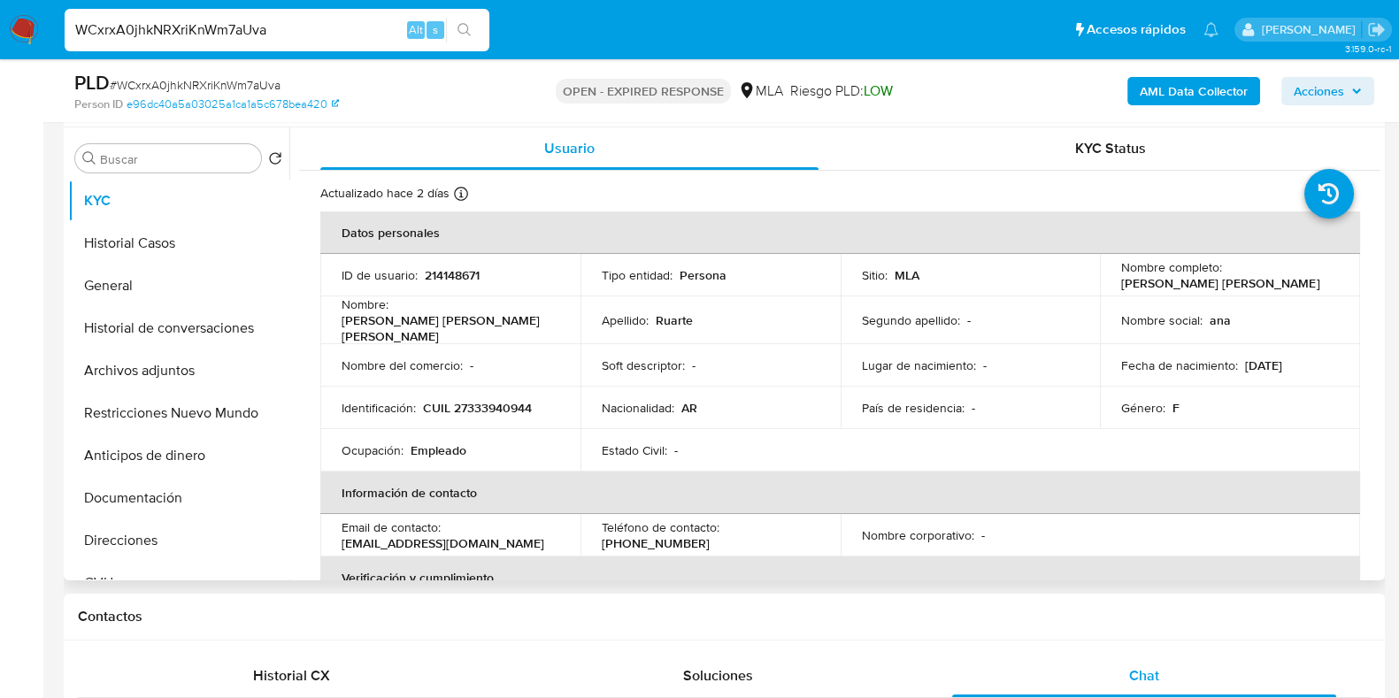
click at [480, 274] on div "ID de usuario : 214148671" at bounding box center [450, 275] width 218 height 16
click at [448, 274] on p "214148671" at bounding box center [452, 275] width 55 height 16
copy p "214148671"
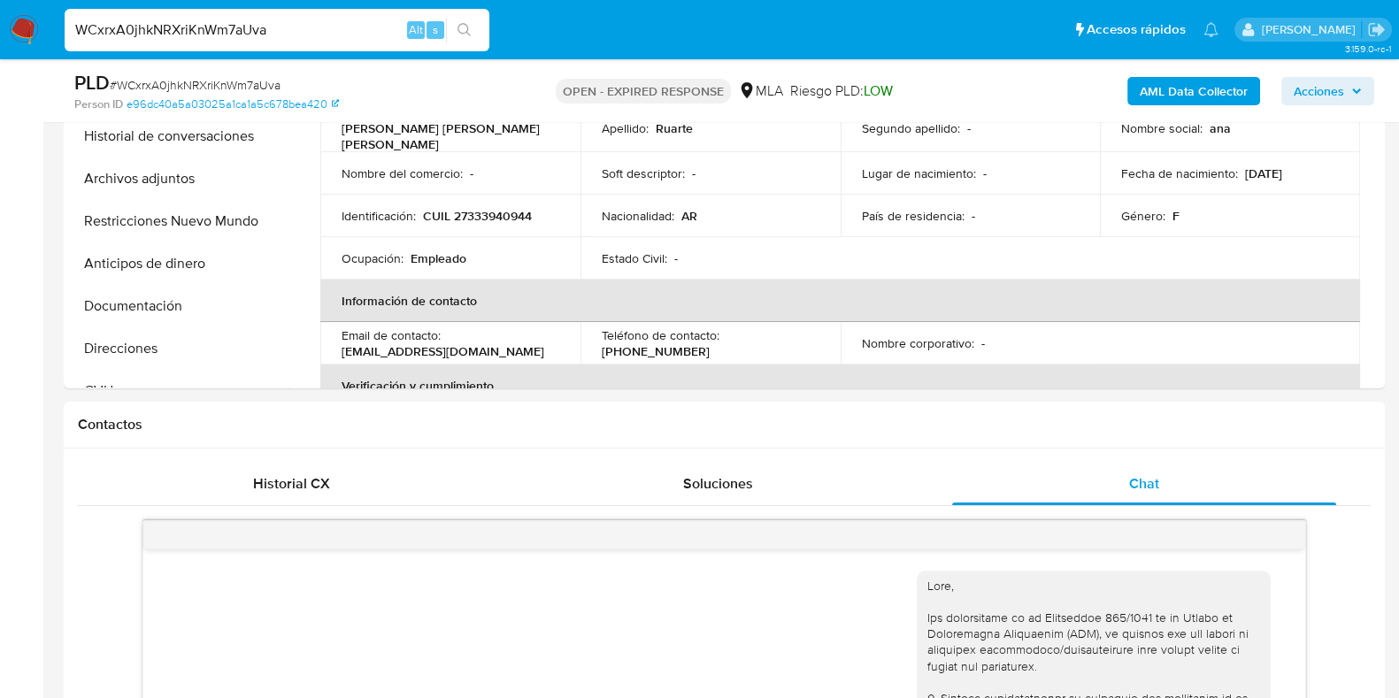
scroll to position [327, 0]
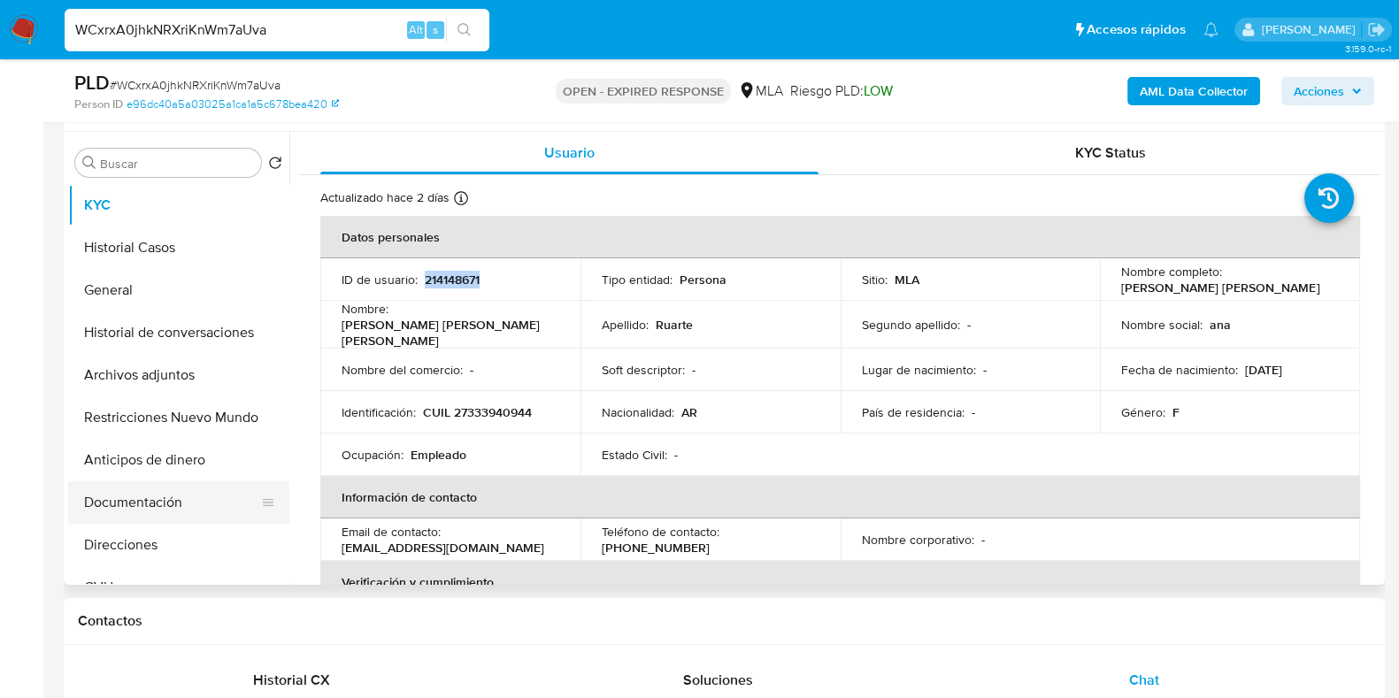
click at [164, 496] on button "Documentación" at bounding box center [171, 502] width 207 height 42
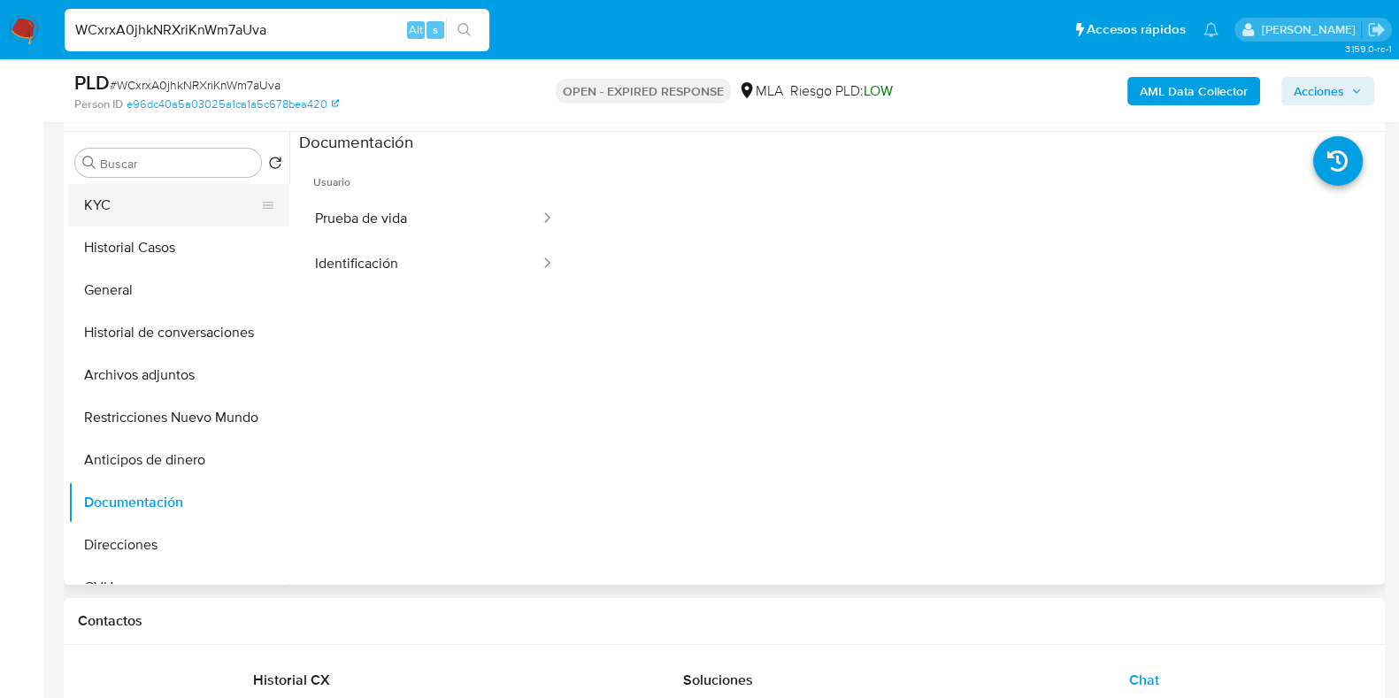
click at [200, 205] on button "KYC" at bounding box center [171, 205] width 207 height 42
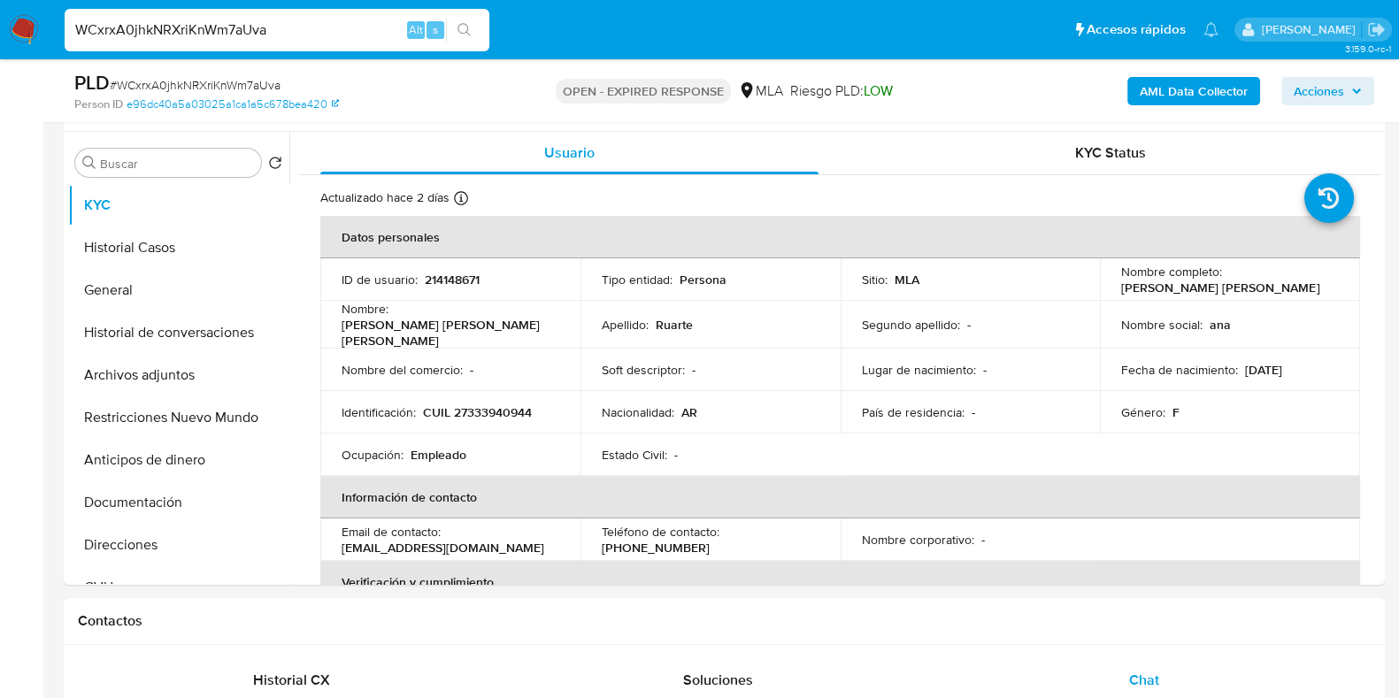
click at [221, 38] on input "WCxrxA0jhkNRXriKnWm7aUva" at bounding box center [277, 30] width 425 height 23
paste input "oDzx2YYSSisopgjK4TtwhV8O"
type input "oDzx2YYSSisopgjK4TtwhV8O"
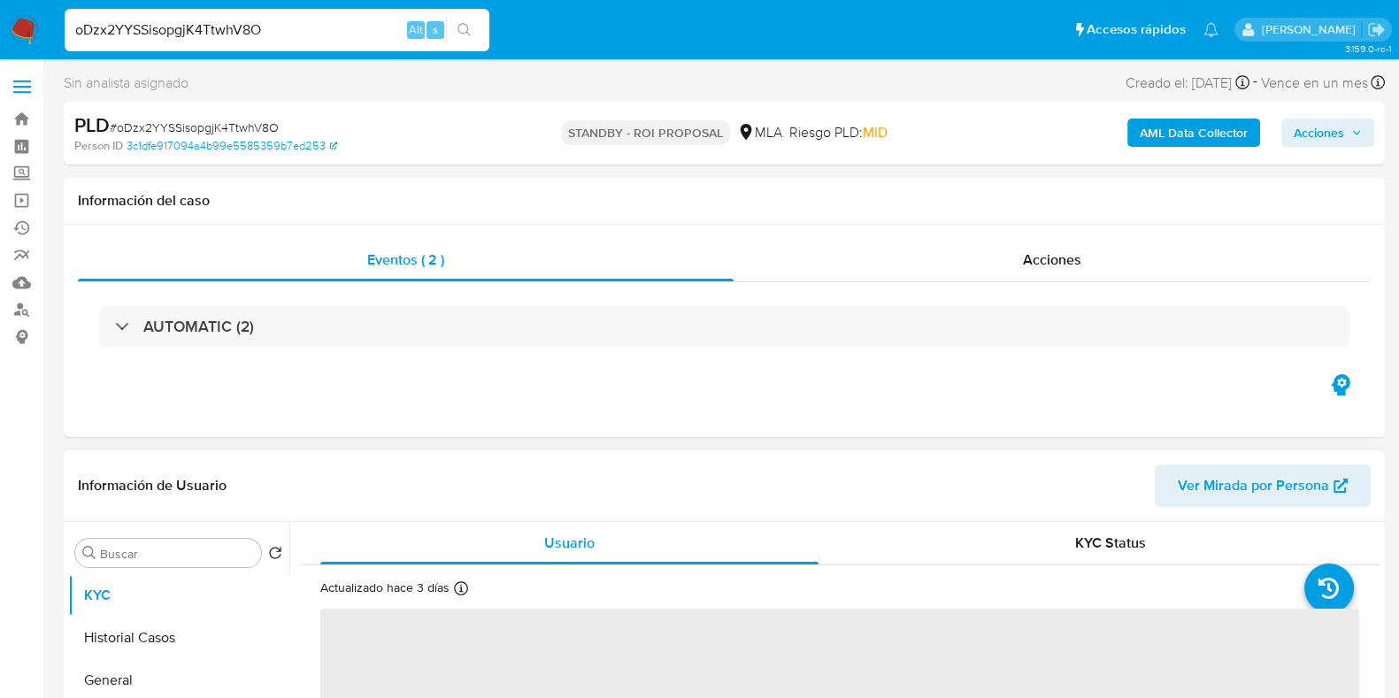
select select "10"
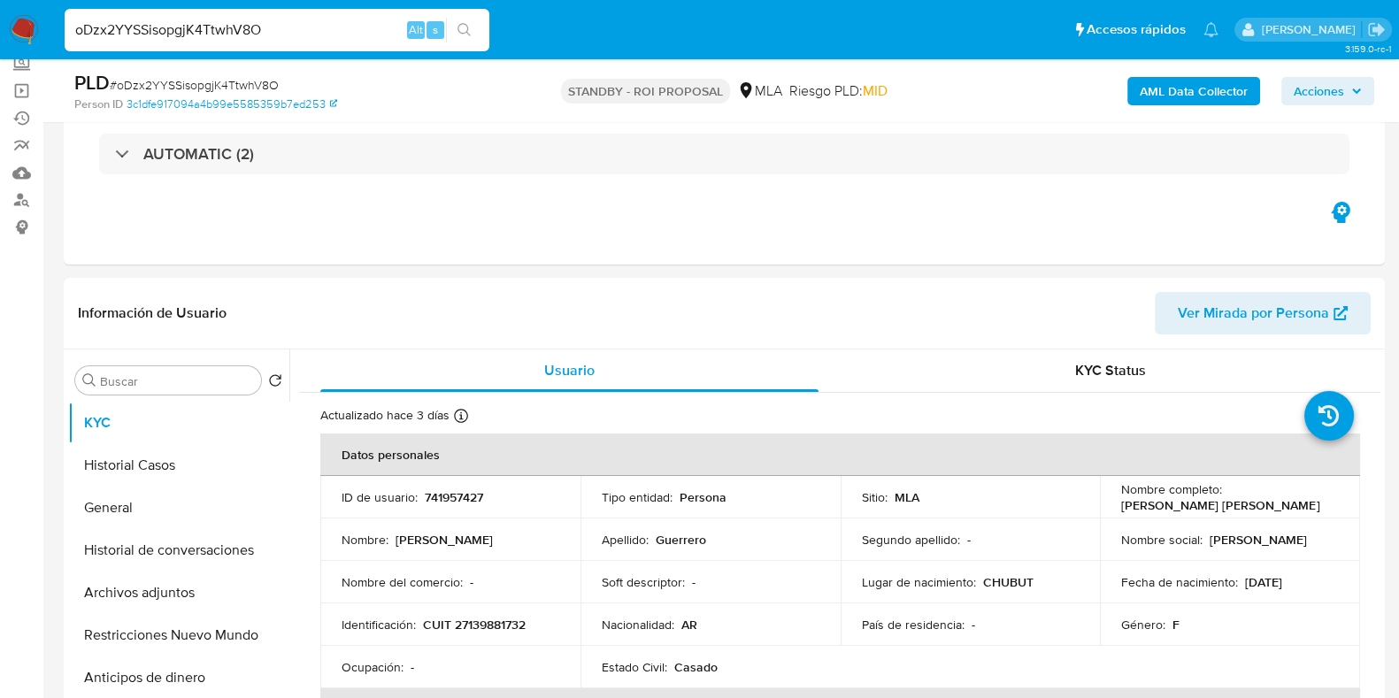
click at [256, 25] on input "oDzx2YYSSisopgjK4TtwhV8O" at bounding box center [277, 30] width 425 height 23
paste input "jkWJ29mehPC5zHDF1ZVFvWgM"
type input "jkWJ29mehPC5zHDF1ZVFvWgM"
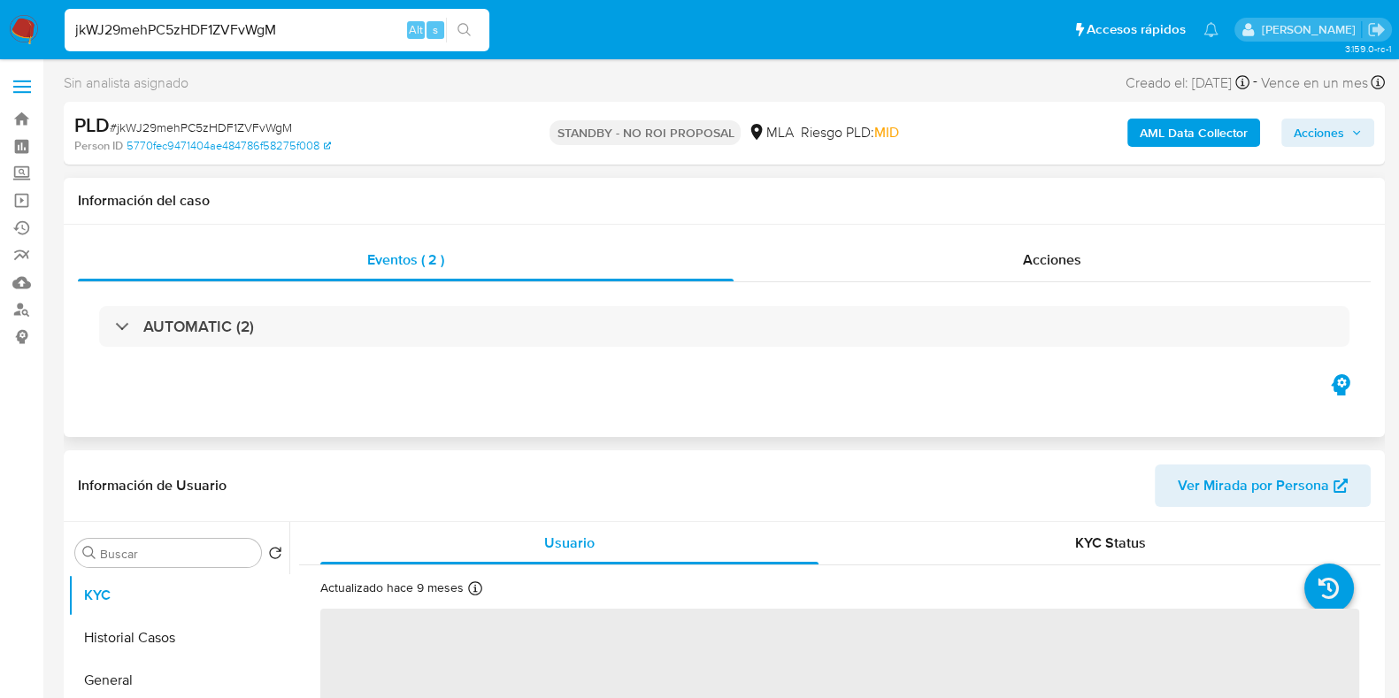
select select "10"
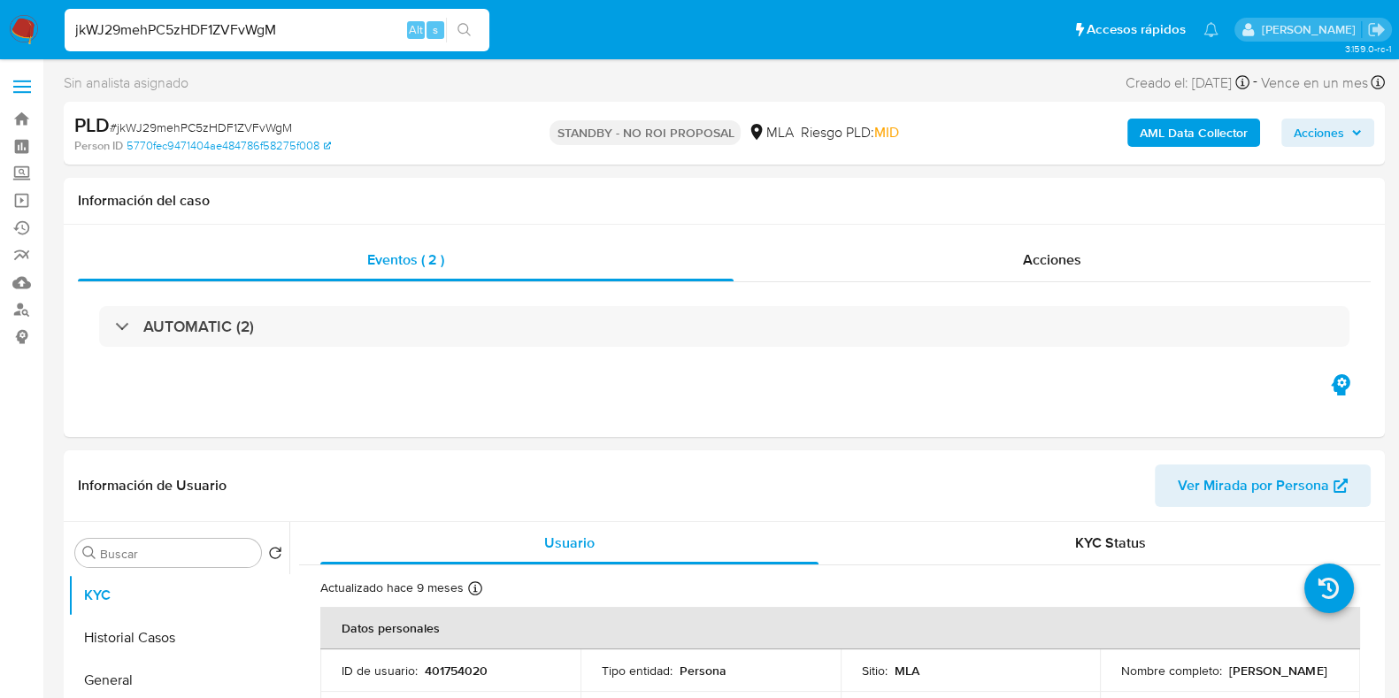
click at [267, 23] on input "jkWJ29mehPC5zHDF1ZVFvWgM" at bounding box center [277, 30] width 425 height 23
paste input "SJgDxuQcSRR4Z276r36i5j3F"
type input "SJgDxuQcSRR4Z276r36i5j3F"
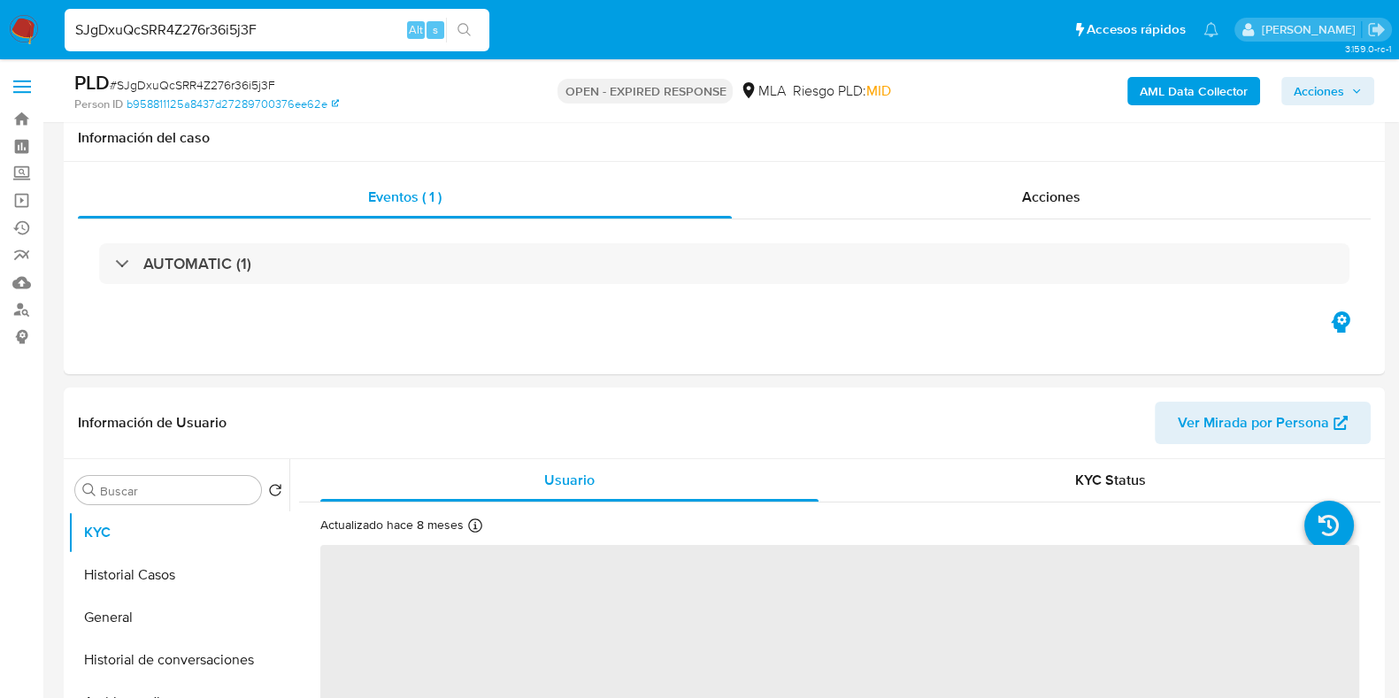
scroll to position [332, 0]
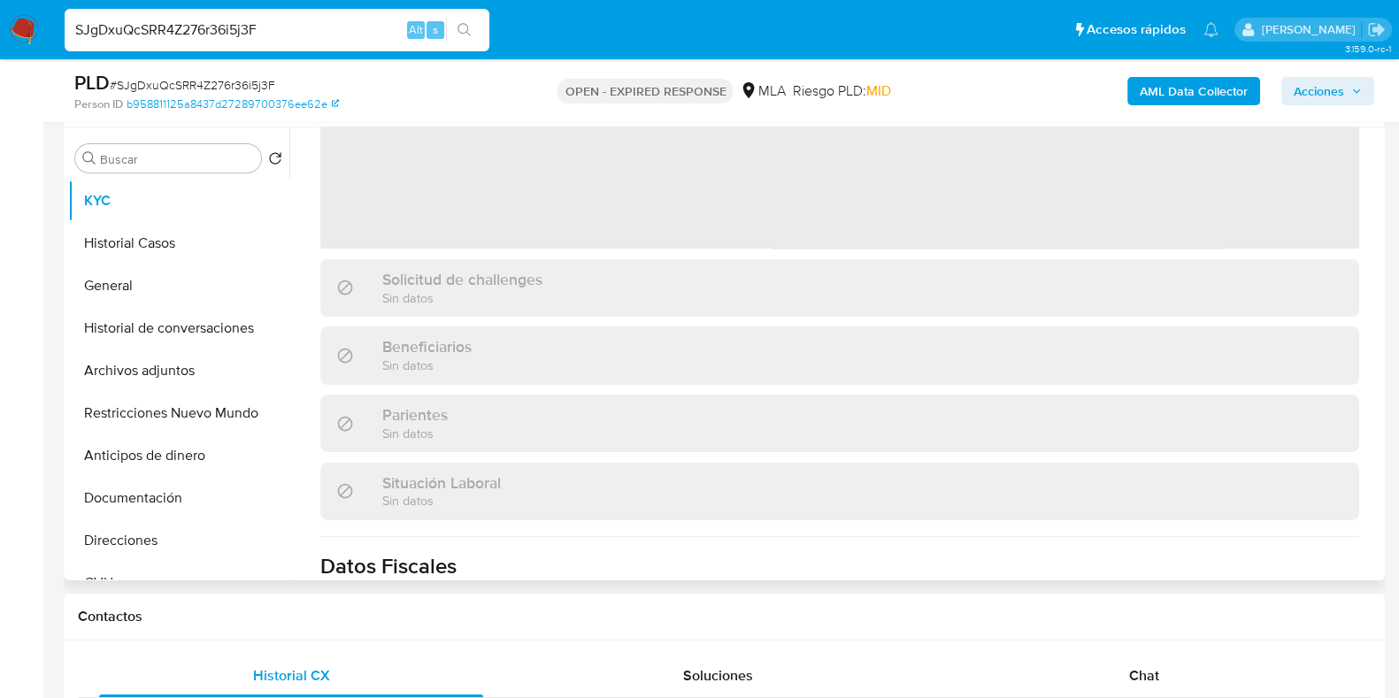
select select "10"
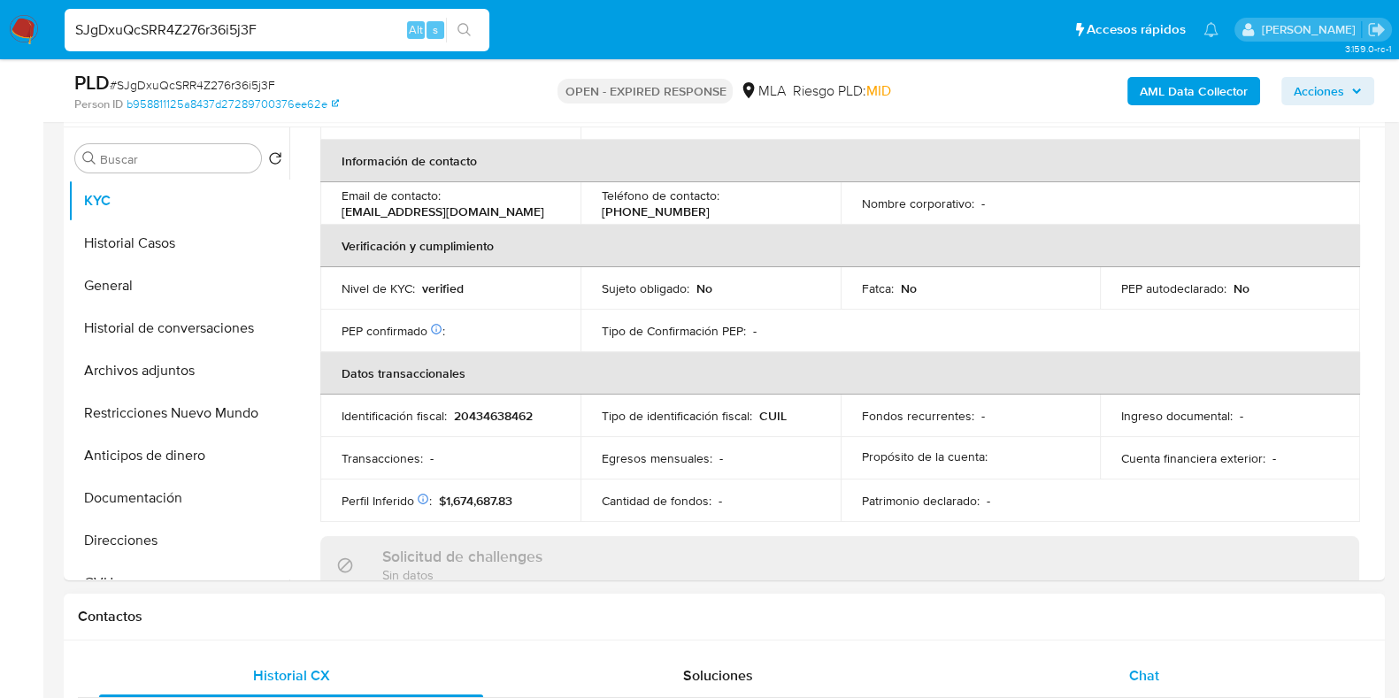
scroll to position [748, 0]
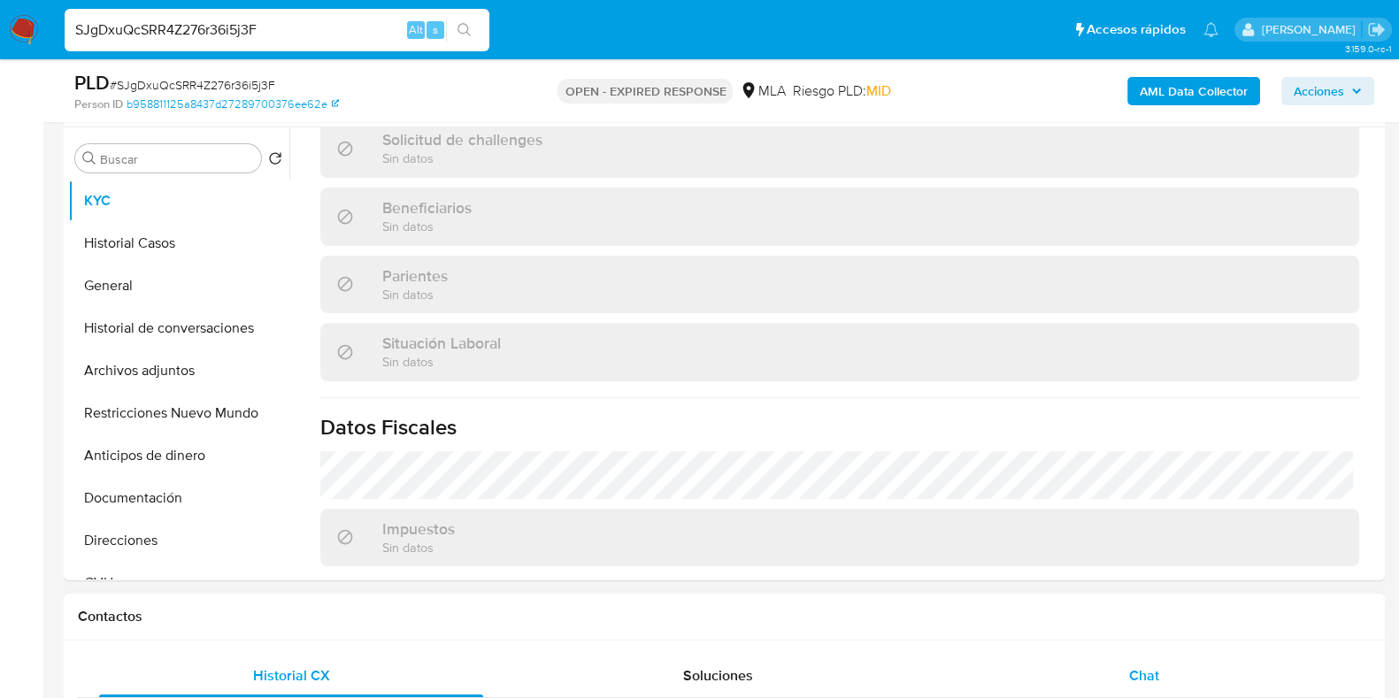
click at [1156, 658] on div "Chat" at bounding box center [1144, 676] width 384 height 42
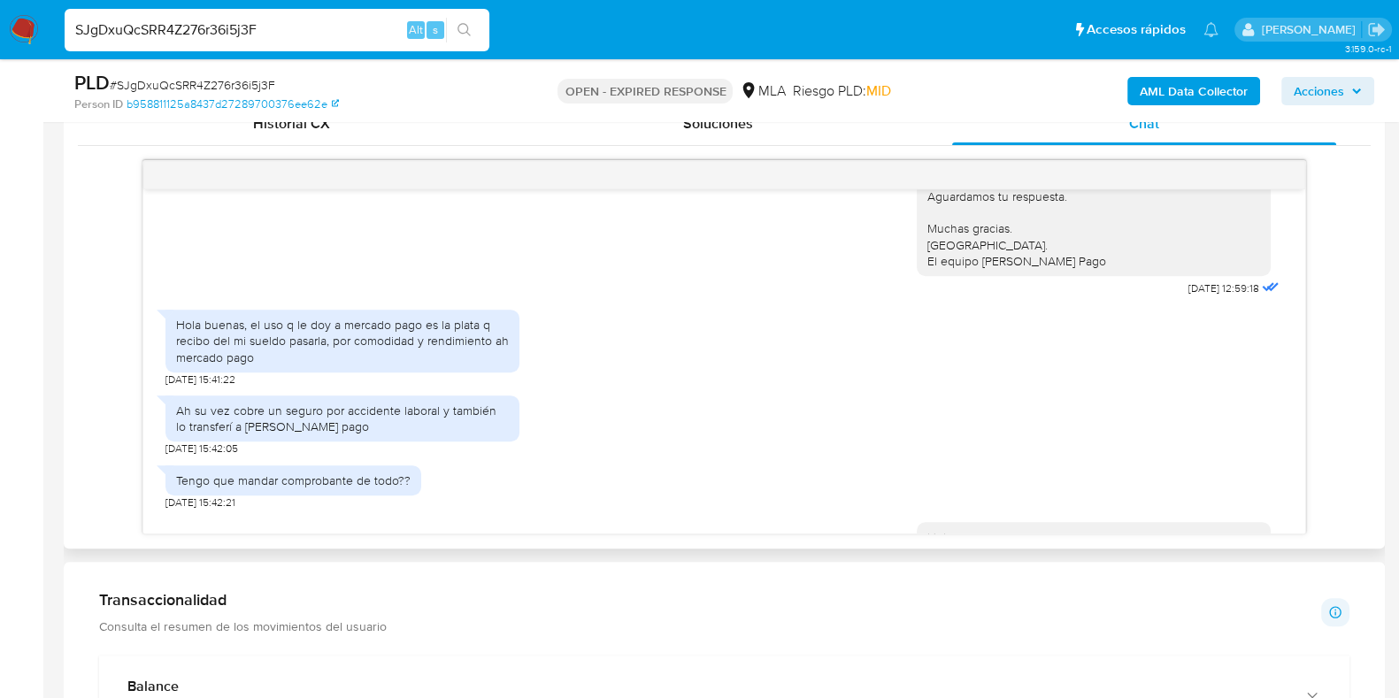
scroll to position [1467, 0]
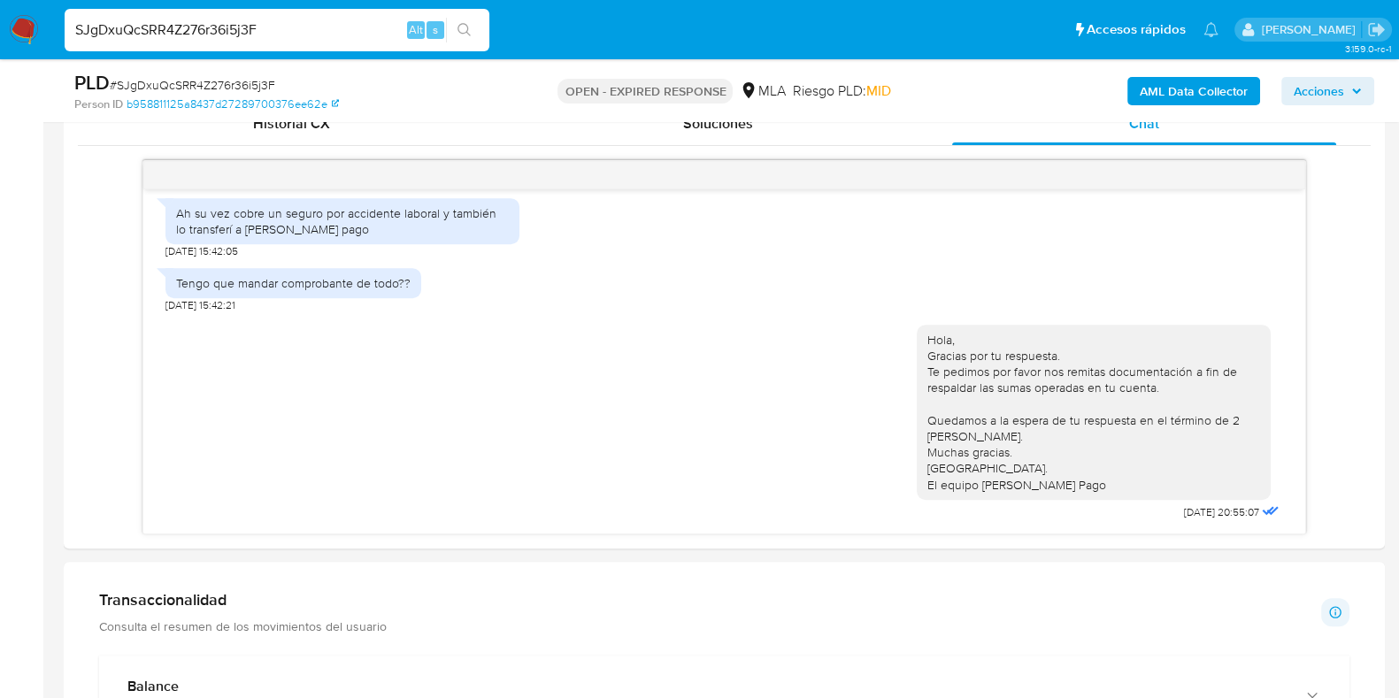
click at [261, 28] on input "SJgDxuQcSRR4Z276r36i5j3F" at bounding box center [277, 30] width 425 height 23
paste input "OVt5iRRLXcIPYY0pY4U4Wmli"
type input "OVt5iRRLXcIPYY0pY4U4Wmli"
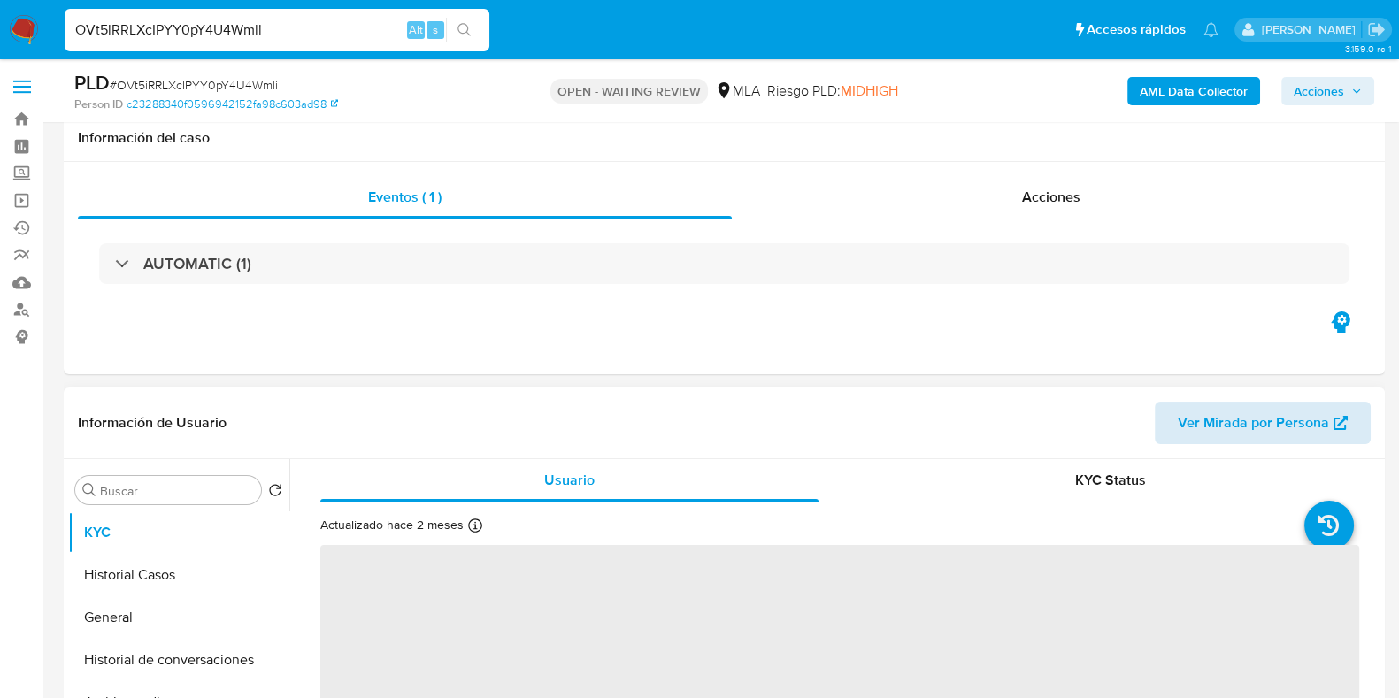
scroll to position [332, 0]
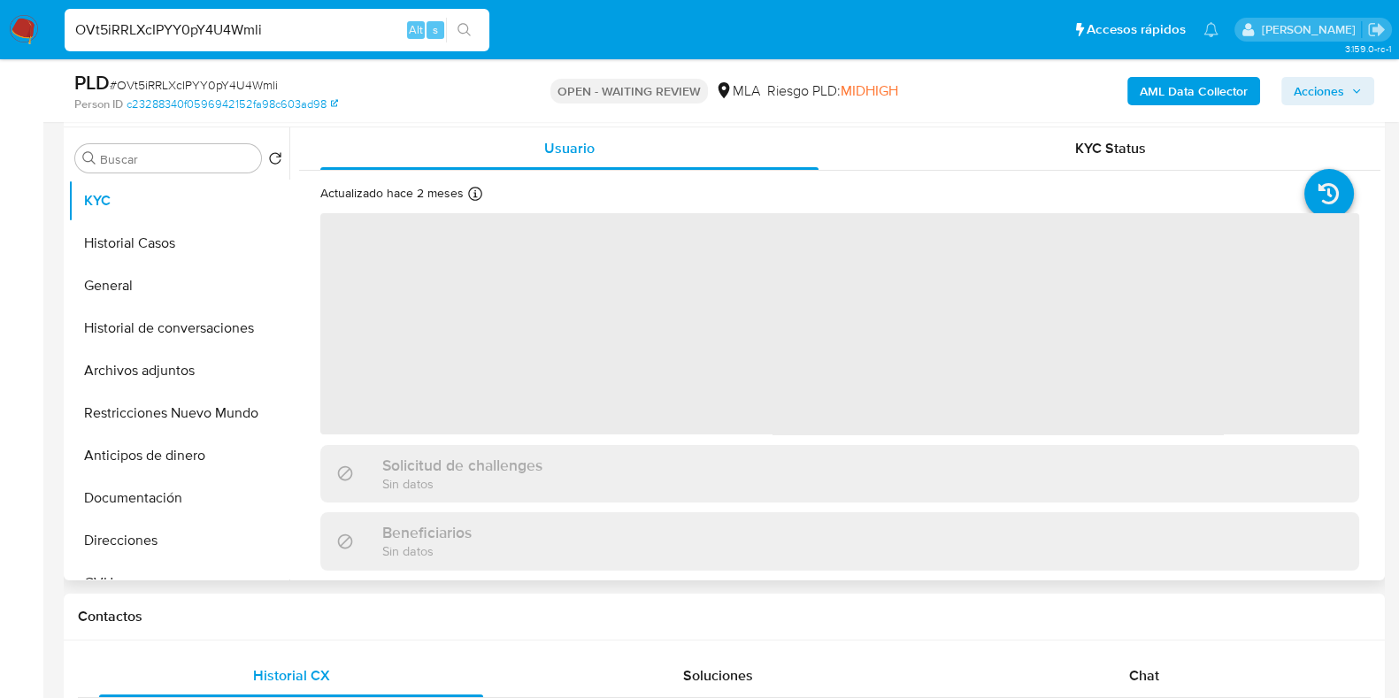
select select "10"
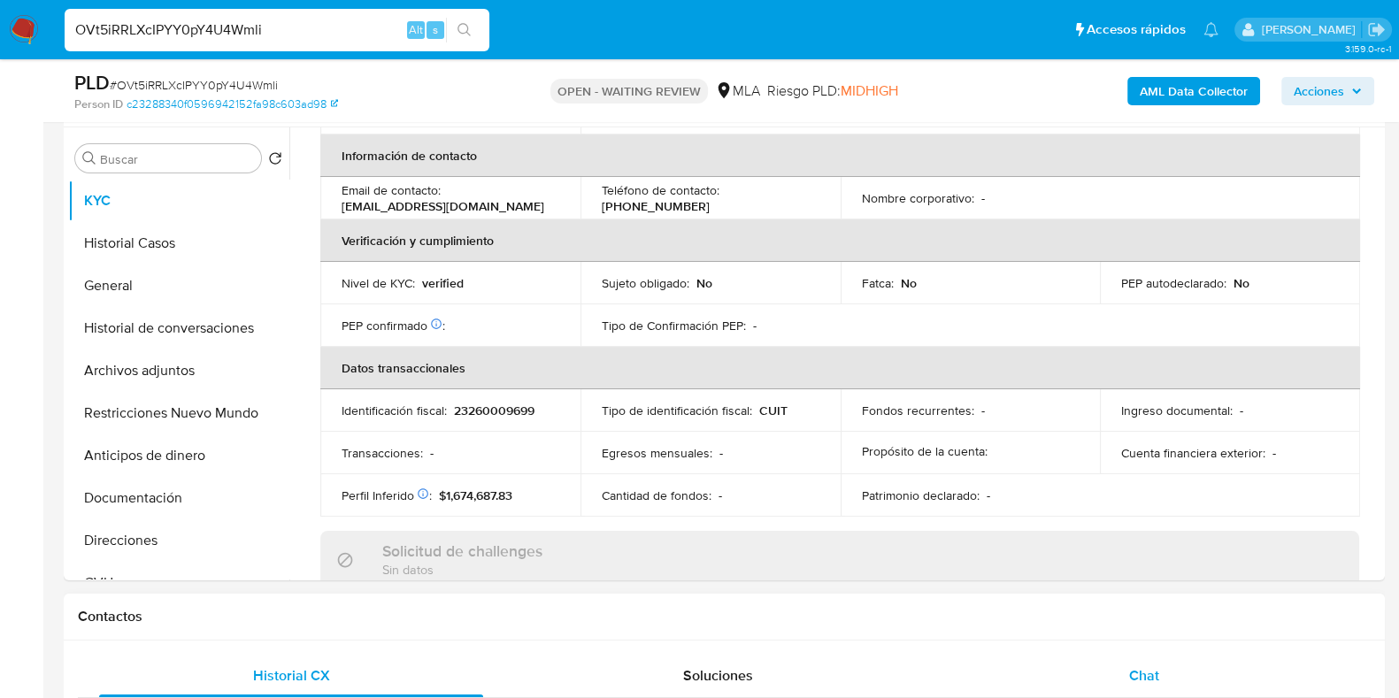
scroll to position [748, 0]
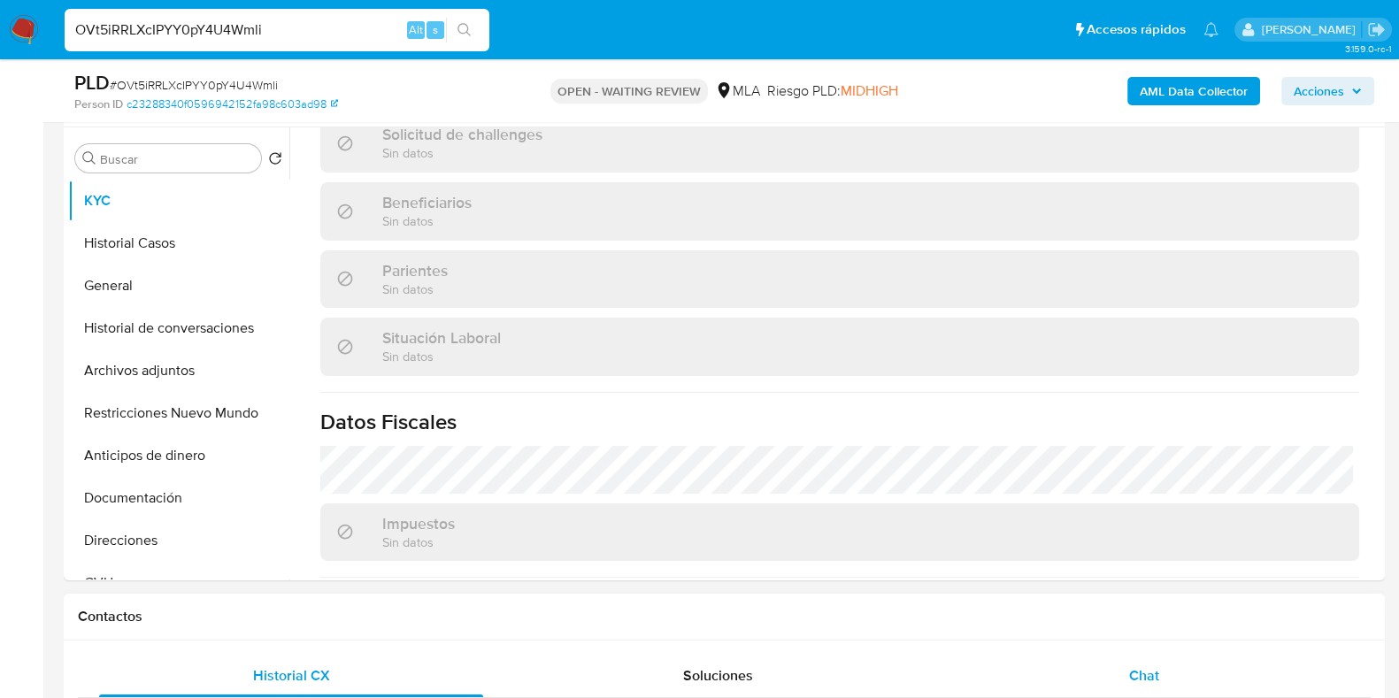
click at [1140, 669] on span "Chat" at bounding box center [1144, 675] width 30 height 20
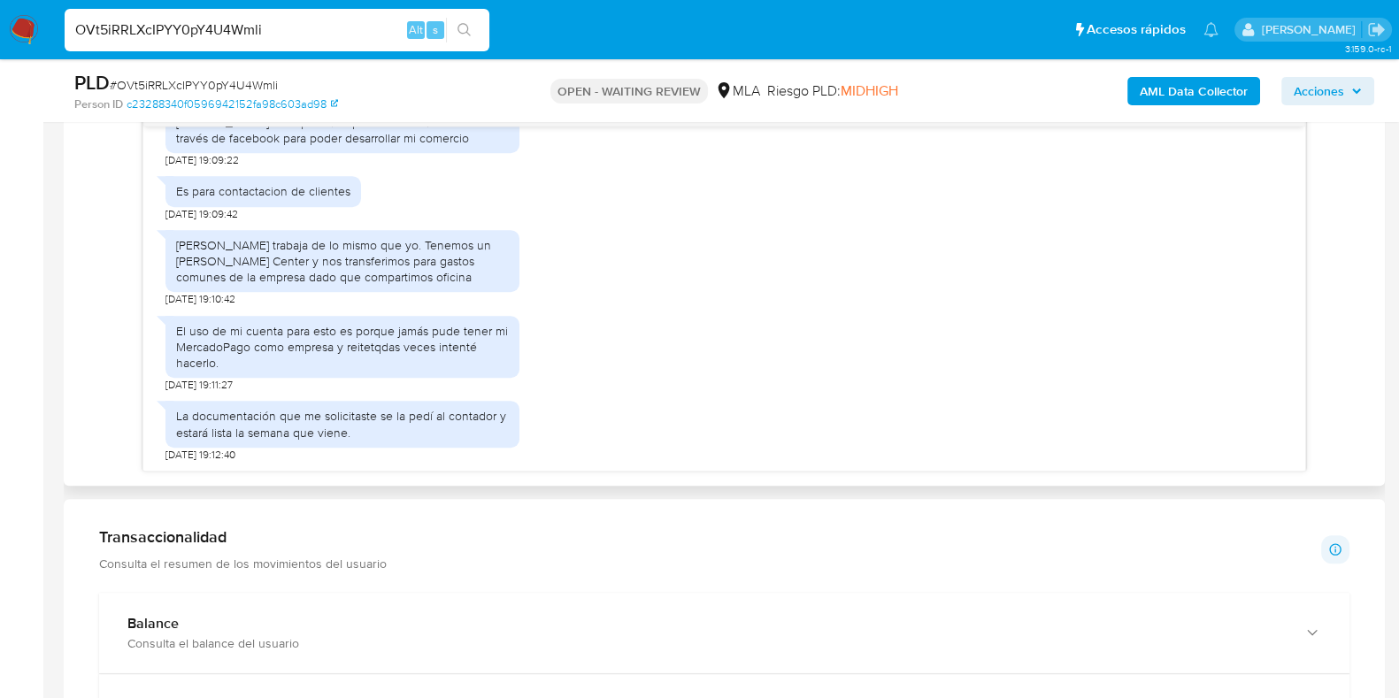
scroll to position [995, 0]
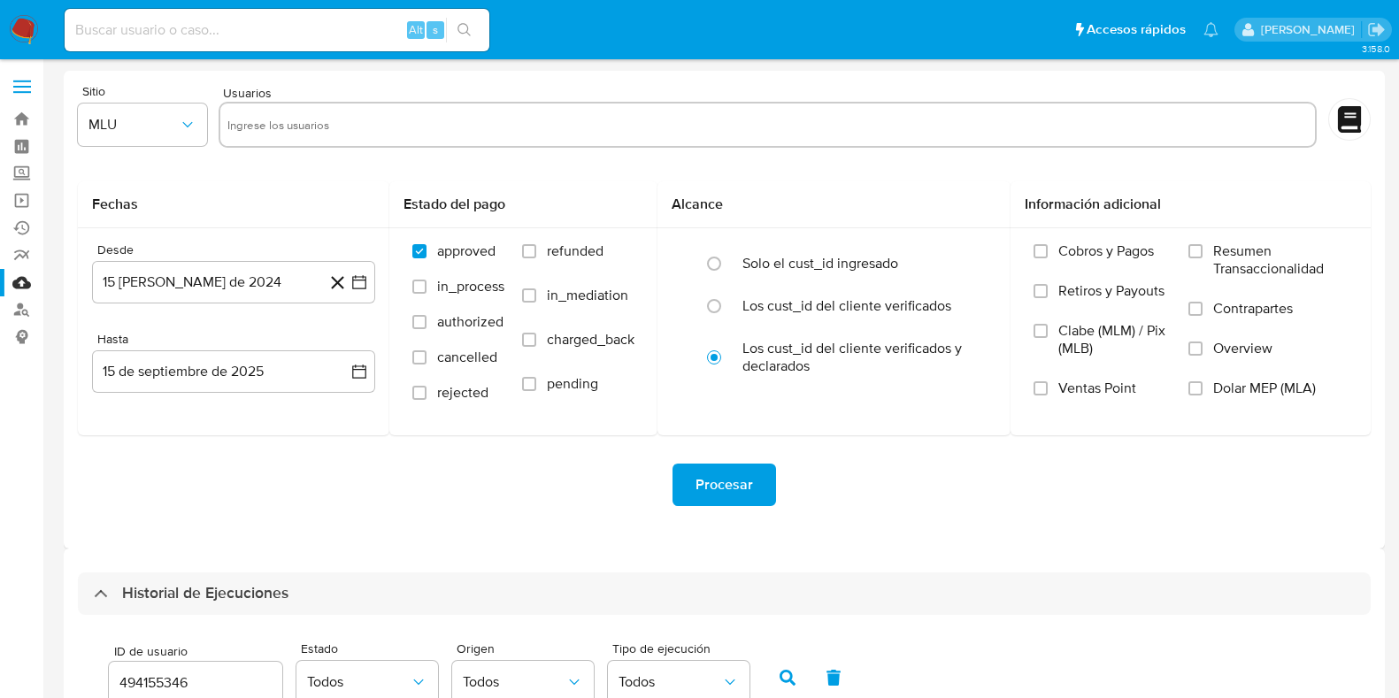
select select "10"
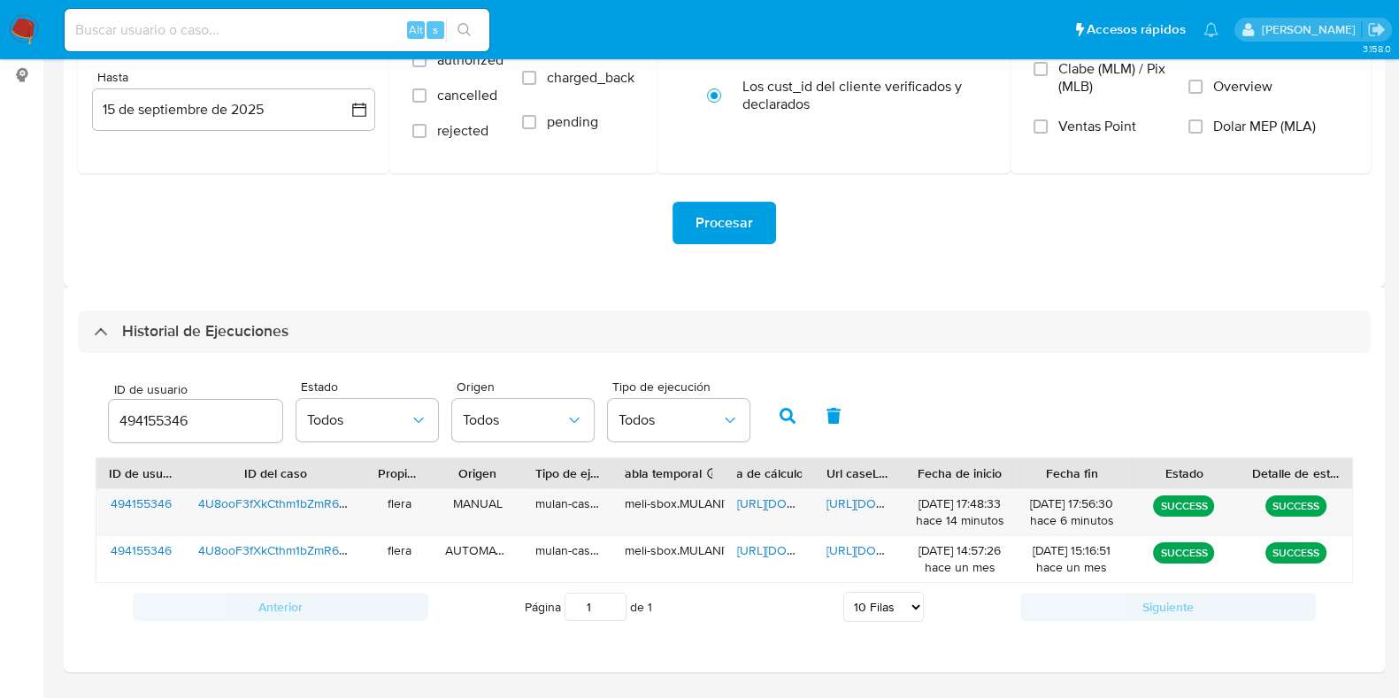
click at [151, 418] on input "494155346" at bounding box center [195, 421] width 173 height 23
type input "214148671"
click at [794, 425] on button "button" at bounding box center [787, 416] width 46 height 42
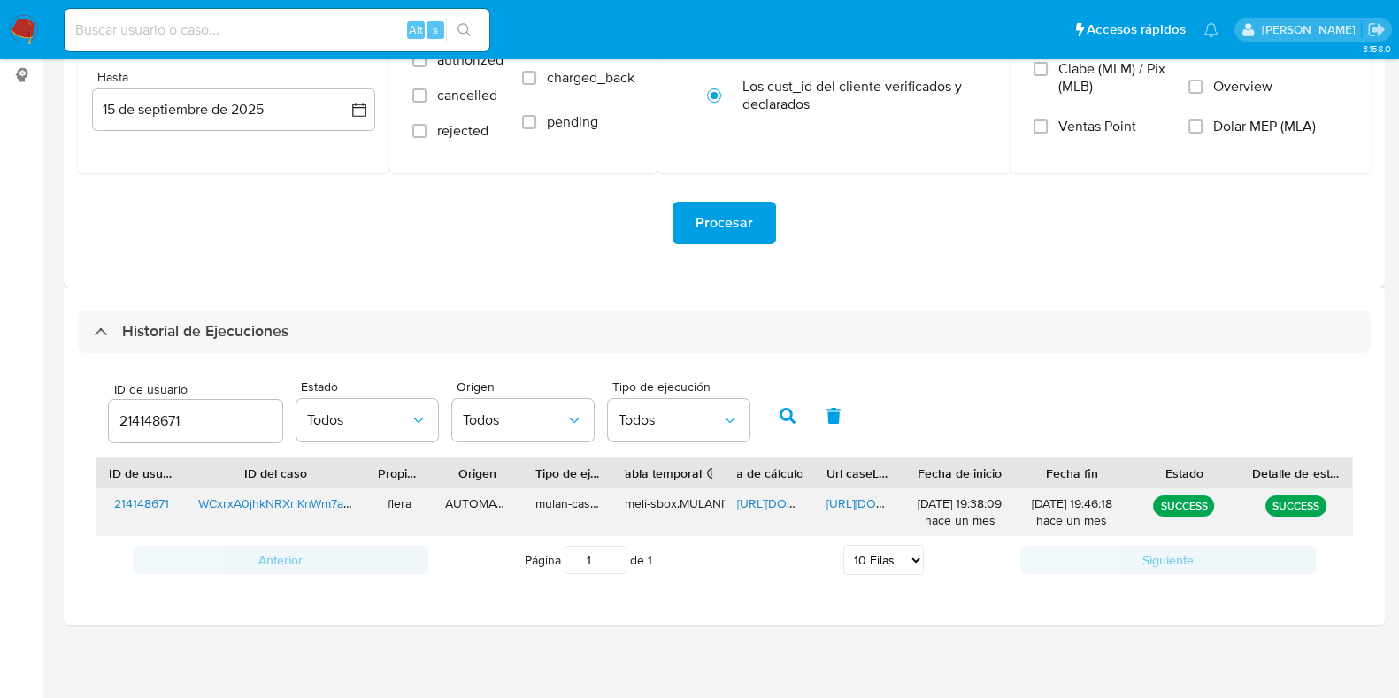
click at [749, 502] on span "https://docs.google.com/spreadsheets/d/1a9dpwgFTVh5hOyXPKs1go7FJ7-D-zafR9xqQiWj…" at bounding box center [798, 503] width 122 height 18
click at [830, 497] on span "https://docs.google.com/document/d/12T7rlbuXUMPSMS3hV9S67pmrKYqDrQejaQkiHeMf8hs…" at bounding box center [887, 503] width 122 height 18
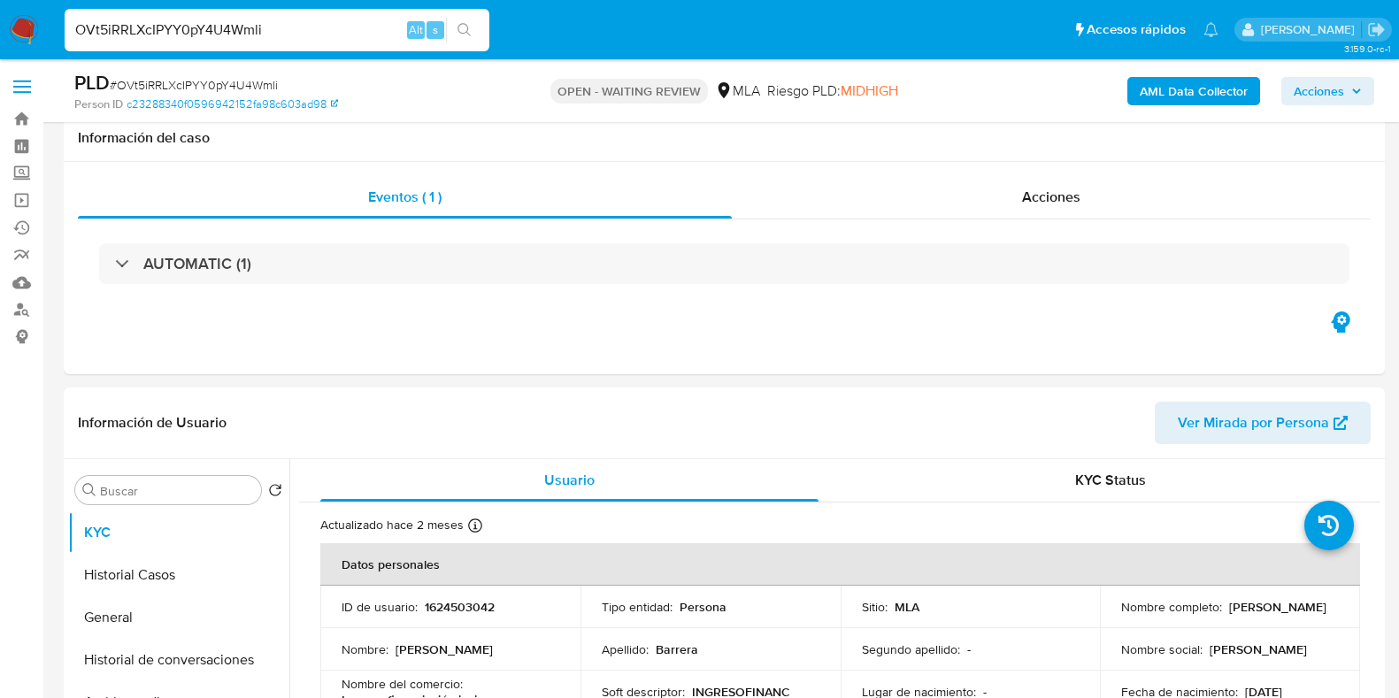
select select "10"
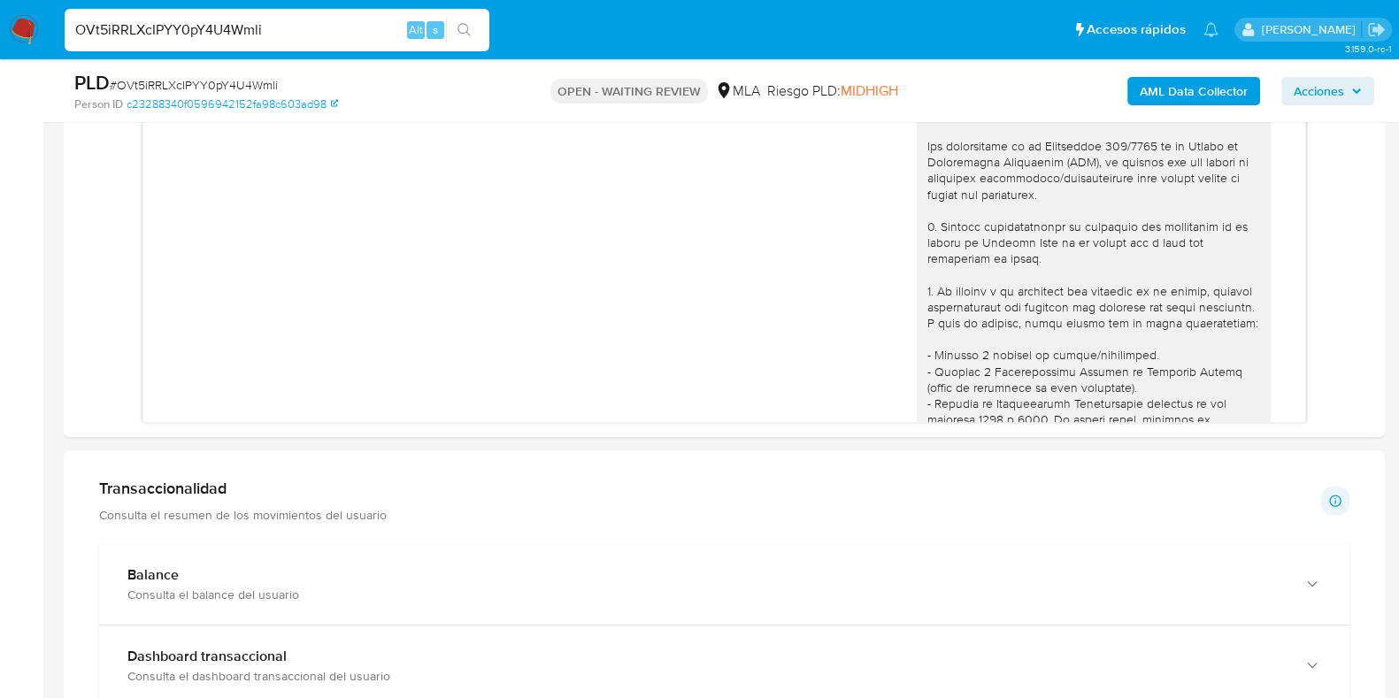
scroll to position [1602, 0]
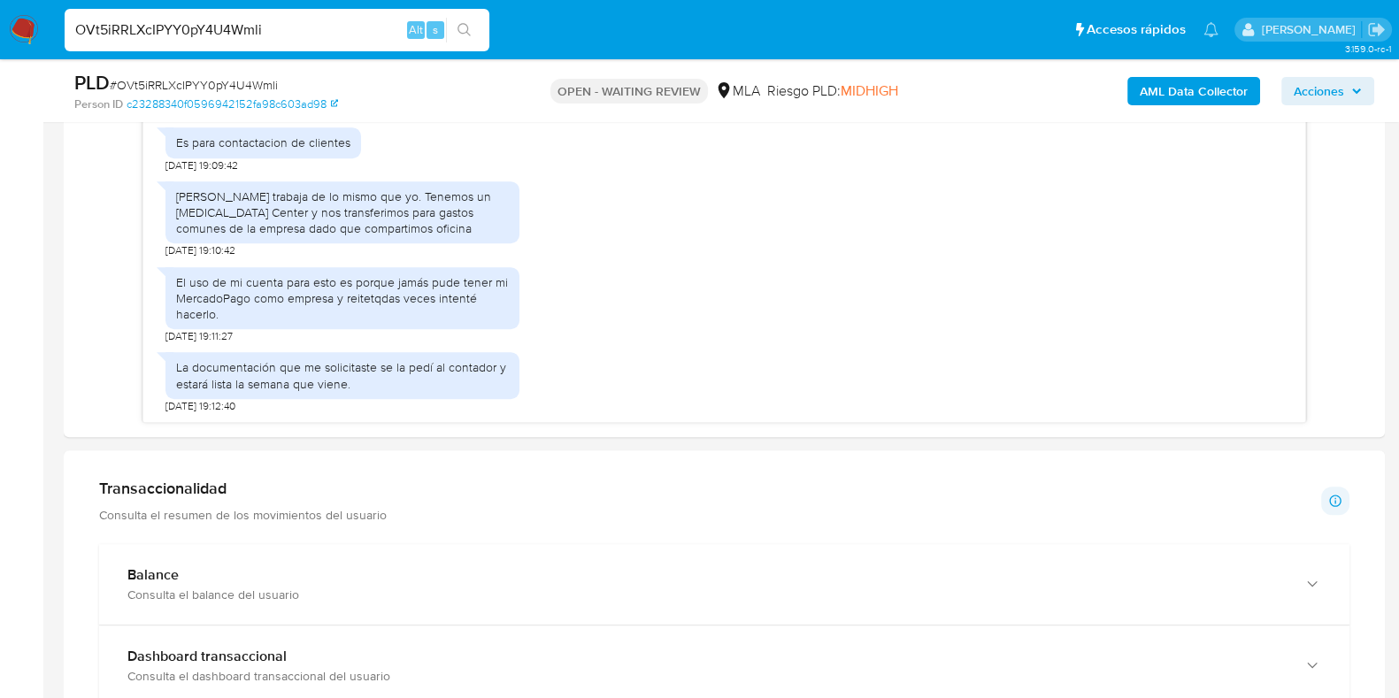
click at [234, 19] on input "OVt5iRRLXcIPYY0pY4U4Wmli" at bounding box center [277, 30] width 425 height 23
paste input "wA5vKCvDkTmUh4LFG7YPMN1D"
type input "wA5vKCvDkTmUh4LFG7YPMN1D"
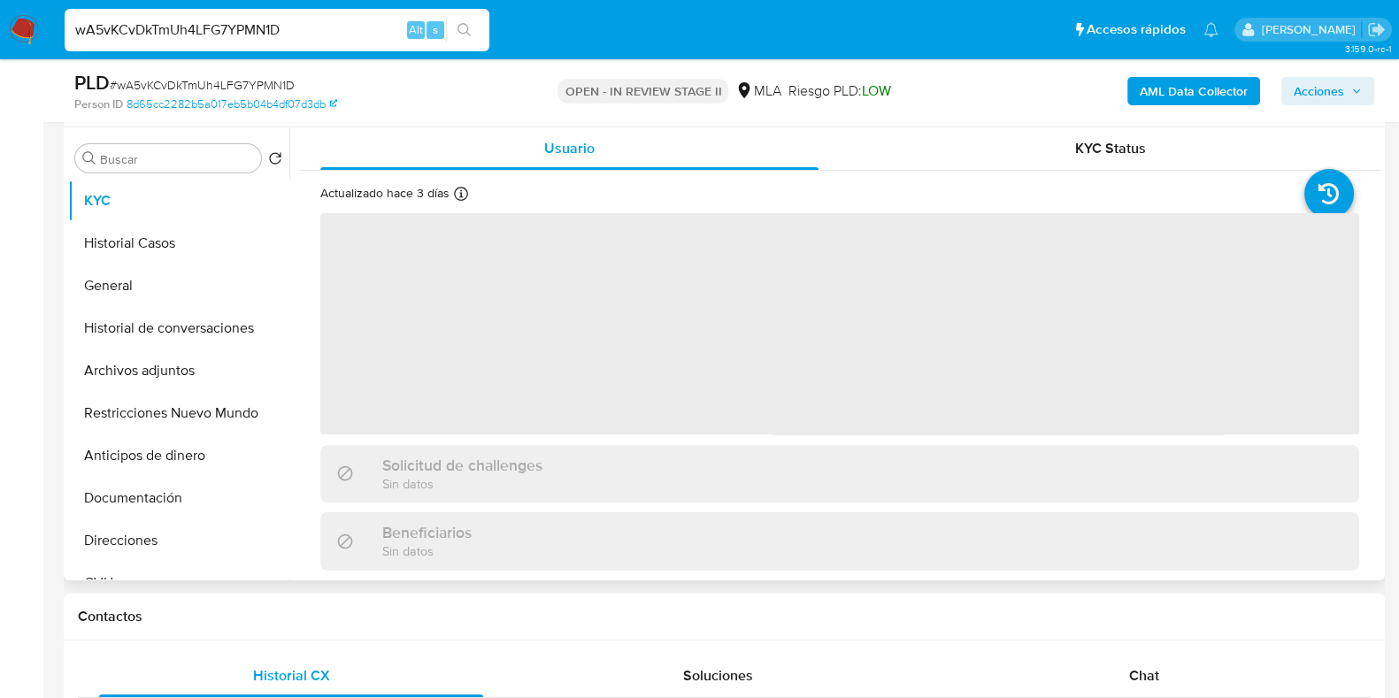
select select "10"
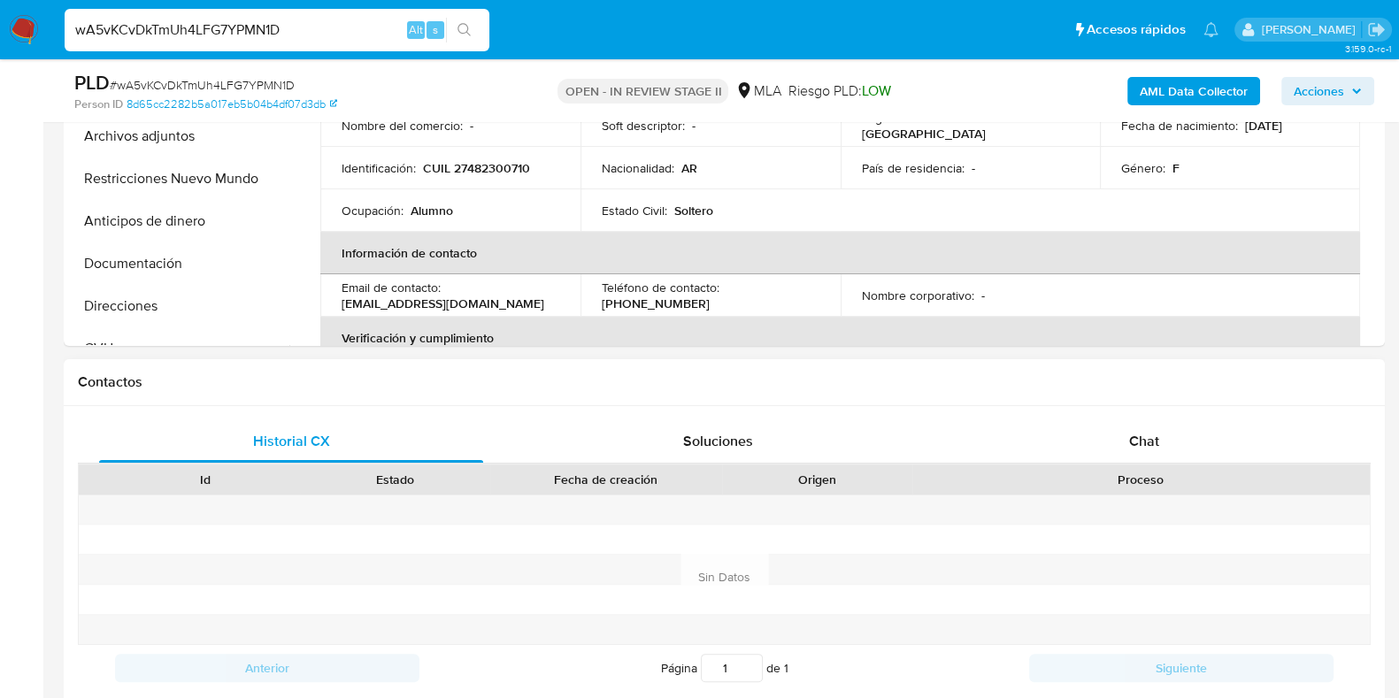
scroll to position [663, 0]
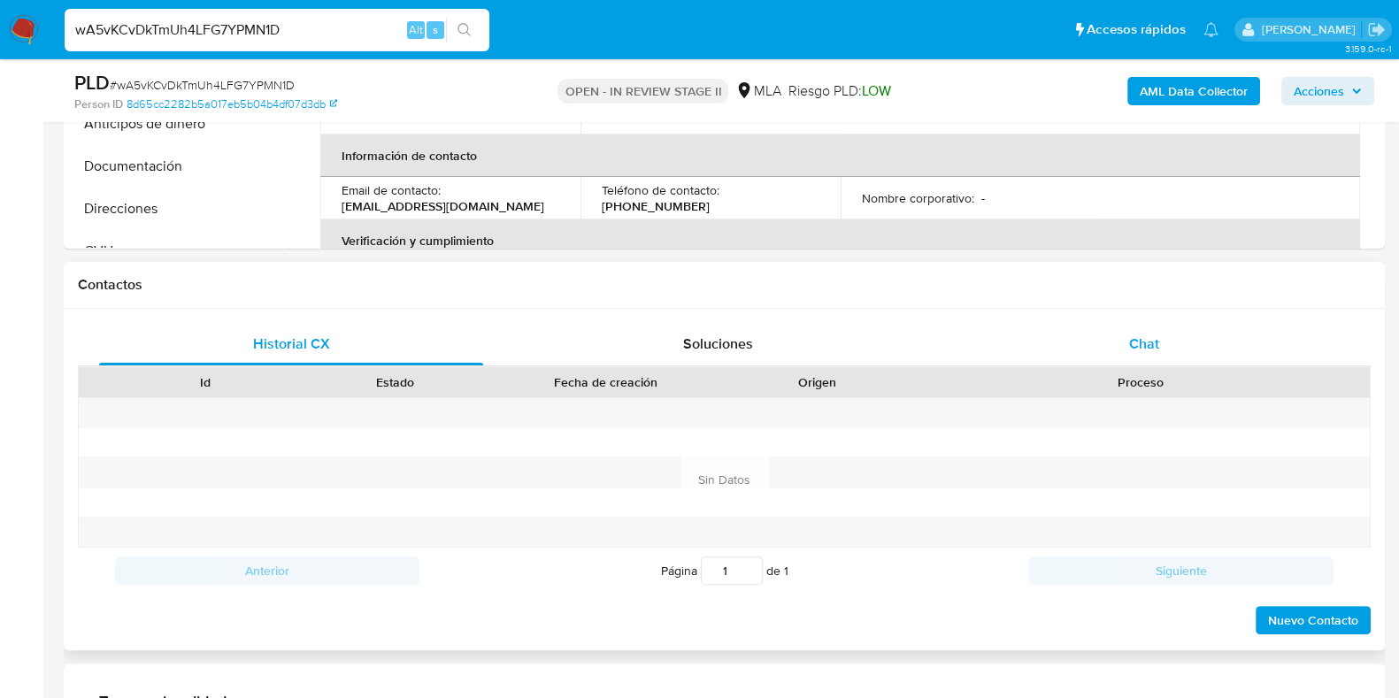
click at [1153, 340] on span "Chat" at bounding box center [1144, 343] width 30 height 20
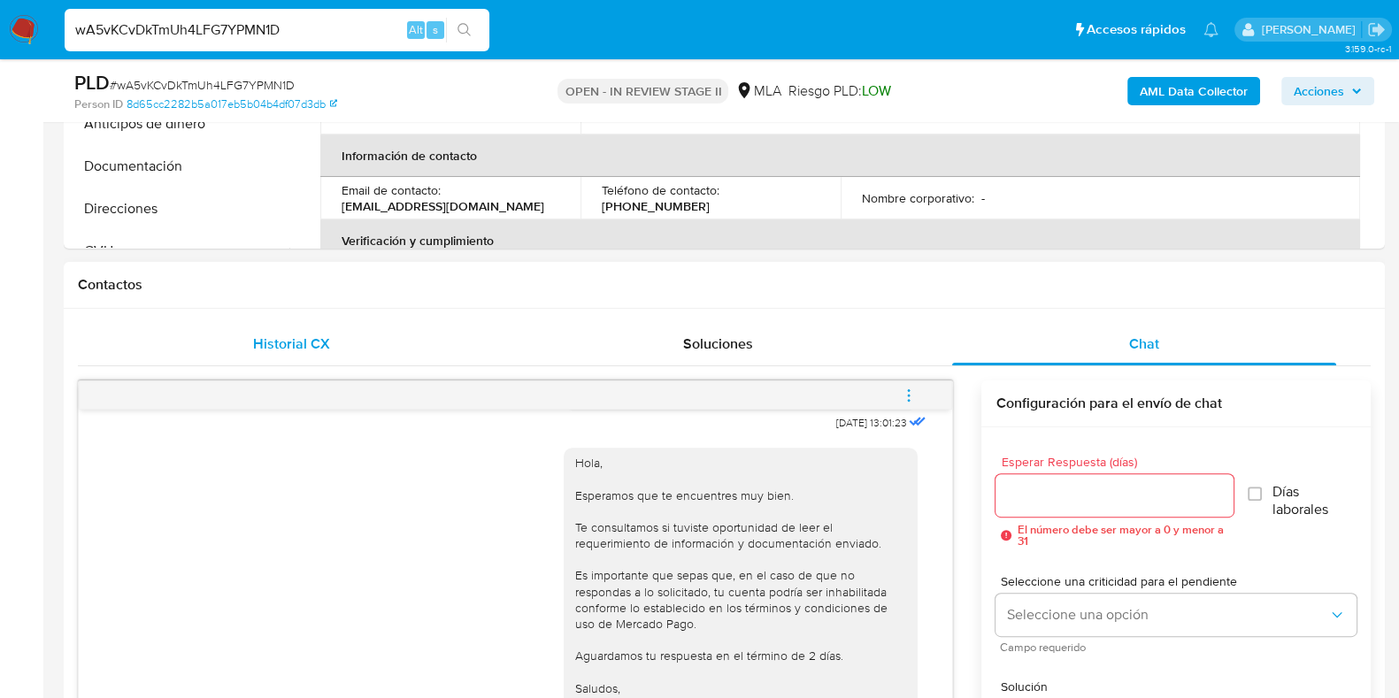
click at [249, 333] on div "Historial CX" at bounding box center [291, 344] width 384 height 42
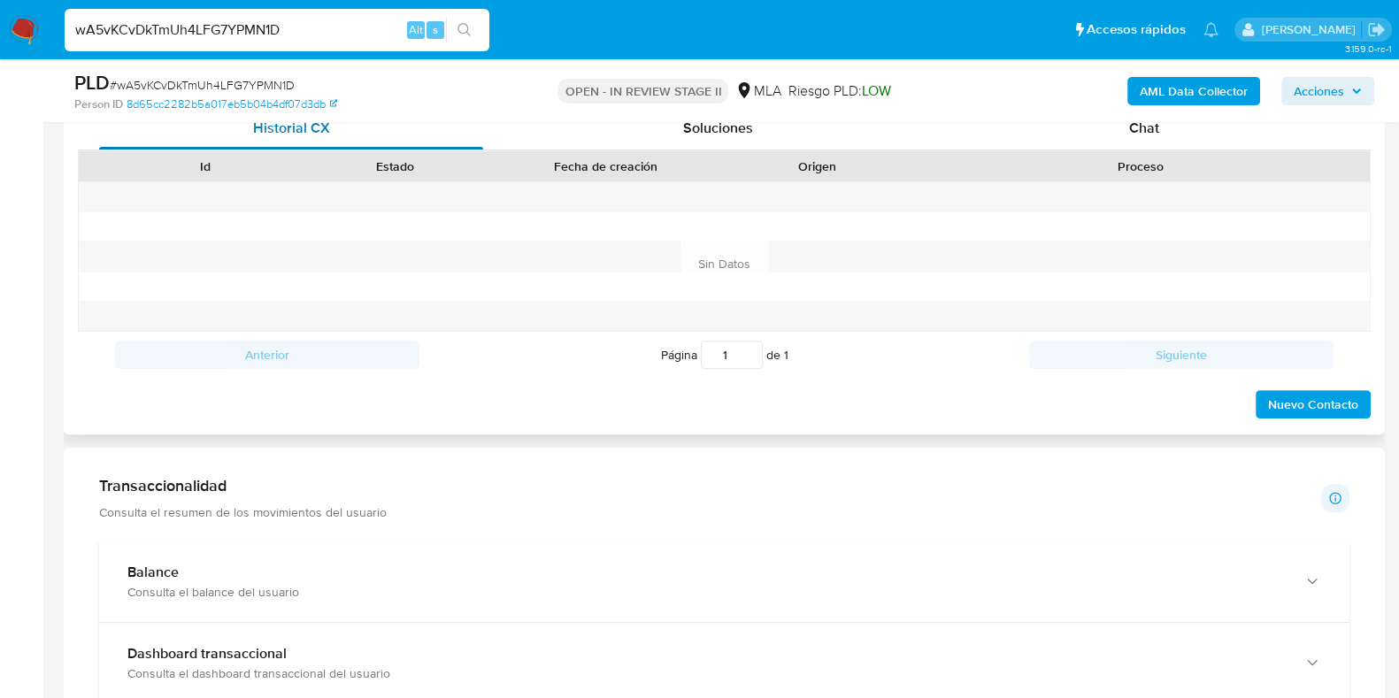
scroll to position [884, 0]
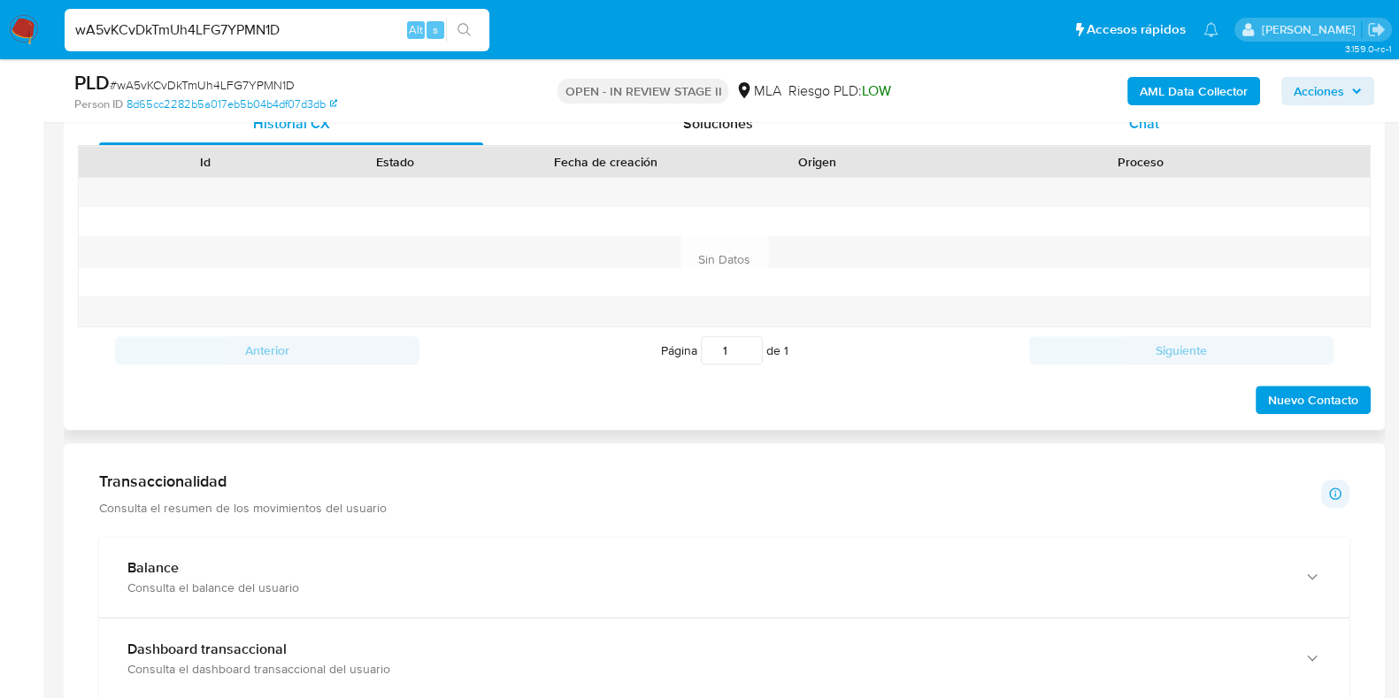
click at [1151, 125] on span "Chat" at bounding box center [1144, 123] width 30 height 20
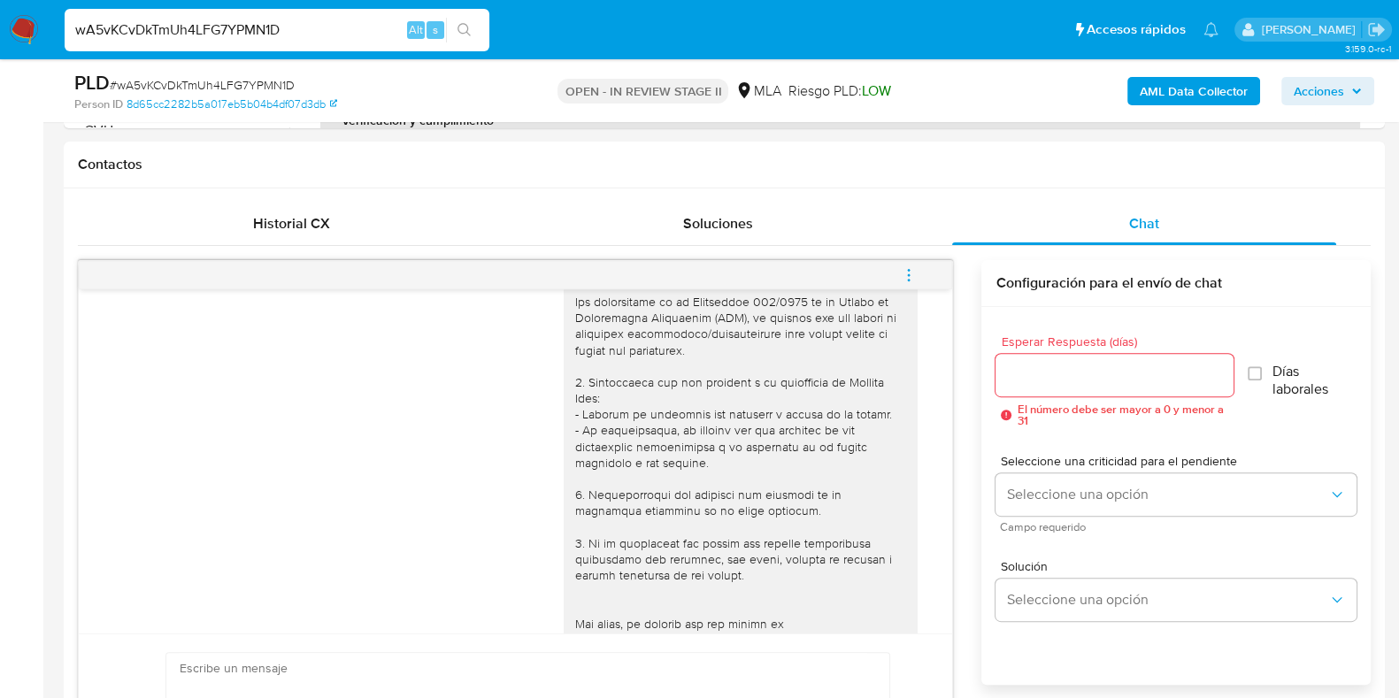
scroll to position [441, 0]
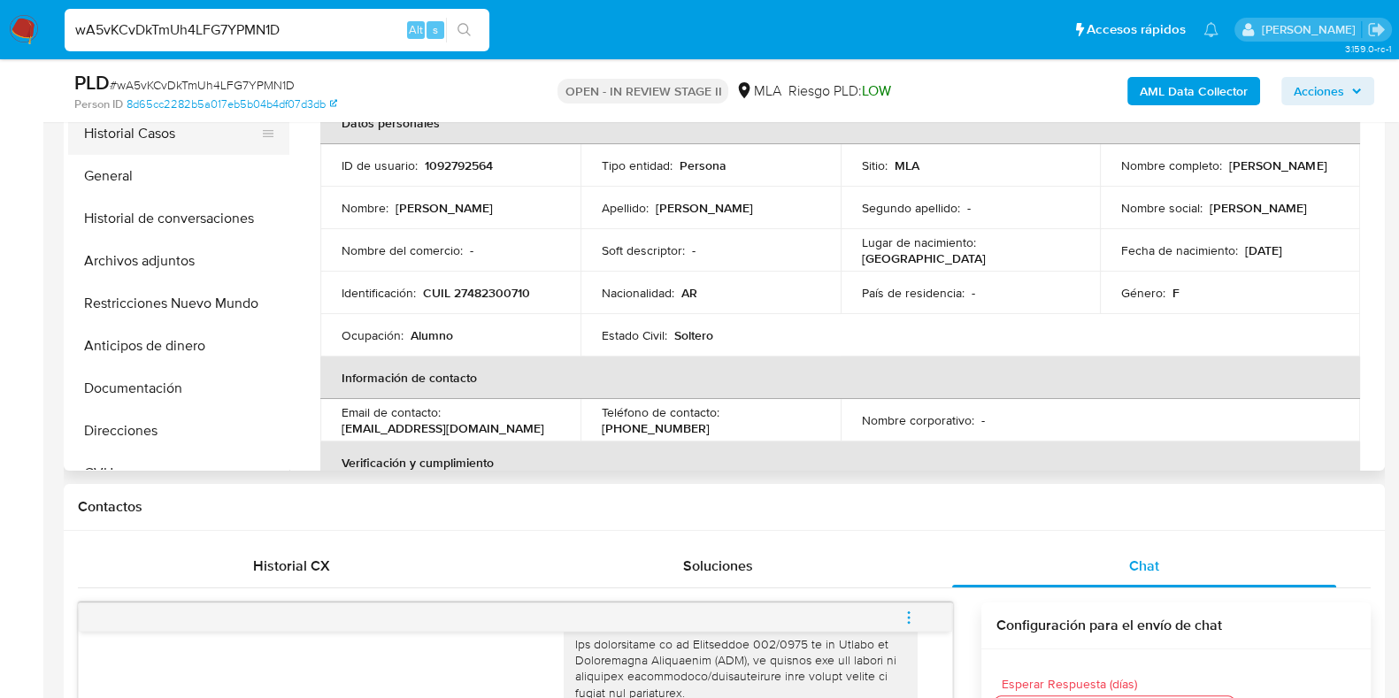
click at [155, 134] on button "Historial Casos" at bounding box center [171, 133] width 207 height 42
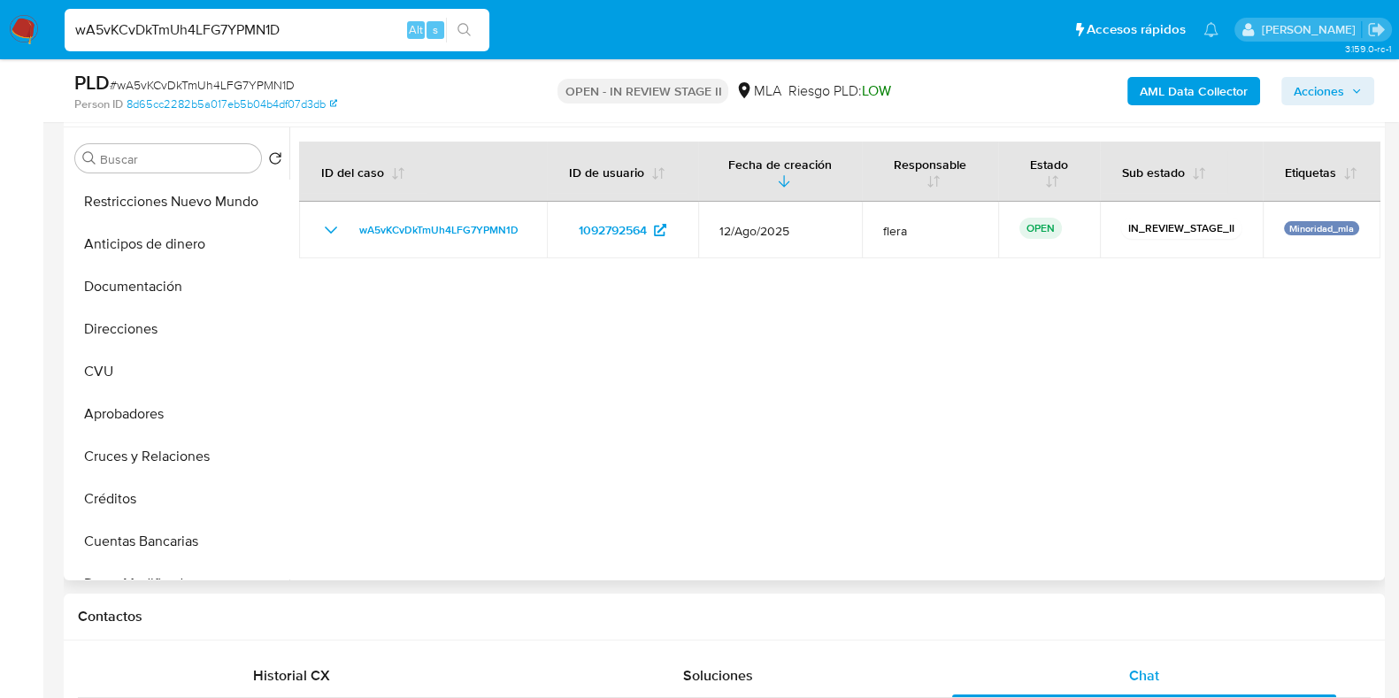
scroll to position [0, 0]
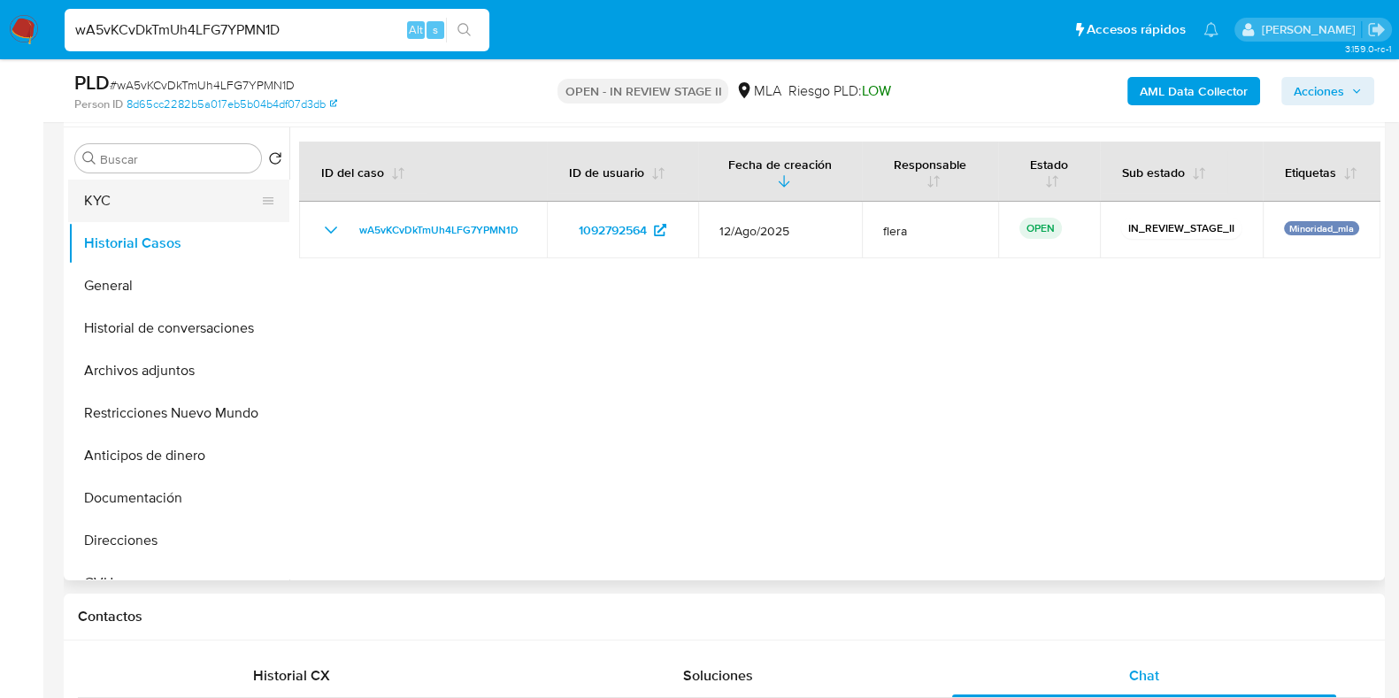
click at [165, 192] on button "KYC" at bounding box center [171, 201] width 207 height 42
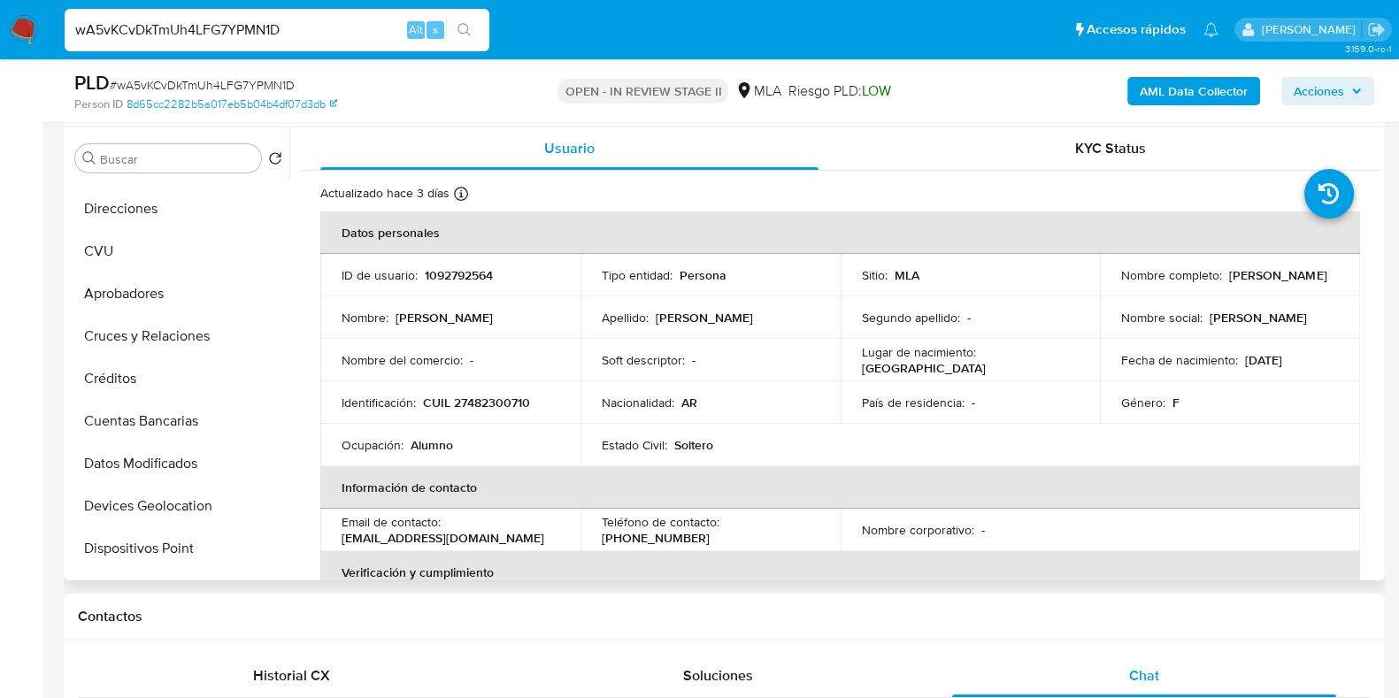
scroll to position [331, 0]
click at [127, 311] on button "Aprobadores" at bounding box center [171, 294] width 207 height 42
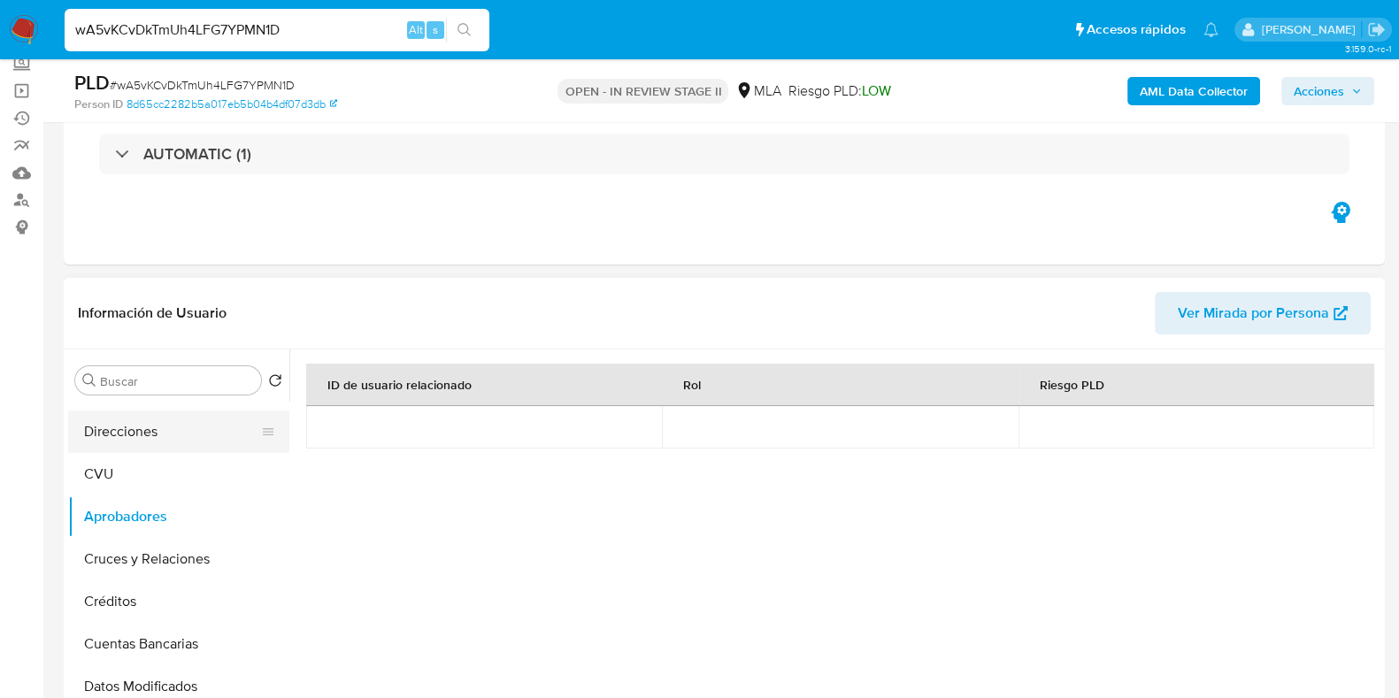
scroll to position [0, 0]
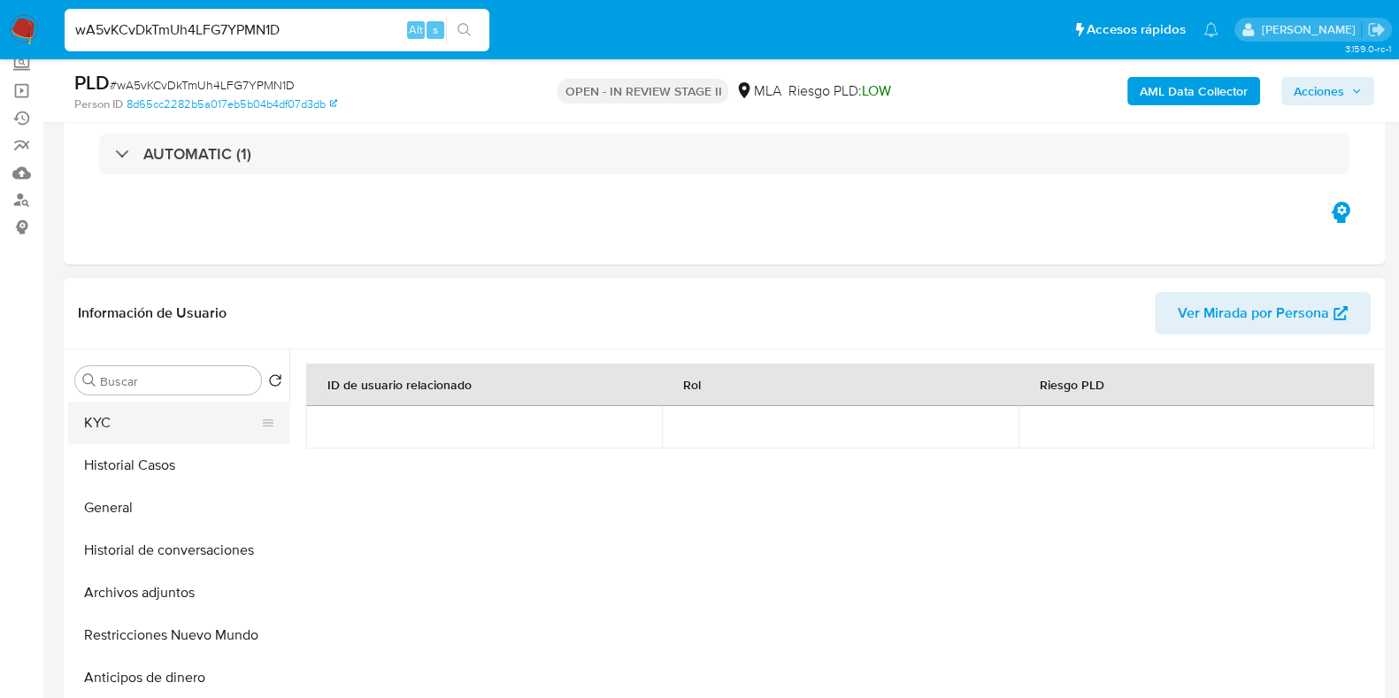
click at [155, 421] on button "KYC" at bounding box center [171, 423] width 207 height 42
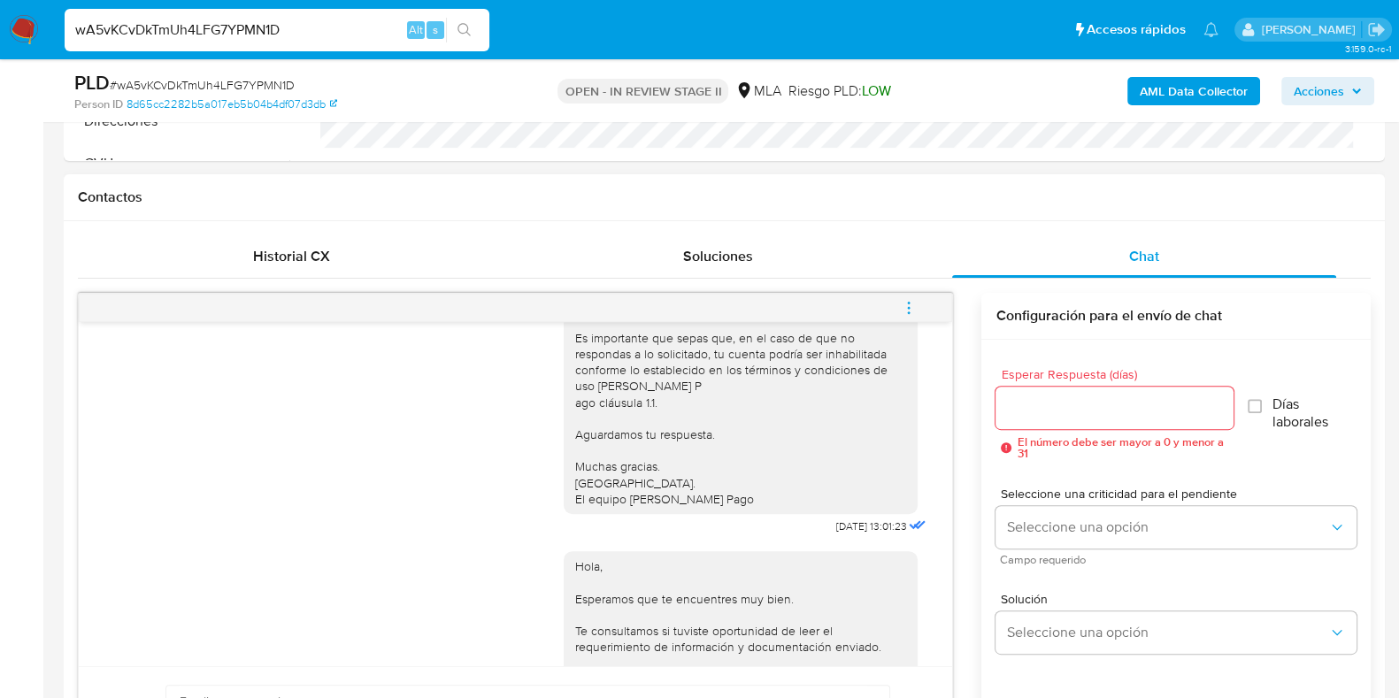
scroll to position [663, 0]
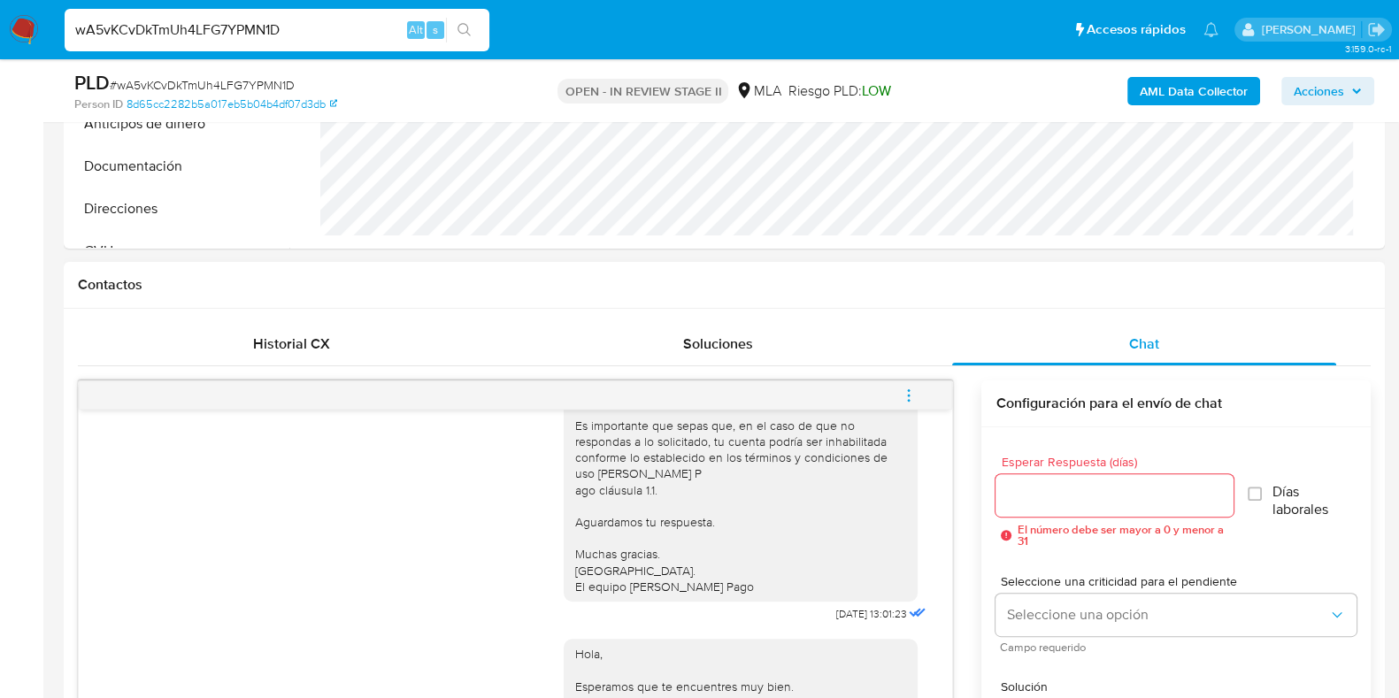
click at [908, 395] on icon "menu-action" at bounding box center [909, 395] width 16 height 16
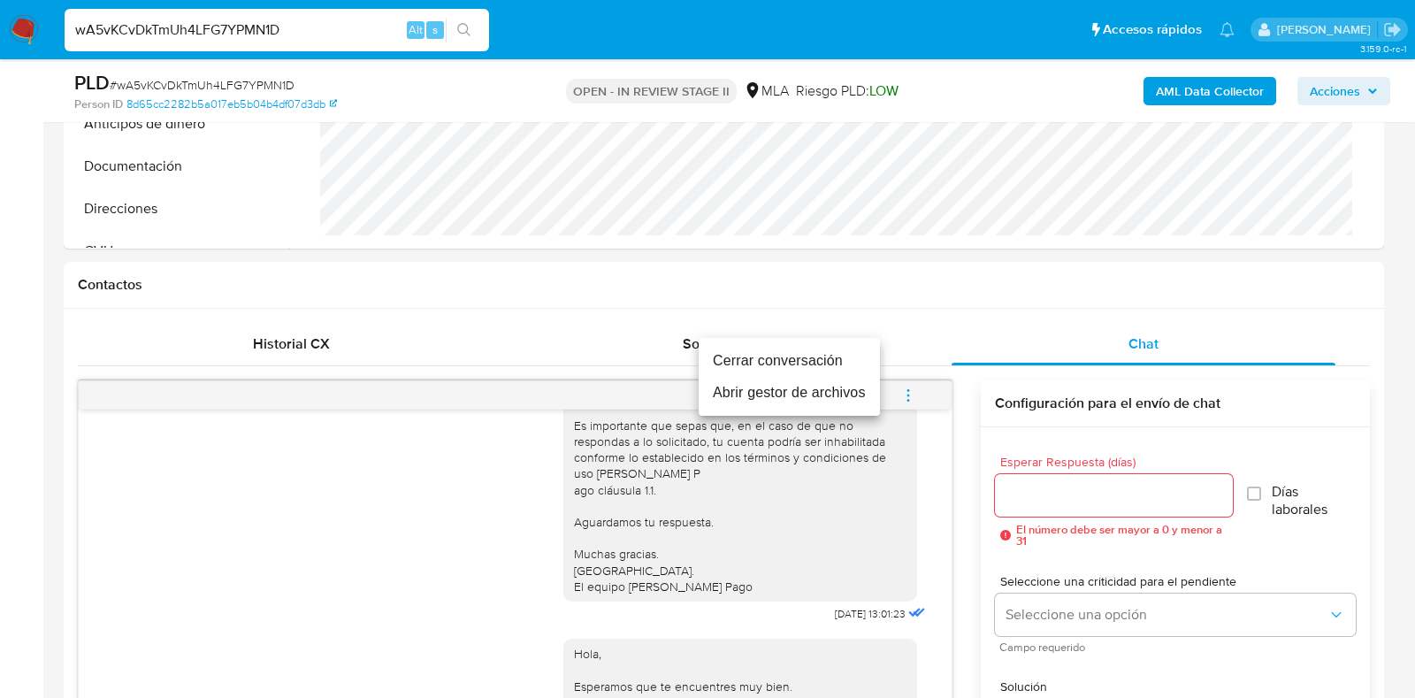
click at [800, 361] on li "Cerrar conversación" at bounding box center [789, 361] width 181 height 32
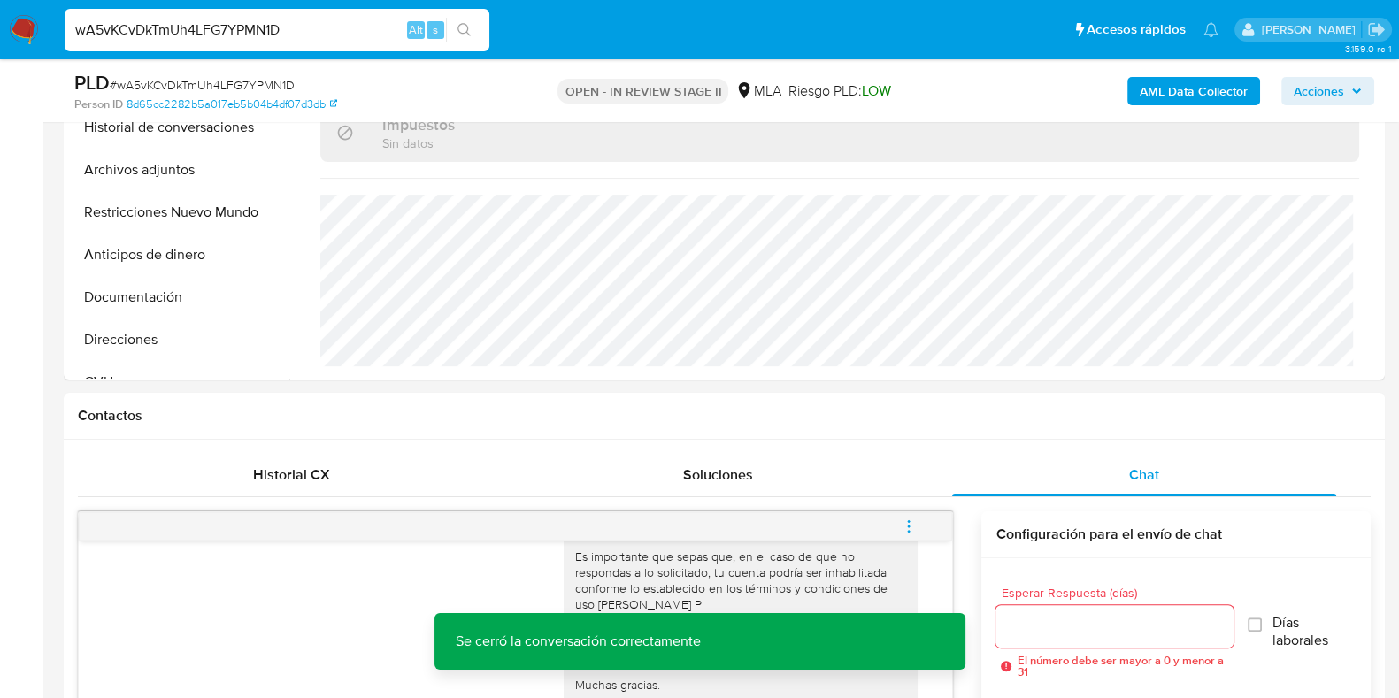
scroll to position [332, 0]
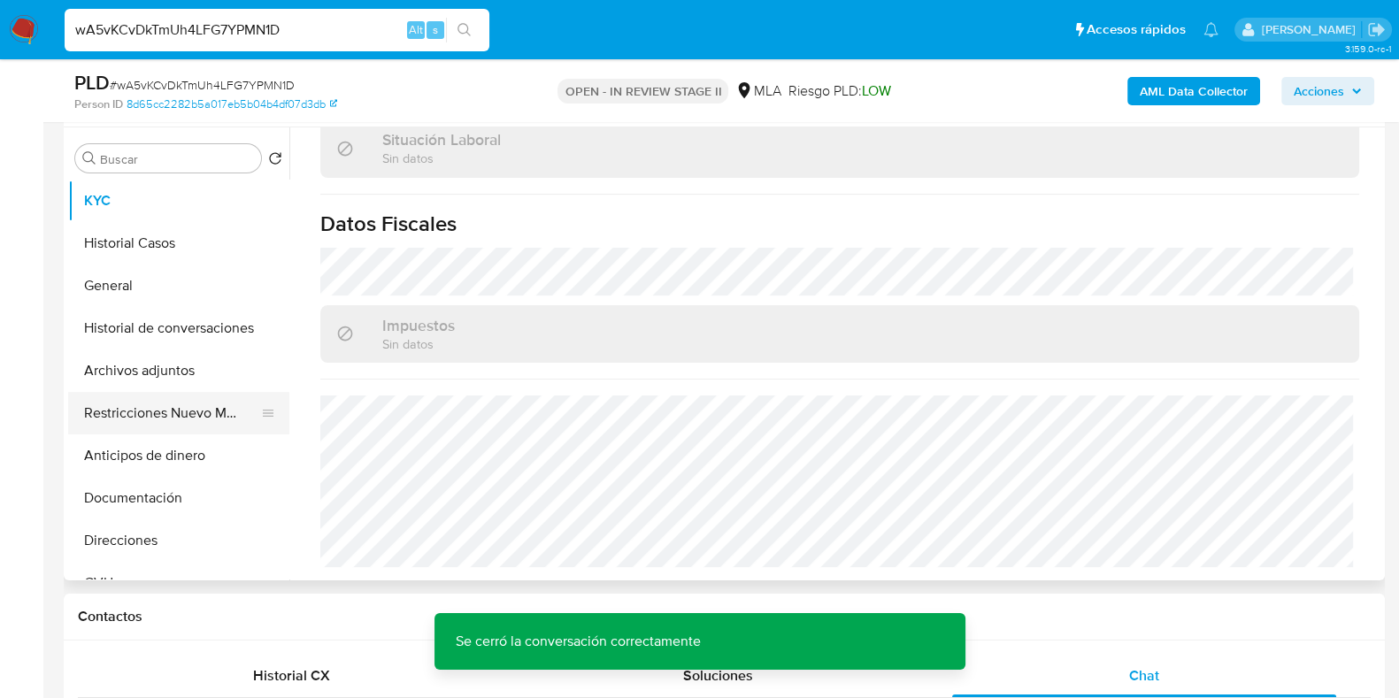
click at [156, 419] on button "Restricciones Nuevo Mundo" at bounding box center [171, 413] width 207 height 42
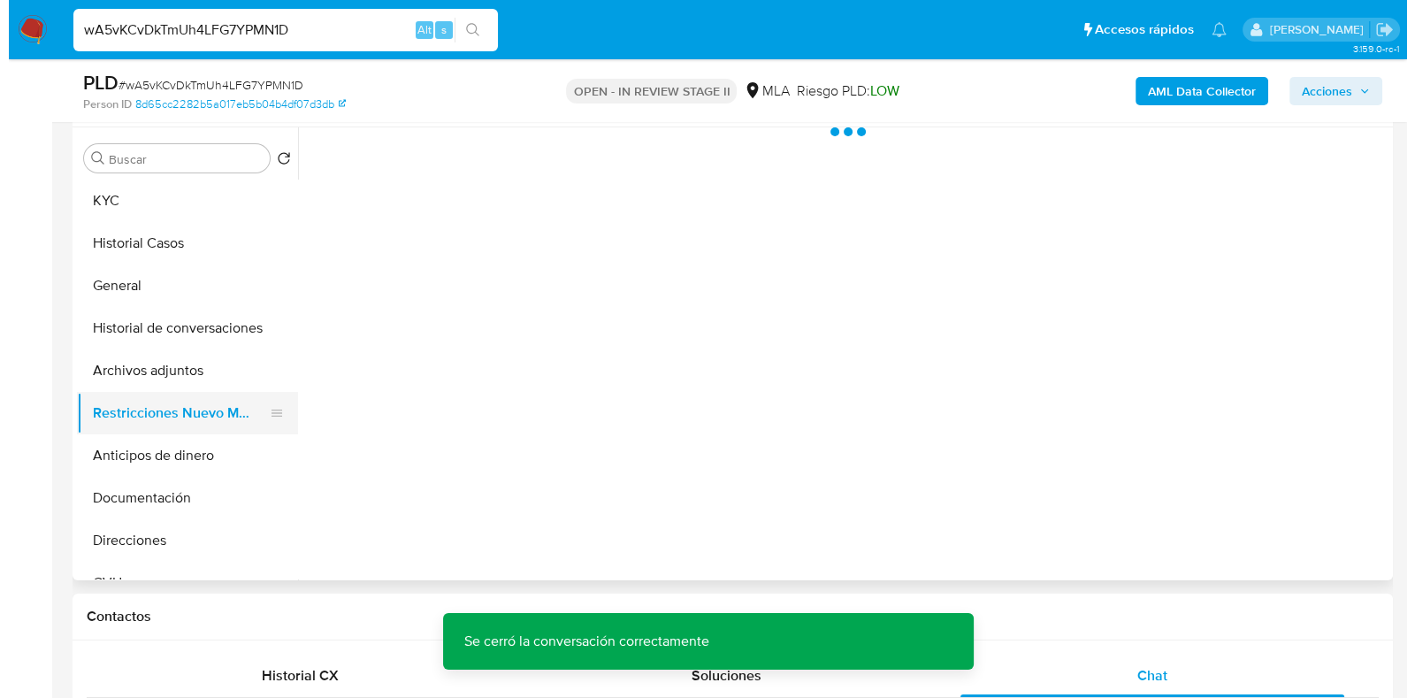
scroll to position [0, 0]
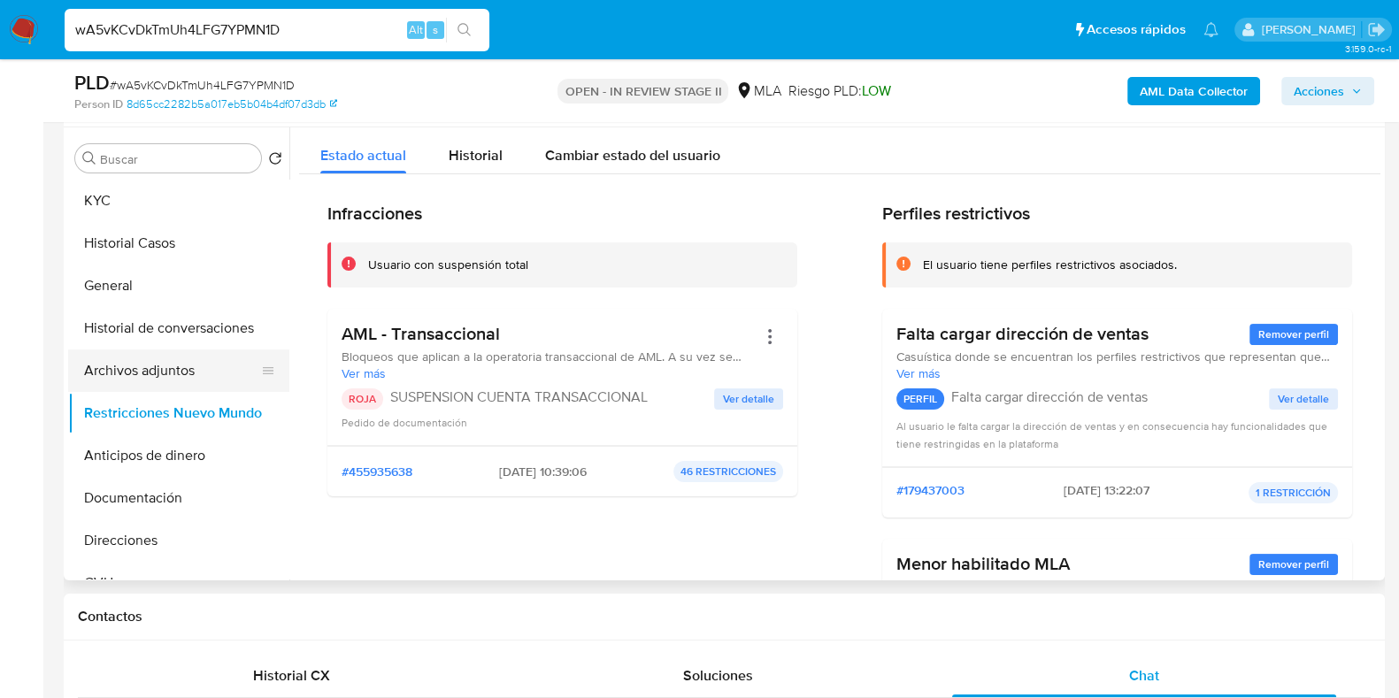
click at [139, 364] on button "Archivos adjuntos" at bounding box center [171, 370] width 207 height 42
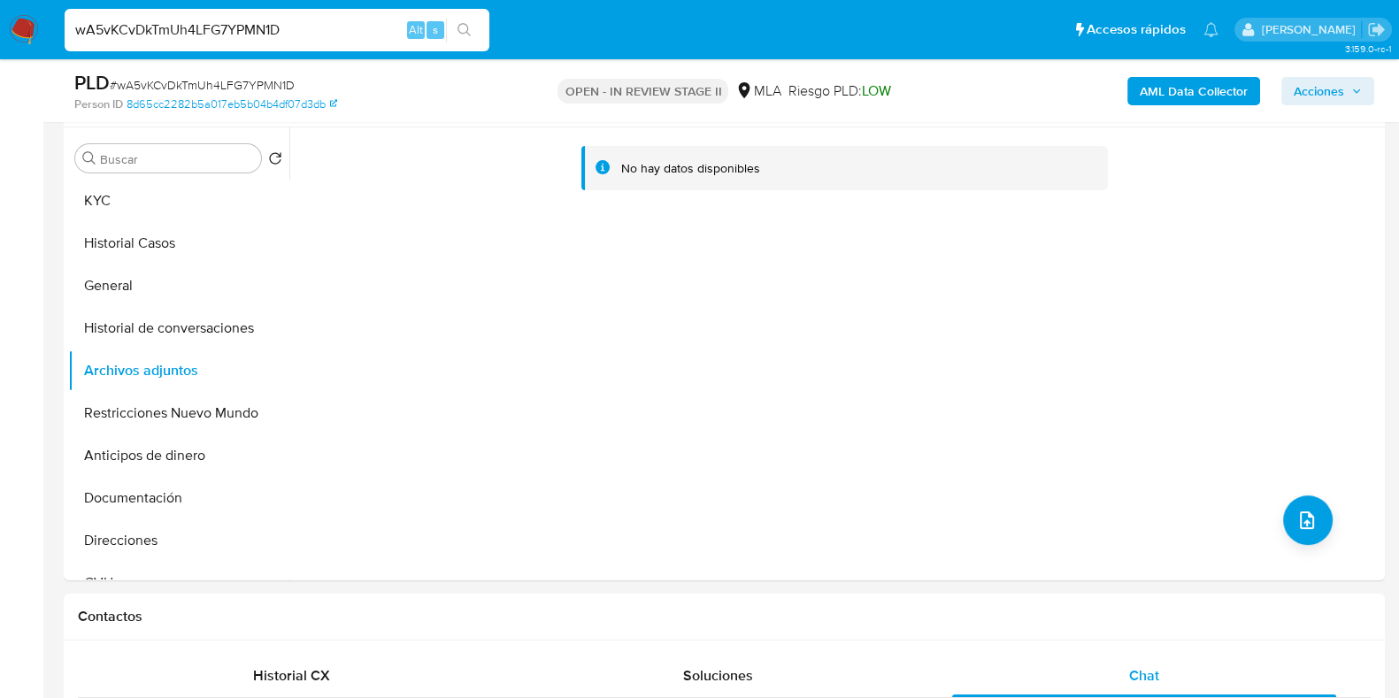
click at [1176, 78] on b "AML Data Collector" at bounding box center [1193, 91] width 108 height 28
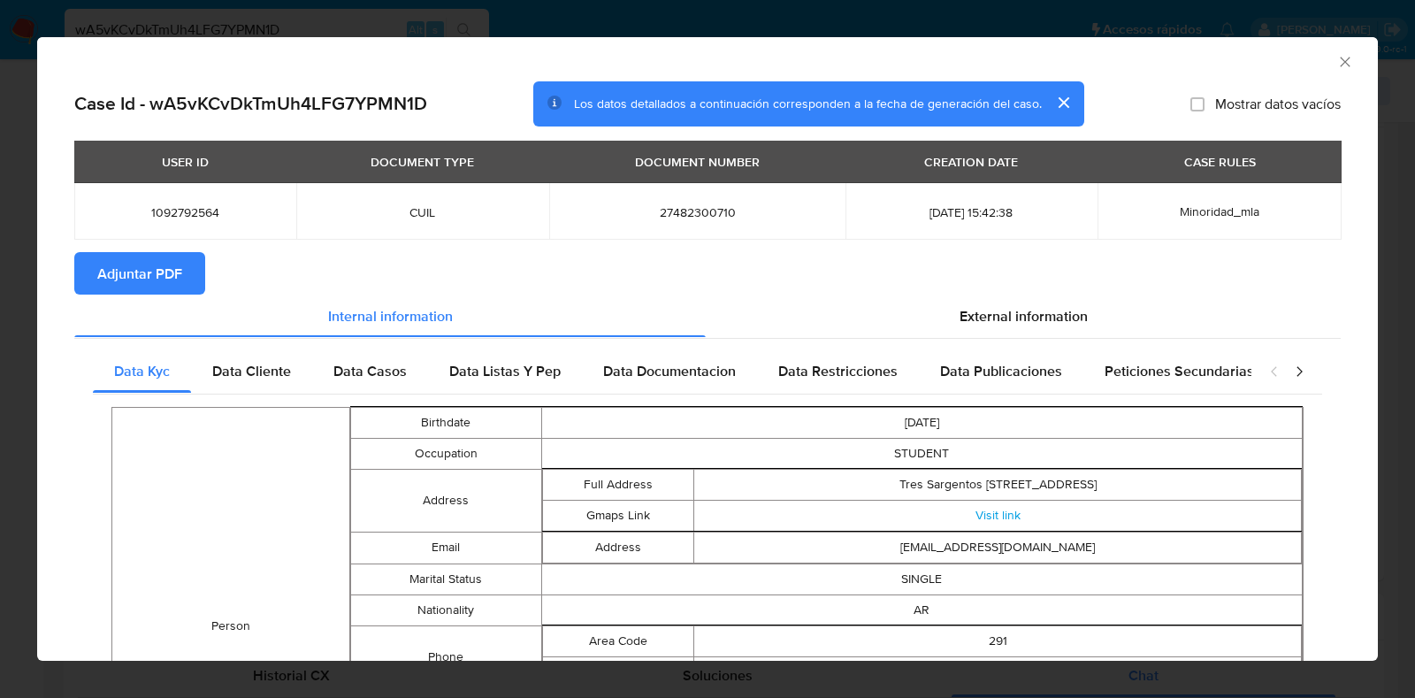
click at [168, 257] on span "Adjuntar PDF" at bounding box center [139, 273] width 85 height 39
click at [1337, 59] on icon "Cerrar ventana" at bounding box center [1346, 62] width 18 height 18
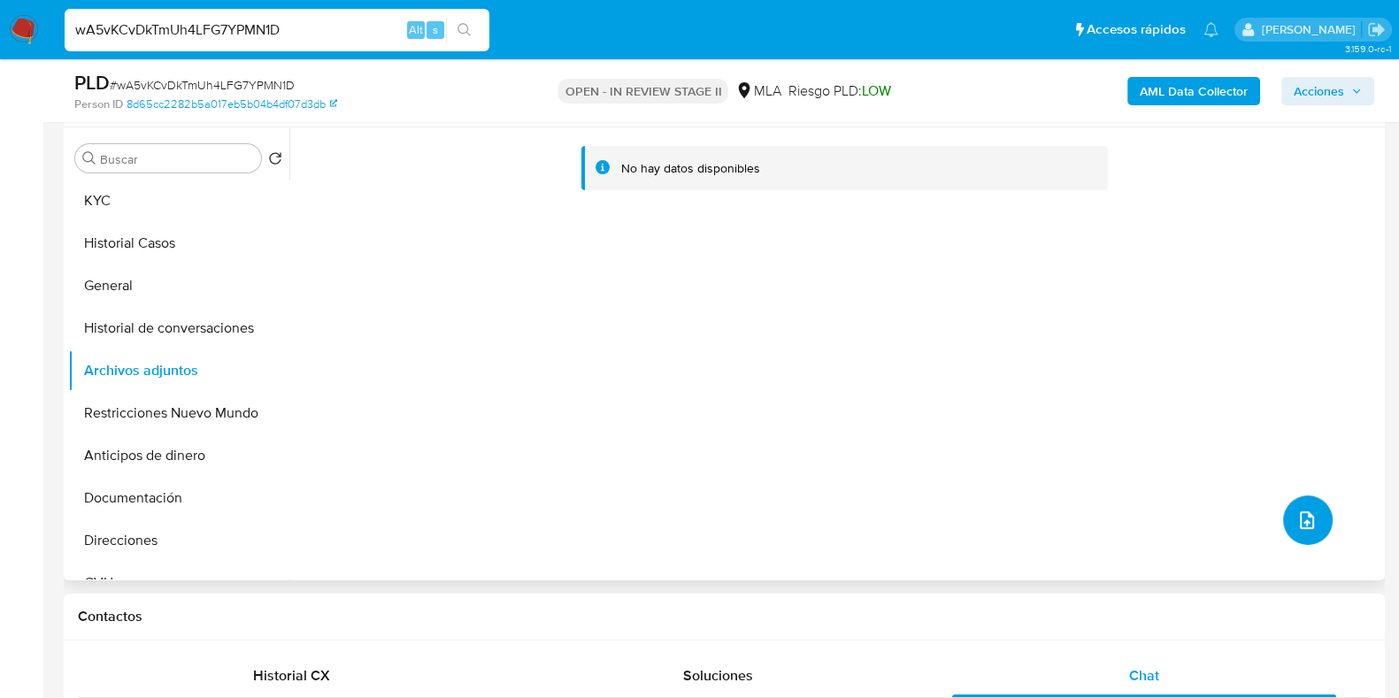
click at [1299, 511] on icon "upload-file" at bounding box center [1306, 520] width 14 height 18
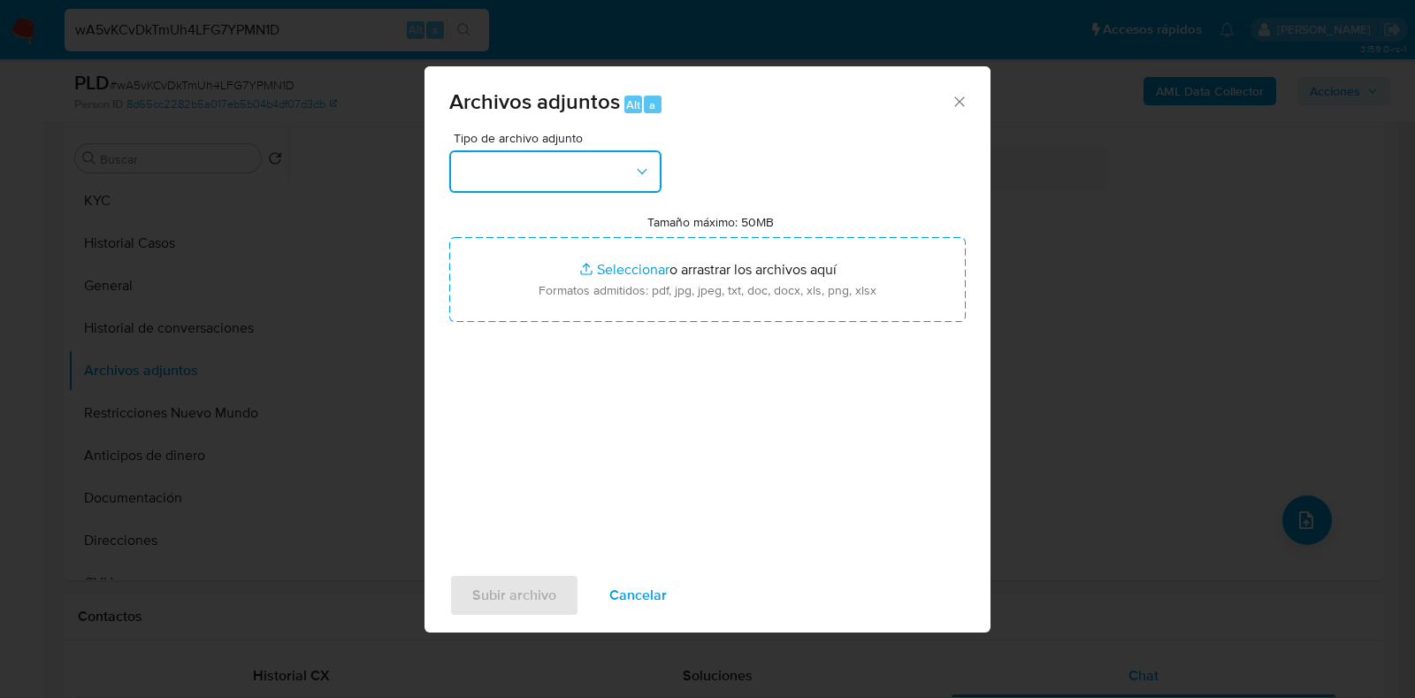
click at [606, 170] on button "button" at bounding box center [555, 171] width 212 height 42
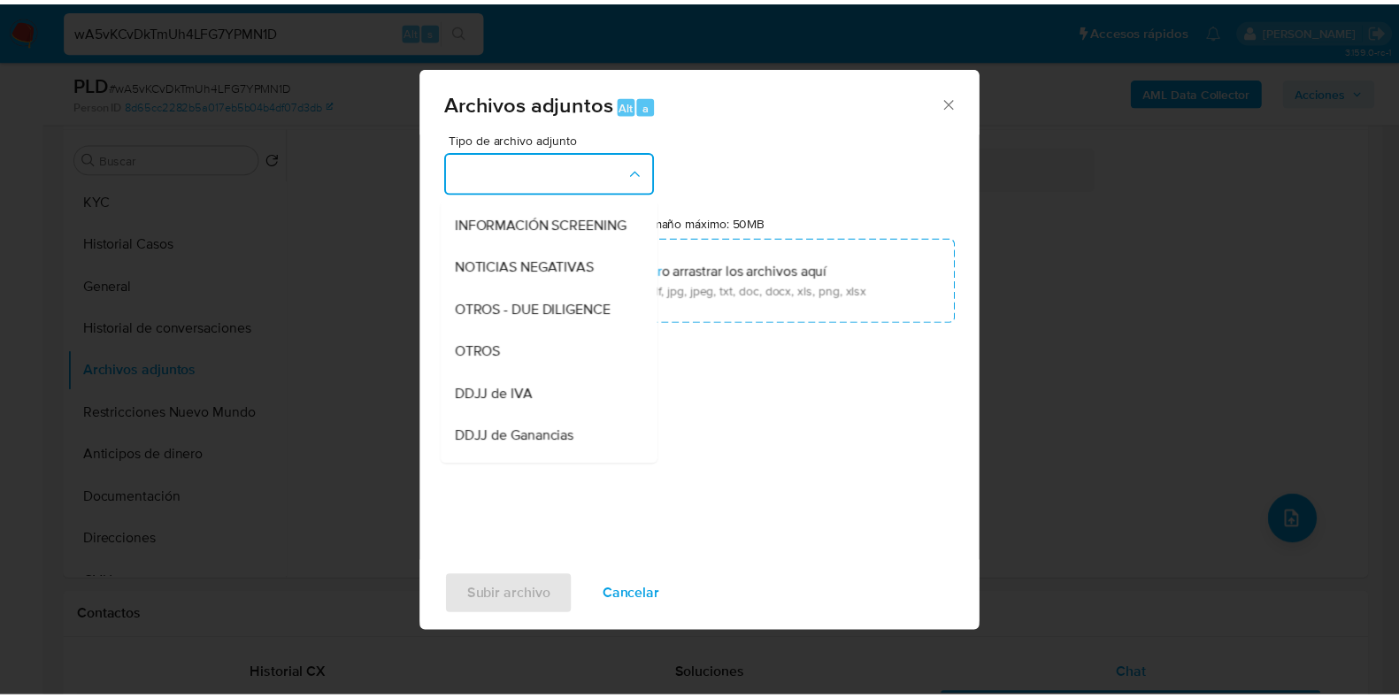
scroll to position [220, 0]
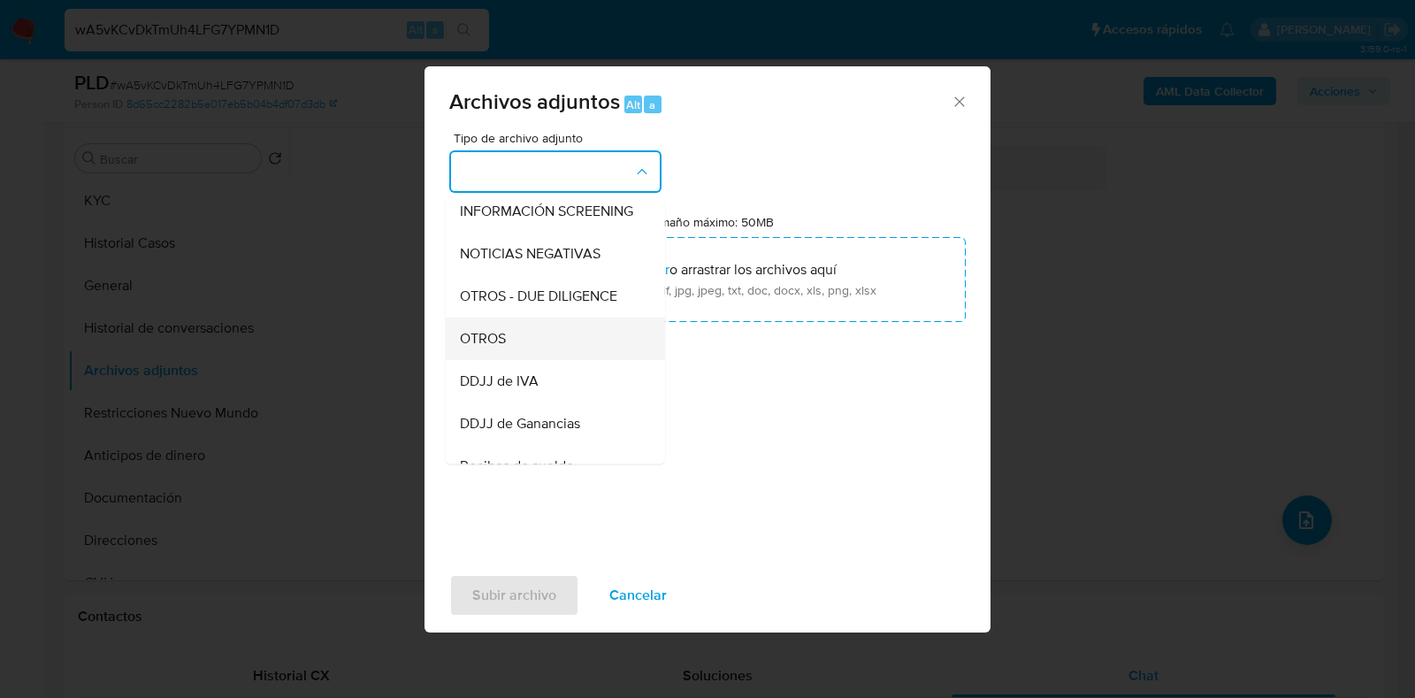
click at [550, 344] on div "OTROS" at bounding box center [550, 339] width 180 height 42
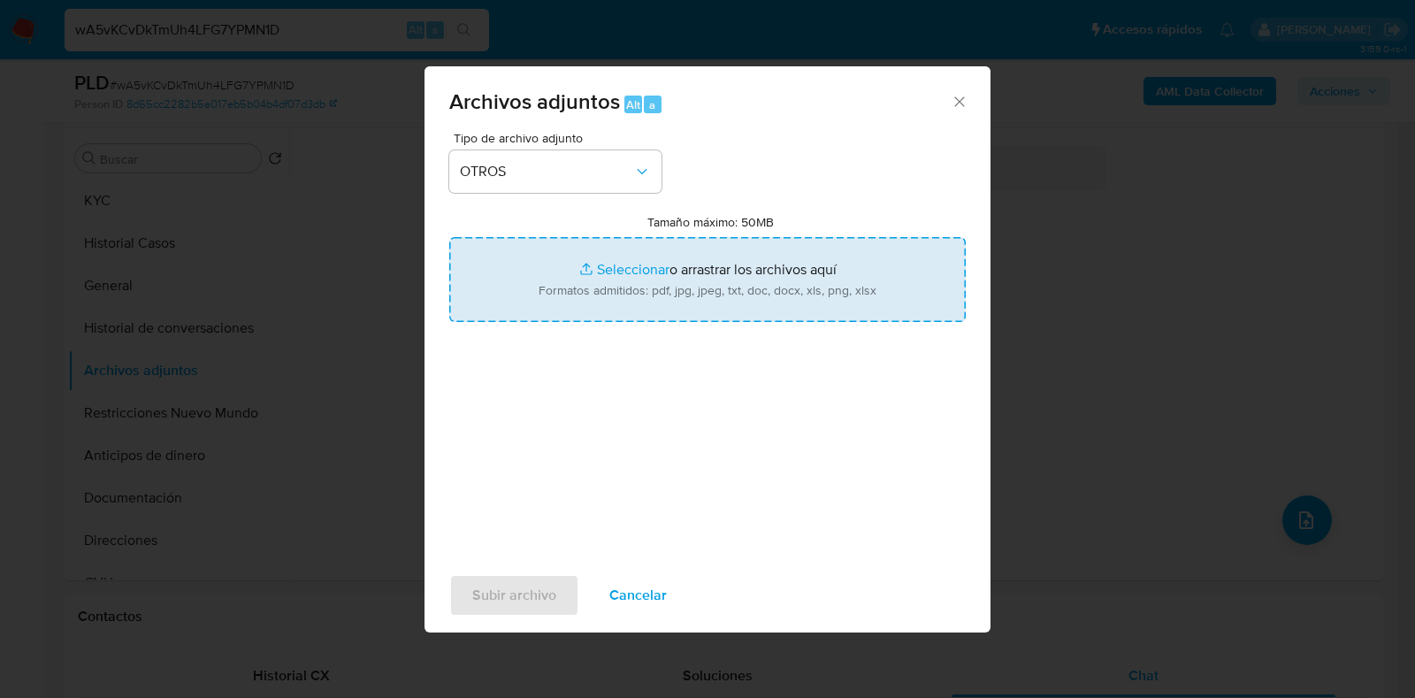
type input "C:\fakepath\Movimientos-Aladdin- Clara Girotti.xlsx"
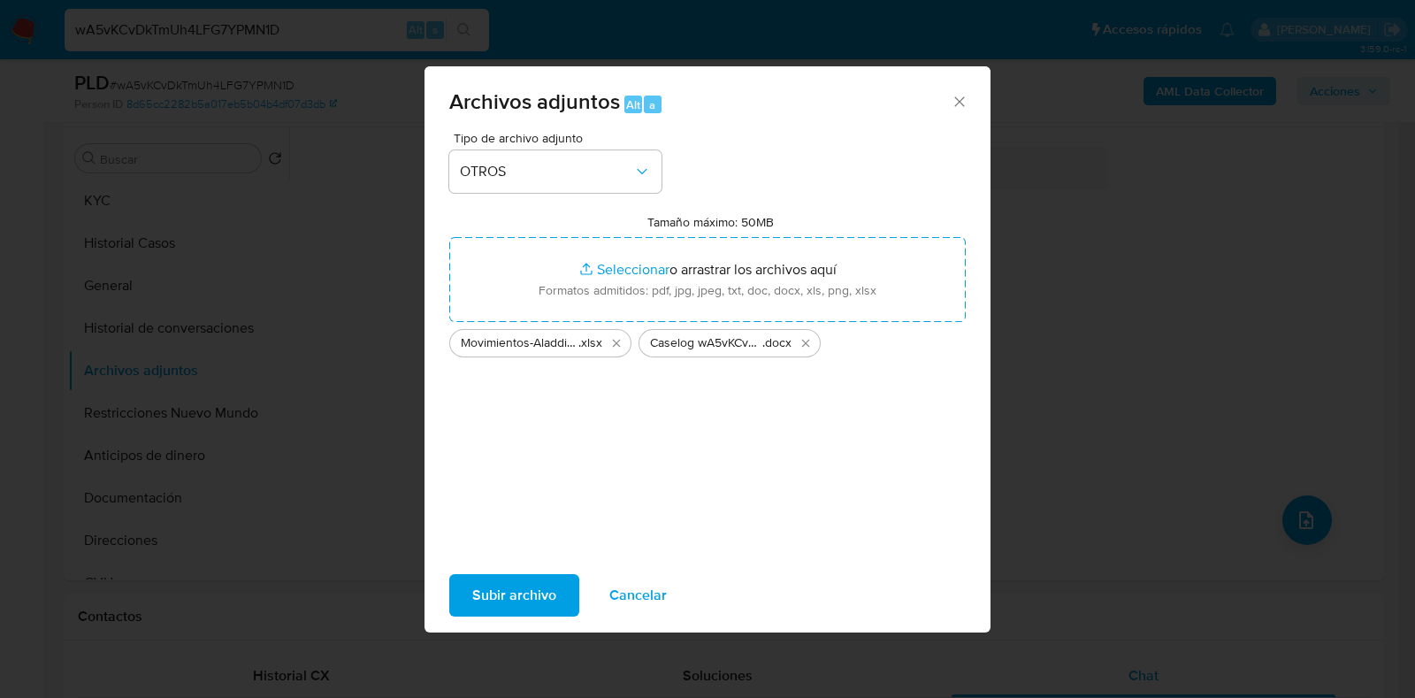
click at [511, 591] on span "Subir archivo" at bounding box center [514, 595] width 84 height 39
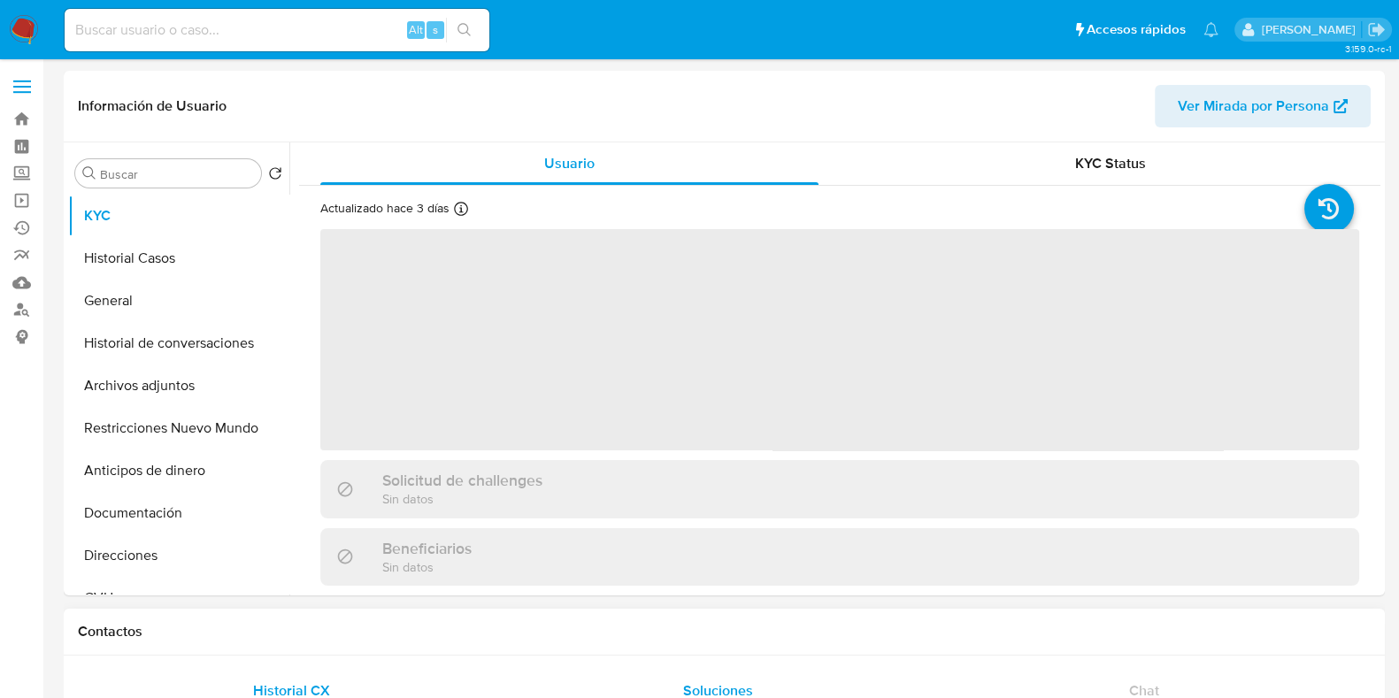
select select "10"
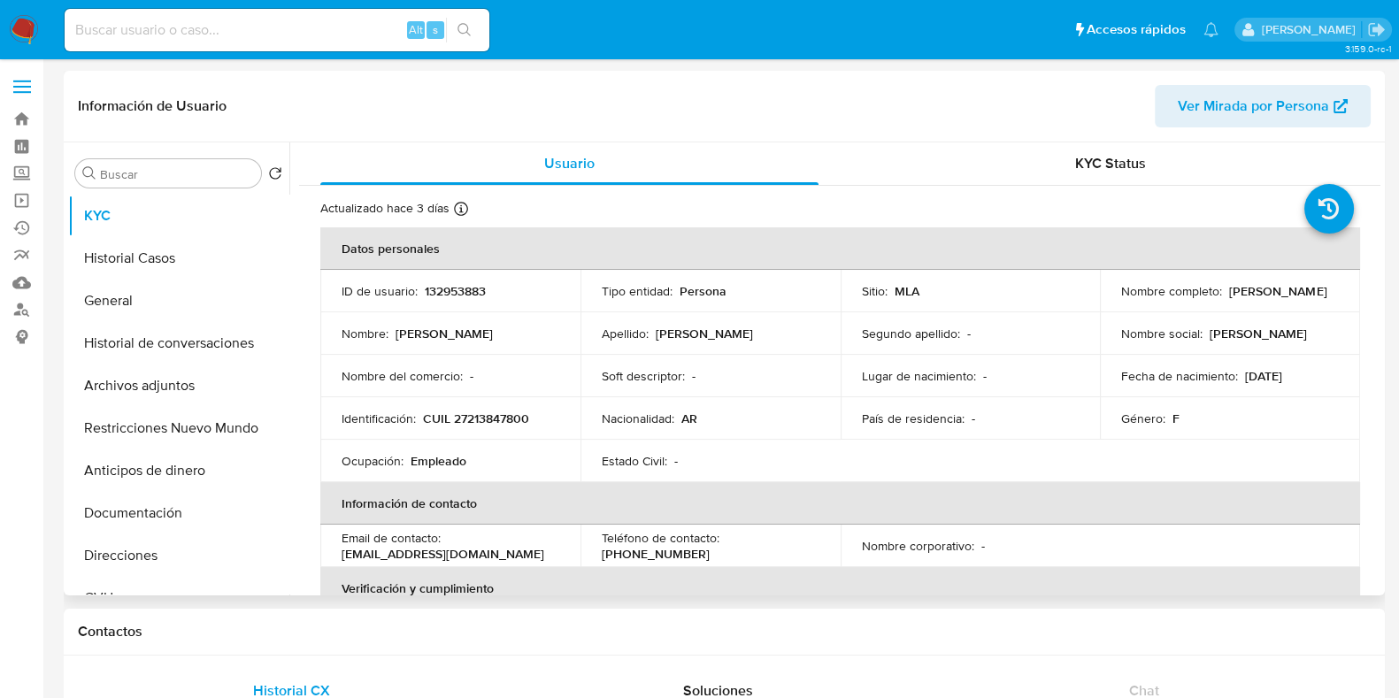
drag, startPoint x: 1301, startPoint y: 291, endPoint x: 1223, endPoint y: 289, distance: 78.8
click at [1223, 289] on div "Nombre completo : [PERSON_NAME]" at bounding box center [1230, 291] width 218 height 16
copy p "[PERSON_NAME]"
click at [517, 419] on p "CUIL 27213847800" at bounding box center [476, 418] width 106 height 16
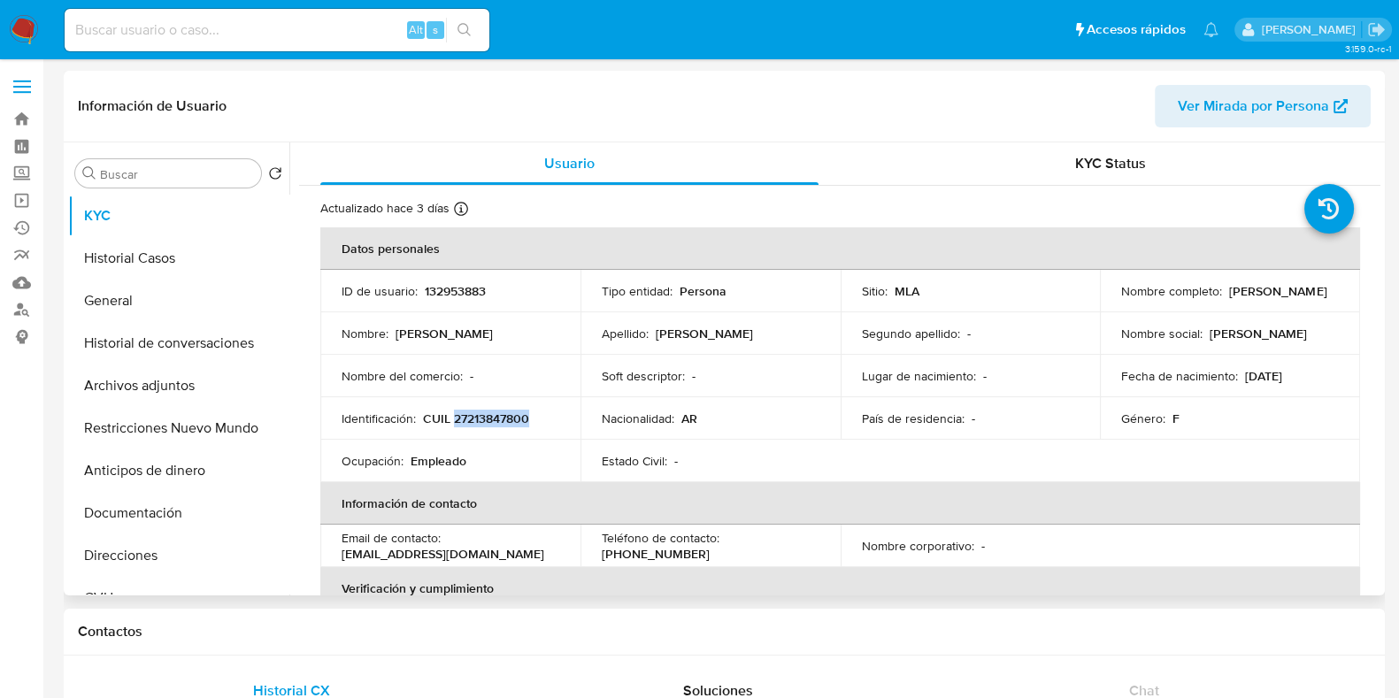
copy p "27213847800"
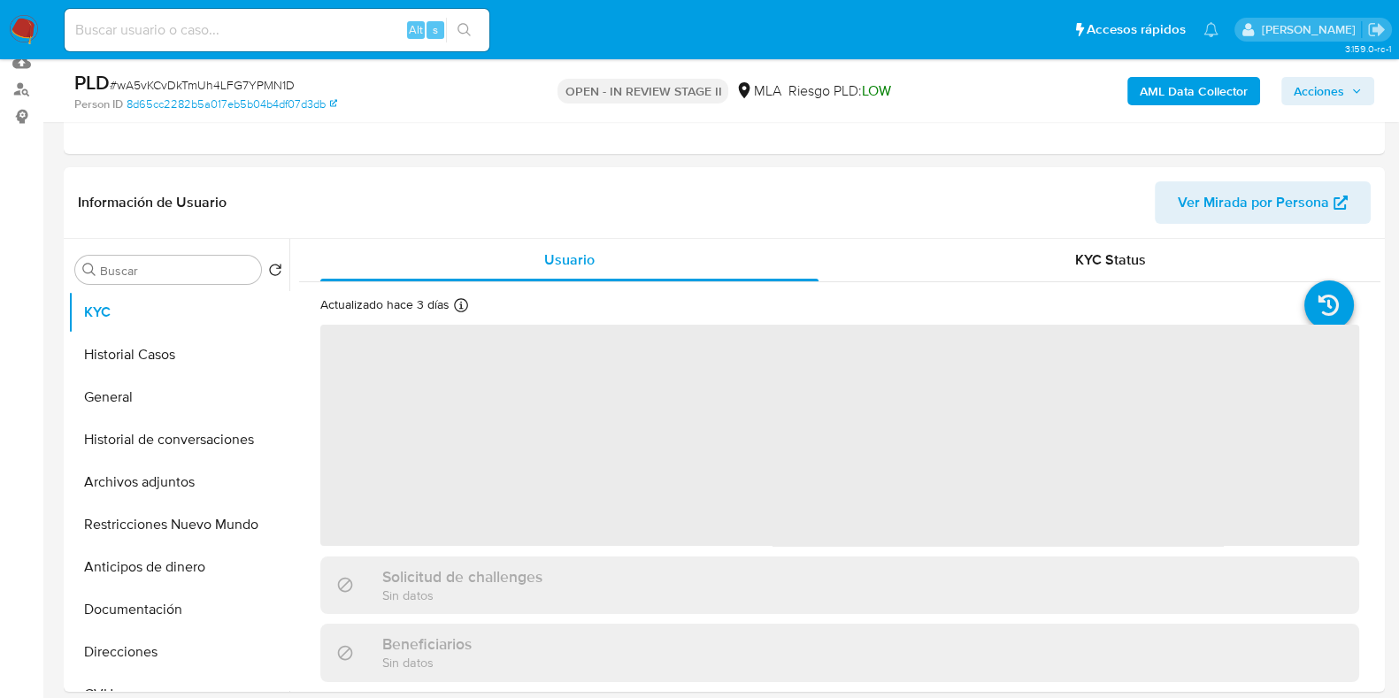
scroll to position [220, 0]
select select "10"
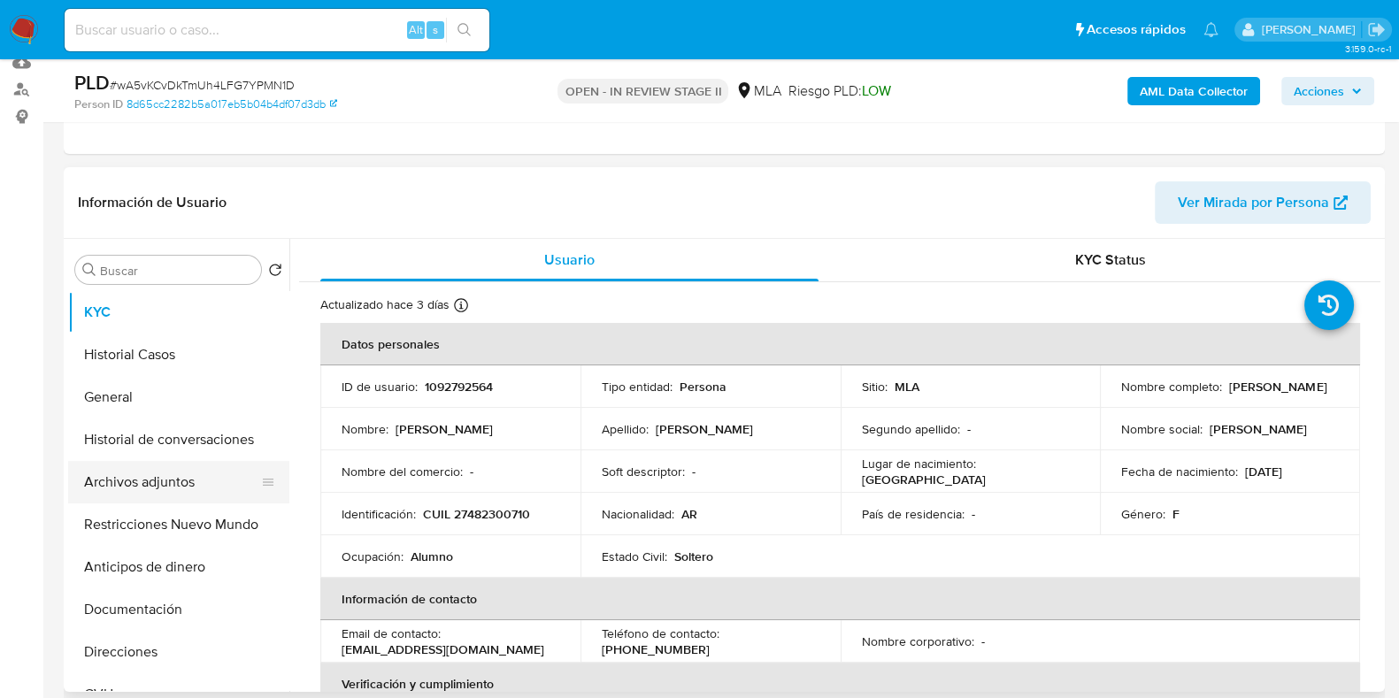
click at [142, 488] on button "Archivos adjuntos" at bounding box center [171, 482] width 207 height 42
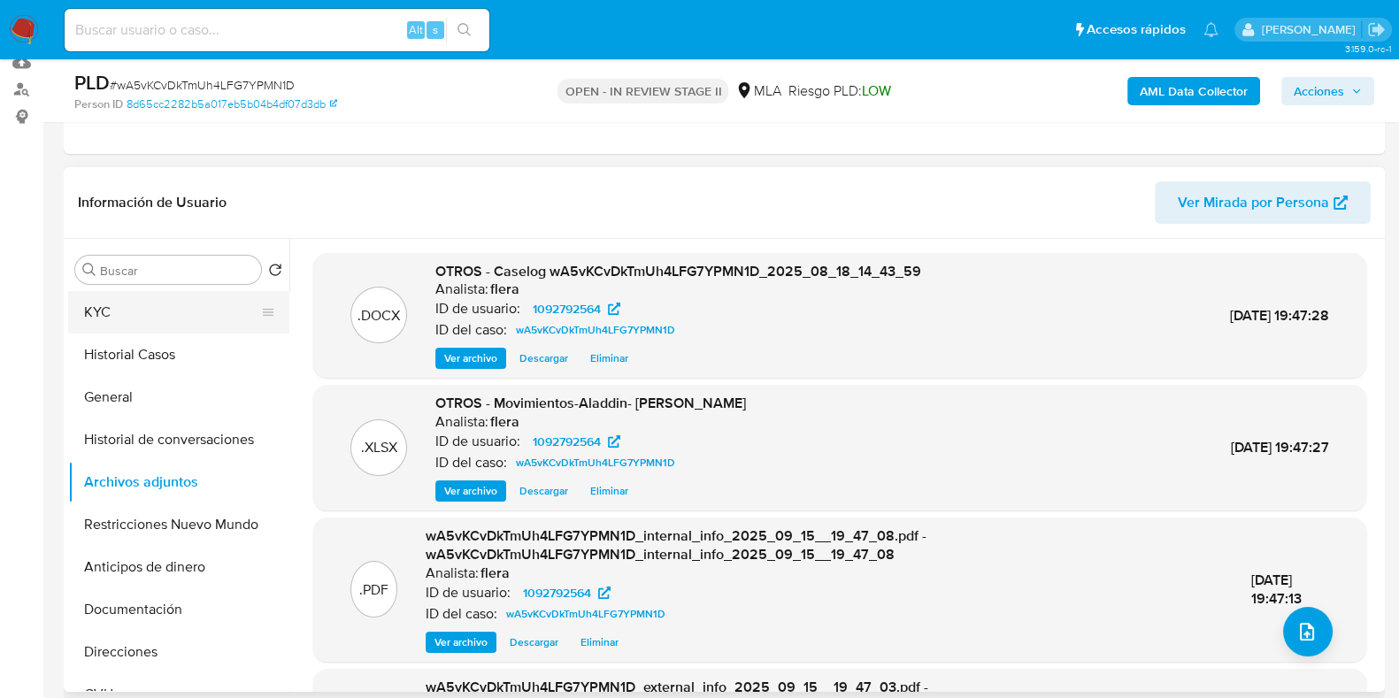
click at [127, 320] on button "KYC" at bounding box center [171, 312] width 207 height 42
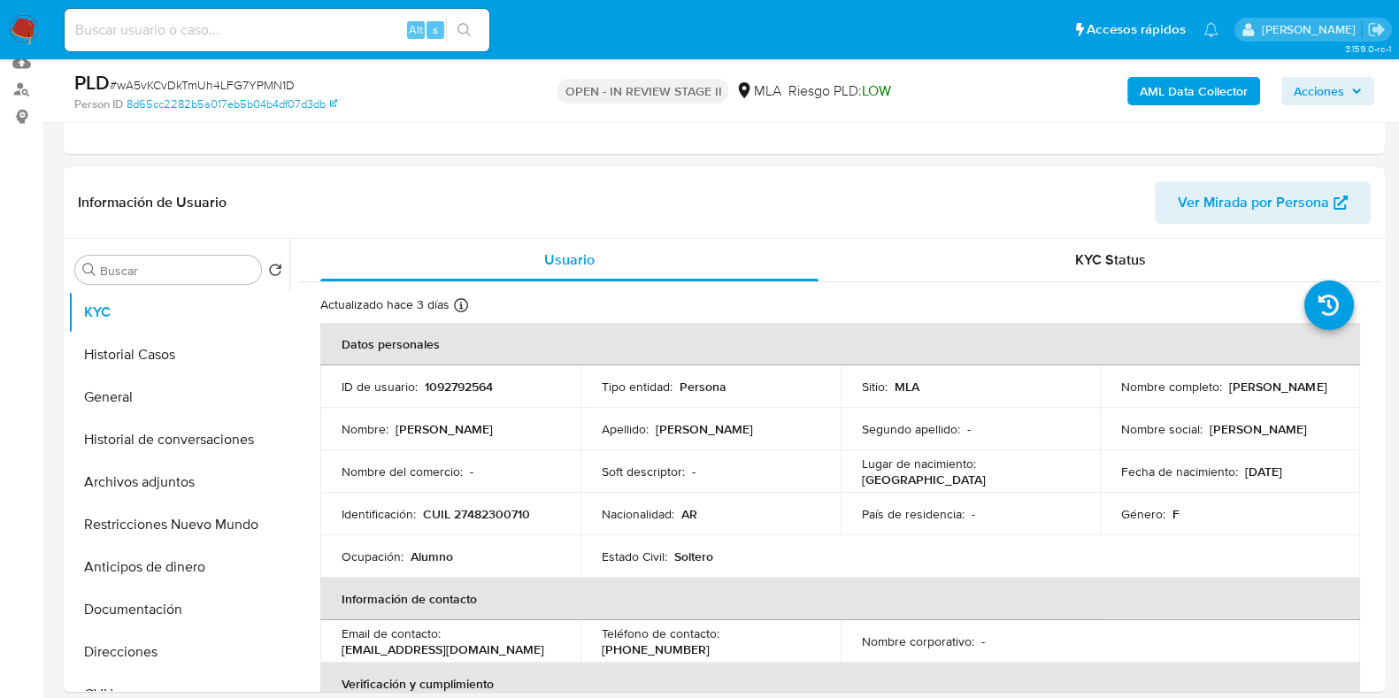
click at [1340, 78] on span "Acciones" at bounding box center [1318, 91] width 50 height 28
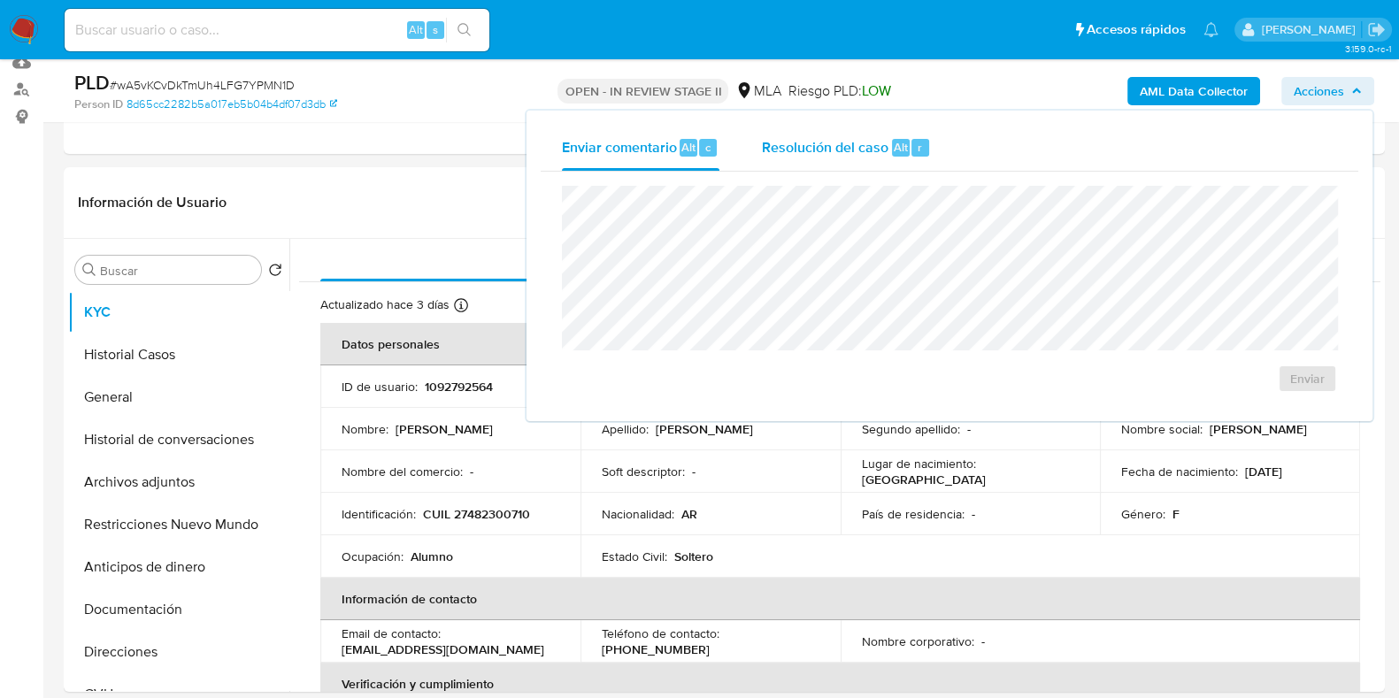
click at [843, 143] on span "Resolución del caso" at bounding box center [825, 146] width 126 height 20
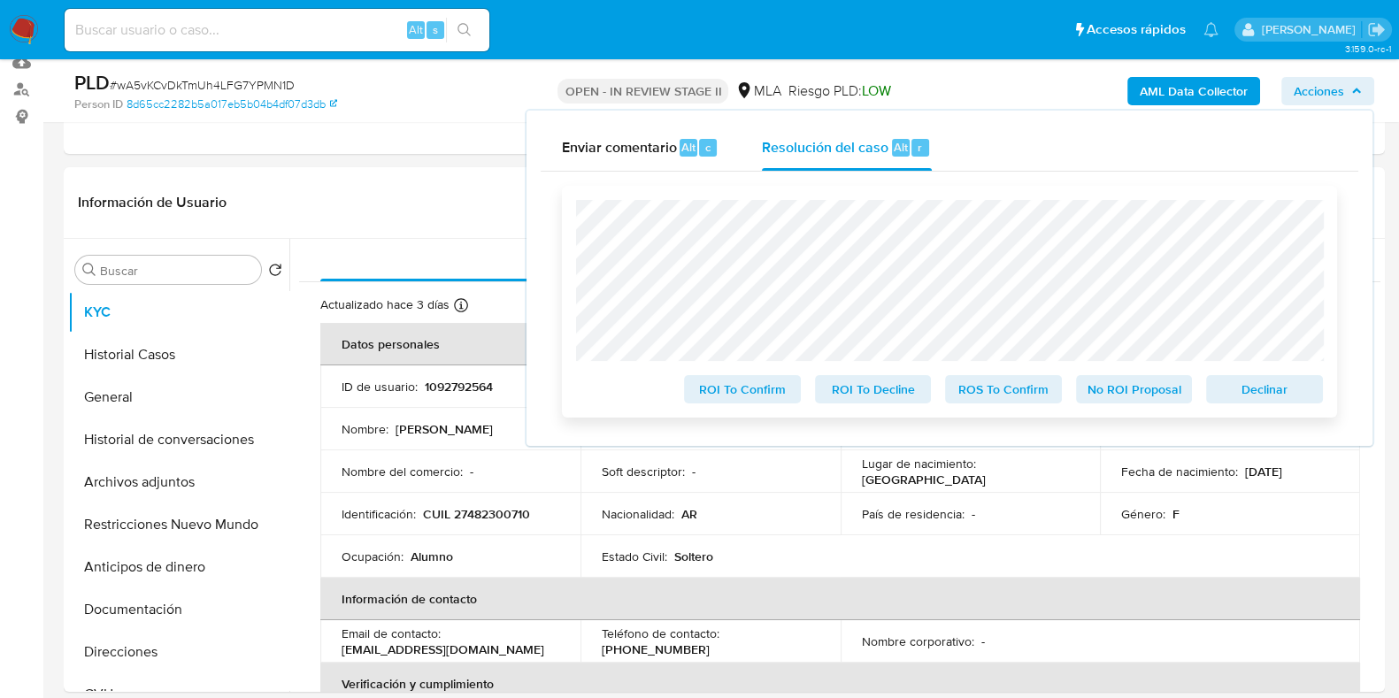
click at [1257, 388] on span "Declinar" at bounding box center [1264, 389] width 92 height 25
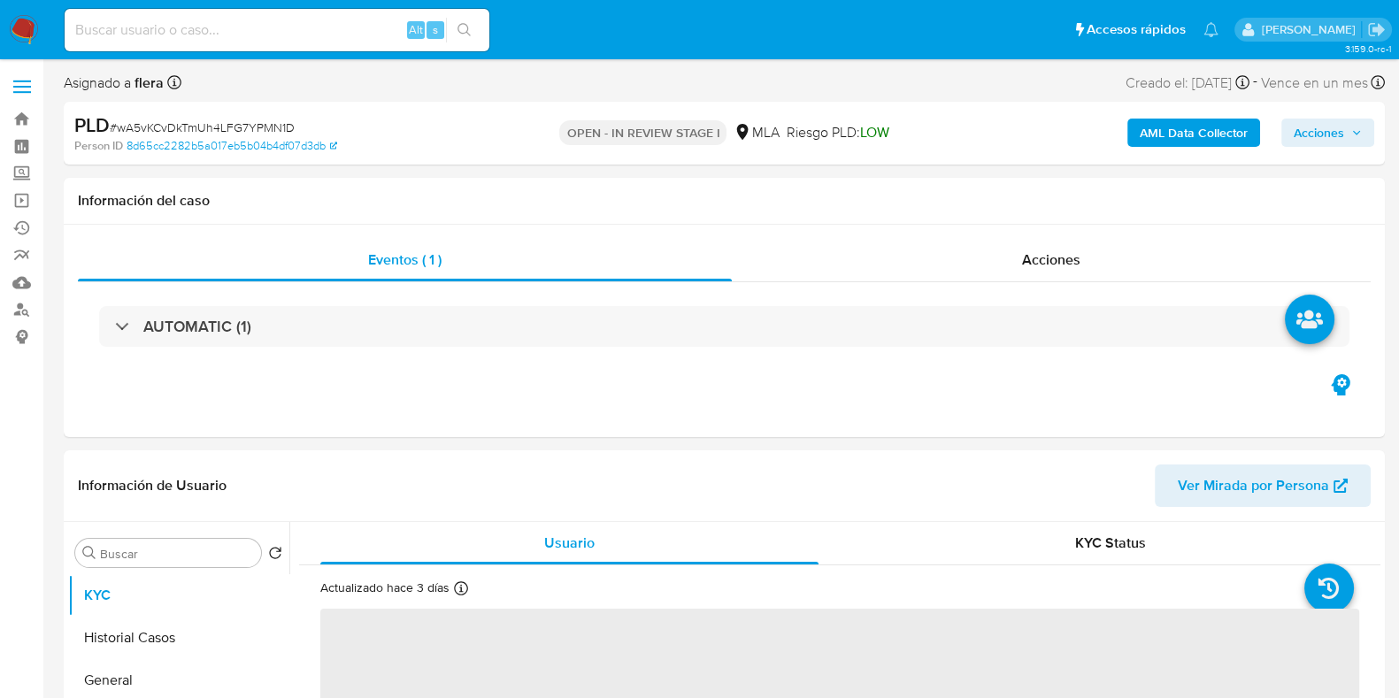
click at [1331, 134] on span "Acciones" at bounding box center [1318, 133] width 50 height 28
select select "10"
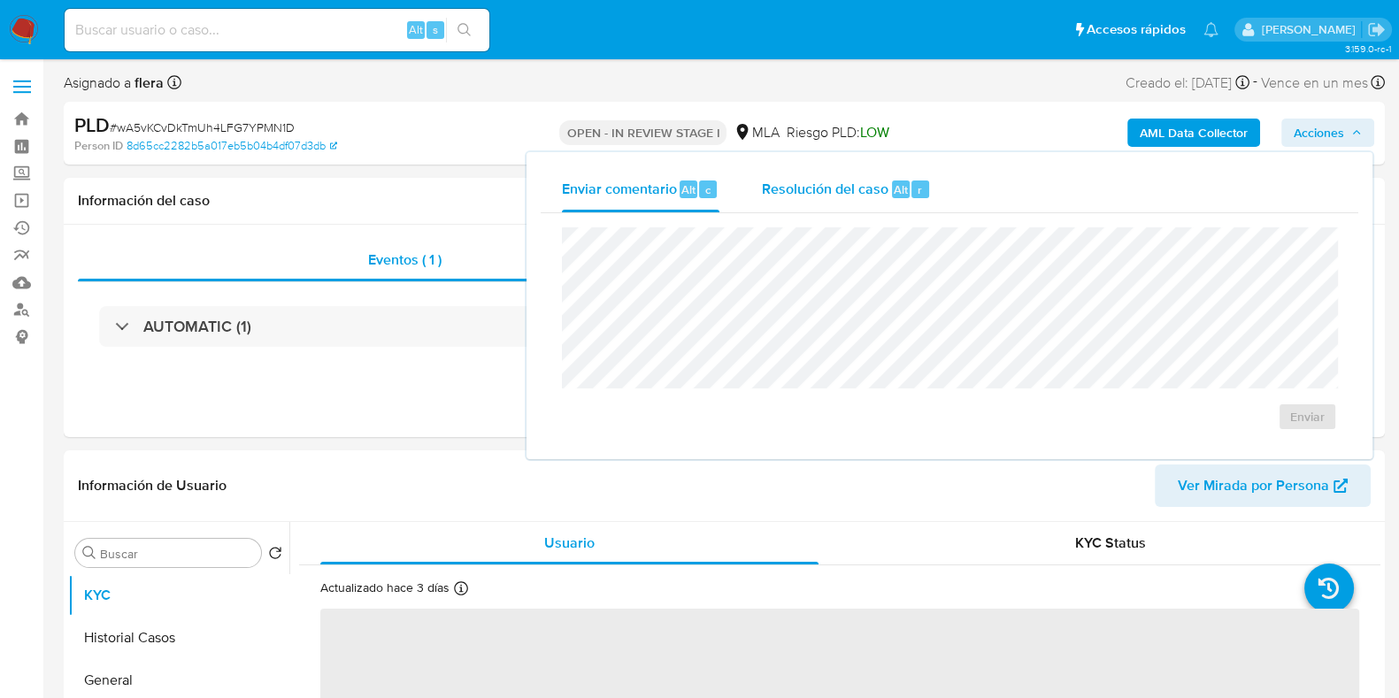
click at [860, 194] on span "Resolución del caso" at bounding box center [825, 189] width 126 height 20
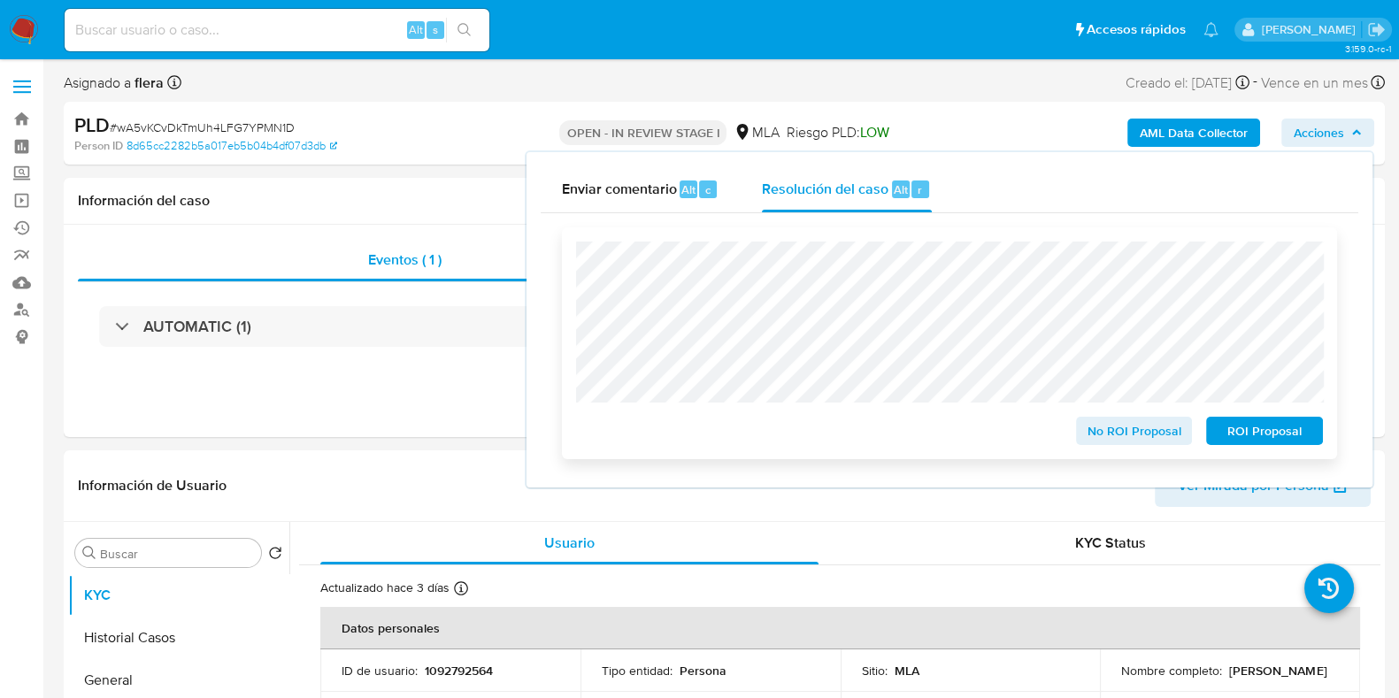
click at [1283, 433] on span "ROI Proposal" at bounding box center [1264, 430] width 92 height 25
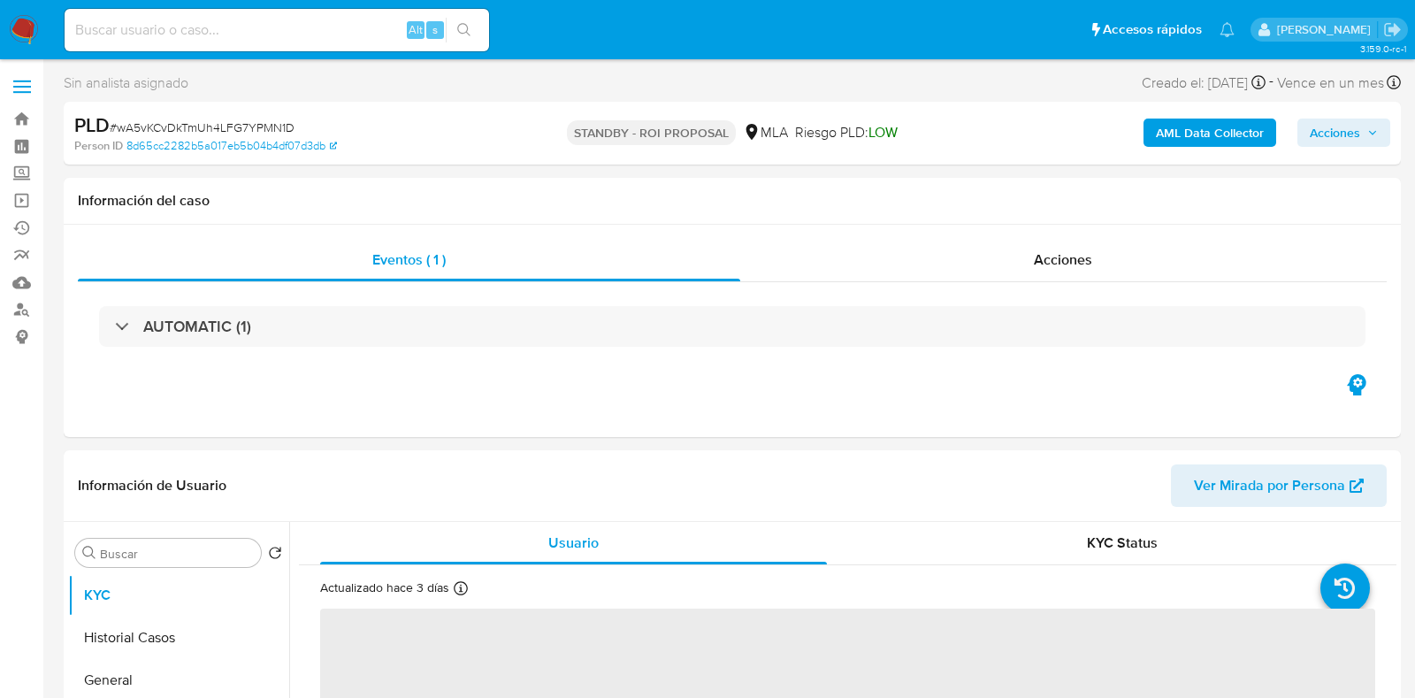
select select "10"
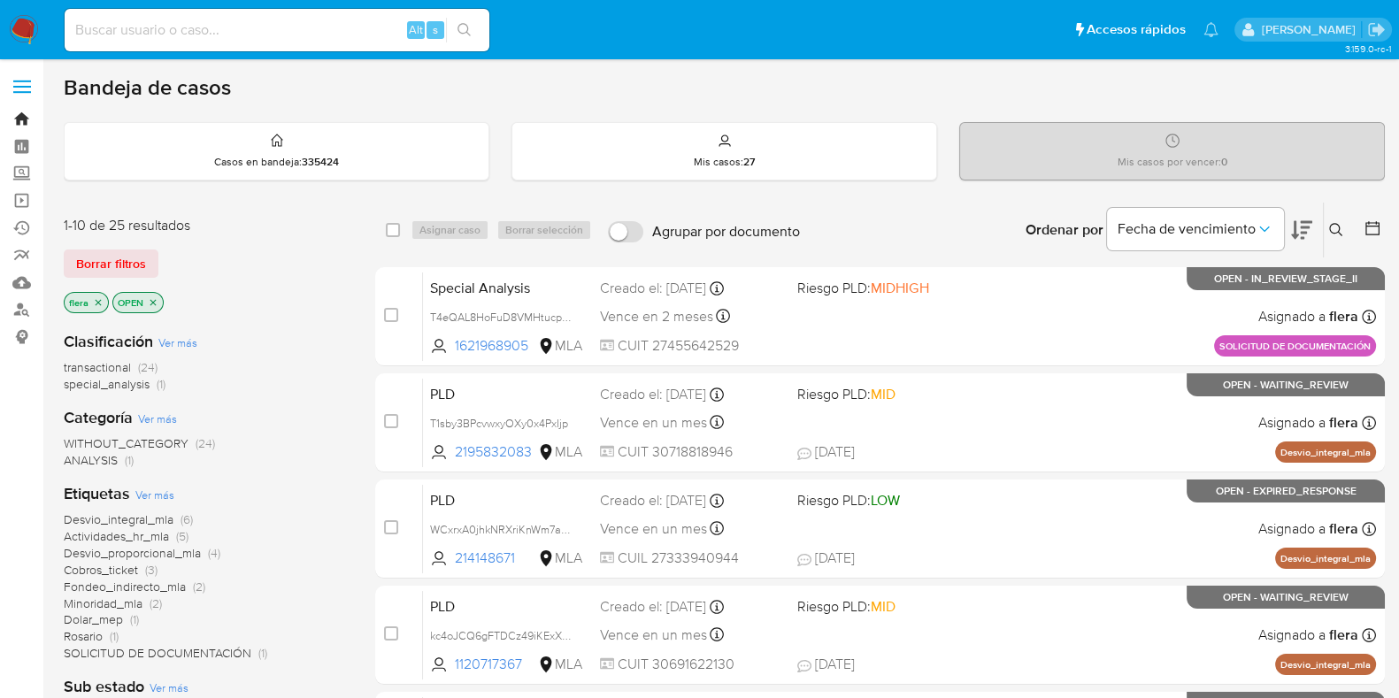
click at [27, 116] on link "Bandeja" at bounding box center [105, 118] width 211 height 27
click at [246, 24] on input at bounding box center [277, 30] width 425 height 23
paste input "NXZtzNgNr92IS9I29XO4vWpH"
type input "NXZtzNgNr92IS9I29XO4vWpH"
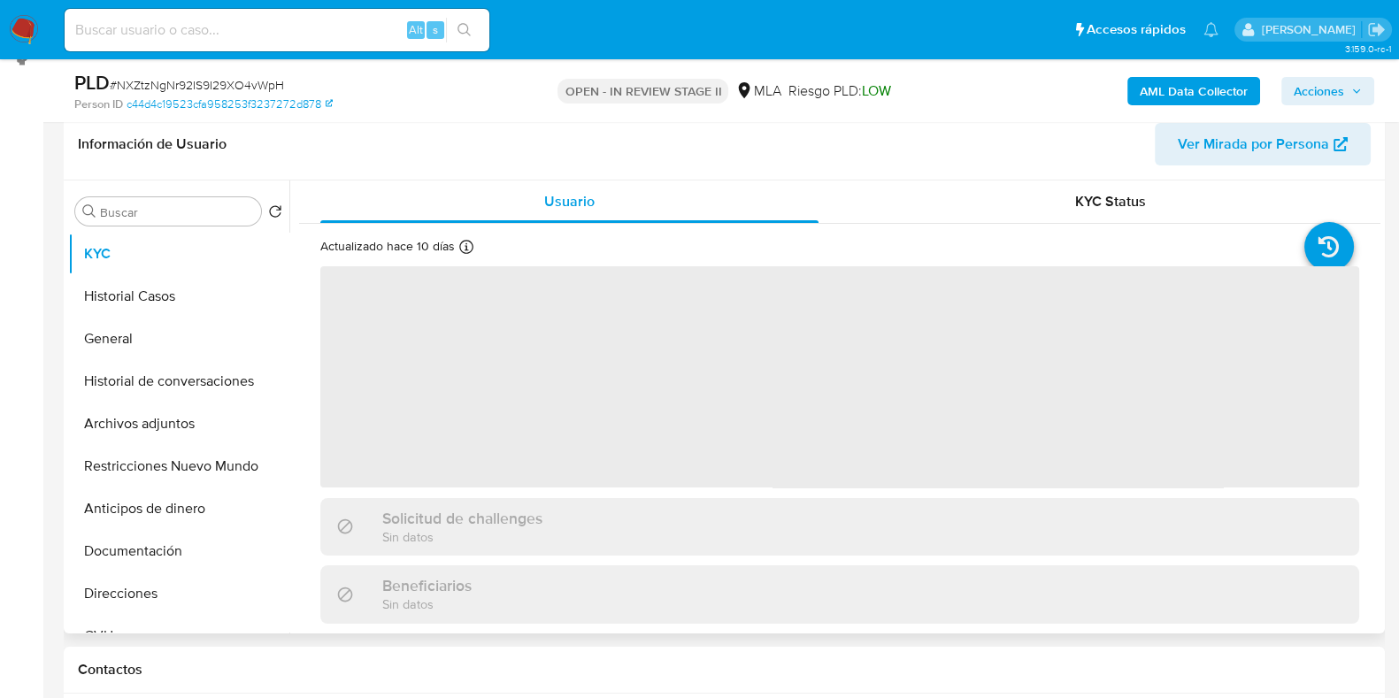
scroll to position [332, 0]
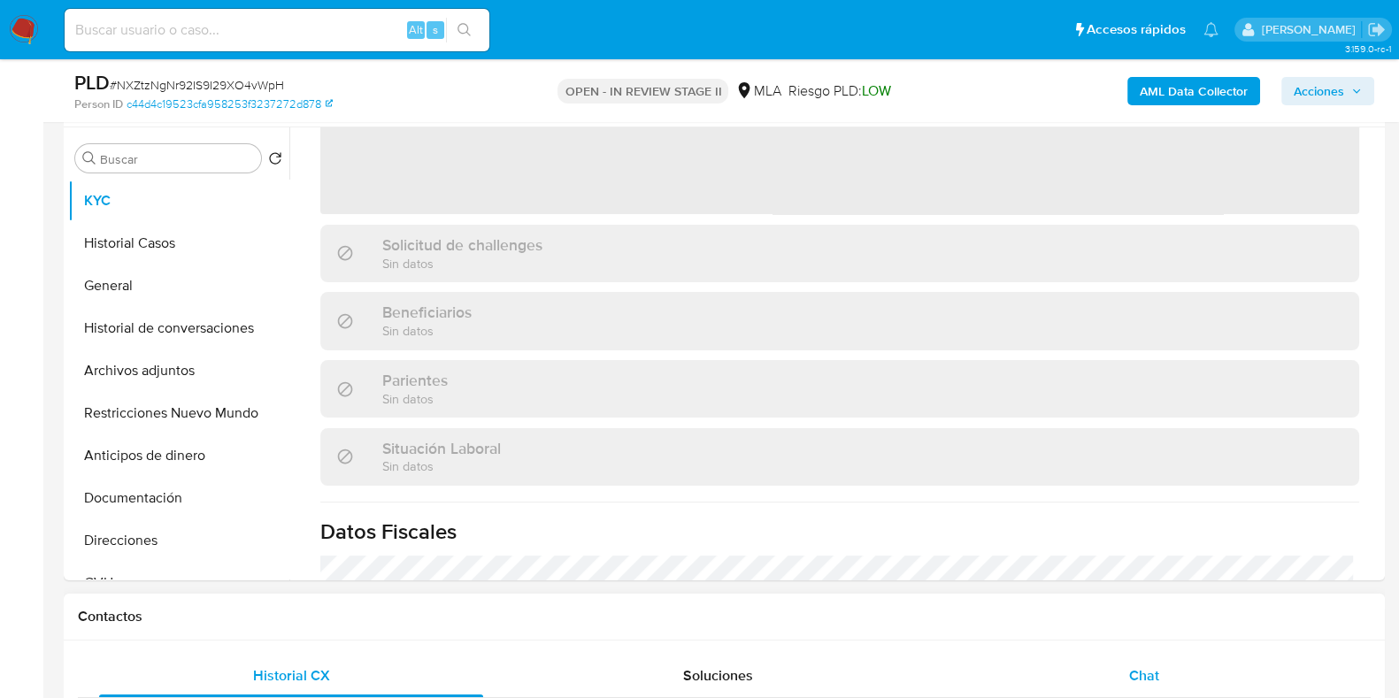
select select "10"
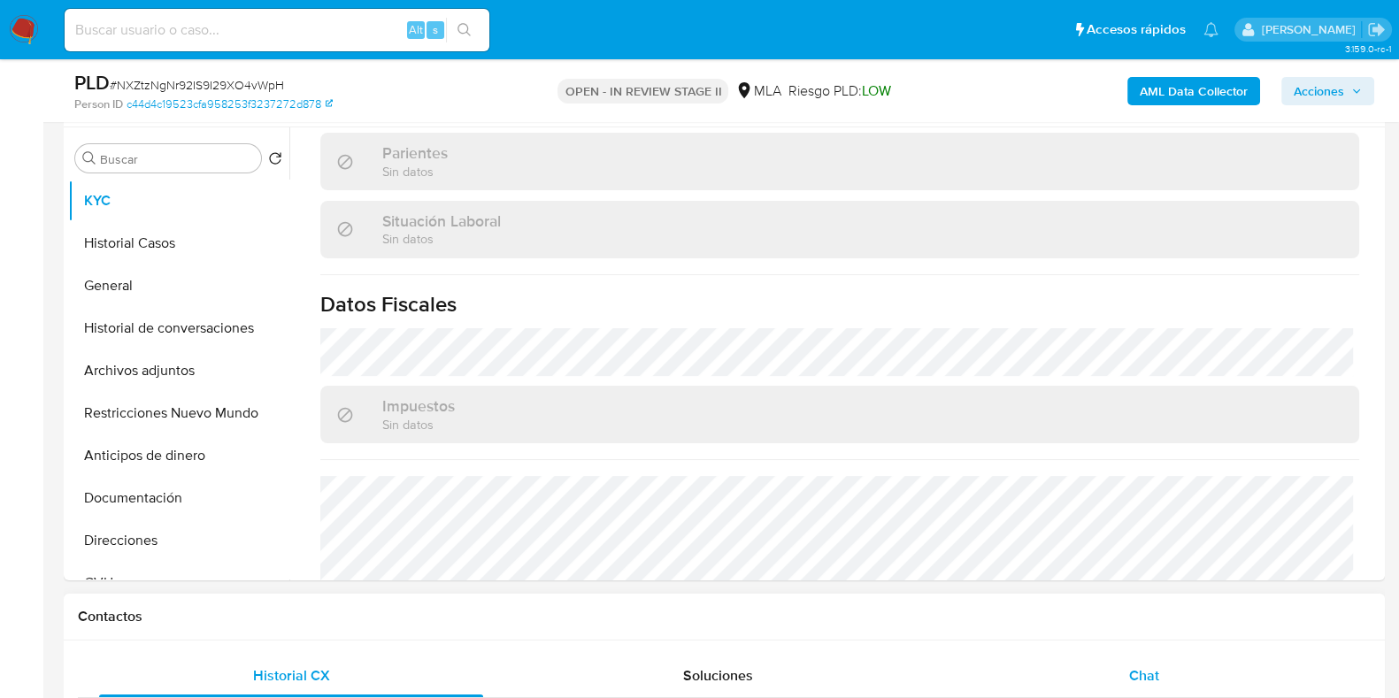
click at [1161, 678] on div "Chat" at bounding box center [1144, 676] width 384 height 42
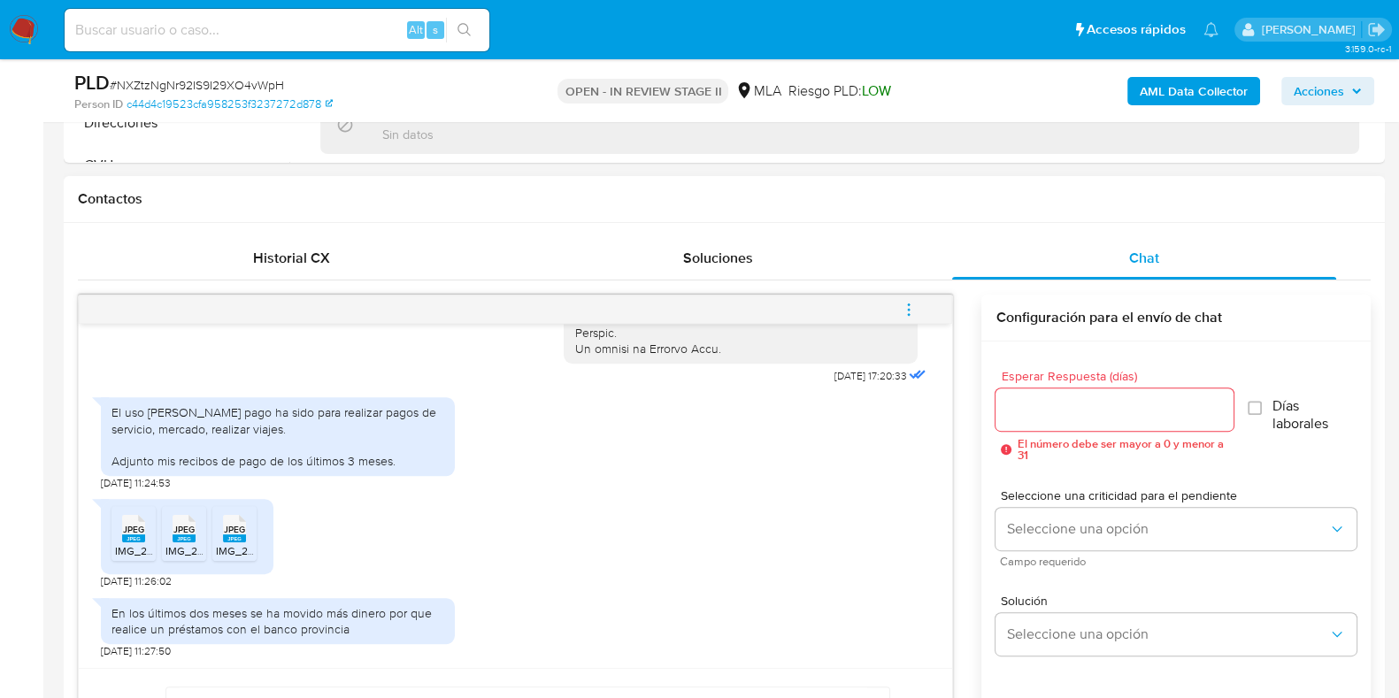
scroll to position [773, 0]
